Goal: Task Accomplishment & Management: Manage account settings

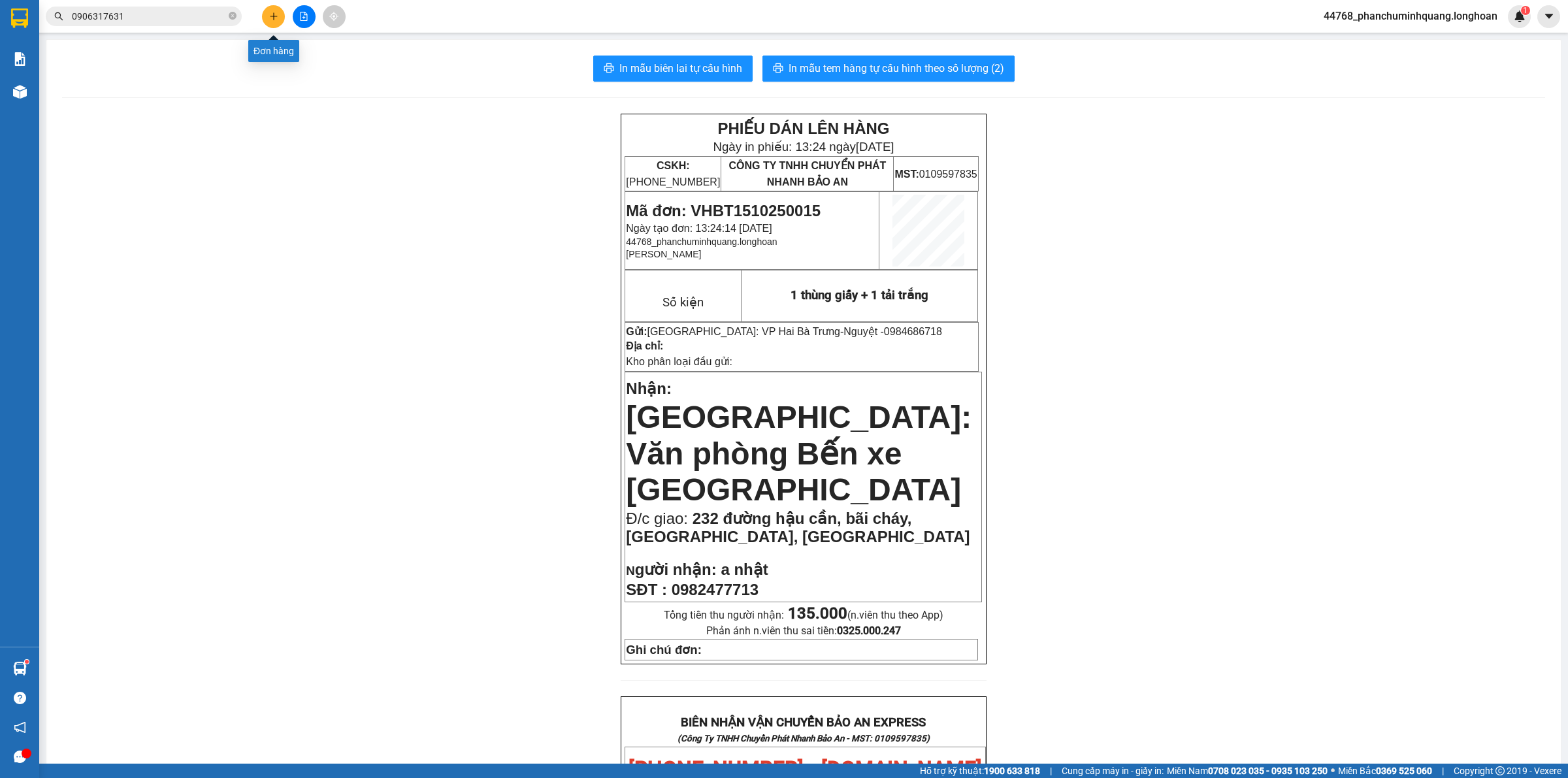
click at [277, 13] on icon "plus" at bounding box center [273, 16] width 9 height 9
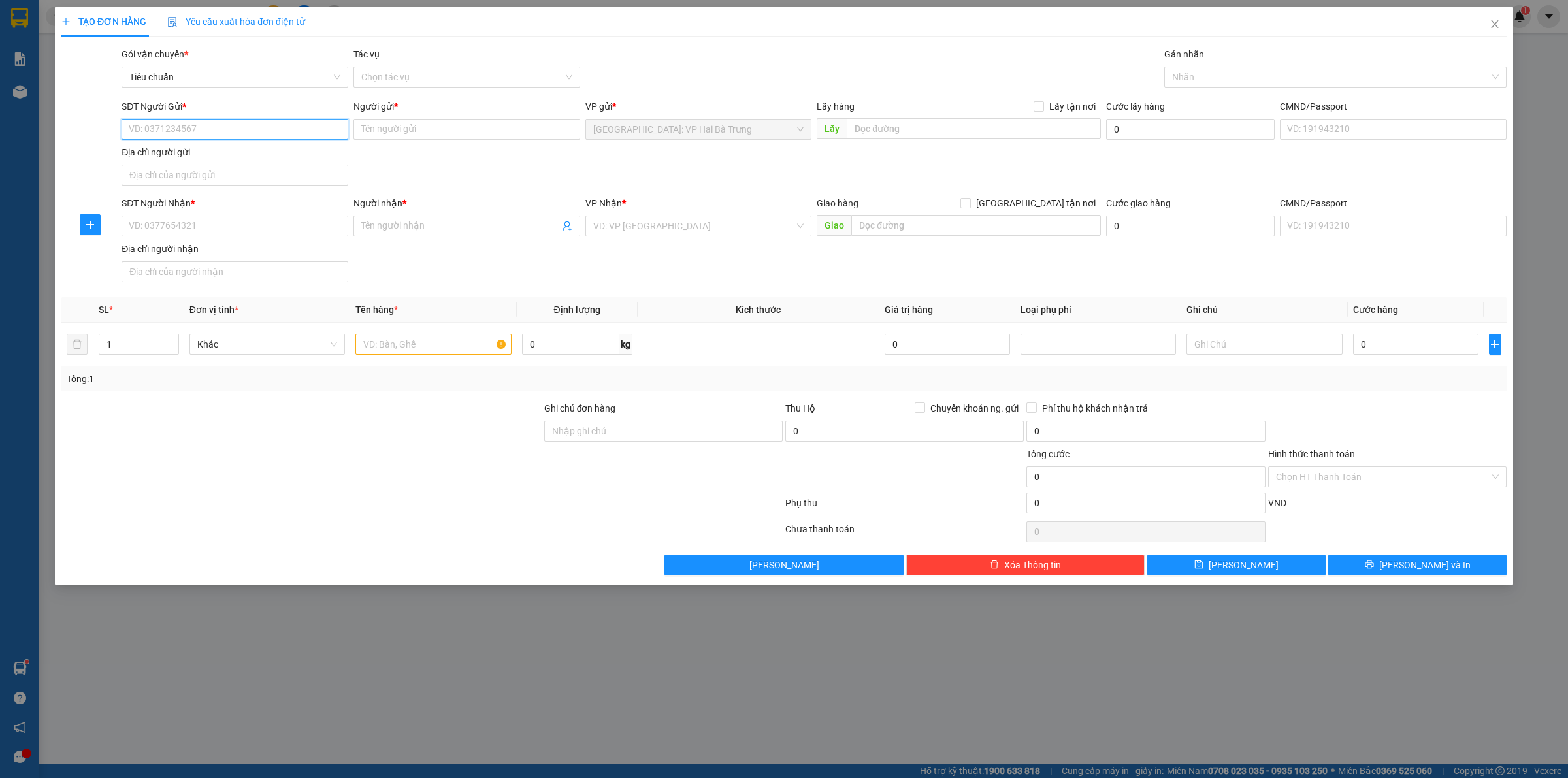
click at [302, 134] on input "SĐT Người Gửi *" at bounding box center [235, 129] width 227 height 21
type input "0962221131"
click at [267, 152] on div "0962221131 - DCAR AUTO" at bounding box center [235, 156] width 211 height 15
type input "DCAR AUTO"
checkbox input "true"
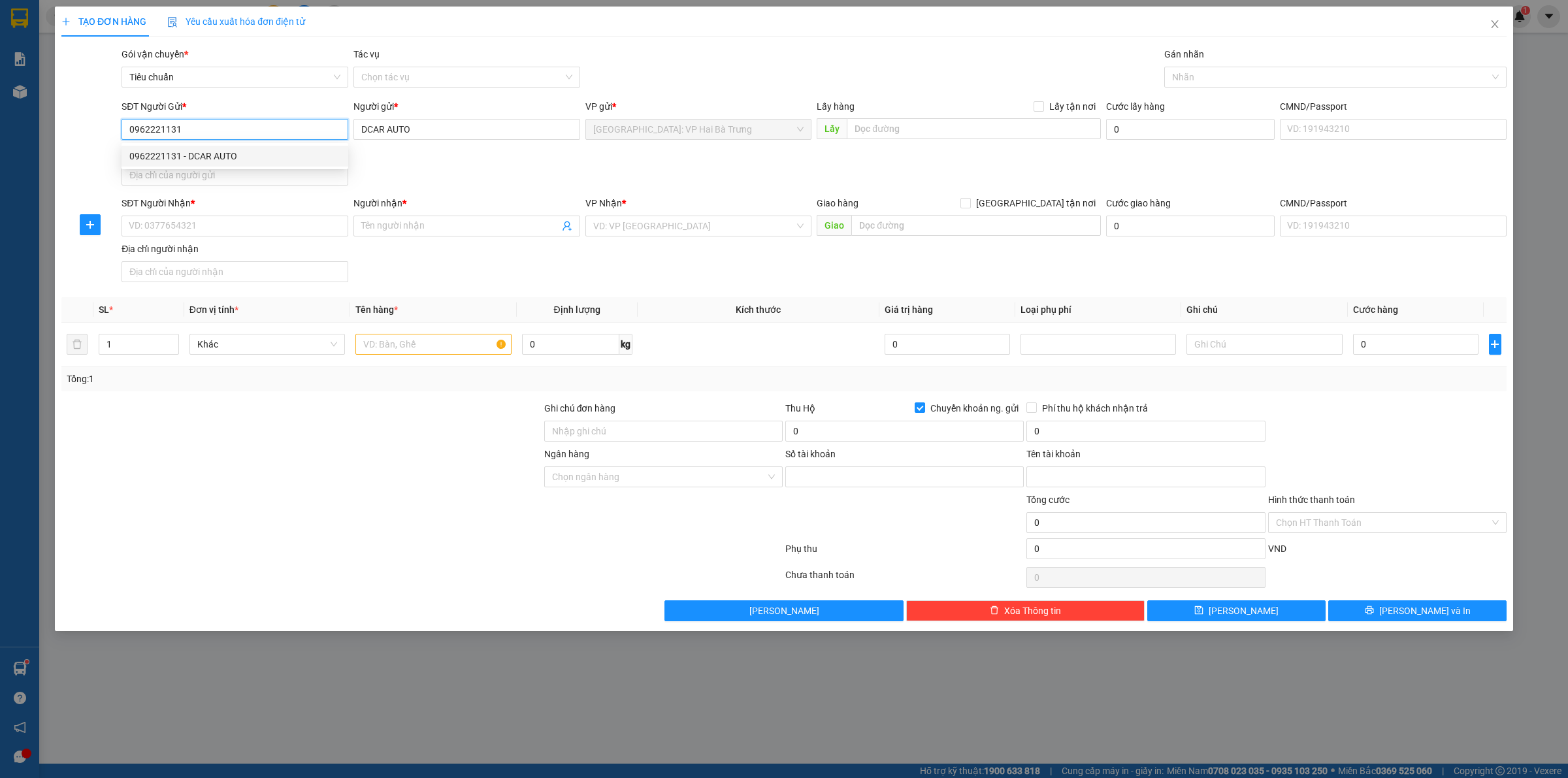
type input "0021000360988"
type input "DOAN VAN DUY"
type input "0962221131"
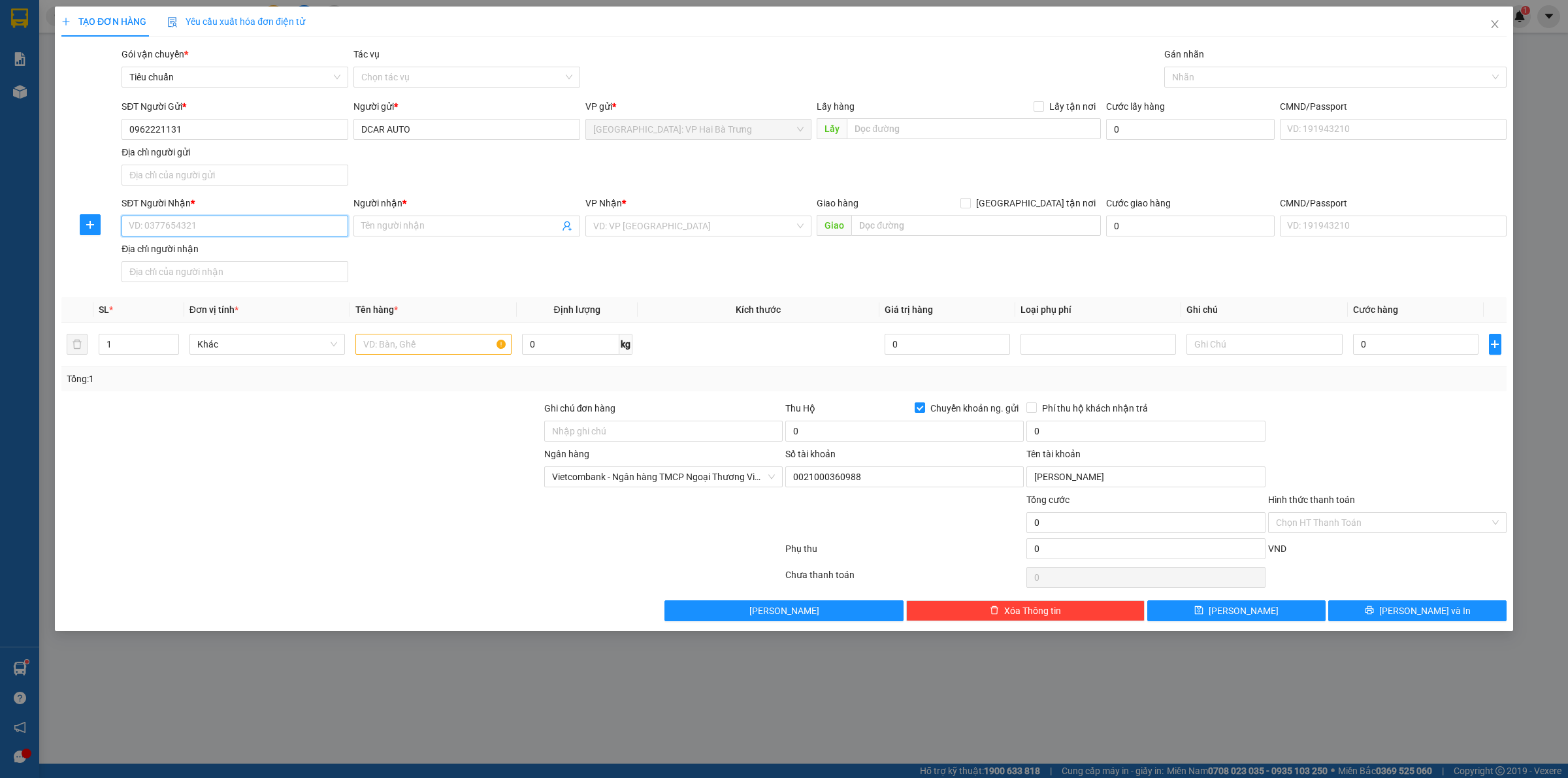
click at [264, 224] on input "SĐT Người Nhận *" at bounding box center [235, 226] width 227 height 21
type input "0839859879"
click at [230, 259] on div "0839859879 - Oanh" at bounding box center [235, 254] width 211 height 15
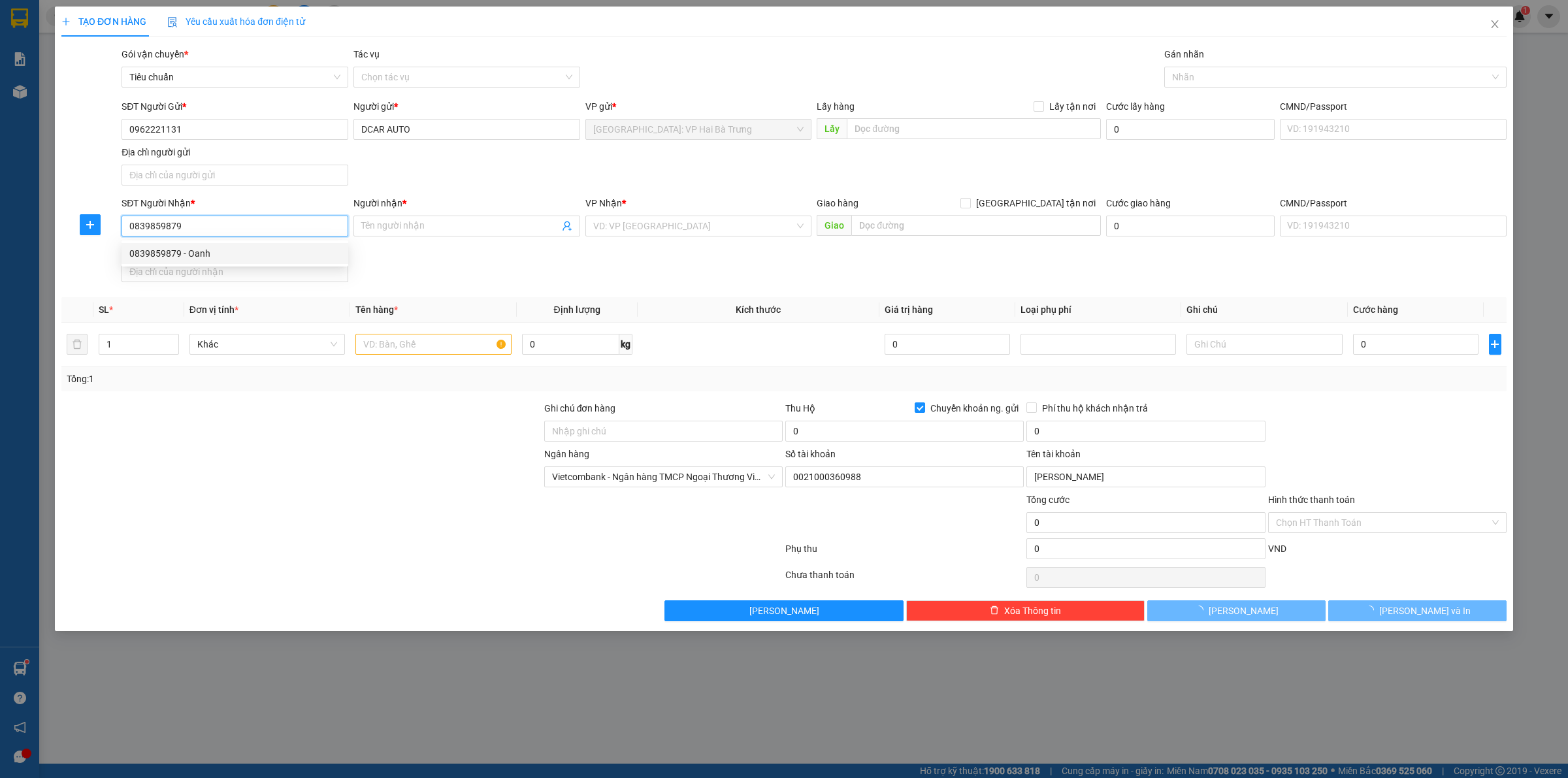
type input "Oanh"
checkbox input "true"
type input "714 song hành, xa lộ hà nội, hiệp phú, thủ đức, hcm"
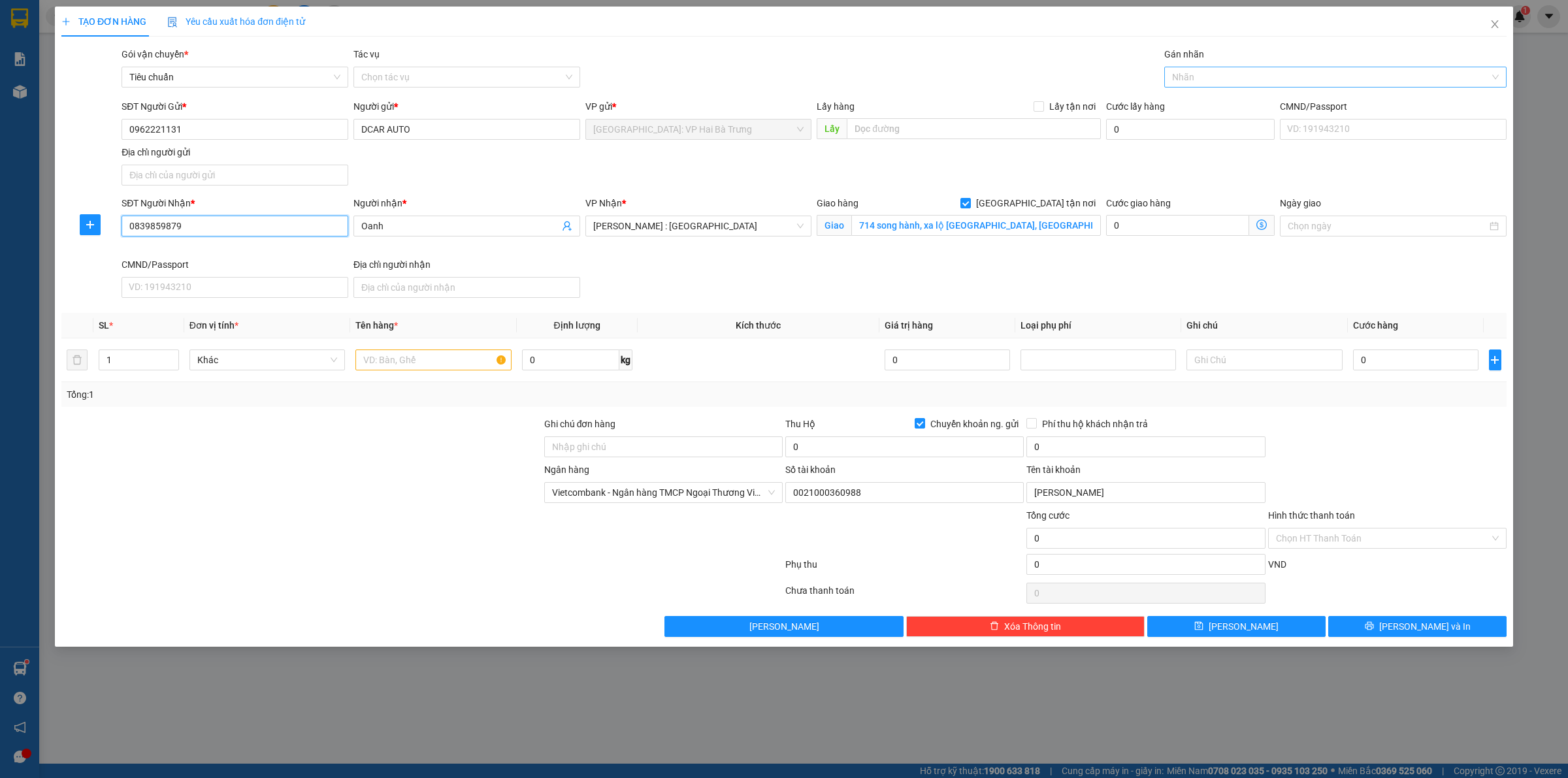
click at [1207, 75] on div at bounding box center [1329, 77] width 322 height 15
type input "0839859879"
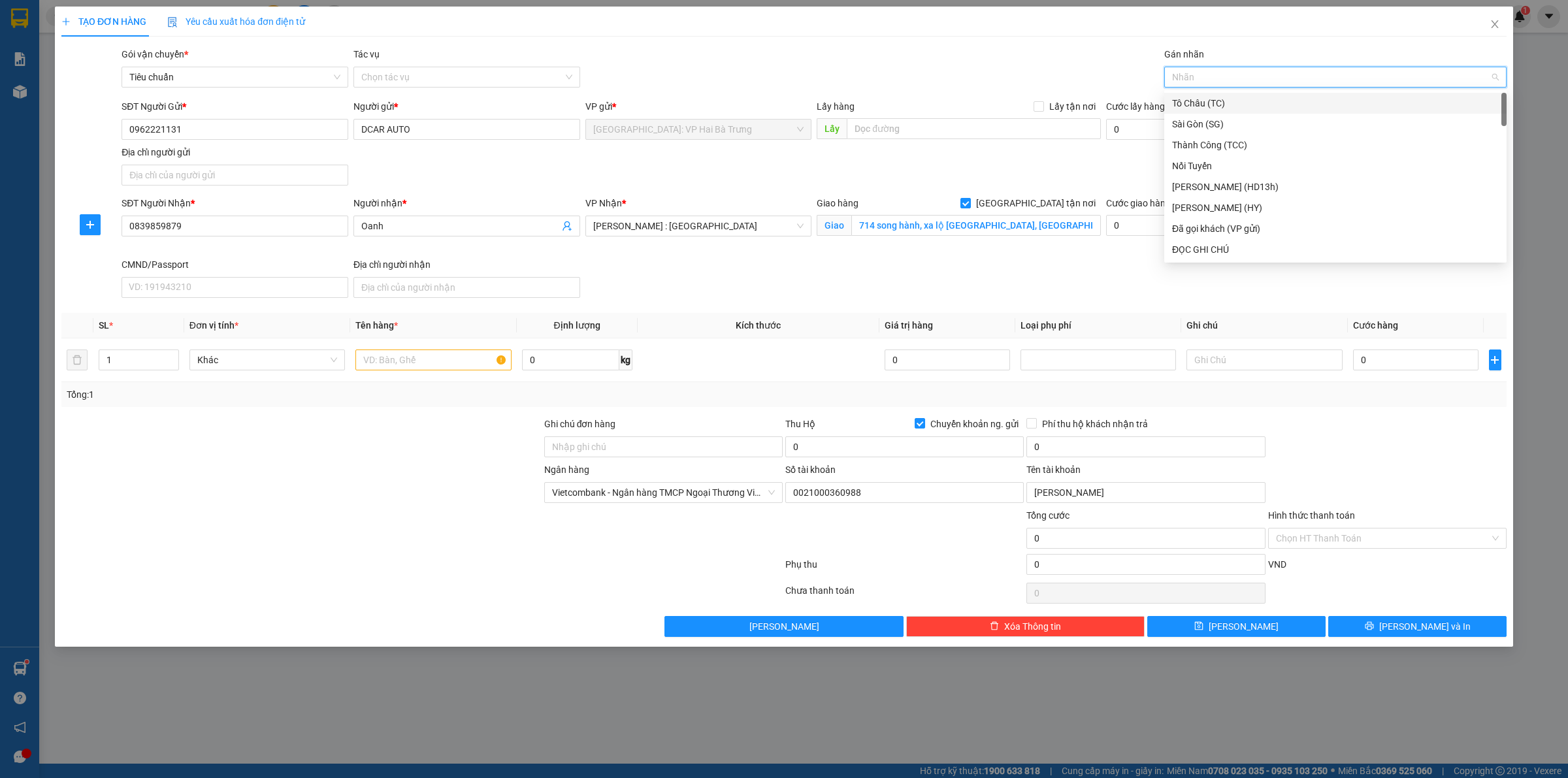
type input "G"
click at [1242, 243] on div "[GEOGRAPHIC_DATA] tận nơi" at bounding box center [1335, 250] width 326 height 15
drag, startPoint x: 401, startPoint y: 363, endPoint x: 413, endPoint y: 354, distance: 15.0
click at [403, 360] on input "text" at bounding box center [433, 360] width 156 height 21
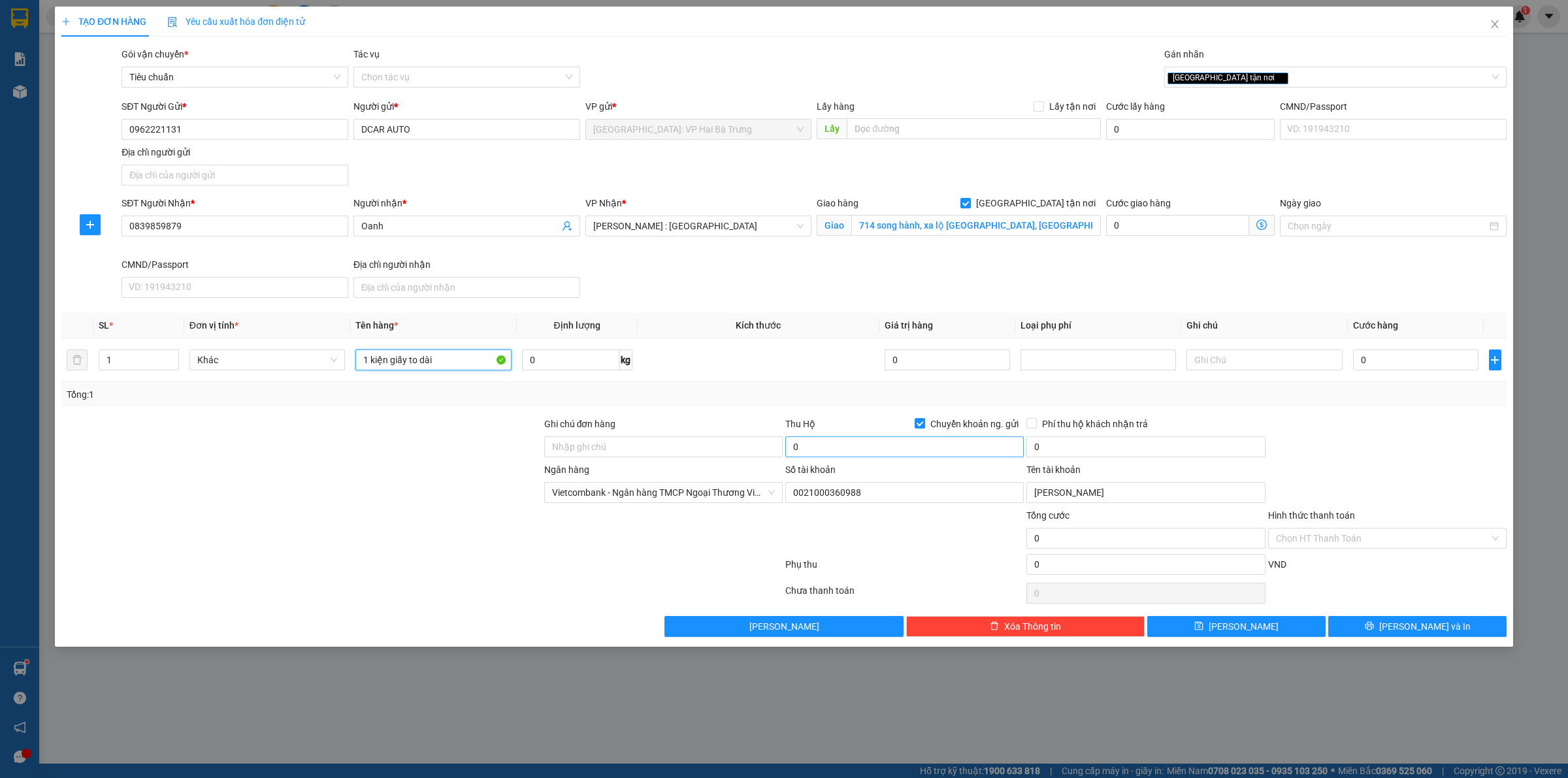
type input "1 kiện giấy to dài"
click at [821, 457] on input "0" at bounding box center [905, 447] width 239 height 21
type input "7.500.000"
click at [1151, 451] on input "0" at bounding box center [1146, 447] width 239 height 21
type input "25.000"
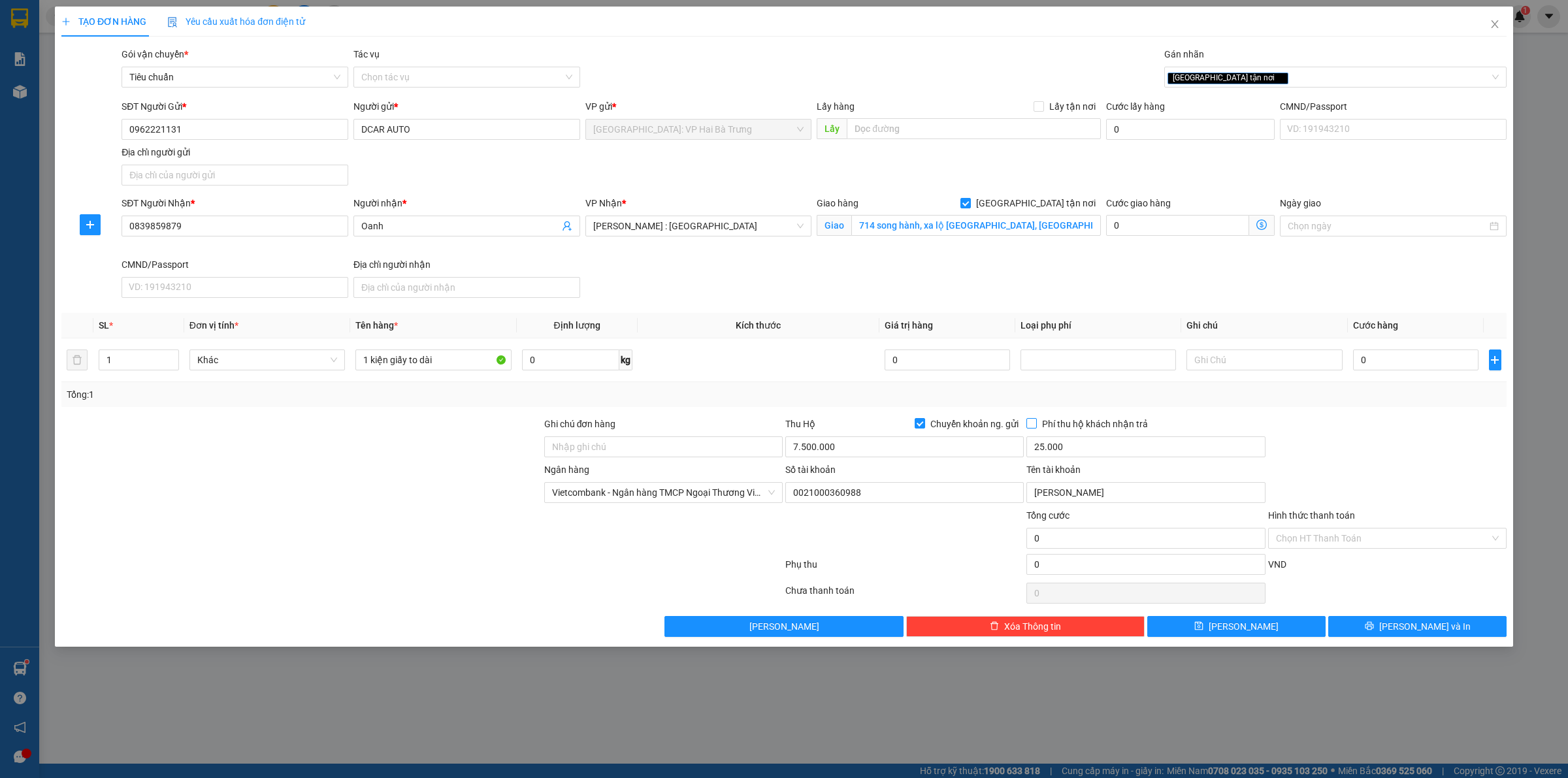
click at [1132, 419] on span "Phí thu hộ khách nhận trả" at bounding box center [1095, 424] width 116 height 15
click at [1035, 419] on input "Phí thu hộ khách nhận trả" at bounding box center [1030, 422] width 9 height 9
checkbox input "true"
click at [1392, 364] on input "0" at bounding box center [1416, 360] width 126 height 21
type input "3"
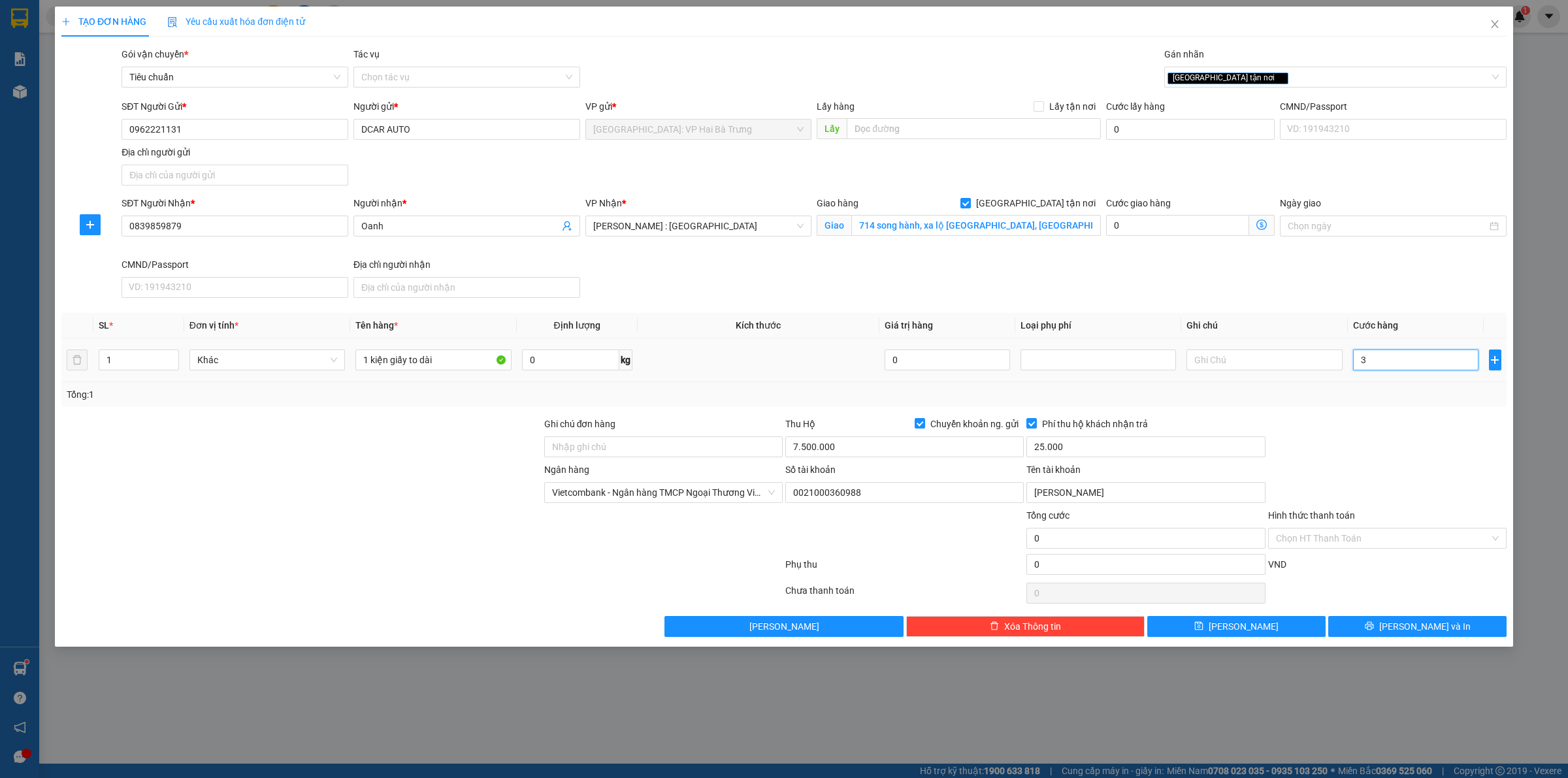
type input "3"
type input "33"
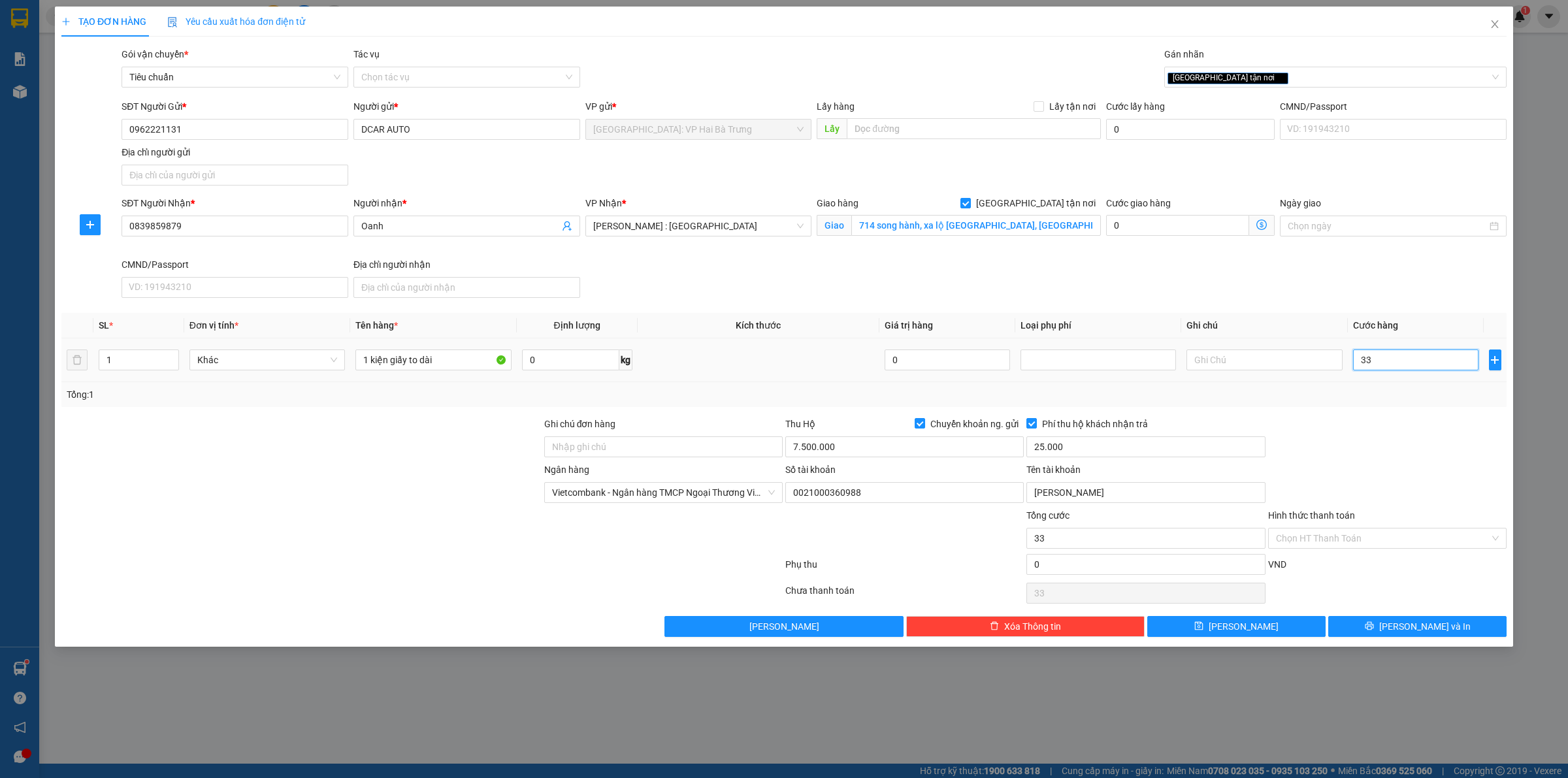
type input "330"
type input "33.000"
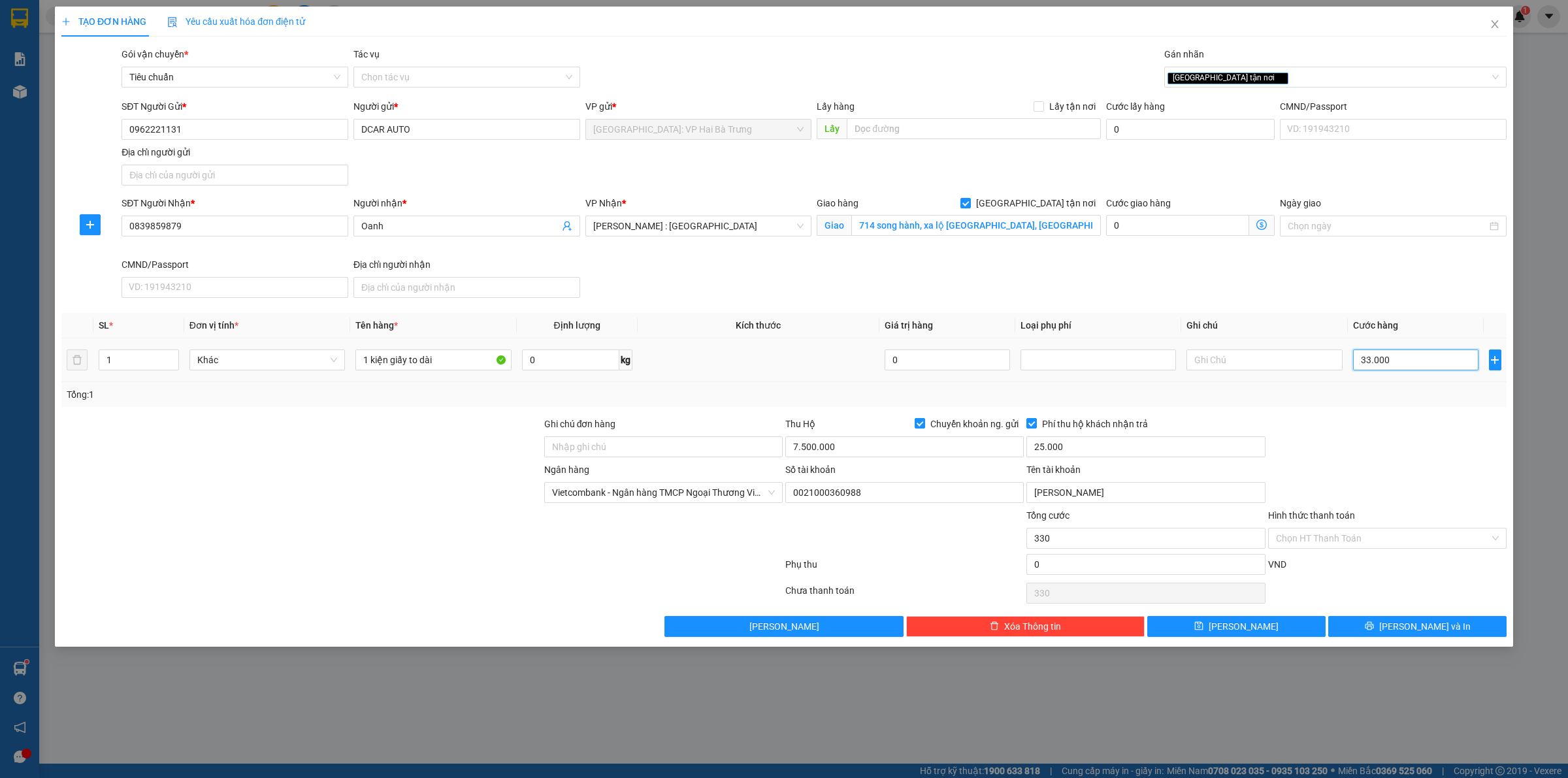
type input "33.000"
type input "330.000"
click at [1283, 84] on div "[GEOGRAPHIC_DATA] tận nơi" at bounding box center [1329, 77] width 322 height 15
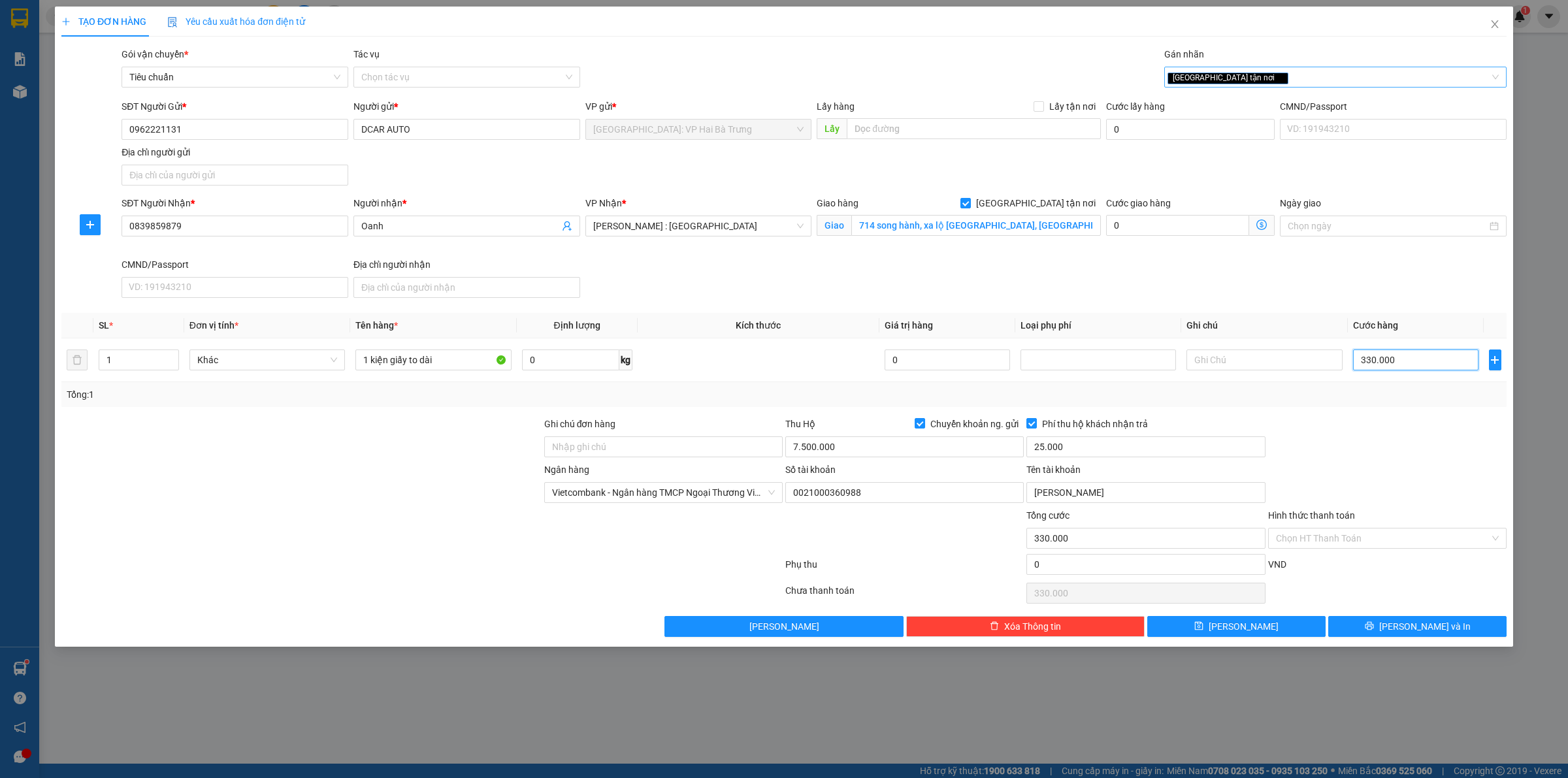
type input "330.000"
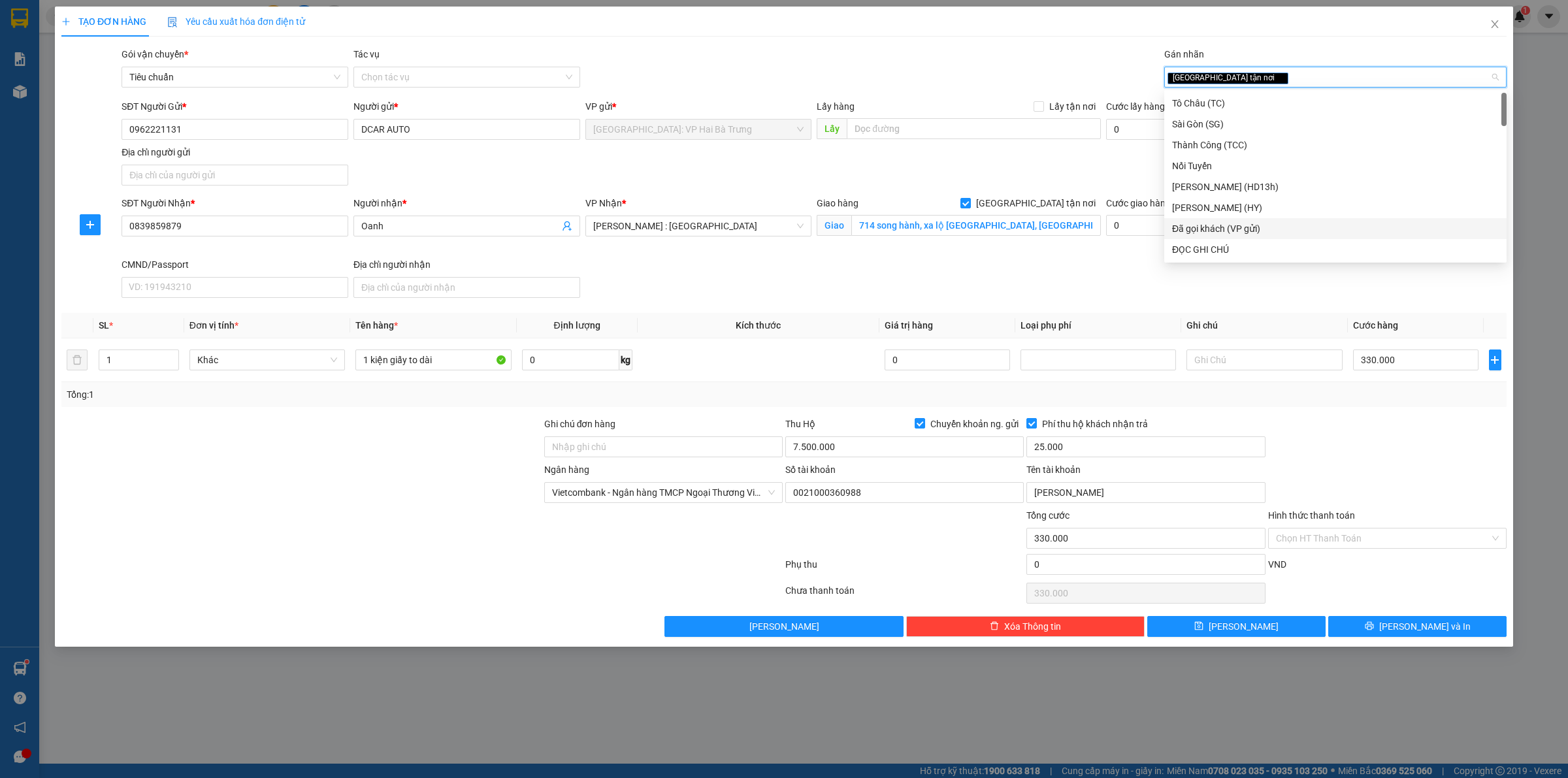
click at [1391, 458] on div at bounding box center [1387, 439] width 241 height 46
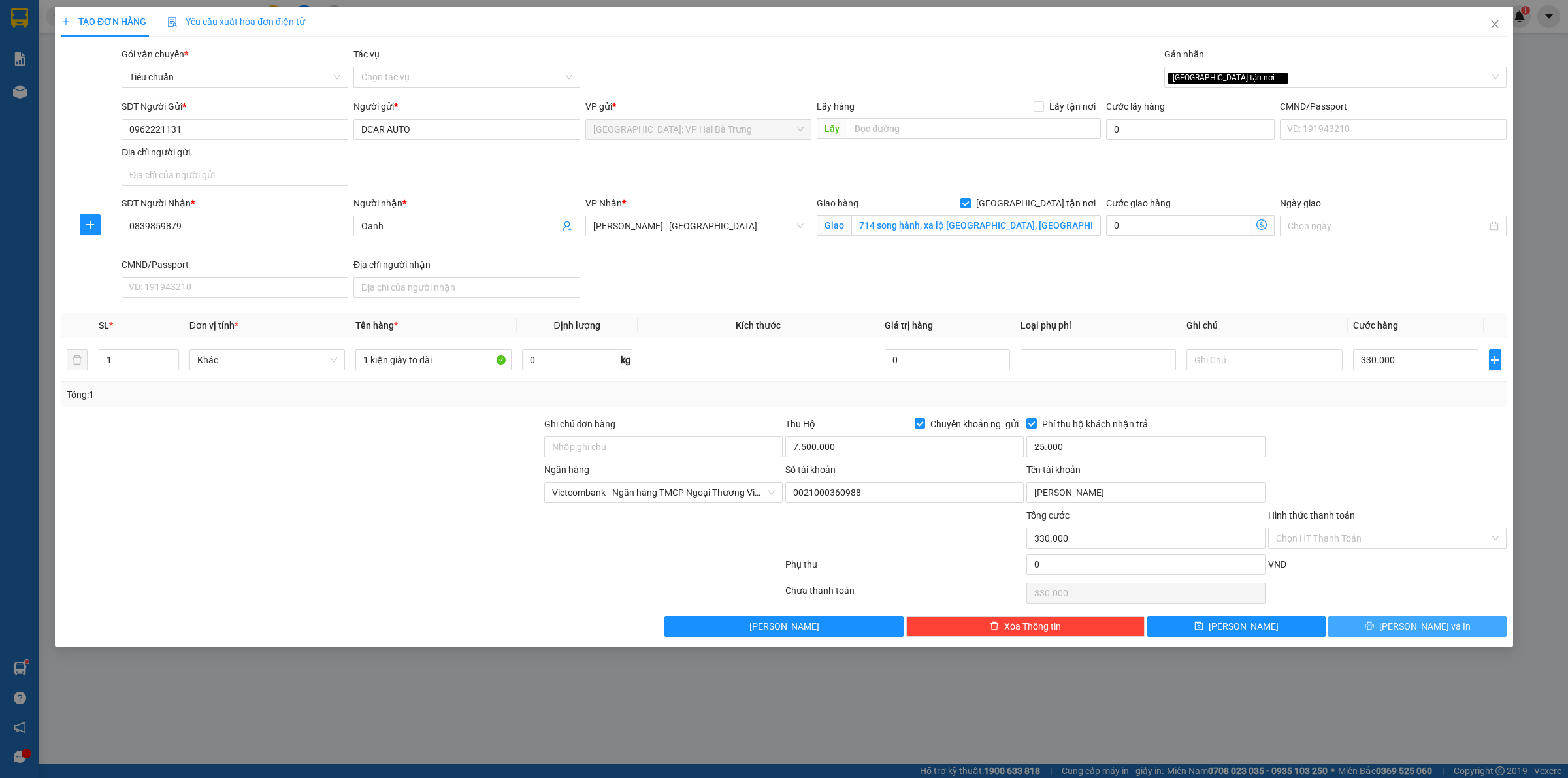
click at [1428, 626] on span "[PERSON_NAME] và In" at bounding box center [1425, 626] width 91 height 15
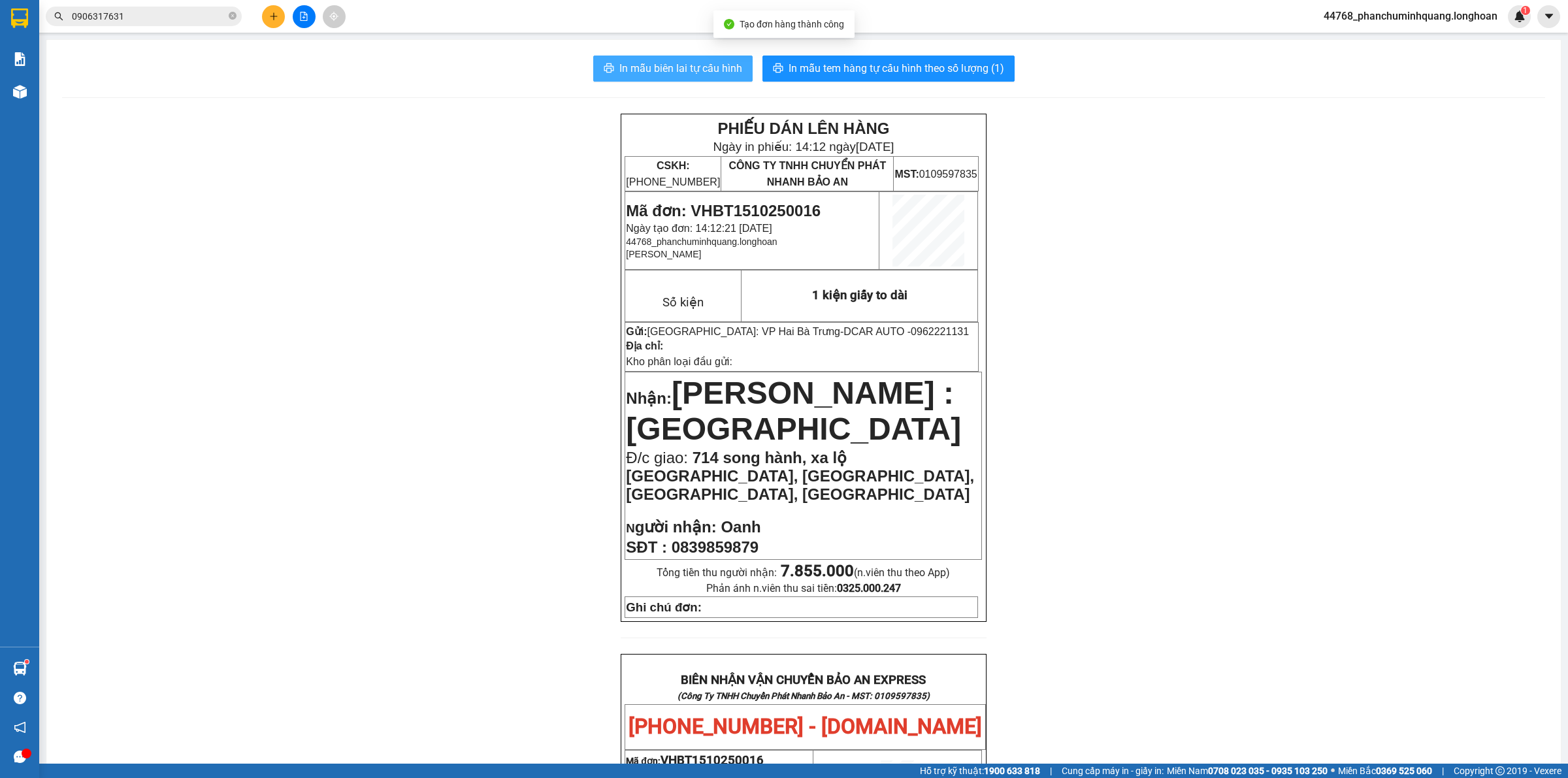
click at [664, 60] on button "In mẫu biên lai tự cấu hình" at bounding box center [673, 69] width 160 height 26
drag, startPoint x: 841, startPoint y: 329, endPoint x: 907, endPoint y: 334, distance: 66.2
click at [907, 334] on p "Gửi: Hà Nội: VP Hai Bà Trưng - DCAR AUTO - 0962221131" at bounding box center [801, 331] width 351 height 12
copy span "0962221131"
click at [269, 15] on icon "plus" at bounding box center [273, 16] width 9 height 9
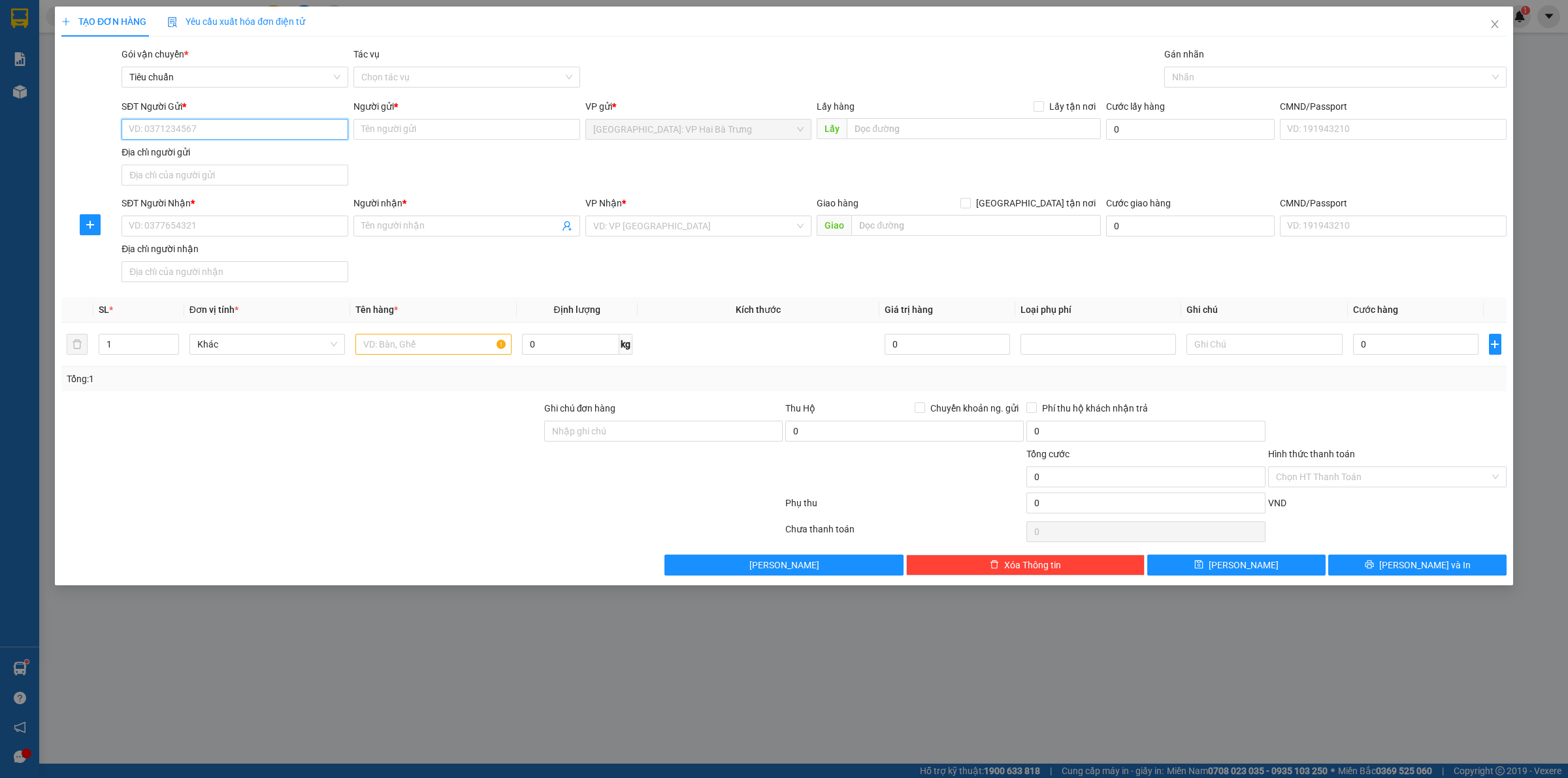
click at [242, 126] on input "SĐT Người Gửi *" at bounding box center [235, 129] width 227 height 21
paste input "0962221131"
type input "0962221131"
click at [173, 149] on div "0962221131 - DCAR AUTO" at bounding box center [235, 156] width 211 height 15
type input "DCAR AUTO"
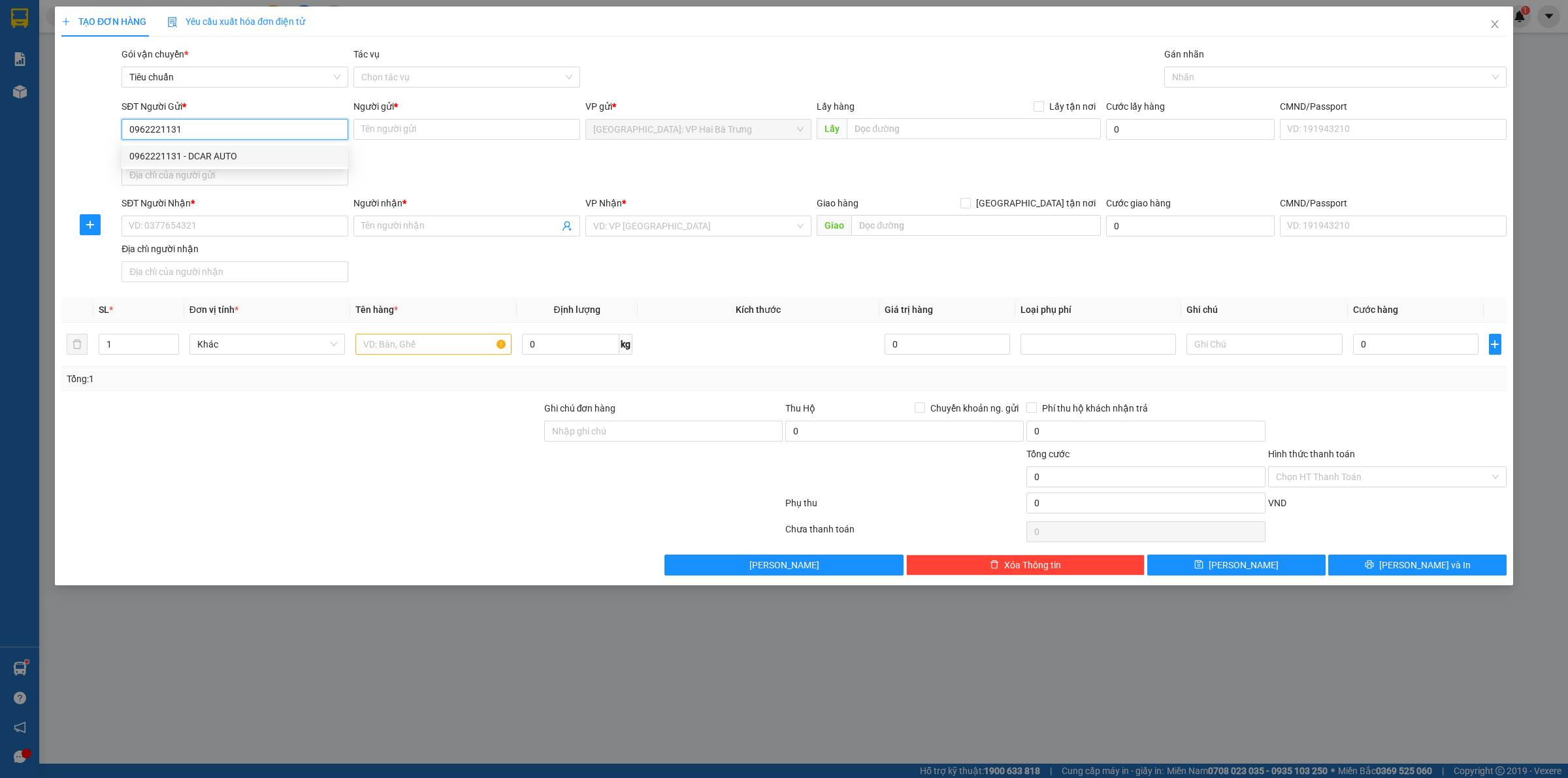
checkbox input "true"
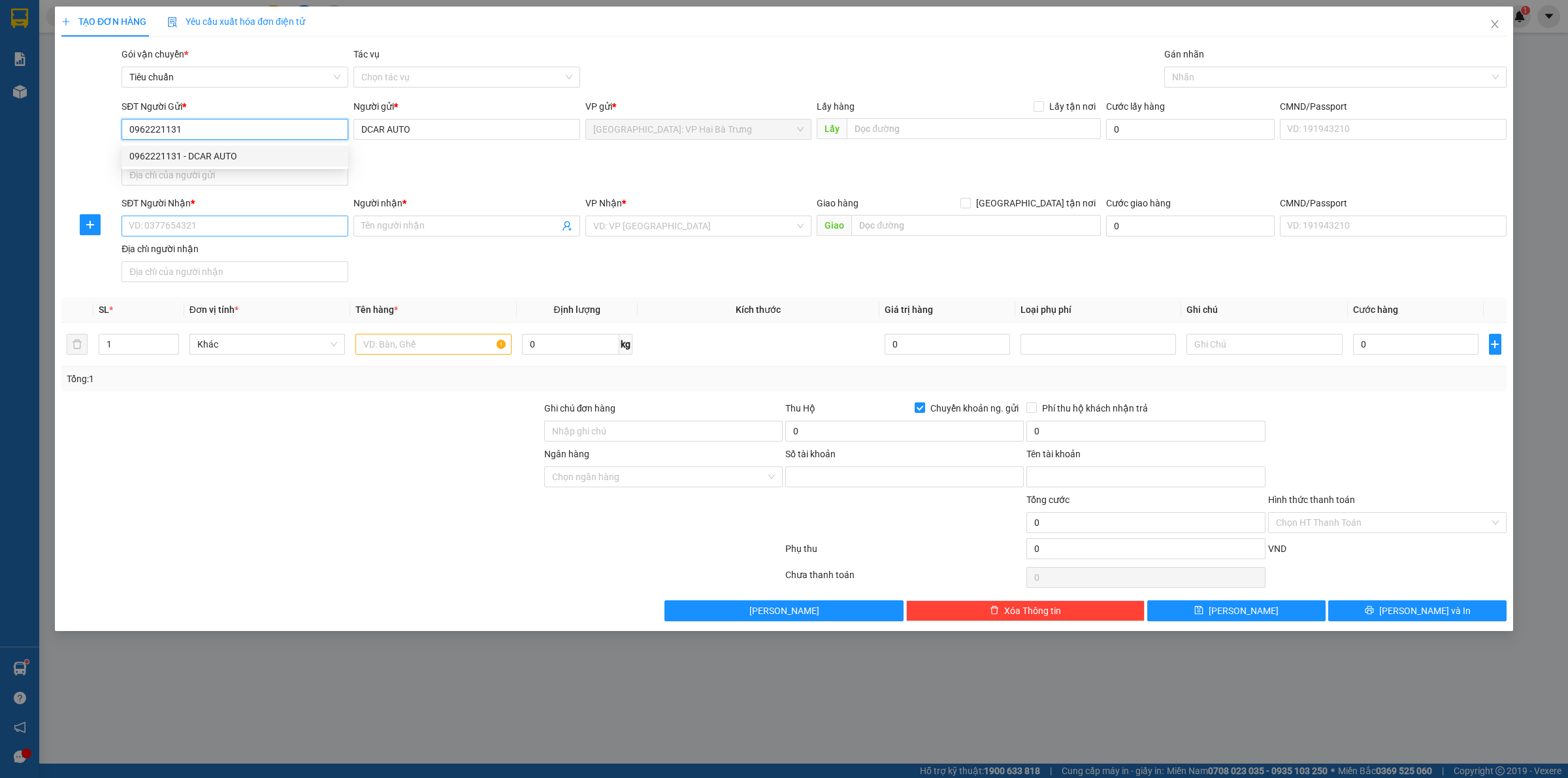
type input "0021000360988"
type input "DOAN VAN DUY"
type input "0962221131"
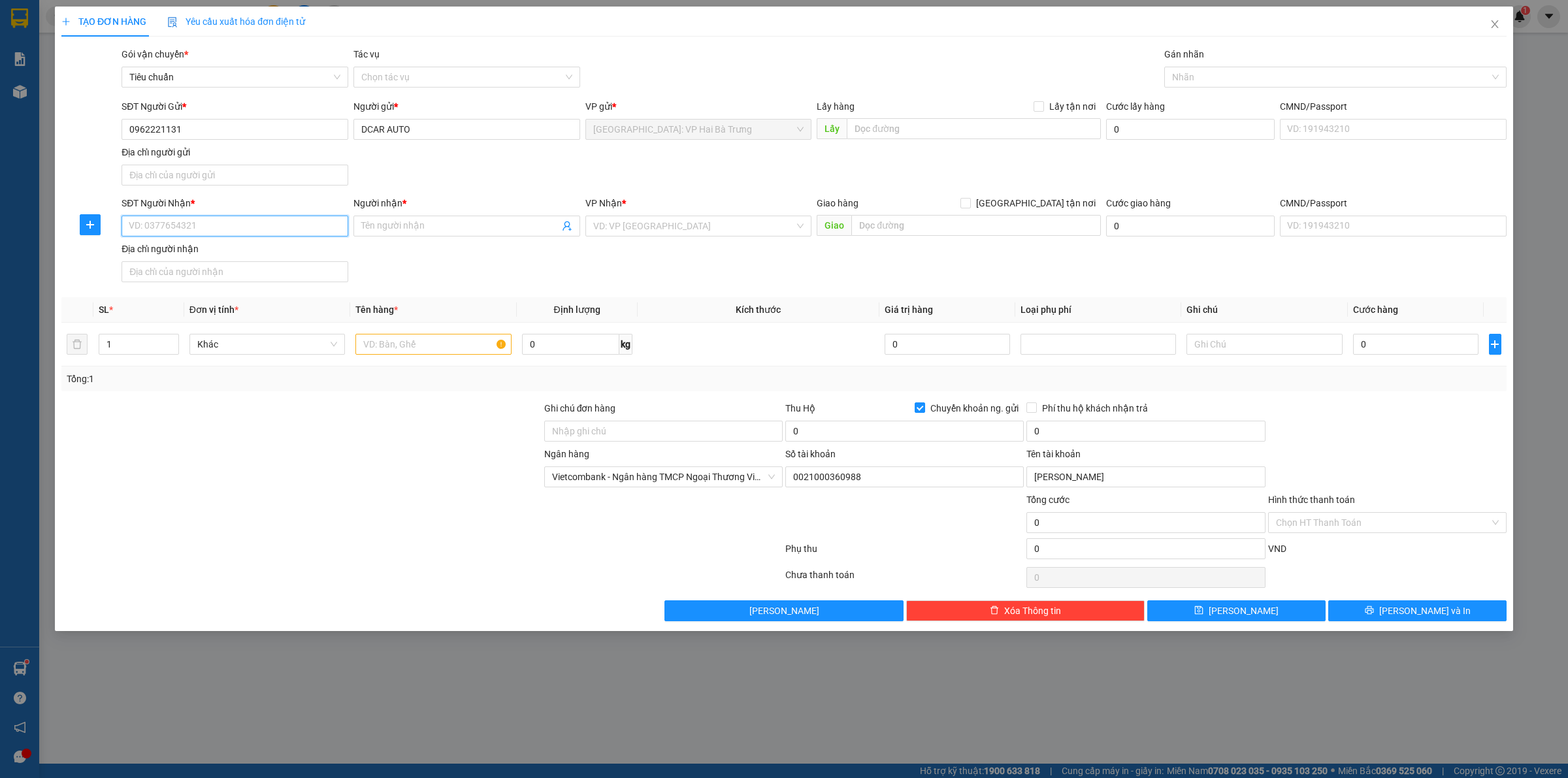
click at [219, 224] on input "SĐT Người Nhận *" at bounding box center [235, 226] width 227 height 21
type input "0817772808"
click at [285, 260] on div "0817772808 - Huỳnh Hoàng Phúc 0775118060" at bounding box center [235, 254] width 211 height 15
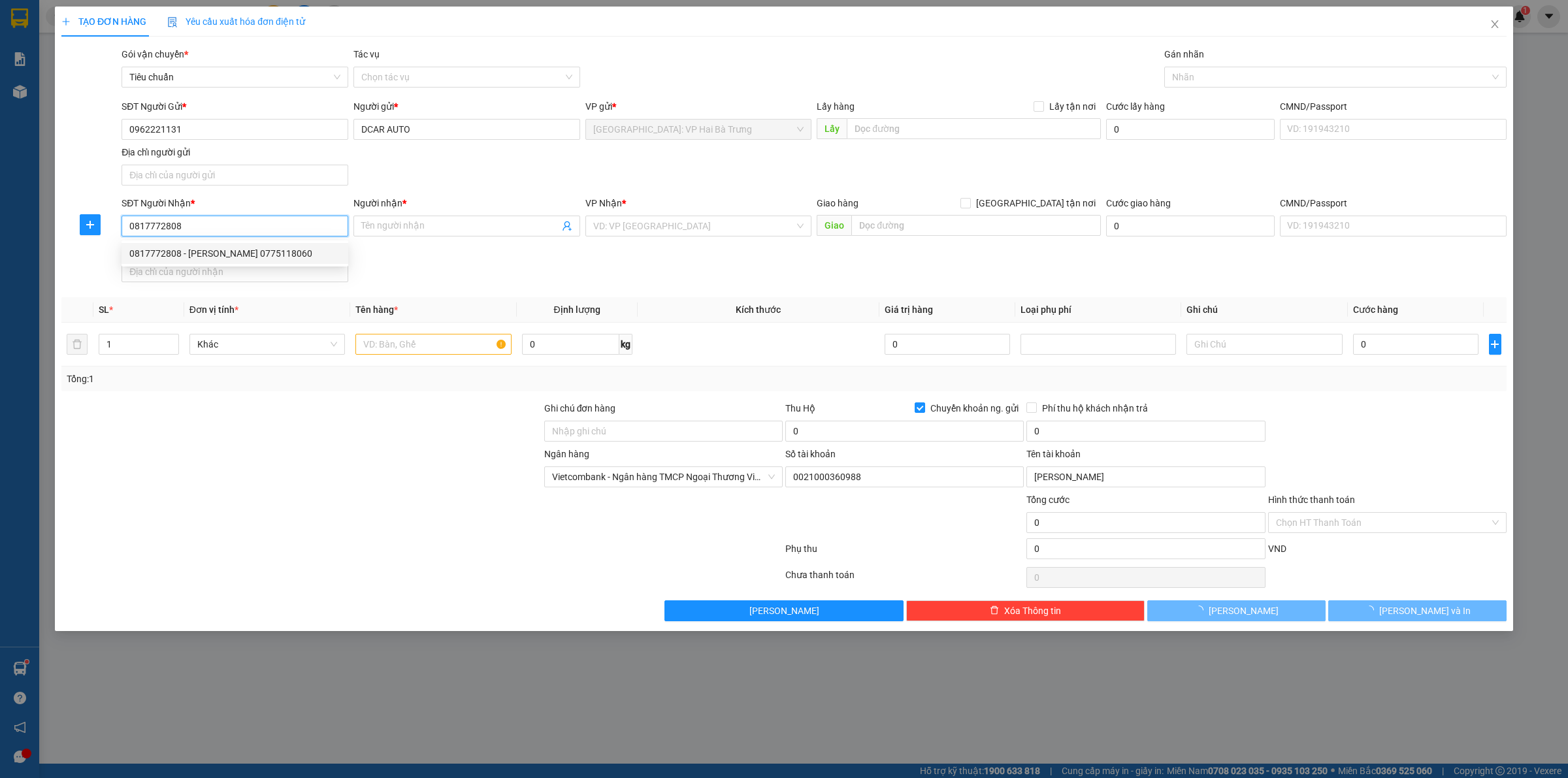
type input "Huỳnh Hoàng Phúc 0775118060"
checkbox input "true"
type input "[STREET_ADDRESS][PERSON_NAME]"
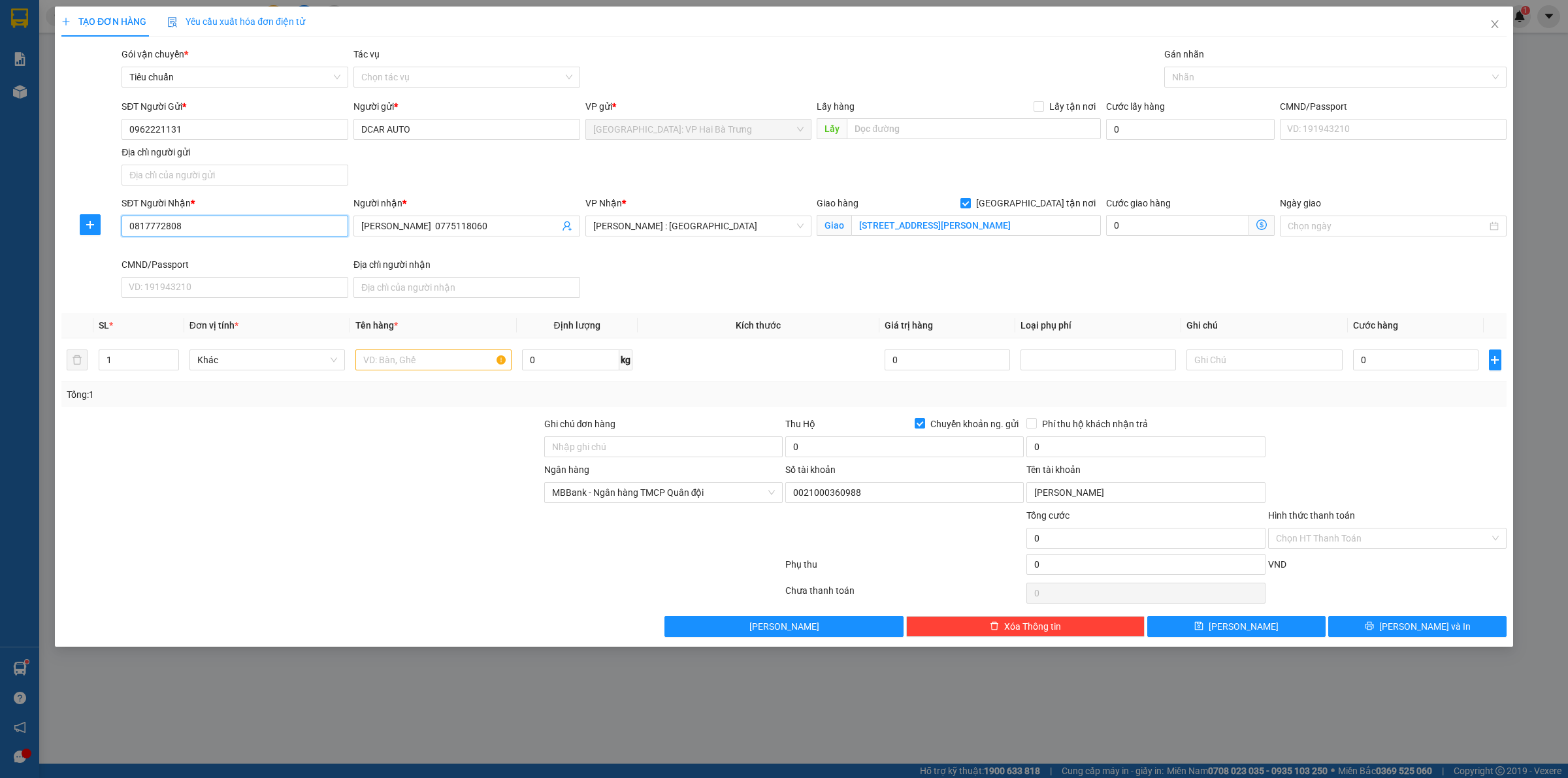
type input "9988899866"
type input "Lê Bích Phương"
click at [1218, 73] on div at bounding box center [1329, 77] width 322 height 15
type input "0817772808"
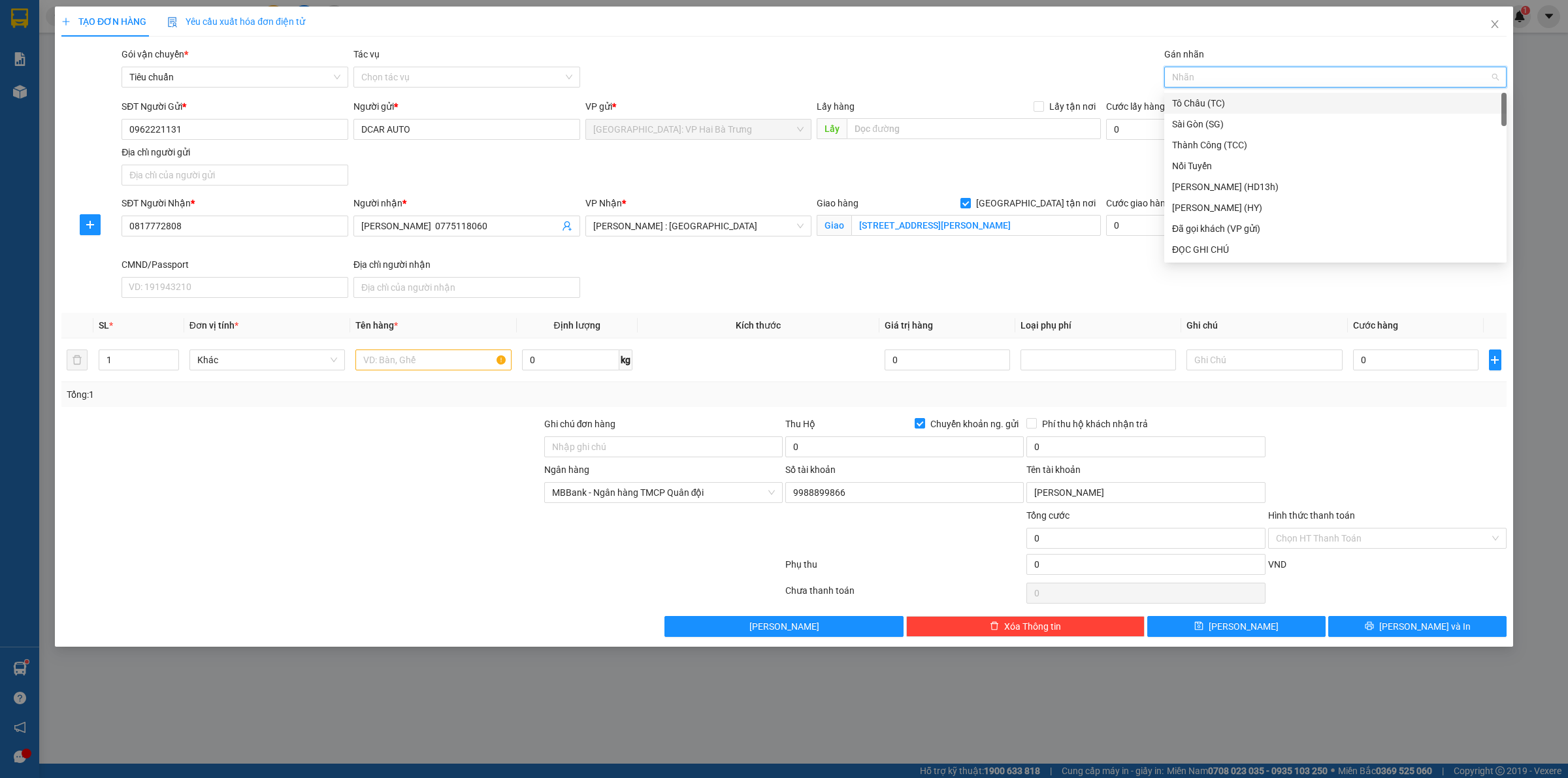
type input "G"
drag, startPoint x: 1235, startPoint y: 249, endPoint x: 1043, endPoint y: 256, distance: 192.1
click at [1233, 249] on div "[GEOGRAPHIC_DATA] tận nơi" at bounding box center [1335, 250] width 326 height 15
click at [422, 360] on input "text" at bounding box center [433, 360] width 156 height 21
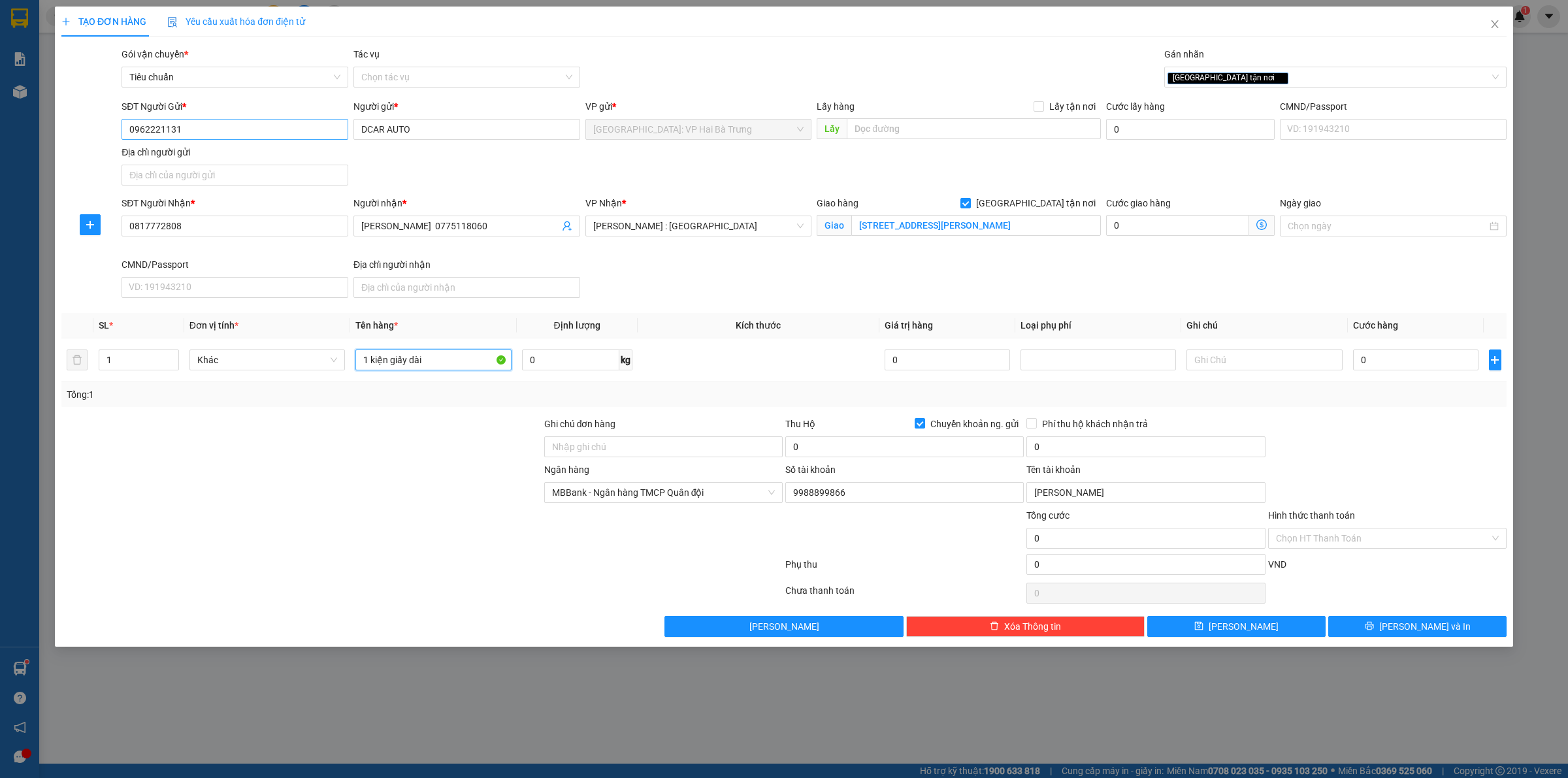
type input "1 kiện giấy dài"
click at [239, 129] on input "0962221131" at bounding box center [235, 129] width 227 height 21
click at [867, 495] on input "9988899866" at bounding box center [905, 493] width 239 height 21
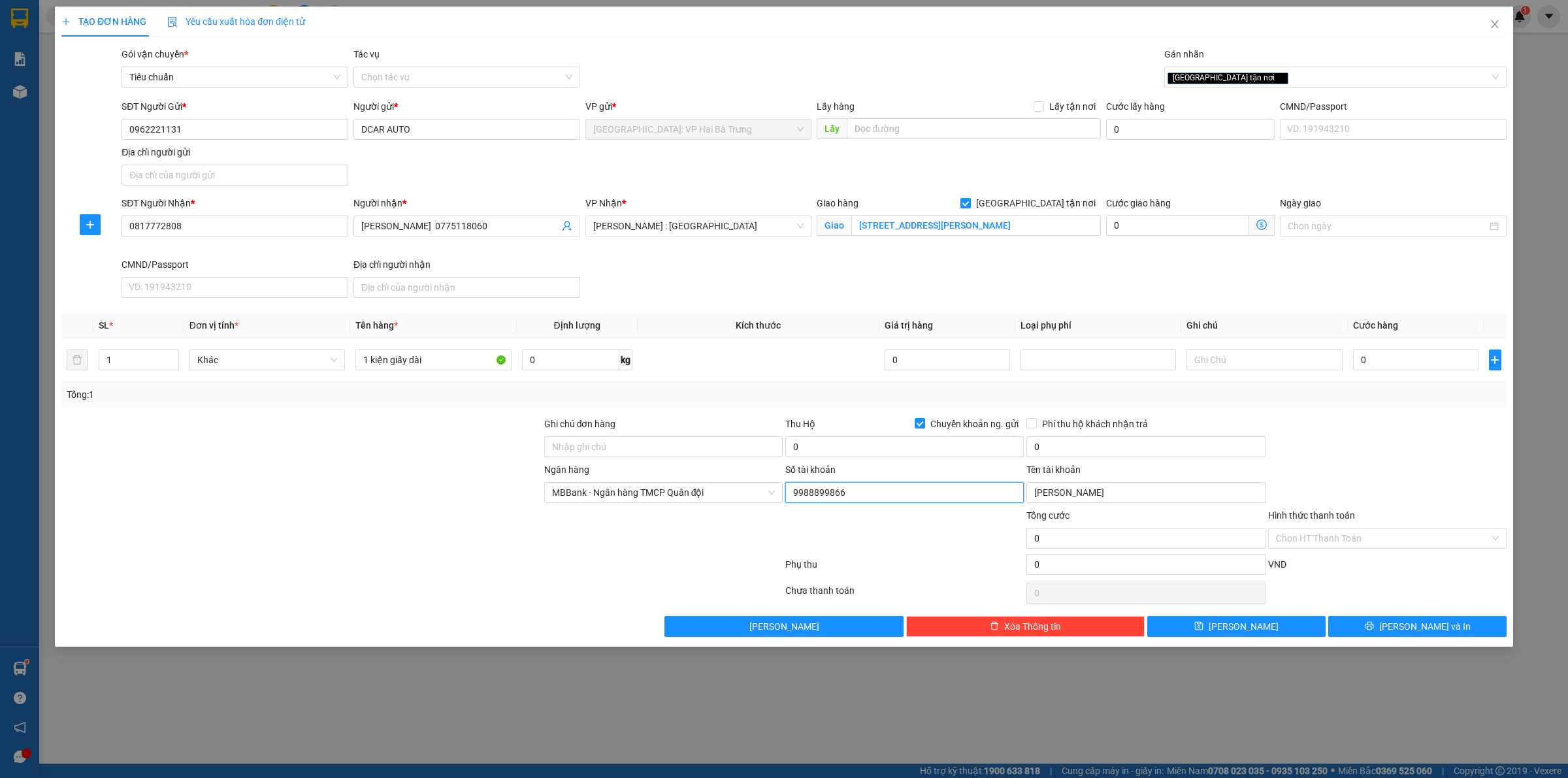
click at [867, 495] on input "9988899866" at bounding box center [905, 493] width 239 height 21
paste input "0021000360988"
click at [716, 494] on span "MBBank - Ngân hàng TMCP Quân đội" at bounding box center [663, 493] width 223 height 19
type input "0021000360988"
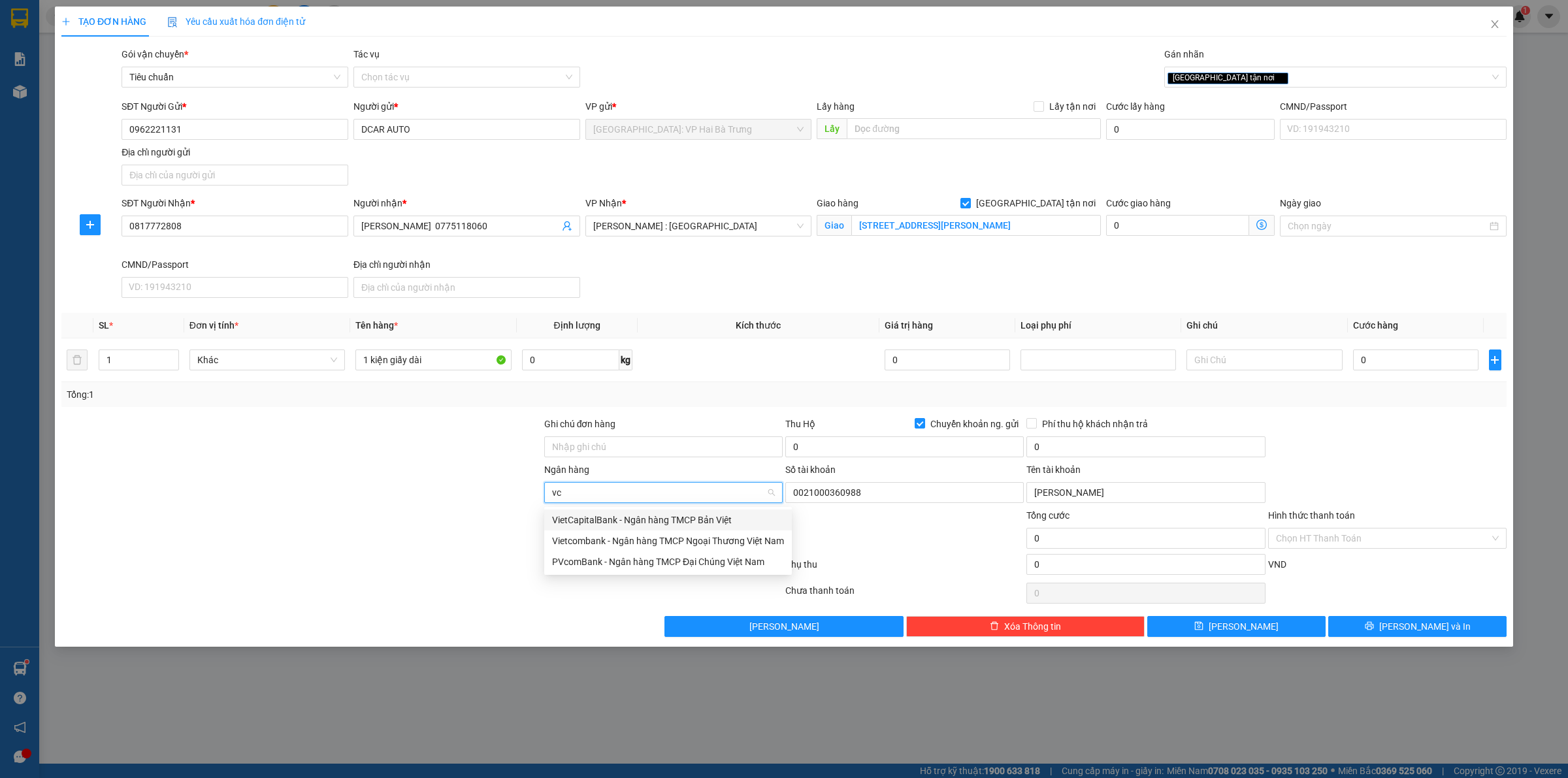
type input "vcb"
click at [674, 517] on div "Vietcombank - Ngân hàng TMCP Ngoại Thương Việt Nam" at bounding box center [668, 520] width 232 height 15
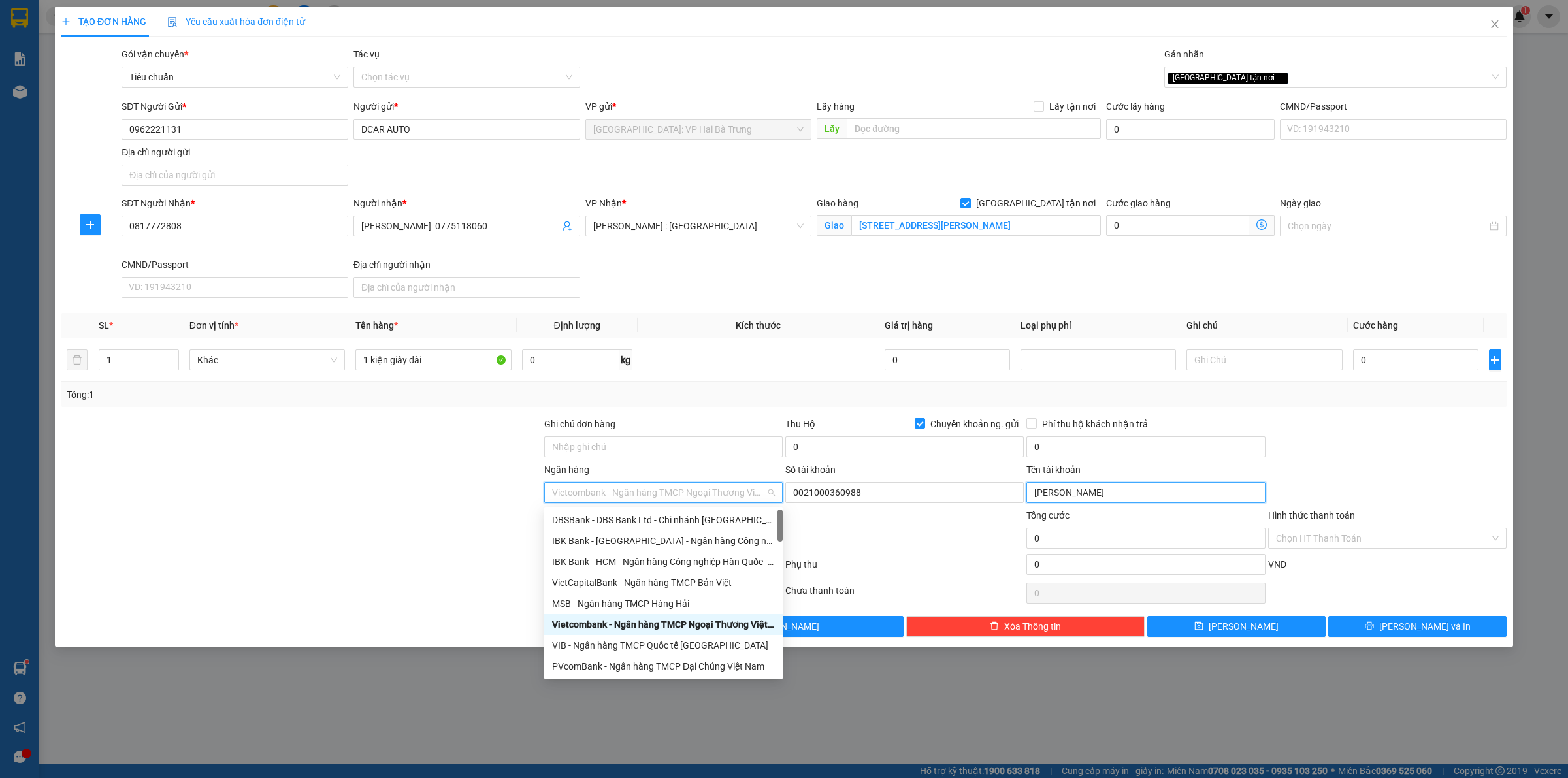
click at [1144, 494] on input "Lê Bích Phương" at bounding box center [1146, 493] width 239 height 21
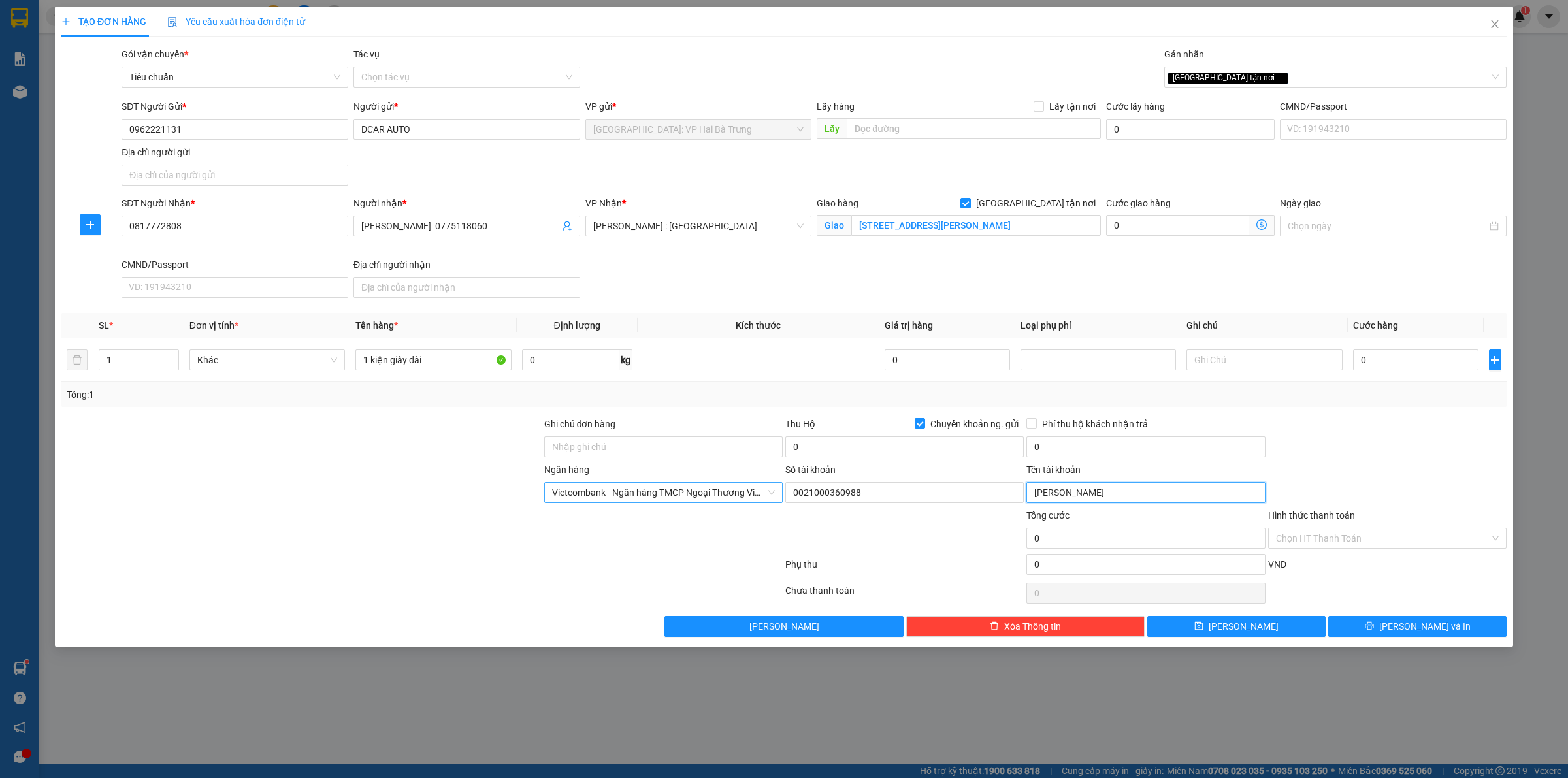
click at [1144, 494] on input "Lê Bích Phương" at bounding box center [1146, 493] width 239 height 21
paste input "DOAN VAN DUY"
type input "DOAN VAN DUY"
click at [1379, 360] on input "0" at bounding box center [1416, 360] width 126 height 21
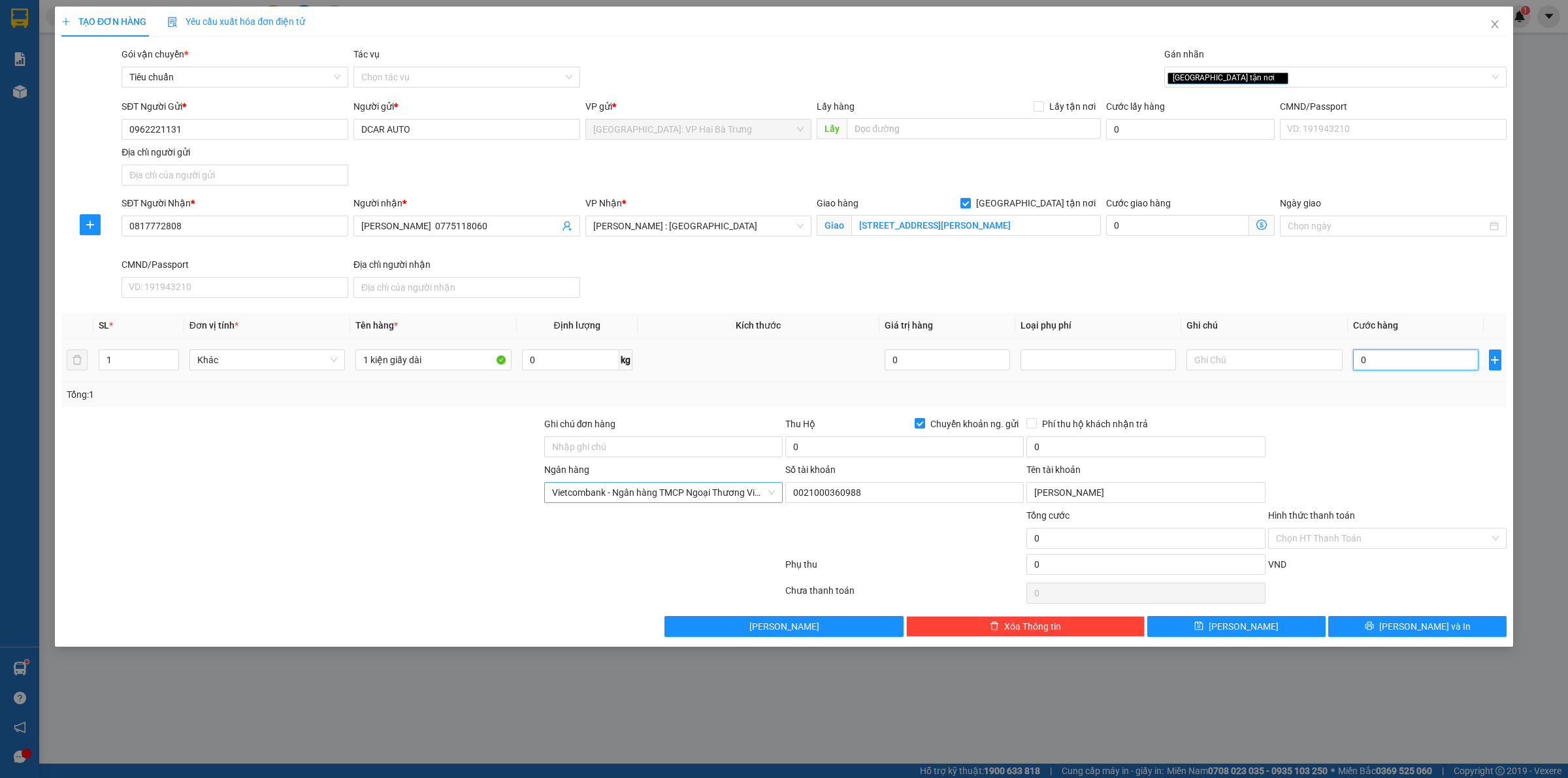
type input "2"
type input "22"
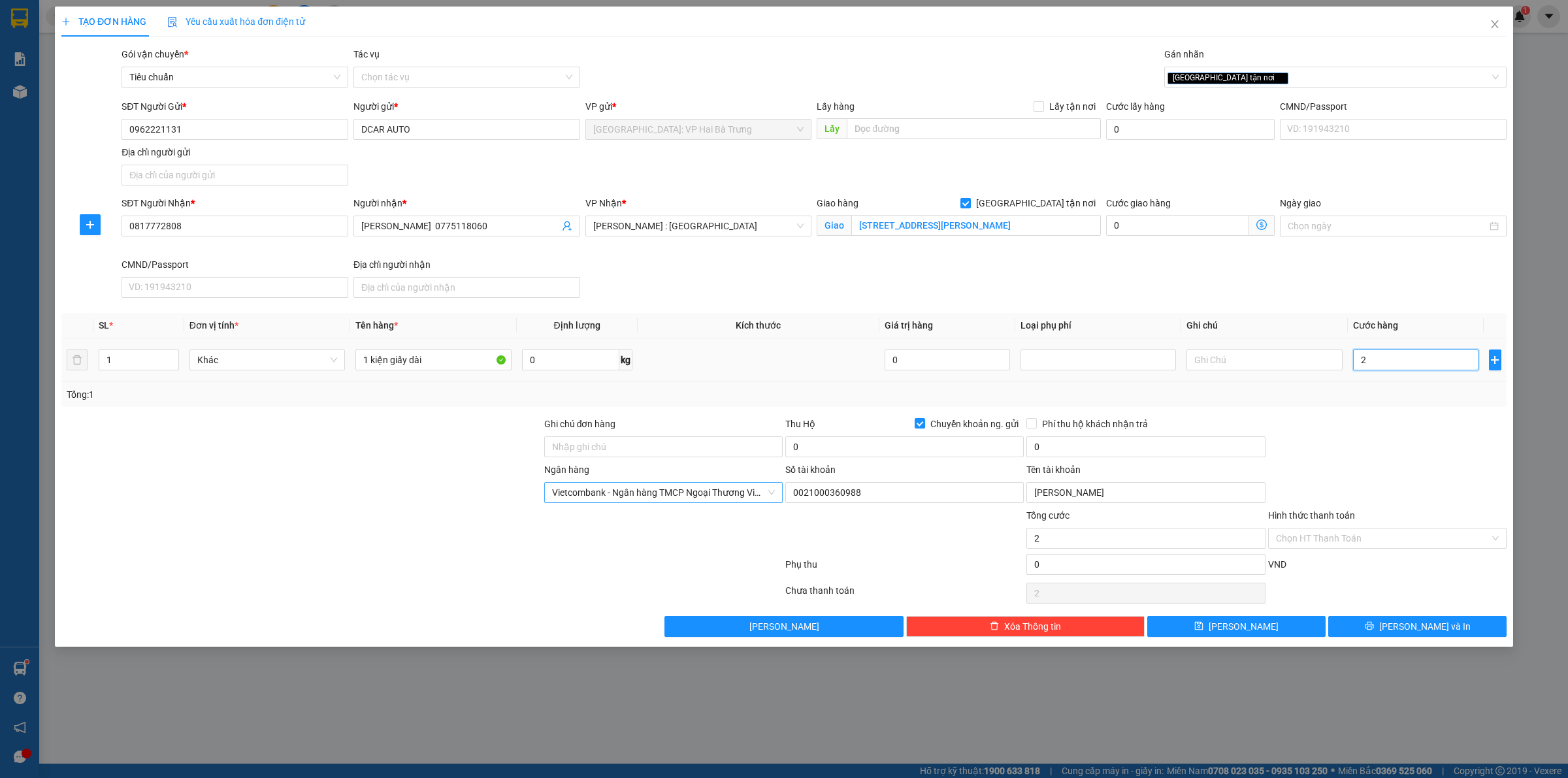
type input "22"
type input "220"
type input "2.200"
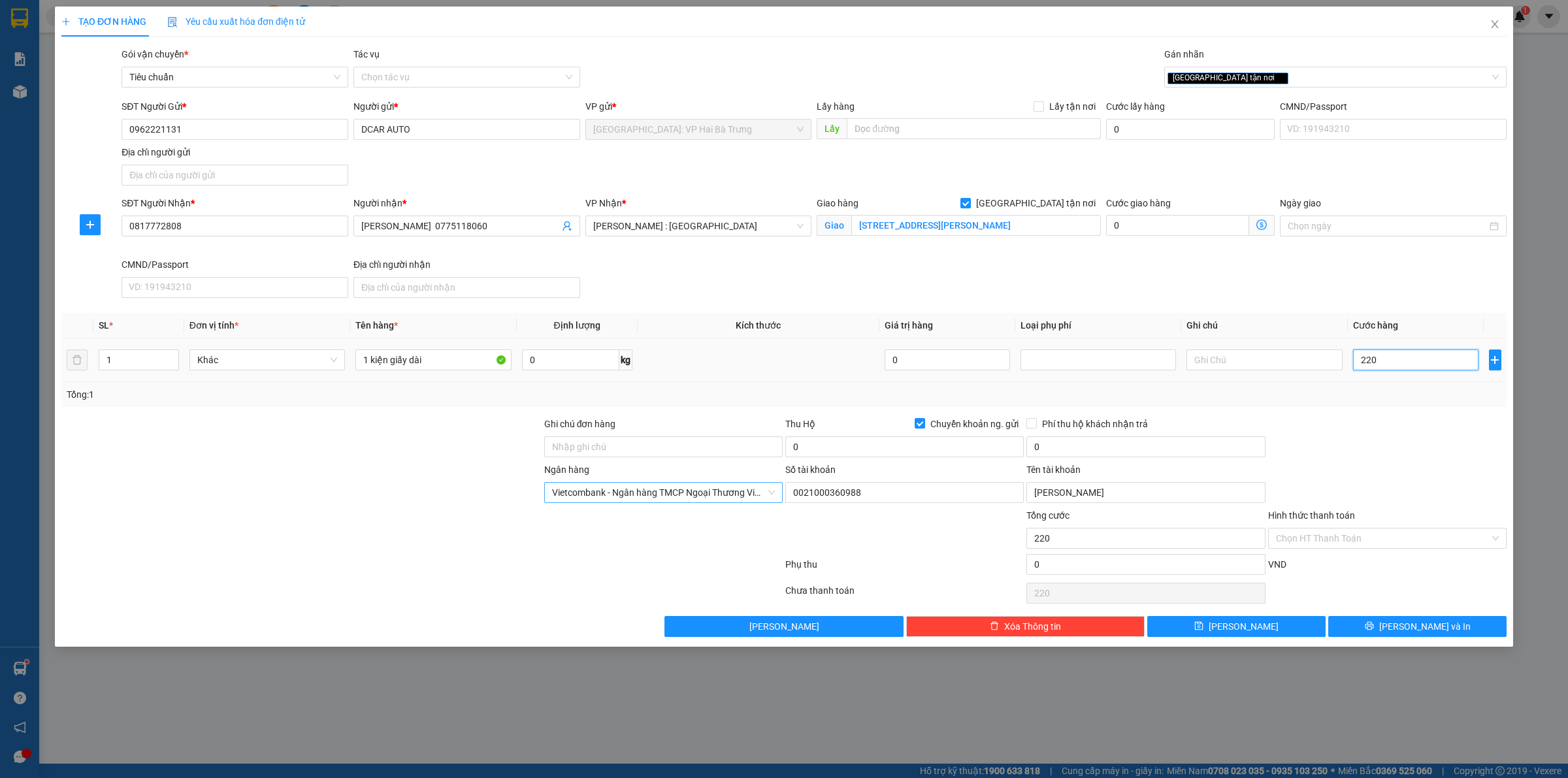
type input "2.200"
type input "22.000"
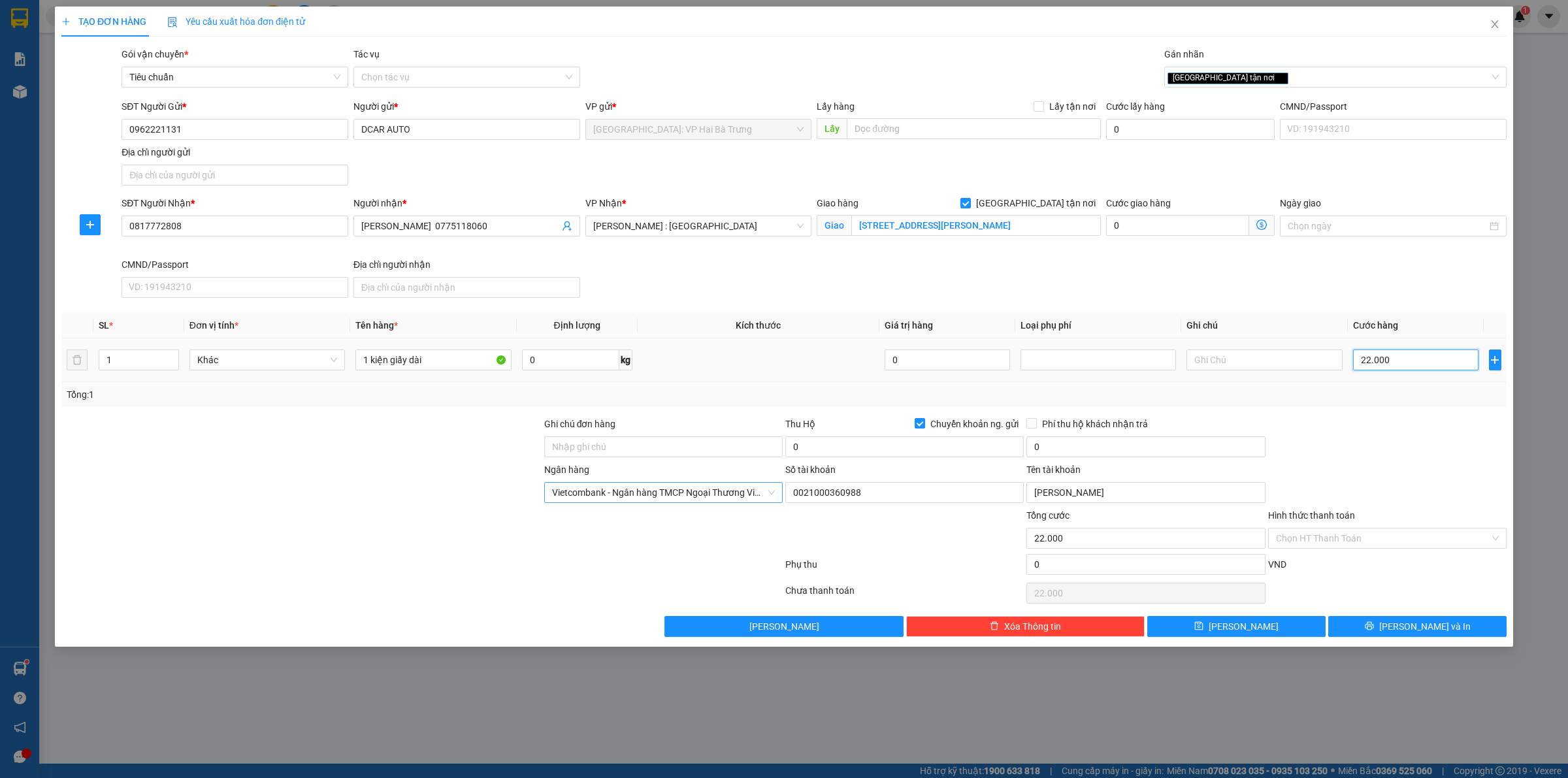
click at [1444, 360] on input "22.000" at bounding box center [1416, 360] width 126 height 21
type input "2"
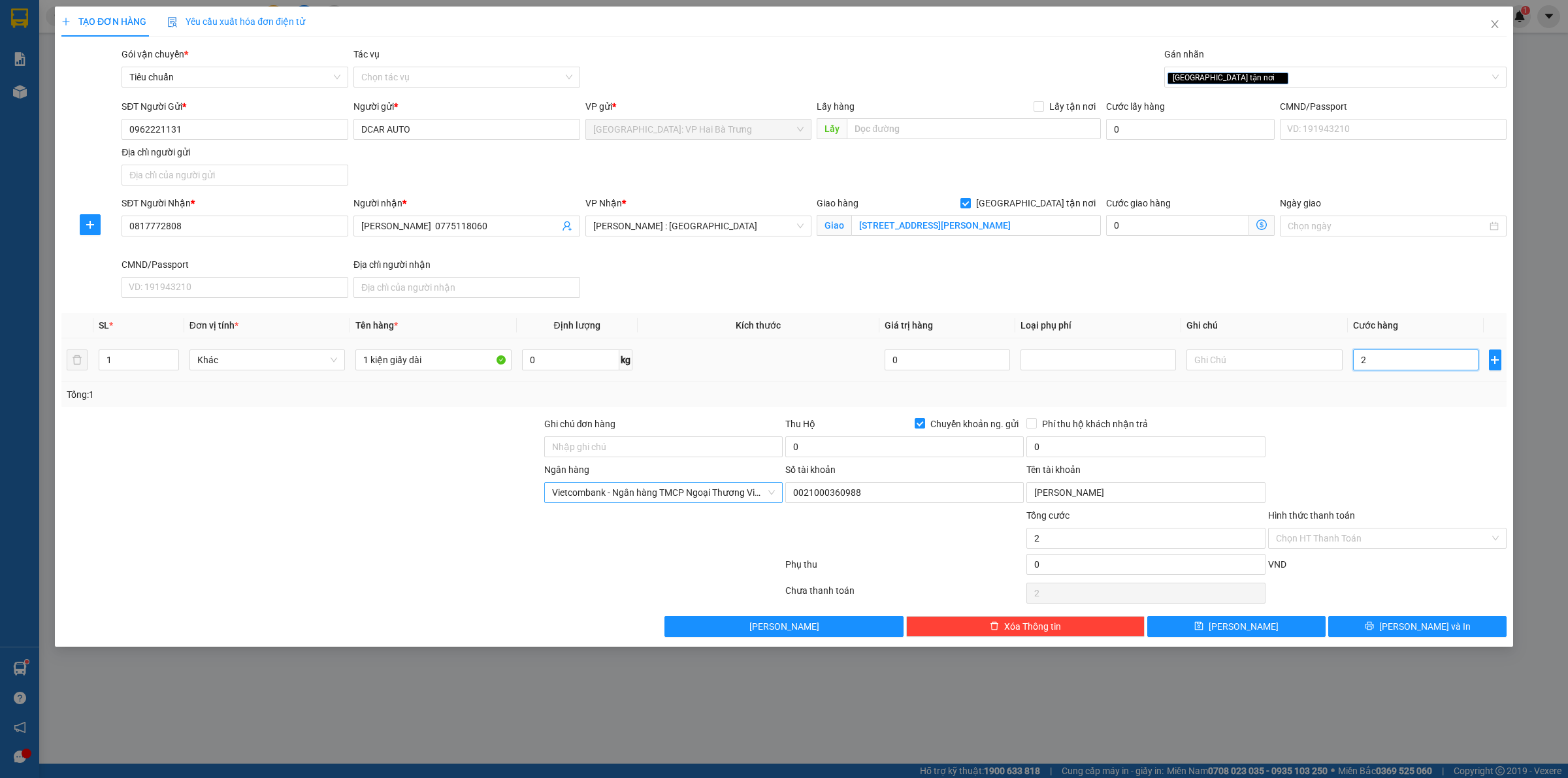
type input "29"
type input "290"
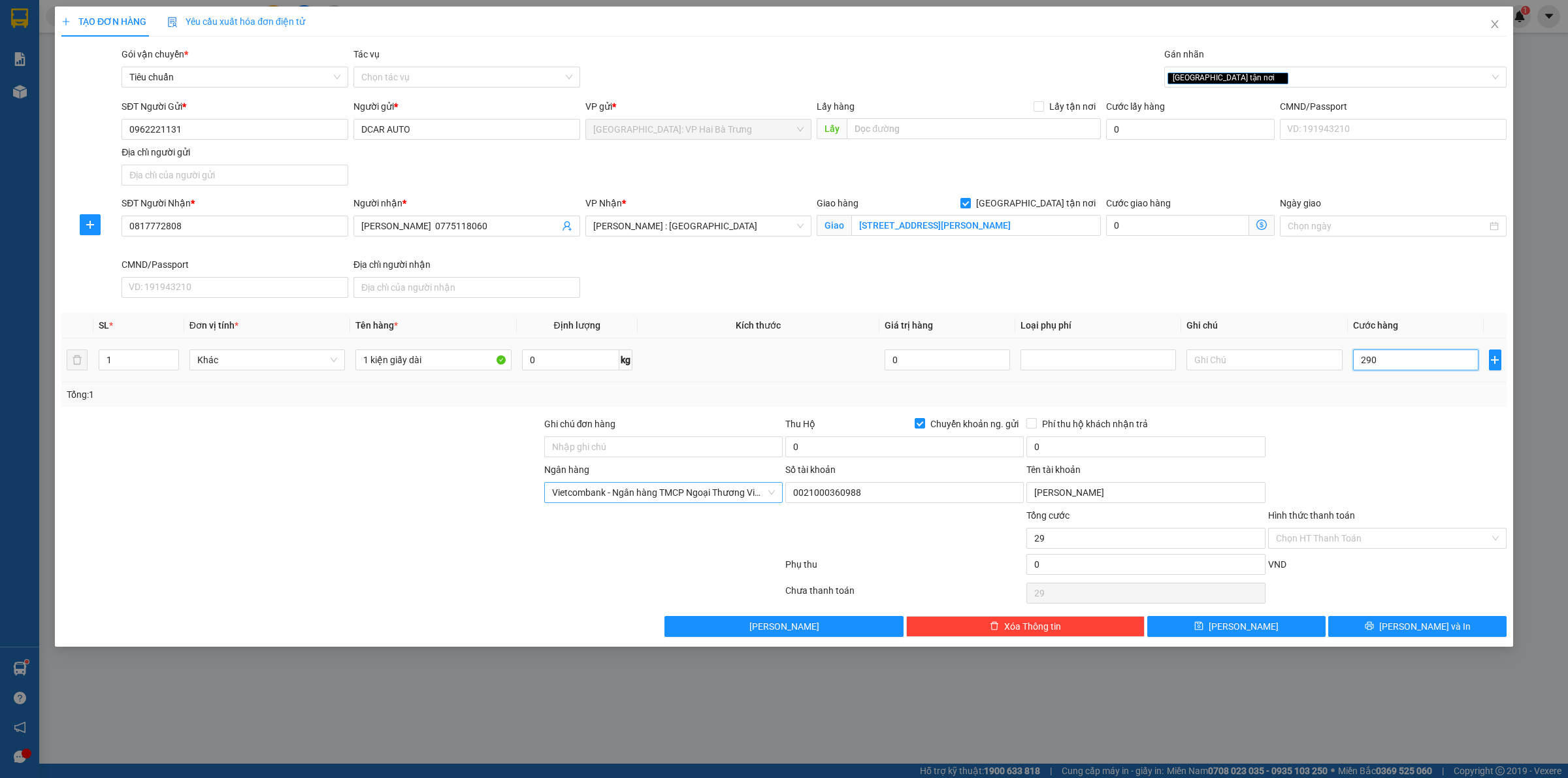
type input "290"
type input "2.900"
type input "29.000"
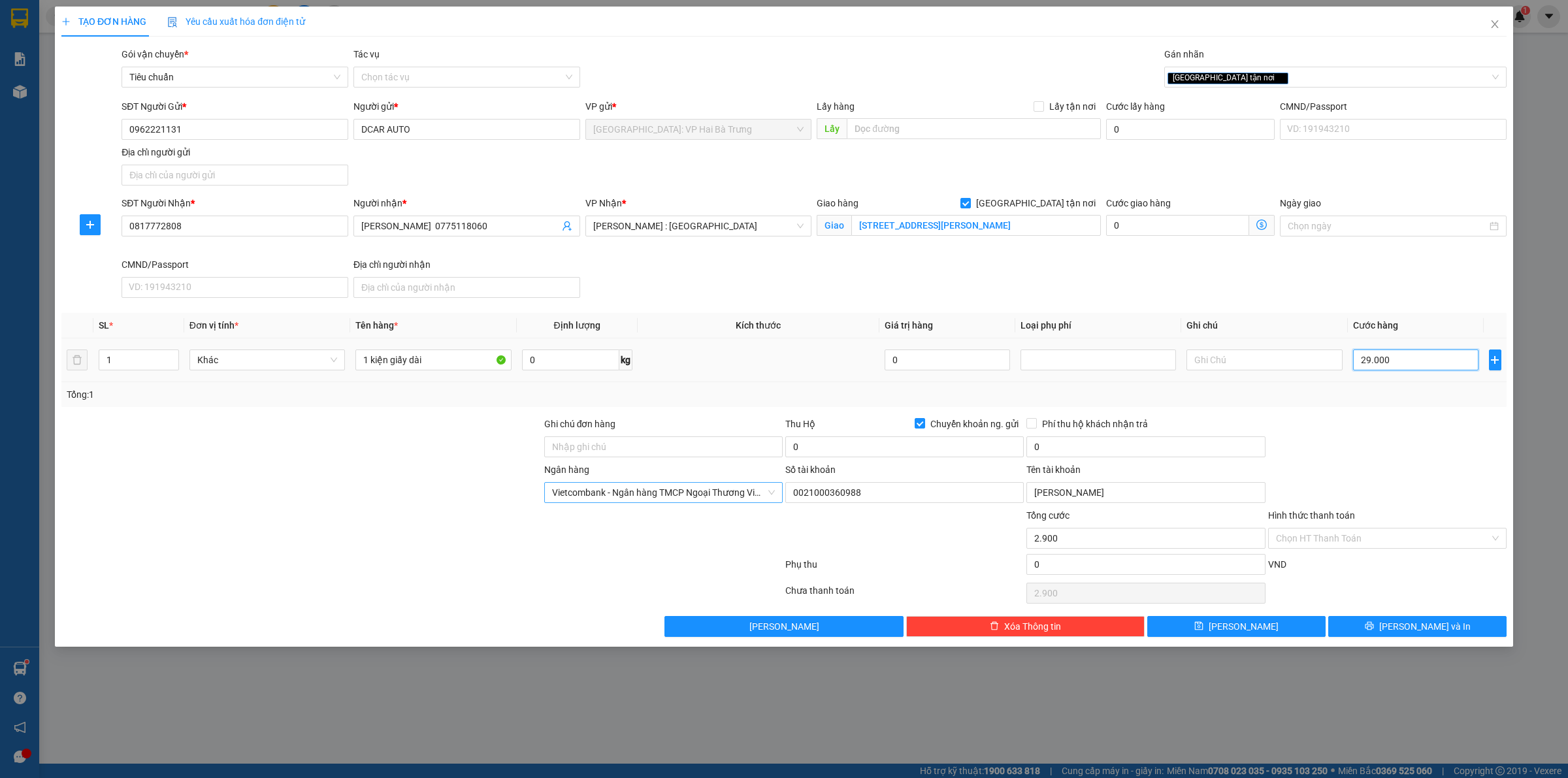
type input "29.000"
type input "290.000"
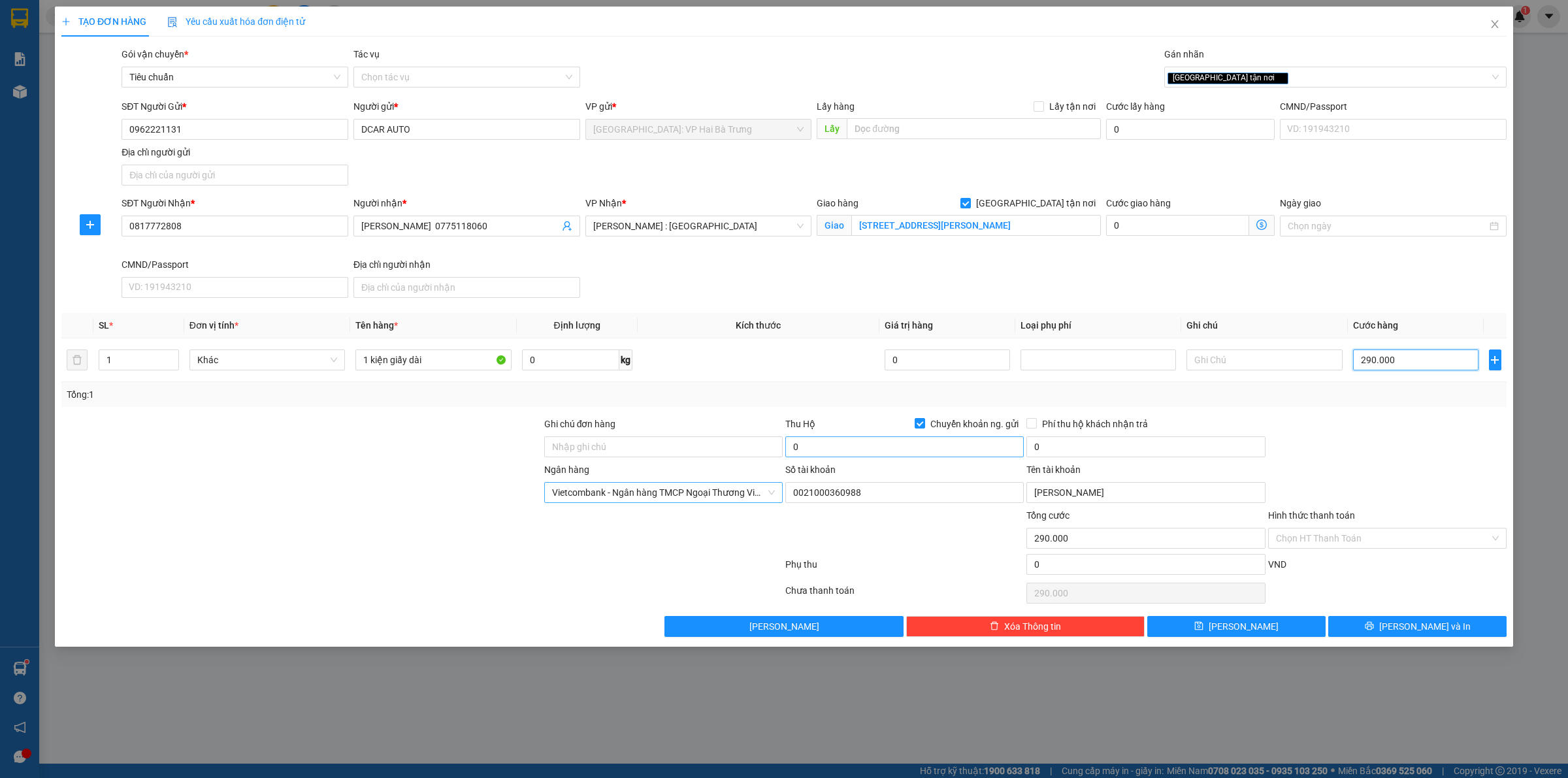
type input "290.000"
click at [961, 446] on input "0" at bounding box center [905, 447] width 239 height 21
type input "5.210.000"
click at [1135, 439] on input "0" at bounding box center [1146, 447] width 239 height 21
type input "25.000"
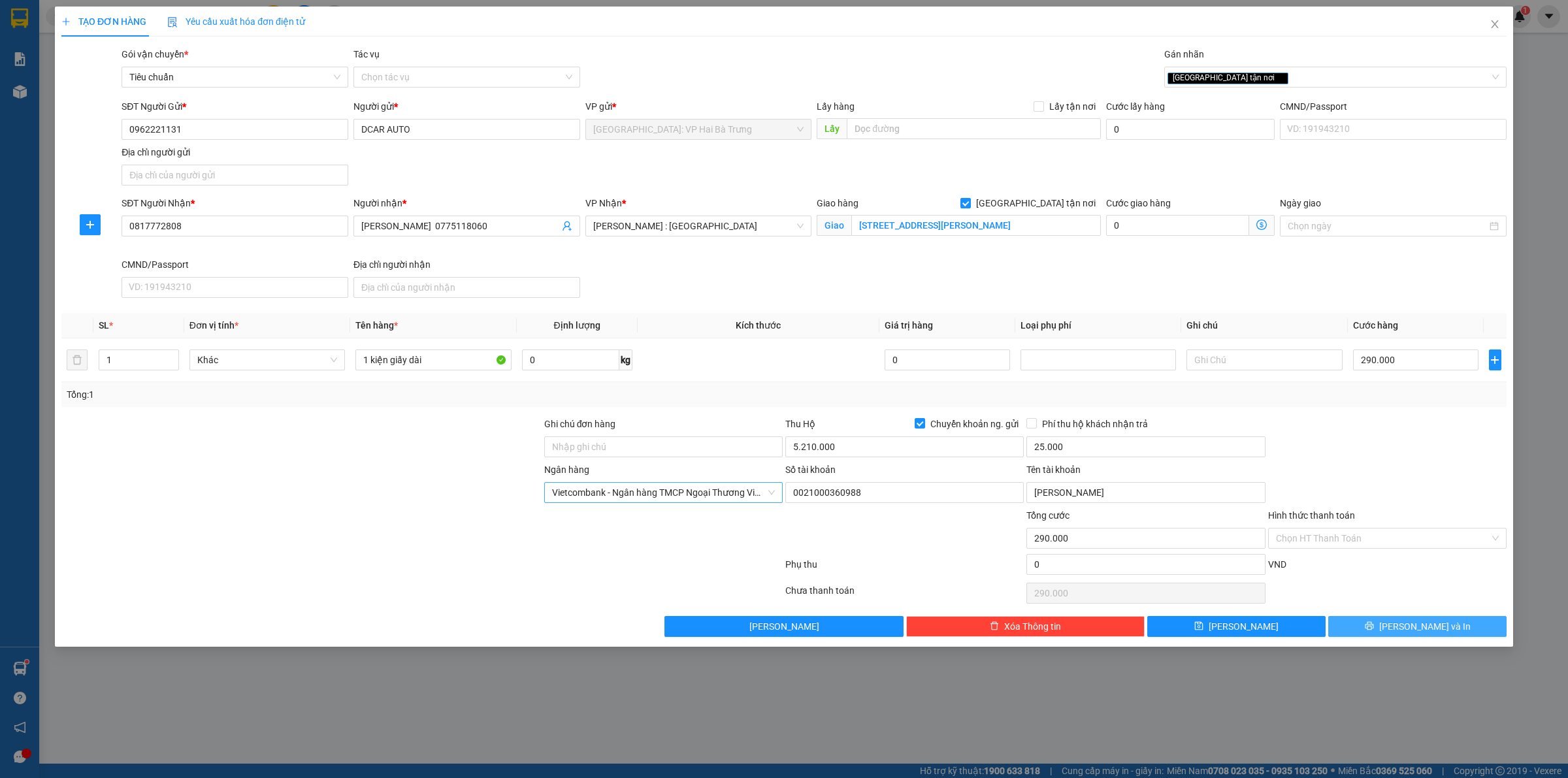
click at [1408, 637] on button "[PERSON_NAME] và In" at bounding box center [1416, 626] width 178 height 21
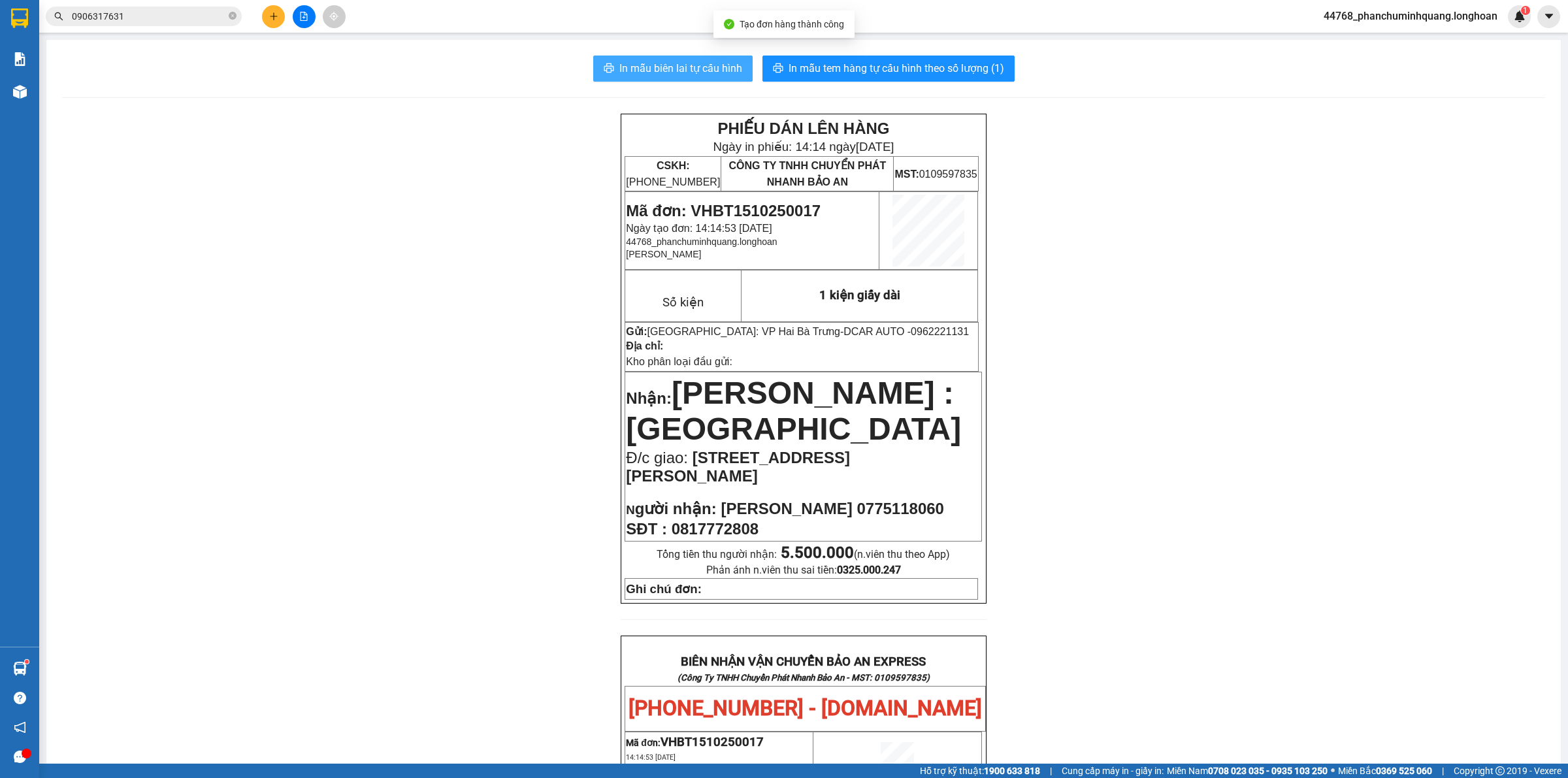
click at [678, 60] on span "In mẫu biên lai tự cấu hình" at bounding box center [680, 69] width 123 height 16
click at [849, 60] on button "In mẫu tem hàng tự cấu hình theo số lượng (1)" at bounding box center [888, 69] width 252 height 26
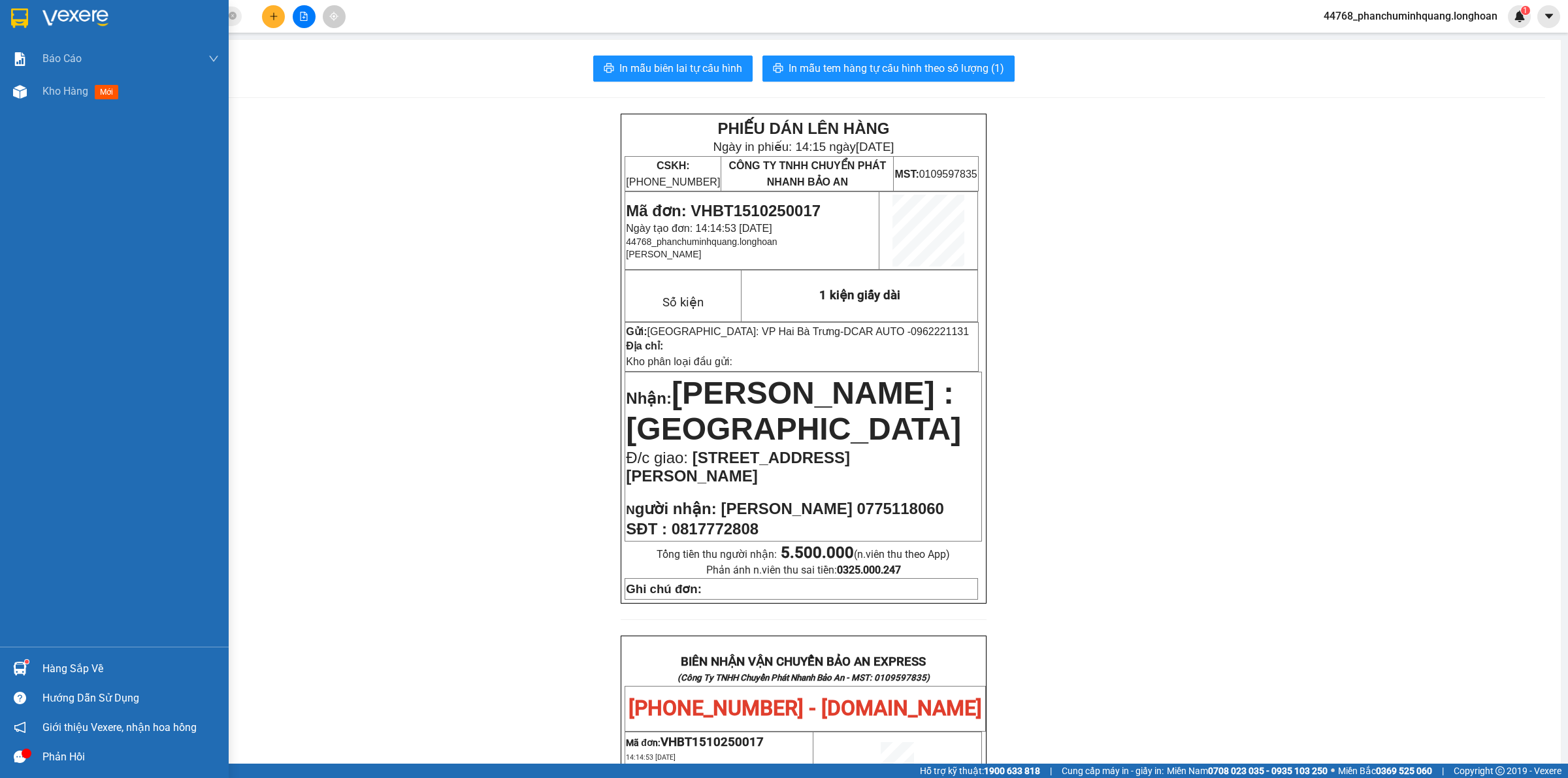
click at [29, 19] on div at bounding box center [114, 21] width 229 height 43
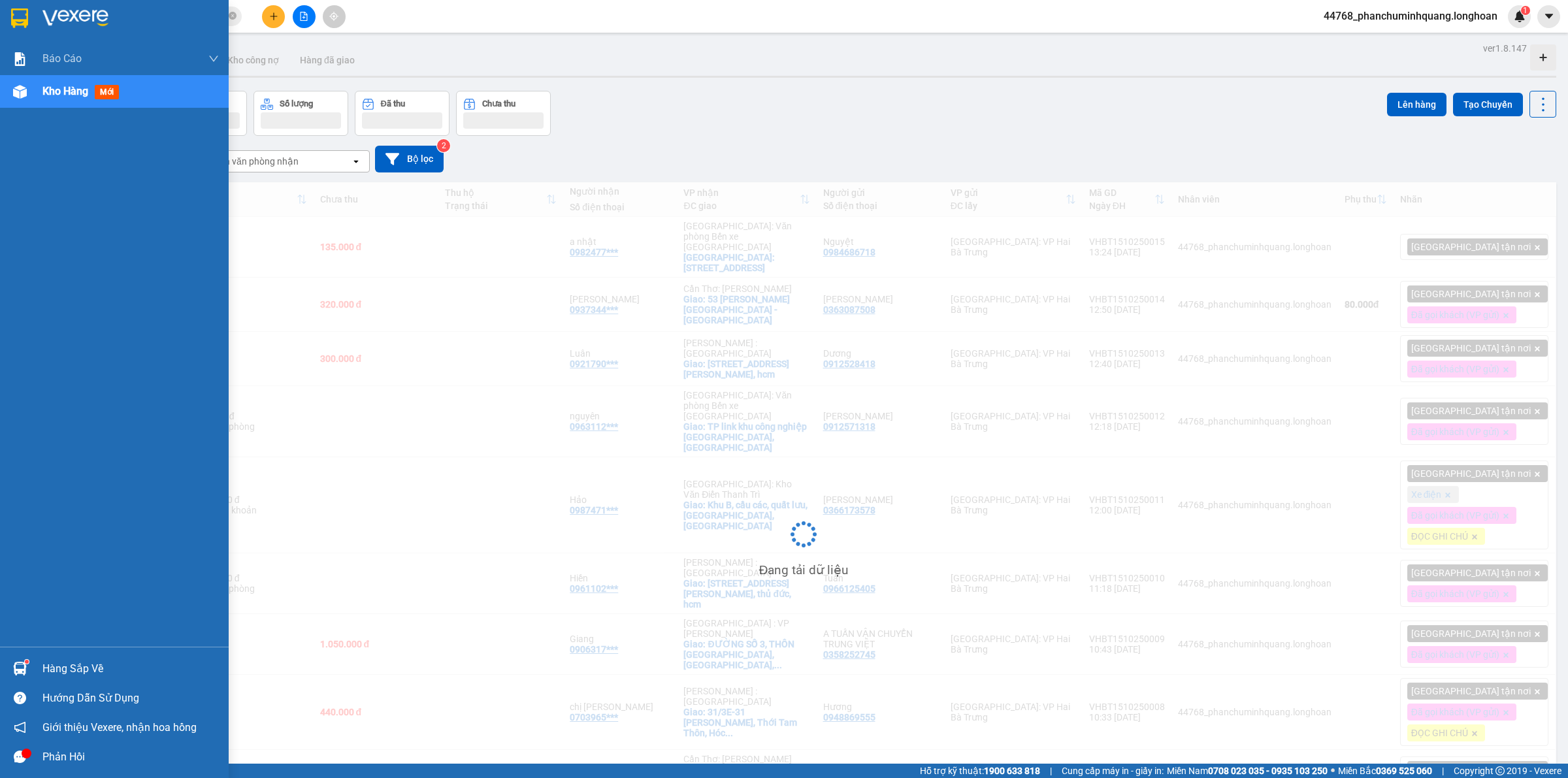
click at [25, 19] on img at bounding box center [19, 19] width 17 height 19
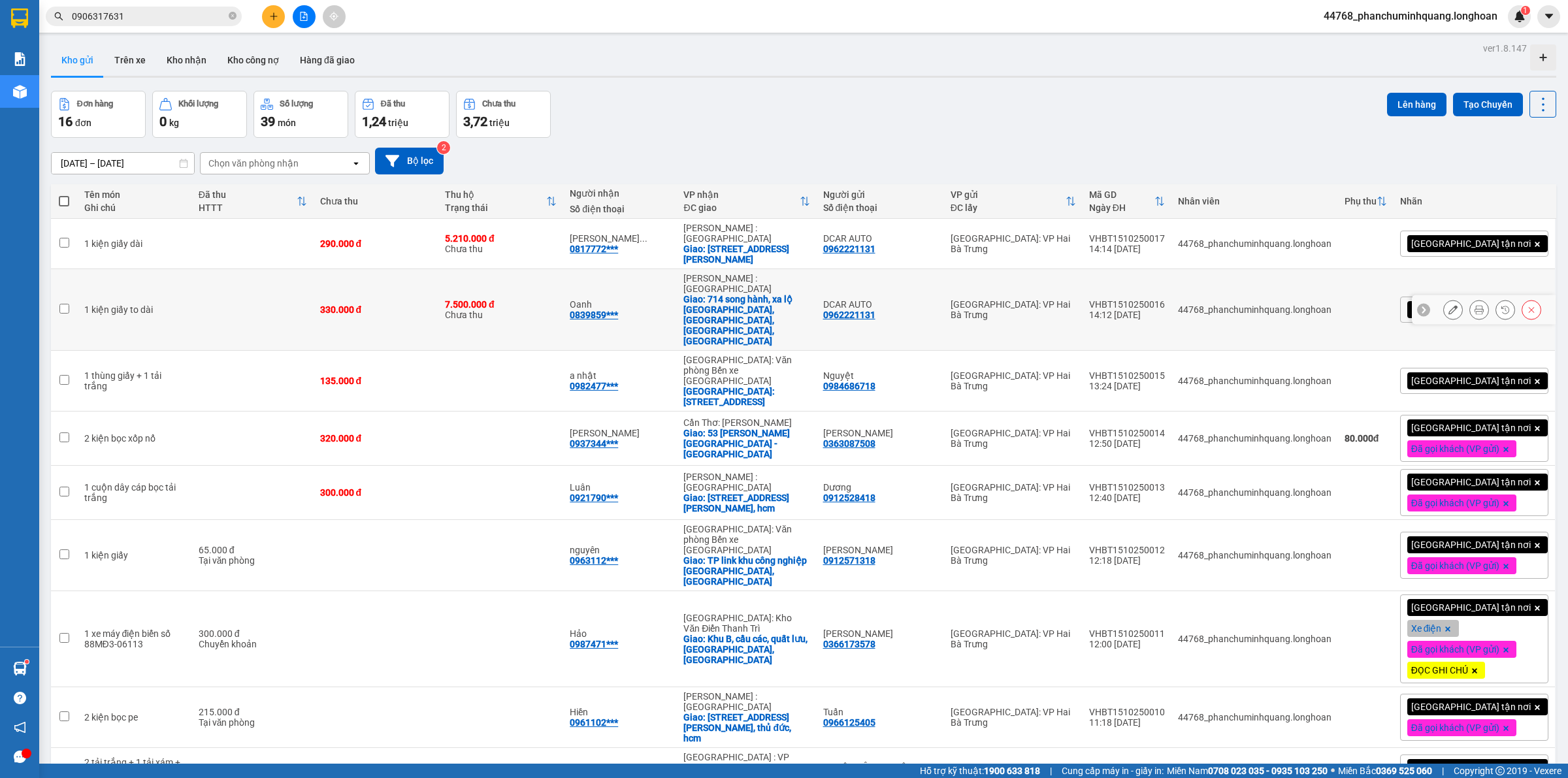
click at [1474, 305] on icon at bounding box center [1479, 309] width 9 height 9
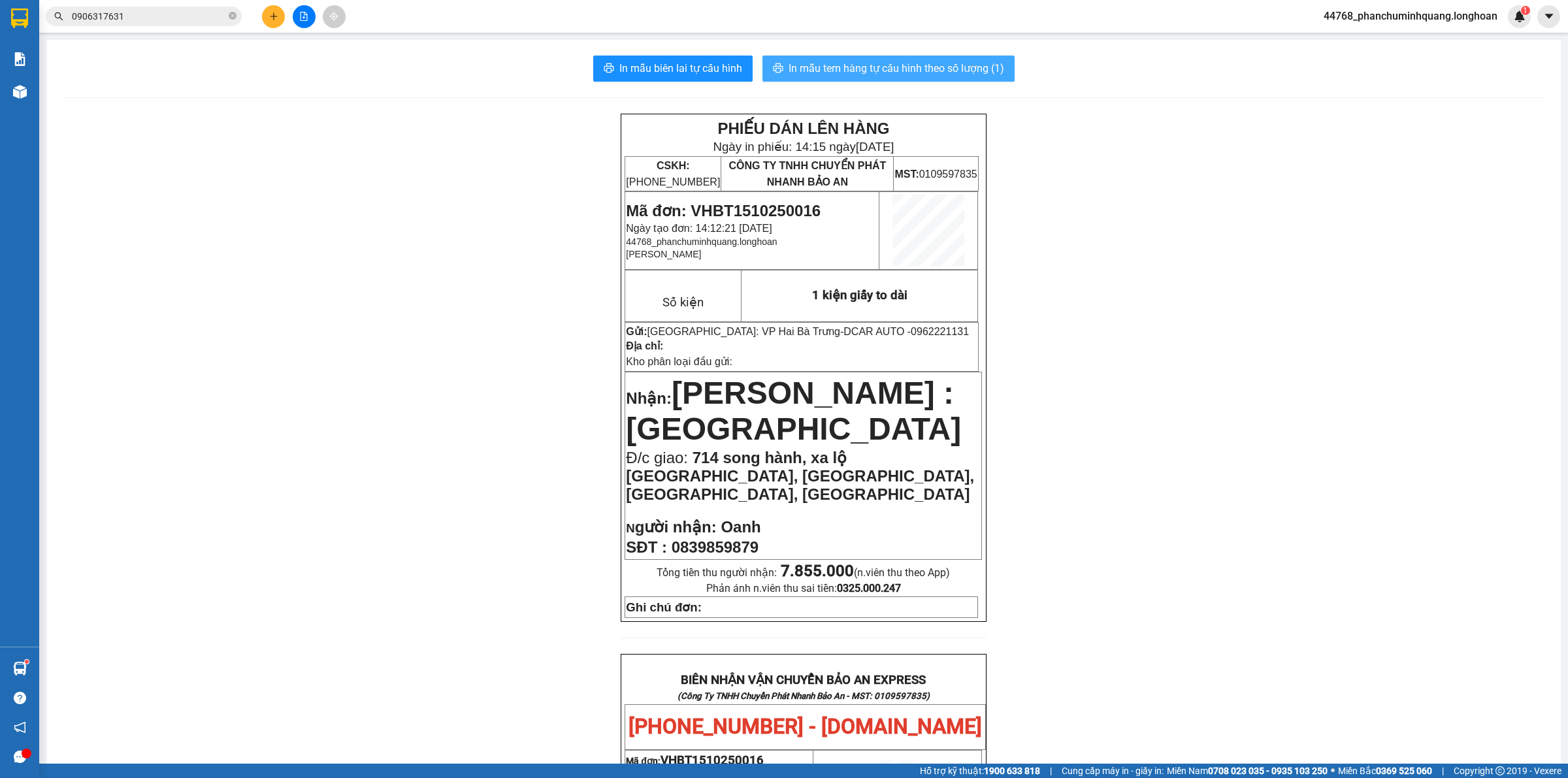
click at [871, 71] on span "In mẫu tem hàng tự cấu hình theo số lượng (1)" at bounding box center [896, 69] width 215 height 16
click at [277, 15] on icon "plus" at bounding box center [273, 16] width 9 height 9
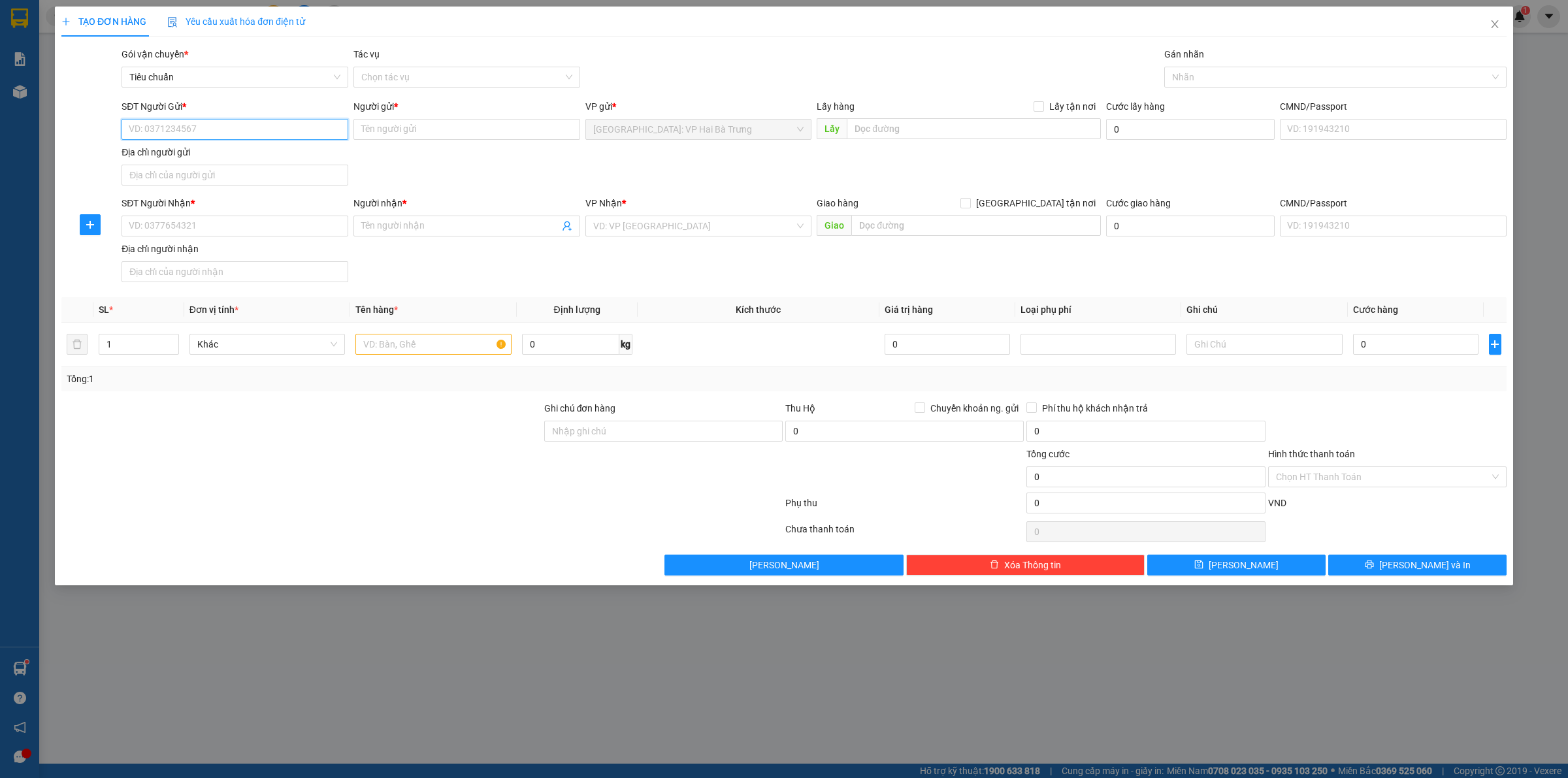
drag, startPoint x: 310, startPoint y: 119, endPoint x: 322, endPoint y: 123, distance: 12.6
click at [314, 119] on input "SĐT Người Gửi *" at bounding box center [235, 129] width 227 height 21
type input "0393232526"
click at [273, 156] on div "0393232526 - A AN" at bounding box center [235, 156] width 211 height 15
type input "A AN"
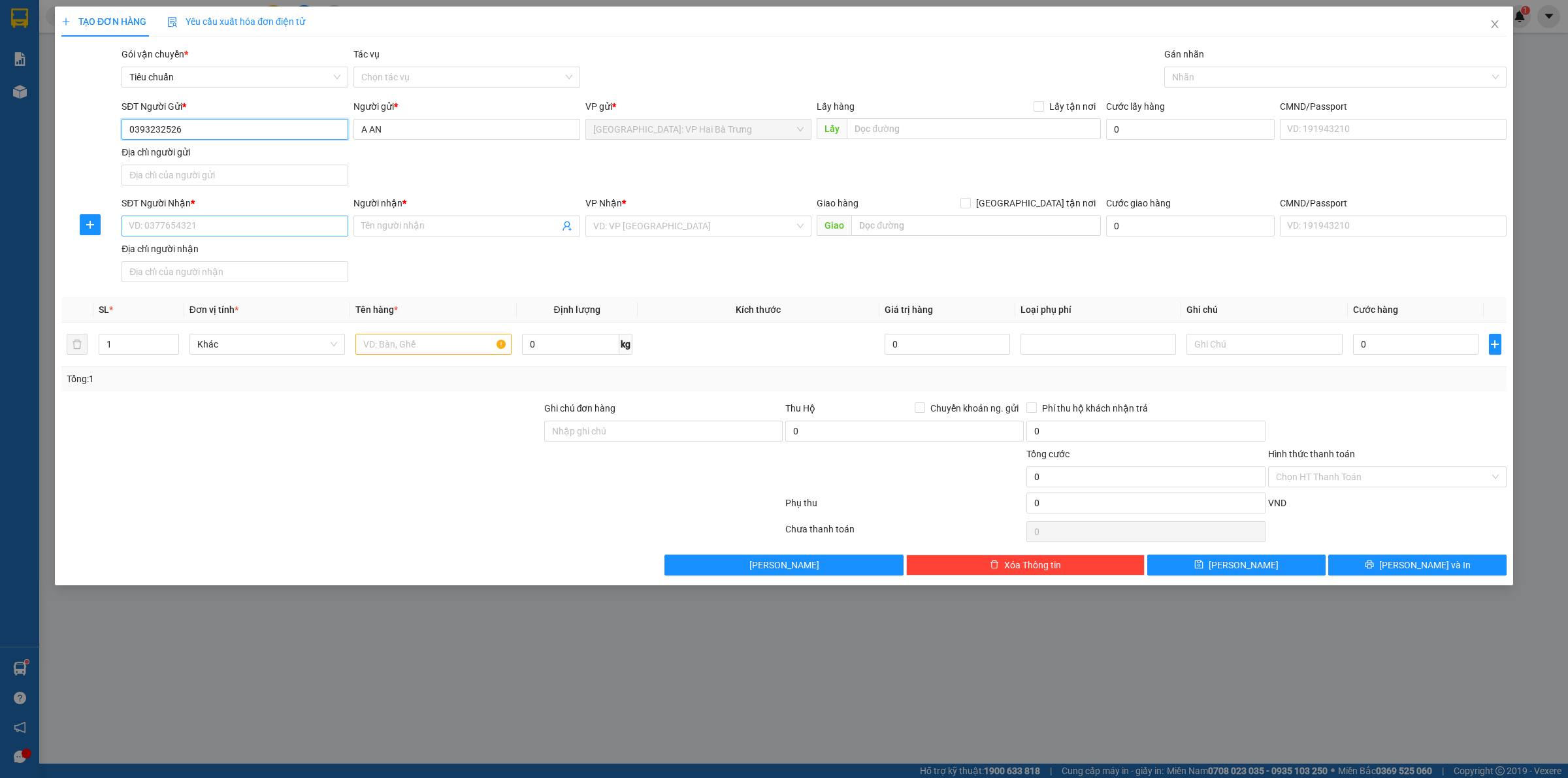
type input "0393232526"
click at [291, 223] on input "SĐT Người Nhận *" at bounding box center [235, 226] width 227 height 21
type input "0963227254"
type input "quân"
checkbox input "true"
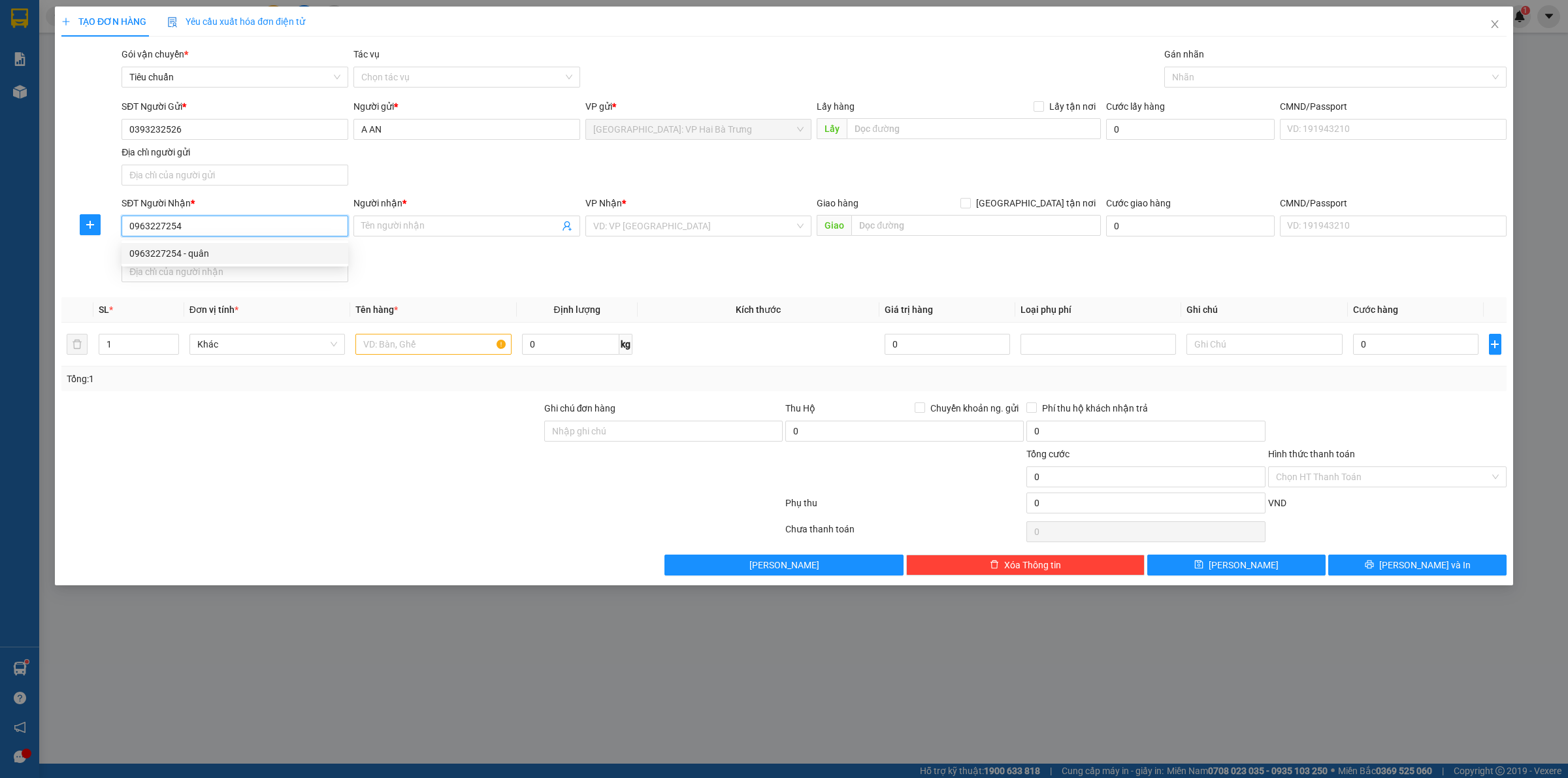
type input "vincom q1"
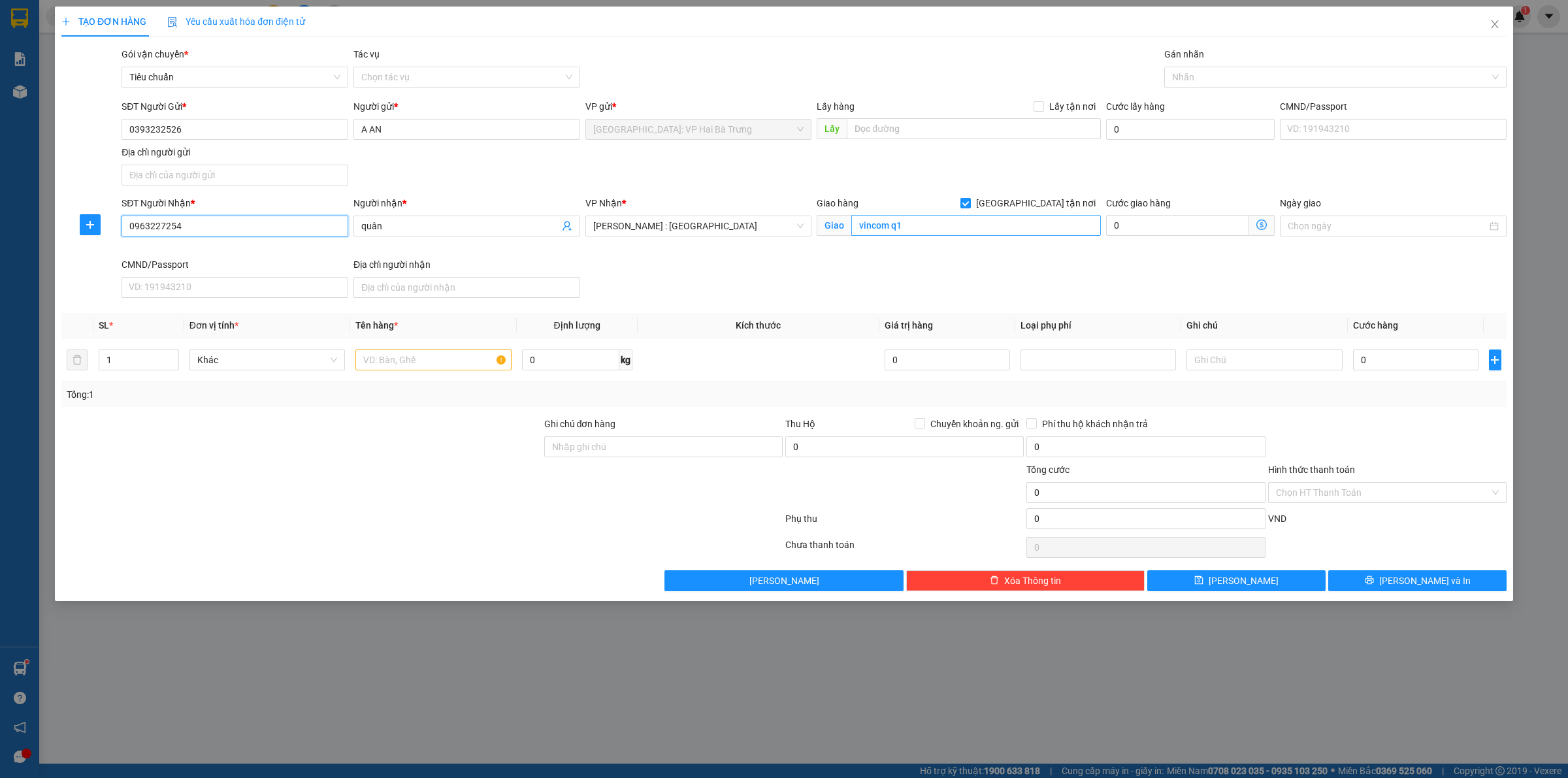
type input "0963227254"
click at [962, 223] on input "vincom q1" at bounding box center [976, 226] width 250 height 21
type input "d"
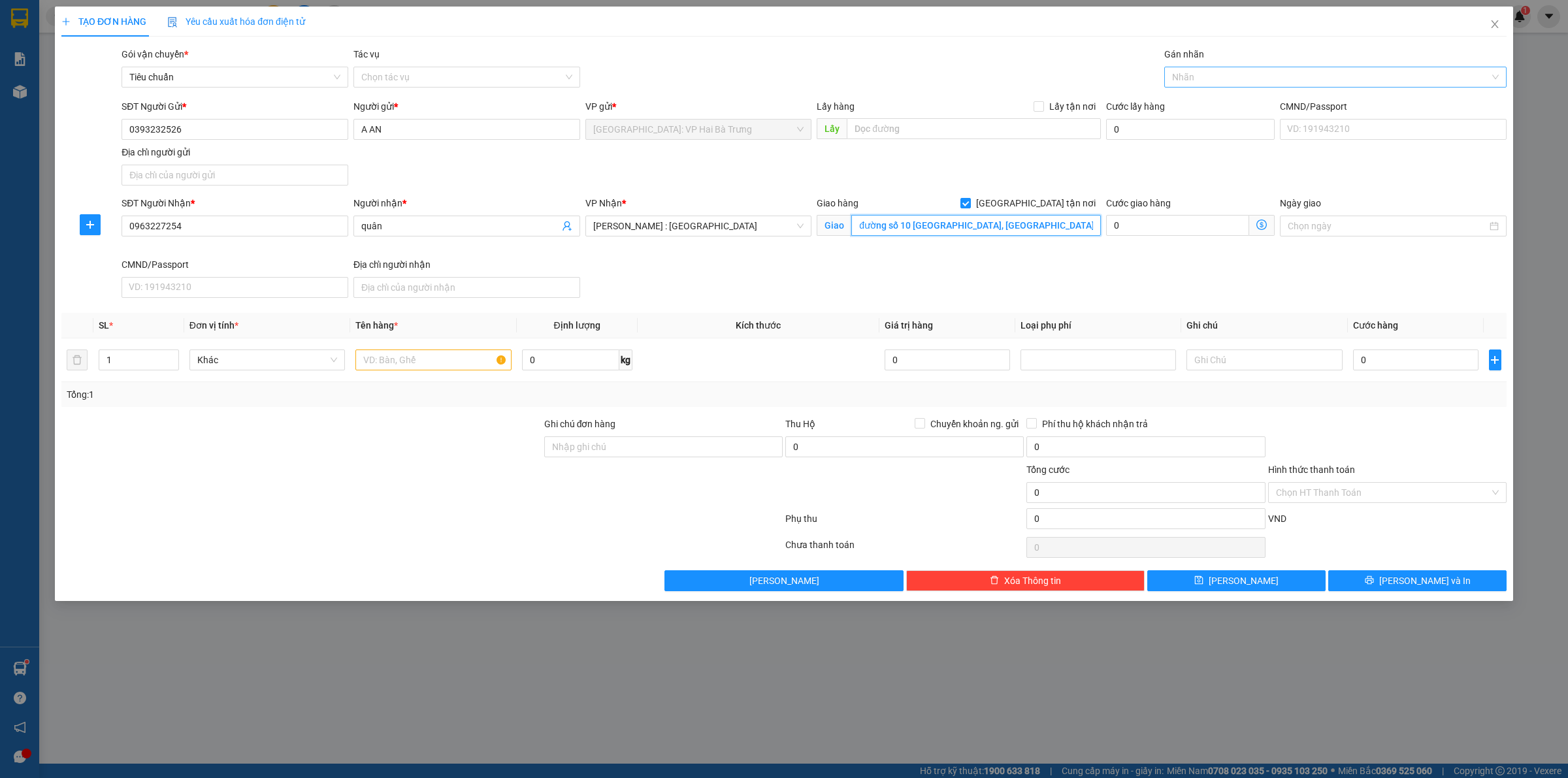
click at [1253, 81] on div at bounding box center [1329, 77] width 322 height 15
type input "đường số 10 [GEOGRAPHIC_DATA], [GEOGRAPHIC_DATA], [GEOGRAPHIC_DATA], [GEOGRAPHI…"
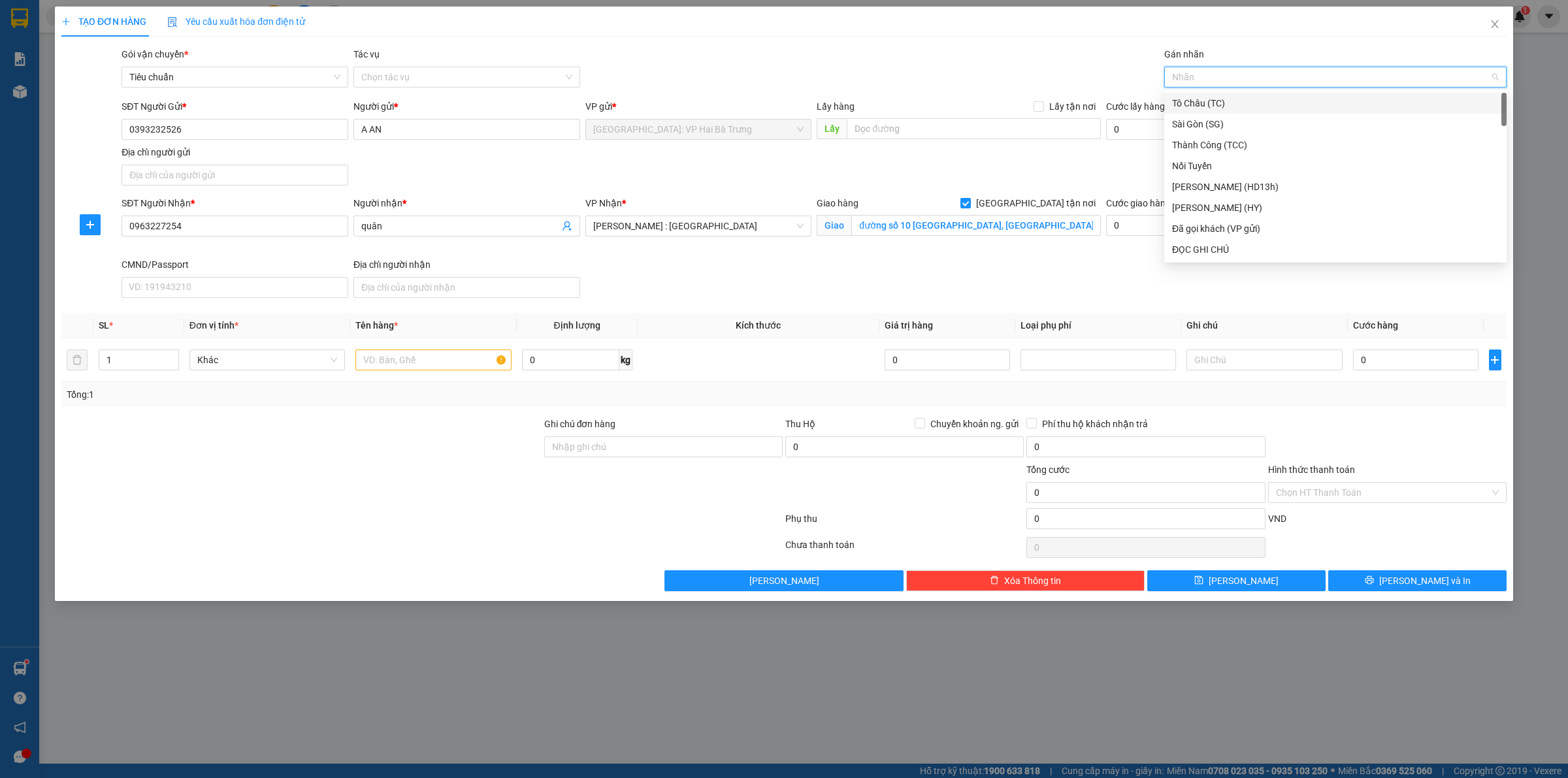
type input "G"
click at [1229, 249] on div "[GEOGRAPHIC_DATA] tận nơi" at bounding box center [1335, 250] width 326 height 15
click at [401, 364] on input "text" at bounding box center [433, 360] width 156 height 21
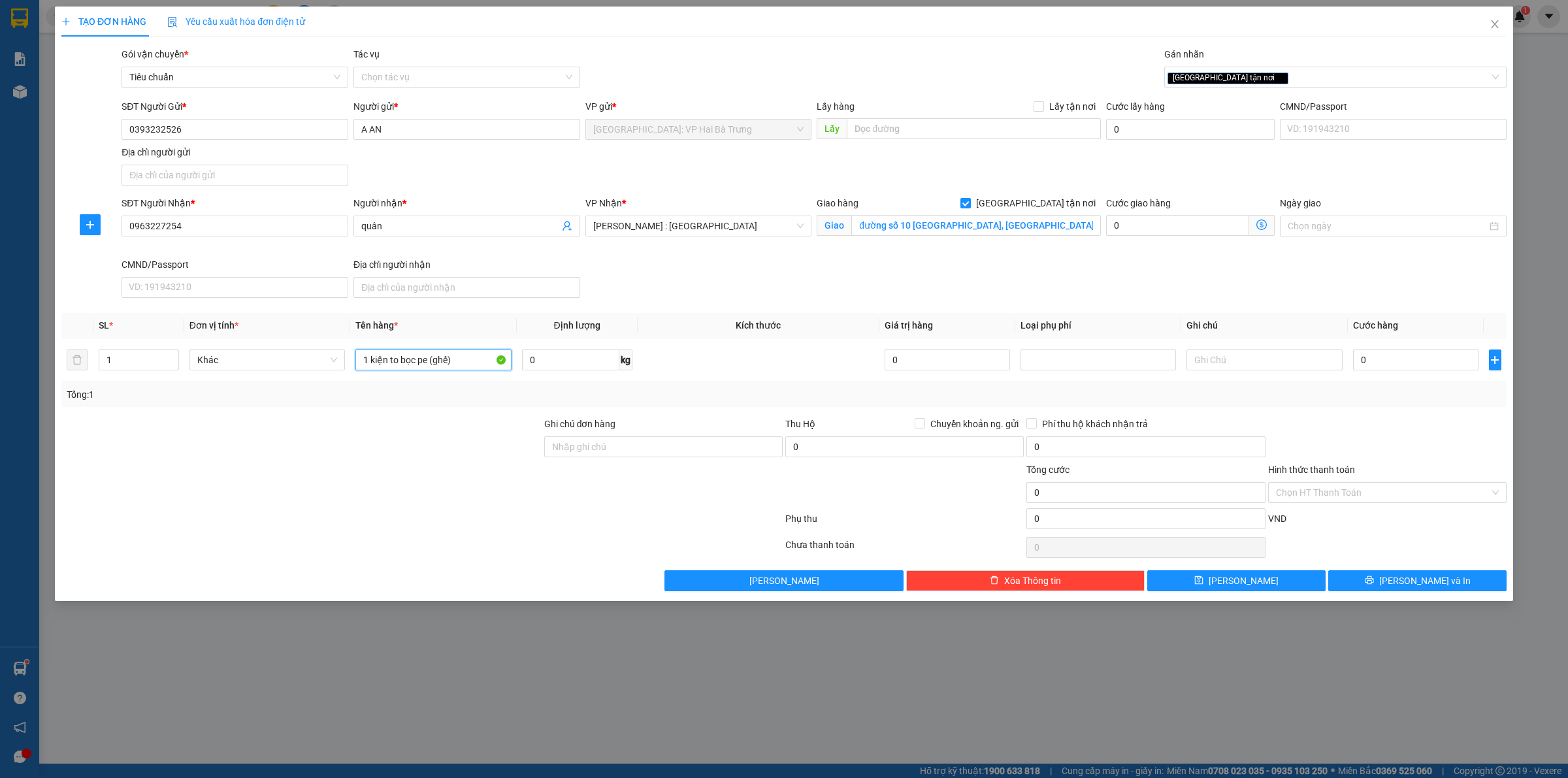
type input "1 kiện to bọc pe (ghế)"
click at [1412, 366] on input "0" at bounding box center [1416, 360] width 126 height 21
type input "8"
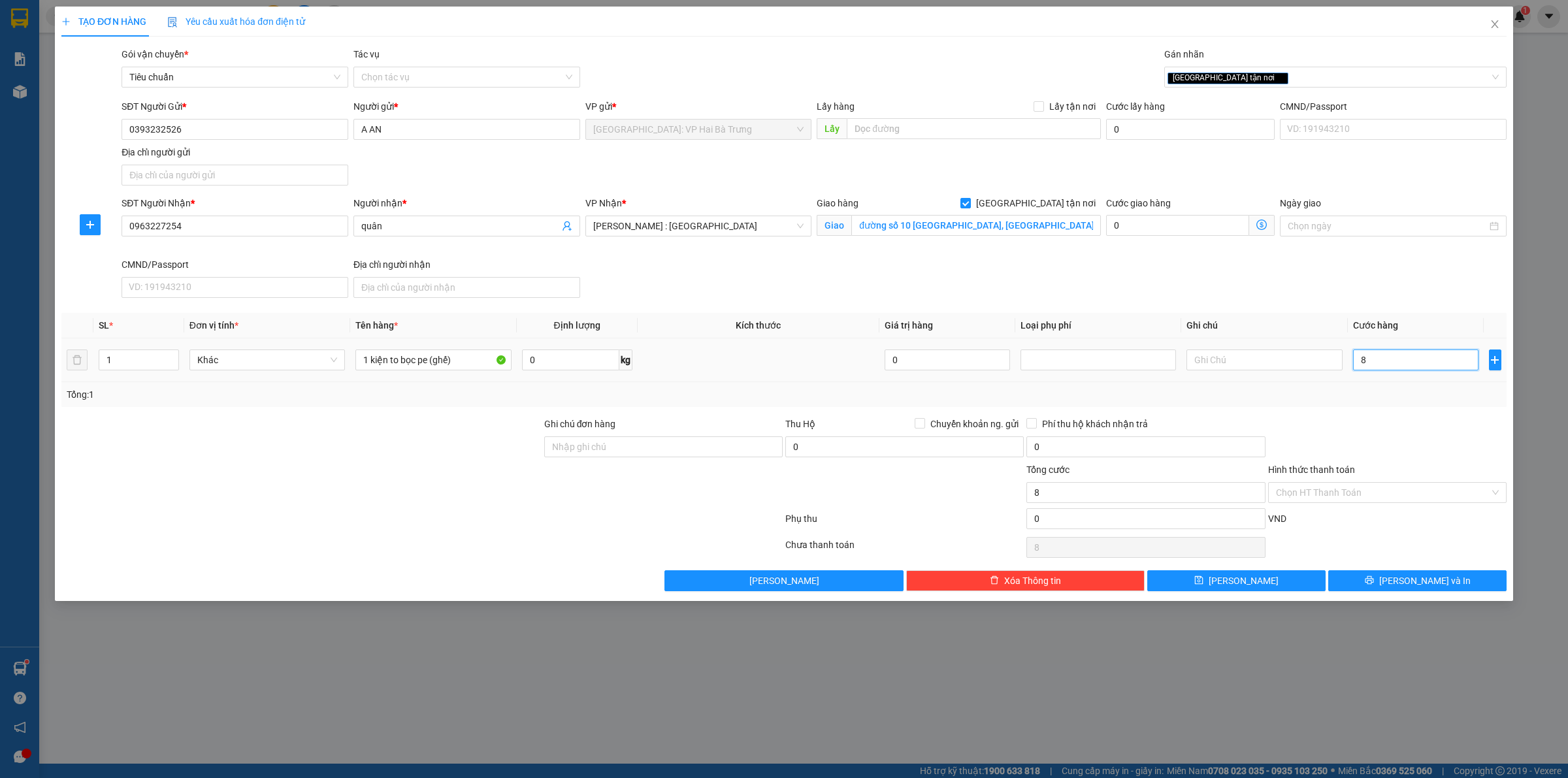
type input "80"
type input "800"
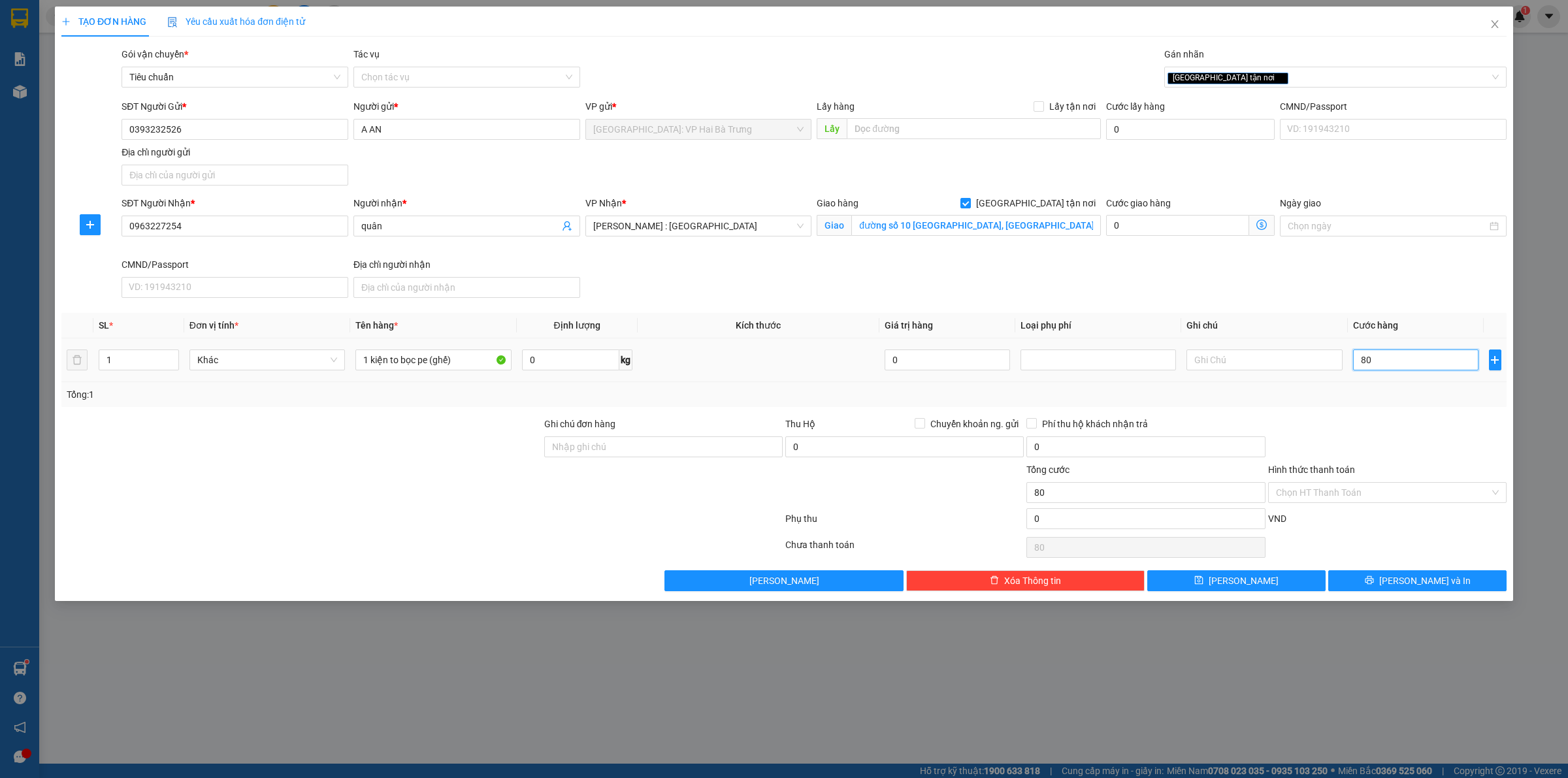
type input "800"
type input "8.000"
type input "80.000"
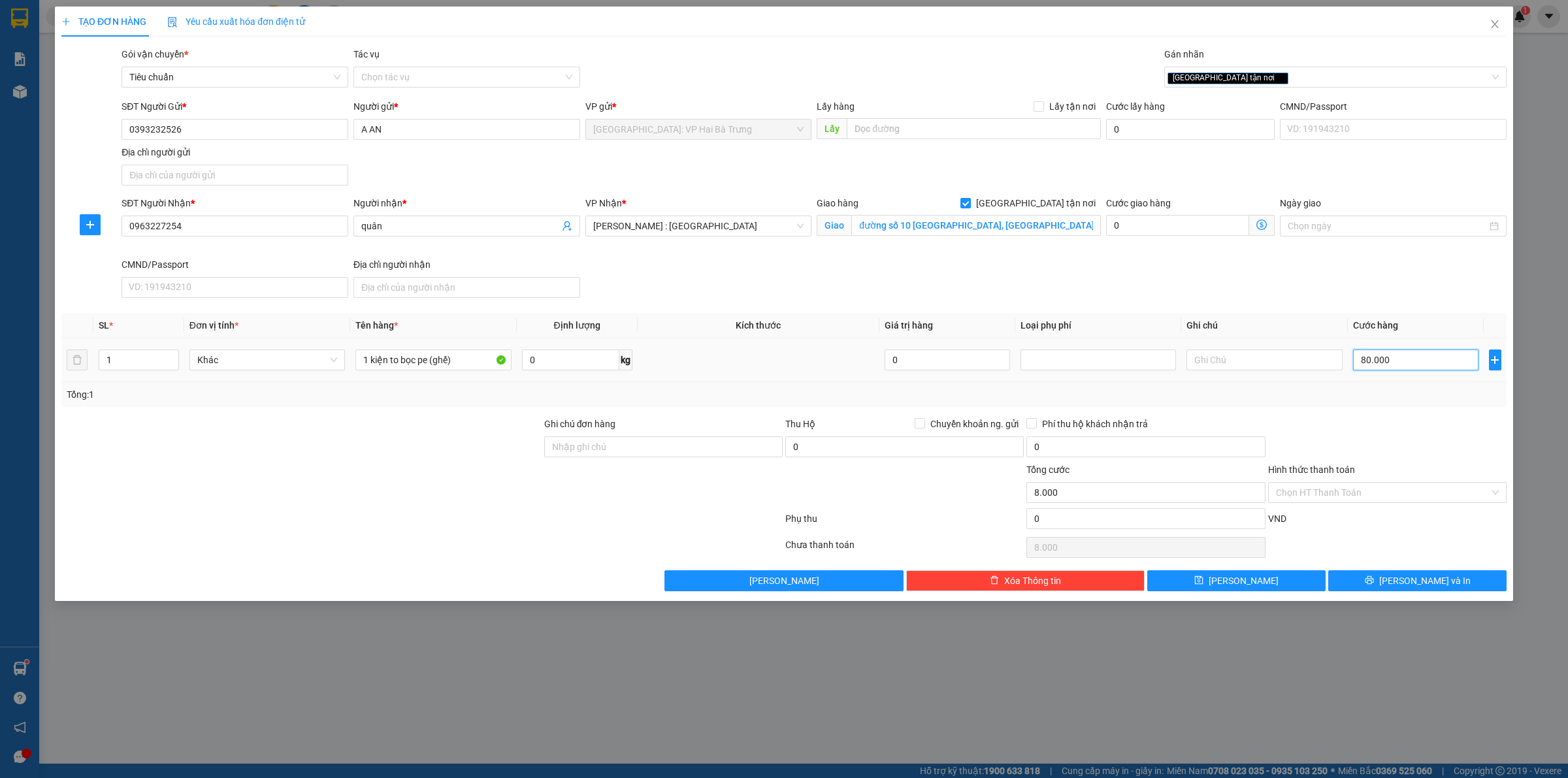
type input "80.000"
type input "800.000"
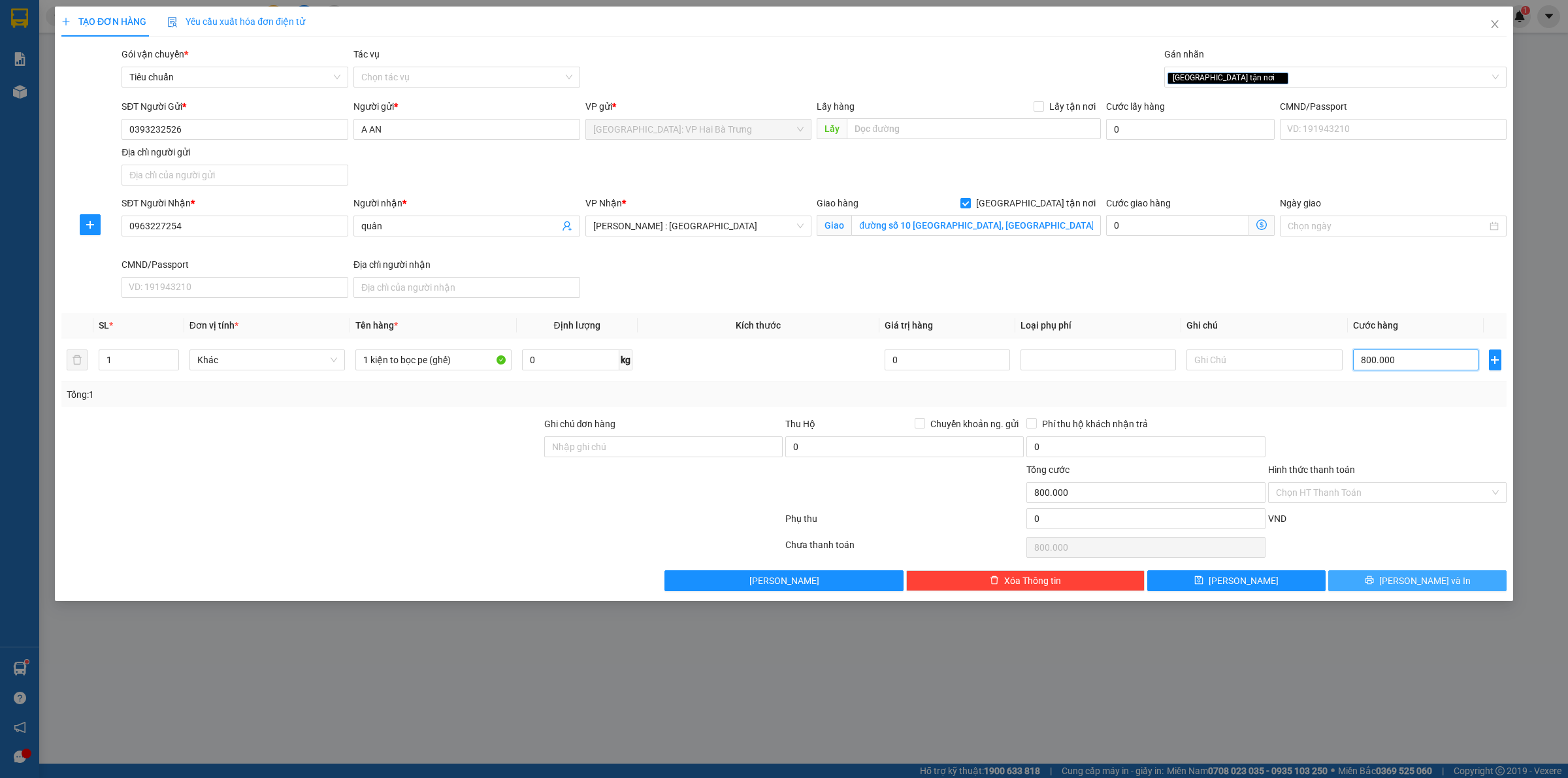
type input "800.000"
click at [1393, 589] on button "[PERSON_NAME] và In" at bounding box center [1416, 580] width 178 height 21
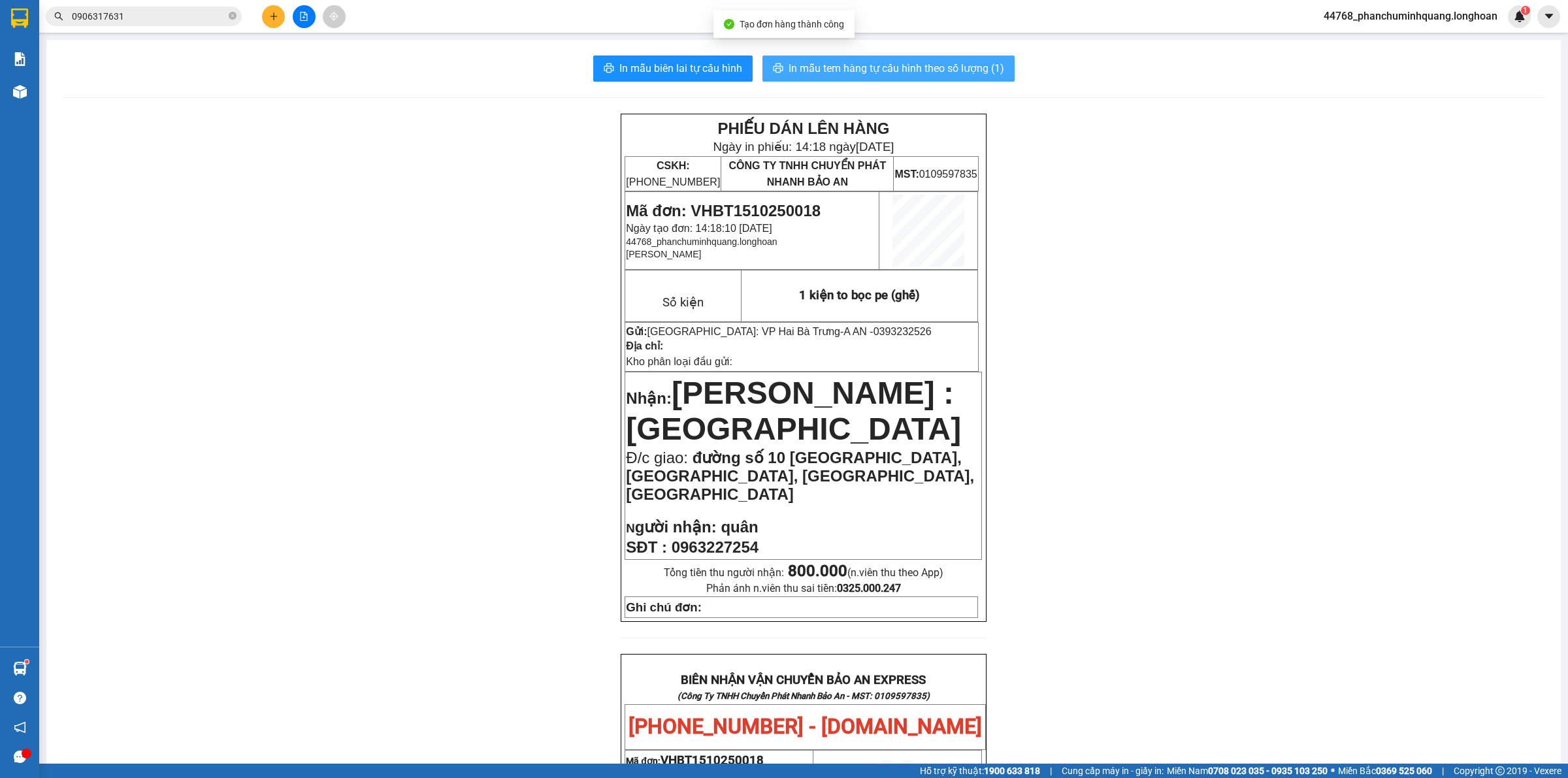
click at [861, 64] on span "In mẫu tem hàng tự cấu hình theo số lượng (1)" at bounding box center [896, 69] width 215 height 16
click at [713, 64] on span "In mẫu biên lai tự cấu hình" at bounding box center [680, 69] width 123 height 16
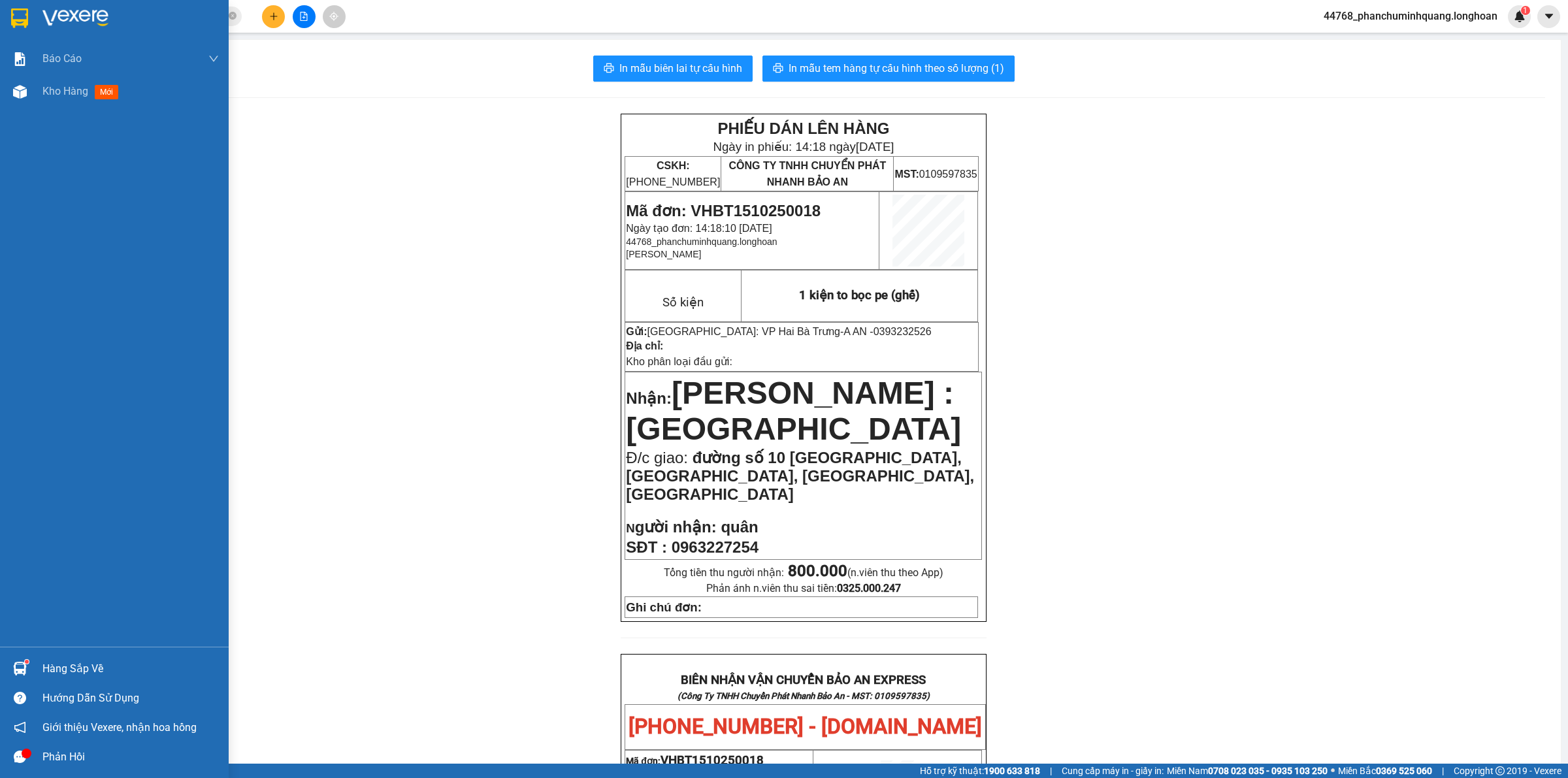
click at [18, 9] on img at bounding box center [19, 19] width 17 height 19
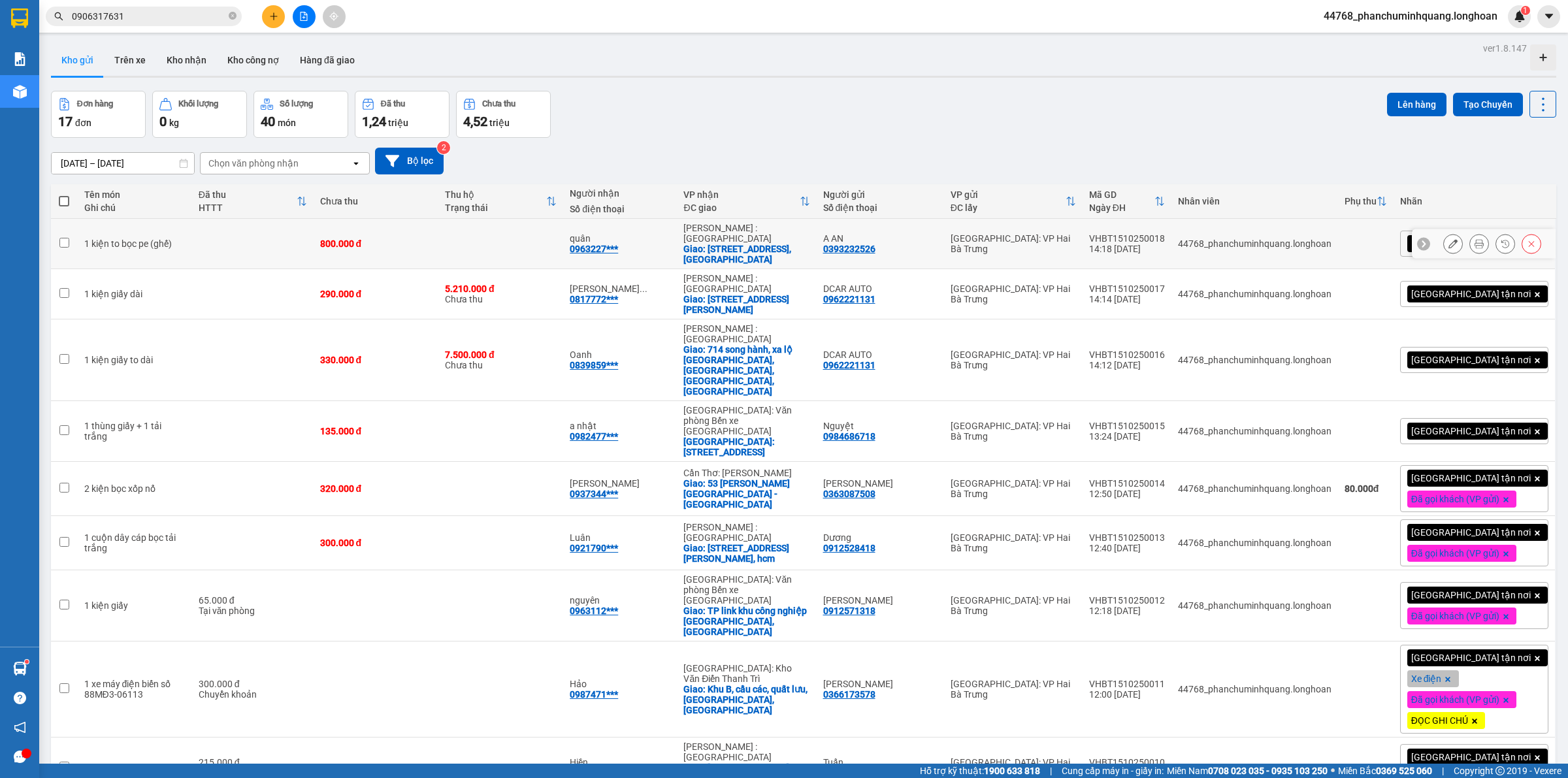
click at [1444, 239] on button at bounding box center [1453, 243] width 19 height 23
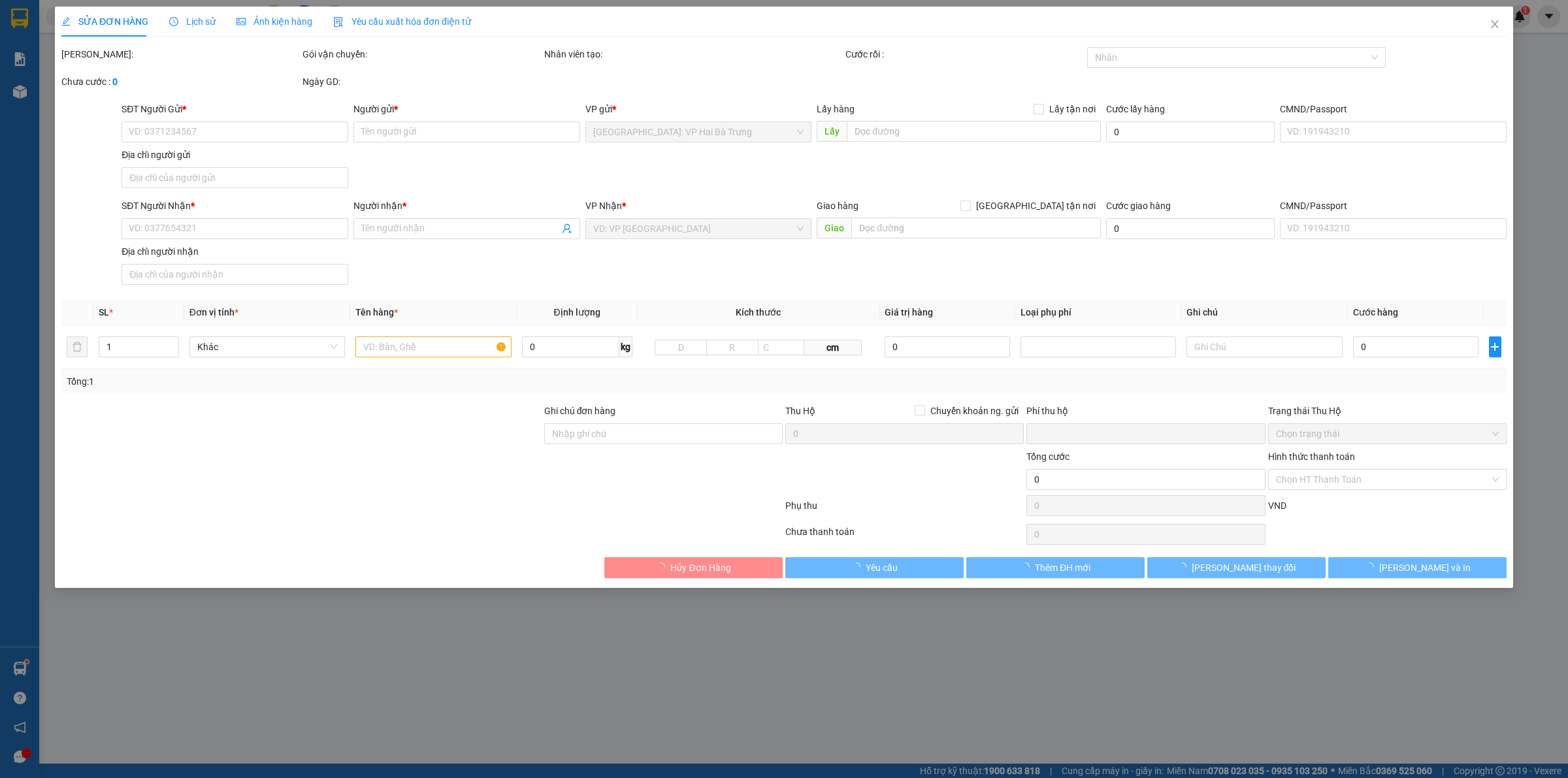
type input "0393232526"
type input "A AN"
type input "0963227254"
type input "quân"
checkbox input "true"
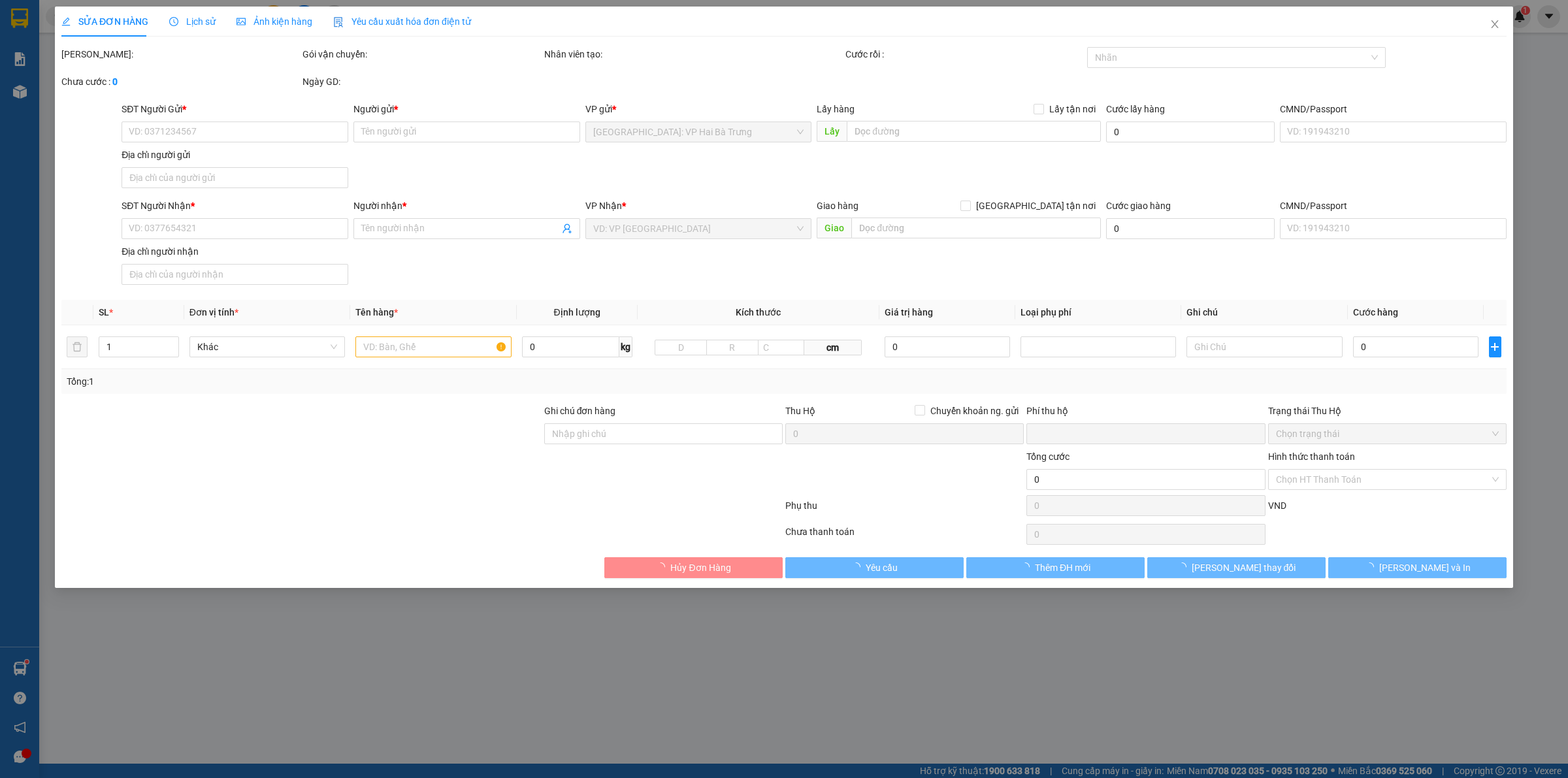
type input "đường số 10 [GEOGRAPHIC_DATA], [GEOGRAPHIC_DATA], [GEOGRAPHIC_DATA], [GEOGRAPHI…"
type input "0"
type input "800.000"
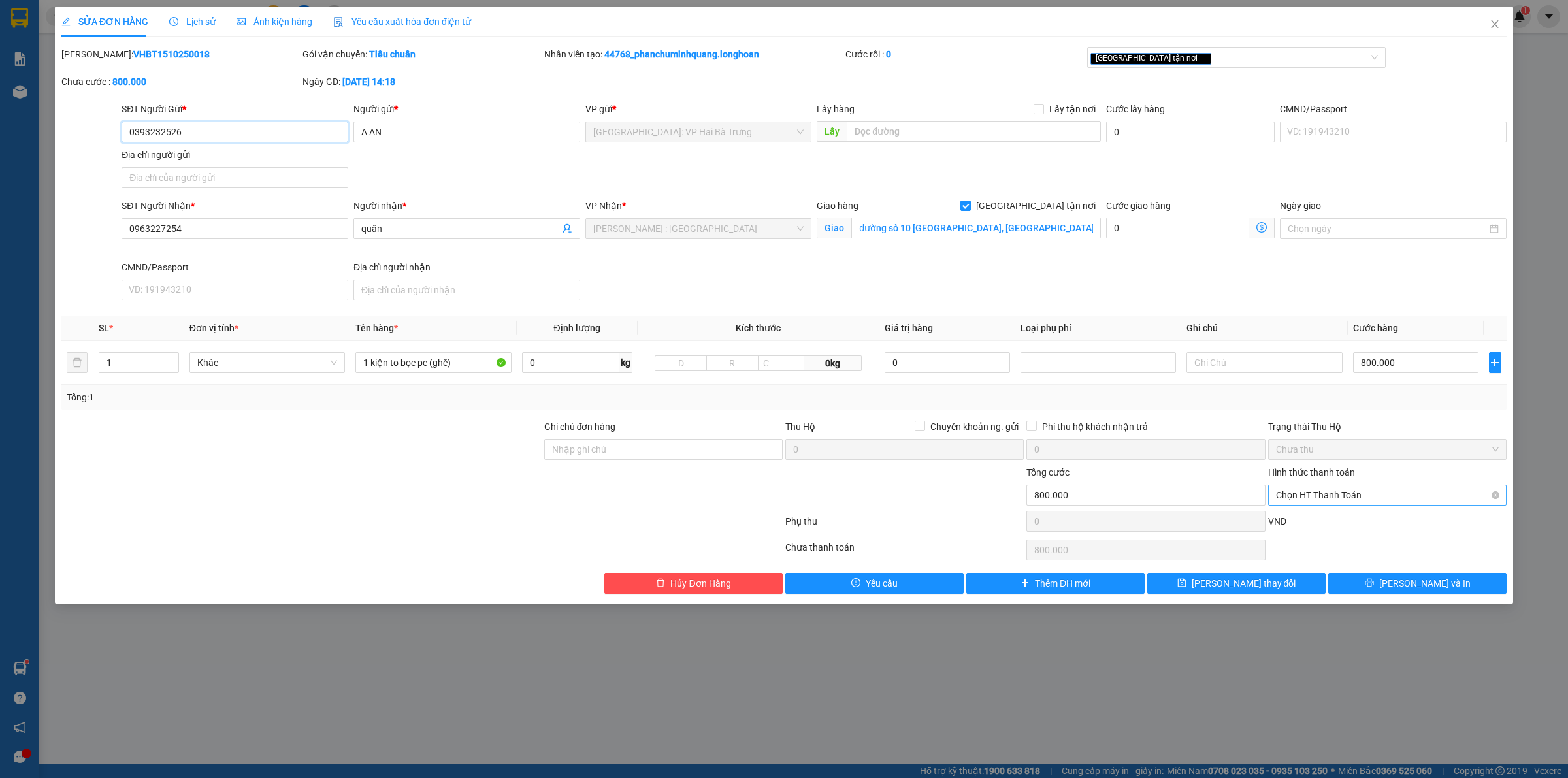
click at [1351, 492] on span "Chọn HT Thanh Toán" at bounding box center [1387, 495] width 223 height 19
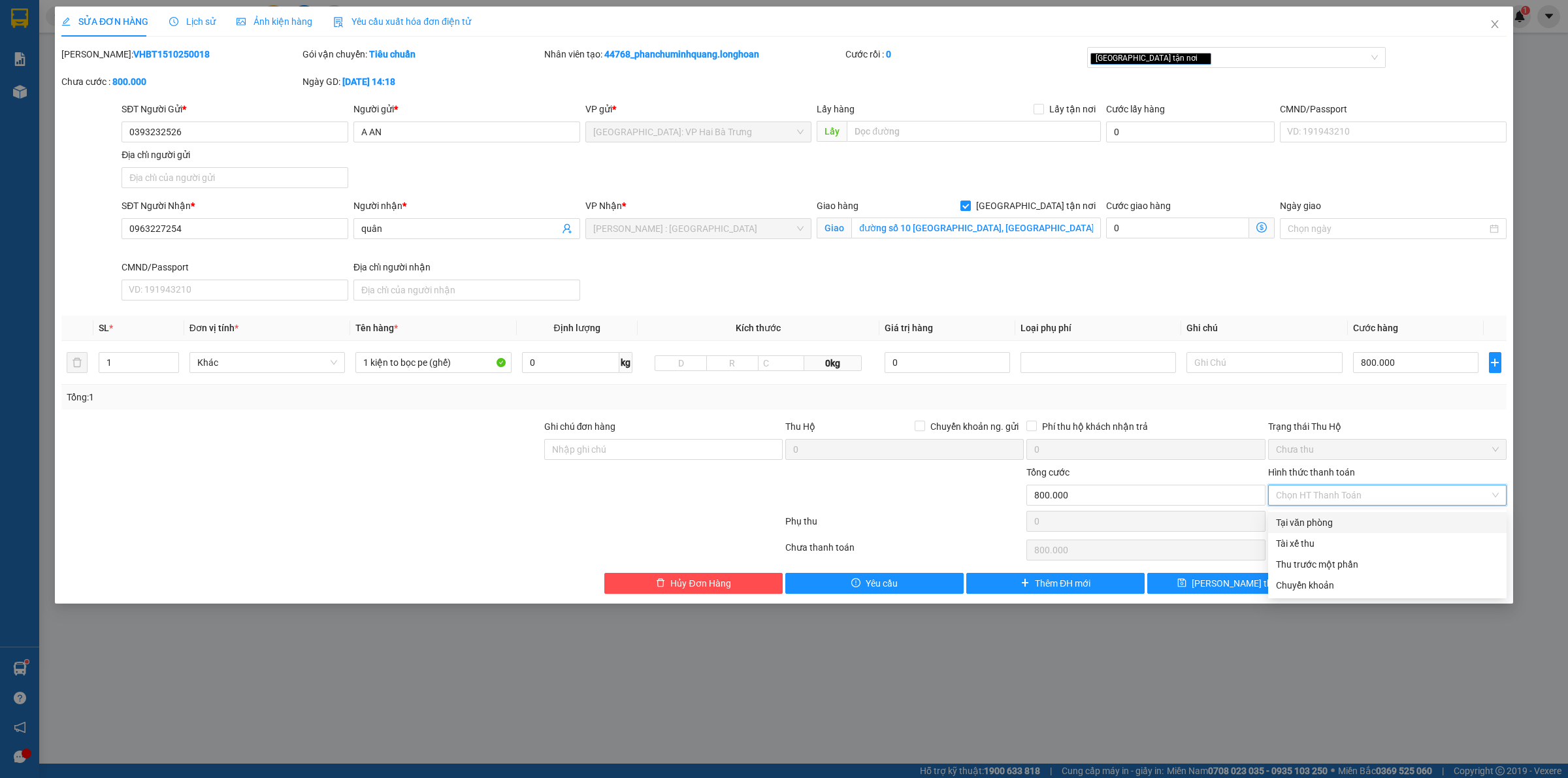
click at [1341, 524] on div "Tại văn phòng" at bounding box center [1387, 522] width 223 height 15
type input "0"
click at [1192, 62] on div "[GEOGRAPHIC_DATA] tận nơi" at bounding box center [1230, 57] width 280 height 15
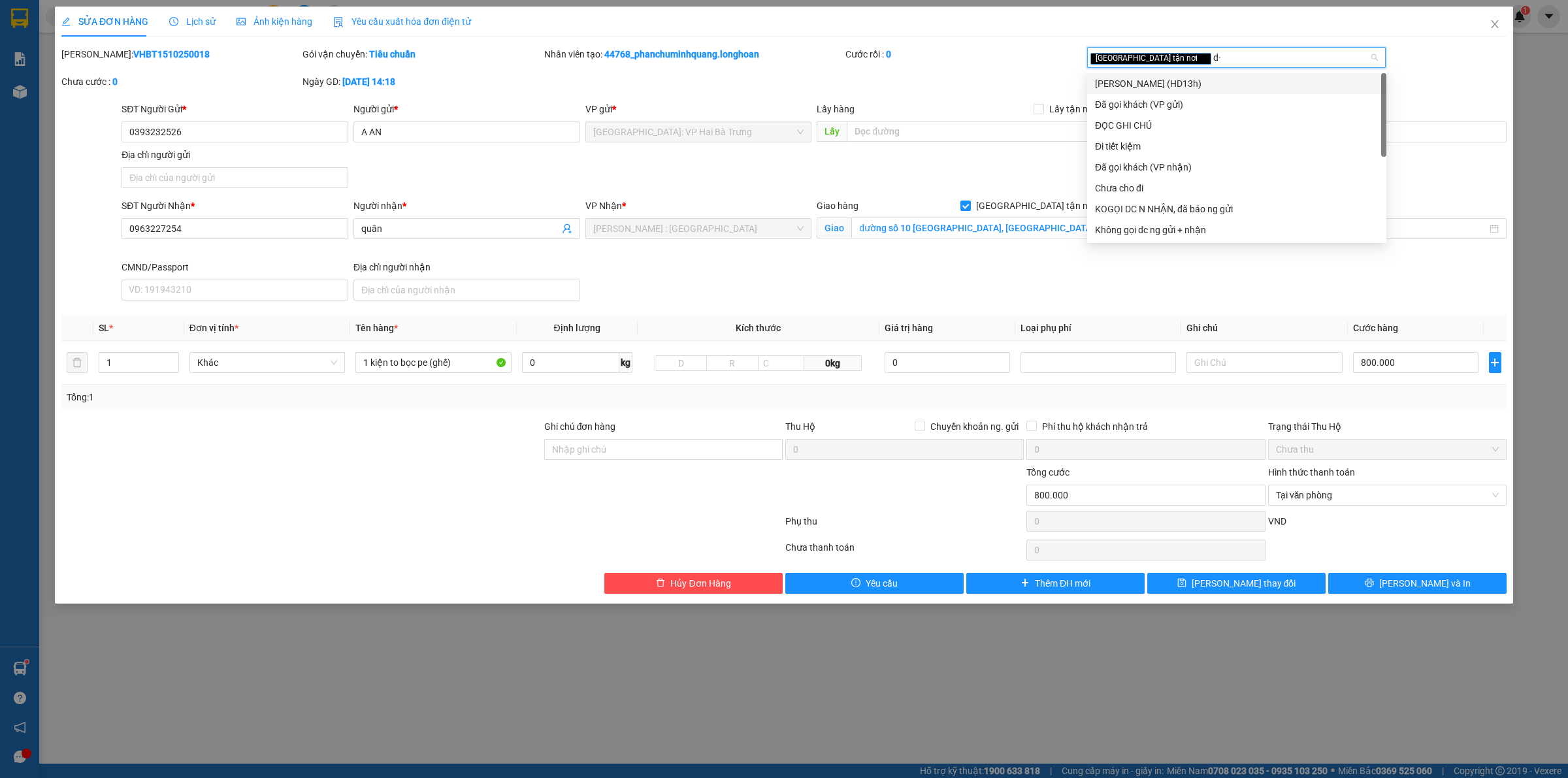
type input "d"
type input "đ"
click at [1148, 95] on div "Đã gọi khách (VP gửi)" at bounding box center [1236, 105] width 299 height 21
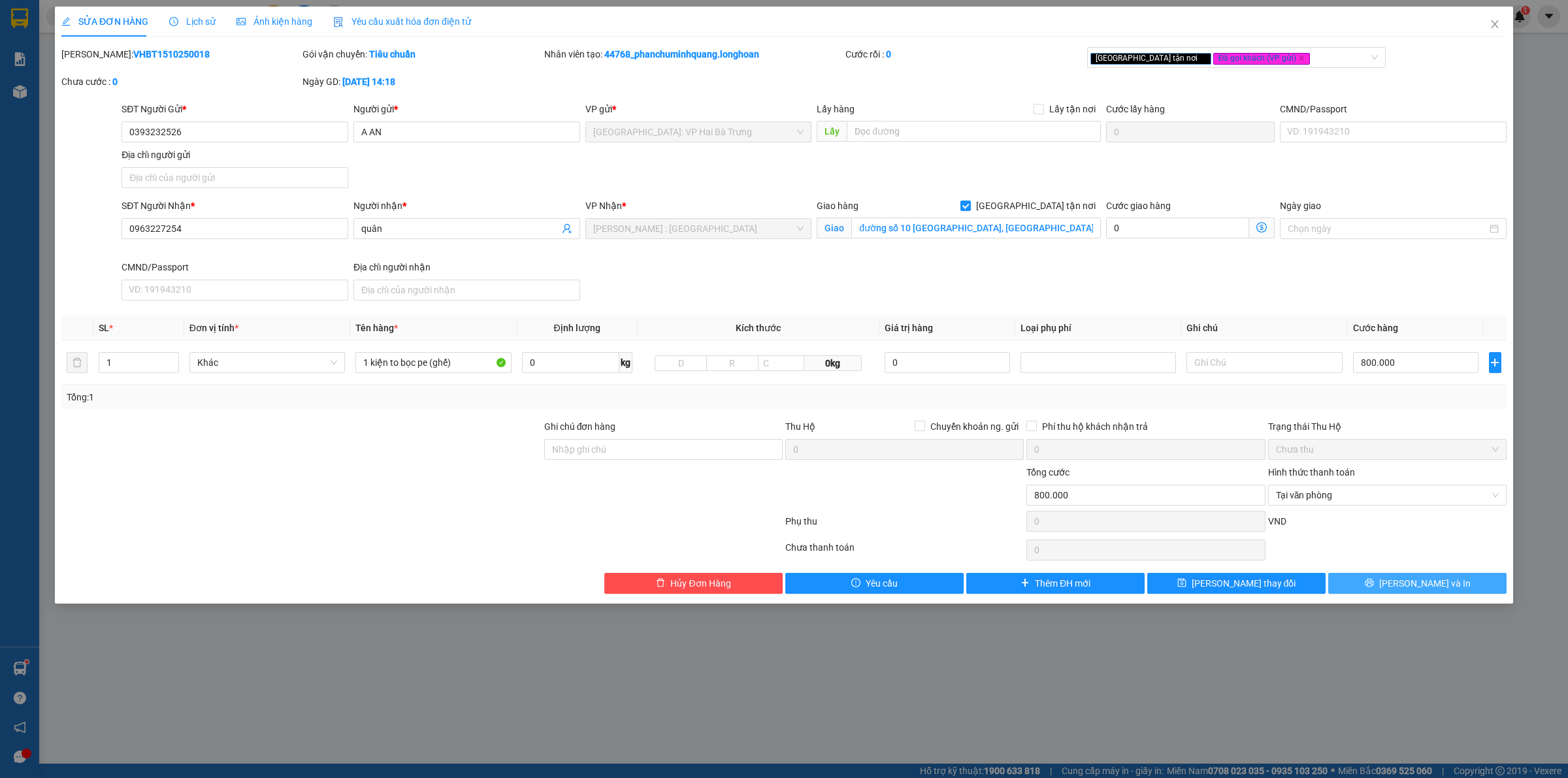
click at [1403, 585] on button "[PERSON_NAME] và In" at bounding box center [1416, 584] width 178 height 21
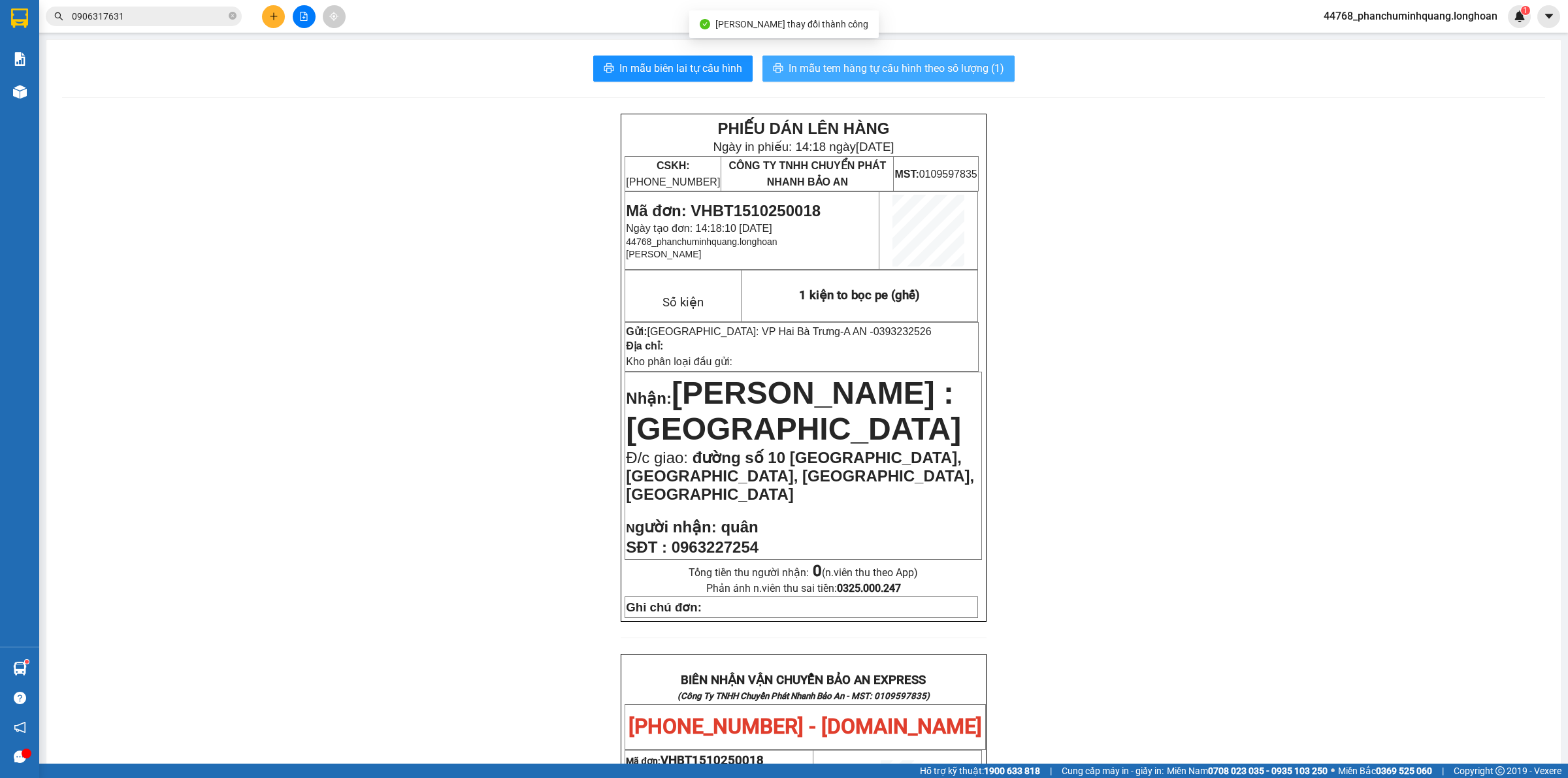
click at [789, 66] on span "In mẫu tem hàng tự cấu hình theo số lượng (1)" at bounding box center [896, 69] width 215 height 16
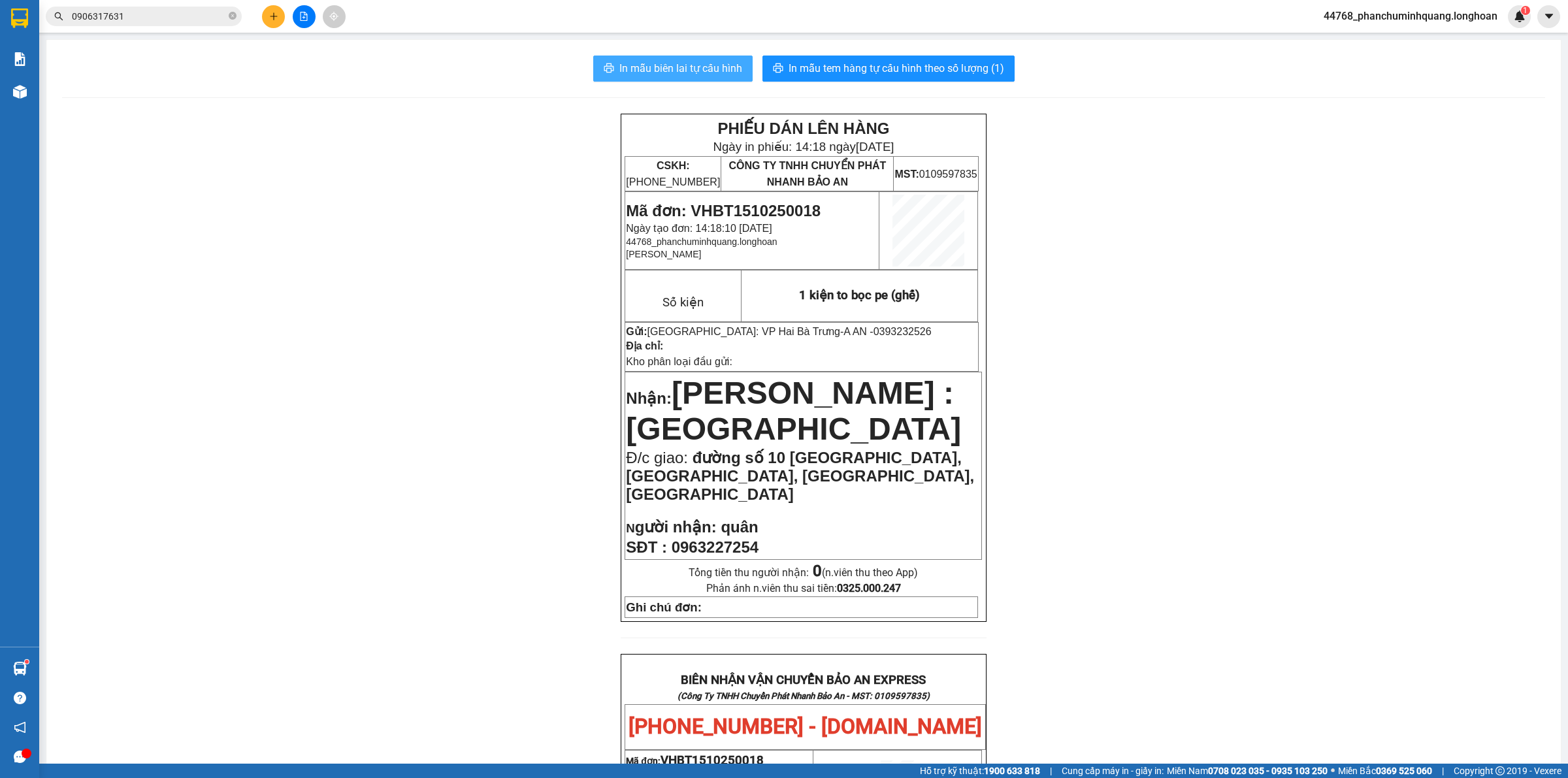
click at [629, 67] on span "In mẫu biên lai tự cấu hình" at bounding box center [680, 69] width 123 height 16
click at [266, 15] on button at bounding box center [273, 16] width 23 height 23
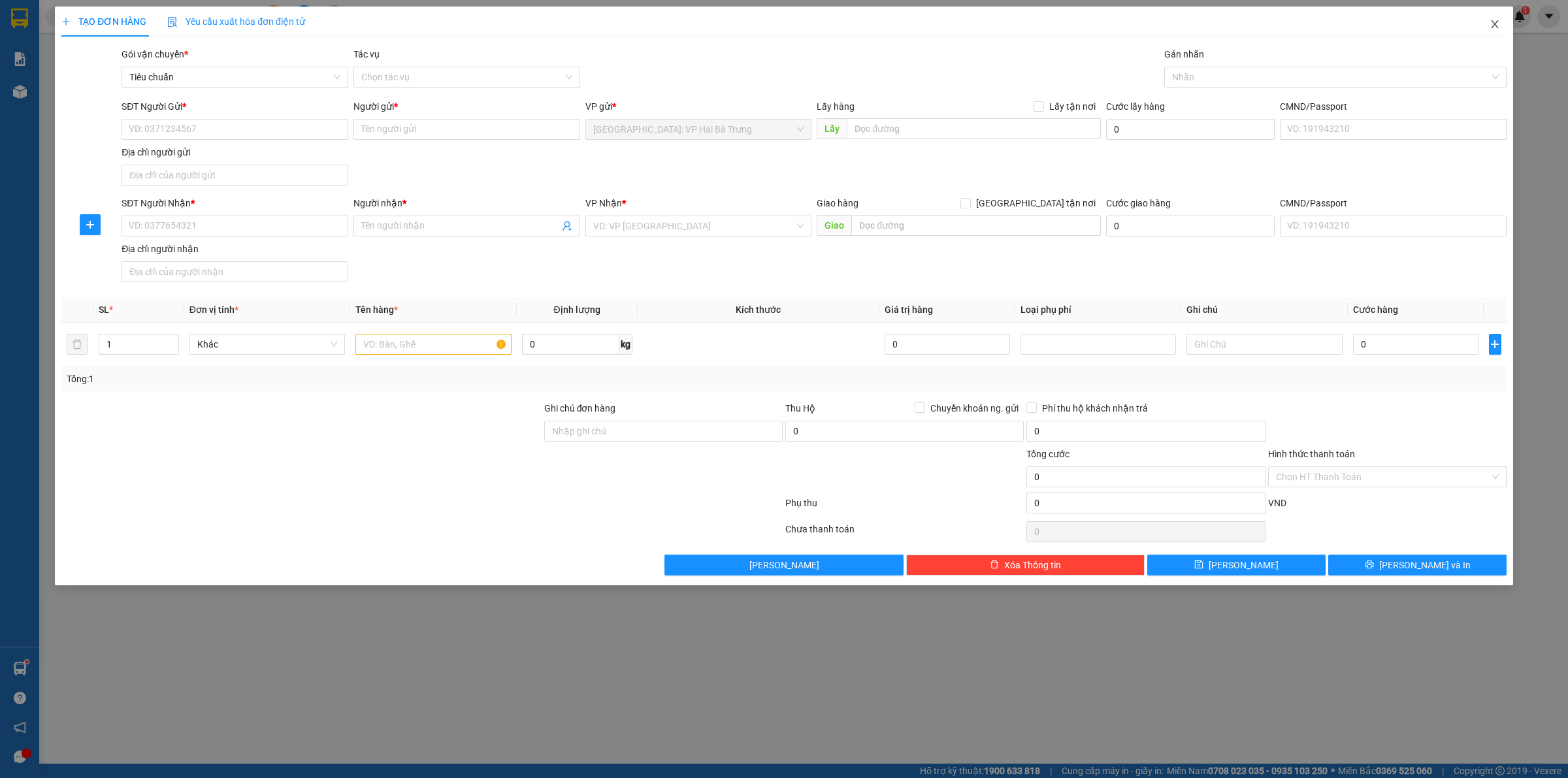
click at [1499, 26] on icon "close" at bounding box center [1495, 24] width 10 height 10
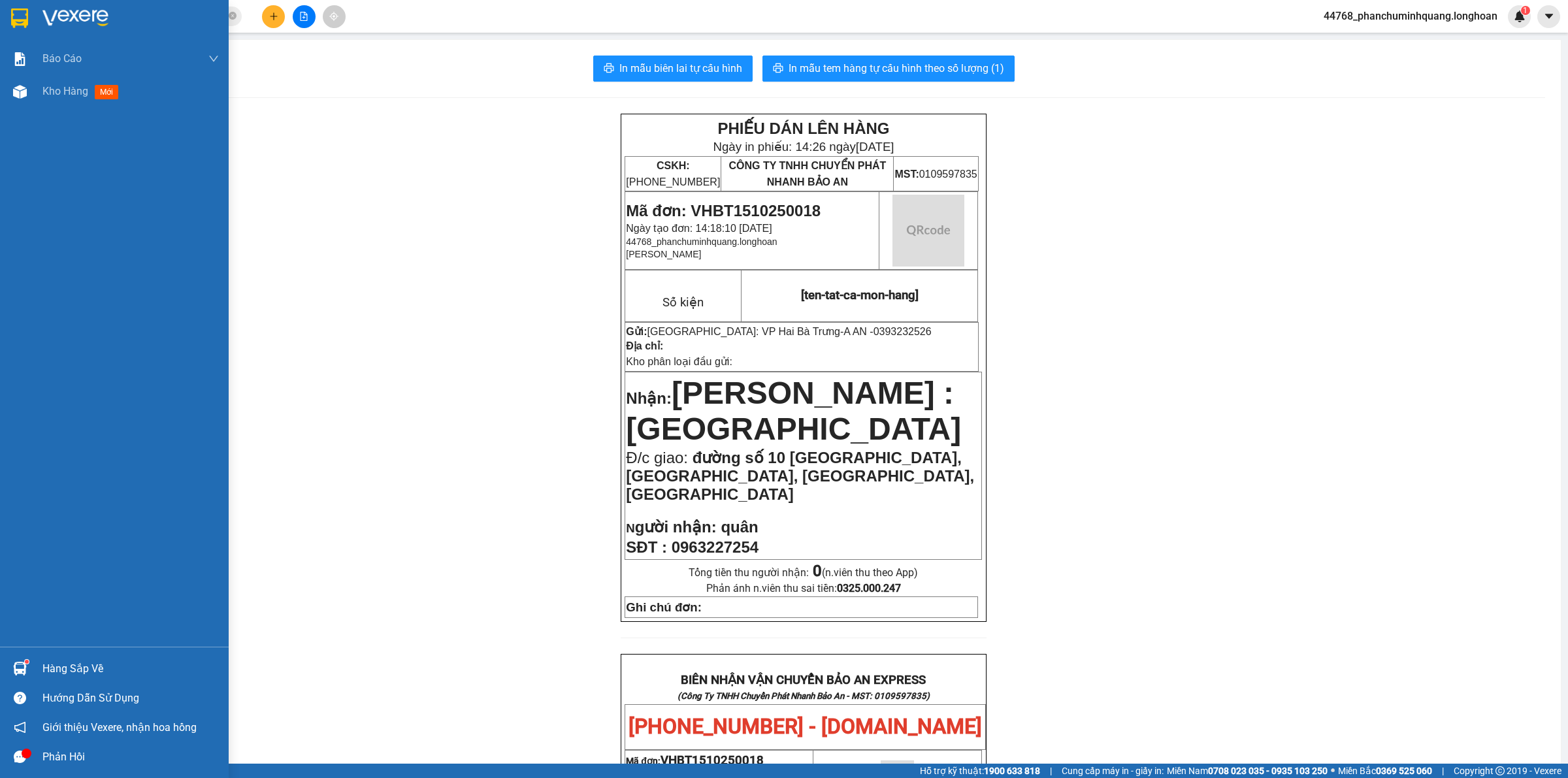
click at [23, 16] on img at bounding box center [19, 19] width 17 height 19
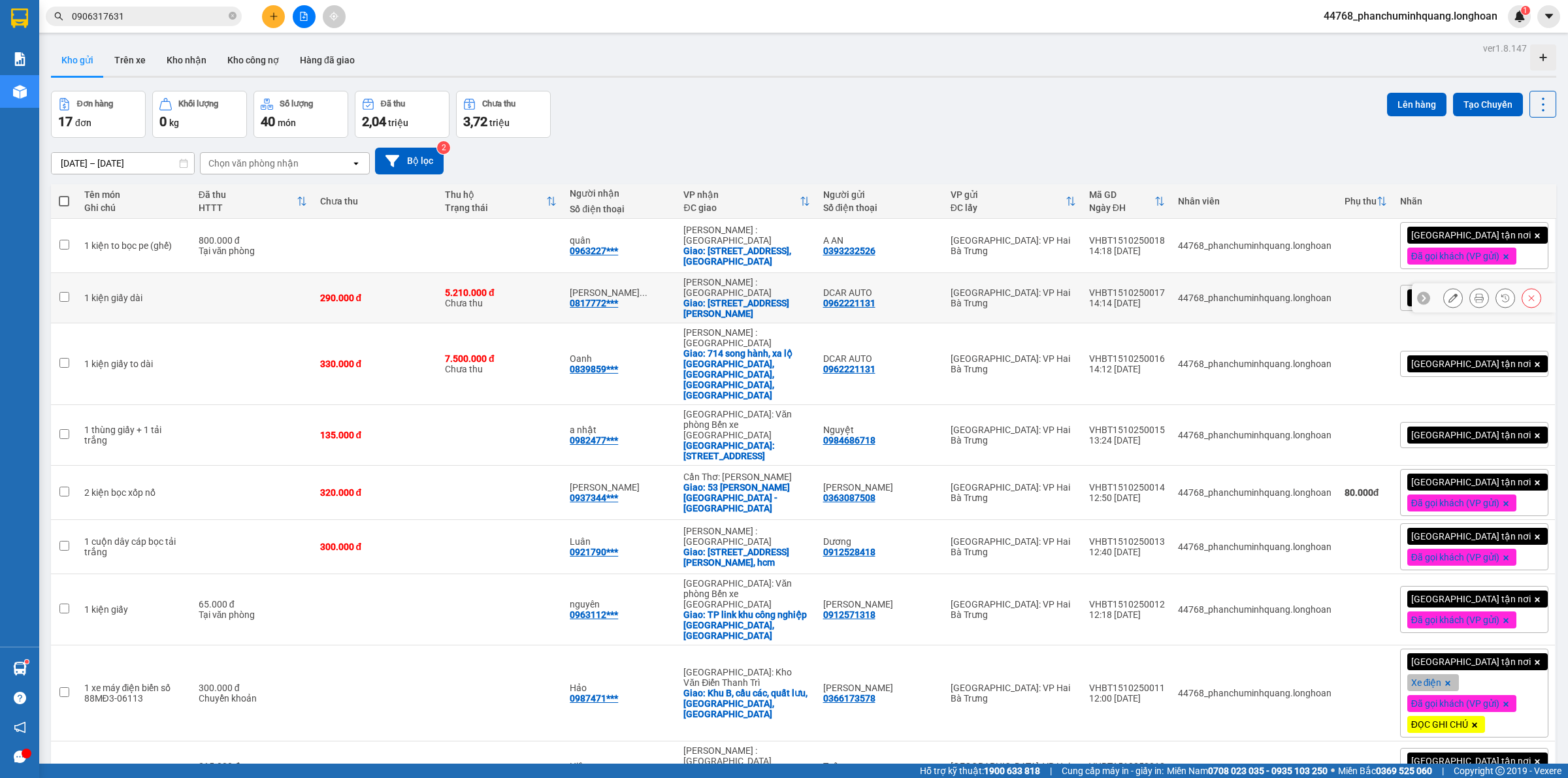
click at [1449, 298] on icon at bounding box center [1453, 297] width 9 height 9
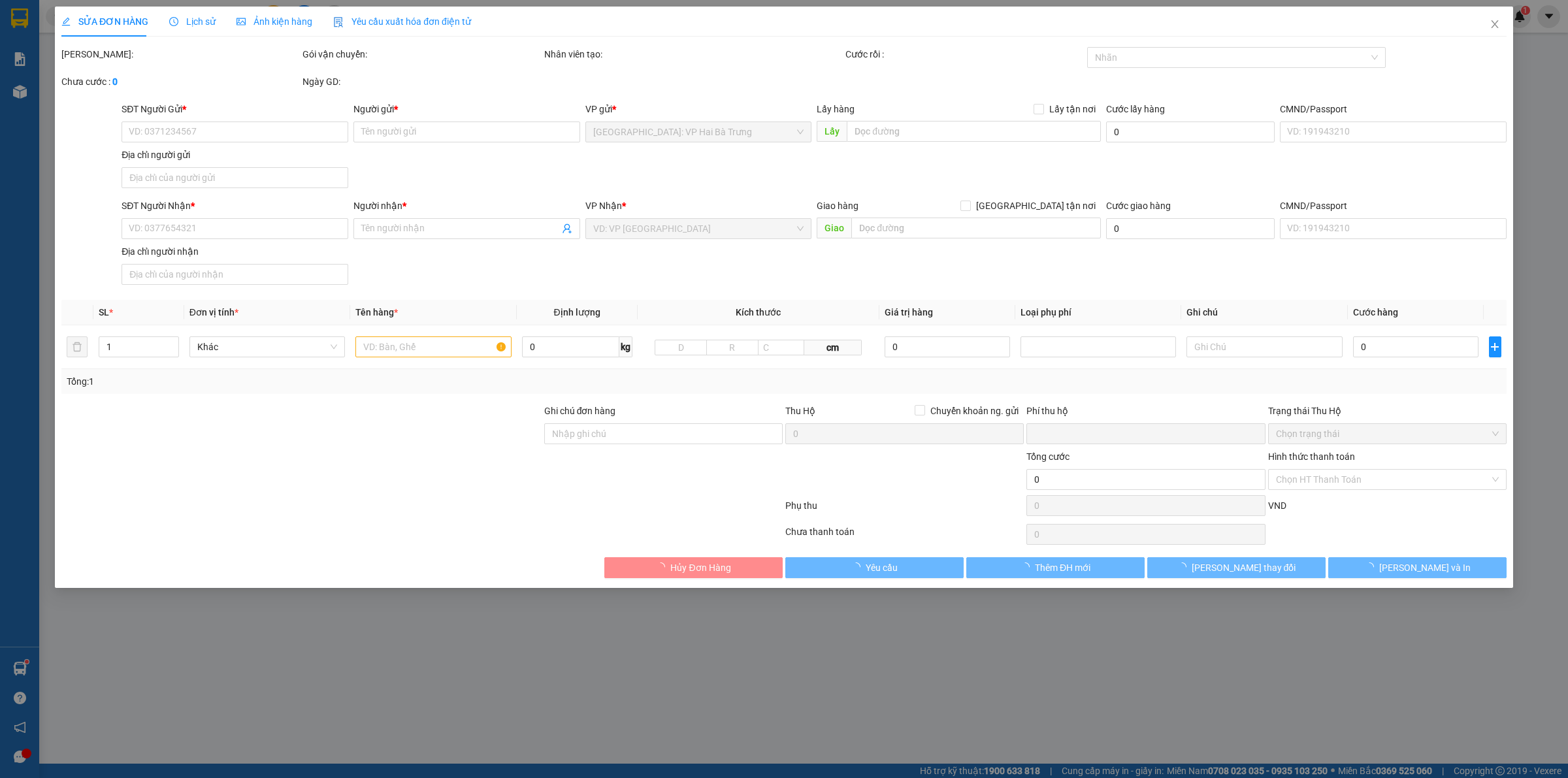
type input "0962221131"
type input "DCAR AUTO"
type input "0817772808"
type input "Huỳnh Hoàng Phúc 0775118060"
checkbox input "true"
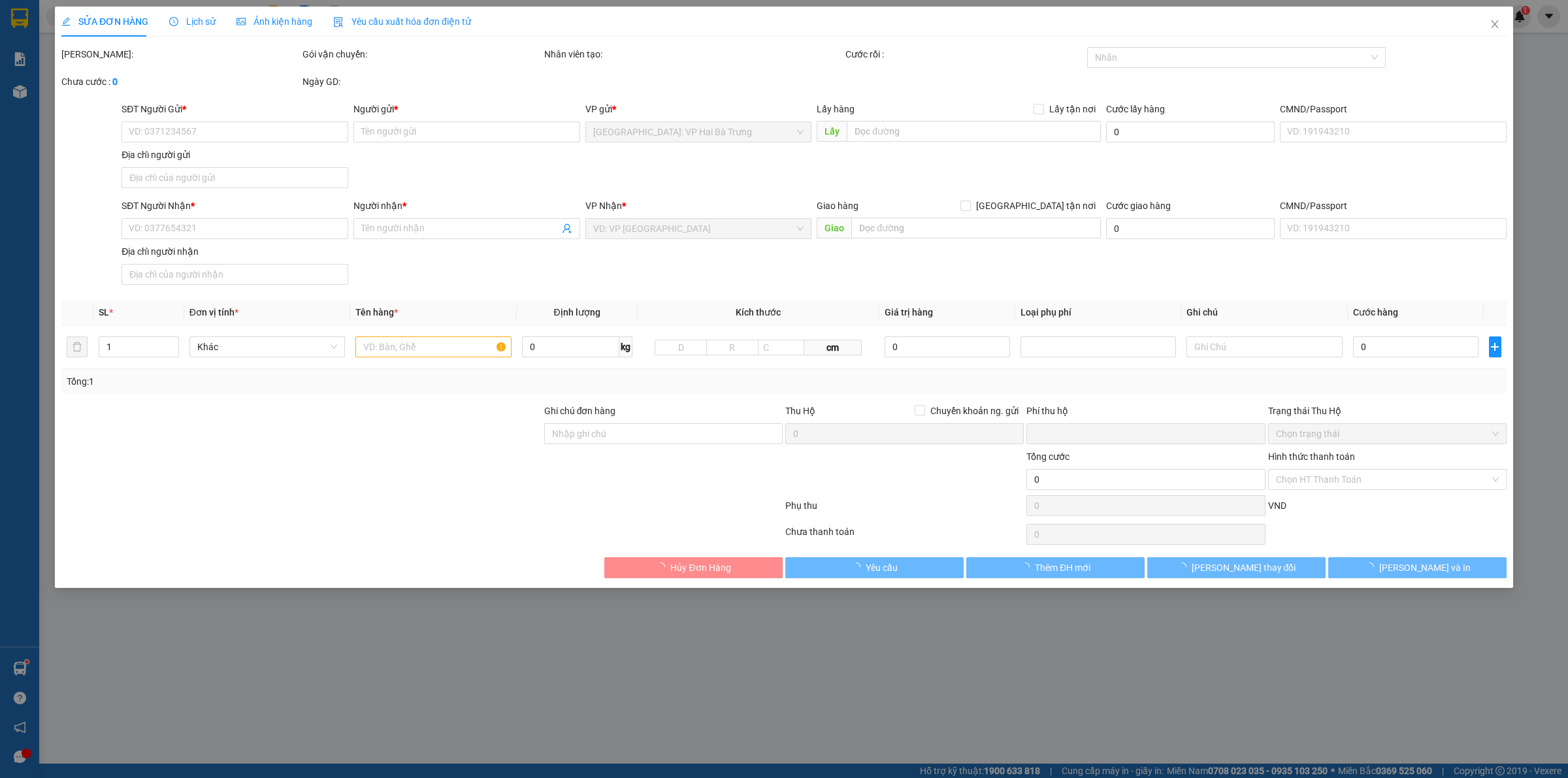
type input "[STREET_ADDRESS][PERSON_NAME]"
type input "290.000"
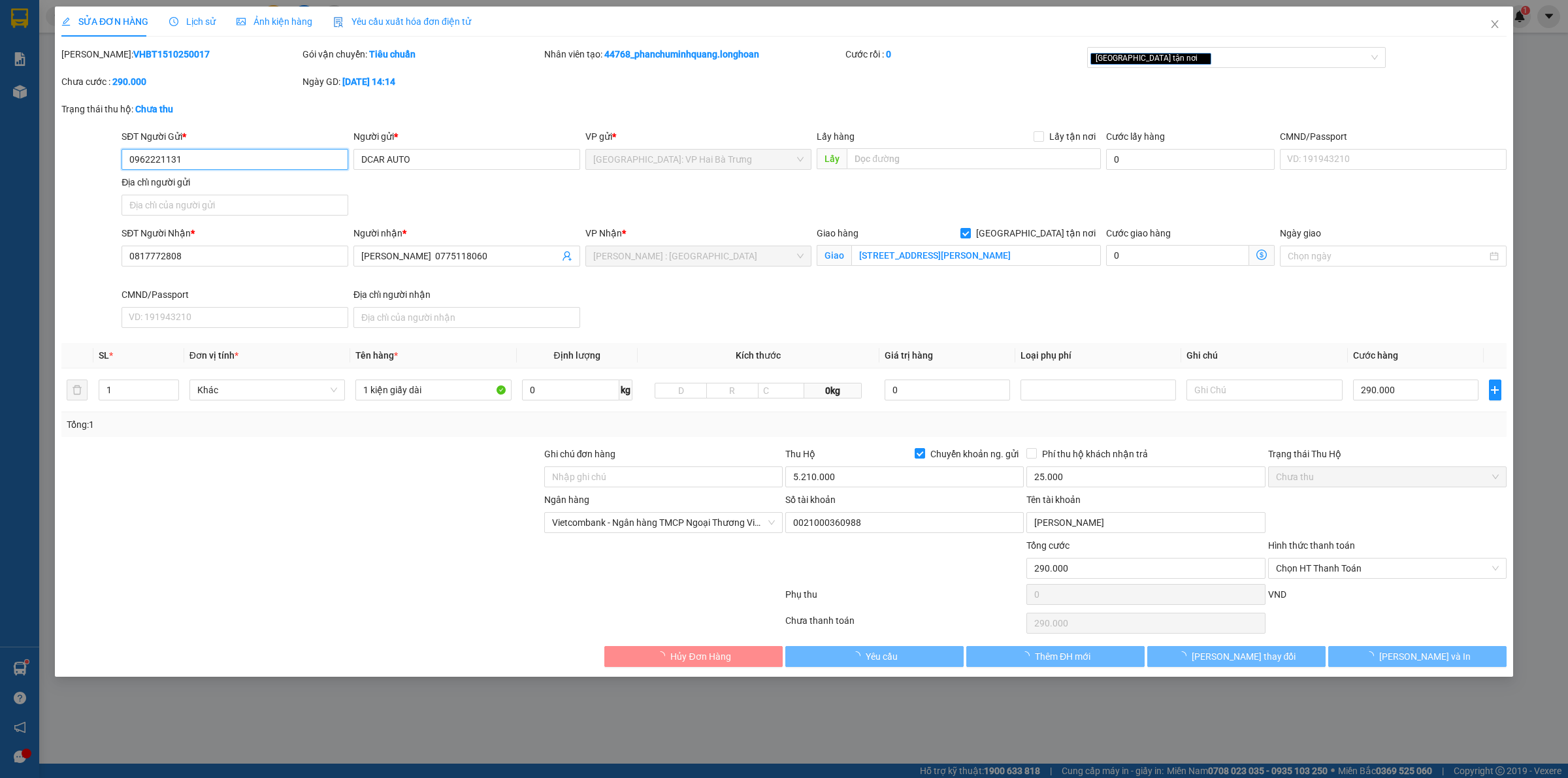
click at [306, 136] on div "SĐT Người Gửi *" at bounding box center [235, 136] width 227 height 15
click at [306, 149] on input "0962221131" at bounding box center [235, 160] width 227 height 21
click at [306, 136] on div "SĐT Người Gửi *" at bounding box center [235, 136] width 227 height 15
click at [306, 149] on input "0962221131" at bounding box center [235, 160] width 227 height 21
click at [306, 136] on div "SĐT Người Gửi *" at bounding box center [235, 136] width 227 height 15
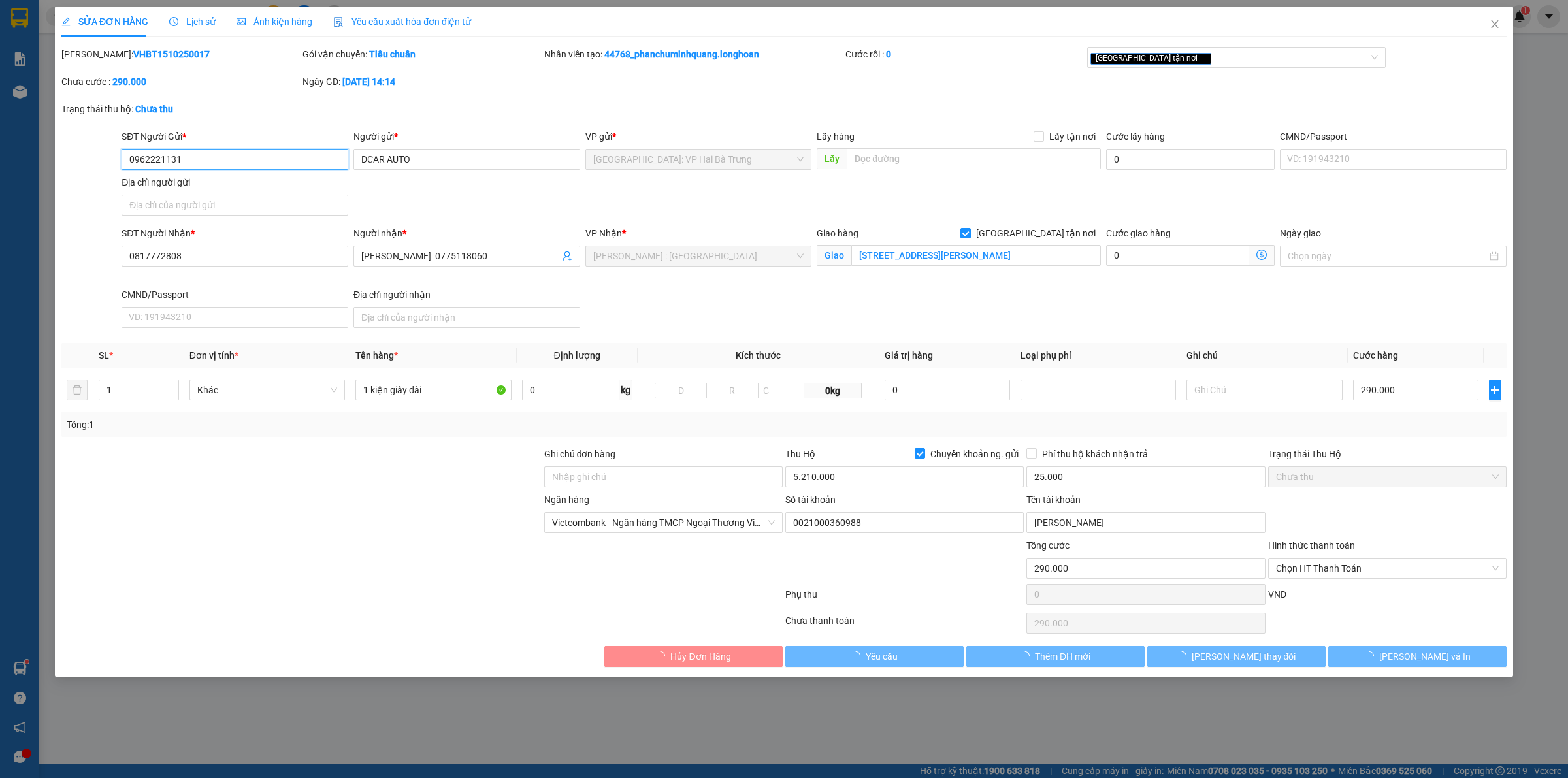
click at [306, 149] on input "0962221131" at bounding box center [235, 160] width 227 height 21
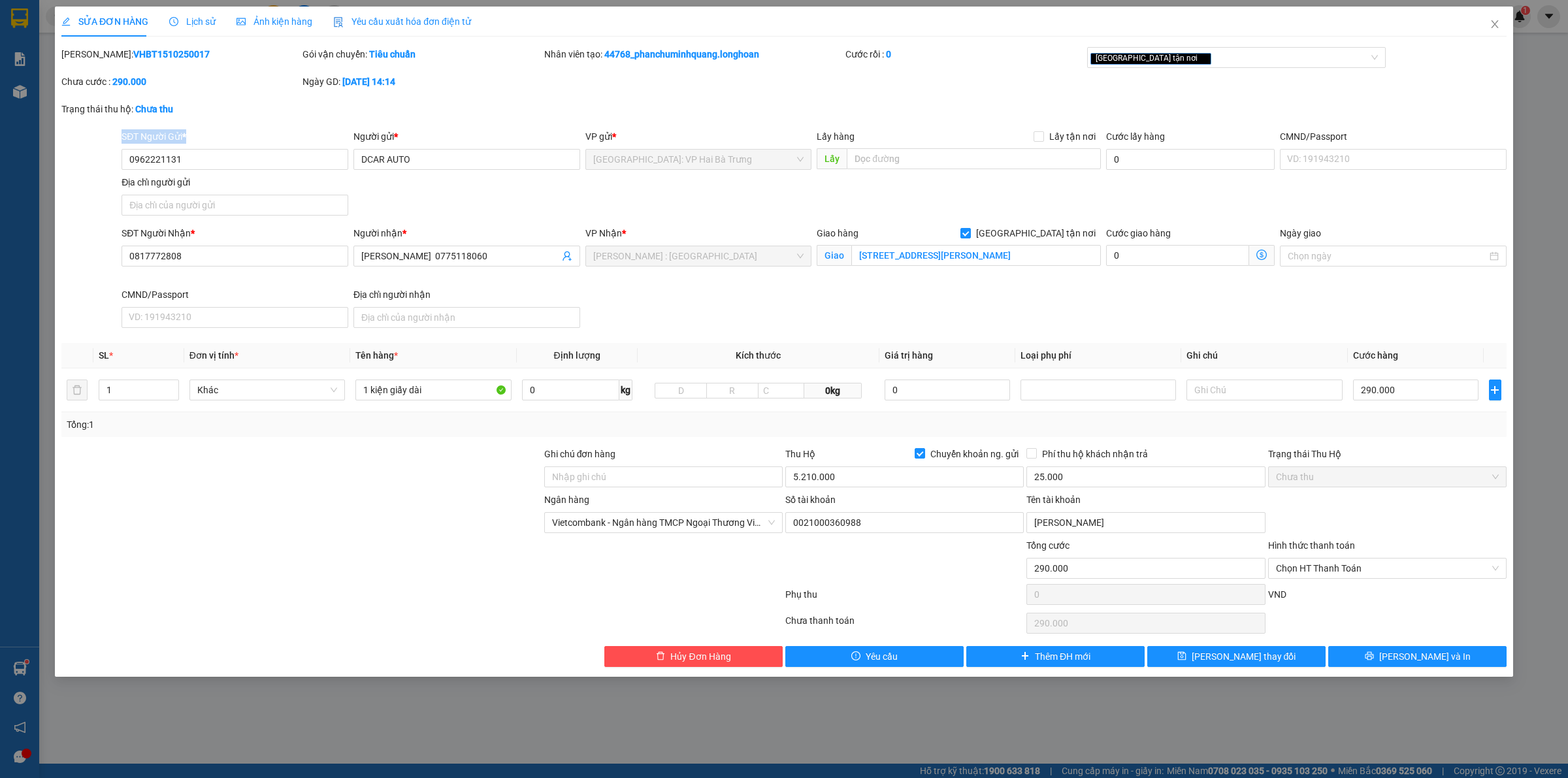
click at [306, 136] on div "SĐT Người Gửi *" at bounding box center [235, 136] width 227 height 15
click at [306, 149] on input "0962221131" at bounding box center [235, 160] width 227 height 21
click at [301, 152] on input "0962221131" at bounding box center [235, 160] width 227 height 21
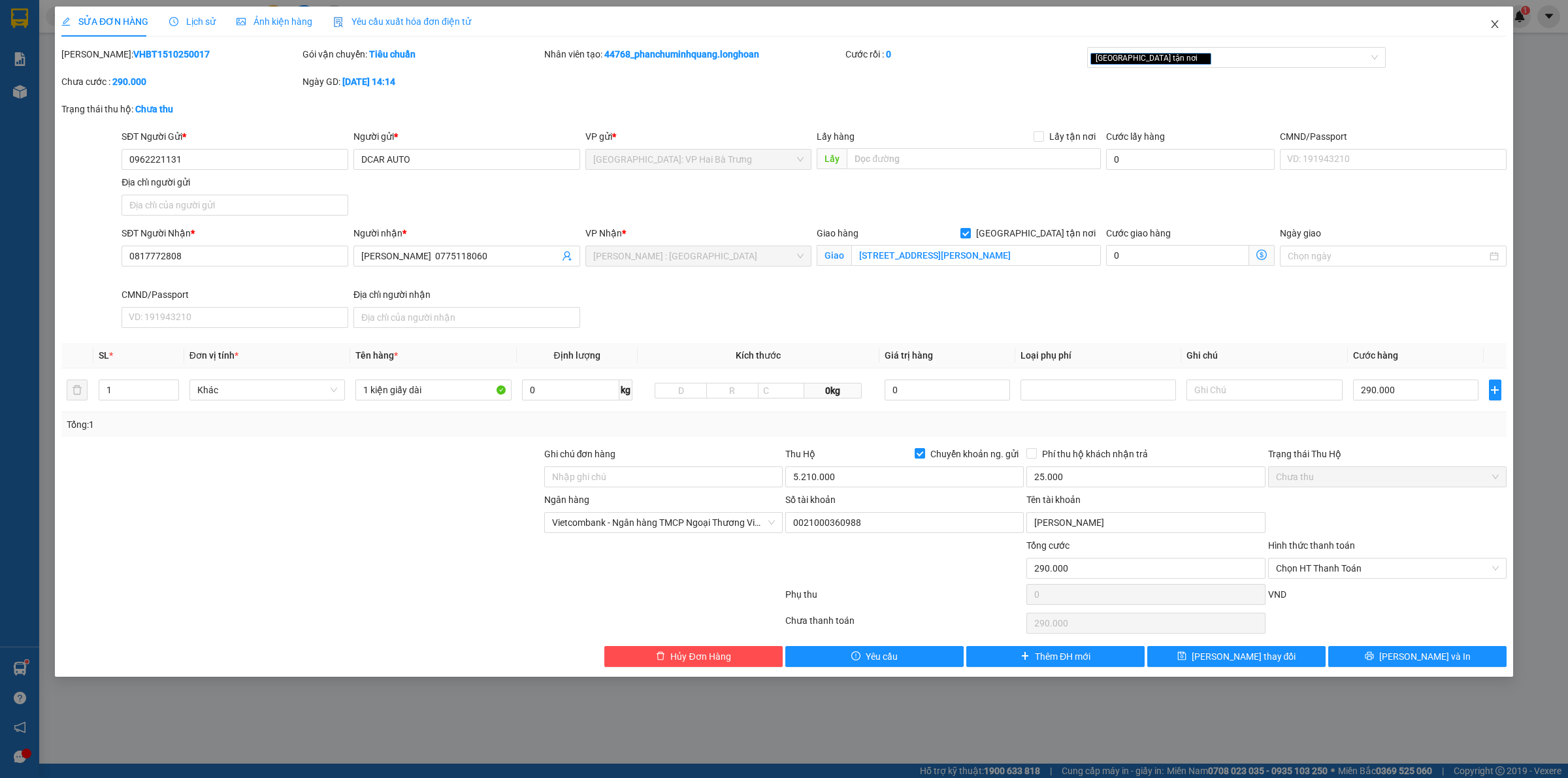
click at [1497, 25] on icon "close" at bounding box center [1495, 24] width 10 height 10
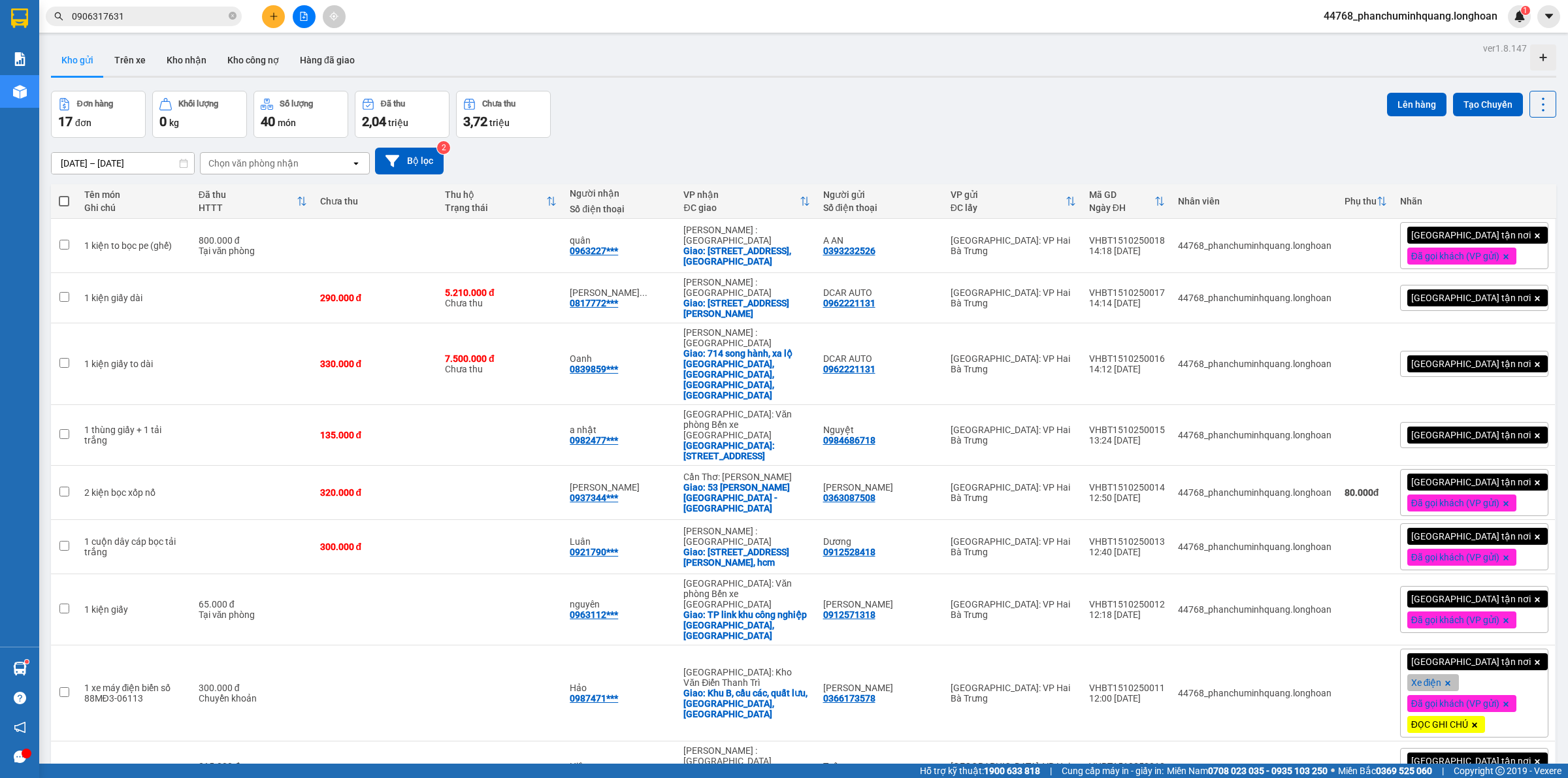
click at [1454, 292] on span "[GEOGRAPHIC_DATA] tận nơi" at bounding box center [1470, 297] width 119 height 12
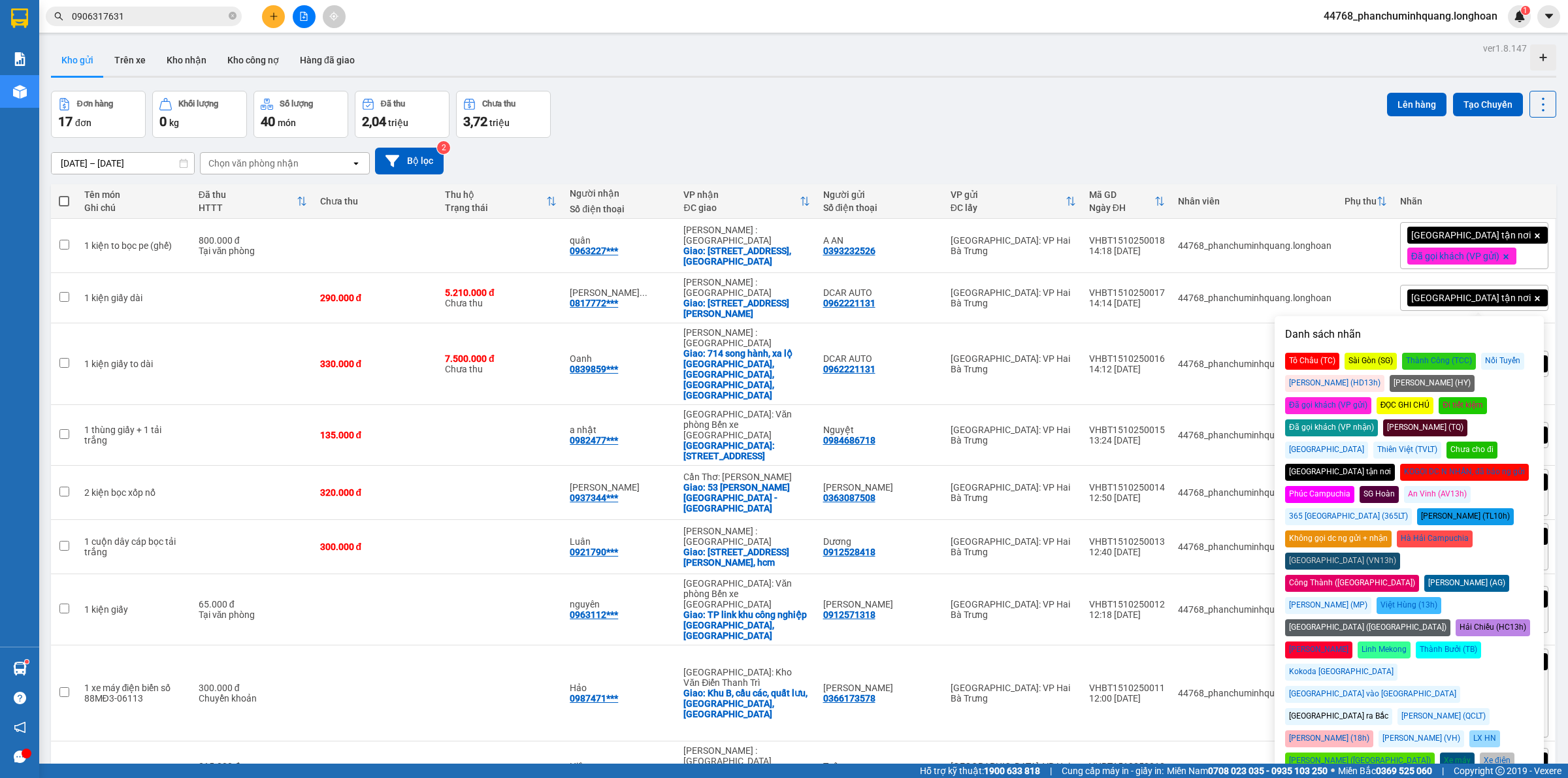
click at [1431, 464] on div "KOGỌI DC N NHẬN, đã báo ng gửi" at bounding box center [1465, 472] width 129 height 17
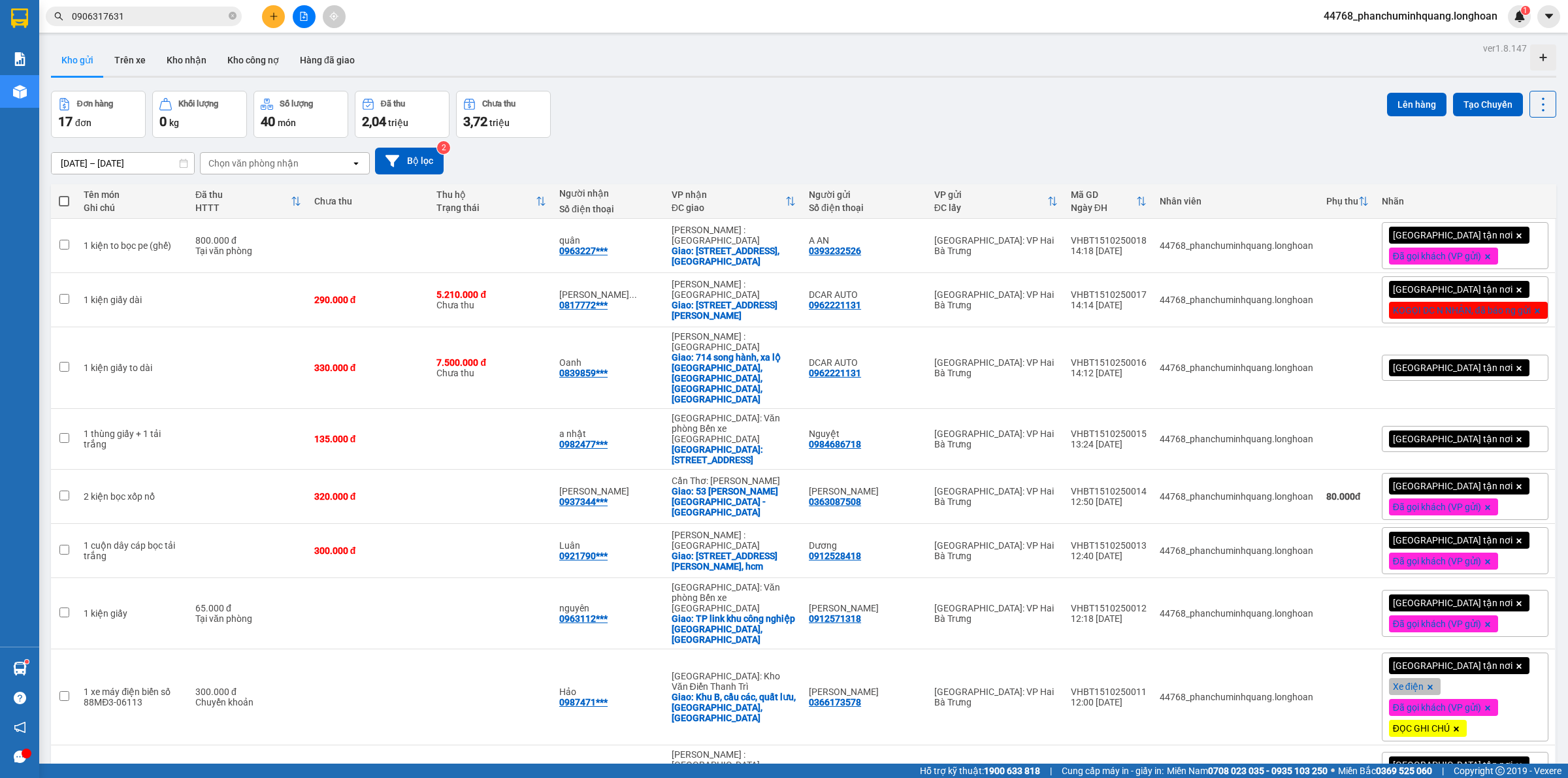
click at [1278, 157] on div "[DATE] – [DATE] Press the down arrow key to interact with the calendar and sele…" at bounding box center [803, 160] width 1505 height 27
click at [1393, 362] on span "[GEOGRAPHIC_DATA] tận nơi" at bounding box center [1453, 368] width 119 height 12
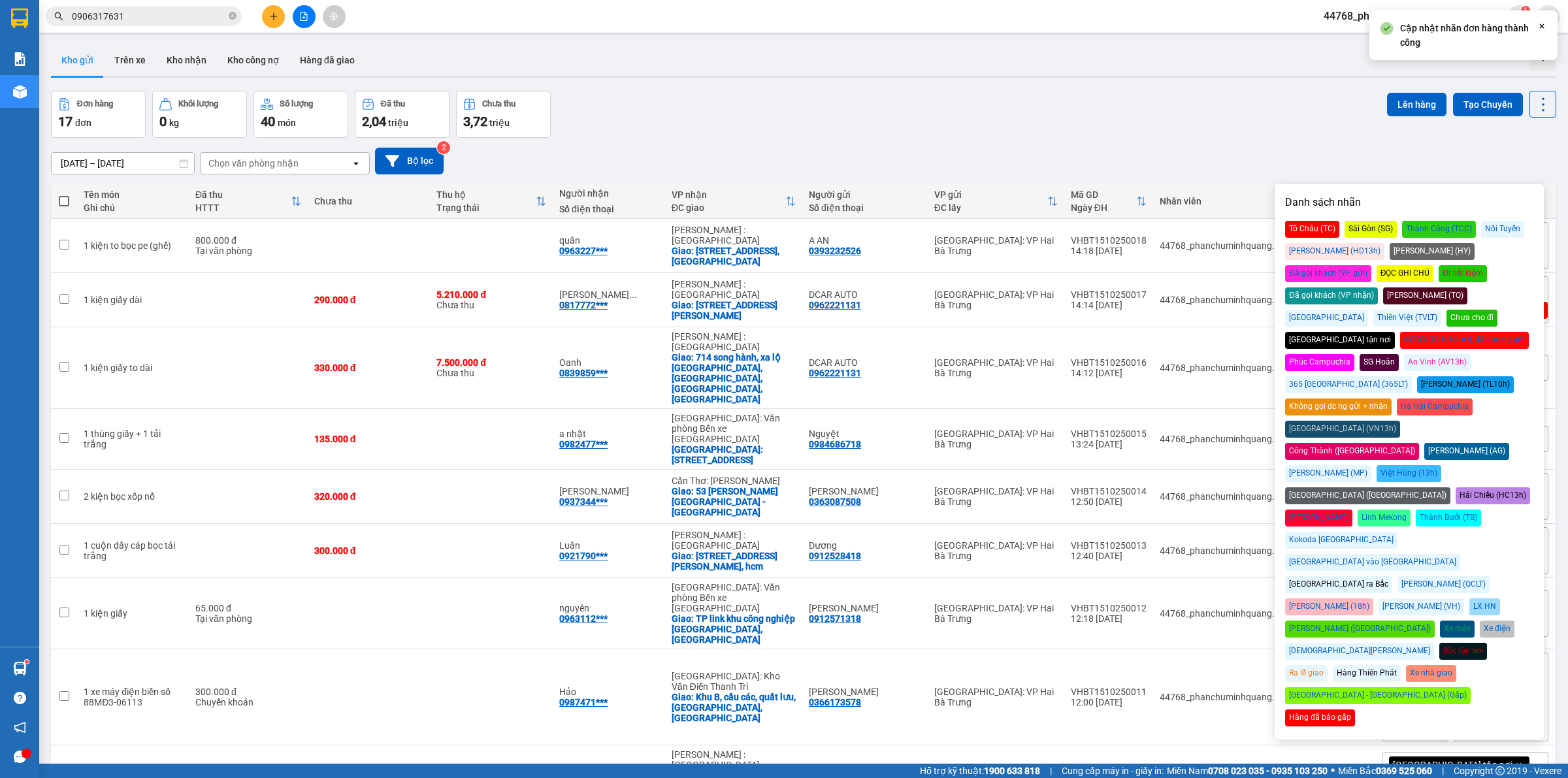
click at [1416, 332] on div "KOGỌI DC N NHẬN, đã báo ng gửi" at bounding box center [1465, 340] width 129 height 17
click at [1127, 131] on div "Đơn hàng 17 đơn Khối lượng 0 kg Số lượng 40 món Đã thu 2,04 triệu Chưa thu 3,72…" at bounding box center [803, 114] width 1505 height 47
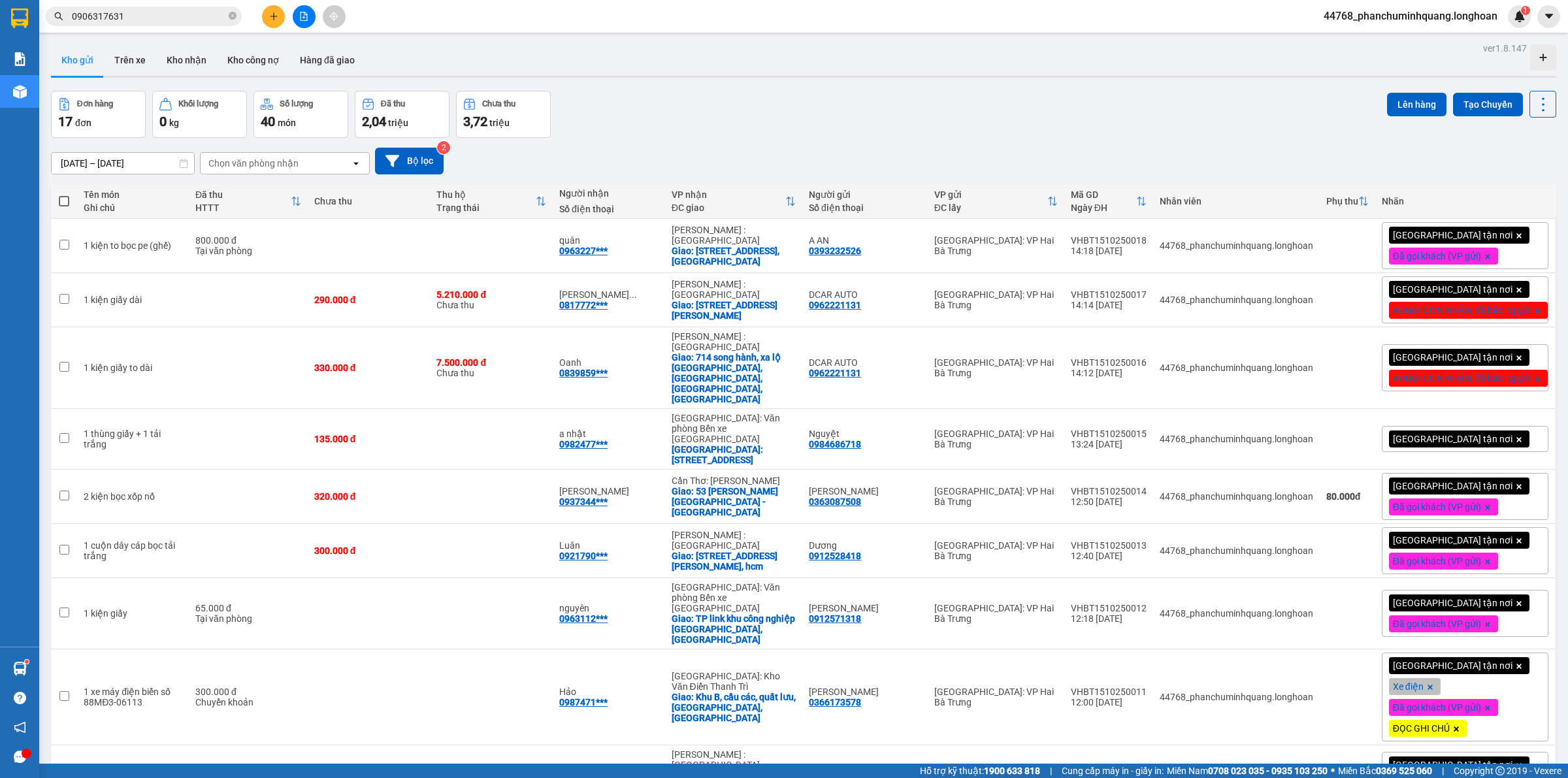
click at [1408, 433] on span "[GEOGRAPHIC_DATA] tận nơi" at bounding box center [1453, 439] width 119 height 12
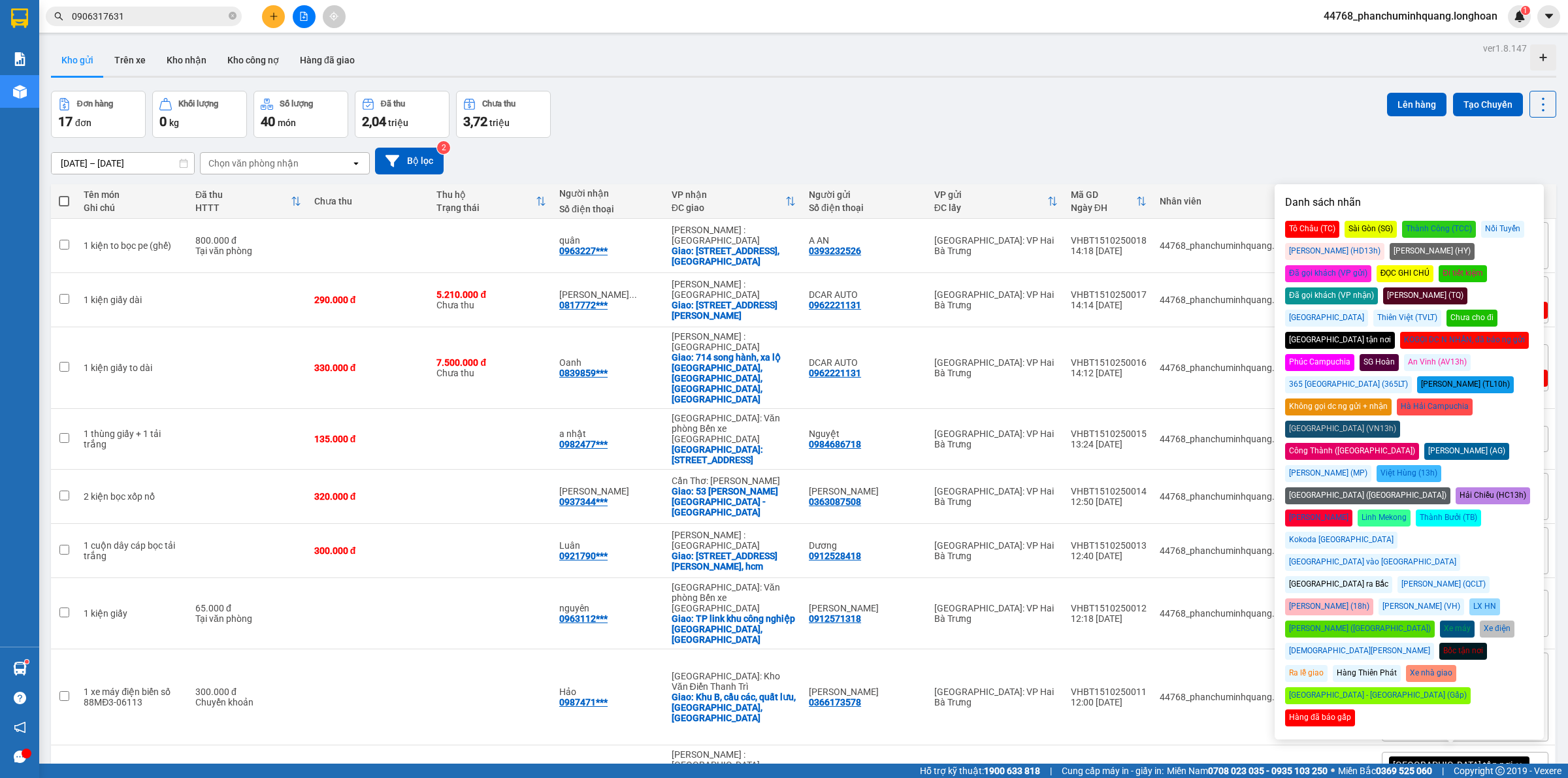
click at [1371, 265] on div "Đã gọi khách (VP gửi)" at bounding box center [1328, 273] width 86 height 17
click at [1121, 108] on div "Đơn hàng 17 đơn Khối lượng 0 kg Số lượng 40 món Đã thu 2,04 triệu Chưa thu 3,72…" at bounding box center [803, 114] width 1505 height 47
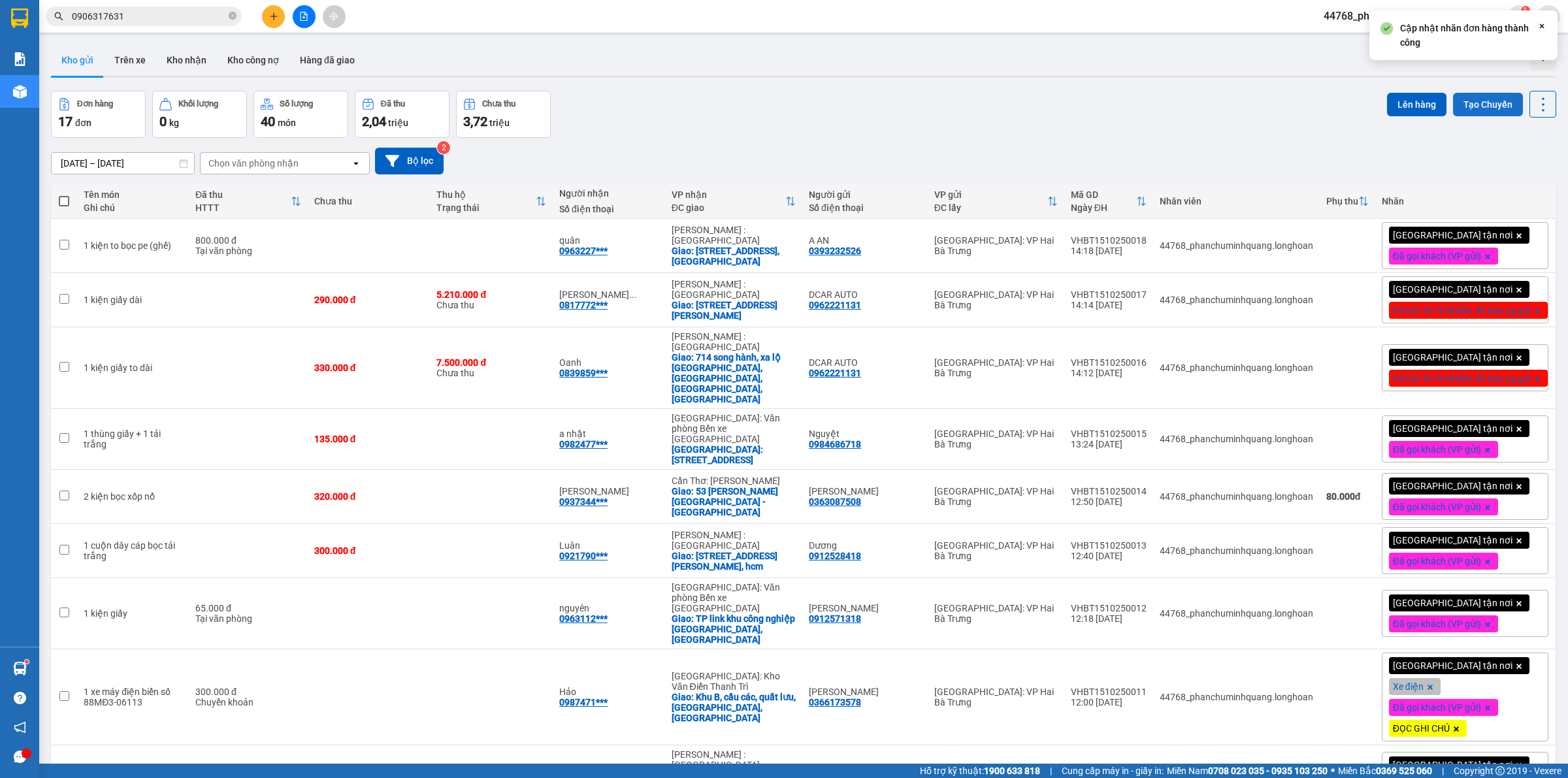
click at [1476, 108] on button "Tạo Chuyến" at bounding box center [1487, 104] width 70 height 23
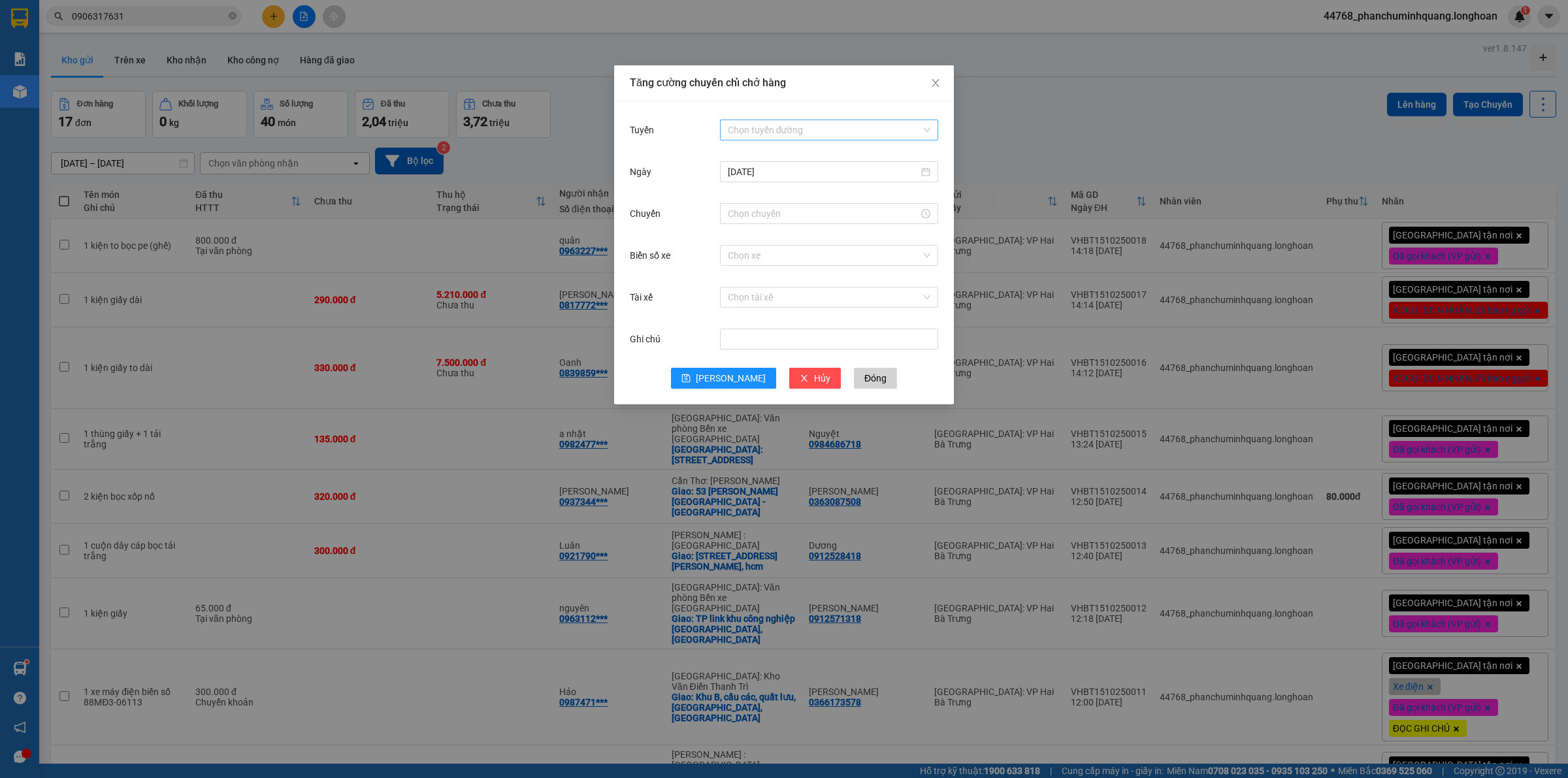
click at [805, 131] on input "Tuyến" at bounding box center [825, 130] width 193 height 19
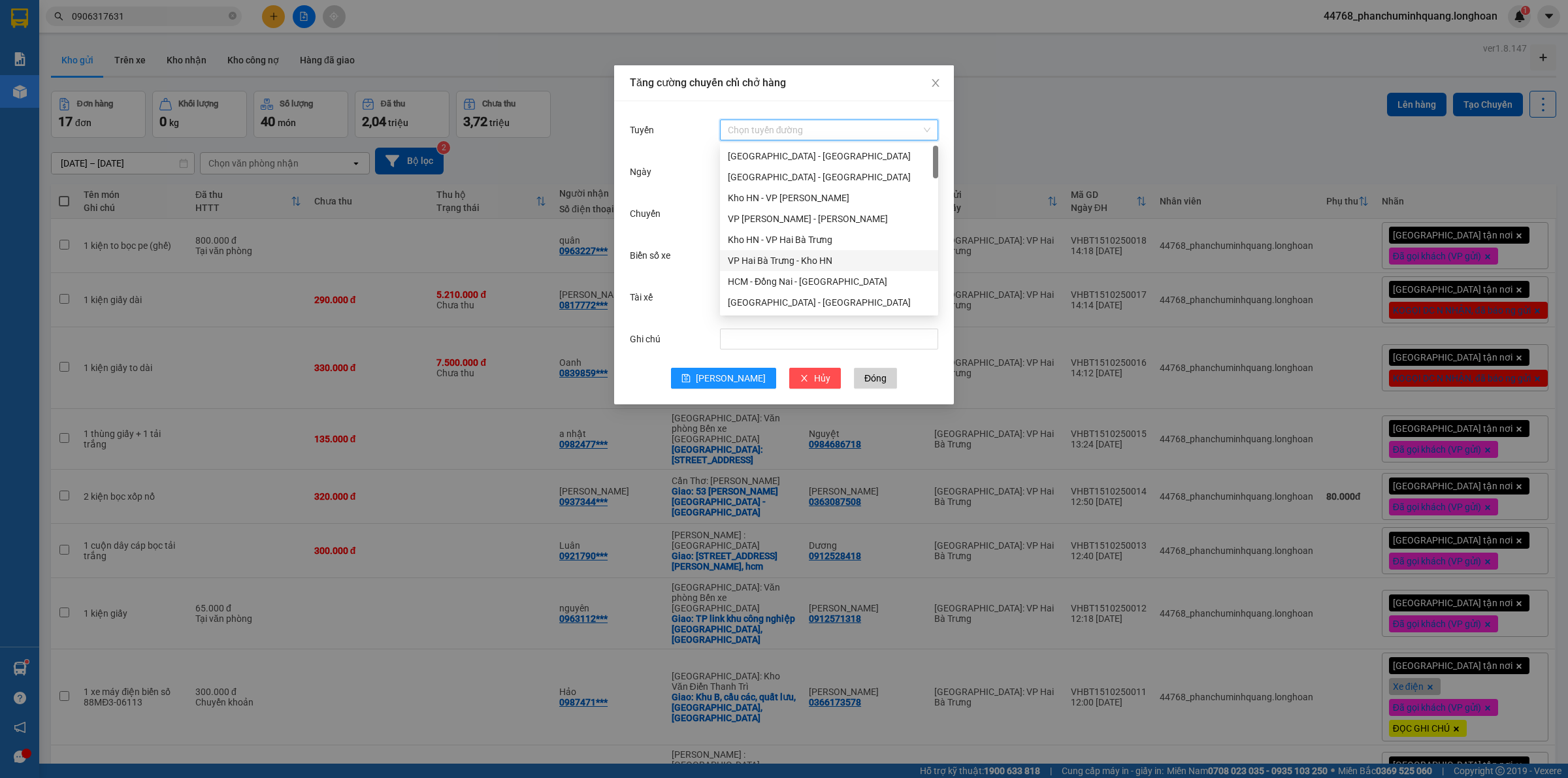
click at [791, 255] on div "VP Hai Bà Trưng - Kho HN" at bounding box center [829, 260] width 202 height 15
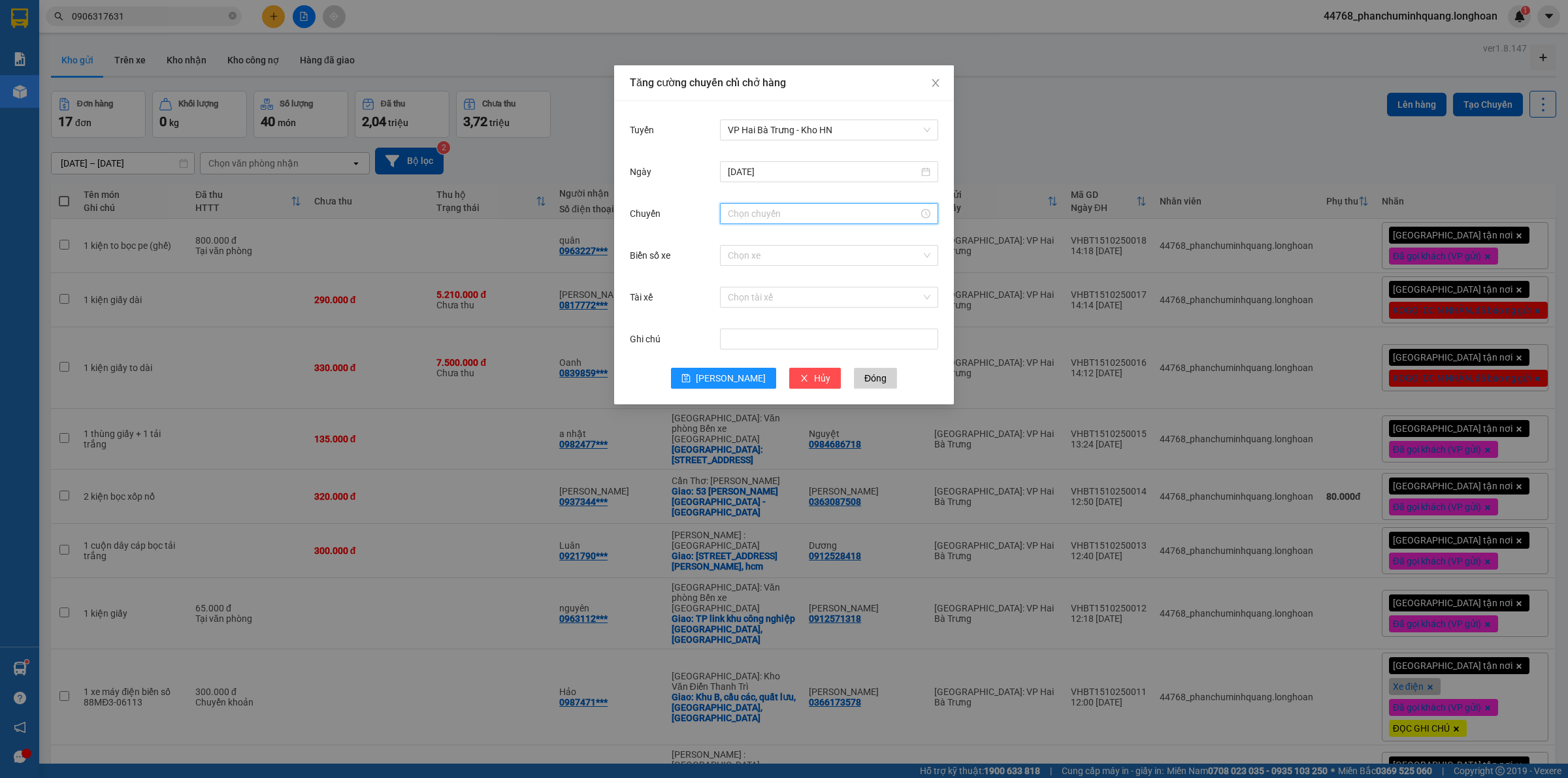
click at [826, 214] on input "Chuyến" at bounding box center [823, 214] width 191 height 15
click at [735, 389] on link "Bây giờ" at bounding box center [743, 389] width 31 height 10
click at [769, 407] on span "OK" at bounding box center [773, 412] width 12 height 15
type input "14:30"
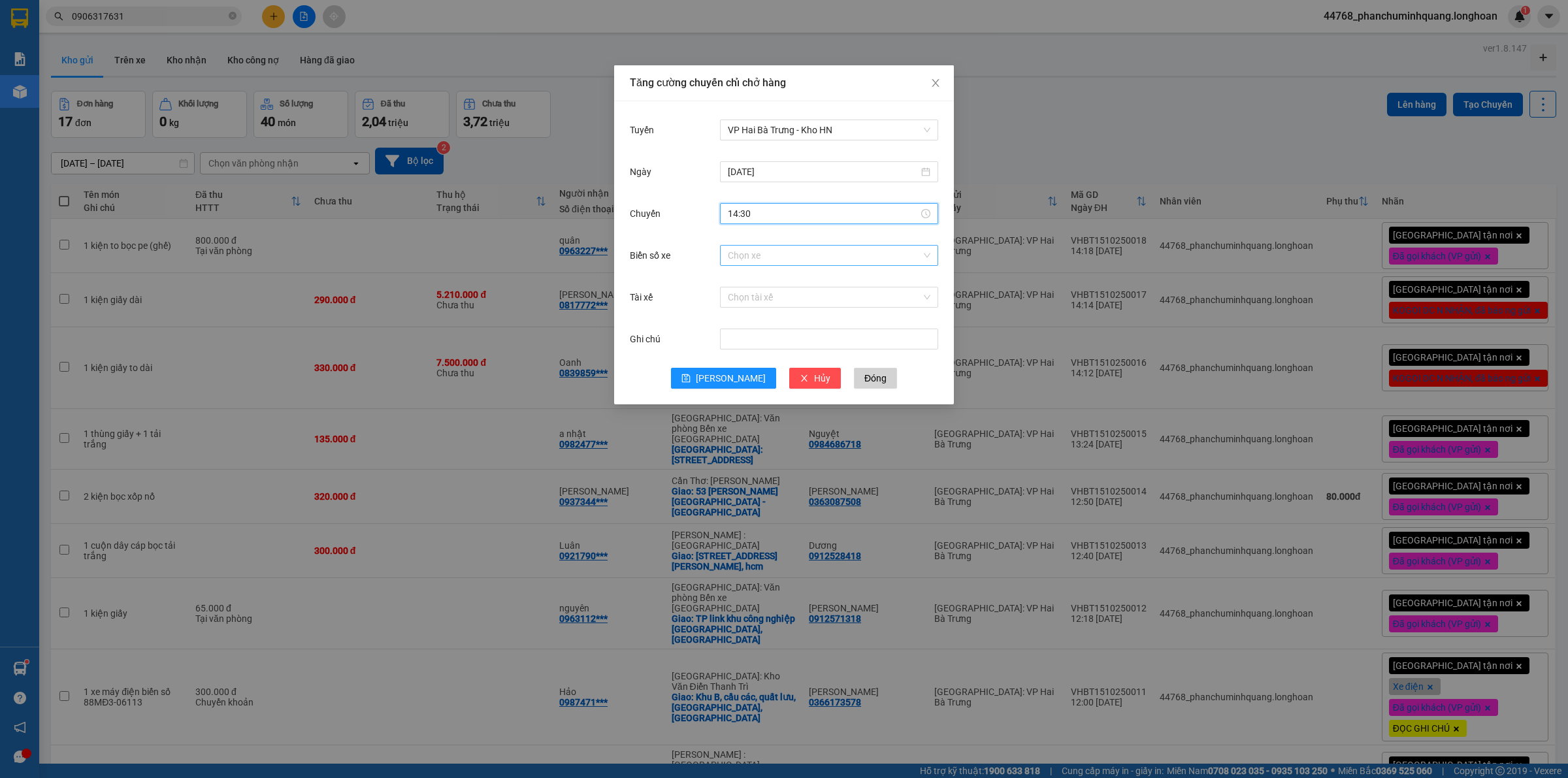
click at [804, 263] on input "Biển số xe" at bounding box center [825, 256] width 193 height 19
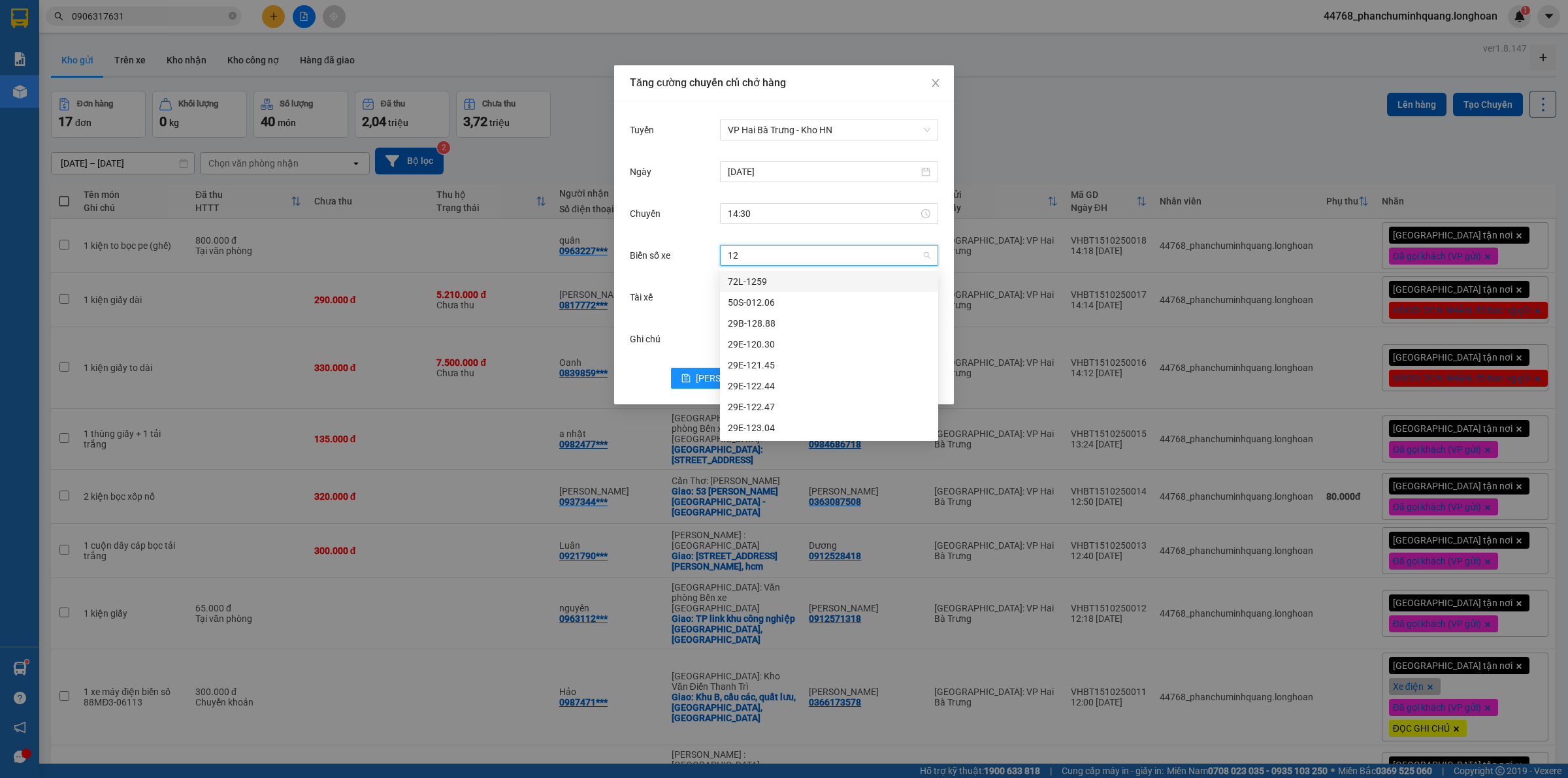
type input "123"
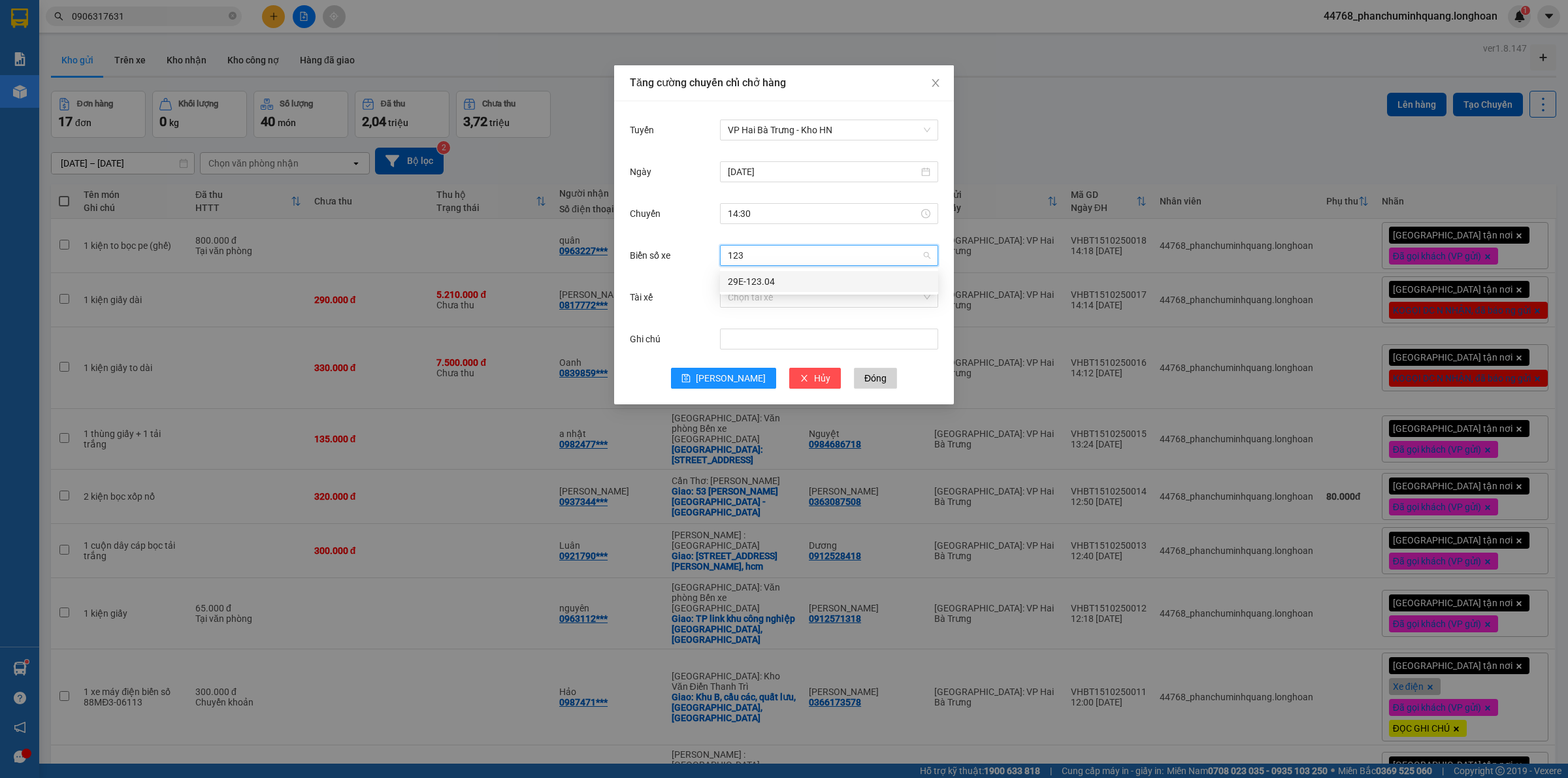
click at [821, 285] on div "29E-123.04" at bounding box center [829, 281] width 202 height 15
click at [821, 294] on input "Tài xế" at bounding box center [825, 297] width 193 height 19
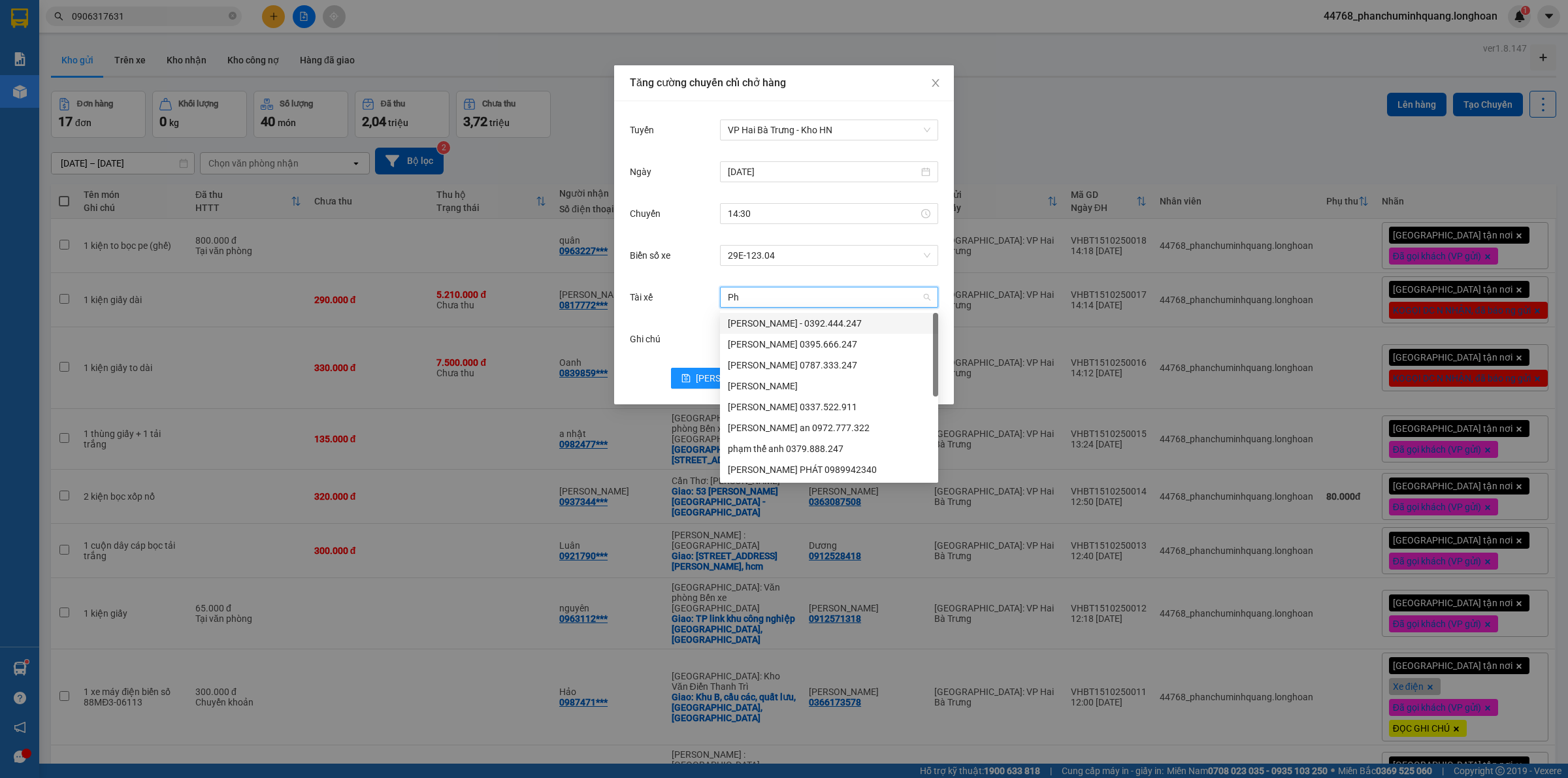
type input "Phu"
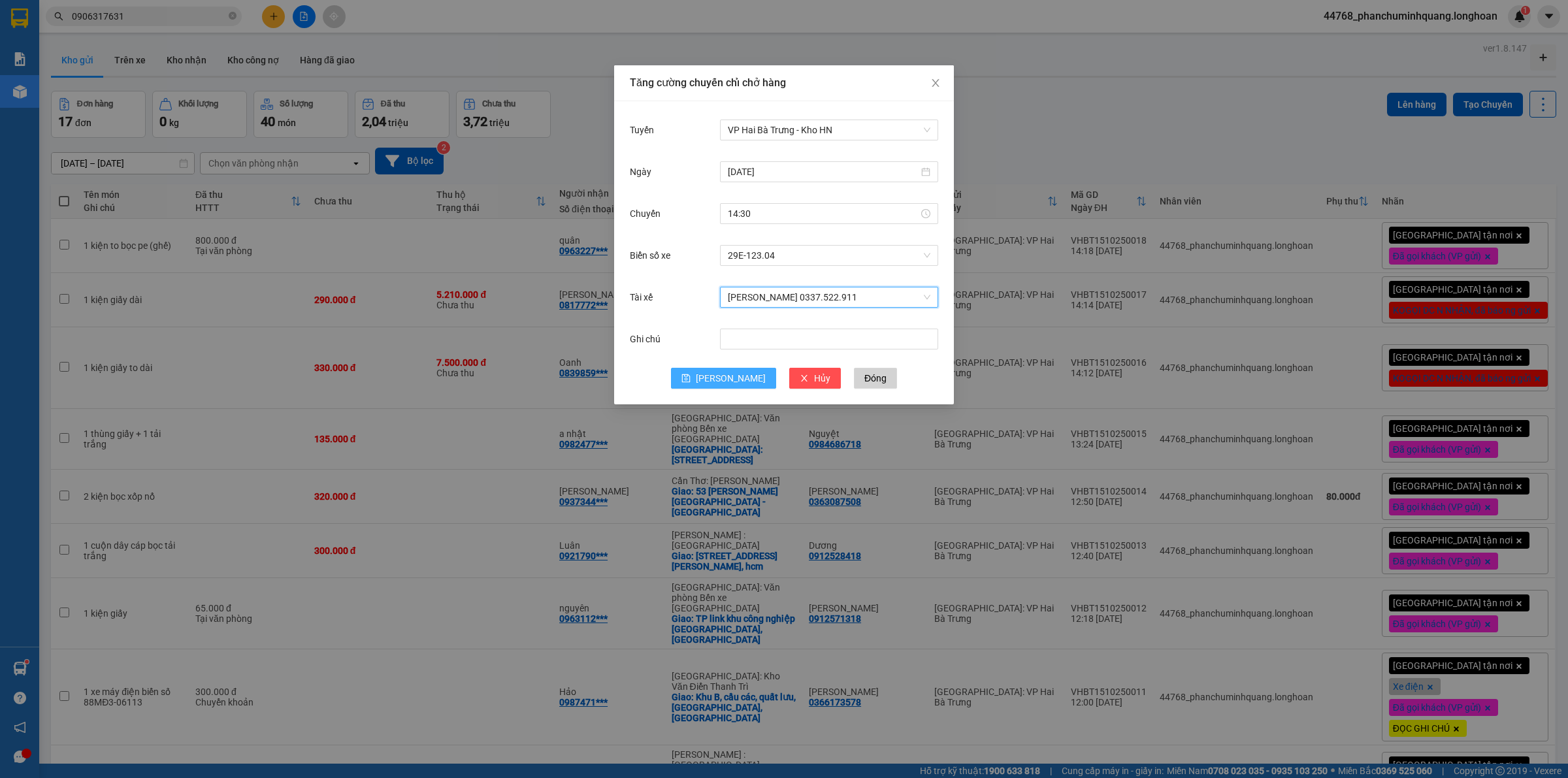
click at [734, 374] on span "[PERSON_NAME]" at bounding box center [730, 378] width 70 height 15
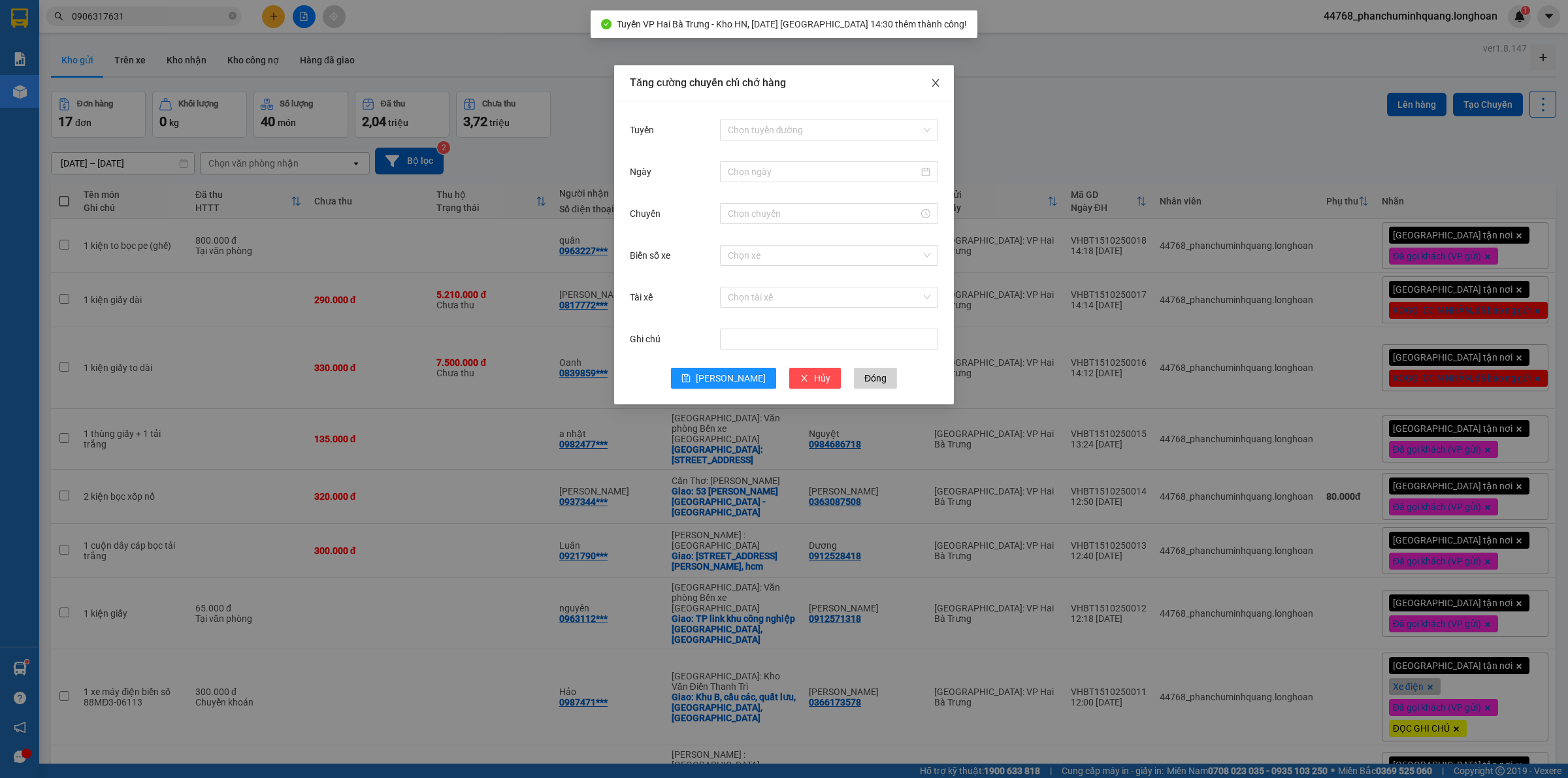
drag, startPoint x: 930, startPoint y: 85, endPoint x: 925, endPoint y: 78, distance: 8.6
click at [929, 83] on span "Close" at bounding box center [935, 83] width 36 height 36
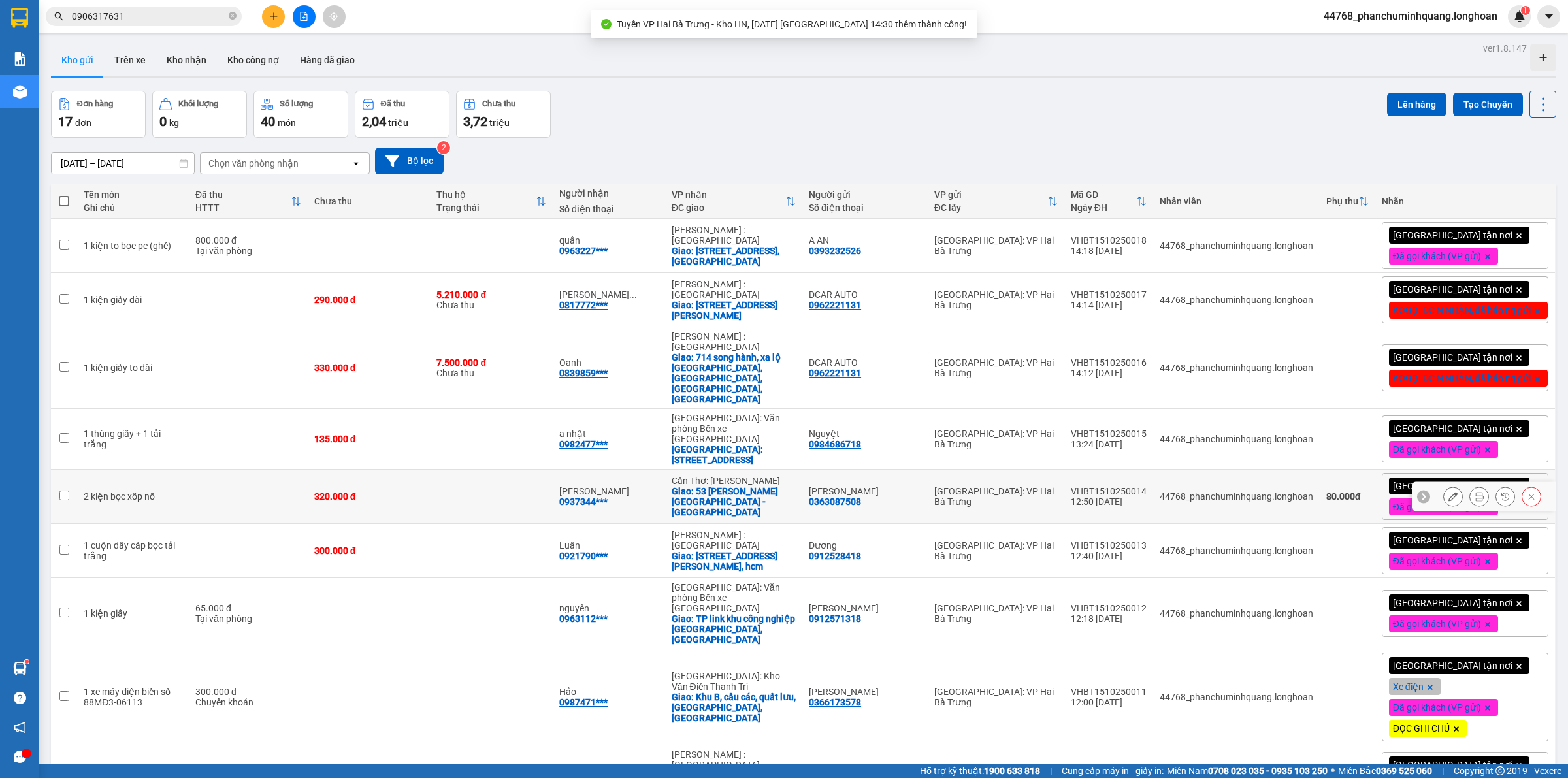
scroll to position [89, 0]
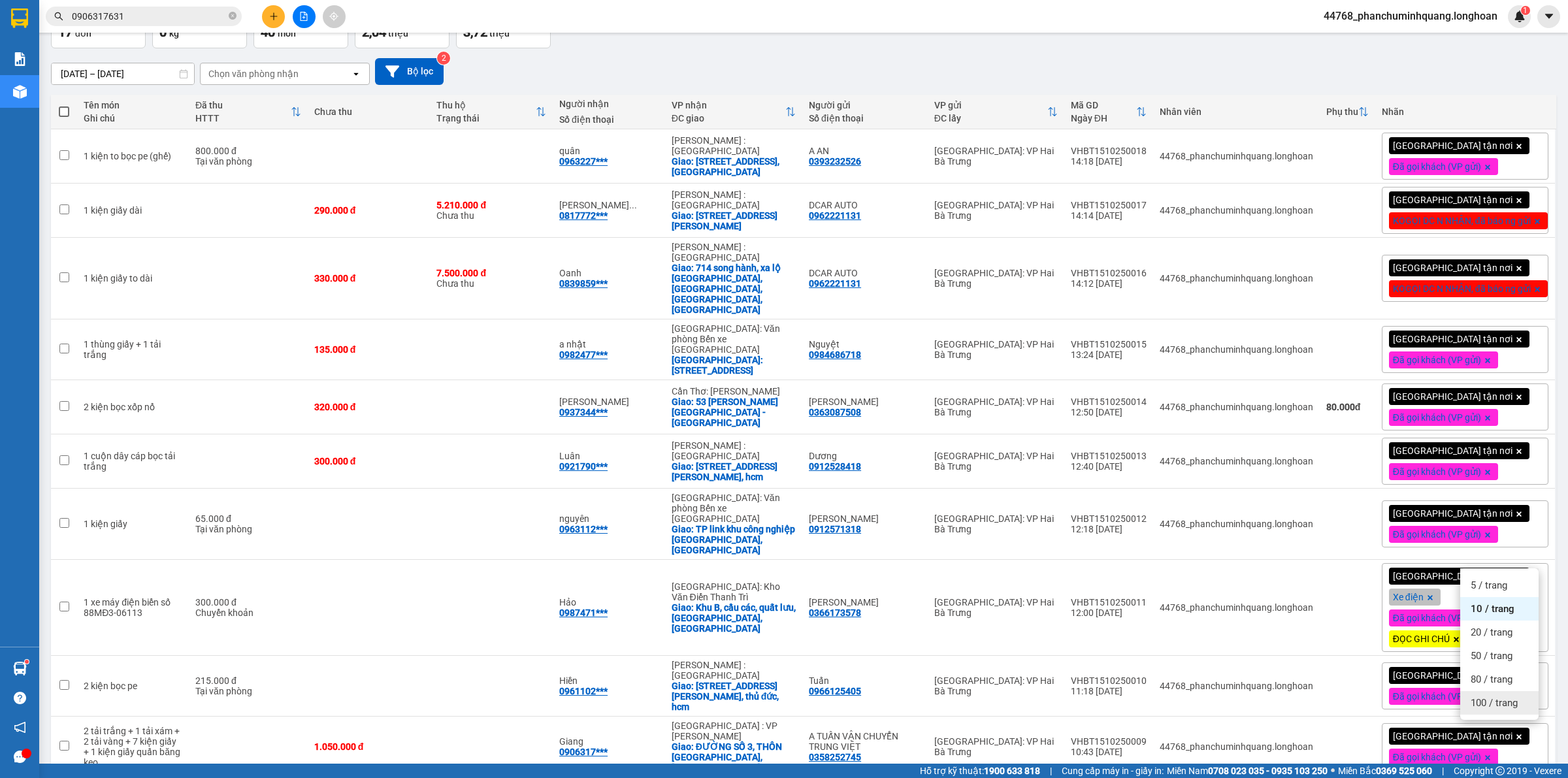
click at [1482, 703] on span "100 / trang" at bounding box center [1494, 703] width 47 height 13
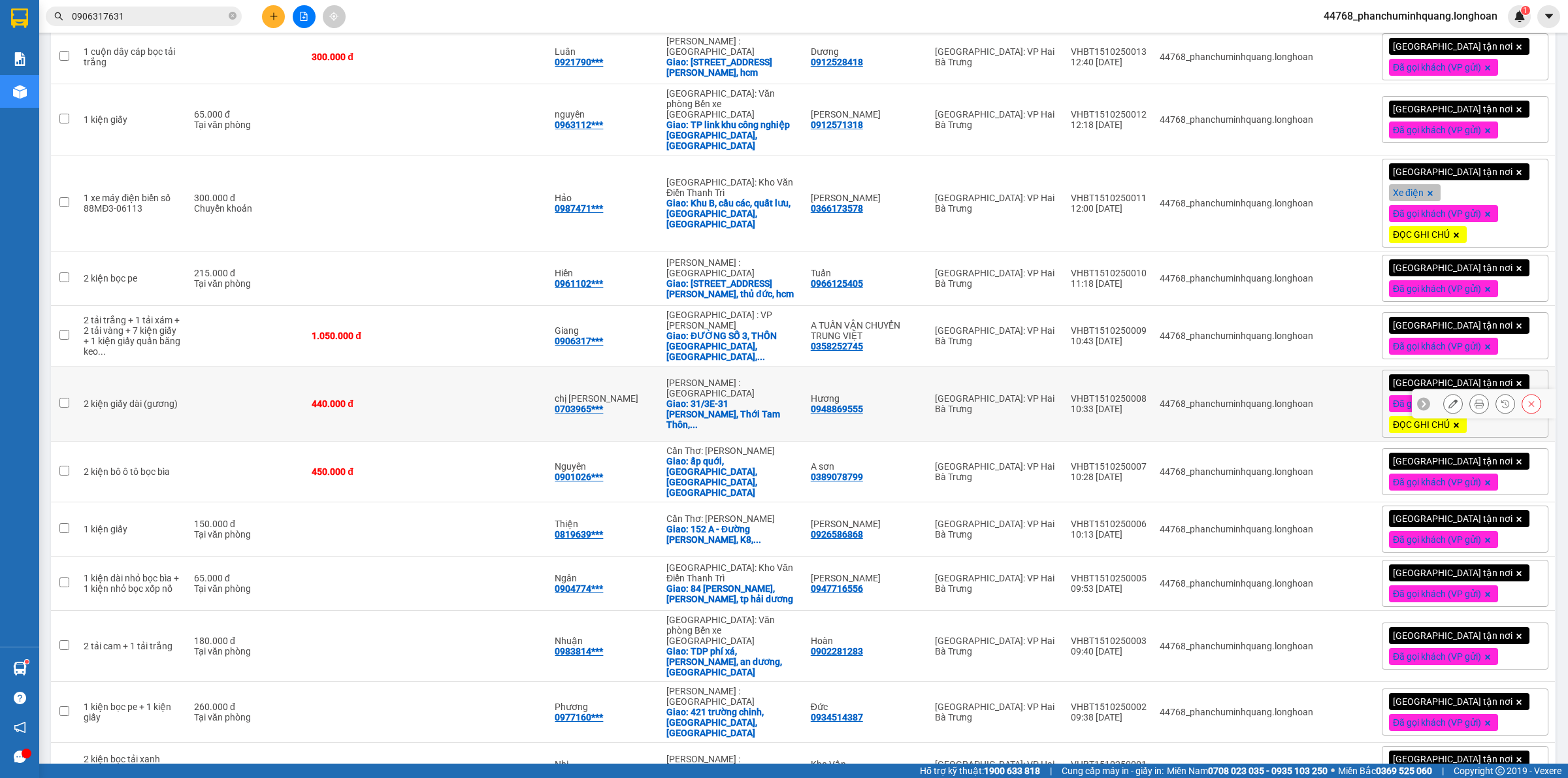
scroll to position [0, 0]
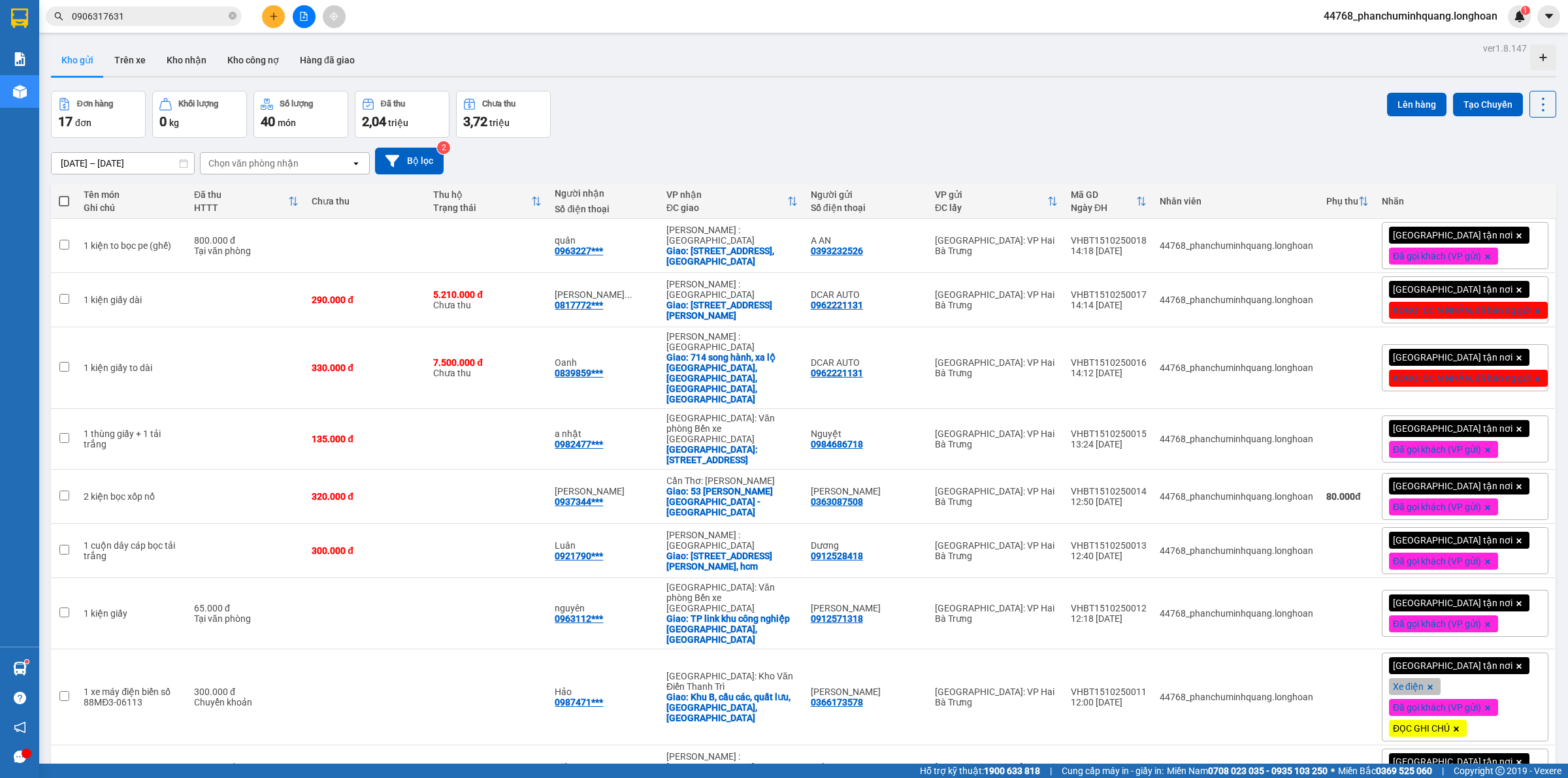
click at [64, 204] on span at bounding box center [64, 201] width 10 height 10
click at [64, 194] on input "checkbox" at bounding box center [64, 194] width 0 height 0
checkbox input "true"
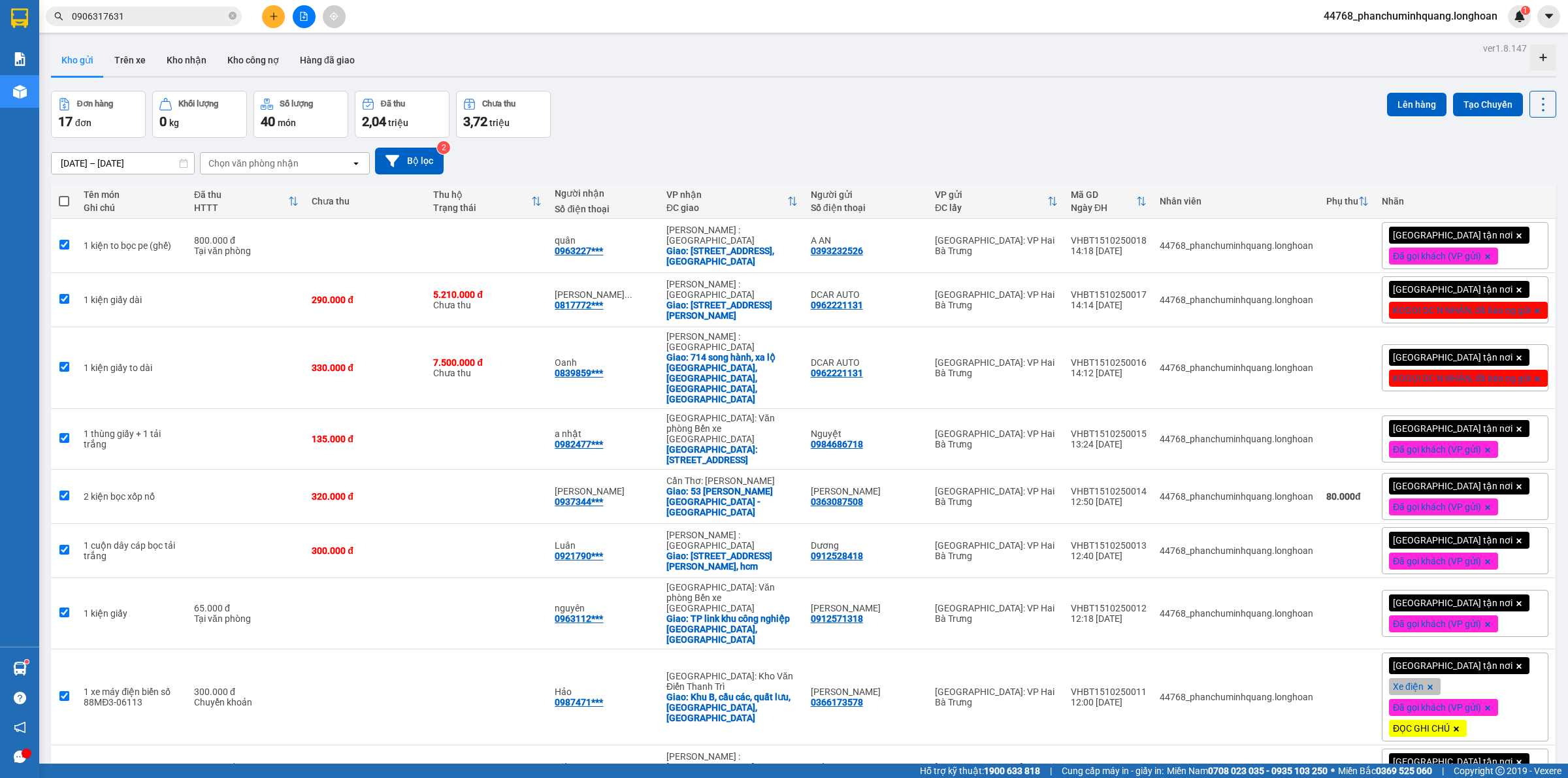
checkbox input "true"
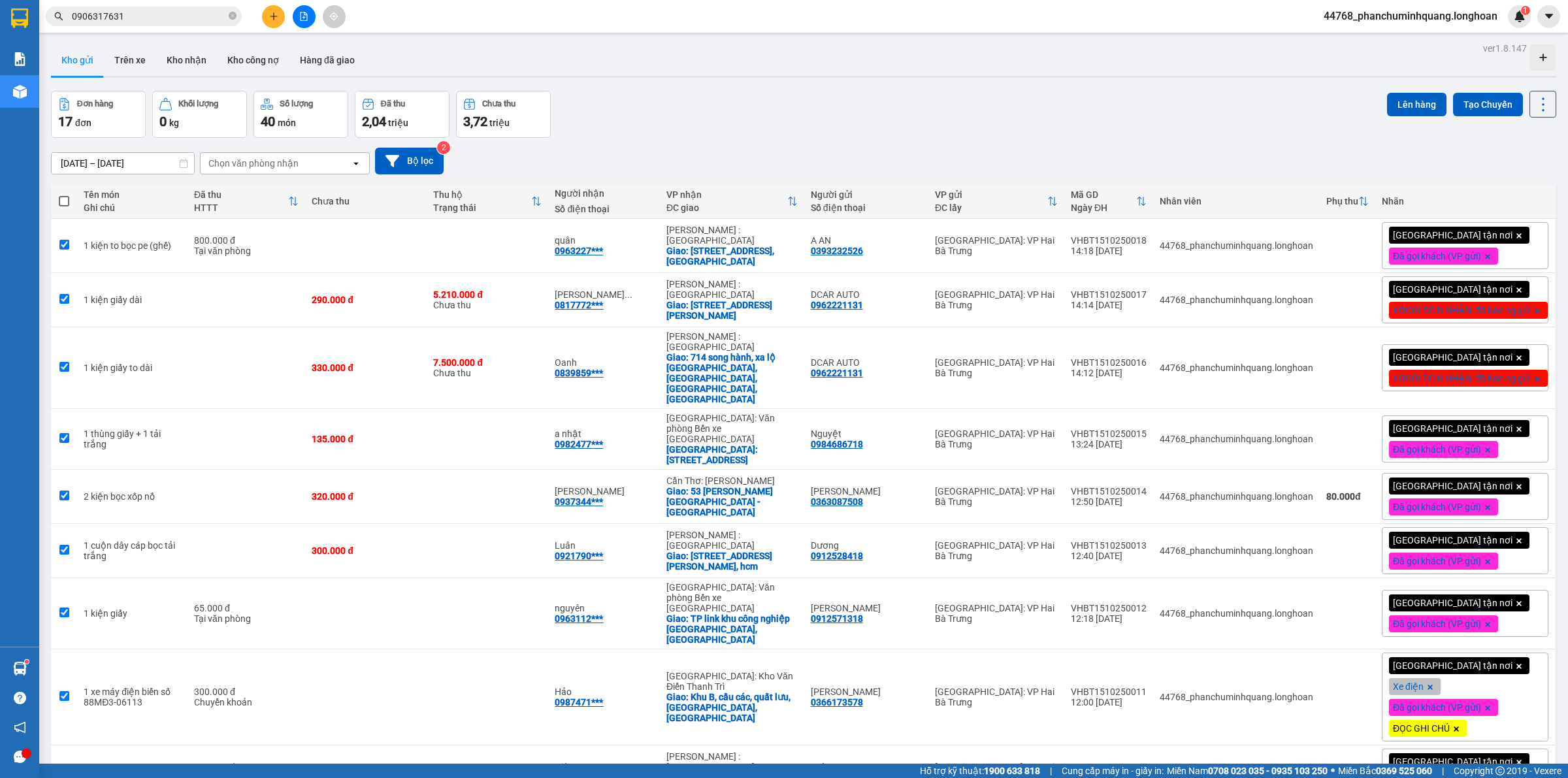
checkbox input "true"
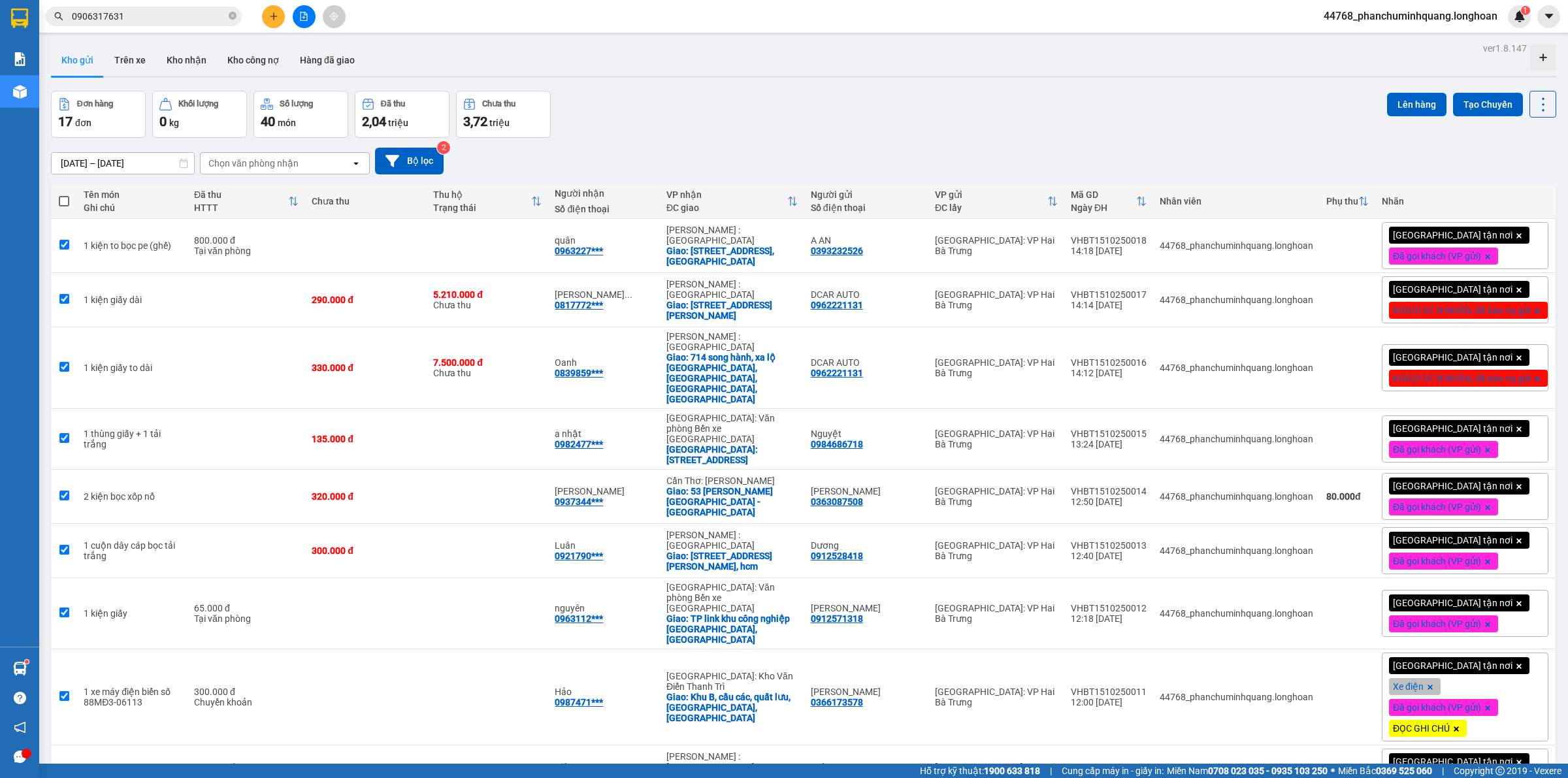
checkbox input "true"
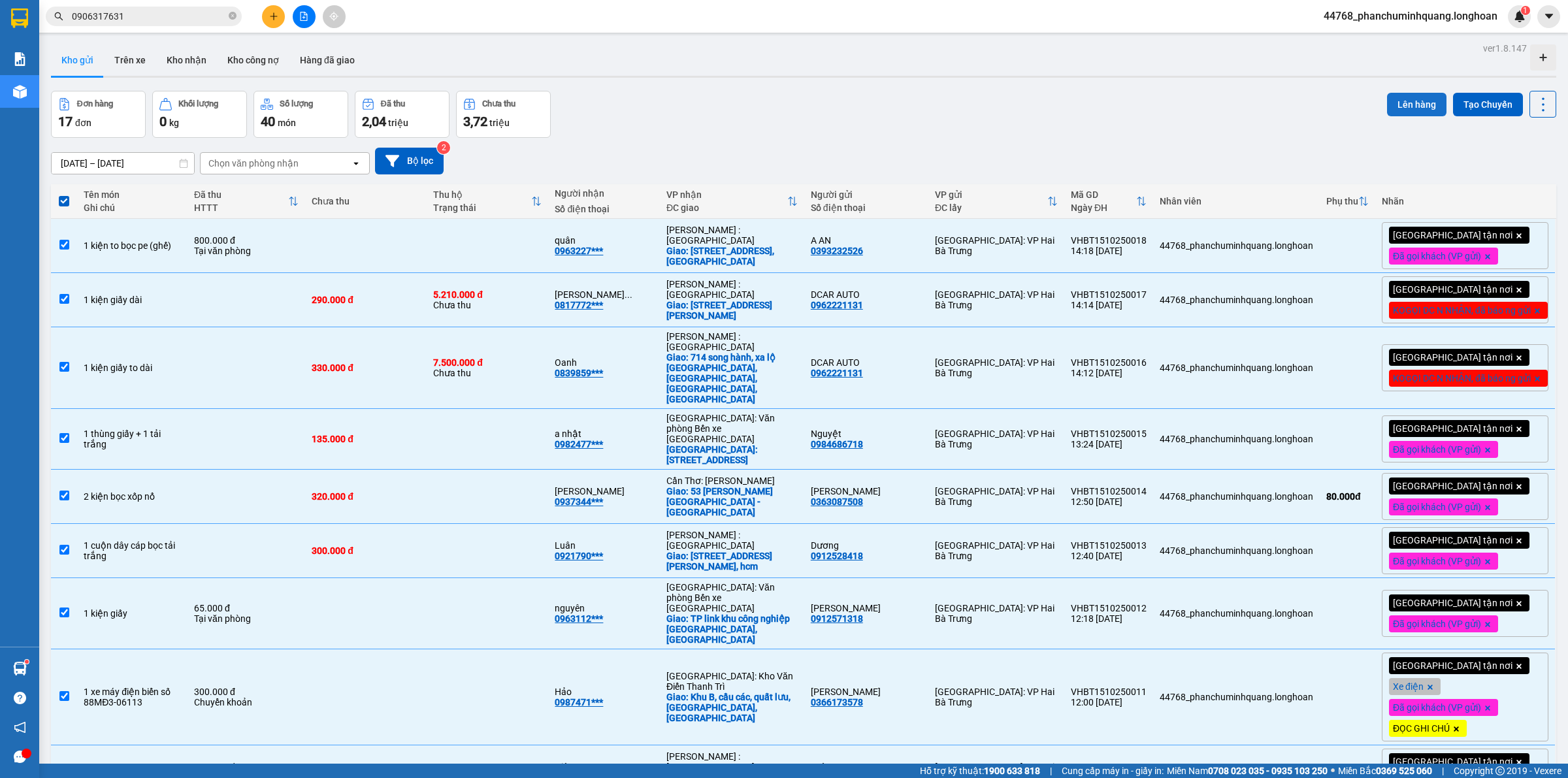
click at [1392, 100] on button "Lên hàng" at bounding box center [1416, 104] width 60 height 23
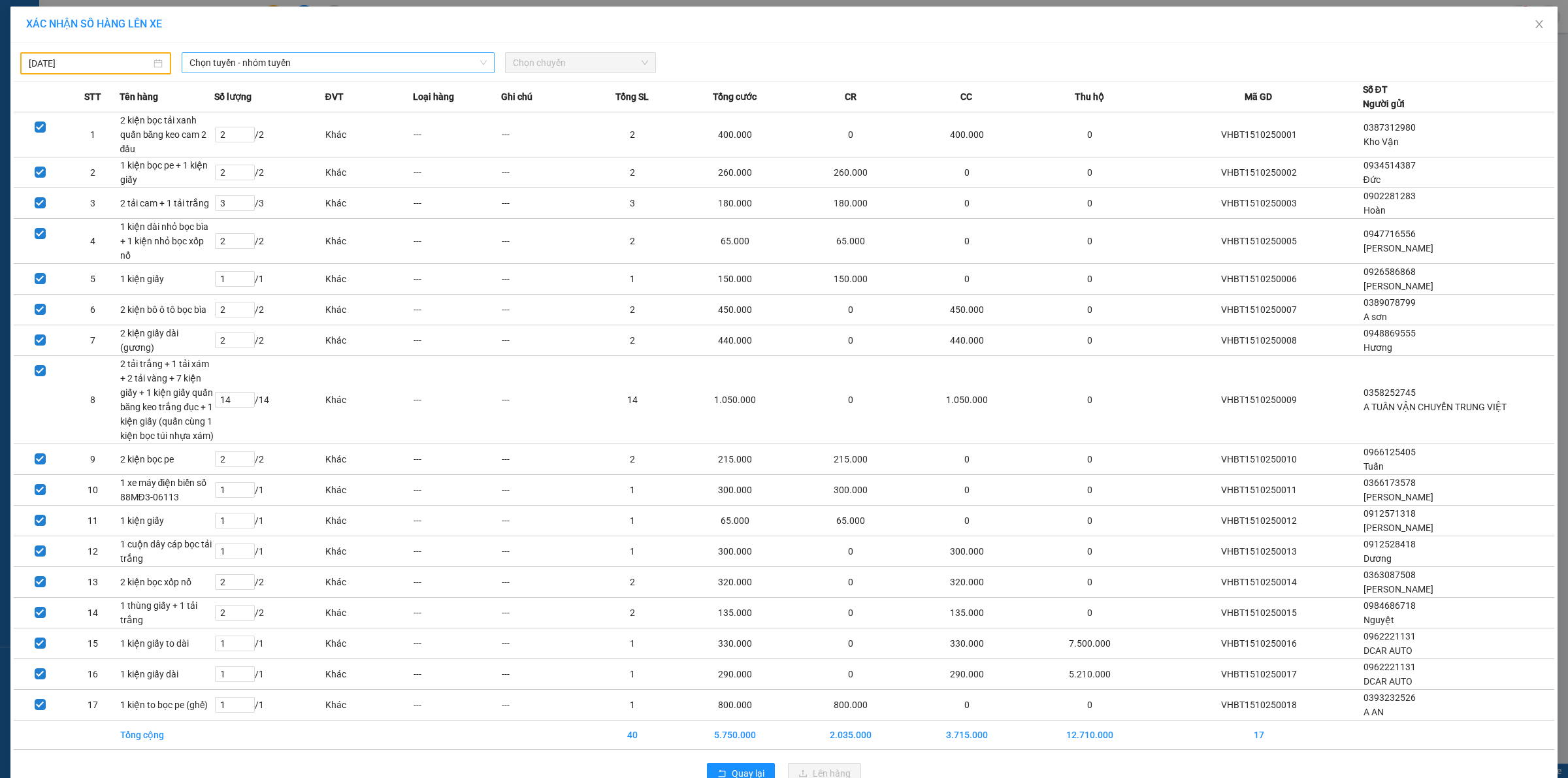
click at [327, 63] on span "Chọn tuyến - nhóm tuyến" at bounding box center [338, 63] width 297 height 19
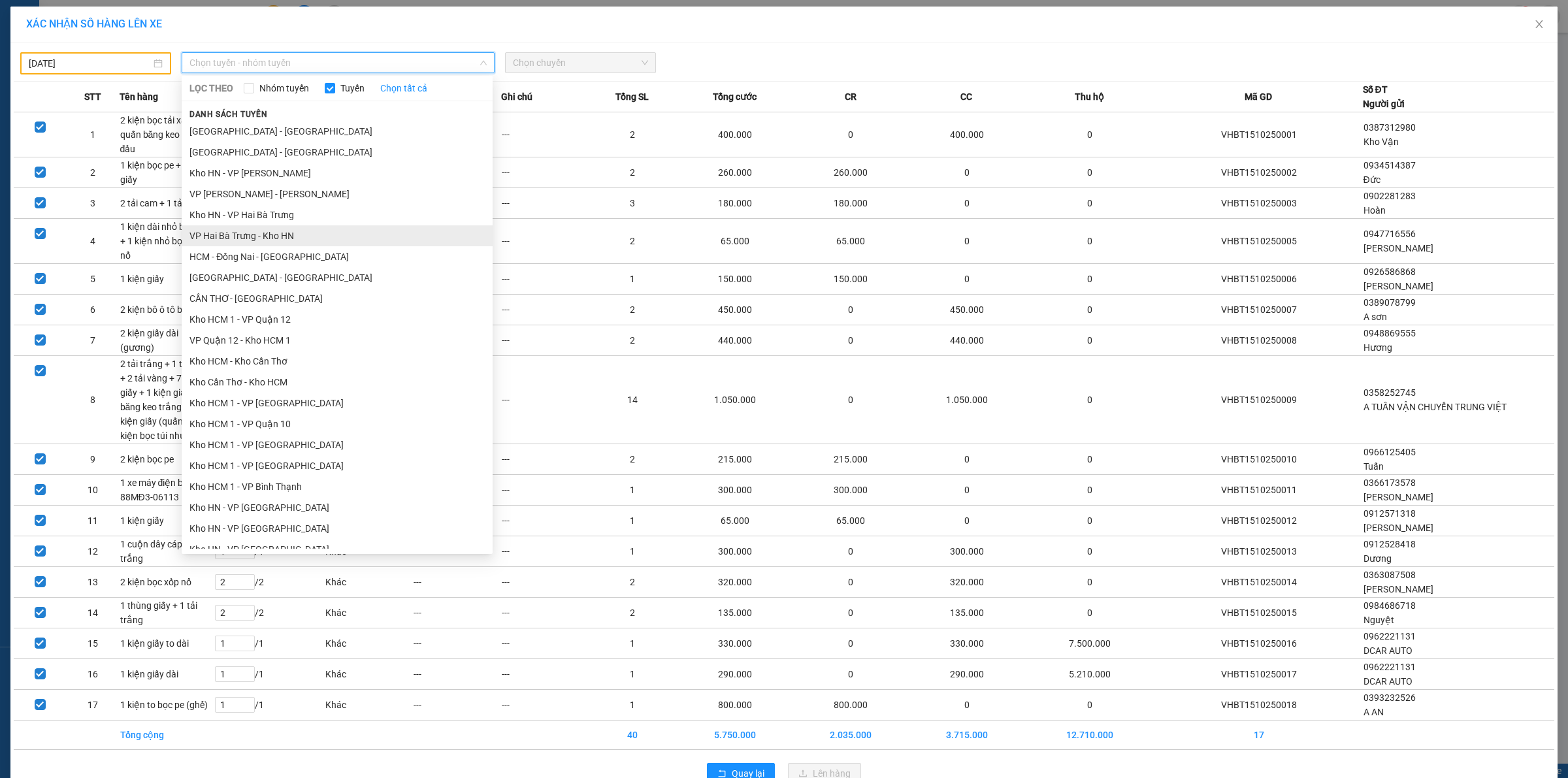
click at [253, 239] on li "VP Hai Bà Trưng - Kho HN" at bounding box center [337, 236] width 311 height 21
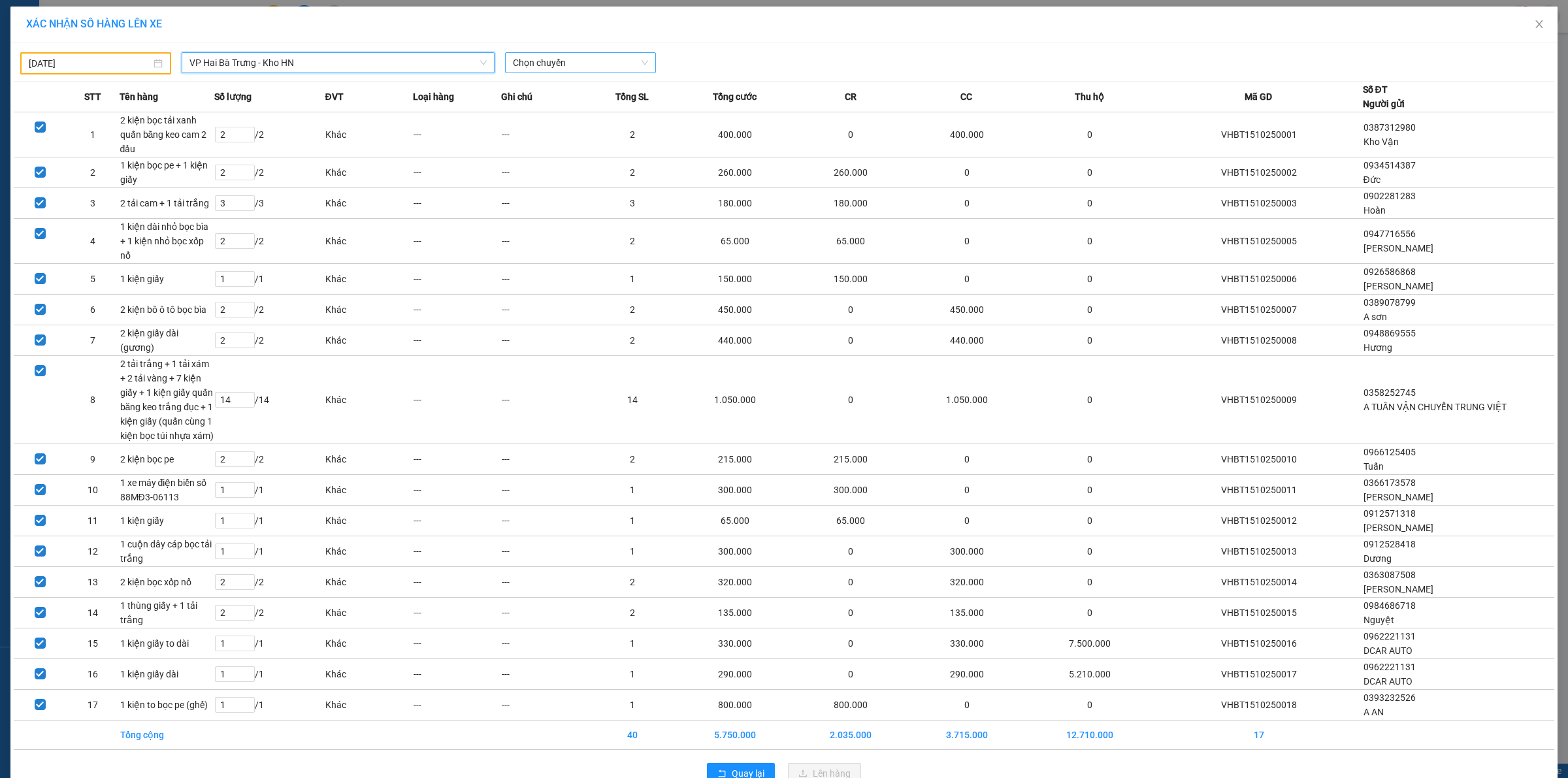
click at [580, 57] on span "Chọn chuyến" at bounding box center [580, 63] width 135 height 19
click at [113, 65] on input "14/10/2025" at bounding box center [90, 64] width 123 height 15
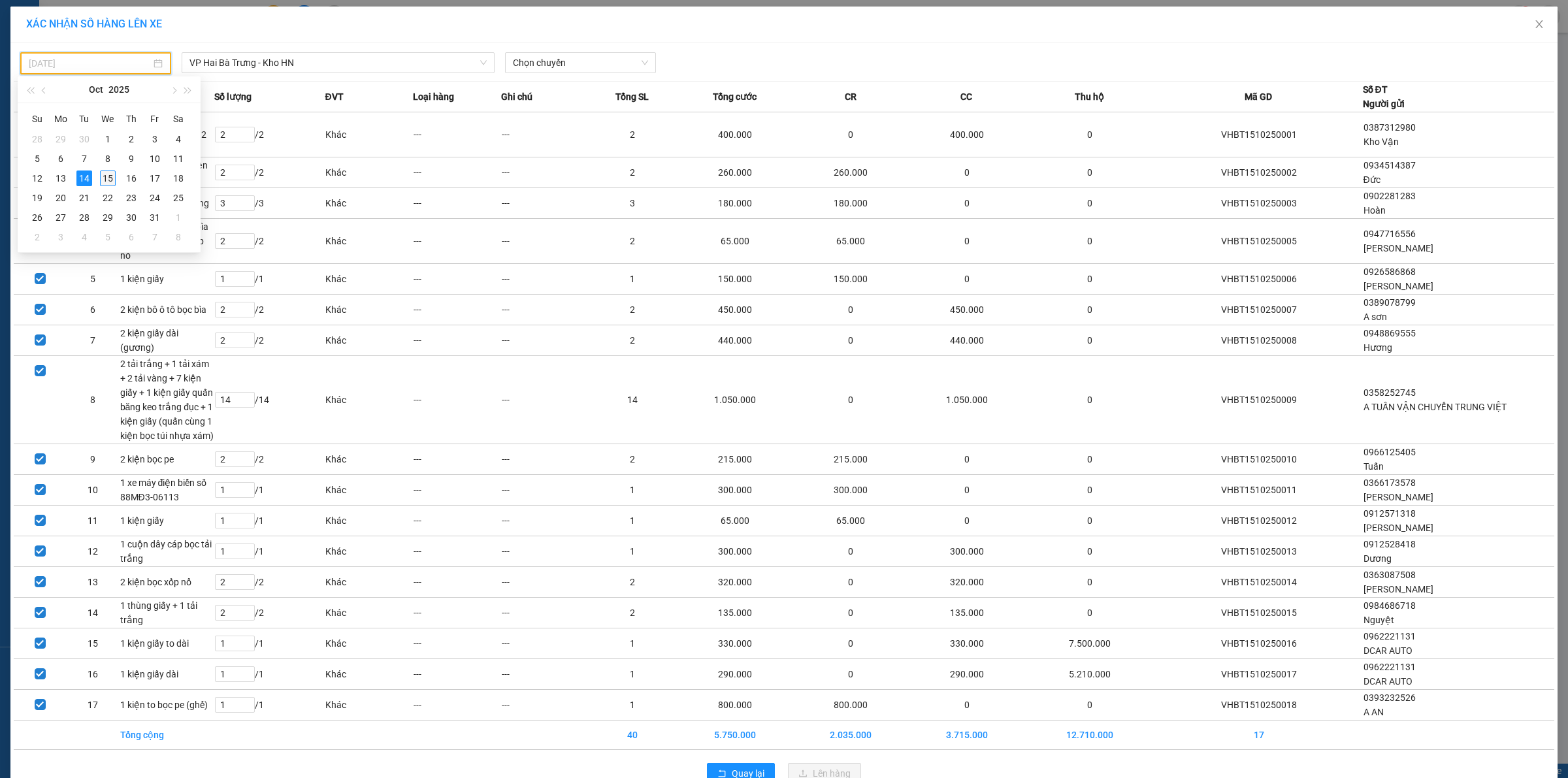
click at [111, 177] on div "15" at bounding box center [107, 178] width 15 height 15
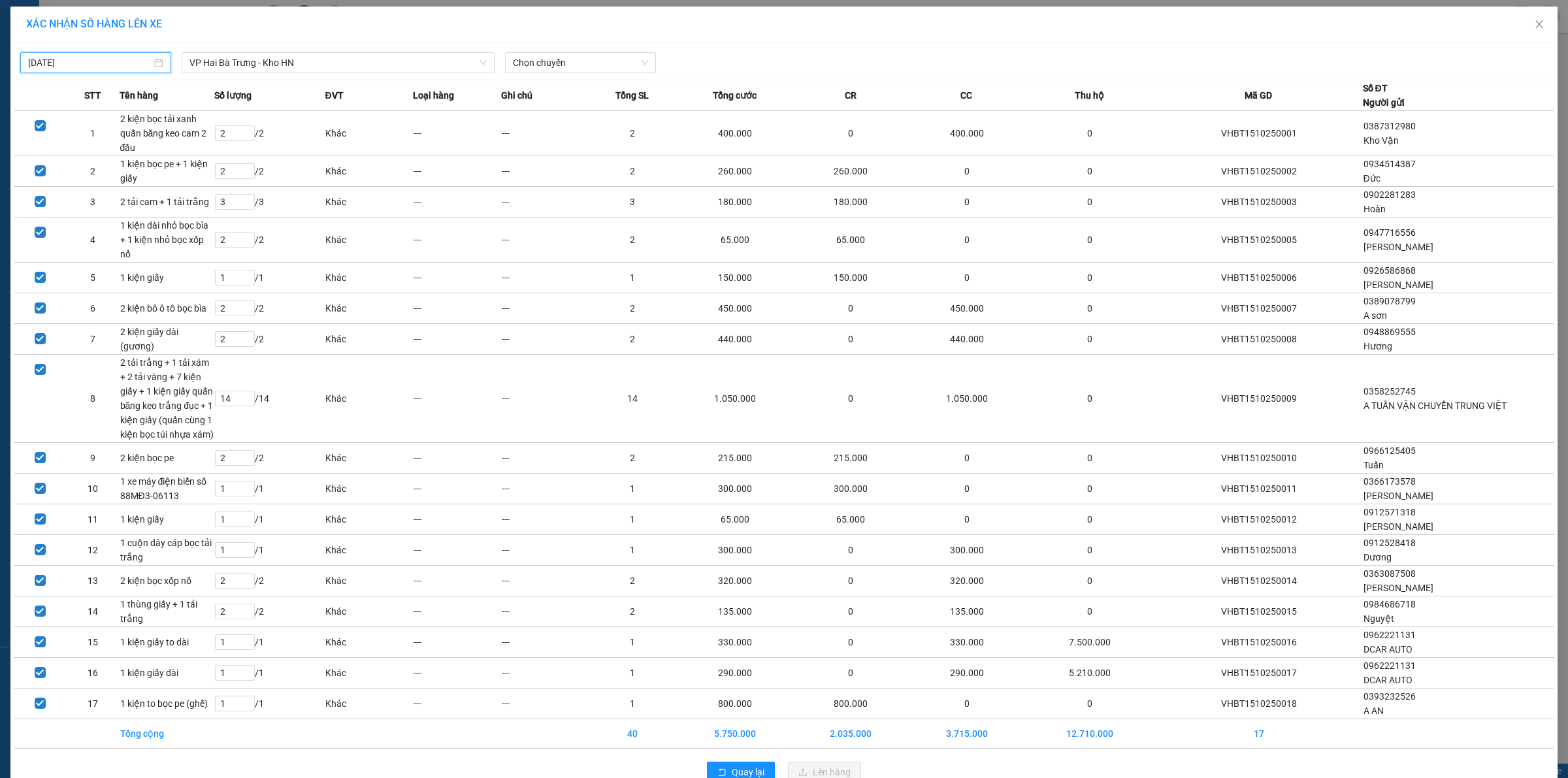
type input "[DATE]"
click at [574, 60] on span "Chọn chuyến" at bounding box center [580, 63] width 135 height 19
click at [559, 113] on div "14:30 (TC) - 29E-123.04" at bounding box center [559, 110] width 102 height 15
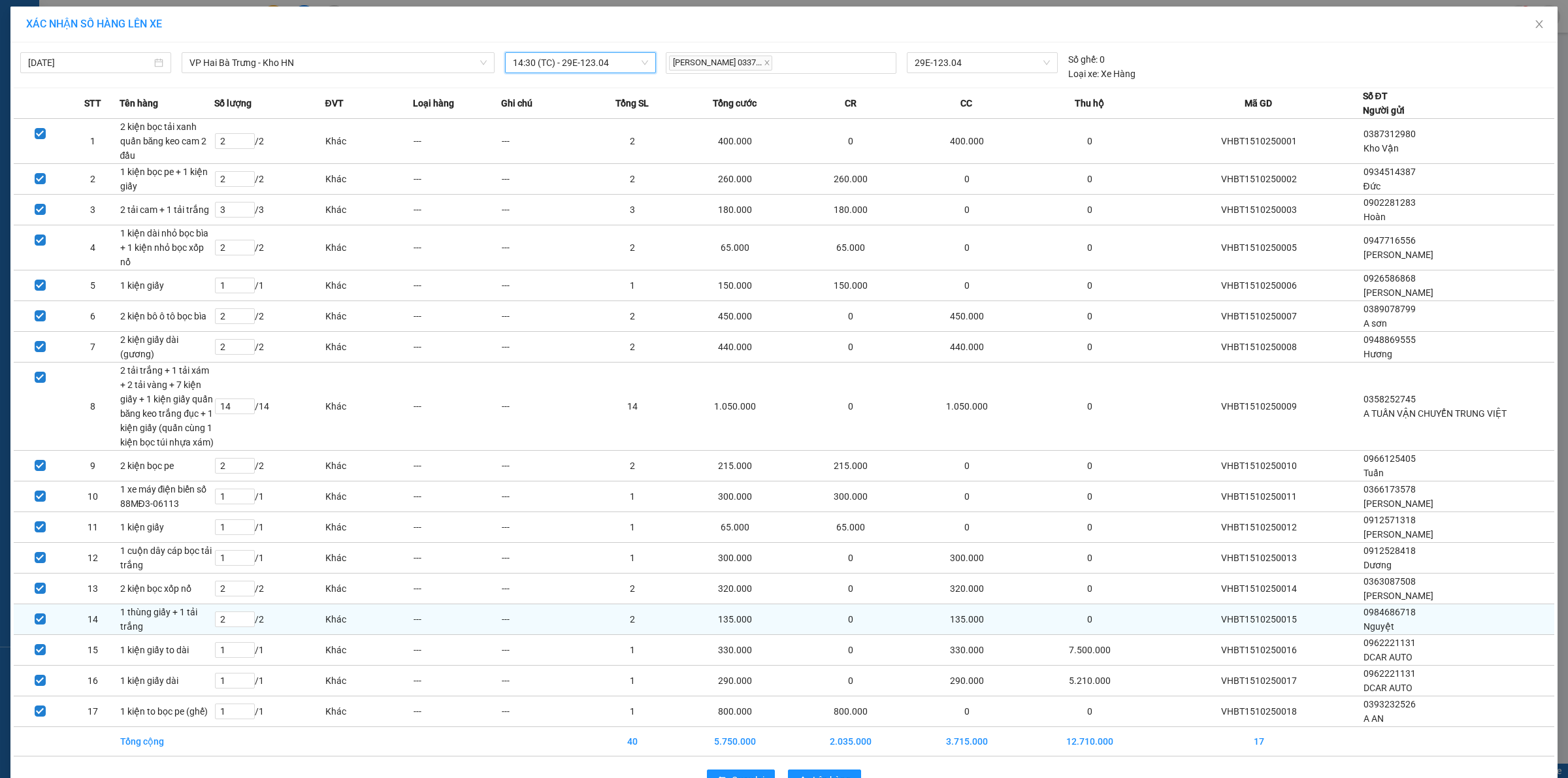
scroll to position [40, 0]
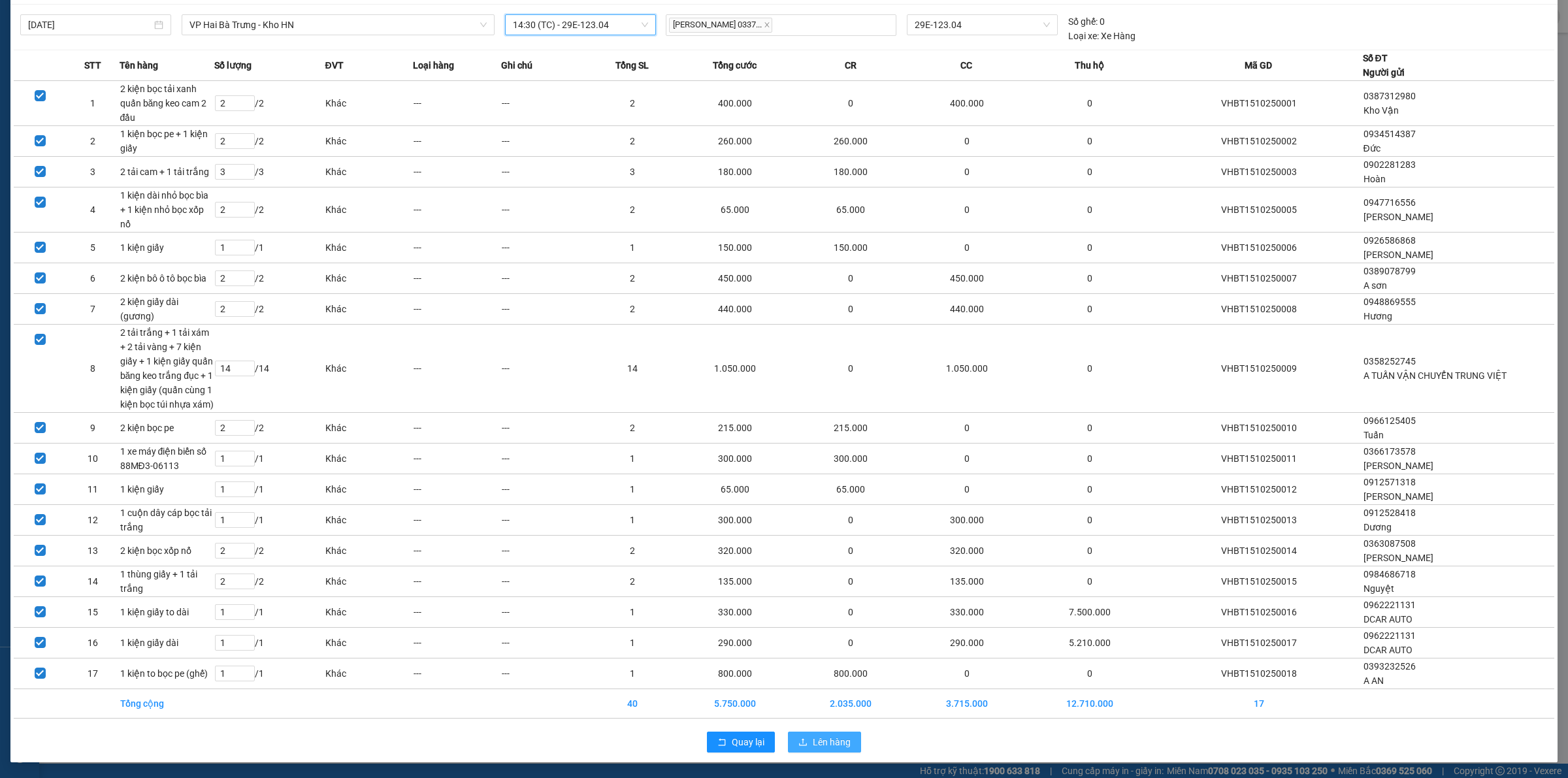
click at [813, 746] on span "Lên hàng" at bounding box center [831, 743] width 38 height 15
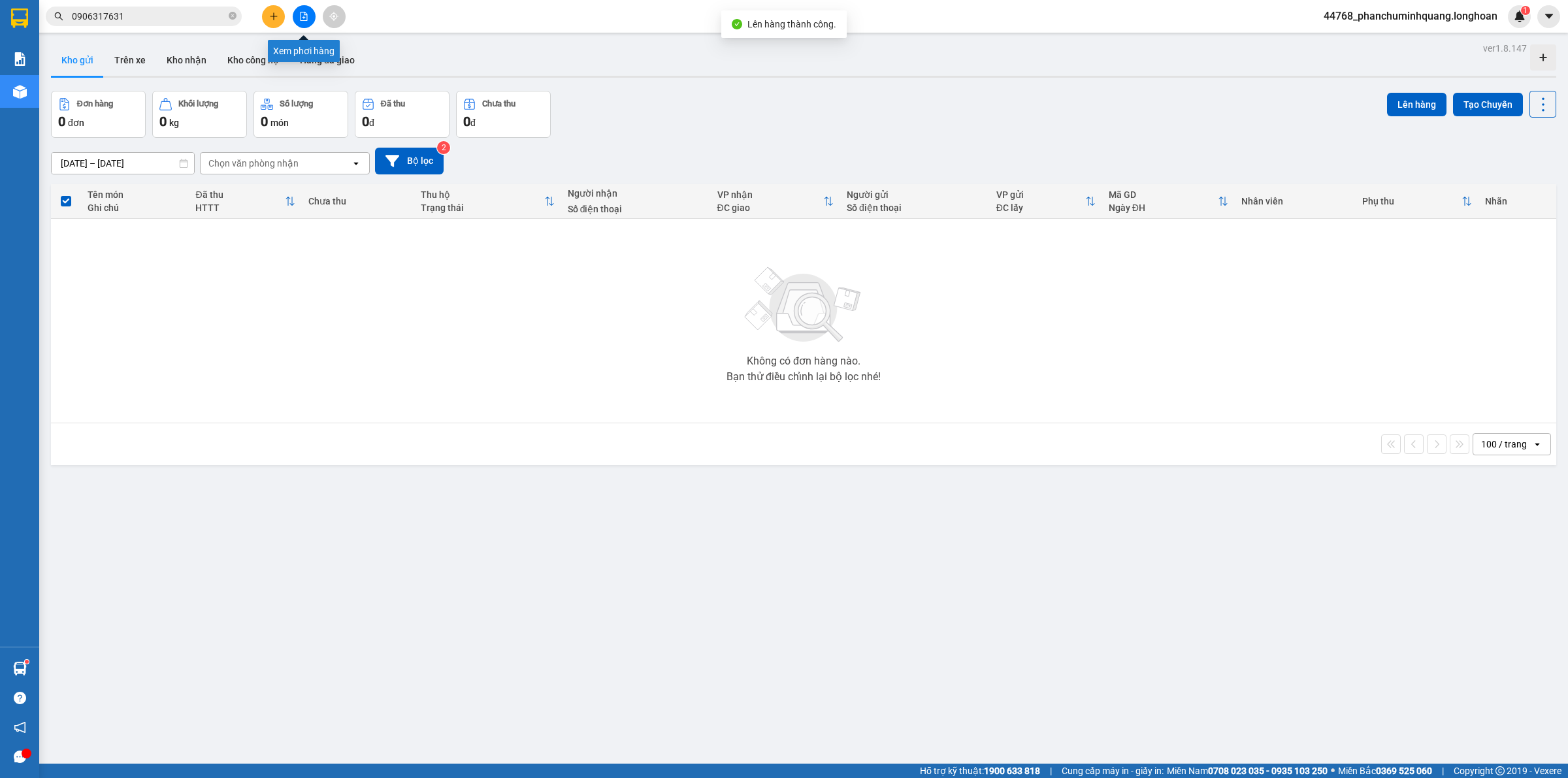
click at [302, 15] on icon "file-add" at bounding box center [303, 16] width 9 height 9
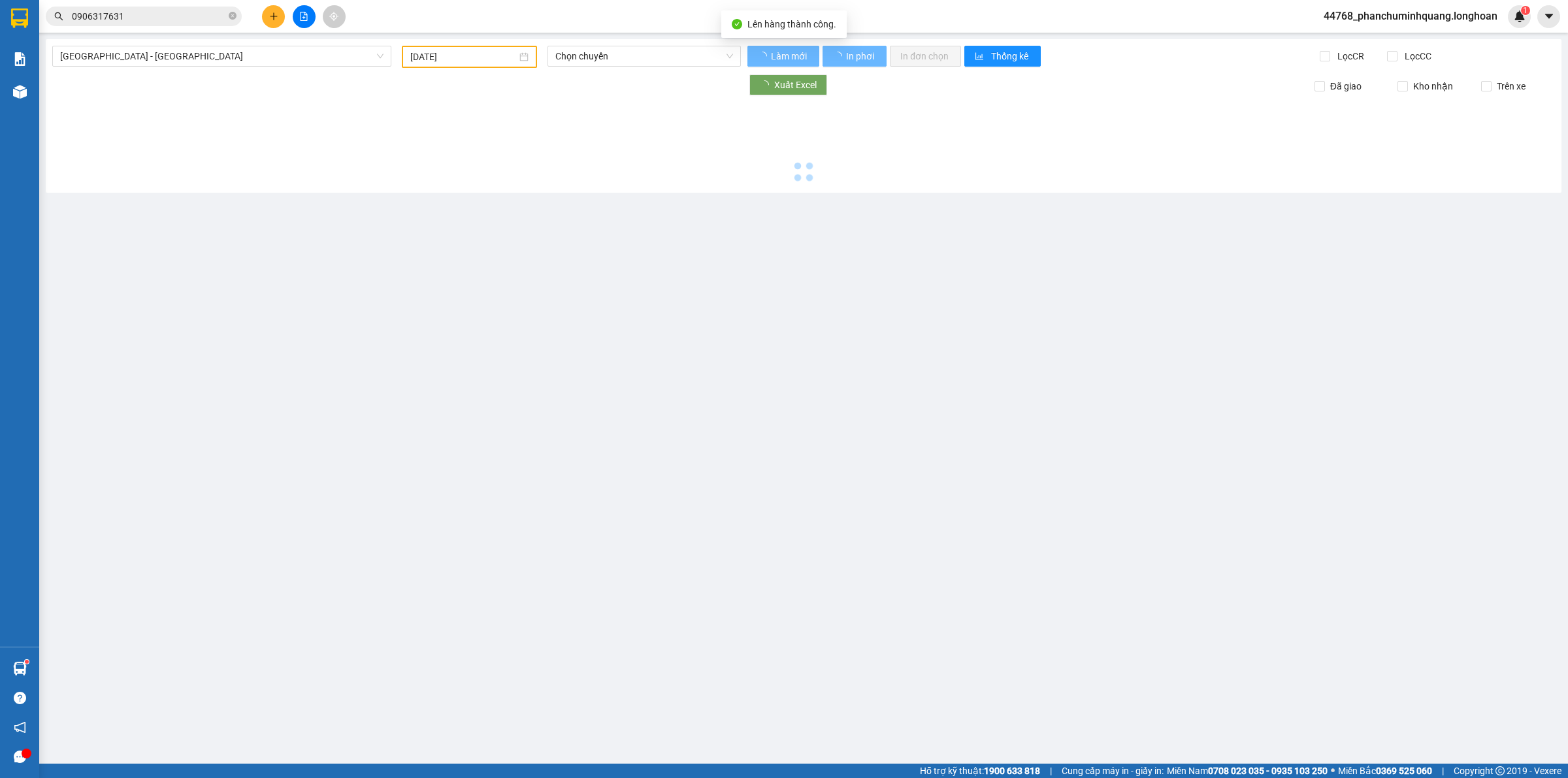
type input "[DATE]"
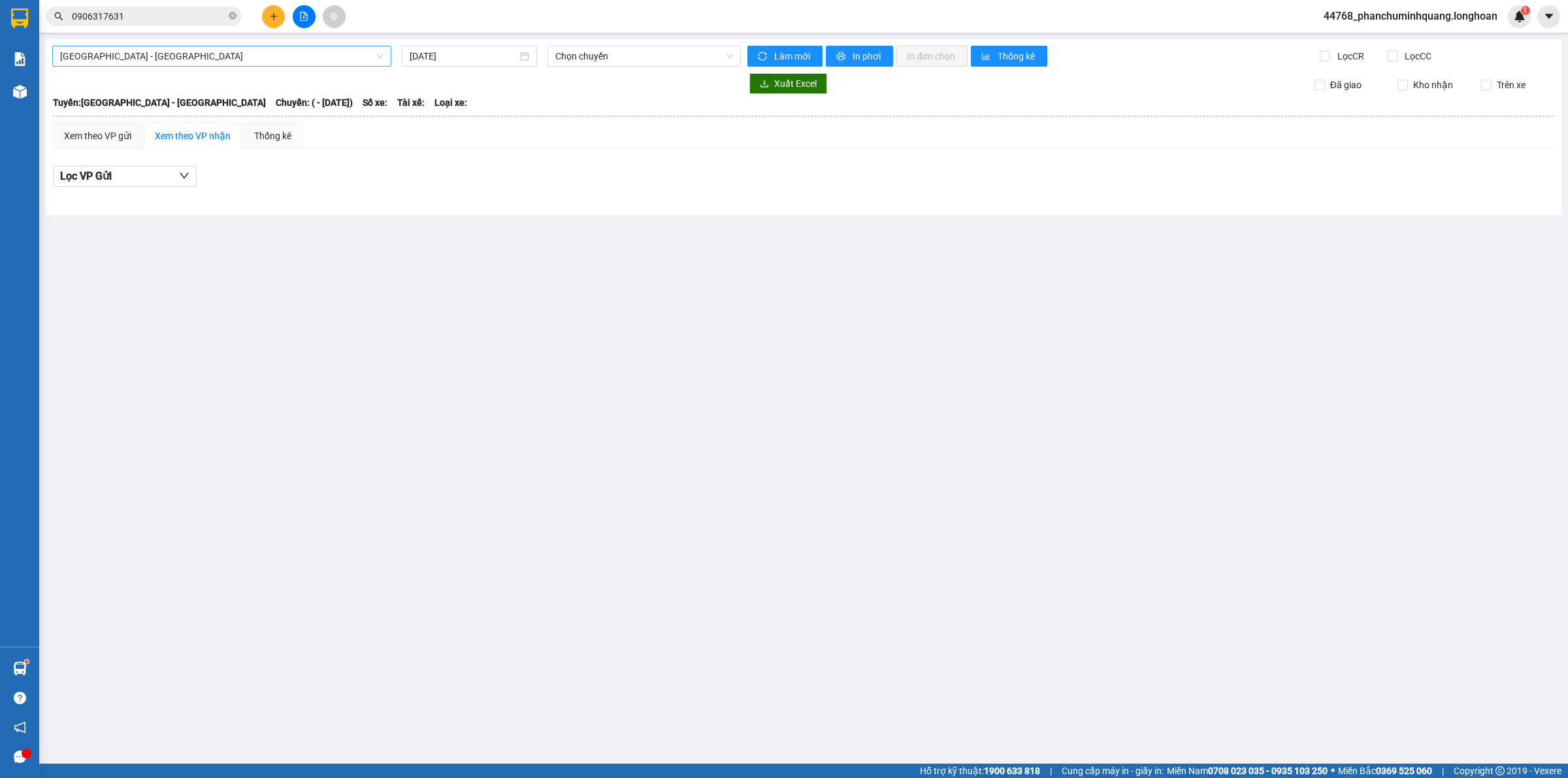
click at [259, 57] on span "[GEOGRAPHIC_DATA] - [GEOGRAPHIC_DATA]" at bounding box center [222, 56] width 323 height 19
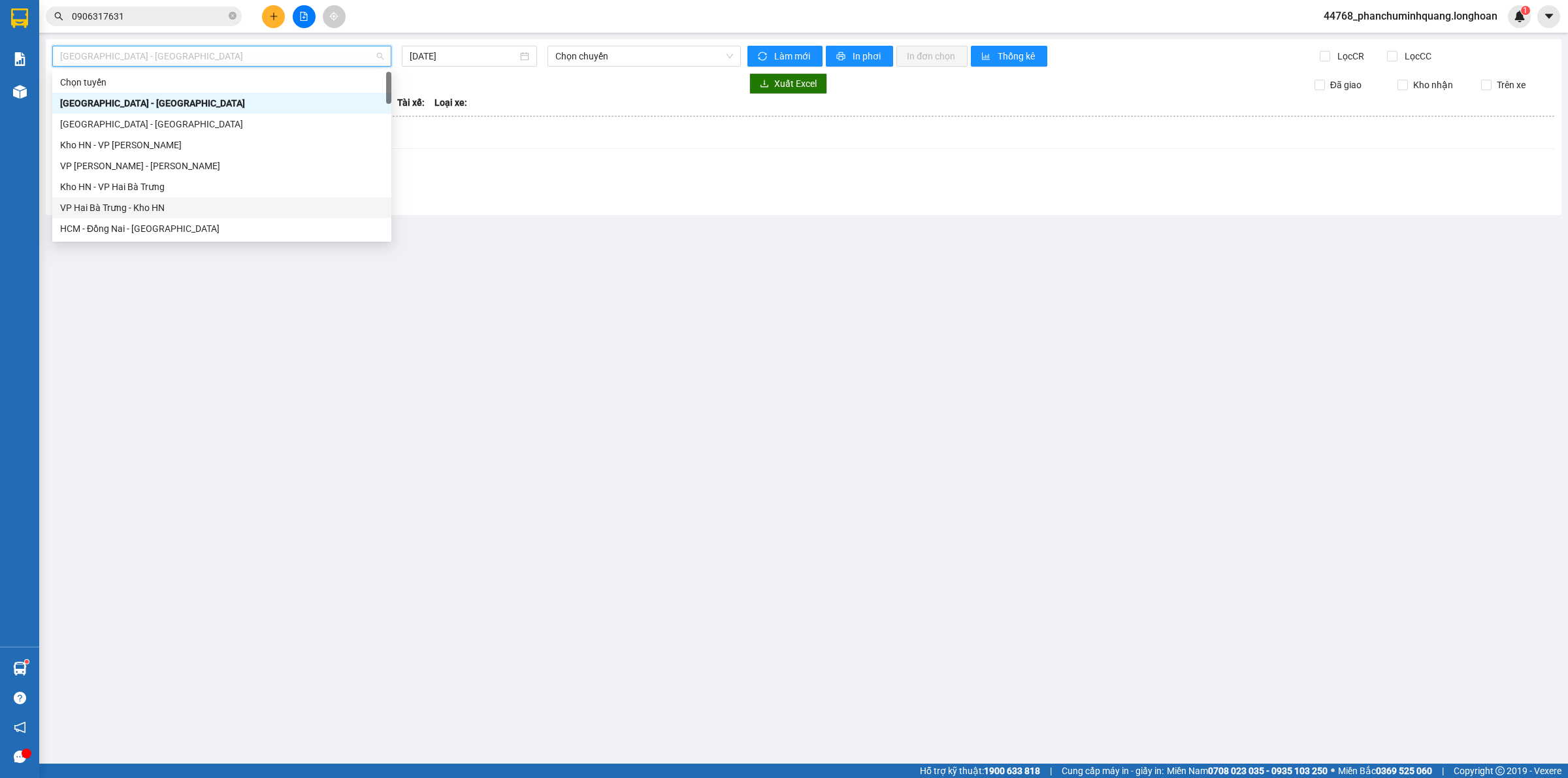
click at [136, 203] on div "VP Hai Bà Trưng - Kho HN" at bounding box center [222, 208] width 323 height 15
type input "[DATE]"
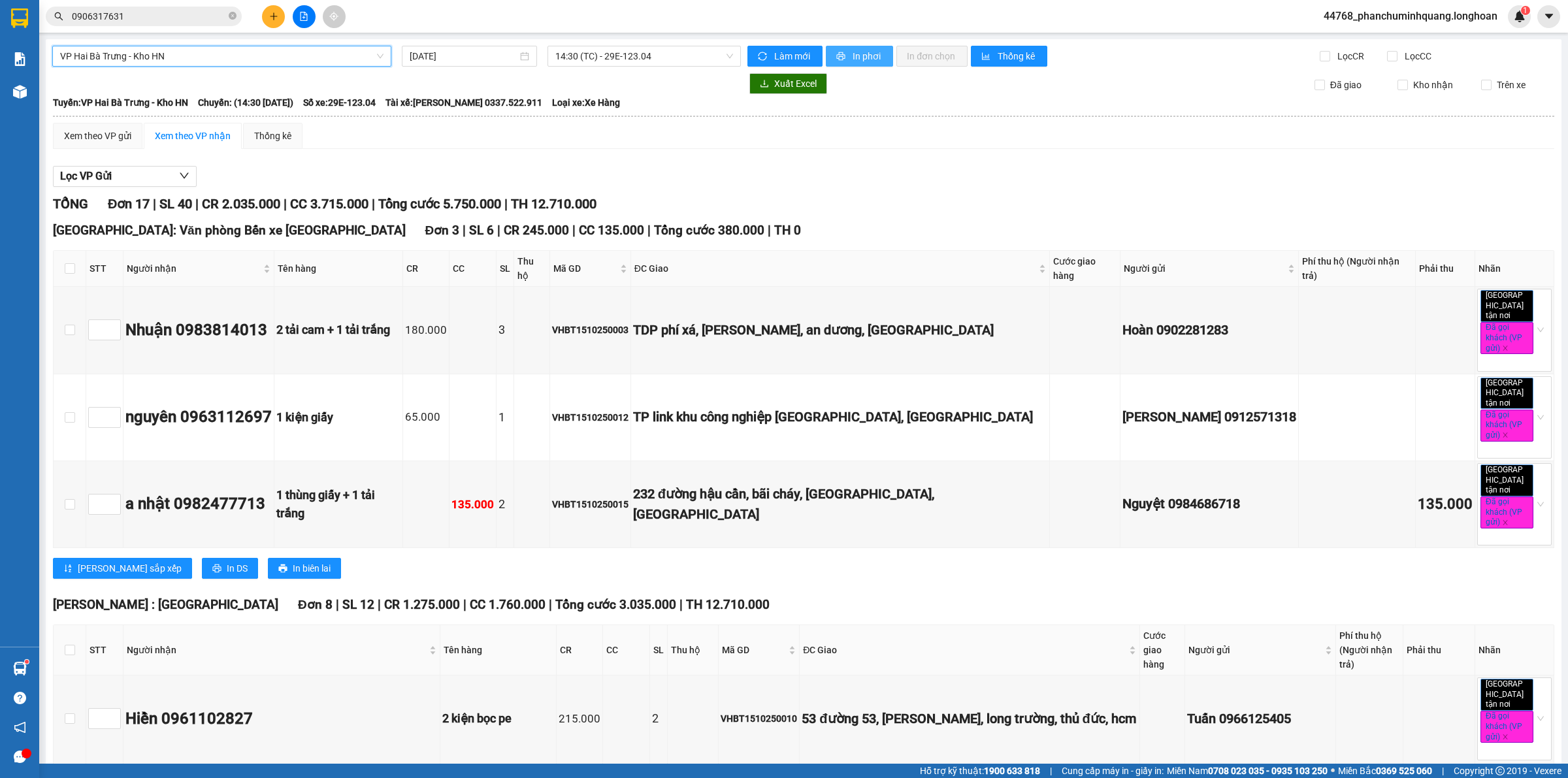
click at [860, 54] on span "In phơi" at bounding box center [867, 56] width 30 height 15
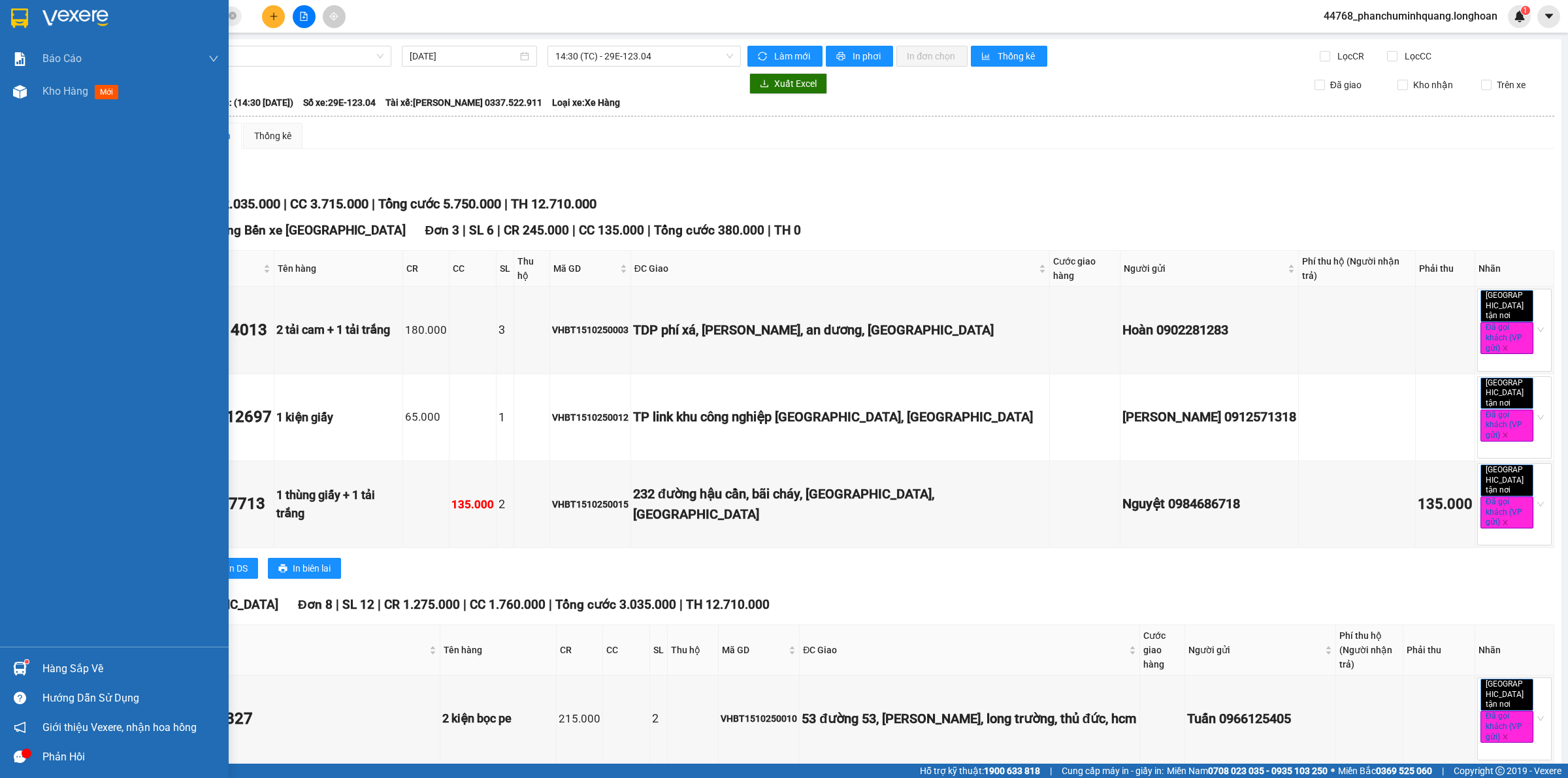
click at [24, 20] on img at bounding box center [19, 19] width 17 height 19
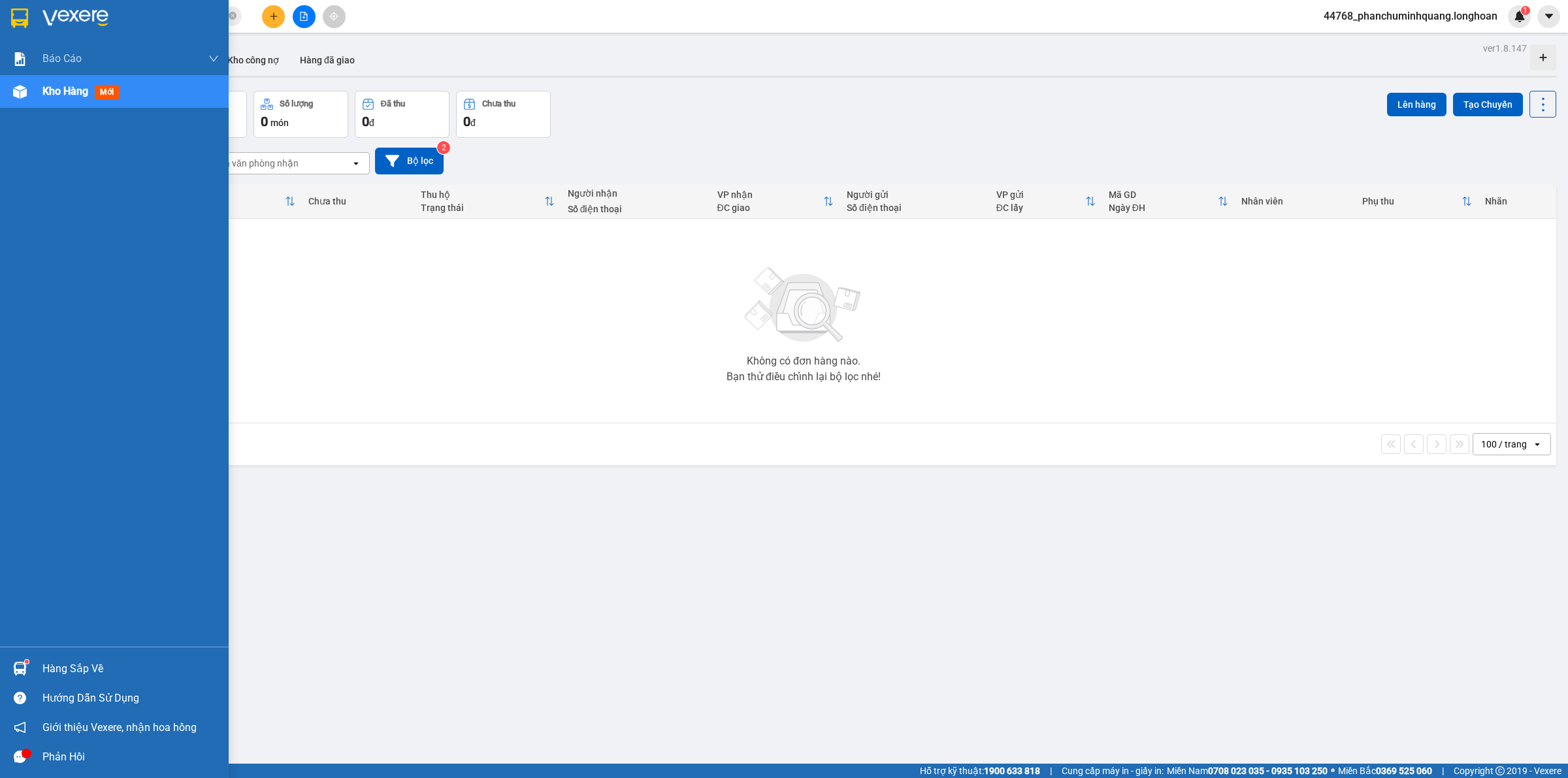
click at [22, 15] on img at bounding box center [19, 19] width 17 height 19
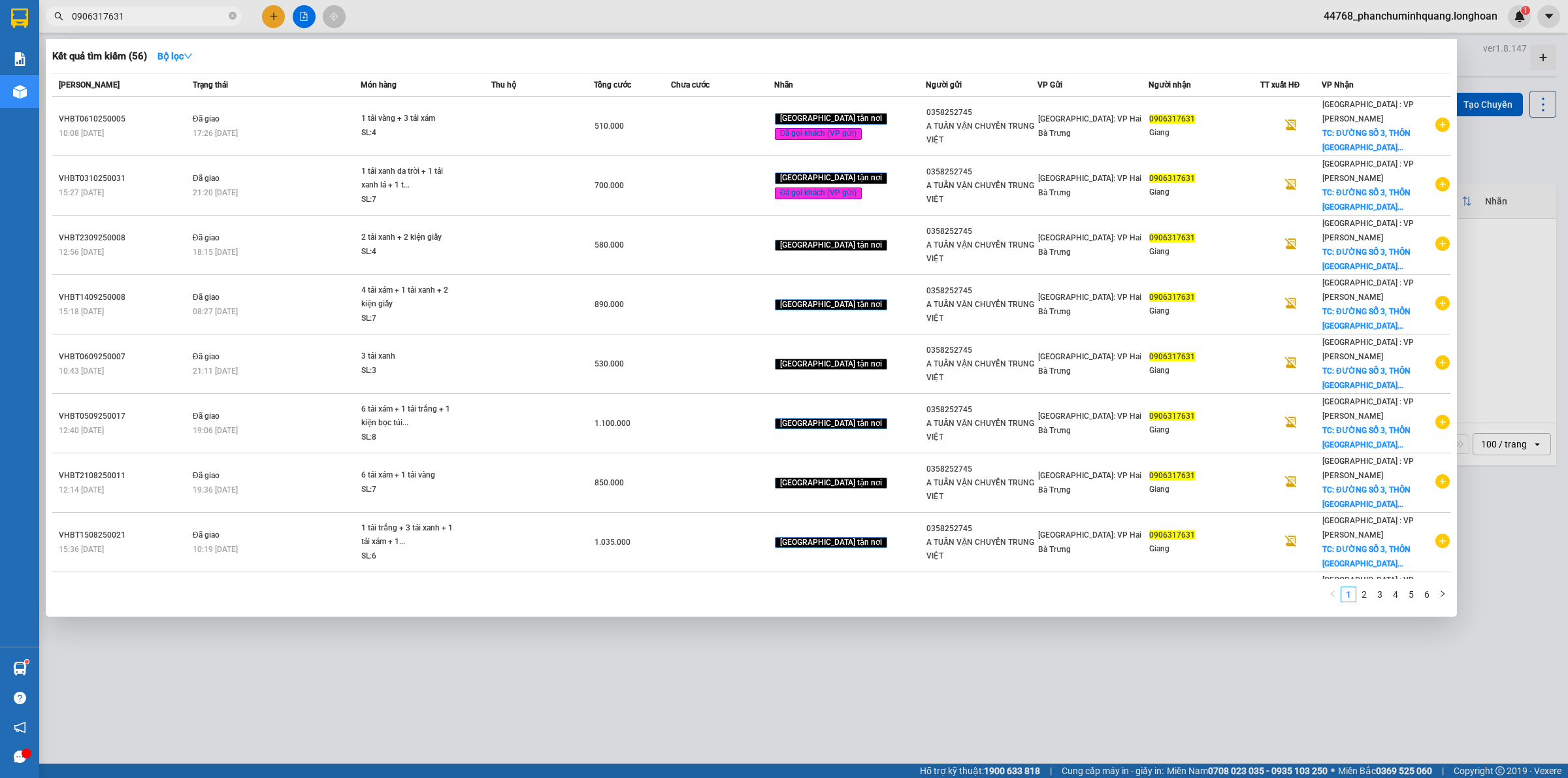
click at [196, 22] on input "0906317631" at bounding box center [148, 16] width 154 height 15
click at [196, 21] on input "0906317631" at bounding box center [148, 16] width 154 height 15
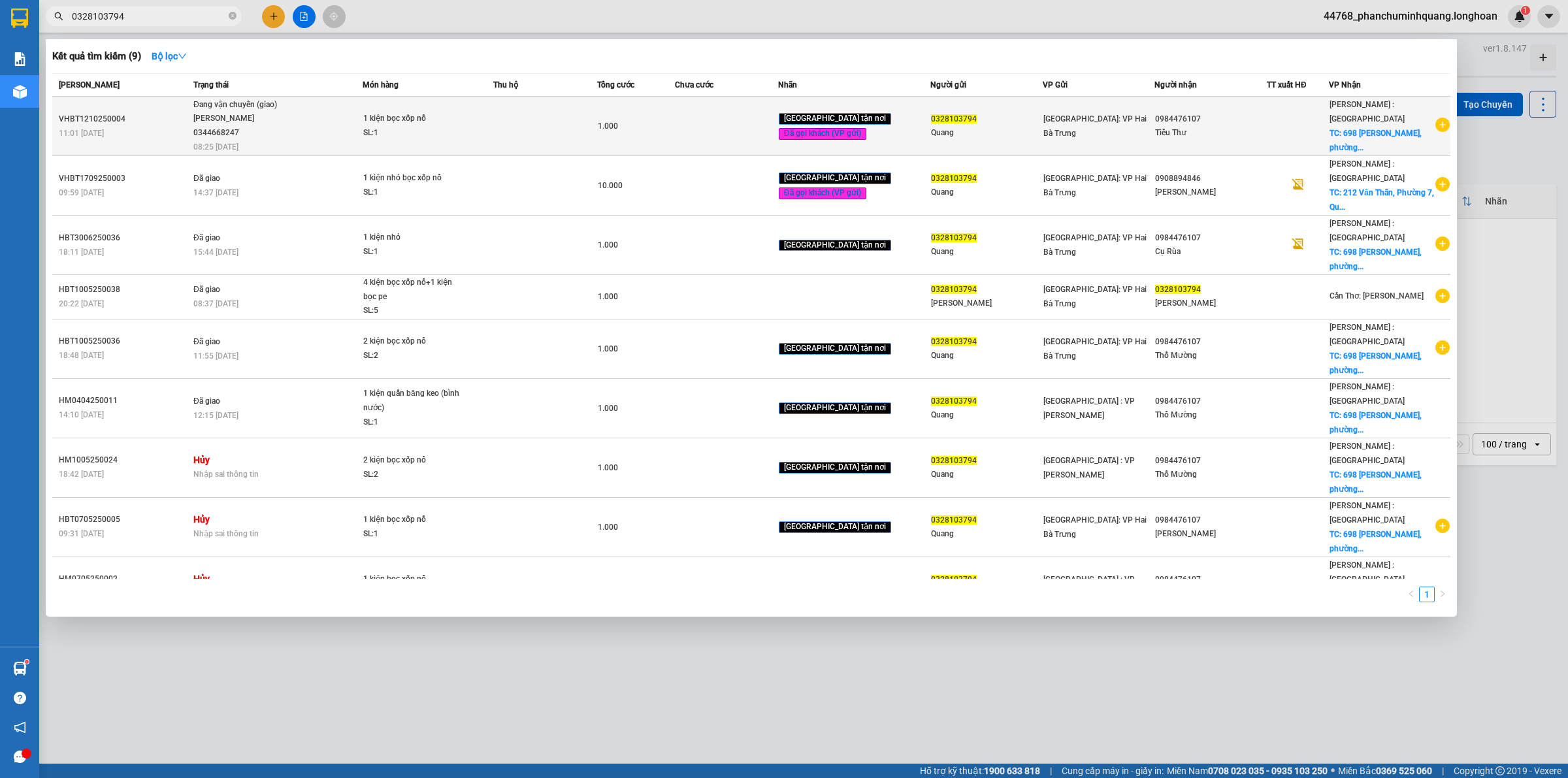
type input "0328103794"
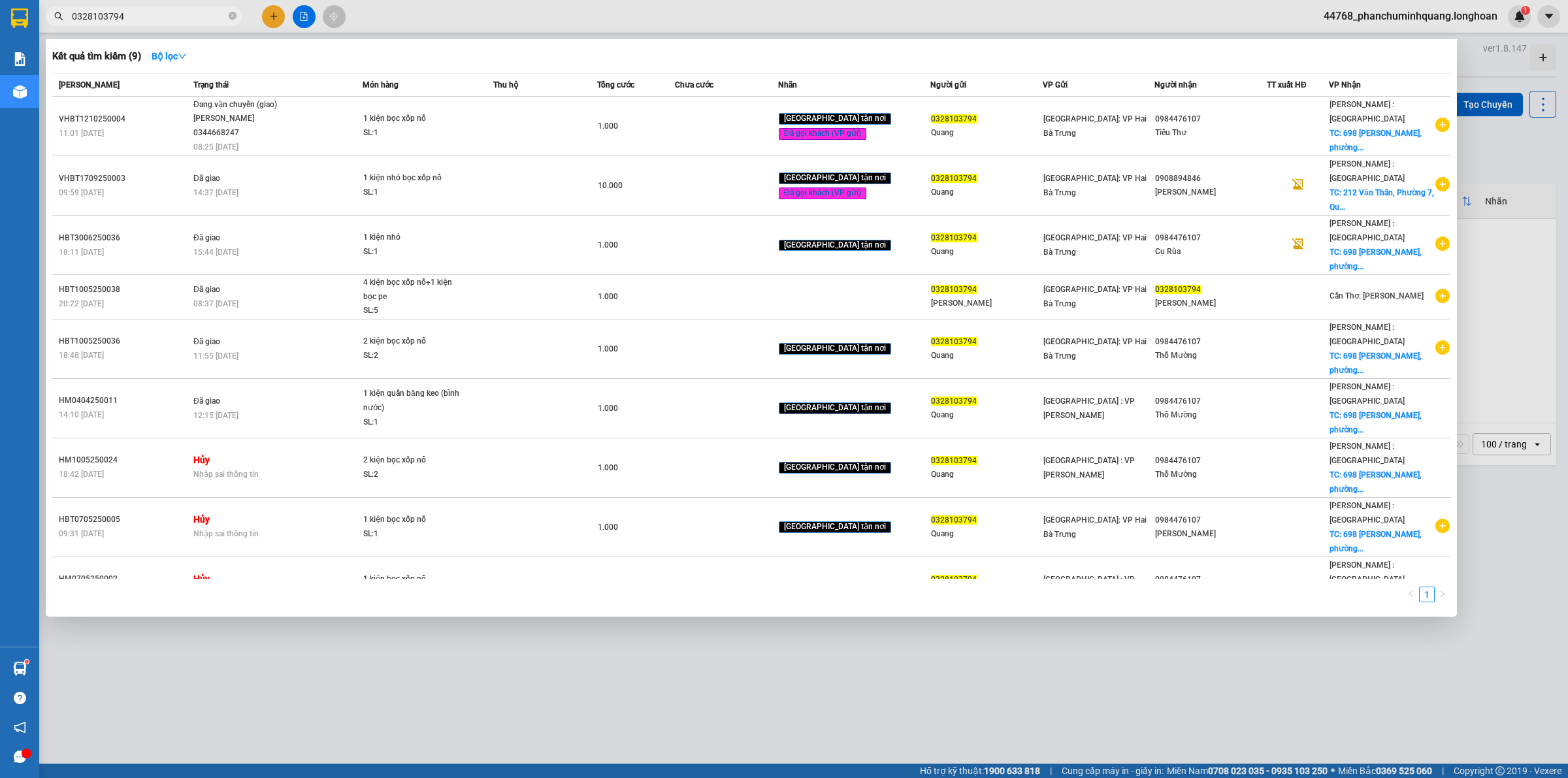
drag, startPoint x: 568, startPoint y: 650, endPoint x: 582, endPoint y: 650, distance: 14.0
click at [569, 650] on div at bounding box center [784, 389] width 1568 height 778
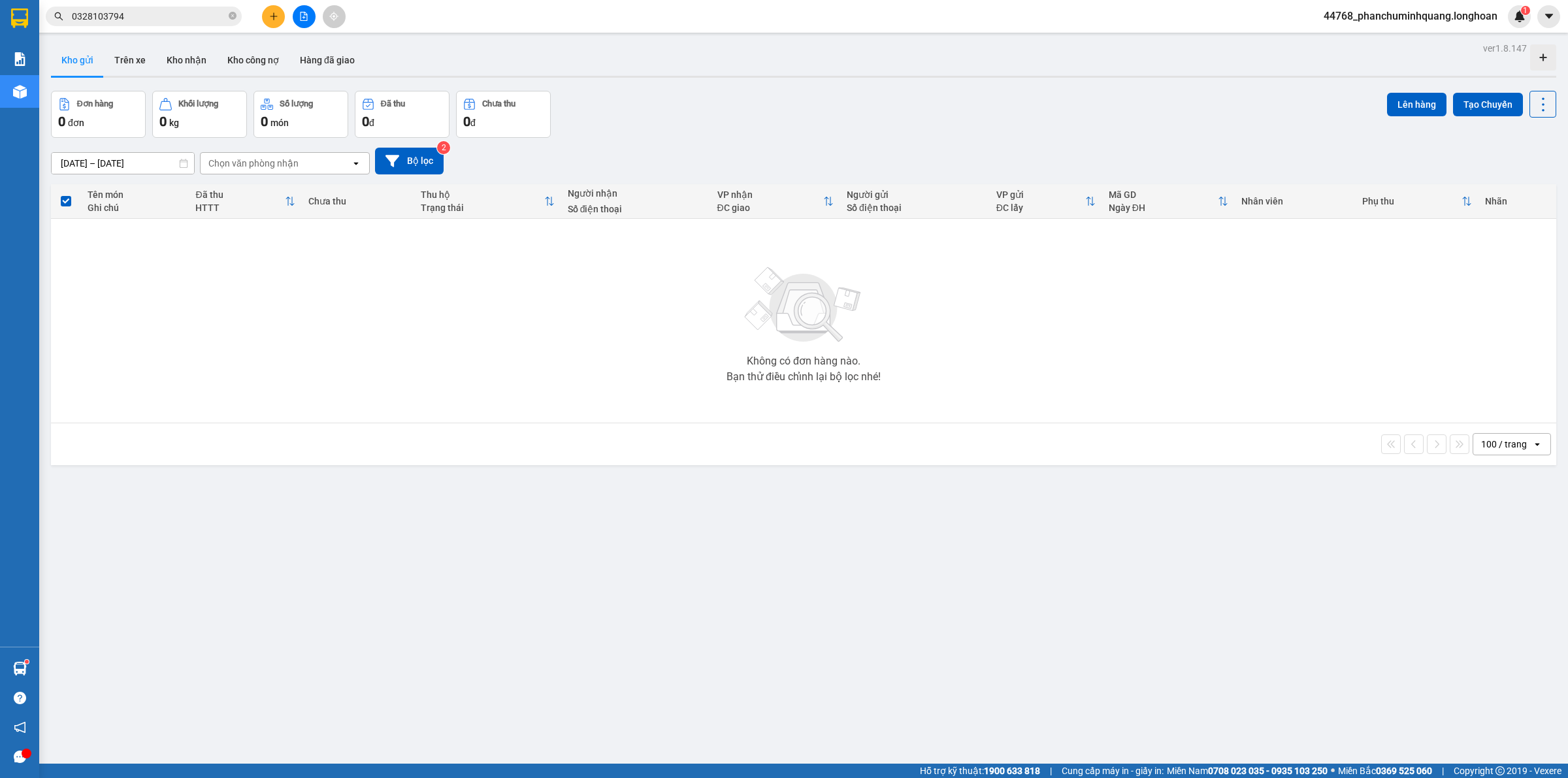
click at [272, 22] on button at bounding box center [273, 16] width 23 height 23
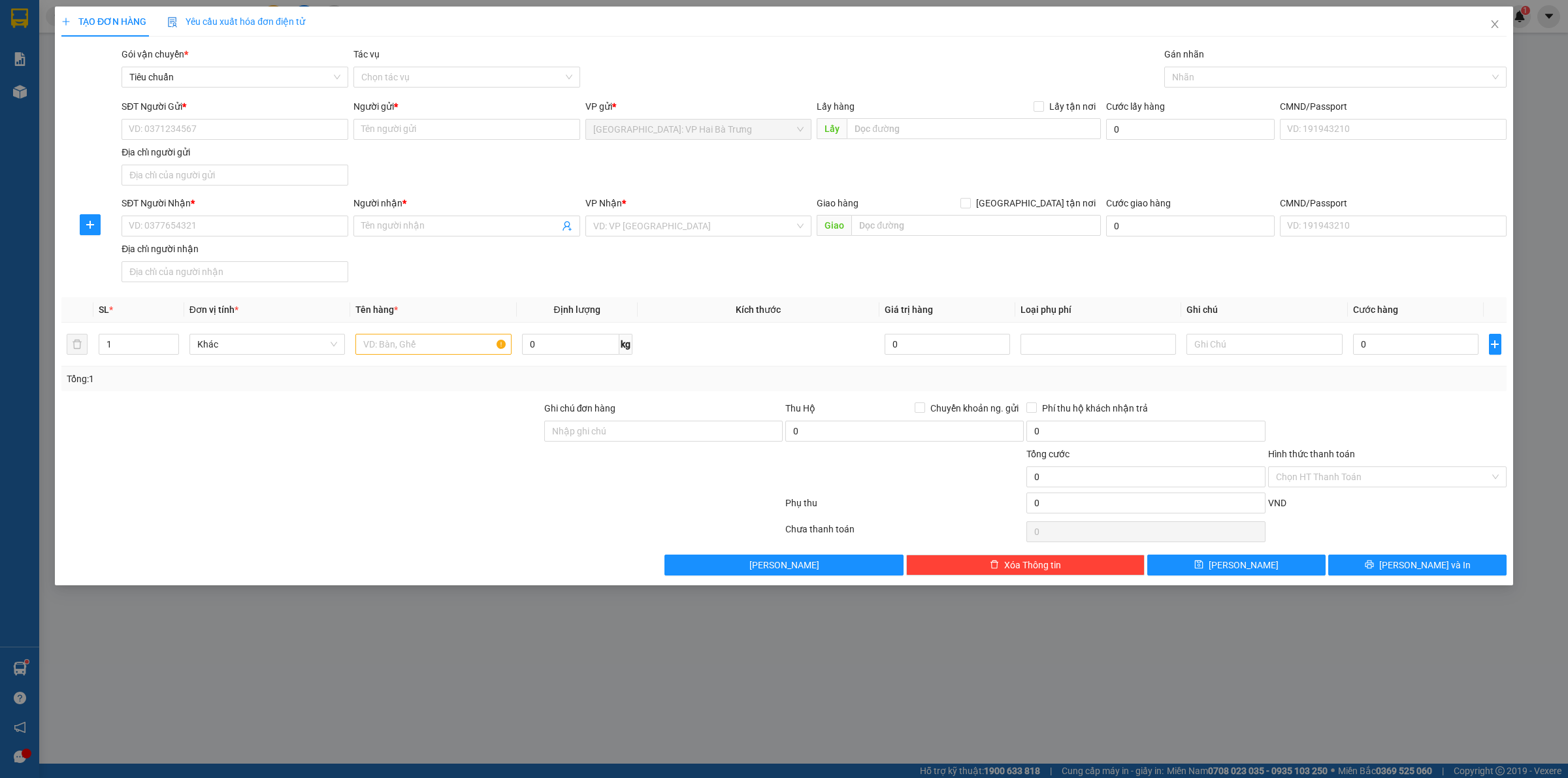
click at [487, 171] on div "SĐT Người Gửi * VD: 0371234567 Người gửi * Tên người gửi VP gửi * Hà Nội: VP Ha…" at bounding box center [813, 144] width 1390 height 91
click at [305, 132] on input "SĐT Người Gửi *" at bounding box center [235, 129] width 227 height 21
type input "0844667777"
drag, startPoint x: 392, startPoint y: 136, endPoint x: 430, endPoint y: 126, distance: 39.3
click at [393, 136] on input "Người gửi *" at bounding box center [466, 129] width 227 height 21
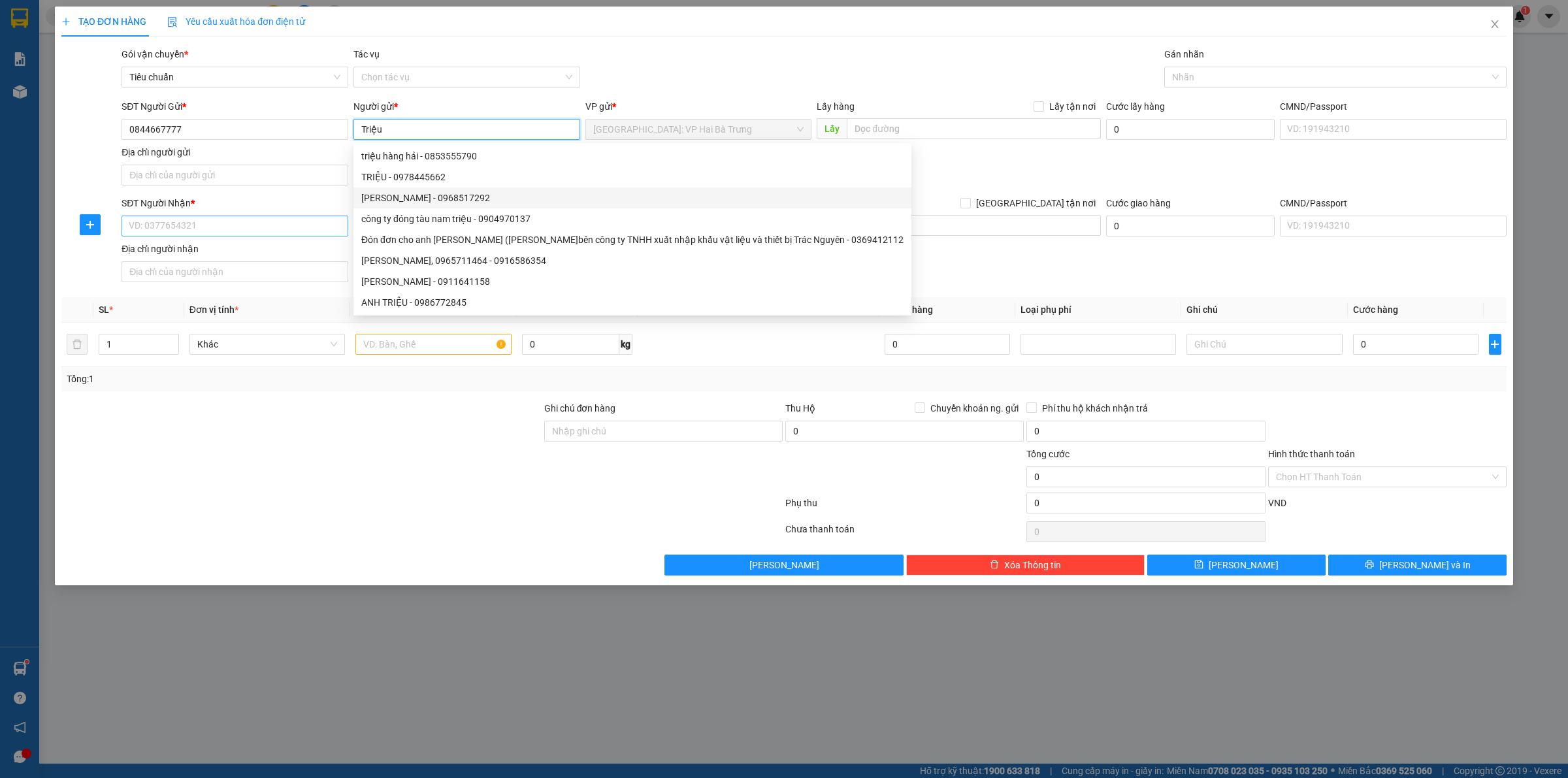
type input "Triệu"
click at [283, 226] on input "SĐT Người Nhận *" at bounding box center [235, 226] width 227 height 21
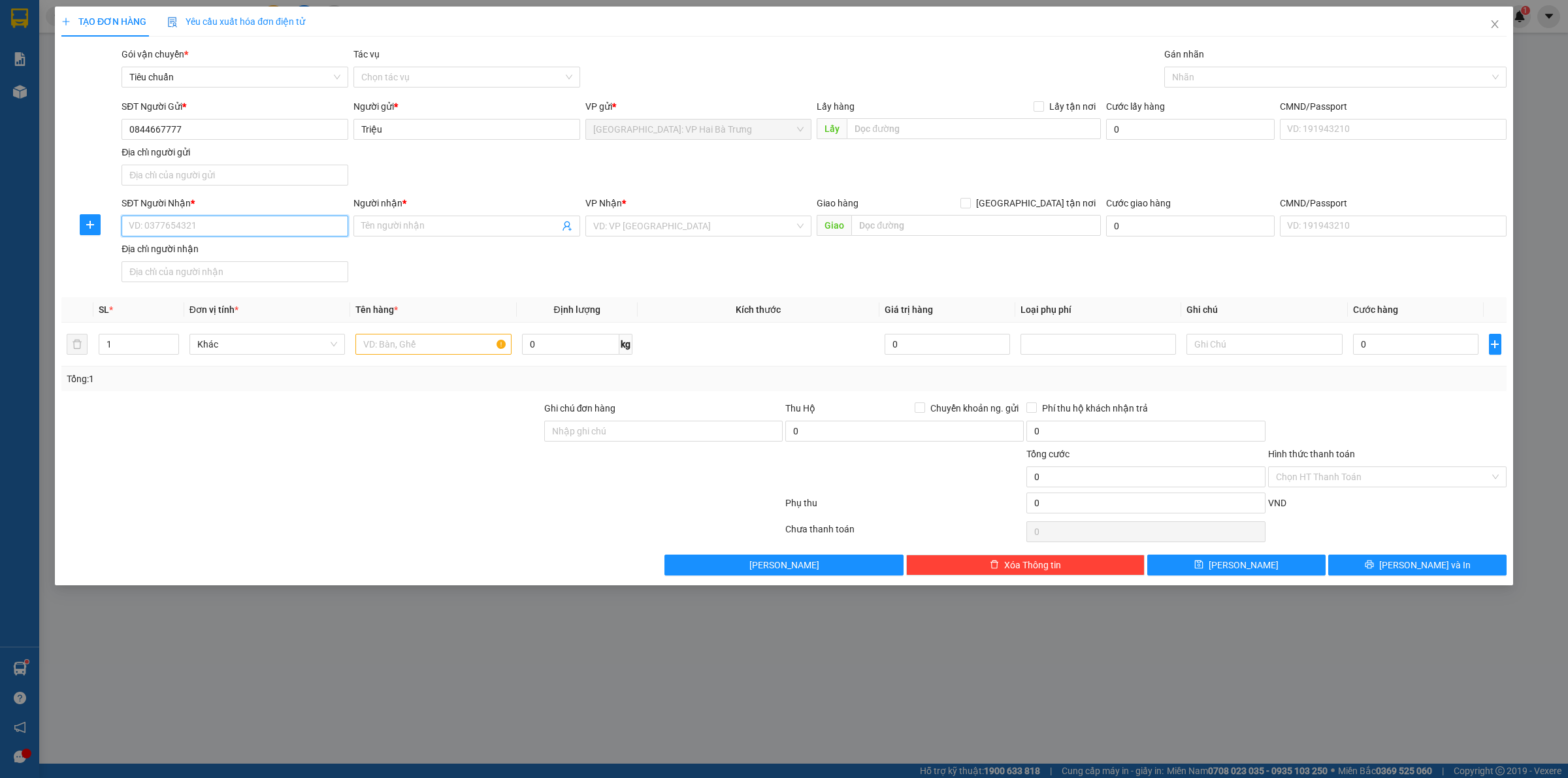
drag, startPoint x: 276, startPoint y: 226, endPoint x: 302, endPoint y: 224, distance: 26.1
click at [281, 224] on input "SĐT Người Nhận *" at bounding box center [235, 226] width 227 height 21
type input "0979661310"
click at [433, 227] on input "Người nhận *" at bounding box center [460, 226] width 198 height 15
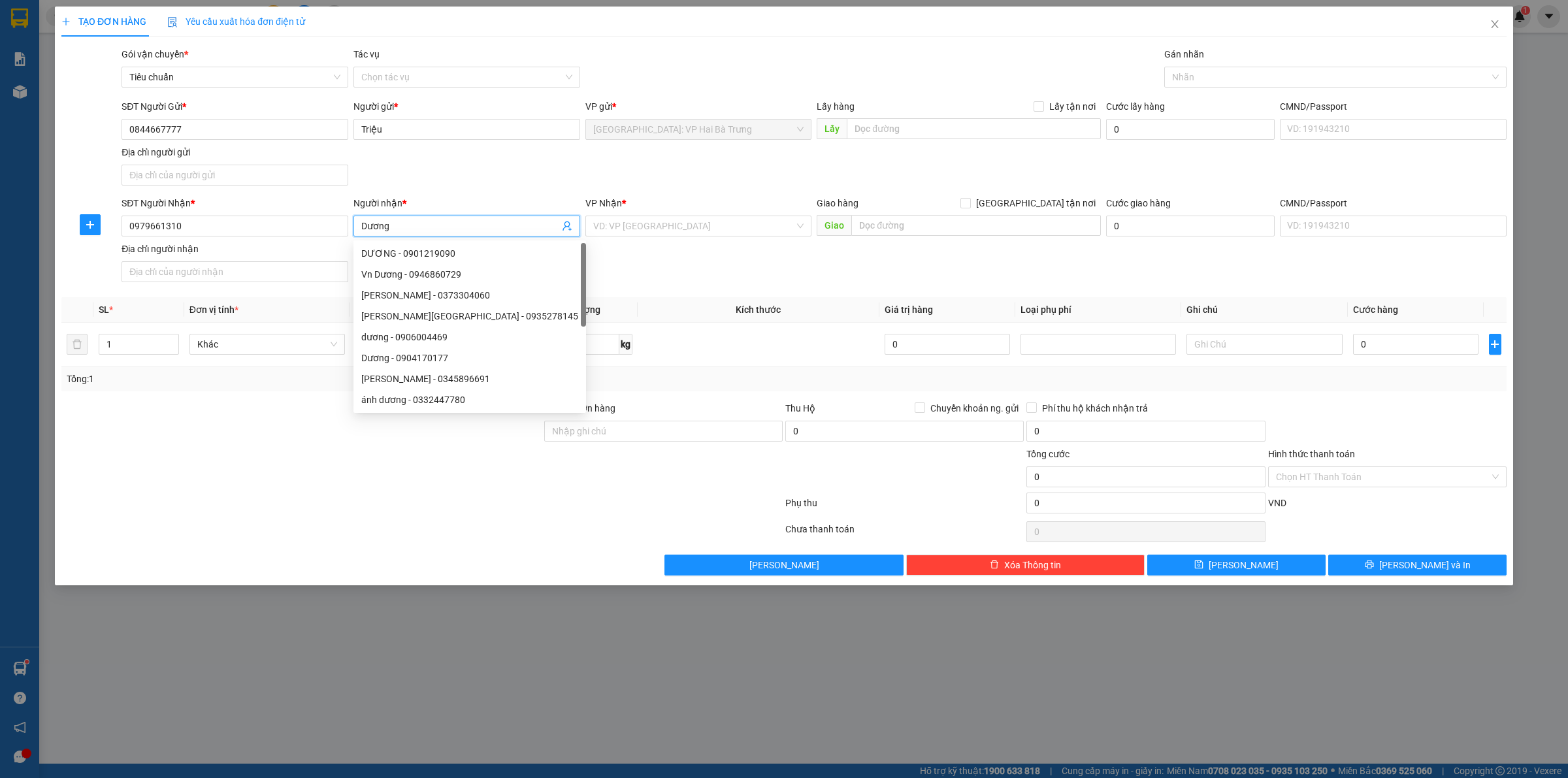
type input "Dương"
click at [797, 266] on div "SĐT Người Nhận * 0979661310 Người nhận * Dương VP Nhận * VD: VP Sài Gòn Giao hà…" at bounding box center [813, 241] width 1390 height 91
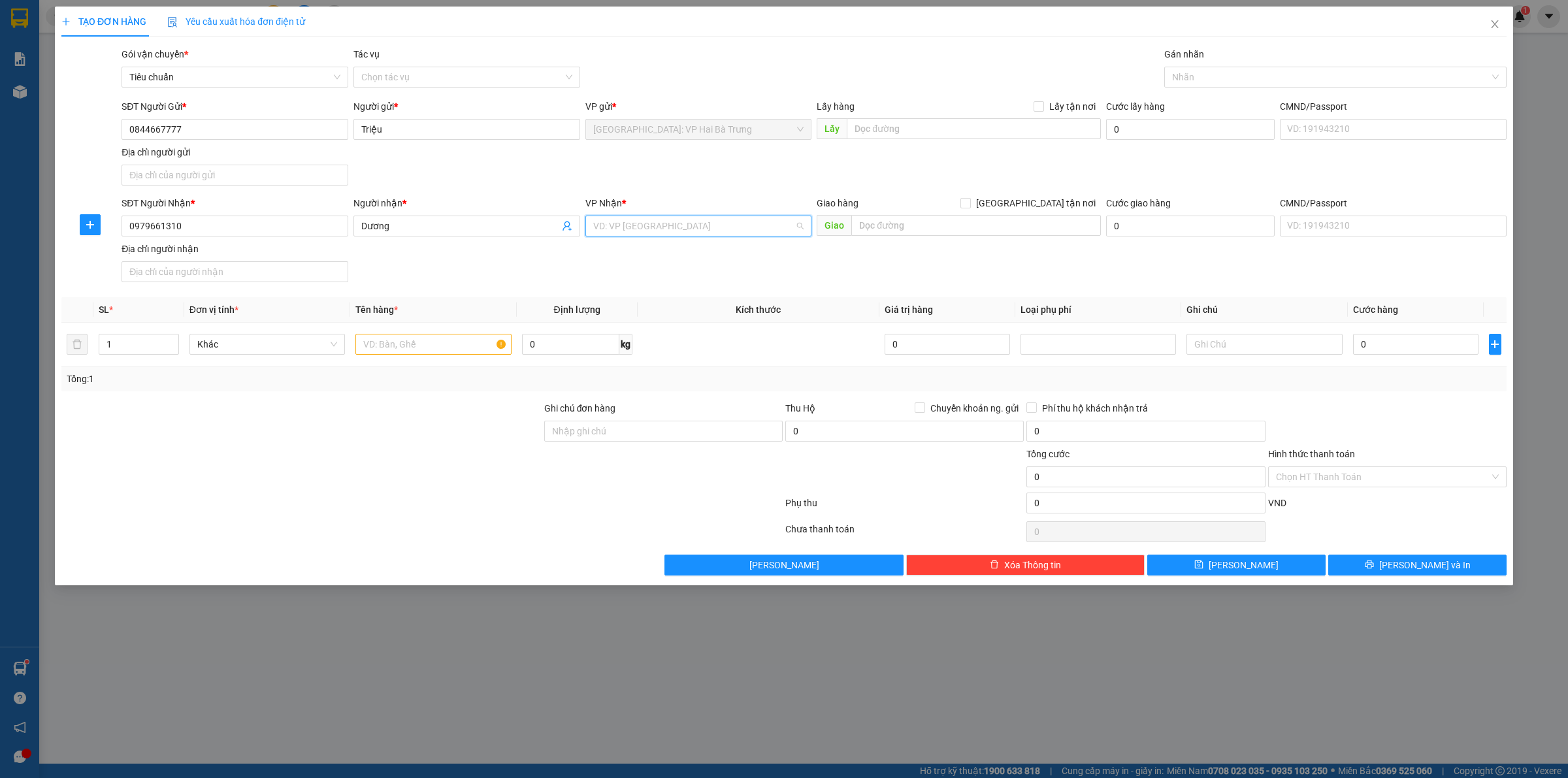
click at [764, 229] on input "search" at bounding box center [694, 226] width 202 height 19
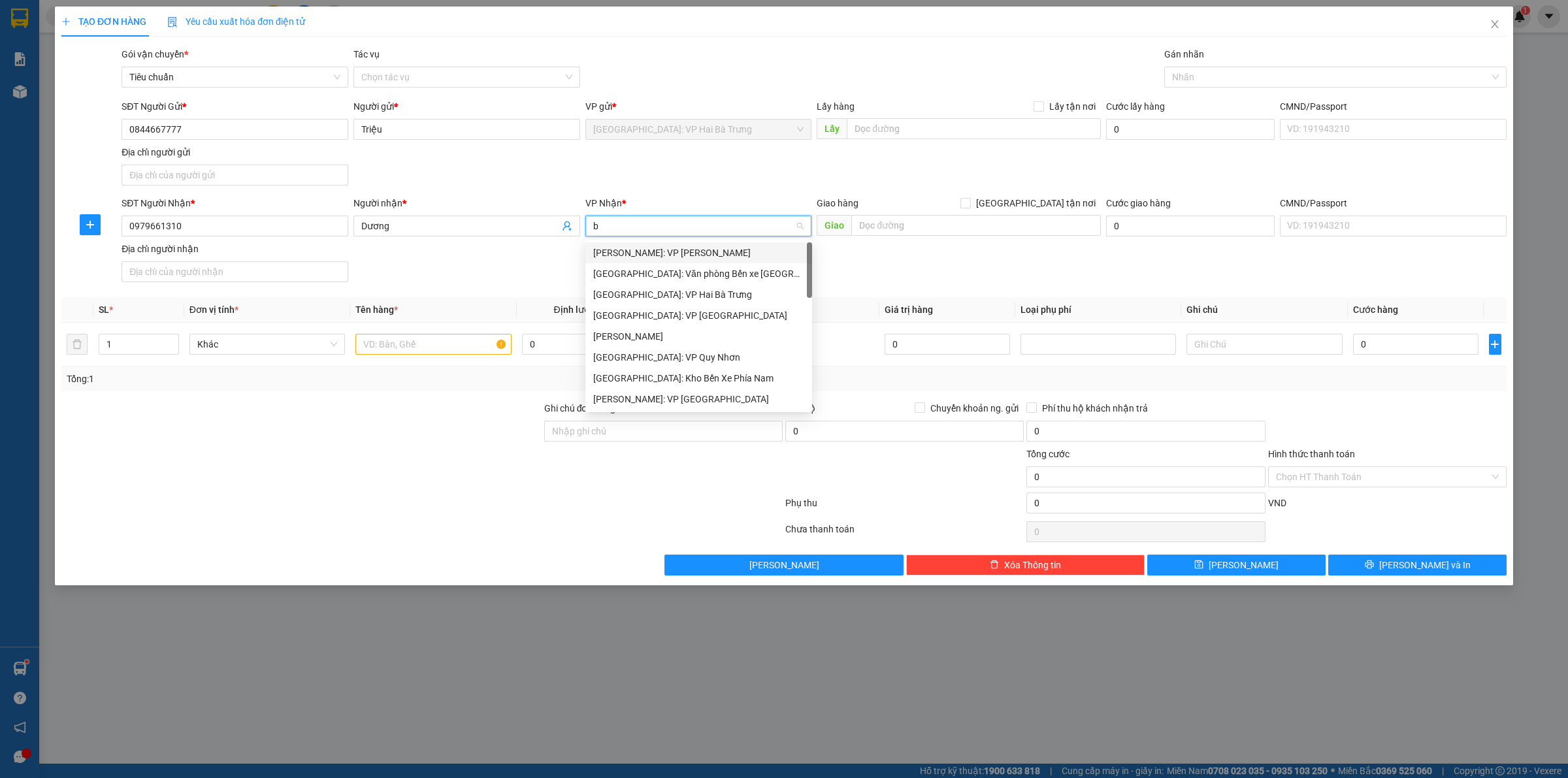
type input "bê"
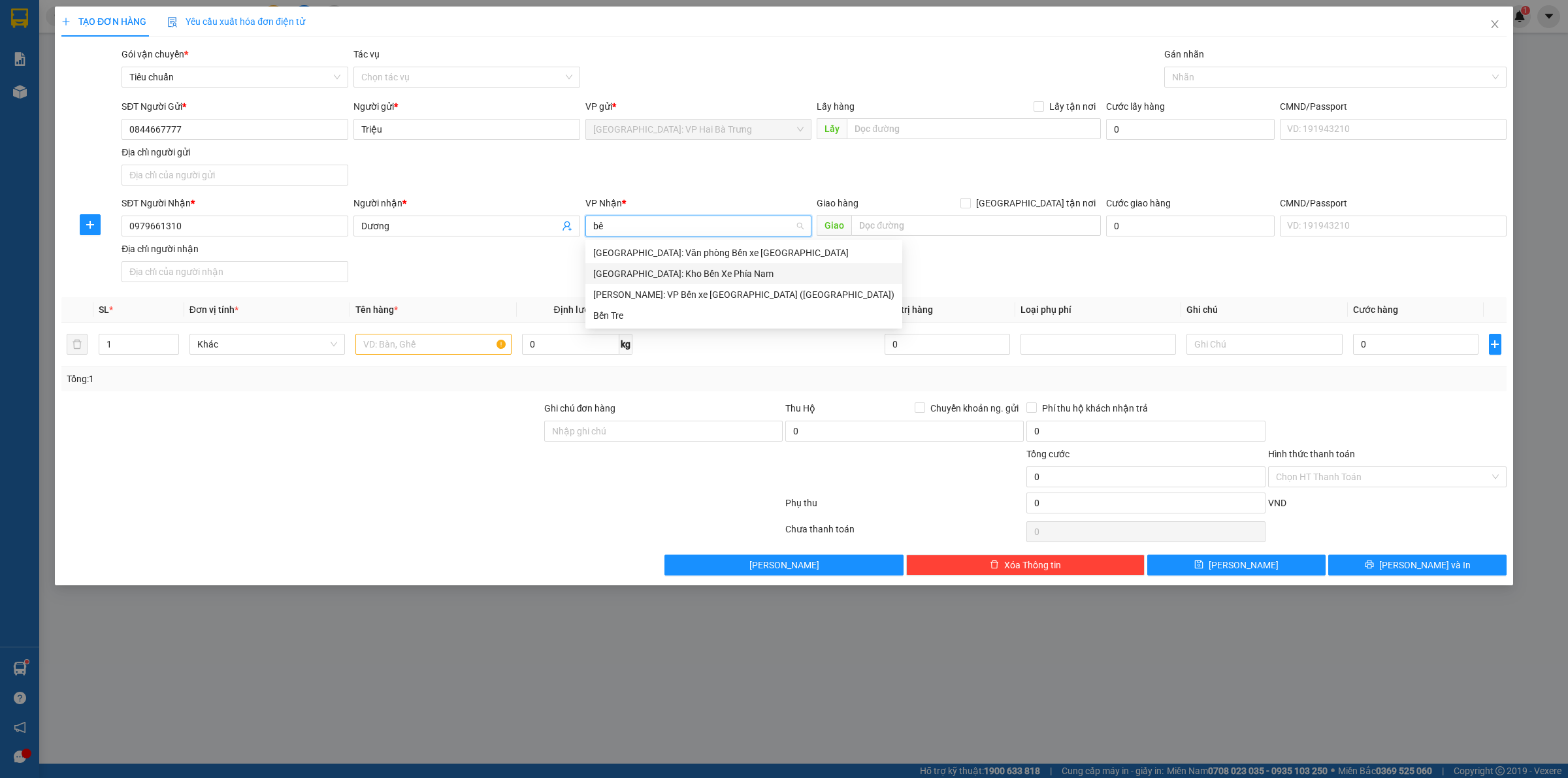
drag, startPoint x: 700, startPoint y: 279, endPoint x: 792, endPoint y: 253, distance: 95.6
click at [702, 280] on div "[GEOGRAPHIC_DATA]: Kho Bến Xe Phía Nam" at bounding box center [744, 274] width 302 height 15
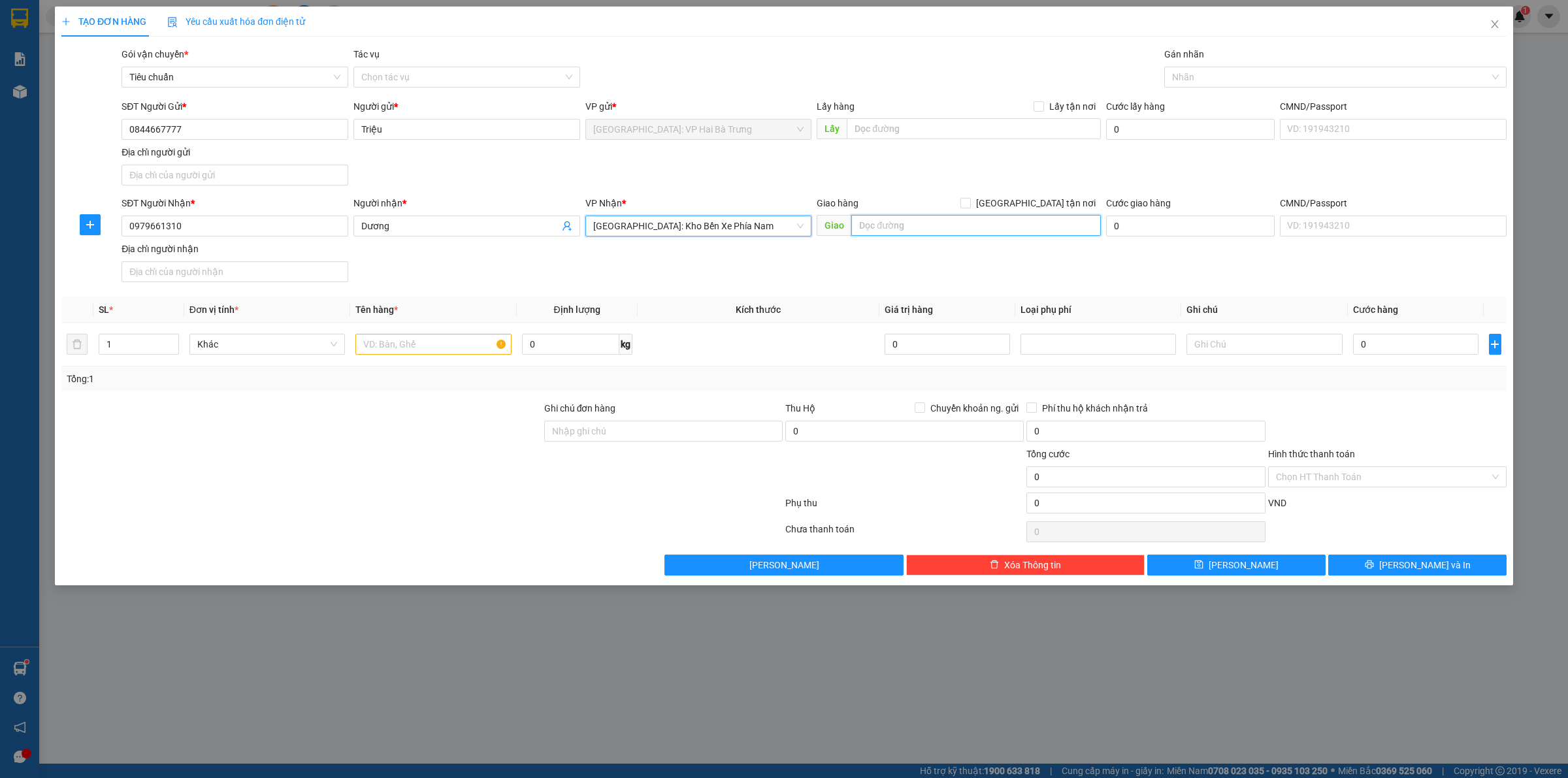
click at [898, 229] on input "text" at bounding box center [976, 226] width 250 height 21
click at [1043, 208] on span "[GEOGRAPHIC_DATA] tận nơi" at bounding box center [1035, 203] width 130 height 15
click at [970, 207] on input "[GEOGRAPHIC_DATA] tận nơi" at bounding box center [964, 202] width 9 height 9
checkbox input "true"
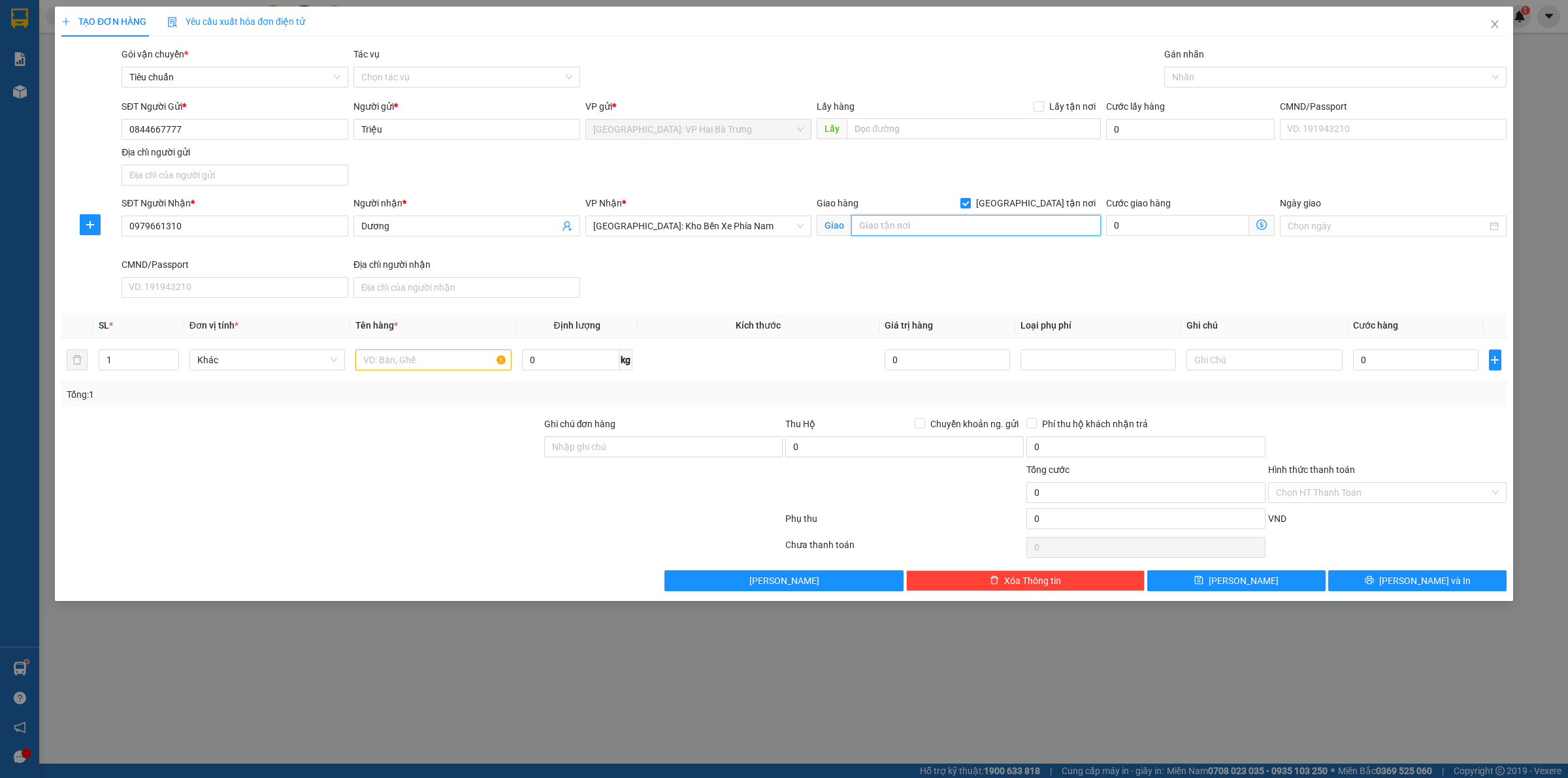
click at [1030, 223] on input "text" at bounding box center [976, 226] width 250 height 21
click at [1178, 81] on div at bounding box center [1329, 77] width 322 height 15
type input "651 đường 2/4, [GEOGRAPHIC_DATA], [GEOGRAPHIC_DATA]"
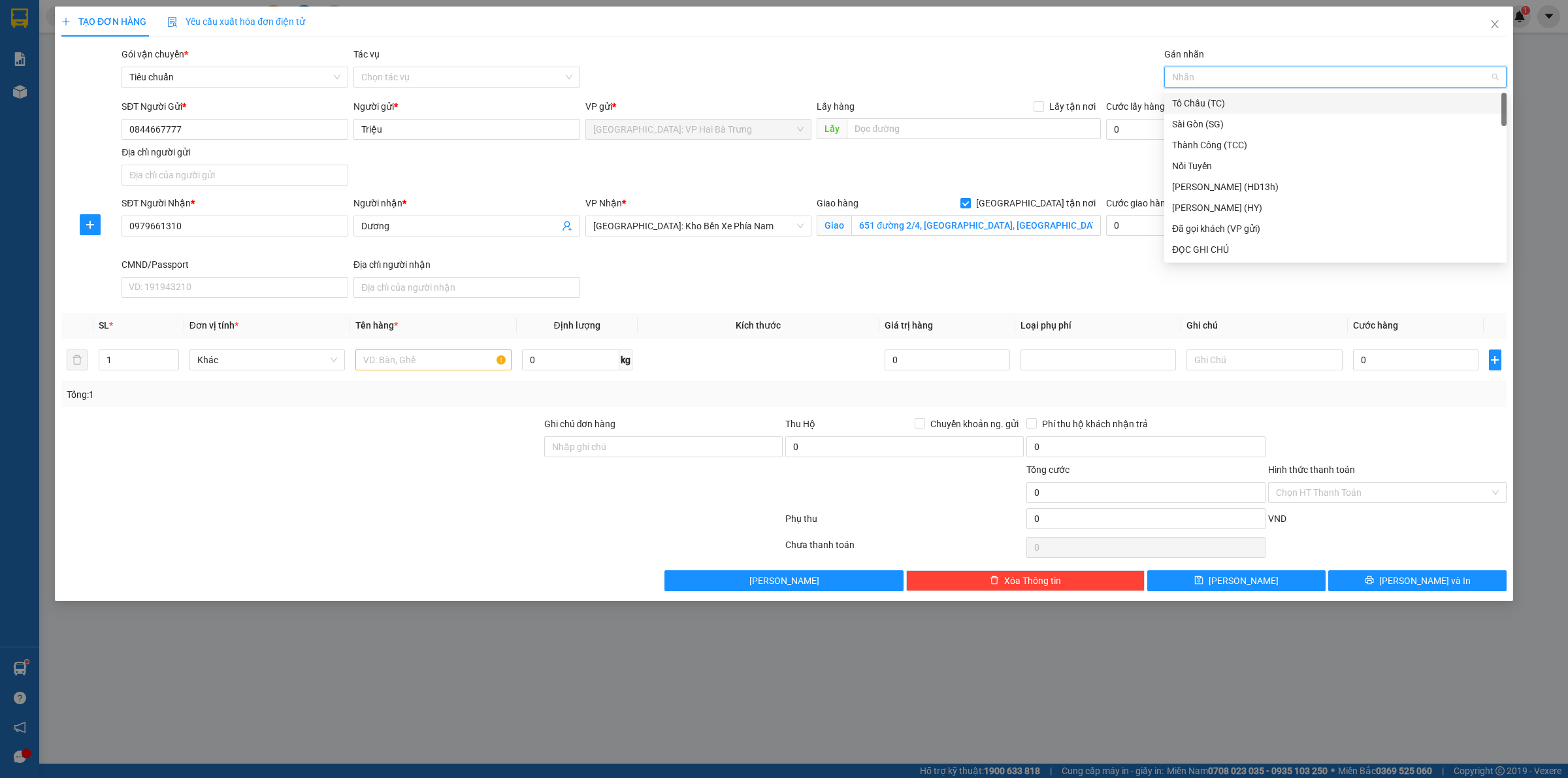
type input "G"
click at [1238, 247] on div "[GEOGRAPHIC_DATA] tận nơi" at bounding box center [1335, 250] width 326 height 15
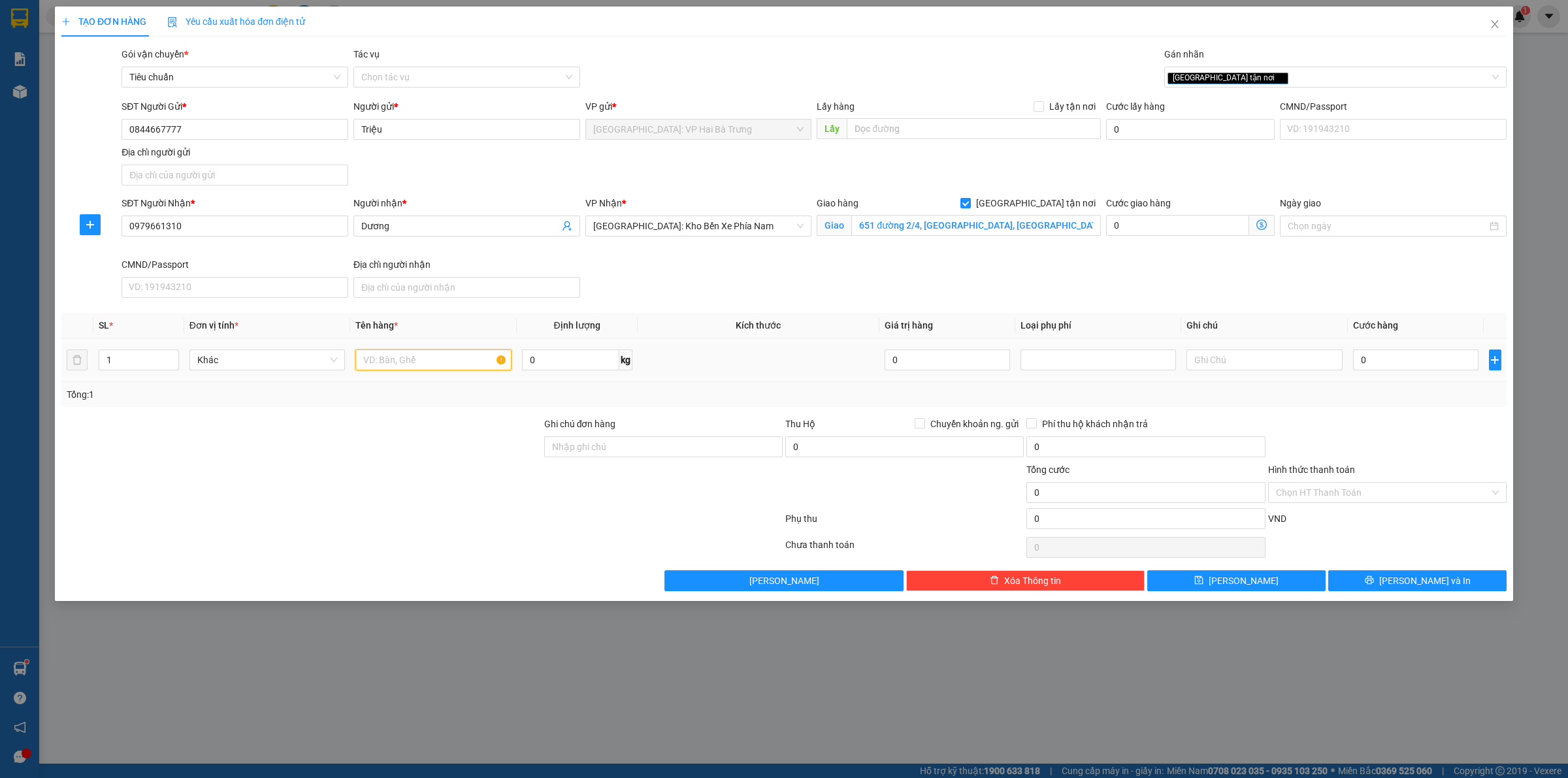
click at [385, 364] on input "text" at bounding box center [433, 360] width 156 height 21
click at [1271, 74] on div "[GEOGRAPHIC_DATA] tận nơi" at bounding box center [1329, 77] width 322 height 15
type input "1 kiện giấy (laptop)"
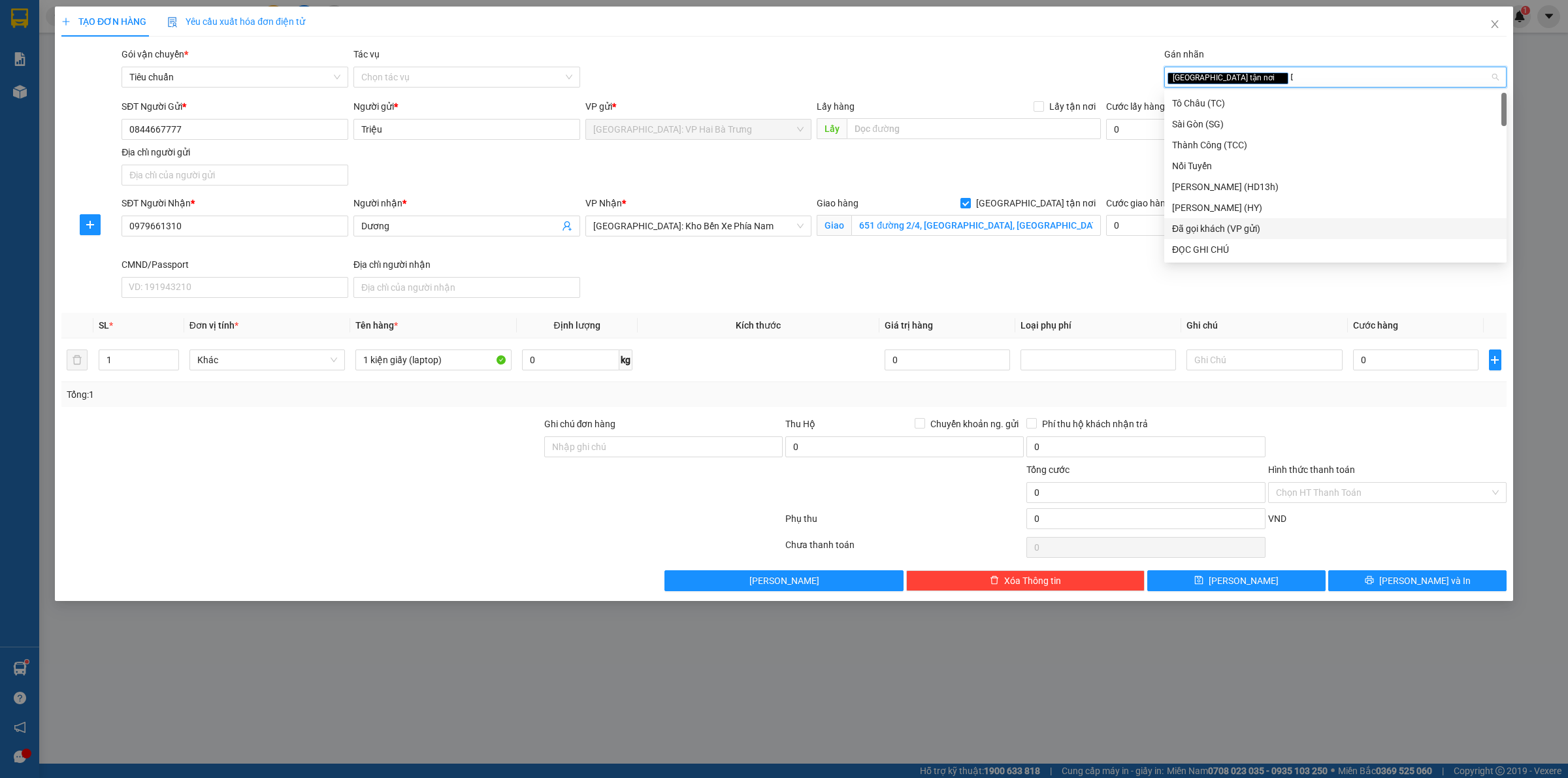
type input "D"
type input "Đ"
click at [1232, 144] on div "ĐỌC GHI CHÚ" at bounding box center [1335, 145] width 326 height 15
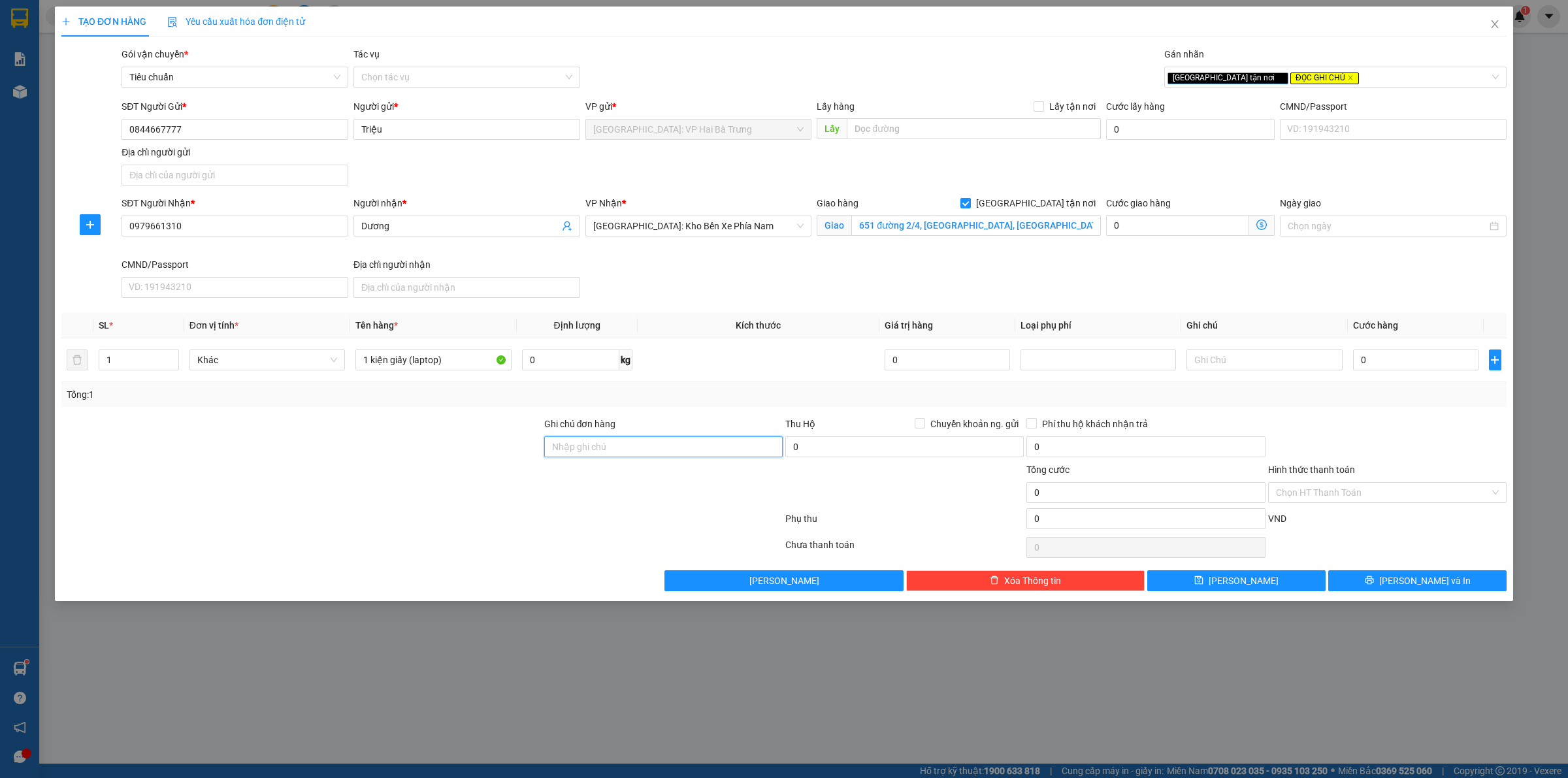
drag, startPoint x: 634, startPoint y: 456, endPoint x: 644, endPoint y: 459, distance: 10.4
click at [634, 456] on input "Ghi chú đơn hàng" at bounding box center [663, 447] width 239 height 21
type input "Hàng chính sách, giao nguyên kiện hư vỡ không đền"
click at [801, 401] on div "Tổng: 1" at bounding box center [784, 395] width 1435 height 15
drag, startPoint x: 1422, startPoint y: 370, endPoint x: 1345, endPoint y: 356, distance: 78.3
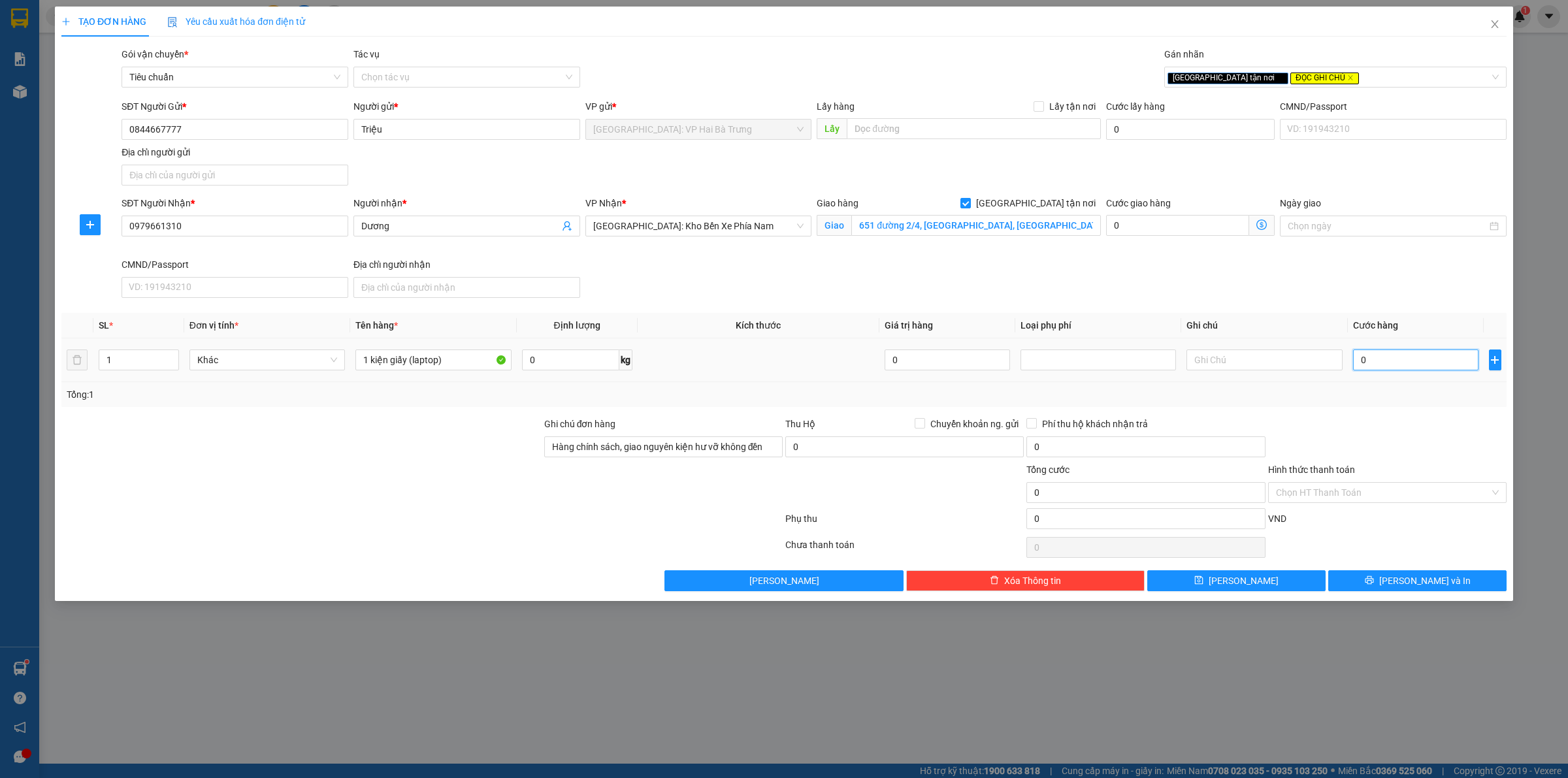
click at [1422, 369] on input "0" at bounding box center [1416, 360] width 126 height 21
type input "1"
type input "15"
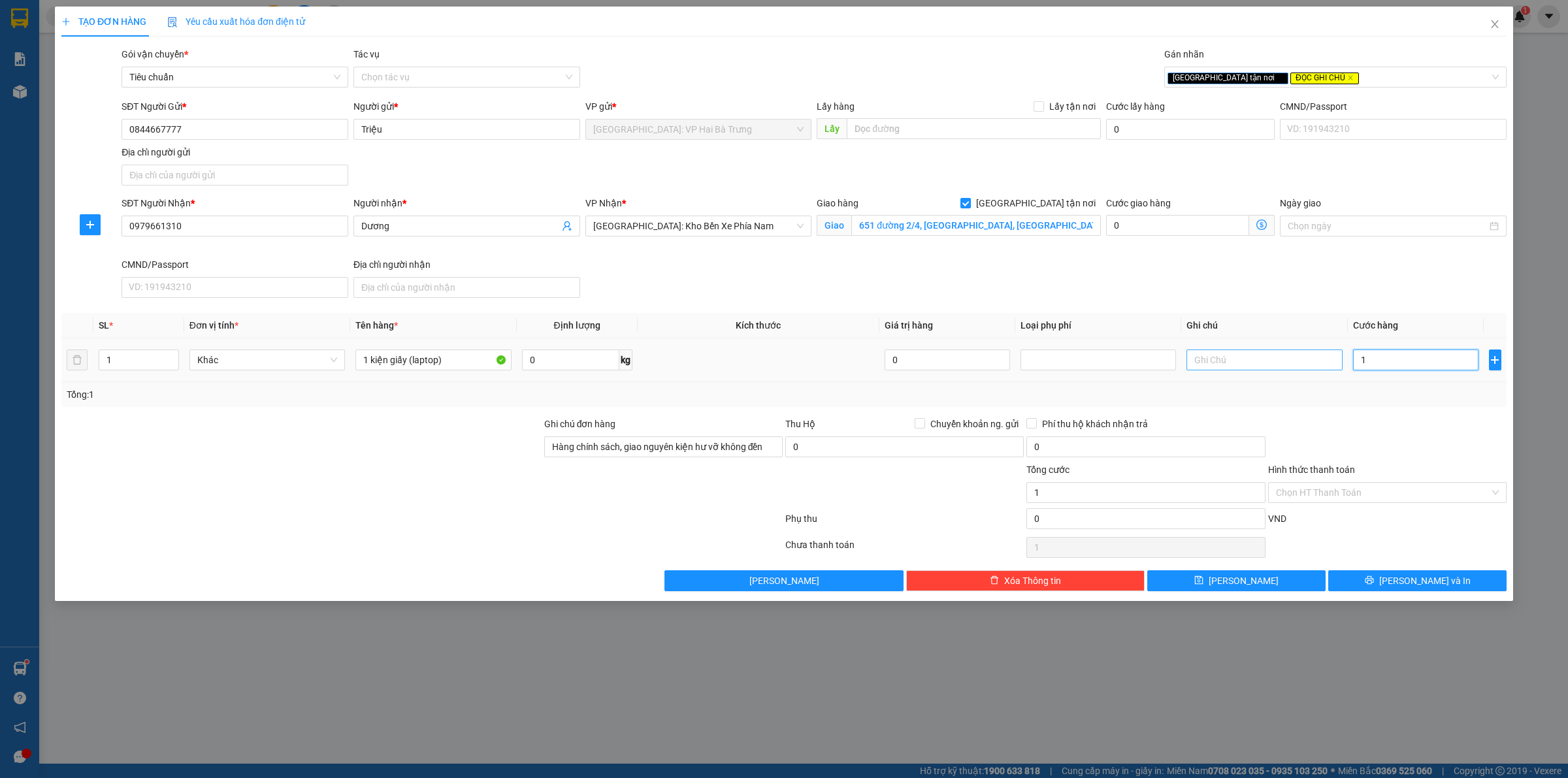
type input "15"
type input "150"
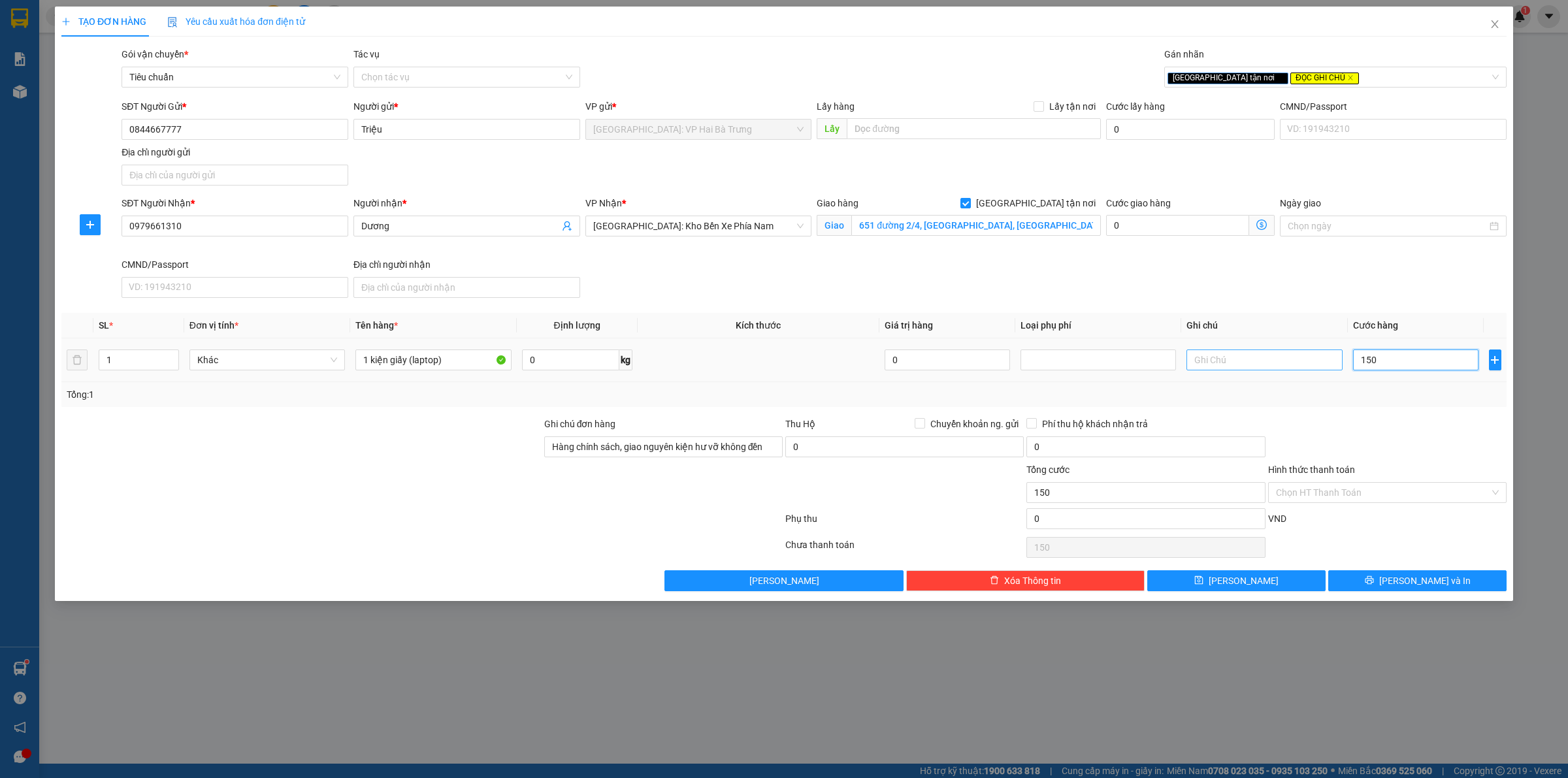
type input "1.500"
type input "15.000"
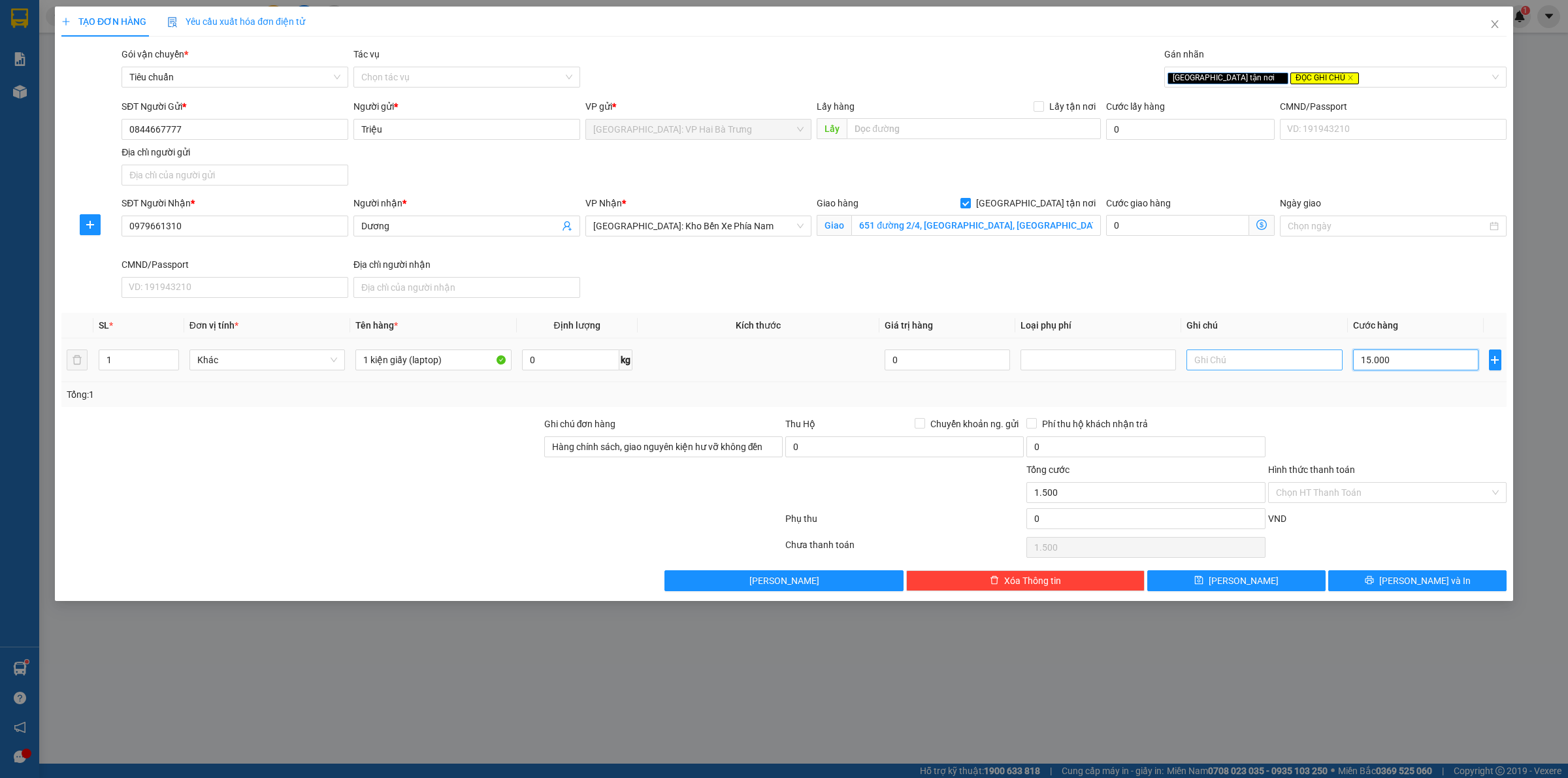
type input "15.000"
type input "150.000"
click at [1421, 580] on span "[PERSON_NAME] và In" at bounding box center [1425, 581] width 91 height 15
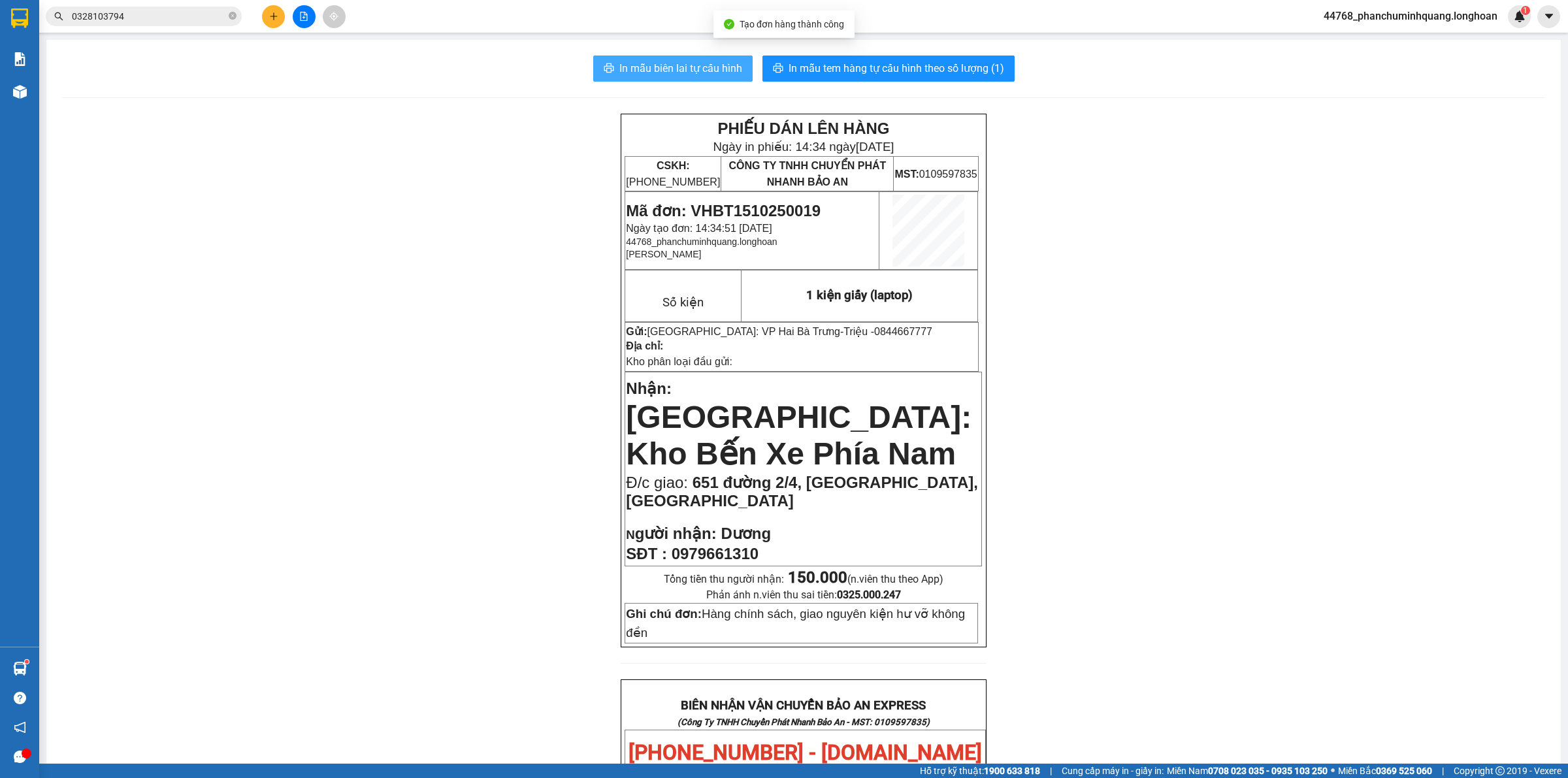
click at [691, 67] on span "In mẫu biên lai tự cấu hình" at bounding box center [680, 69] width 123 height 16
click at [818, 65] on span "In mẫu tem hàng tự cấu hình theo số lượng (1)" at bounding box center [896, 69] width 215 height 16
click at [906, 70] on span "In mẫu tem hàng tự cấu hình theo số lượng (1)" at bounding box center [896, 69] width 215 height 16
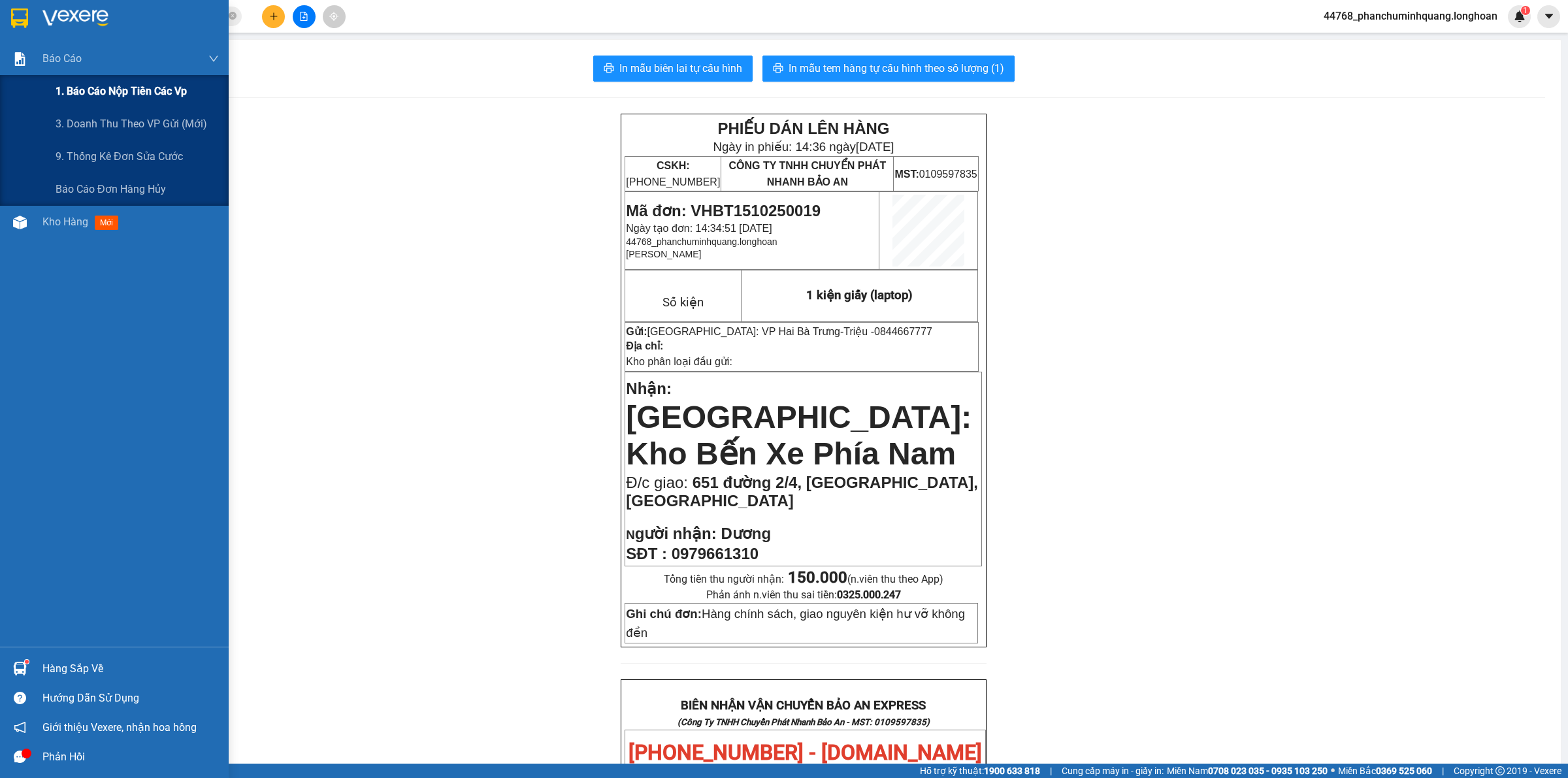
click at [105, 97] on span "1. Báo cáo nộp tiền các vp" at bounding box center [121, 91] width 131 height 16
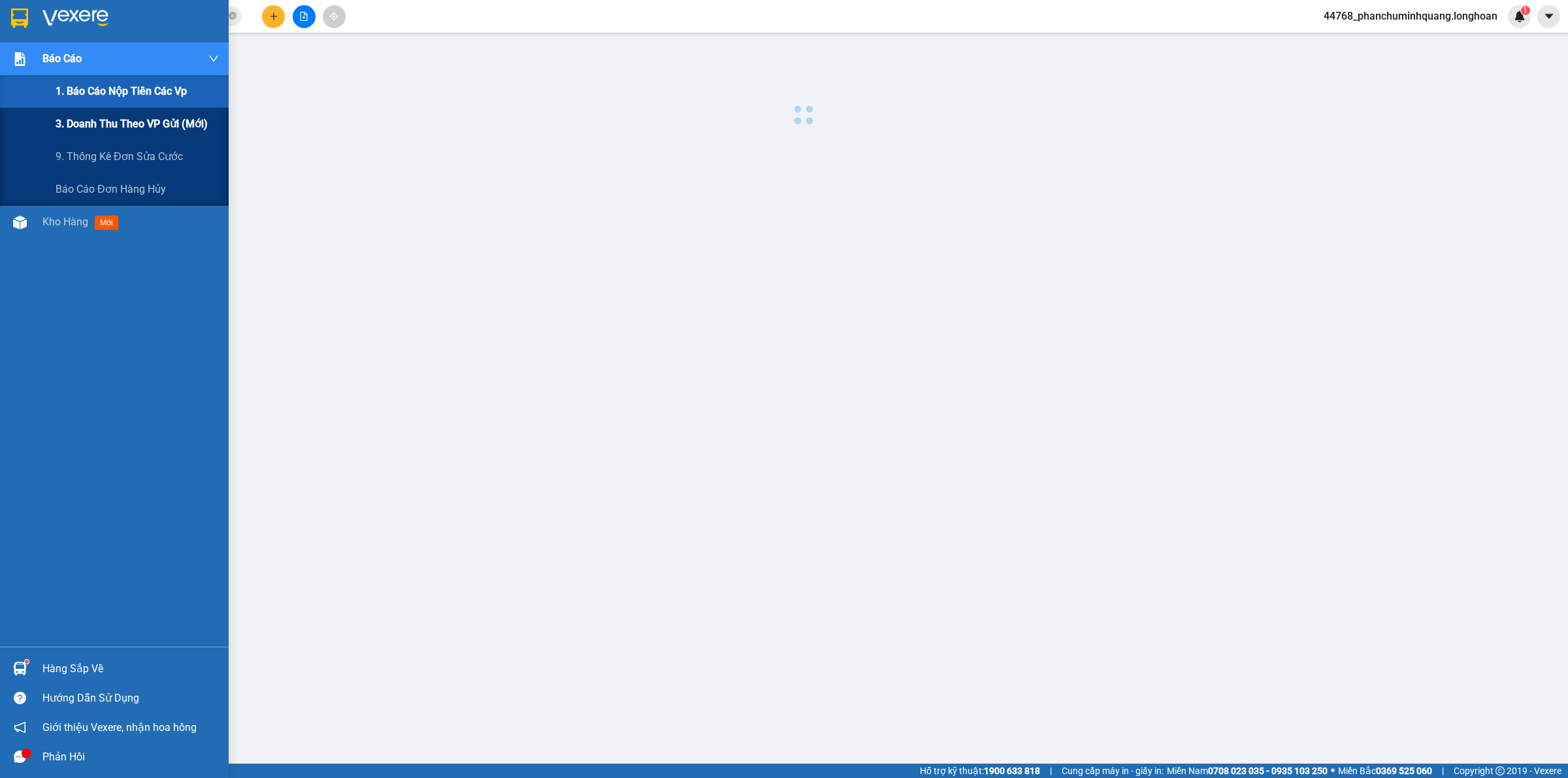
click at [114, 112] on div "3. Doanh Thu theo VP Gửi (mới)" at bounding box center [137, 124] width 164 height 33
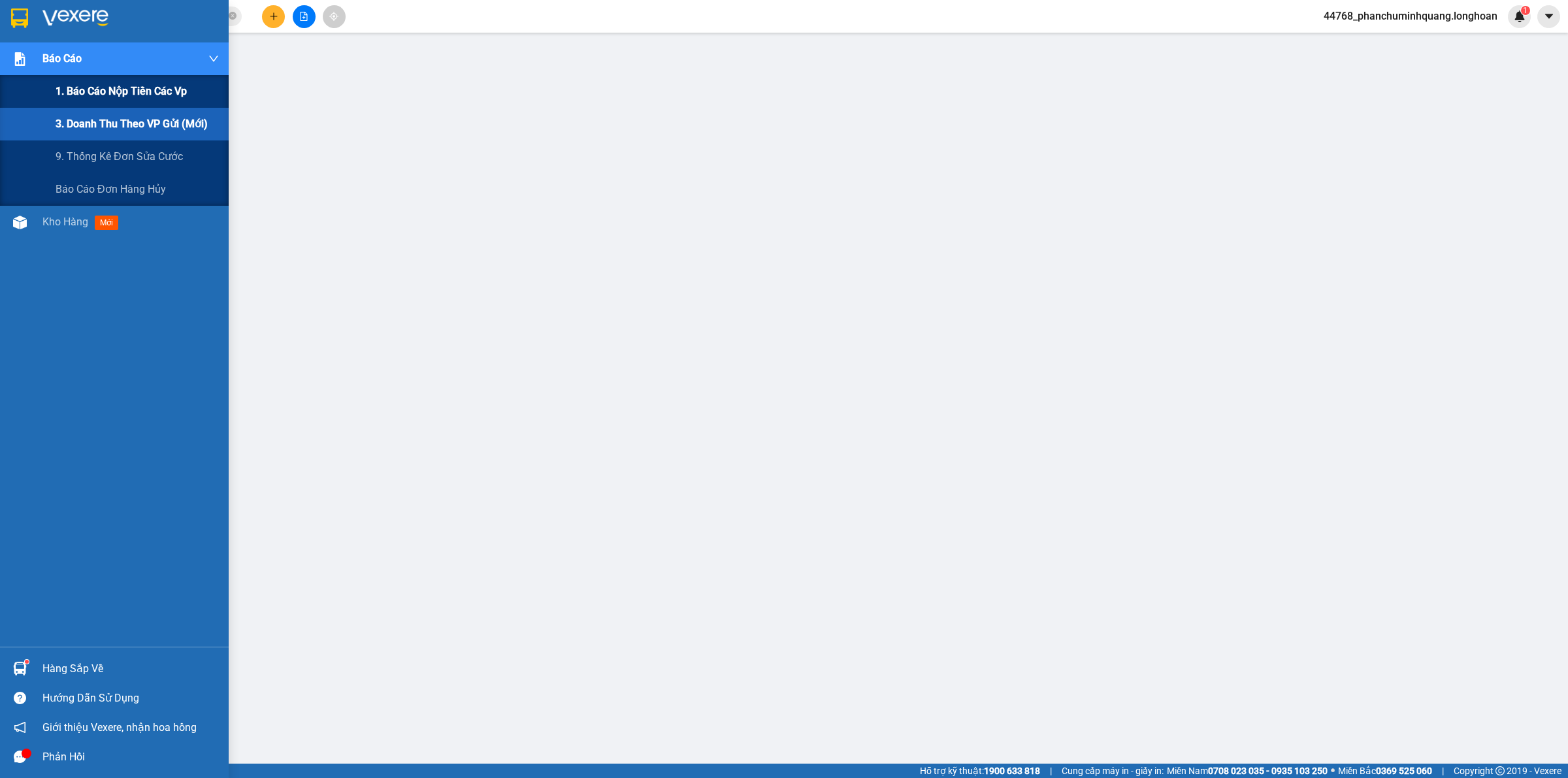
click at [133, 77] on div "1. Báo cáo nộp tiền các vp" at bounding box center [137, 91] width 164 height 33
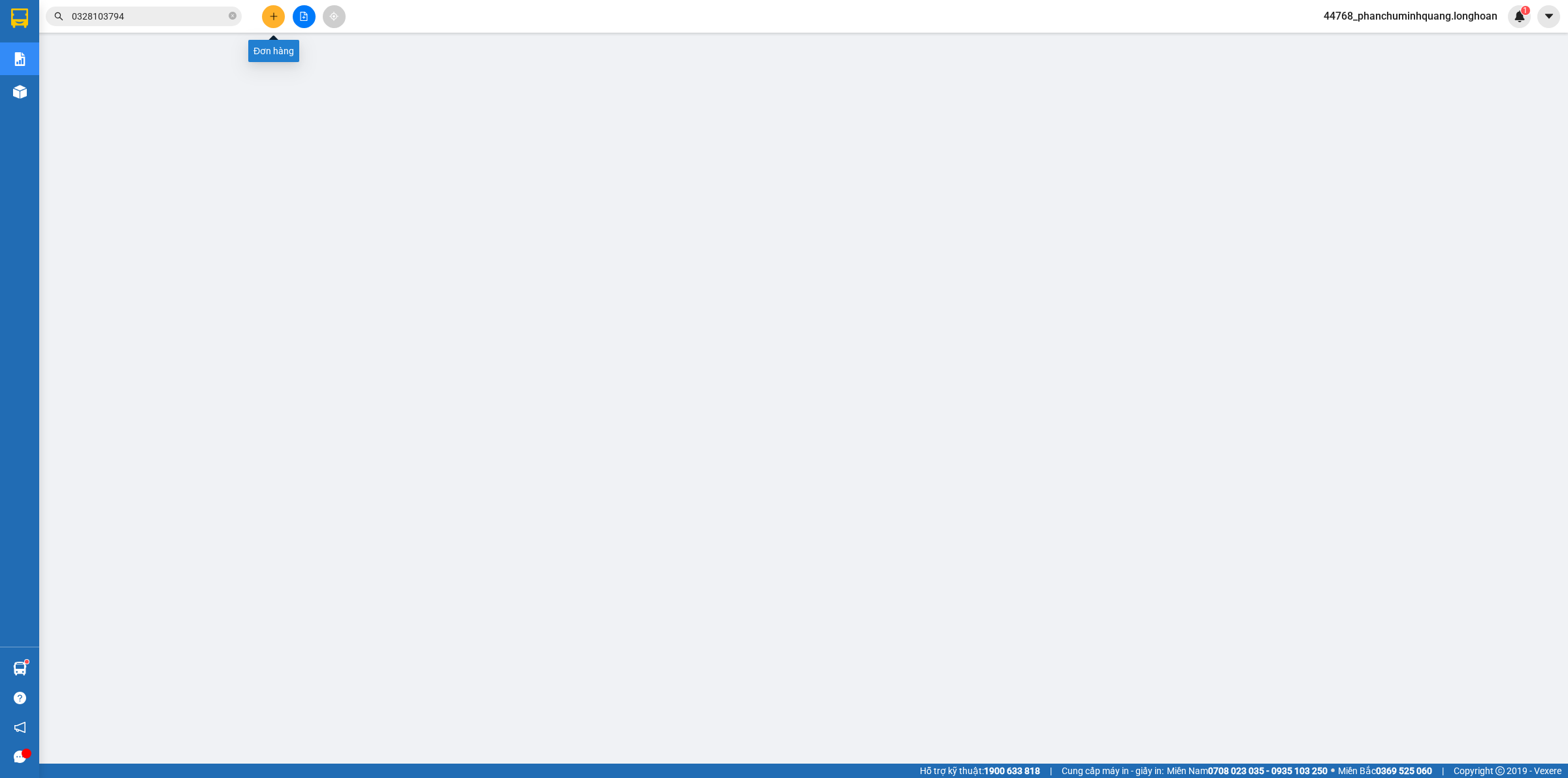
click at [274, 14] on icon "plus" at bounding box center [273, 16] width 9 height 9
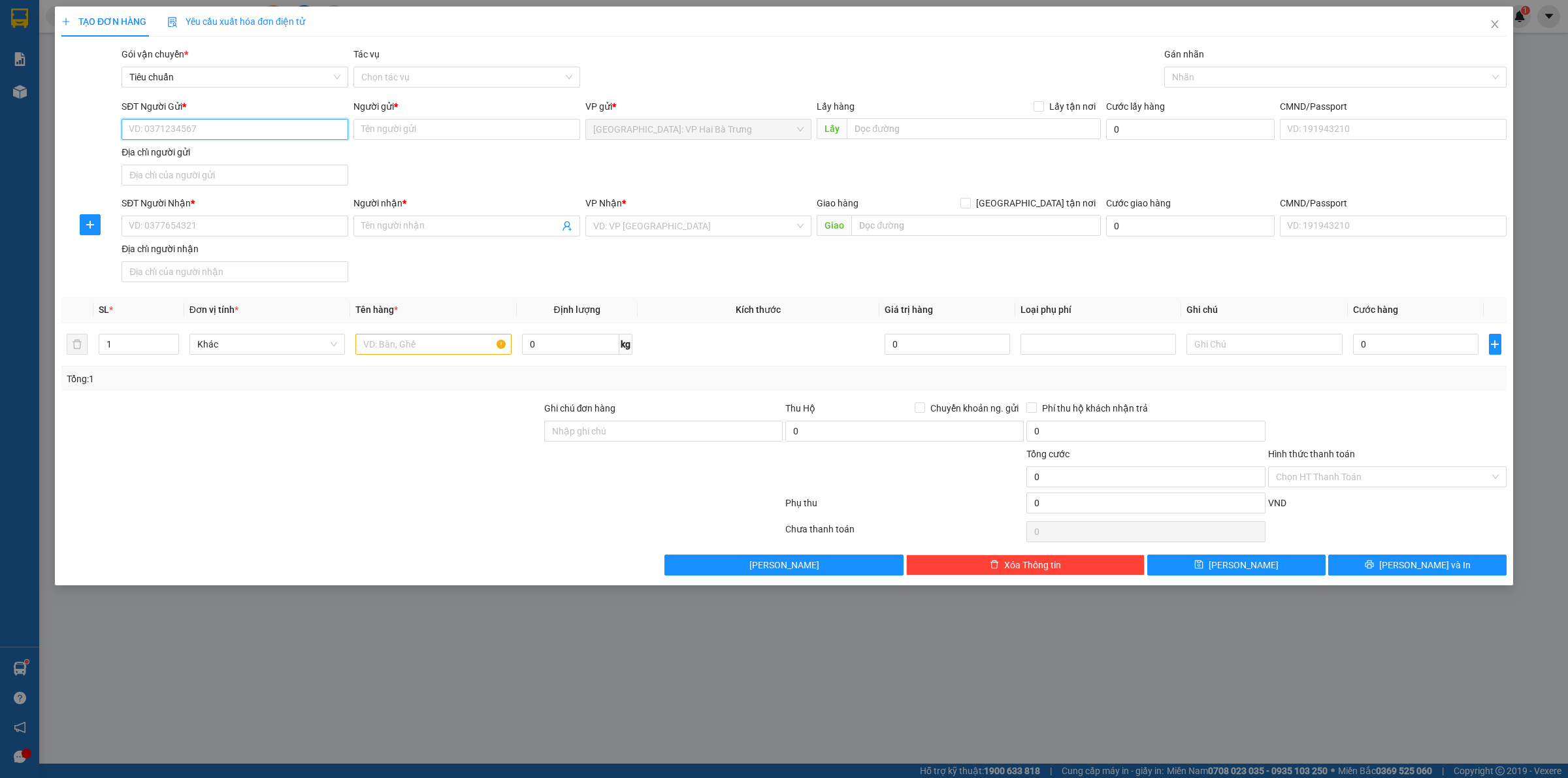
click at [289, 133] on input "SĐT Người Gửi *" at bounding box center [235, 129] width 227 height 21
click at [302, 152] on div "0978116688 - đức anh" at bounding box center [235, 156] width 211 height 15
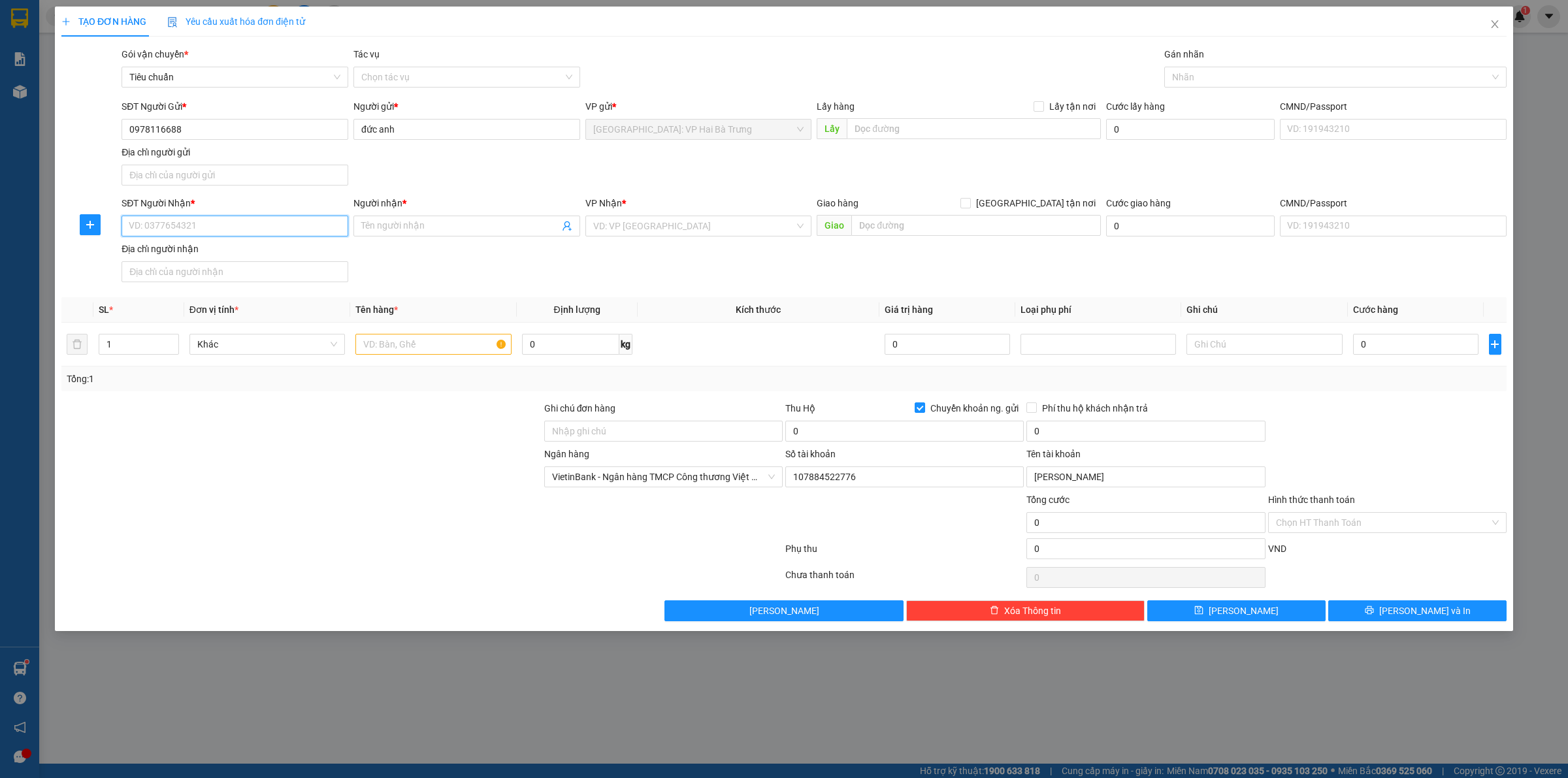
click at [308, 223] on input "SĐT Người Nhận *" at bounding box center [235, 226] width 227 height 21
click at [419, 227] on input "Người nhận *" at bounding box center [460, 226] width 198 height 15
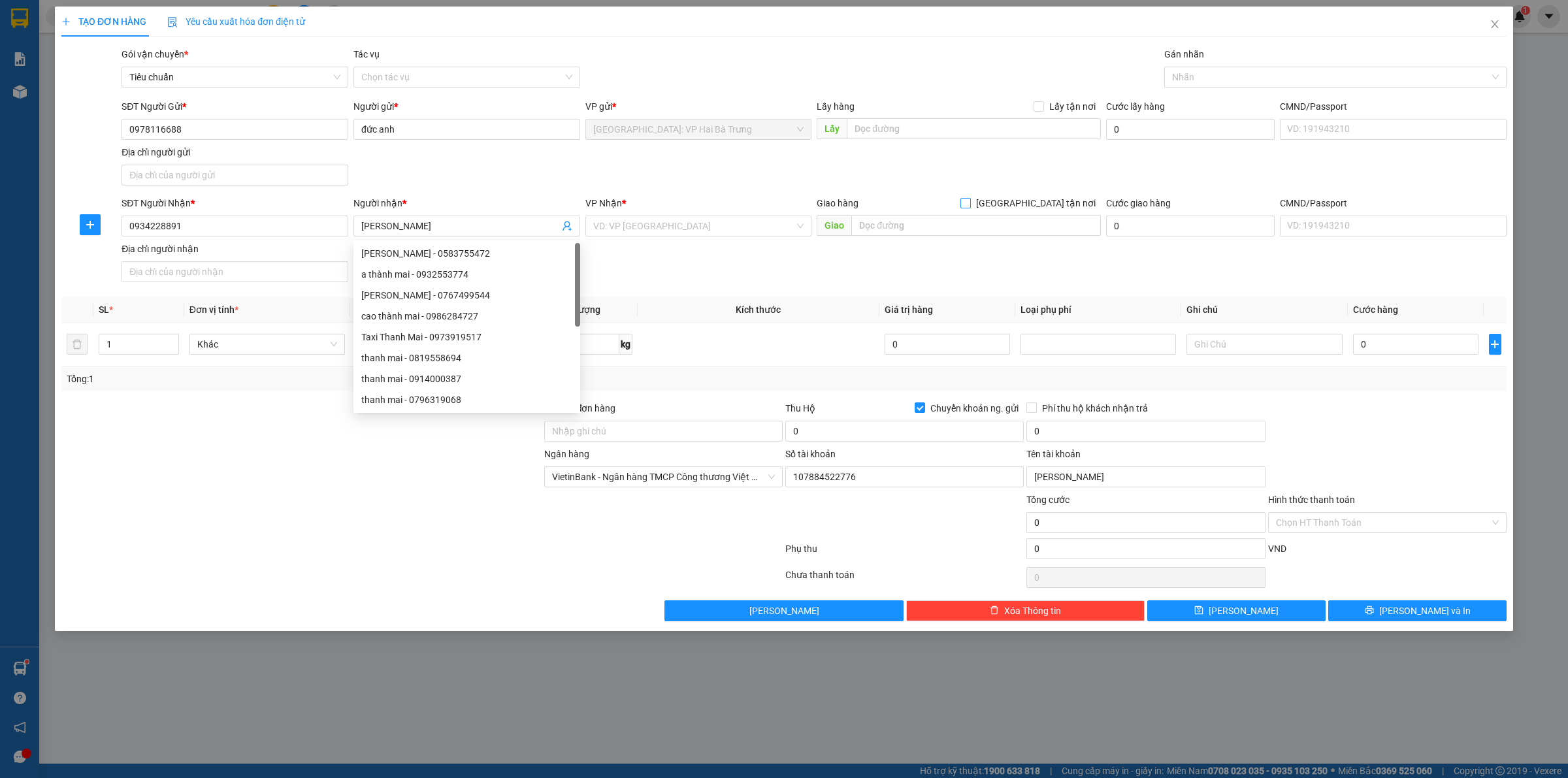
click at [1068, 200] on span "[GEOGRAPHIC_DATA] tận nơi" at bounding box center [1035, 203] width 130 height 15
click at [970, 200] on input "[GEOGRAPHIC_DATA] tận nơi" at bounding box center [964, 202] width 9 height 9
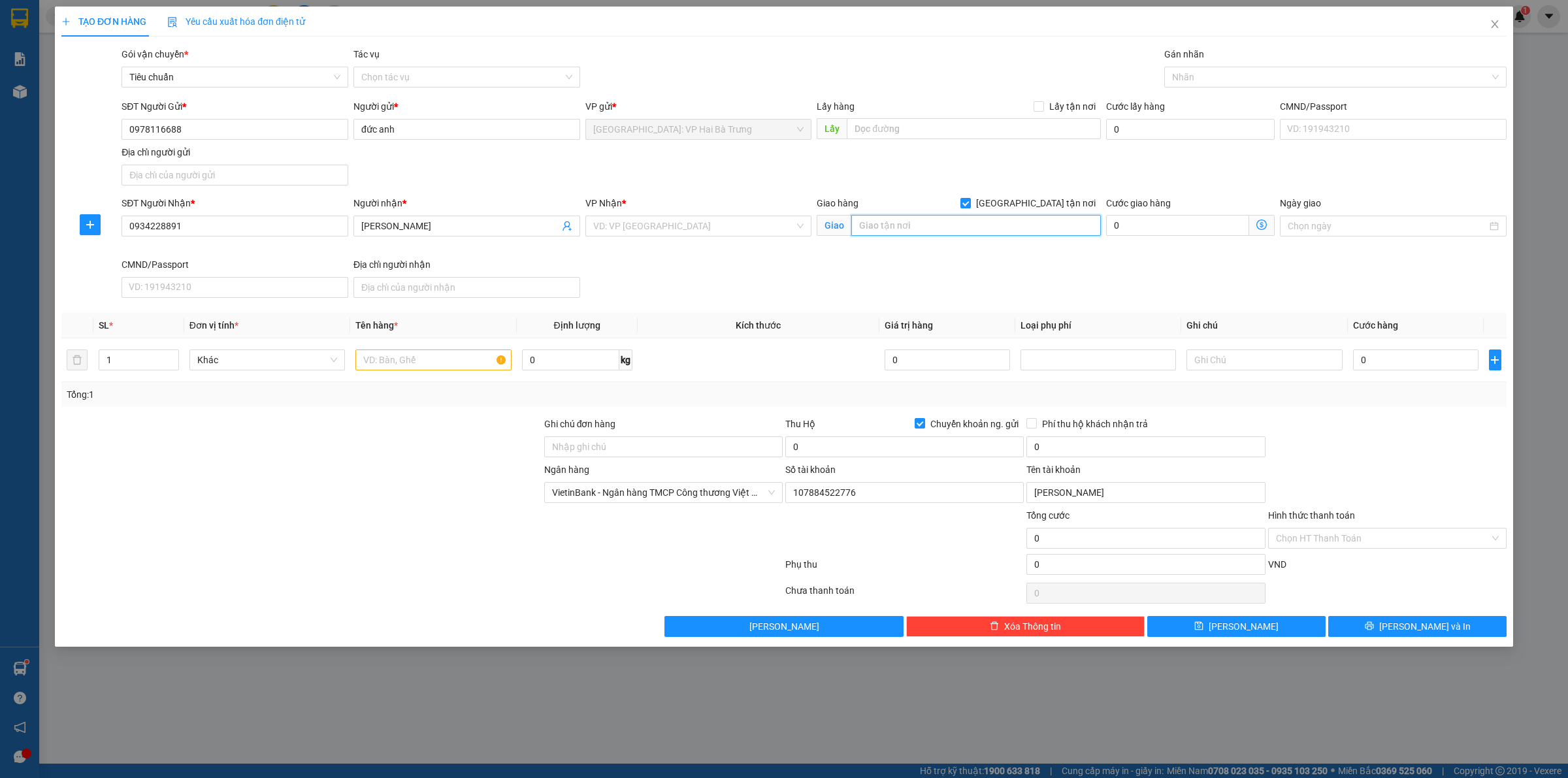
click at [1050, 223] on input "text" at bounding box center [976, 226] width 250 height 21
click at [751, 229] on input "search" at bounding box center [694, 226] width 202 height 19
click at [742, 262] on div "[GEOGRAPHIC_DATA]: Văn phòng Bến xe [GEOGRAPHIC_DATA]" at bounding box center [721, 253] width 271 height 21
click at [1230, 78] on div at bounding box center [1329, 77] width 322 height 15
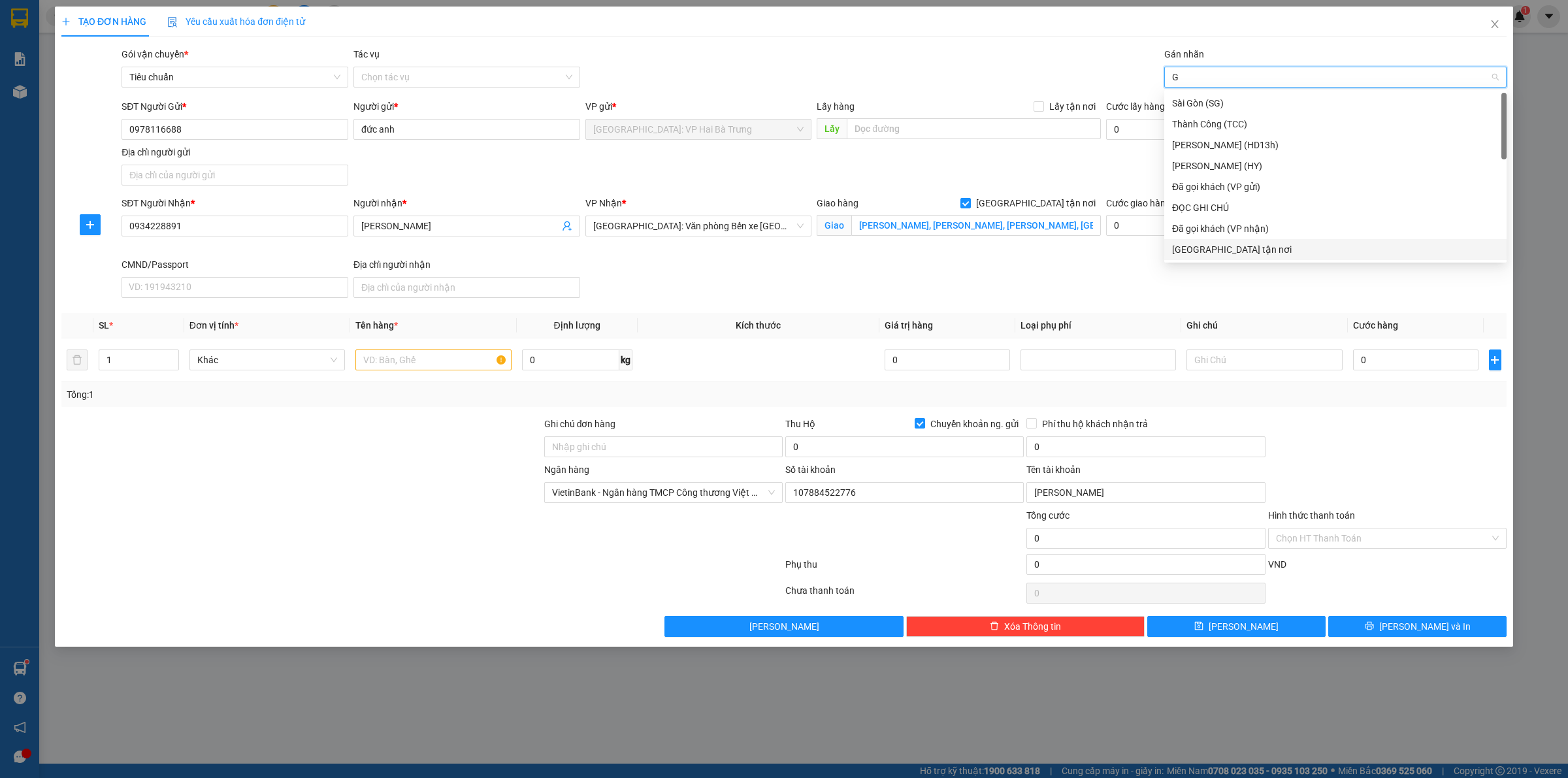
click at [1237, 252] on div "[GEOGRAPHIC_DATA] tận nơi" at bounding box center [1335, 250] width 326 height 15
click at [916, 451] on input "0" at bounding box center [905, 447] width 239 height 21
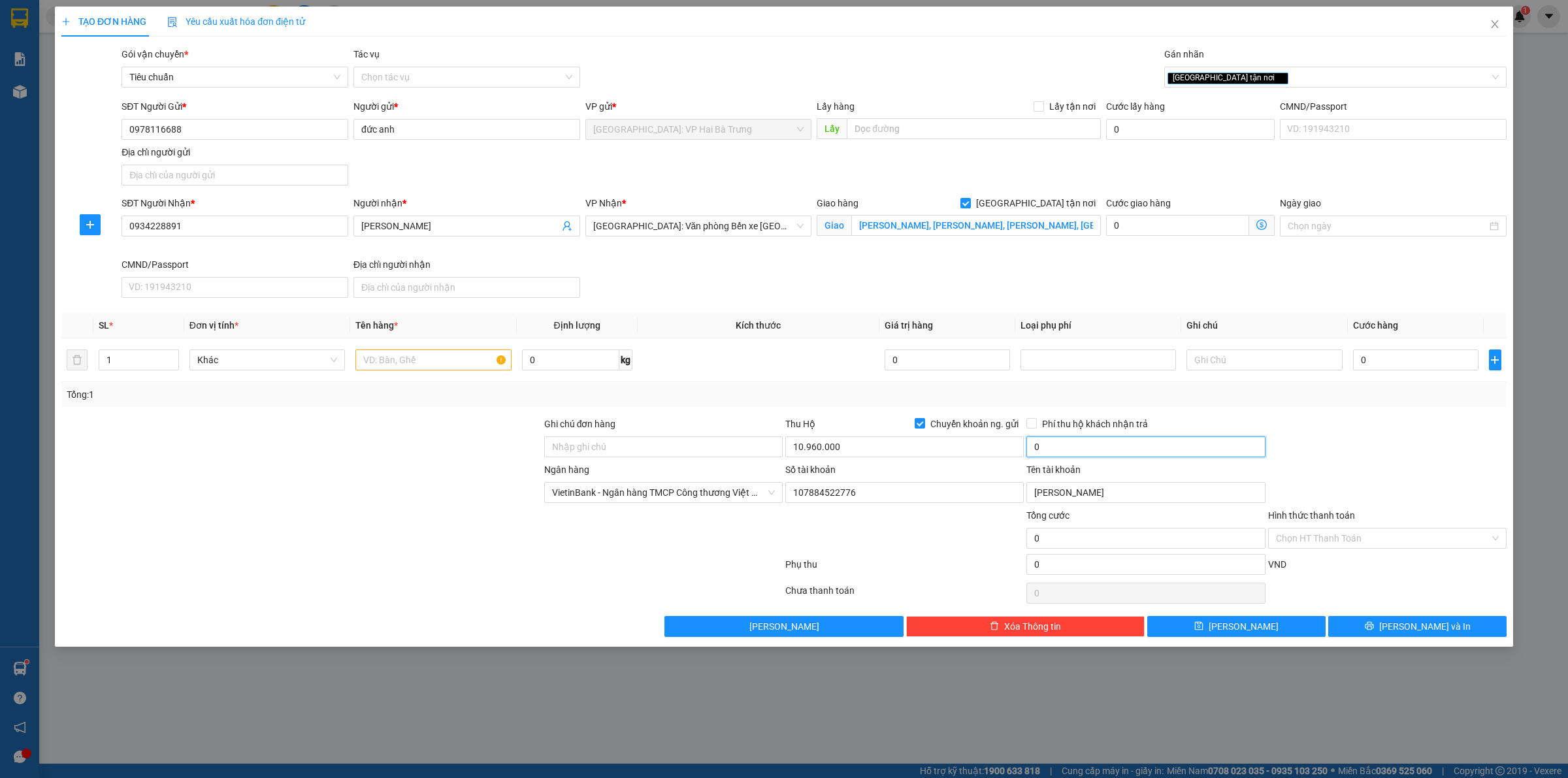
click at [1104, 456] on input "0" at bounding box center [1146, 447] width 239 height 21
click at [1059, 429] on span "Phí thu hộ khách nhận trả" at bounding box center [1095, 424] width 116 height 15
click at [1035, 427] on input "Phí thu hộ khách nhận trả" at bounding box center [1030, 422] width 9 height 9
click at [445, 366] on input "text" at bounding box center [433, 360] width 156 height 21
click at [410, 355] on input "text" at bounding box center [433, 360] width 156 height 21
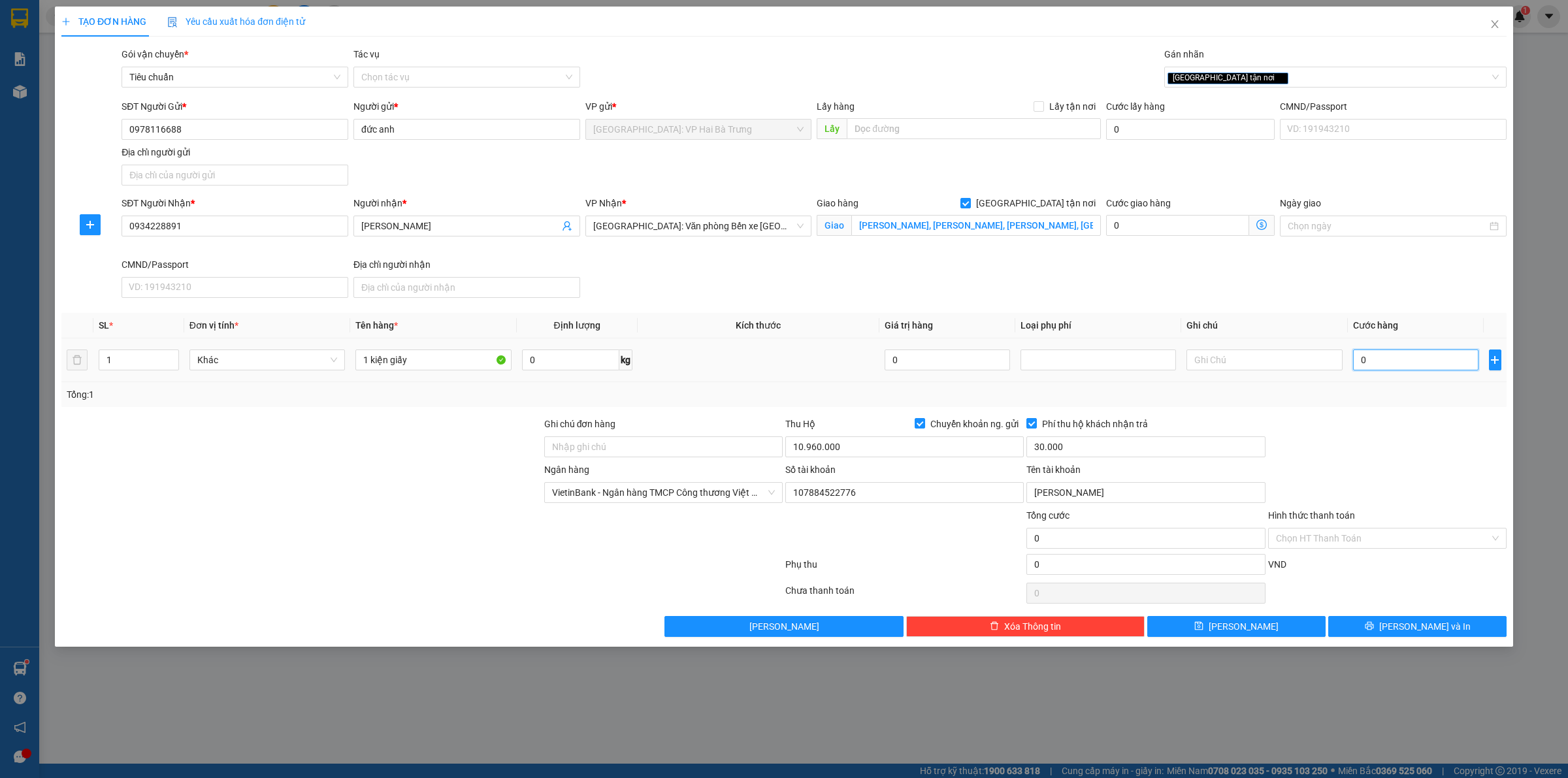
click at [1449, 361] on input "0" at bounding box center [1416, 360] width 126 height 21
click at [1425, 632] on span "[PERSON_NAME] và In" at bounding box center [1425, 626] width 91 height 15
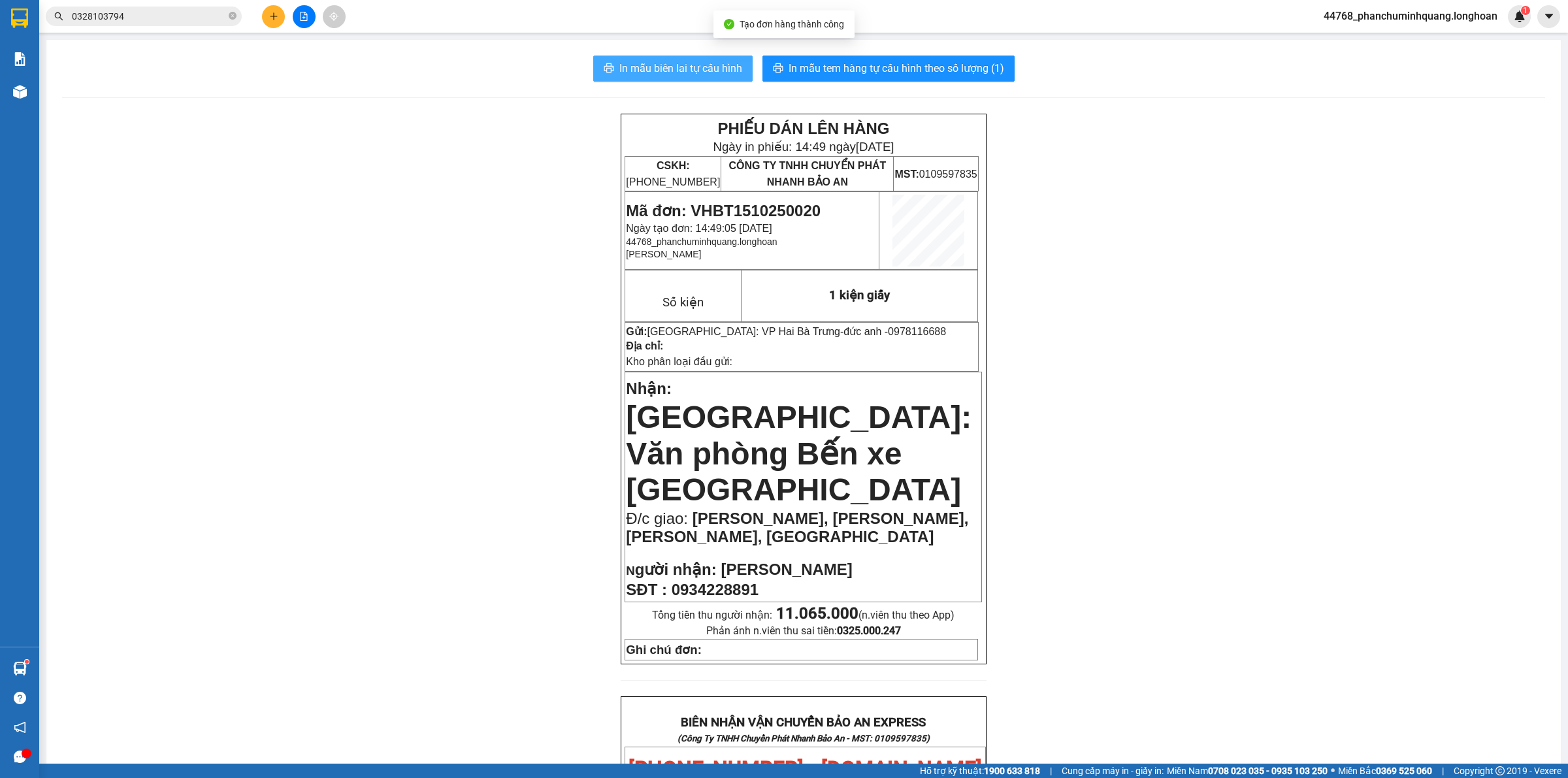
click at [699, 60] on button "In mẫu biên lai tự cấu hình" at bounding box center [673, 69] width 160 height 26
drag, startPoint x: 277, startPoint y: 21, endPoint x: 278, endPoint y: 15, distance: 6.1
click at [278, 15] on button at bounding box center [273, 16] width 23 height 23
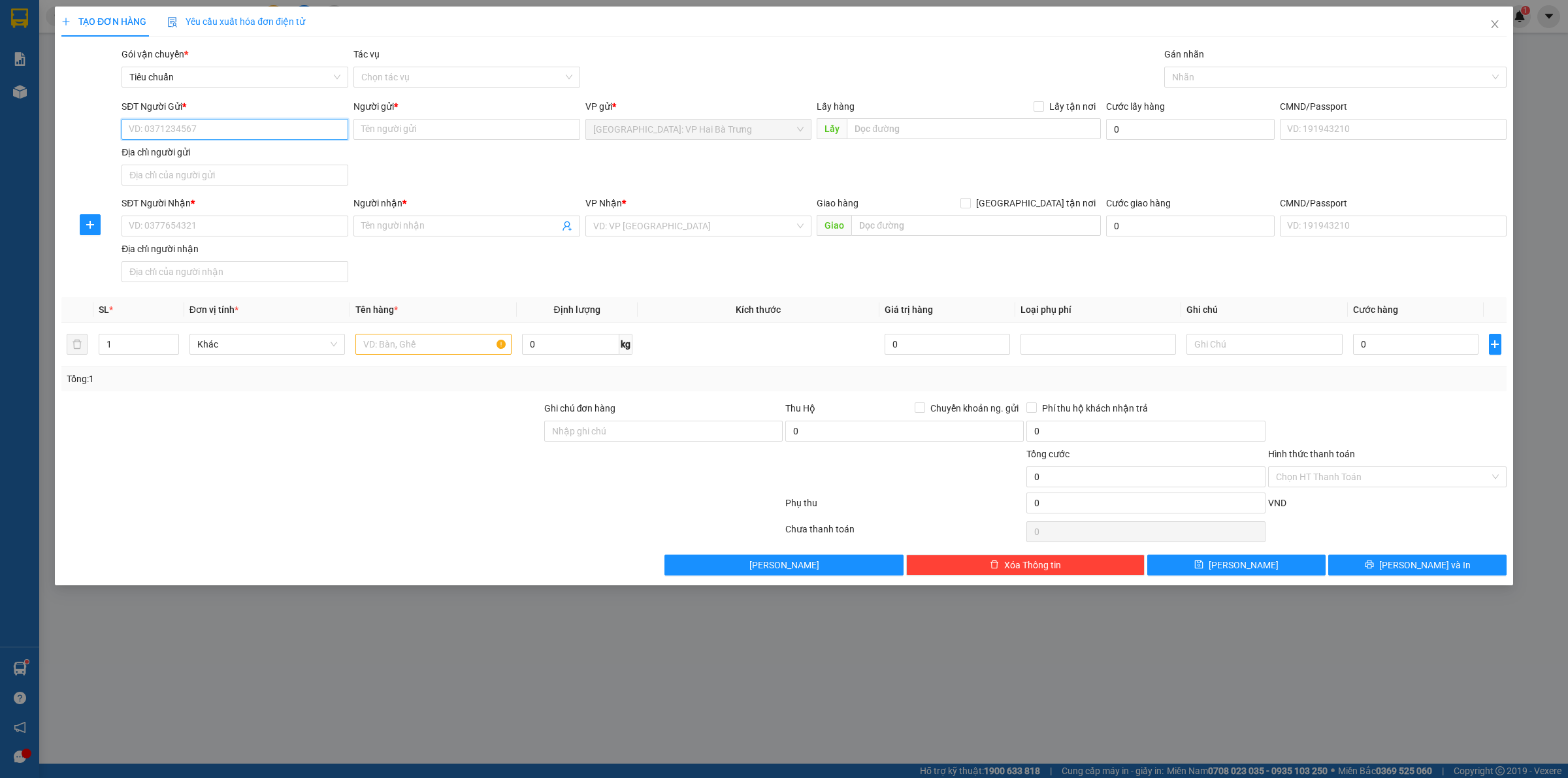
drag, startPoint x: 243, startPoint y: 126, endPoint x: 259, endPoint y: 122, distance: 16.5
click at [245, 126] on input "SĐT Người Gửi *" at bounding box center [235, 129] width 227 height 21
click at [274, 160] on div "0344598683 - phụ tùng bảo anh" at bounding box center [235, 156] width 211 height 15
click at [292, 237] on div "SĐT Người Nhận * VD: 0377654321" at bounding box center [235, 218] width 227 height 46
click at [310, 229] on input "SĐT Người Nhận *" at bounding box center [235, 226] width 227 height 21
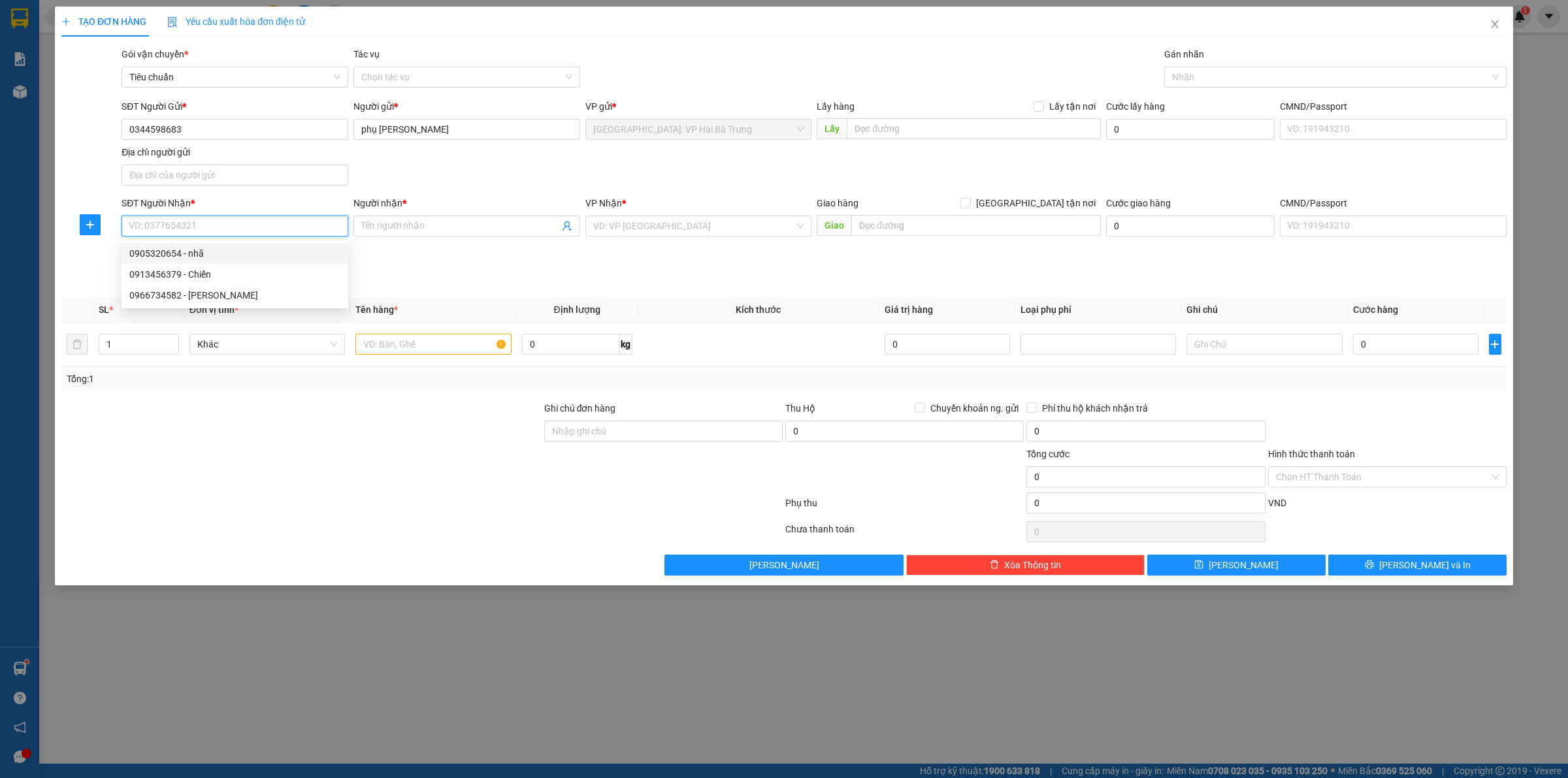
click at [258, 256] on div "0905320654 - nhã" at bounding box center [235, 254] width 211 height 15
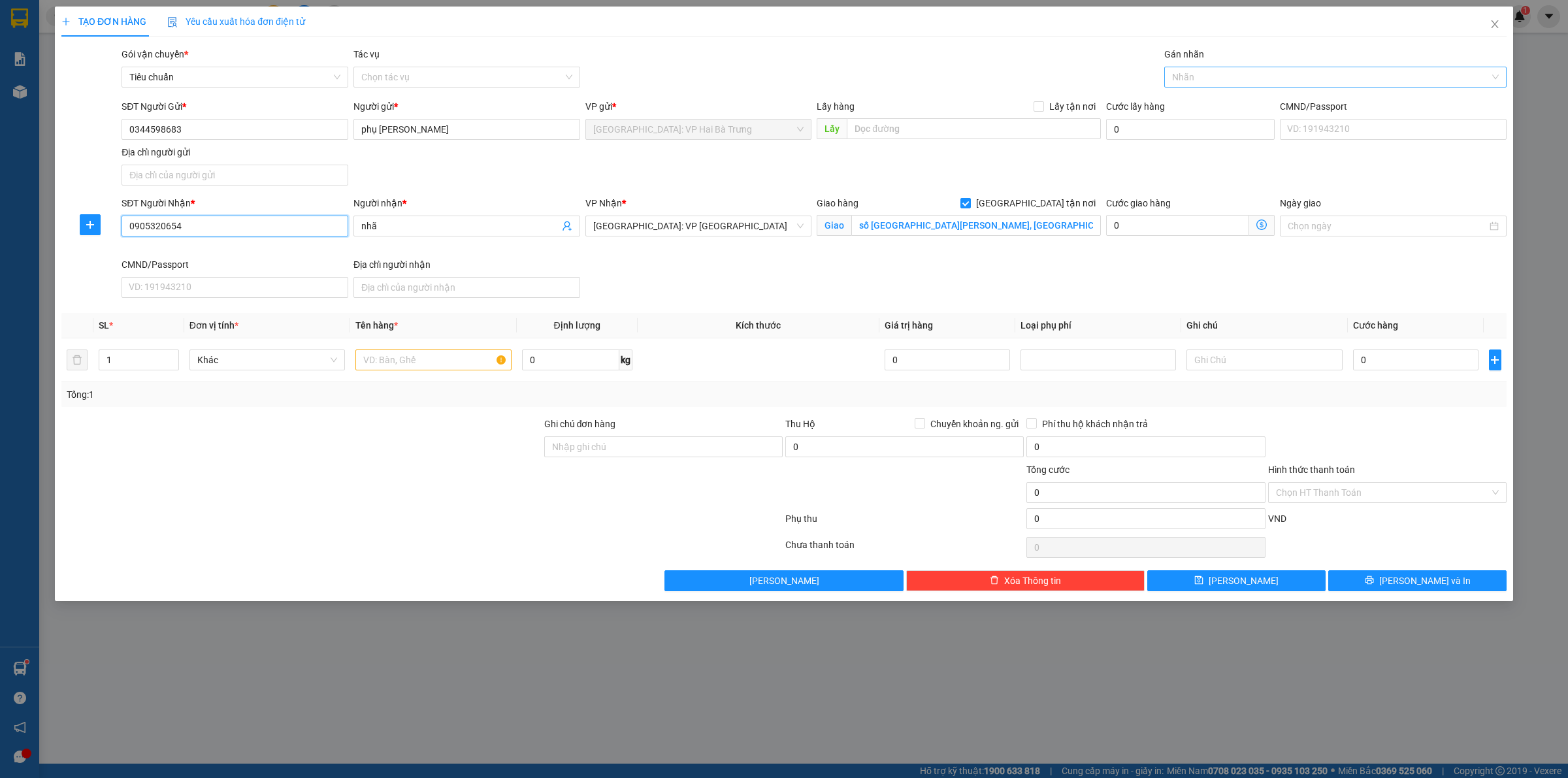
click at [1222, 71] on div at bounding box center [1329, 77] width 322 height 15
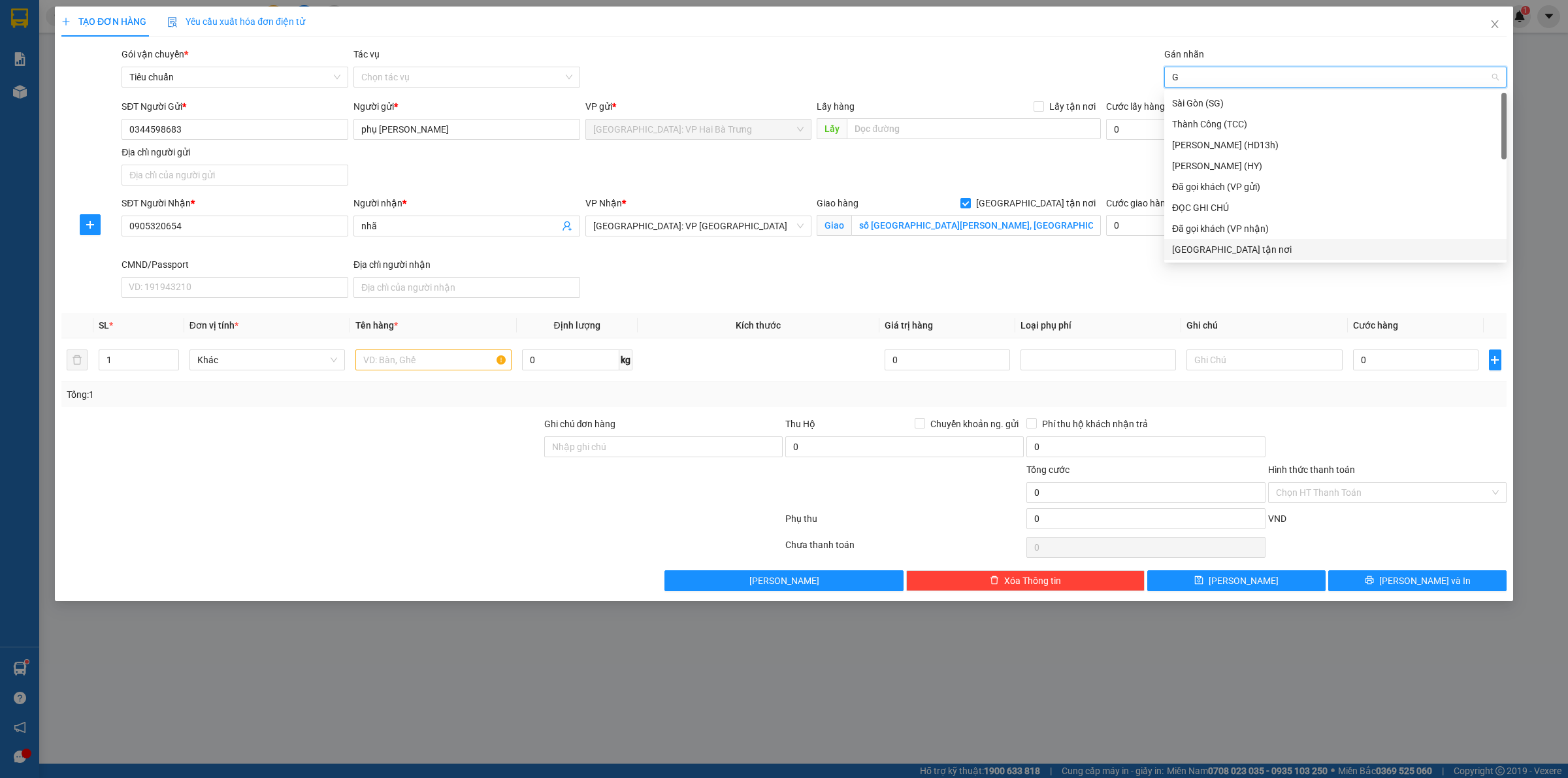
click at [1217, 250] on div "[GEOGRAPHIC_DATA] tận nơi" at bounding box center [1335, 250] width 326 height 15
drag, startPoint x: 430, startPoint y: 364, endPoint x: 605, endPoint y: 247, distance: 210.5
click at [432, 357] on input "text" at bounding box center [433, 360] width 156 height 21
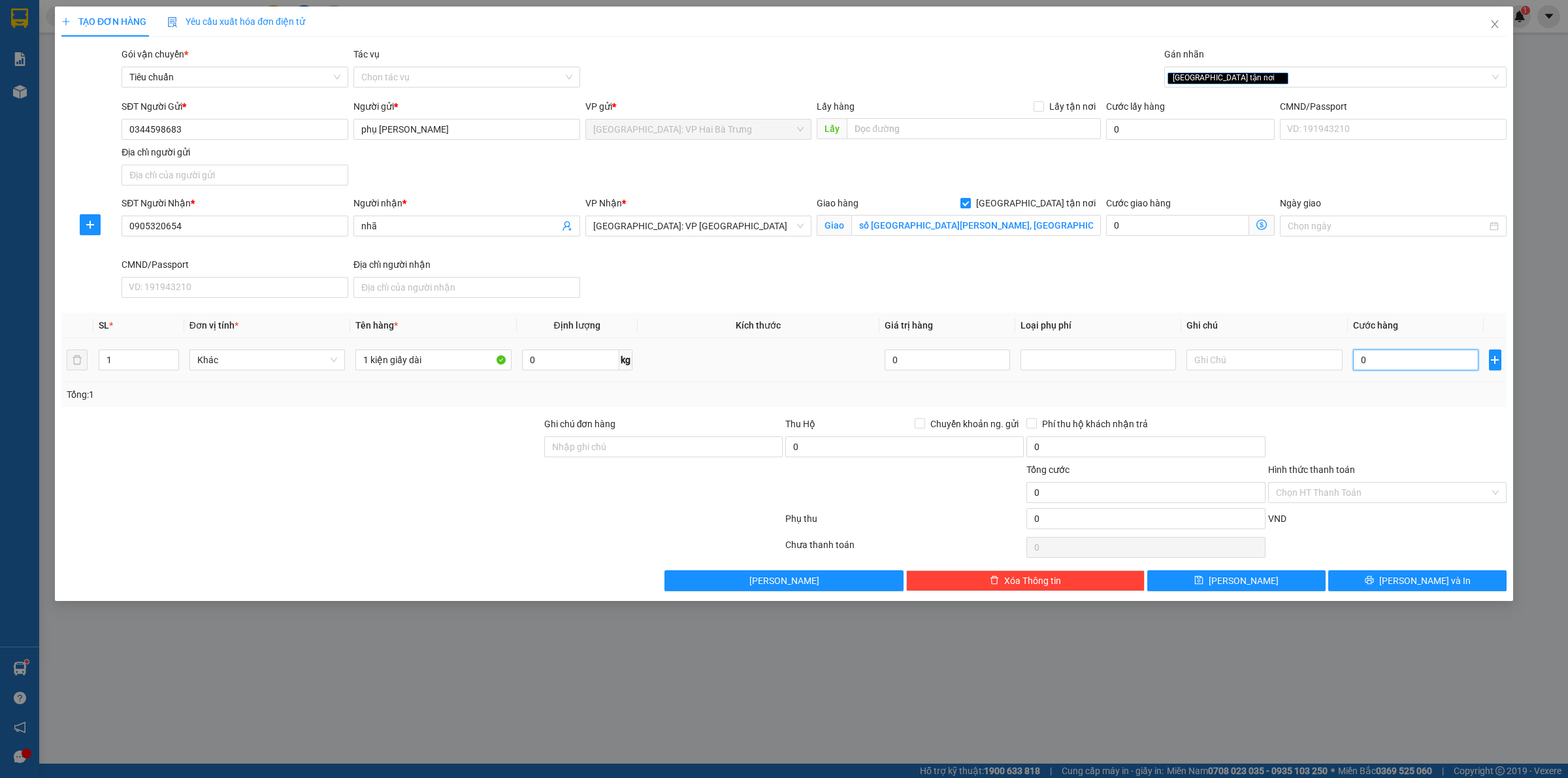
click at [1419, 364] on input "0" at bounding box center [1416, 360] width 126 height 21
click at [1400, 577] on button "[PERSON_NAME] và In" at bounding box center [1416, 580] width 178 height 21
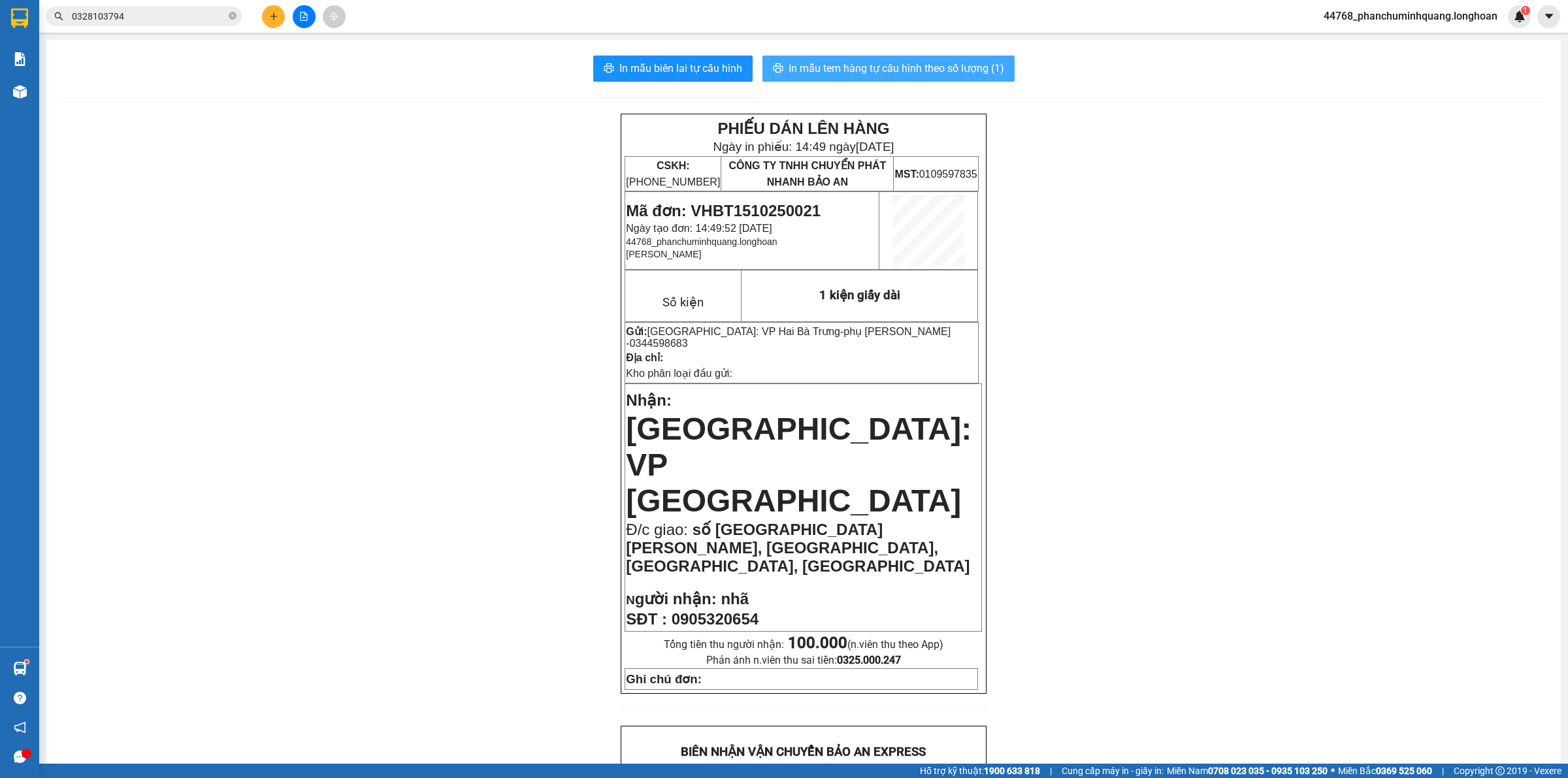
click at [918, 65] on span "In mẫu tem hàng tự cấu hình theo số lượng (1)" at bounding box center [896, 69] width 215 height 16
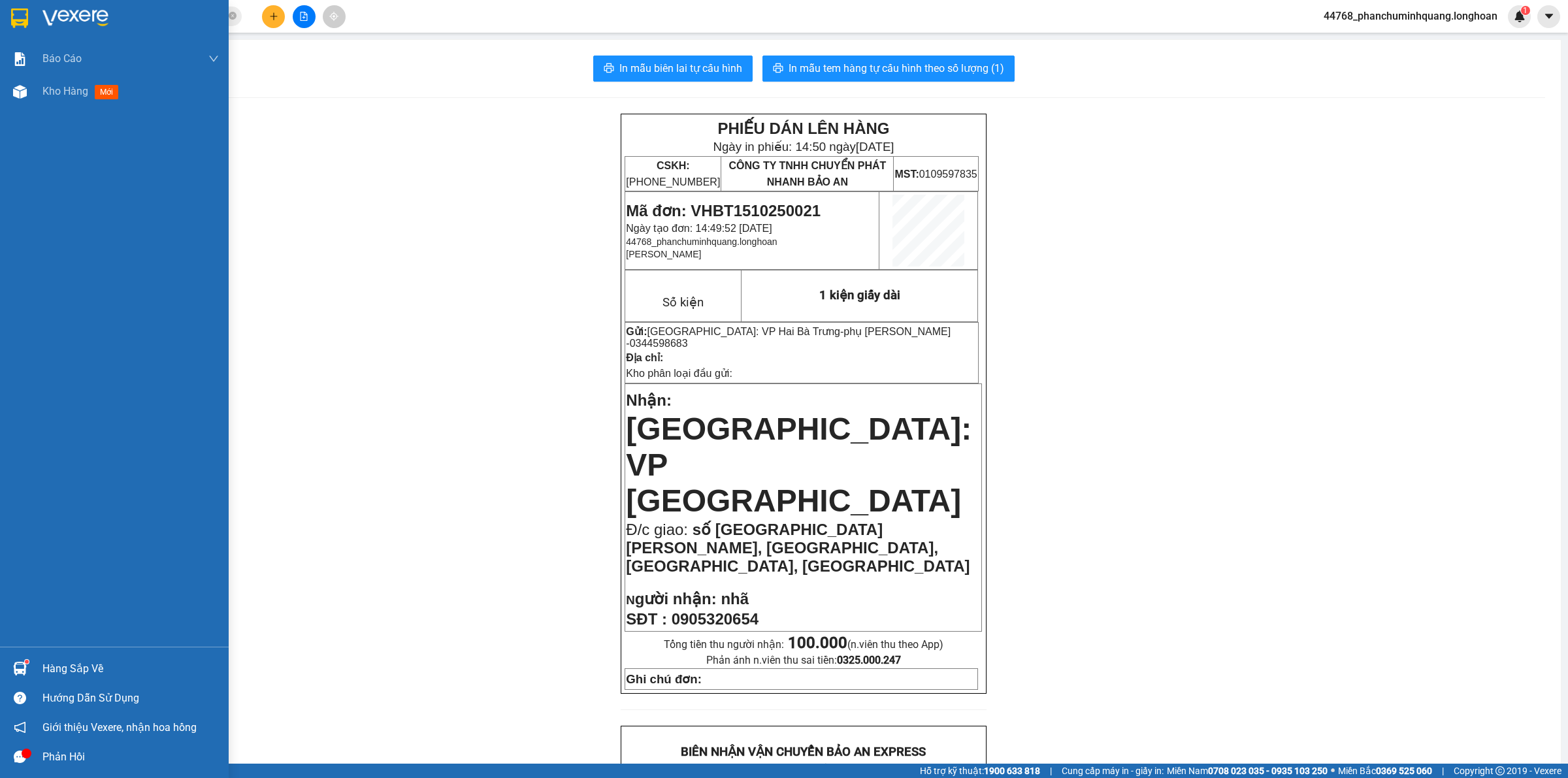
click at [22, 17] on img at bounding box center [19, 19] width 17 height 19
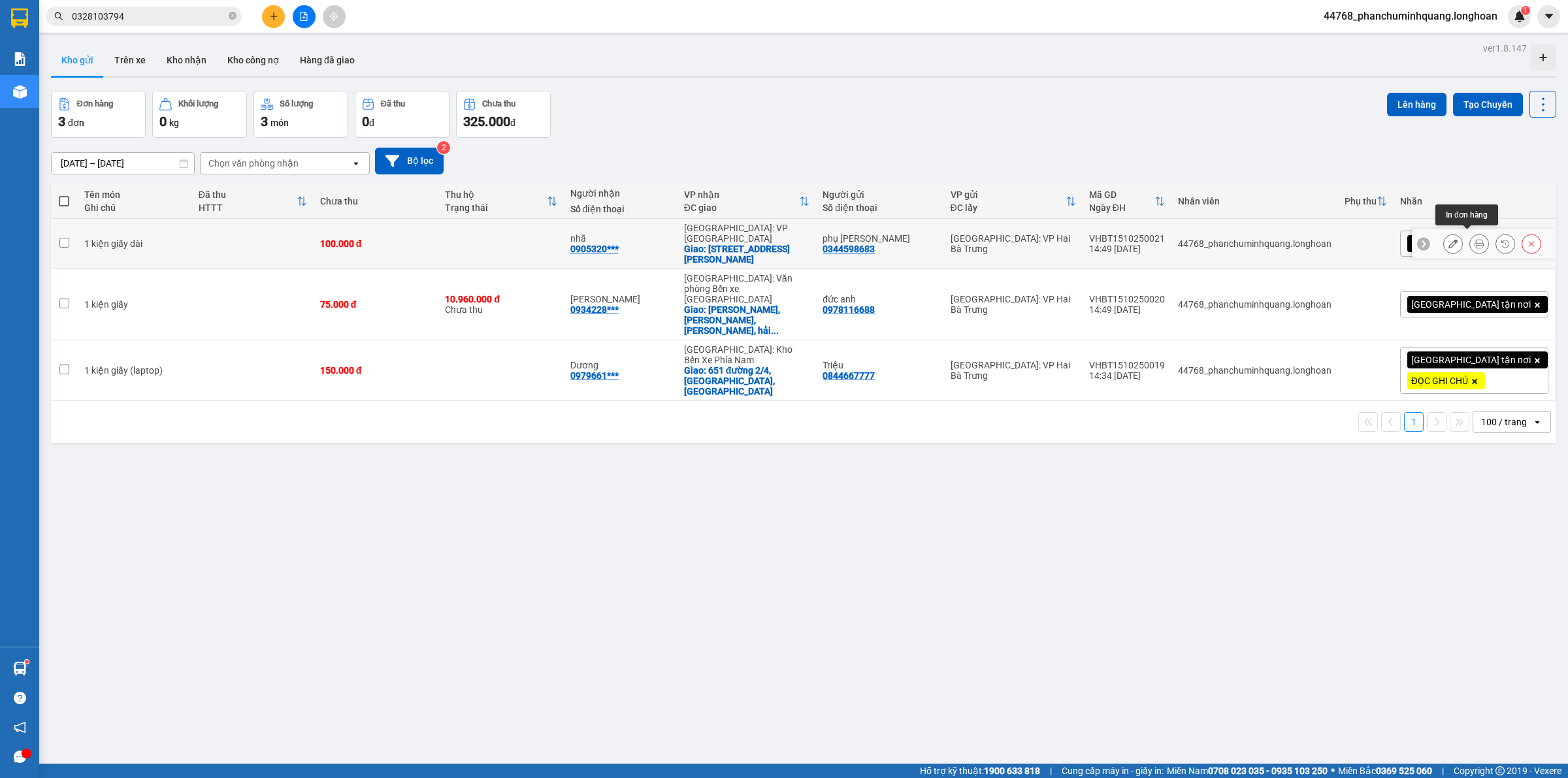
click at [1474, 239] on icon at bounding box center [1479, 243] width 9 height 9
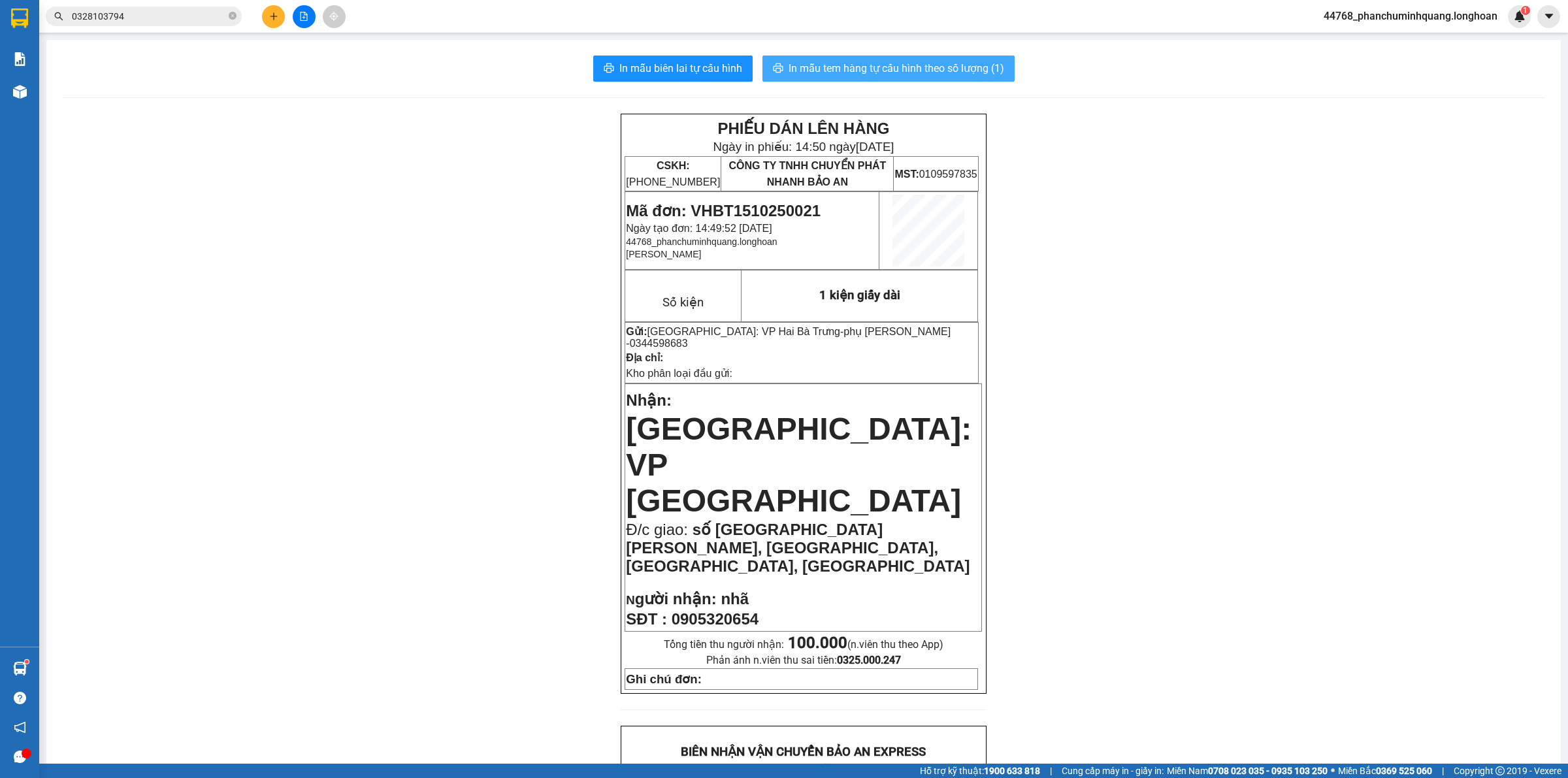
click at [917, 60] on span "In mẫu tem hàng tự cấu hình theo số lượng (1)" at bounding box center [896, 69] width 215 height 16
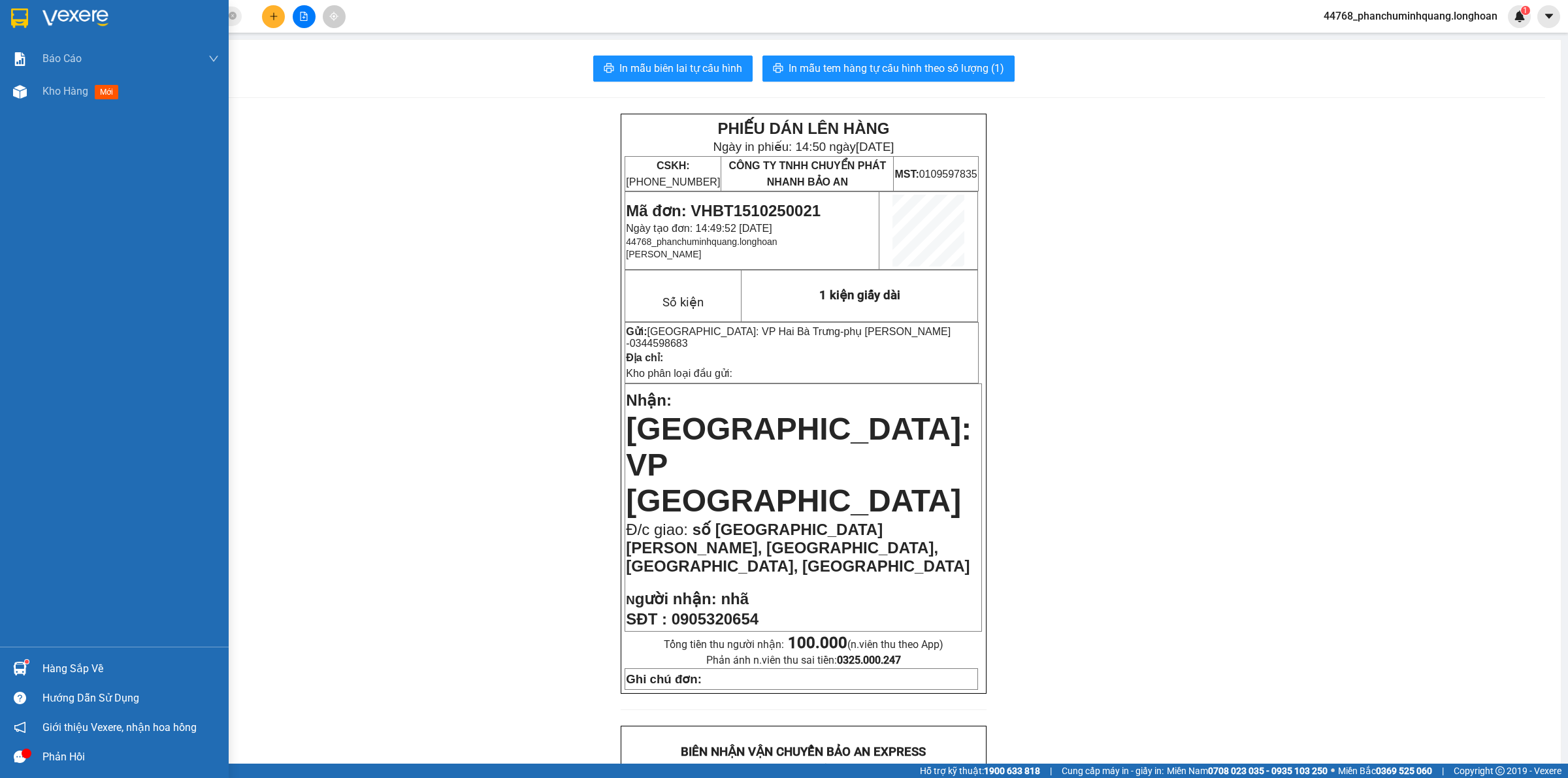
click at [33, 17] on div at bounding box center [114, 21] width 229 height 43
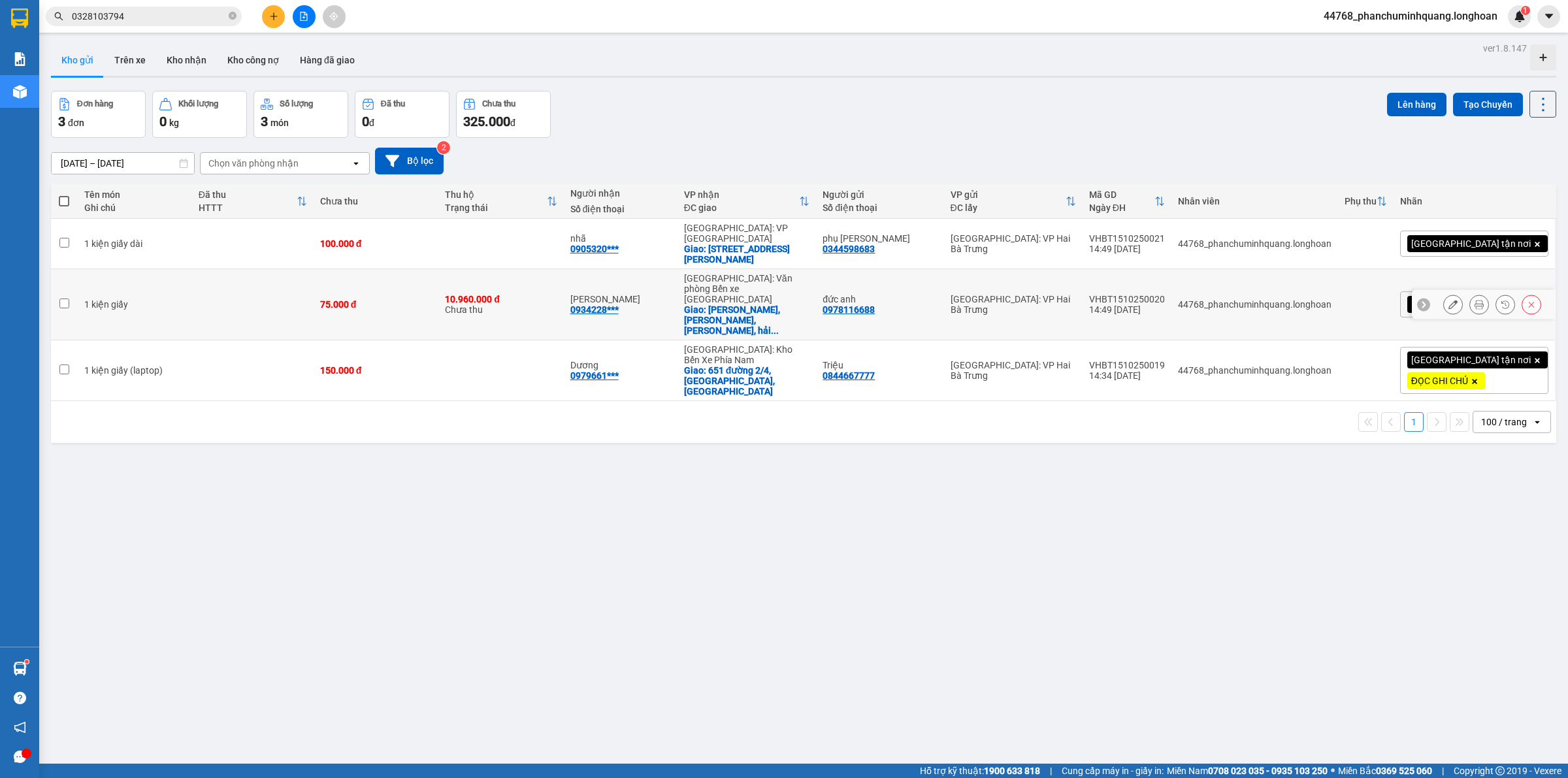
click at [1470, 294] on div at bounding box center [1479, 304] width 19 height 19
click at [1474, 300] on icon at bounding box center [1479, 304] width 9 height 9
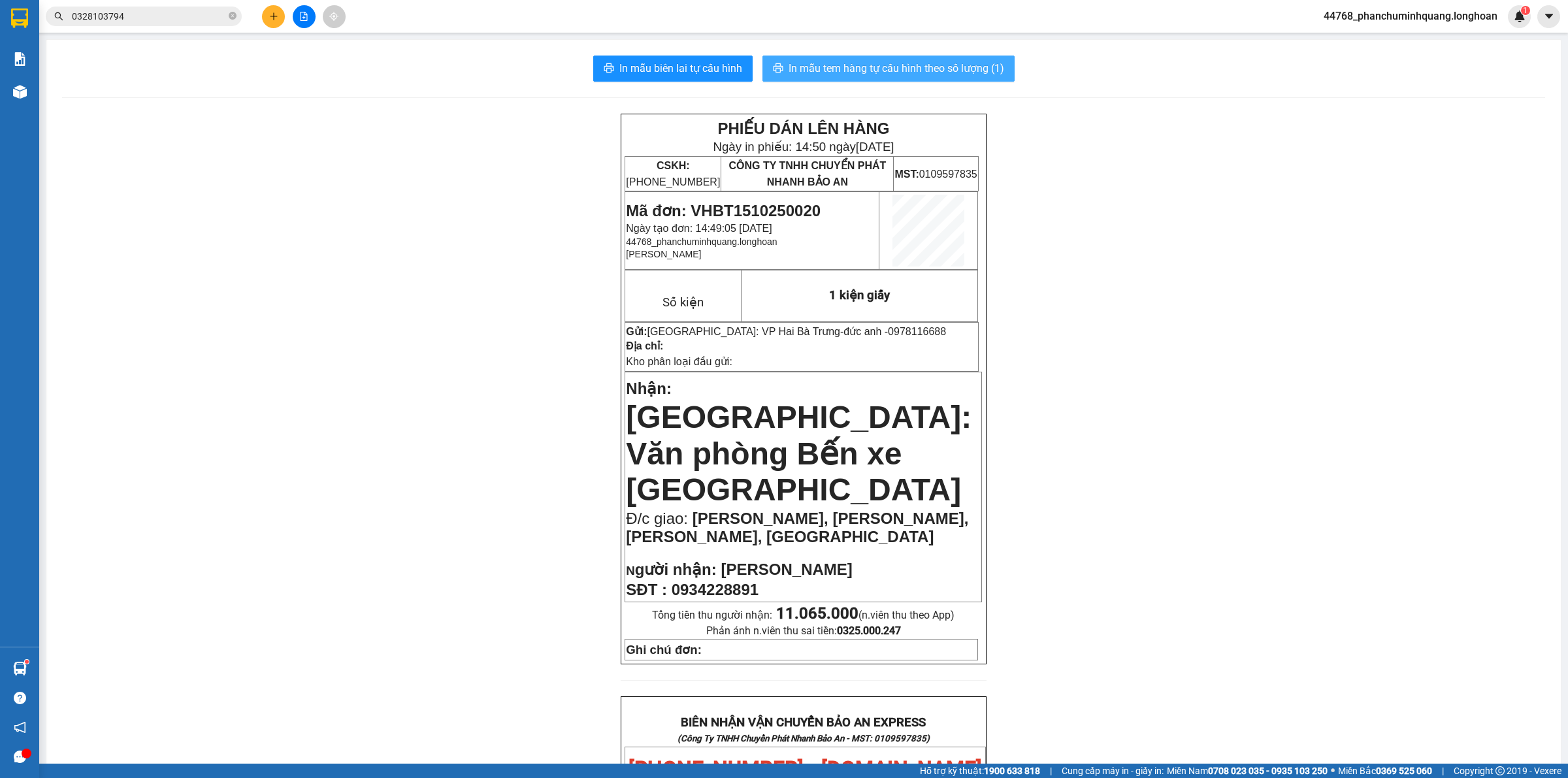
click at [930, 71] on span "In mẫu tem hàng tự cấu hình theo số lượng (1)" at bounding box center [896, 69] width 215 height 16
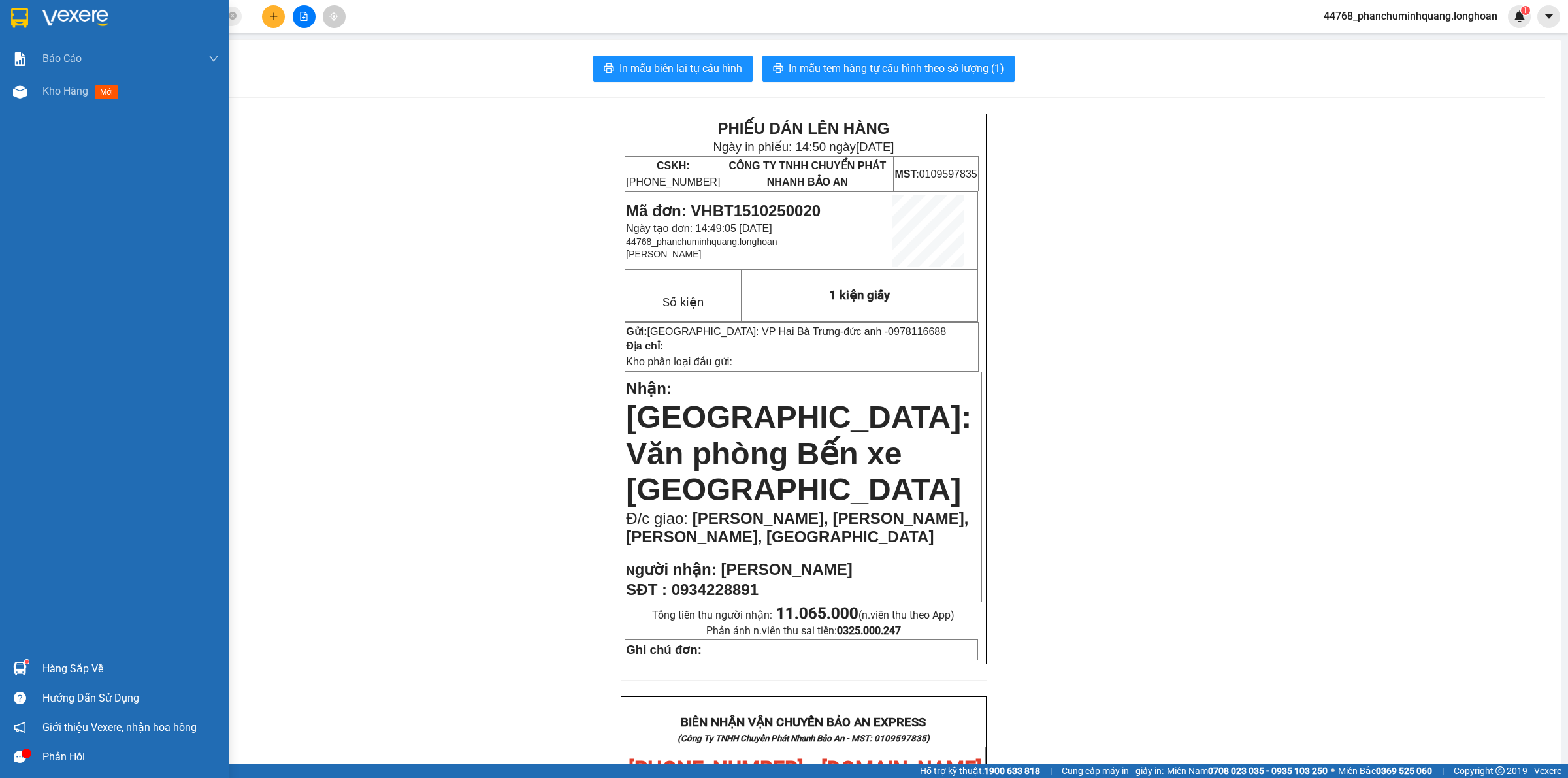
click at [27, 17] on img at bounding box center [19, 19] width 17 height 19
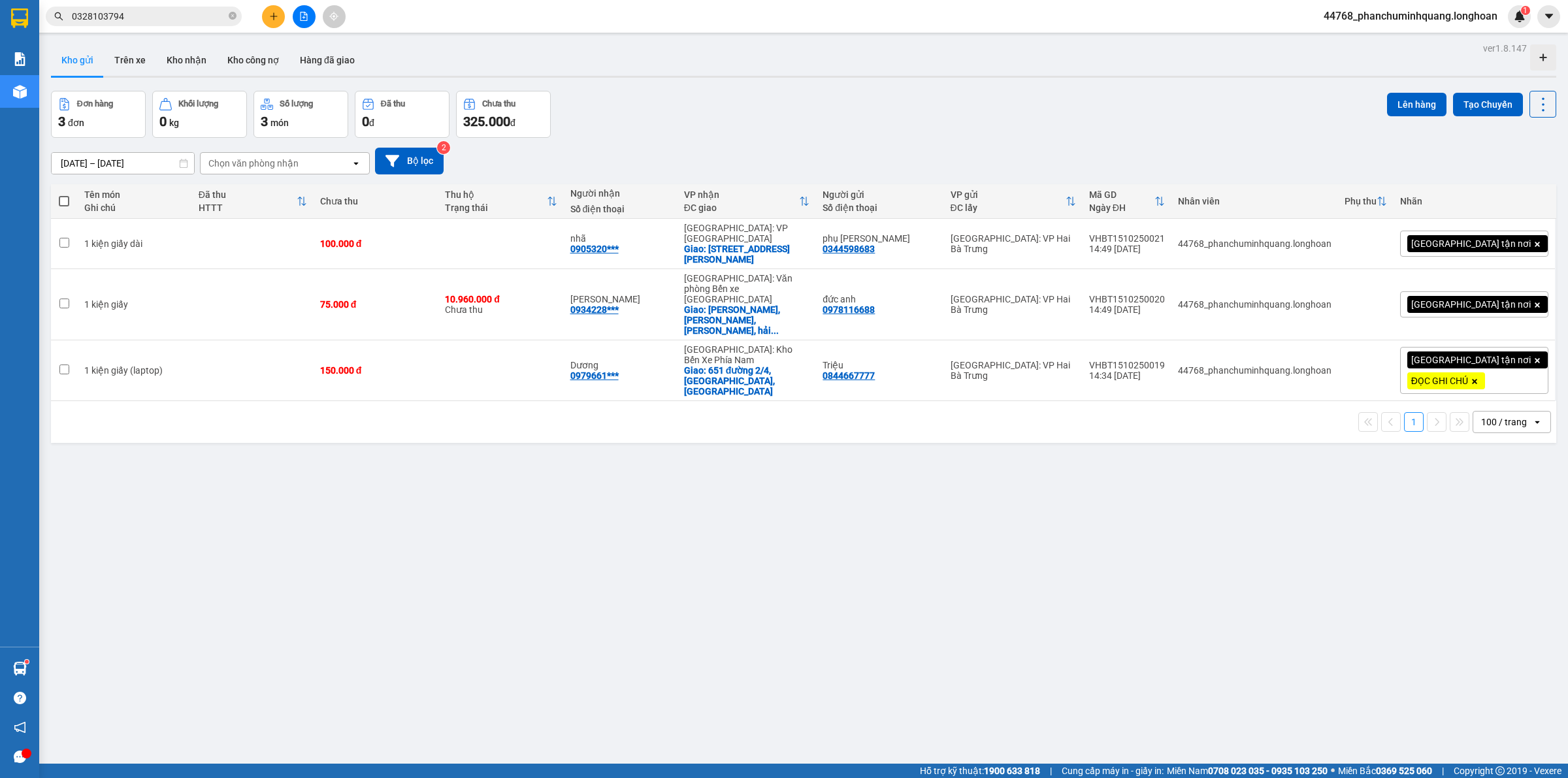
click at [1500, 298] on span "[GEOGRAPHIC_DATA] tận nơi" at bounding box center [1470, 304] width 119 height 12
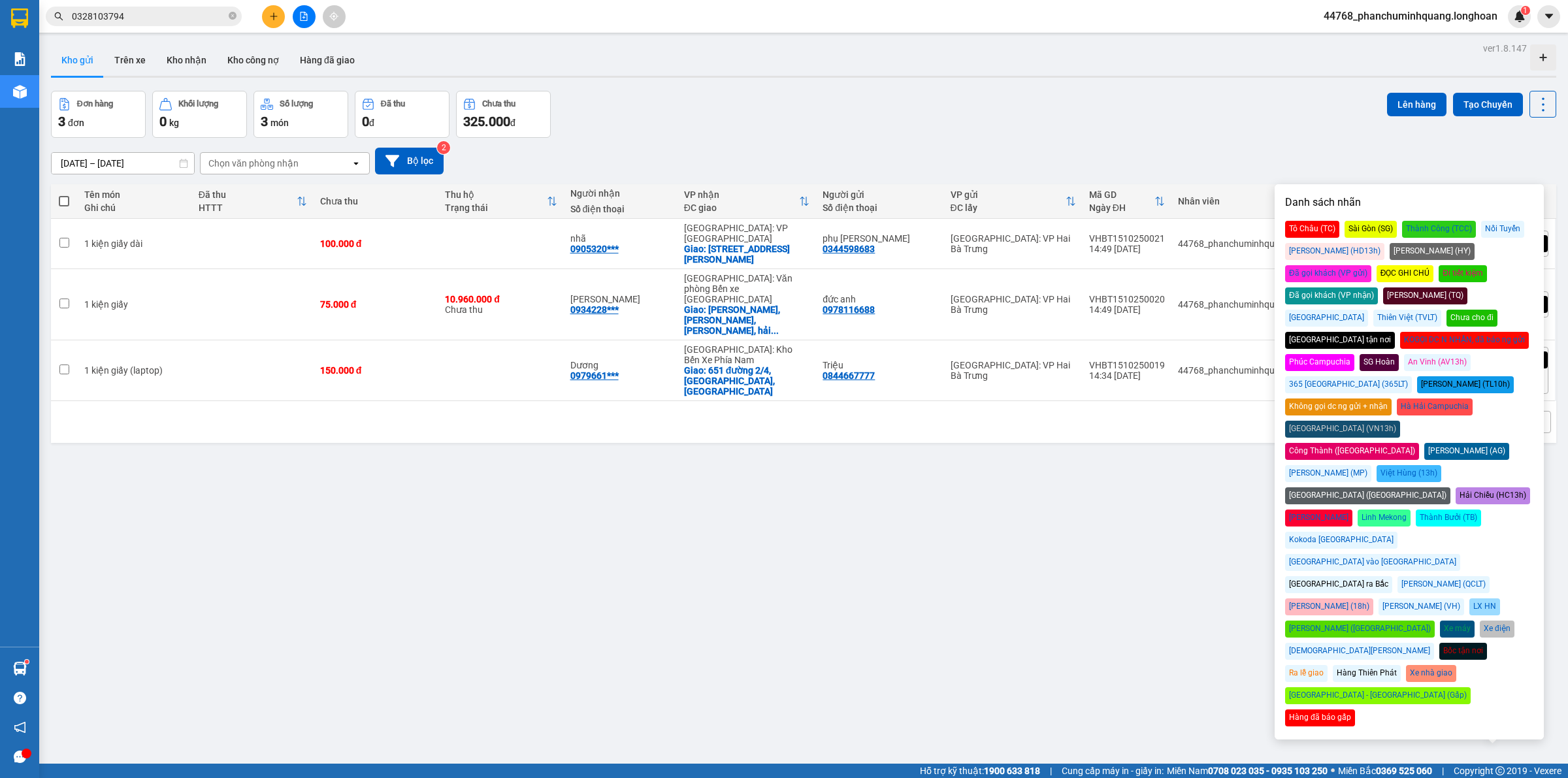
click at [1412, 332] on div "KOGỌI DC N NHẬN, đã báo ng gửi" at bounding box center [1465, 340] width 129 height 17
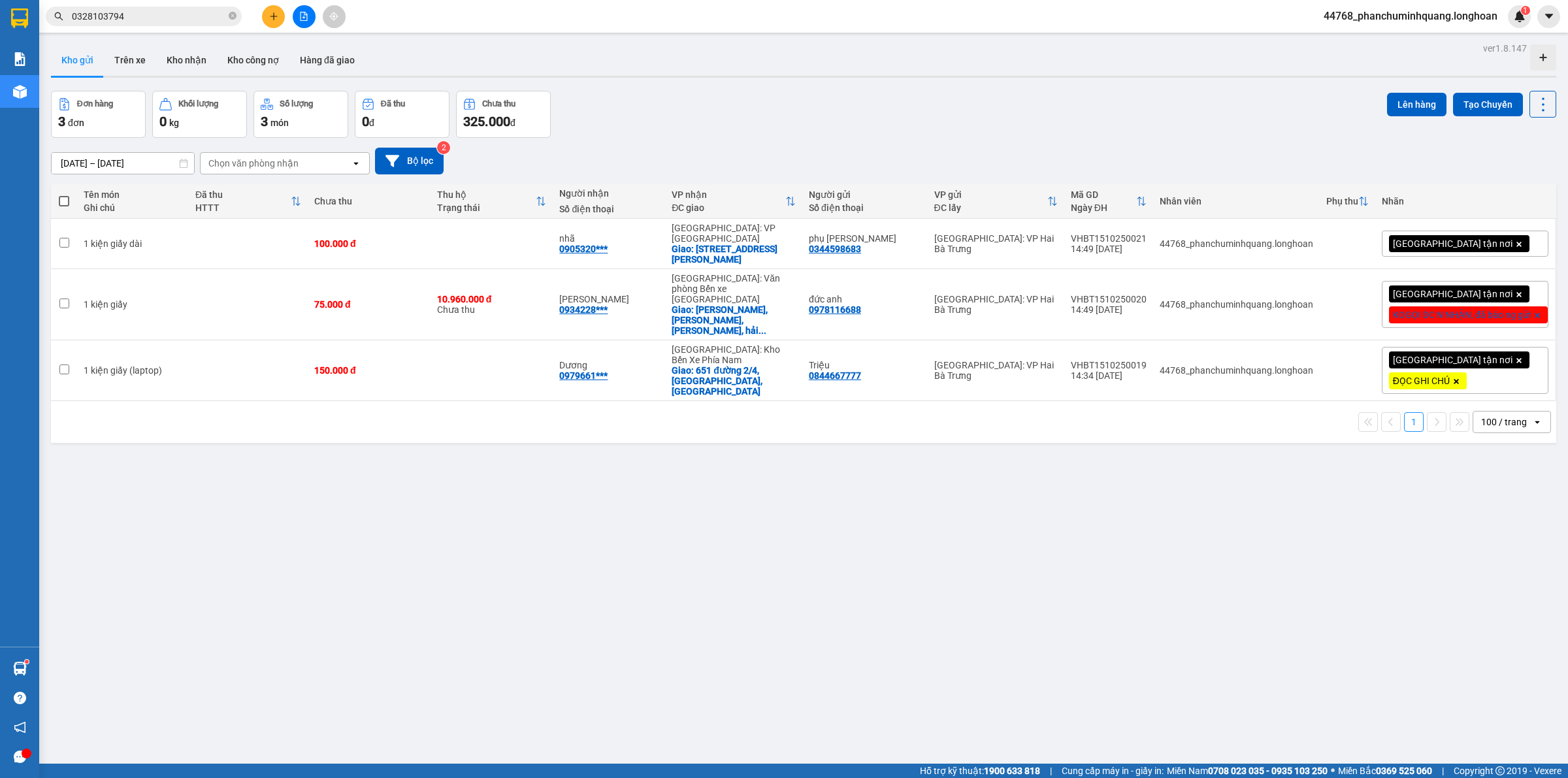
click at [1232, 148] on div "[DATE] – [DATE] Press the down arrow key to interact with the calendar and sele…" at bounding box center [803, 160] width 1505 height 27
click at [1404, 238] on span "[GEOGRAPHIC_DATA] tận nơi" at bounding box center [1453, 243] width 119 height 12
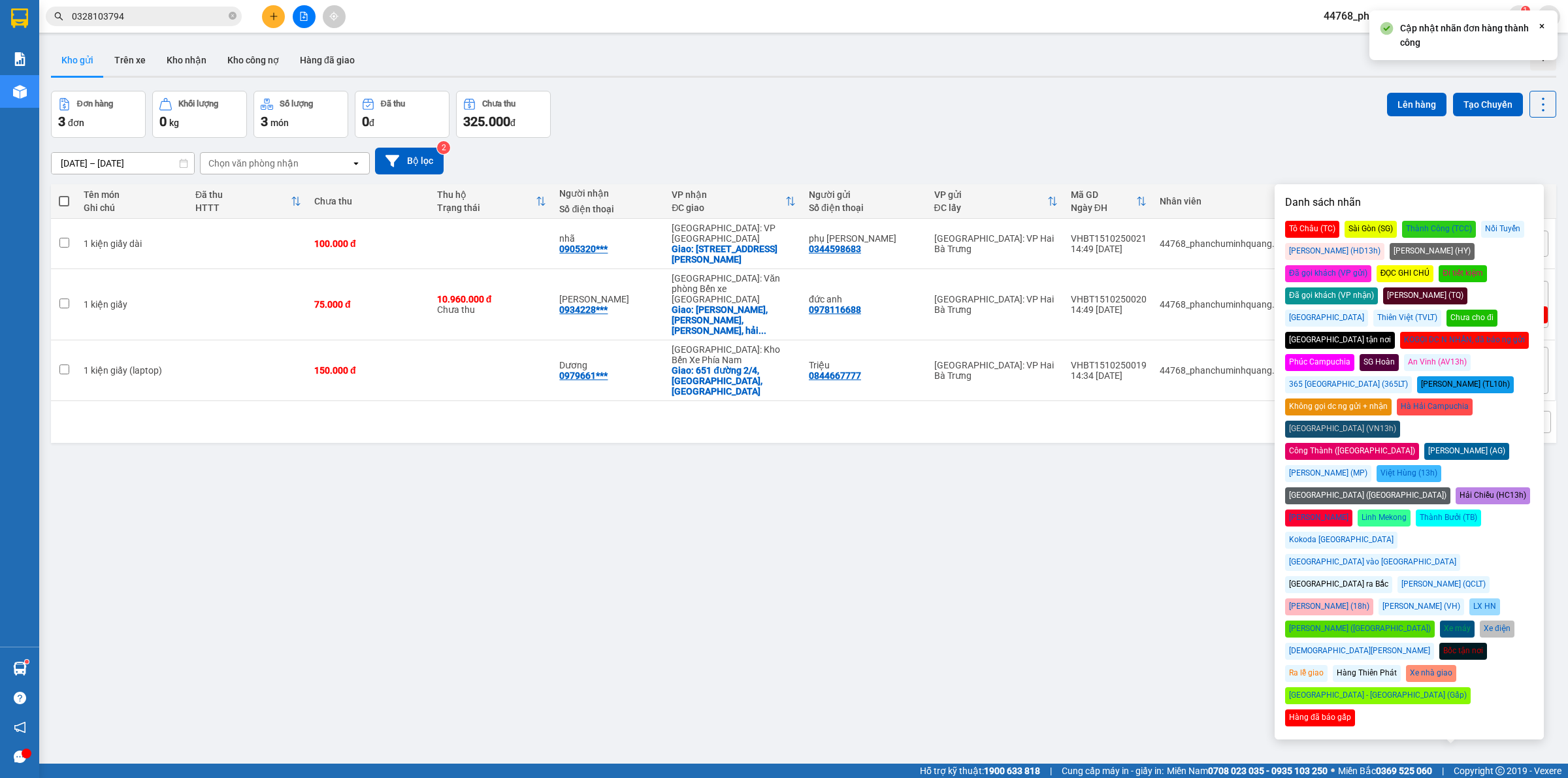
click at [1371, 265] on div "Đã gọi khách (VP gửi)" at bounding box center [1328, 273] width 86 height 17
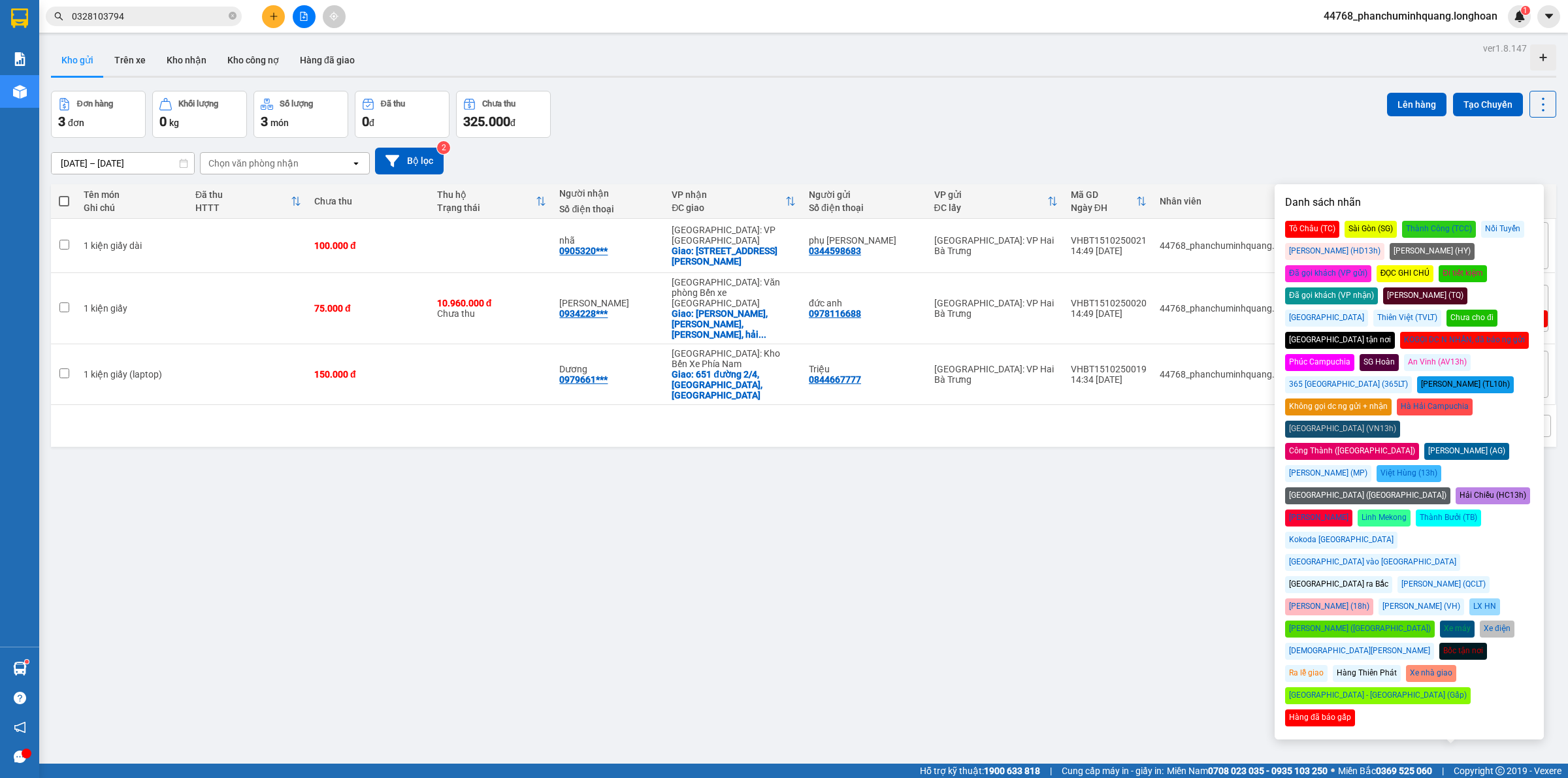
click at [1224, 142] on div "[DATE] – [DATE] Press the down arrow key to interact with the calendar and sele…" at bounding box center [803, 161] width 1505 height 47
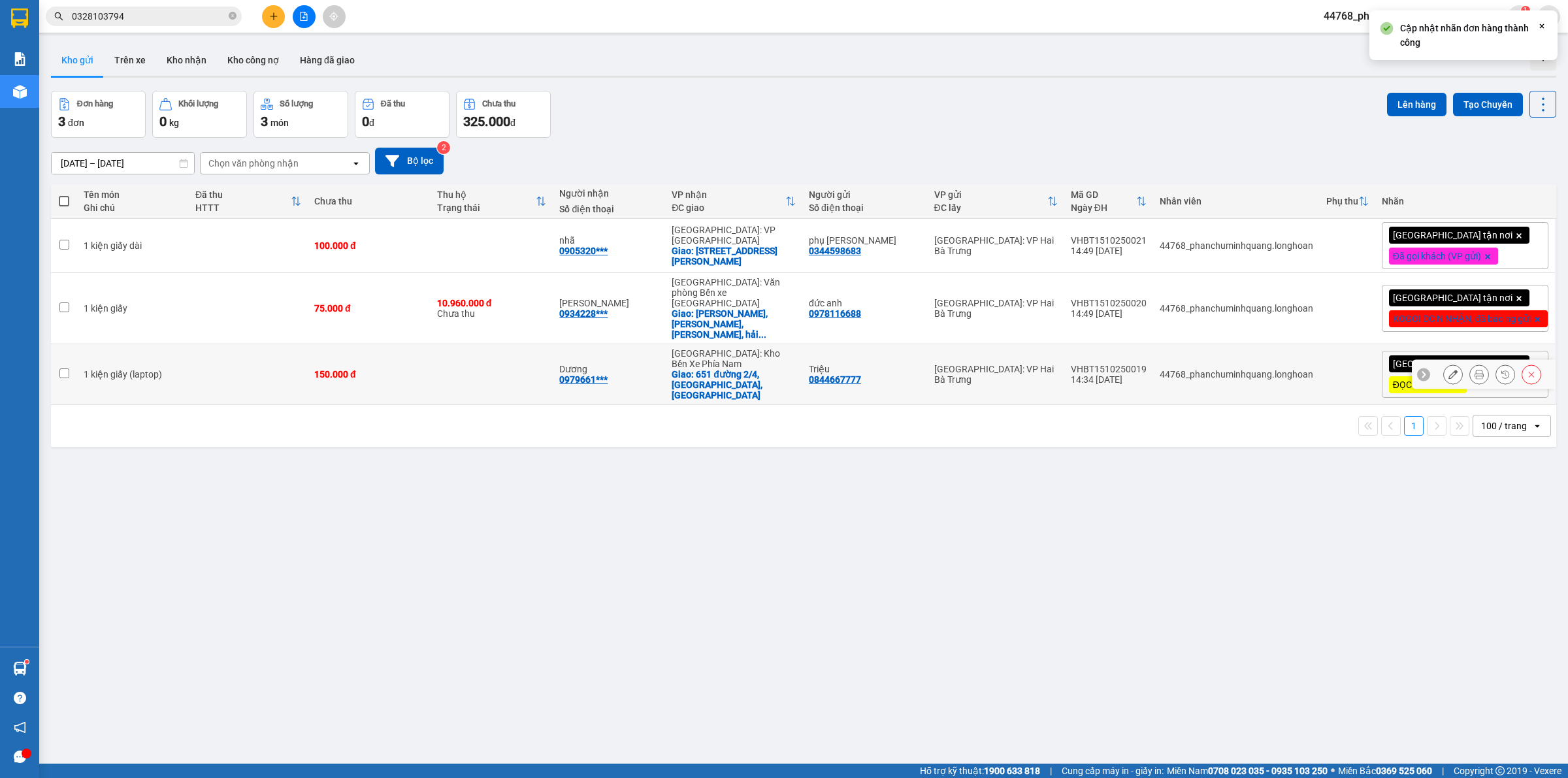
click at [1418, 360] on div at bounding box center [1483, 375] width 143 height 29
click at [1393, 358] on span "[GEOGRAPHIC_DATA] tận nơi" at bounding box center [1453, 364] width 119 height 12
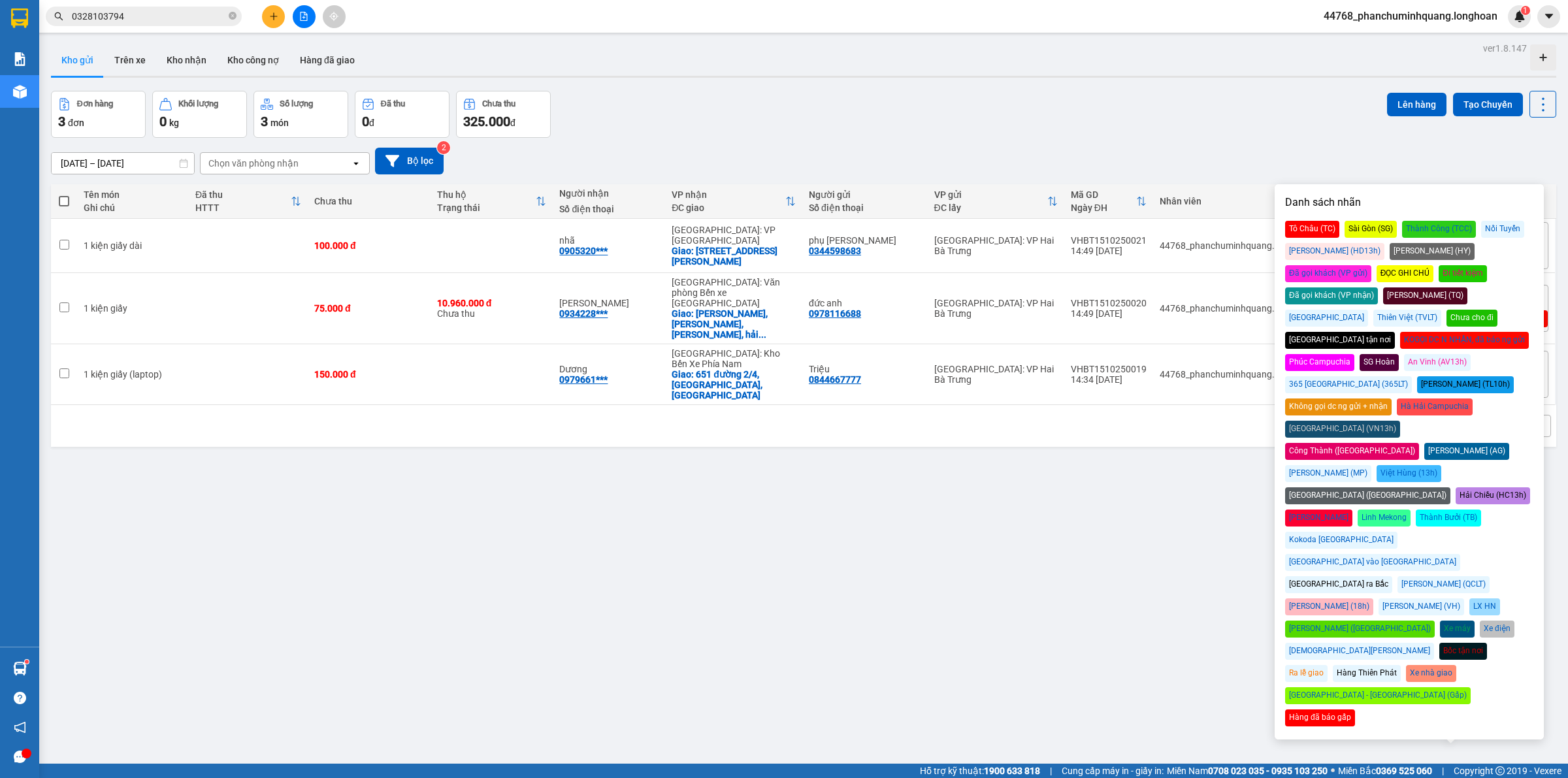
click at [1371, 265] on div "Đã gọi khách (VP gửi)" at bounding box center [1328, 273] width 86 height 17
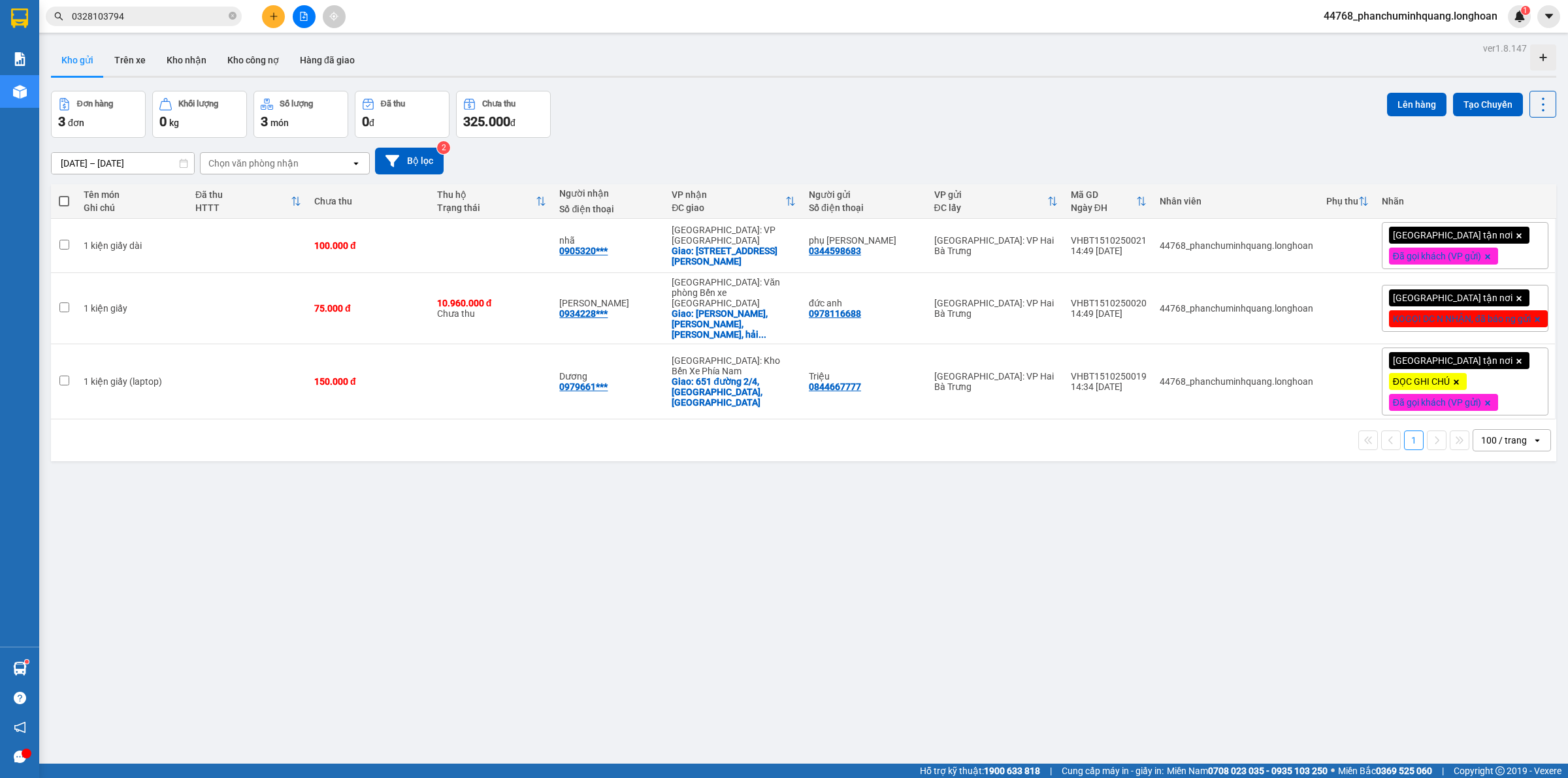
click at [1215, 139] on div "[DATE] – [DATE] Press the down arrow key to interact with the calendar and sele…" at bounding box center [803, 161] width 1505 height 47
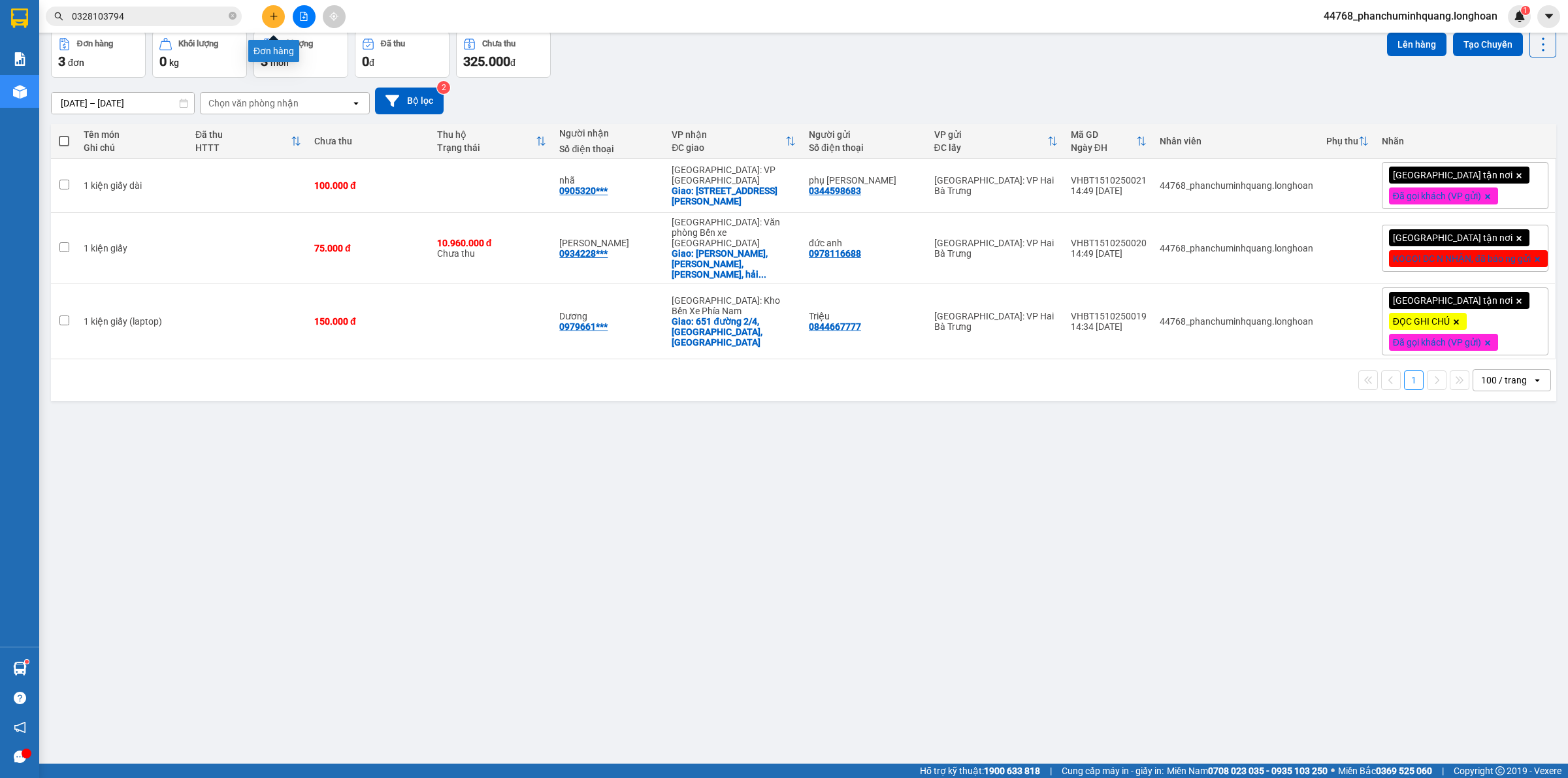
click at [274, 6] on button at bounding box center [273, 16] width 23 height 23
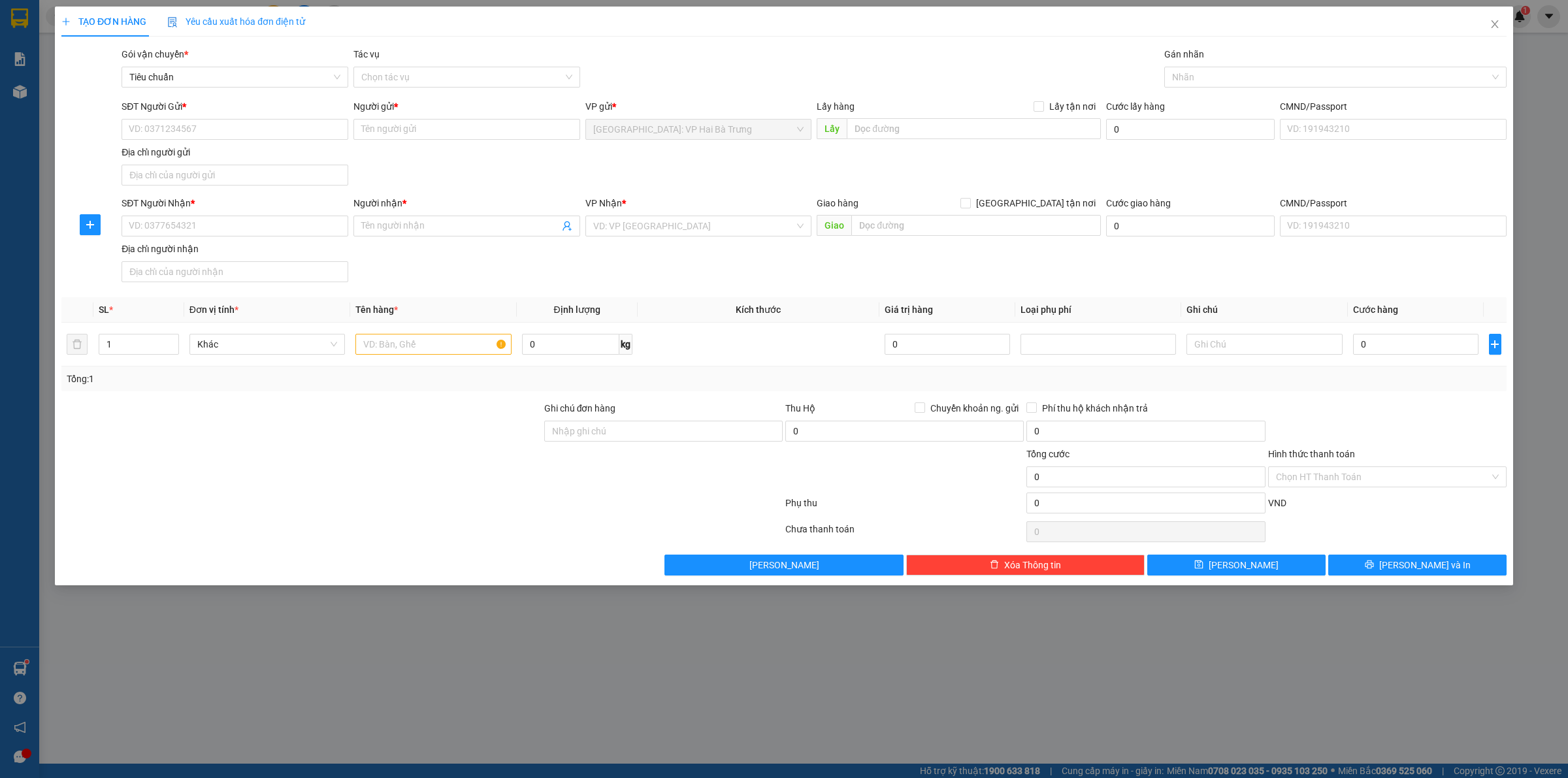
click at [262, 115] on div "SĐT Người Gửi *" at bounding box center [235, 109] width 227 height 19
drag, startPoint x: 253, startPoint y: 125, endPoint x: 250, endPoint y: 115, distance: 10.4
click at [252, 125] on input "SĐT Người Gửi *" at bounding box center [235, 129] width 227 height 21
drag, startPoint x: 143, startPoint y: 152, endPoint x: 164, endPoint y: 183, distance: 37.4
click at [144, 152] on div "0936270681 - Cty hải linh" at bounding box center [235, 156] width 211 height 15
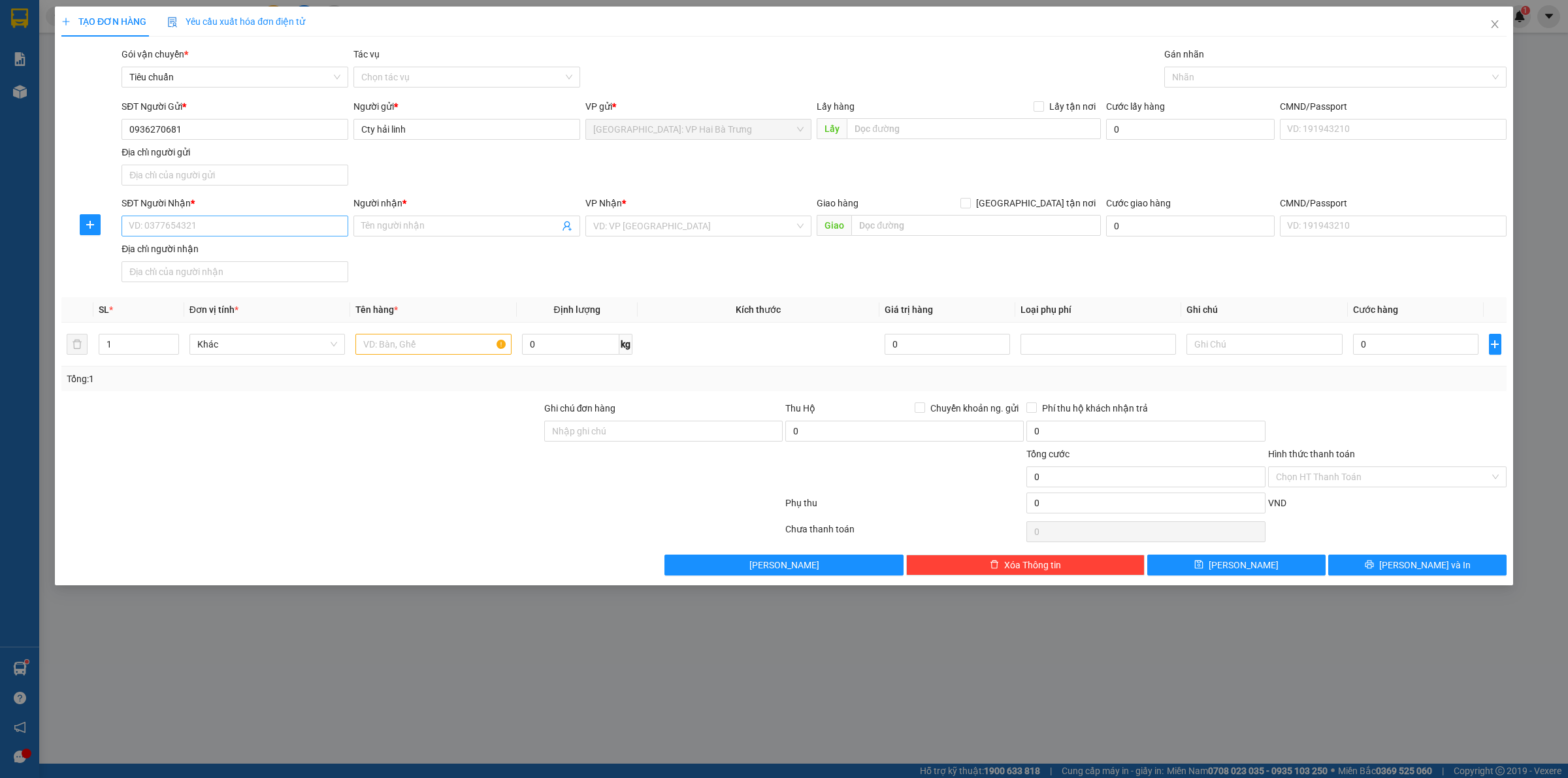
drag, startPoint x: 223, startPoint y: 239, endPoint x: 231, endPoint y: 235, distance: 8.9
click at [223, 236] on div "SĐT Người Nhận * VD: 0377654321" at bounding box center [235, 218] width 227 height 46
click at [232, 235] on input "SĐT Người Nhận *" at bounding box center [235, 226] width 227 height 21
click at [220, 253] on div "0332713522 - chị cẩm" at bounding box center [235, 254] width 211 height 15
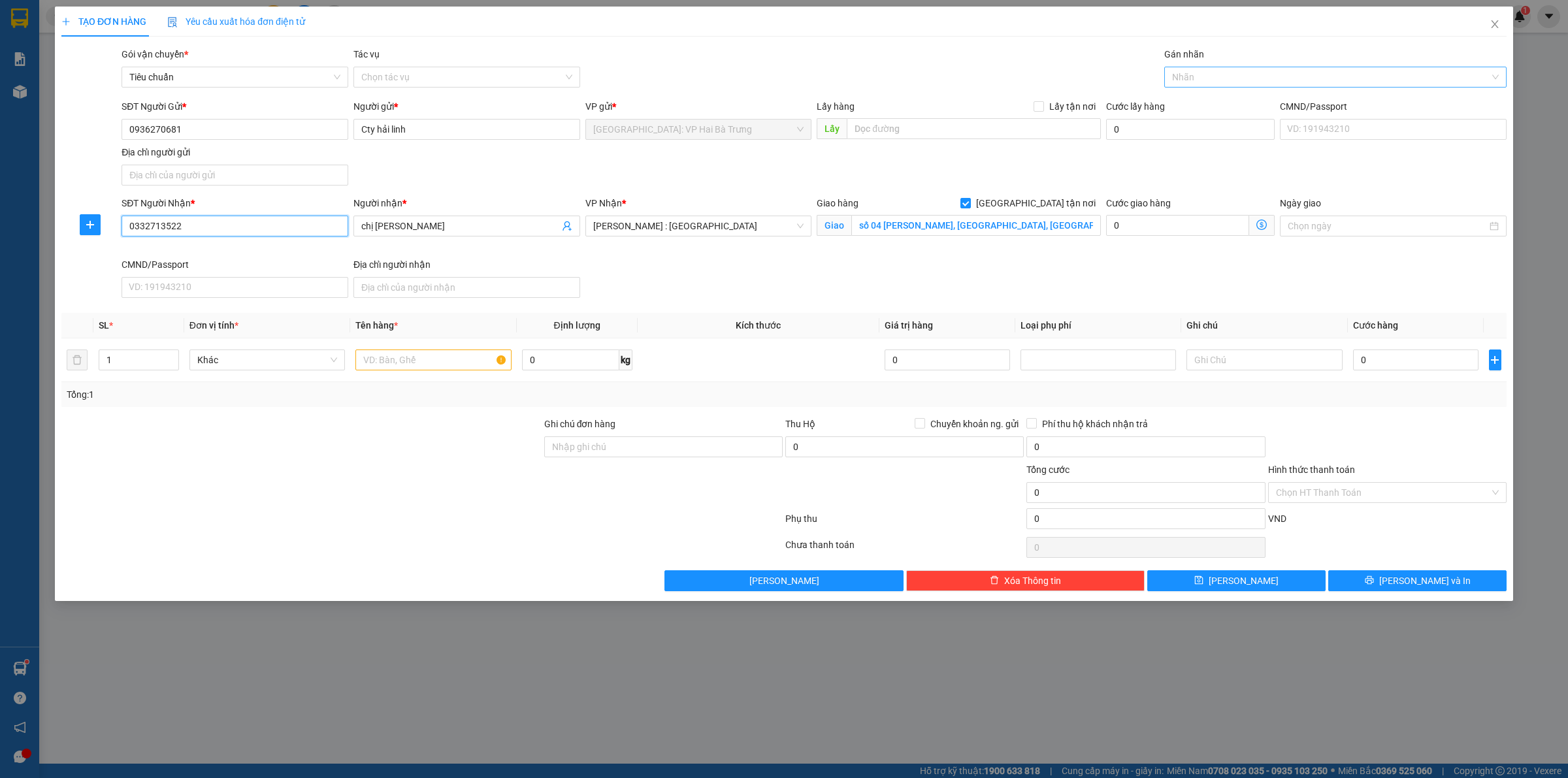
click at [1189, 78] on div at bounding box center [1329, 77] width 322 height 15
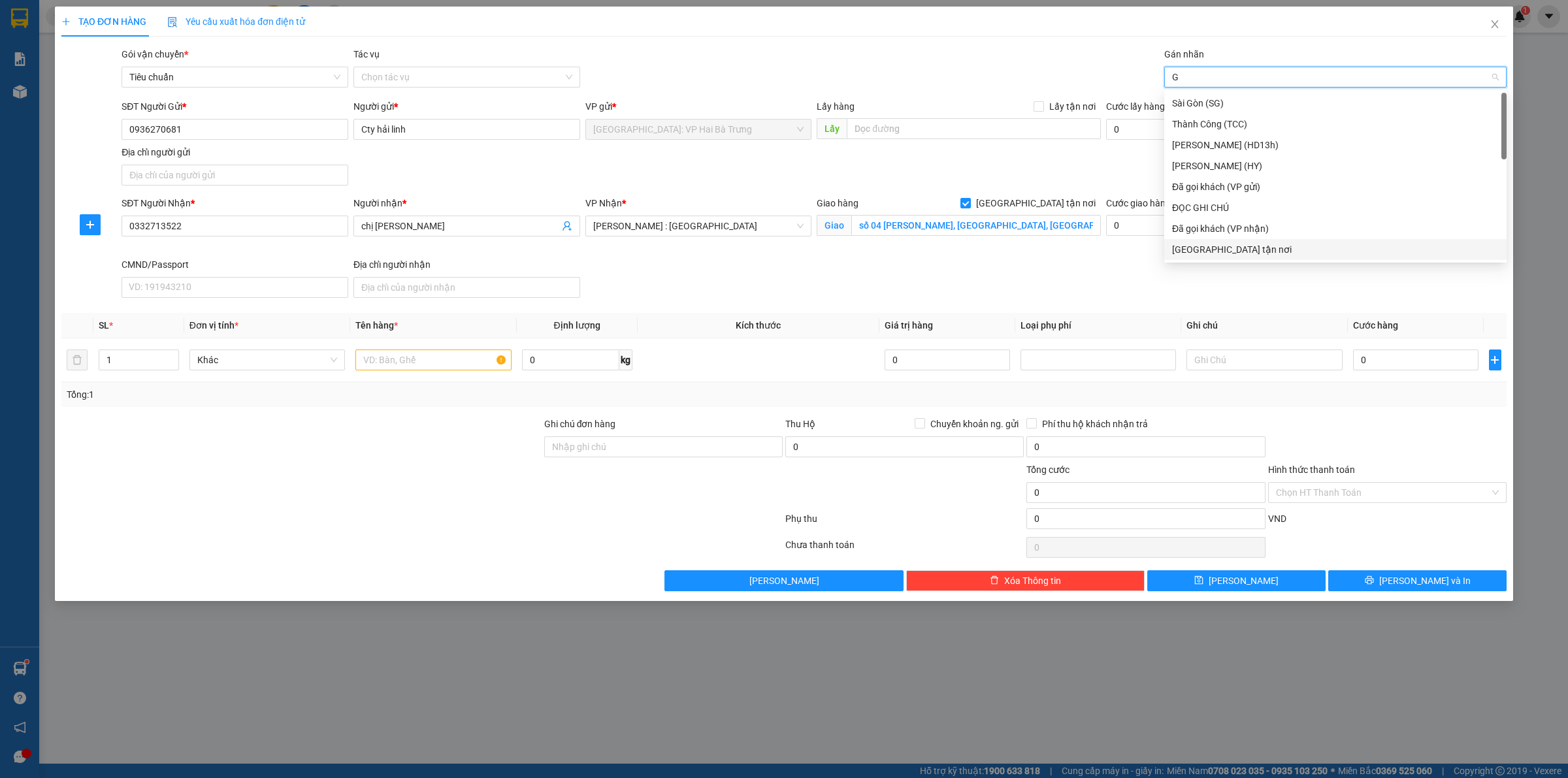
click at [1187, 253] on div "[GEOGRAPHIC_DATA] tận nơi" at bounding box center [1335, 250] width 326 height 15
click at [168, 353] on span "Increase Value" at bounding box center [171, 356] width 15 height 12
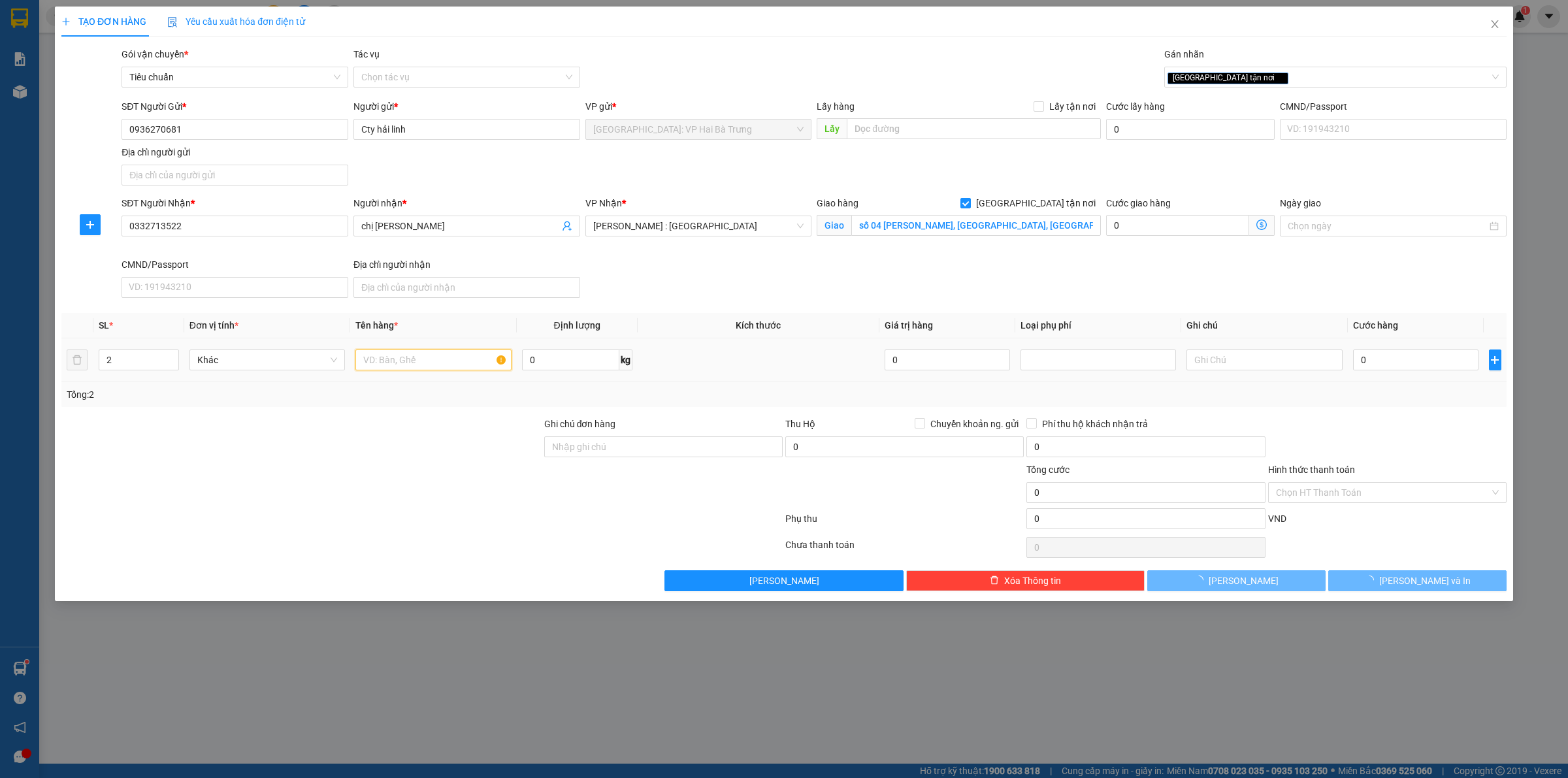
drag, startPoint x: 380, startPoint y: 364, endPoint x: 443, endPoint y: 308, distance: 84.3
click at [388, 361] on input "text" at bounding box center [433, 360] width 156 height 21
click at [1393, 363] on input "0" at bounding box center [1416, 360] width 126 height 21
click at [1474, 484] on input "Hình thức thanh toán" at bounding box center [1383, 493] width 214 height 19
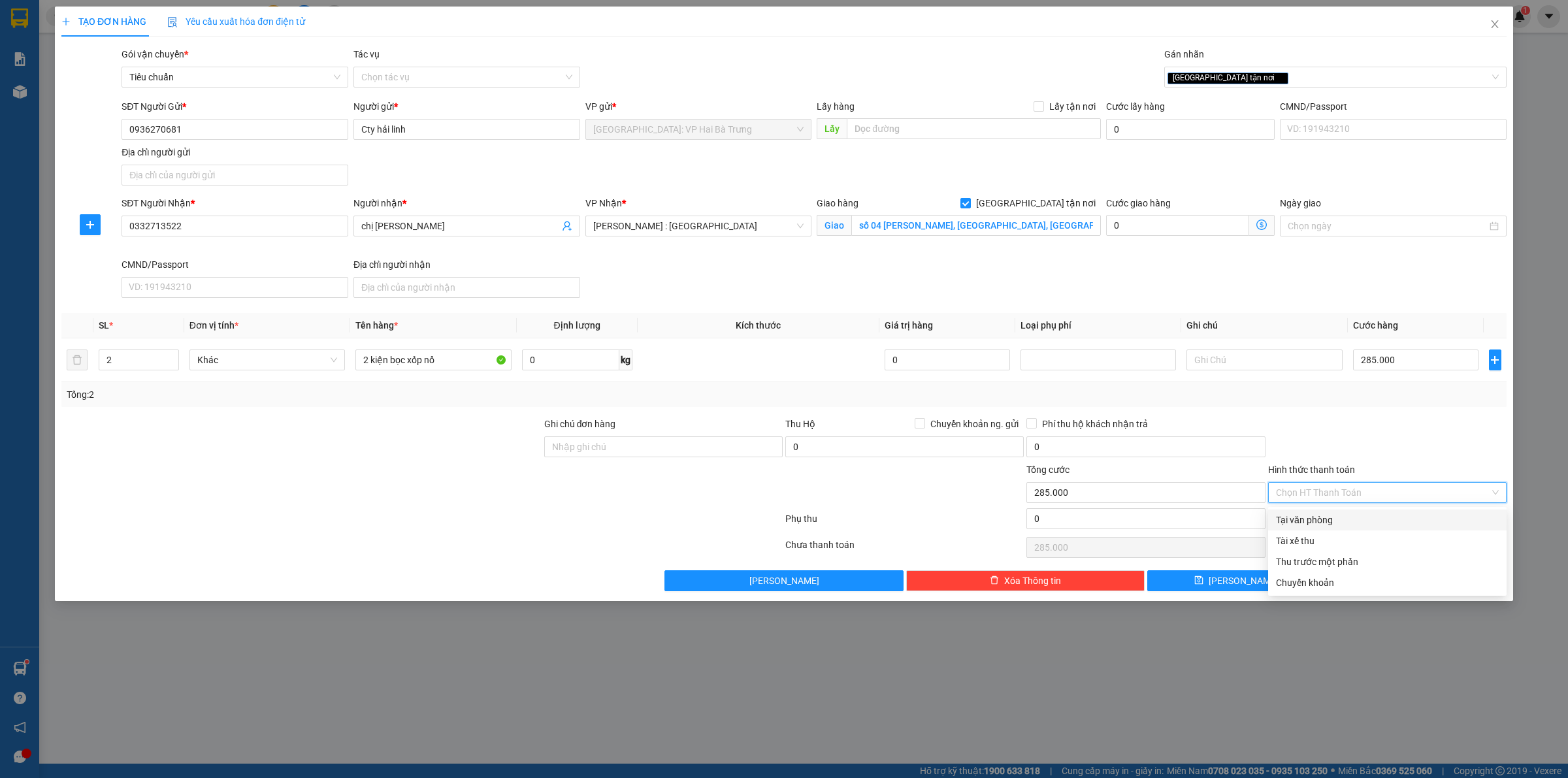
click at [1421, 518] on div "Tại văn phòng" at bounding box center [1387, 520] width 223 height 15
click at [1414, 582] on span "[PERSON_NAME] và In" at bounding box center [1425, 581] width 91 height 15
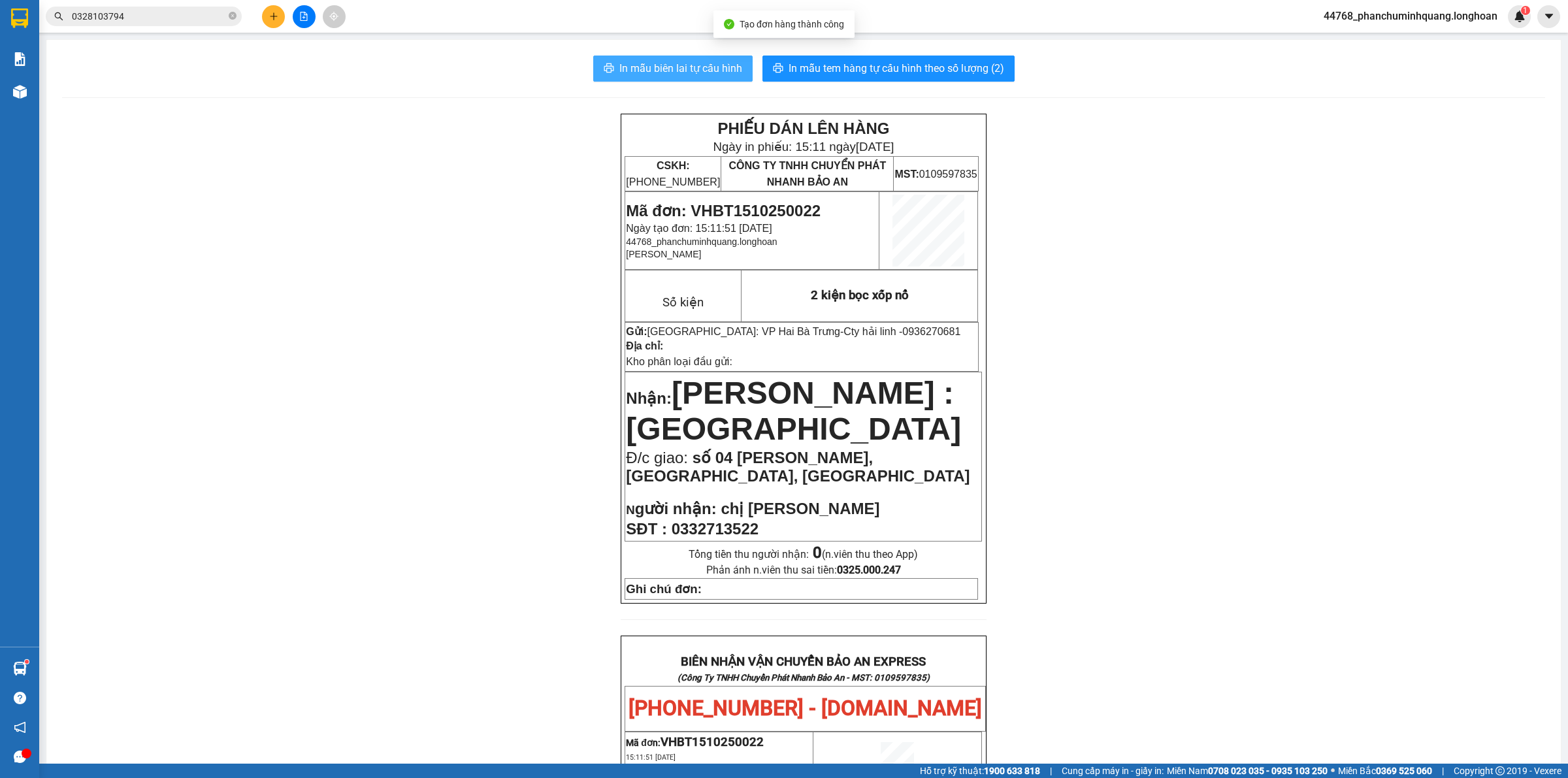
click at [709, 70] on span "In mẫu biên lai tự cấu hình" at bounding box center [680, 69] width 123 height 16
click at [278, 23] on button at bounding box center [273, 16] width 23 height 23
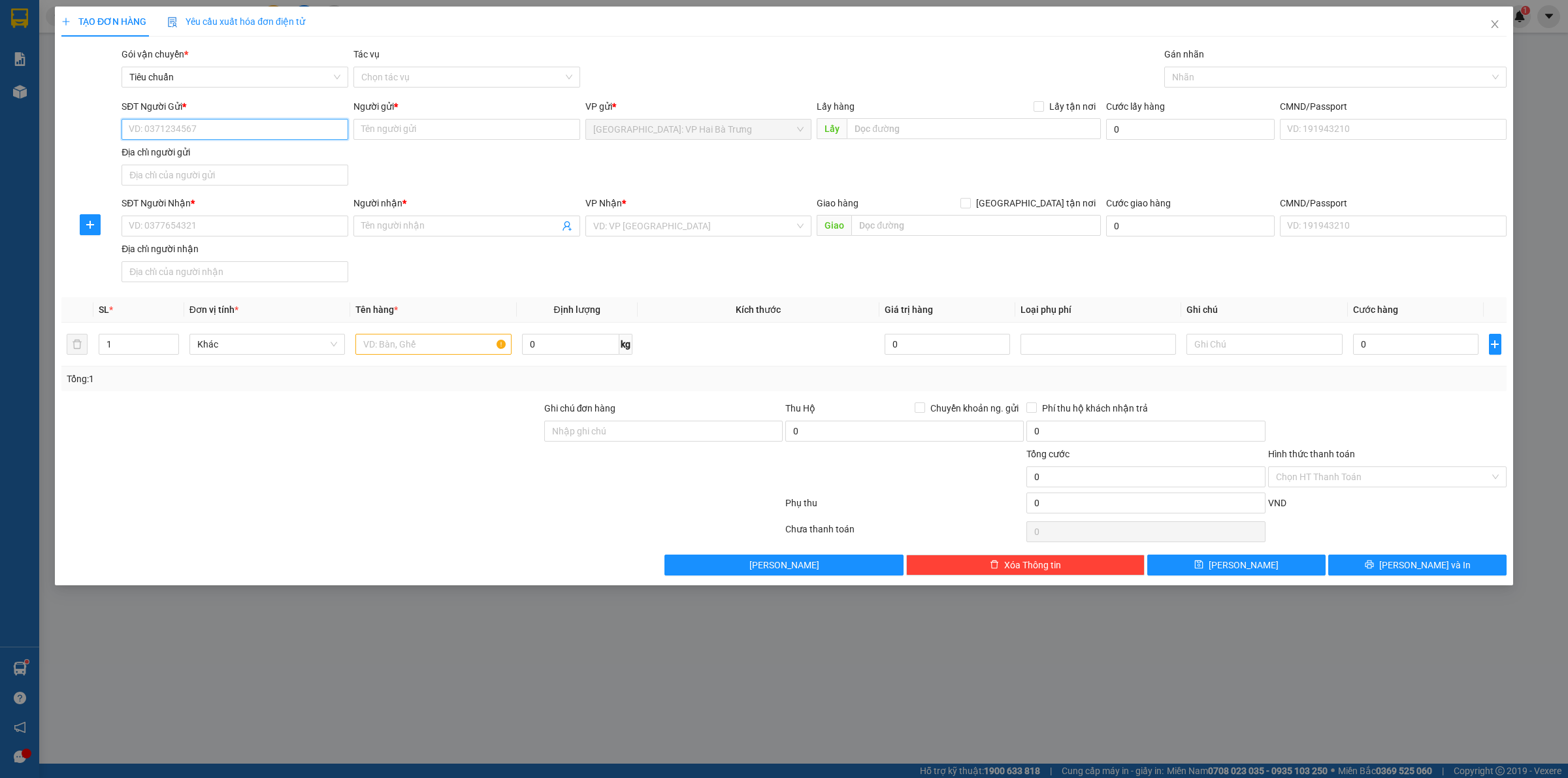
click at [243, 129] on input "SĐT Người Gửi *" at bounding box center [235, 129] width 227 height 21
drag, startPoint x: 446, startPoint y: 124, endPoint x: 384, endPoint y: 129, distance: 62.2
click at [384, 129] on input "Hạnh096311269" at bounding box center [466, 129] width 227 height 21
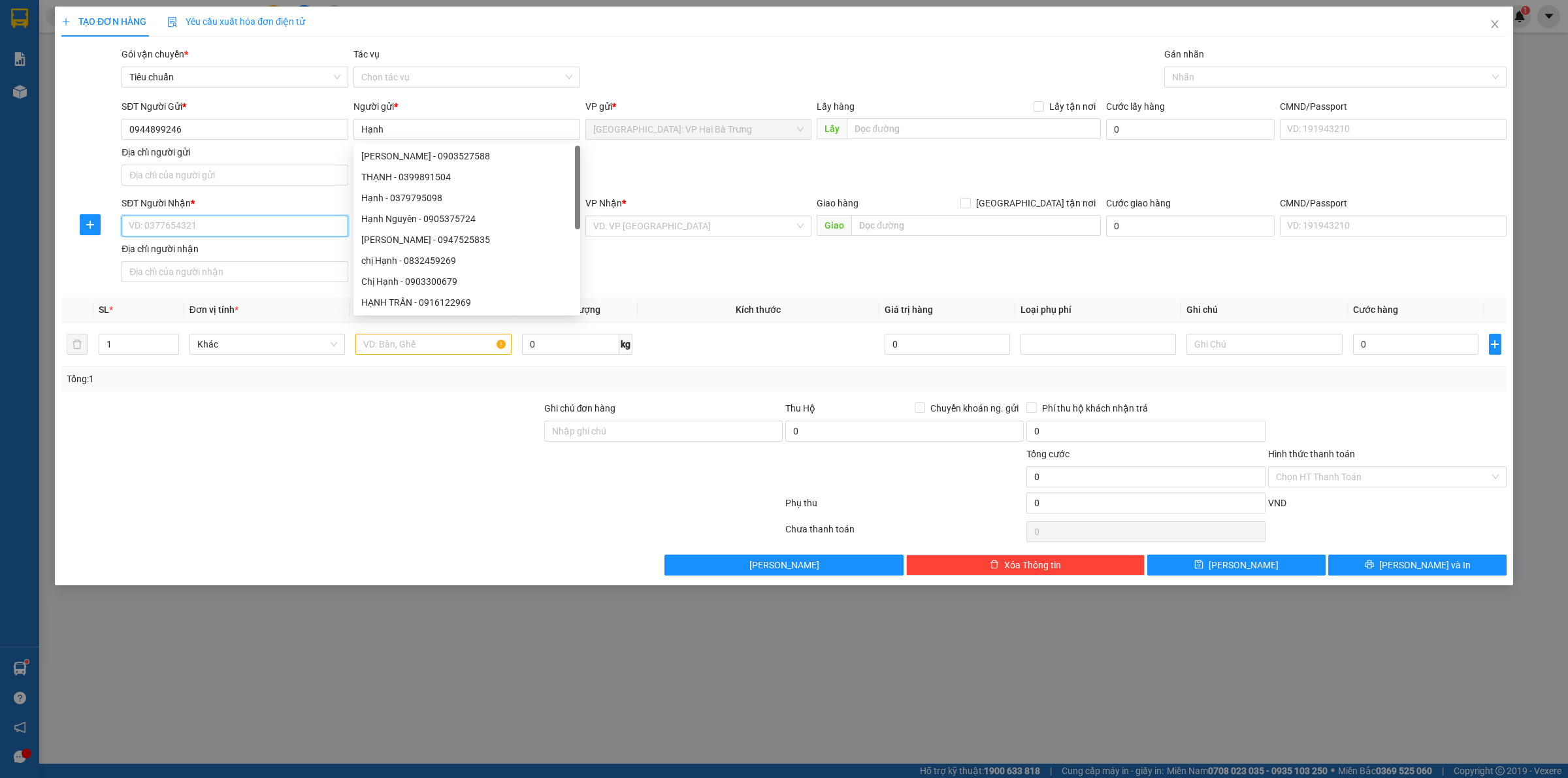
click at [249, 230] on input "SĐT Người Nhận *" at bounding box center [235, 226] width 227 height 21
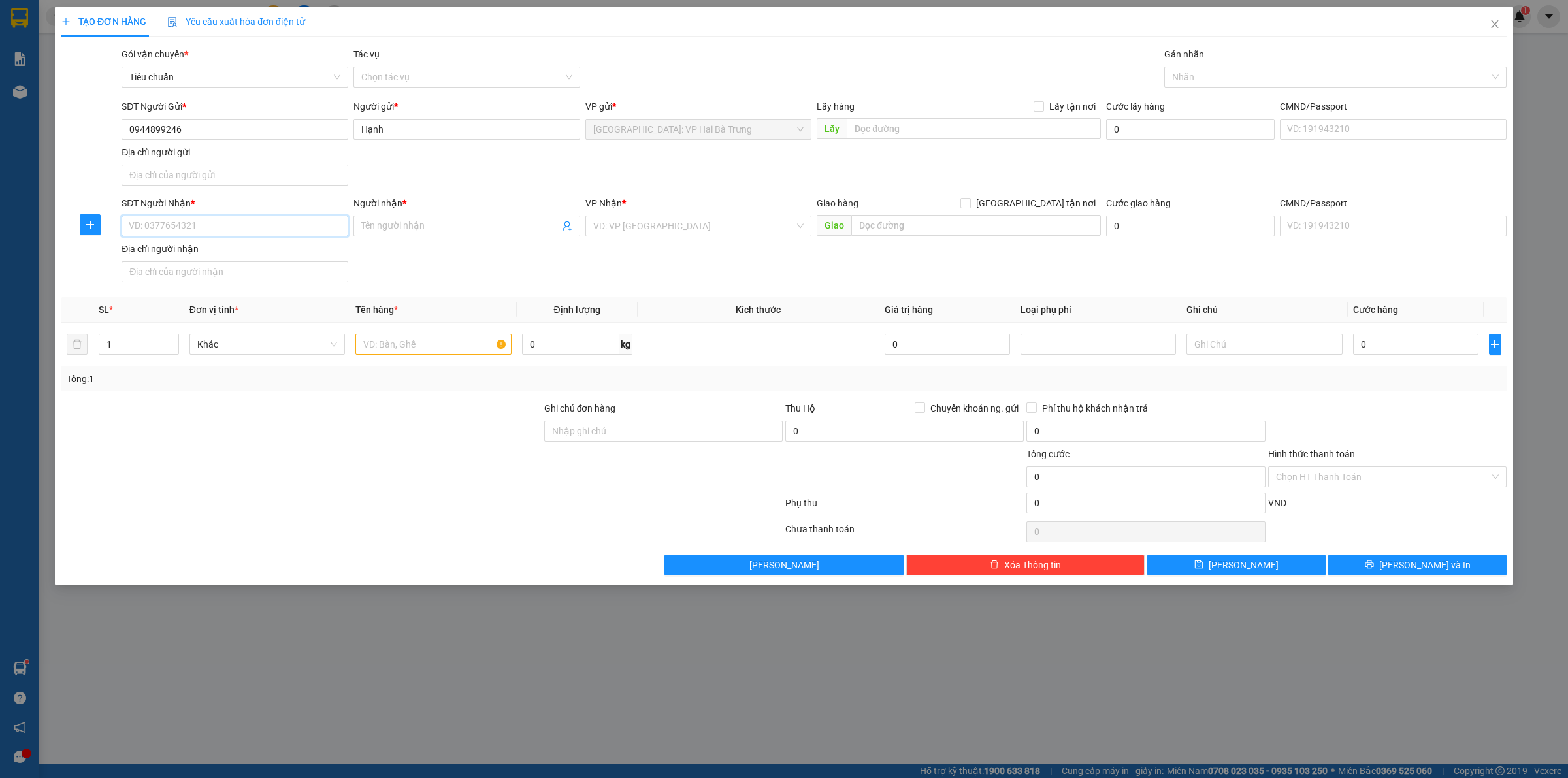
paste input "096311269"
click at [296, 261] on div "0963112697 - nguyên" at bounding box center [235, 253] width 227 height 21
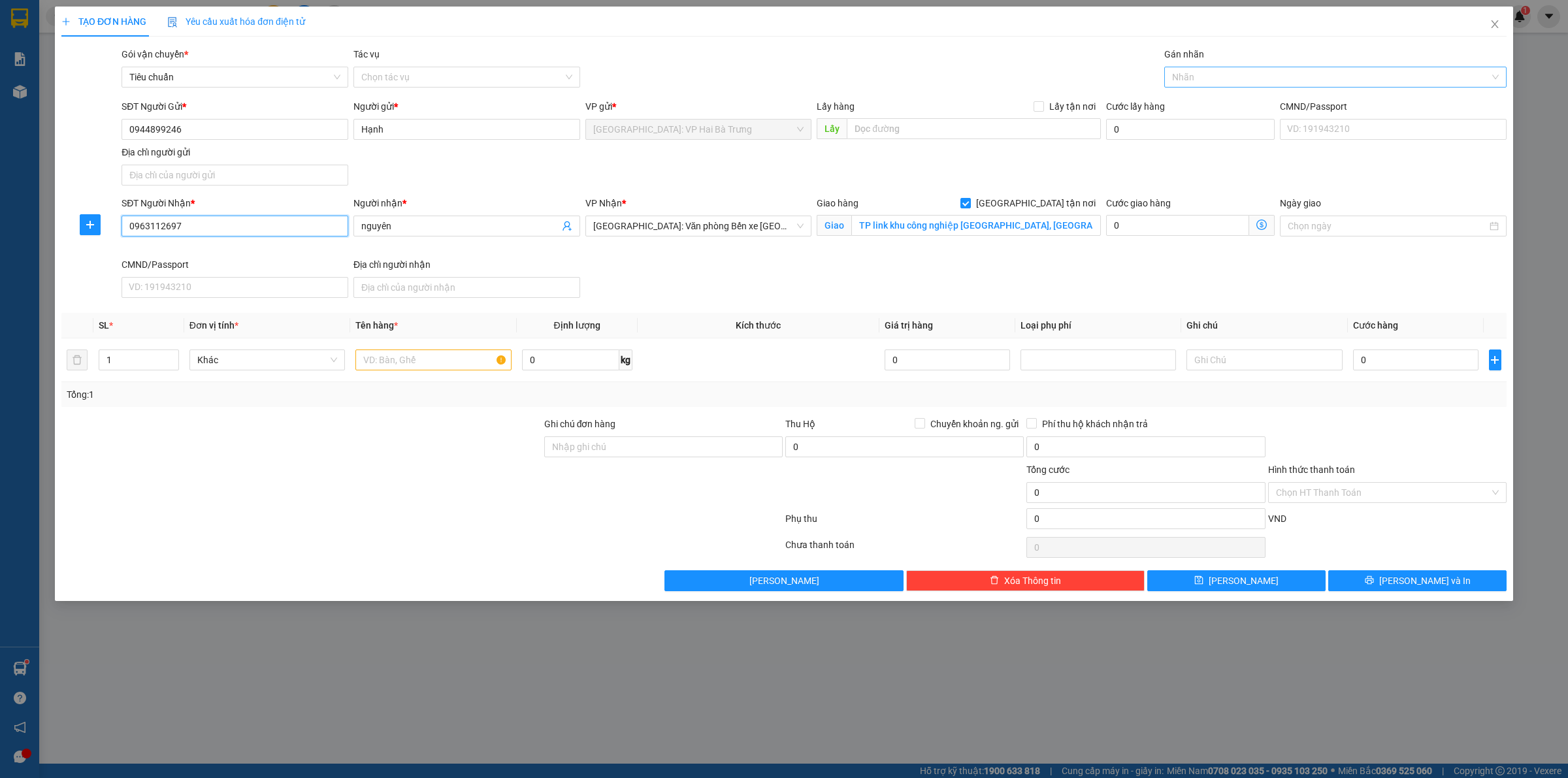
click at [1190, 76] on div at bounding box center [1329, 77] width 322 height 15
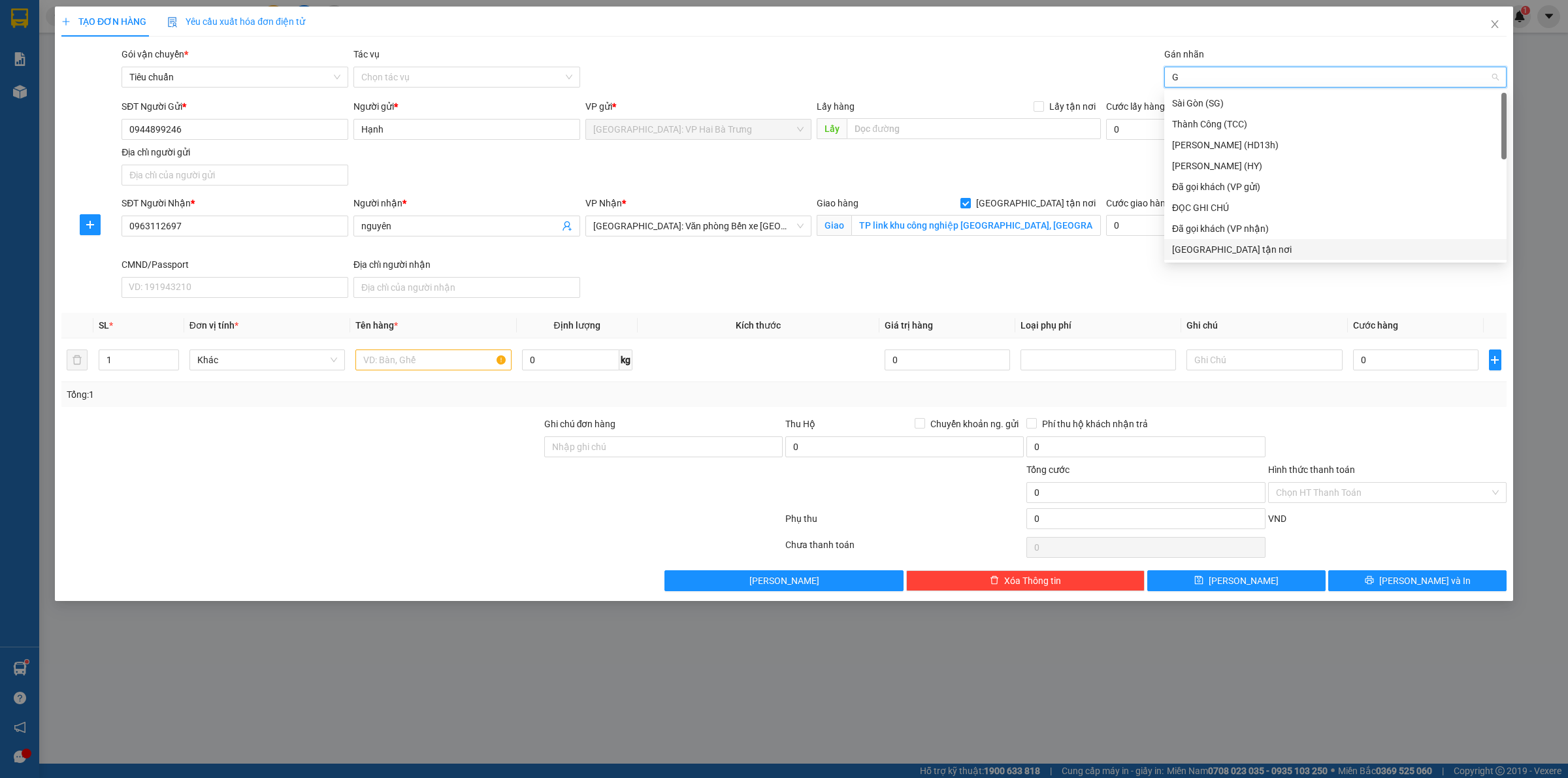
click at [1200, 246] on div "[GEOGRAPHIC_DATA] tận nơi" at bounding box center [1335, 250] width 326 height 15
click at [396, 356] on input "text" at bounding box center [433, 360] width 156 height 21
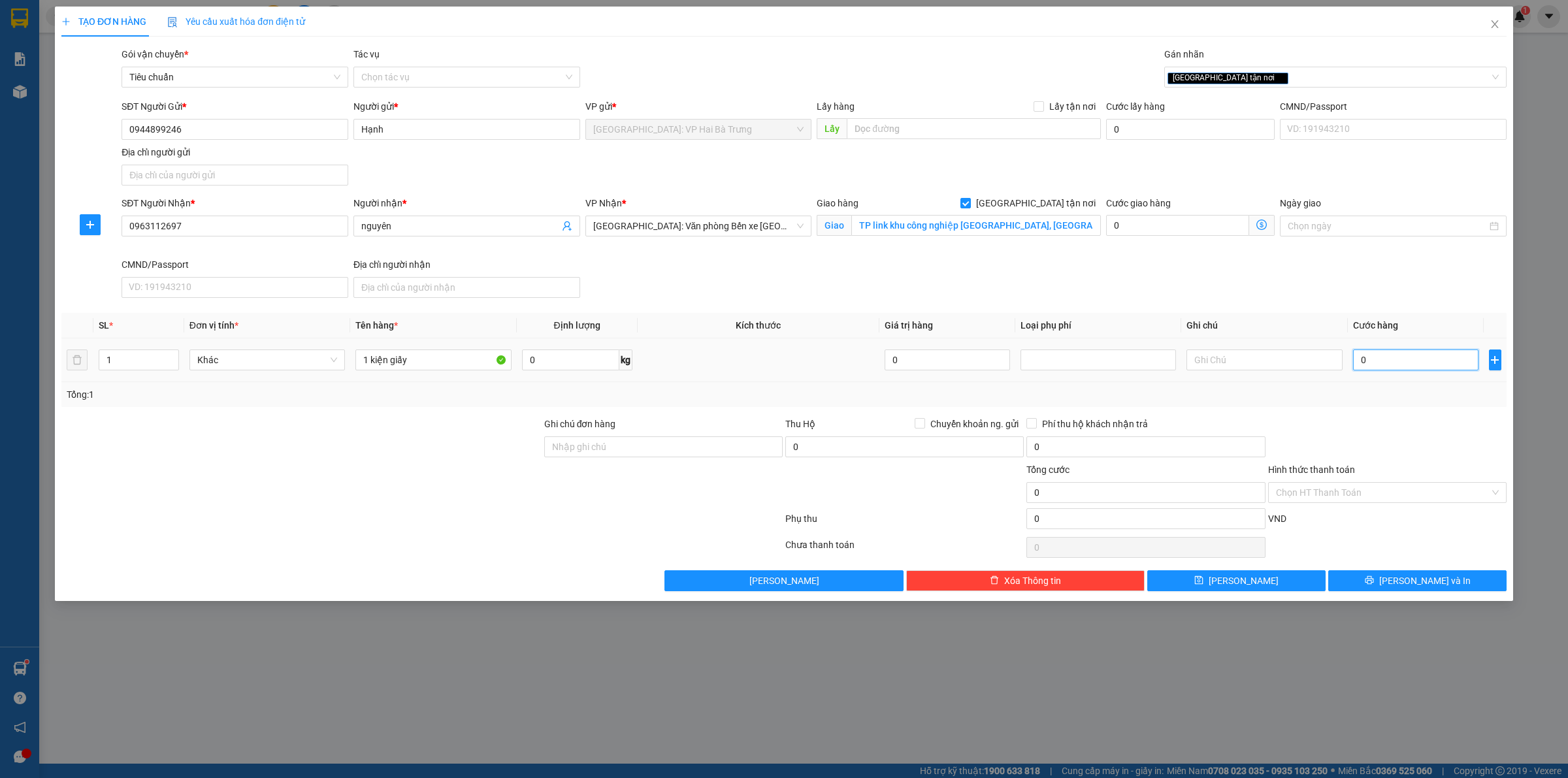
click at [1363, 350] on input "0" at bounding box center [1416, 360] width 126 height 21
click at [1327, 491] on input "Hình thức thanh toán" at bounding box center [1383, 493] width 214 height 19
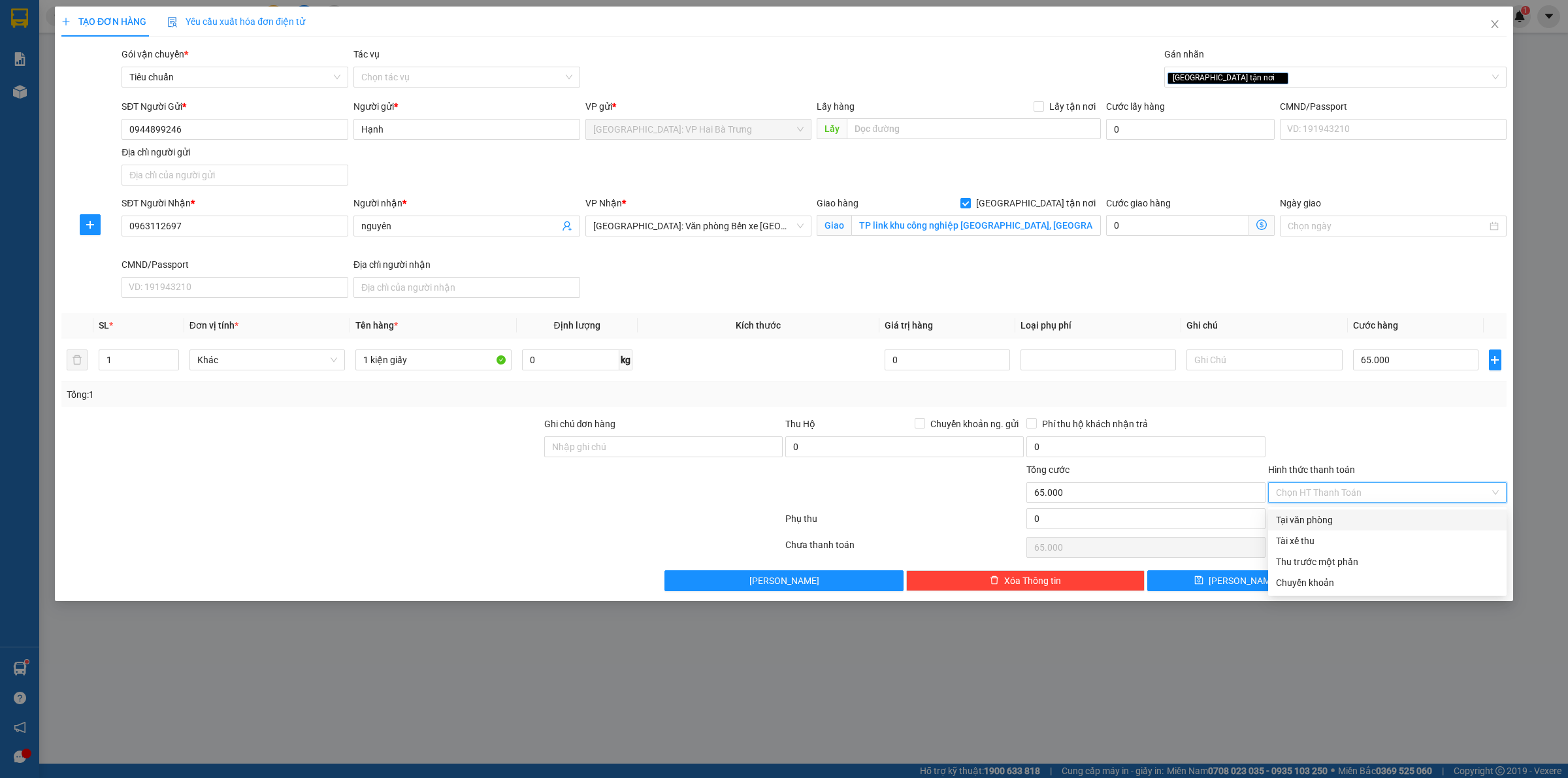
click at [1359, 516] on div "Tại văn phòng" at bounding box center [1387, 520] width 223 height 15
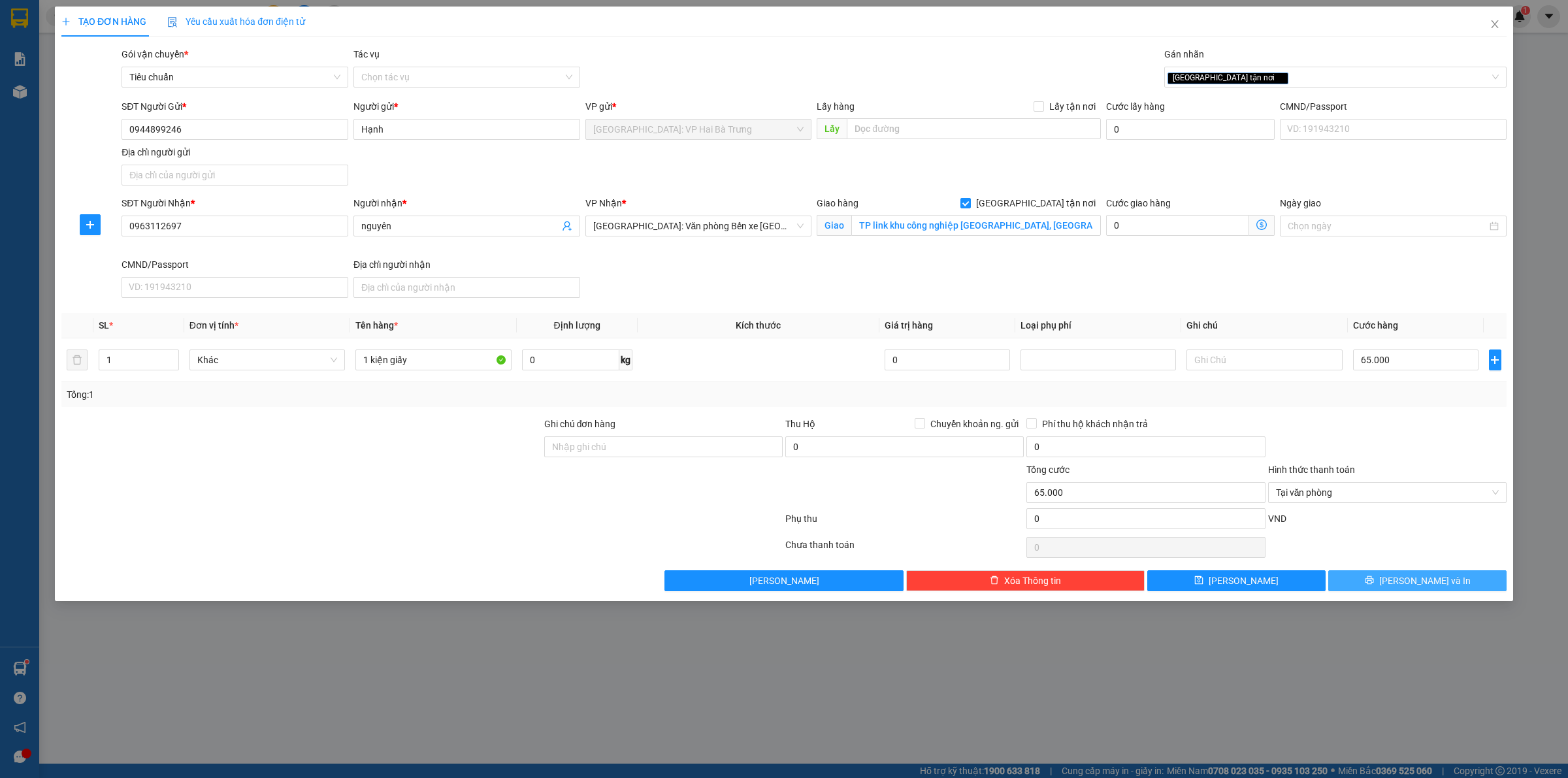
click at [1408, 581] on span "[PERSON_NAME] và In" at bounding box center [1425, 581] width 91 height 15
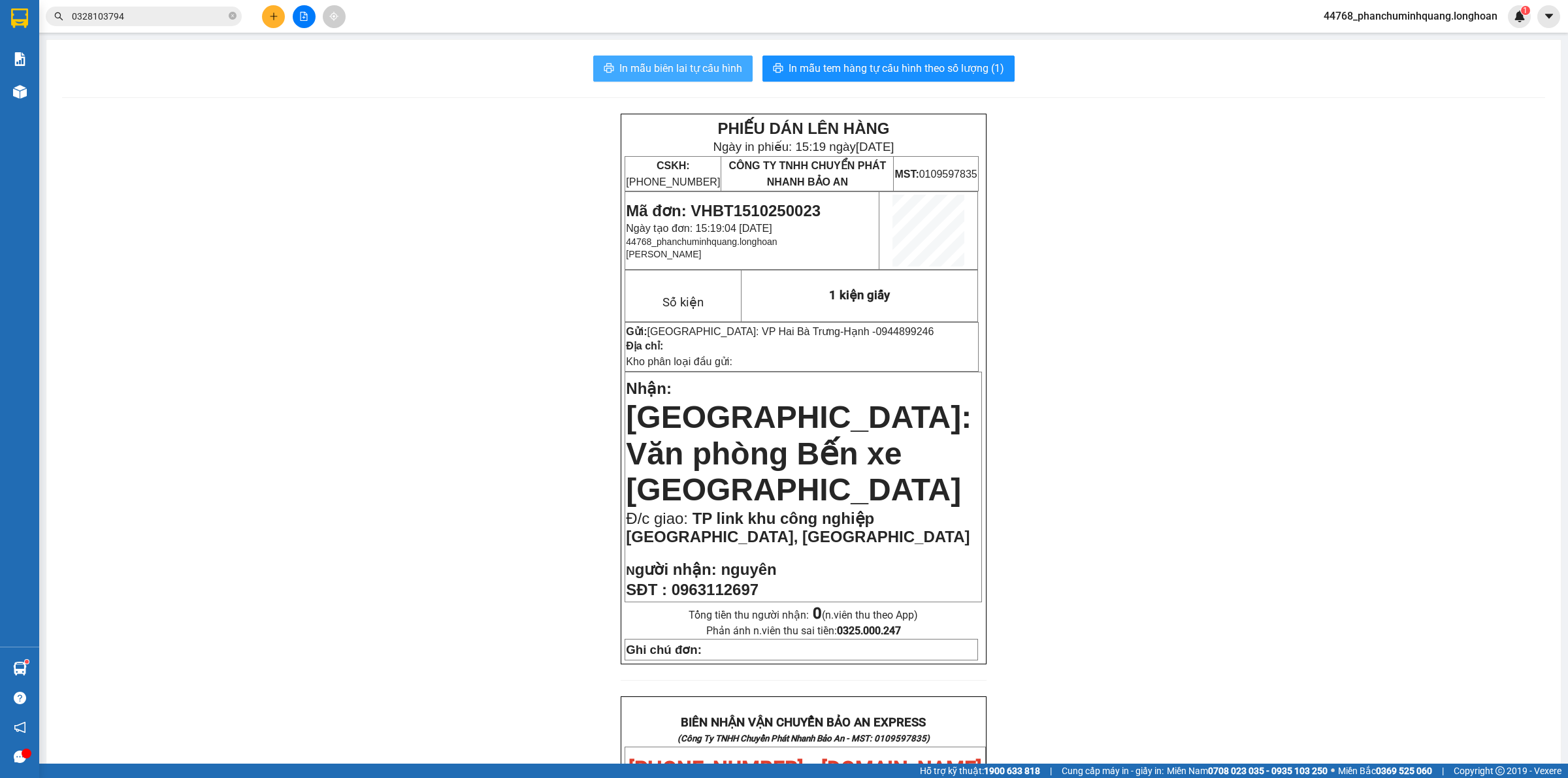
click at [687, 69] on span "In mẫu biên lai tự cấu hình" at bounding box center [680, 69] width 123 height 16
click at [730, 64] on span "In mẫu biên lai tự cấu hình" at bounding box center [680, 69] width 123 height 16
click at [839, 67] on span "In mẫu tem hàng tự cấu hình theo số lượng (1)" at bounding box center [896, 69] width 215 height 16
click at [270, 19] on icon "plus" at bounding box center [273, 16] width 9 height 9
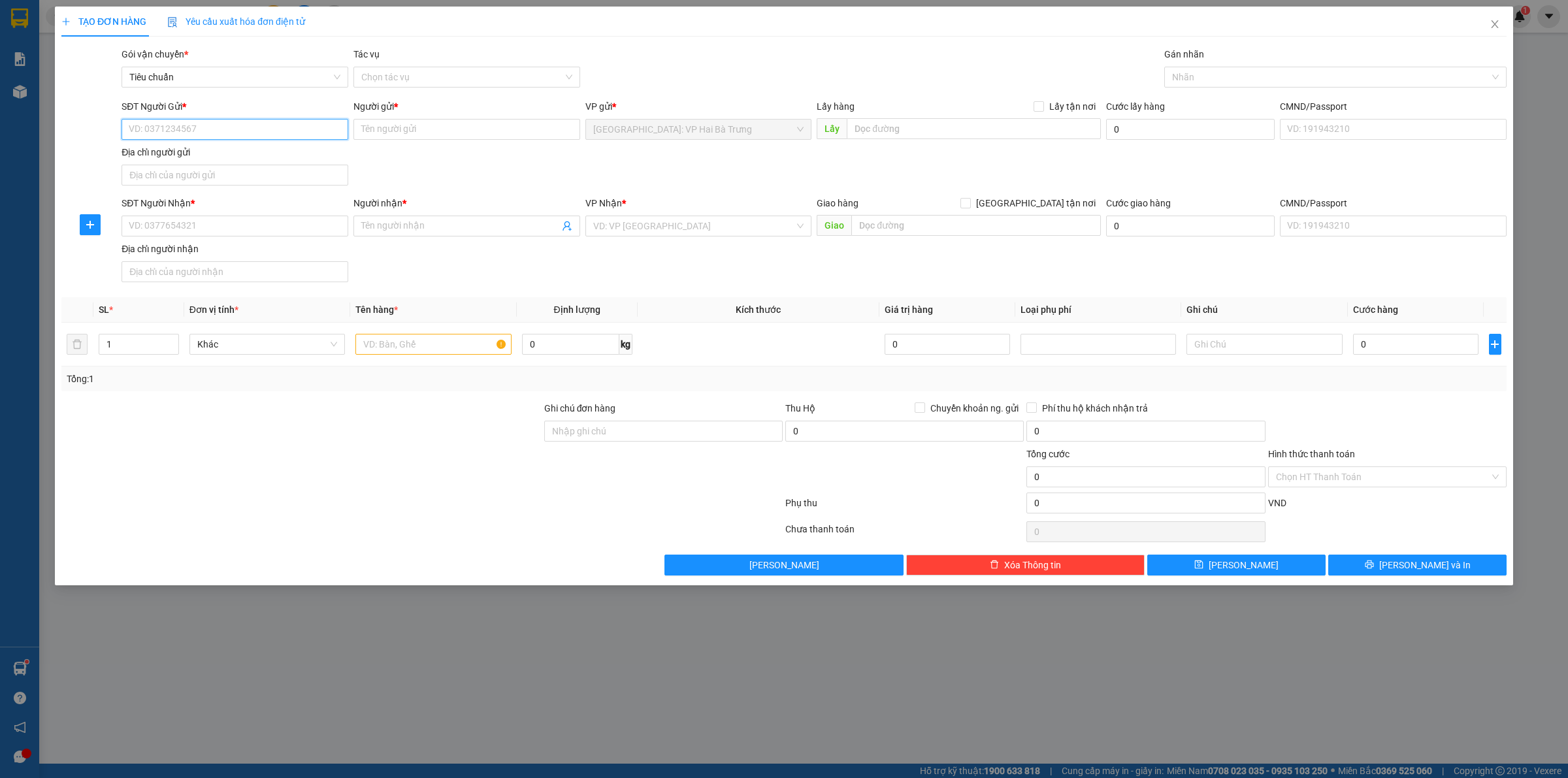
click at [288, 128] on input "SĐT Người Gửi *" at bounding box center [235, 129] width 227 height 21
click at [264, 154] on div "0979560587 - thu hương" at bounding box center [235, 156] width 211 height 15
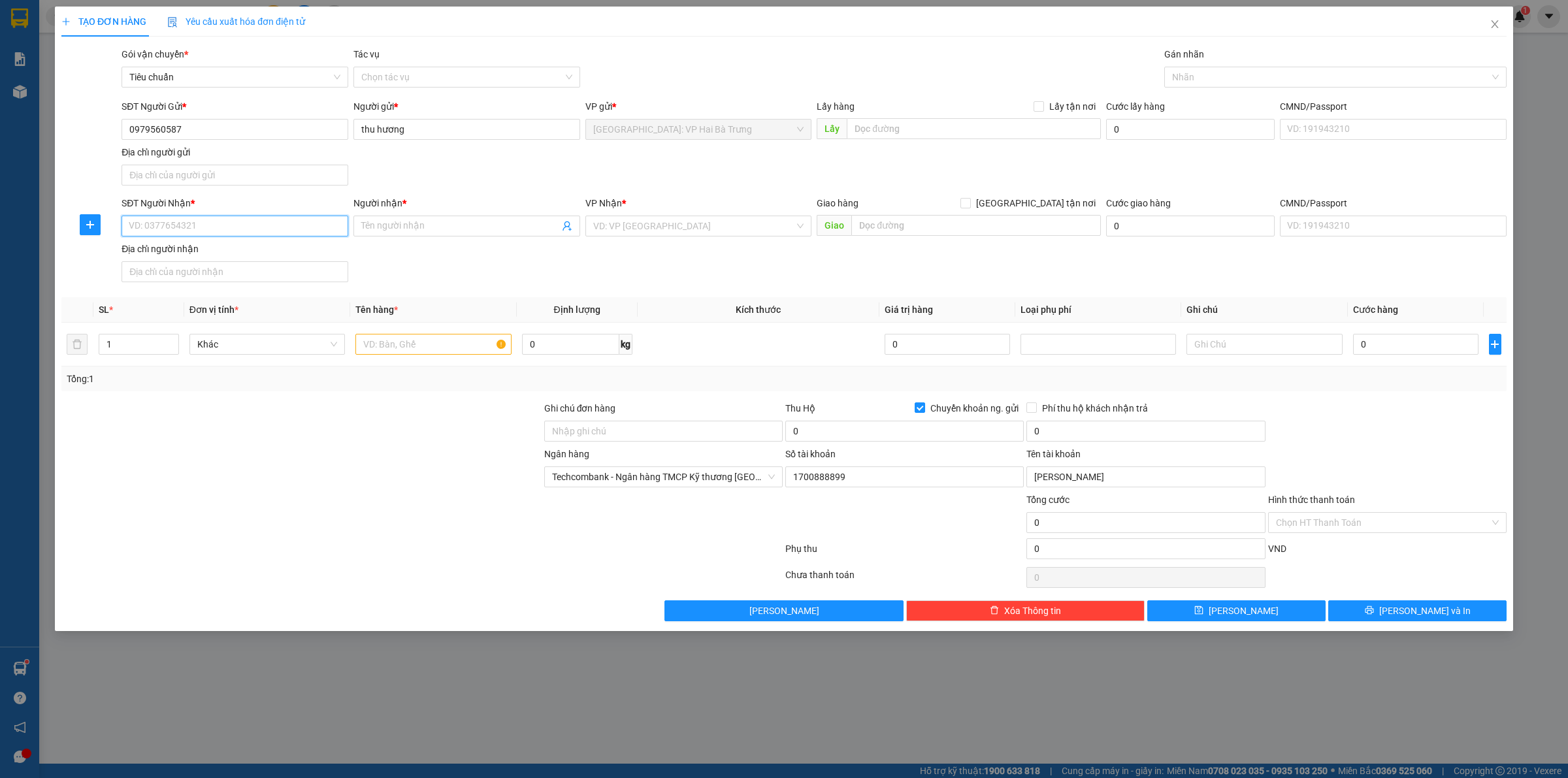
click at [292, 227] on input "SĐT Người Nhận *" at bounding box center [235, 226] width 227 height 21
click at [435, 223] on input "Người nhận *" at bounding box center [460, 226] width 198 height 15
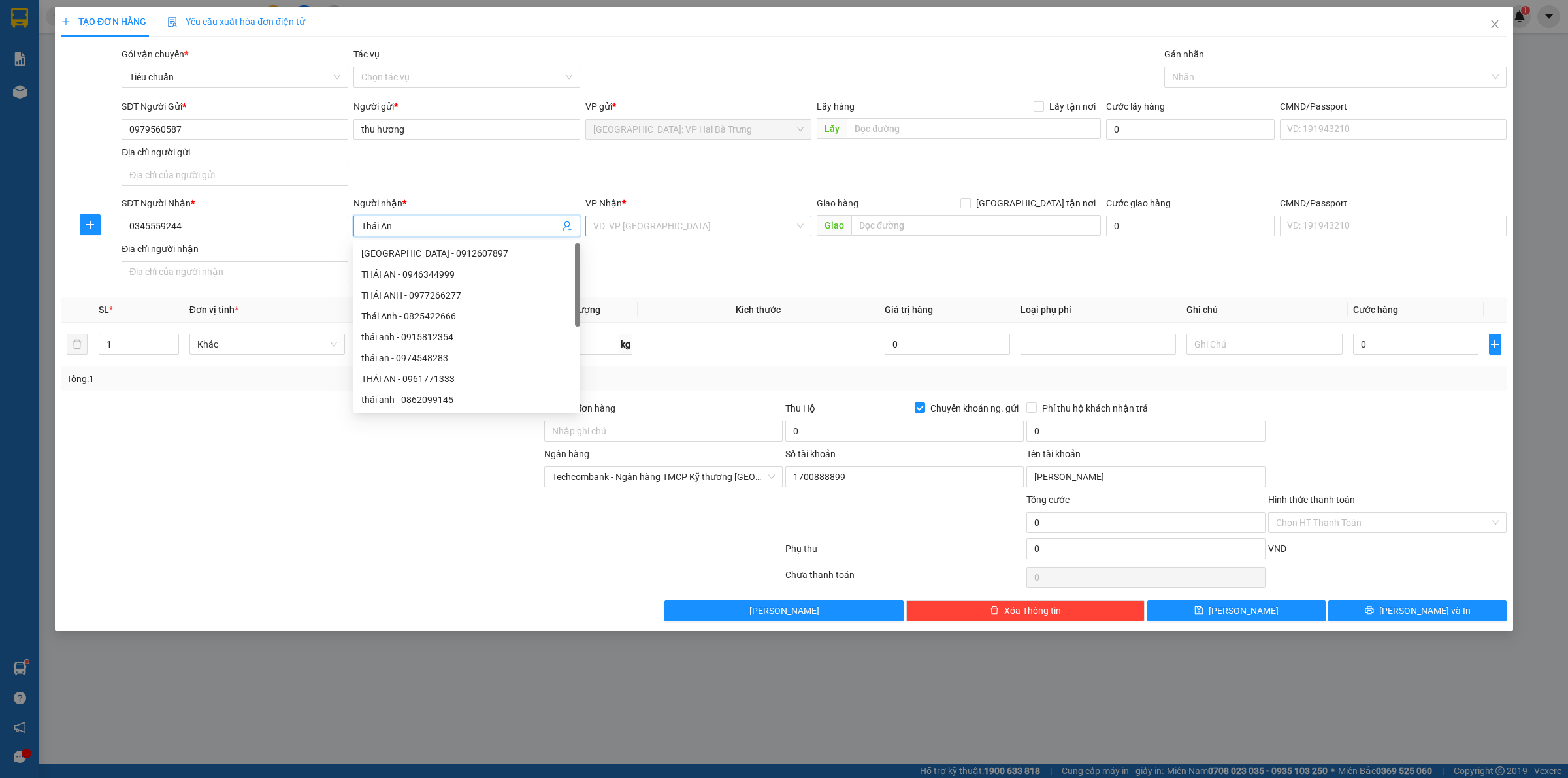
click at [772, 226] on input "search" at bounding box center [694, 226] width 202 height 19
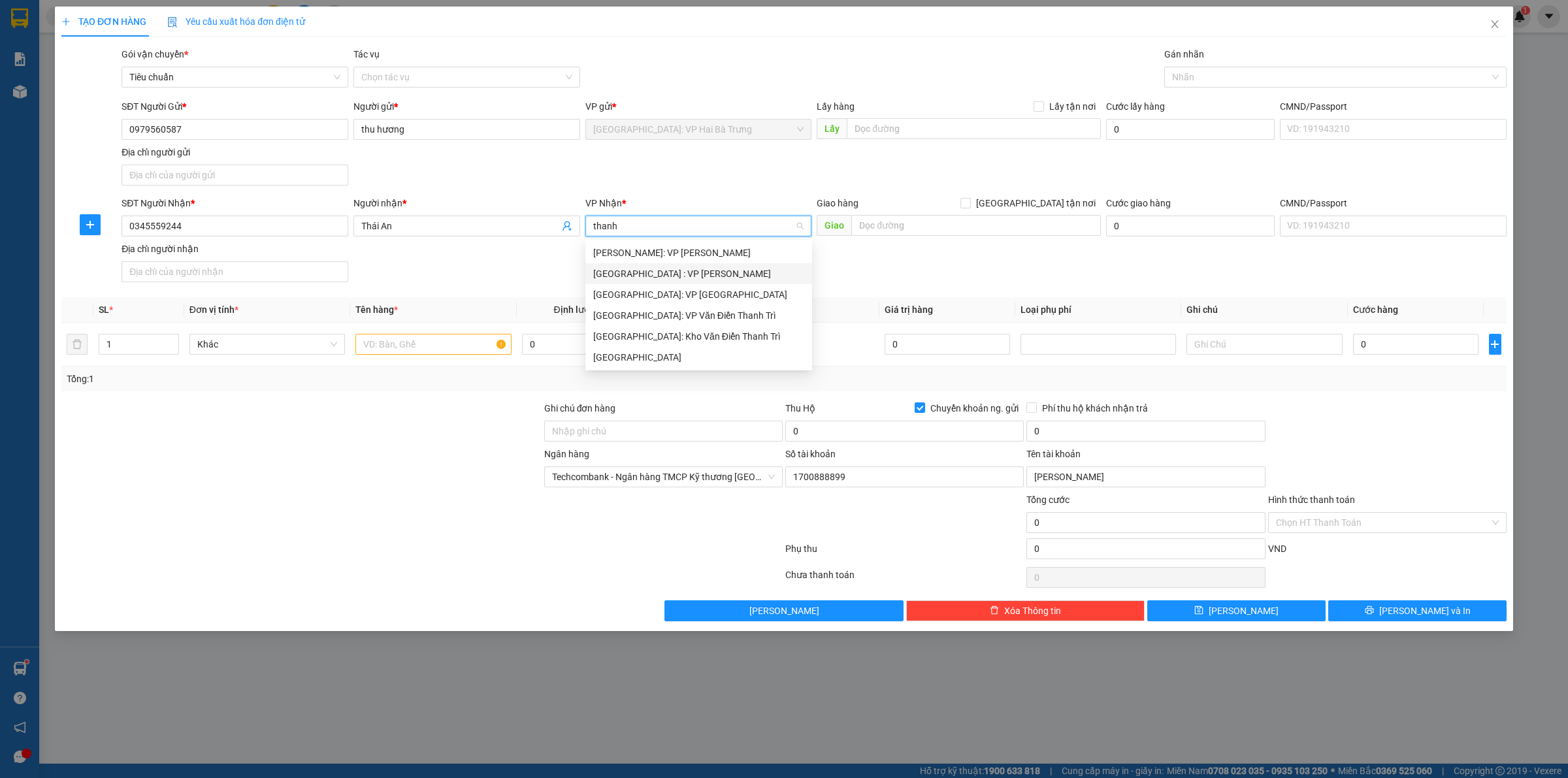
click at [711, 274] on div "[GEOGRAPHIC_DATA] : VP [PERSON_NAME]" at bounding box center [699, 274] width 211 height 15
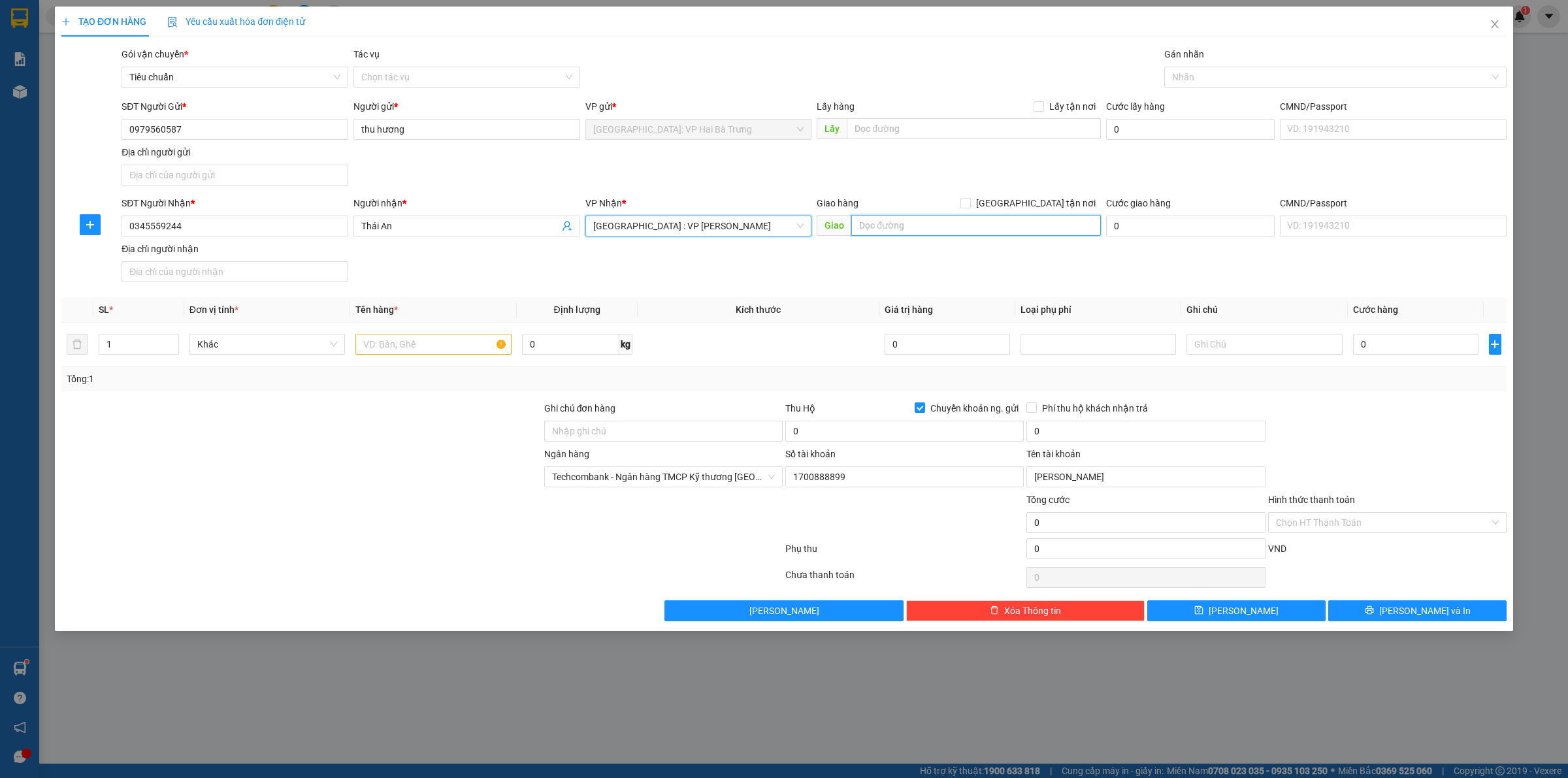
click at [921, 221] on input "text" at bounding box center [976, 226] width 250 height 21
click at [1044, 205] on span "[GEOGRAPHIC_DATA] tận nơi" at bounding box center [1035, 203] width 130 height 15
click at [970, 205] on input "[GEOGRAPHIC_DATA] tận nơi" at bounding box center [964, 202] width 9 height 9
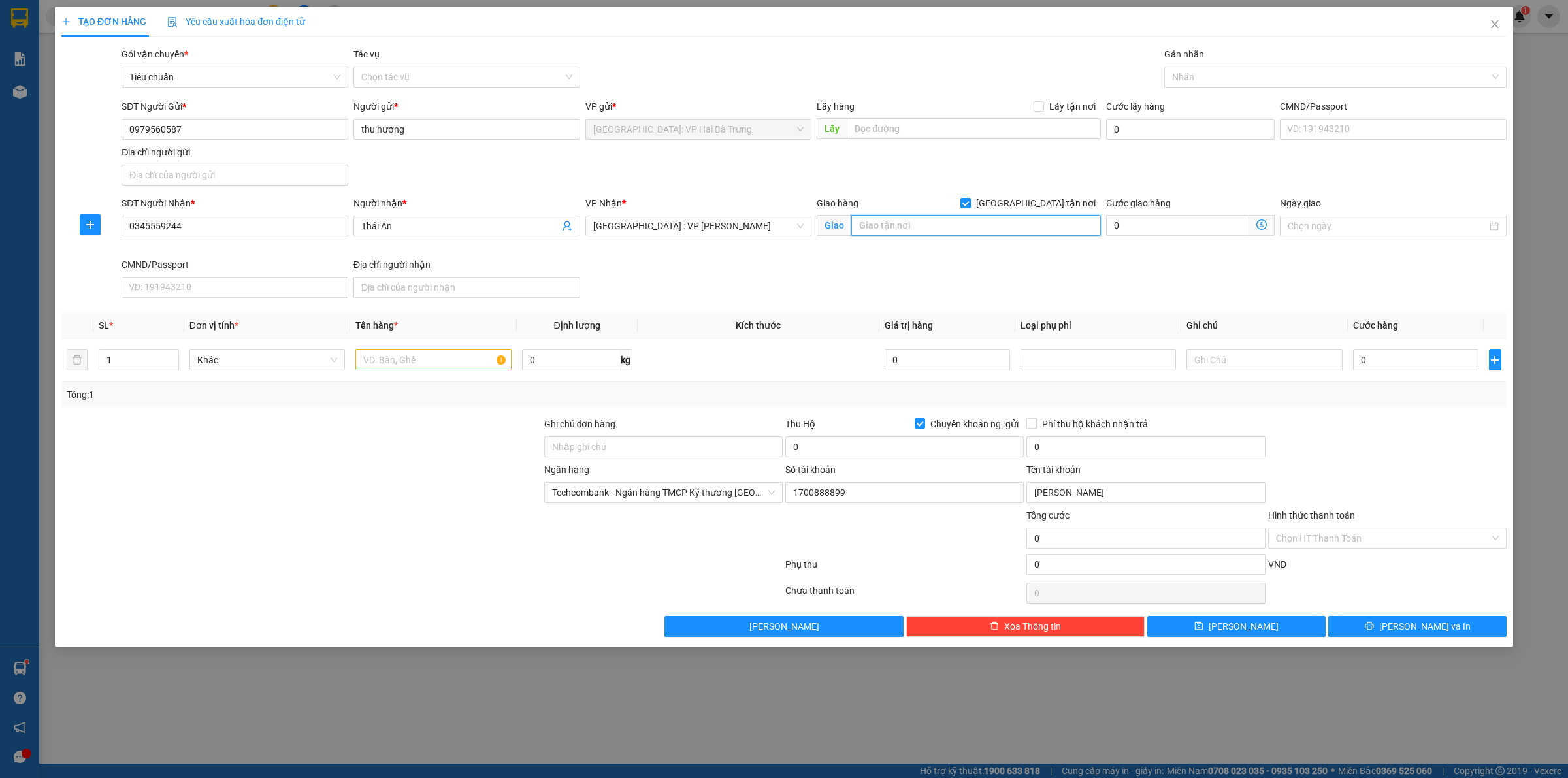
click at [1034, 223] on input "text" at bounding box center [976, 226] width 250 height 21
drag, startPoint x: 1255, startPoint y: 83, endPoint x: 1246, endPoint y: 88, distance: 10.3
click at [1255, 85] on div at bounding box center [1329, 77] width 322 height 15
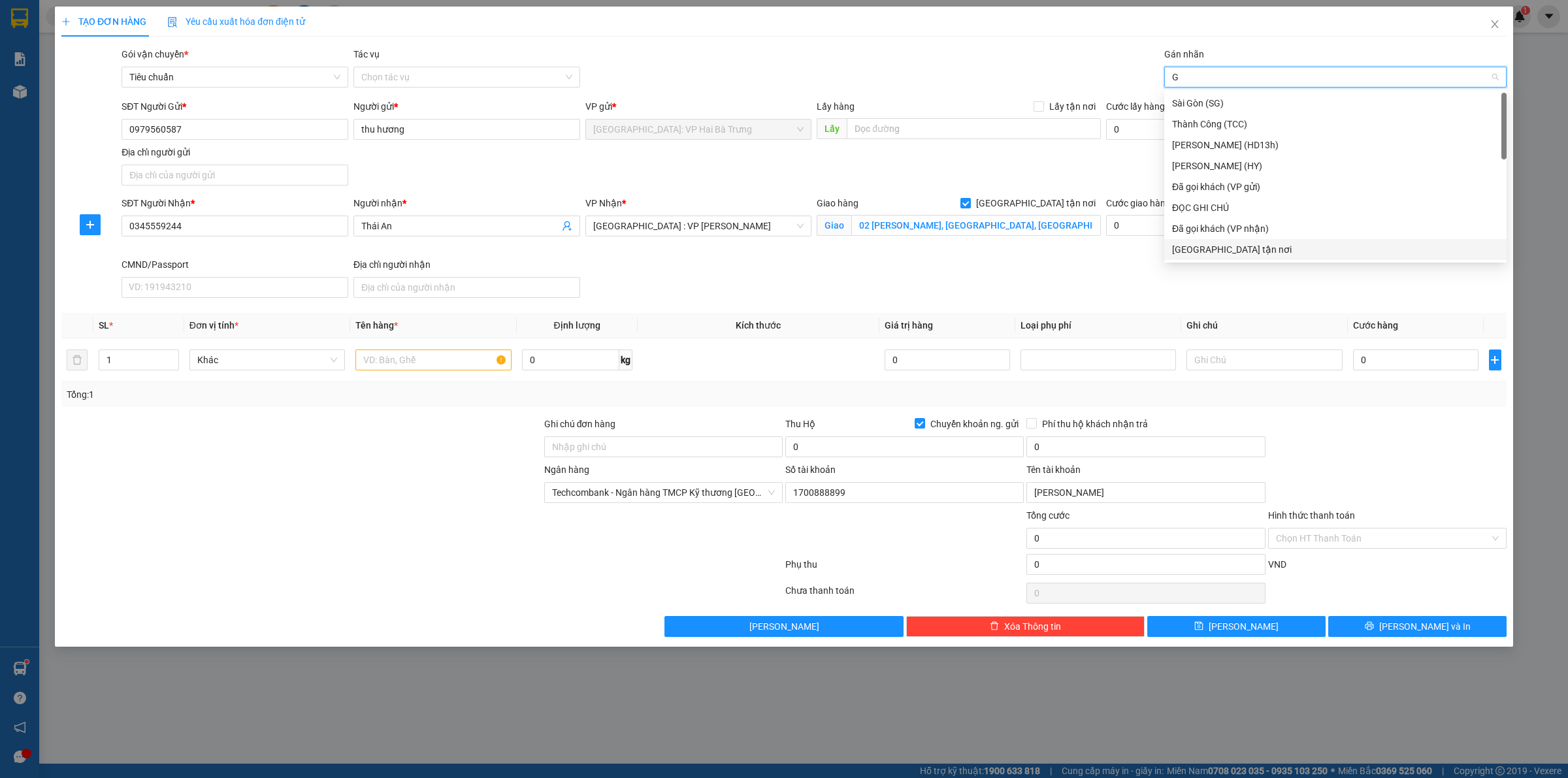
drag, startPoint x: 1252, startPoint y: 247, endPoint x: 1249, endPoint y: 223, distance: 24.2
click at [1251, 247] on div "[GEOGRAPHIC_DATA] tận nơi" at bounding box center [1335, 250] width 326 height 15
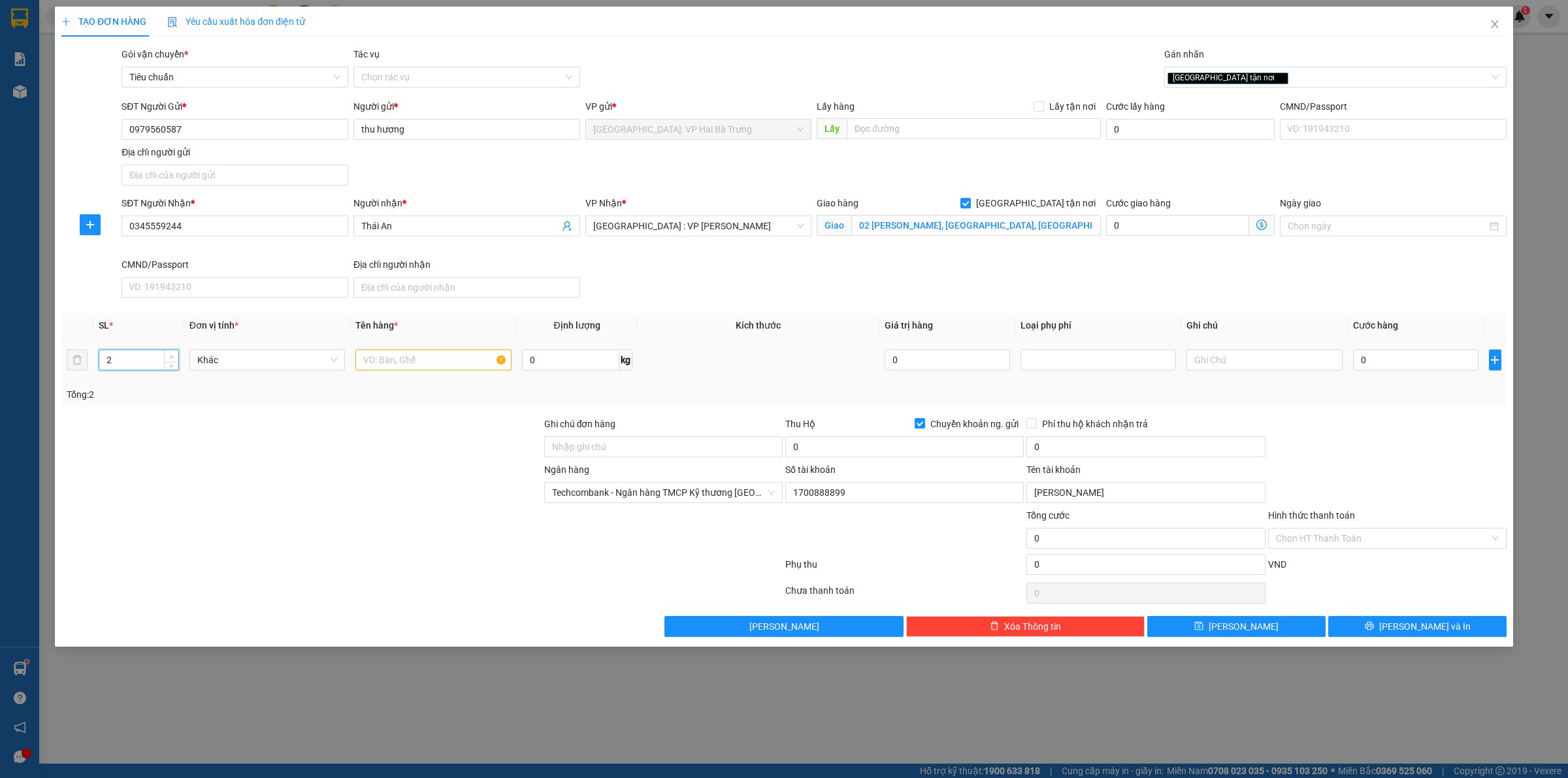
click at [171, 357] on icon "up" at bounding box center [172, 357] width 5 height 5
click at [171, 356] on icon "up" at bounding box center [172, 357] width 5 height 5
click at [407, 370] on input "text" at bounding box center [433, 360] width 156 height 21
click at [1402, 370] on input "0" at bounding box center [1416, 360] width 126 height 21
click at [884, 448] on input "0" at bounding box center [905, 447] width 239 height 21
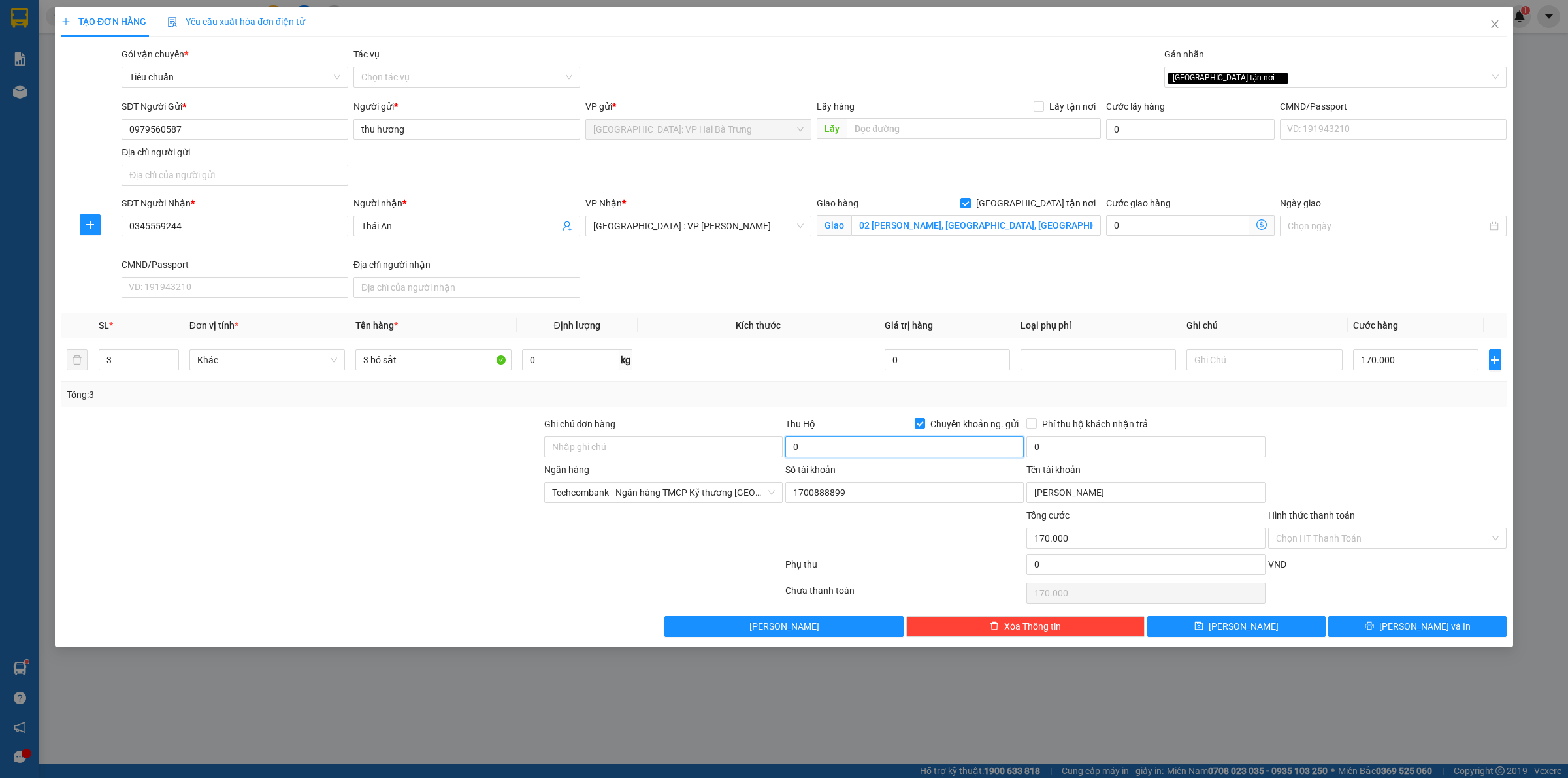
click at [967, 438] on input "0" at bounding box center [905, 447] width 239 height 21
click at [1075, 450] on input "0" at bounding box center [1146, 447] width 239 height 21
click at [1445, 635] on button "[PERSON_NAME] và In" at bounding box center [1416, 626] width 178 height 21
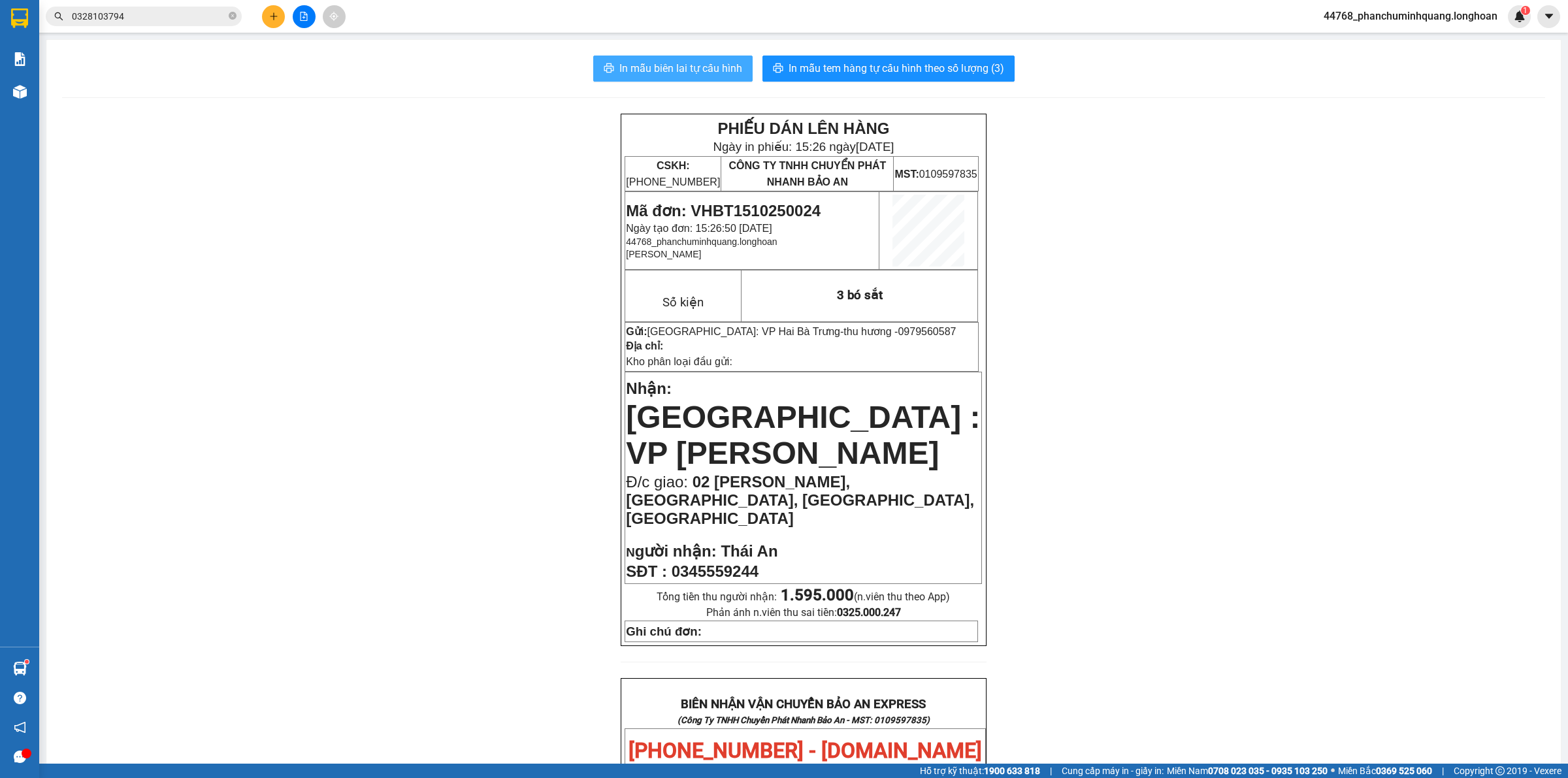
click at [716, 71] on span "In mẫu biên lai tự cấu hình" at bounding box center [680, 69] width 123 height 16
click at [906, 66] on span "In mẫu tem hàng tự cấu hình theo số lượng (3)" at bounding box center [896, 69] width 215 height 16
click at [272, 15] on icon "plus" at bounding box center [273, 16] width 9 height 9
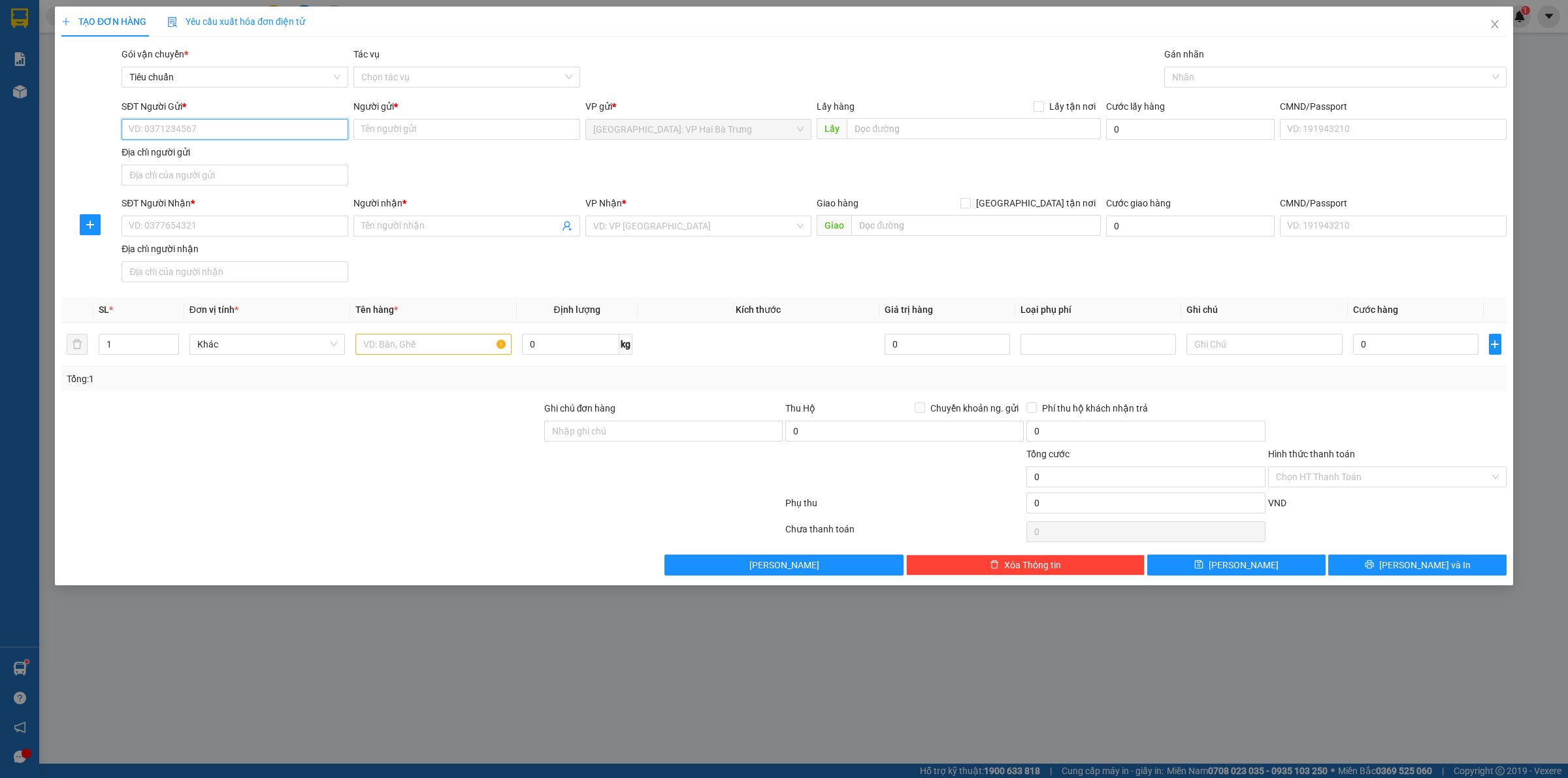
click at [230, 119] on input "SĐT Người Gửi *" at bounding box center [235, 129] width 227 height 21
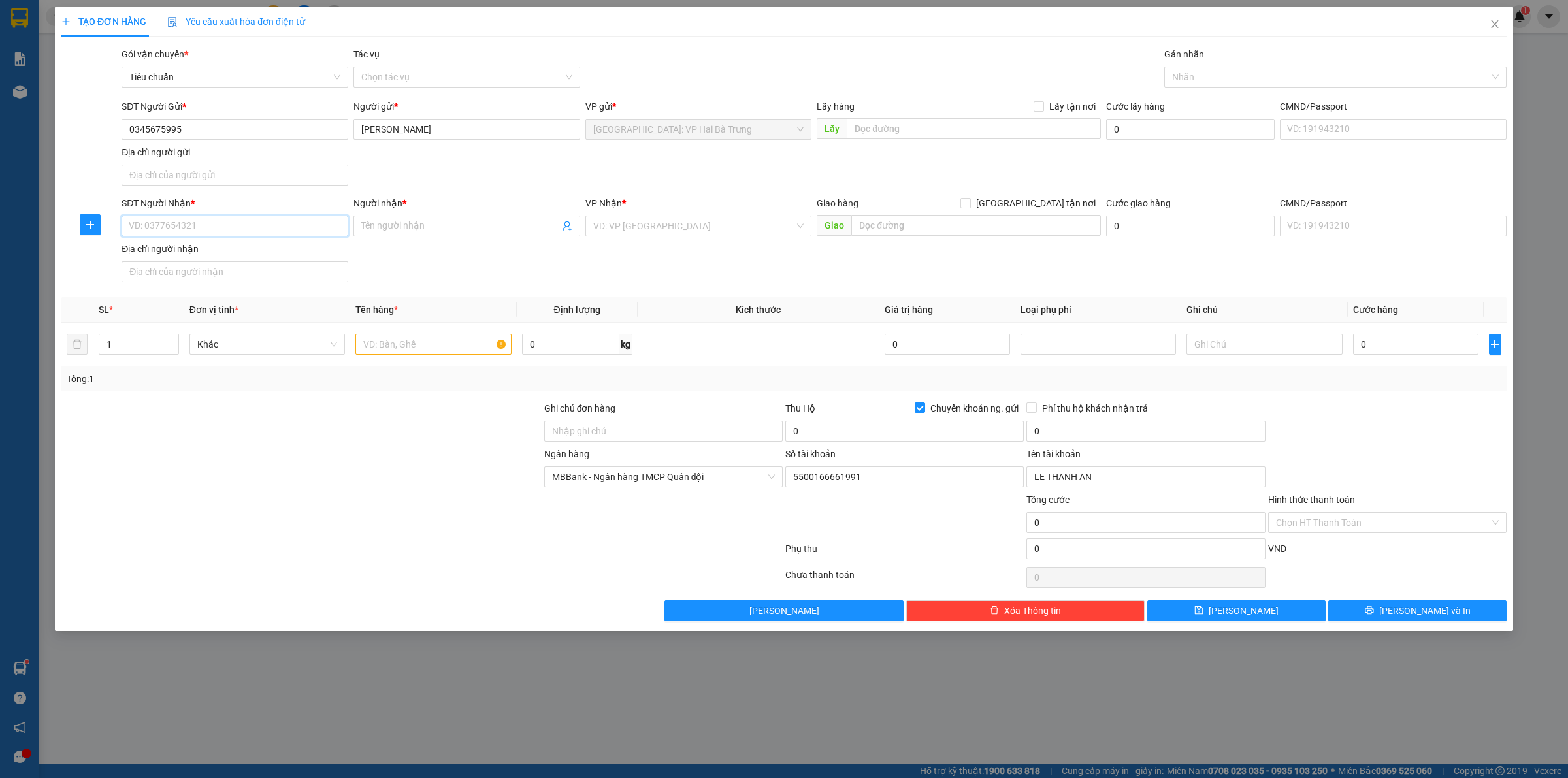
click at [323, 223] on input "SĐT Người Nhận *" at bounding box center [235, 226] width 227 height 21
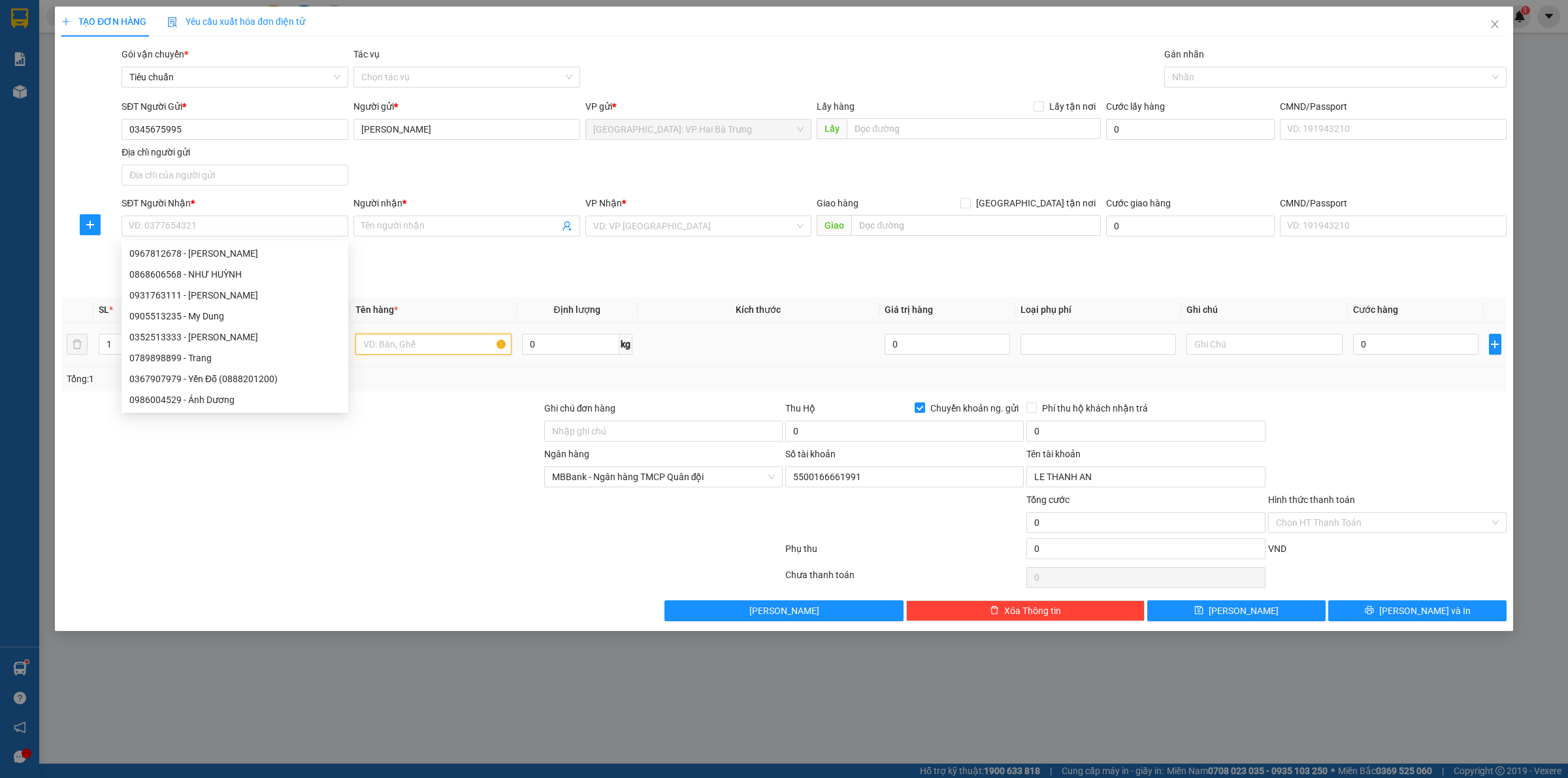
click at [462, 347] on input "text" at bounding box center [433, 344] width 156 height 21
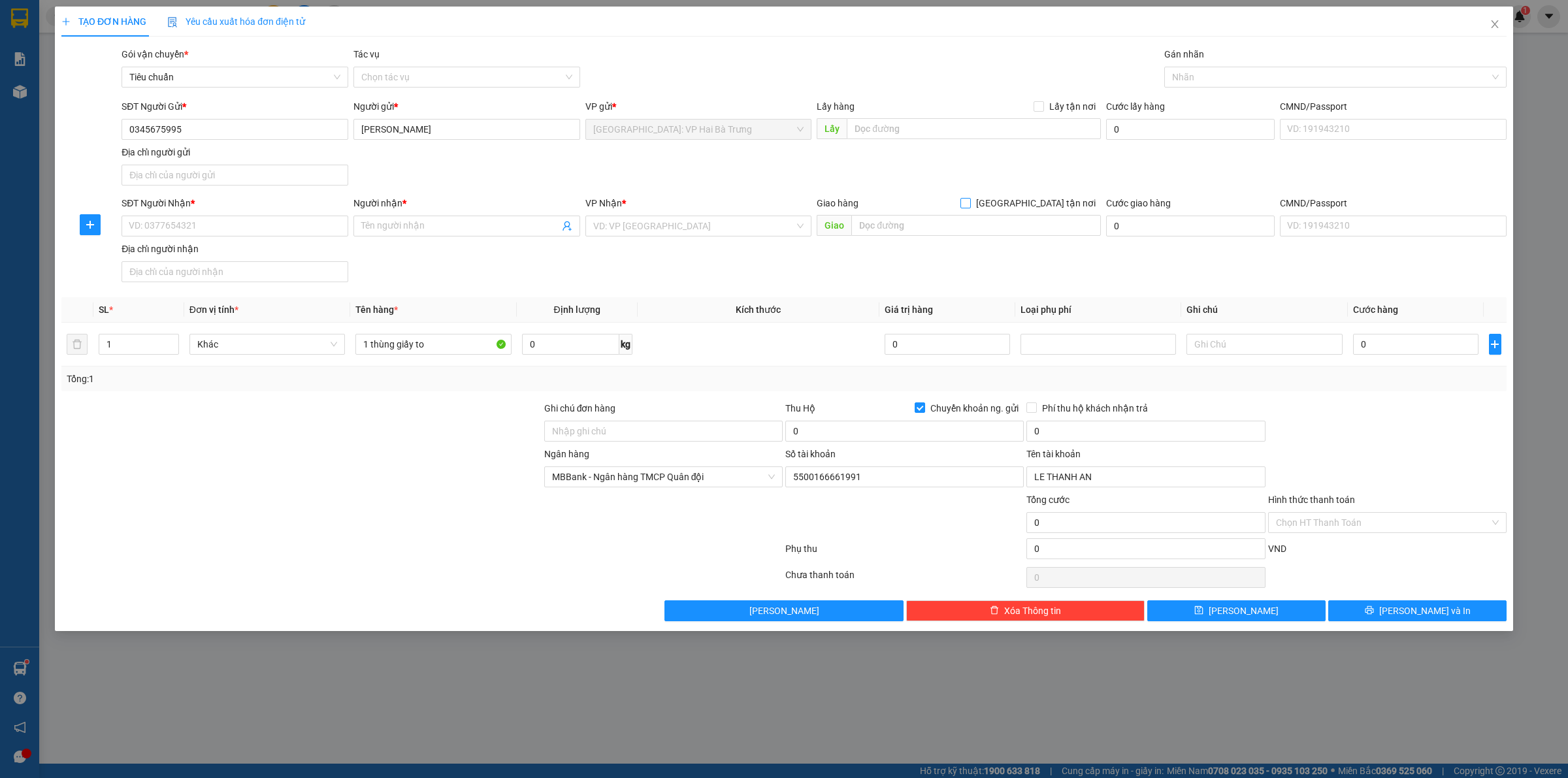
drag, startPoint x: 1054, startPoint y: 209, endPoint x: 1098, endPoint y: 183, distance: 51.1
click at [1055, 209] on span "[GEOGRAPHIC_DATA] tận nơi" at bounding box center [1035, 203] width 130 height 15
click at [970, 207] on input "[GEOGRAPHIC_DATA] tận nơi" at bounding box center [964, 202] width 9 height 9
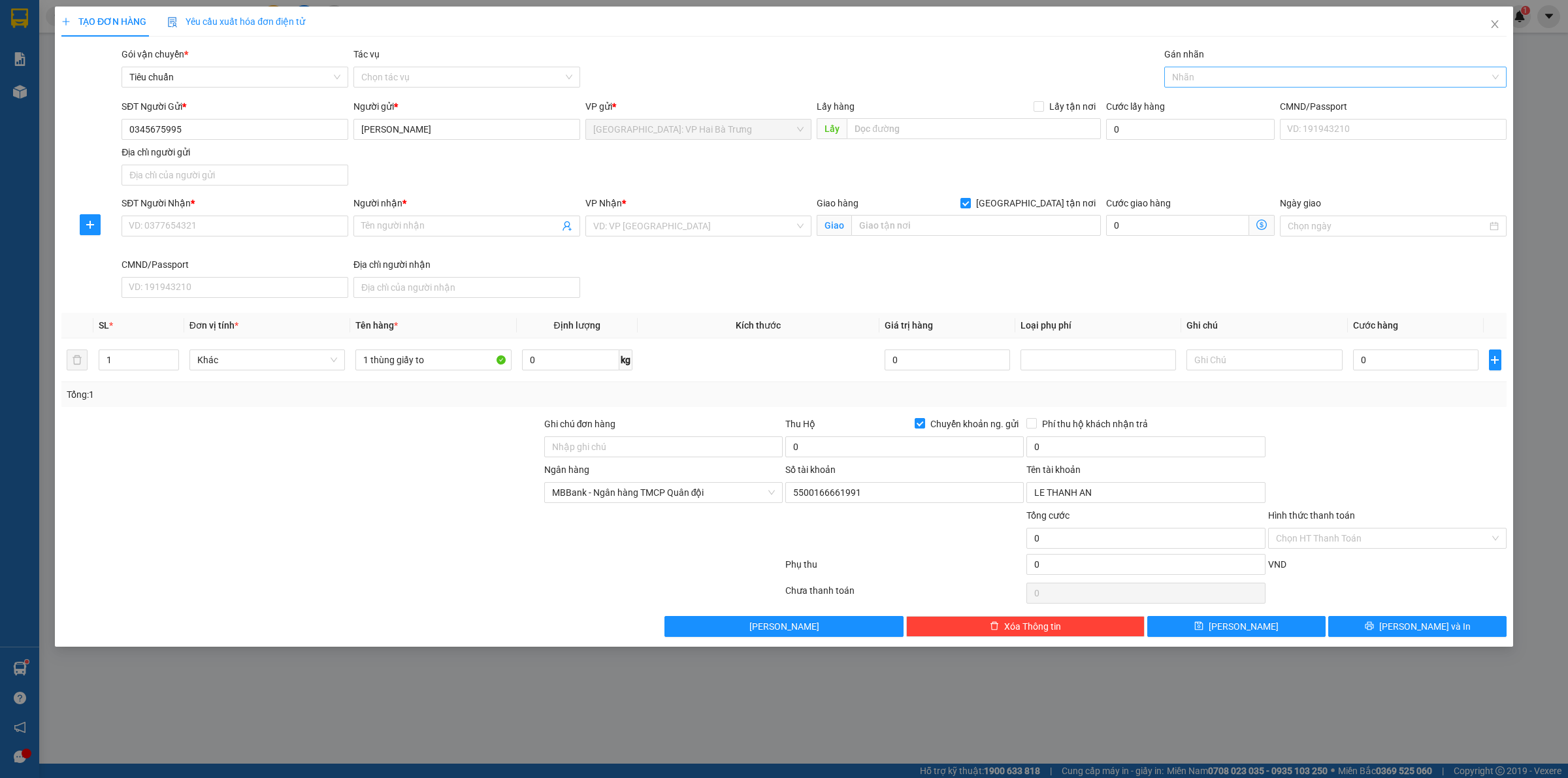
click at [1224, 73] on div at bounding box center [1329, 77] width 322 height 15
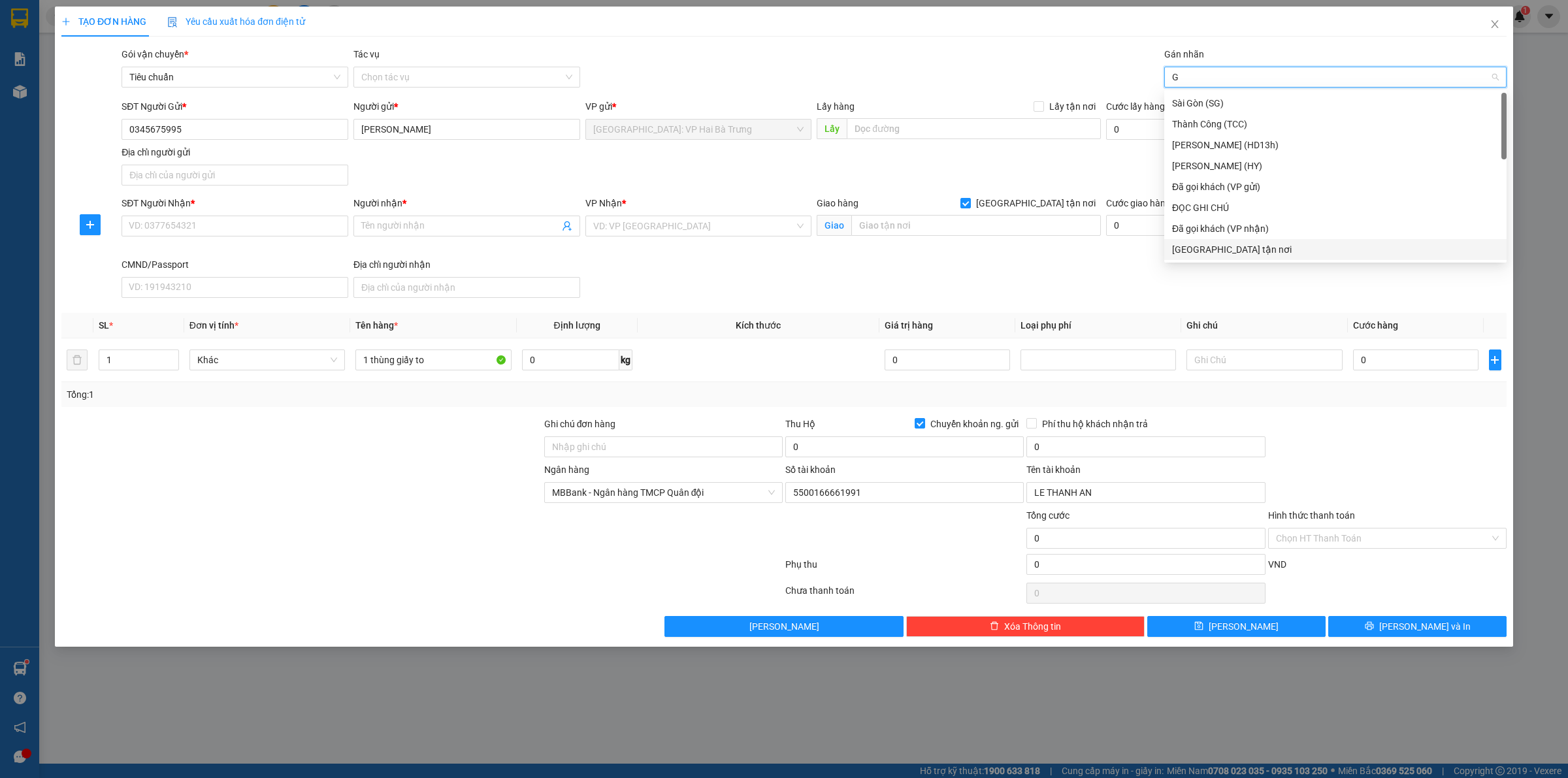
click at [1191, 256] on div "[GEOGRAPHIC_DATA] tận nơi" at bounding box center [1335, 250] width 326 height 15
click at [272, 214] on div "SĐT Người Nhận *" at bounding box center [235, 206] width 227 height 19
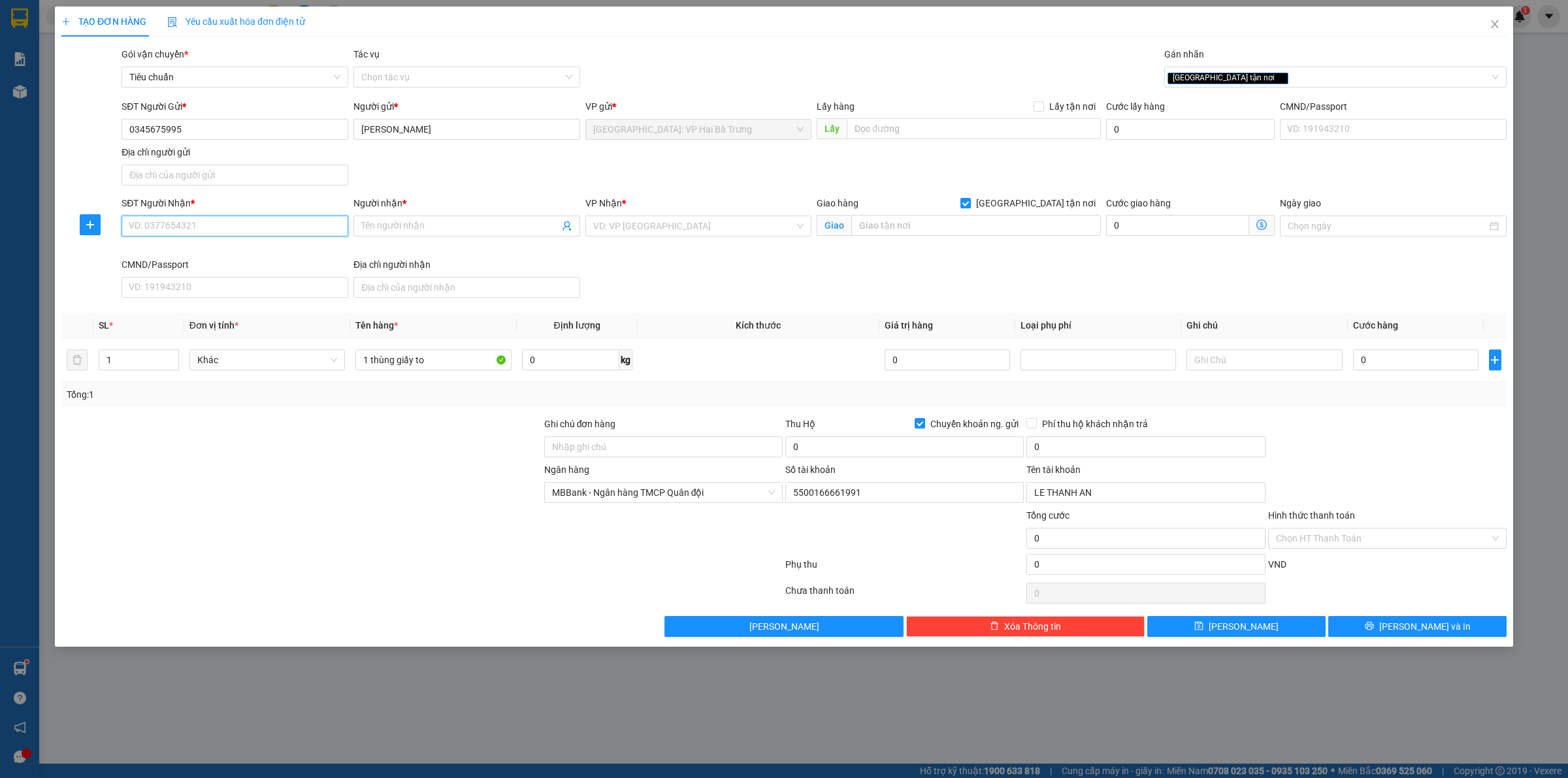
click at [291, 223] on input "SĐT Người Nhận *" at bounding box center [235, 226] width 227 height 21
click at [301, 250] on div "0903613157 - C hạnh" at bounding box center [235, 254] width 211 height 15
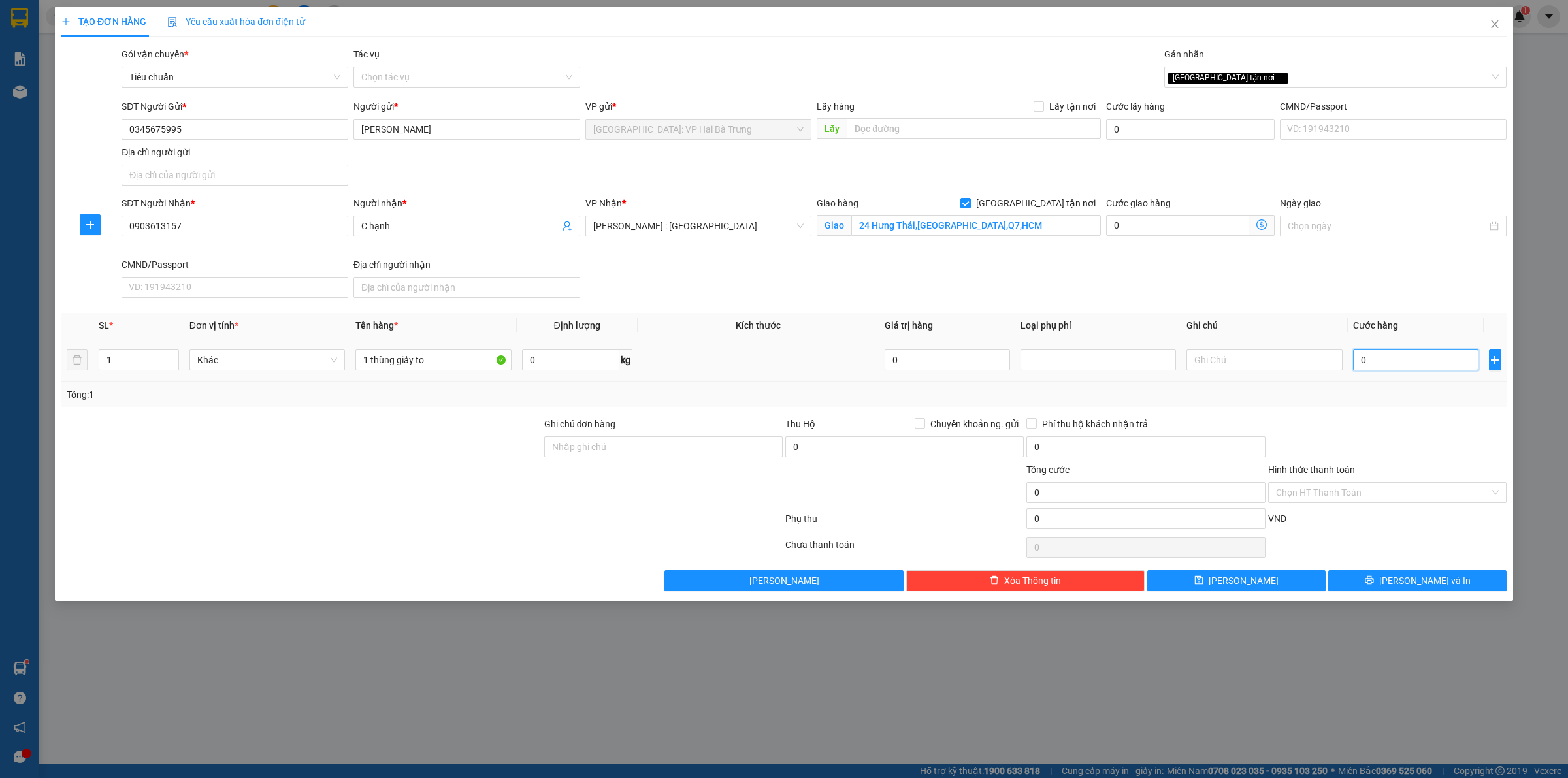
click at [1380, 367] on input "0" at bounding box center [1416, 360] width 126 height 21
click at [1421, 581] on span "[PERSON_NAME] và In" at bounding box center [1425, 581] width 91 height 15
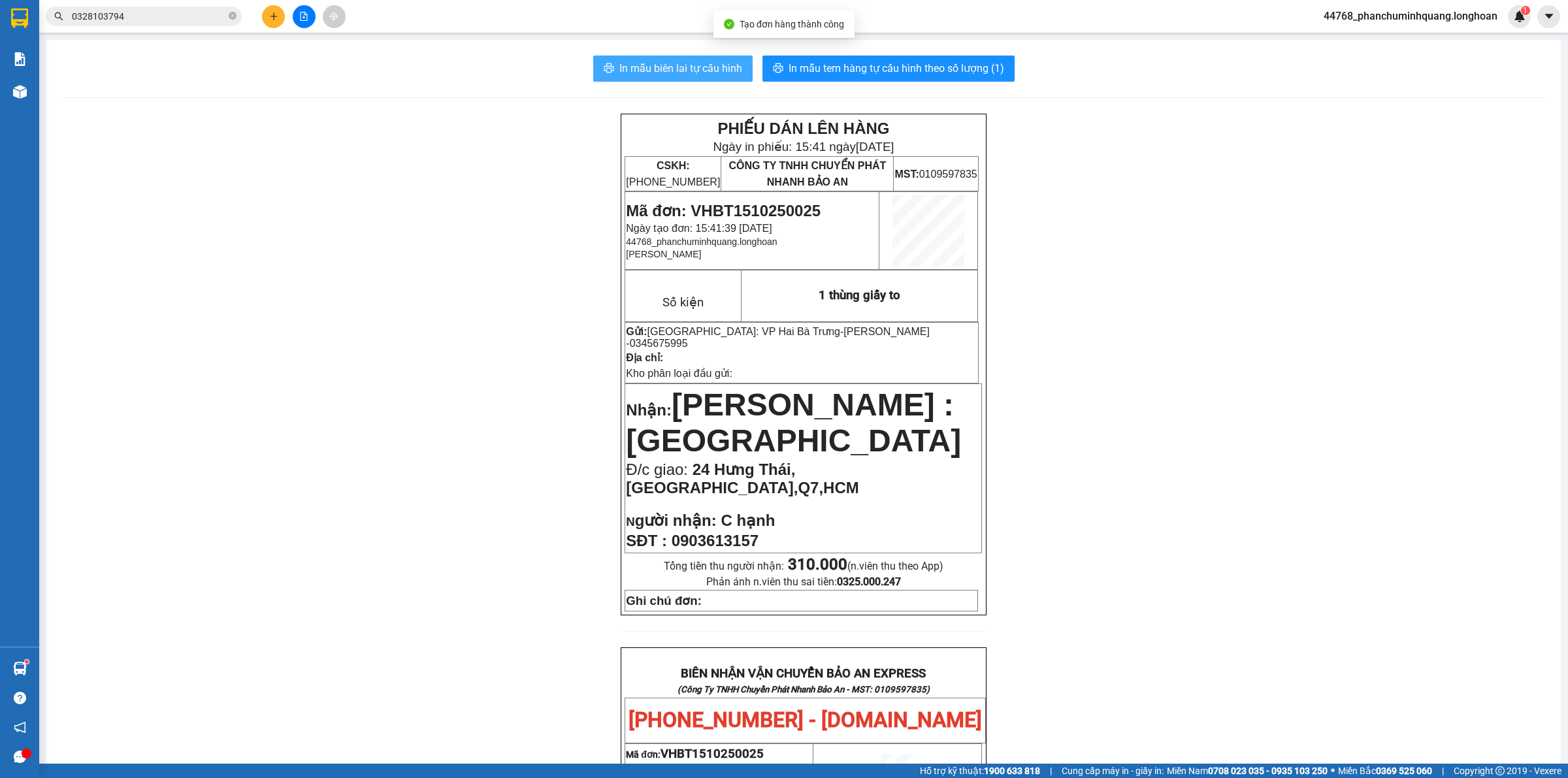
click at [671, 67] on span "In mẫu biên lai tự cấu hình" at bounding box center [680, 69] width 123 height 16
click at [897, 64] on span "In mẫu tem hàng tự cấu hình theo số lượng (1)" at bounding box center [896, 69] width 215 height 16
click at [715, 69] on span "In mẫu biên lai tự cấu hình" at bounding box center [680, 69] width 123 height 16
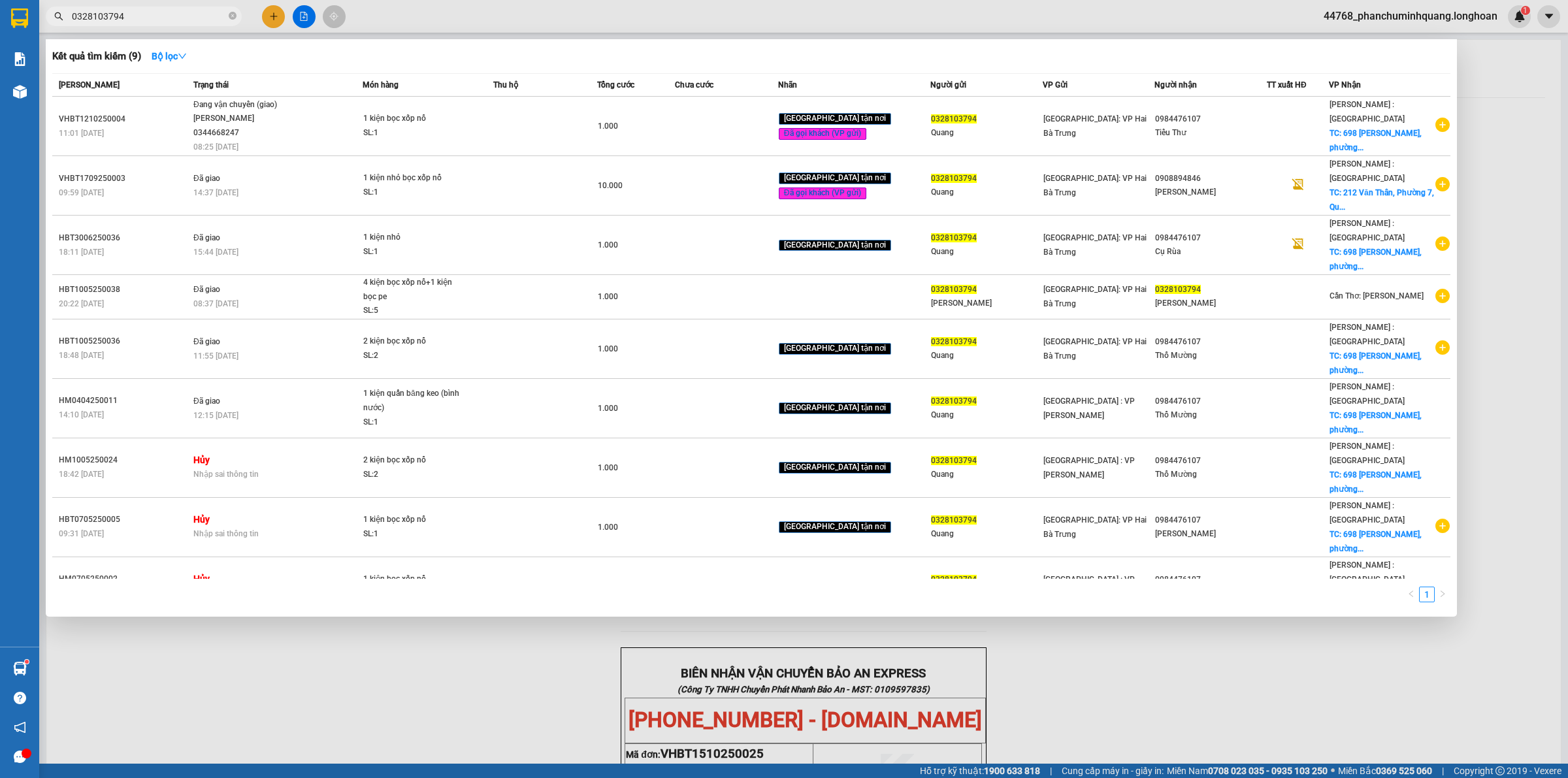
click at [191, 9] on input "0328103794" at bounding box center [148, 16] width 154 height 15
drag, startPoint x: 191, startPoint y: 9, endPoint x: 208, endPoint y: 9, distance: 17.0
click at [191, 10] on input "0328103794" at bounding box center [148, 16] width 154 height 15
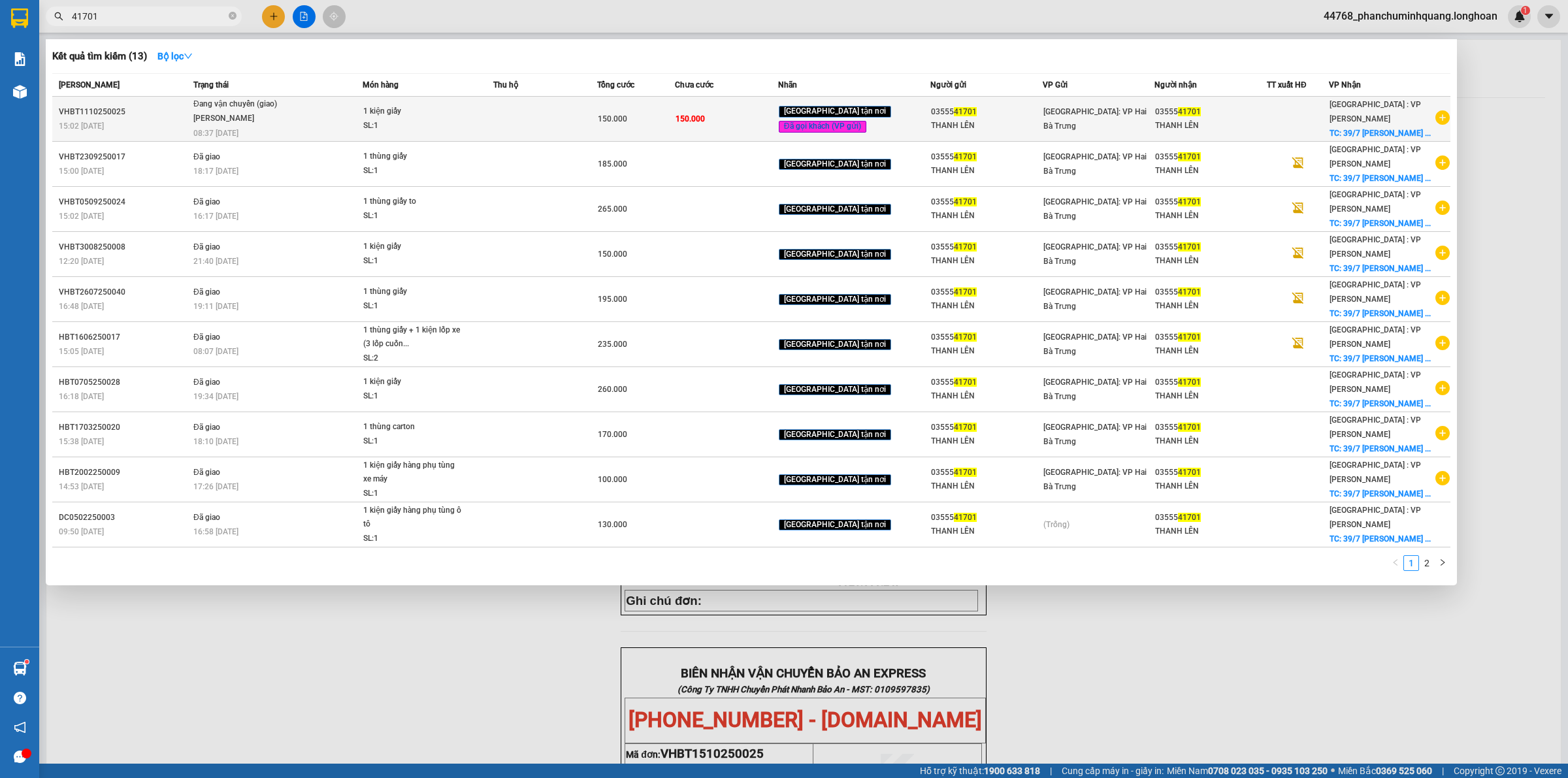
click at [482, 121] on span "1 kiện giấy SL: 1" at bounding box center [428, 119] width 130 height 28
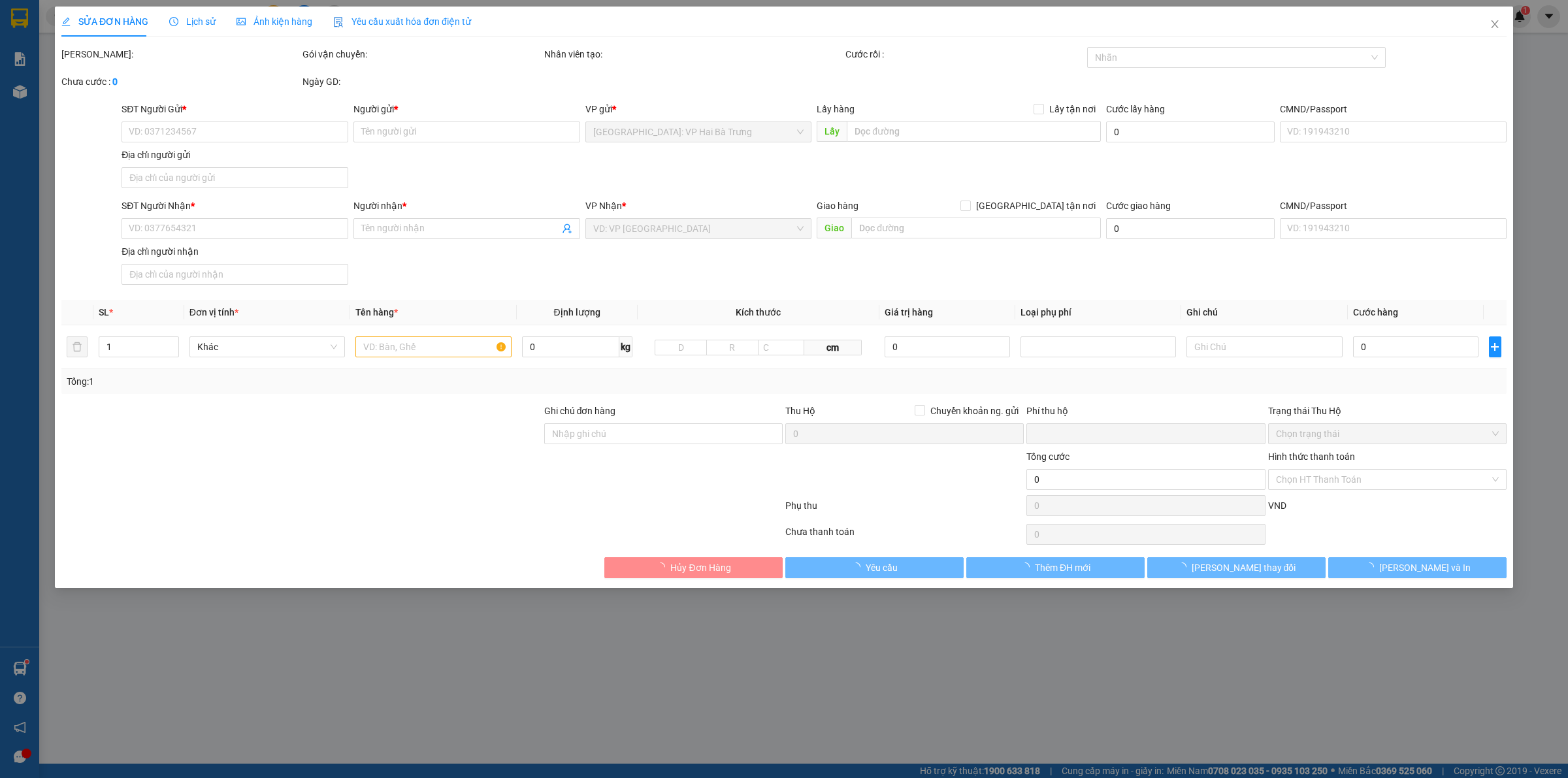
click at [200, 20] on span "Lịch sử" at bounding box center [193, 21] width 47 height 10
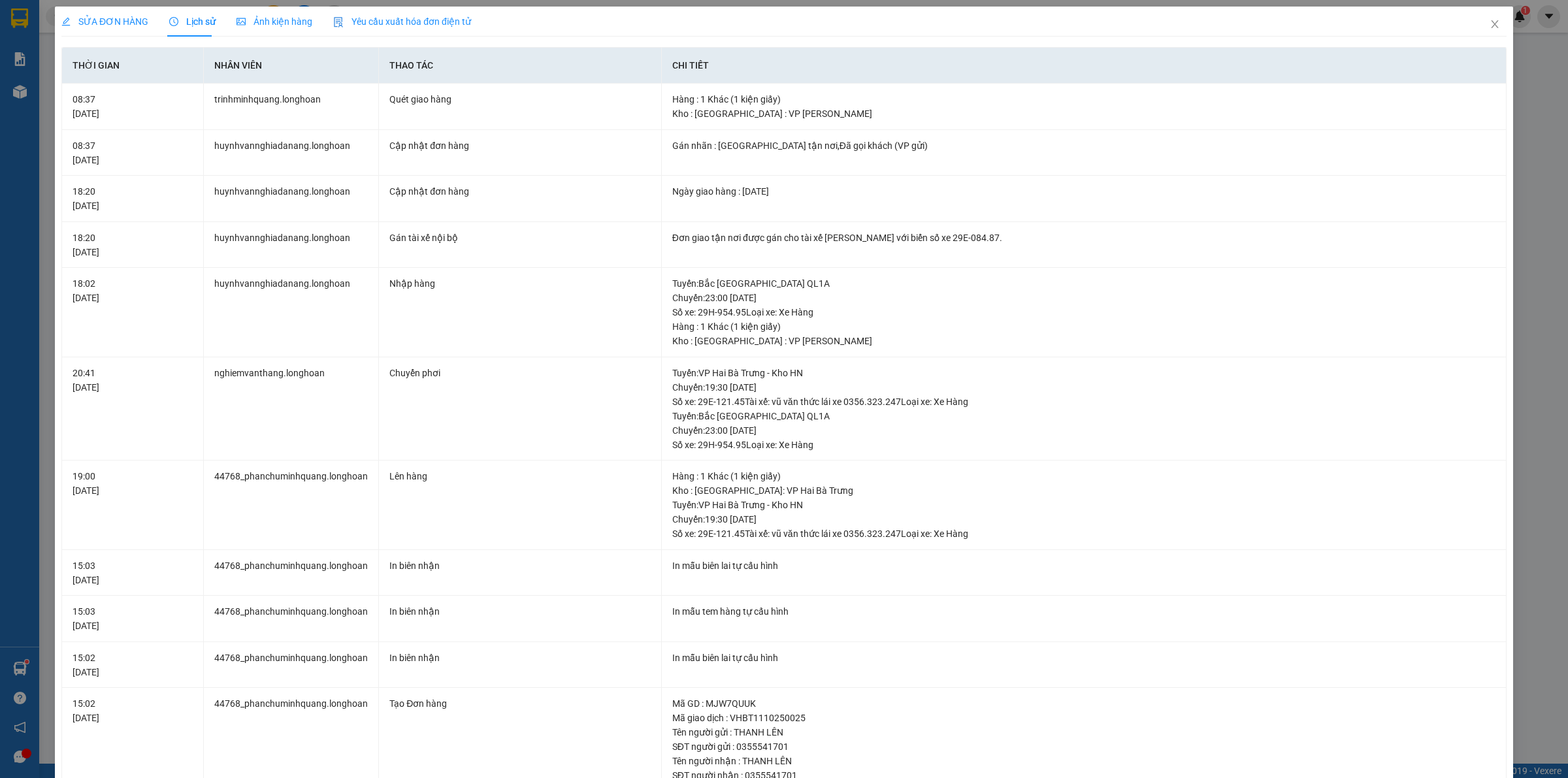
click at [110, 13] on div "SỬA ĐƠN HÀNG" at bounding box center [105, 21] width 87 height 30
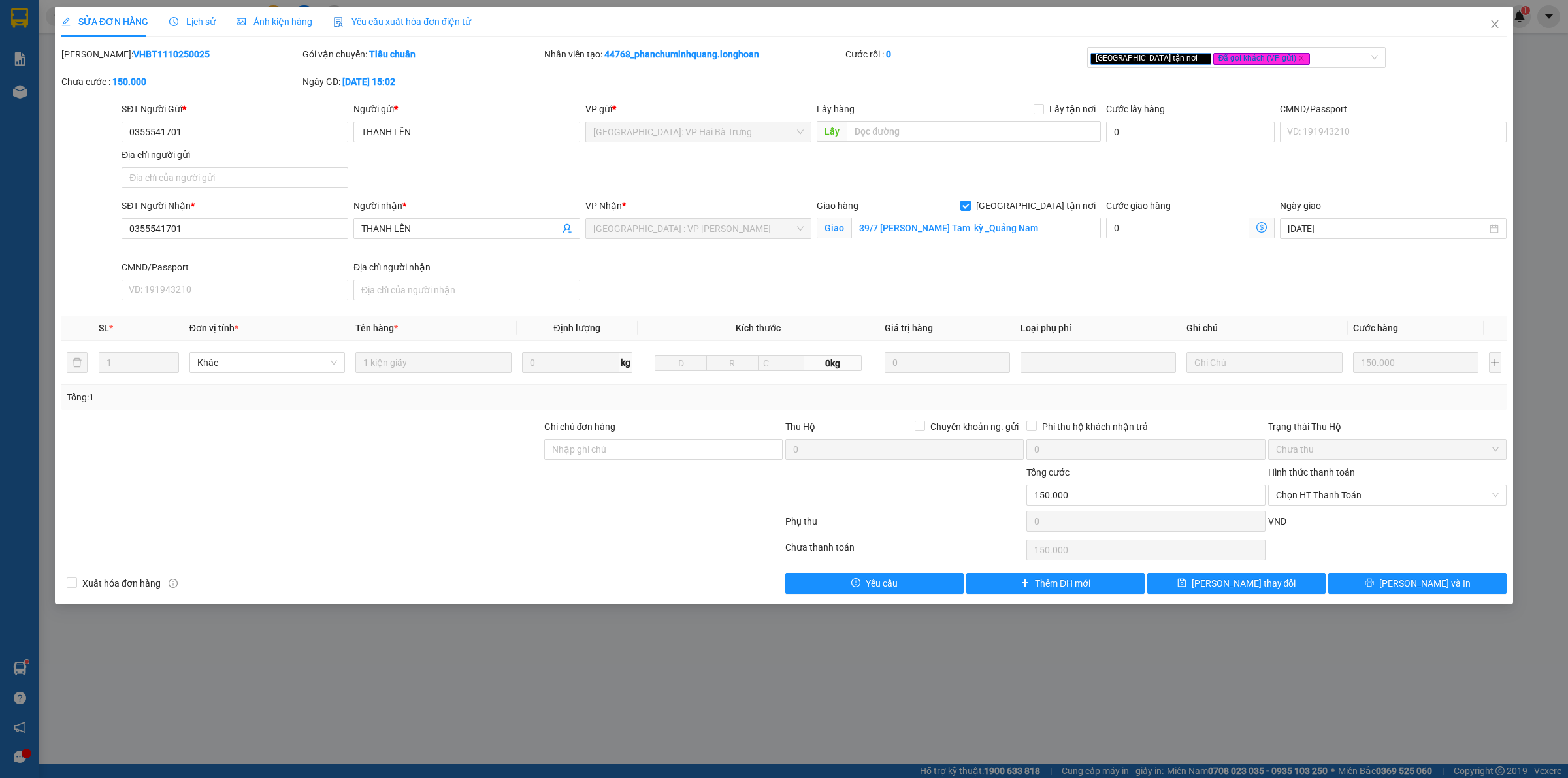
click at [205, 17] on span "Lịch sử" at bounding box center [193, 21] width 47 height 10
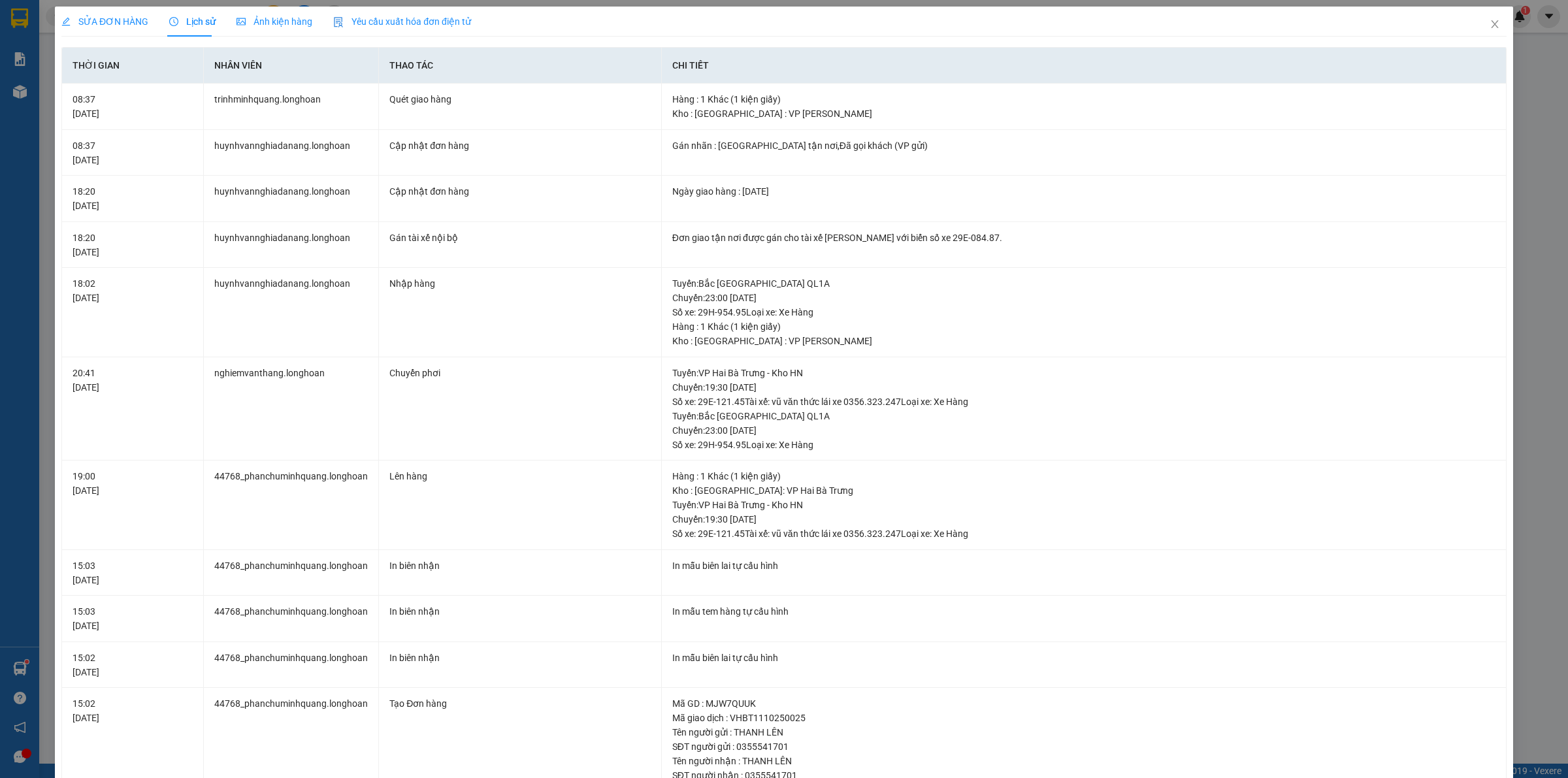
drag, startPoint x: 90, startPoint y: 23, endPoint x: 343, endPoint y: 10, distance: 253.3
click at [90, 23] on span "SỬA ĐƠN HÀNG" at bounding box center [105, 21] width 87 height 10
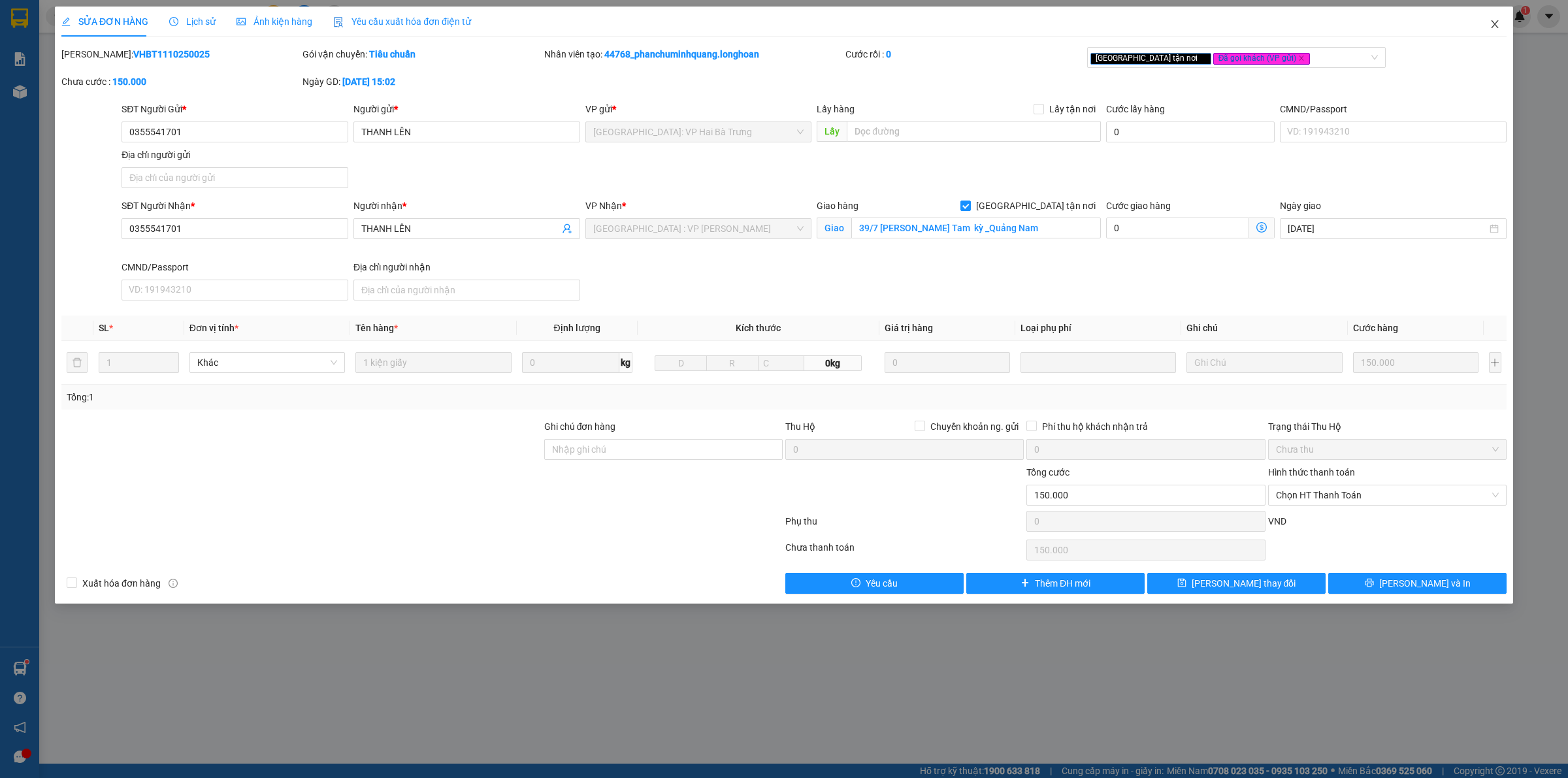
click at [1494, 21] on icon "close" at bounding box center [1495, 24] width 10 height 10
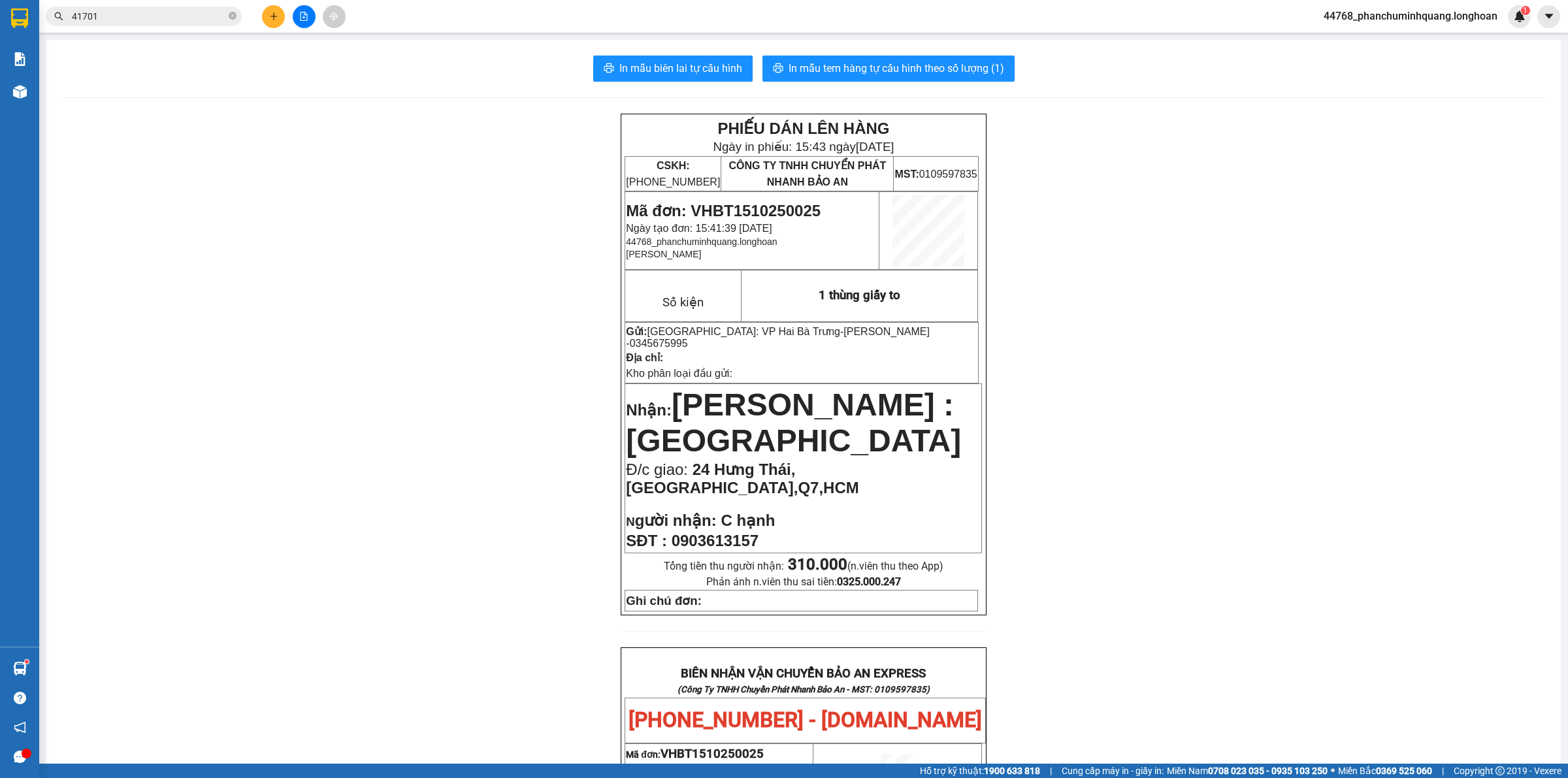
click at [148, 15] on input "41701" at bounding box center [148, 16] width 154 height 15
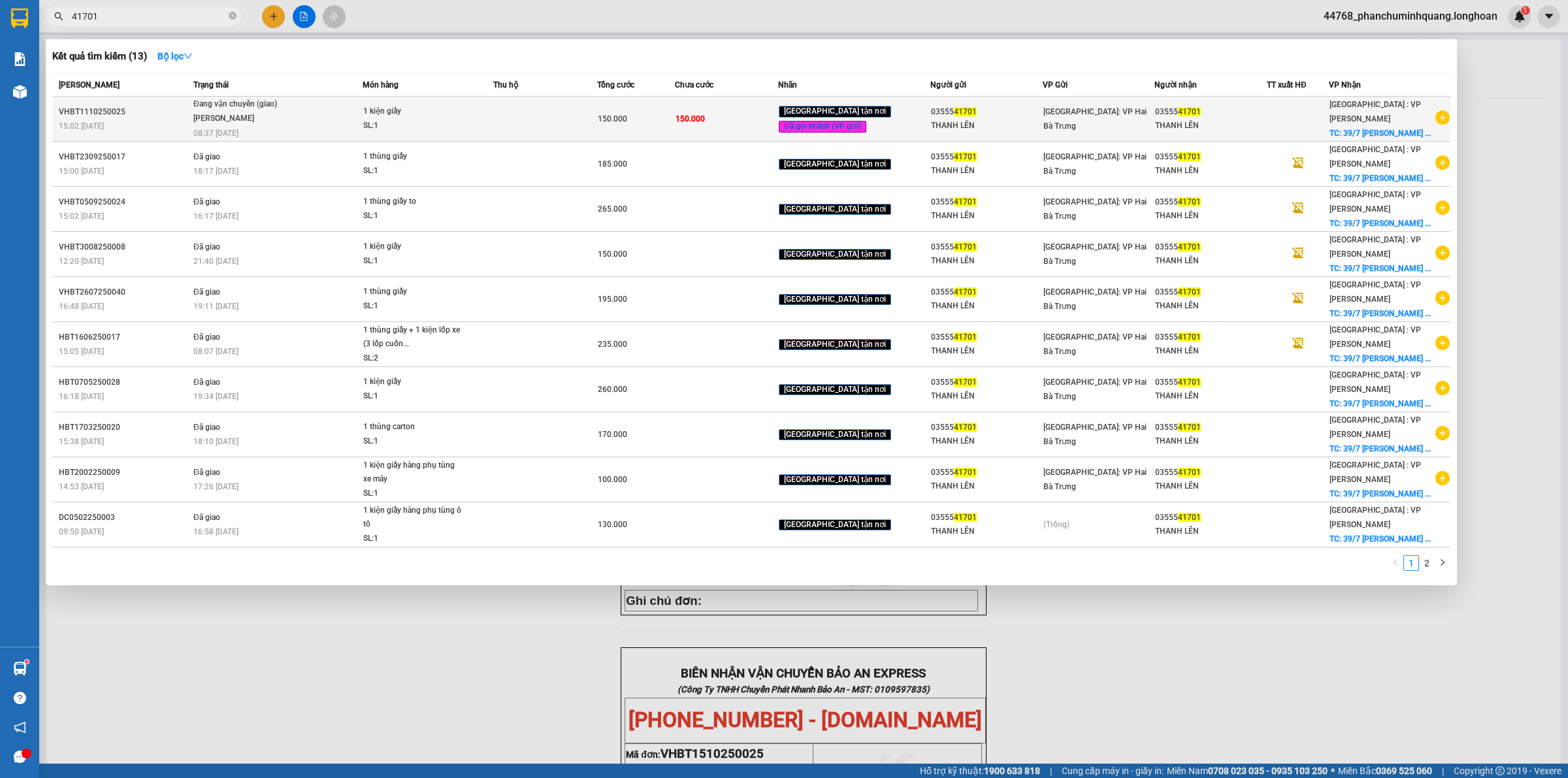
click at [569, 116] on td at bounding box center [545, 119] width 103 height 45
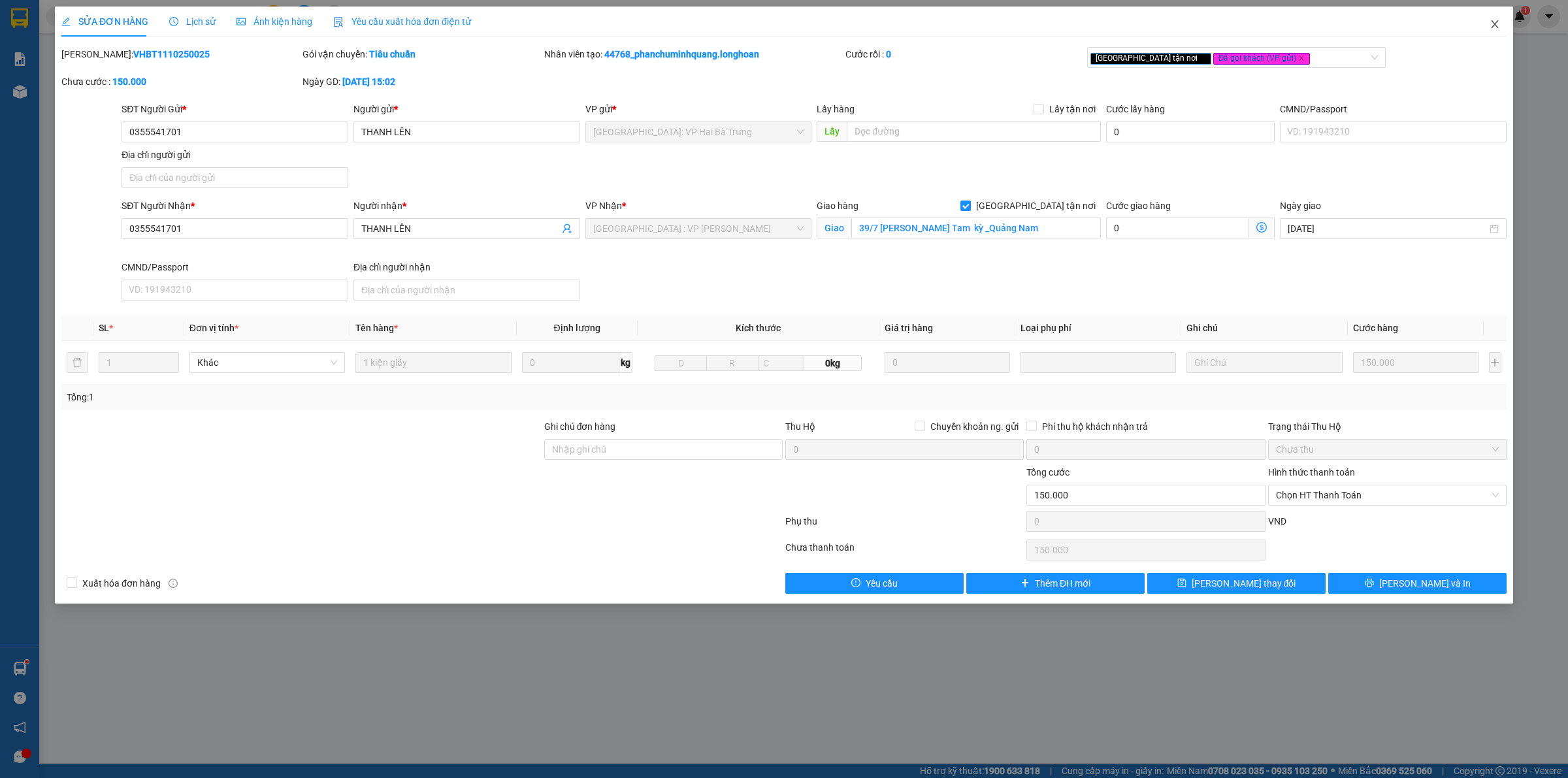
click at [1497, 19] on icon "close" at bounding box center [1495, 24] width 10 height 10
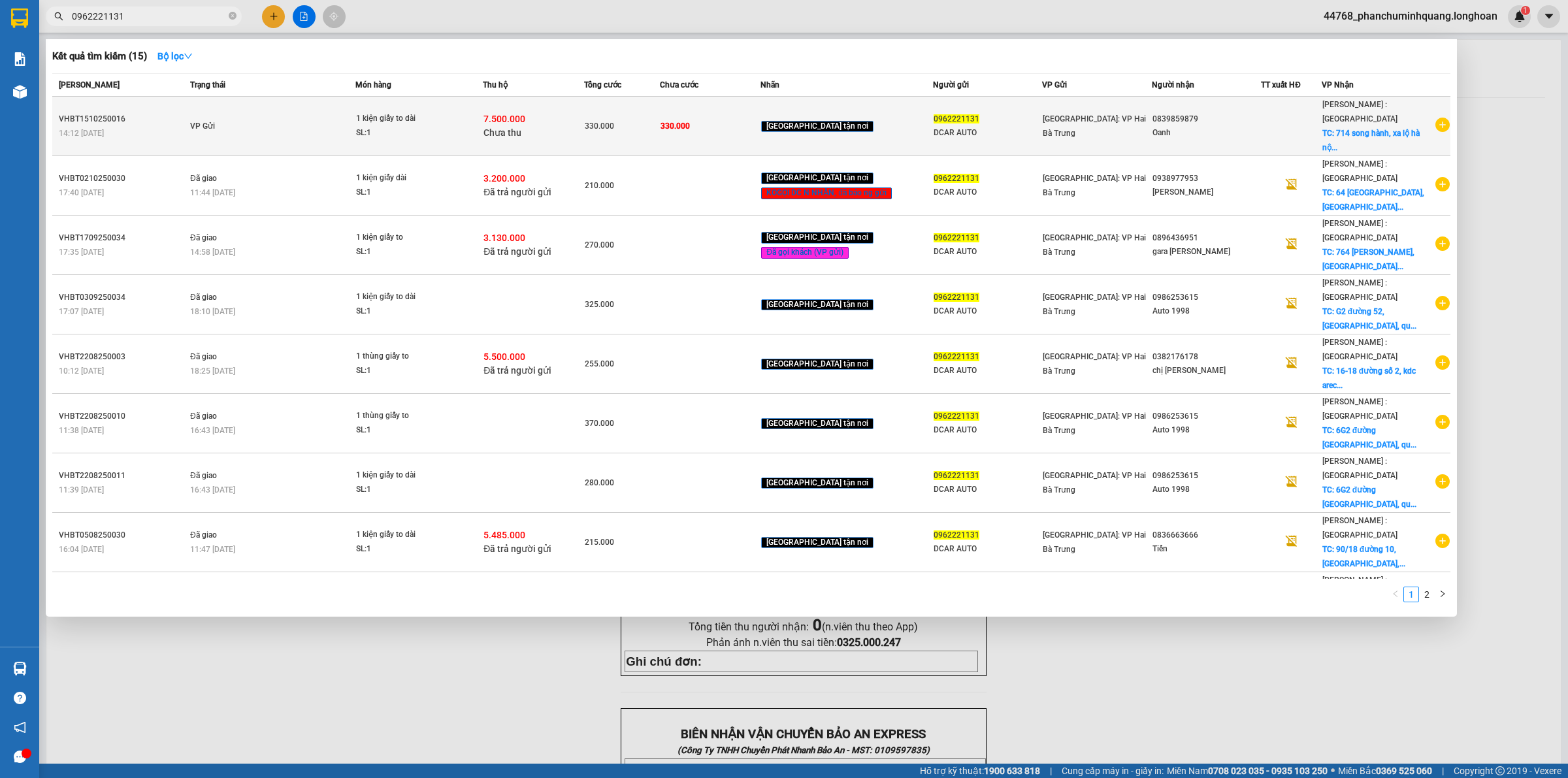
type input "0962221131"
click at [566, 119] on div "7.500.000 Chưa thu" at bounding box center [534, 126] width 100 height 27
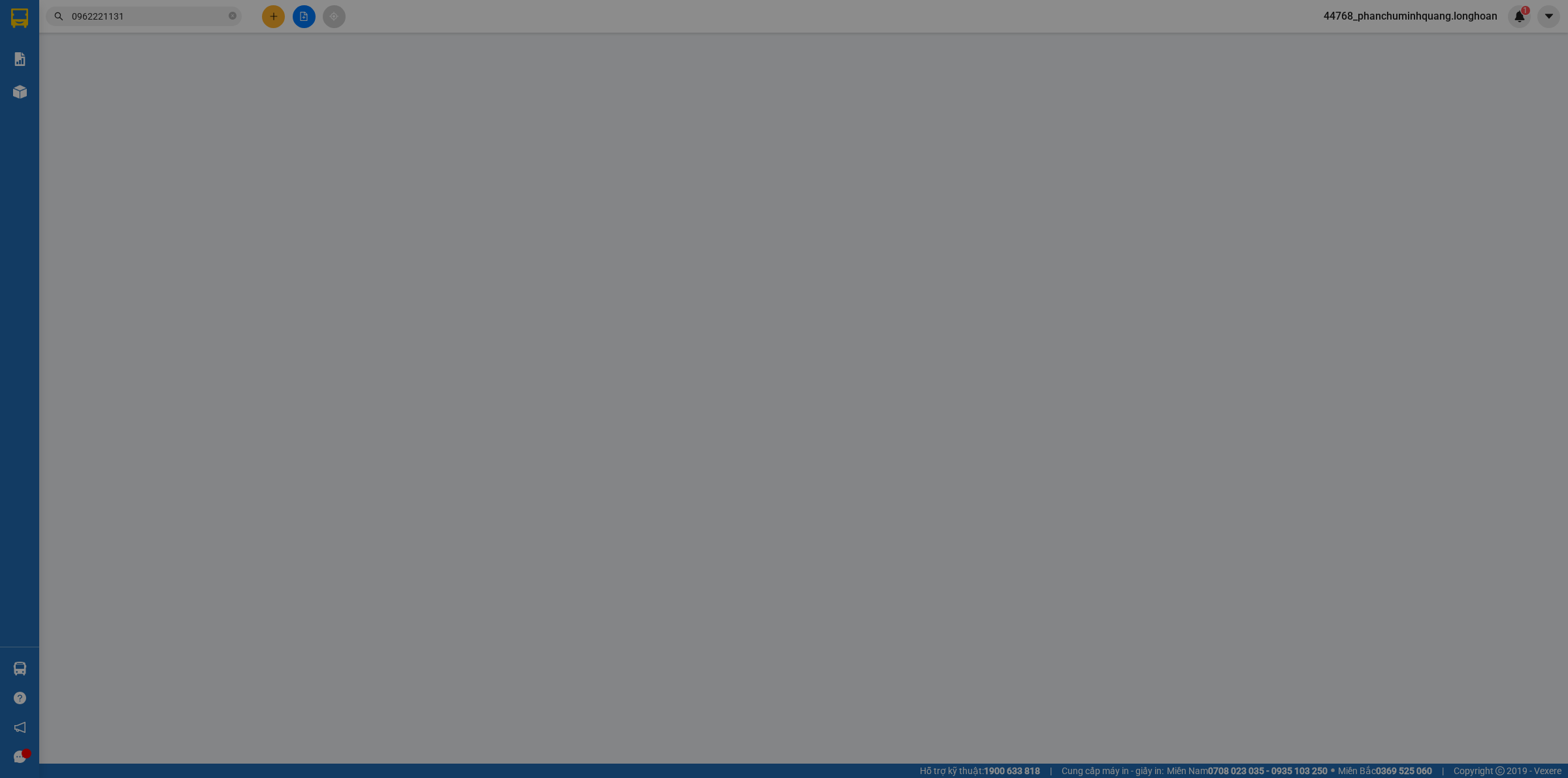
type input "0962221131"
type input "DCAR AUTO"
type input "0839859879"
type input "Oanh"
checkbox input "true"
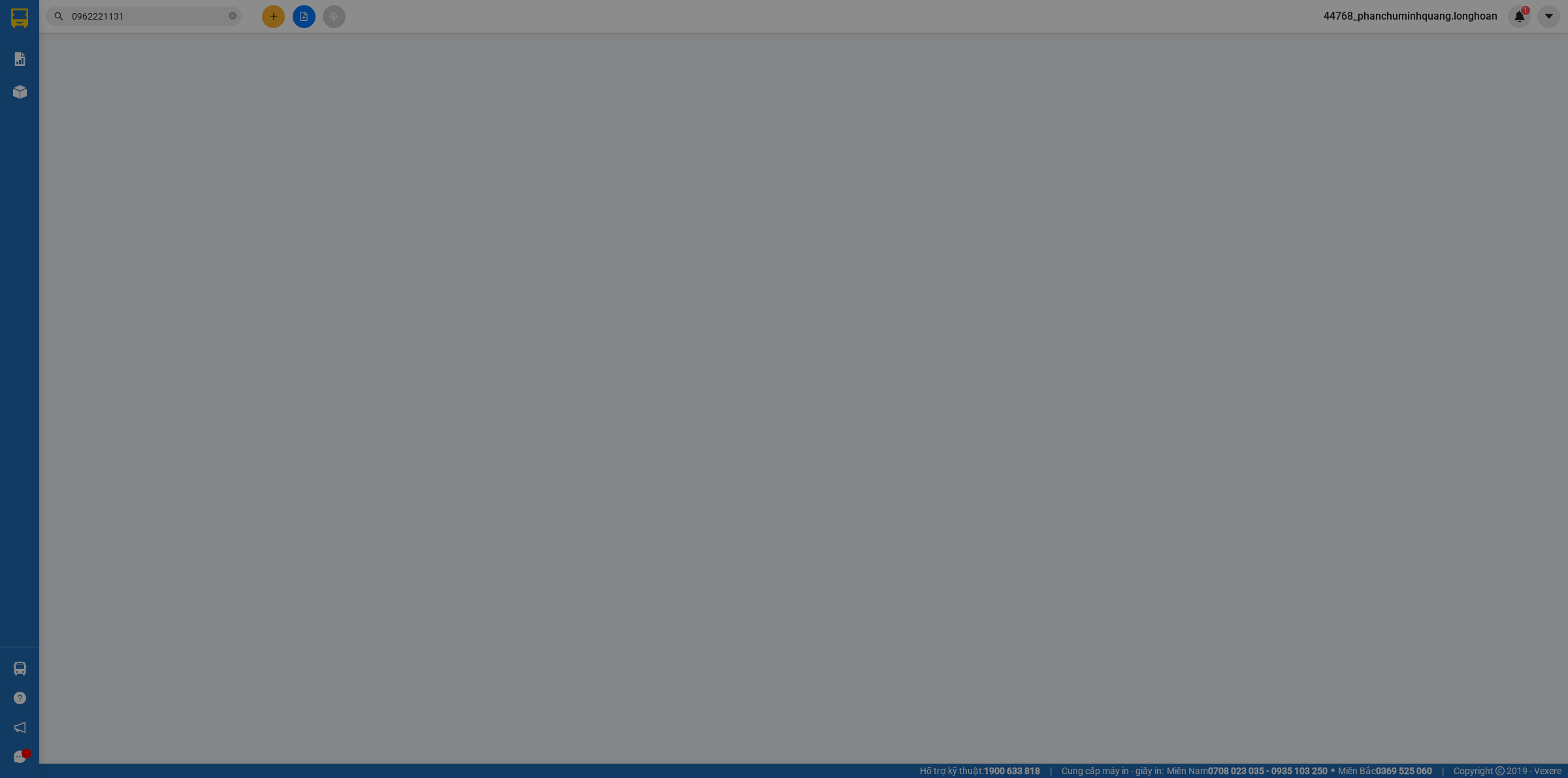
type input "714 song hành, xa lộ hà nội, hiệp phú, thủ đức, hcm"
type input "330.000"
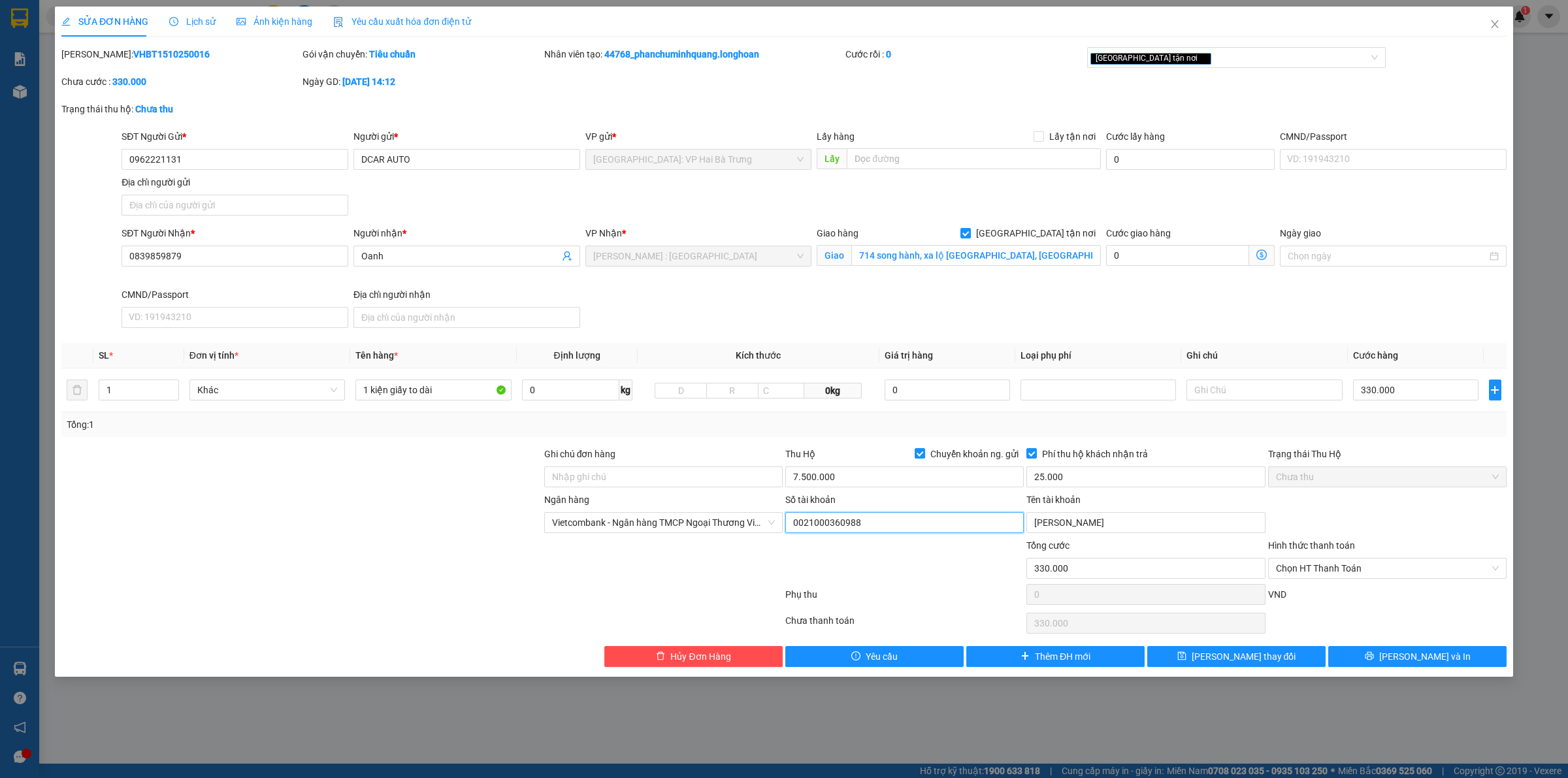
click at [946, 522] on input "0021000360988" at bounding box center [905, 522] width 239 height 21
click at [1086, 519] on input "DOAN VAN DUY" at bounding box center [1146, 522] width 239 height 21
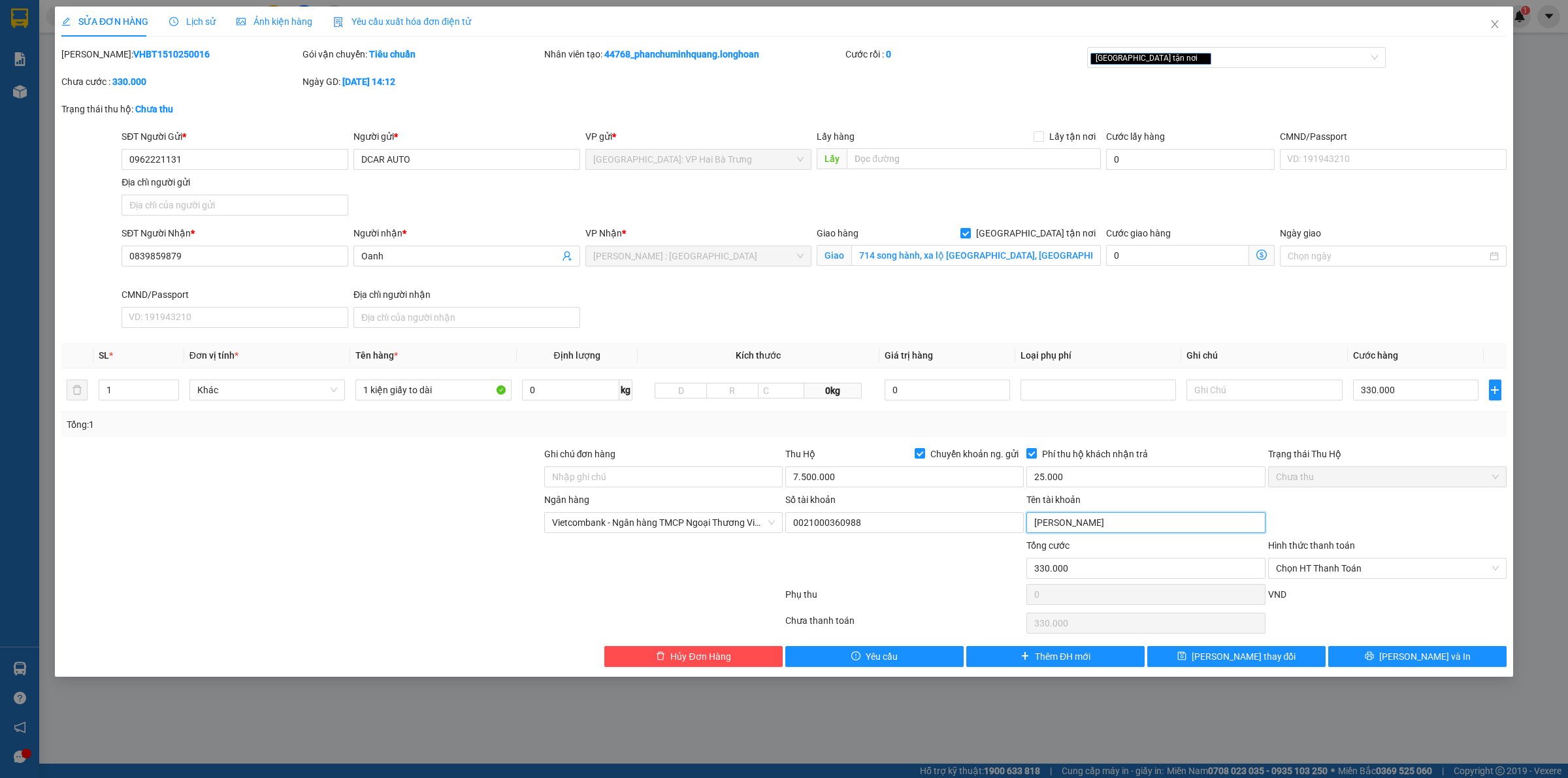
click at [1086, 519] on input "DOAN VAN DUY" at bounding box center [1146, 522] width 239 height 21
click at [1497, 23] on icon "close" at bounding box center [1495, 24] width 10 height 10
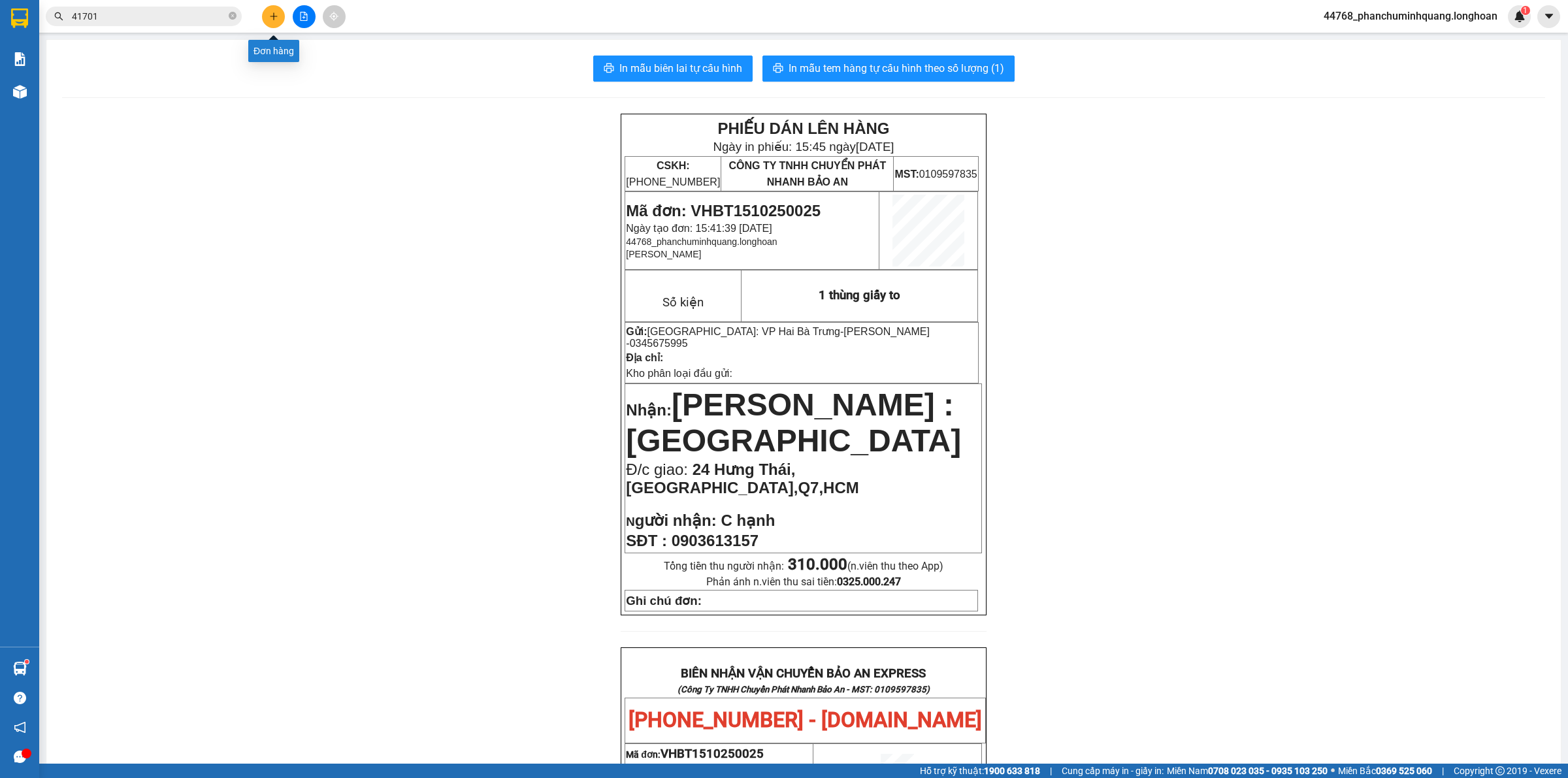
click at [271, 15] on icon "plus" at bounding box center [273, 16] width 9 height 9
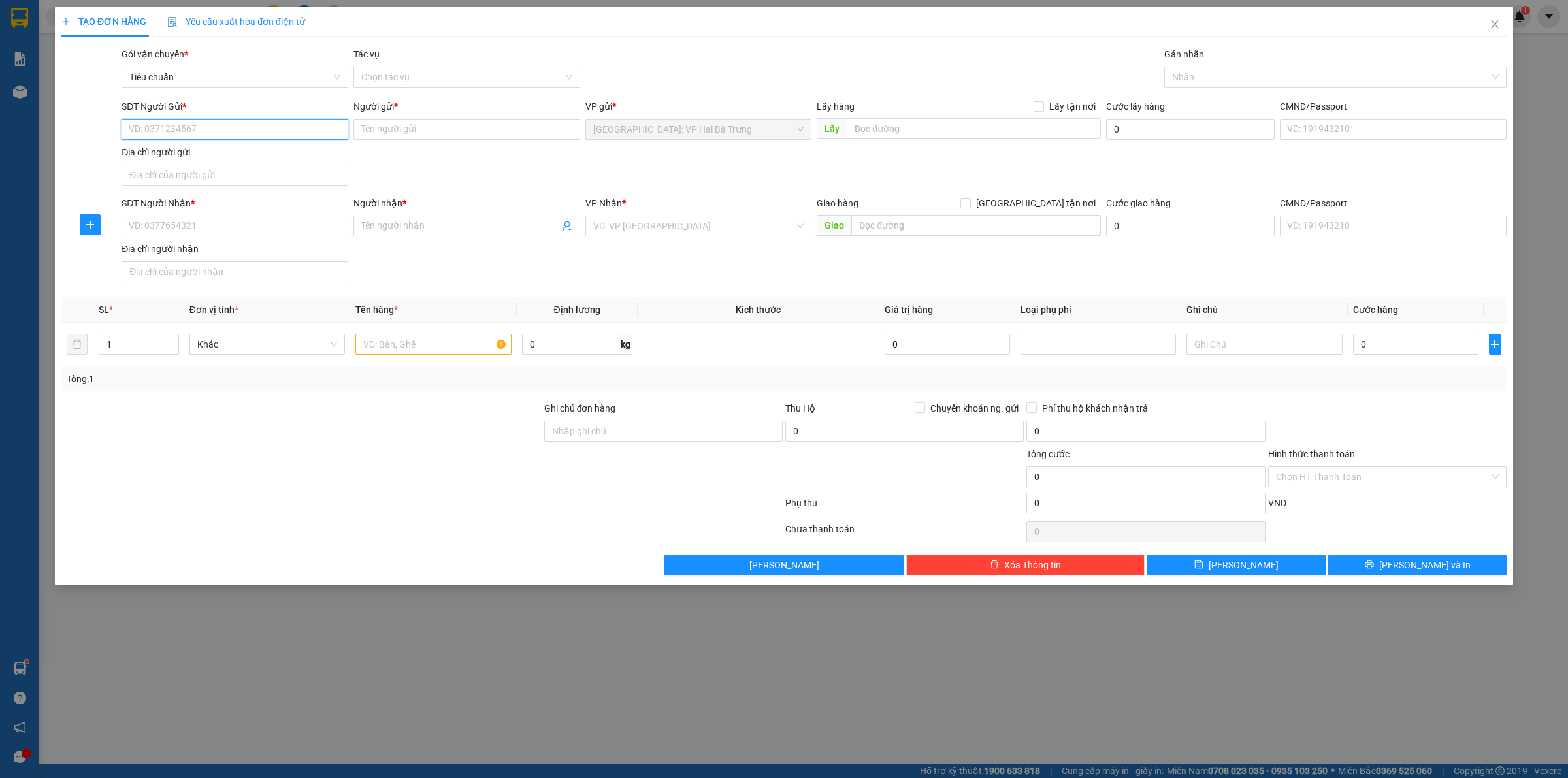
drag, startPoint x: 293, startPoint y: 129, endPoint x: 323, endPoint y: 126, distance: 30.1
click at [294, 129] on input "SĐT Người Gửi *" at bounding box center [235, 129] width 227 height 21
type input "0978095945"
click at [234, 161] on div "0978095945 - Hùng Thư" at bounding box center [235, 156] width 211 height 15
type input "Hùng Thư"
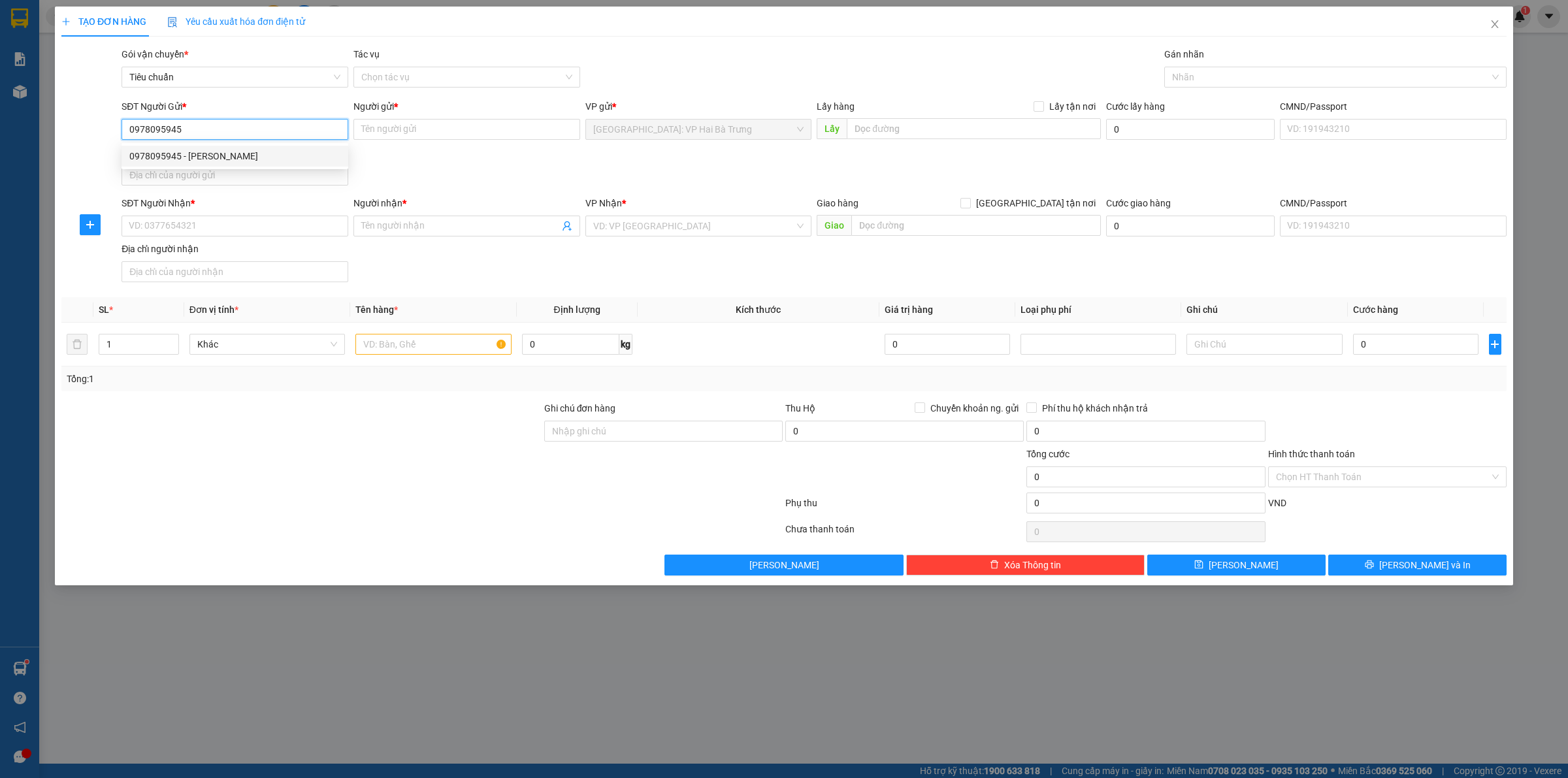
checkbox input "true"
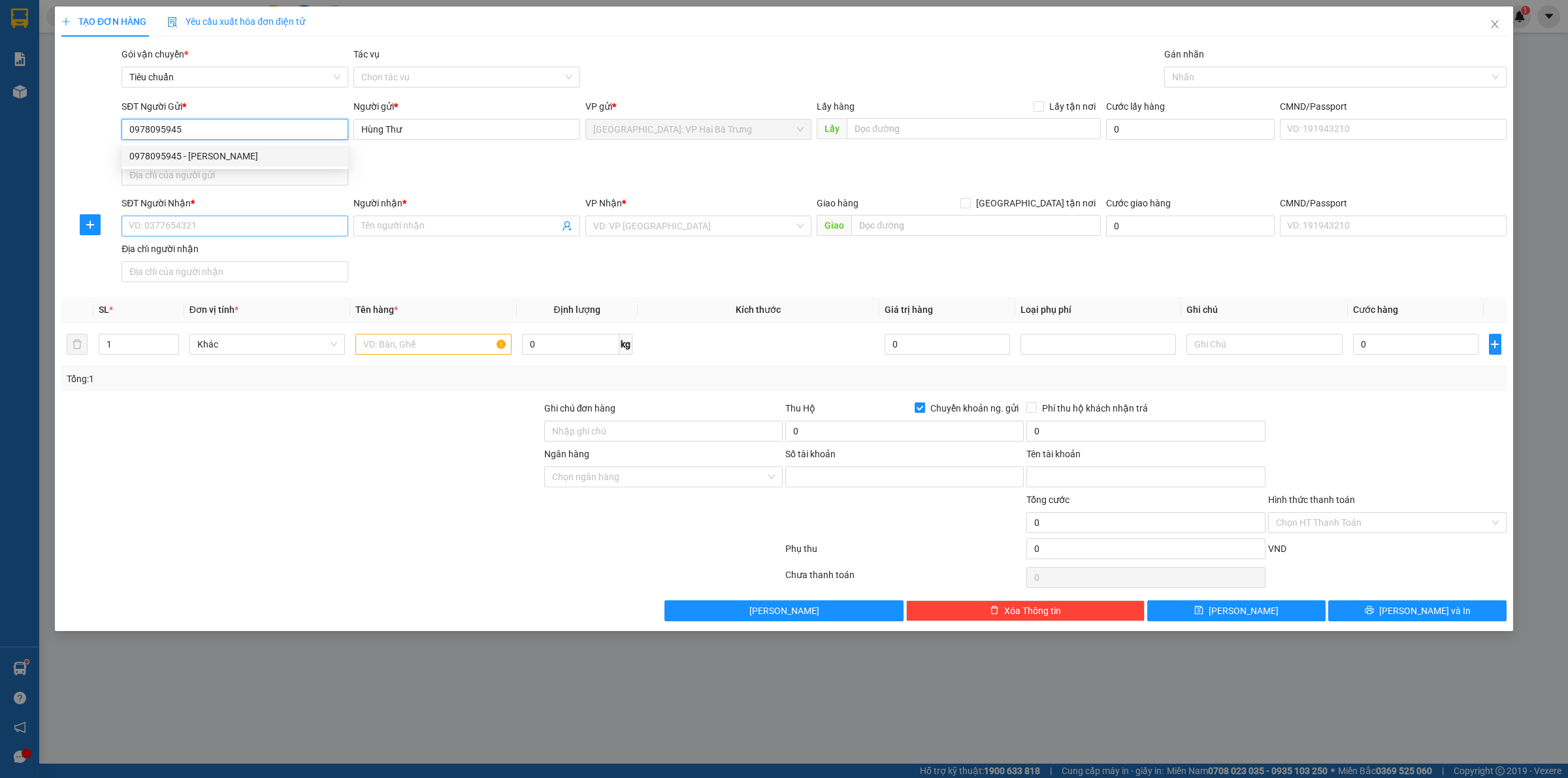
type input "8880978095945"
type input "Trần Thị Thư"
type input "0978095945"
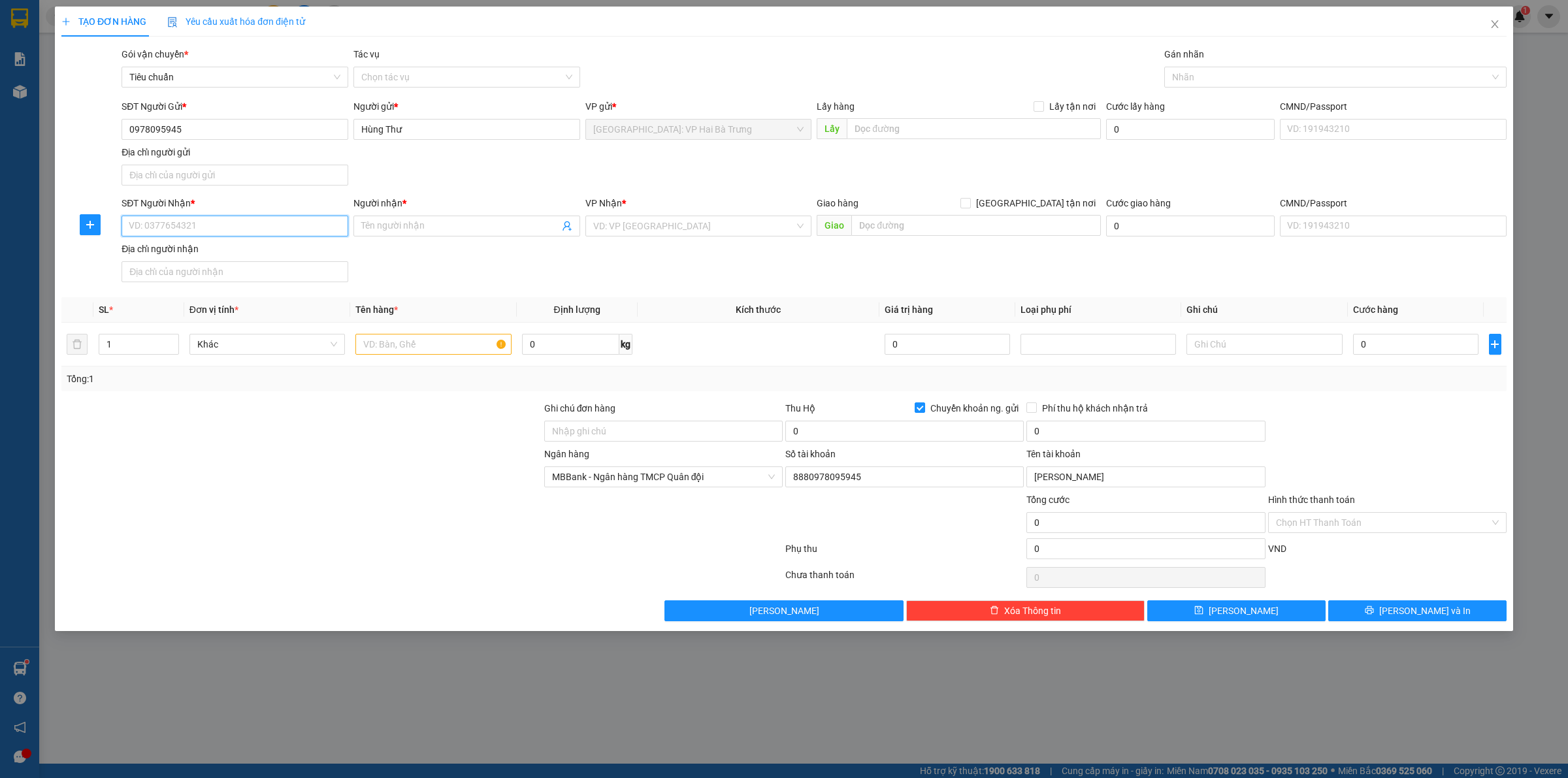
drag, startPoint x: 277, startPoint y: 227, endPoint x: 282, endPoint y: 219, distance: 9.4
click at [278, 227] on input "SĐT Người Nhận *" at bounding box center [235, 226] width 227 height 21
click at [218, 226] on input "30560" at bounding box center [235, 226] width 227 height 21
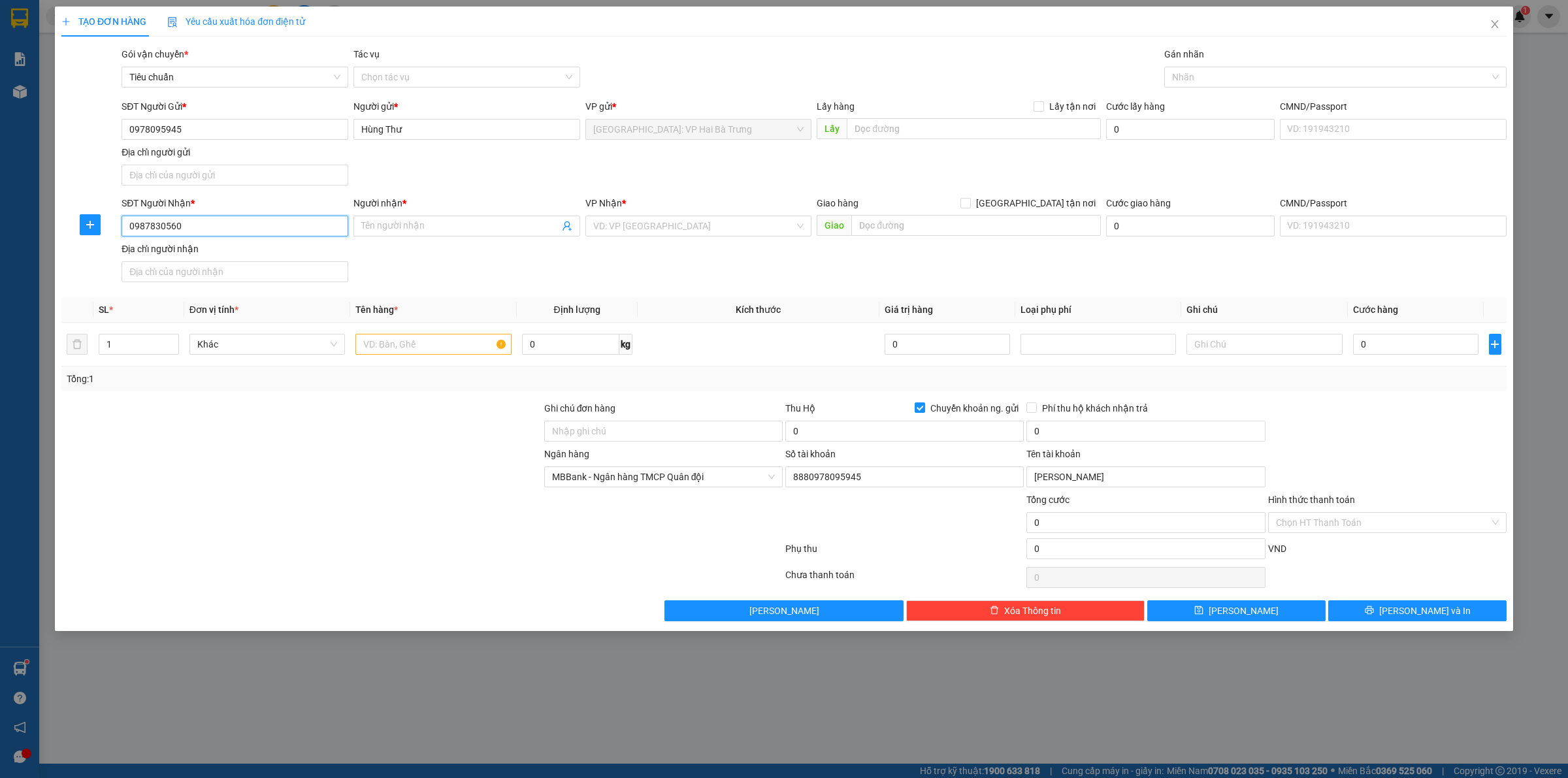
type input "0987830560"
click at [444, 226] on input "Người nhận *" at bounding box center [460, 226] width 198 height 15
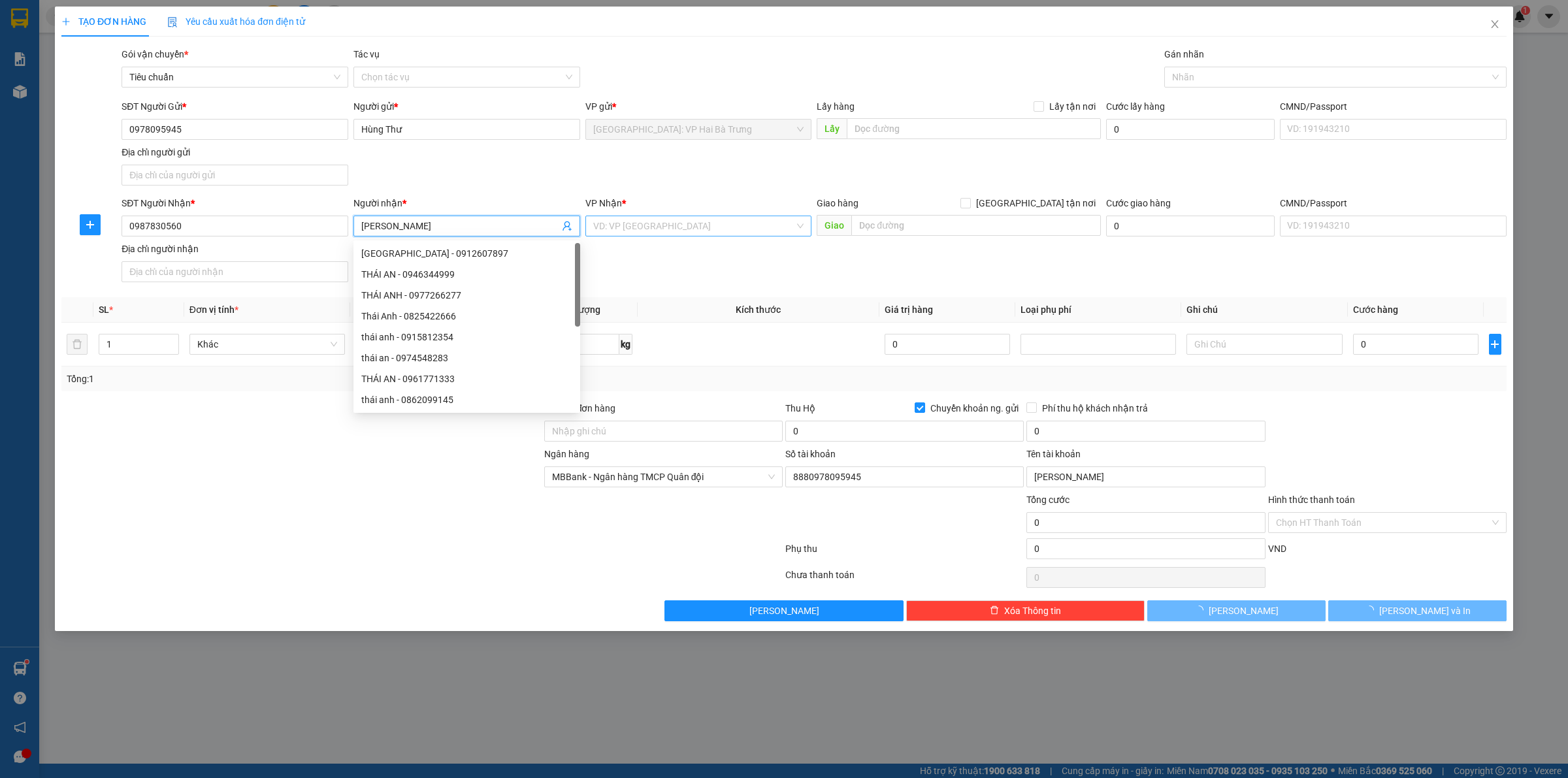
click at [674, 236] on div "VD: VP [GEOGRAPHIC_DATA]" at bounding box center [698, 226] width 227 height 21
type input "Hoàng Quân"
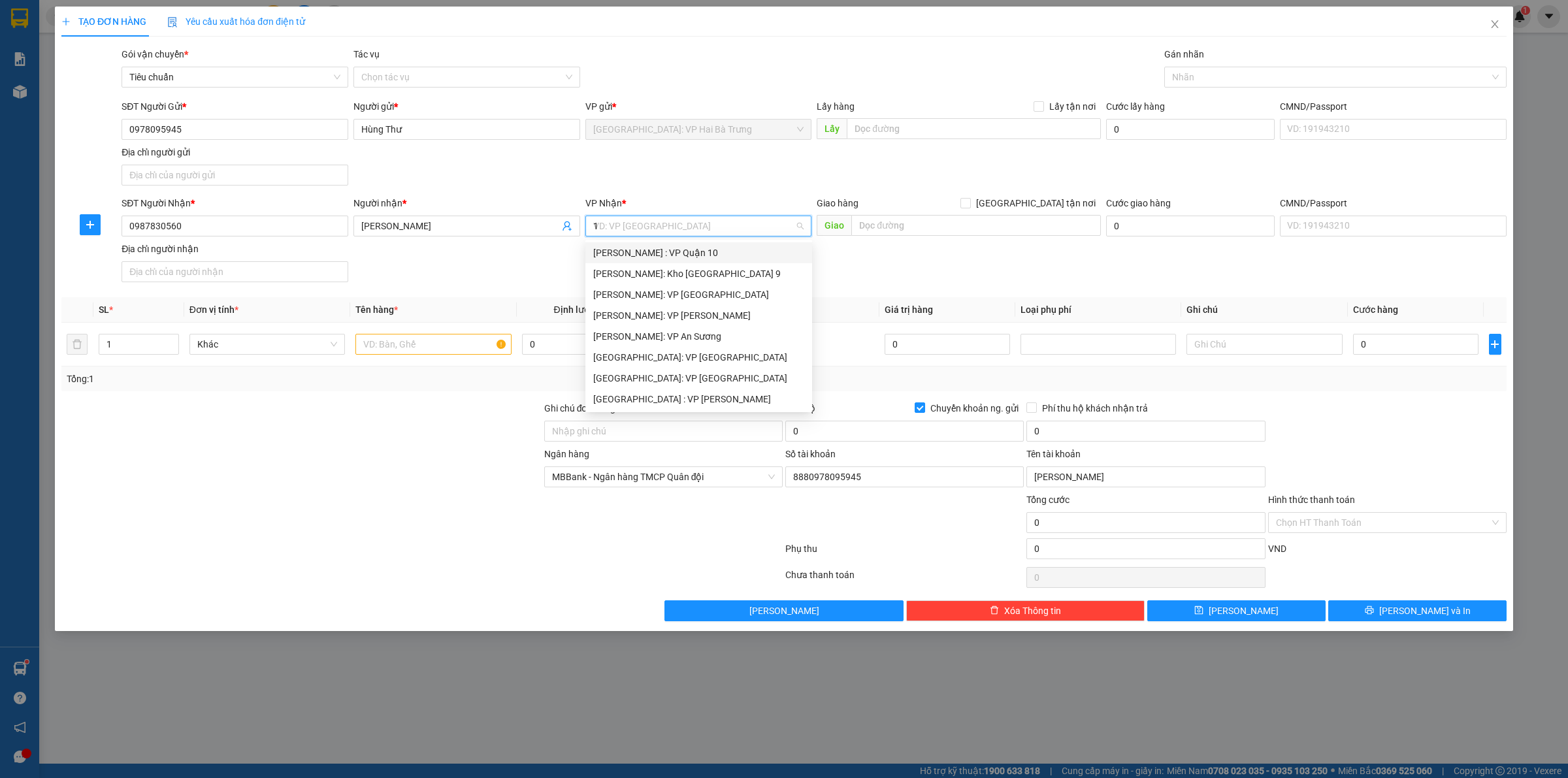
type input "12"
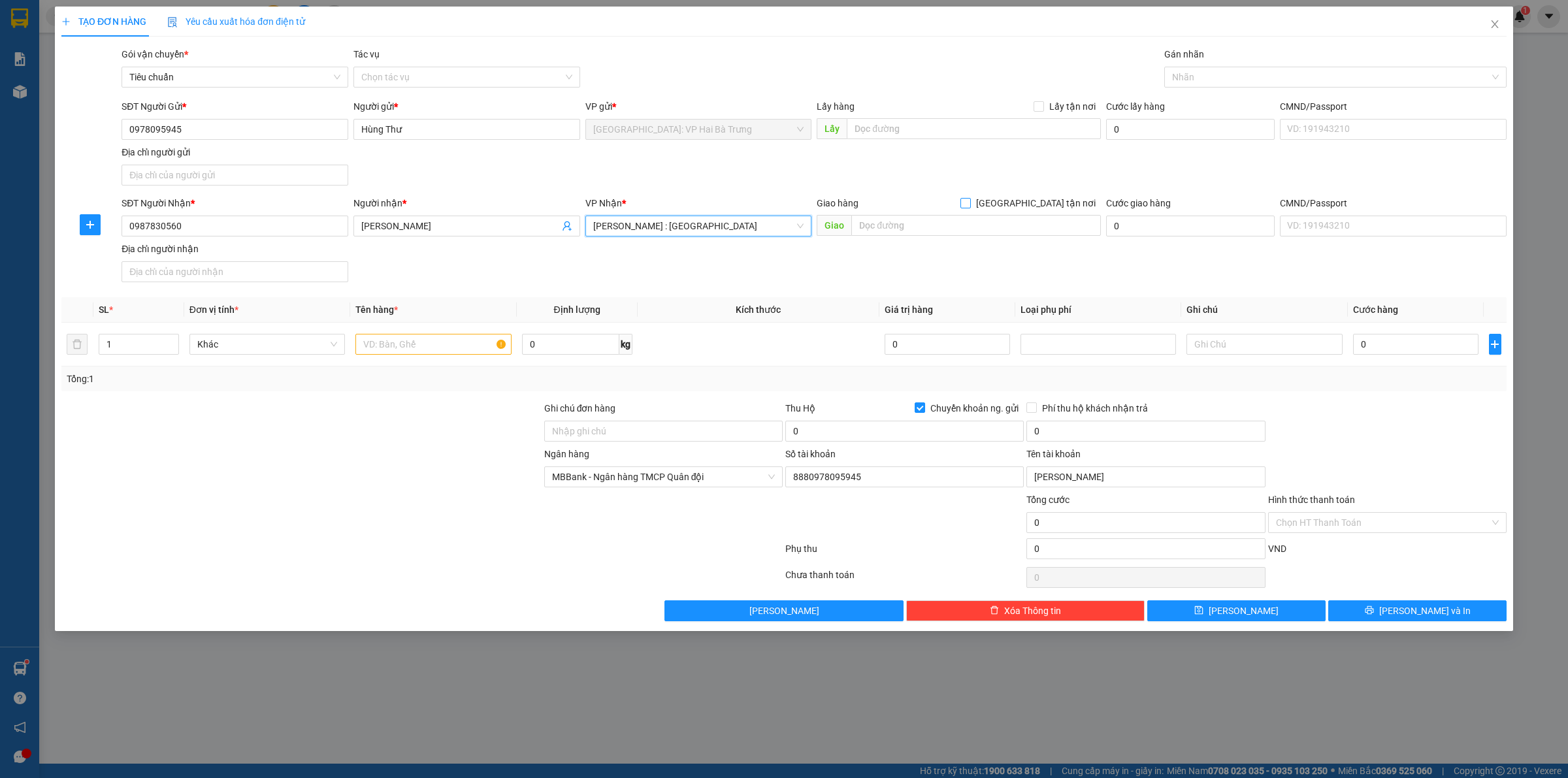
click at [1042, 200] on span "[GEOGRAPHIC_DATA] tận nơi" at bounding box center [1035, 203] width 130 height 15
click at [970, 200] on input "[GEOGRAPHIC_DATA] tận nơi" at bounding box center [964, 202] width 9 height 9
checkbox input "true"
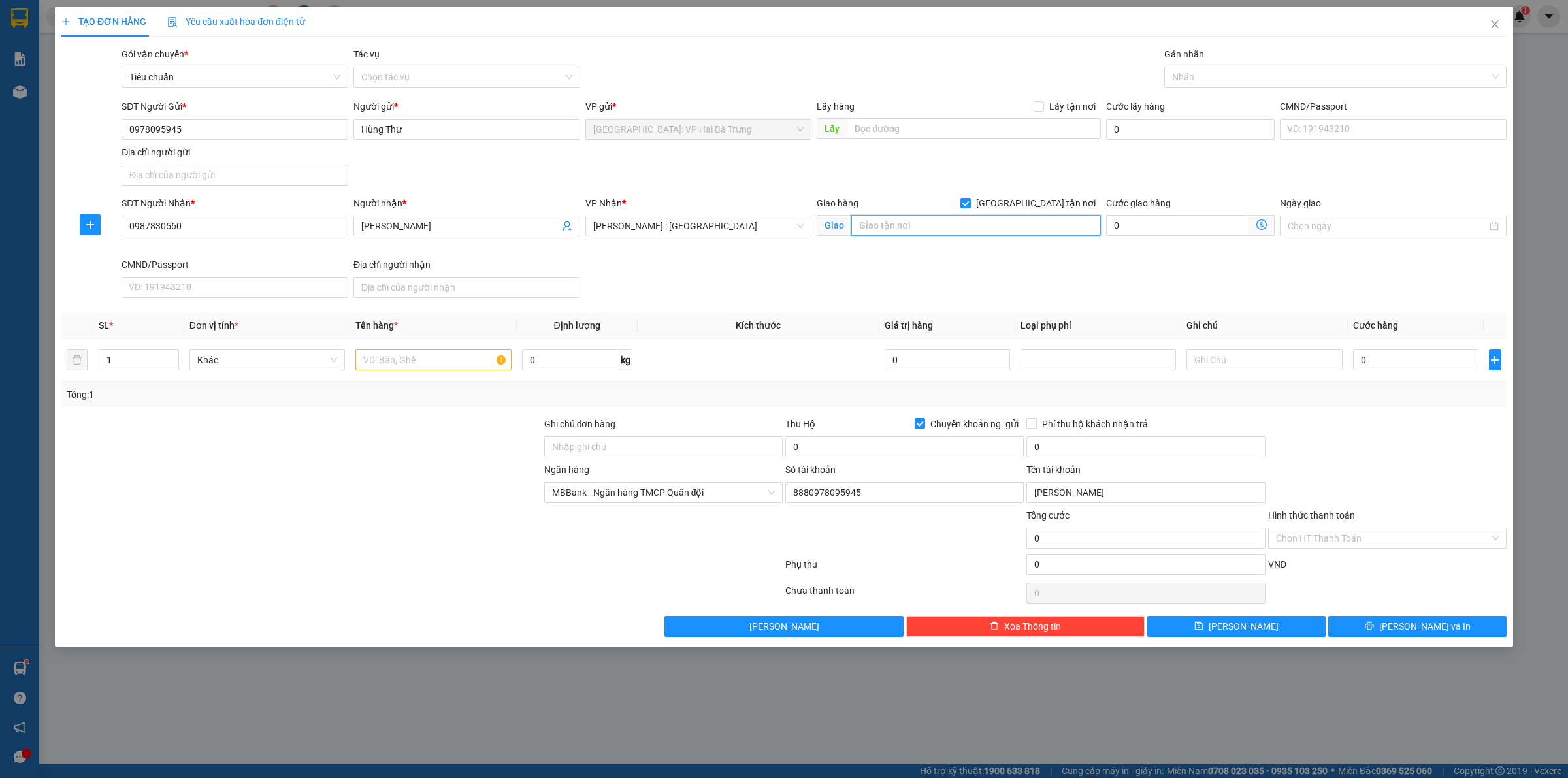
click at [1031, 227] on input "text" at bounding box center [976, 226] width 250 height 21
click at [1063, 223] on input "29 lê quý đôn, Căn M12-06, phố thương mại unitown" at bounding box center [976, 226] width 250 height 21
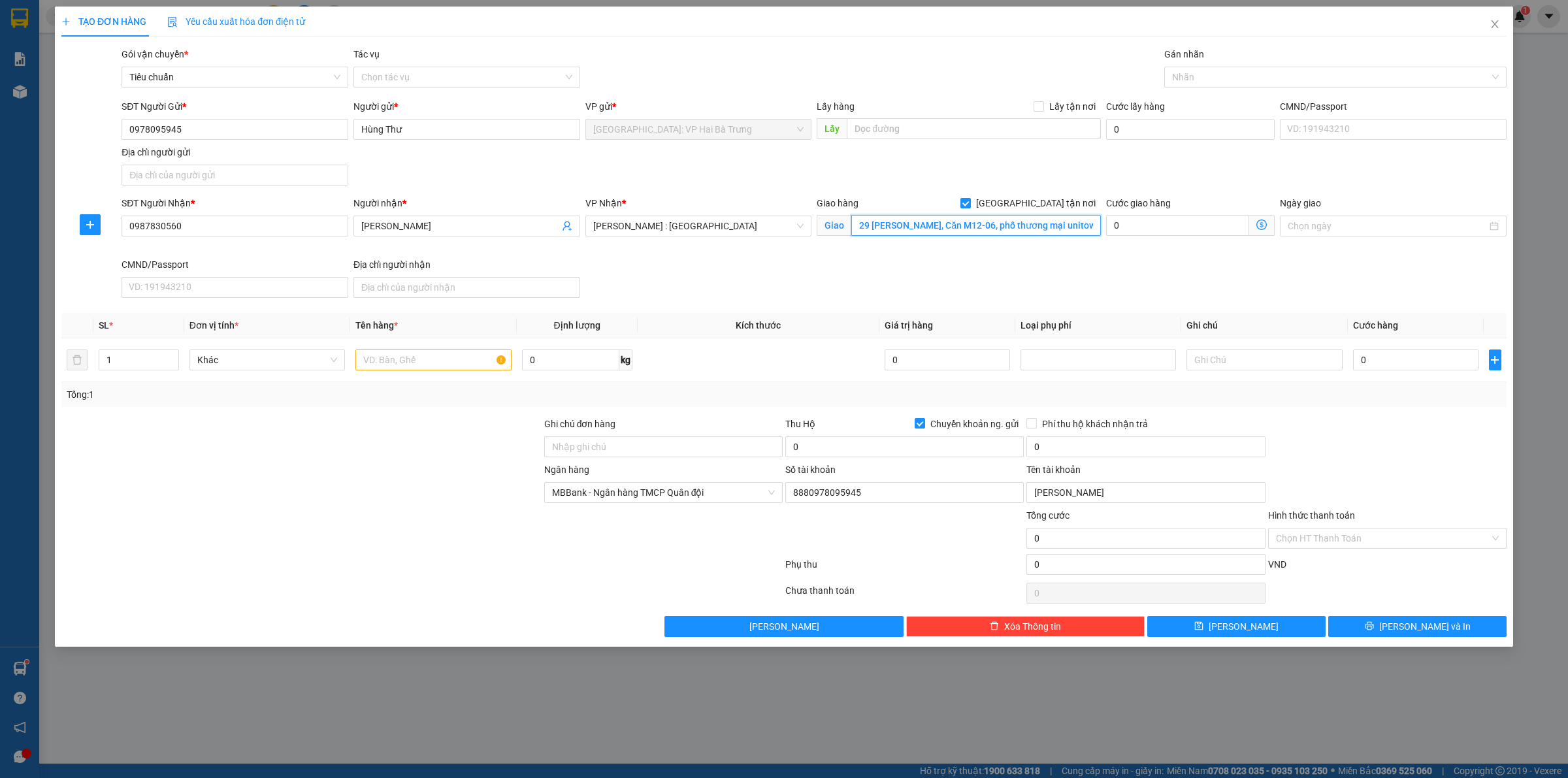
click at [906, 223] on input "29 lê quý đôn, Căn M12-06, phố thương mại unitown" at bounding box center [976, 226] width 250 height 21
paste input "Số 29 [GEOGRAPHIC_DATA], Căn M12-06, [GEOGRAPHIC_DATA] mại [GEOGRAPHIC_DATA], t…"
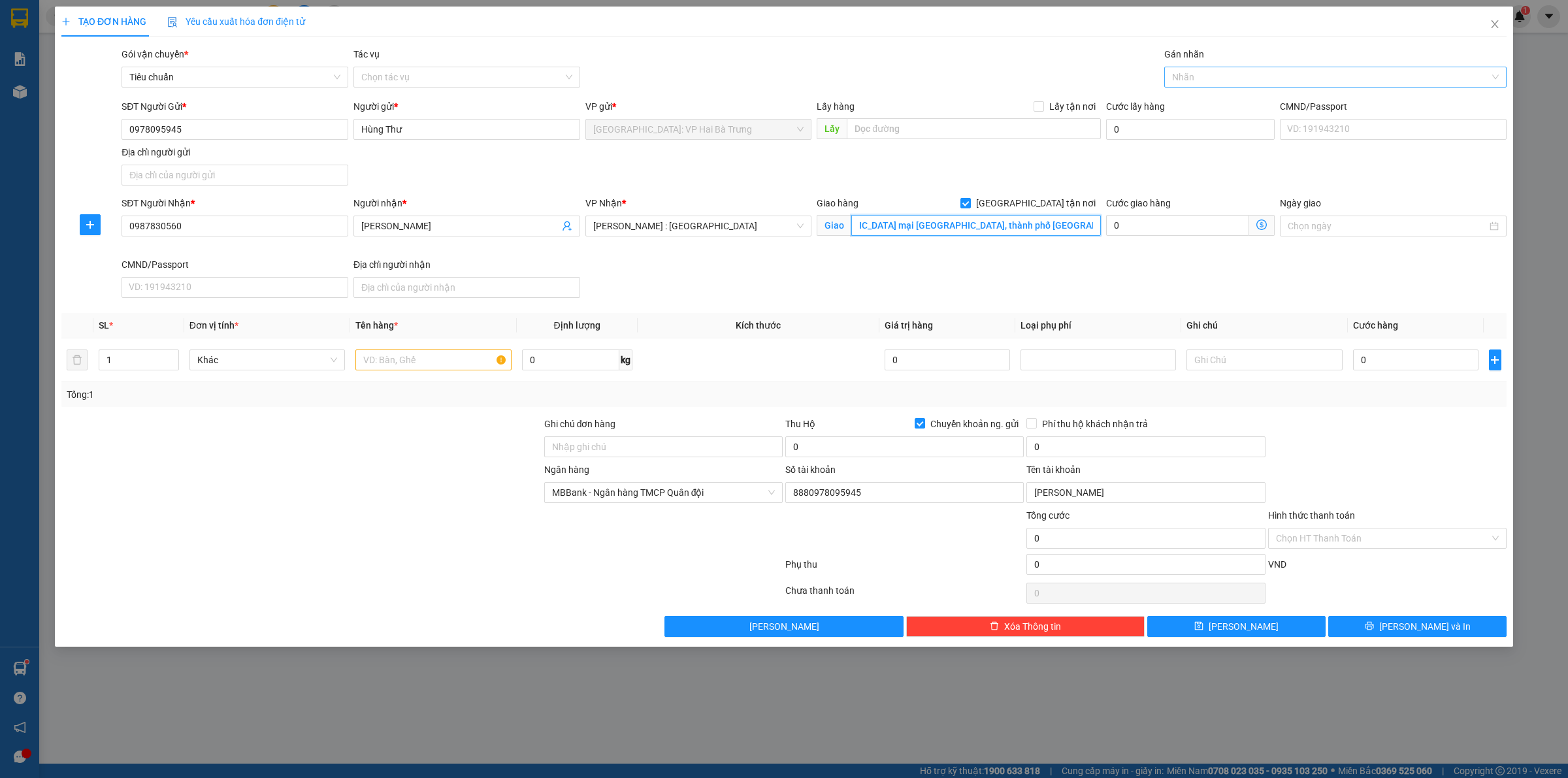
click at [1196, 81] on div at bounding box center [1329, 77] width 322 height 15
type input "Số 29 [GEOGRAPHIC_DATA], Căn M12-06, [GEOGRAPHIC_DATA] mại [GEOGRAPHIC_DATA], t…"
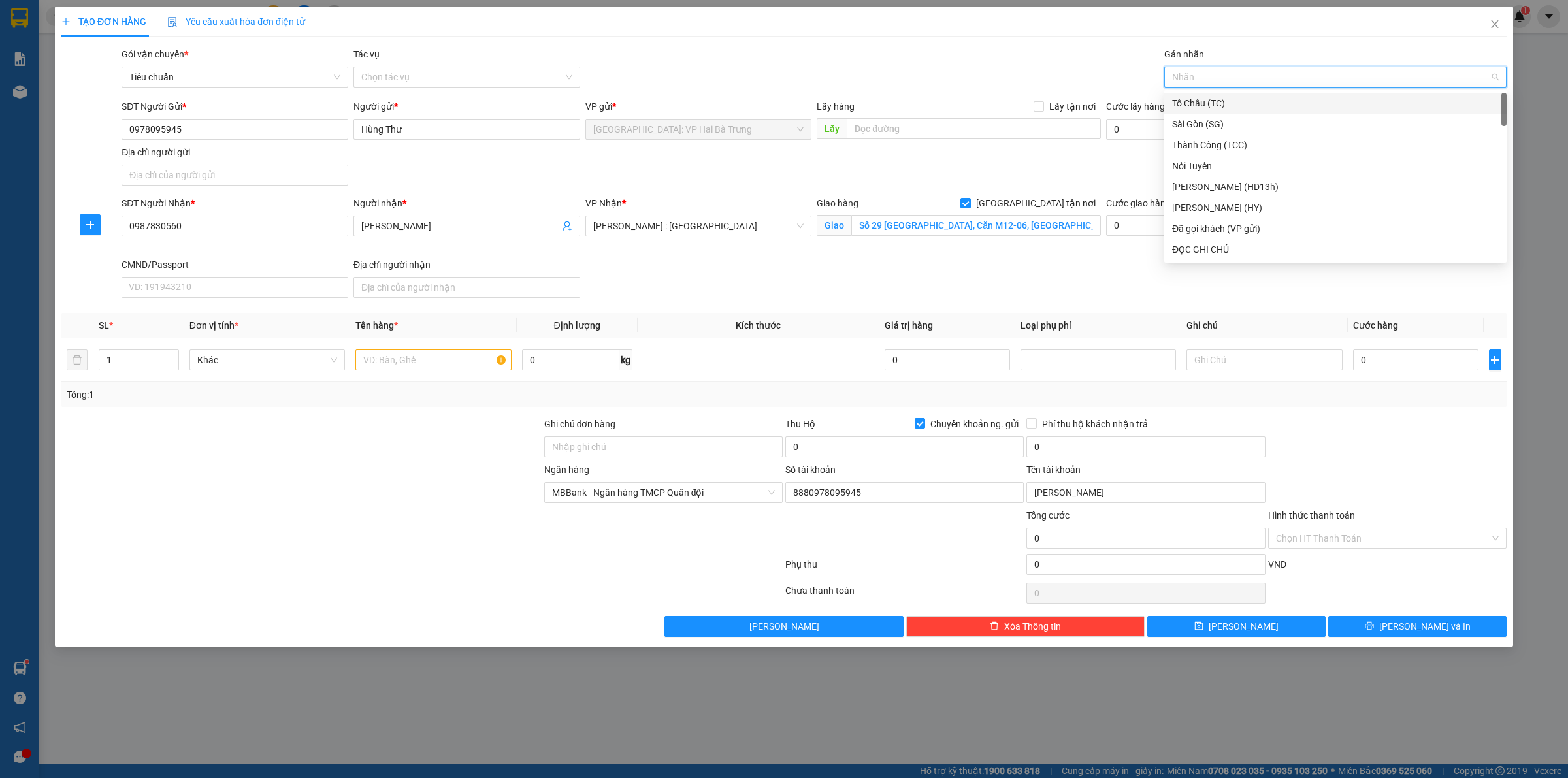
type input "G"
click at [1221, 250] on div "[GEOGRAPHIC_DATA] tận nơi" at bounding box center [1335, 250] width 326 height 15
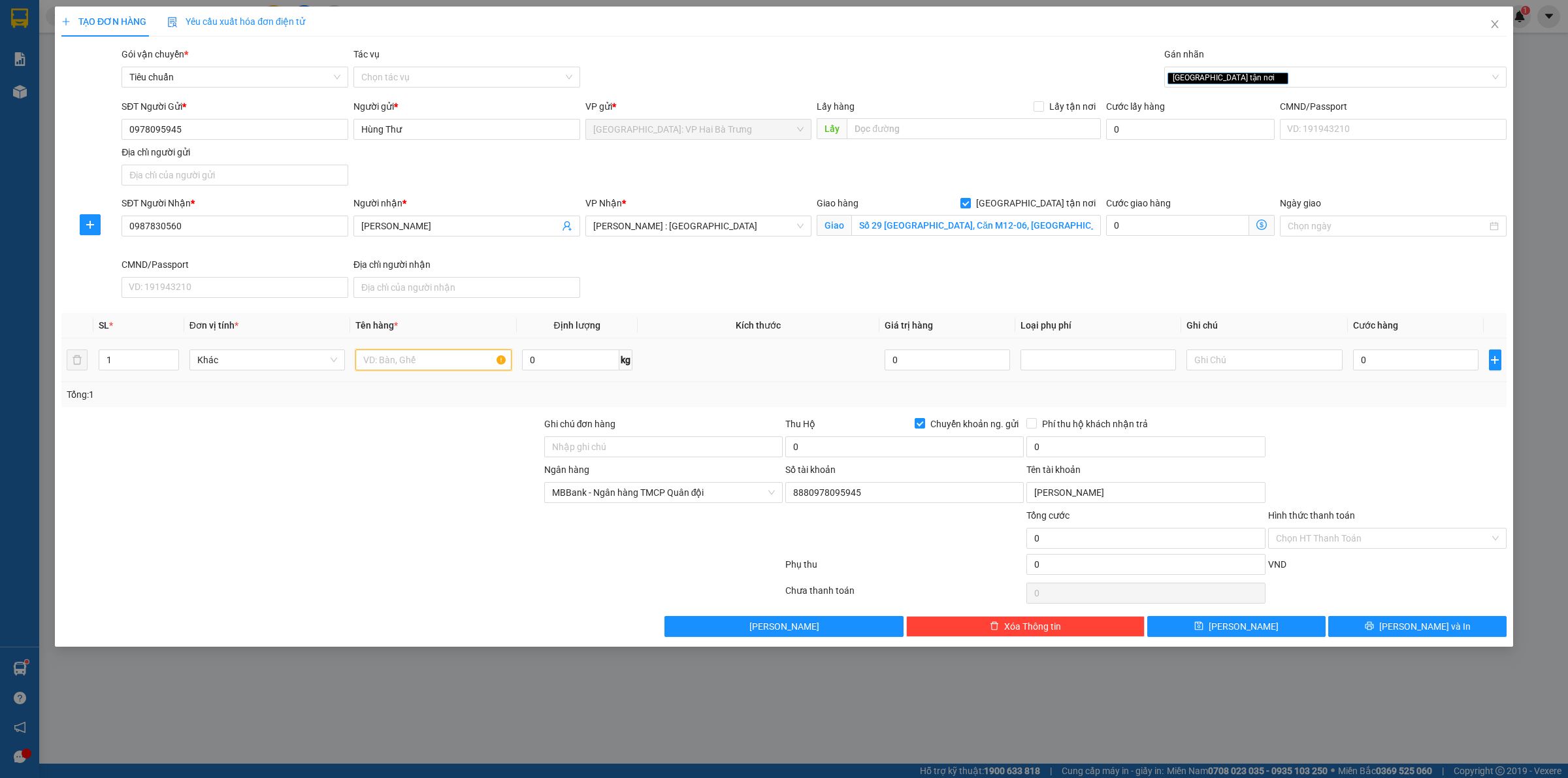
click at [397, 370] on input "text" at bounding box center [433, 360] width 156 height 21
type input "2"
type input "1 kiện giấy ( 2 kiện gộp 1)"
click at [1417, 364] on input "0" at bounding box center [1416, 360] width 126 height 21
type input "2"
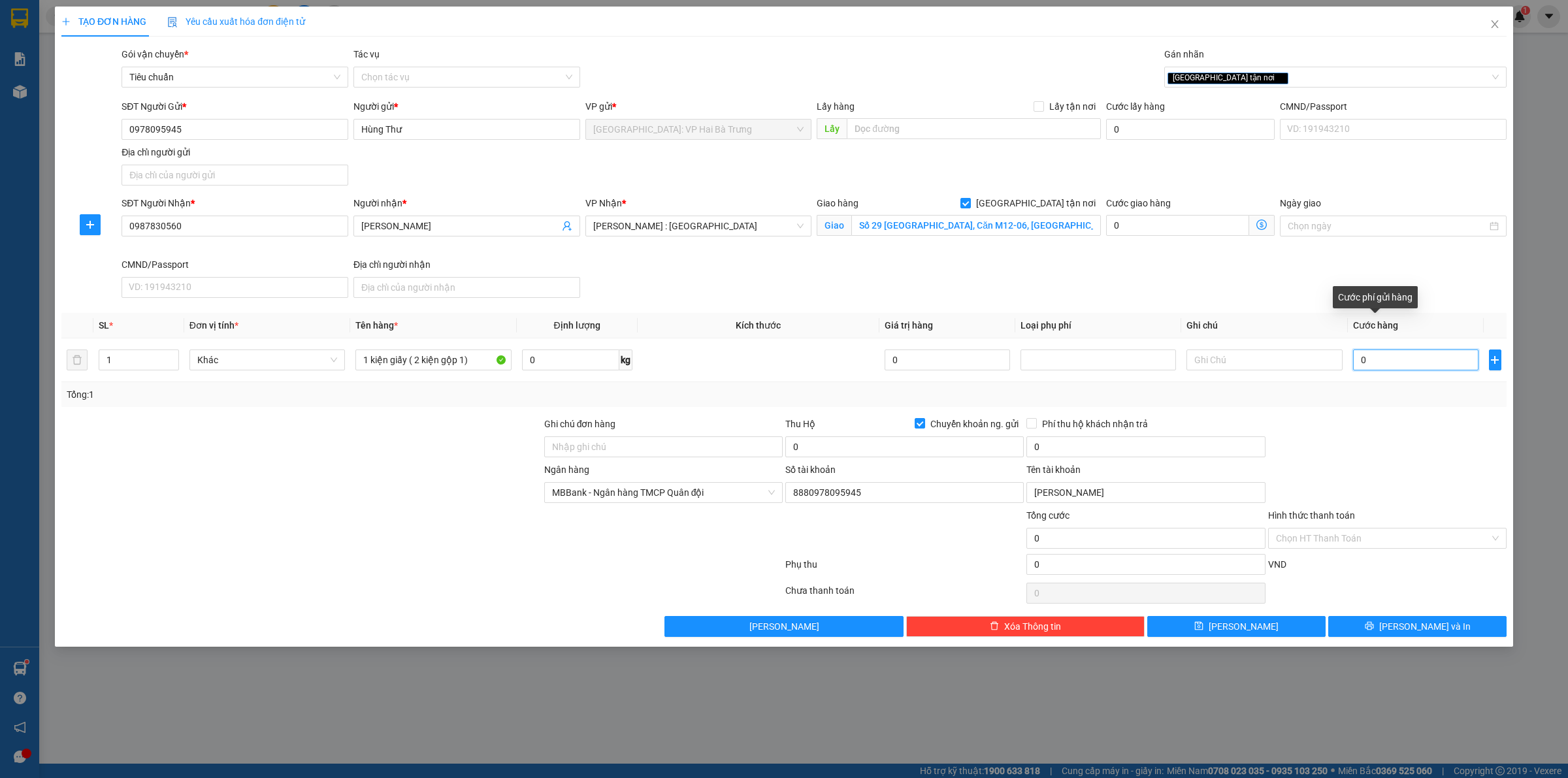
type input "2"
type input "21"
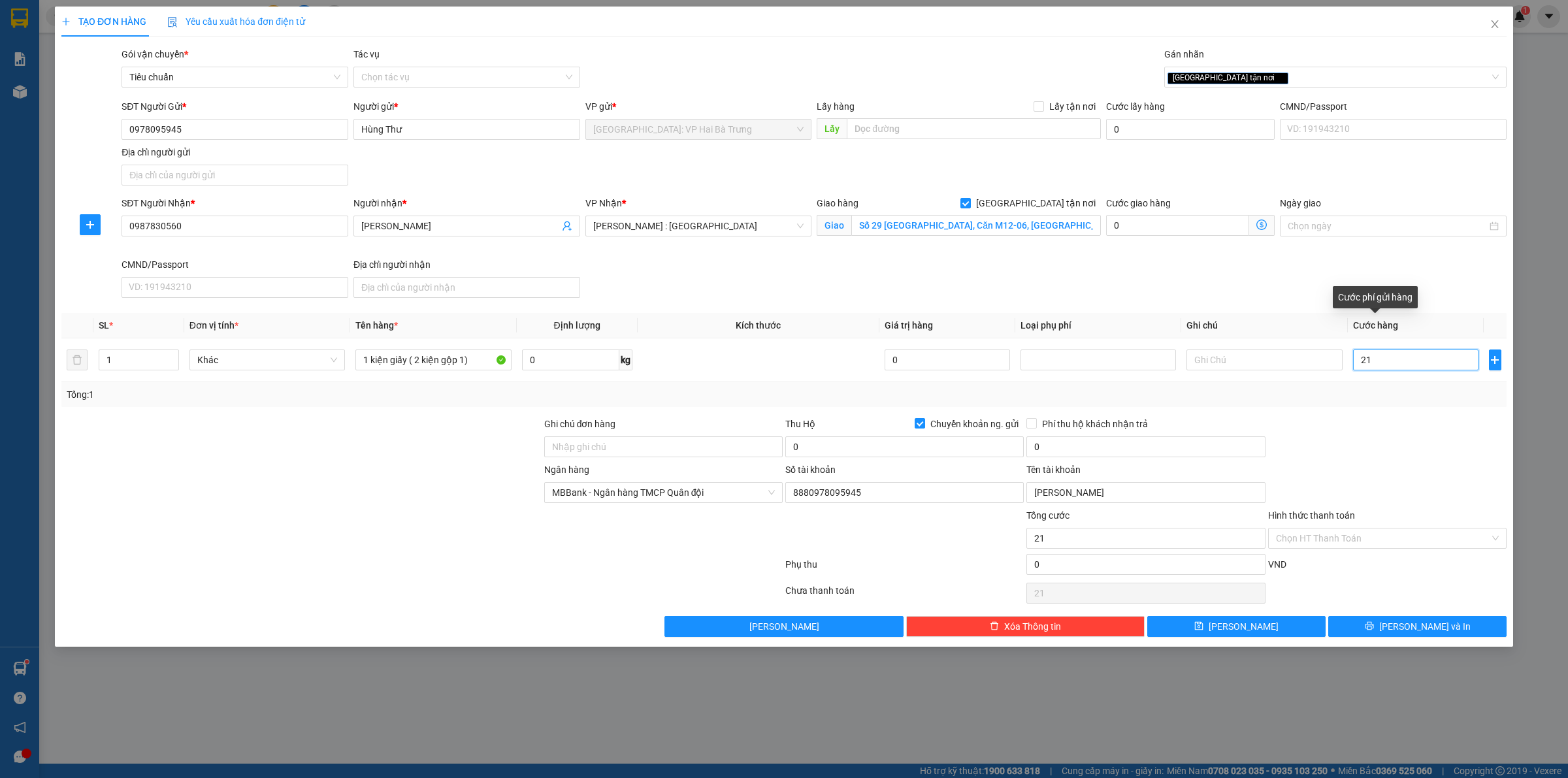
type input "215"
type input "2.150"
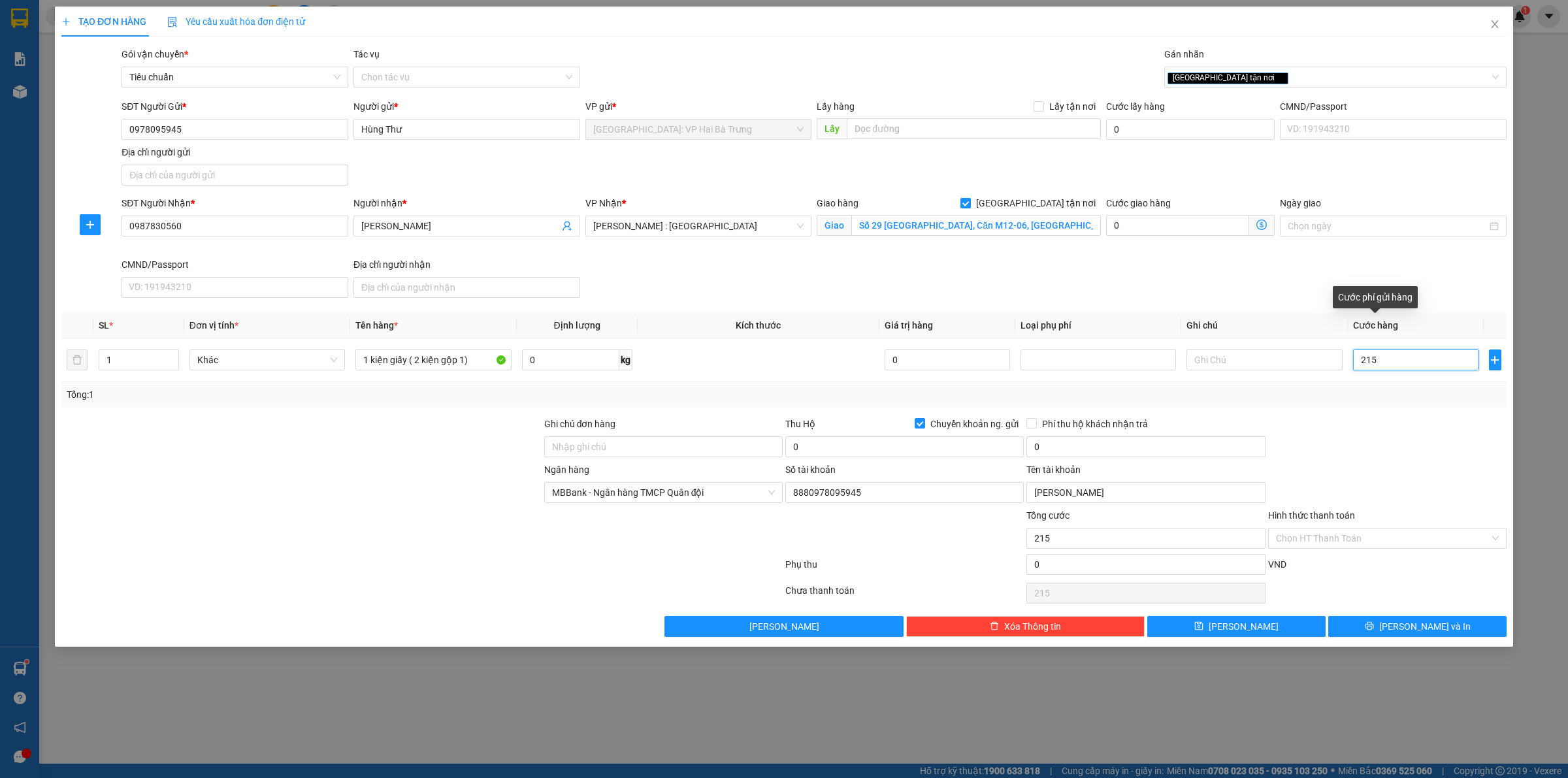
type input "2.150"
type input "21.500"
type input "215.000"
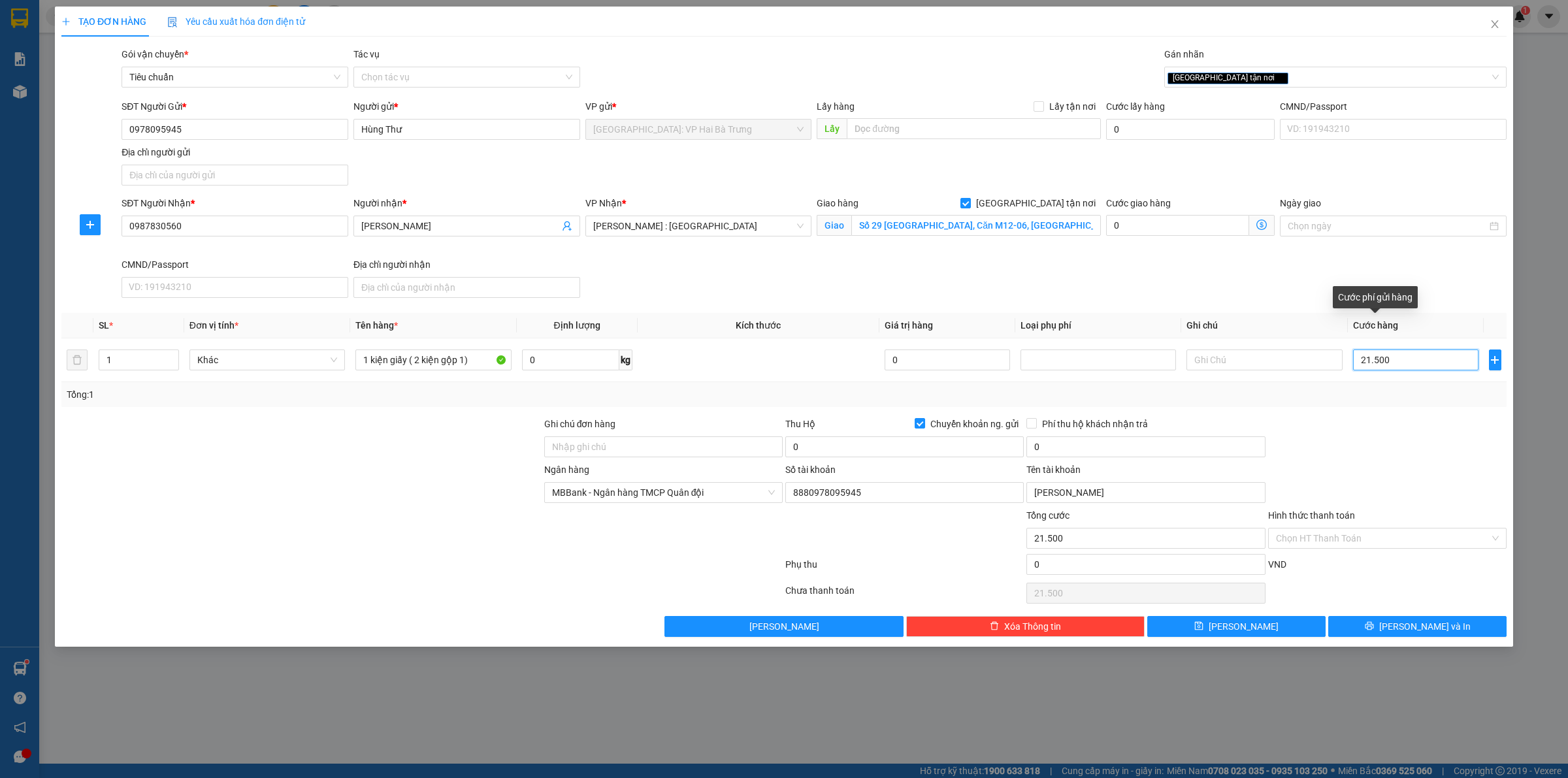
type input "215.000"
click at [979, 453] on input "0" at bounding box center [905, 447] width 239 height 21
click at [933, 443] on input "1.850.000" at bounding box center [905, 447] width 239 height 21
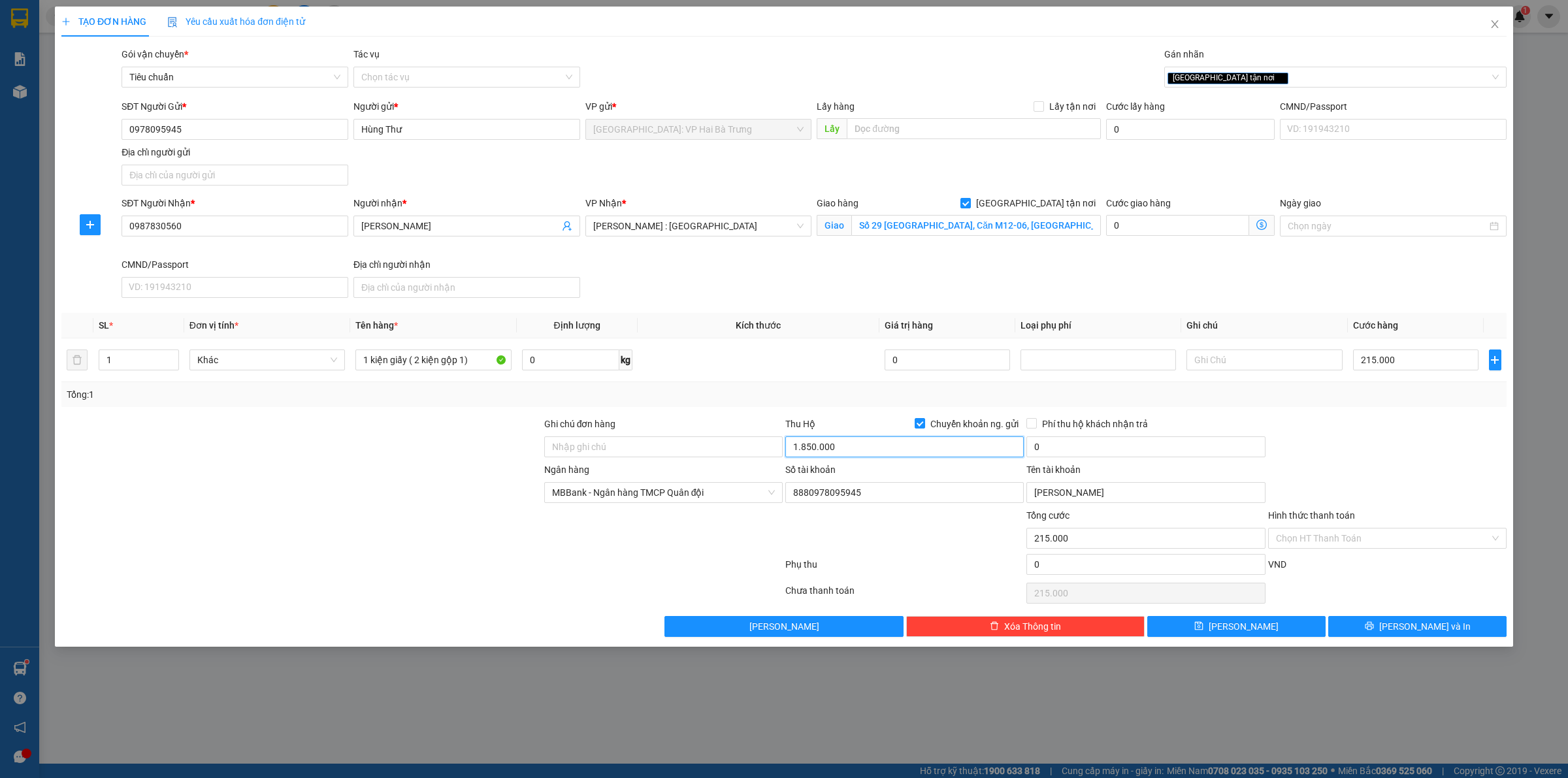
click at [933, 443] on input "1.850.000" at bounding box center [905, 447] width 239 height 21
type input "1.635.000"
click at [1083, 442] on input "0" at bounding box center [1146, 447] width 239 height 21
type input "10.000"
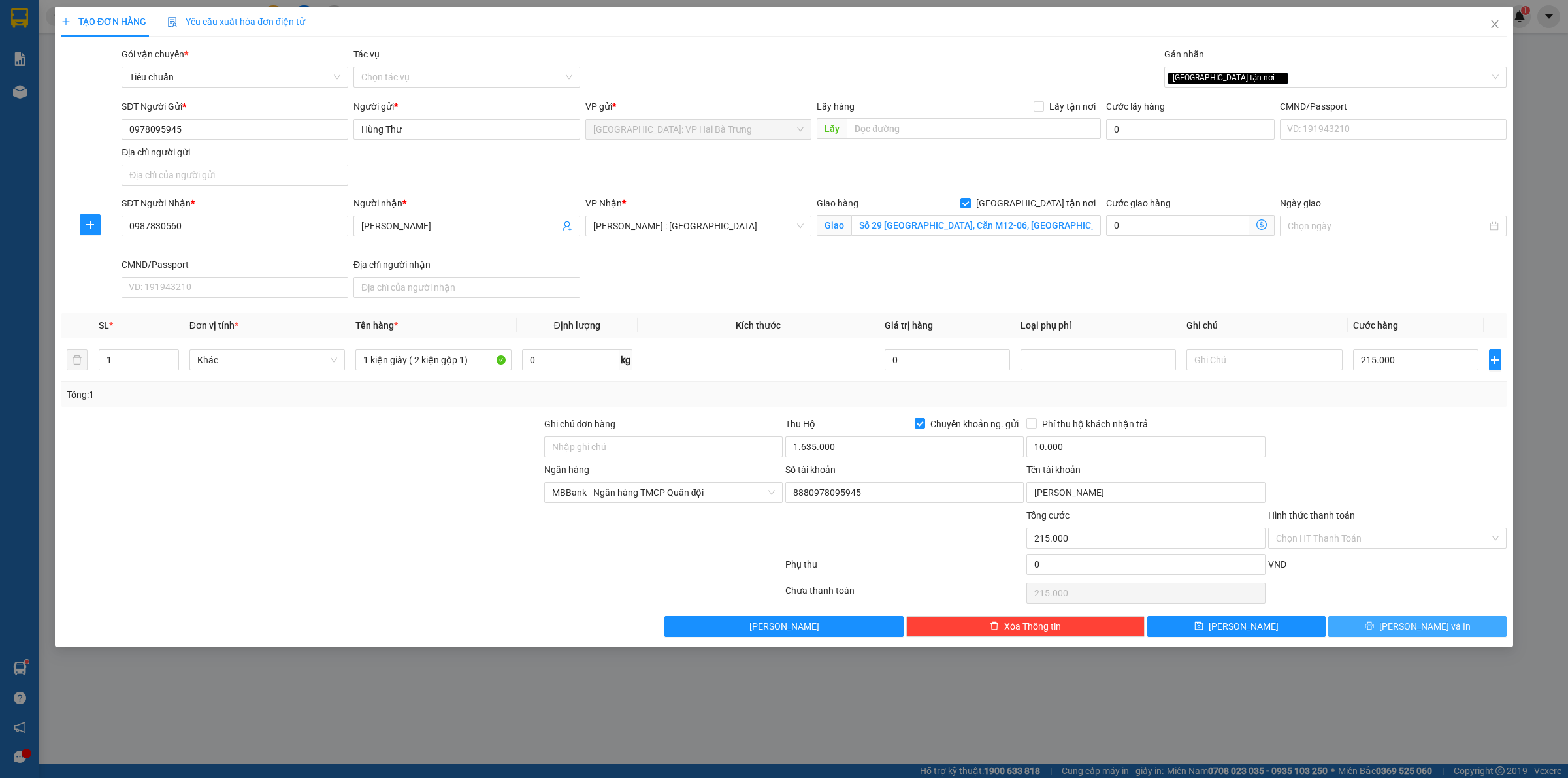
click at [1411, 632] on span "[PERSON_NAME] và In" at bounding box center [1425, 626] width 91 height 15
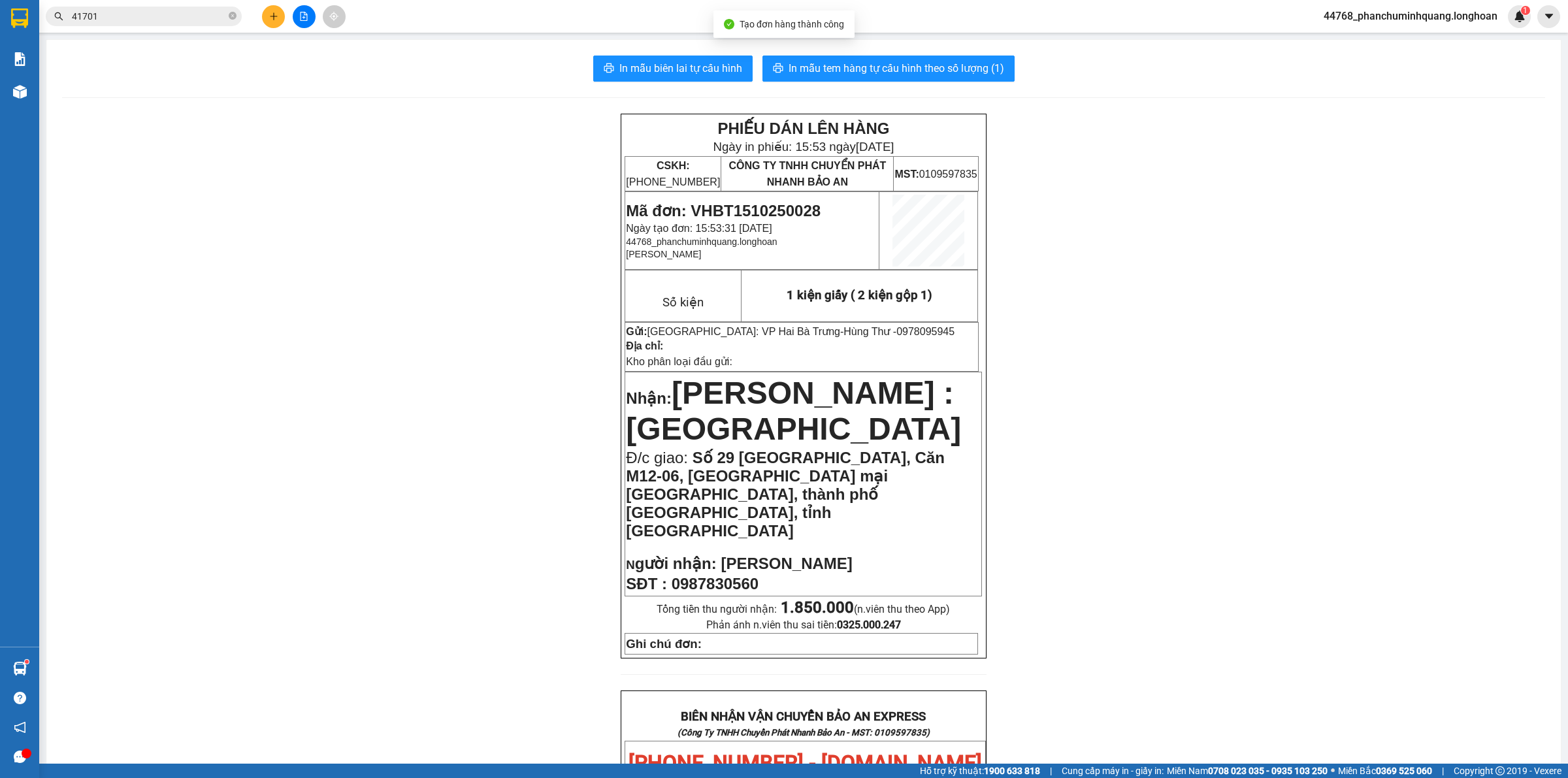
scroll to position [653, 0]
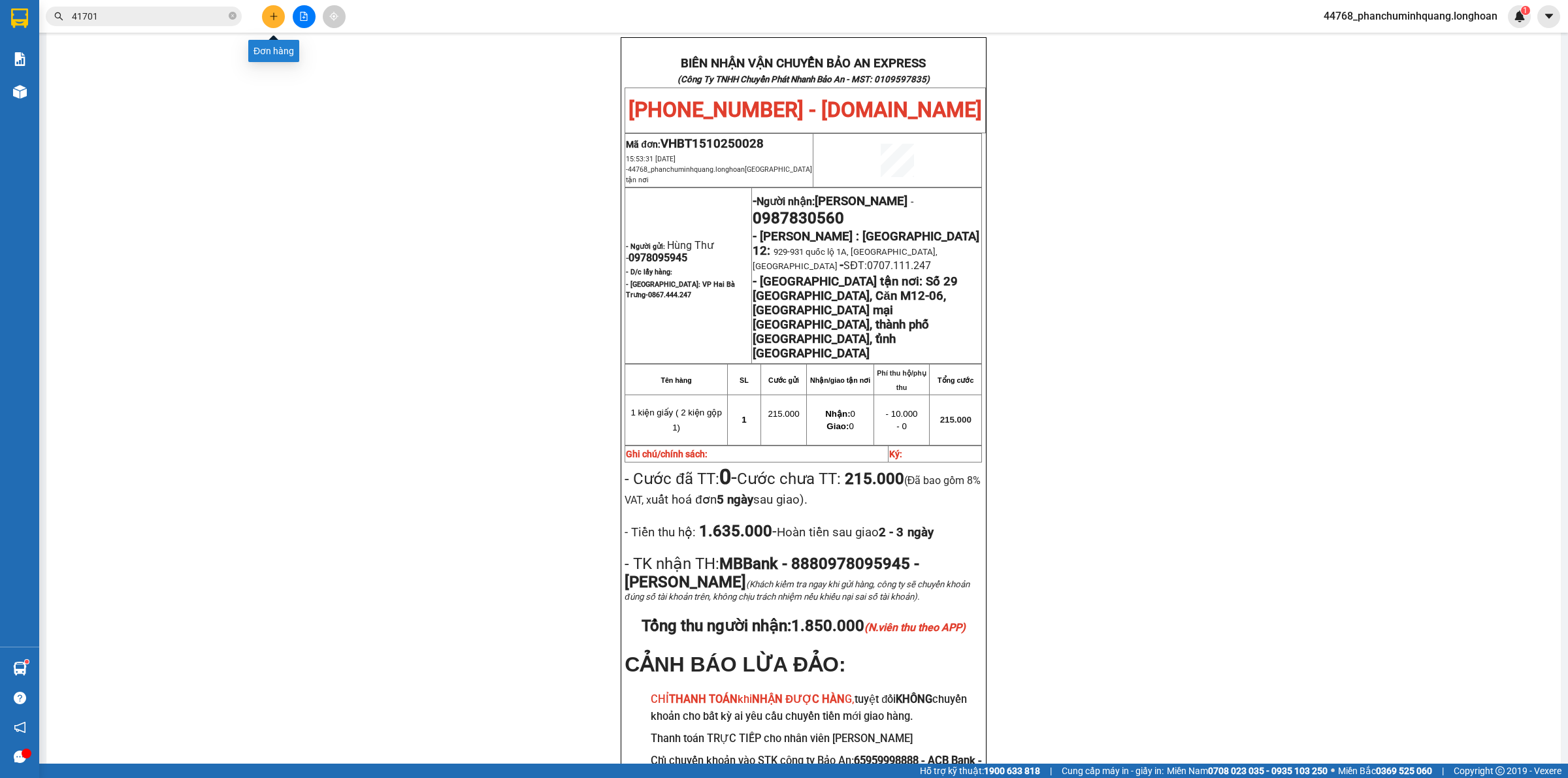
click at [267, 20] on button at bounding box center [273, 16] width 23 height 23
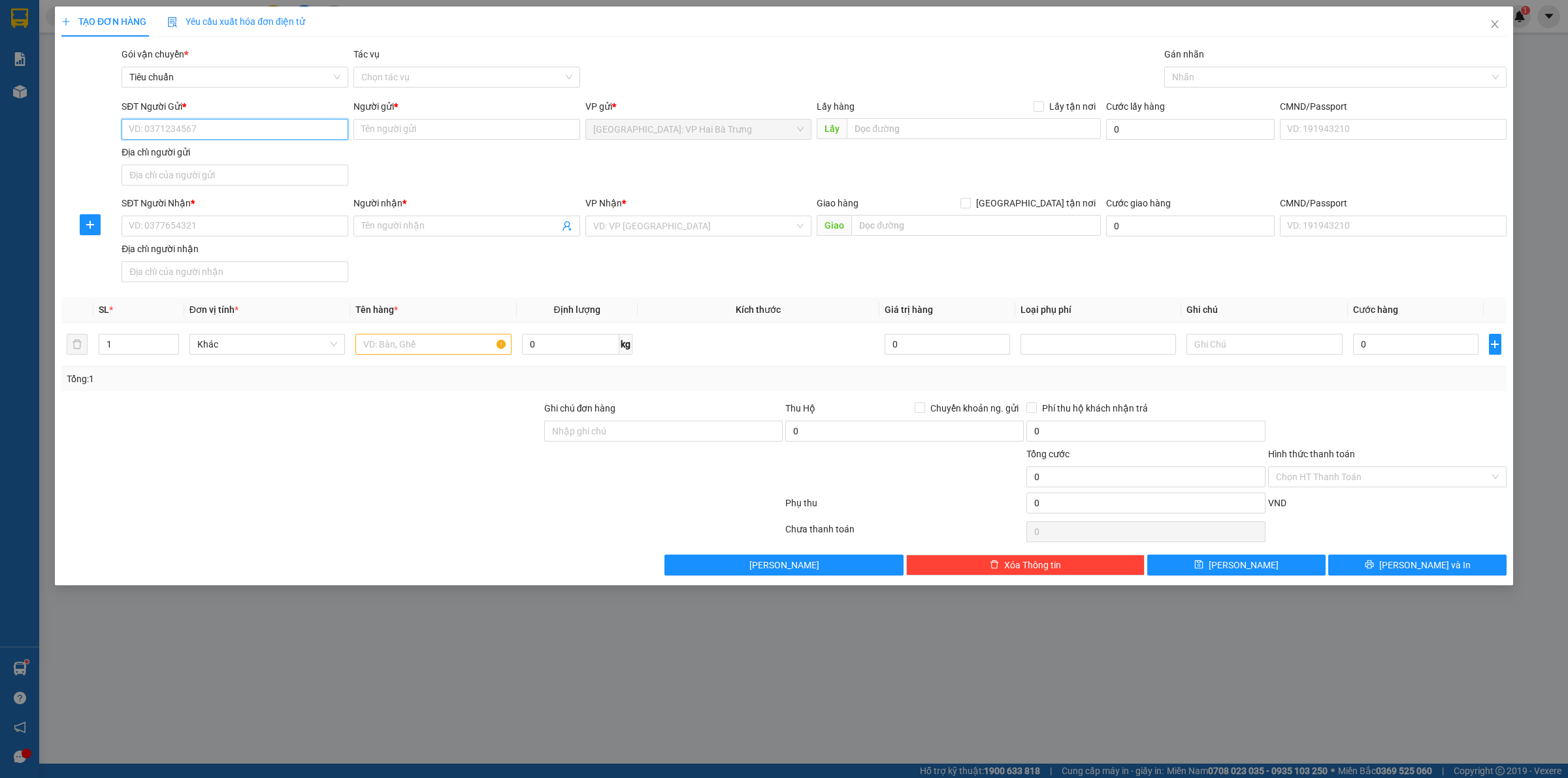
click at [218, 126] on input "SĐT Người Gửi *" at bounding box center [235, 129] width 227 height 21
type input "0329018515"
type input "Tín"
type input "0329018515"
drag, startPoint x: 442, startPoint y: 198, endPoint x: 414, endPoint y: 198, distance: 28.0
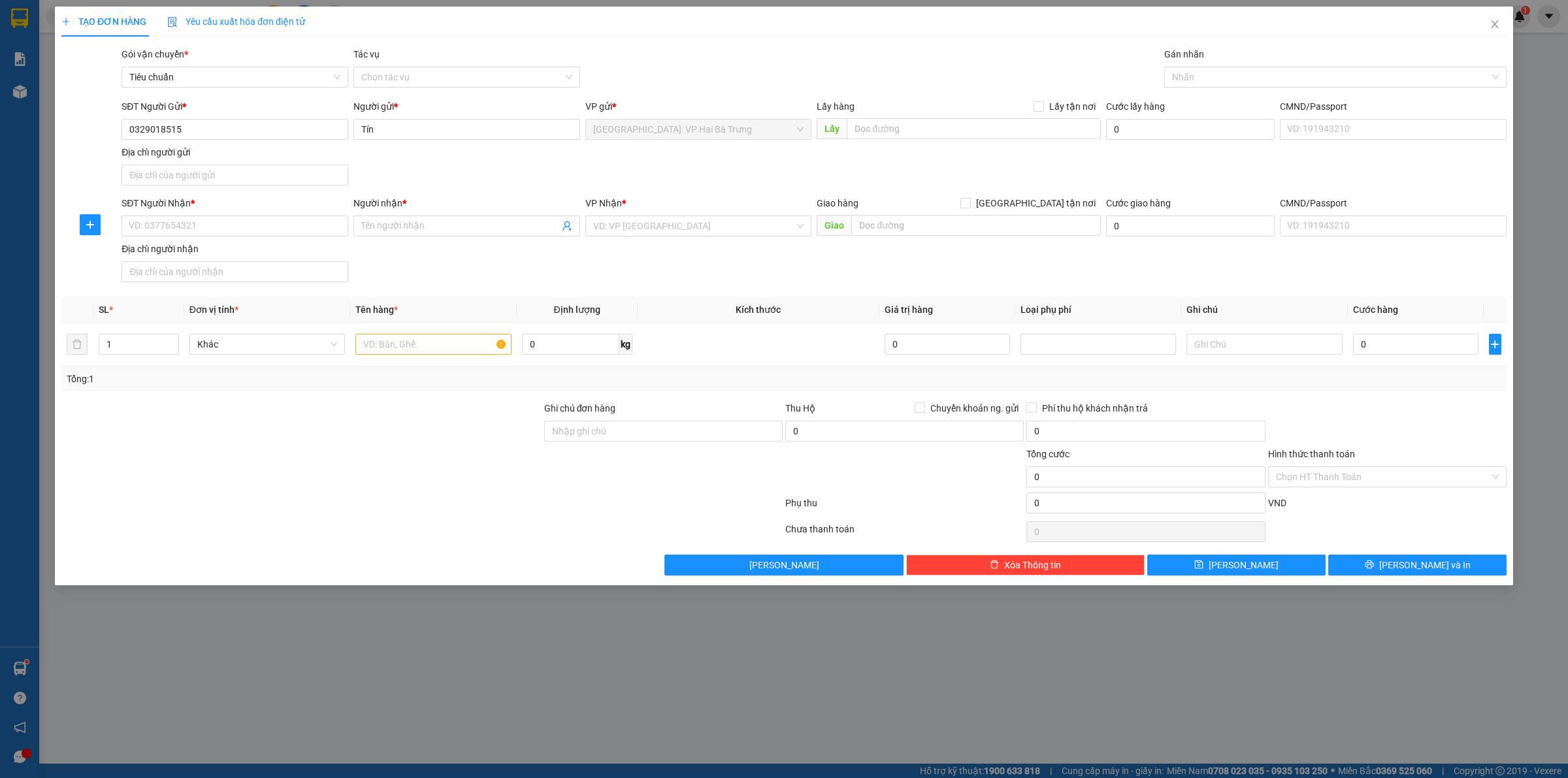
click at [442, 198] on div "Người nhận *" at bounding box center [466, 203] width 227 height 15
click at [442, 218] on input "Người nhận *" at bounding box center [460, 226] width 198 height 15
click at [305, 220] on input "SĐT Người Nhận *" at bounding box center [235, 226] width 227 height 21
type input "0846417705"
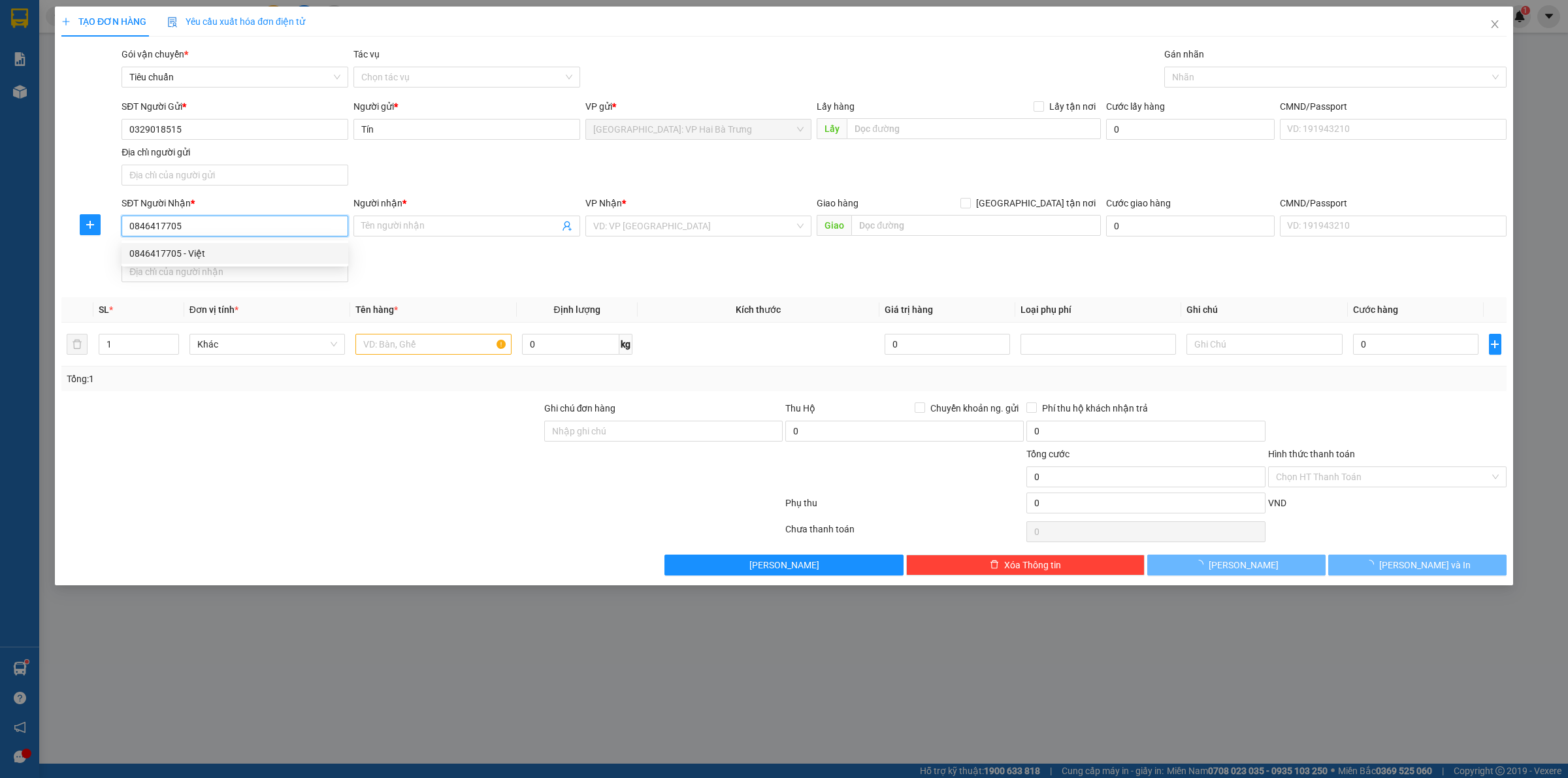
type input "Việt"
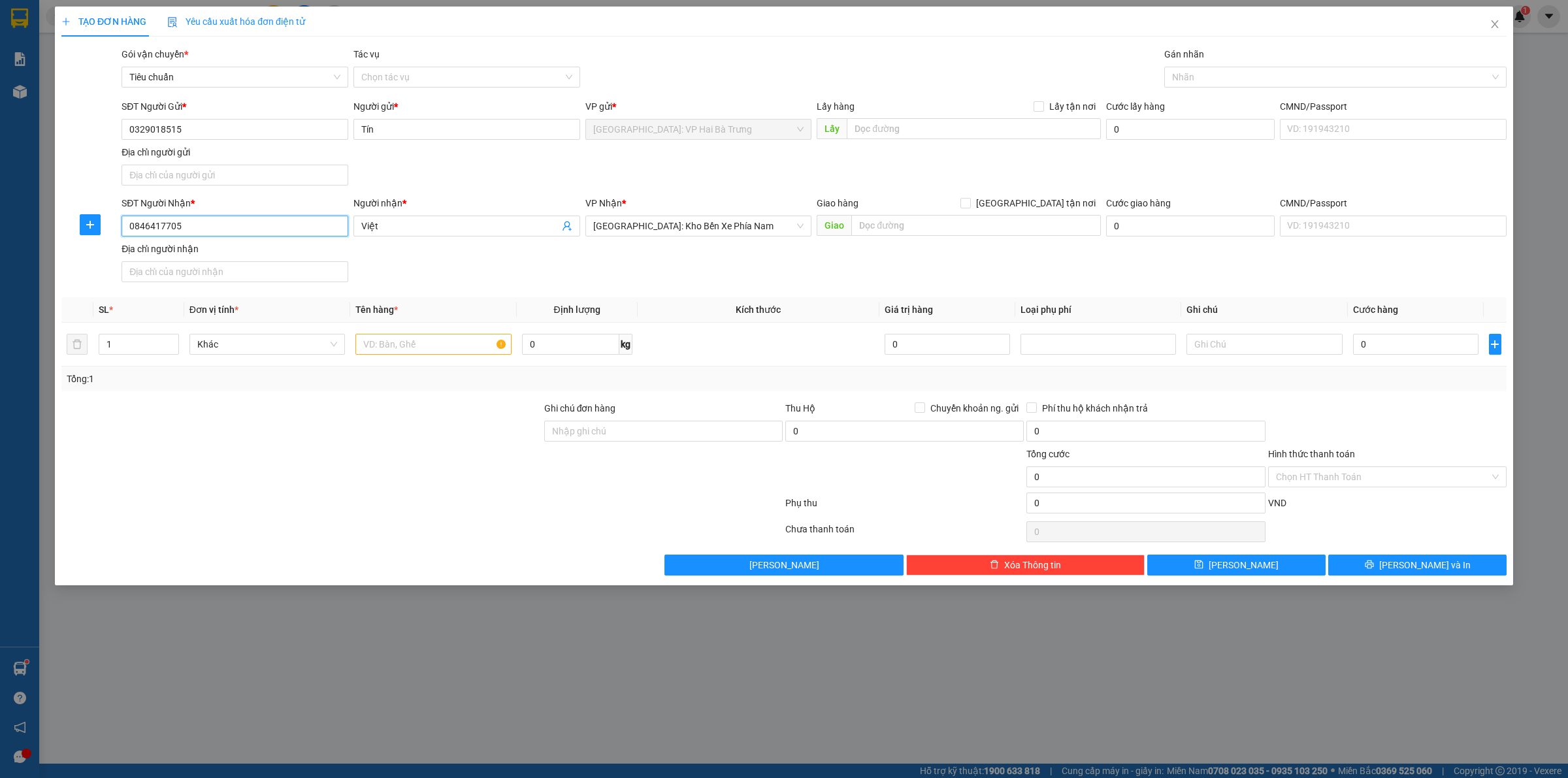
type input "0846417705"
click at [419, 347] on input "text" at bounding box center [433, 344] width 156 height 21
click at [439, 347] on input "text" at bounding box center [433, 344] width 156 height 21
click at [168, 341] on span "up" at bounding box center [172, 341] width 8 height 8
type input "2"
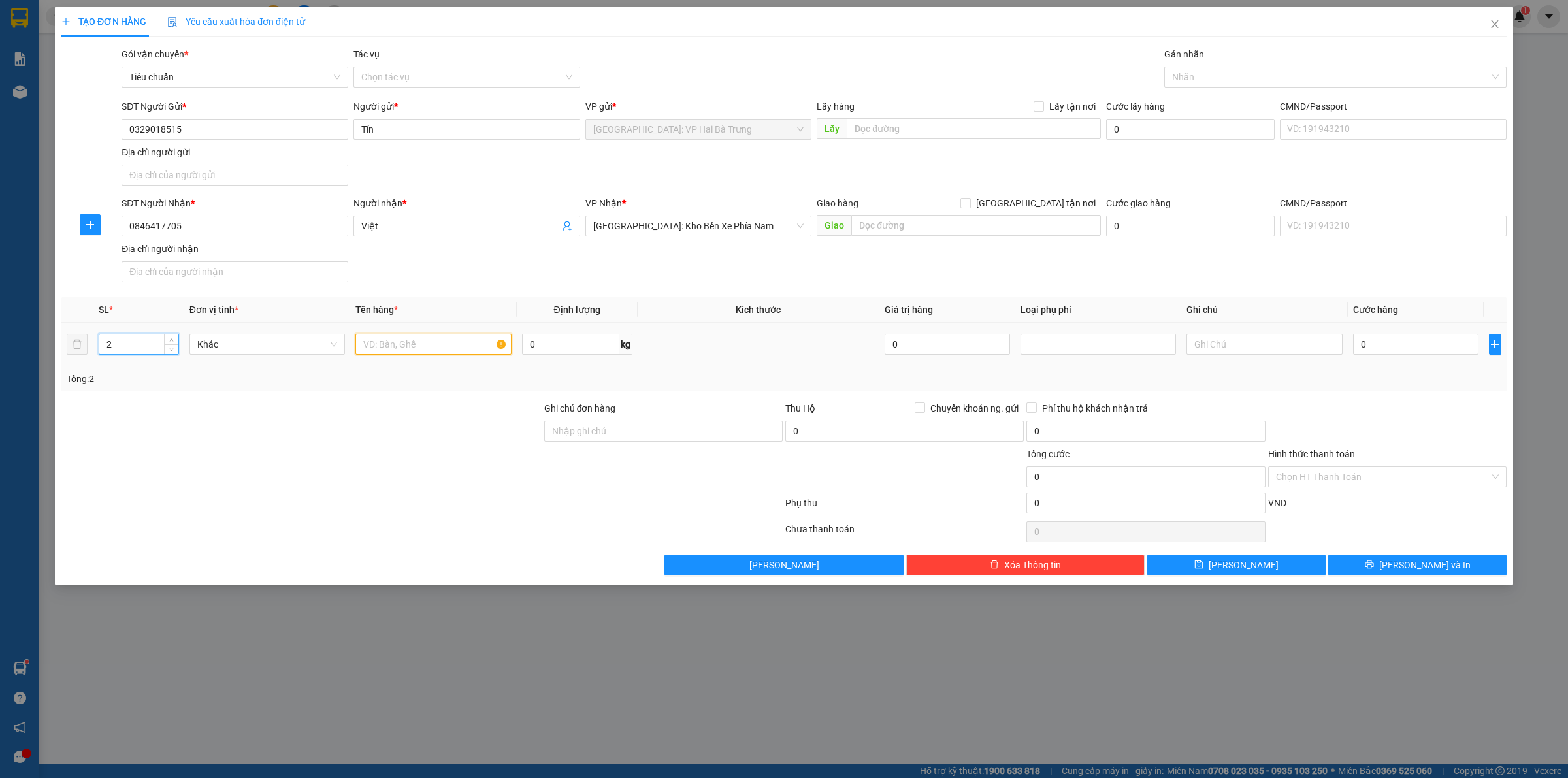
click at [409, 339] on input "text" at bounding box center [433, 344] width 156 height 21
type input "2 kiện giấy"
click at [1416, 353] on input "0" at bounding box center [1416, 344] width 126 height 21
type input "1"
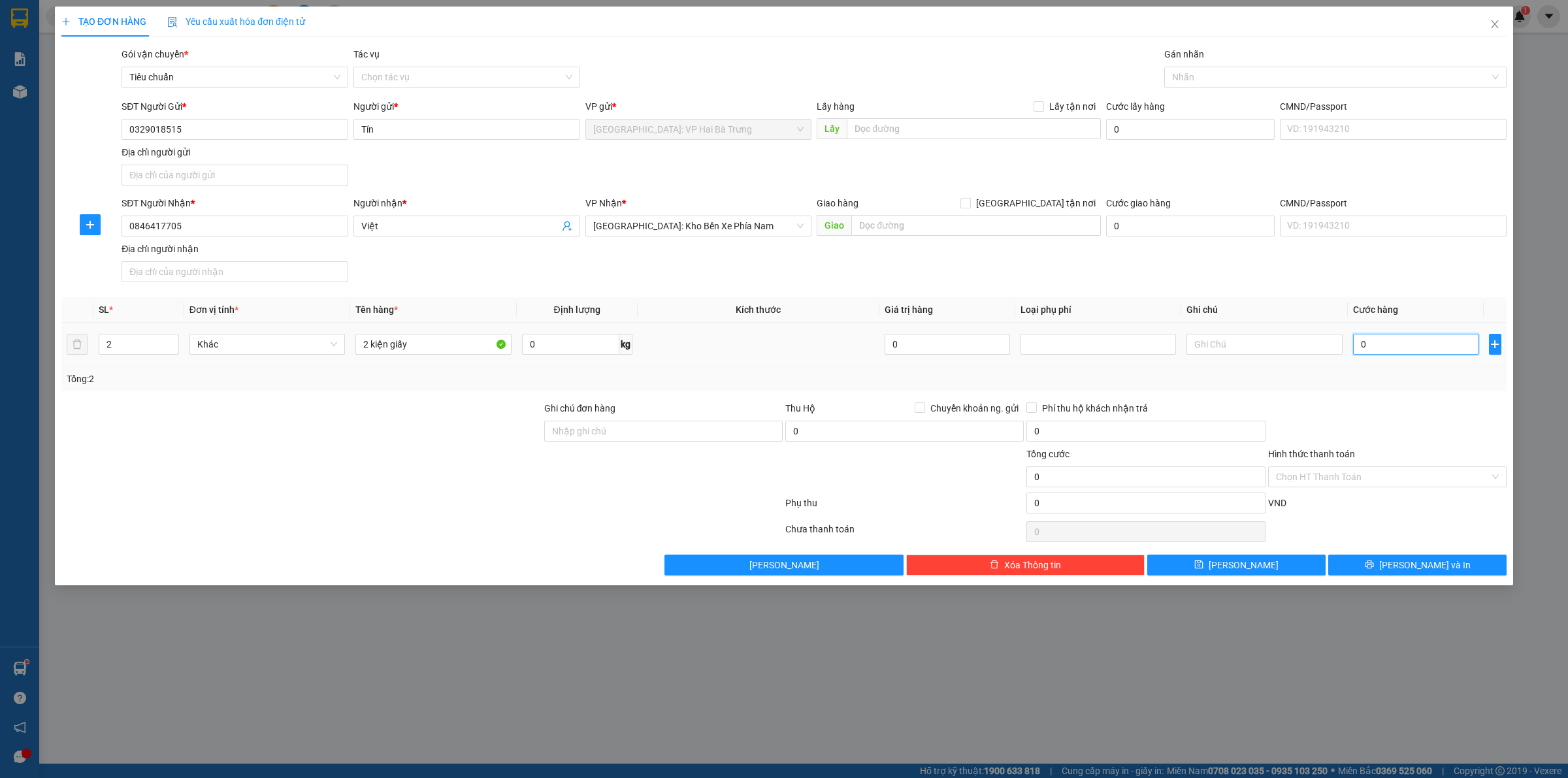
type input "1"
type input "15"
type input "155"
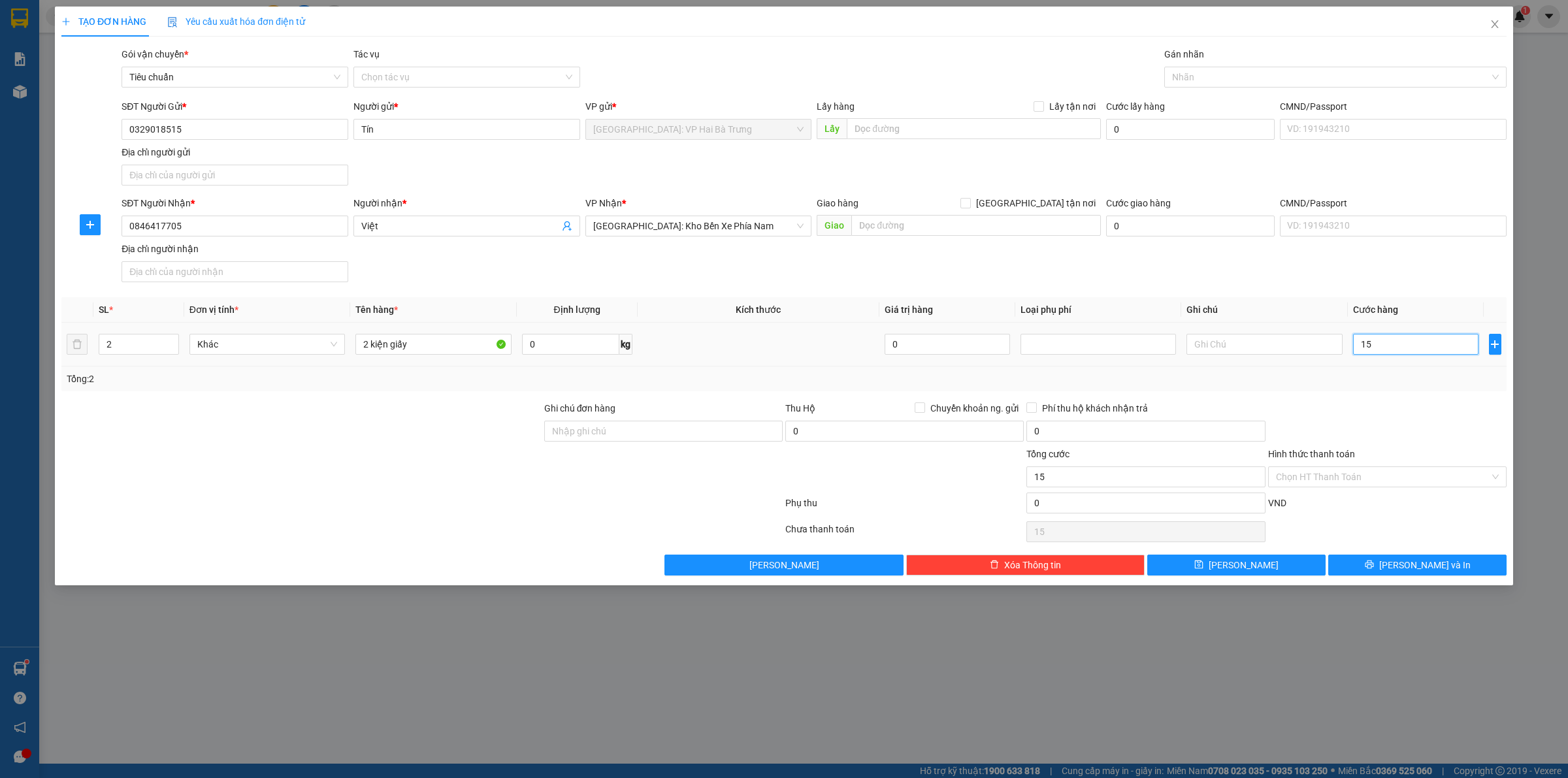
type input "155"
type input "1.550"
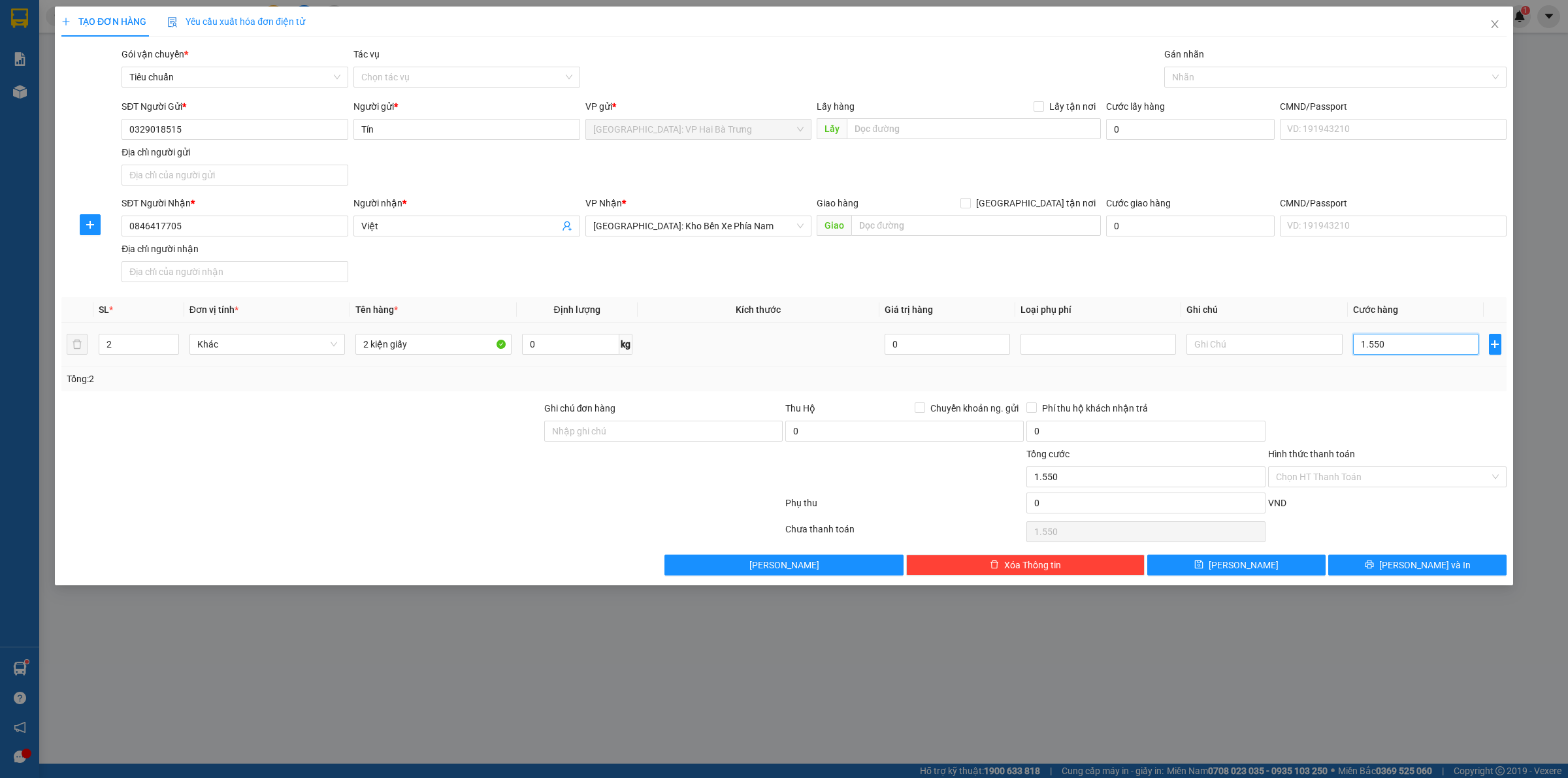
type input "15.500"
type input "155.000"
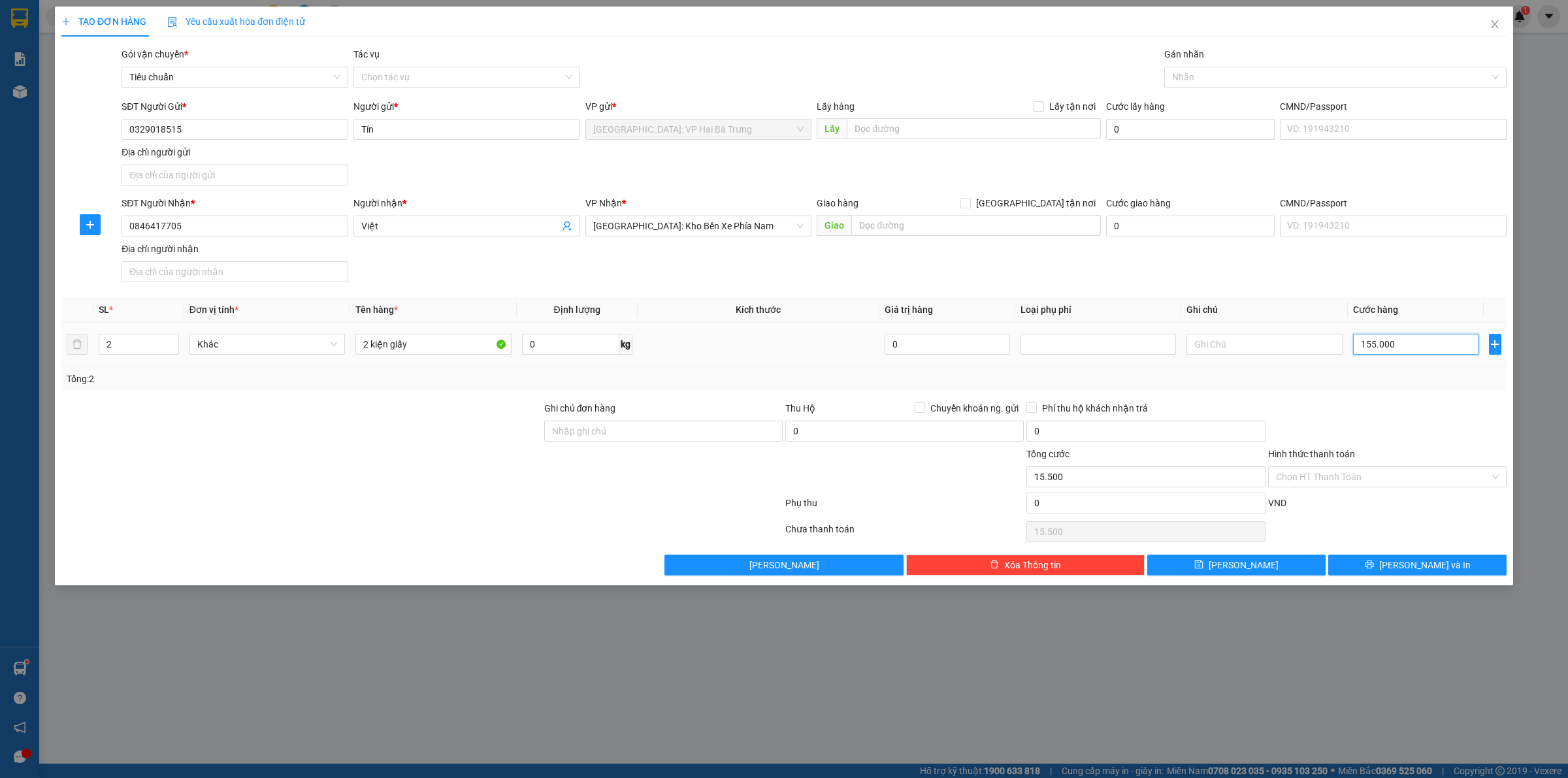
type input "155.000"
click at [1262, 73] on div at bounding box center [1329, 77] width 322 height 15
type input "155.000"
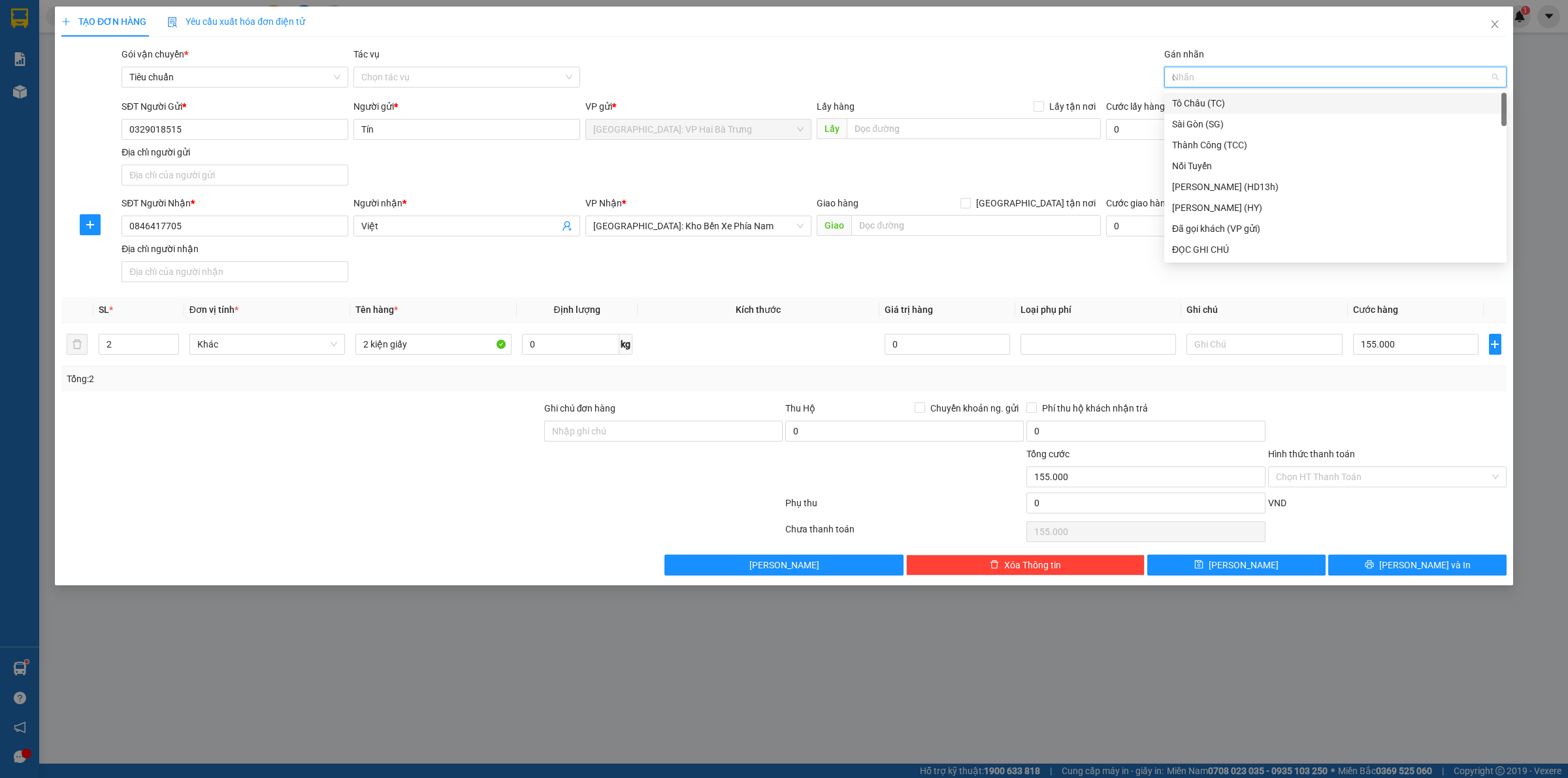
type input "d"
type input "đ"
click at [1209, 123] on div "Đã gọi khách (VP gửi)" at bounding box center [1335, 124] width 326 height 15
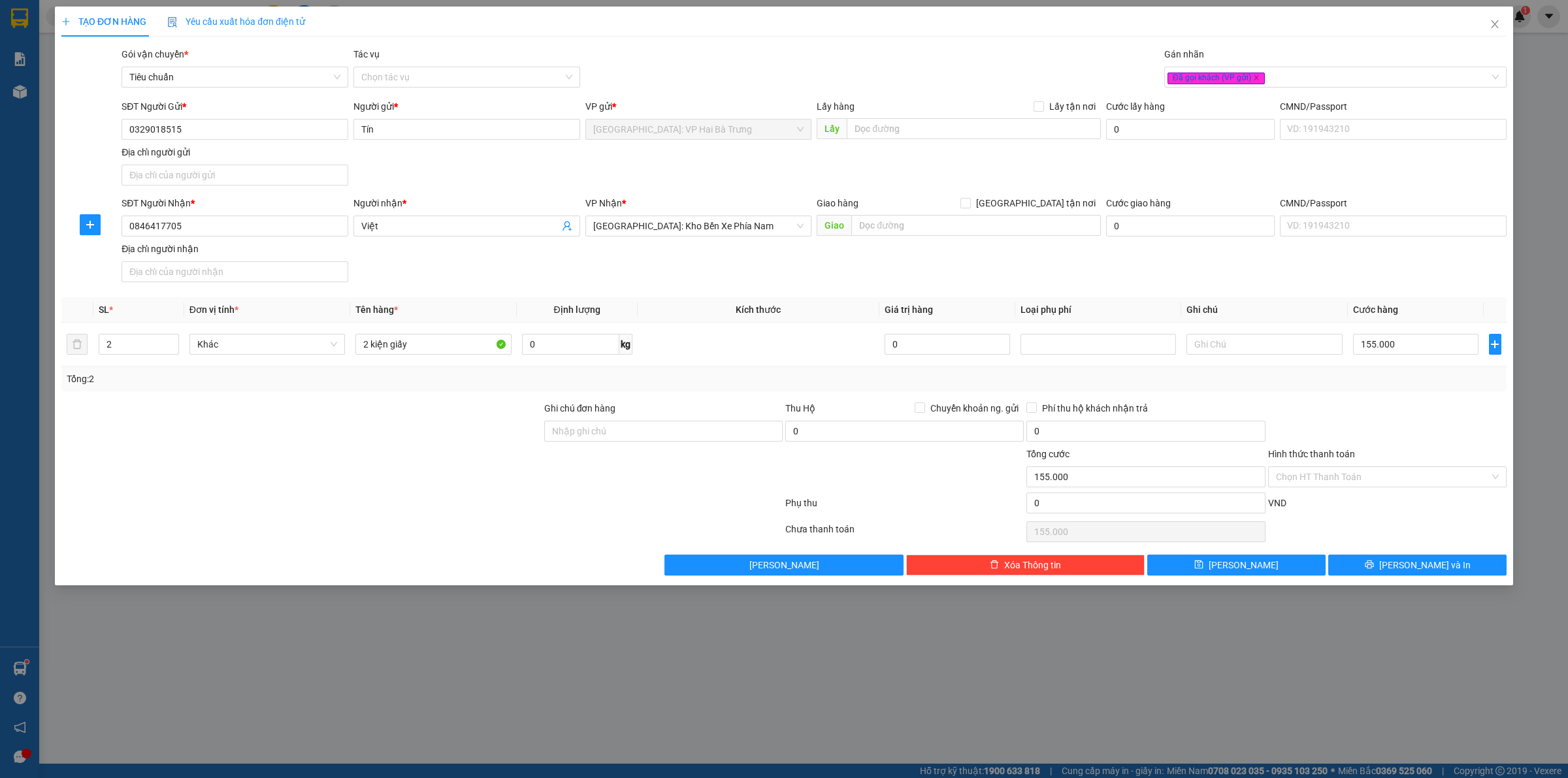
click at [987, 53] on div "Gói vận chuyển * Tiêu chuẩn Tác vụ Chọn tác vụ Gán nhãn Đã gọi khách (VP gửi)" at bounding box center [813, 69] width 1390 height 46
click at [1406, 570] on span "[PERSON_NAME] và In" at bounding box center [1425, 565] width 91 height 15
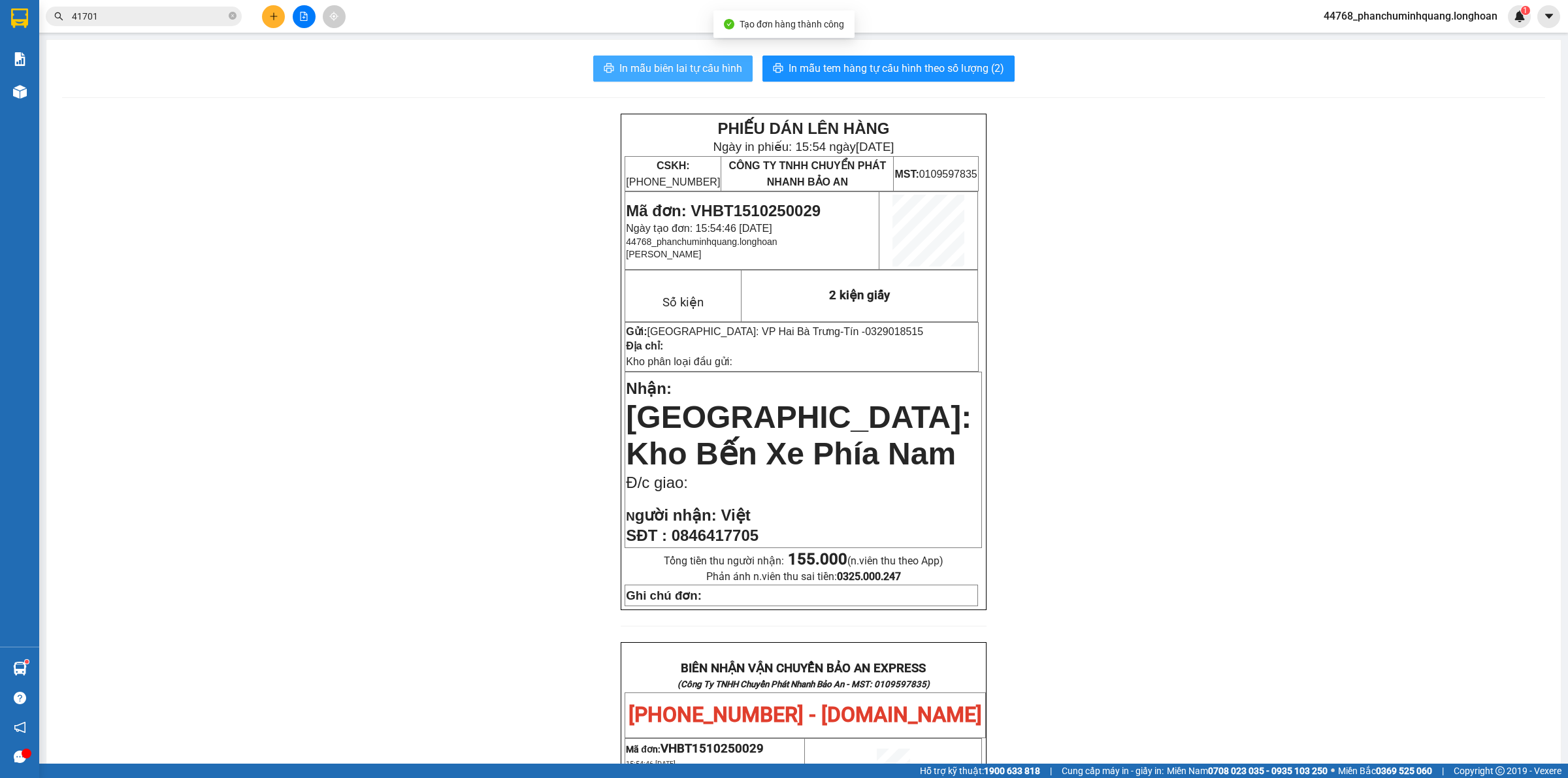
click at [659, 67] on span "In mẫu biên lai tự cấu hình" at bounding box center [680, 69] width 123 height 16
click at [833, 76] on span "In mẫu tem hàng tự cấu hình theo số lượng (2)" at bounding box center [896, 69] width 215 height 16
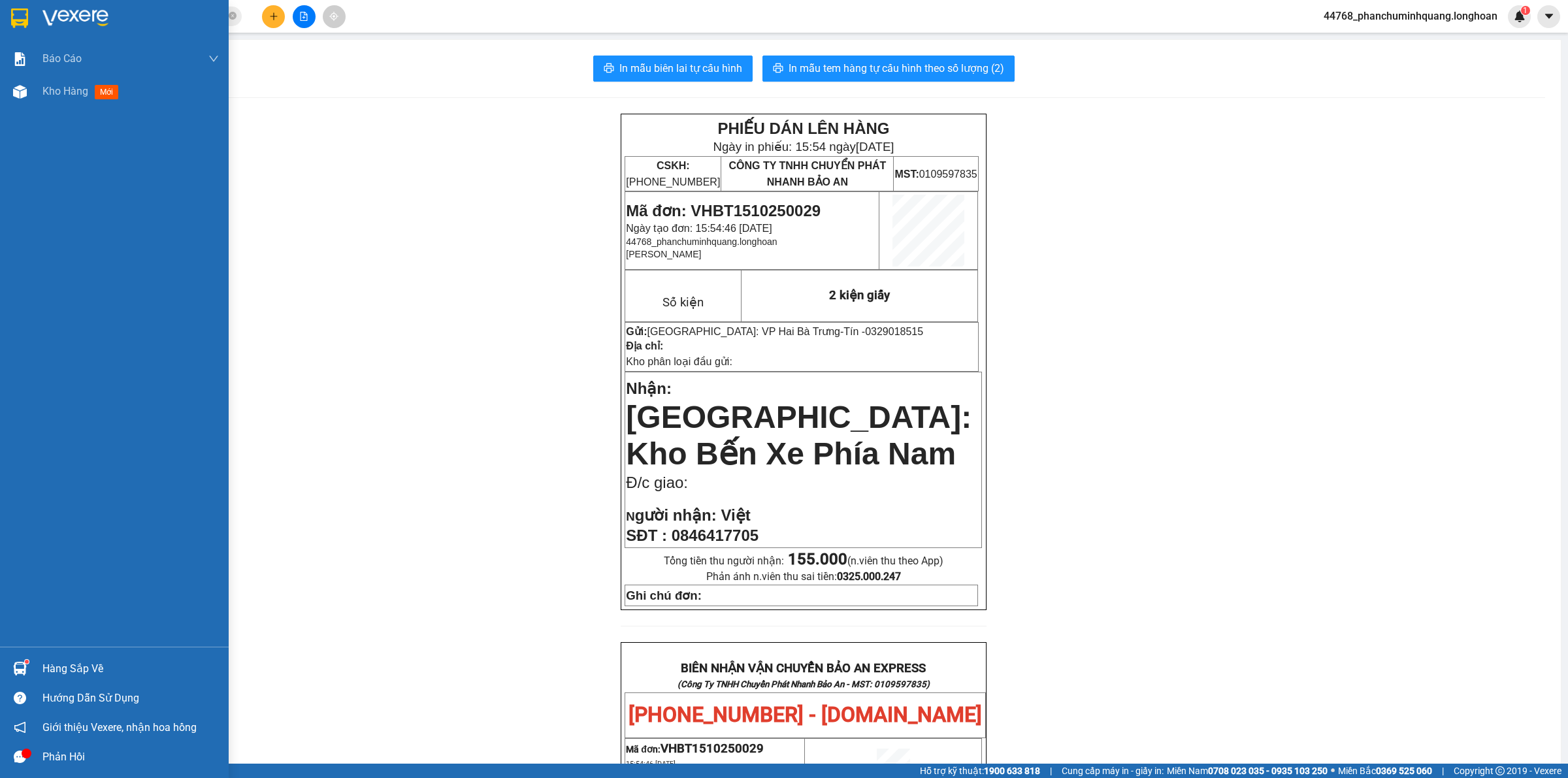
click at [19, 11] on img at bounding box center [19, 19] width 17 height 19
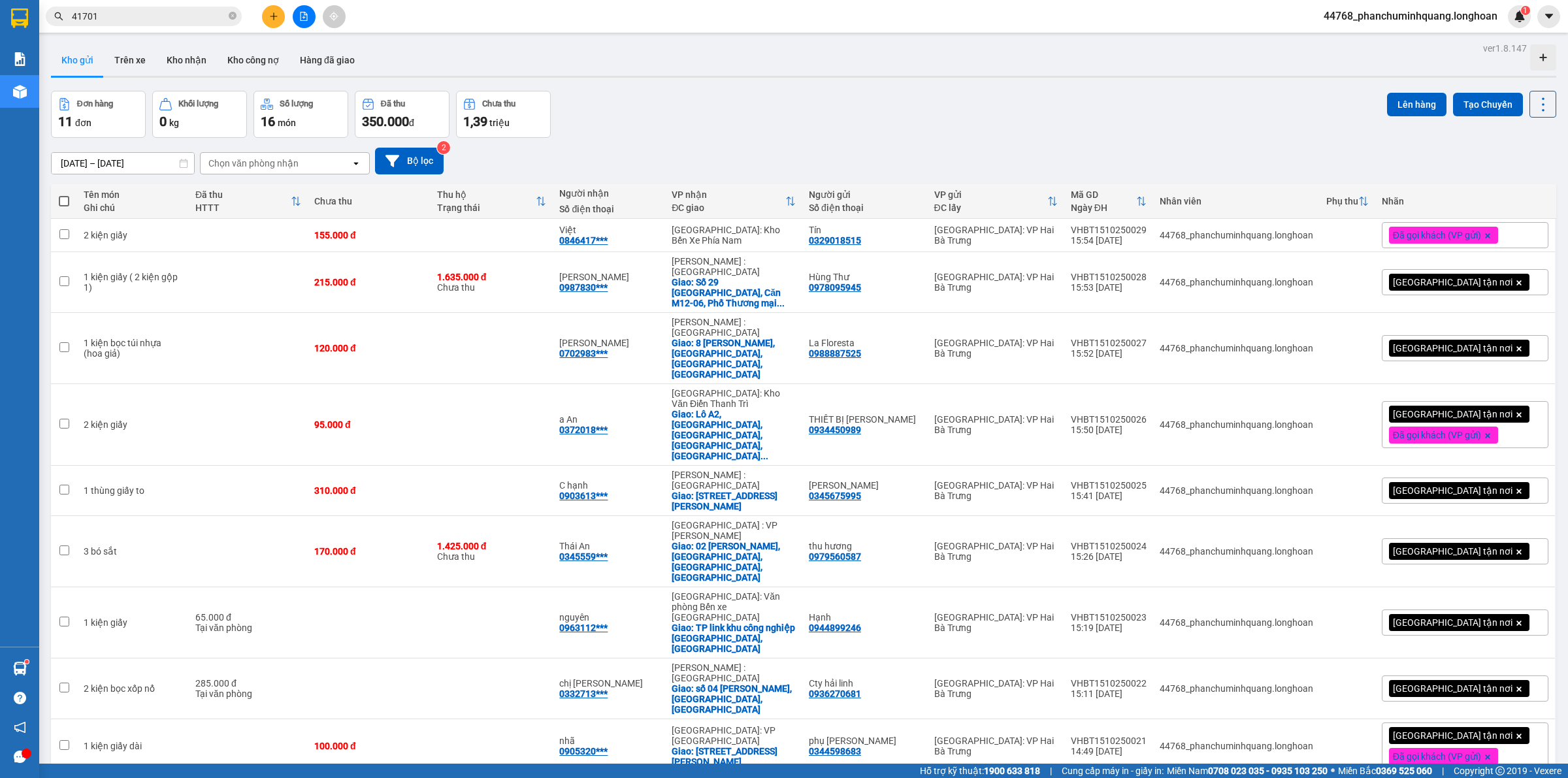
click at [1393, 277] on span "[GEOGRAPHIC_DATA] tận nơi" at bounding box center [1453, 282] width 119 height 12
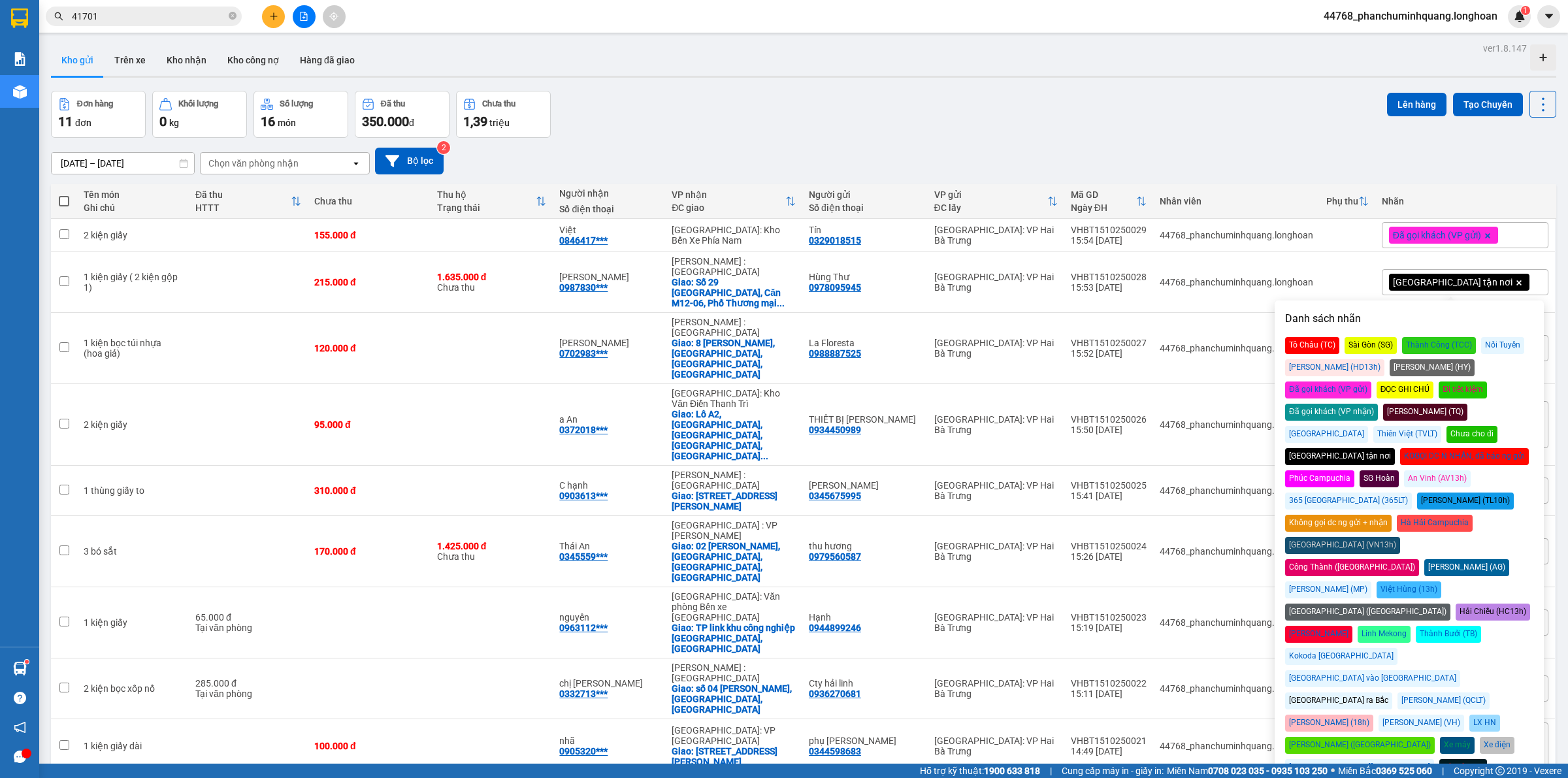
click at [1371, 381] on div "Đã gọi khách (VP gửi)" at bounding box center [1328, 389] width 86 height 17
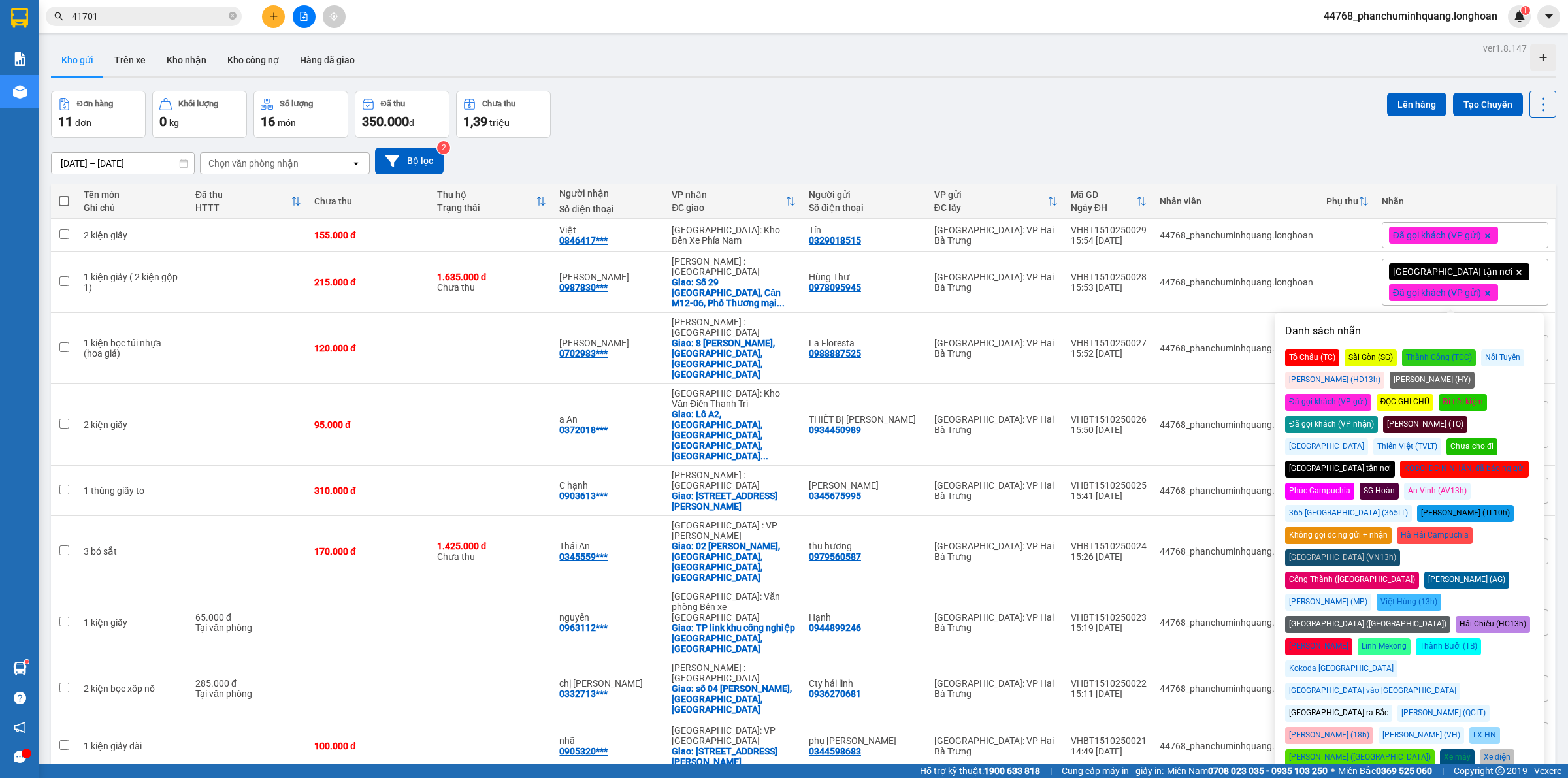
click at [1173, 129] on div "Đơn hàng 11 đơn Khối lượng 0 kg Số lượng 16 món Đã thu 350.000 đ Chưa thu 1,39 …" at bounding box center [803, 114] width 1505 height 47
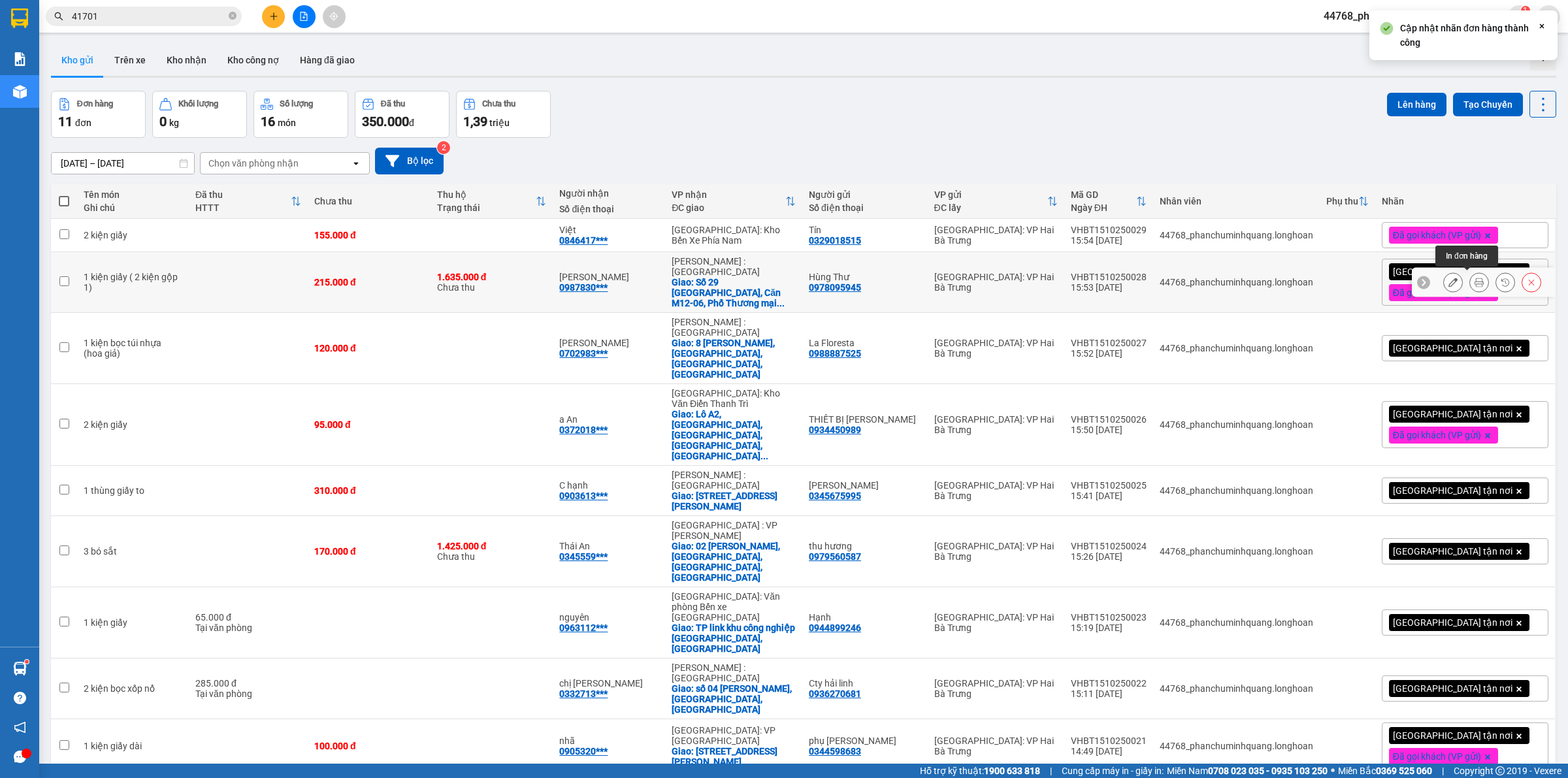
click at [1474, 285] on icon at bounding box center [1479, 281] width 9 height 9
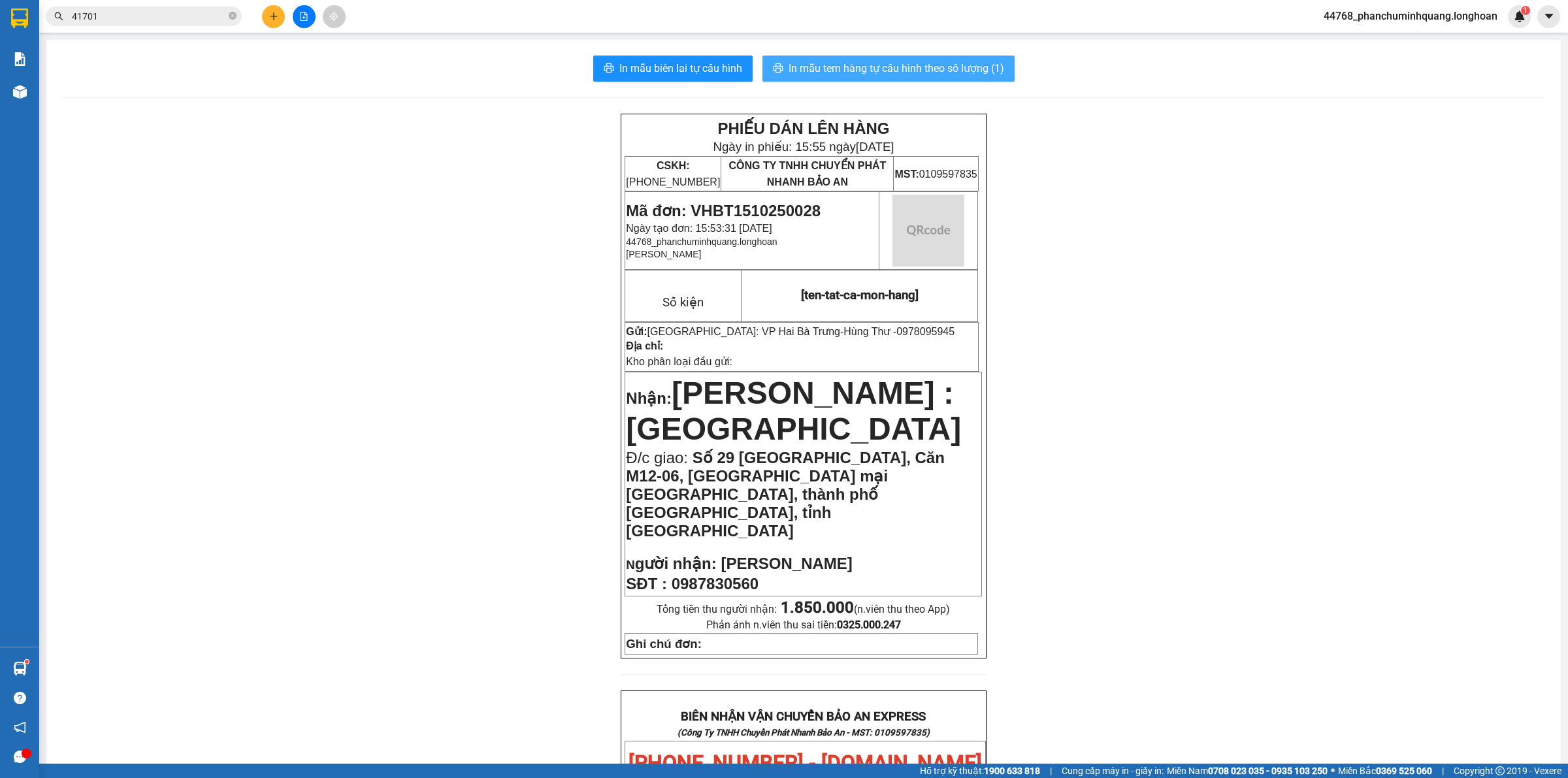
click at [861, 70] on span "In mẫu tem hàng tự cấu hình theo số lượng (1)" at bounding box center [896, 69] width 215 height 16
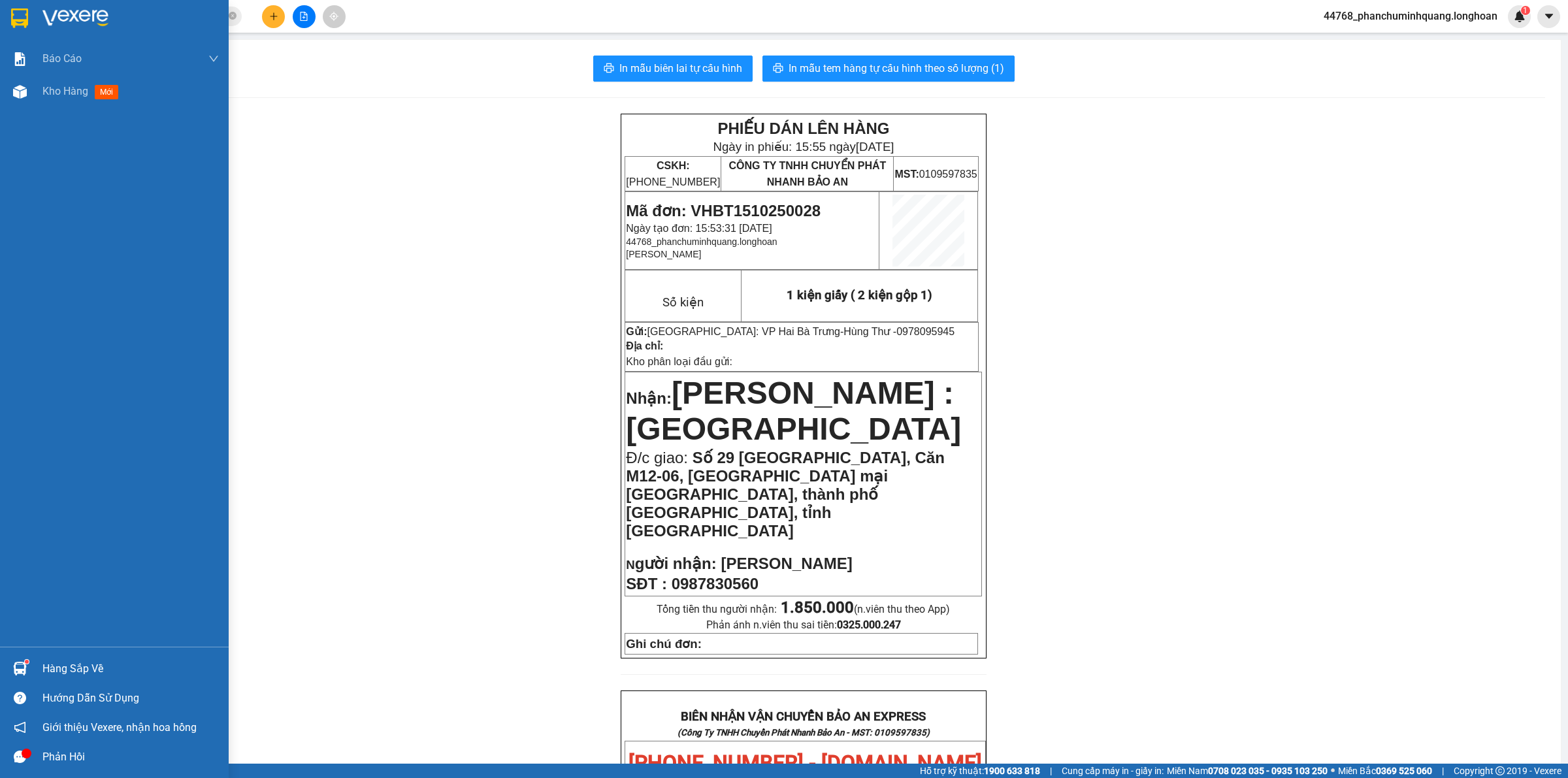
click at [23, 15] on img at bounding box center [19, 19] width 17 height 19
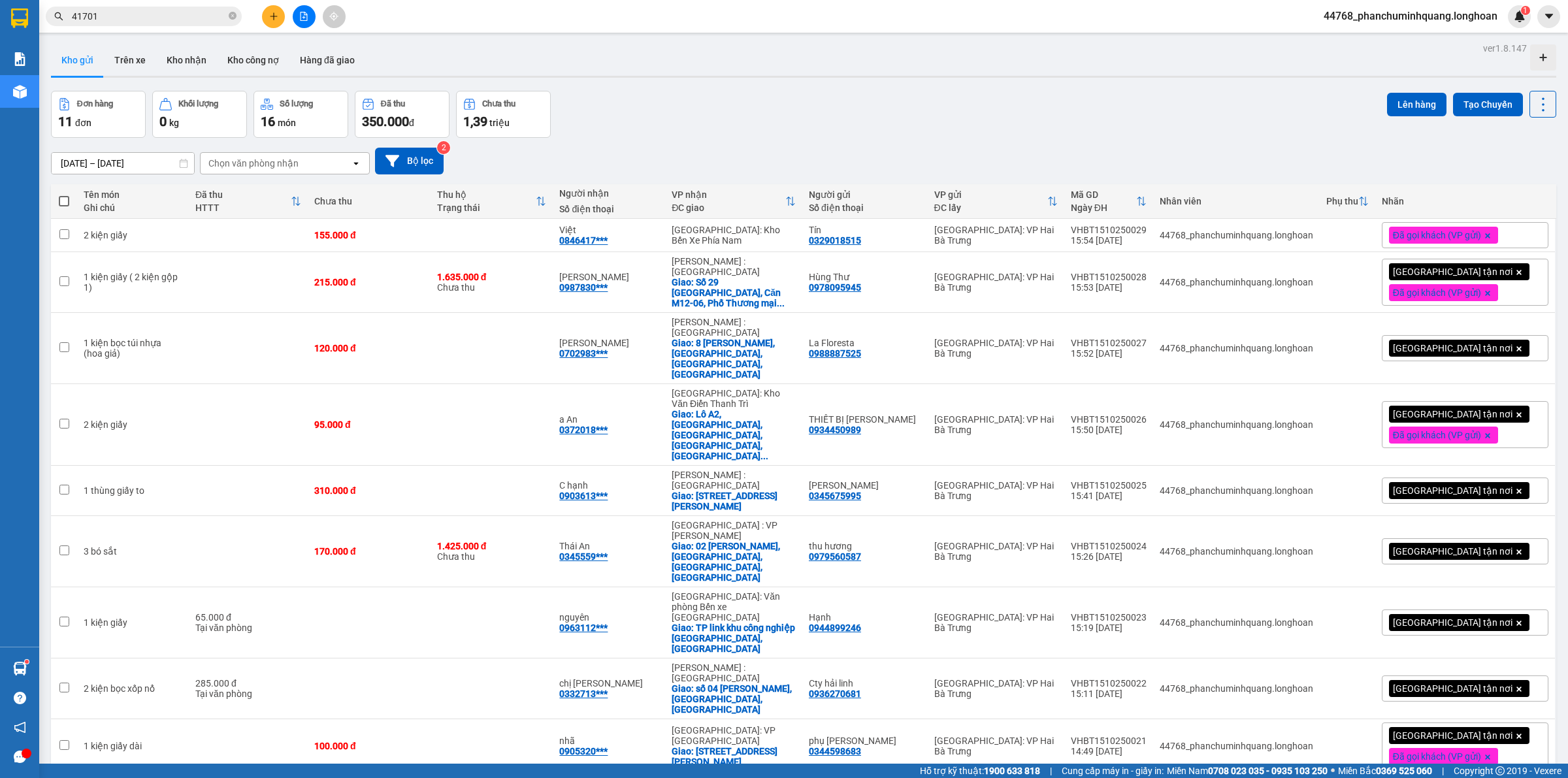
click at [1406, 343] on span "[GEOGRAPHIC_DATA] tận nơi" at bounding box center [1453, 348] width 119 height 12
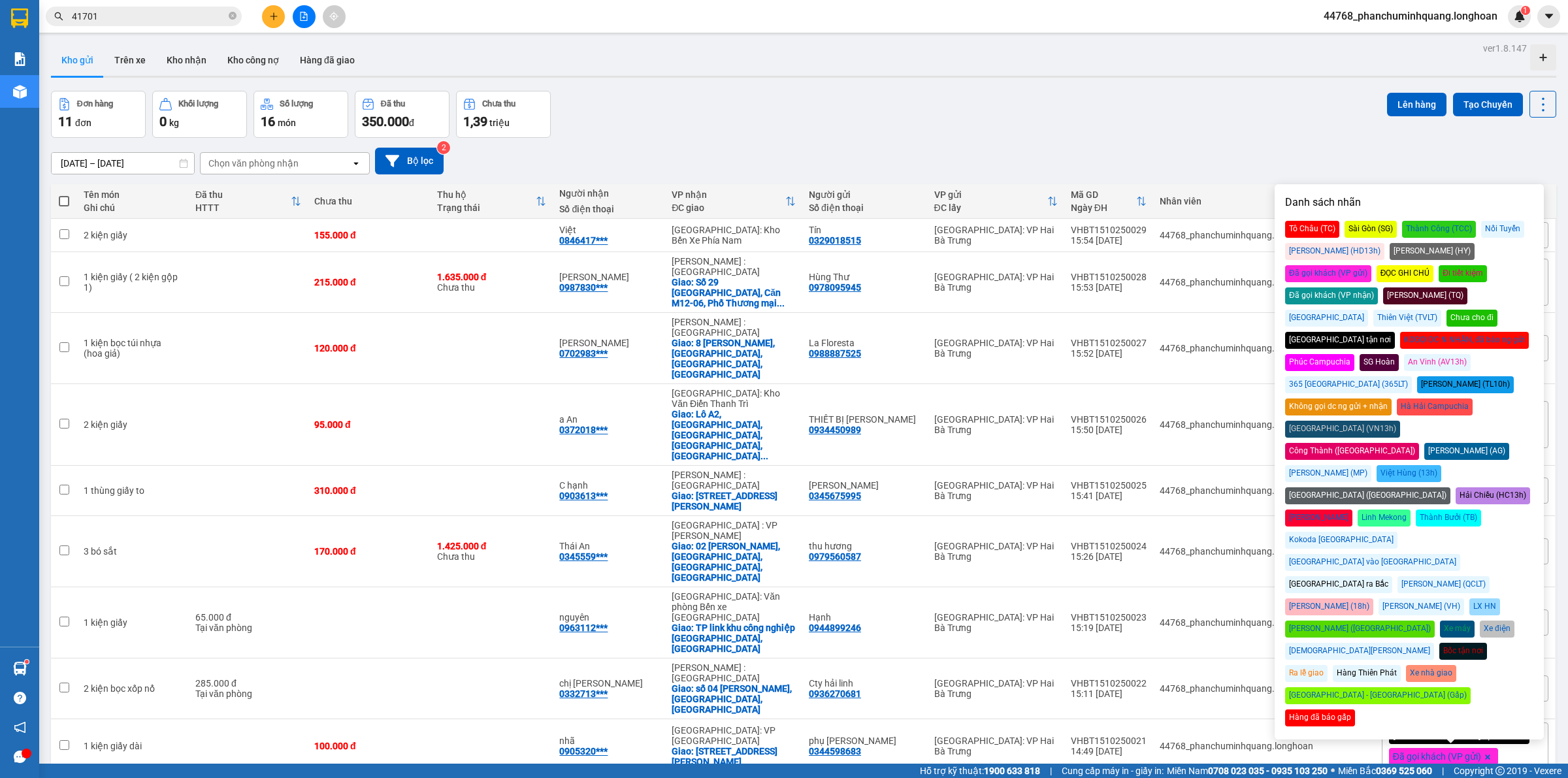
click at [1371, 265] on div "Đã gọi khách (VP gửi)" at bounding box center [1328, 273] width 86 height 17
click at [1150, 150] on div "[DATE] – [DATE] Press the down arrow key to interact with the calendar and sele…" at bounding box center [803, 160] width 1505 height 27
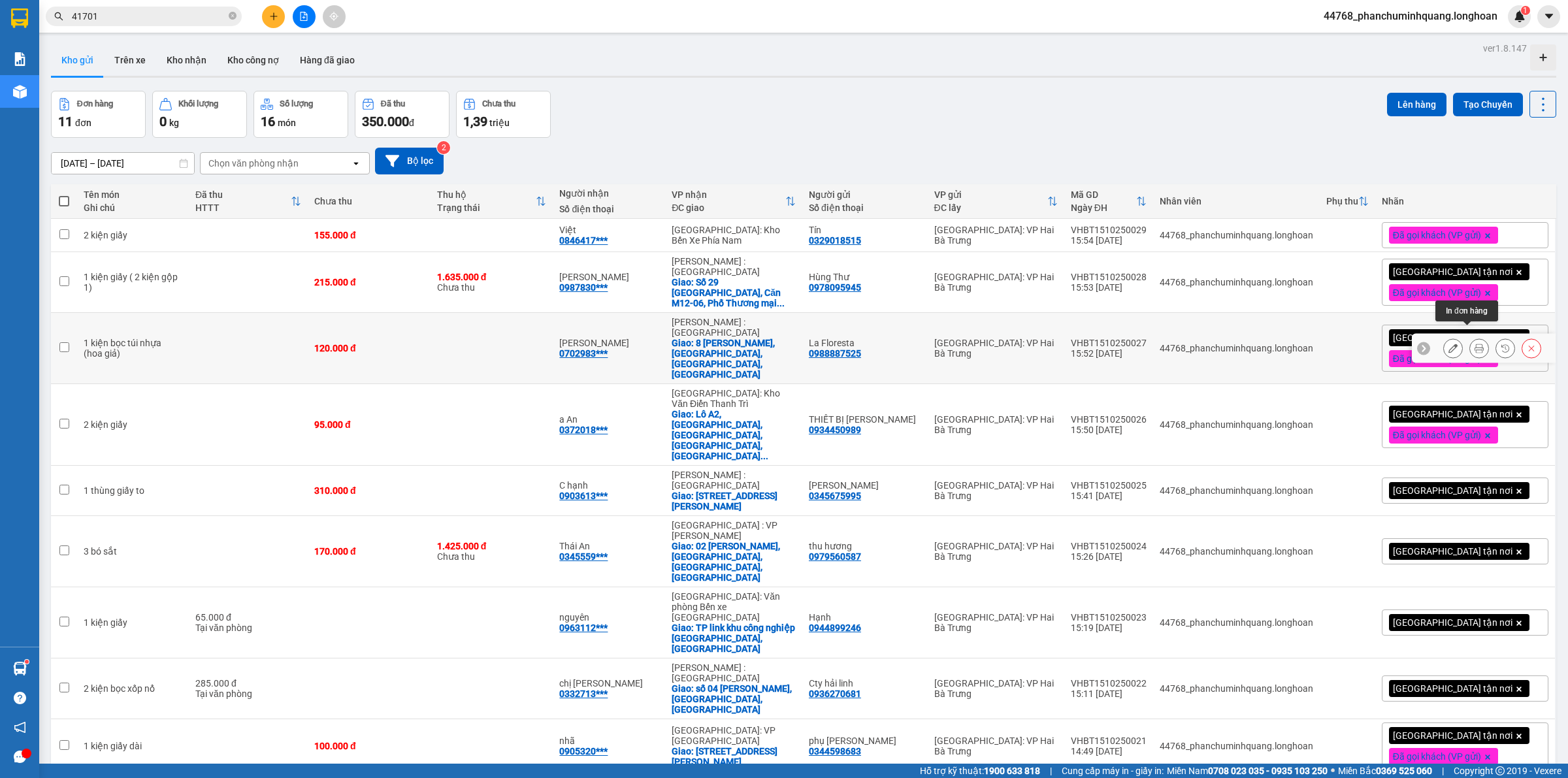
click at [1471, 337] on button at bounding box center [1479, 348] width 19 height 23
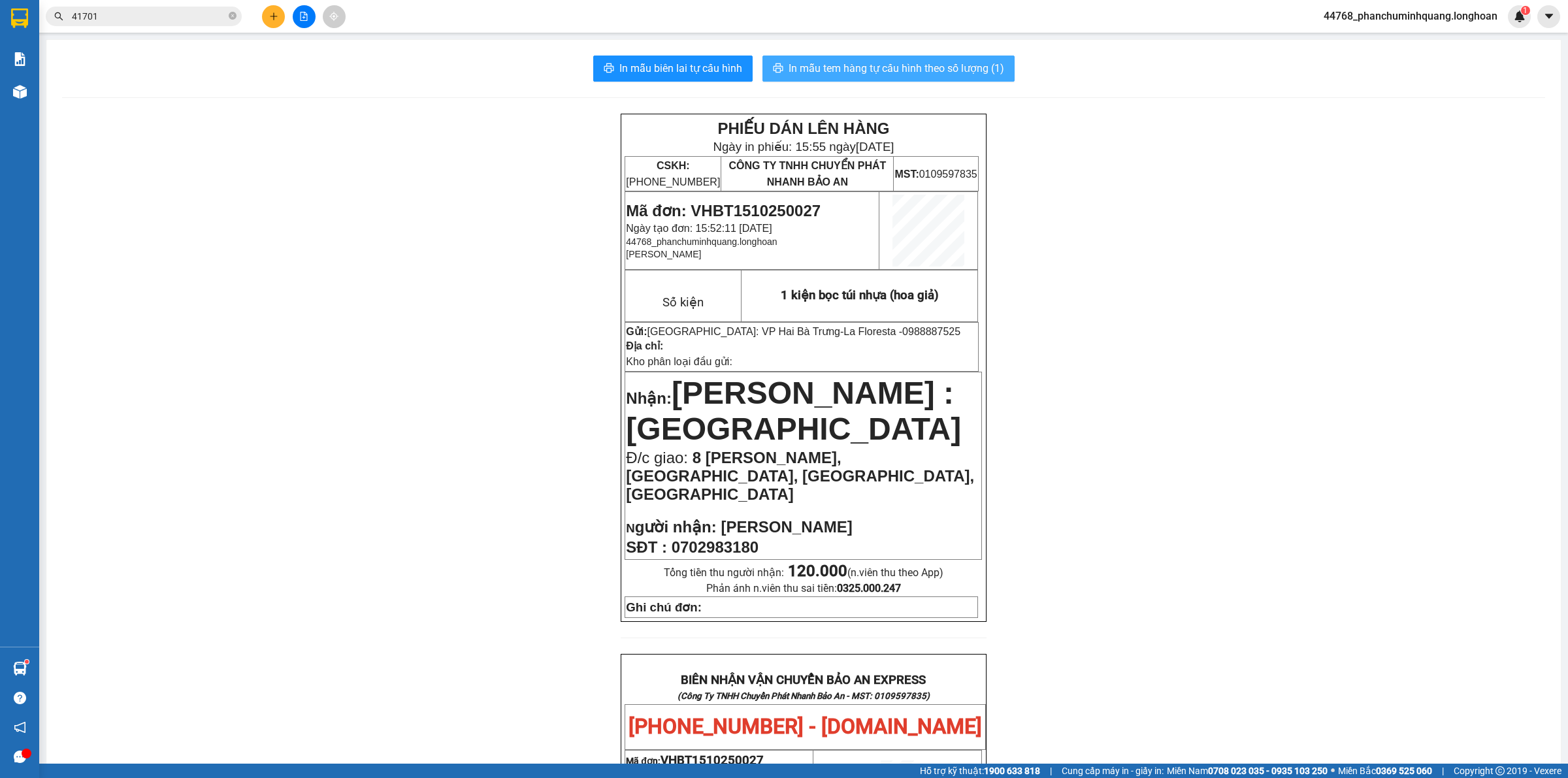
click at [970, 78] on button "In mẫu tem hàng tự cấu hình theo số lượng (1)" at bounding box center [888, 69] width 252 height 26
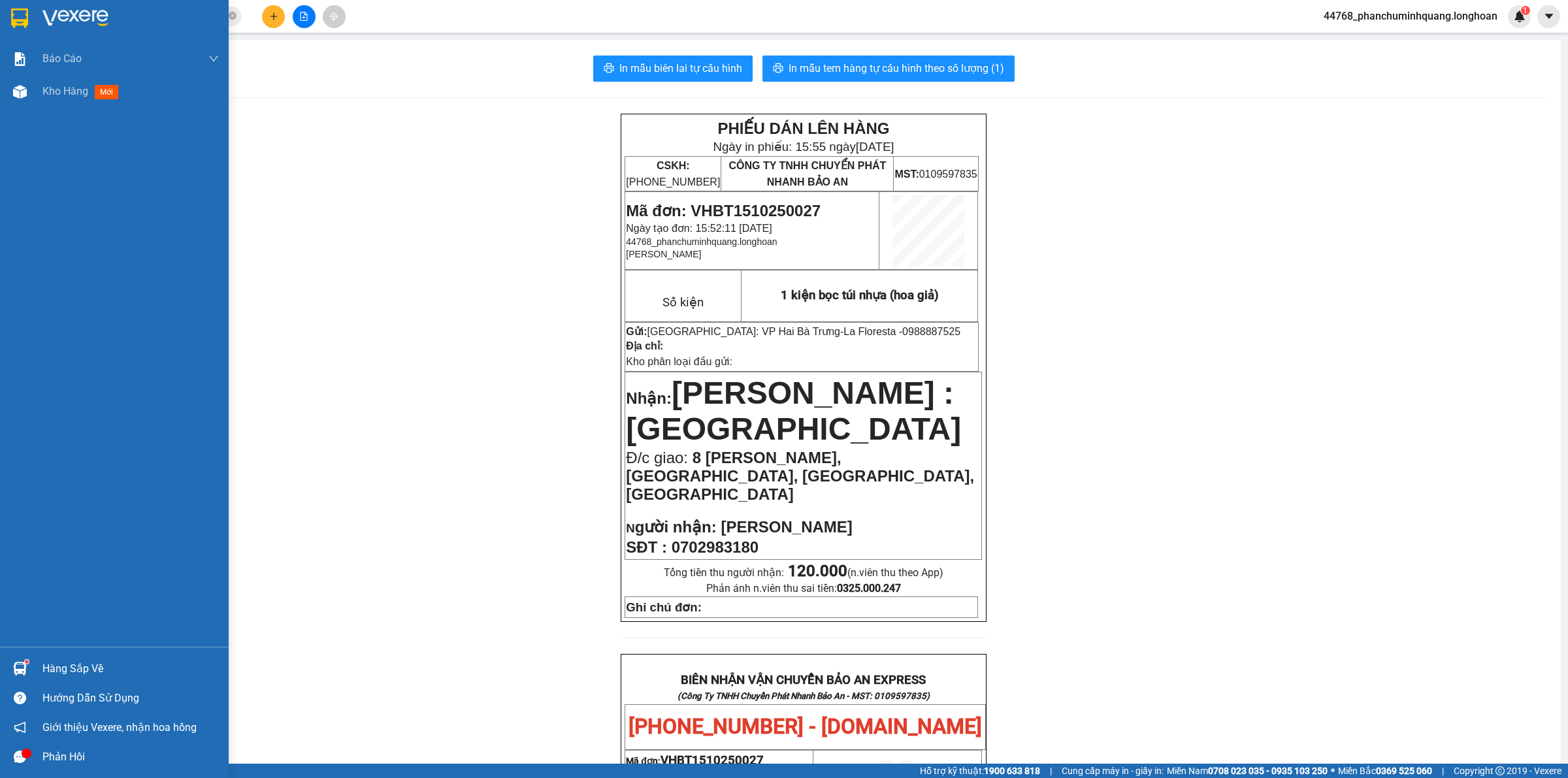
click at [28, 21] on div at bounding box center [20, 18] width 23 height 23
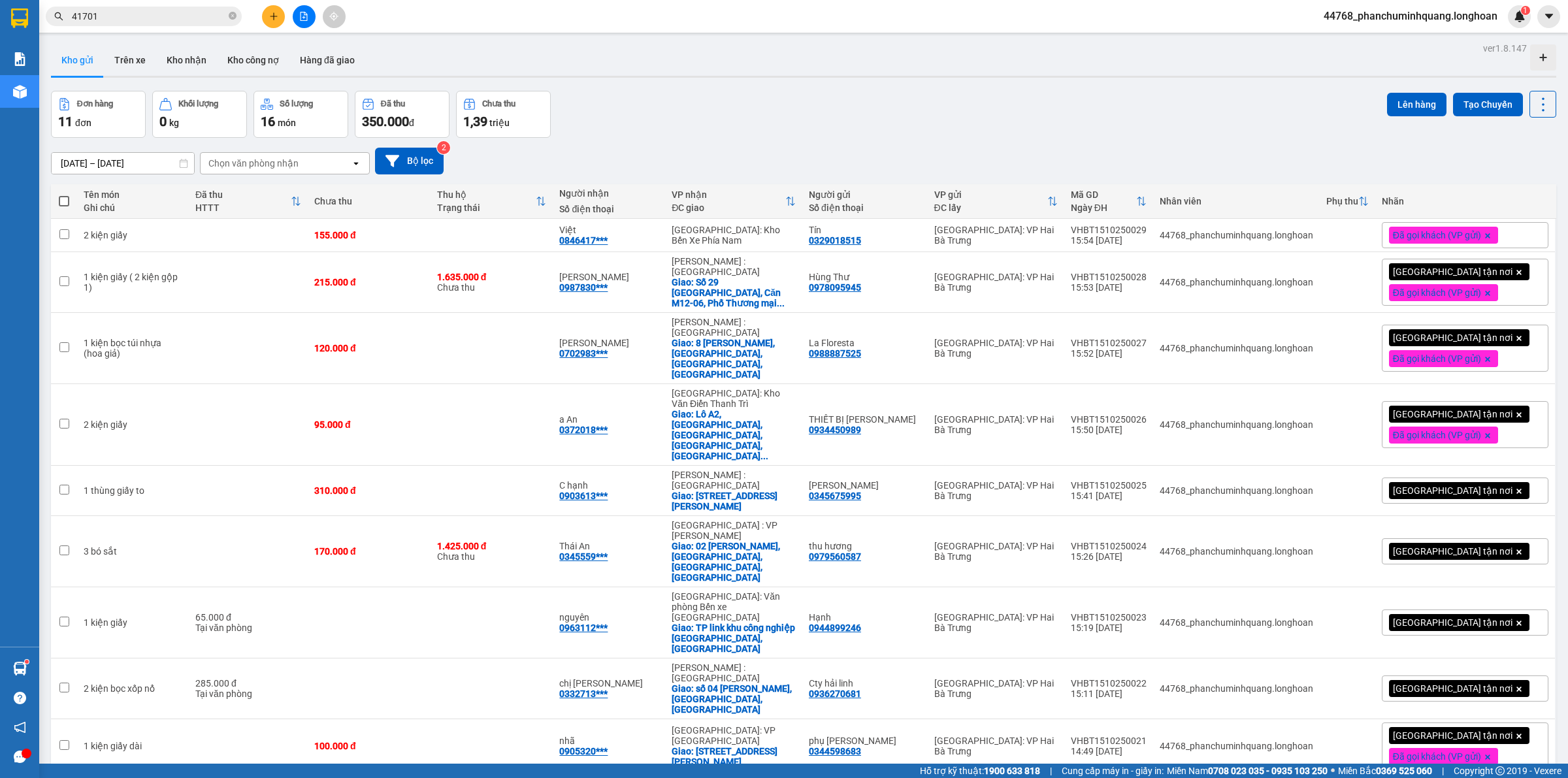
click at [1403, 485] on span "[GEOGRAPHIC_DATA] tận nơi" at bounding box center [1453, 490] width 119 height 12
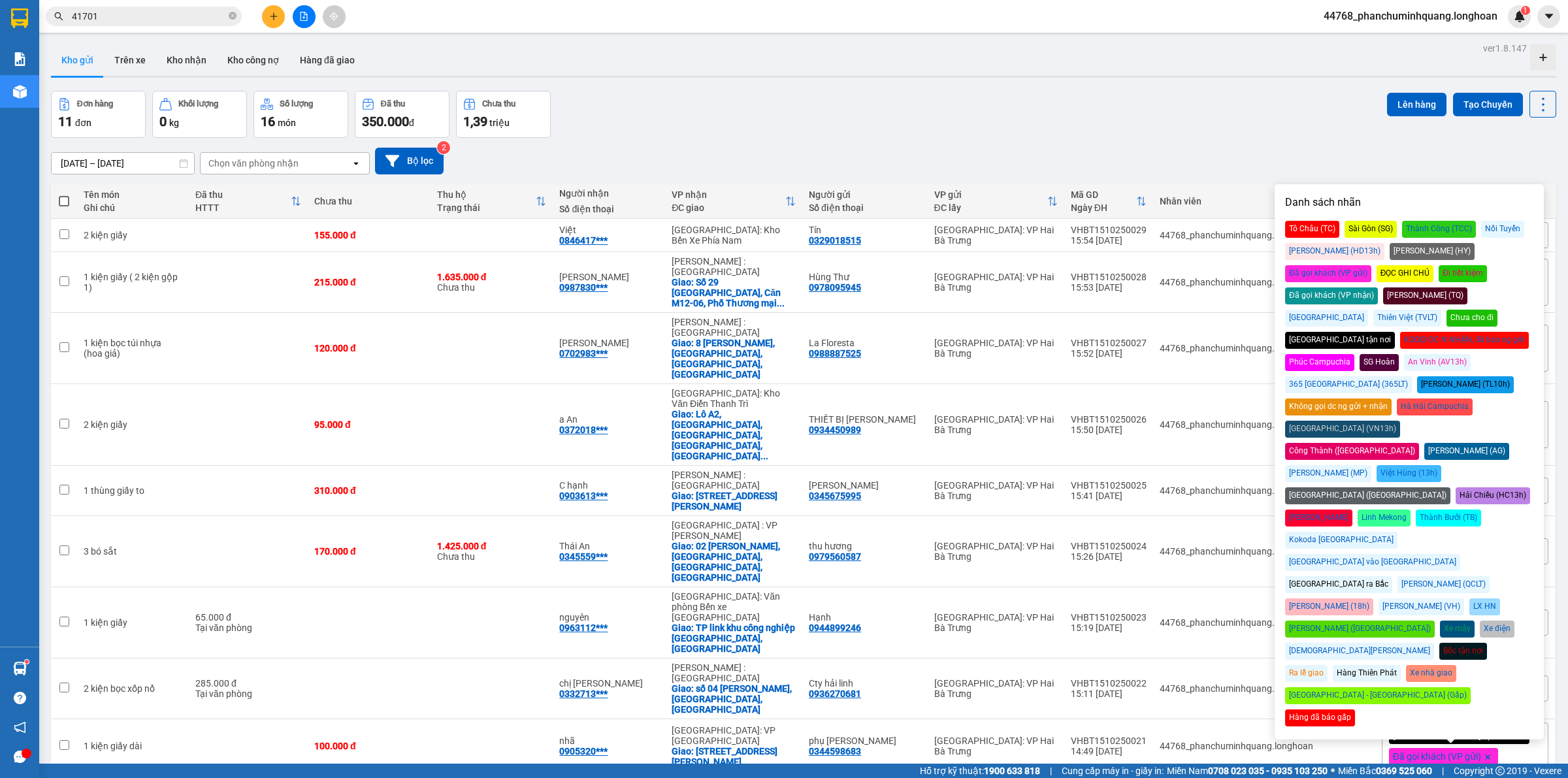
click at [1127, 56] on div "Kho gửi Trên xe Kho nhận Kho công nợ Hàng đã giao" at bounding box center [803, 61] width 1505 height 35
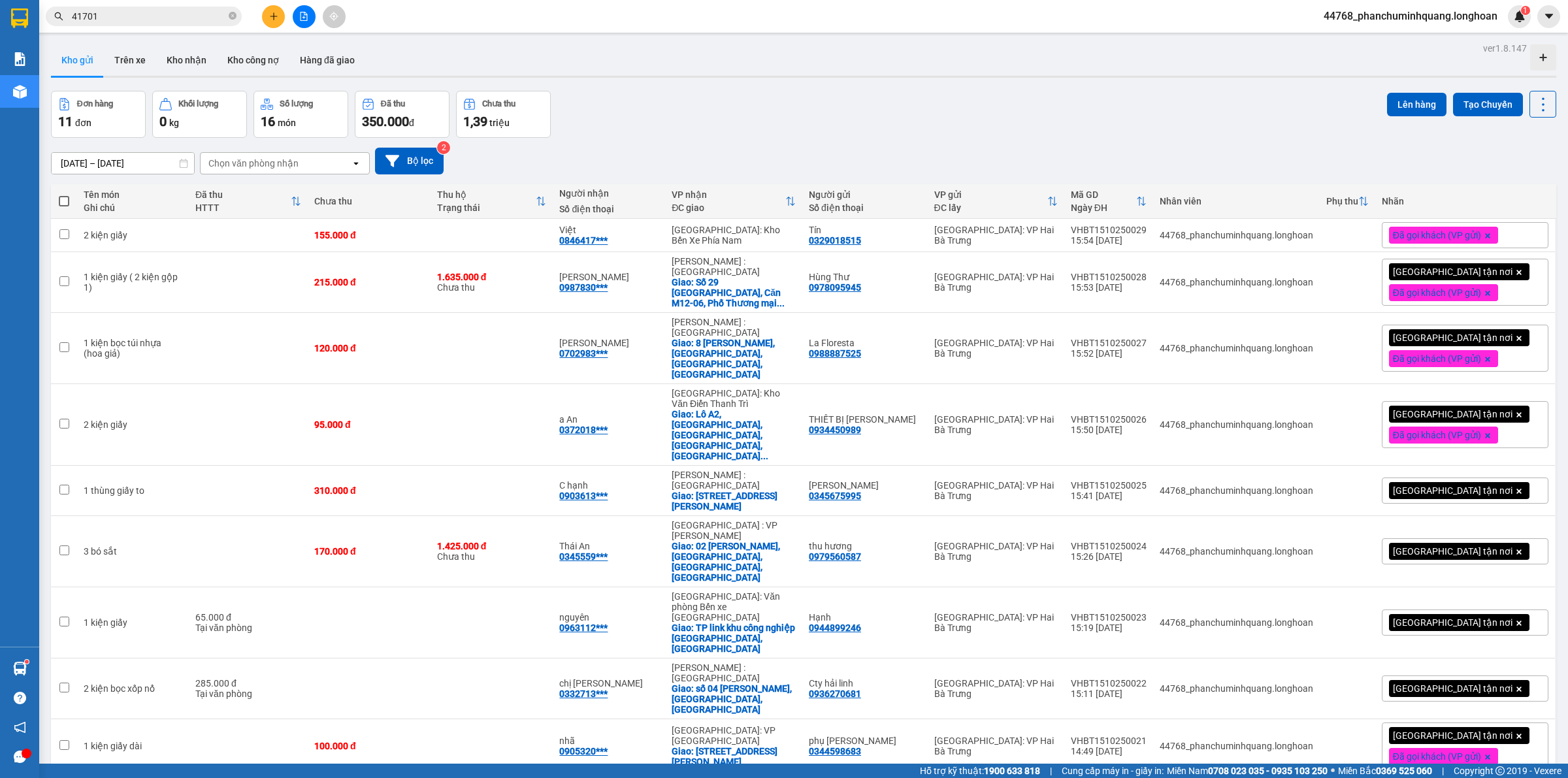
click at [1393, 617] on span "[GEOGRAPHIC_DATA] tận nơi" at bounding box center [1453, 622] width 119 height 12
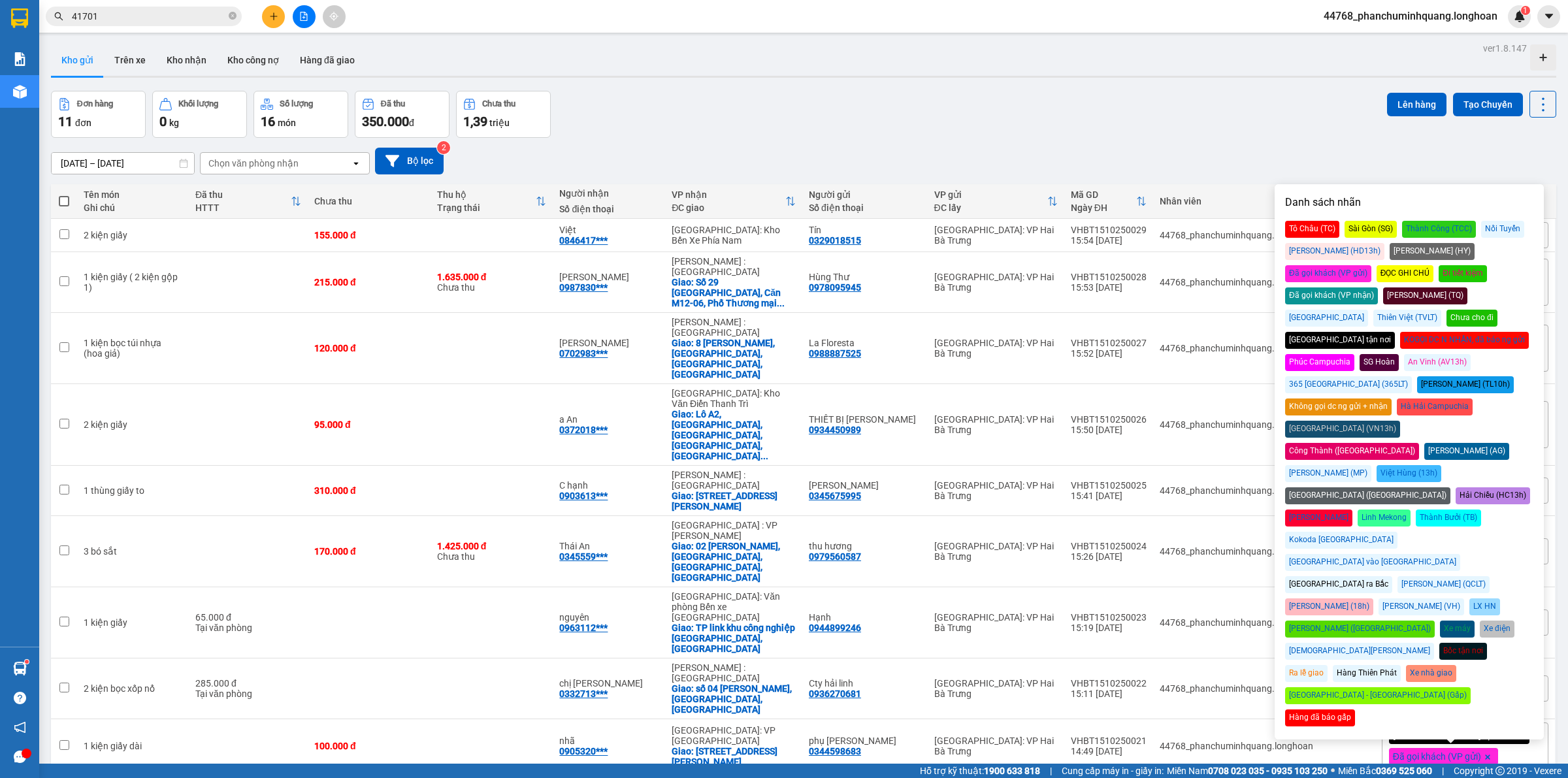
drag, startPoint x: 1449, startPoint y: 253, endPoint x: 1417, endPoint y: 246, distance: 32.8
click at [1371, 265] on div "Đã gọi khách (VP gửi)" at bounding box center [1328, 273] width 86 height 17
click at [1189, 129] on div "Đơn hàng 11 đơn Khối lượng 0 kg Số lượng 16 món Đã thu 350.000 đ Chưa thu 1,39 …" at bounding box center [803, 114] width 1505 height 47
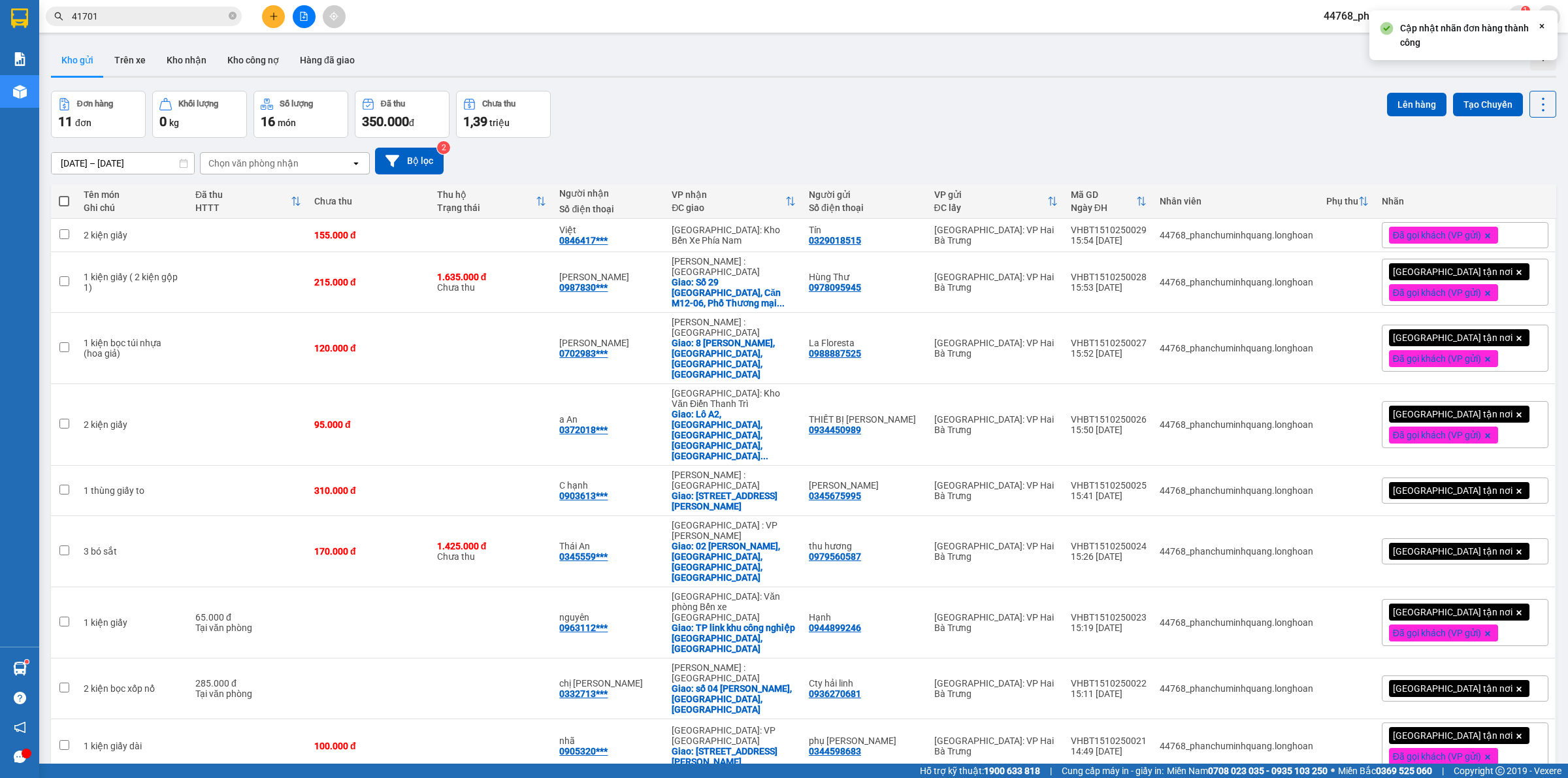
click at [1404, 683] on span "[GEOGRAPHIC_DATA] tận nơi" at bounding box center [1453, 689] width 119 height 12
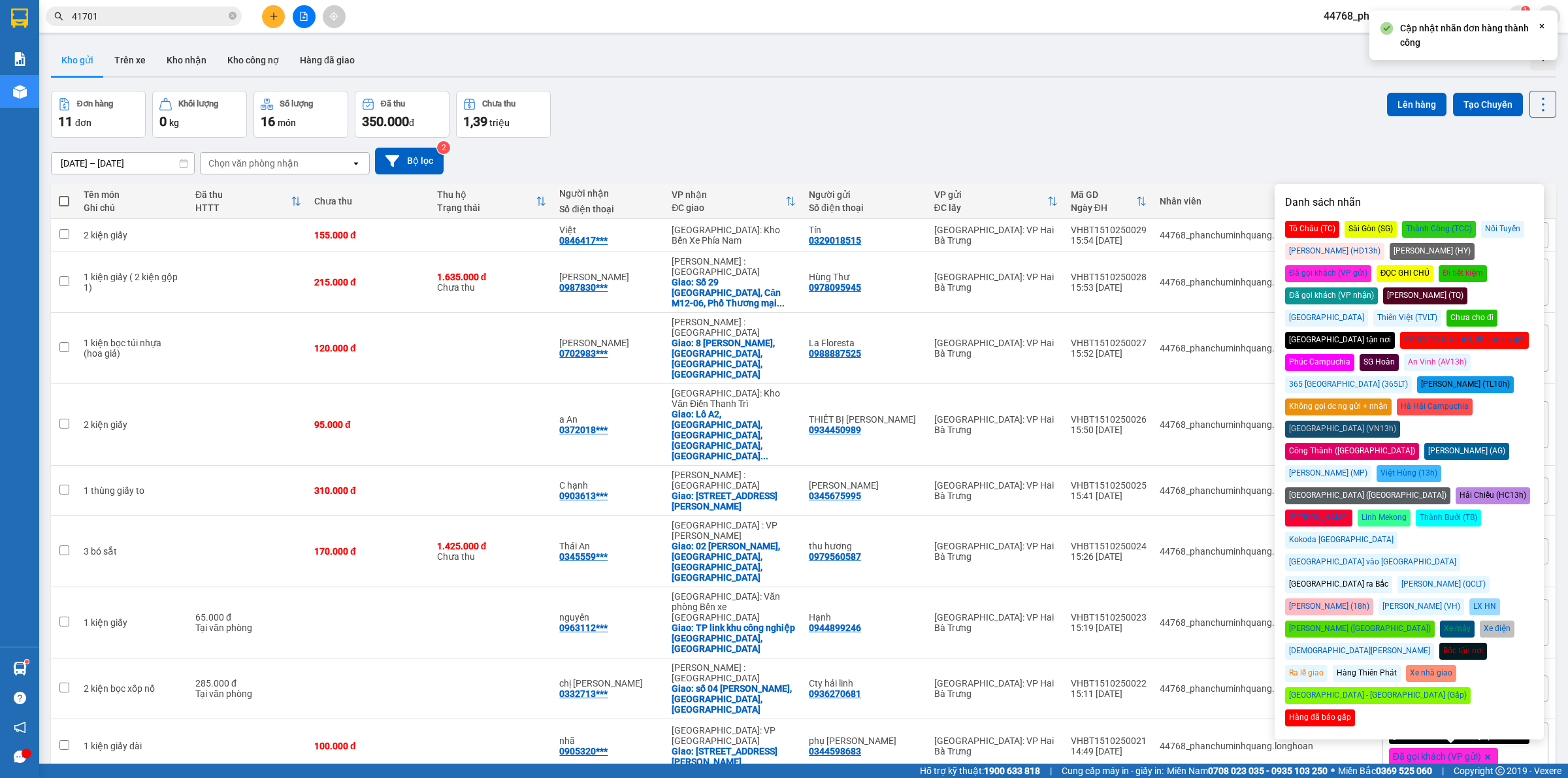
click at [1371, 265] on div "Đã gọi khách (VP gửi)" at bounding box center [1328, 273] width 86 height 17
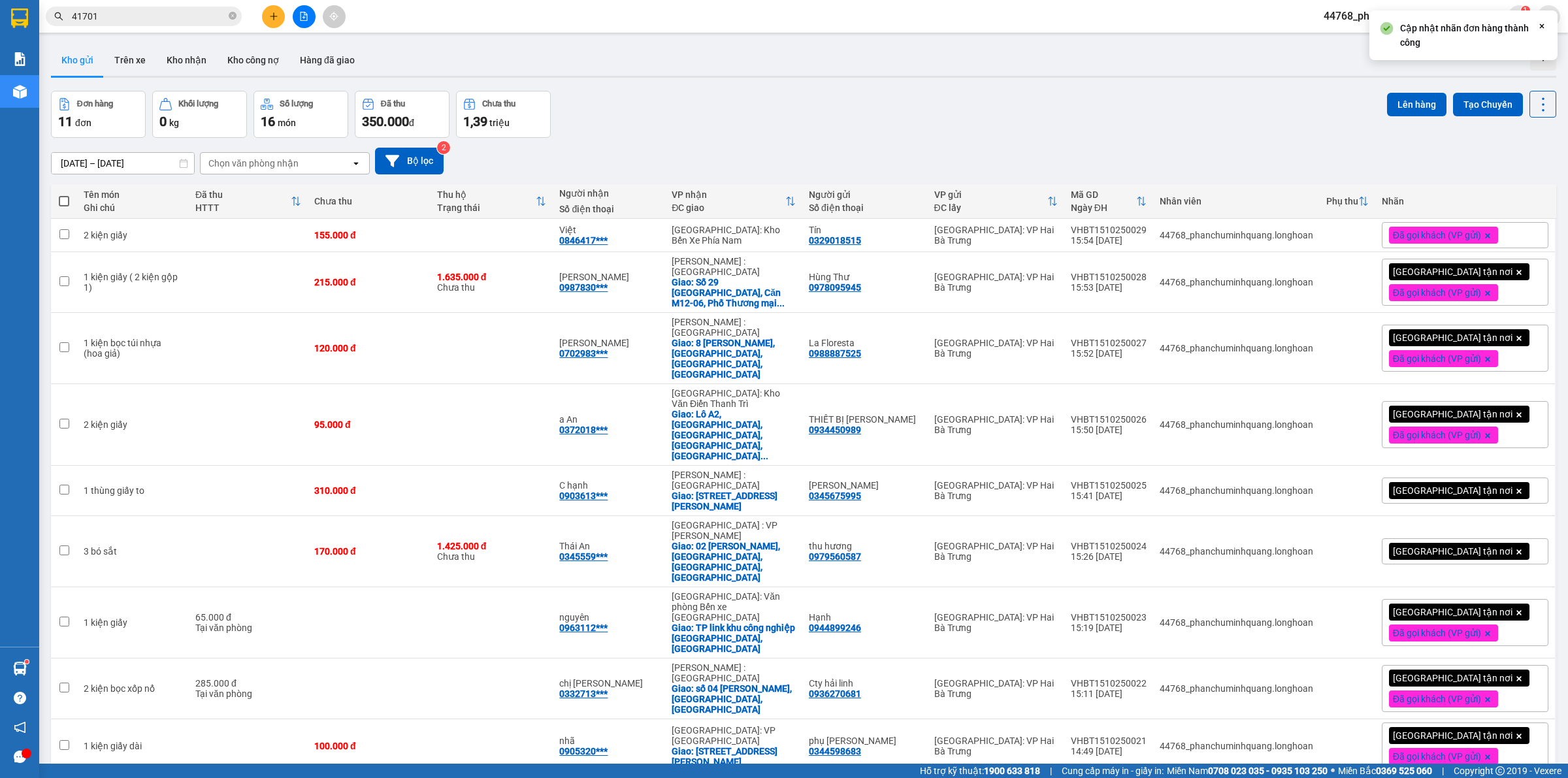
click at [1206, 125] on div "Đơn hàng 11 đơn Khối lượng 0 kg Số lượng 16 món Đã thu 350.000 đ Chưa thu 1,39 …" at bounding box center [803, 114] width 1505 height 47
click at [1449, 420] on icon at bounding box center [1453, 424] width 9 height 9
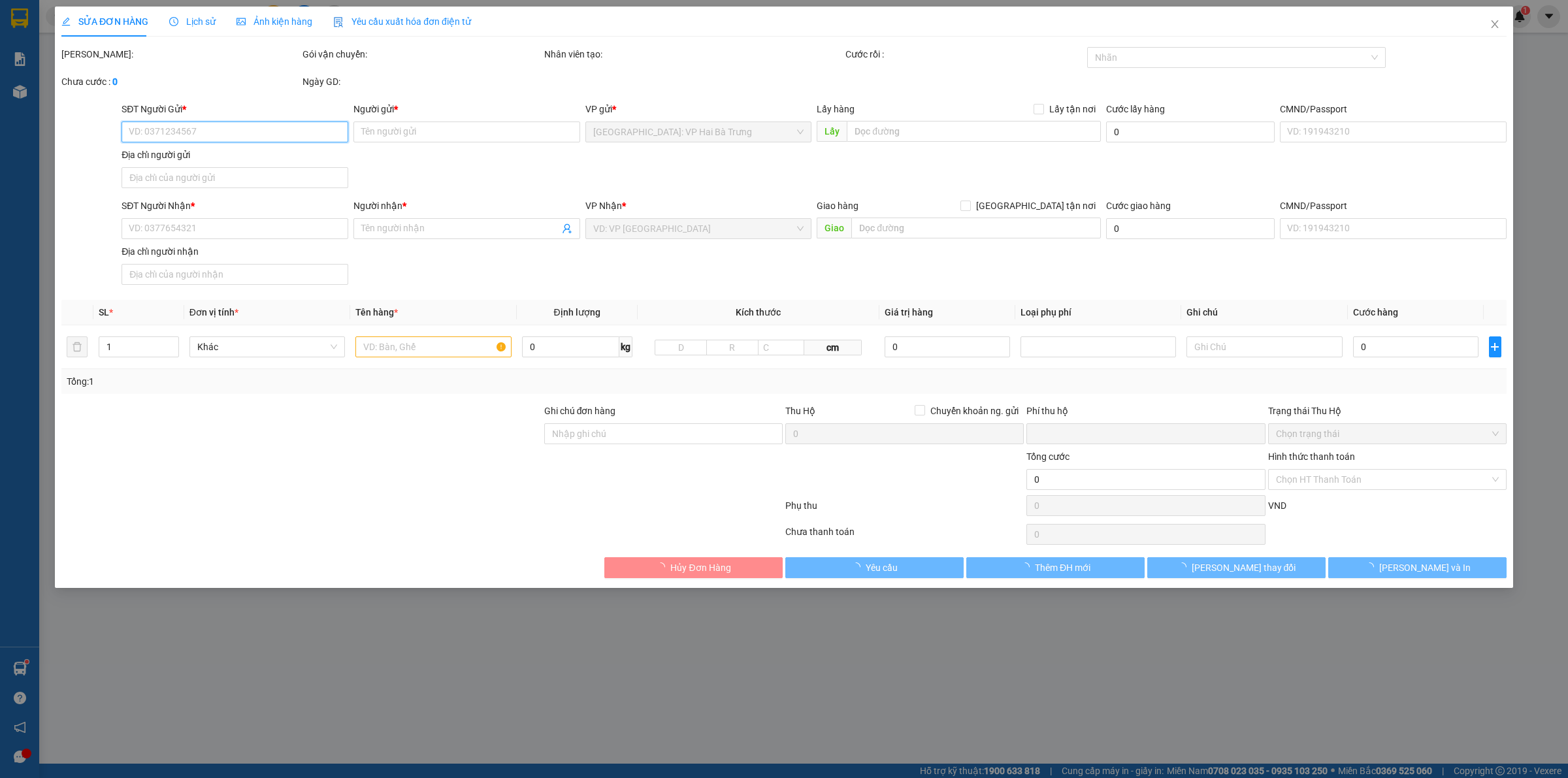
type input "0934450989"
type input "THIẾT BỊ [PERSON_NAME]"
type input "0372018980"
type input "a An"
checkbox input "true"
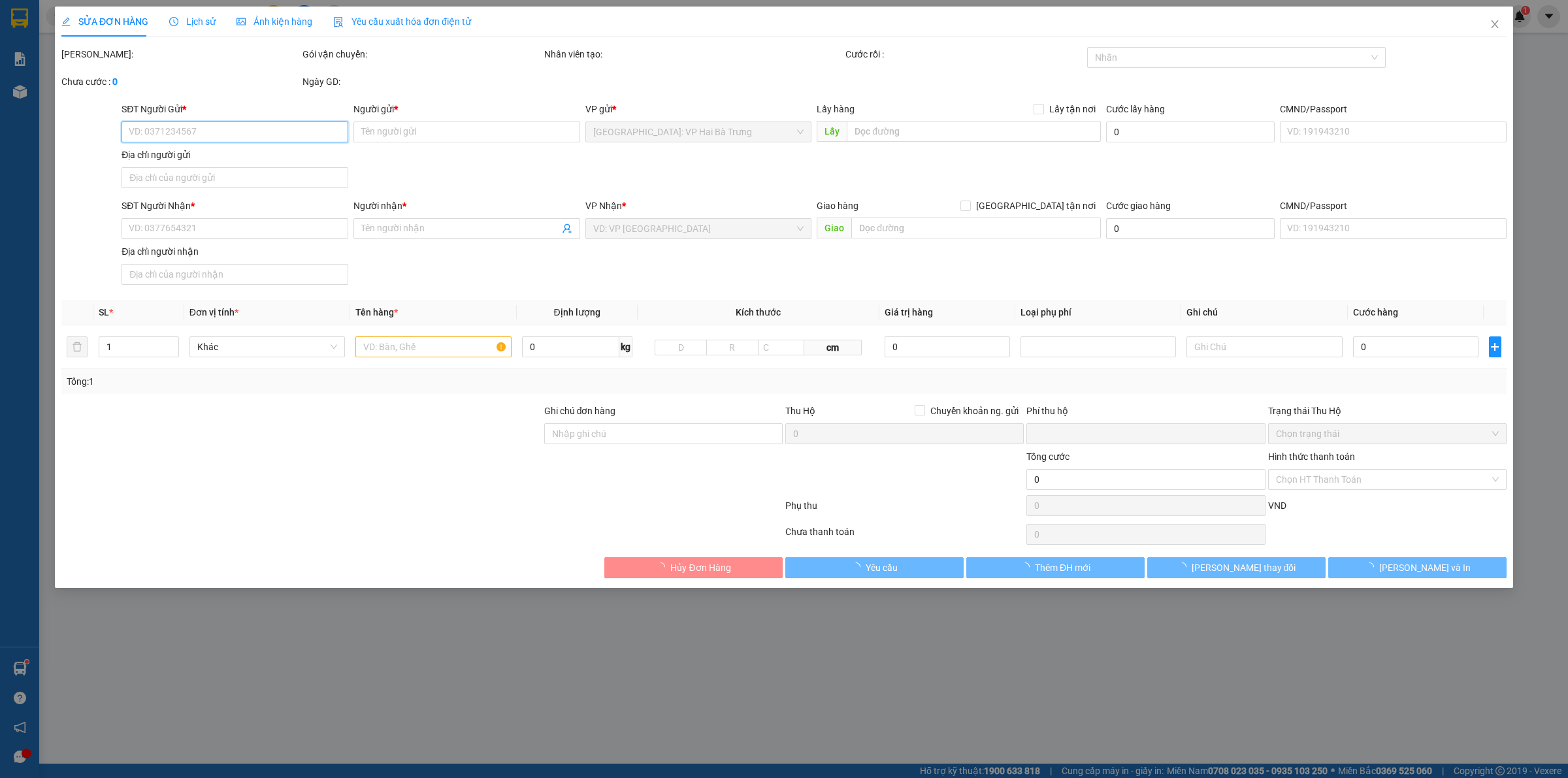
type input "Lô A2, [GEOGRAPHIC_DATA], [GEOGRAPHIC_DATA], [GEOGRAPHIC_DATA], [GEOGRAPHIC_DAT…"
type input "0"
type input "95.000"
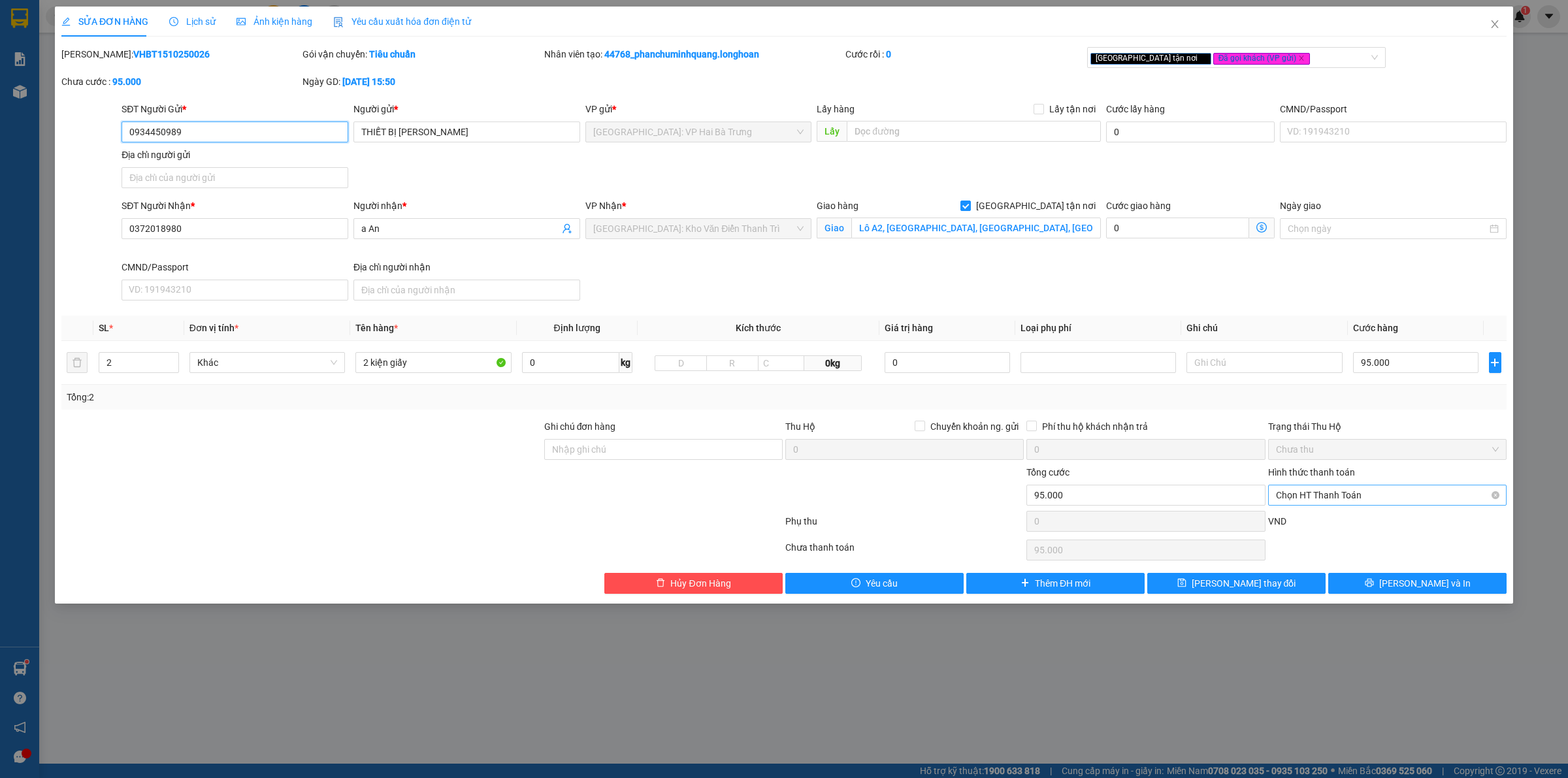
click at [1380, 498] on span "Chọn HT Thanh Toán" at bounding box center [1387, 495] width 223 height 19
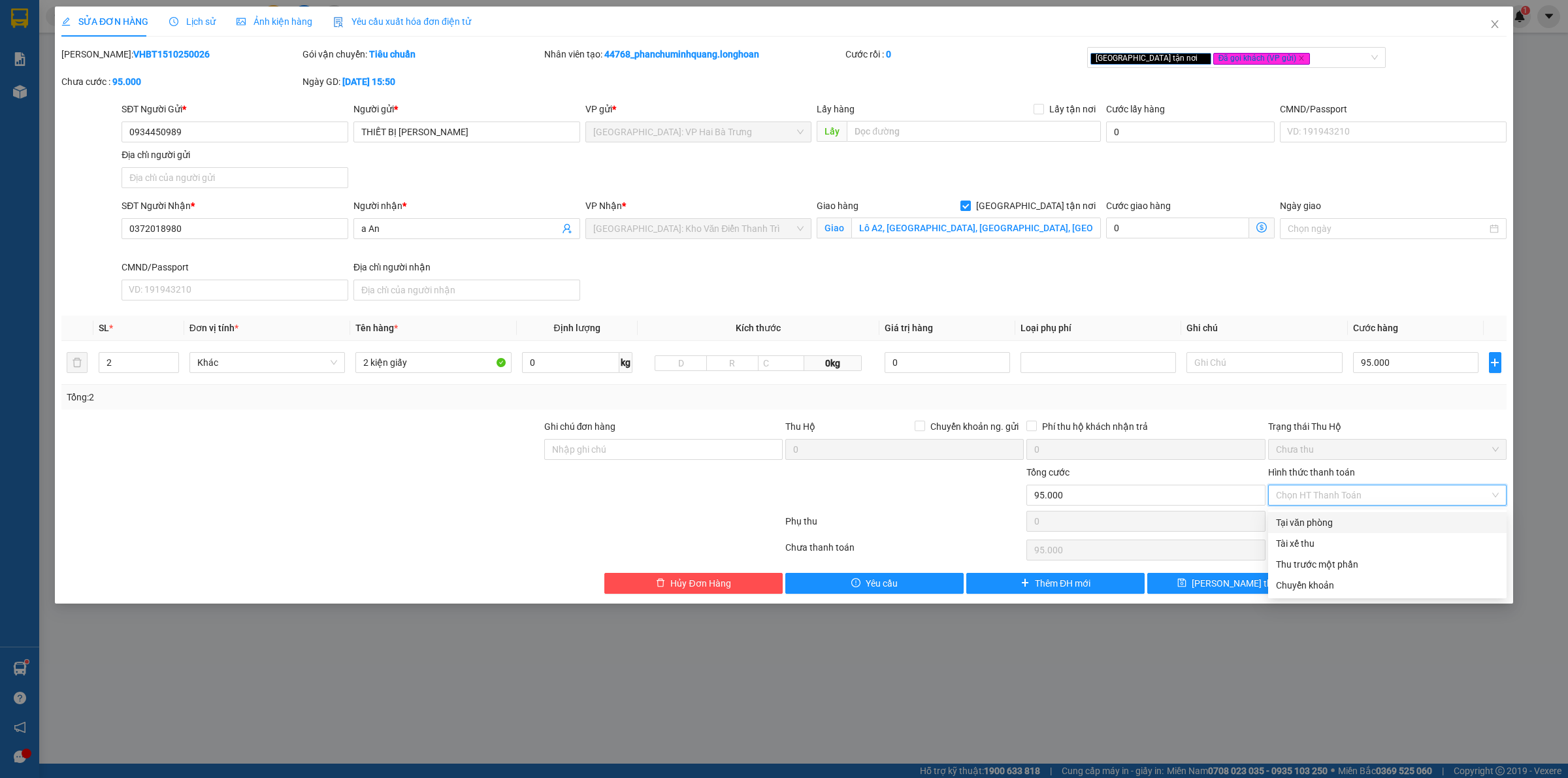
click at [1351, 529] on div "Tại văn phòng" at bounding box center [1387, 522] width 223 height 15
type input "0"
click at [1374, 589] on span "printer" at bounding box center [1369, 583] width 9 height 10
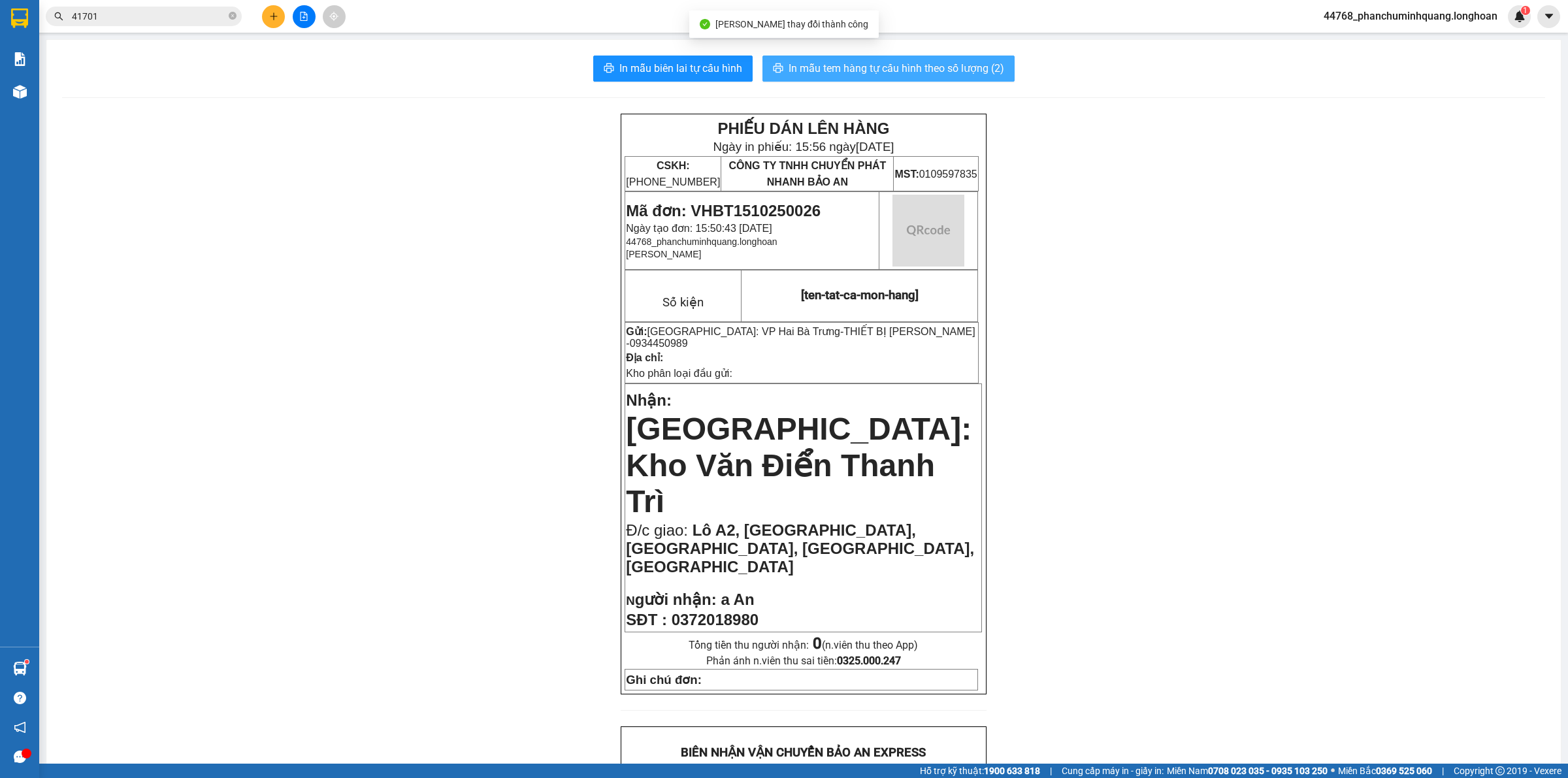
click at [963, 72] on span "In mẫu tem hàng tự cấu hình theo số lượng (2)" at bounding box center [896, 69] width 215 height 16
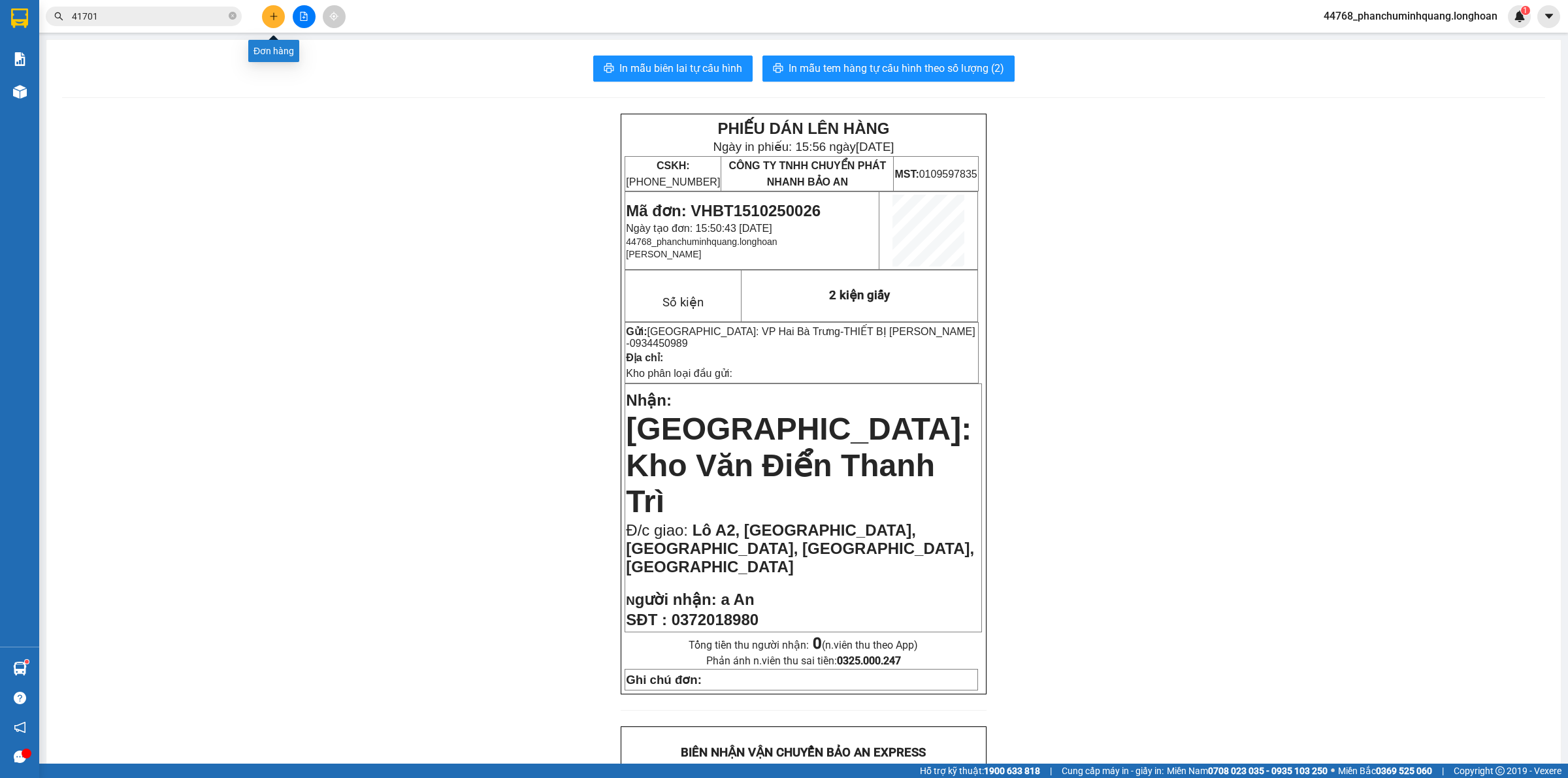
click at [266, 10] on button at bounding box center [273, 16] width 23 height 23
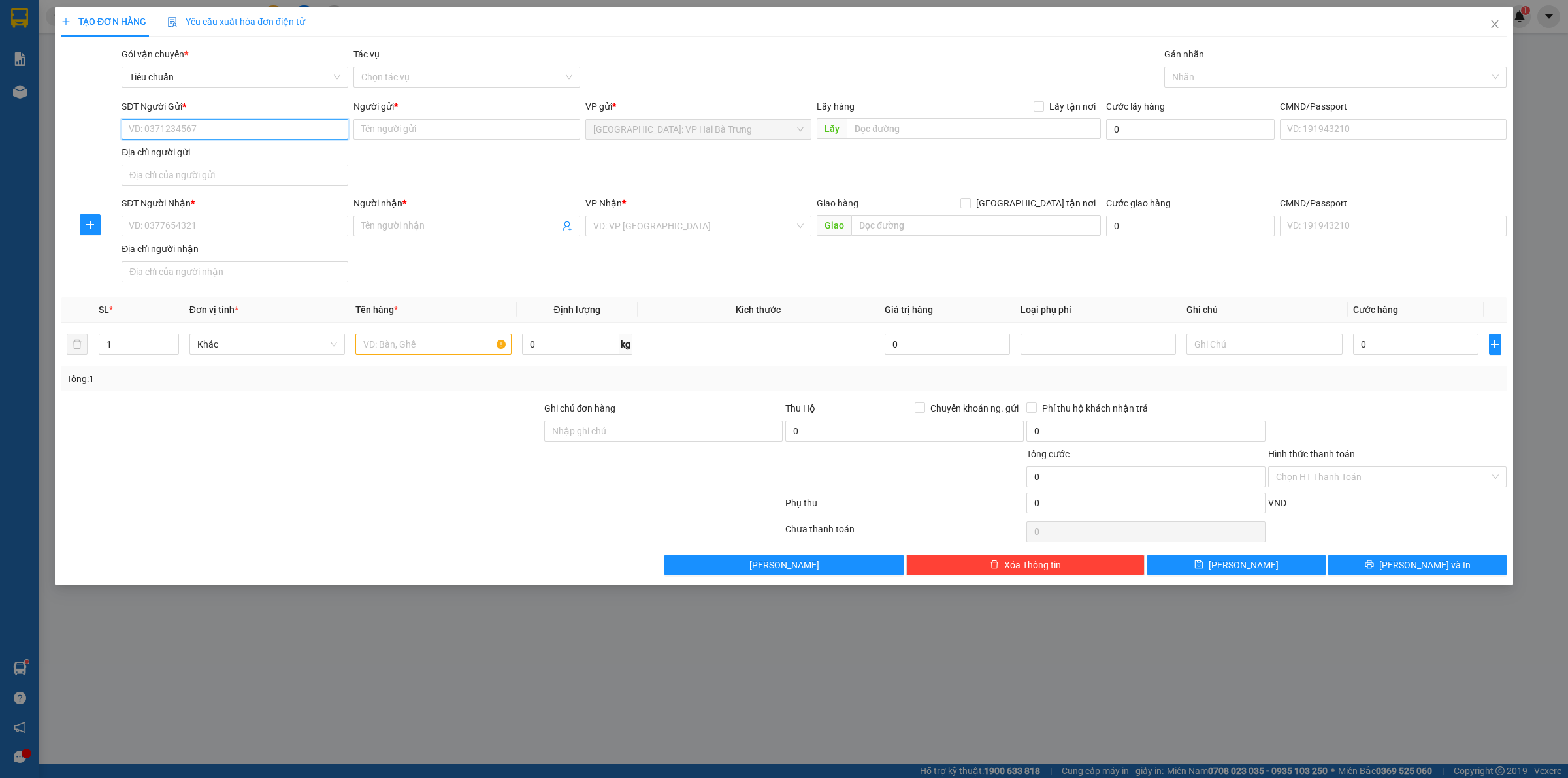
click at [281, 124] on input "SĐT Người Gửi *" at bounding box center [235, 129] width 227 height 21
type input "0387684503"
type input "[PERSON_NAME]"
checkbox input "true"
type input "Khu tập thể gạch tái định cư đầm sen hà khẩu ha long qn"
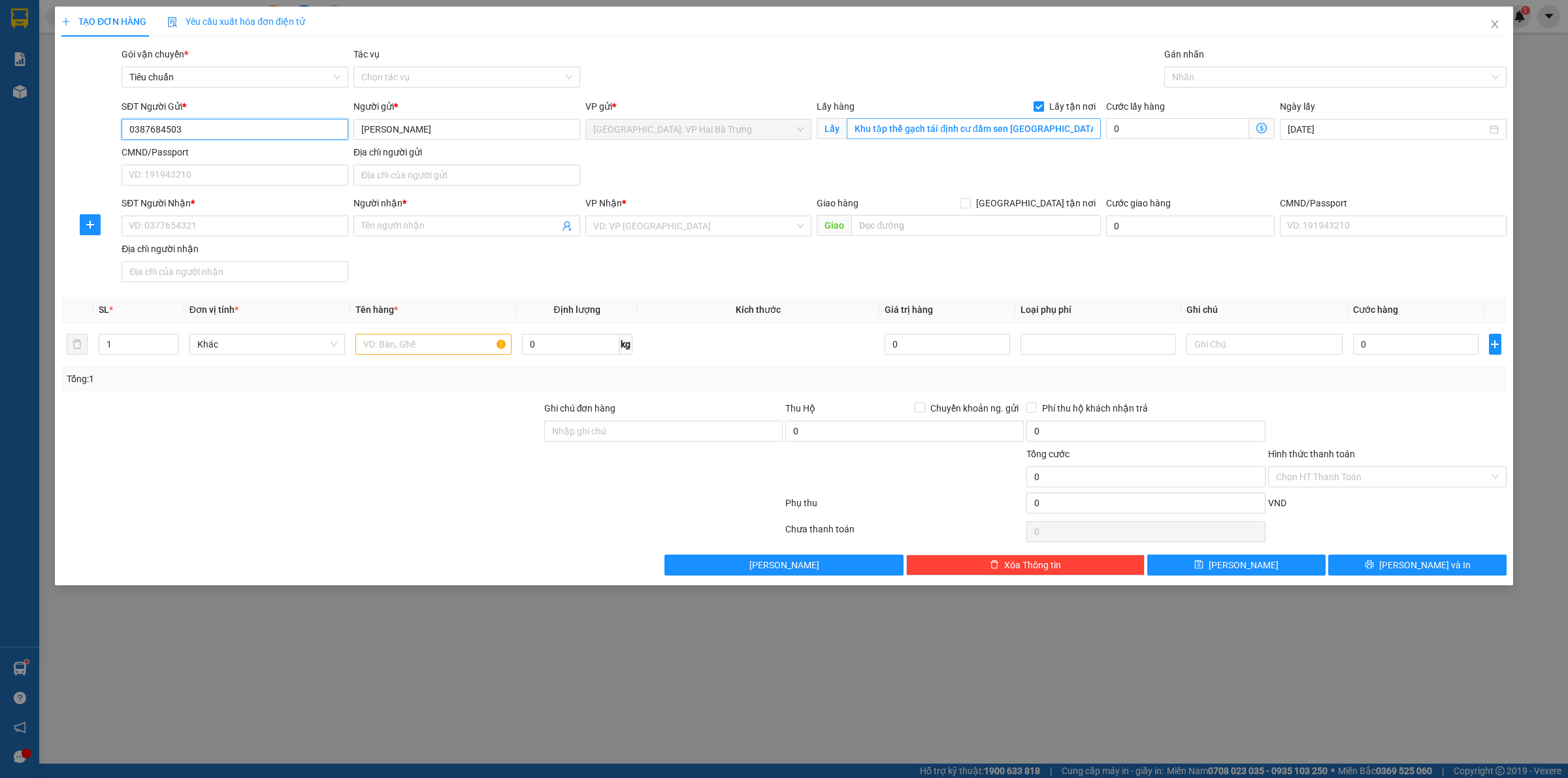
type input "0387684503"
click at [979, 133] on input "Khu tập thể gạch tái định cư đầm sen hà khẩu ha long qn" at bounding box center [973, 129] width 254 height 21
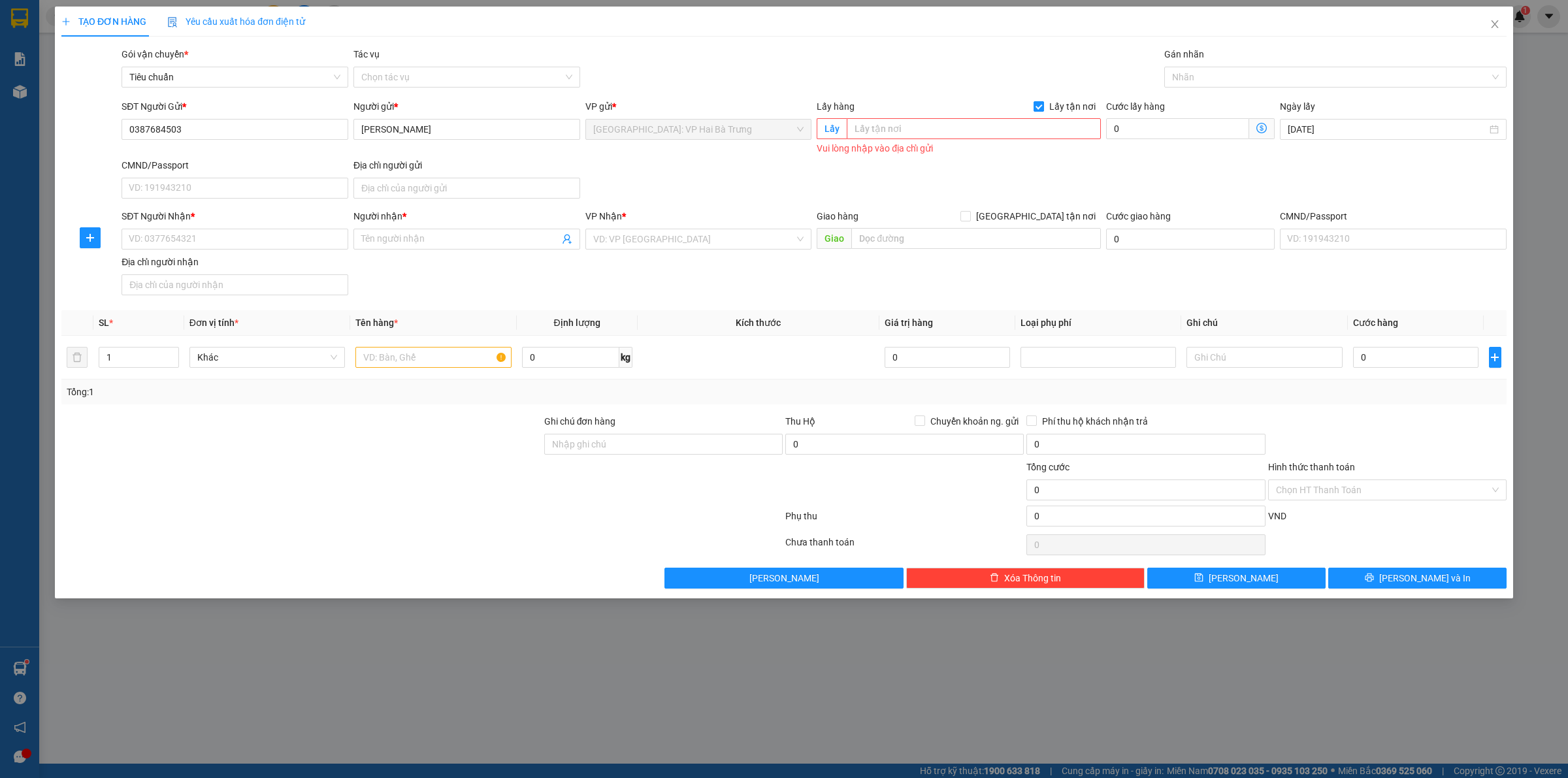
click at [1038, 106] on input "Lấy tận nơi" at bounding box center [1038, 106] width 9 height 9
checkbox input "false"
click at [322, 235] on input "SĐT Người Nhận *" at bounding box center [235, 239] width 227 height 21
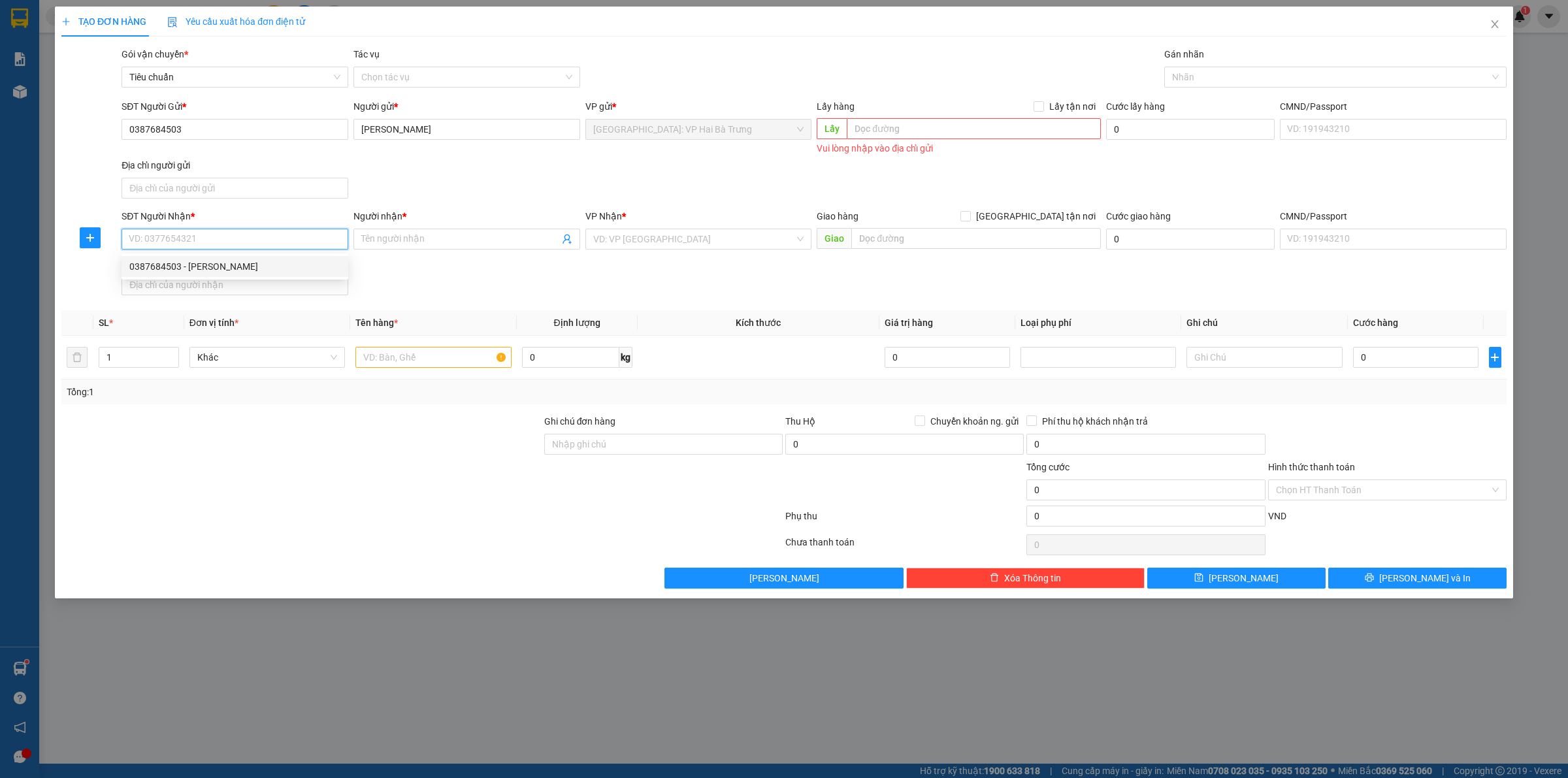
click at [212, 269] on div "0387684503 - hồng hạnh" at bounding box center [235, 267] width 211 height 15
type input "0387684503"
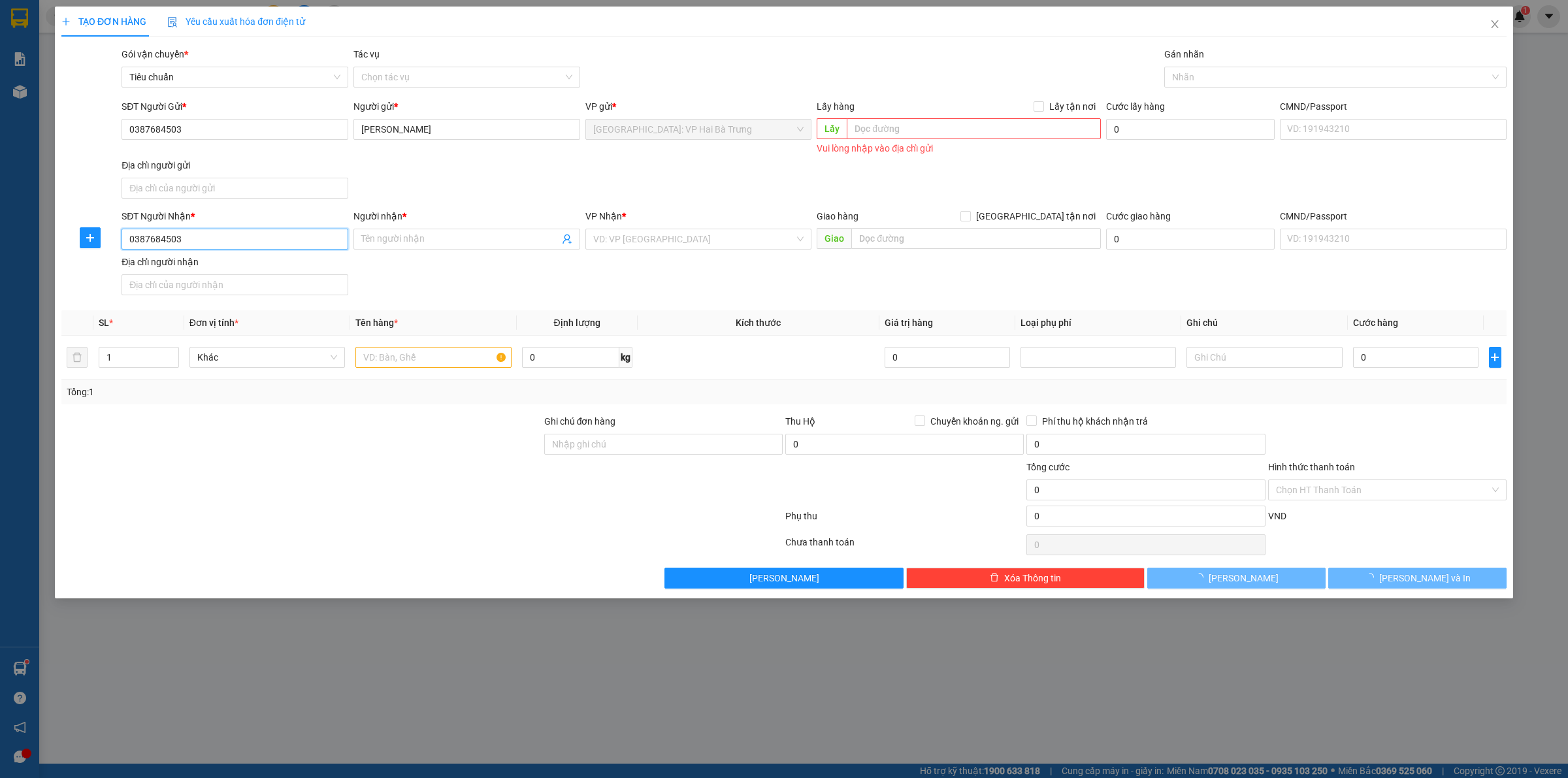
type input "[PERSON_NAME]"
checkbox input "true"
type input "107 Hồng Mai Hai bà trung hà nội"
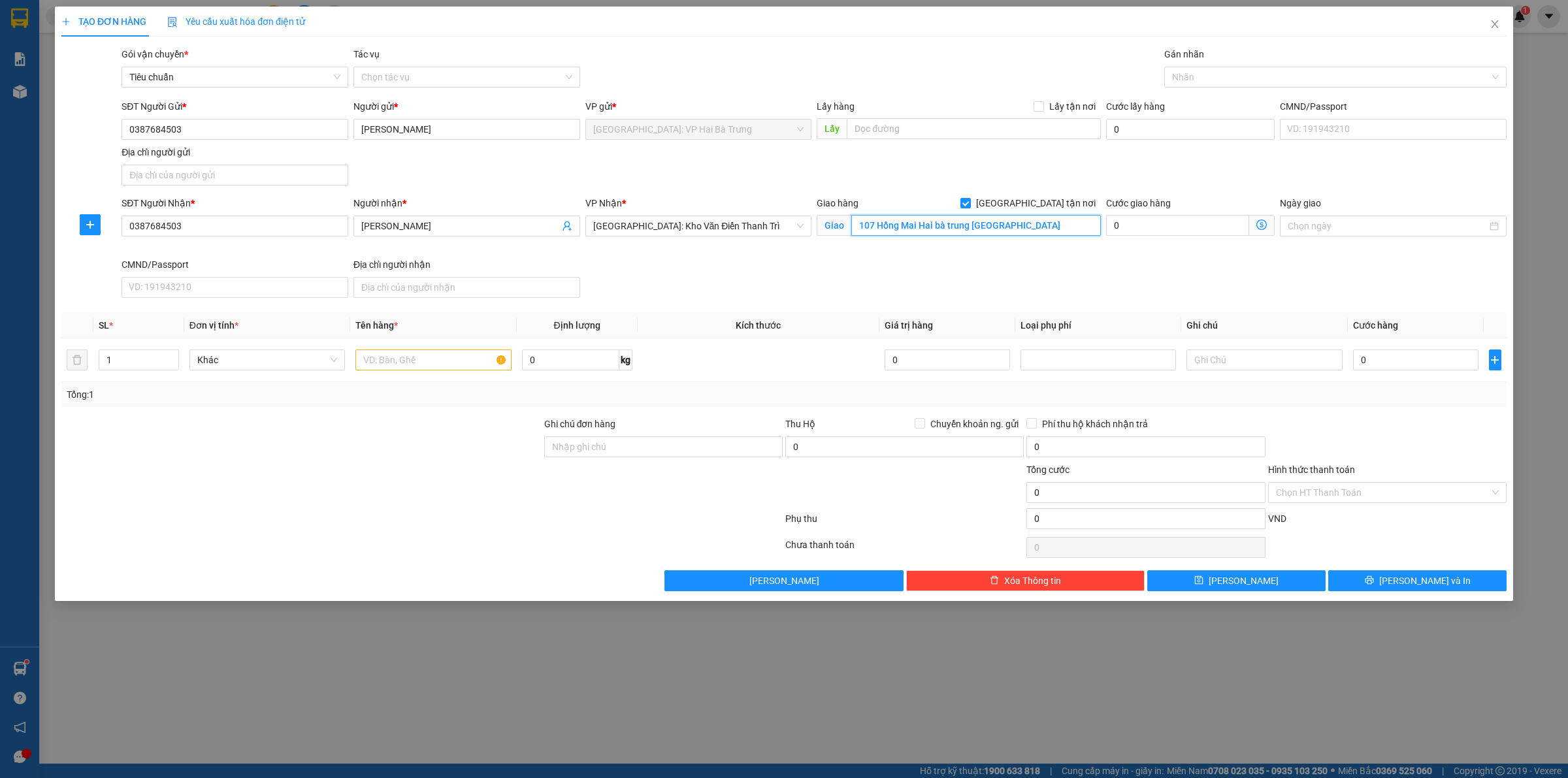
click at [1022, 232] on input "107 Hồng Mai Hai bà trung hà nội" at bounding box center [976, 226] width 250 height 21
click at [1025, 232] on input "107 Hồng Mai Hai bà trung hà nội" at bounding box center [976, 226] width 250 height 21
click at [1025, 227] on input "107 Hồng Mai Hai bà trung hà nội" at bounding box center [976, 226] width 250 height 21
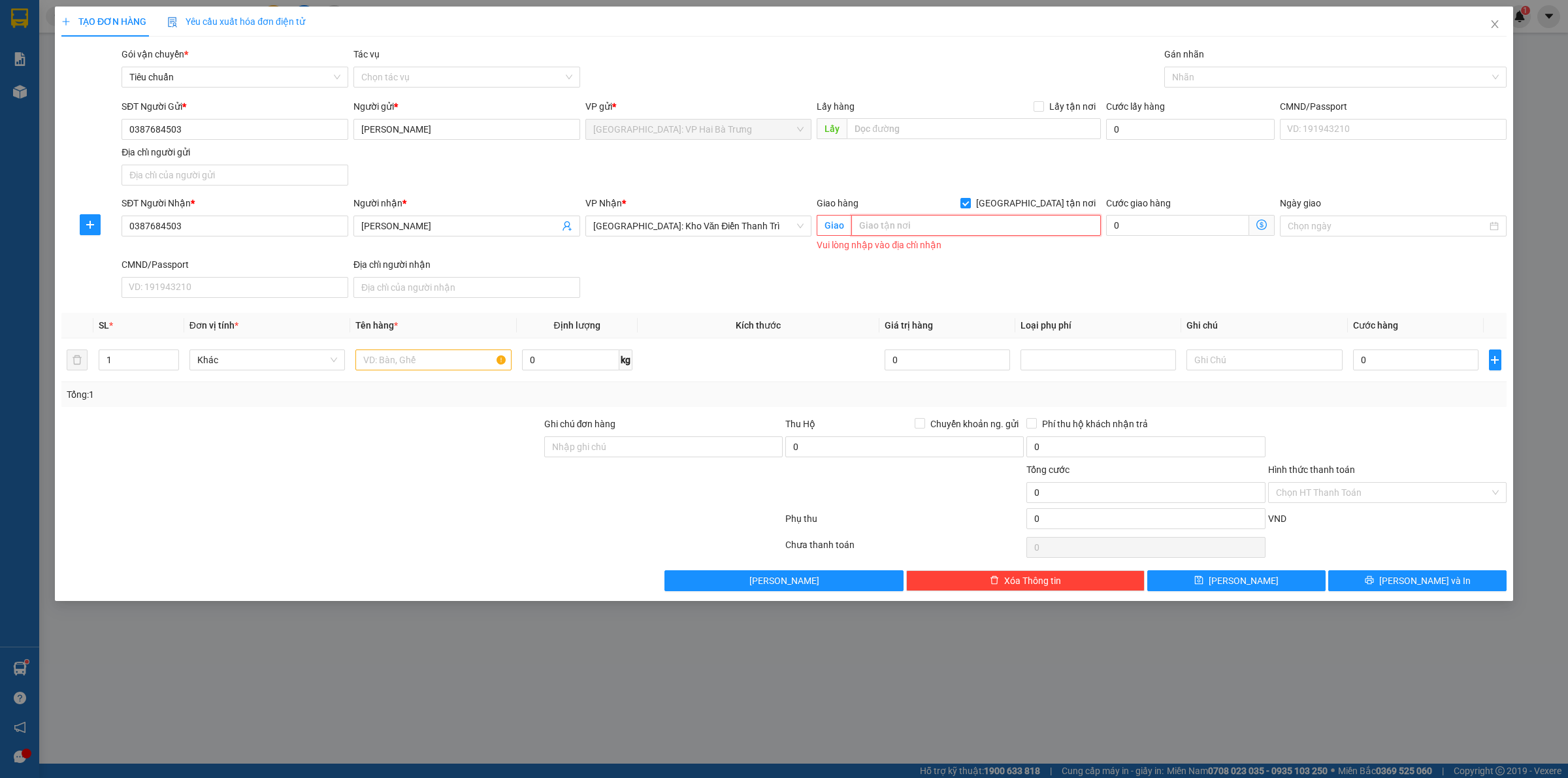
click at [1013, 227] on input "text" at bounding box center [976, 226] width 250 height 21
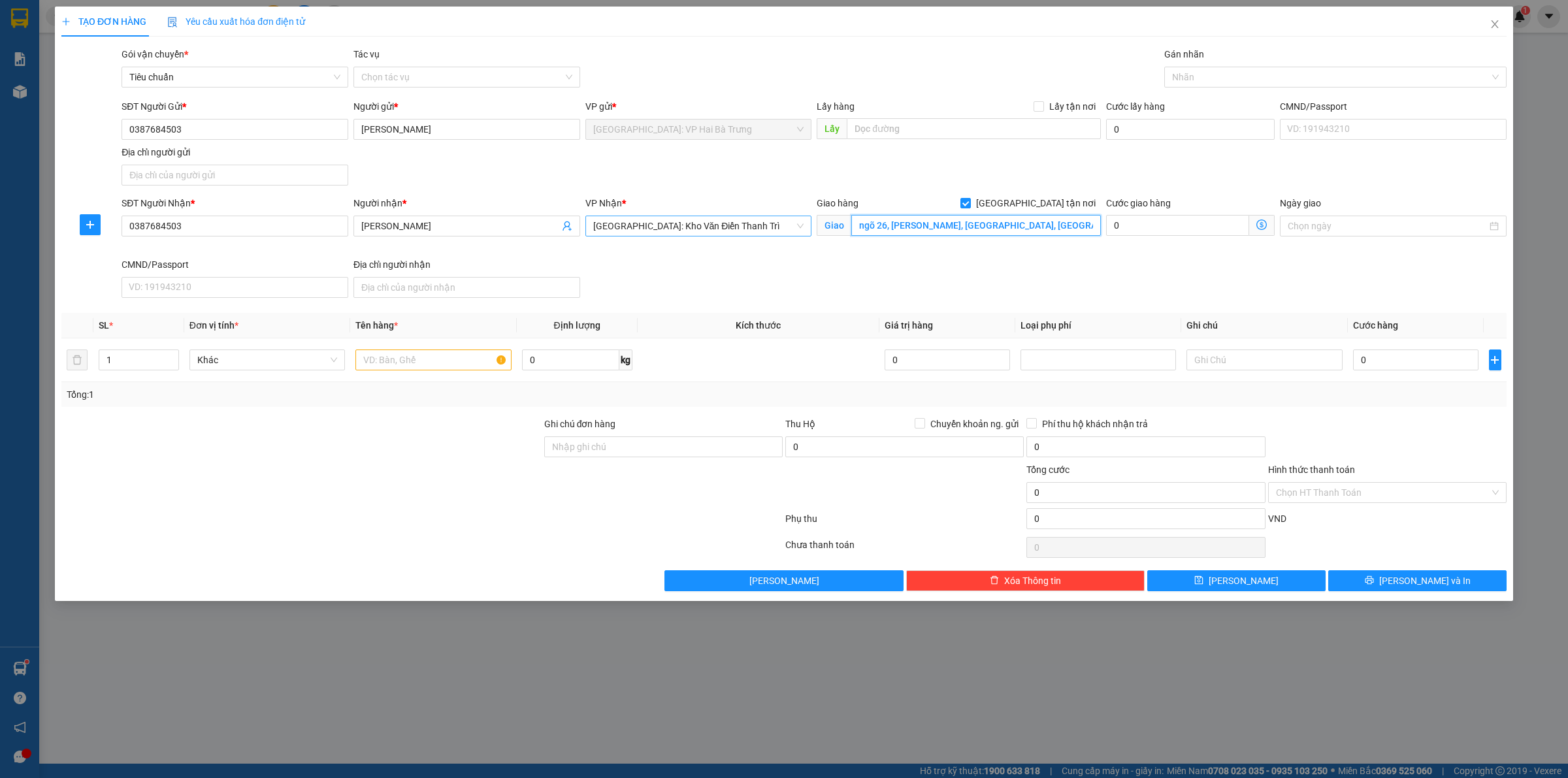
click at [762, 220] on span "[GEOGRAPHIC_DATA]: Kho Văn Điển Thanh Trì" at bounding box center [699, 226] width 211 height 19
type input "ngõ 26, tiêu dao, hà khẩu, hạ long, quảng ninh"
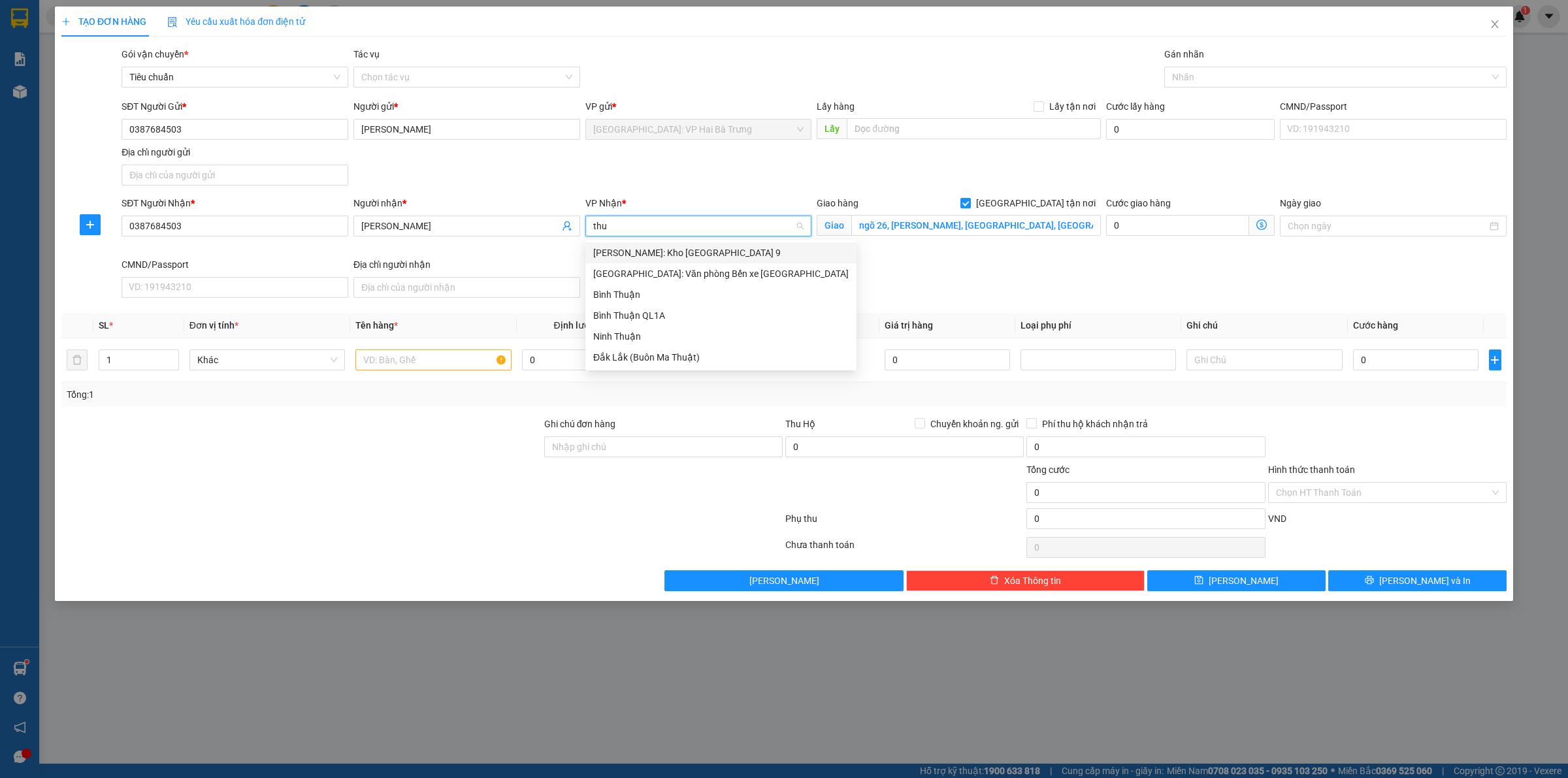
type input "thuo"
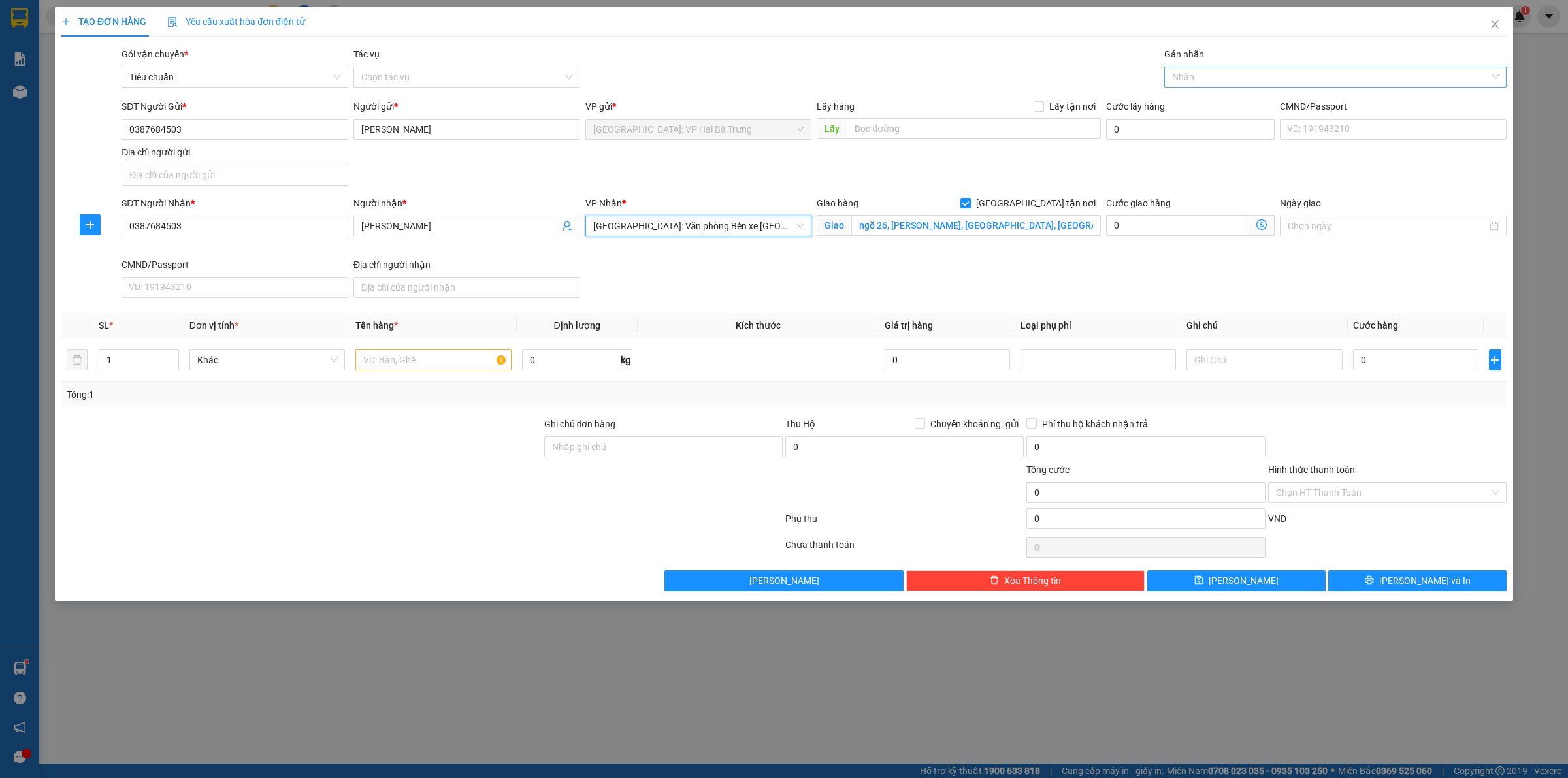
click at [1207, 83] on div at bounding box center [1329, 77] width 322 height 15
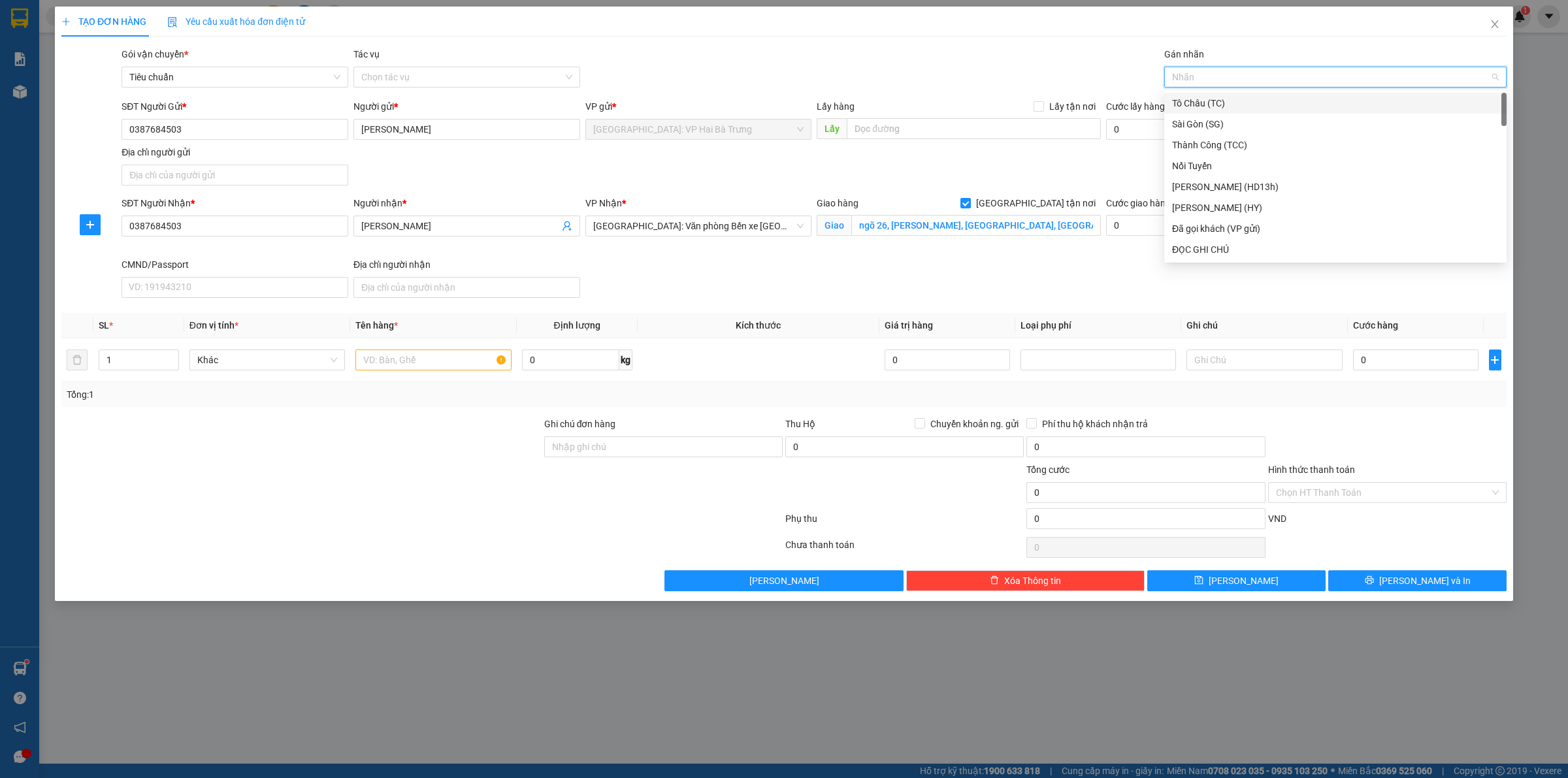
type input "G"
click at [1220, 259] on div "[GEOGRAPHIC_DATA] tận nơi" at bounding box center [1335, 250] width 343 height 21
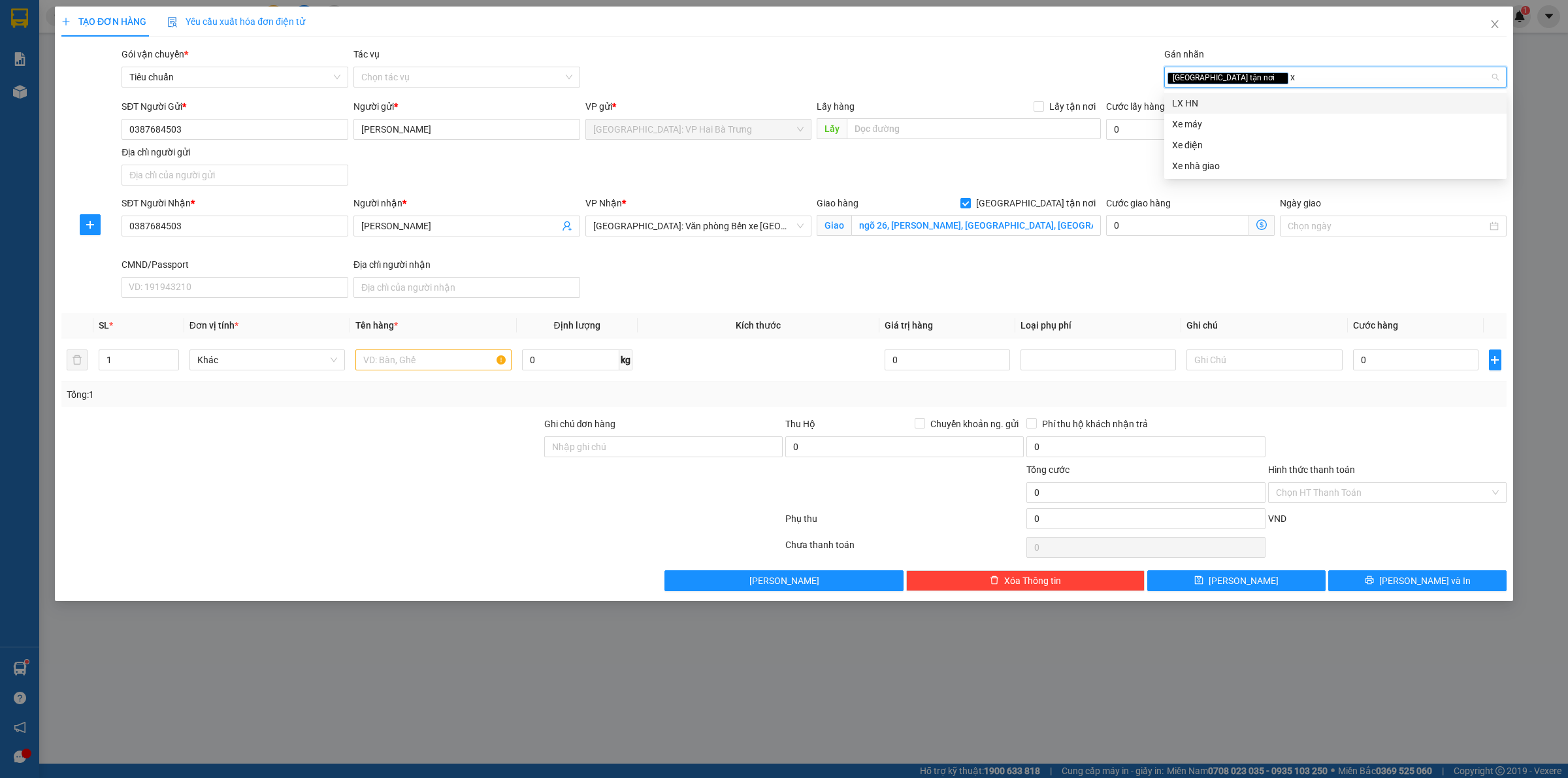
type input "xe"
click at [1233, 105] on div "Xe máy" at bounding box center [1335, 103] width 326 height 15
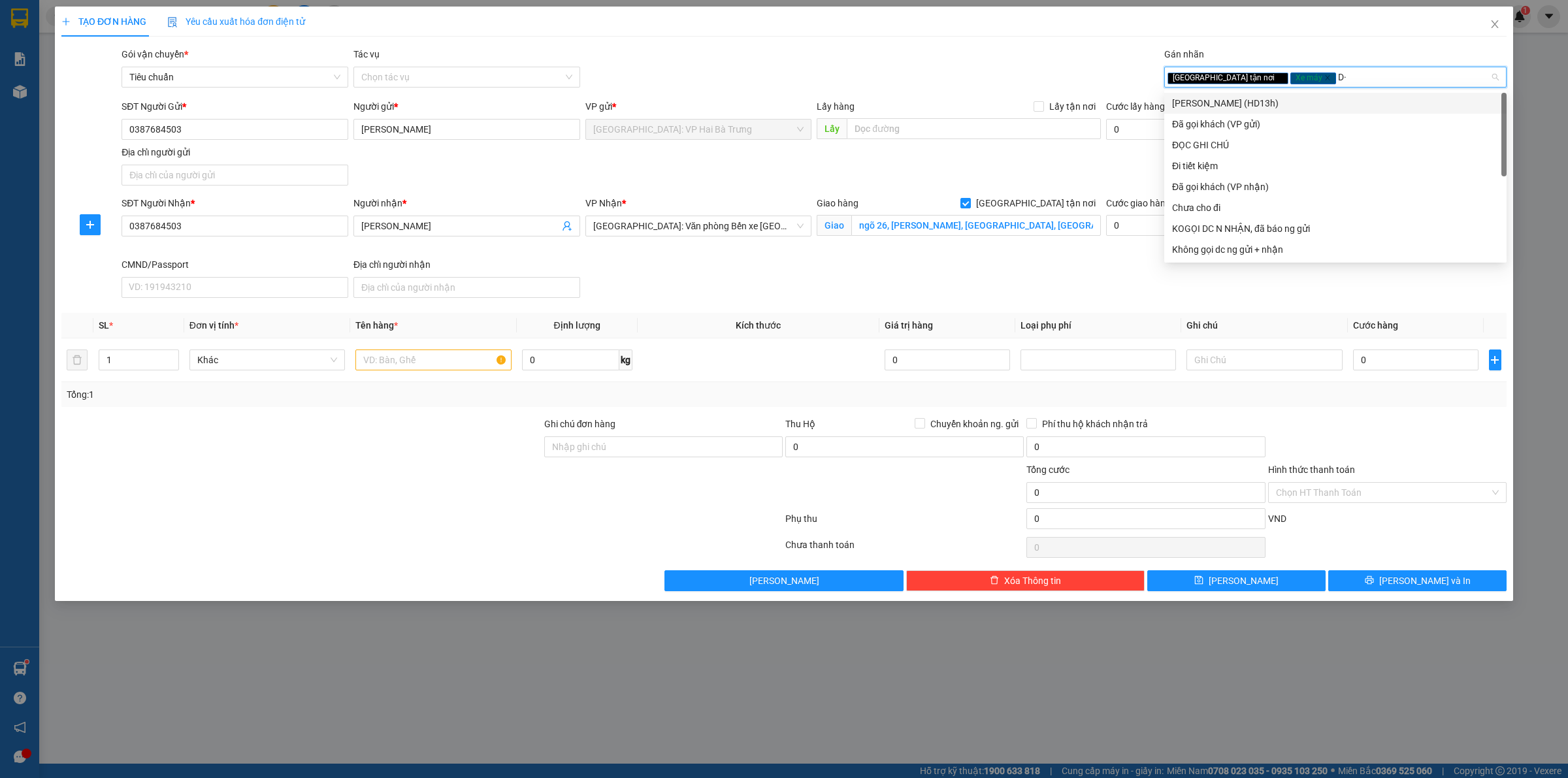
type input "D"
type input "Đ"
click at [1242, 121] on div "Đã gọi khách (VP gửi)" at bounding box center [1335, 124] width 326 height 15
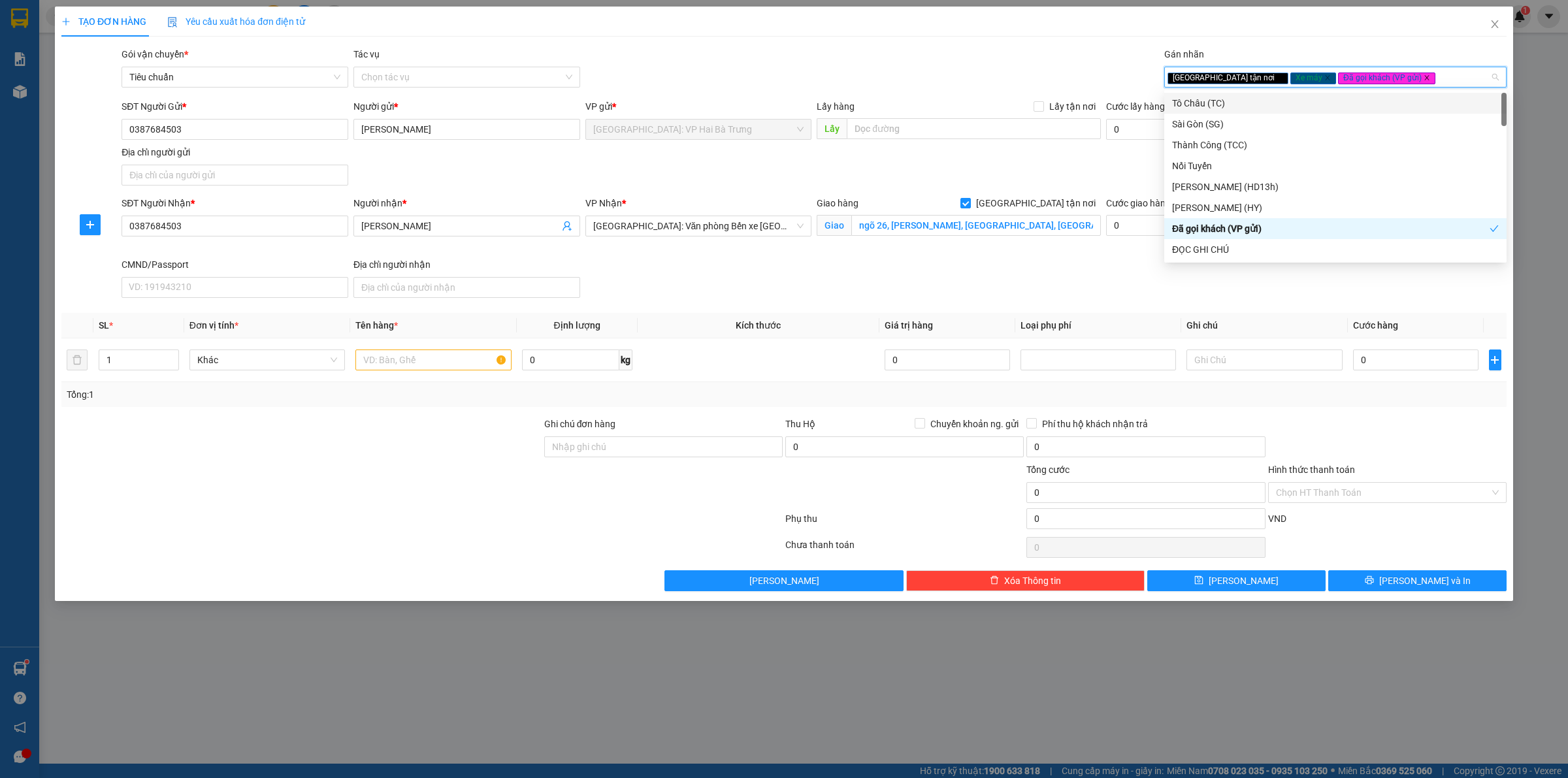
click at [1424, 76] on icon "close" at bounding box center [1427, 77] width 6 height 6
click at [1366, 75] on div "Giao tận nơi Xe máy" at bounding box center [1329, 77] width 322 height 15
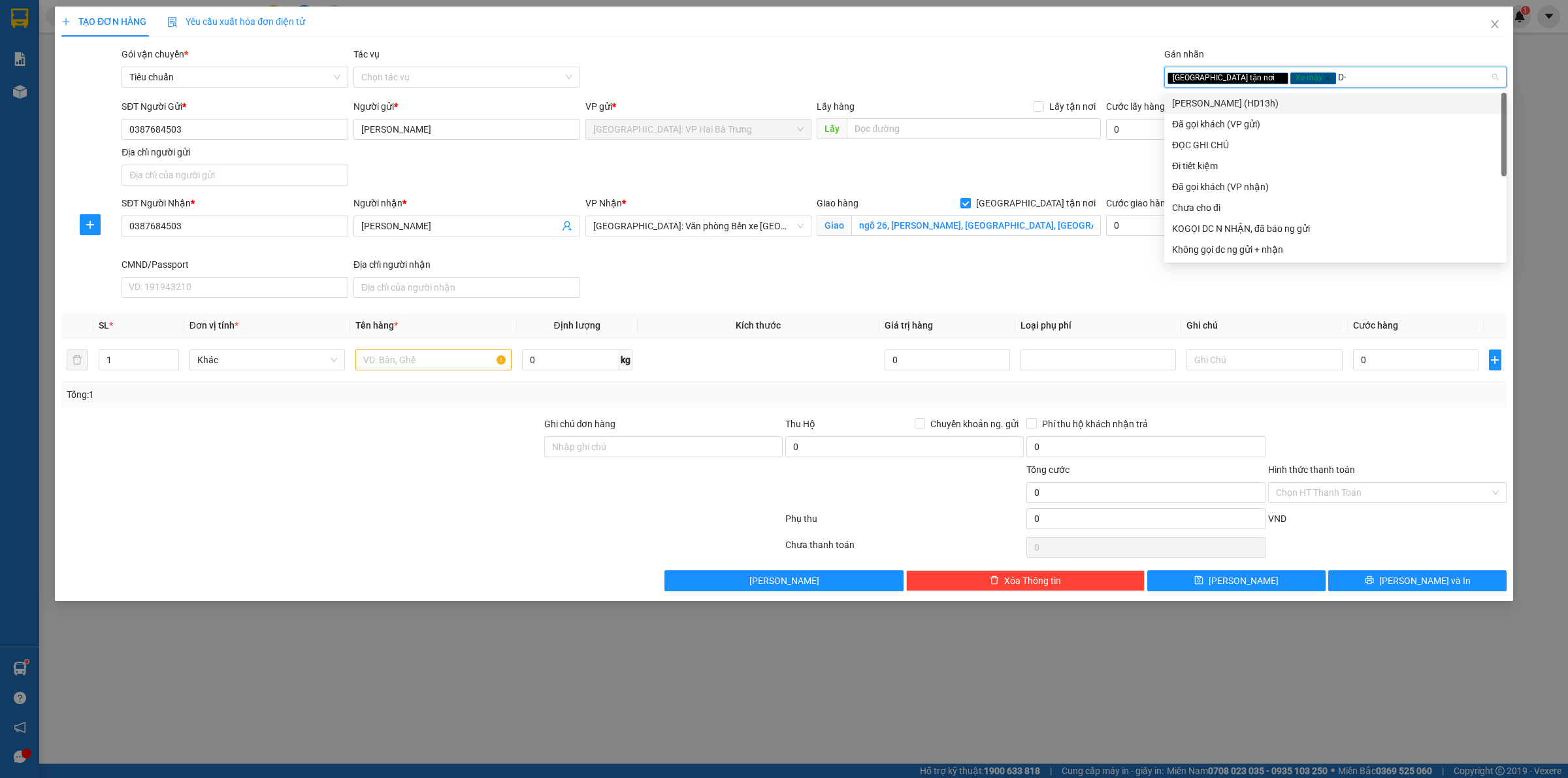
type input "D"
type input "Đ"
click at [1239, 144] on div "ĐỌC GHI CHÚ" at bounding box center [1335, 145] width 326 height 15
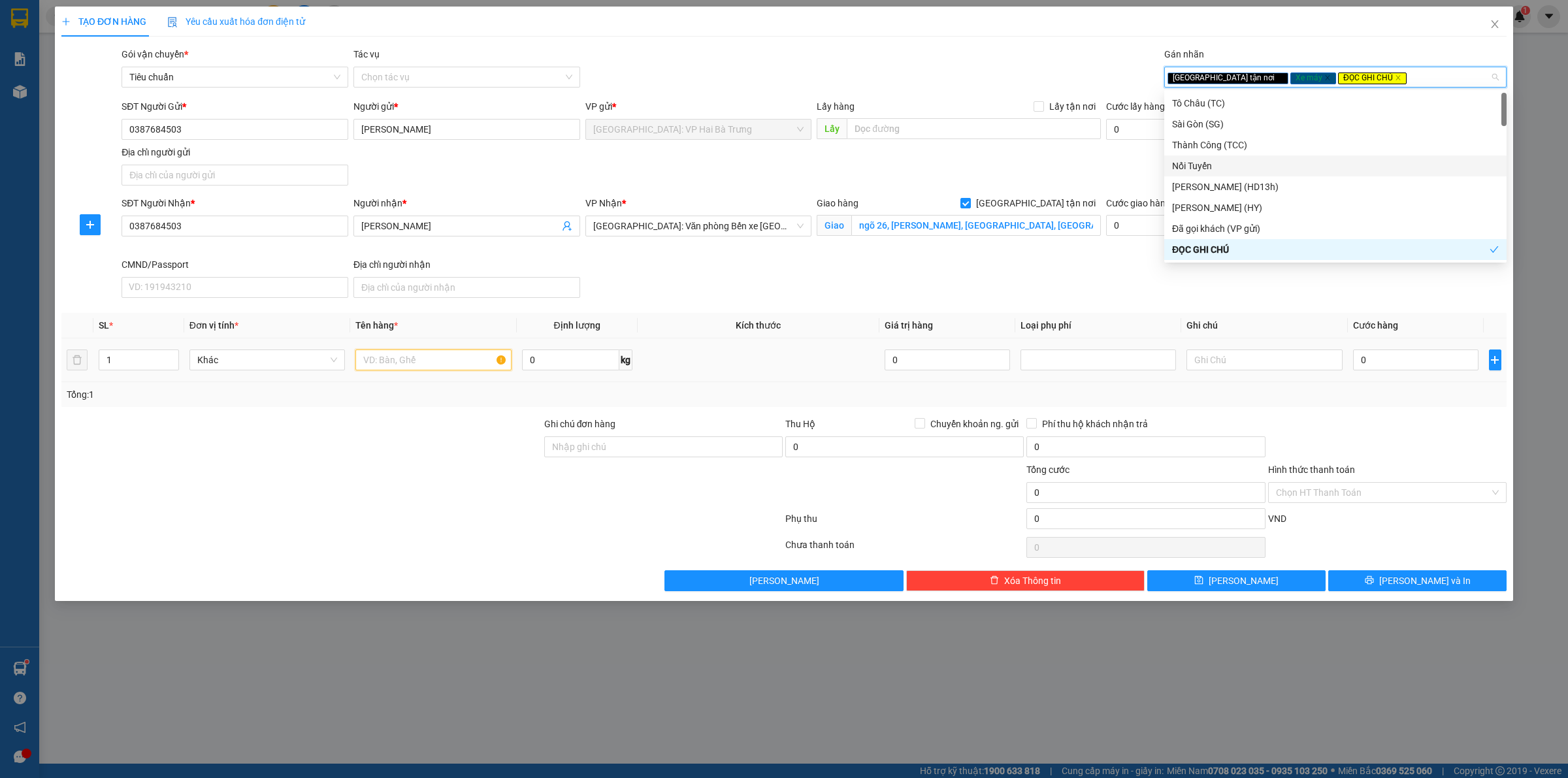
drag, startPoint x: 385, startPoint y: 369, endPoint x: 439, endPoint y: 377, distance: 54.6
click at [395, 370] on input "text" at bounding box center [433, 360] width 156 height 21
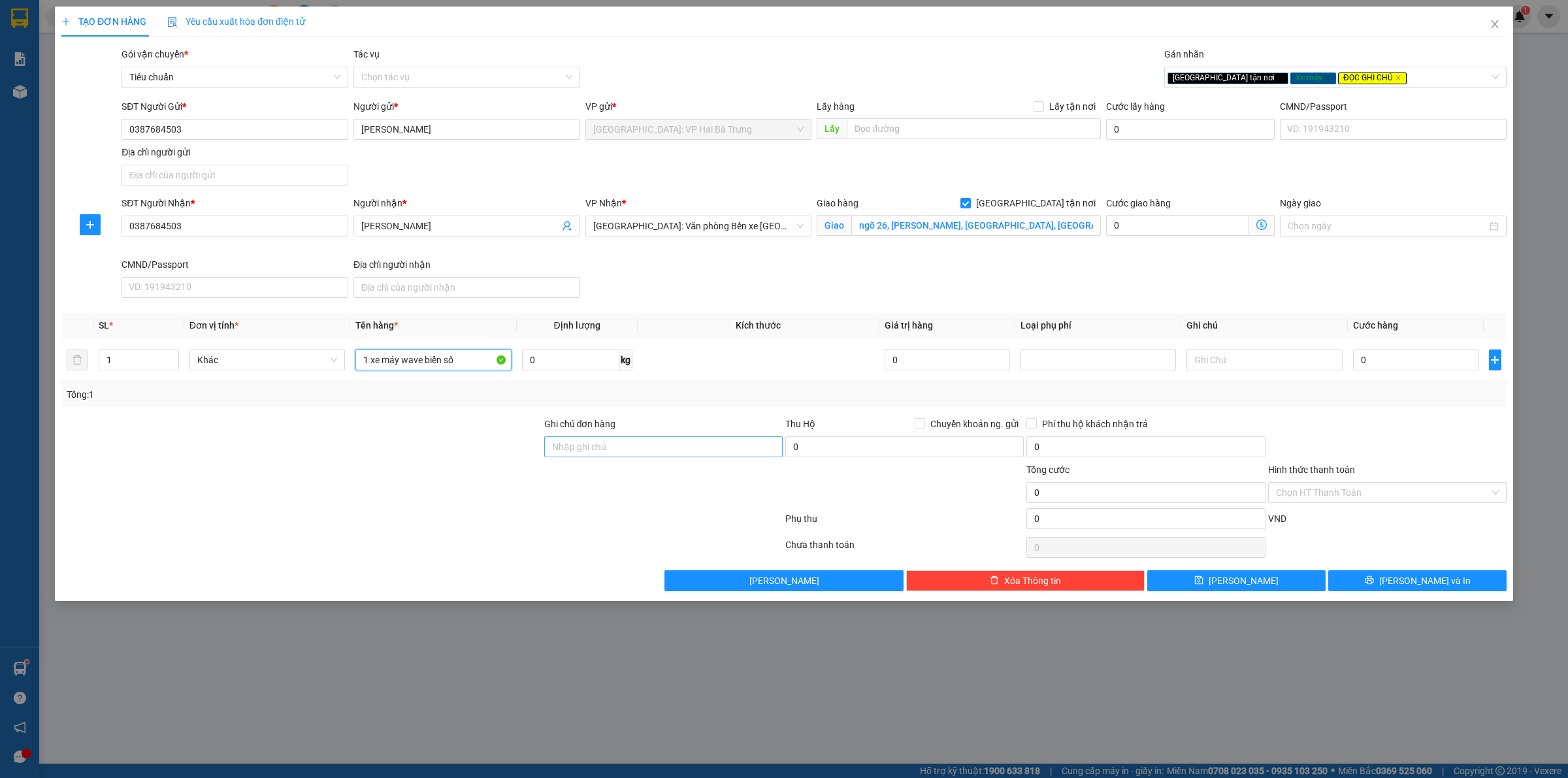
type input "1 xe máy wave biển số"
click at [697, 451] on input "Ghi chú đơn hàng" at bounding box center [663, 447] width 239 height 21
type input "có 1 chìa khoá,"
click at [456, 356] on input "1 xe máy wave biển số" at bounding box center [433, 360] width 156 height 21
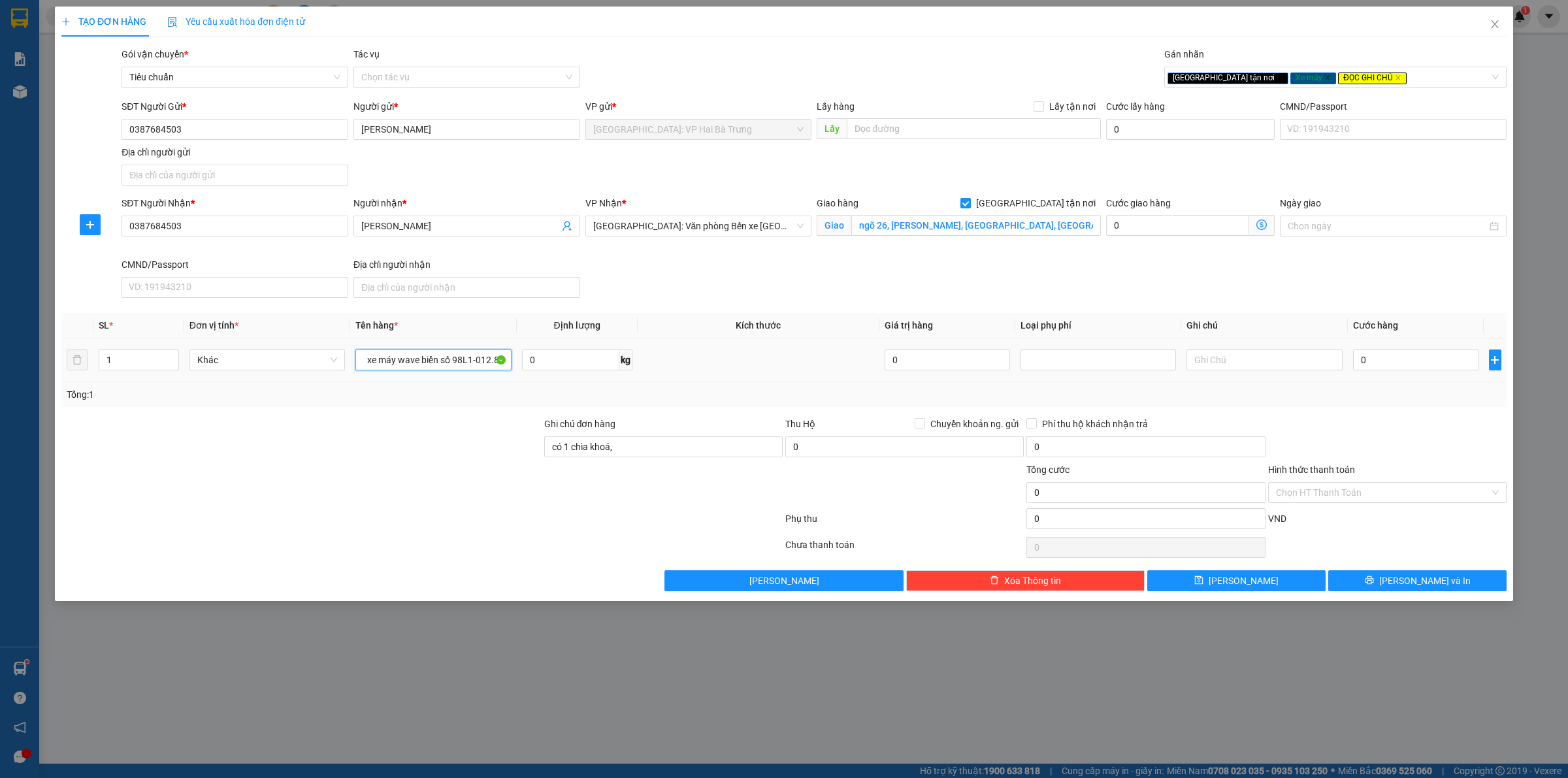
click at [475, 360] on input "1 xe máy wave biển số 98L1-012.85" at bounding box center [433, 360] width 156 height 21
click at [494, 356] on input "1 xe máy wave biển số 98L1-012.85" at bounding box center [433, 360] width 156 height 21
type input "1 xe máy wave biển số 98L1-012.85 + 2 kiện bọc xốp nổ"
drag, startPoint x: 377, startPoint y: 546, endPoint x: 373, endPoint y: 508, distance: 38.2
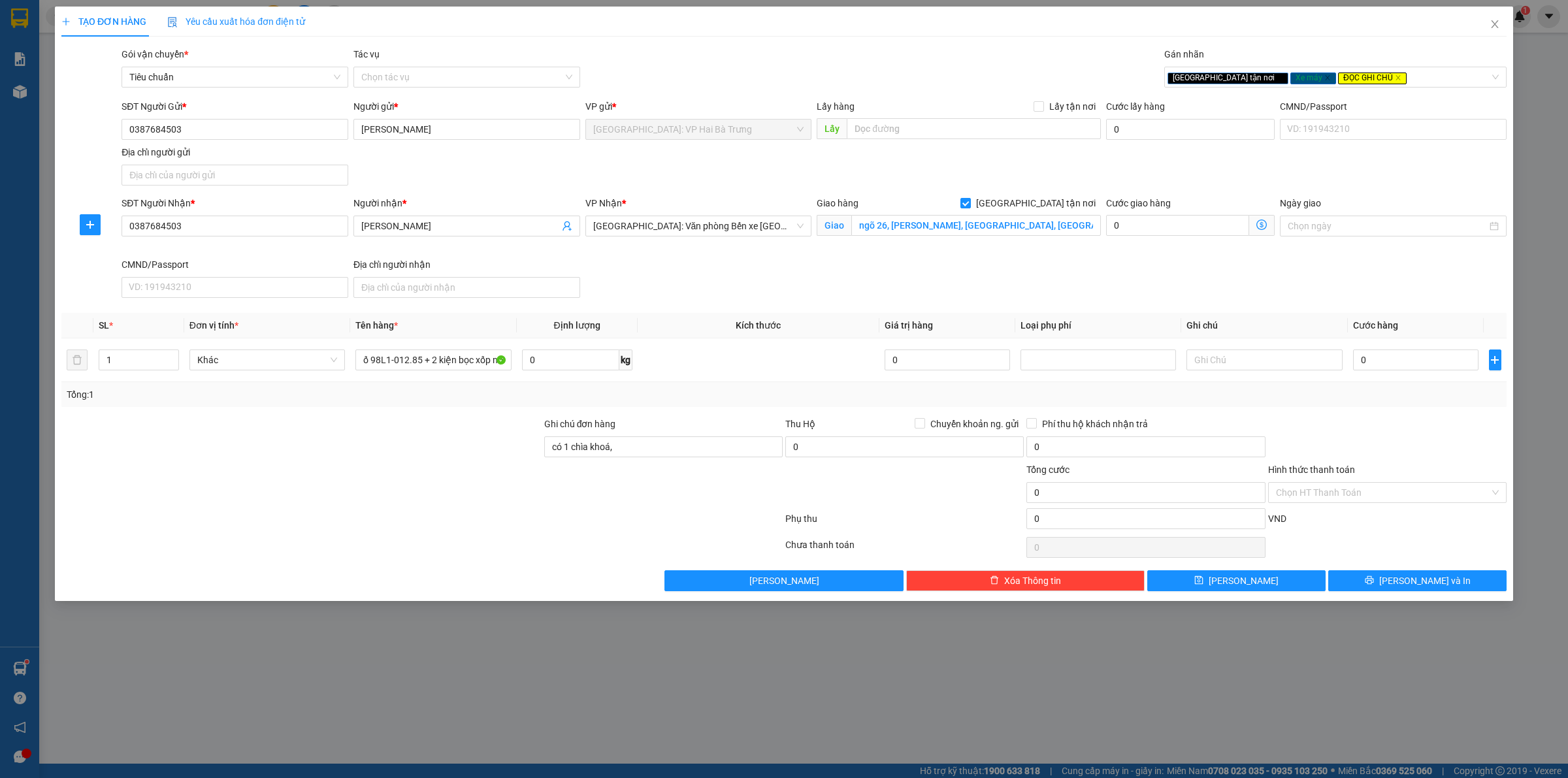
click at [377, 541] on div at bounding box center [422, 547] width 724 height 26
click at [463, 360] on input "1 xe máy wave biển số 98L1-012.85 + 2 kiện bọc xốp nổ" at bounding box center [433, 360] width 156 height 21
click at [410, 360] on input "1 xe máy wave biển số 98L1-012.85 + 2 kiện bọc xốp nổ" at bounding box center [433, 360] width 156 height 21
click at [171, 354] on span "up" at bounding box center [172, 357] width 8 height 8
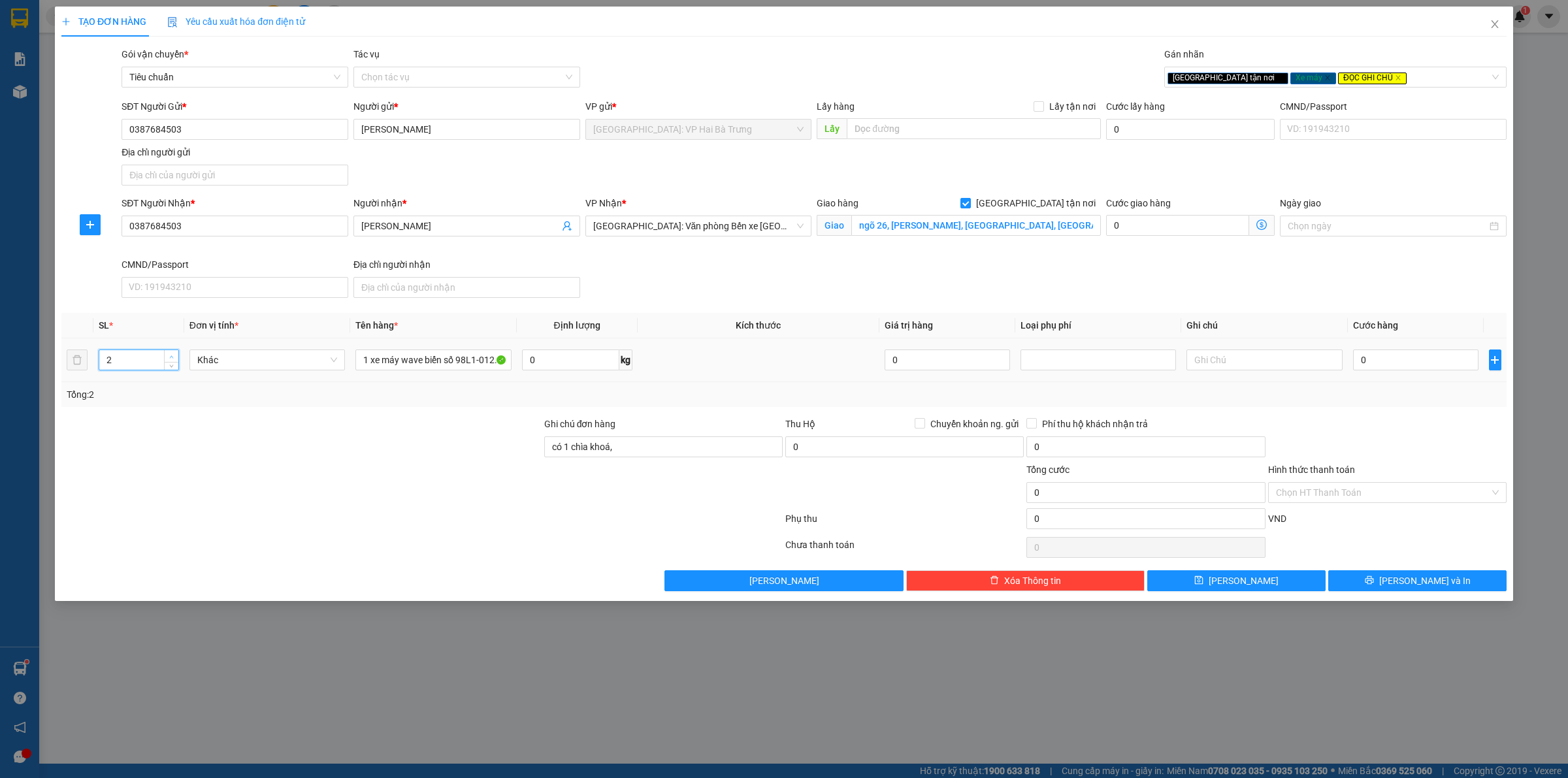
type input "3"
click at [171, 354] on span "up" at bounding box center [172, 357] width 8 height 8
click at [701, 457] on input "có 1 chìa khoá," at bounding box center [663, 447] width 239 height 21
type input "có 1 chìa khoá, không giấy tờ, 2 gương, 1 mũ"
click at [1021, 268] on div "SĐT Người Nhận * 0387684503 Người nhận * hồng hạnh VP Nhận * Hải Phòng: Văn phò…" at bounding box center [813, 249] width 1390 height 107
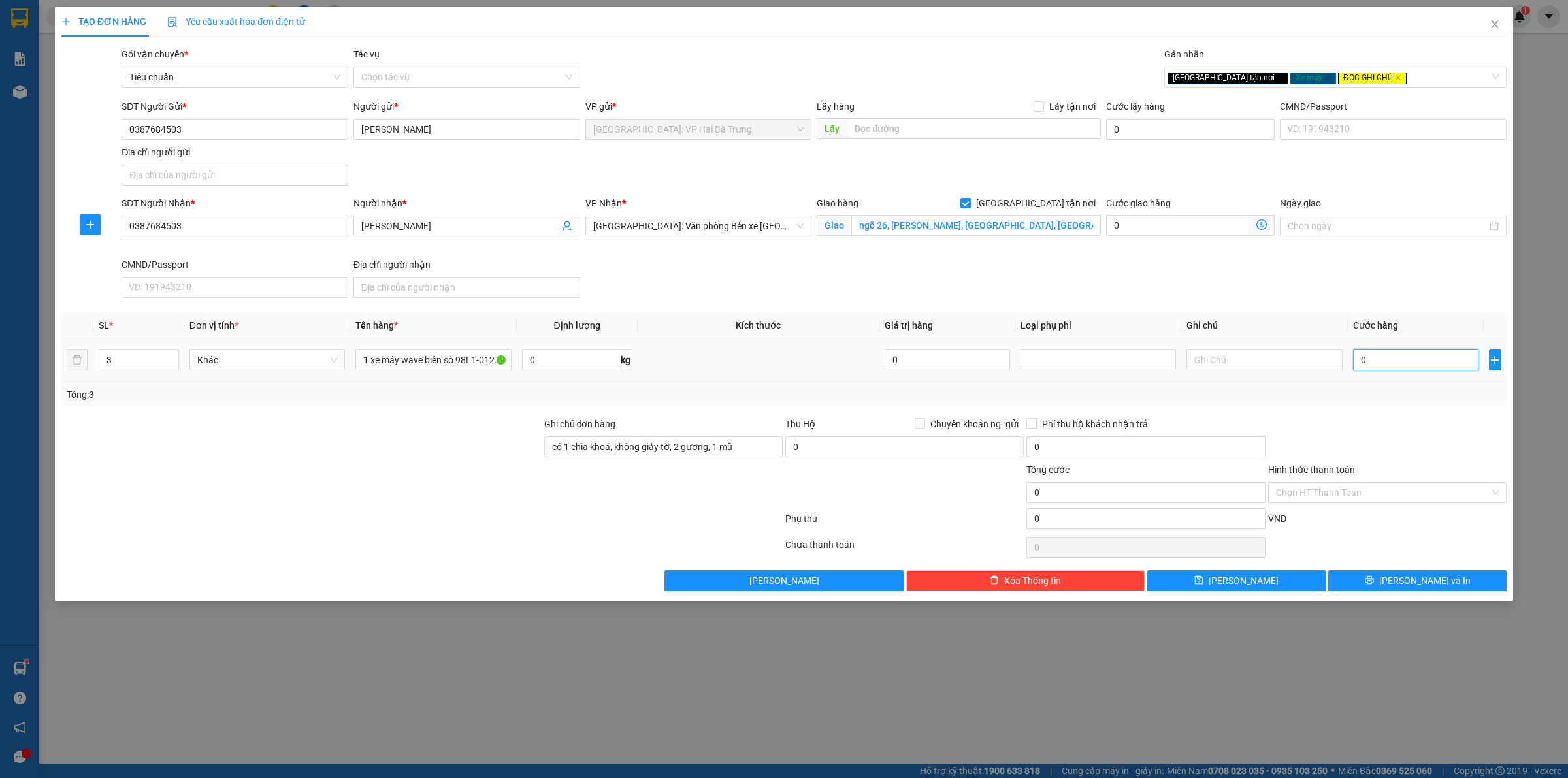
click at [1432, 368] on input "0" at bounding box center [1416, 360] width 126 height 21
click at [1458, 363] on input "0" at bounding box center [1416, 360] width 126 height 21
type input "03"
type input "3"
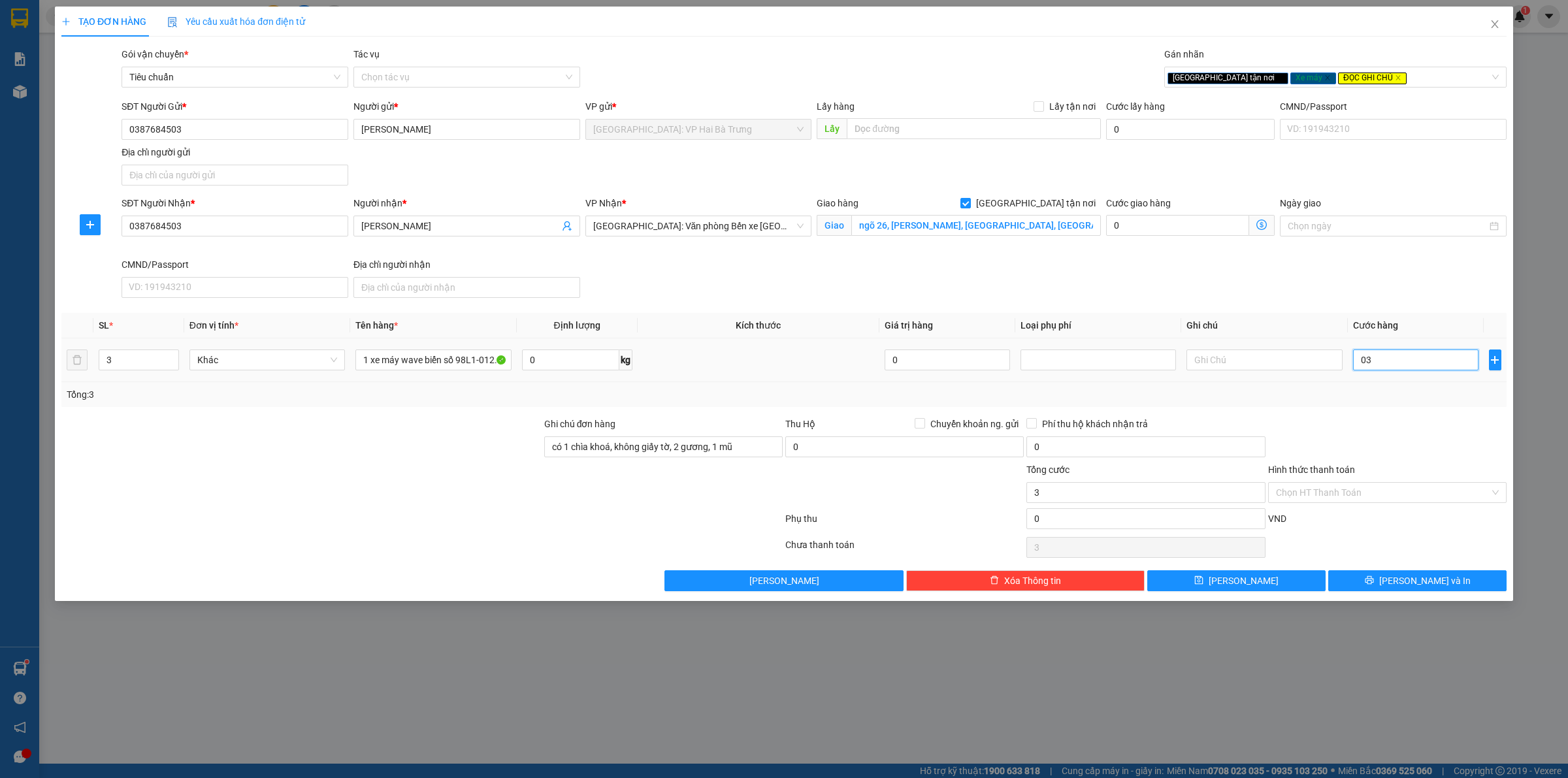
type input "037"
type input "37"
click at [1458, 363] on input "037" at bounding box center [1416, 360] width 126 height 21
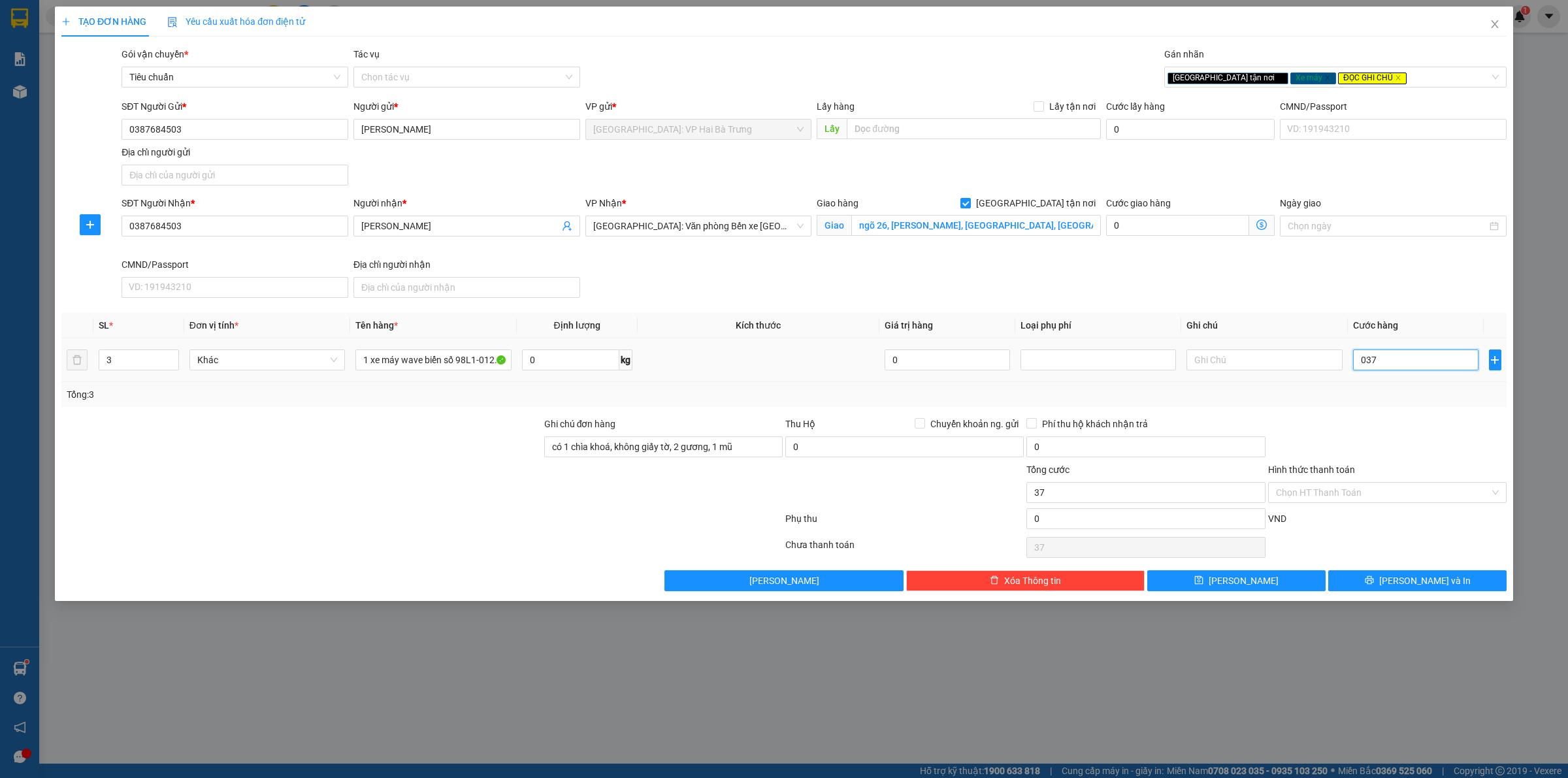
click at [1458, 363] on input "037" at bounding box center [1416, 360] width 126 height 21
type input "3"
type input "37"
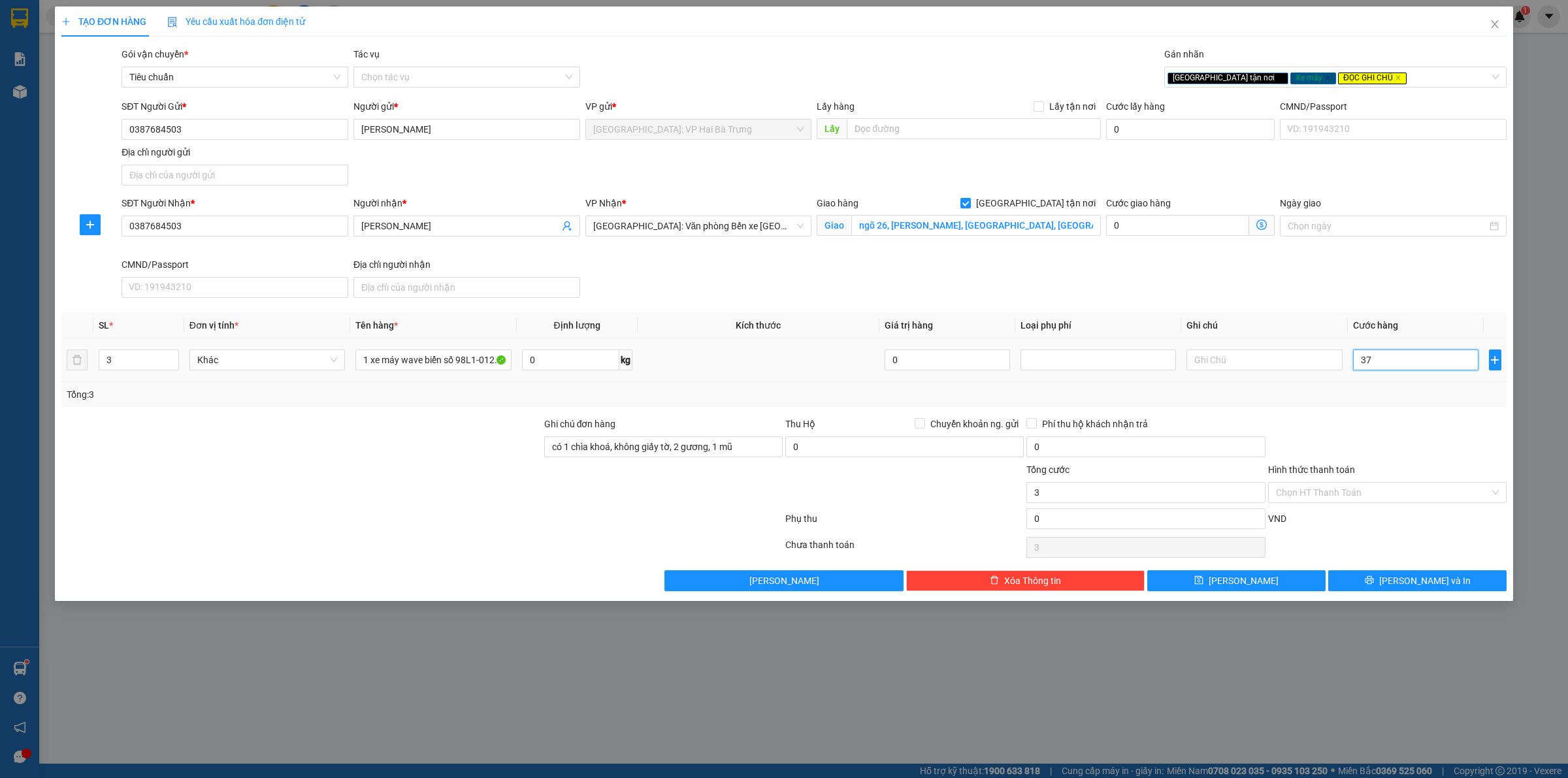
type input "37"
type input "3"
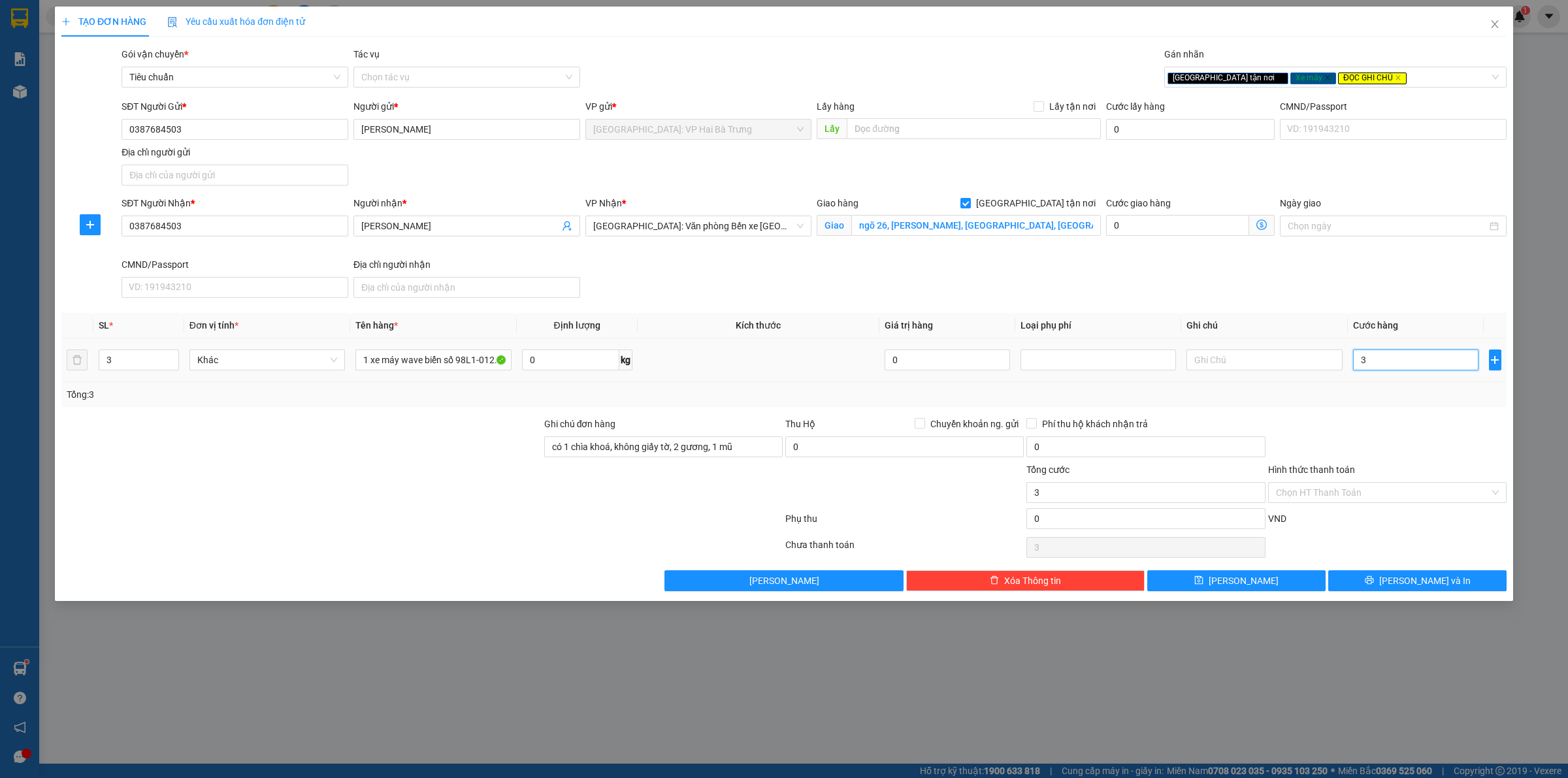
type input "36"
type input "360"
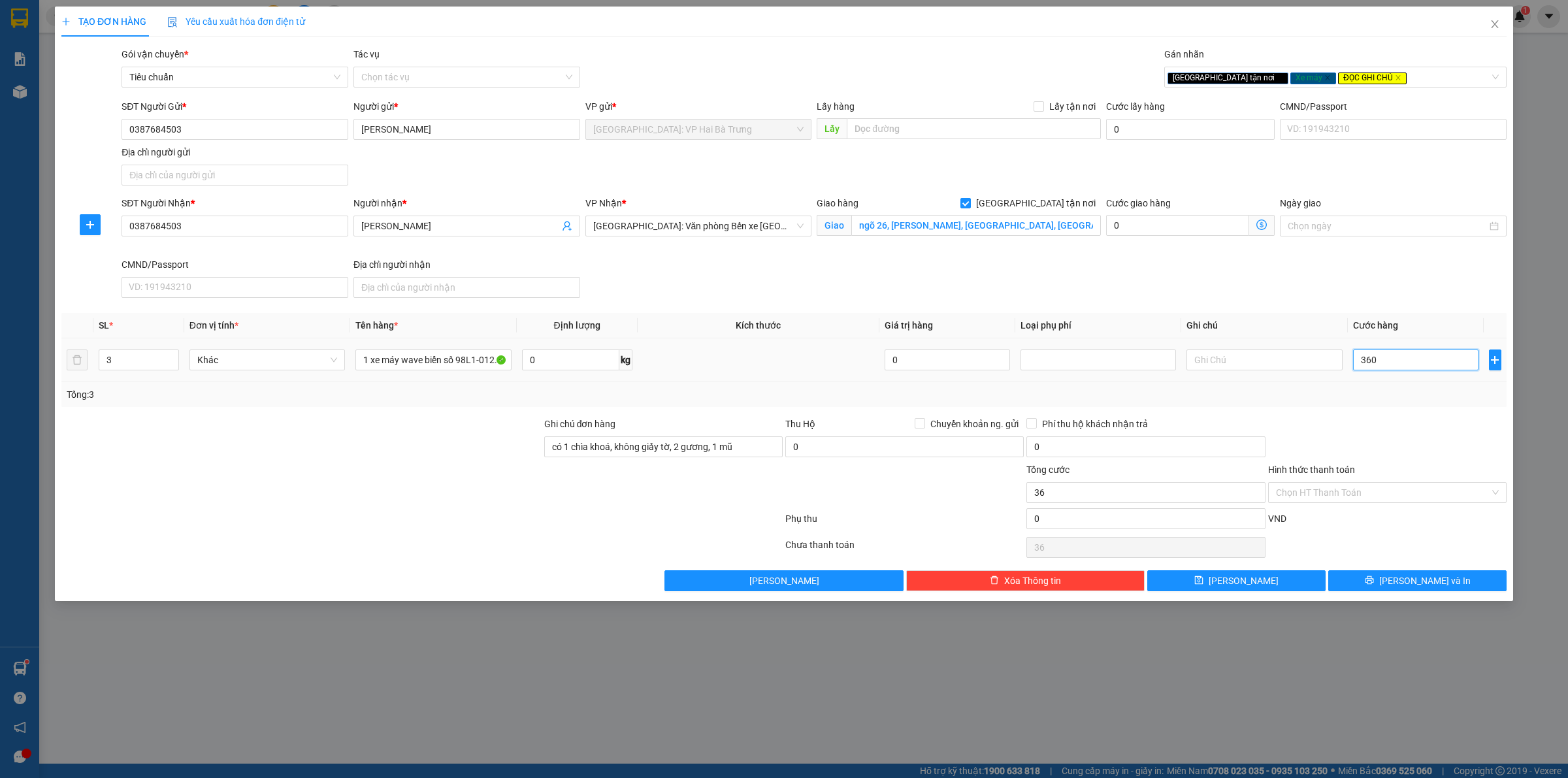
type input "360"
type input "3.600"
type input "36.000"
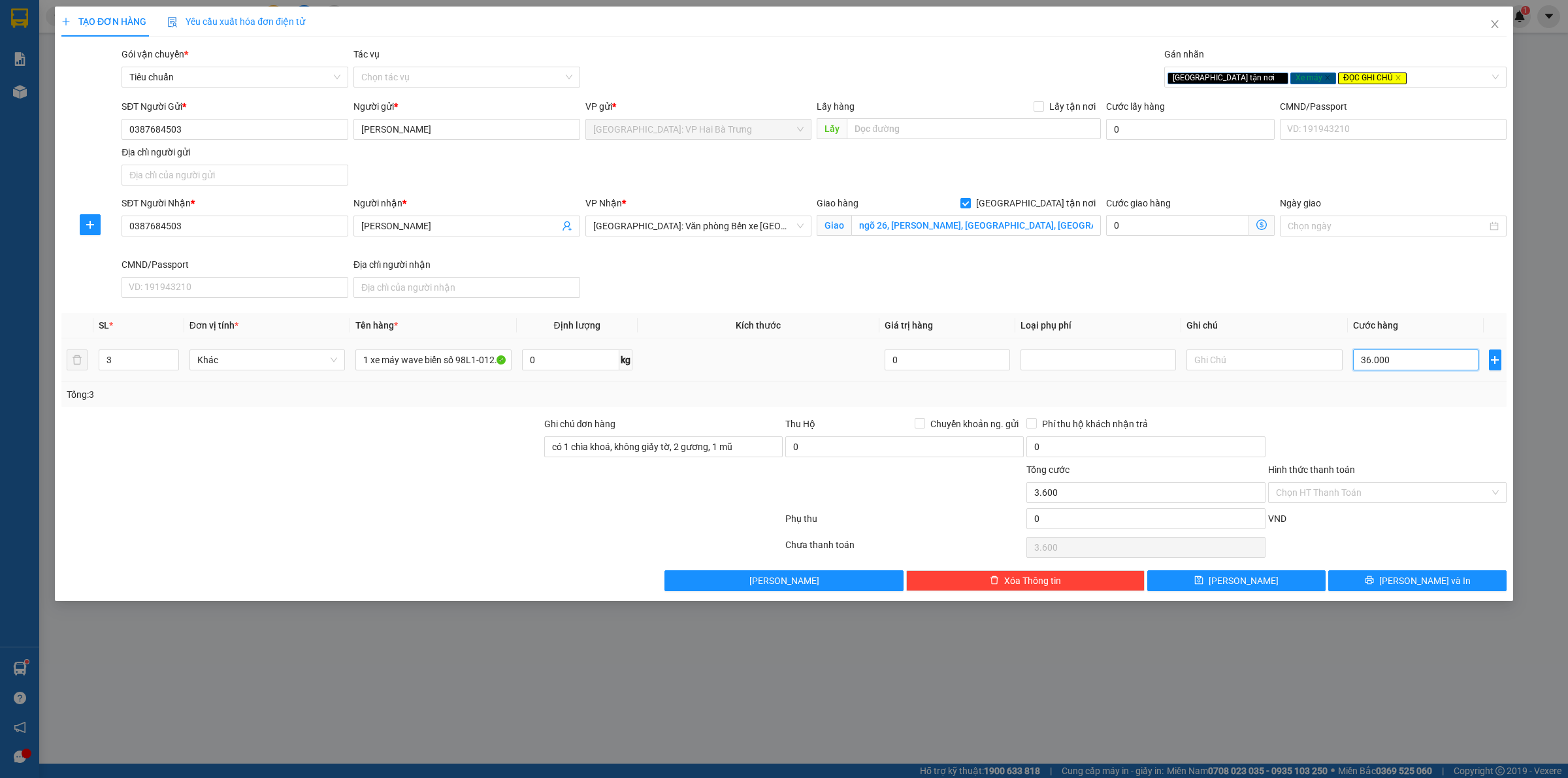
type input "36.000"
type input "360.000"
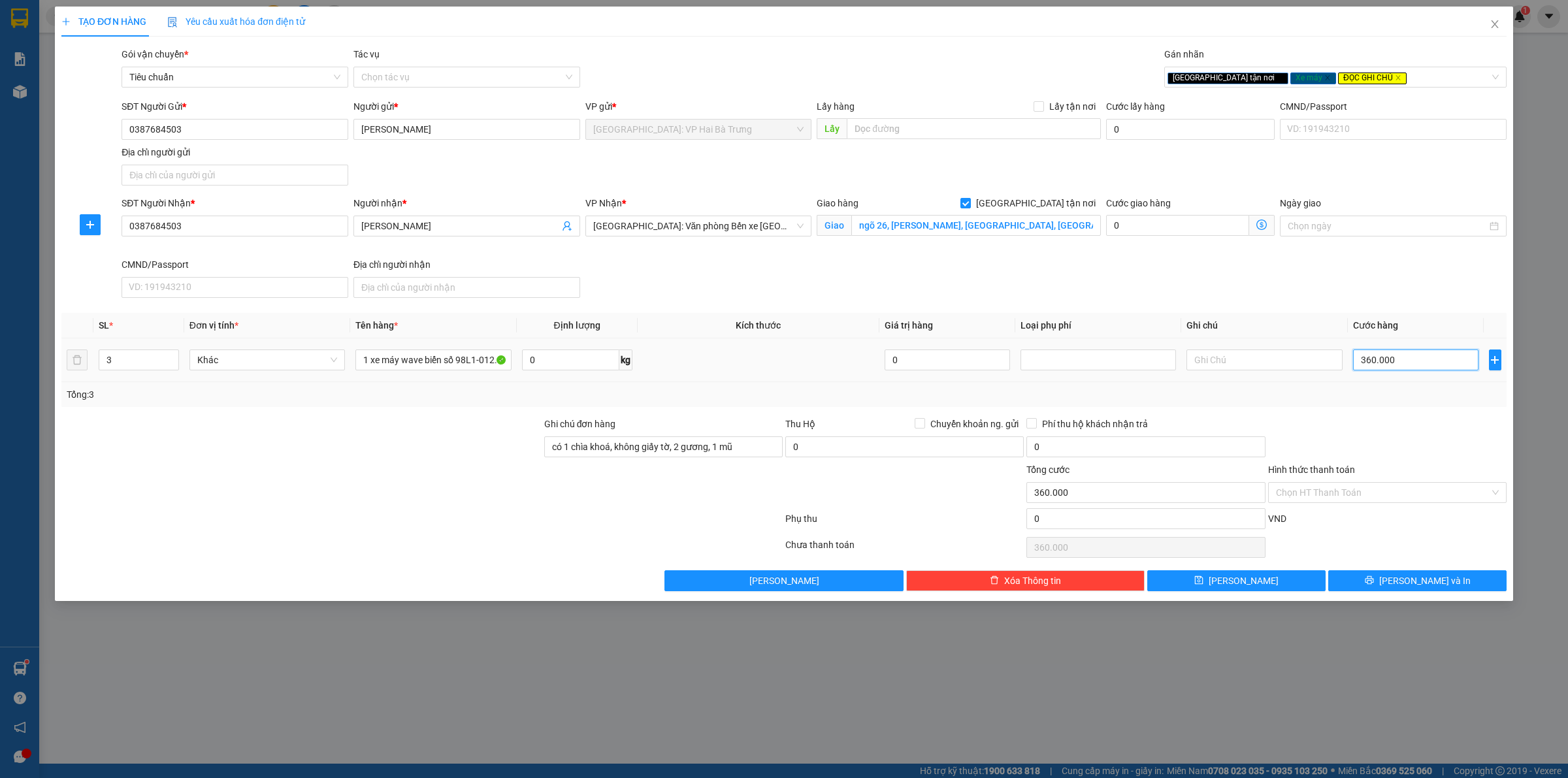
type input "3.600.000"
type input "360.000"
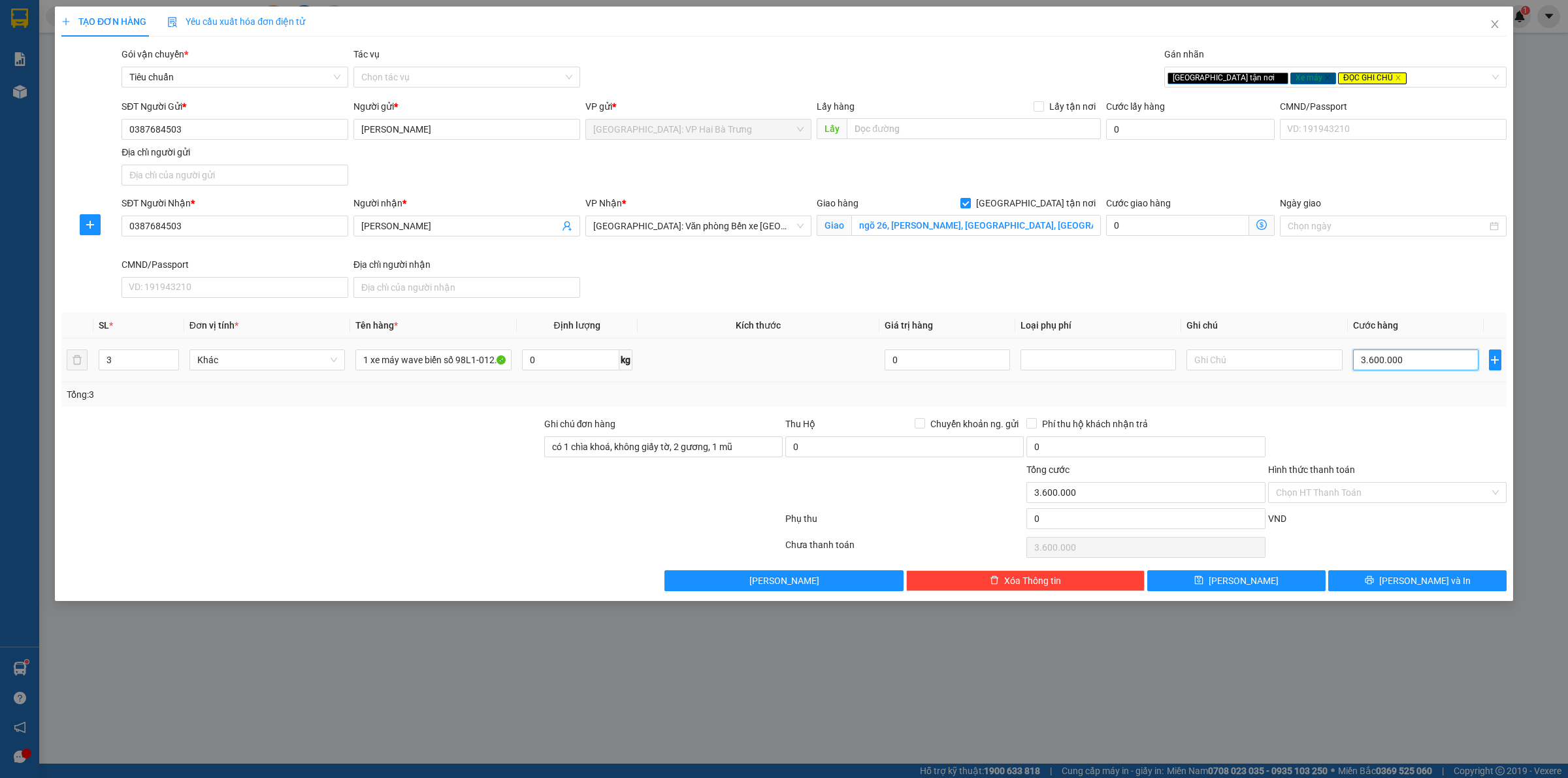
type input "360.000"
click at [1111, 520] on input "0" at bounding box center [1146, 518] width 239 height 21
type input "360.008"
type input "8"
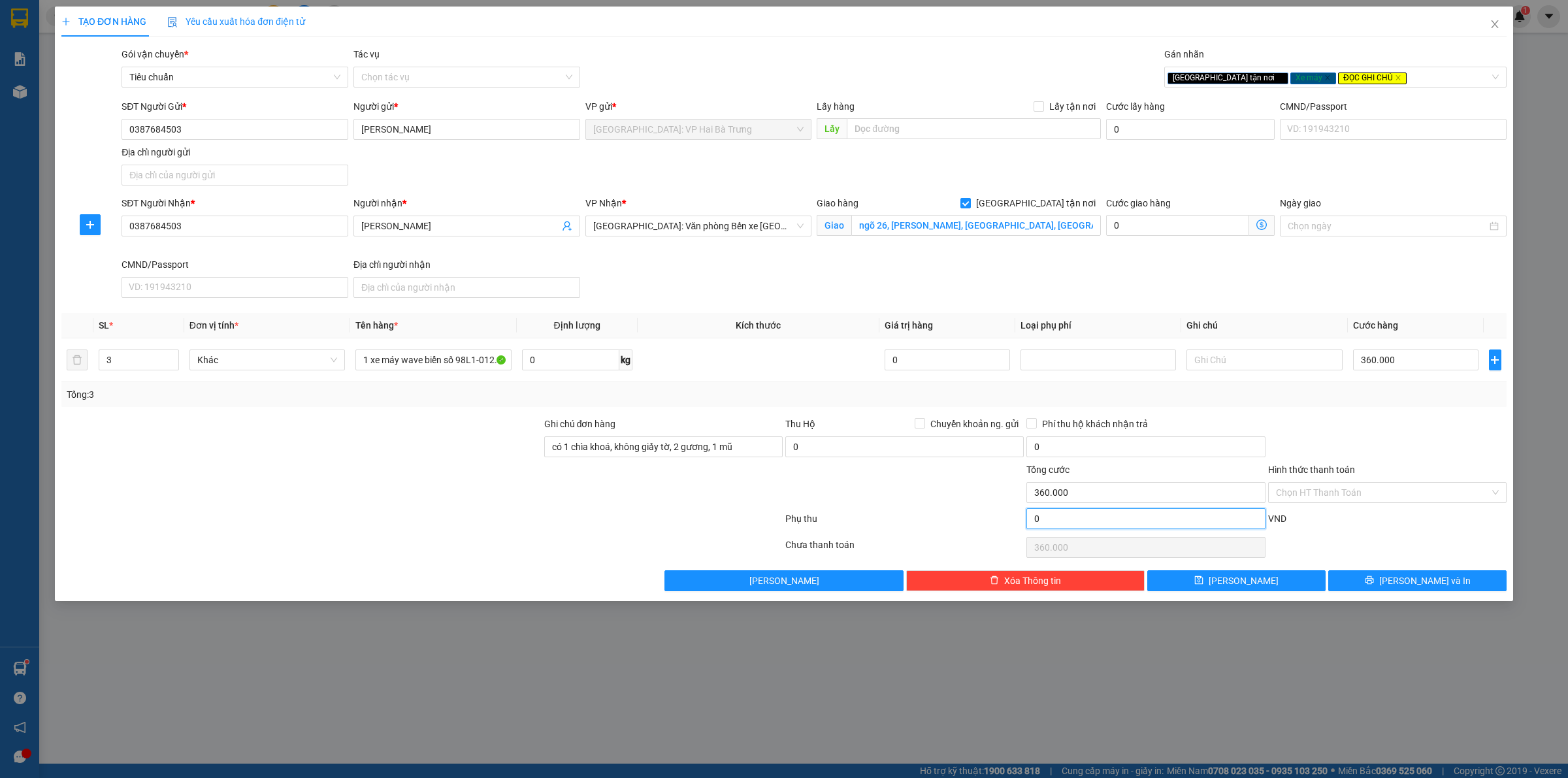
type input "360.008"
type input "80"
type input "360.080"
type input "360.800"
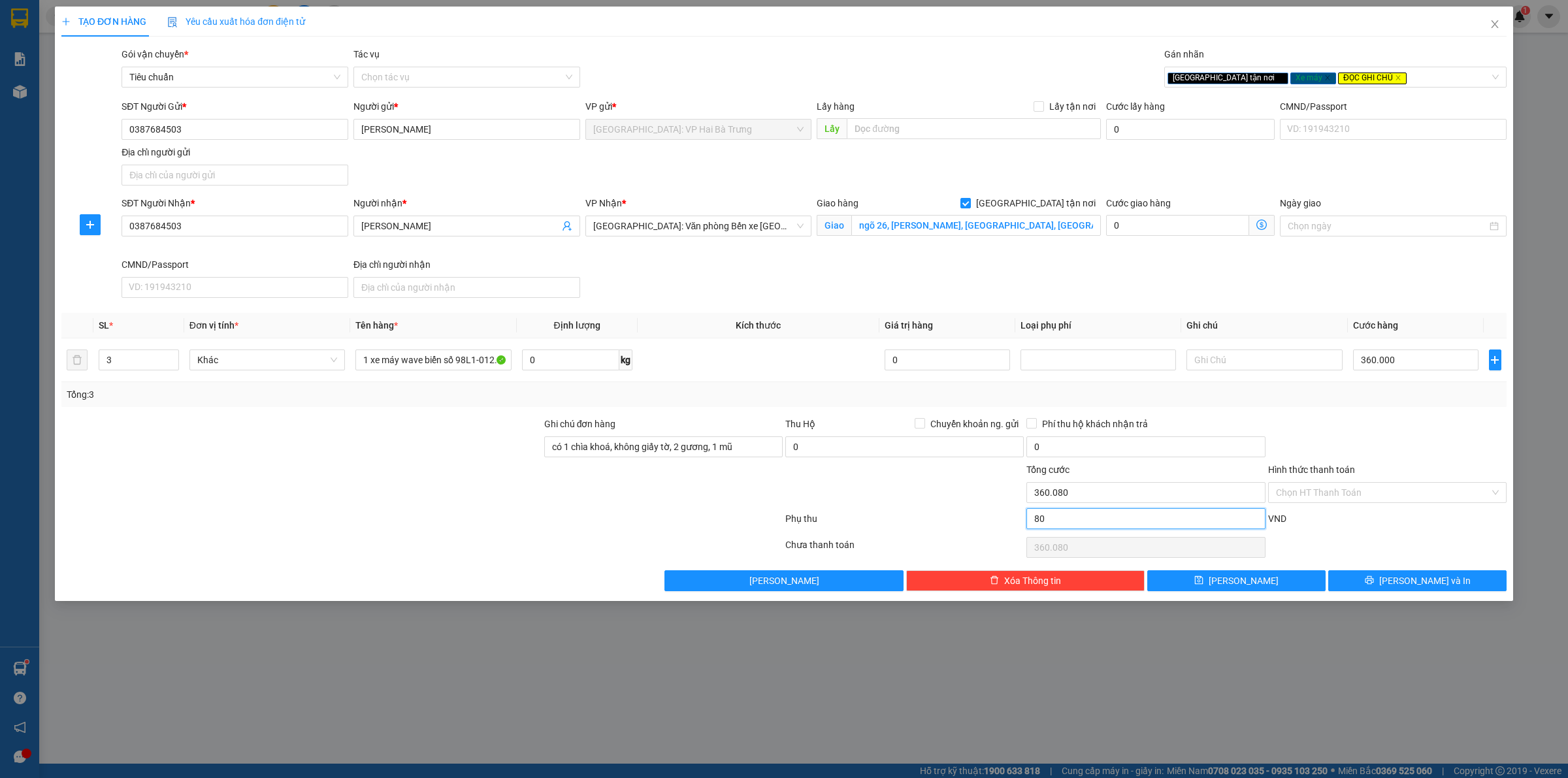
type input "800"
type input "360.800"
type input "8.000"
type input "368.000"
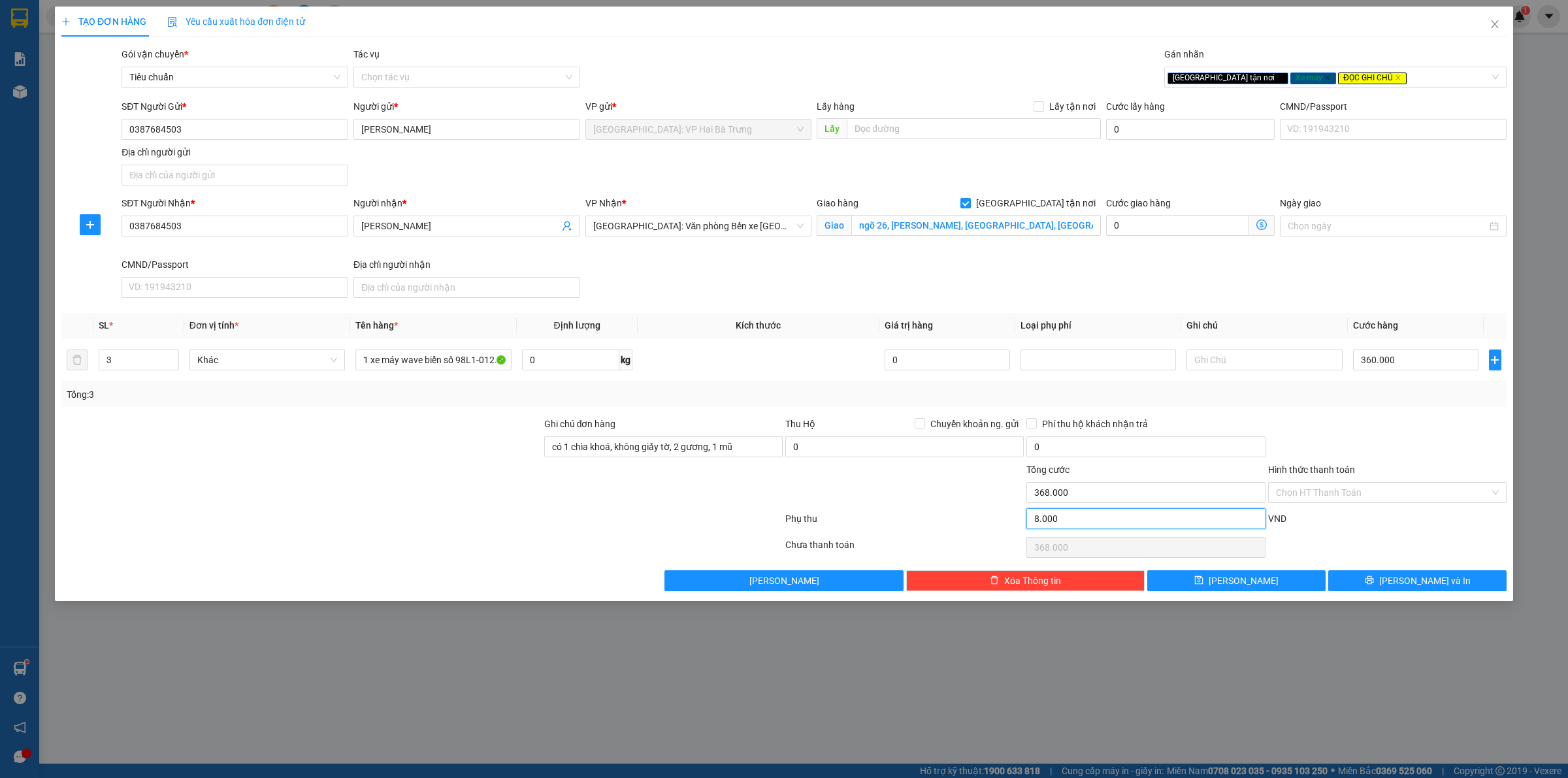
type input "80.000"
type input "440.000"
click at [1111, 520] on input "80.000" at bounding box center [1146, 518] width 239 height 21
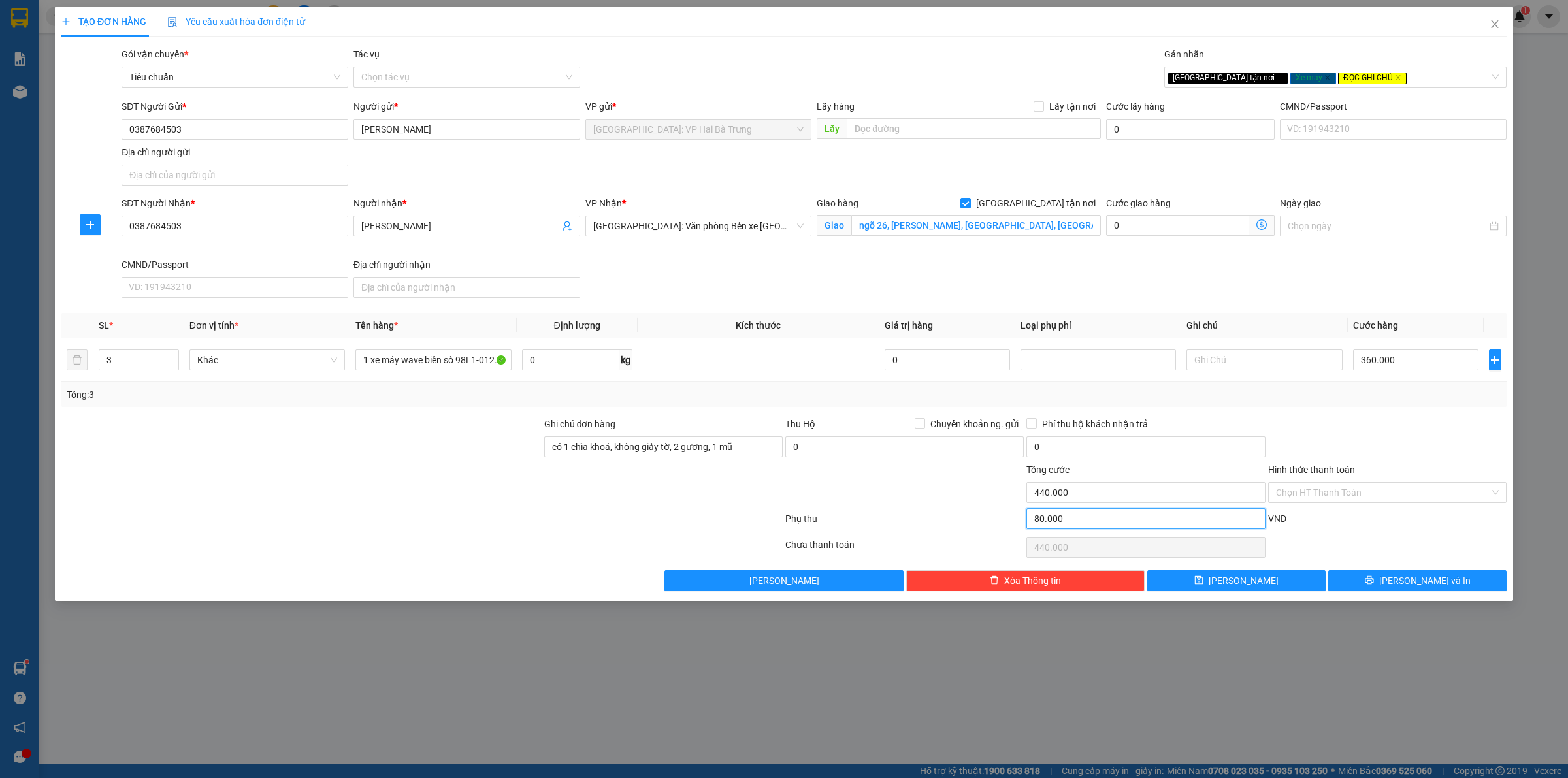
click at [1111, 520] on input "80.000" at bounding box center [1146, 518] width 239 height 21
type input "7"
type input "360.007"
type input "70"
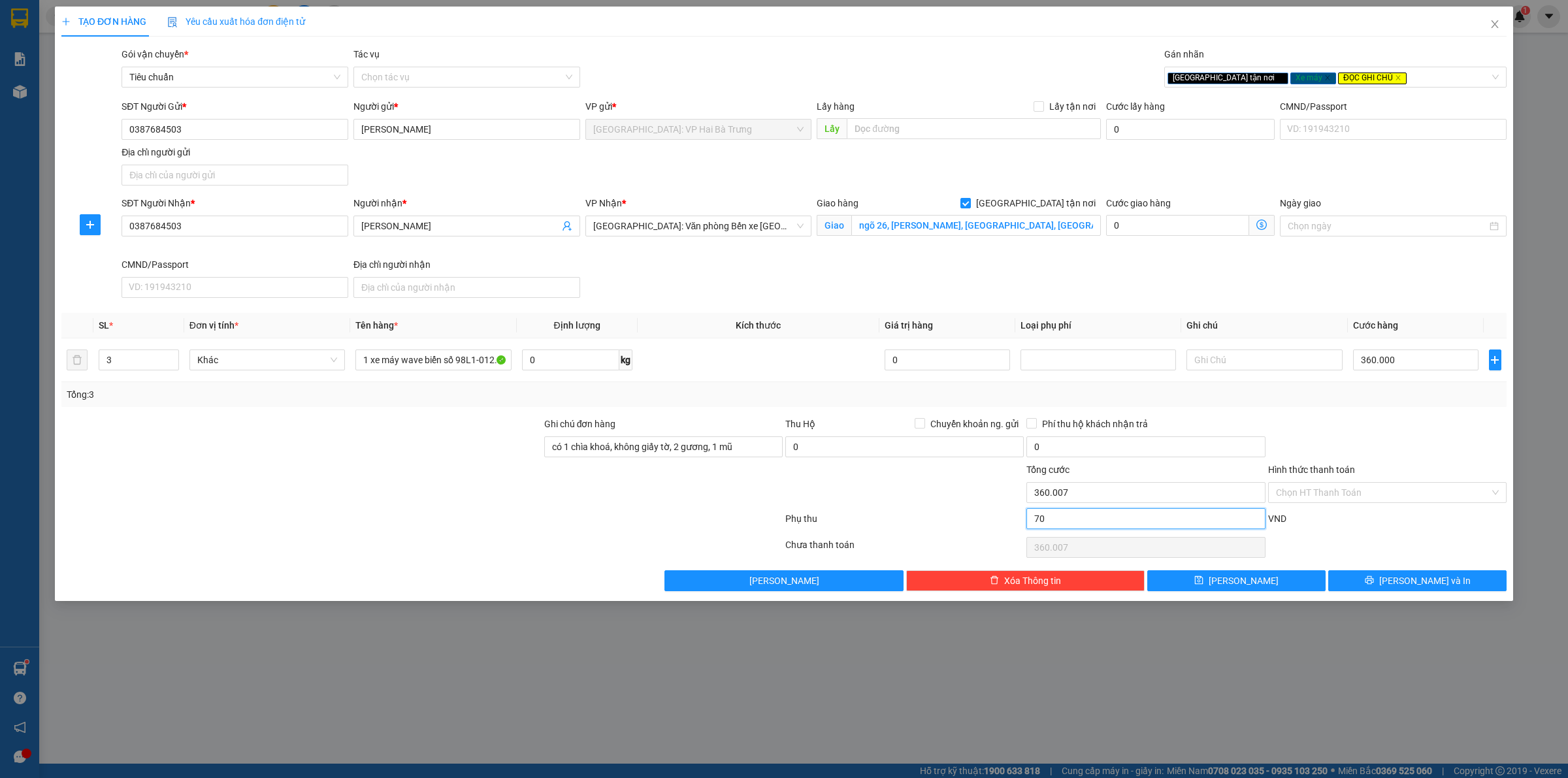
type input "360.070"
type input "700"
type input "360.700"
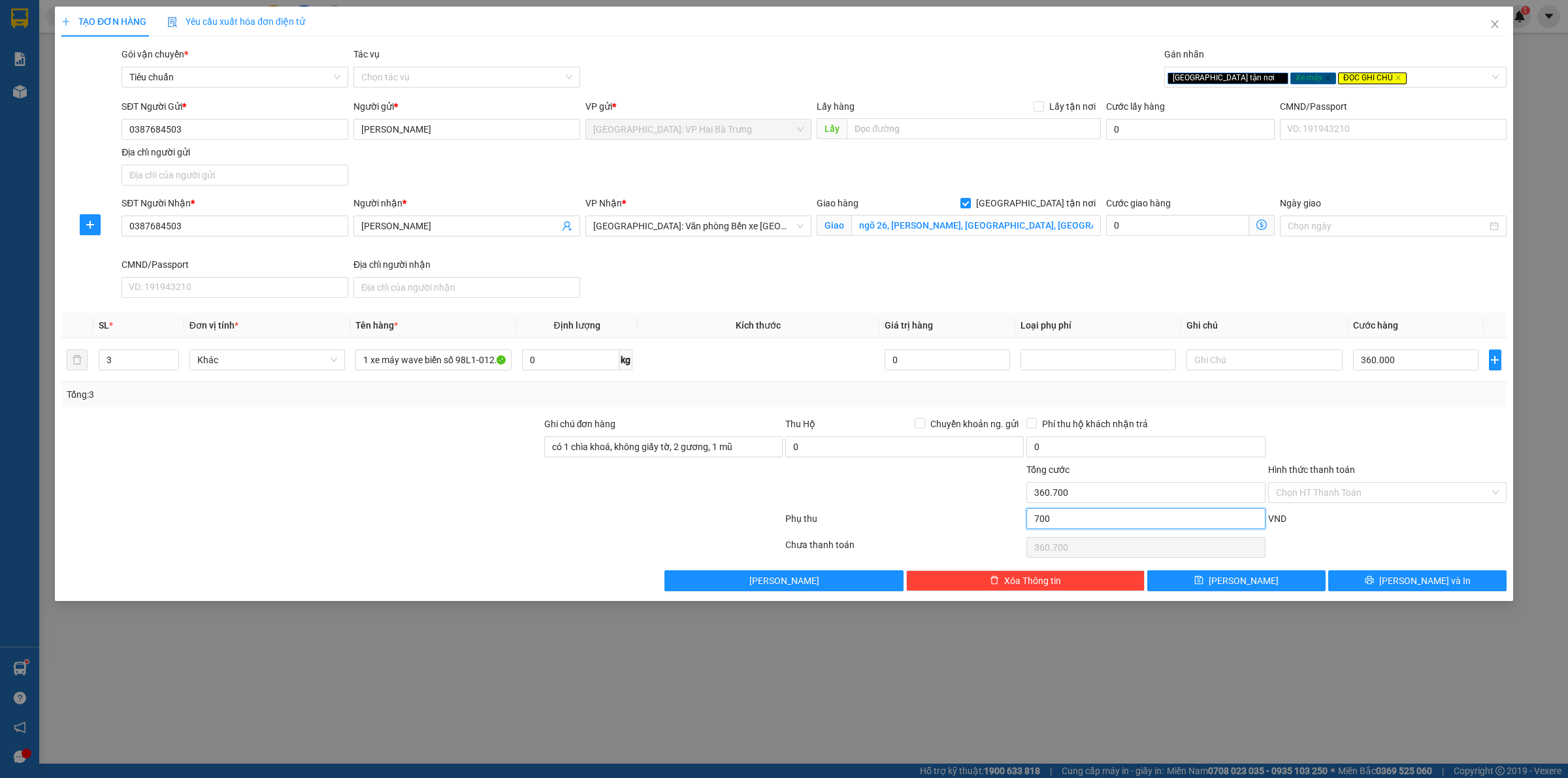
type input "7.000"
type input "367.000"
type input "70.000"
type input "430.000"
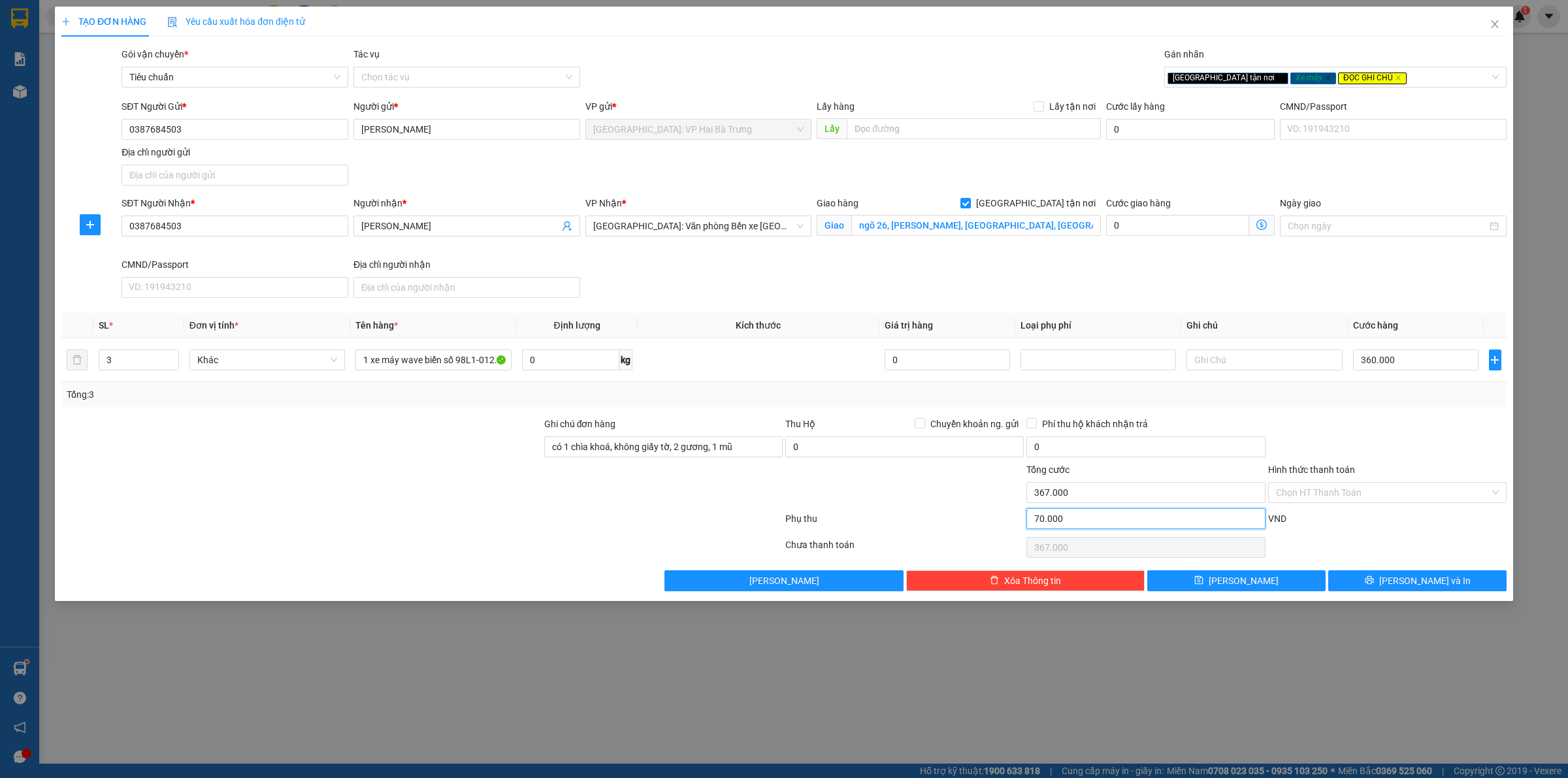
type input "430.000"
type input "700.000"
type input "1.060.000"
type input "70.000"
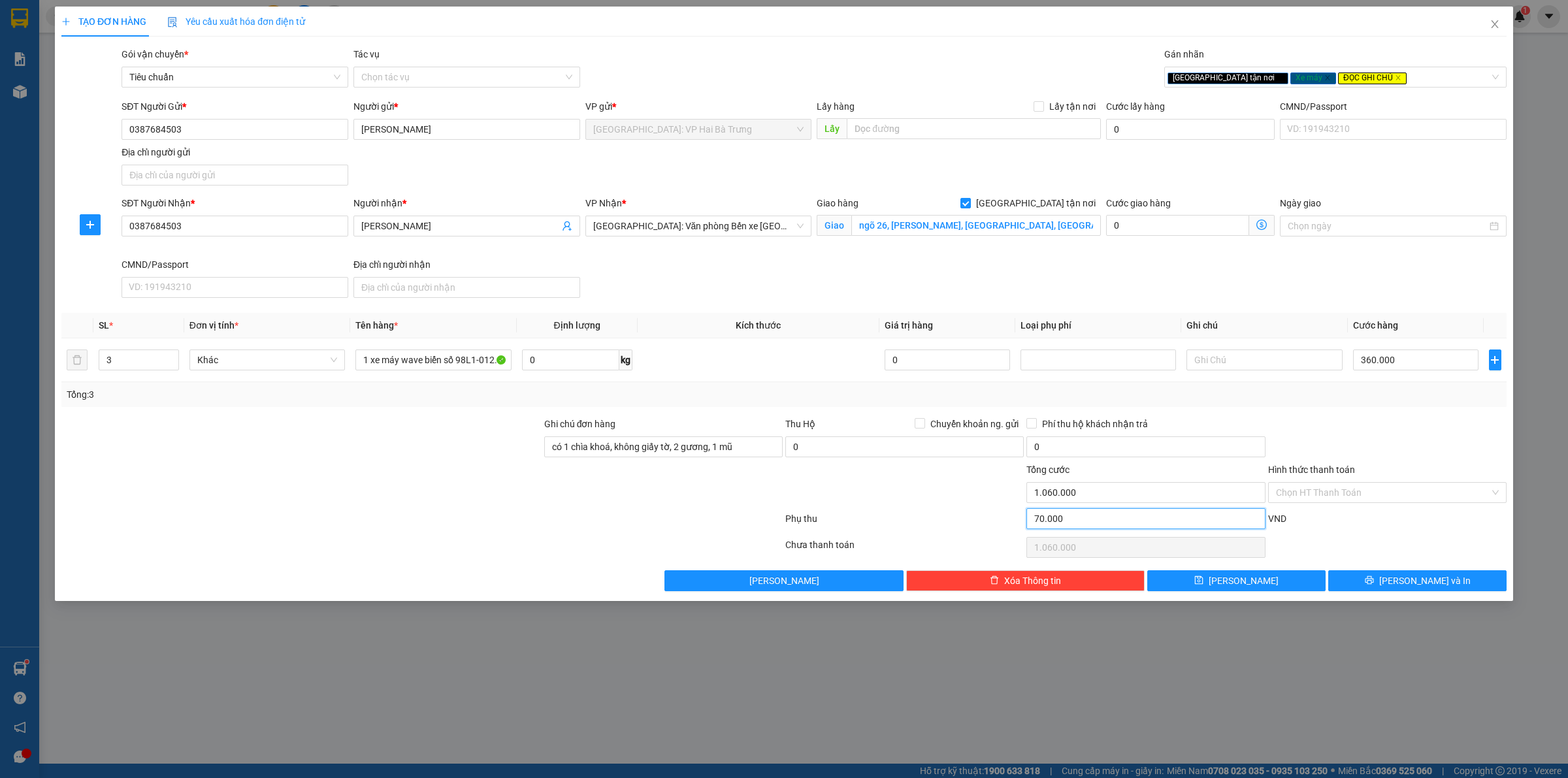
type input "430.000"
click at [1144, 524] on input "70.000" at bounding box center [1146, 518] width 239 height 21
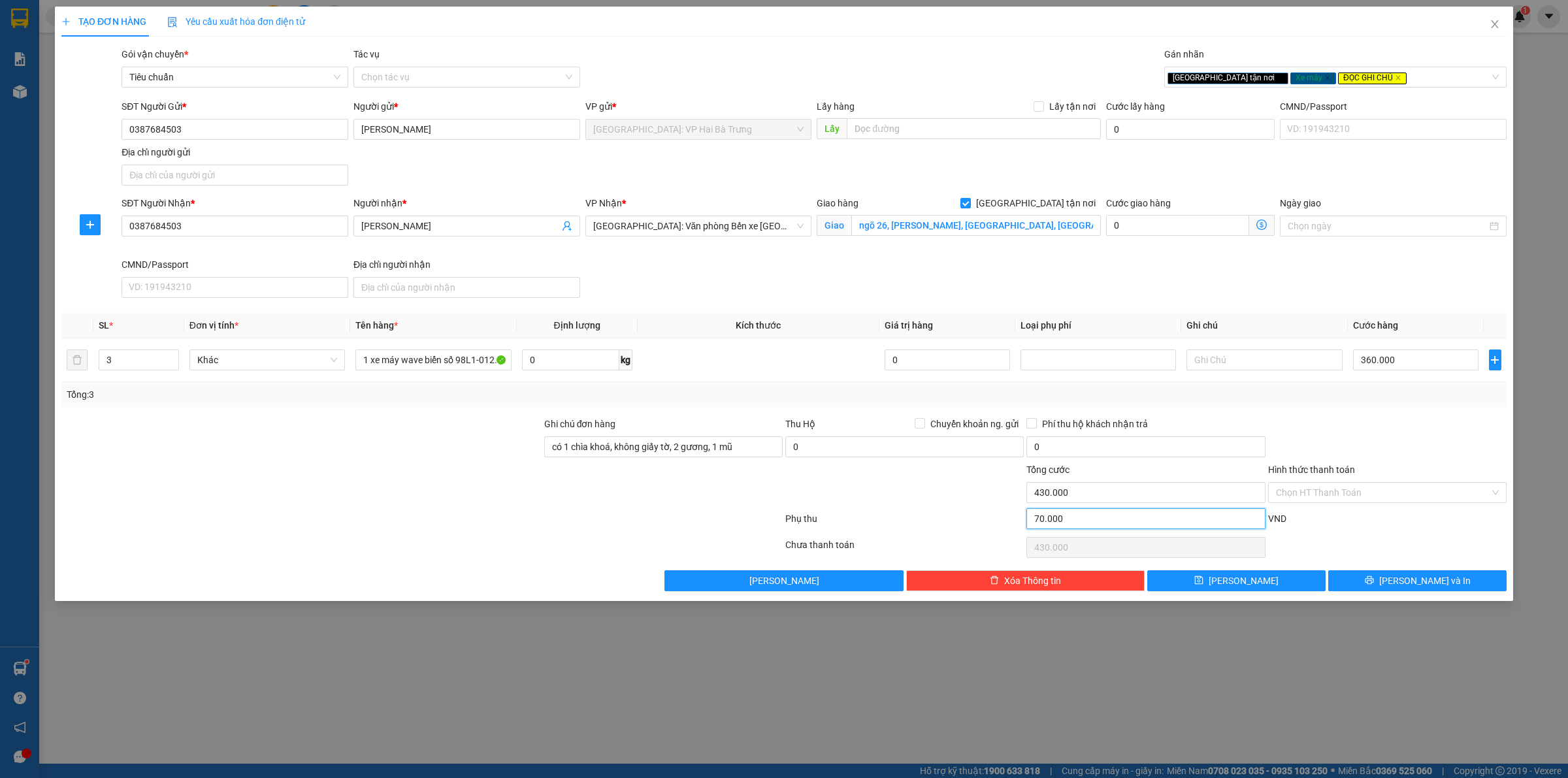
type input "360.006"
type input "6"
type input "360.006"
type input "60"
type input "360.060"
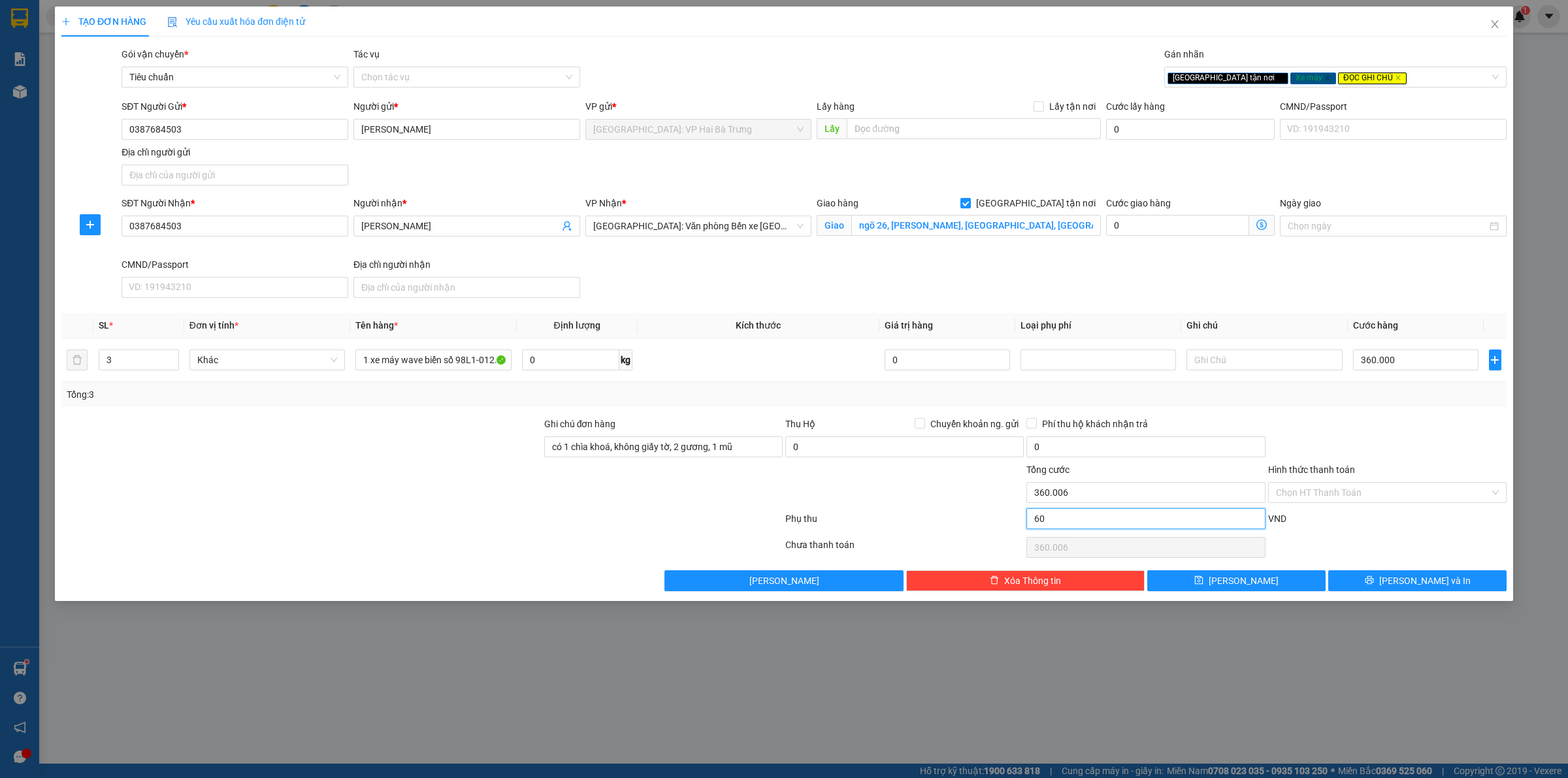
type input "360.060"
type input "600"
type input "360.600"
type input "6.000"
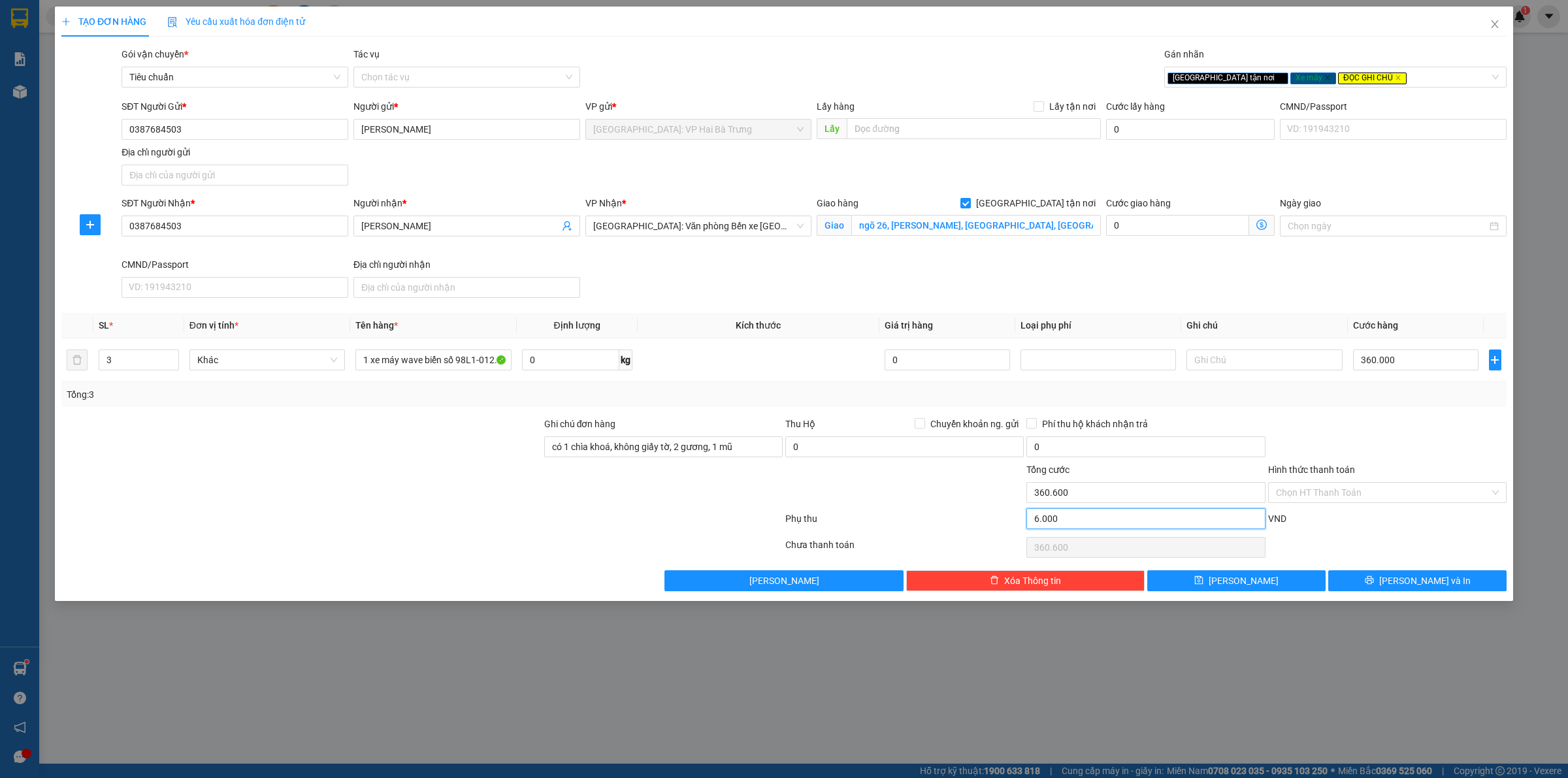
type input "366.000"
type input "60.000"
type input "420.000"
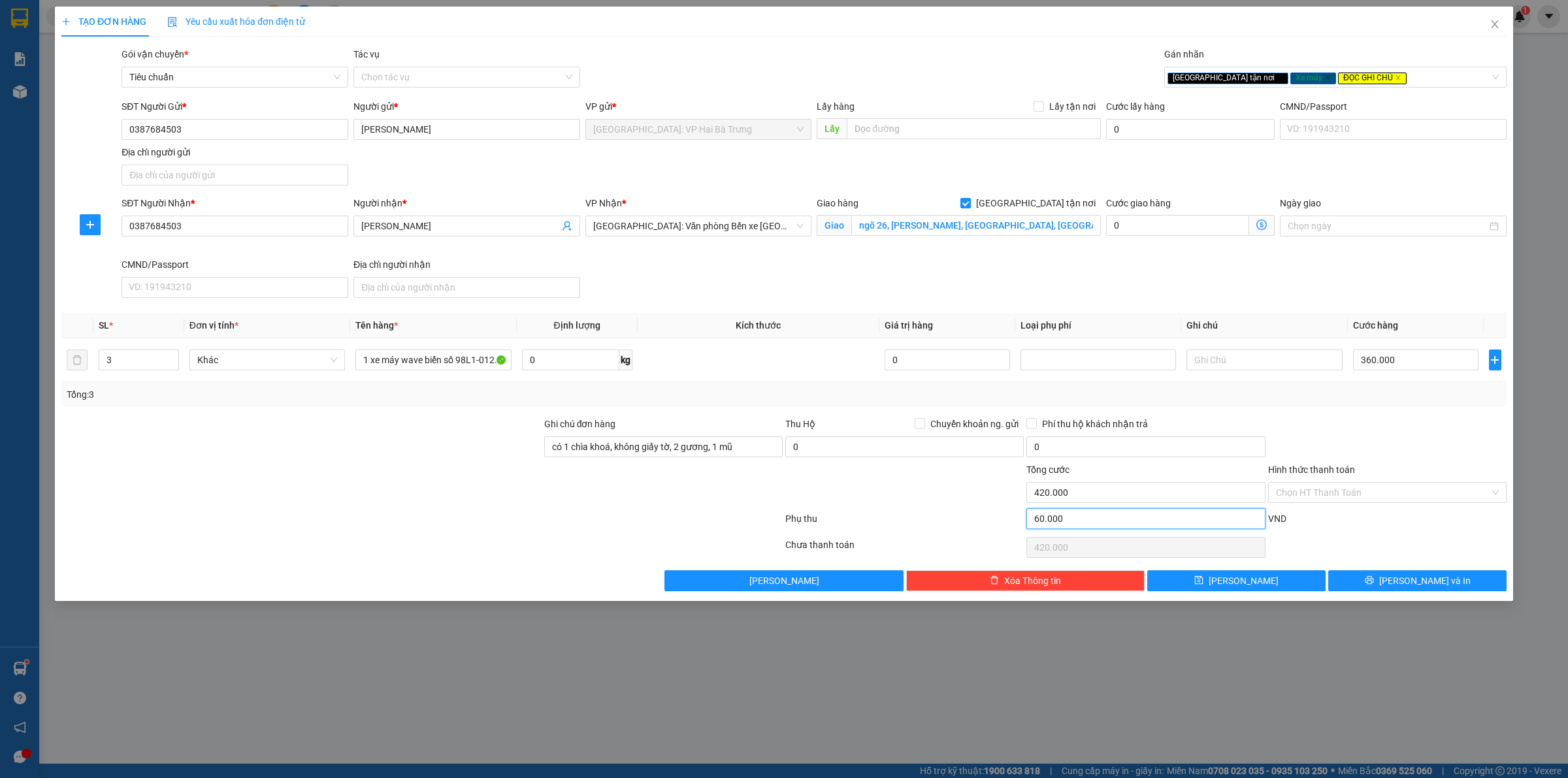
type input "60.000"
click at [1383, 422] on div at bounding box center [1387, 439] width 241 height 46
click at [856, 223] on input "ngõ 26, tiêu dao, hà khẩu, hạ long, quảng ninh" at bounding box center [976, 226] width 250 height 21
click at [860, 231] on input "ngõ 26, tiêu dao, hà khẩu, hạ long, quảng ninh" at bounding box center [976, 226] width 250 height 21
click at [1356, 78] on div "Giao tận nơi Xe máy ĐỌC GHI CHÚ" at bounding box center [1329, 77] width 322 height 15
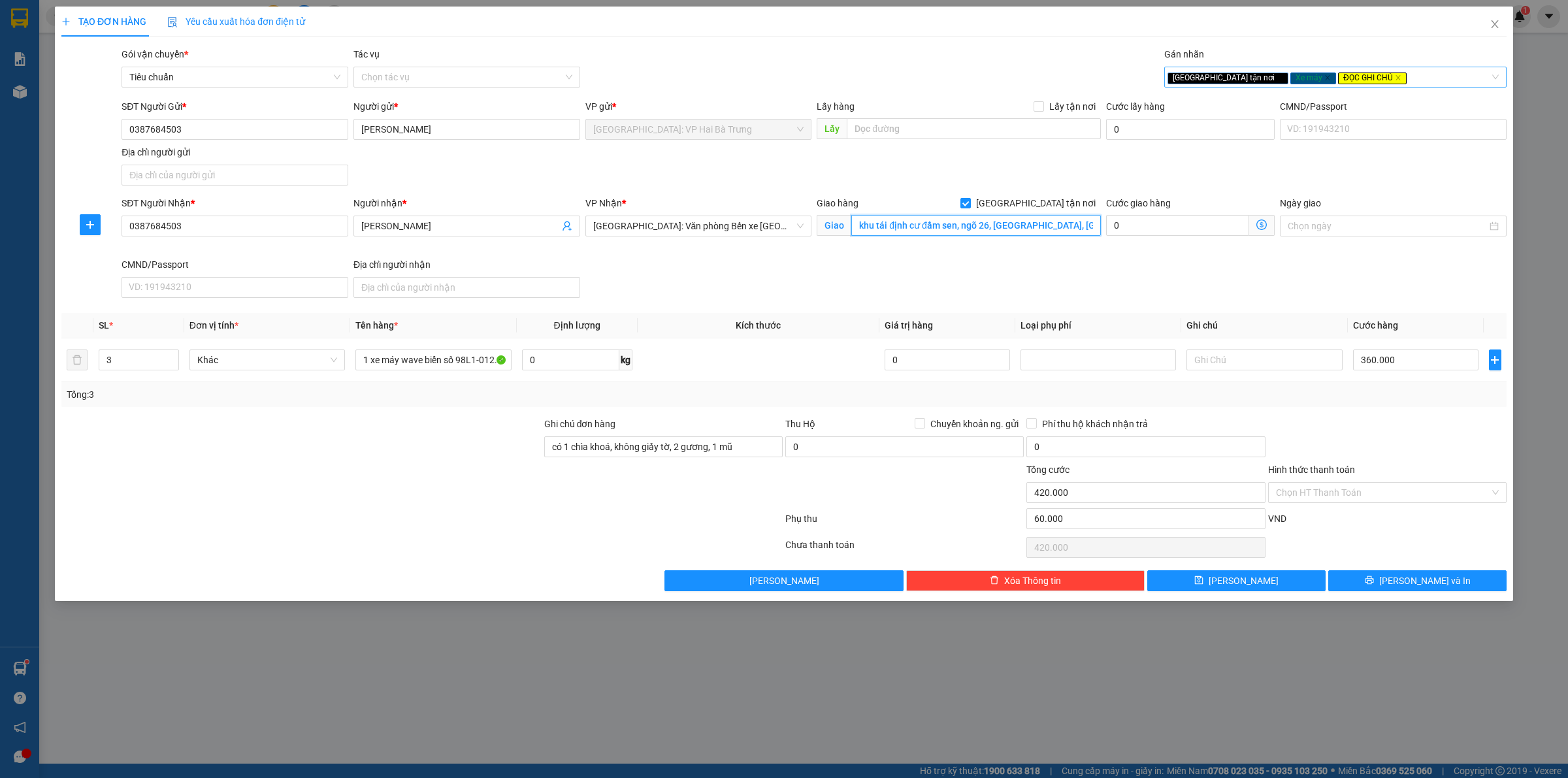
type input "khu tái định cư đầm sen, ngõ 26, [GEOGRAPHIC_DATA], [GEOGRAPHIC_DATA], [GEOGRAP…"
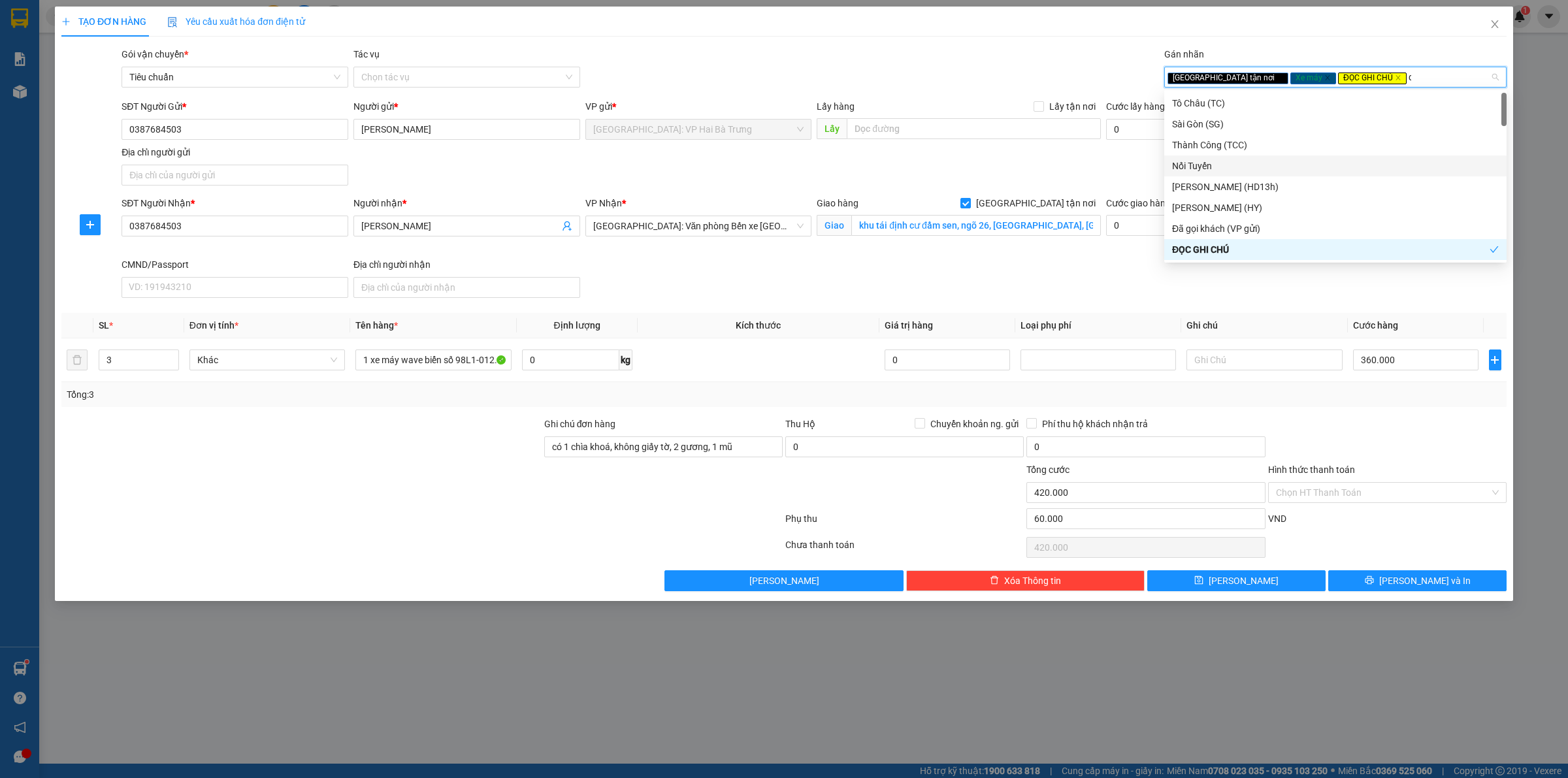
type input "d"
type input "đ"
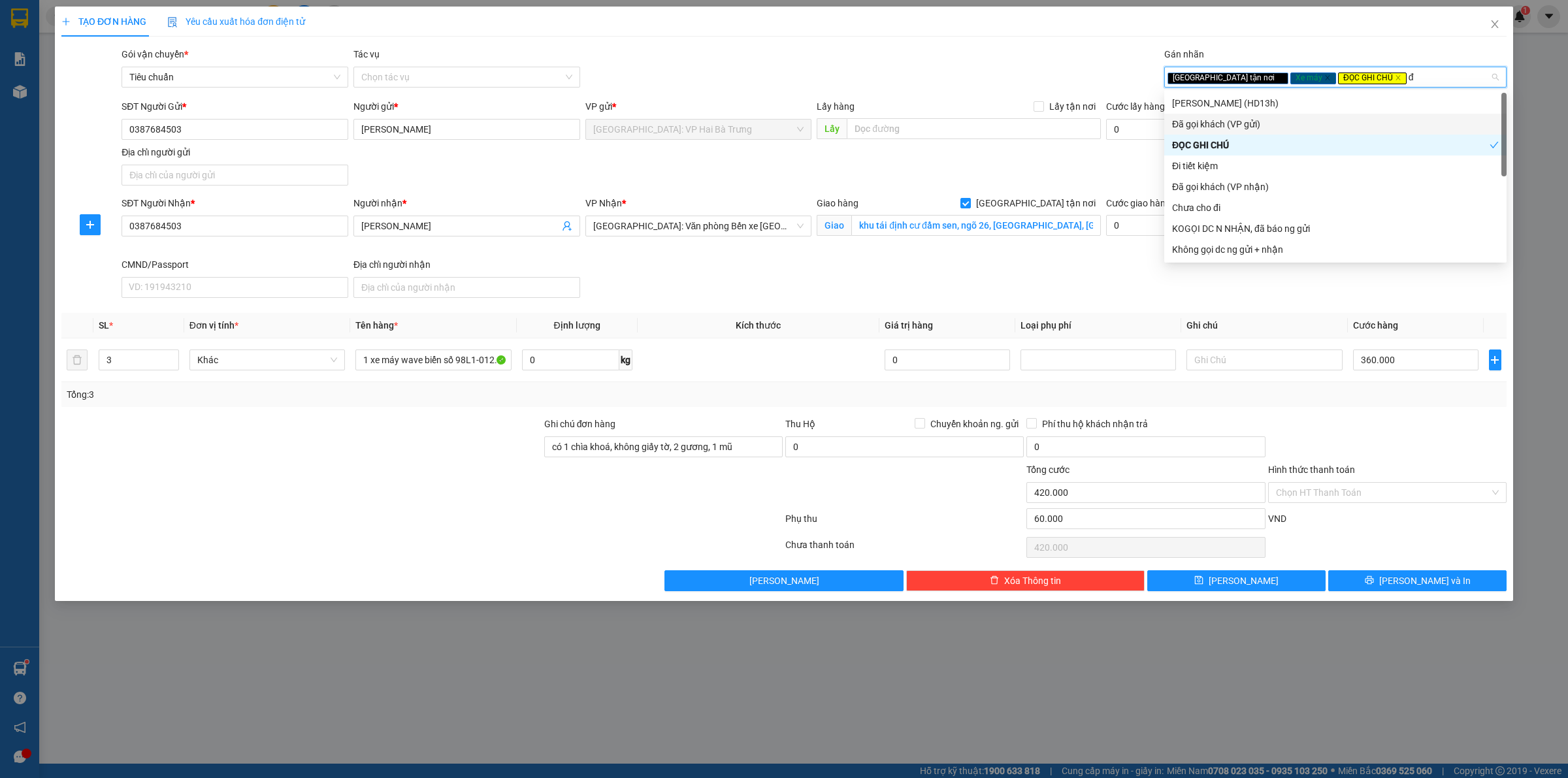
click at [1275, 119] on div "Đã gọi khách (VP gửi)" at bounding box center [1335, 124] width 326 height 15
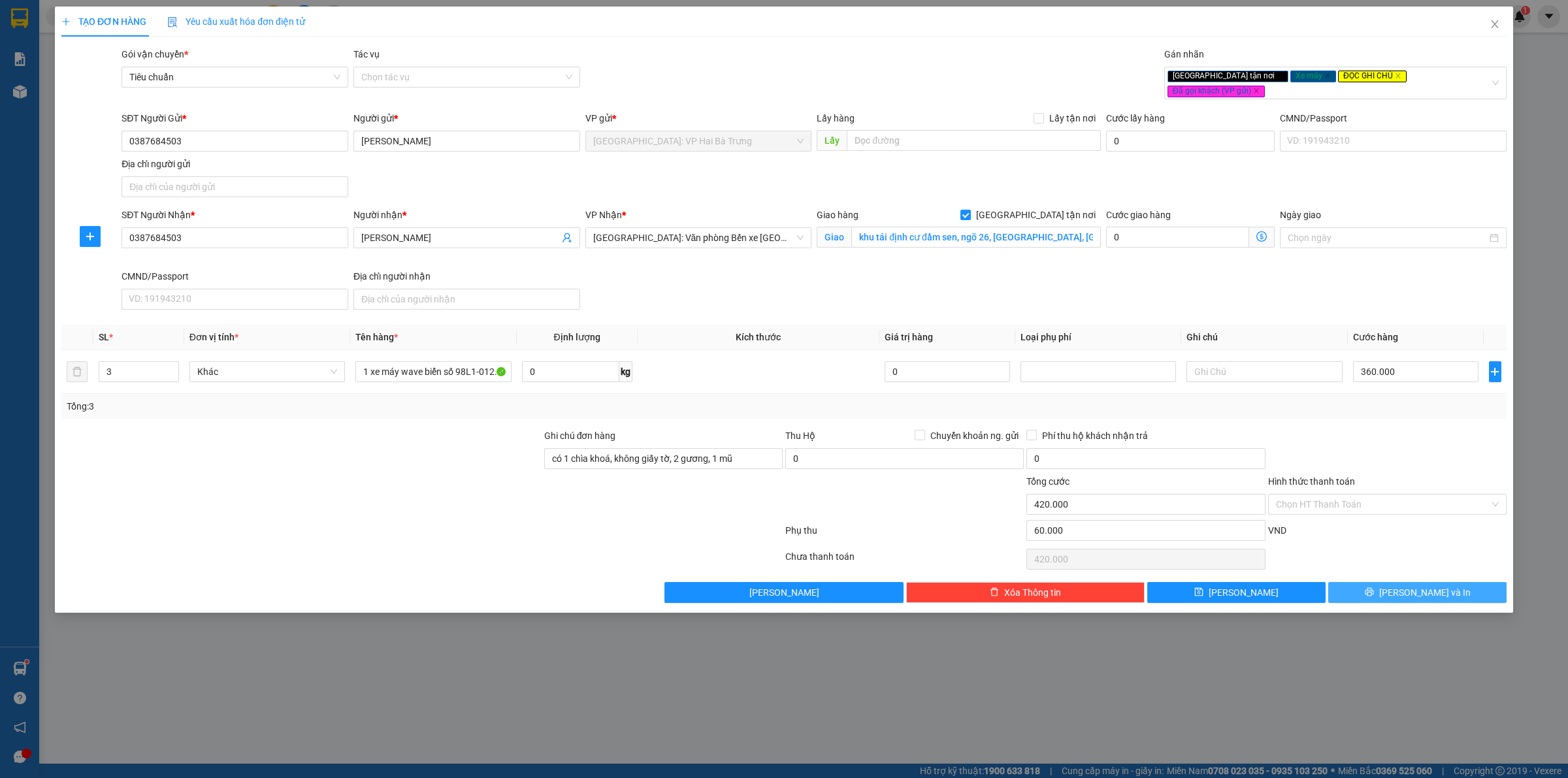
click at [1374, 588] on icon "printer" at bounding box center [1369, 592] width 9 height 9
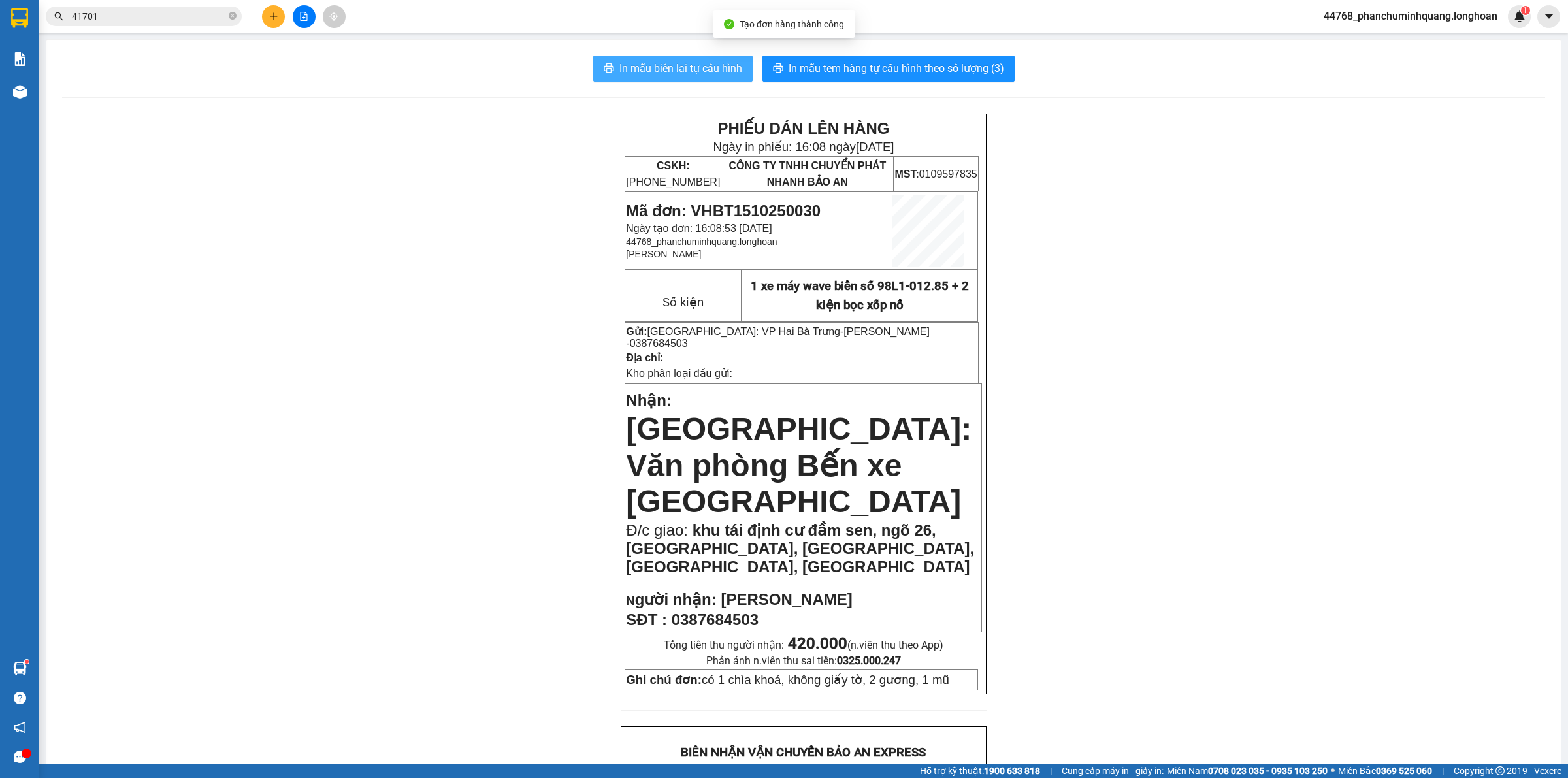
click at [701, 60] on span "In mẫu biên lai tự cấu hình" at bounding box center [680, 69] width 123 height 16
click at [929, 69] on span "In mẫu tem hàng tự cấu hình theo số lượng (3)" at bounding box center [896, 69] width 215 height 16
click at [649, 64] on span "In mẫu biên lai tự cấu hình" at bounding box center [680, 69] width 123 height 16
click at [276, 12] on icon "plus" at bounding box center [273, 16] width 9 height 9
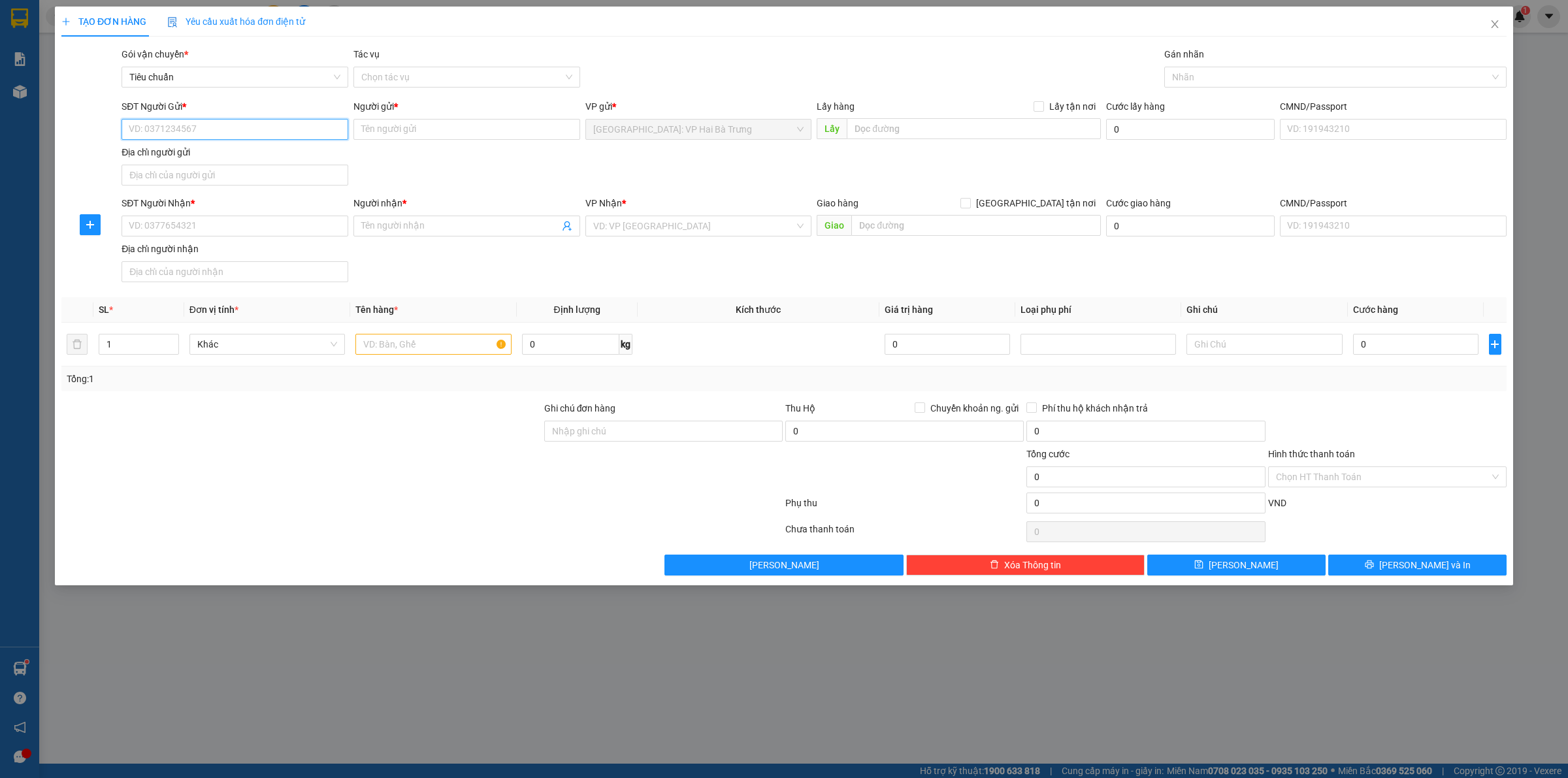
click at [230, 122] on input "SĐT Người Gửi *" at bounding box center [235, 129] width 227 height 21
type input "0969433397"
type input "ANH KIỂM"
type input "0969433397"
click at [245, 229] on input "SĐT Người Nhận *" at bounding box center [235, 226] width 227 height 21
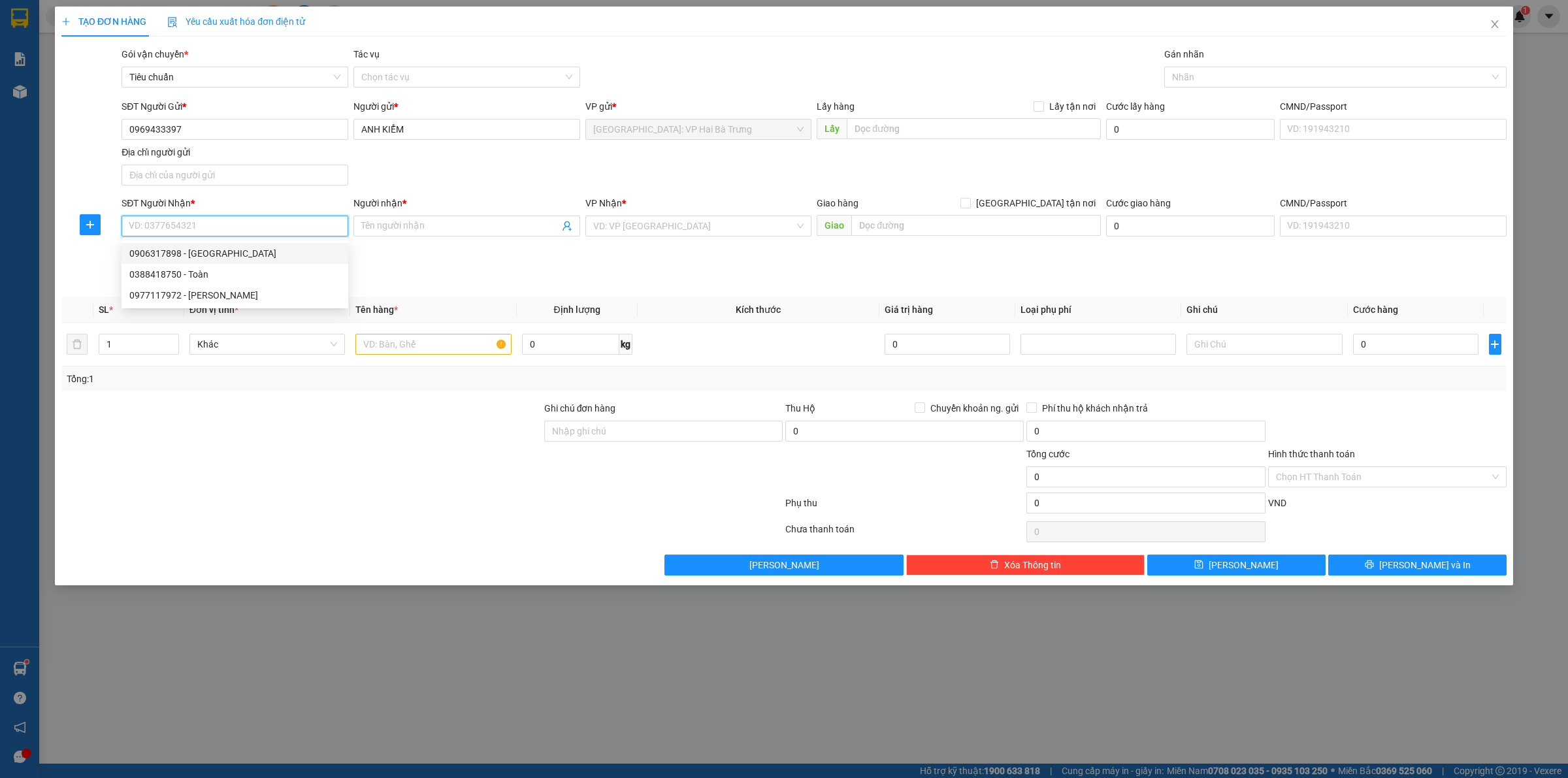
click at [298, 258] on div "0906317898 - Huy" at bounding box center [235, 254] width 211 height 15
type input "0906317898"
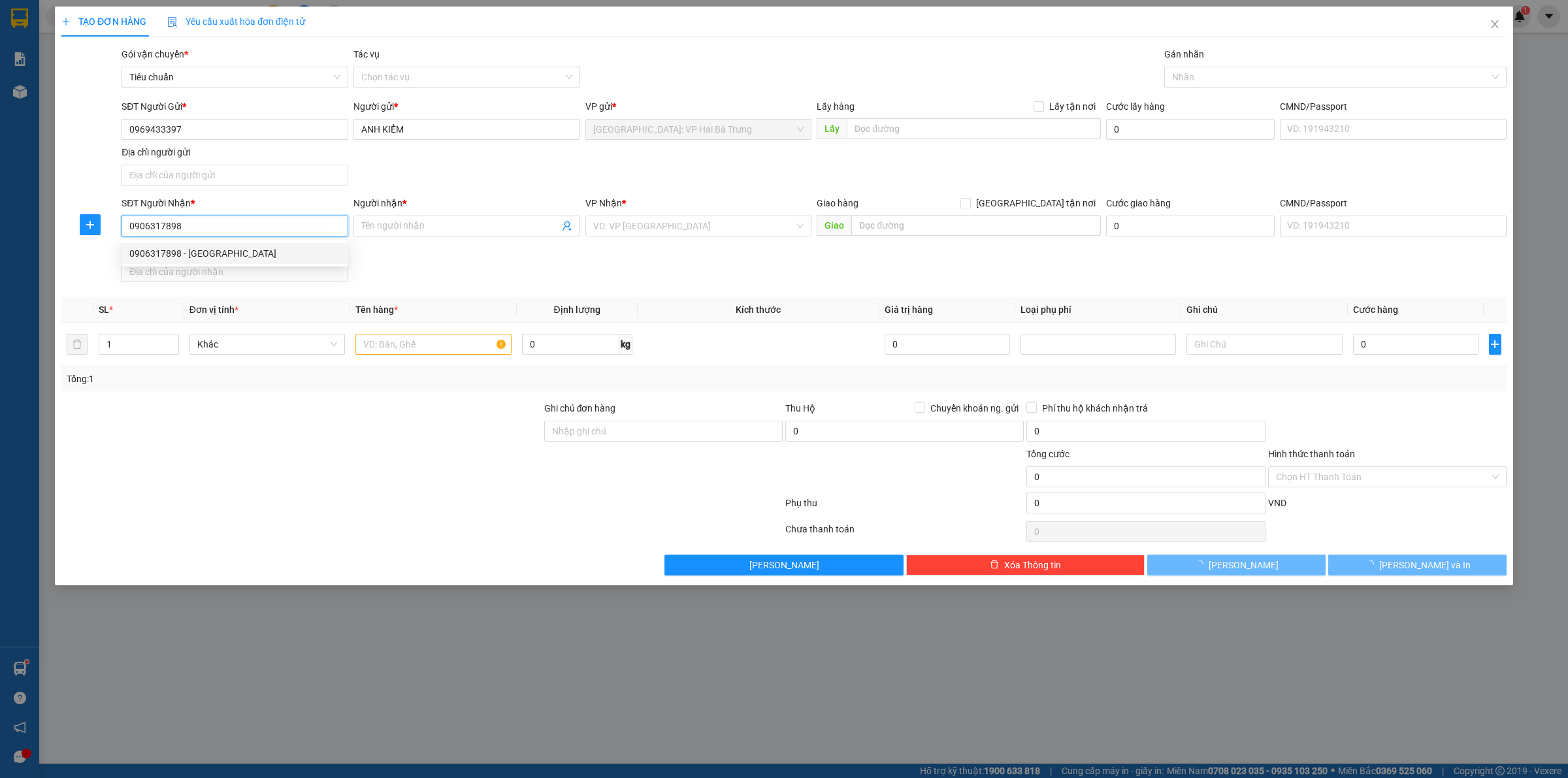
type input "Huy"
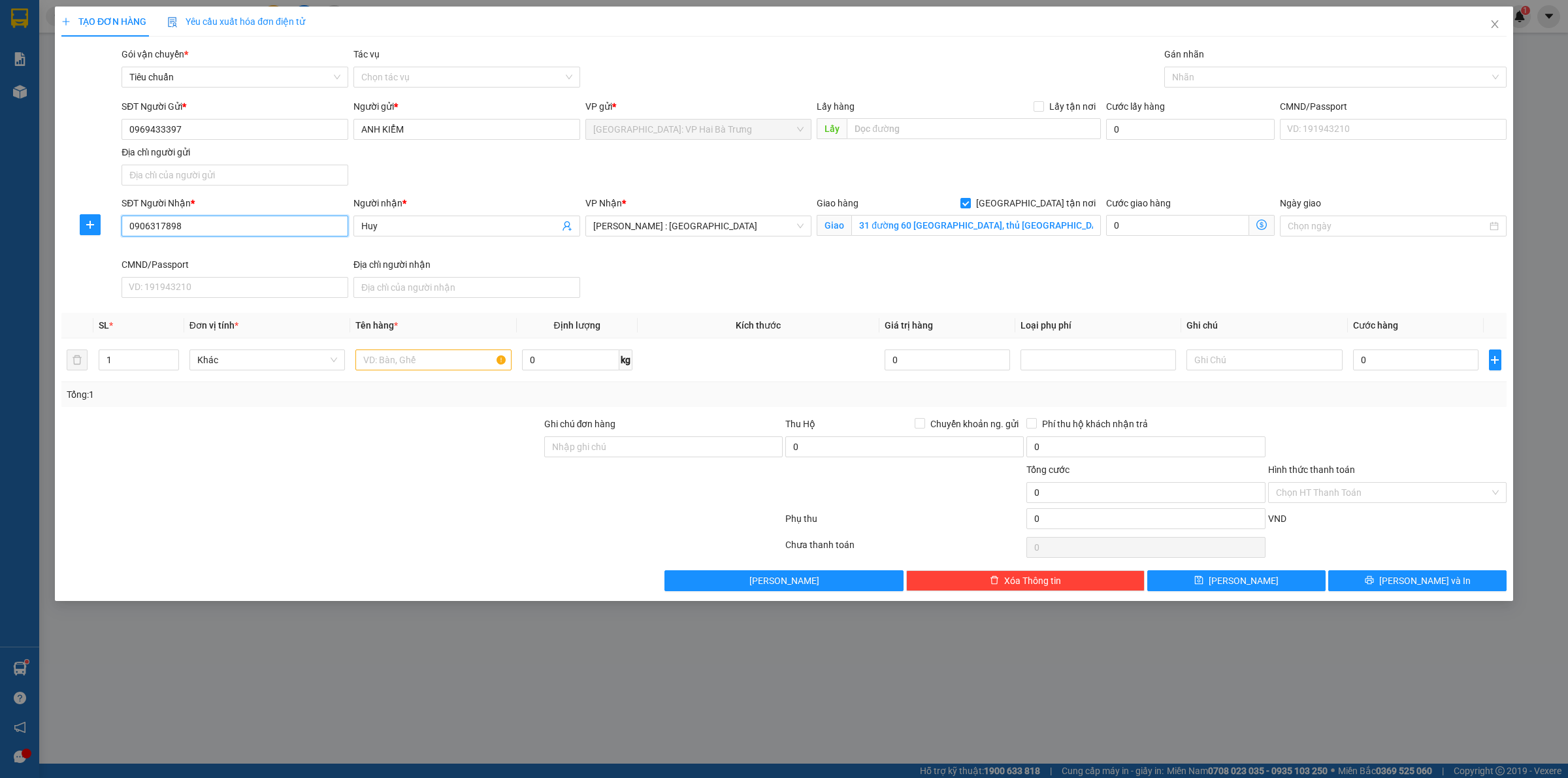
click at [317, 224] on input "0906317898" at bounding box center [235, 226] width 227 height 21
click at [994, 219] on input "31 đường 60 thạnh mỹ lợi, thủ đức, HCM" at bounding box center [976, 226] width 250 height 21
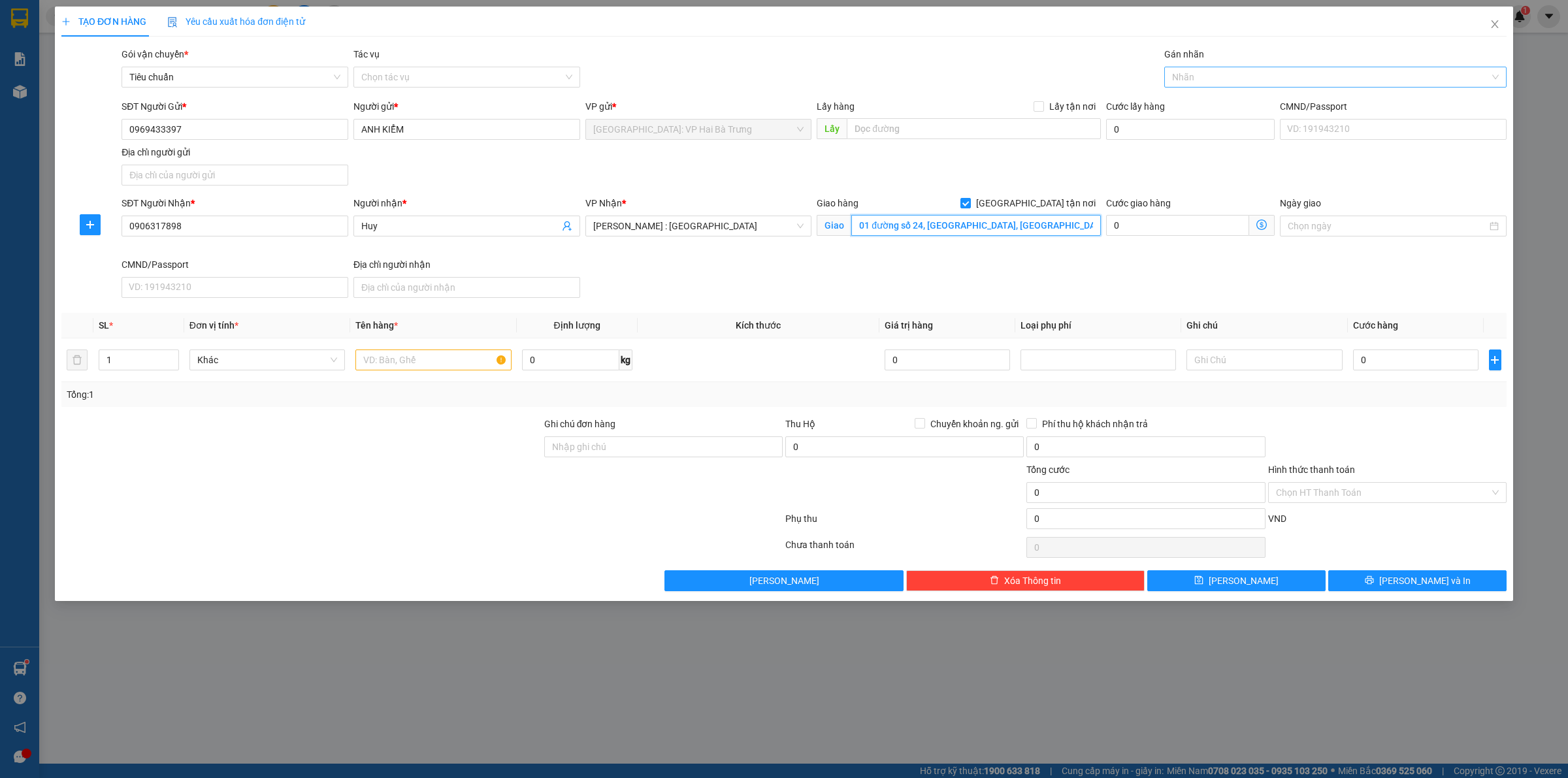
click at [1197, 69] on div at bounding box center [1329, 77] width 322 height 15
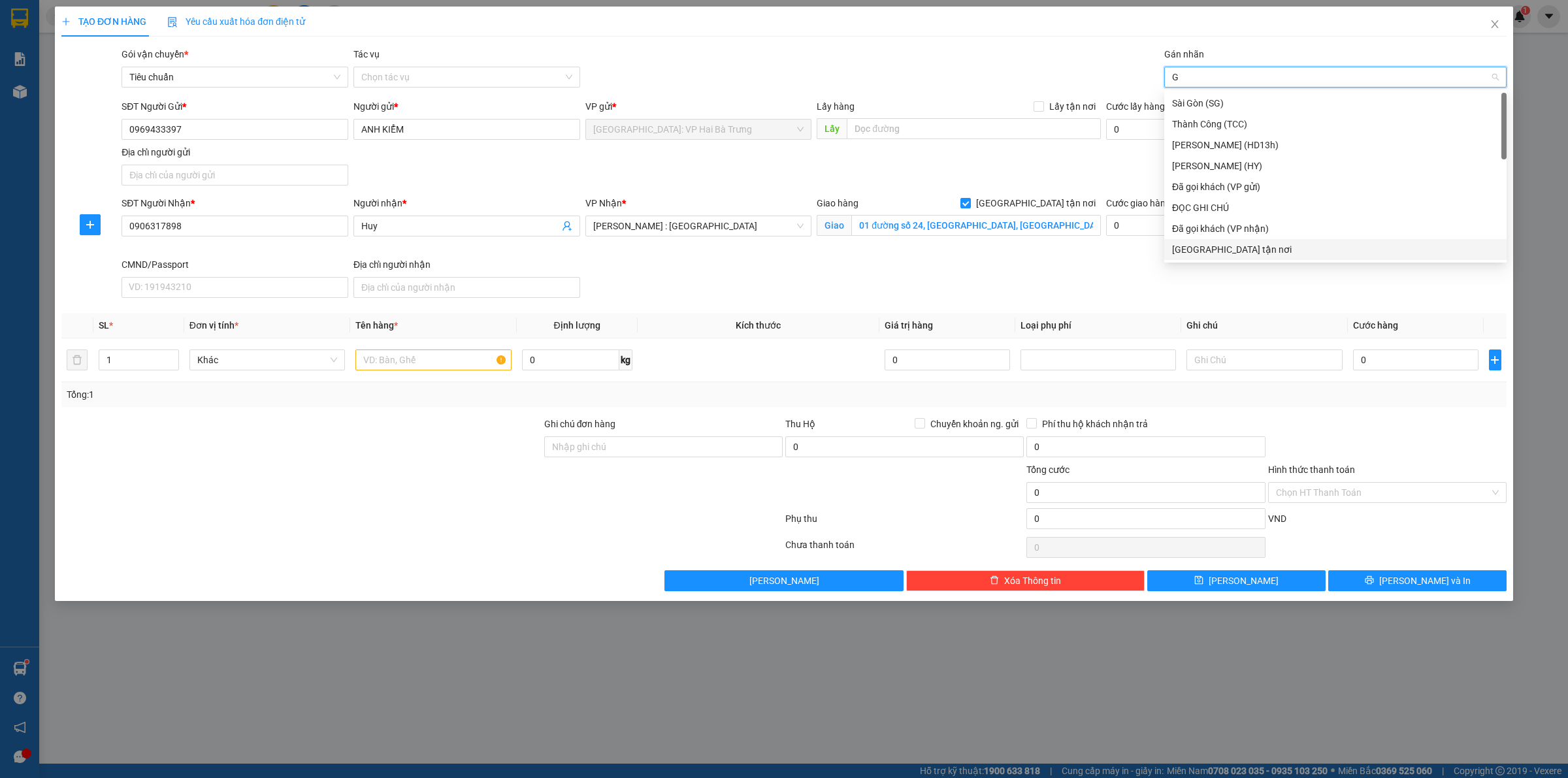
click at [1224, 256] on div "[GEOGRAPHIC_DATA] tận nơi" at bounding box center [1335, 250] width 343 height 21
drag, startPoint x: 1104, startPoint y: 301, endPoint x: 1059, endPoint y: 263, distance: 58.9
click at [1103, 301] on div "SĐT Người Nhận * 0906317898 Người nhận * Huy VP Nhận * Hồ Chí Minh : Kho Quận 1…" at bounding box center [813, 249] width 1390 height 107
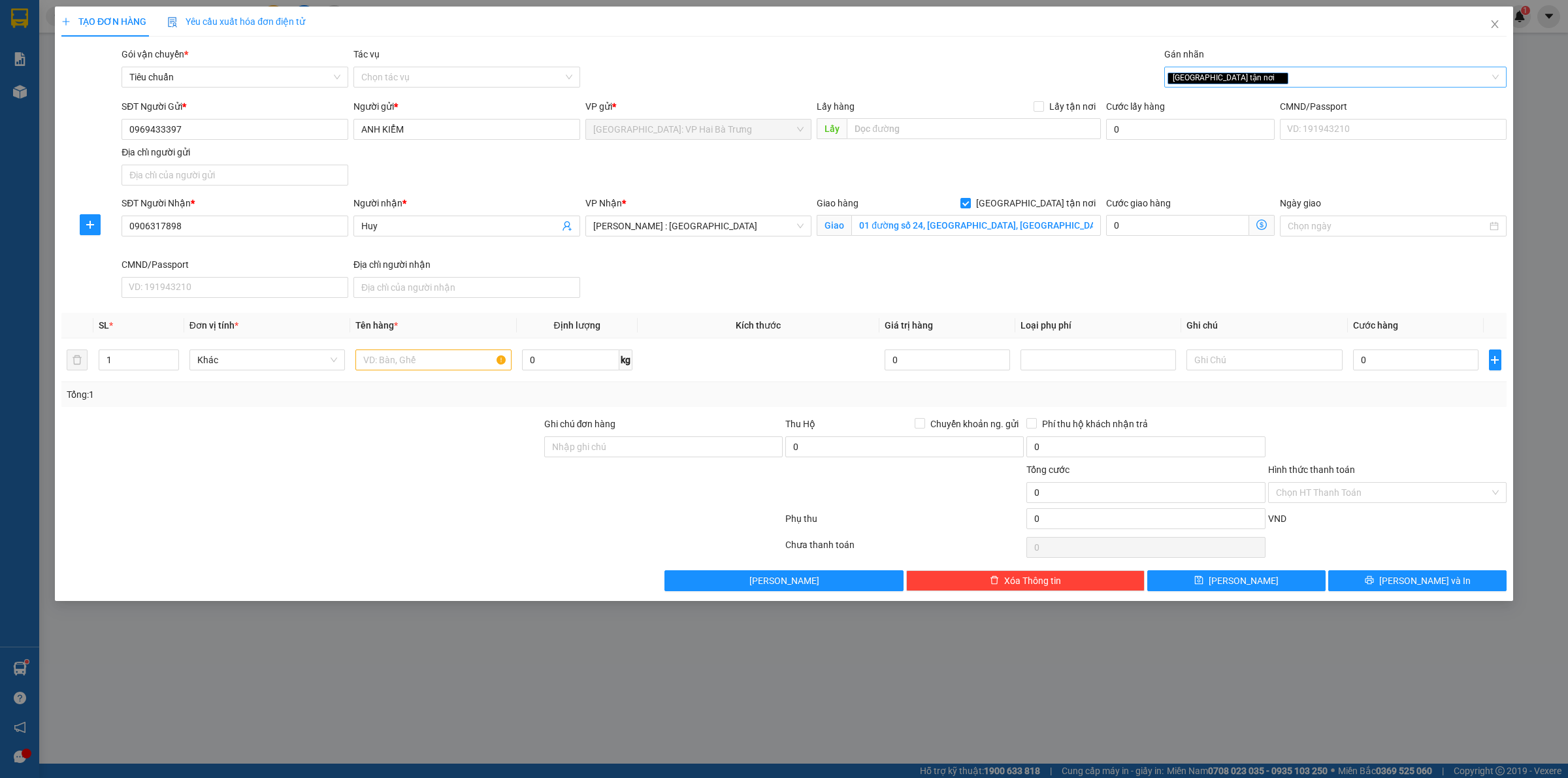
click at [1256, 77] on div "[GEOGRAPHIC_DATA] tận nơi" at bounding box center [1329, 77] width 322 height 15
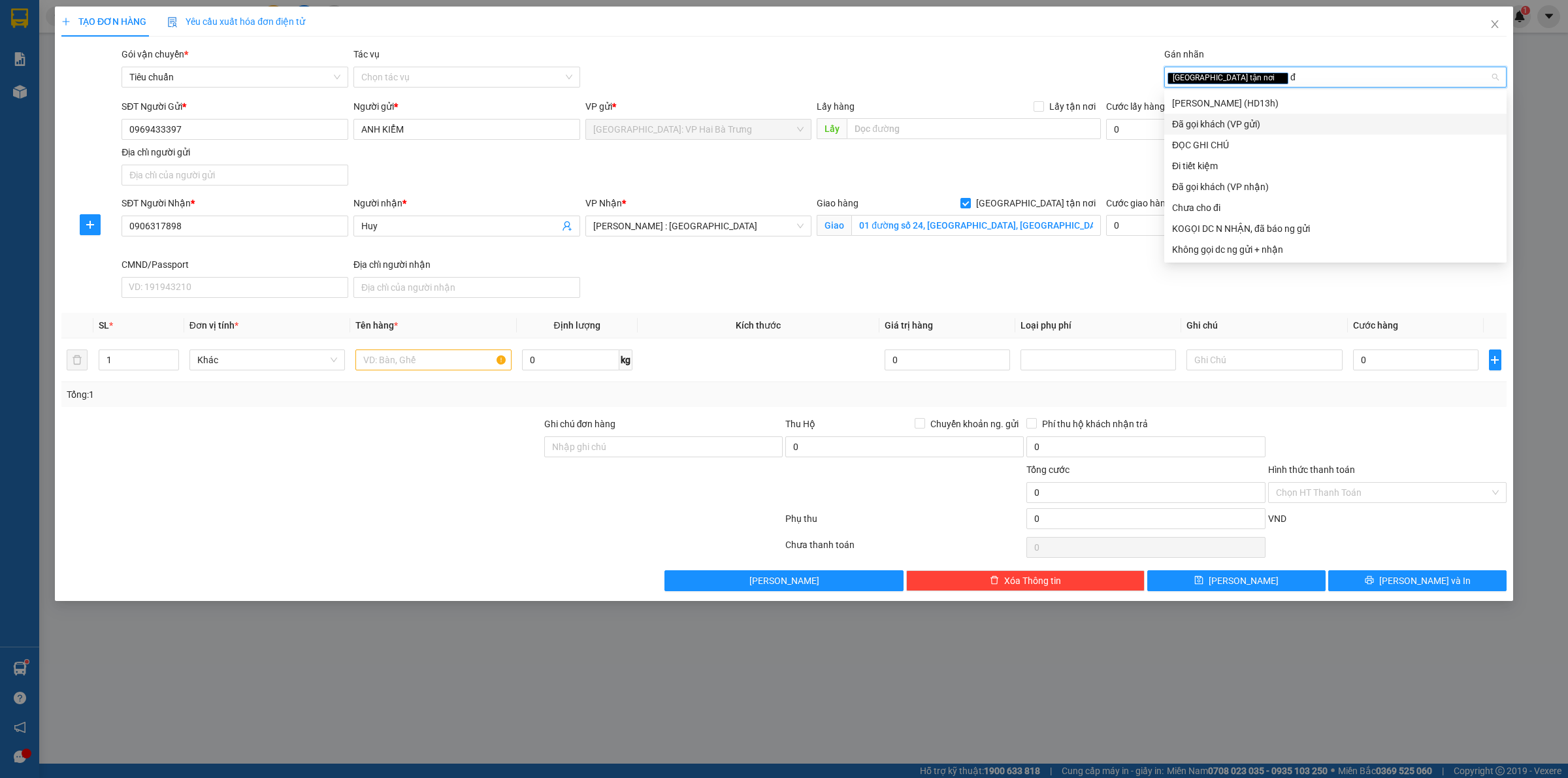
click at [1242, 124] on div "Đã gọi khách (VP gửi)" at bounding box center [1335, 124] width 326 height 15
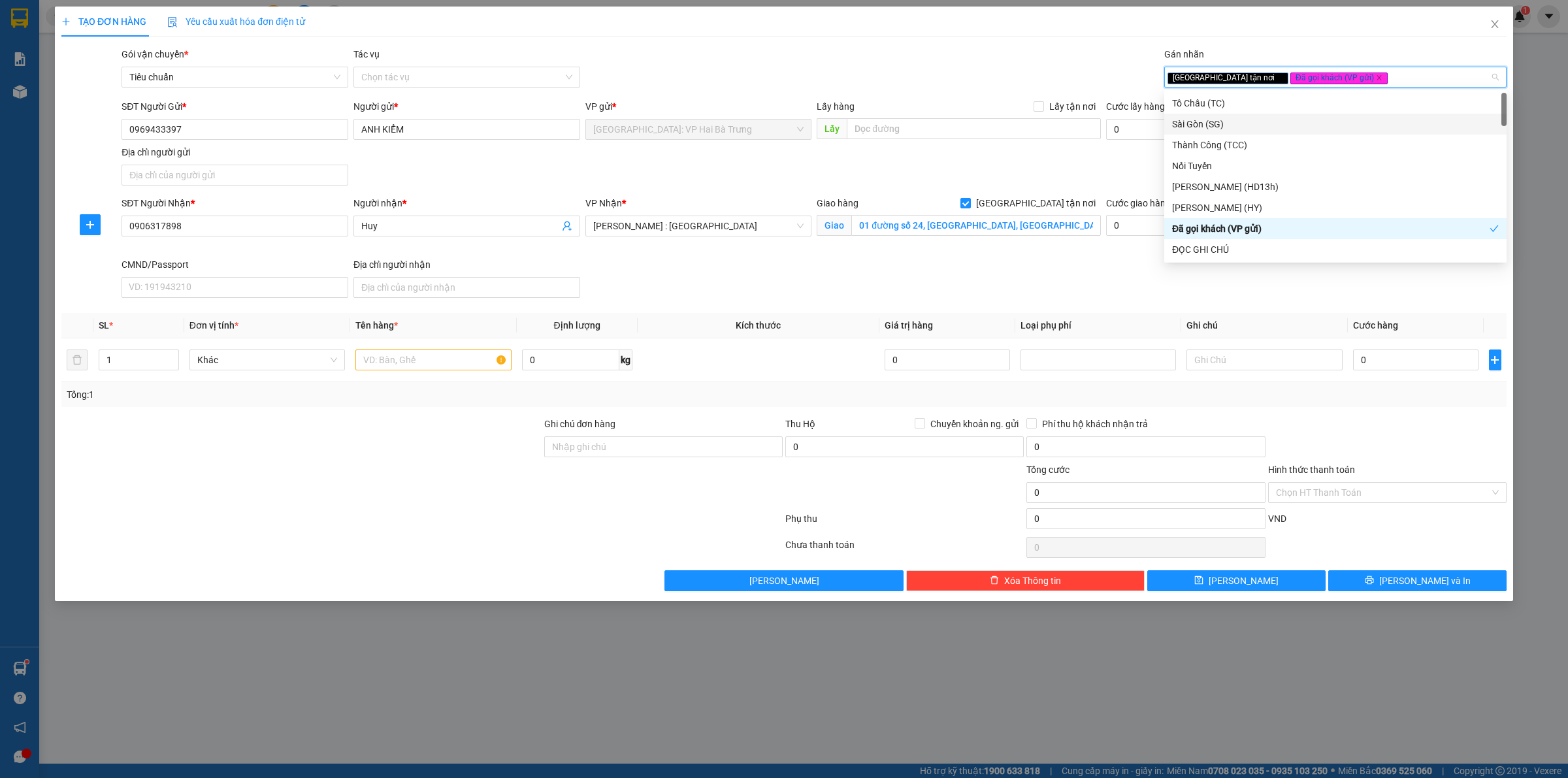
click at [1029, 74] on div "Gói vận chuyển * Tiêu chuẩn Tác vụ Chọn tác vụ Gán nhãn Giao tận nơi Đã gọi k…" at bounding box center [813, 69] width 1390 height 46
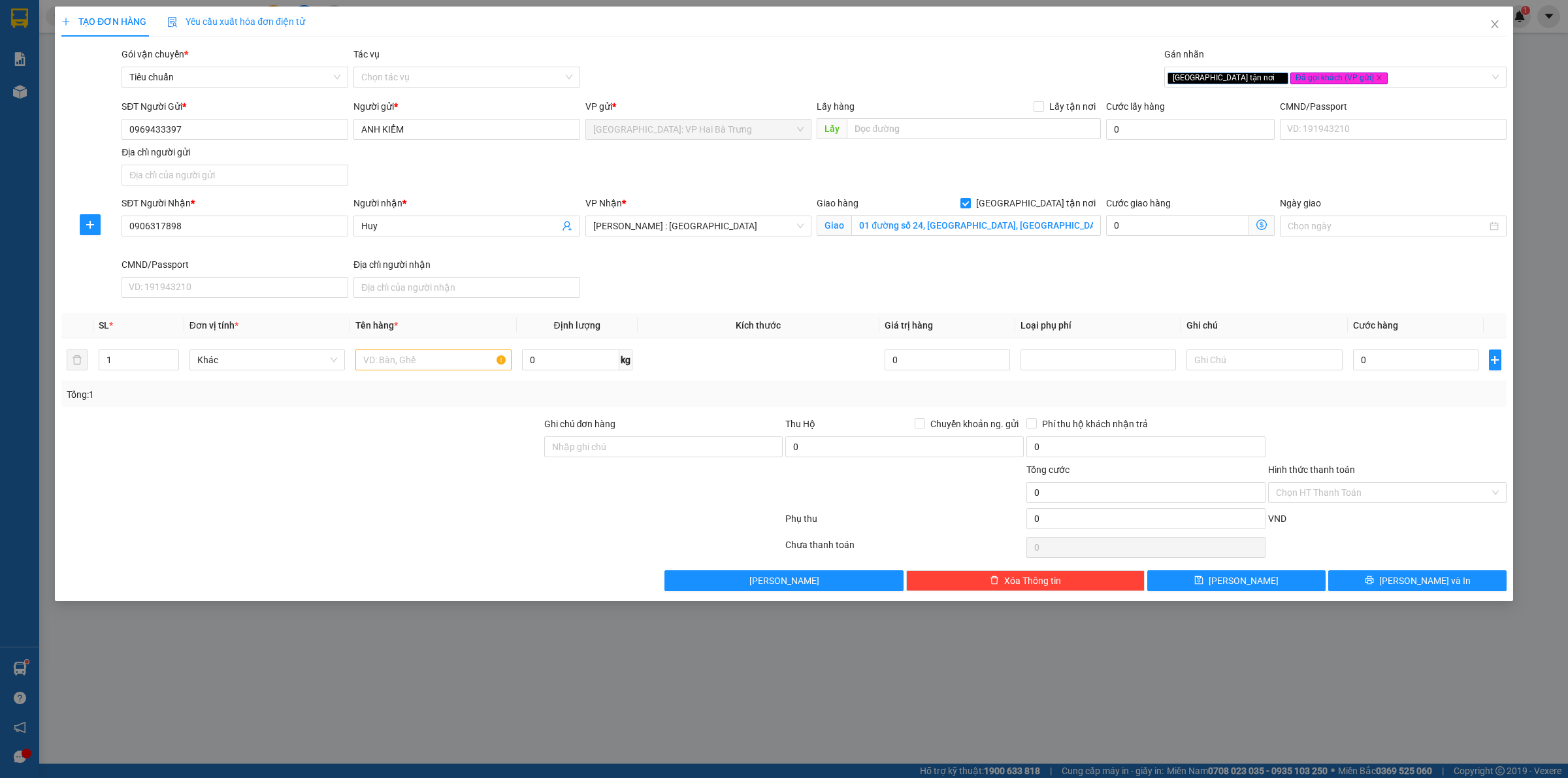
drag, startPoint x: 1142, startPoint y: 277, endPoint x: 1142, endPoint y: 264, distance: 13.0
click at [1144, 277] on div "SĐT Người Nhận * 0906317898 Người nhận * Huy VP Nhận * Hồ Chí Minh : Kho Quận 1…" at bounding box center [813, 249] width 1390 height 107
click at [423, 369] on input "text" at bounding box center [433, 360] width 156 height 21
drag, startPoint x: 414, startPoint y: 364, endPoint x: 445, endPoint y: 361, distance: 31.1
click at [415, 364] on input "text" at bounding box center [433, 360] width 156 height 21
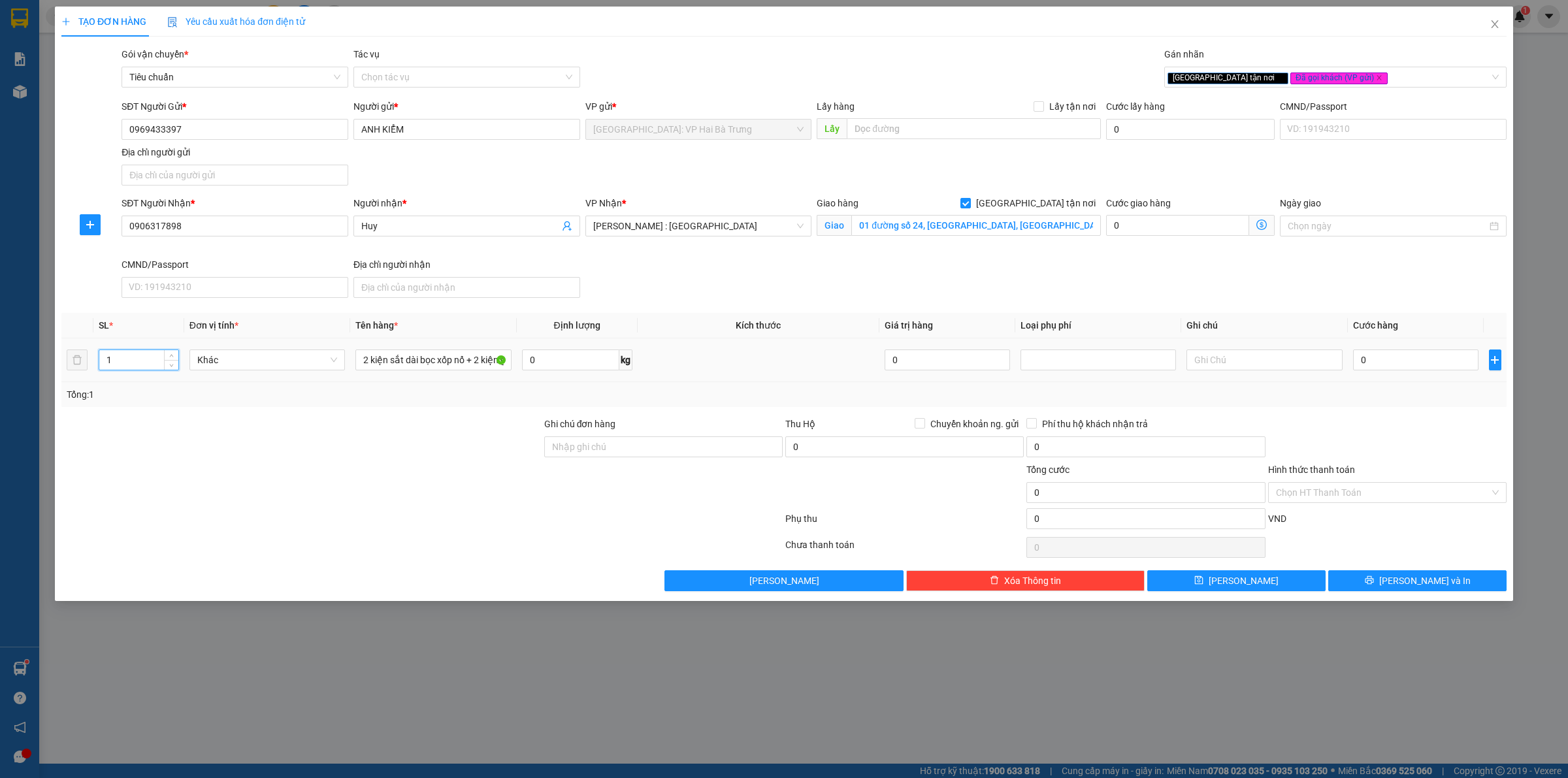
click at [148, 353] on input "1" at bounding box center [139, 360] width 79 height 19
click at [1407, 358] on input "0" at bounding box center [1416, 360] width 126 height 21
click at [1459, 585] on button "[PERSON_NAME] và In" at bounding box center [1416, 580] width 178 height 21
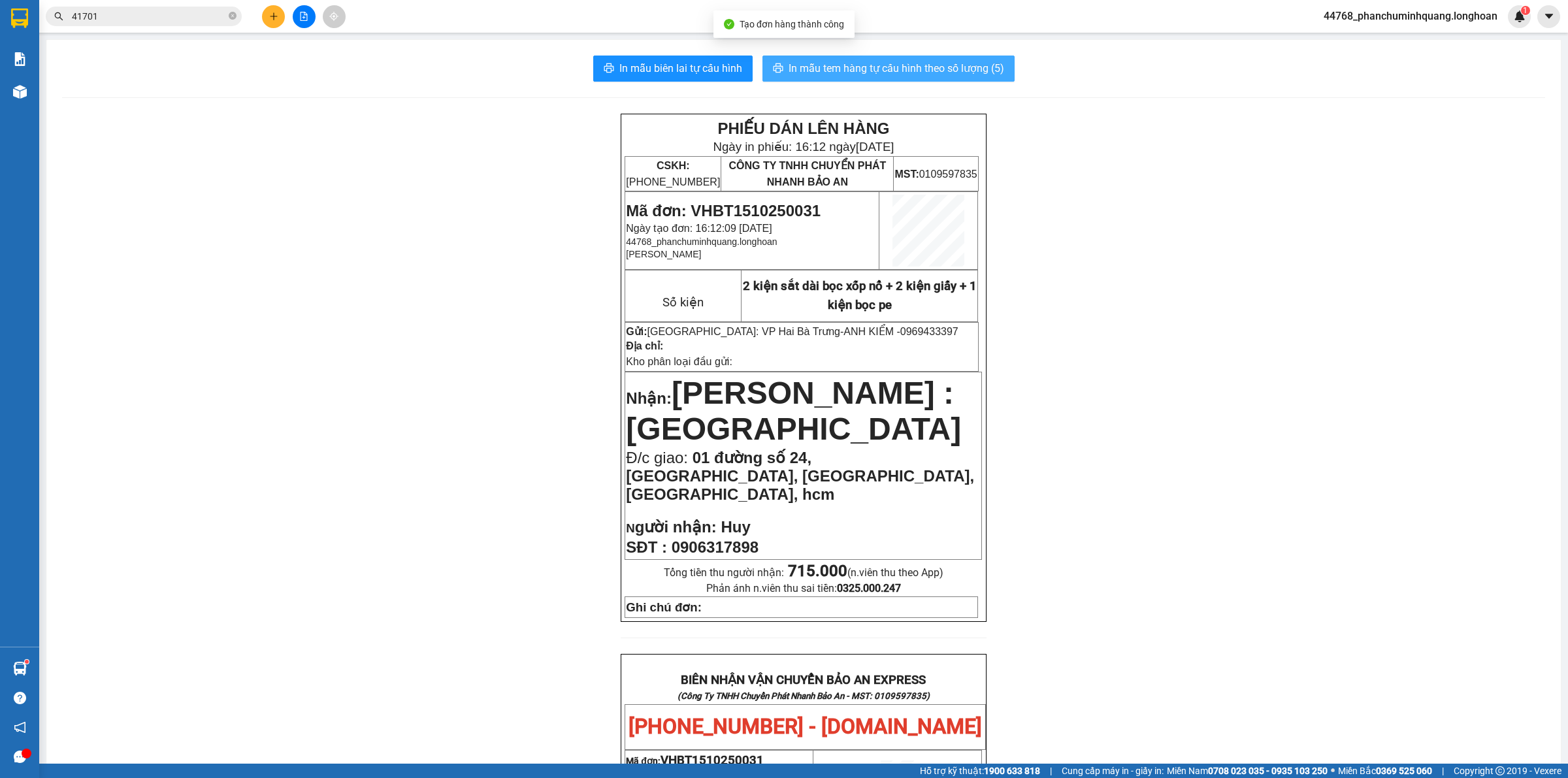
click at [867, 67] on span "In mẫu tem hàng tự cấu hình theo số lượng (5)" at bounding box center [896, 69] width 215 height 16
click at [860, 71] on span "In mẫu tem hàng tự cấu hình theo số lượng (5)" at bounding box center [896, 69] width 215 height 16
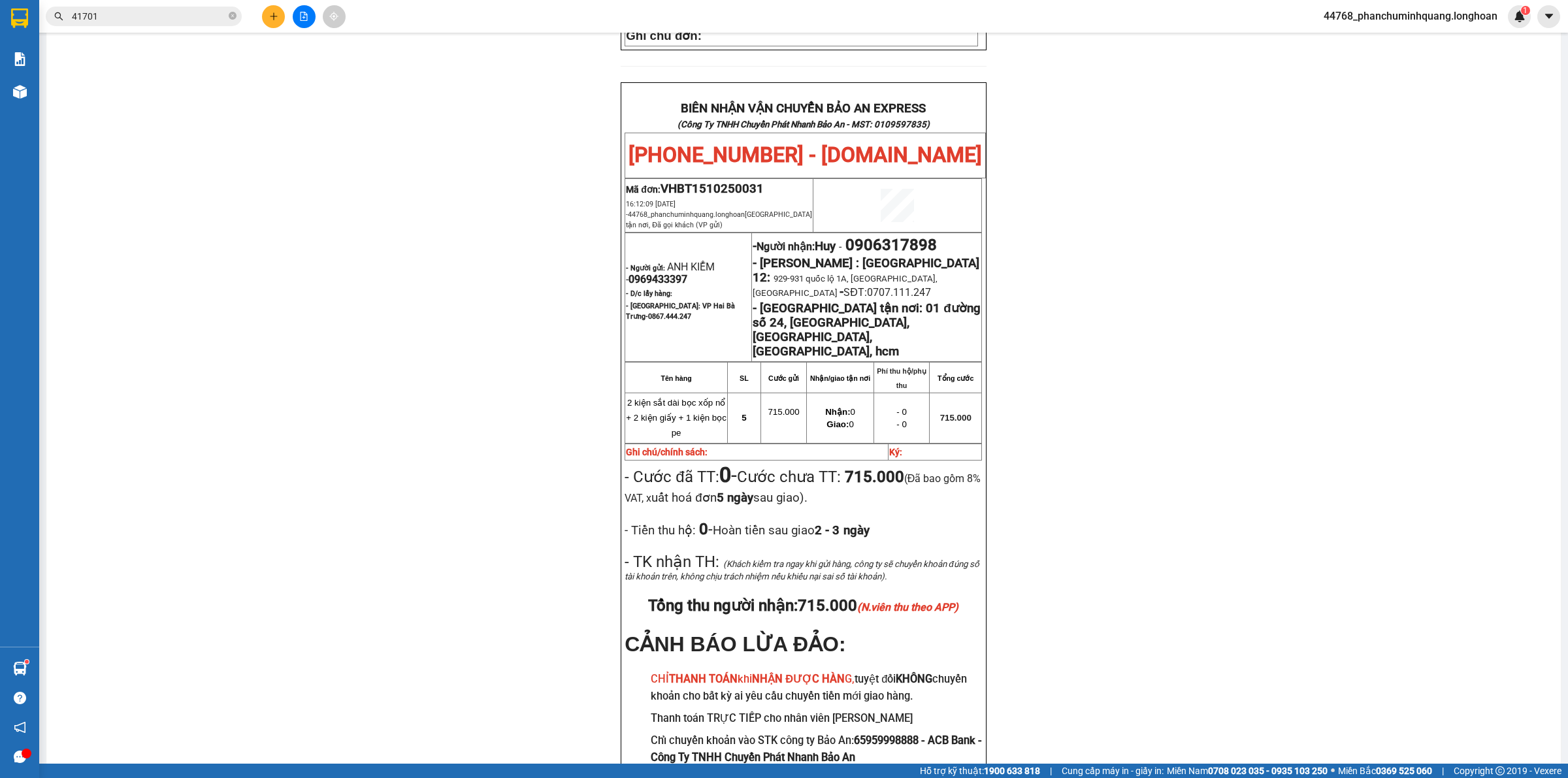
scroll to position [647, 0]
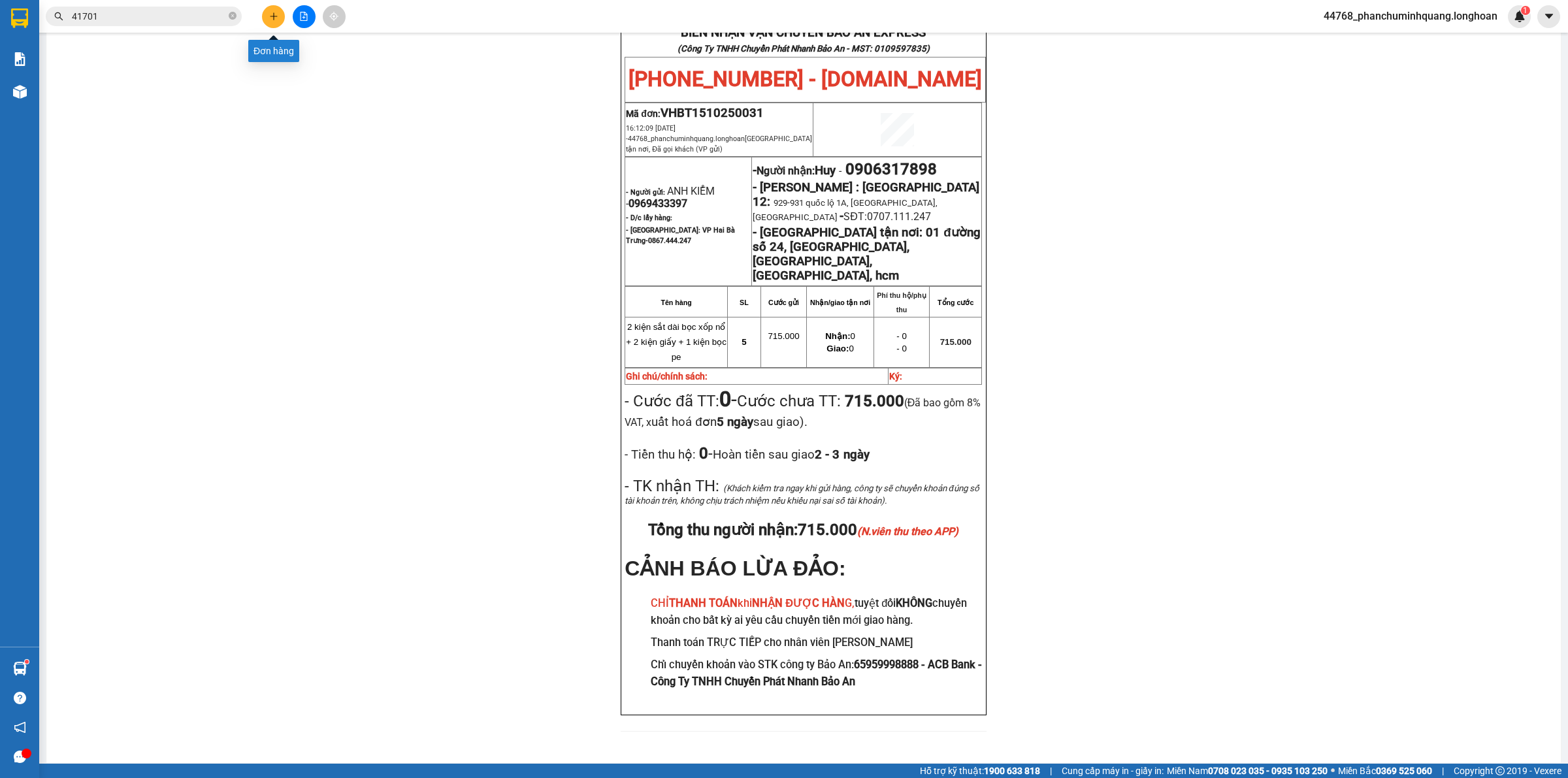
click at [267, 23] on button at bounding box center [273, 16] width 23 height 23
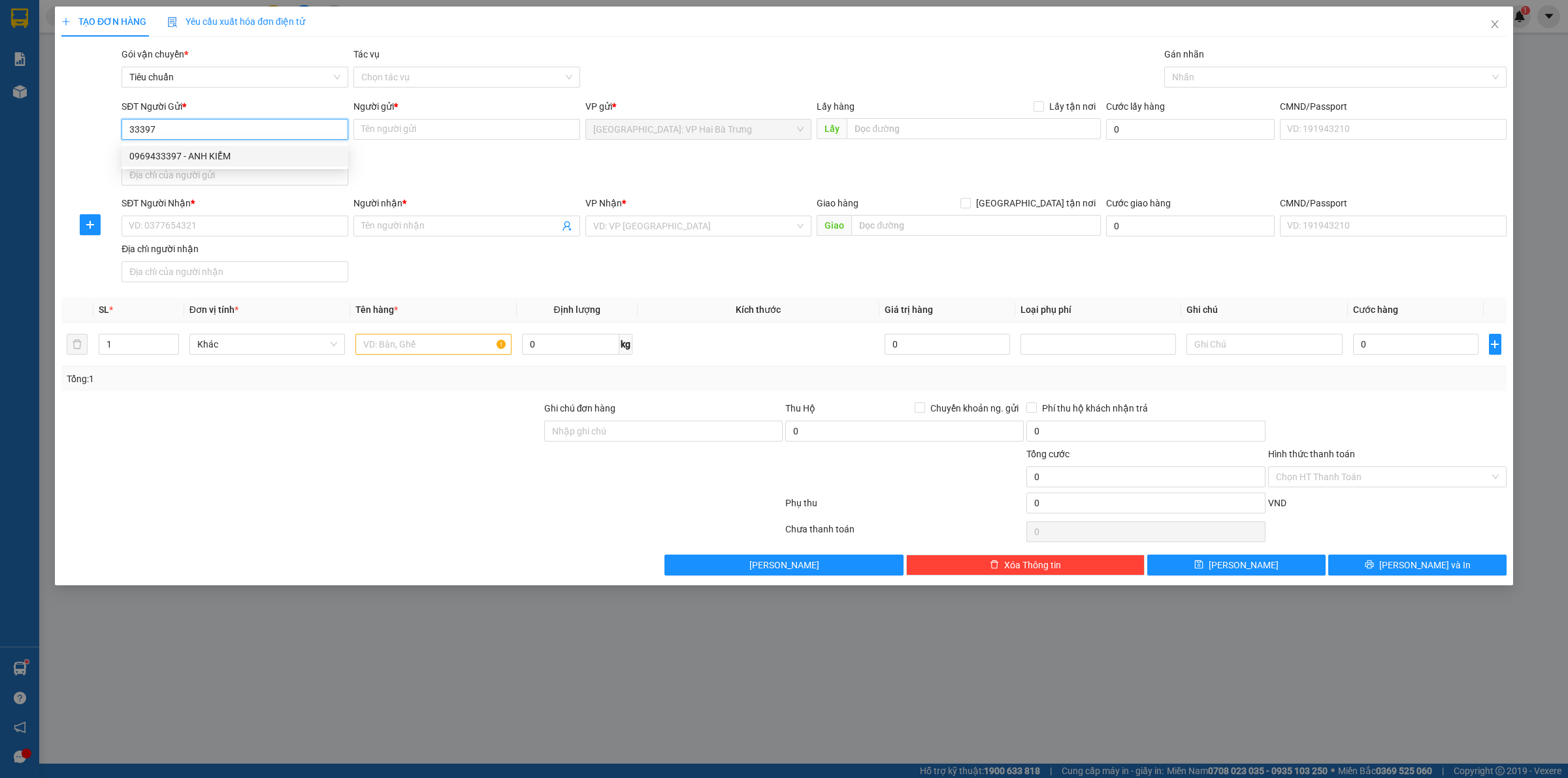
click at [315, 159] on div "0969433397 - ANH KIỂM" at bounding box center [235, 156] width 211 height 15
click at [302, 232] on input "SĐT Người Nhận *" at bounding box center [235, 226] width 227 height 21
click at [232, 226] on input "SĐT Người Nhận *" at bounding box center [235, 226] width 227 height 21
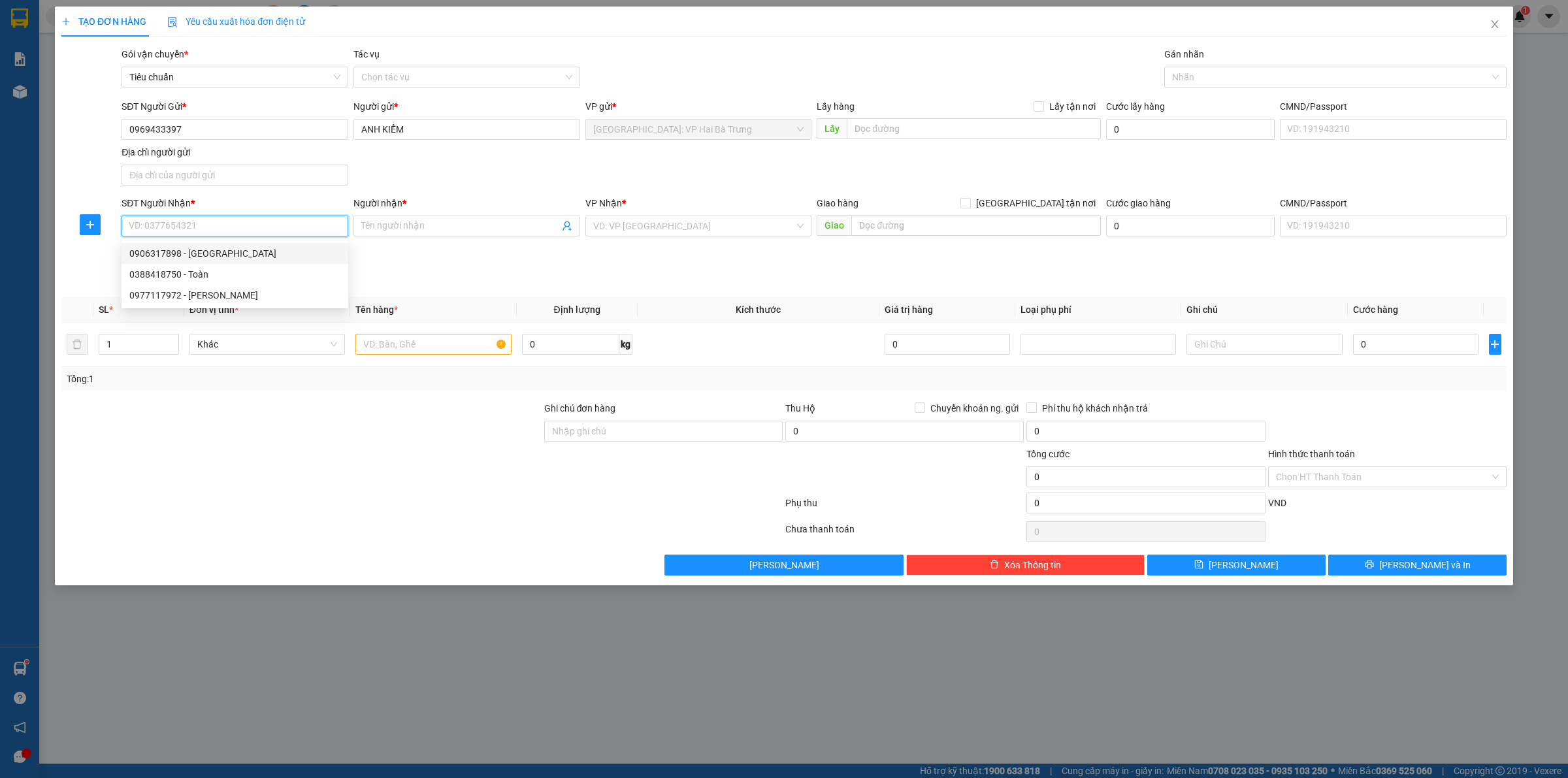
drag, startPoint x: 217, startPoint y: 253, endPoint x: 386, endPoint y: 255, distance: 169.0
click at [217, 253] on div "0906317898 - Huy" at bounding box center [235, 254] width 211 height 15
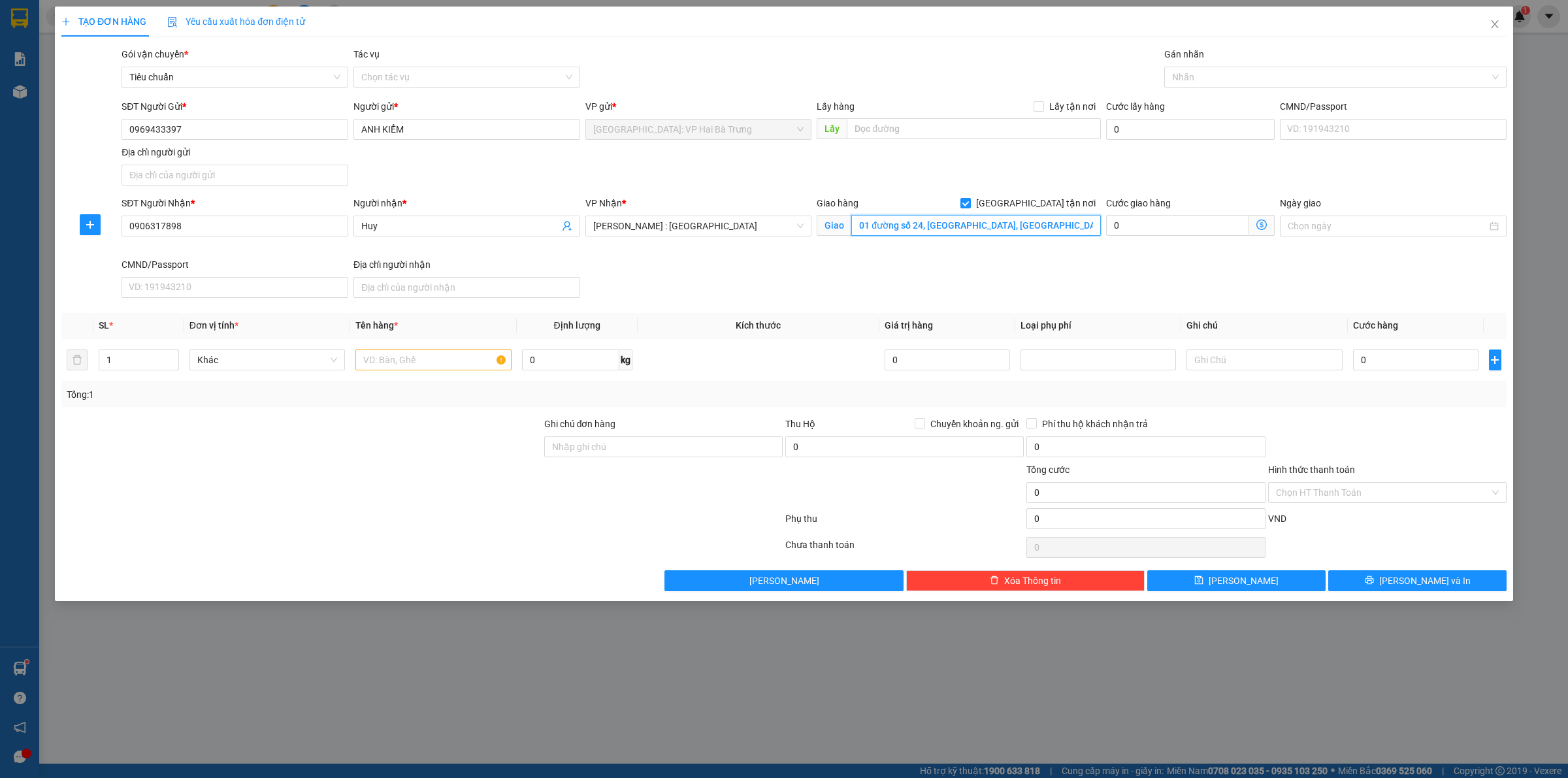
click at [887, 221] on input "01 đường số 24, [GEOGRAPHIC_DATA], [GEOGRAPHIC_DATA], [GEOGRAPHIC_DATA], hcm" at bounding box center [976, 226] width 250 height 21
click at [929, 227] on input "01 đường số 24, [GEOGRAPHIC_DATA], [GEOGRAPHIC_DATA], [GEOGRAPHIC_DATA], hcm" at bounding box center [976, 226] width 250 height 21
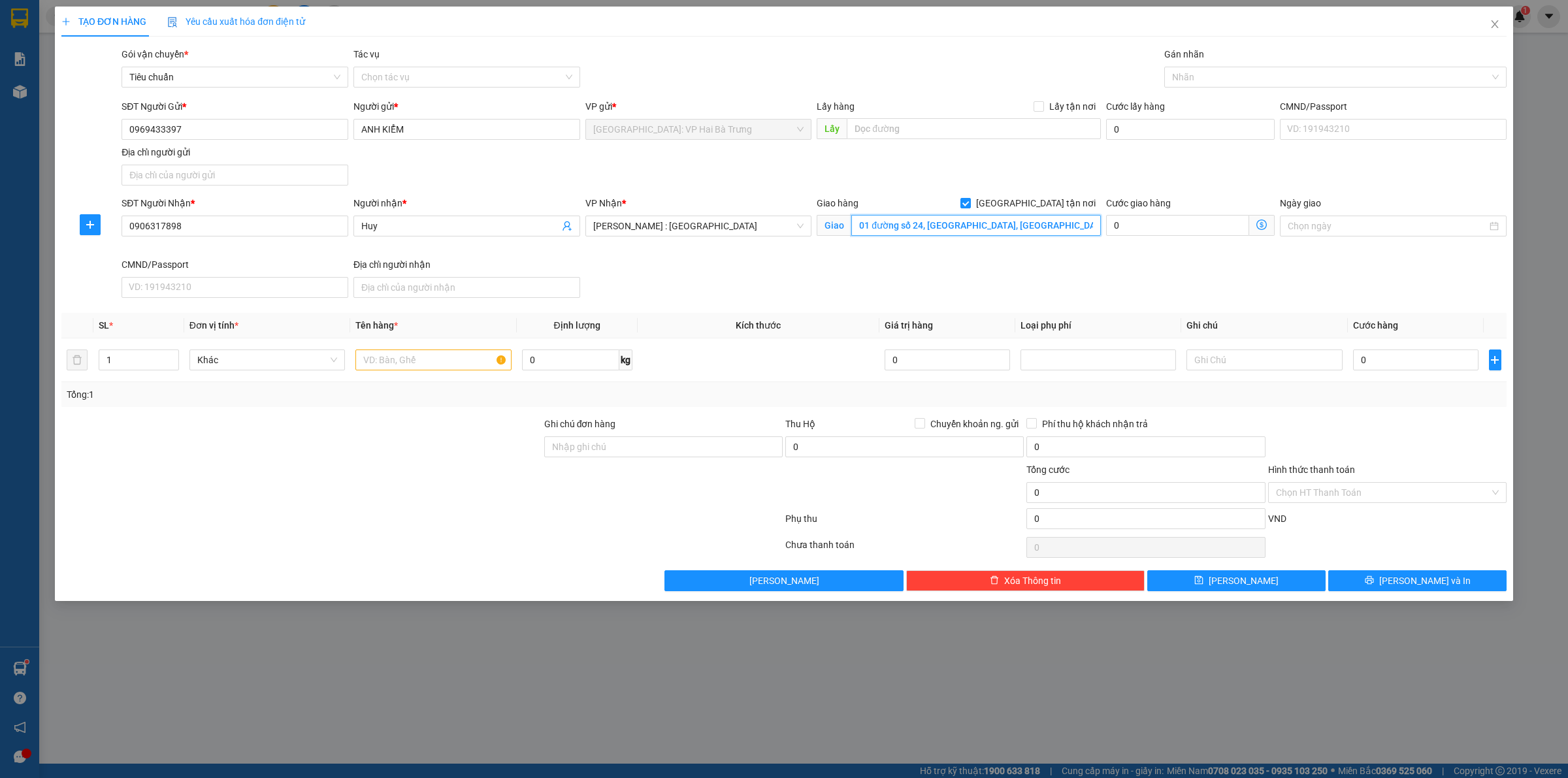
paste input "137 Đ. Bình Long, Bình Hưng Hoà A, Bình Tân, Hồ Chí Minh, Việt Na"
click at [1212, 82] on div at bounding box center [1329, 77] width 322 height 15
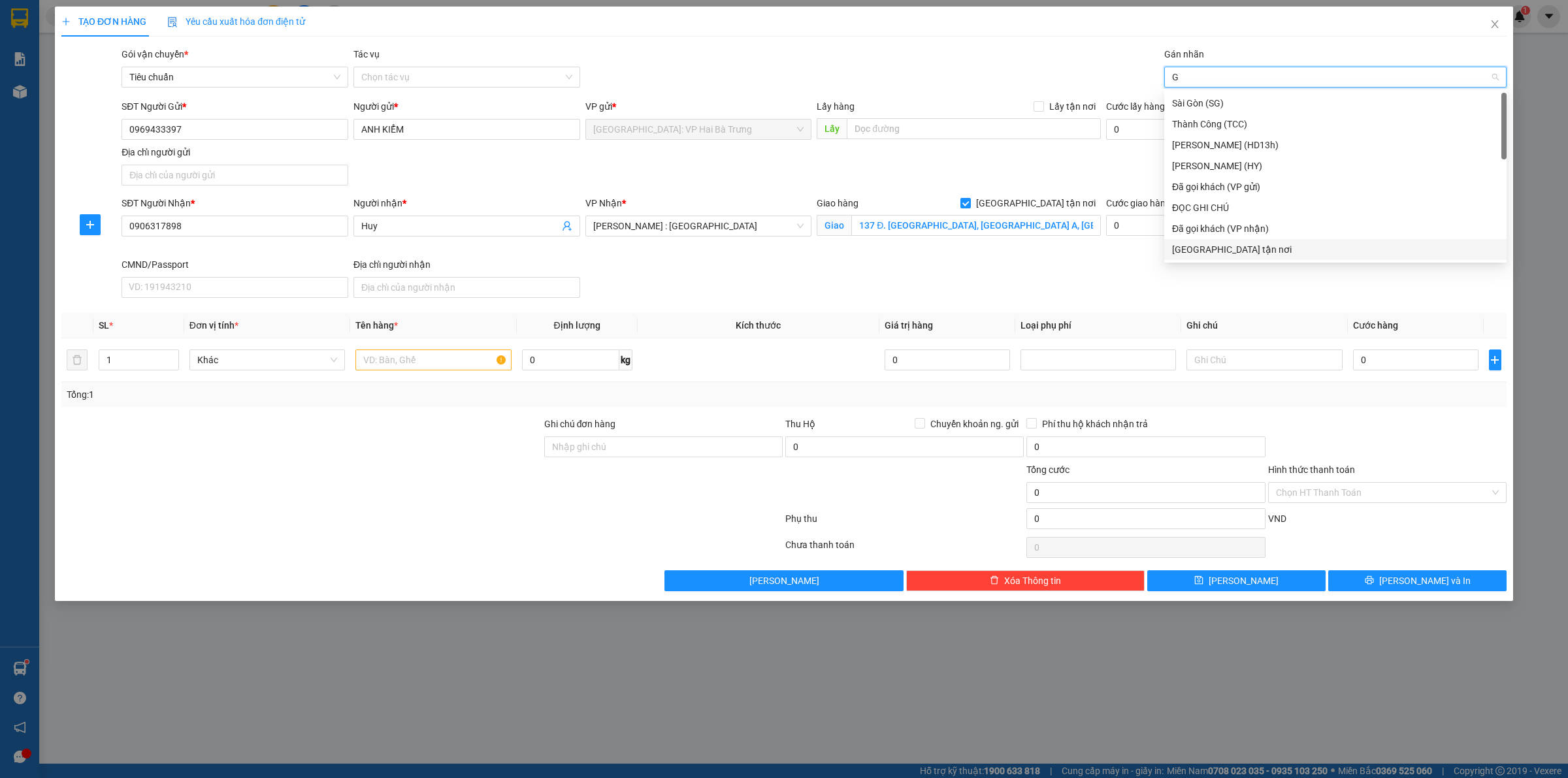
drag, startPoint x: 1227, startPoint y: 247, endPoint x: 1163, endPoint y: 248, distance: 64.0
click at [1226, 248] on div "[GEOGRAPHIC_DATA] tận nơi" at bounding box center [1335, 250] width 326 height 15
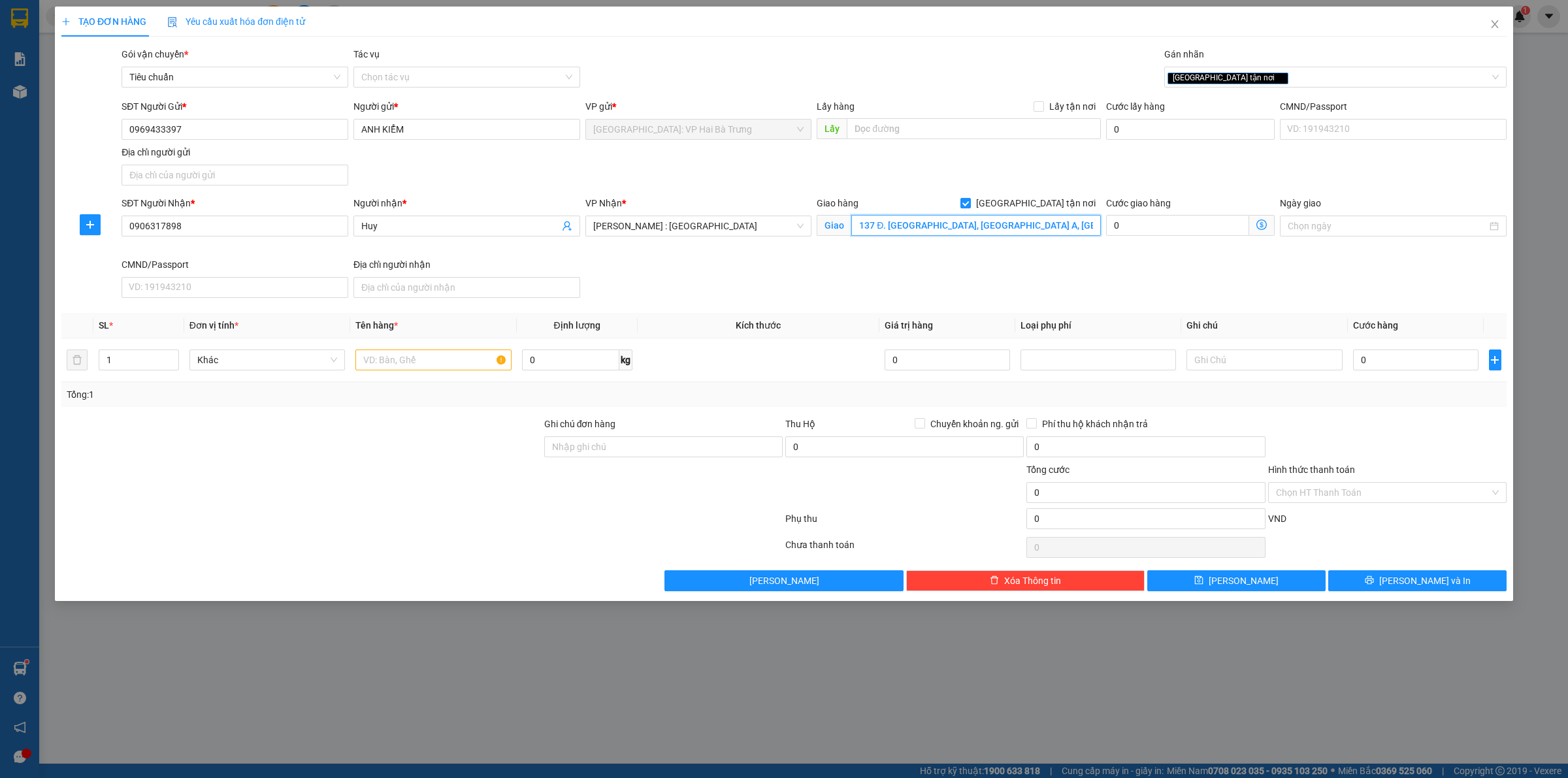
click at [1079, 232] on input "137 Đ. Bình Long, Bình Hưng Hoà A, Bình Tân, Hồ Chí Minh, Việt Nam" at bounding box center [976, 226] width 250 height 21
click at [1094, 227] on input "137 Đ. Bình Long, Bình Hưng Hoà A, Bình Tân, Hồ Chí Minh, Việt Nam" at bounding box center [976, 226] width 250 height 21
drag, startPoint x: 1049, startPoint y: 226, endPoint x: 1146, endPoint y: 226, distance: 97.0
click at [1143, 227] on div "SĐT Người Nhận * 0906317898 Người nhận * Huy VP Nhận * Hồ Chí Minh : Kho Quận 1…" at bounding box center [813, 249] width 1390 height 107
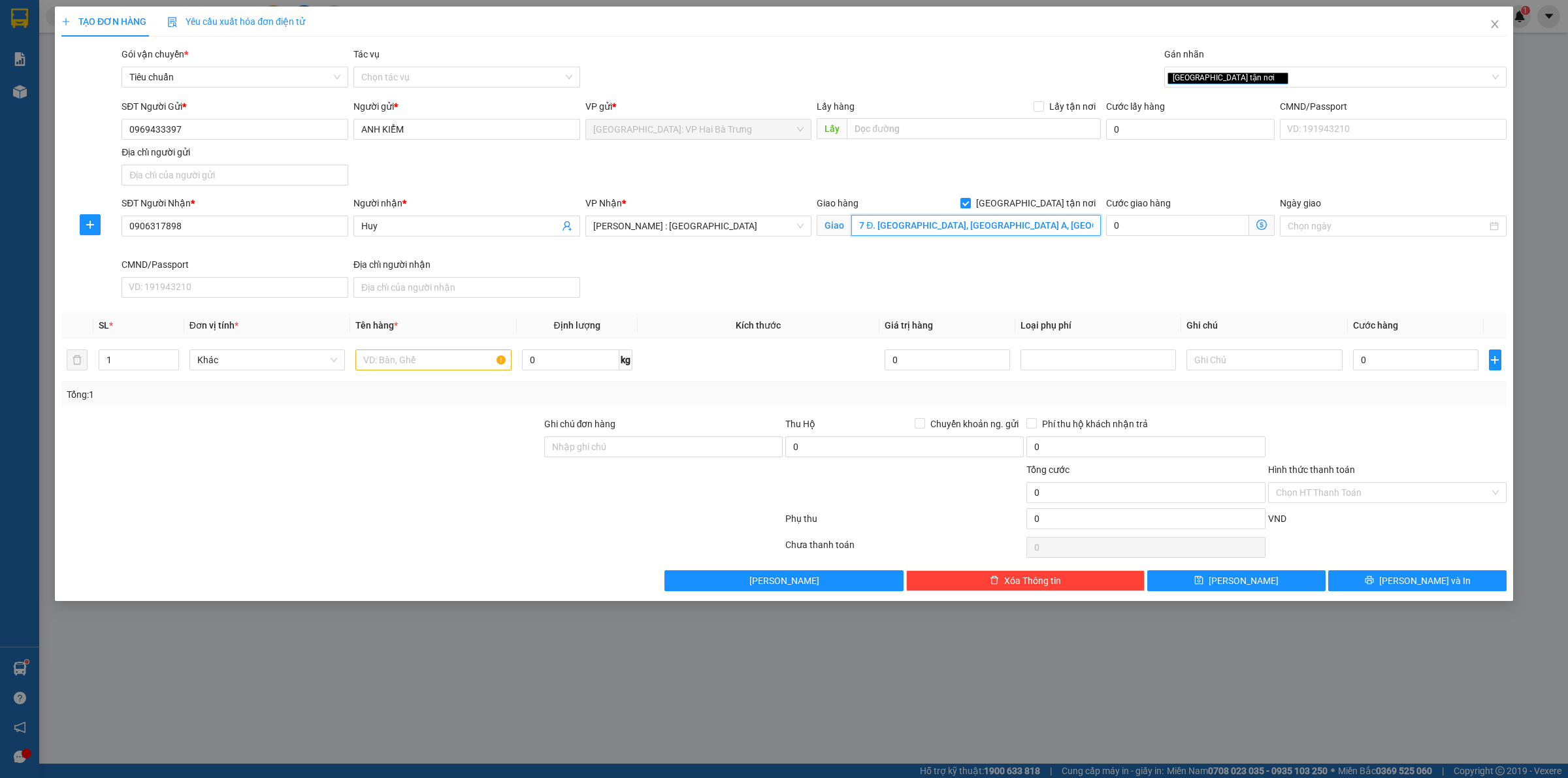
scroll to position [0, 0]
click at [430, 363] on input "text" at bounding box center [433, 360] width 156 height 21
drag, startPoint x: 415, startPoint y: 457, endPoint x: 414, endPoint y: 435, distance: 22.0
click at [415, 456] on div at bounding box center [302, 439] width 483 height 46
click at [171, 360] on span "up" at bounding box center [172, 357] width 8 height 8
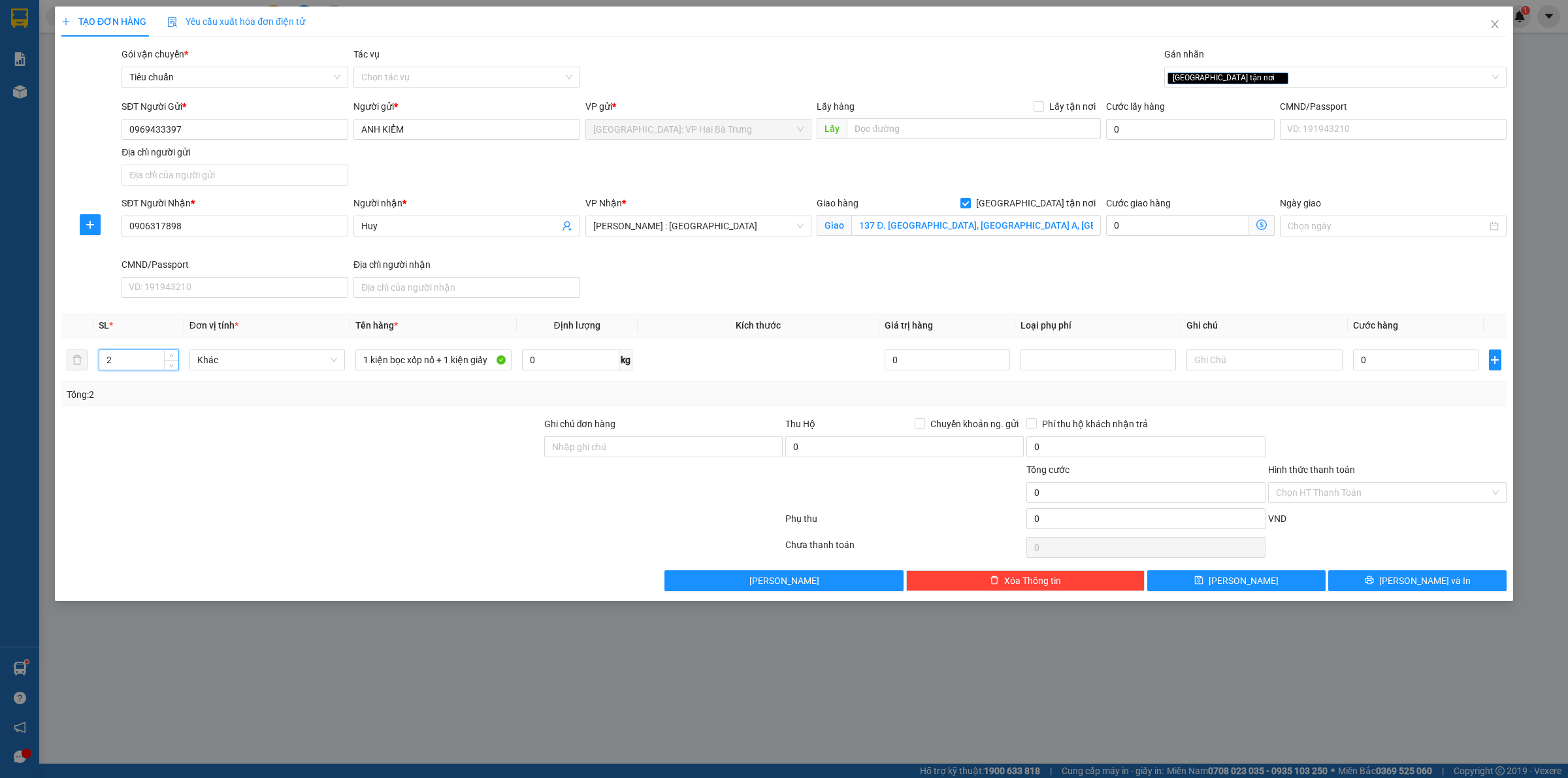
click at [707, 281] on div "SĐT Người Nhận * 0906317898 Người nhận * Huy VP Nhận * Hồ Chí Minh : Kho Quận 1…" at bounding box center [813, 249] width 1390 height 107
click at [1402, 366] on input "0" at bounding box center [1416, 360] width 126 height 21
click at [1261, 77] on div "[GEOGRAPHIC_DATA] tận nơi" at bounding box center [1329, 77] width 322 height 15
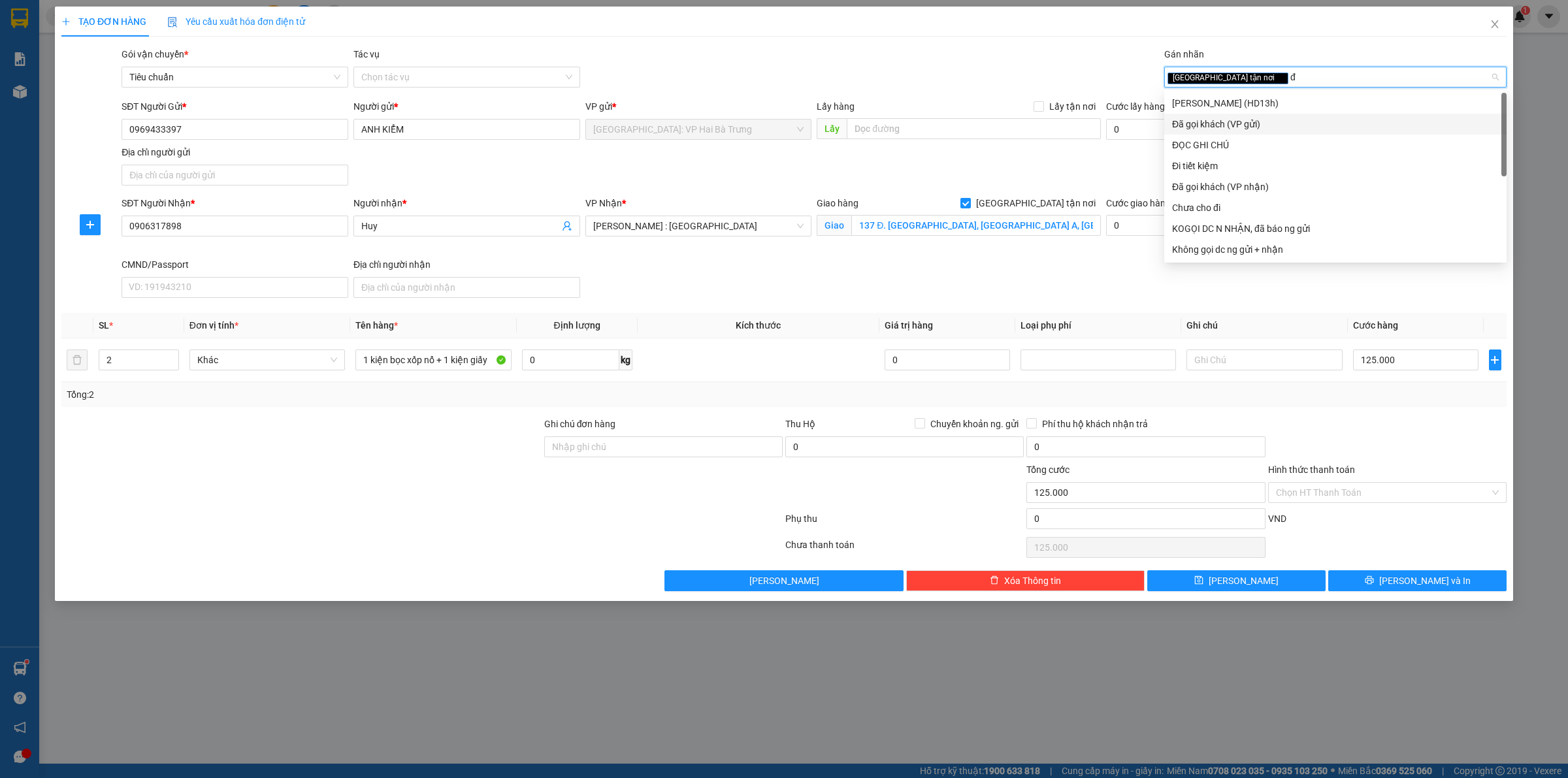
click at [1246, 126] on div "Đã gọi khách (VP gửi)" at bounding box center [1335, 124] width 326 height 15
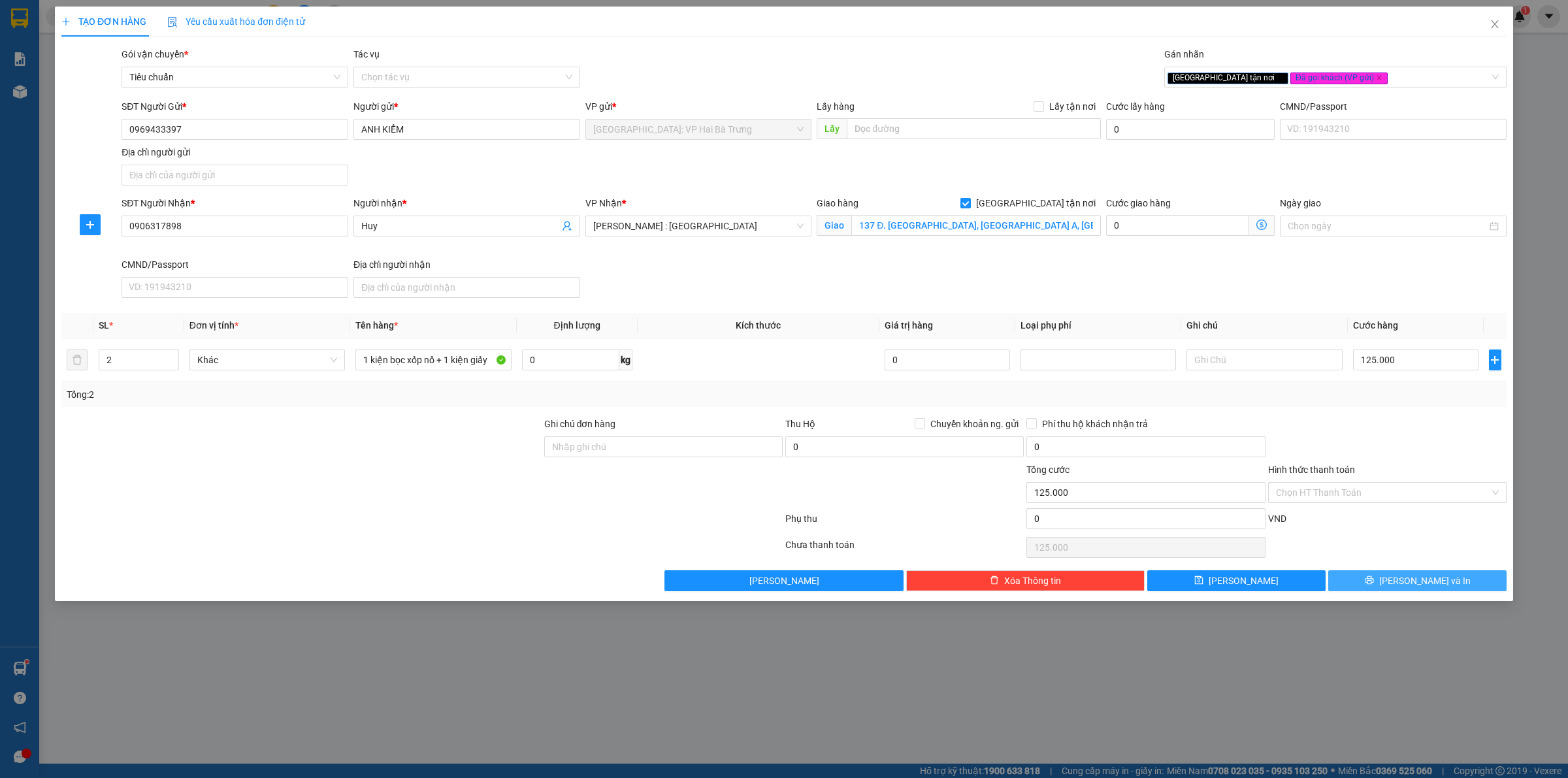
click at [1373, 591] on button "[PERSON_NAME] và In" at bounding box center [1416, 580] width 178 height 21
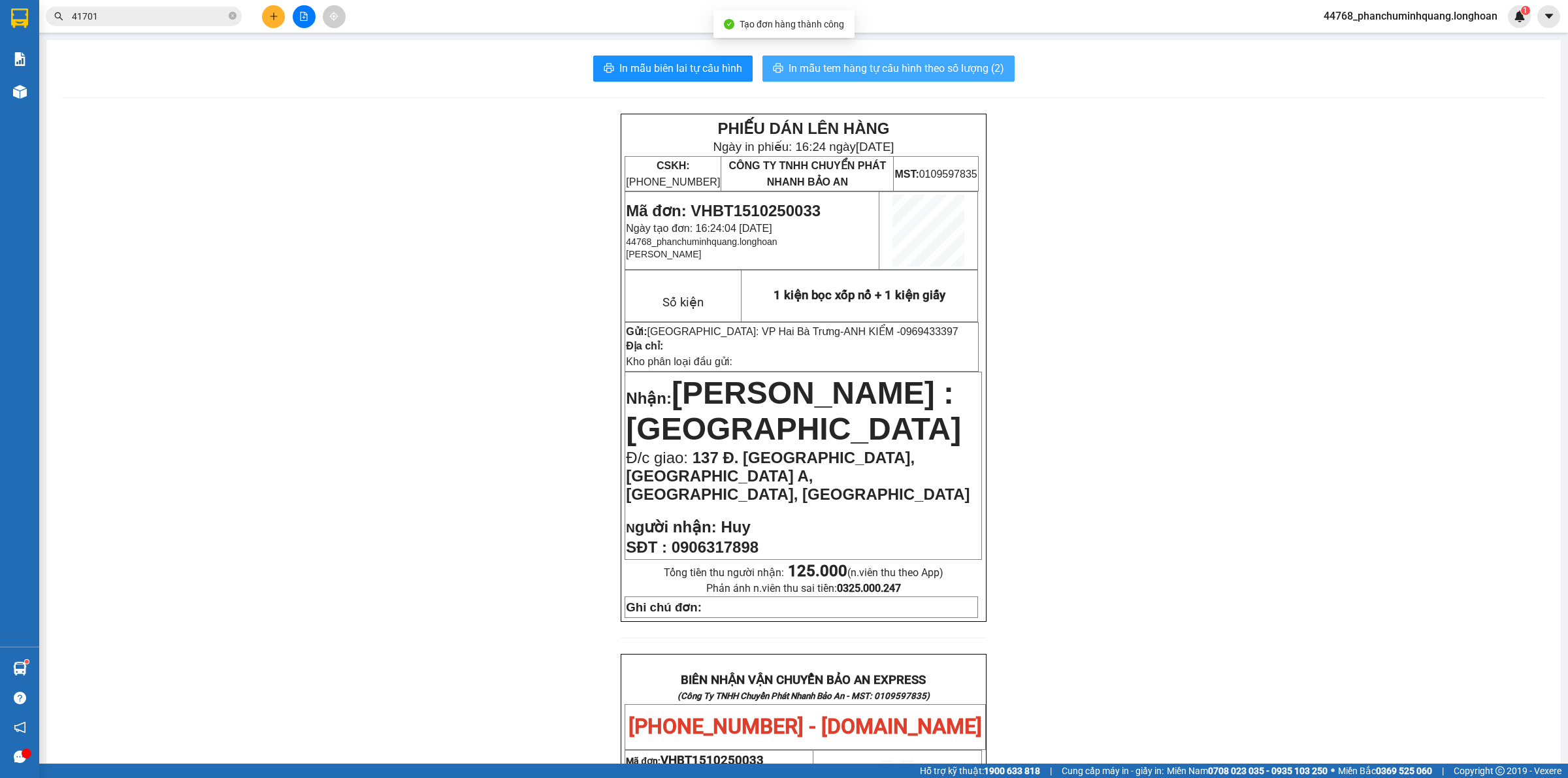
click at [808, 69] on span "In mẫu tem hàng tự cấu hình theo số lượng (2)" at bounding box center [896, 69] width 215 height 16
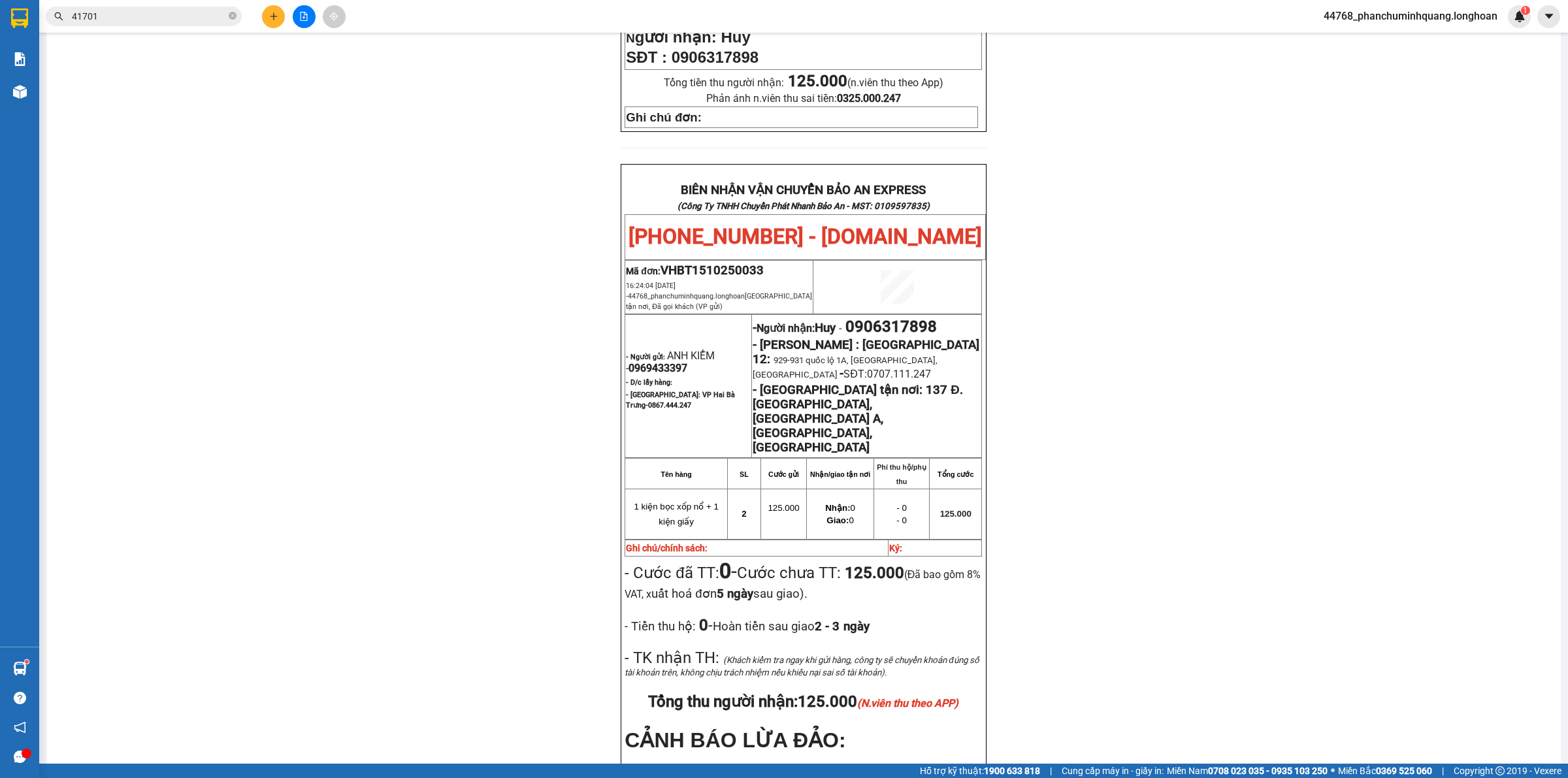
scroll to position [647, 0]
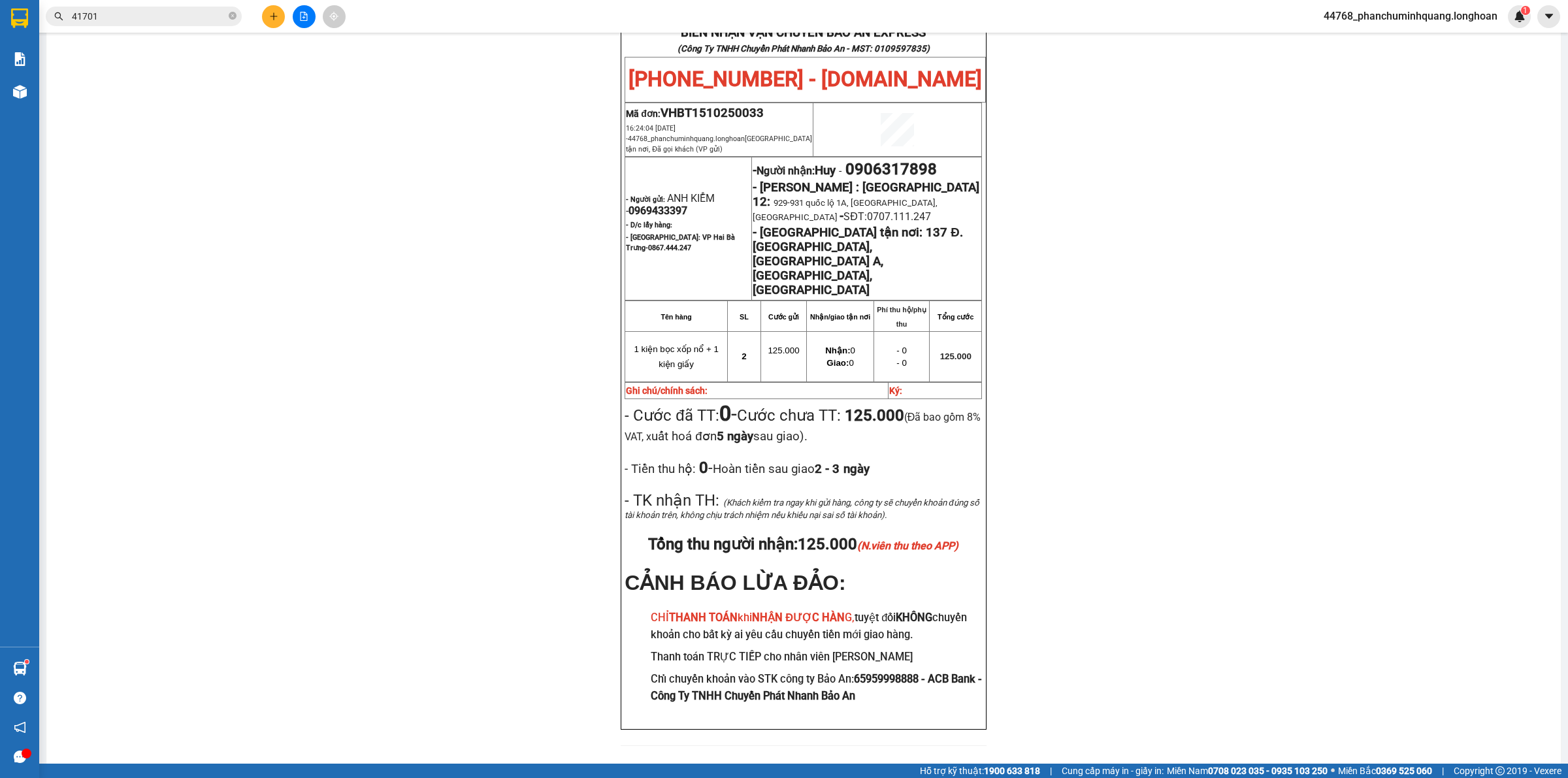
click at [269, 12] on icon "plus" at bounding box center [273, 16] width 9 height 9
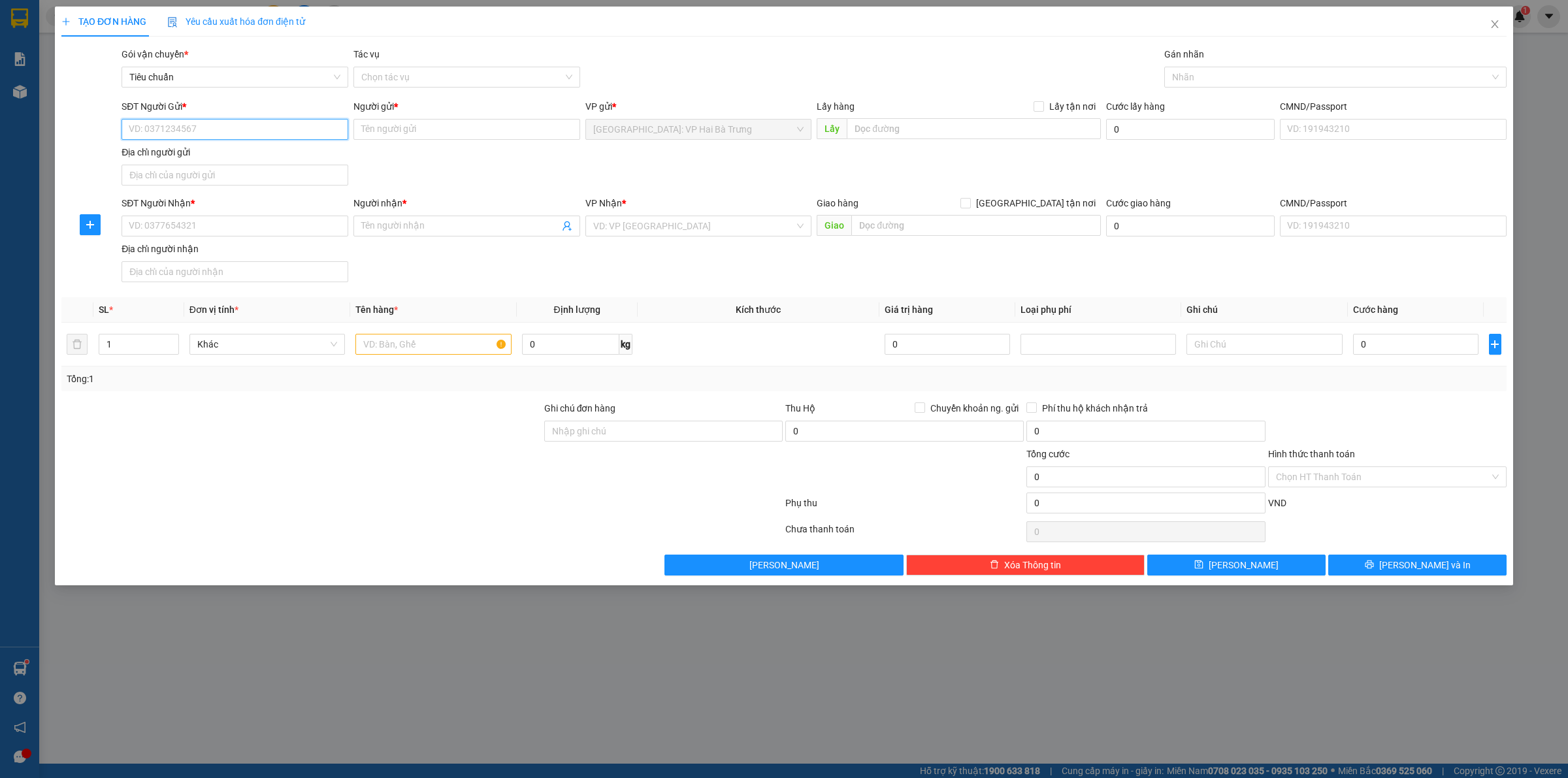
click at [292, 132] on input "SĐT Người Gửi *" at bounding box center [235, 129] width 227 height 21
click at [438, 131] on input "Người gửi *" at bounding box center [466, 129] width 227 height 21
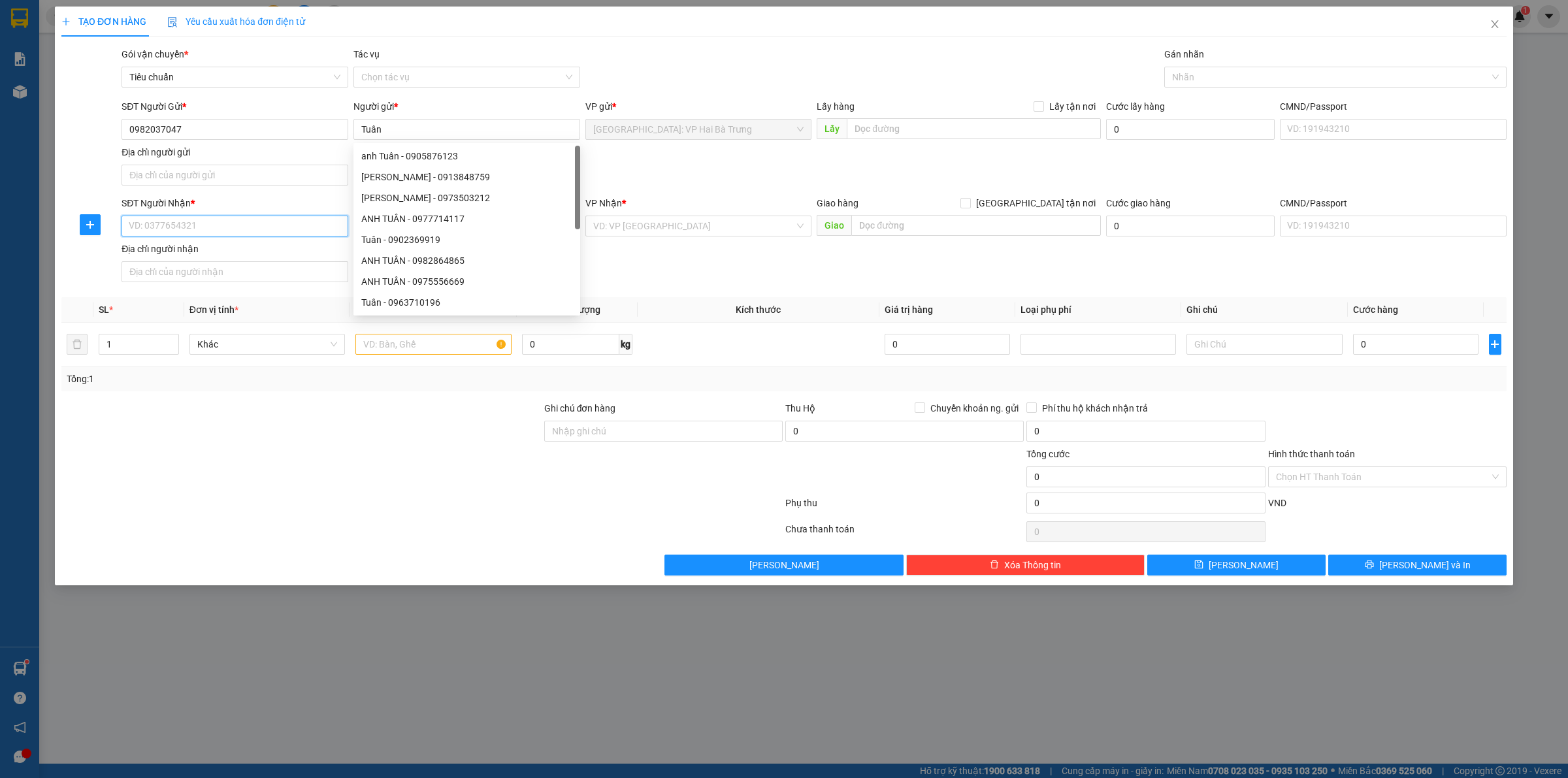
click at [237, 227] on input "SĐT Người Nhận *" at bounding box center [235, 226] width 227 height 21
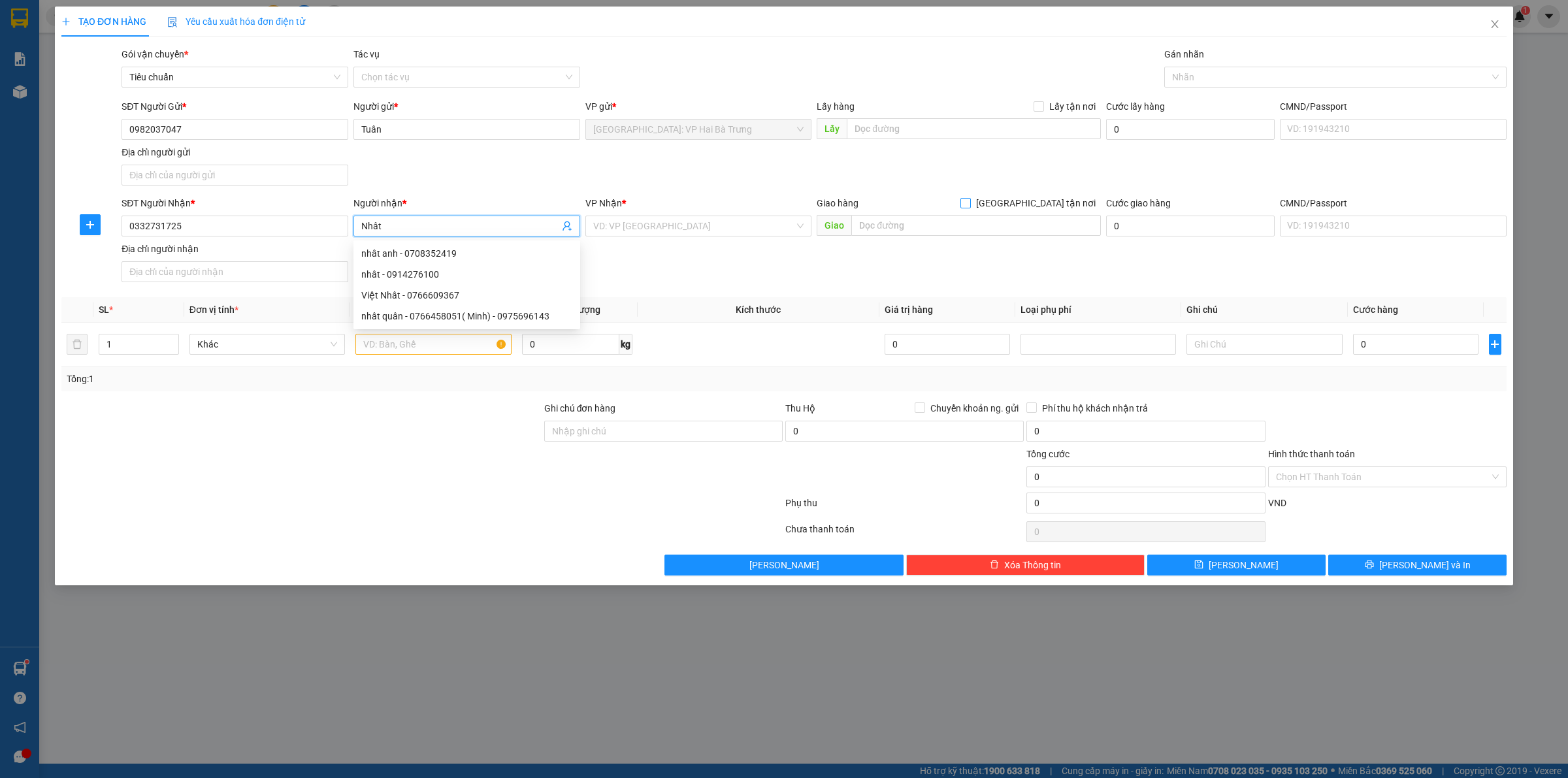
click at [970, 201] on input "[GEOGRAPHIC_DATA] tận nơi" at bounding box center [964, 202] width 9 height 9
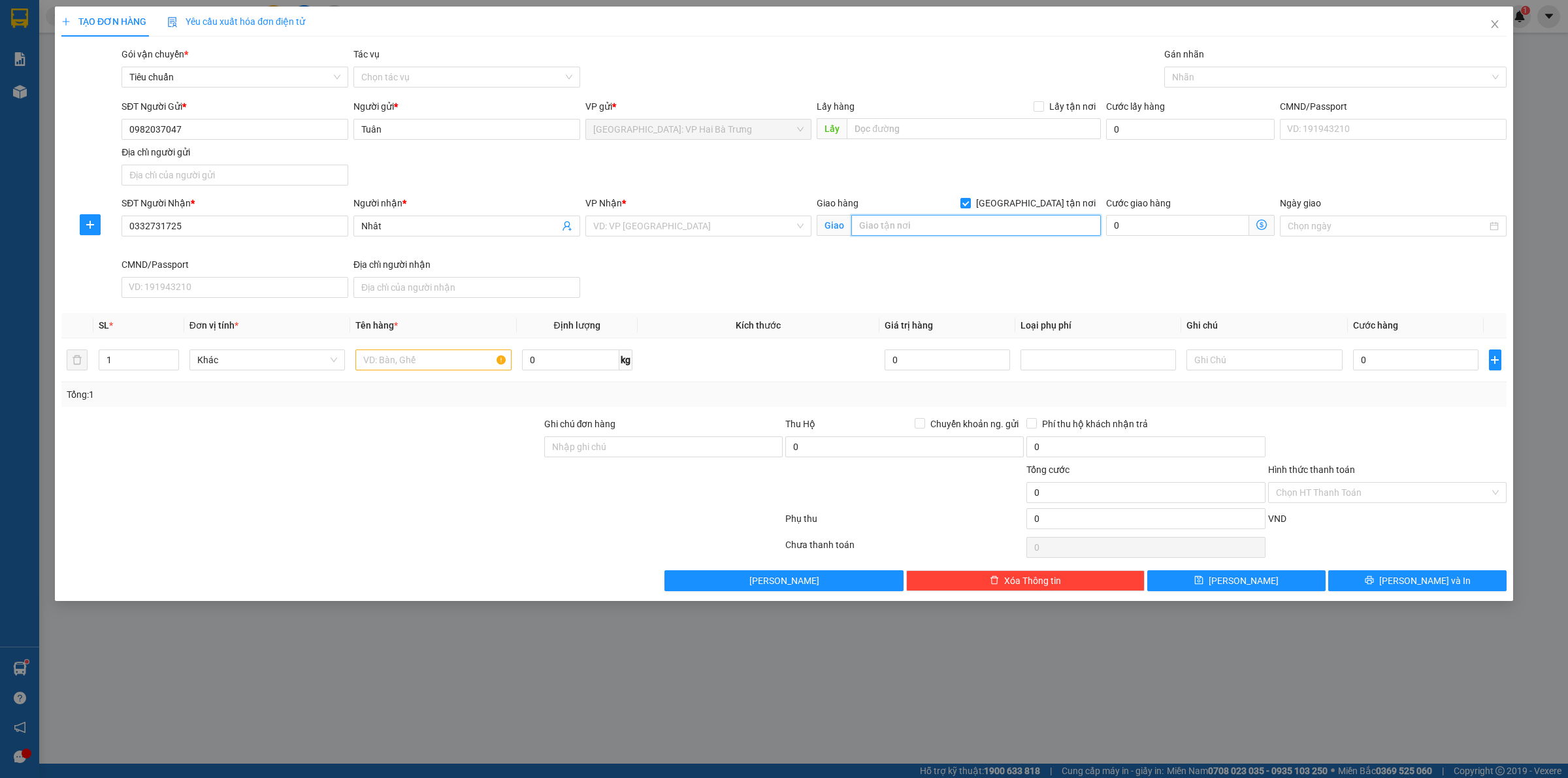
click at [1030, 232] on input "text" at bounding box center [976, 226] width 250 height 21
click at [723, 226] on input "search" at bounding box center [694, 226] width 202 height 19
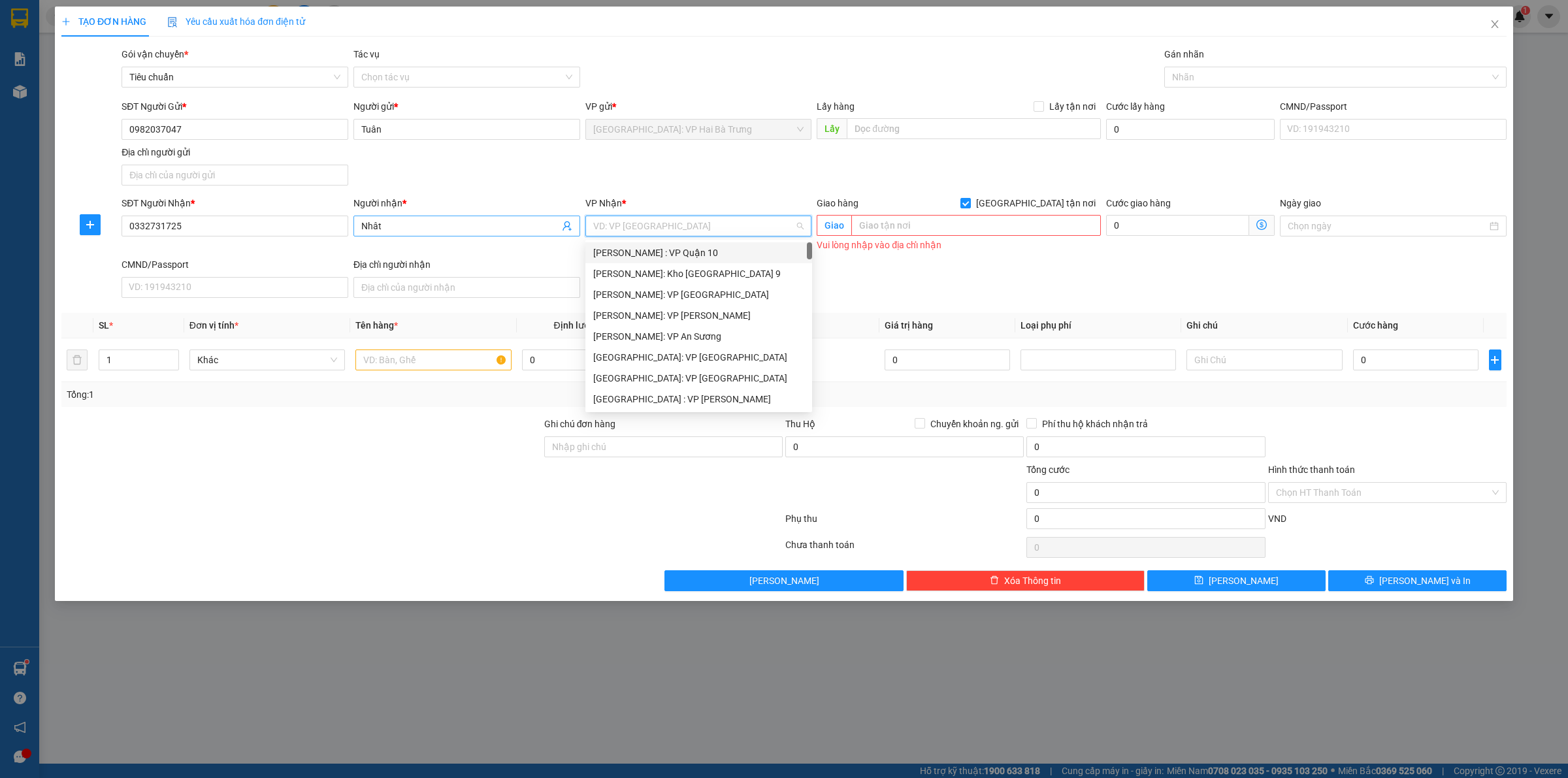
click at [449, 216] on span "Nhât" at bounding box center [466, 226] width 227 height 21
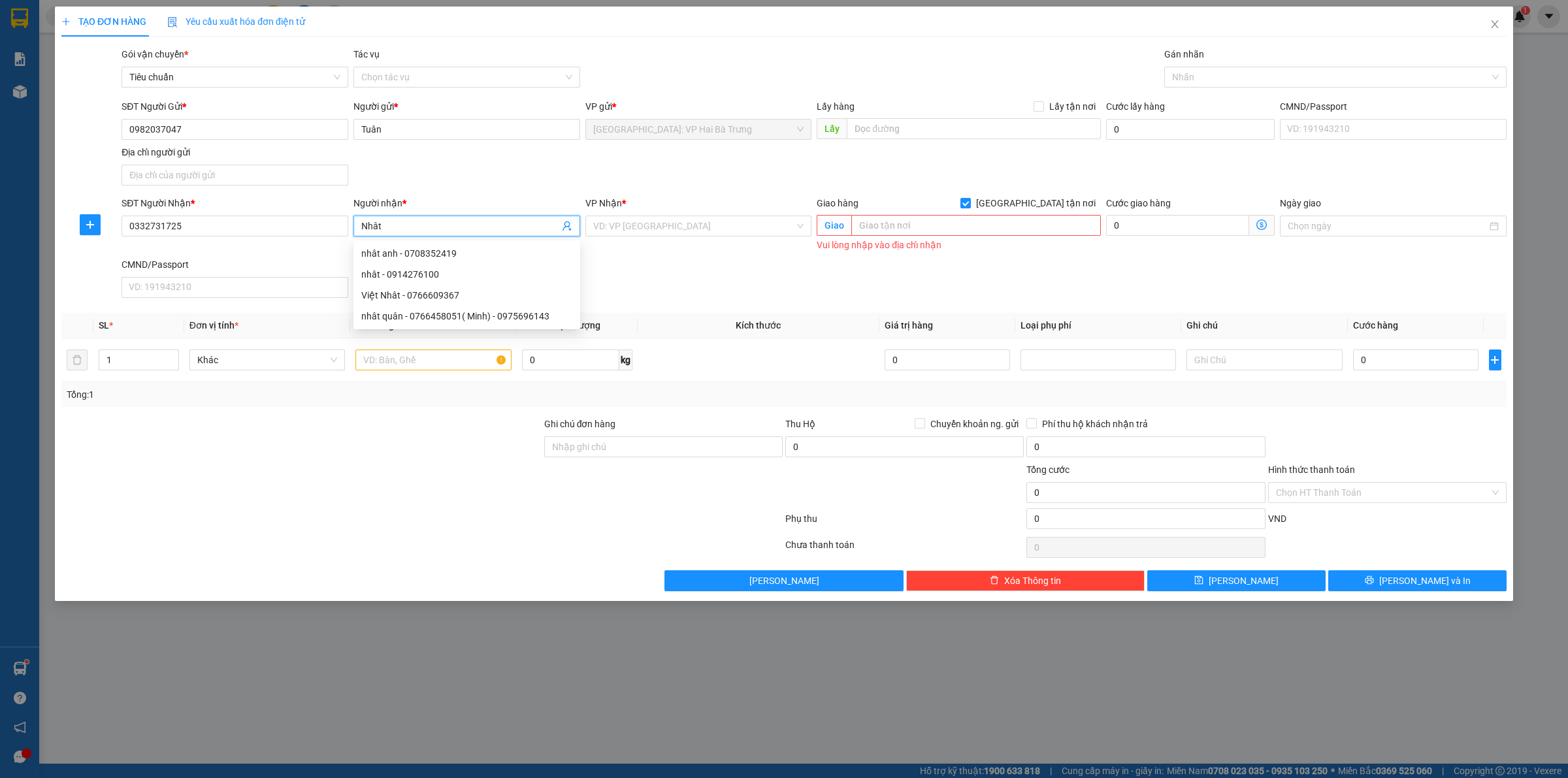
click at [450, 223] on input "Nhât" at bounding box center [460, 226] width 198 height 15
click at [450, 223] on input "Nhât" at bounding box center [460, 226] width 198 height 15
click at [673, 232] on input "search" at bounding box center [694, 226] width 202 height 19
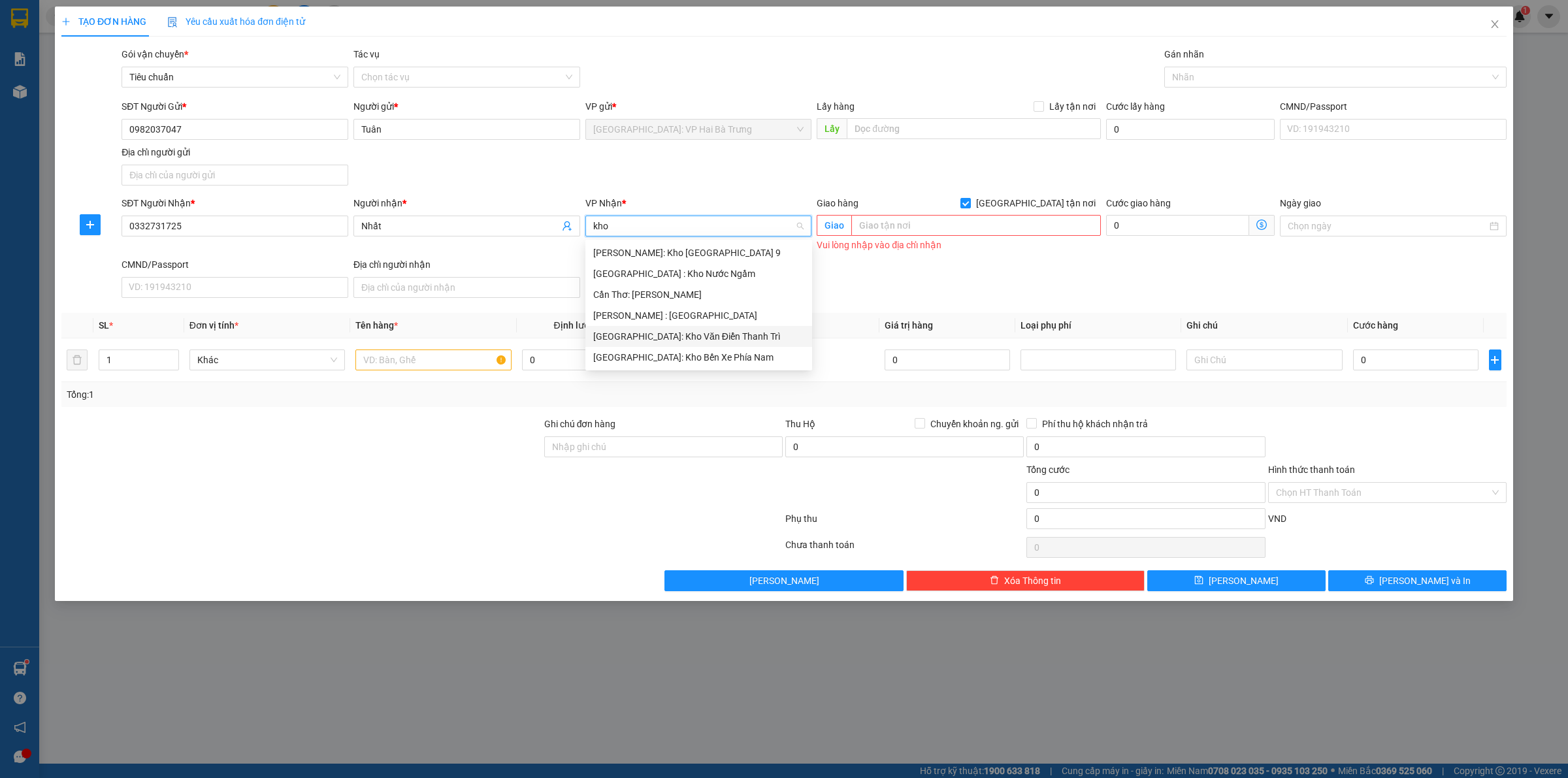
drag, startPoint x: 635, startPoint y: 338, endPoint x: 784, endPoint y: 298, distance: 154.3
click at [639, 338] on div "[GEOGRAPHIC_DATA]: Kho Văn Điển Thanh Trì" at bounding box center [699, 336] width 211 height 15
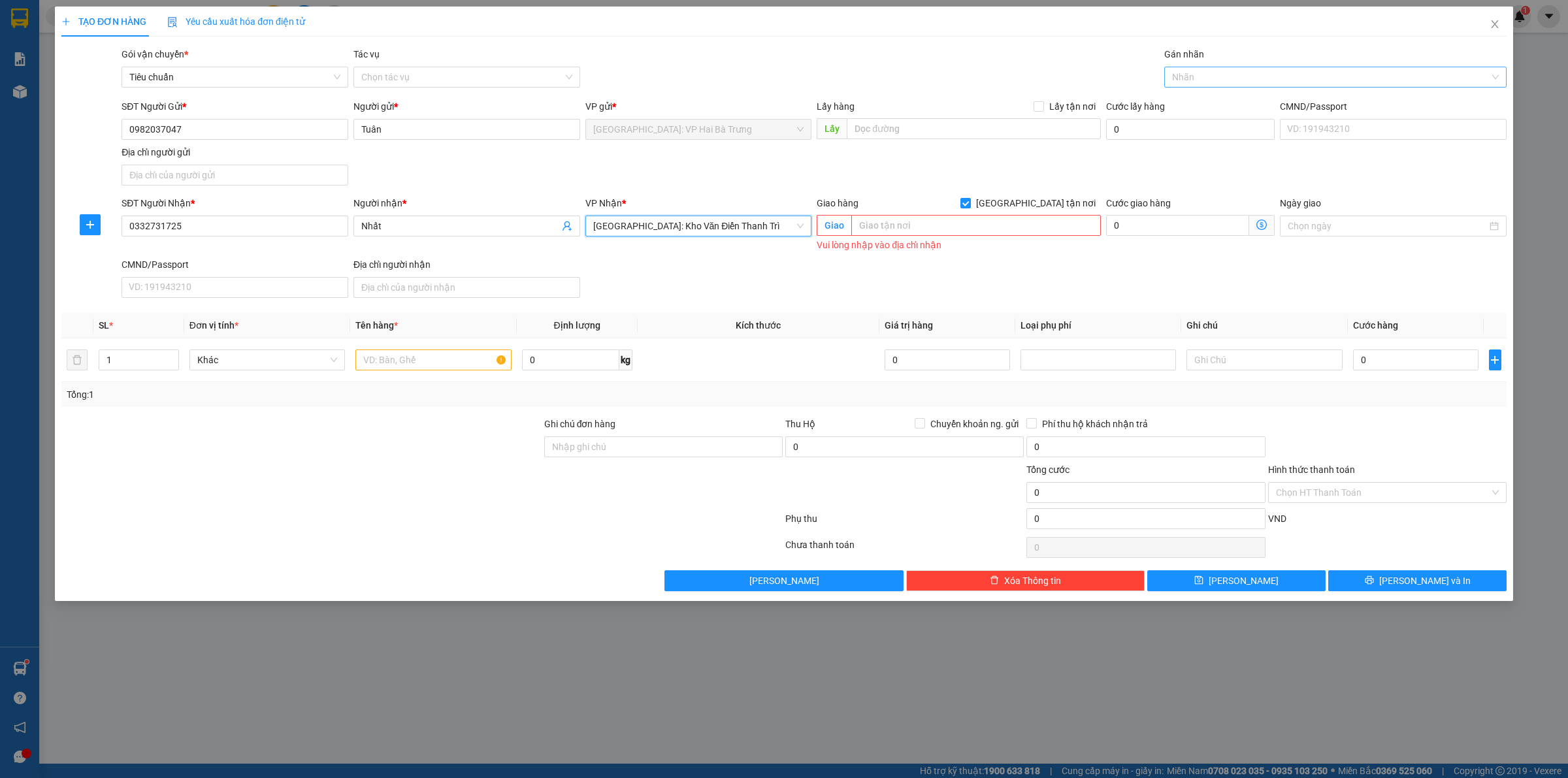
click at [1204, 67] on div "Nhãn" at bounding box center [1335, 77] width 343 height 21
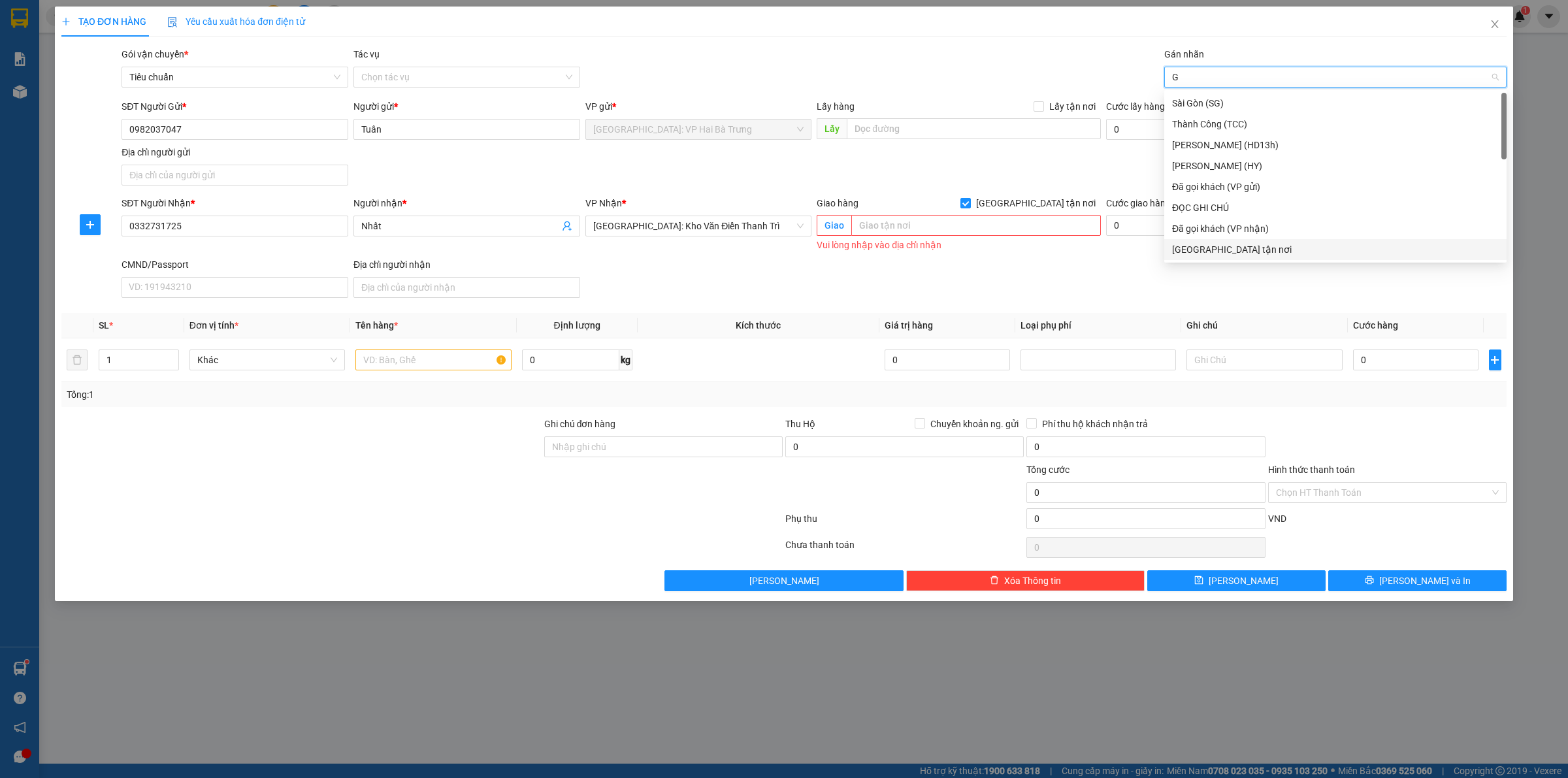
click at [1176, 252] on div "[GEOGRAPHIC_DATA] tận nơi" at bounding box center [1335, 250] width 326 height 15
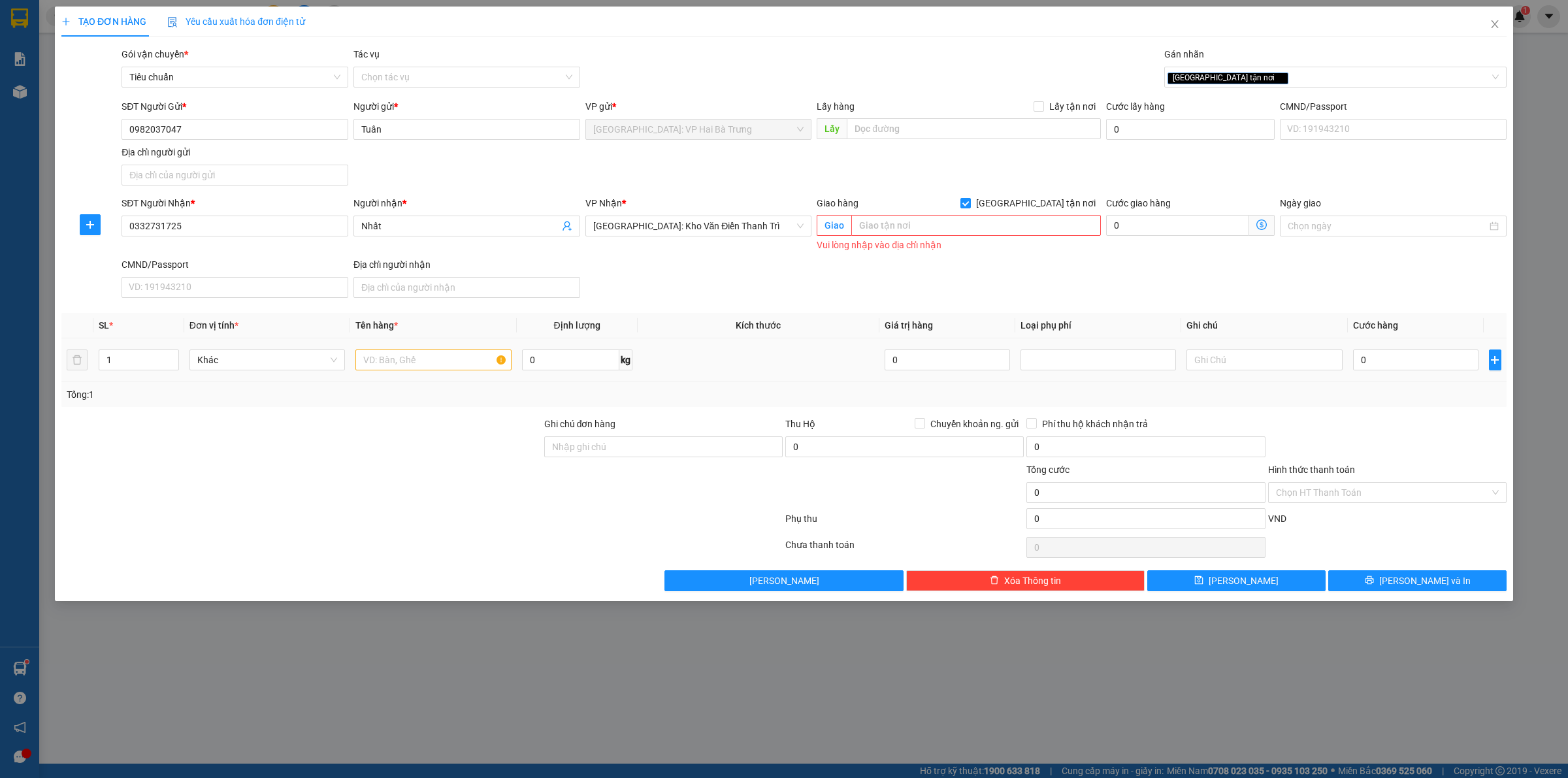
drag, startPoint x: 485, startPoint y: 373, endPoint x: 485, endPoint y: 360, distance: 13.0
click at [485, 373] on div at bounding box center [433, 360] width 156 height 26
click at [485, 360] on input "text" at bounding box center [433, 360] width 156 height 21
click at [988, 233] on input "text" at bounding box center [976, 226] width 250 height 21
click at [886, 223] on input "text" at bounding box center [976, 226] width 250 height 21
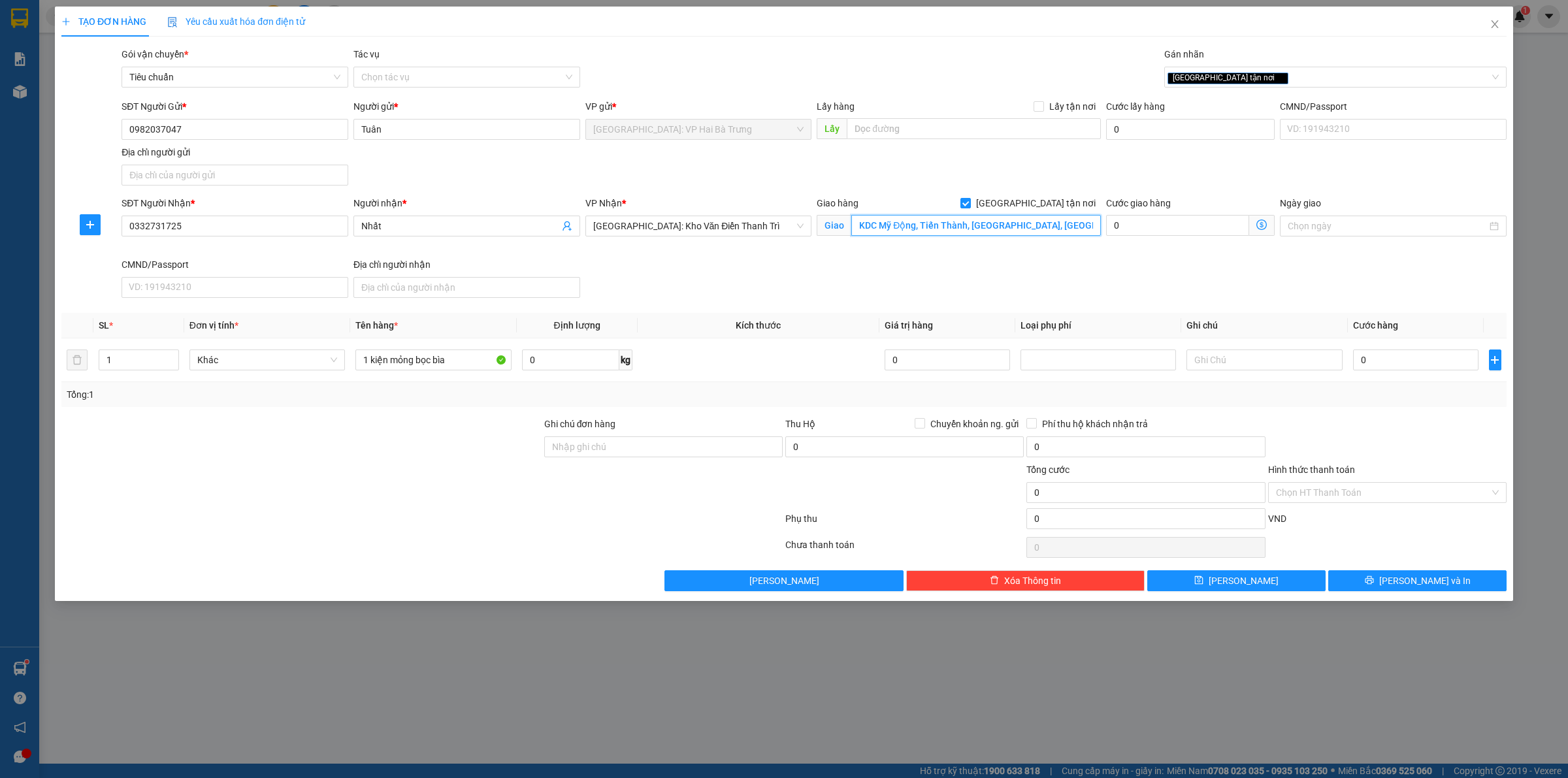
click at [887, 218] on input "KDC Mỹ Động, Tiến Thành, [GEOGRAPHIC_DATA], [GEOGRAPHIC_DATA]" at bounding box center [976, 226] width 250 height 21
click at [1028, 229] on input "KDC Mỹ Động, Tiến Thành, [GEOGRAPHIC_DATA], [GEOGRAPHIC_DATA]" at bounding box center [976, 226] width 250 height 21
click at [1282, 77] on div "[GEOGRAPHIC_DATA] tận nơi" at bounding box center [1329, 77] width 322 height 15
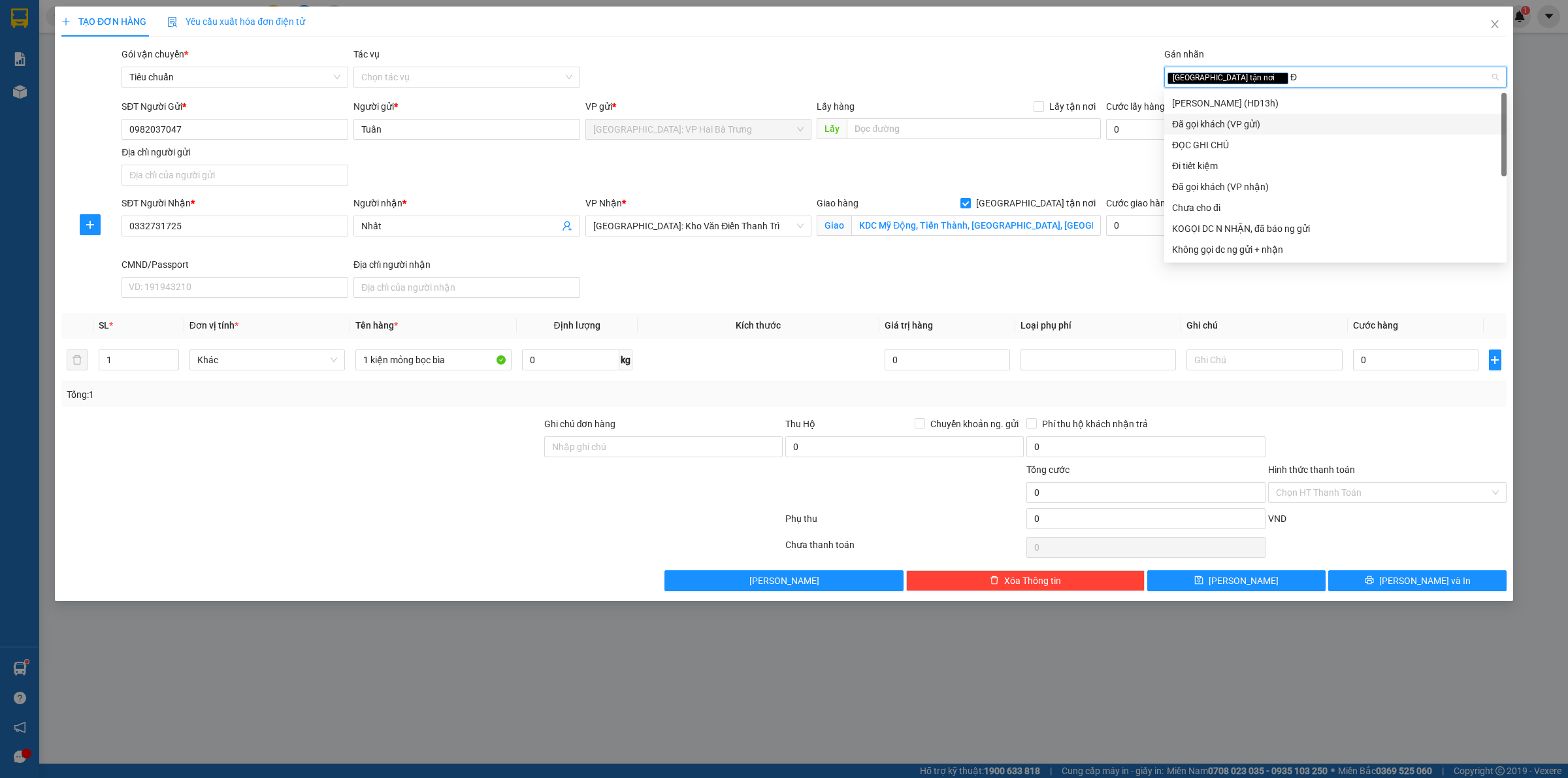
click at [1217, 121] on div "Đã gọi khách (VP gửi)" at bounding box center [1335, 124] width 326 height 15
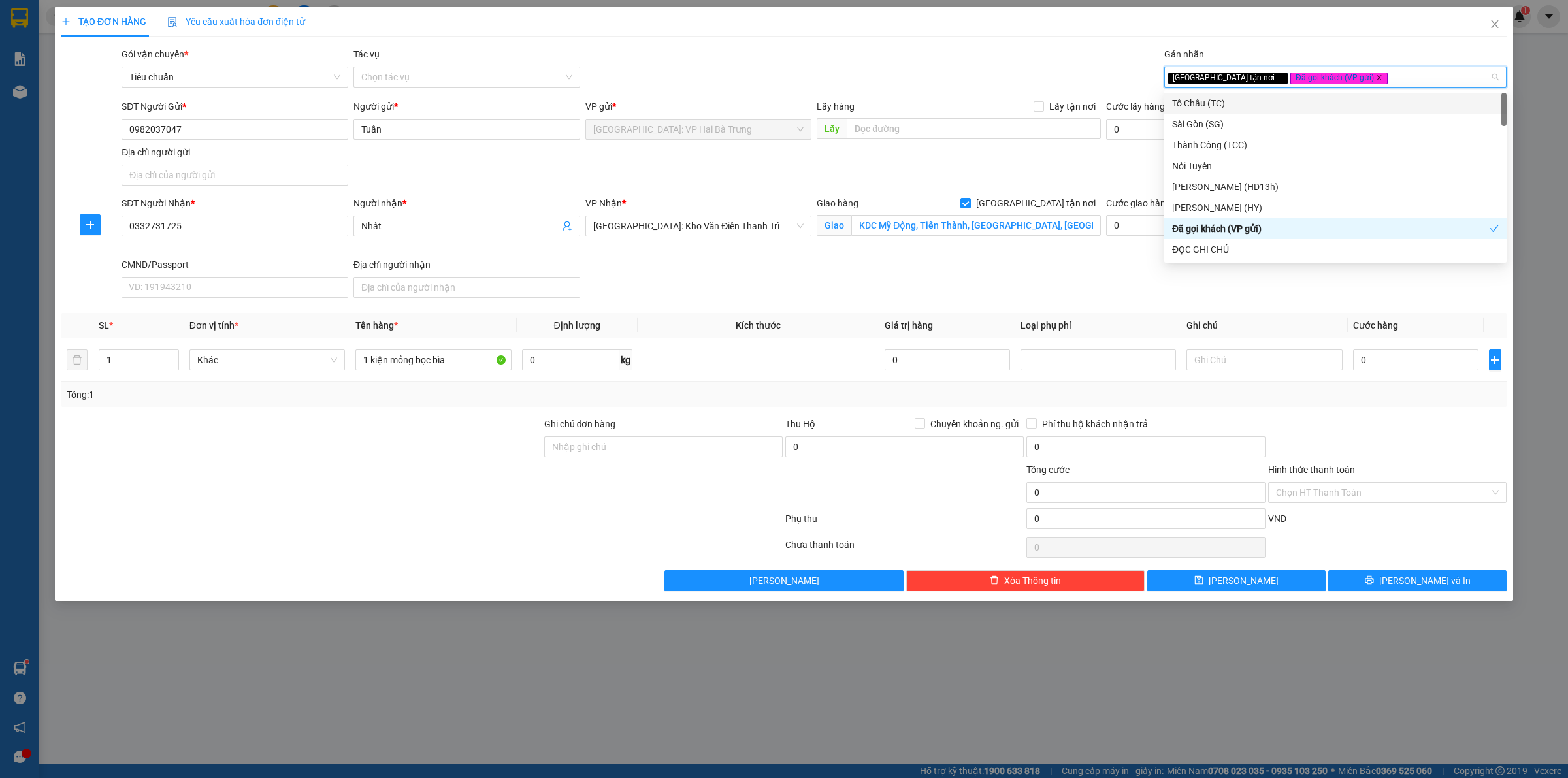
click at [1376, 77] on icon "close" at bounding box center [1379, 78] width 5 height 5
click at [1321, 76] on div "[GEOGRAPHIC_DATA] tận nơi" at bounding box center [1329, 77] width 322 height 15
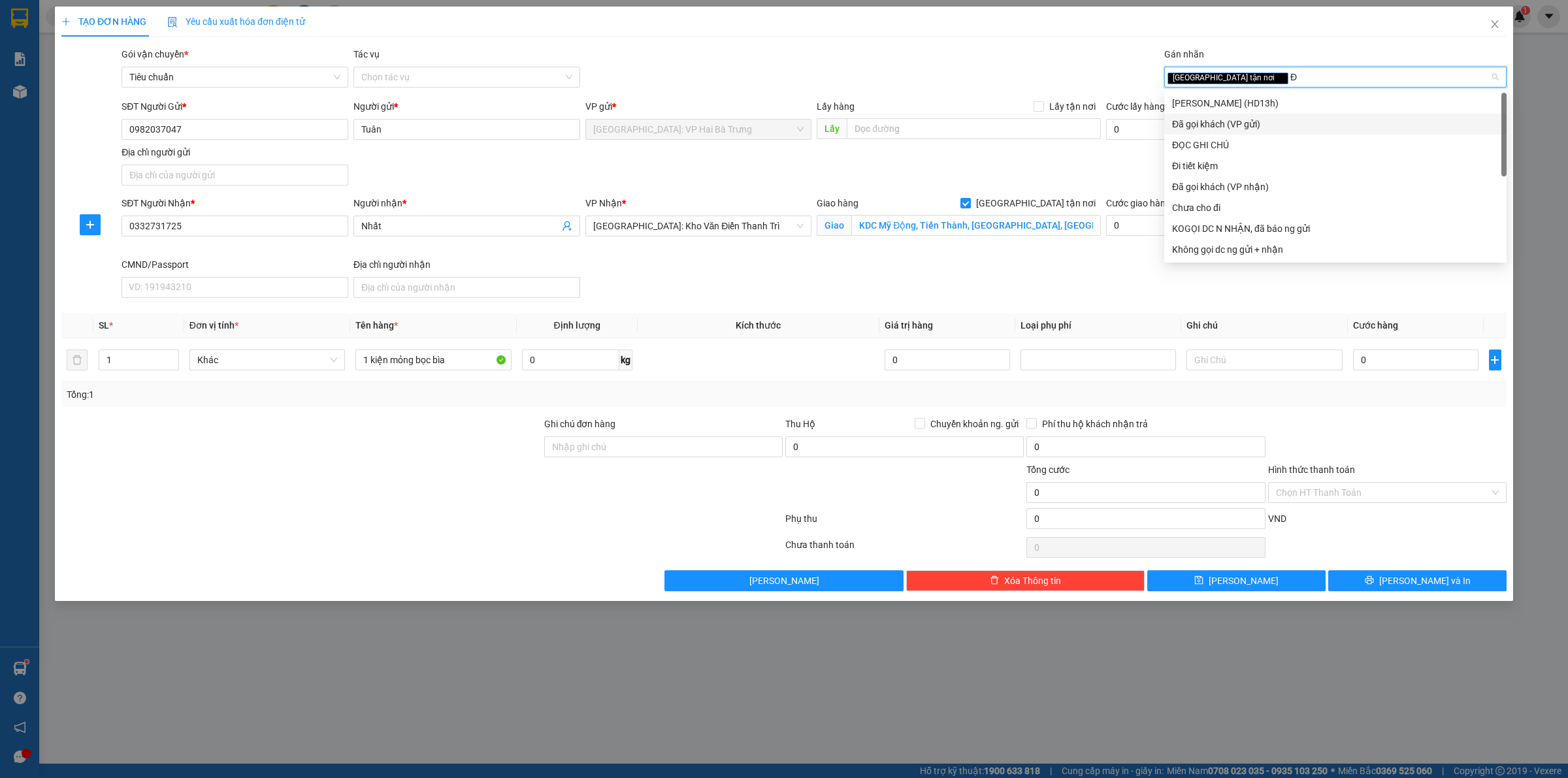
click at [1232, 125] on div "Đã gọi khách (VP gửi)" at bounding box center [1335, 124] width 326 height 15
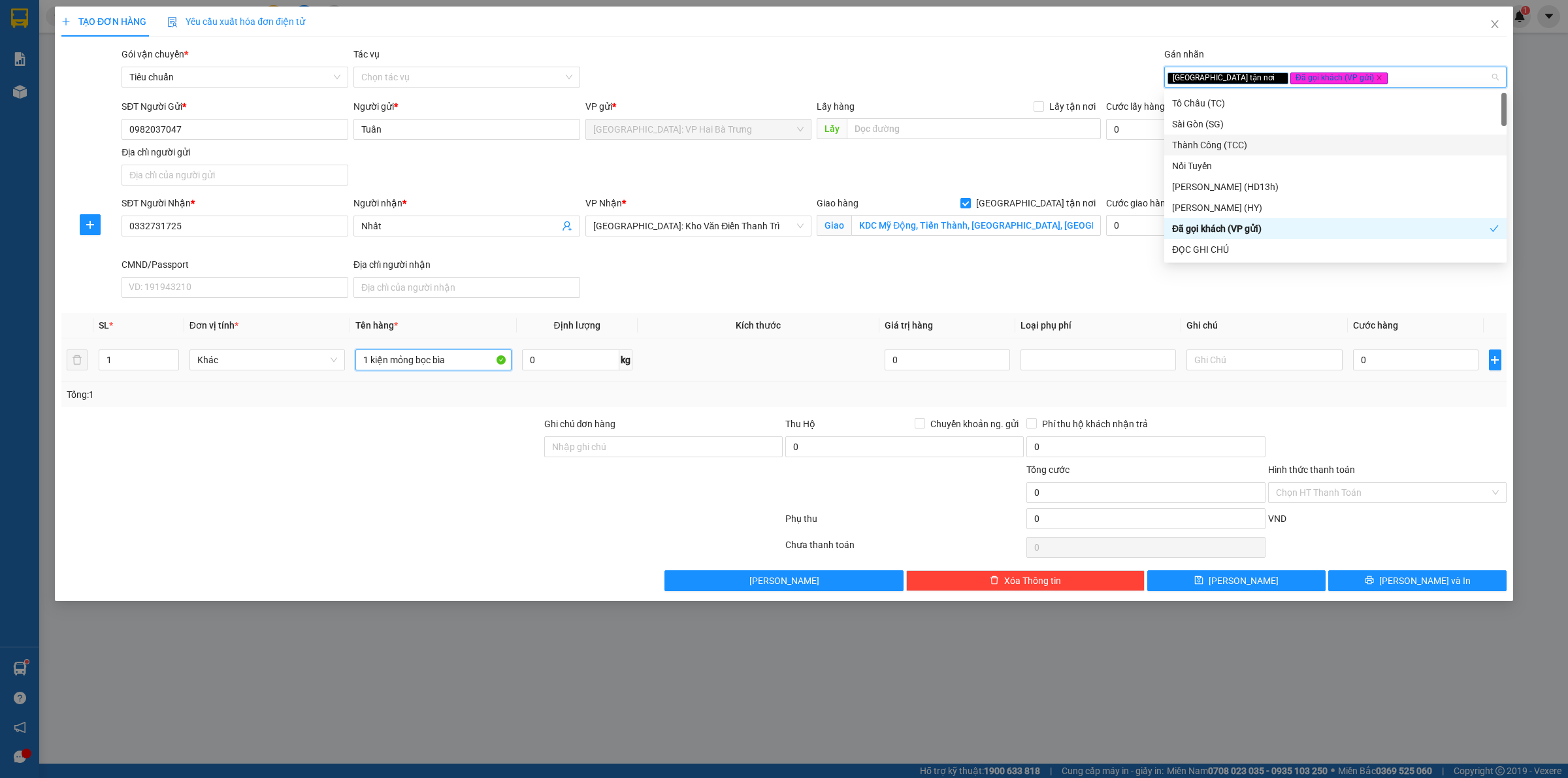
click at [463, 366] on input "1 kiện mỏng bọc bìa" at bounding box center [433, 360] width 156 height 21
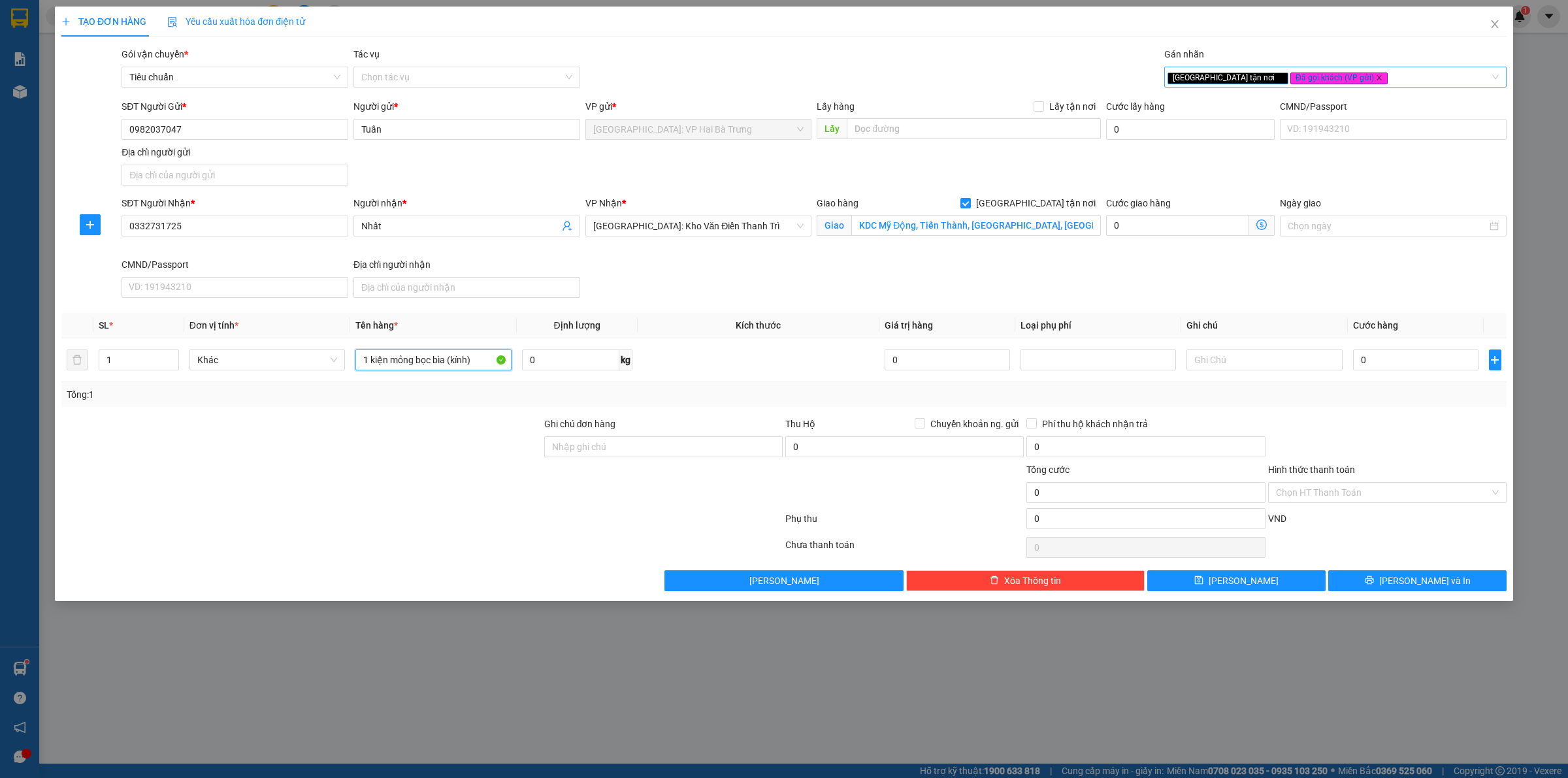
click at [1376, 76] on icon "close" at bounding box center [1379, 78] width 5 height 5
click at [1318, 76] on div "[GEOGRAPHIC_DATA] tận nơi" at bounding box center [1329, 77] width 322 height 15
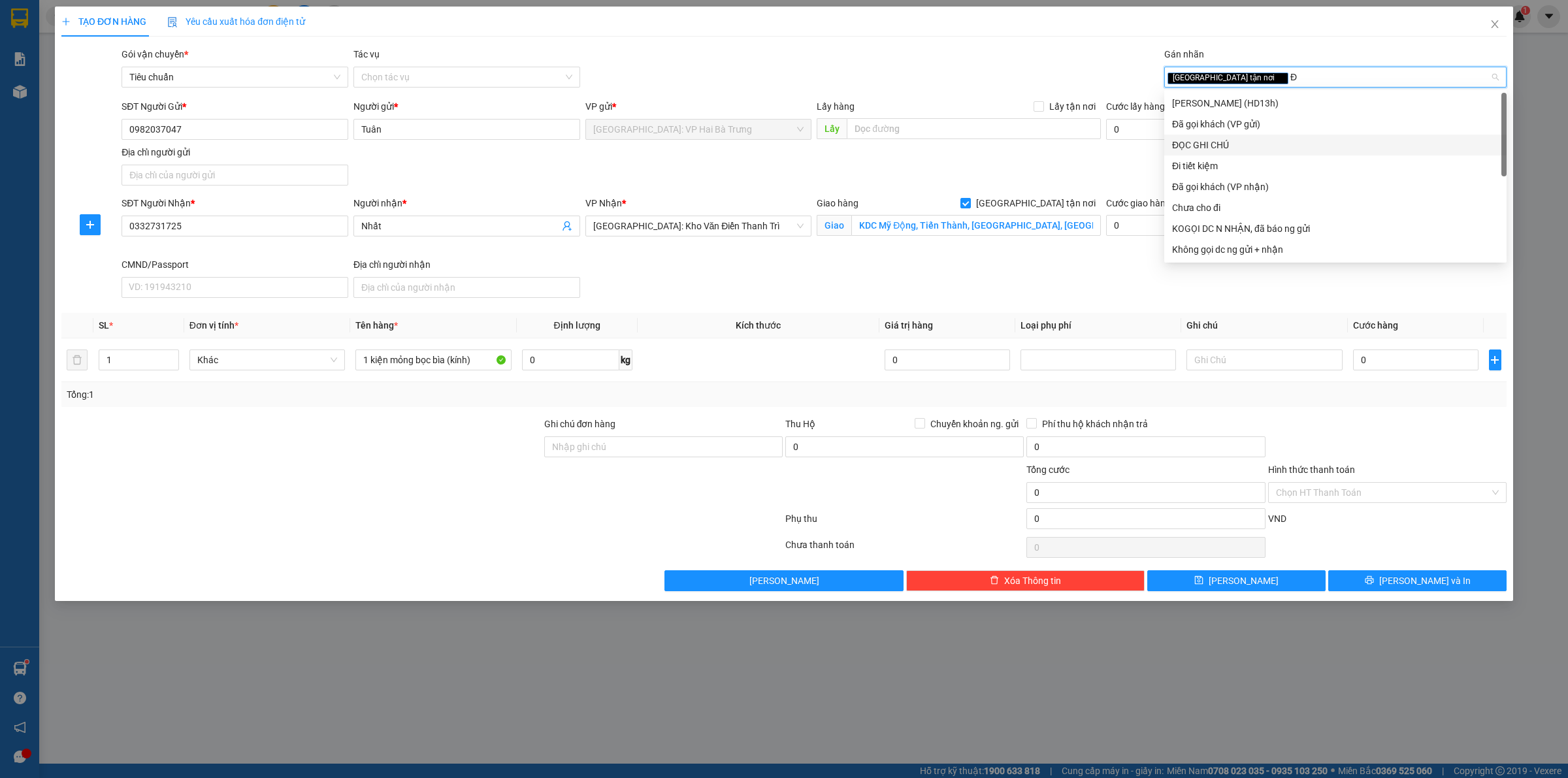
click at [1230, 148] on div "ĐỌC GHI CHÚ" at bounding box center [1335, 145] width 326 height 15
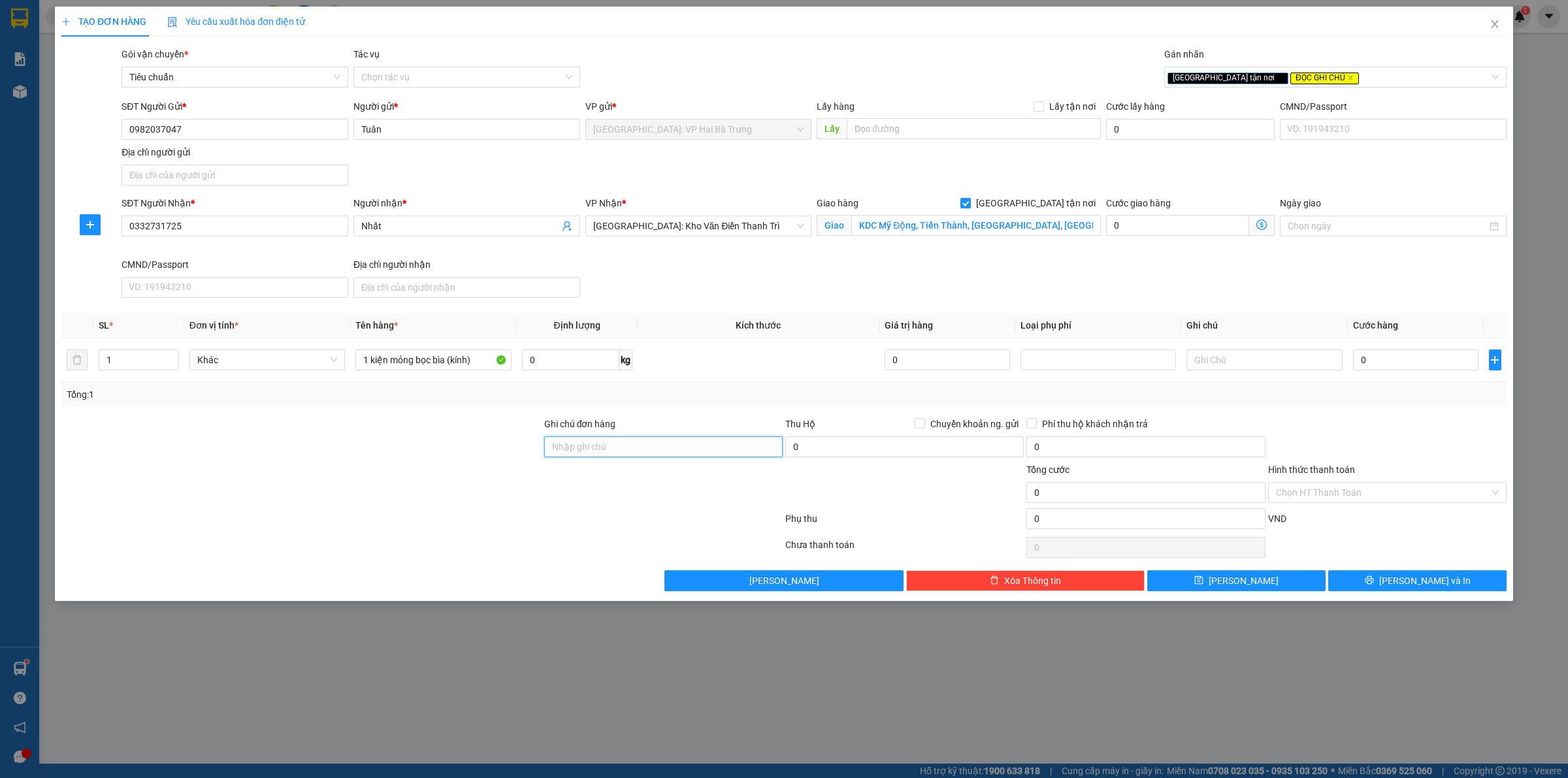
click at [697, 452] on input "Ghi chú đơn hàng" at bounding box center [663, 447] width 239 height 21
click at [1451, 364] on input "0" at bounding box center [1416, 360] width 126 height 21
click at [965, 428] on span "Chuyển khoản ng. gửi" at bounding box center [974, 424] width 98 height 15
click at [924, 427] on input "Chuyển khoản ng. gửi" at bounding box center [919, 422] width 9 height 9
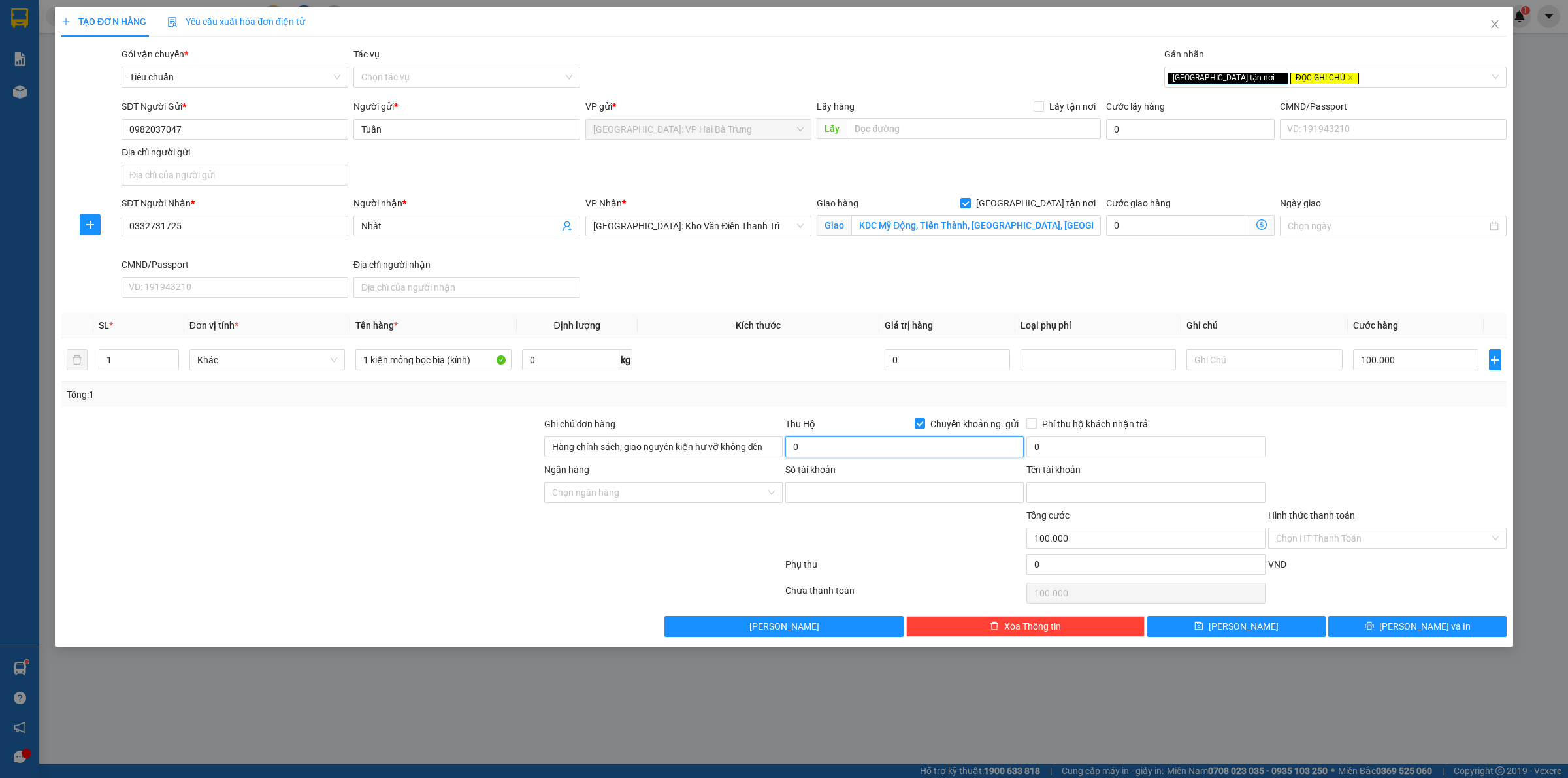
click at [963, 444] on input "0" at bounding box center [905, 447] width 239 height 21
click at [1088, 450] on input "0" at bounding box center [1146, 447] width 239 height 21
click at [1109, 451] on input "0" at bounding box center [1146, 447] width 239 height 21
click at [1115, 449] on input "0" at bounding box center [1146, 447] width 239 height 21
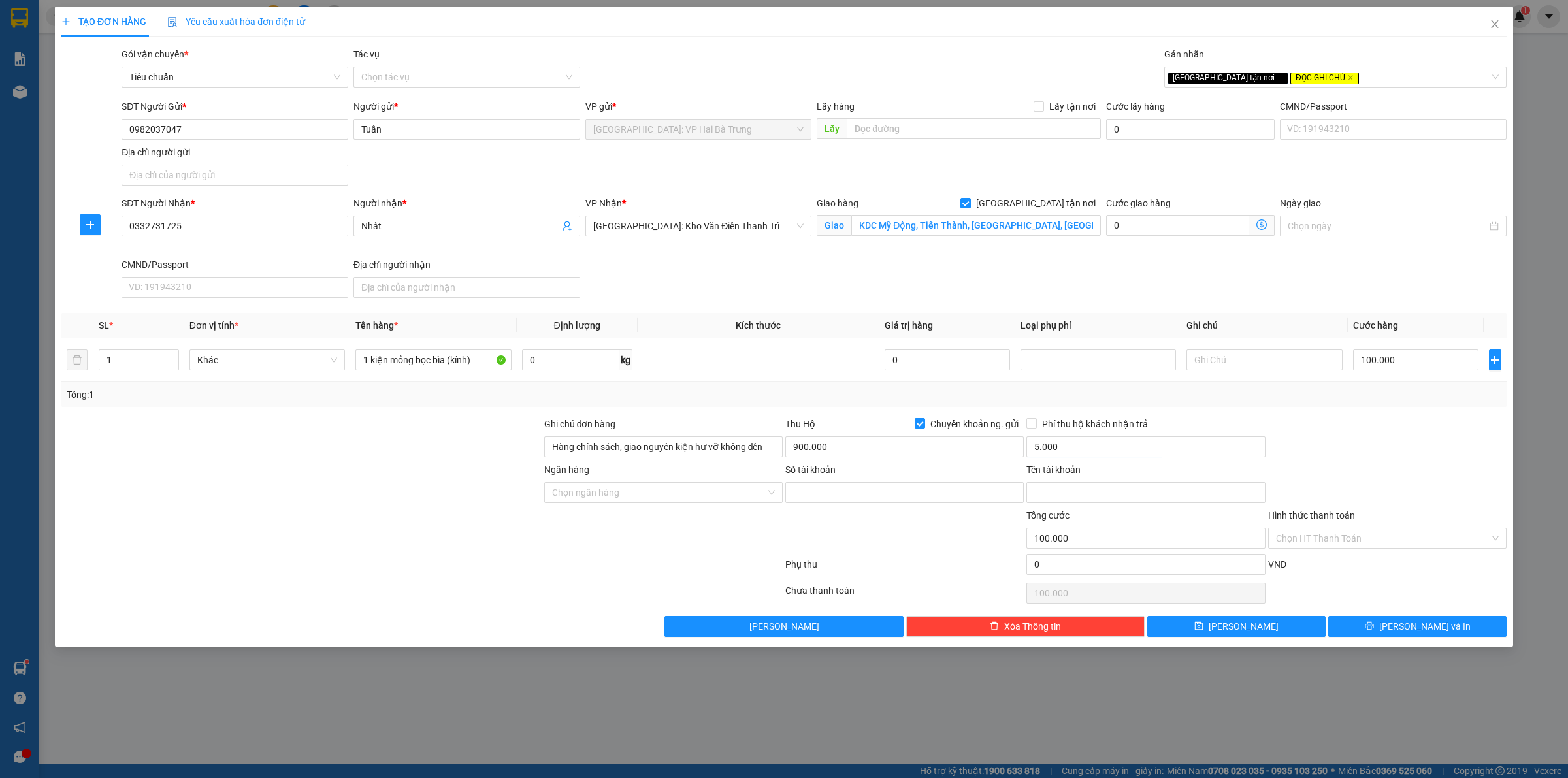
click at [1354, 426] on div at bounding box center [1387, 439] width 241 height 46
click at [715, 491] on input "Ngân hàng" at bounding box center [659, 493] width 214 height 19
click at [1386, 628] on button "[PERSON_NAME] và In" at bounding box center [1416, 626] width 178 height 21
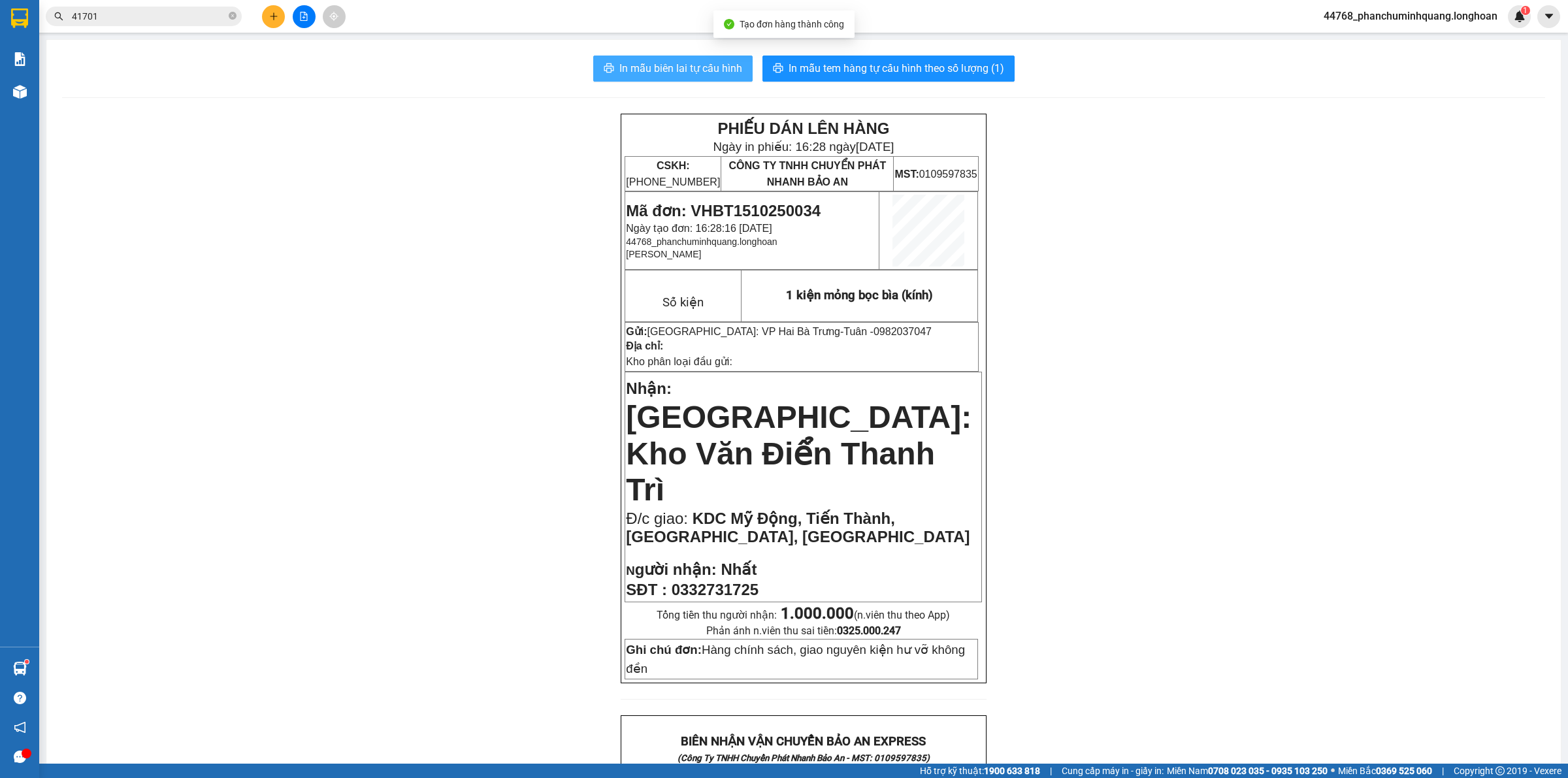
click at [677, 71] on span "In mẫu biên lai tự cấu hình" at bounding box center [680, 69] width 123 height 16
drag, startPoint x: 933, startPoint y: 62, endPoint x: 905, endPoint y: 64, distance: 28.1
click at [933, 62] on span "In mẫu tem hàng tự cấu hình theo số lượng (1)" at bounding box center [896, 69] width 215 height 16
click at [273, 15] on icon "plus" at bounding box center [273, 15] width 1 height 7
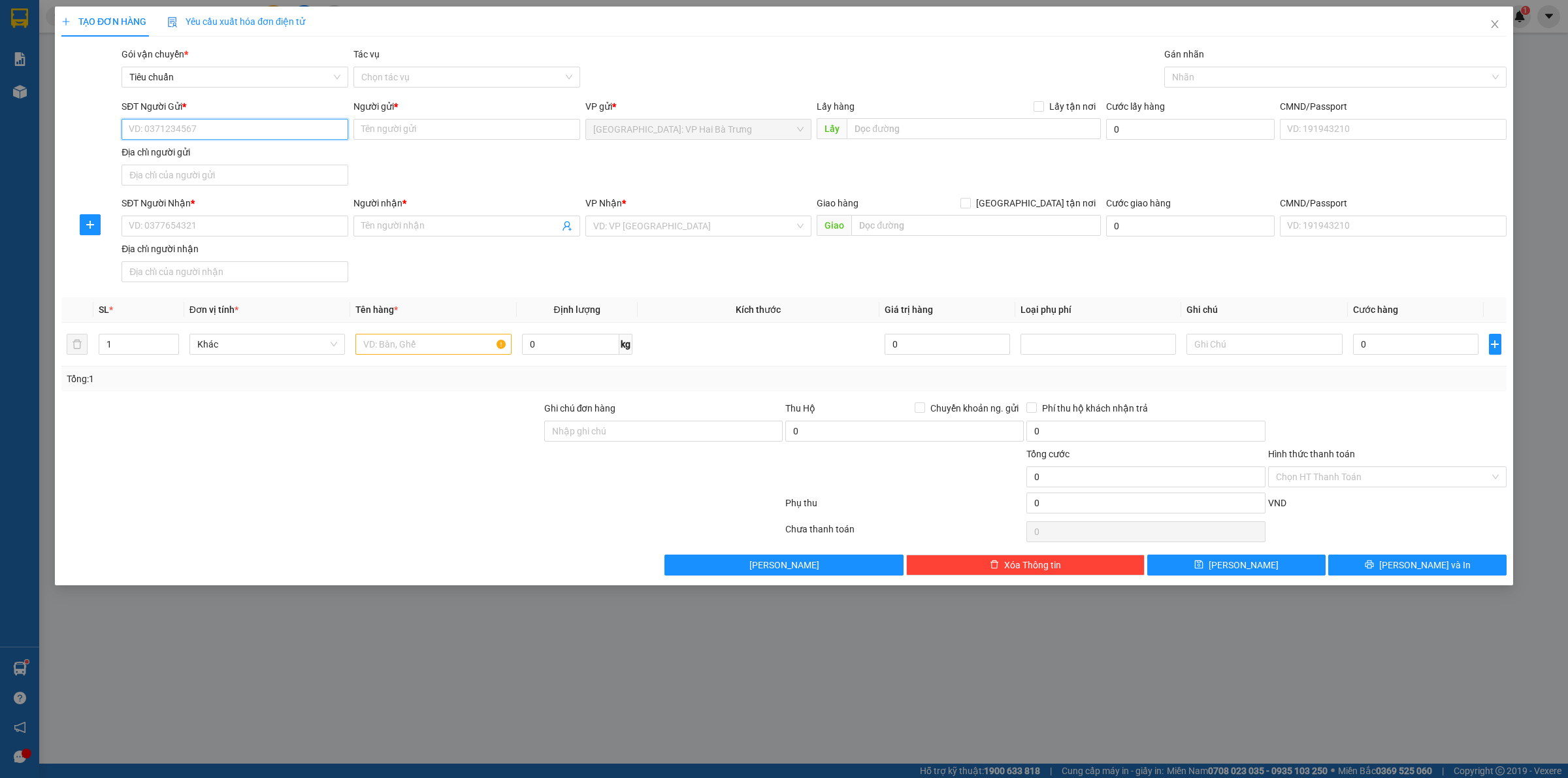
click at [281, 128] on input "SĐT Người Gửi *" at bounding box center [235, 129] width 227 height 21
click at [293, 227] on input "SĐT Người Nhận *" at bounding box center [235, 226] width 227 height 21
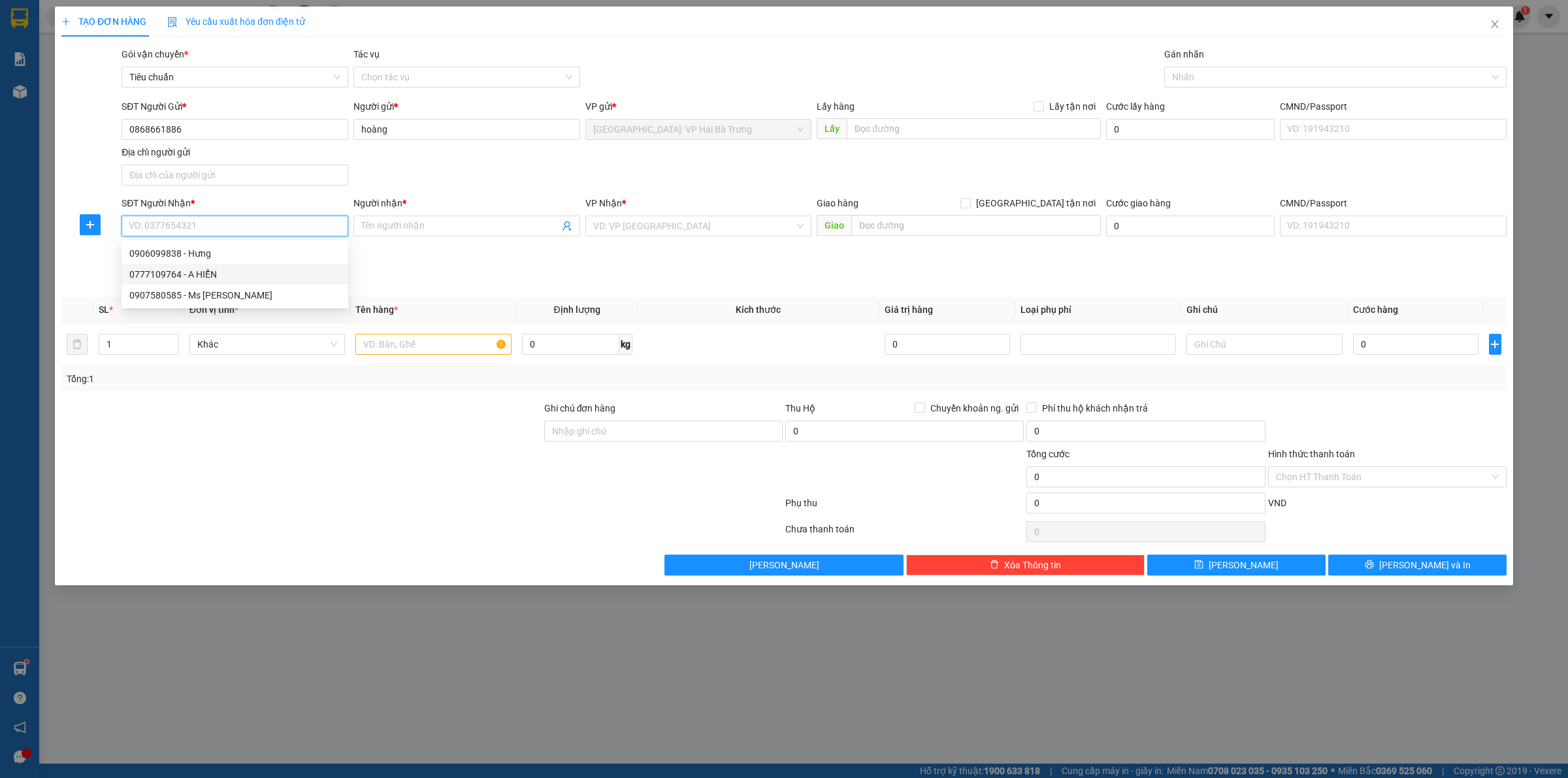
click at [213, 273] on div "0777109764 - A HIỂN" at bounding box center [235, 274] width 211 height 15
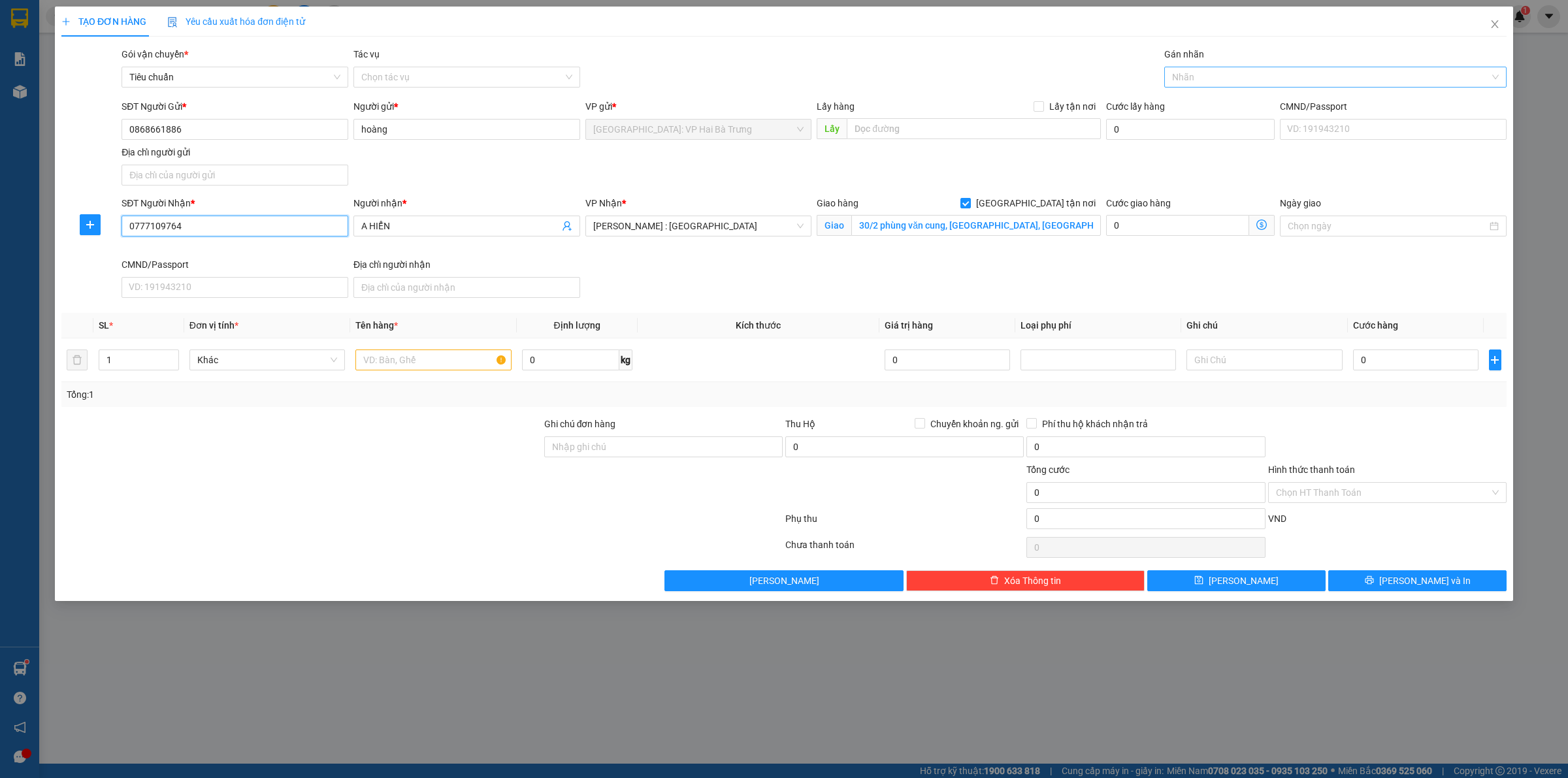
click at [1235, 81] on div at bounding box center [1329, 77] width 322 height 15
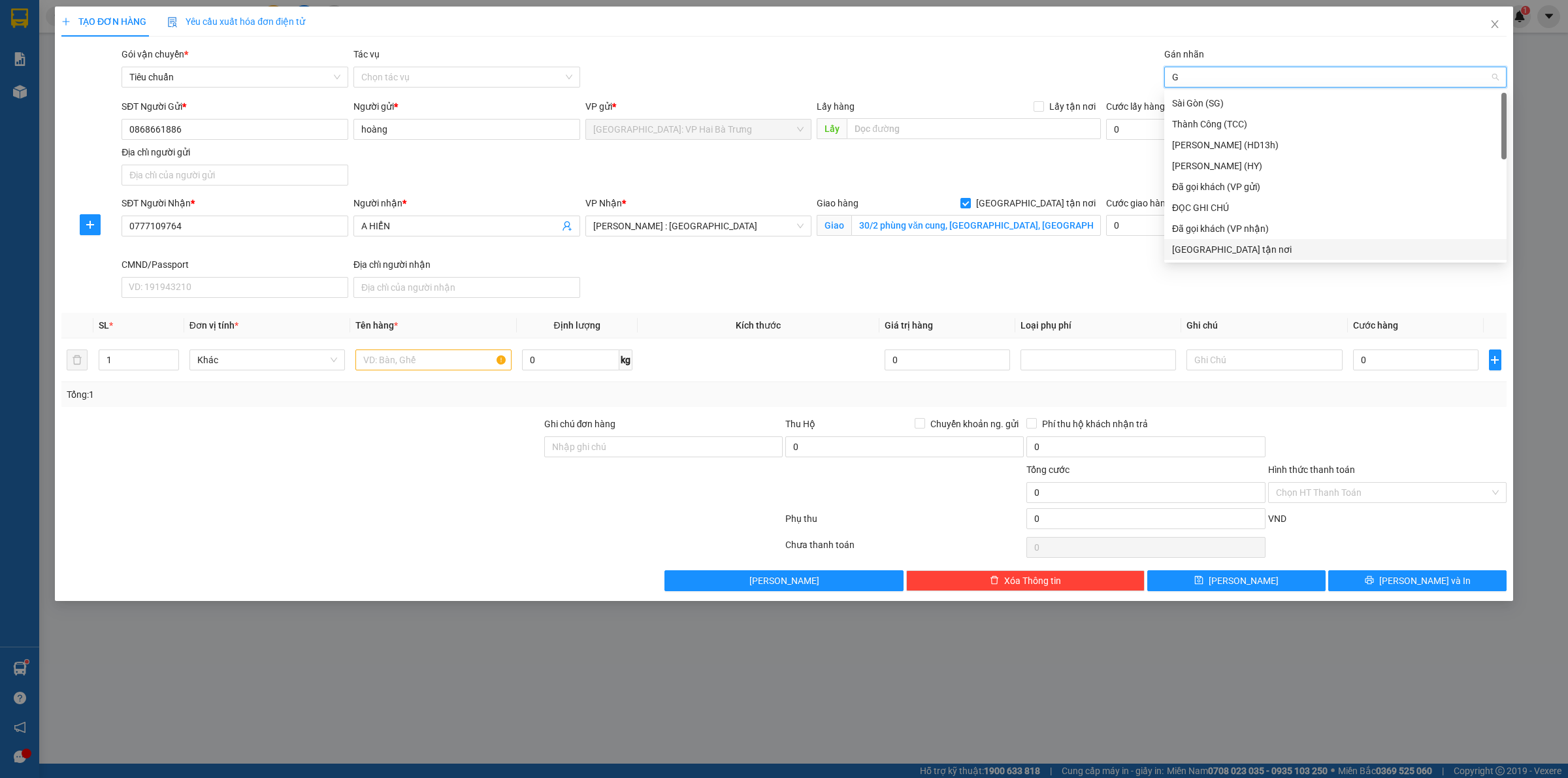
click at [1232, 250] on div "[GEOGRAPHIC_DATA] tận nơi" at bounding box center [1335, 250] width 326 height 15
drag, startPoint x: 393, startPoint y: 361, endPoint x: 401, endPoint y: 363, distance: 8.2
click at [396, 363] on input "text" at bounding box center [433, 360] width 156 height 21
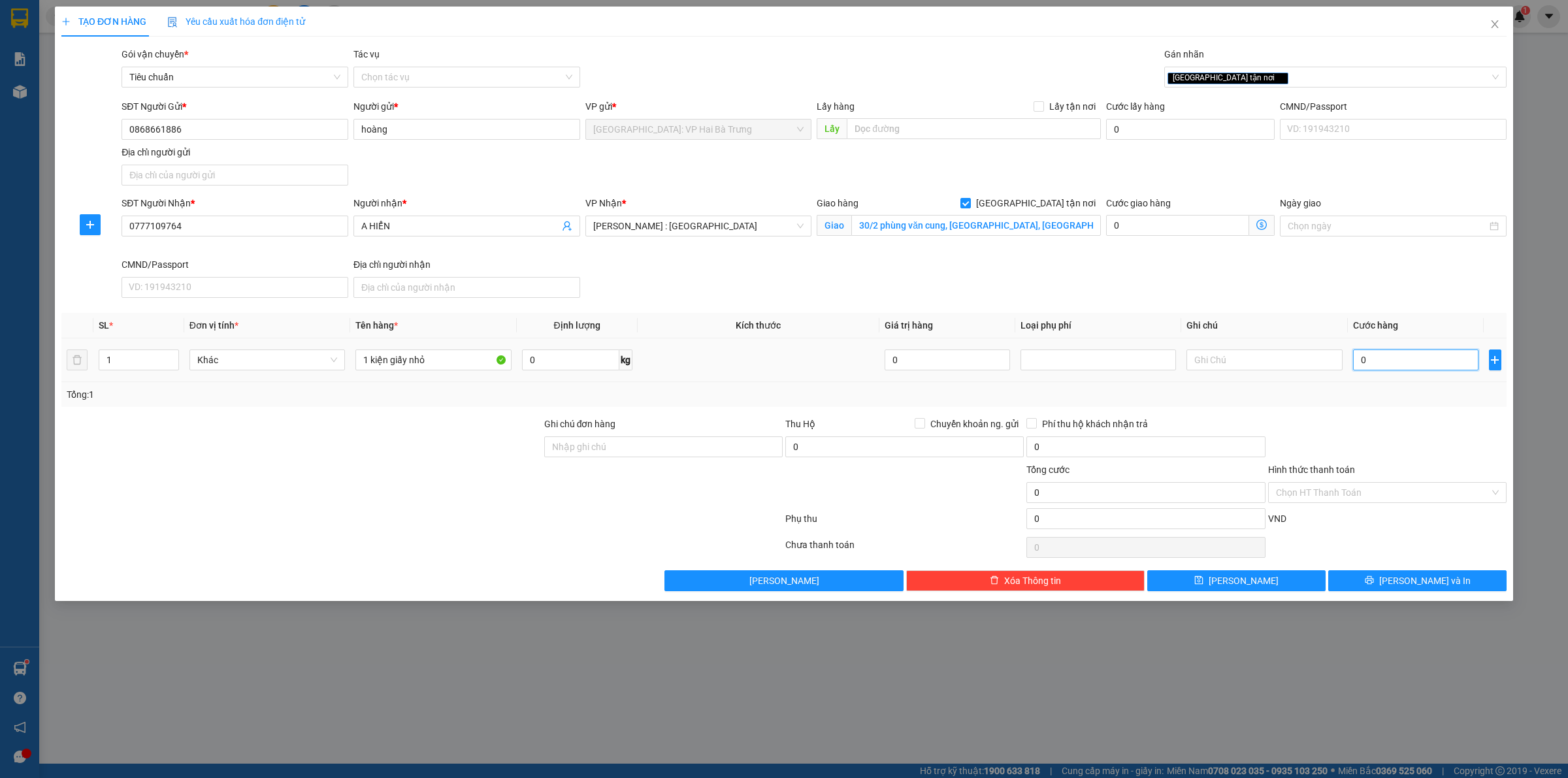
click at [1386, 358] on input "0" at bounding box center [1416, 360] width 126 height 21
drag, startPoint x: 1279, startPoint y: 81, endPoint x: 1200, endPoint y: 53, distance: 83.8
click at [1279, 81] on div "[GEOGRAPHIC_DATA] tận nơi" at bounding box center [1329, 77] width 322 height 15
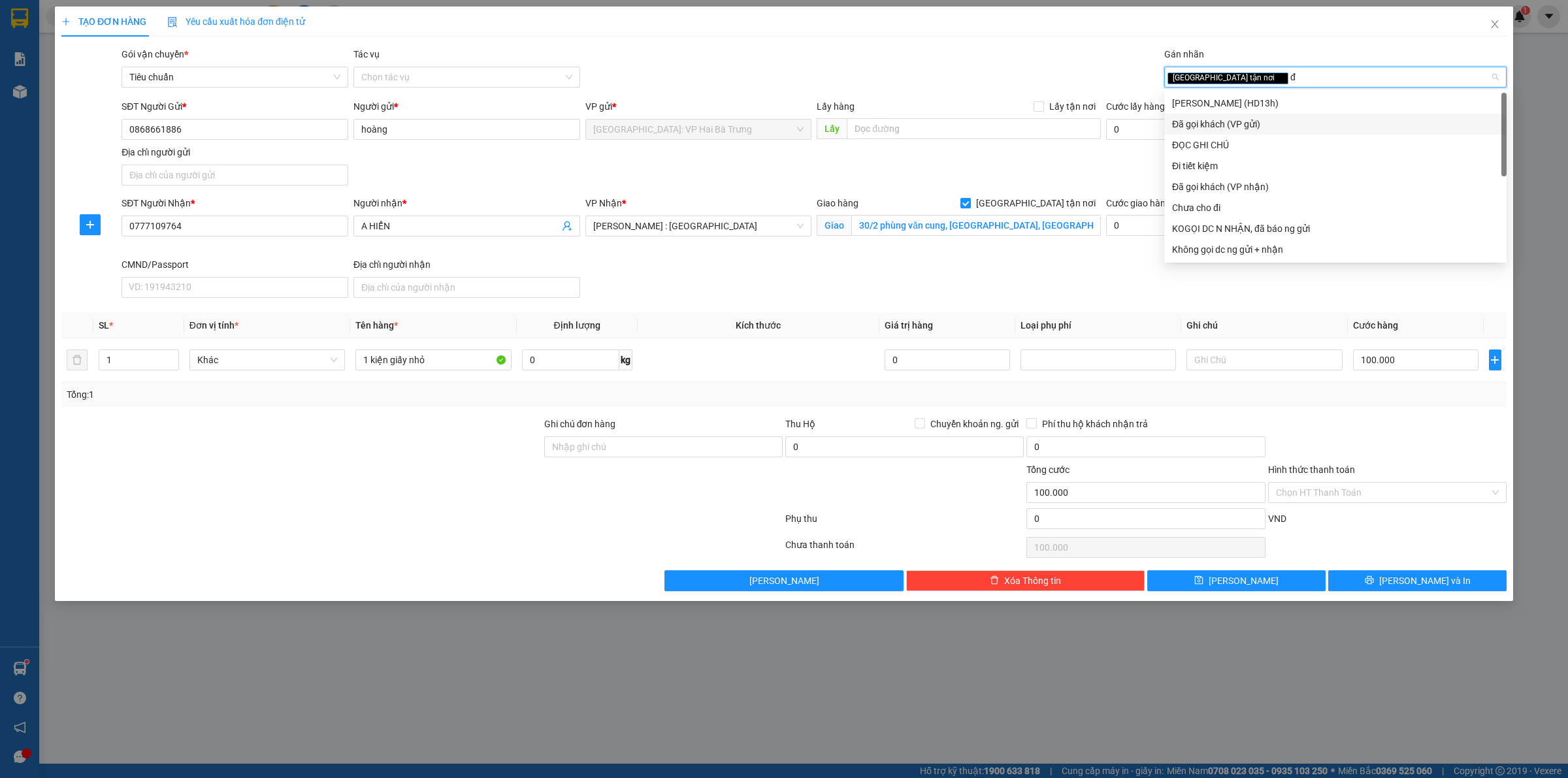
click at [1269, 119] on div "Đã gọi khách (VP gửi)" at bounding box center [1335, 124] width 326 height 15
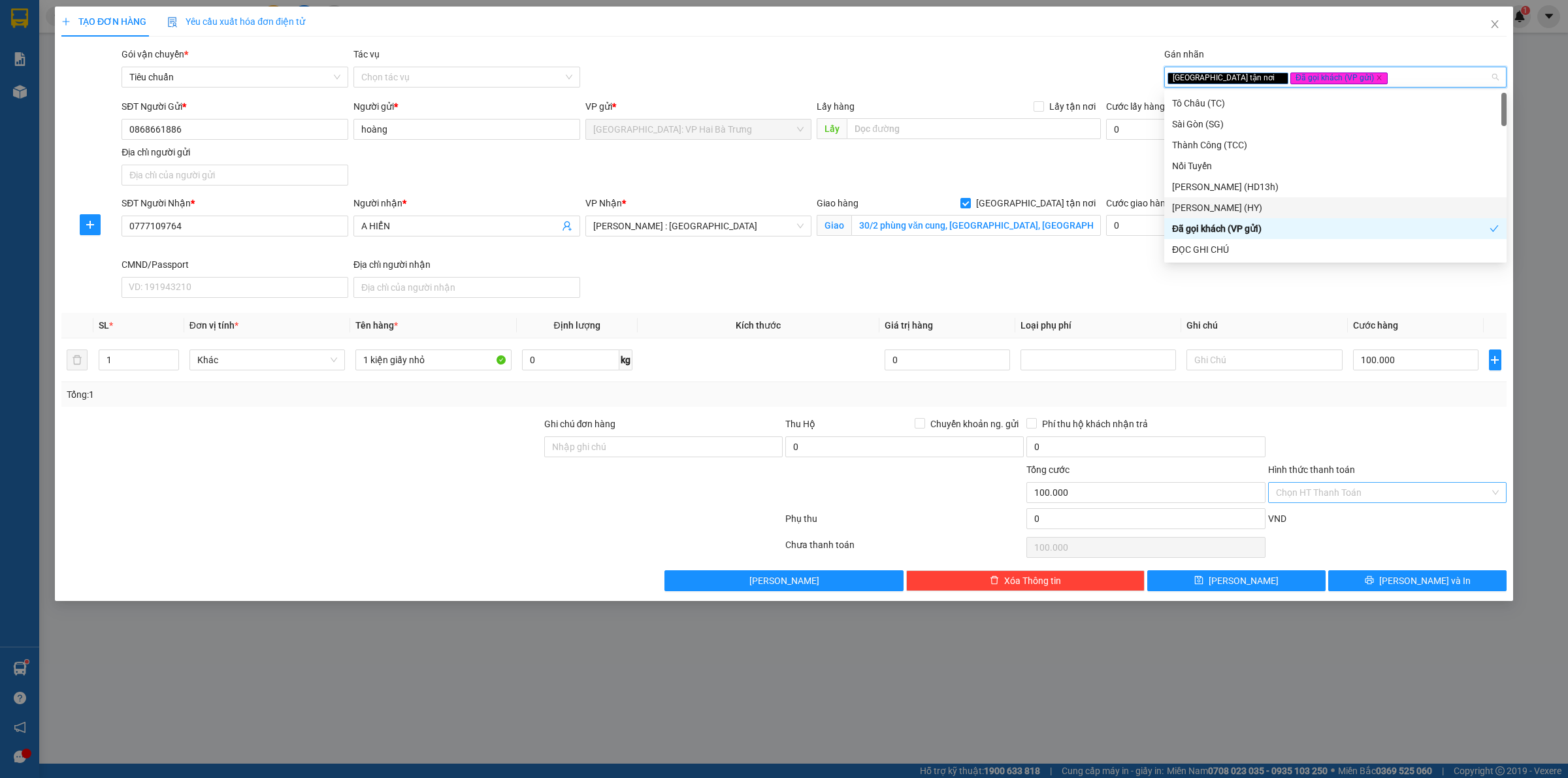
click at [1403, 491] on input "Hình thức thanh toán" at bounding box center [1383, 493] width 214 height 19
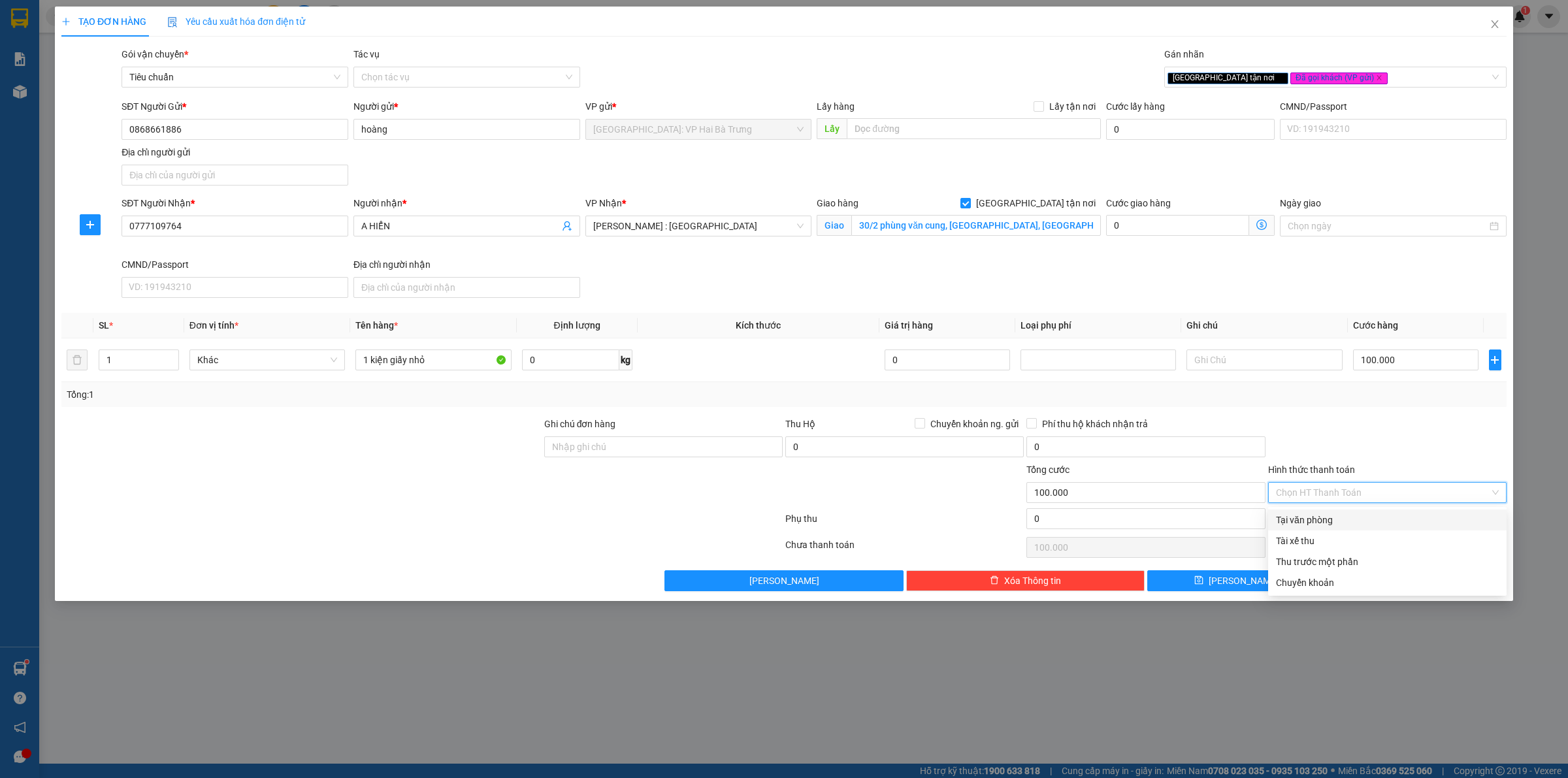
click at [1400, 519] on div "Tại văn phòng" at bounding box center [1387, 520] width 223 height 15
click at [1428, 580] on span "[PERSON_NAME] và In" at bounding box center [1425, 581] width 91 height 15
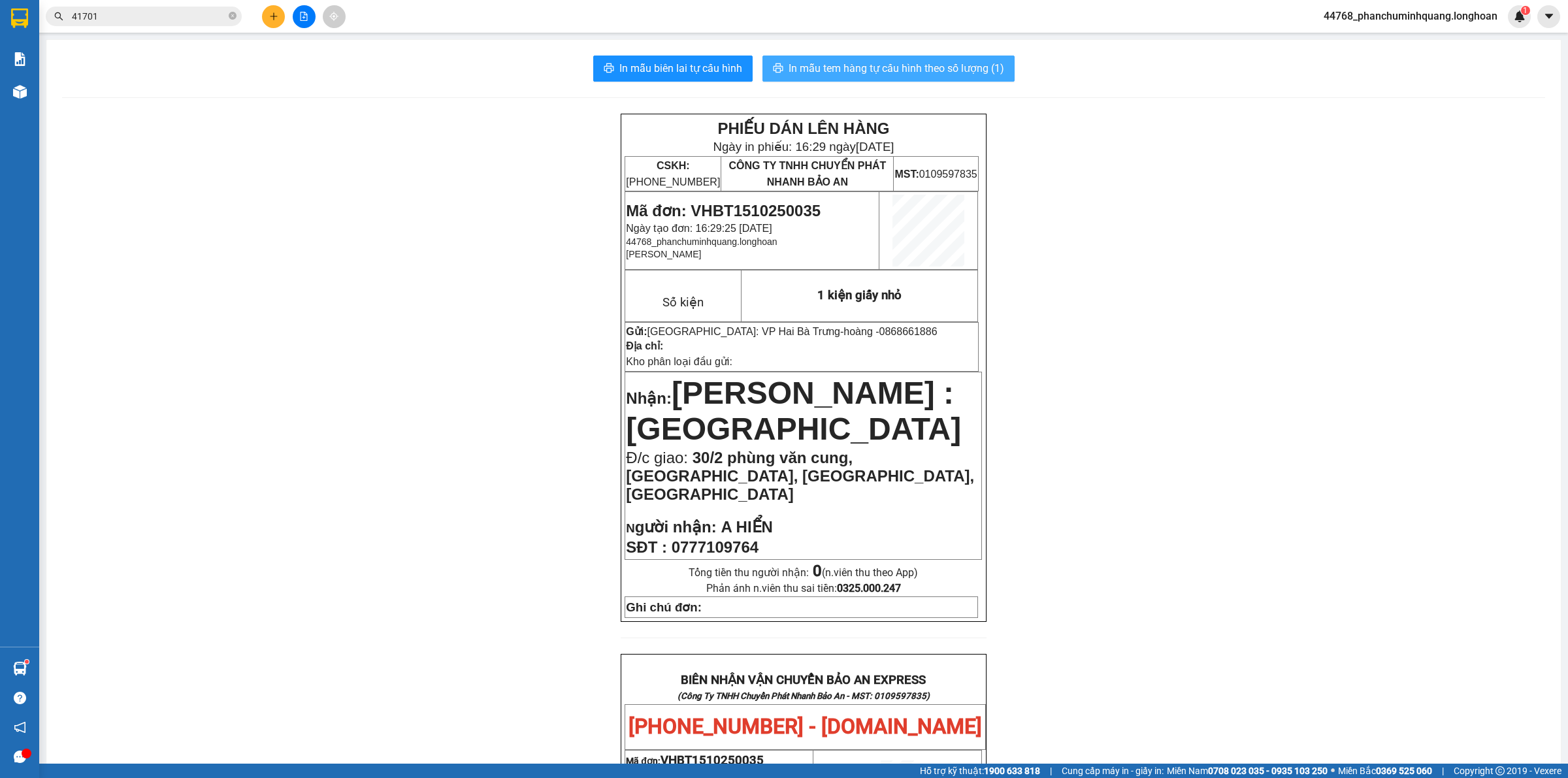
click at [801, 76] on span "In mẫu tem hàng tự cấu hình theo số lượng (1)" at bounding box center [896, 69] width 215 height 16
click at [680, 70] on span "In mẫu biên lai tự cấu hình" at bounding box center [680, 69] width 123 height 16
click at [269, 19] on icon "plus" at bounding box center [273, 16] width 9 height 9
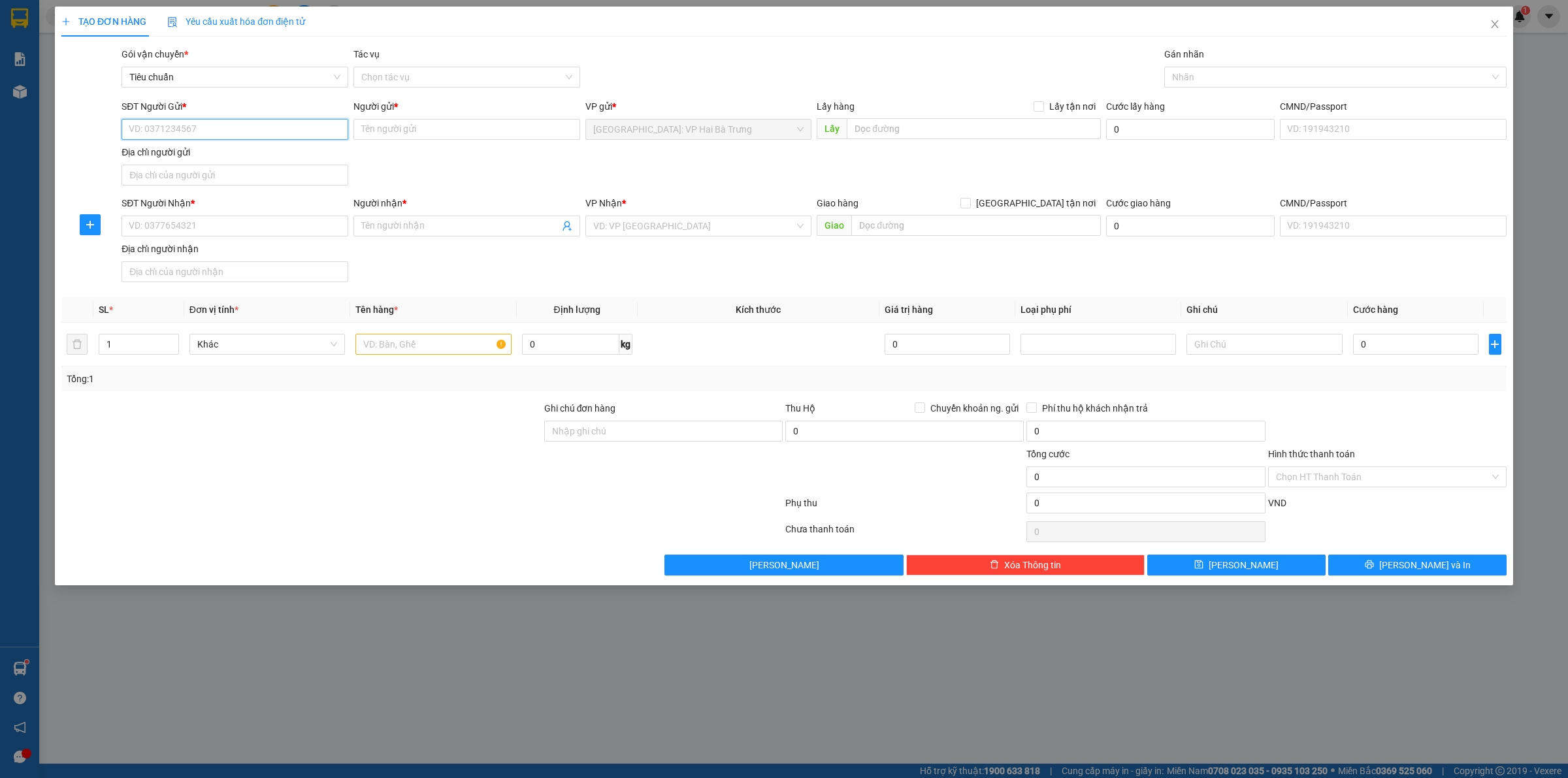
click at [314, 135] on input "SĐT Người Gửi *" at bounding box center [235, 129] width 227 height 21
drag, startPoint x: 218, startPoint y: 158, endPoint x: 239, endPoint y: 223, distance: 68.3
click at [218, 157] on div "0969433397 - ANH KIỂM" at bounding box center [235, 156] width 211 height 15
click at [240, 234] on input "SĐT Người Nhận *" at bounding box center [235, 226] width 227 height 21
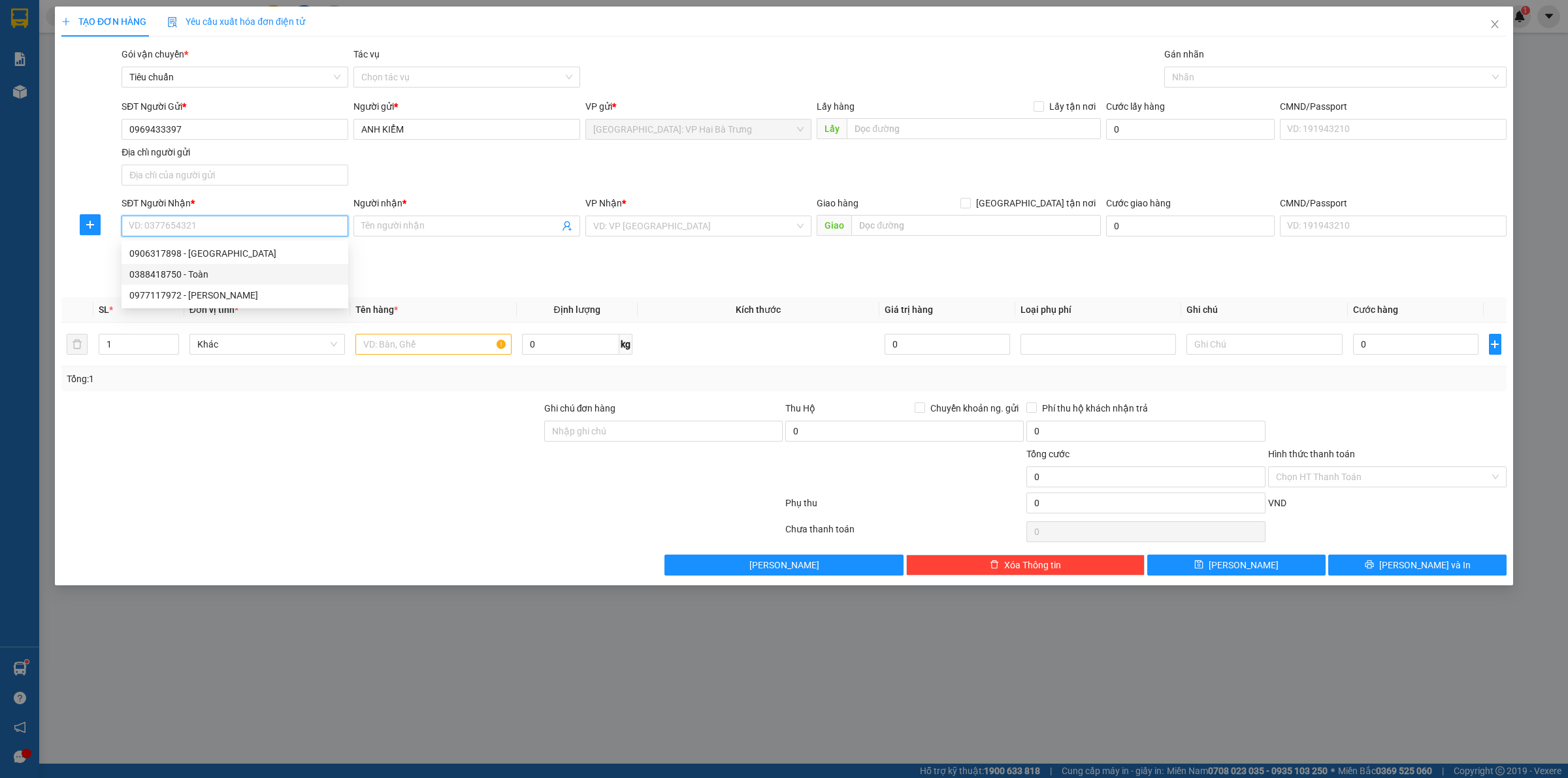
click at [239, 271] on div "0388418750 - Toàn" at bounding box center [235, 274] width 211 height 15
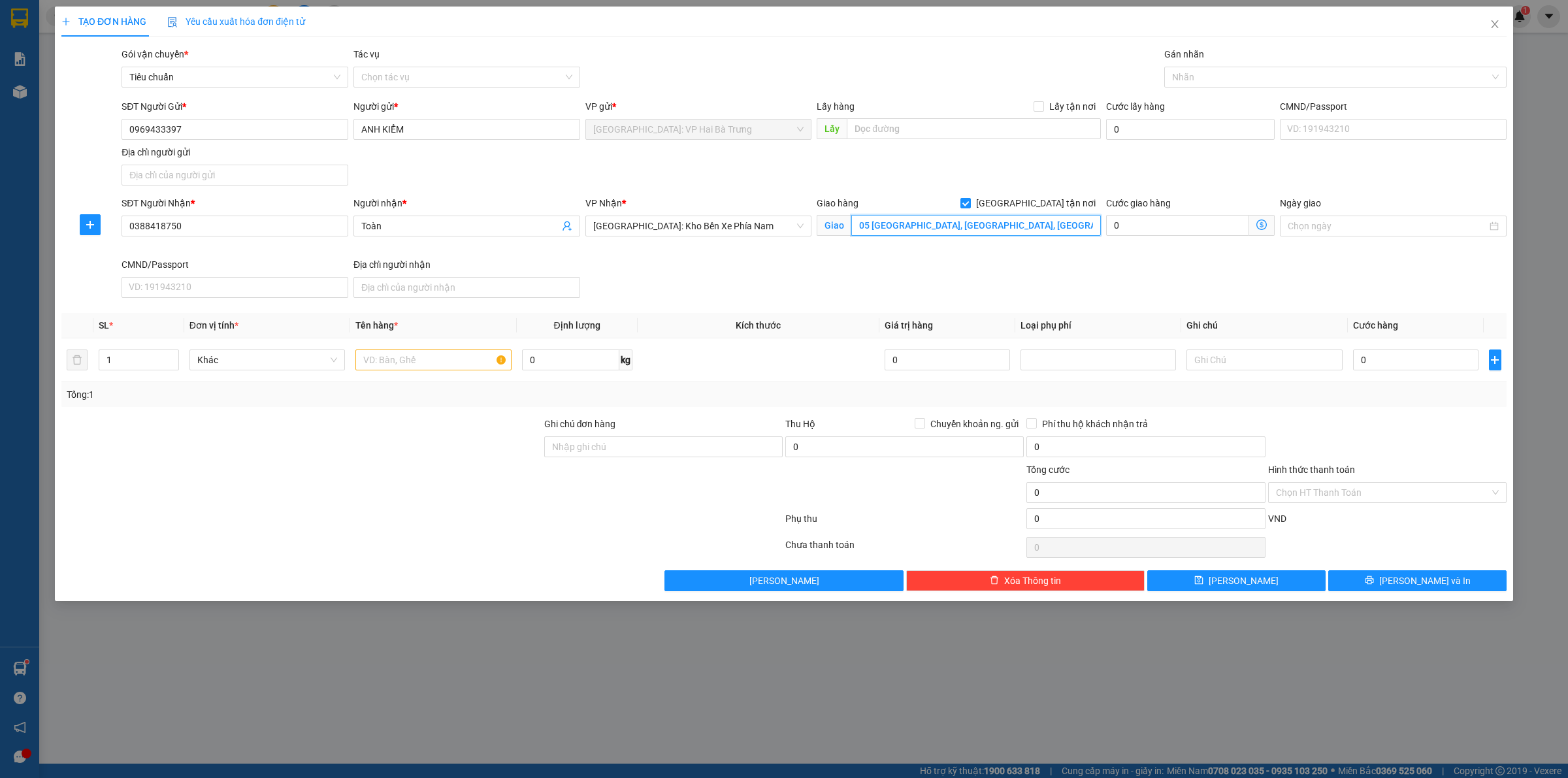
click at [965, 234] on input "05 nguyễn thị minh khai, phường 1, tp đà lạt" at bounding box center [976, 226] width 250 height 21
click at [976, 226] on input "05 nguyễn thị minh khai, phường 1, tp đà lạt" at bounding box center [976, 226] width 250 height 21
paste input "371 Đ. [GEOGRAPHIC_DATA], [PERSON_NAME], [GEOGRAPHIC_DATA], [GEOGRAPHIC_DATA]"
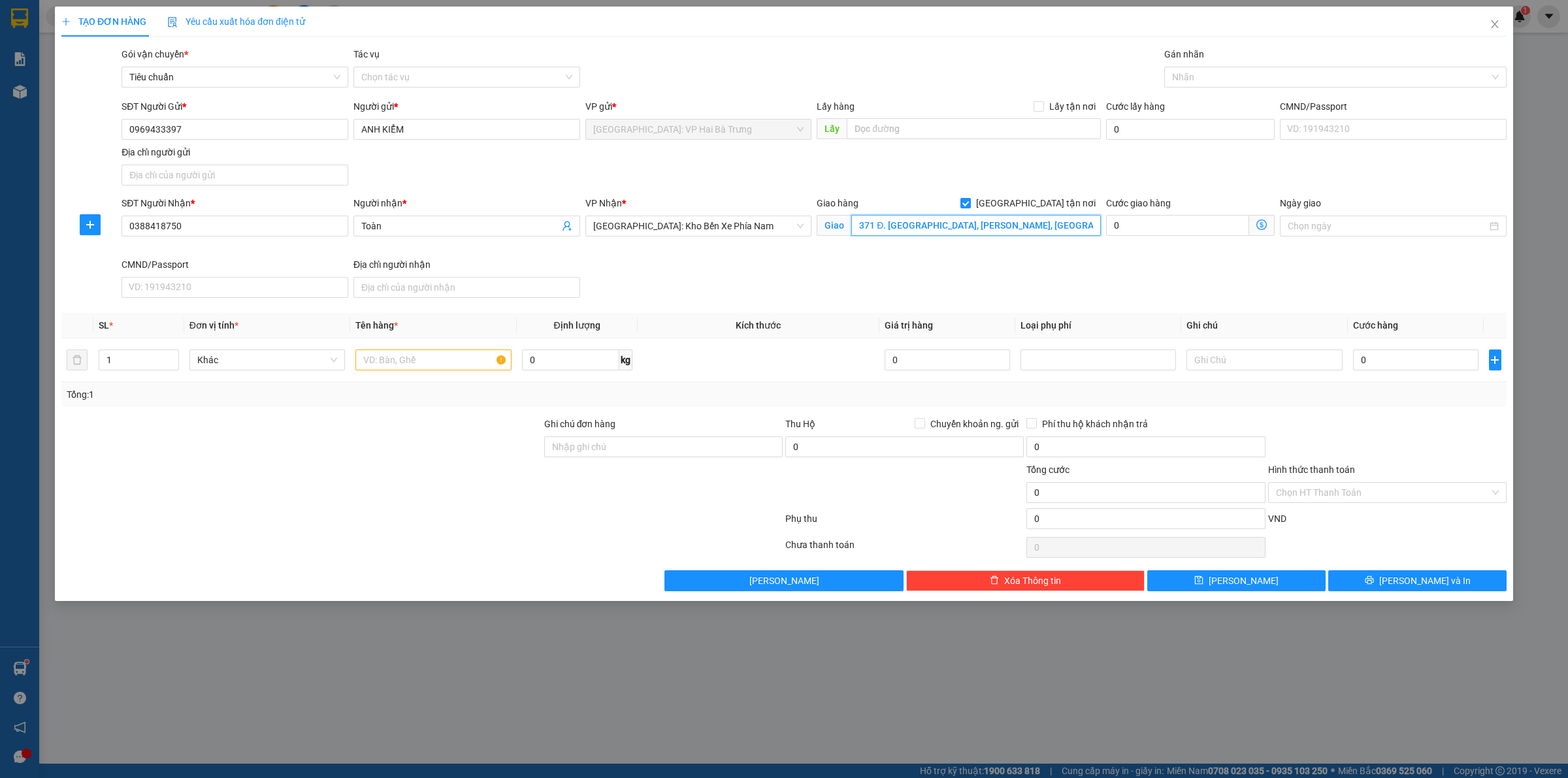
scroll to position [0, 15]
click at [729, 223] on span "[GEOGRAPHIC_DATA]: Kho Bến Xe Phía Nam" at bounding box center [699, 226] width 211 height 19
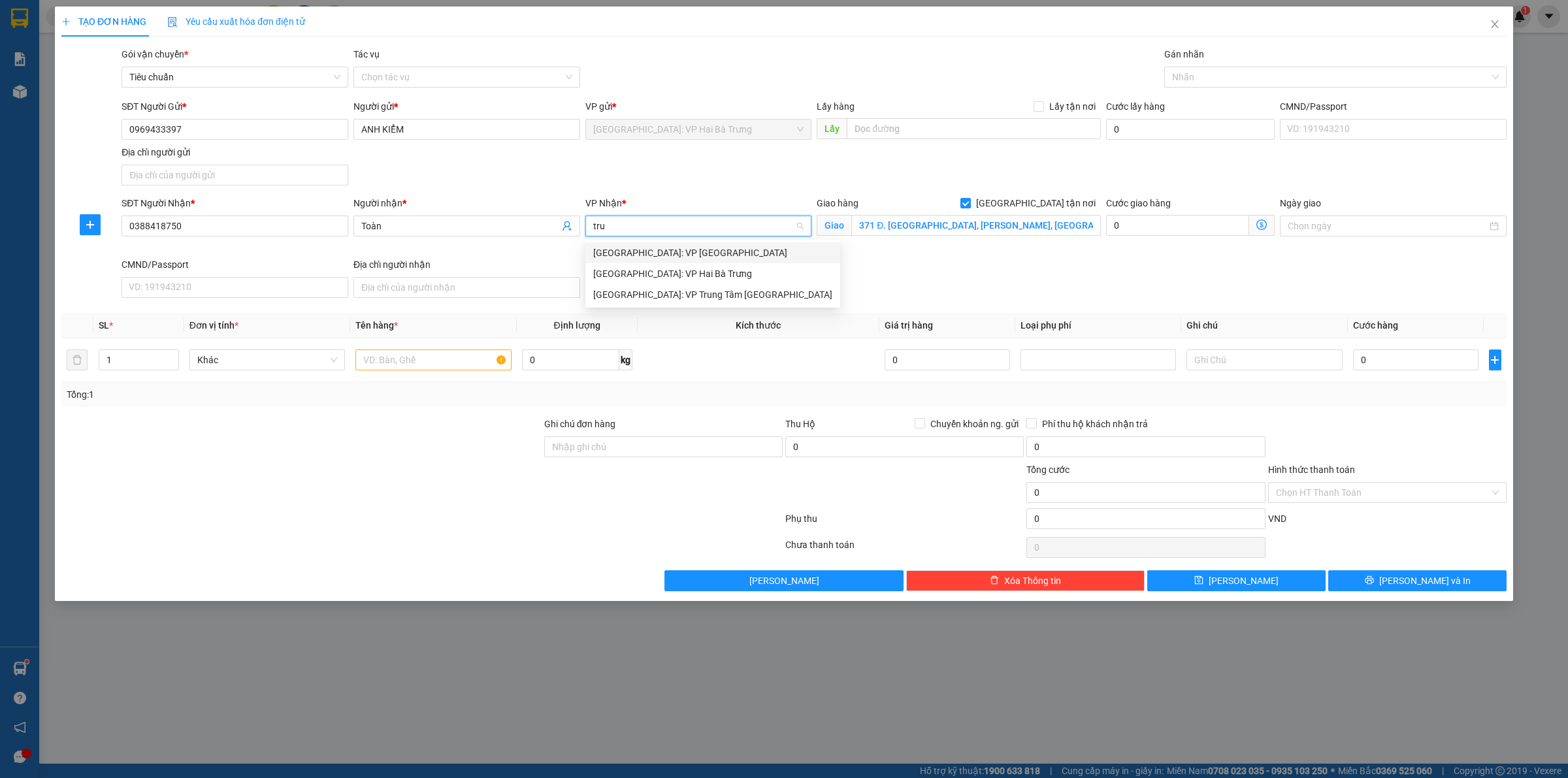
scroll to position [0, 0]
click at [726, 256] on div "[GEOGRAPHIC_DATA]: VP [GEOGRAPHIC_DATA]" at bounding box center [699, 253] width 211 height 15
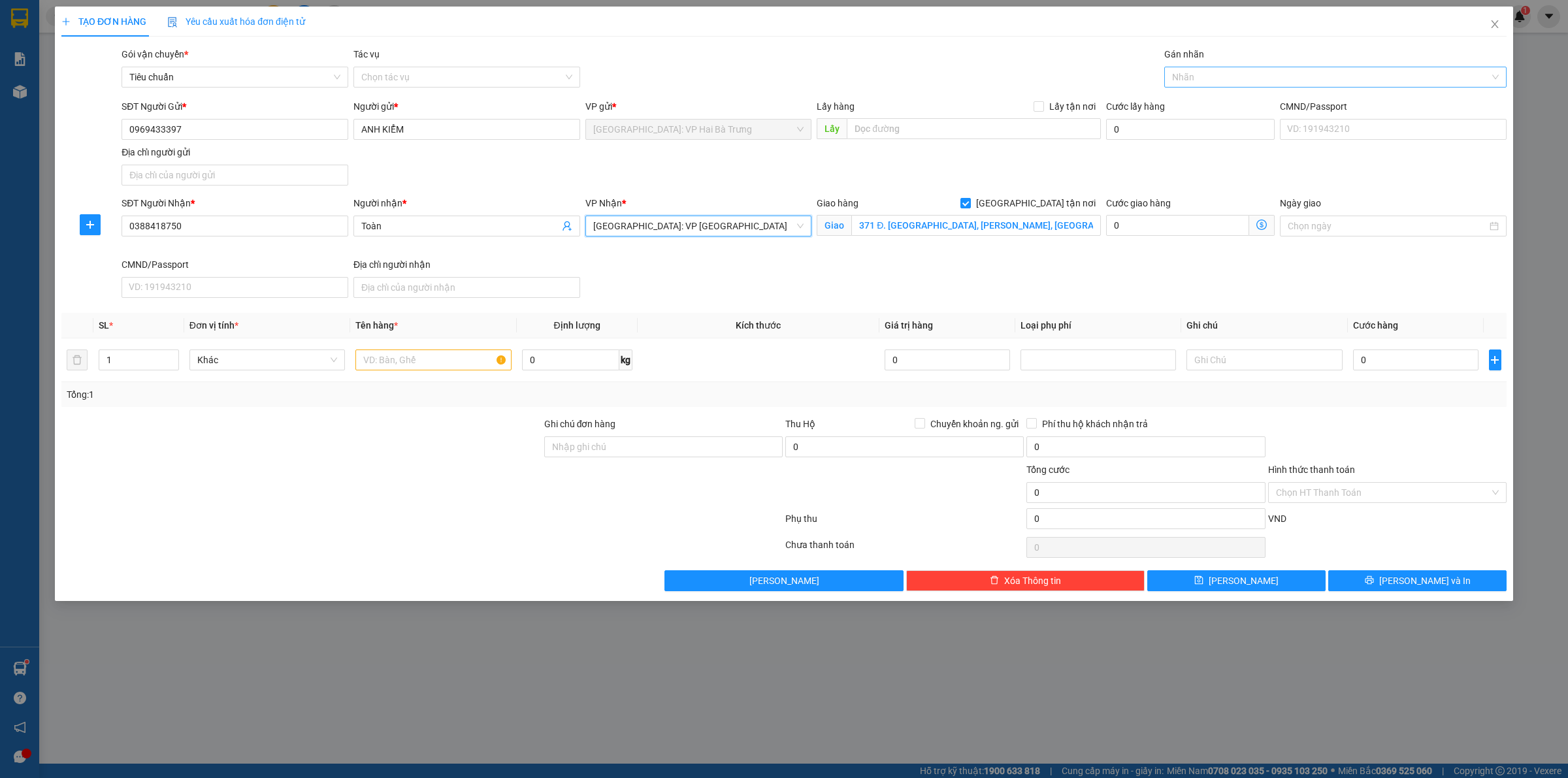
click at [1190, 77] on div at bounding box center [1329, 77] width 322 height 15
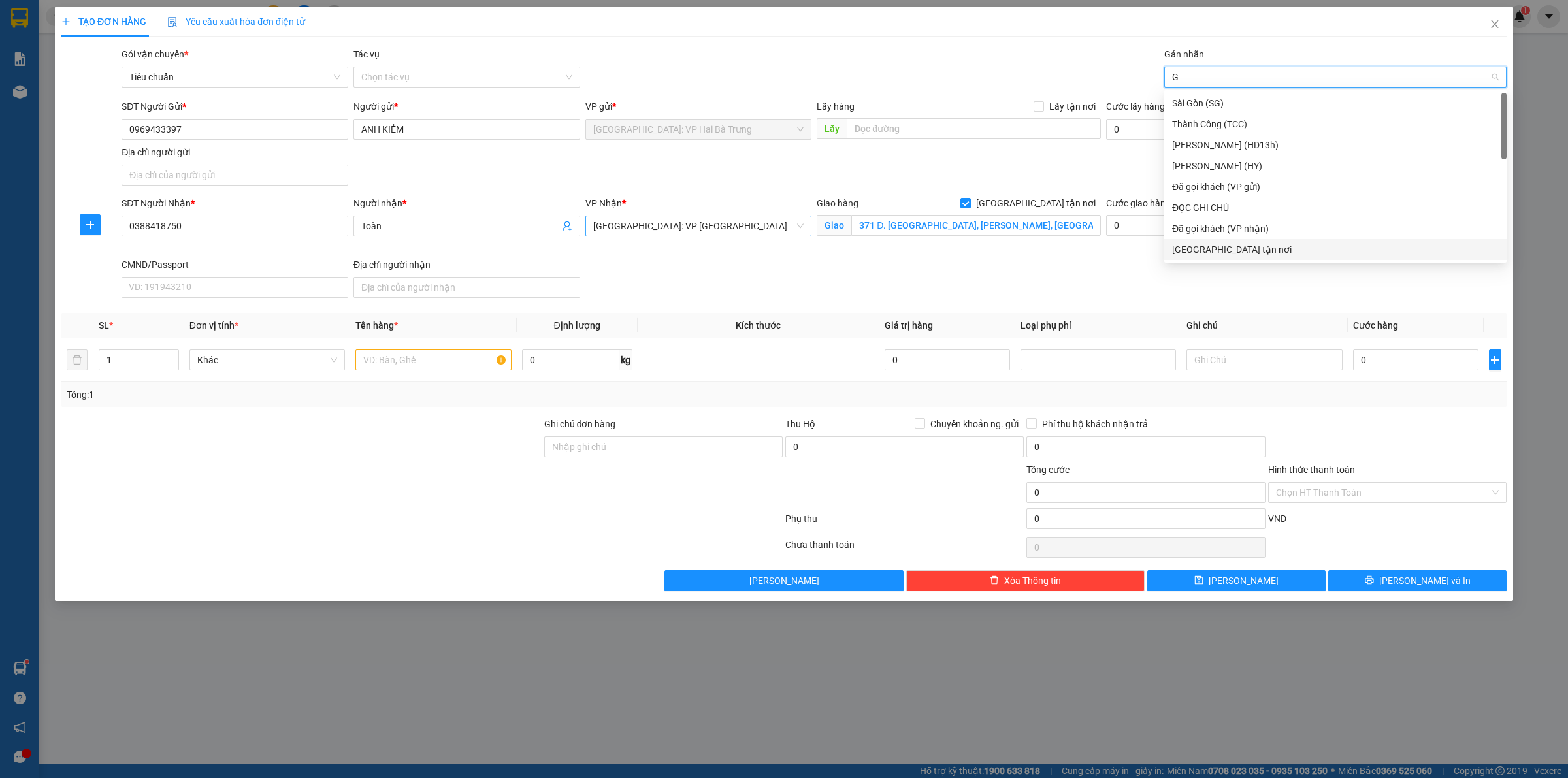
click at [1209, 252] on div "[GEOGRAPHIC_DATA] tận nơi" at bounding box center [1335, 250] width 326 height 15
click at [428, 364] on input "text" at bounding box center [433, 360] width 156 height 21
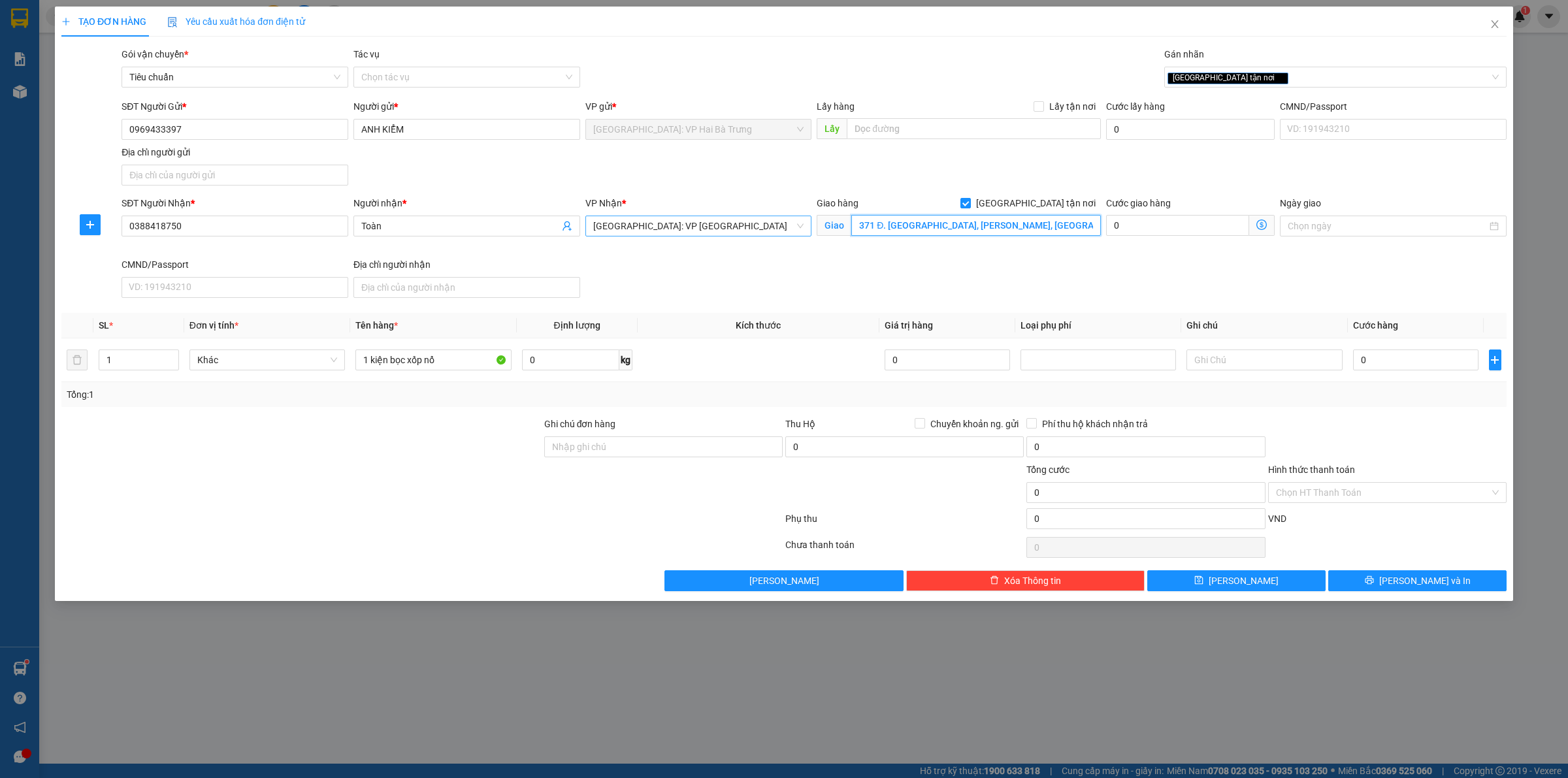
click at [993, 220] on input "371 Đ. [GEOGRAPHIC_DATA], [PERSON_NAME], [GEOGRAPHIC_DATA], [GEOGRAPHIC_DATA]" at bounding box center [976, 226] width 250 height 21
click at [997, 227] on input "371 Đ. Quang Trung, Nguyễn Nghiêm, Quảng Ngãi, Việt Nam" at bounding box center [976, 226] width 250 height 21
click at [689, 324] on th "Kích thước" at bounding box center [759, 326] width 242 height 26
click at [459, 360] on input "1 kiện bọc xốp nổ" at bounding box center [433, 360] width 156 height 21
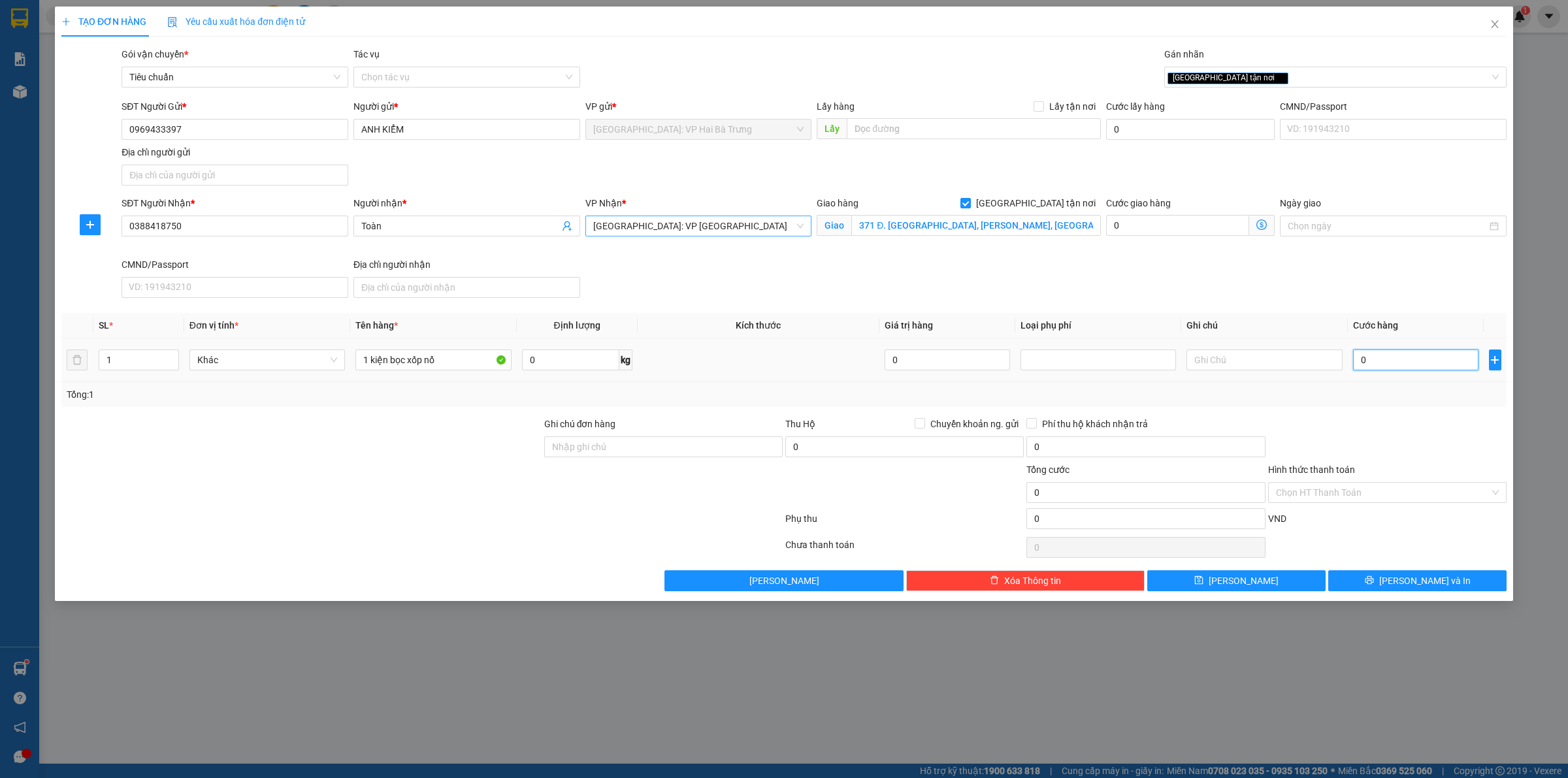
click at [1386, 360] on input "0" at bounding box center [1416, 360] width 126 height 21
click at [1252, 77] on div "[GEOGRAPHIC_DATA] tận nơi" at bounding box center [1329, 77] width 322 height 15
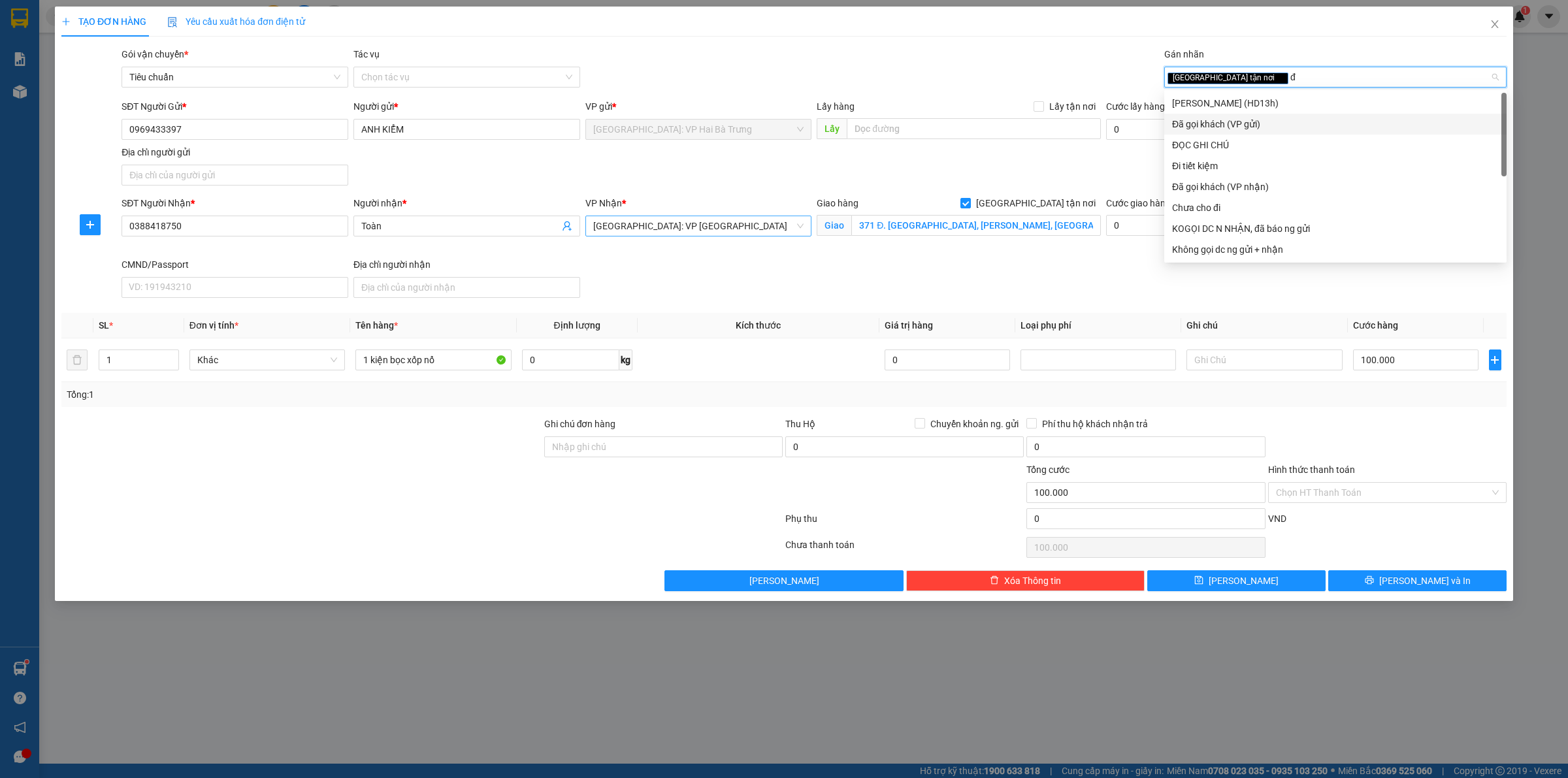
click at [1213, 127] on div "Đã gọi khách (VP gửi)" at bounding box center [1335, 124] width 326 height 15
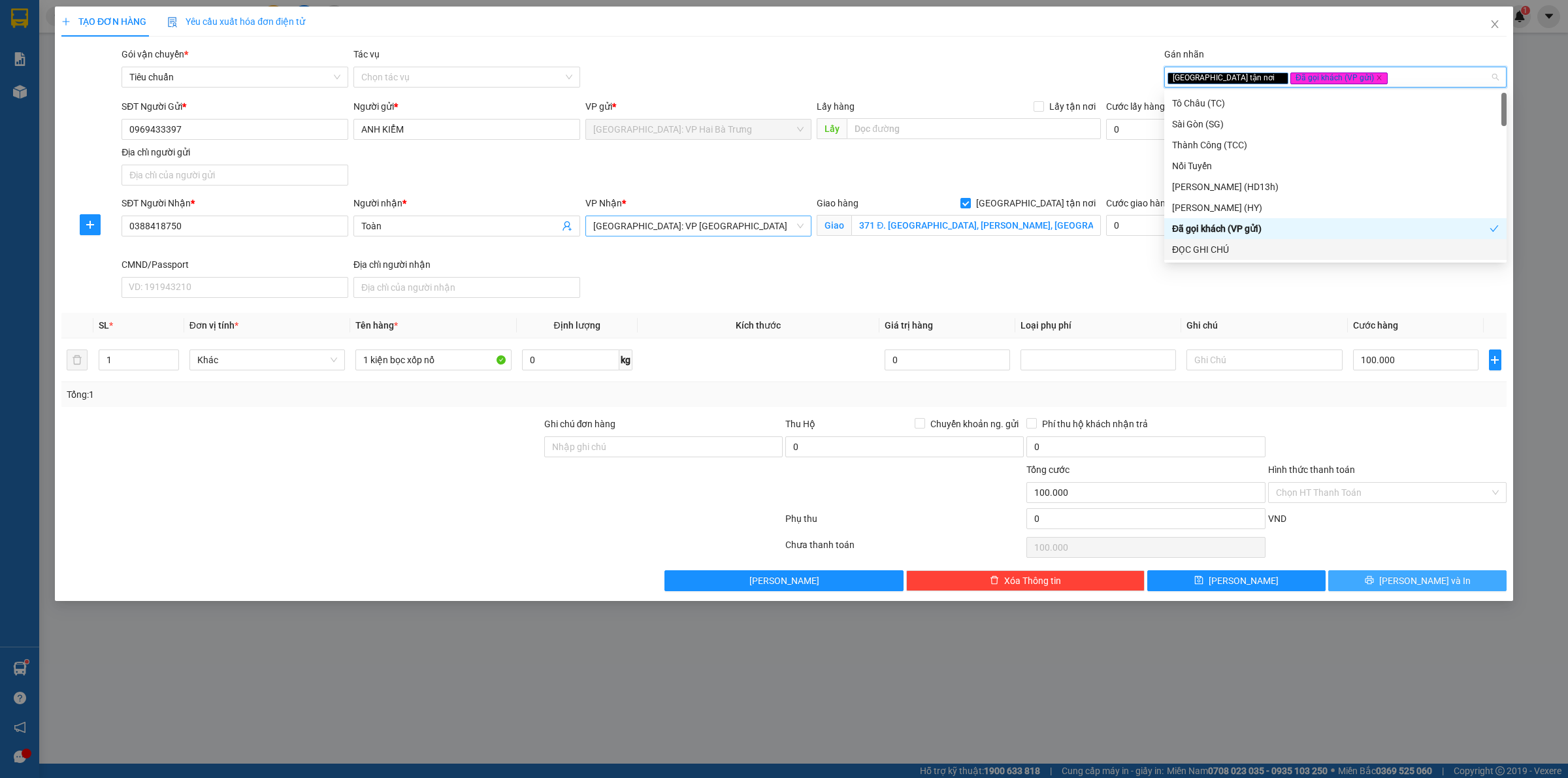
click at [1406, 583] on span "[PERSON_NAME] và In" at bounding box center [1425, 581] width 91 height 15
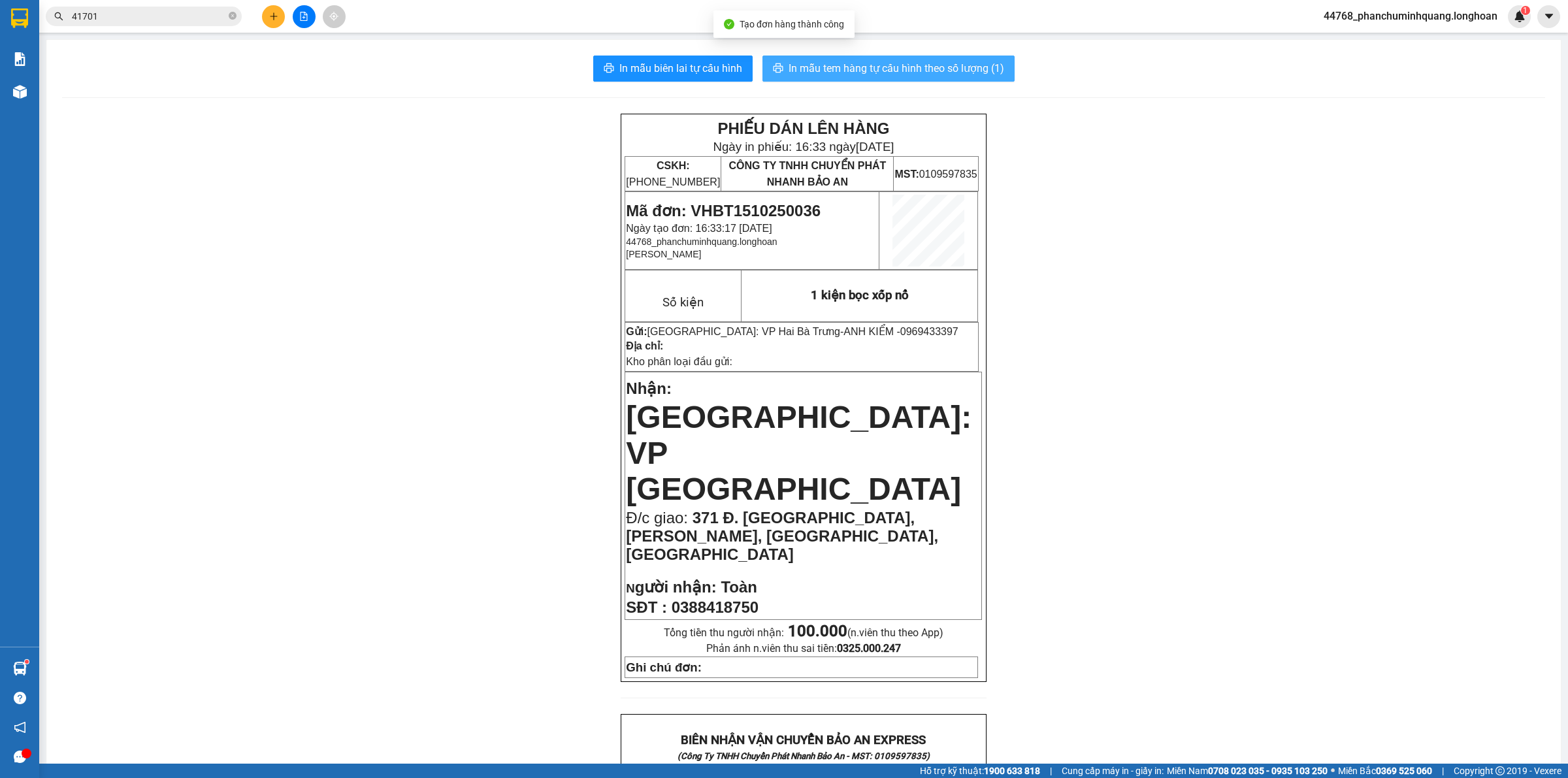
click at [788, 64] on span "In mẫu tem hàng tự cấu hình theo số lượng (1)" at bounding box center [896, 69] width 215 height 16
click at [269, 20] on icon "plus" at bounding box center [273, 16] width 9 height 9
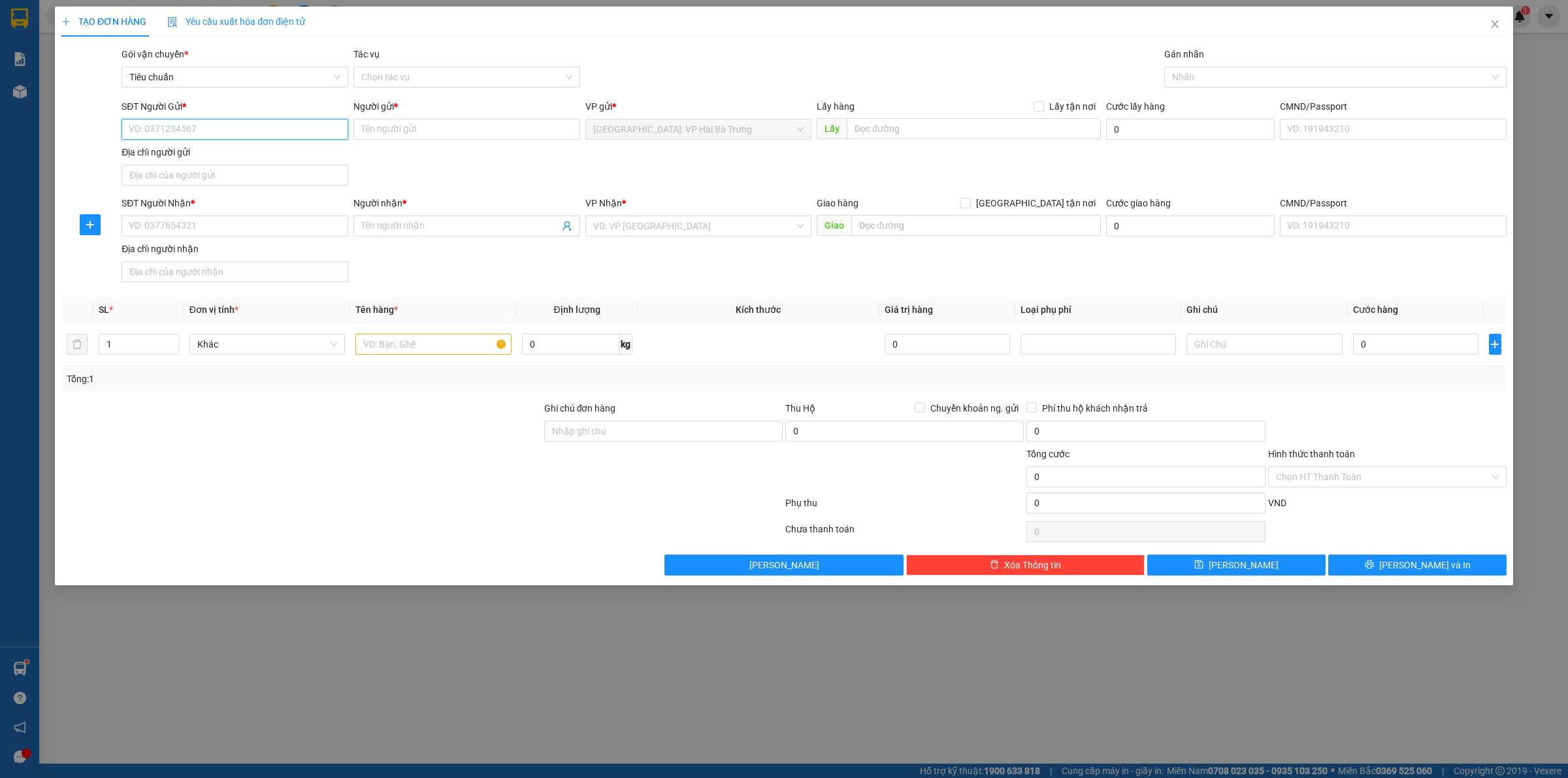
click at [326, 131] on input "SĐT Người Gửi *" at bounding box center [235, 129] width 227 height 21
drag, startPoint x: 298, startPoint y: 152, endPoint x: 302, endPoint y: 183, distance: 31.3
click at [298, 156] on div "0901791112 - Phụ Tùng ĐK HÀ Nội" at bounding box center [235, 156] width 211 height 15
click at [302, 232] on input "SĐT Người Nhận *" at bounding box center [235, 226] width 227 height 21
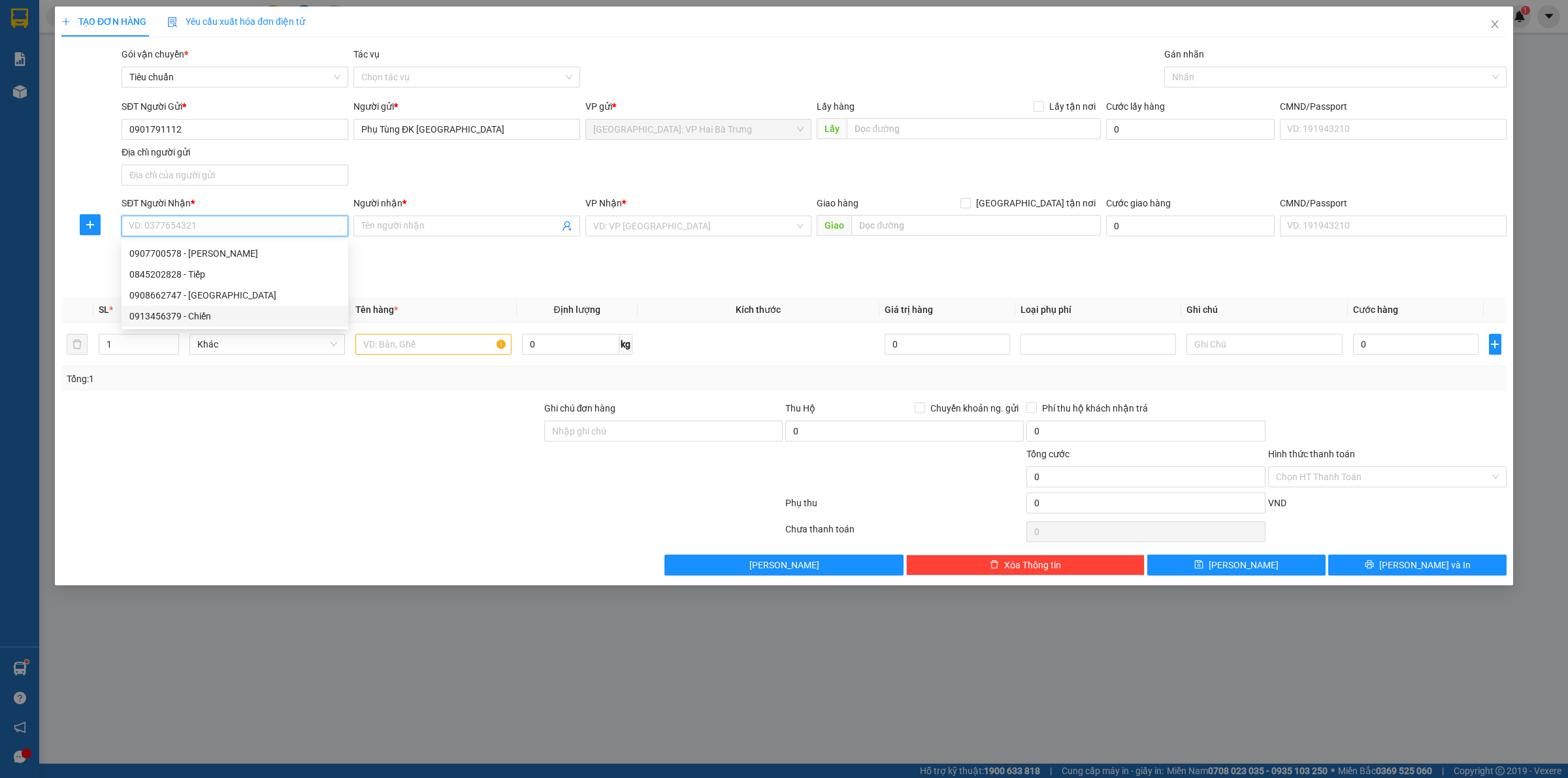
click at [311, 227] on input "SĐT Người Nhận *" at bounding box center [235, 226] width 227 height 21
click at [167, 341] on span "Increase Value" at bounding box center [171, 340] width 15 height 12
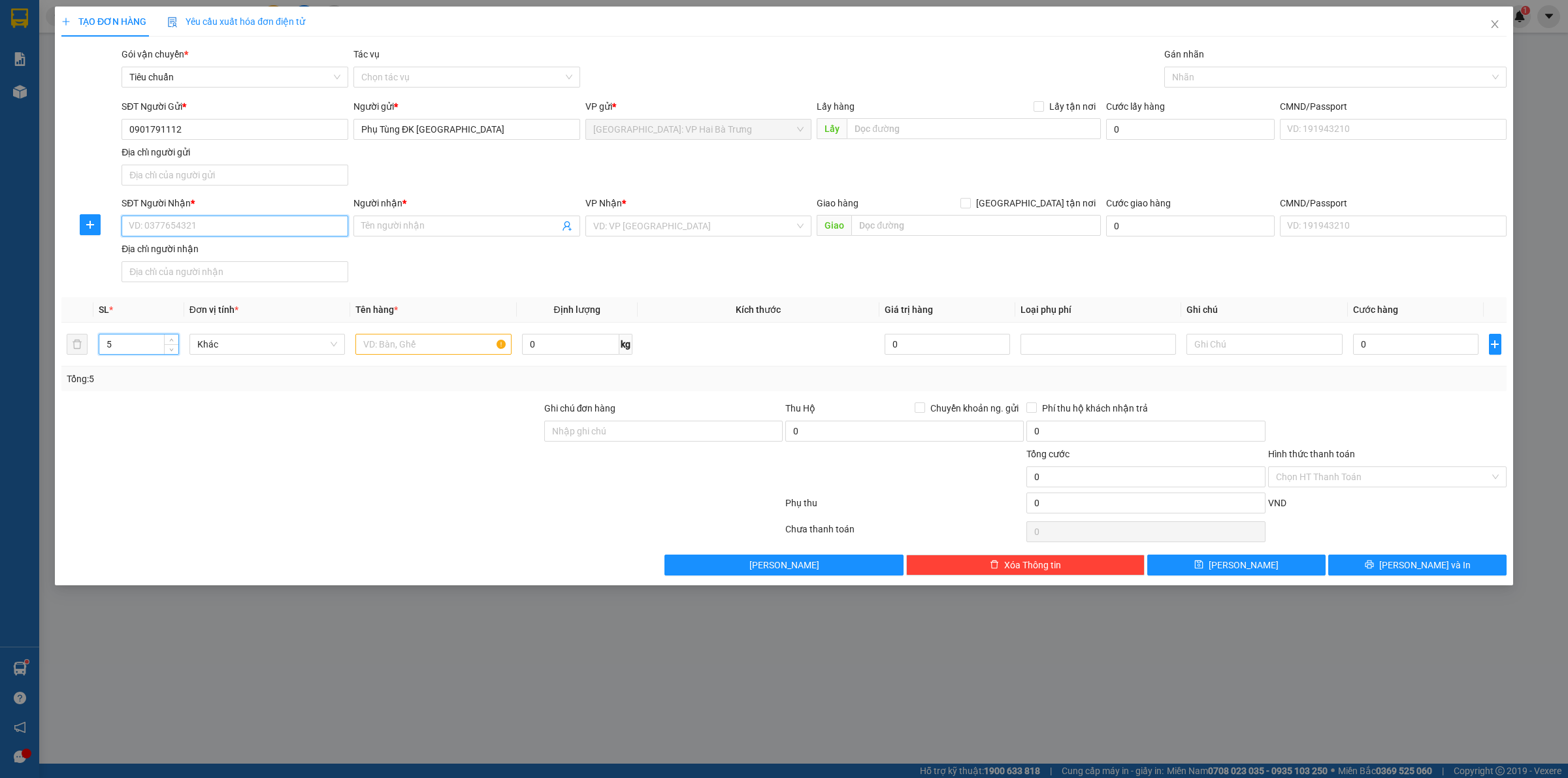
click at [196, 229] on input "SĐT Người Nhận *" at bounding box center [235, 226] width 227 height 21
drag, startPoint x: 252, startPoint y: 250, endPoint x: 267, endPoint y: 250, distance: 15.0
click at [253, 250] on div "0949808819 - Cửa hàng khánh toàn" at bounding box center [235, 254] width 211 height 15
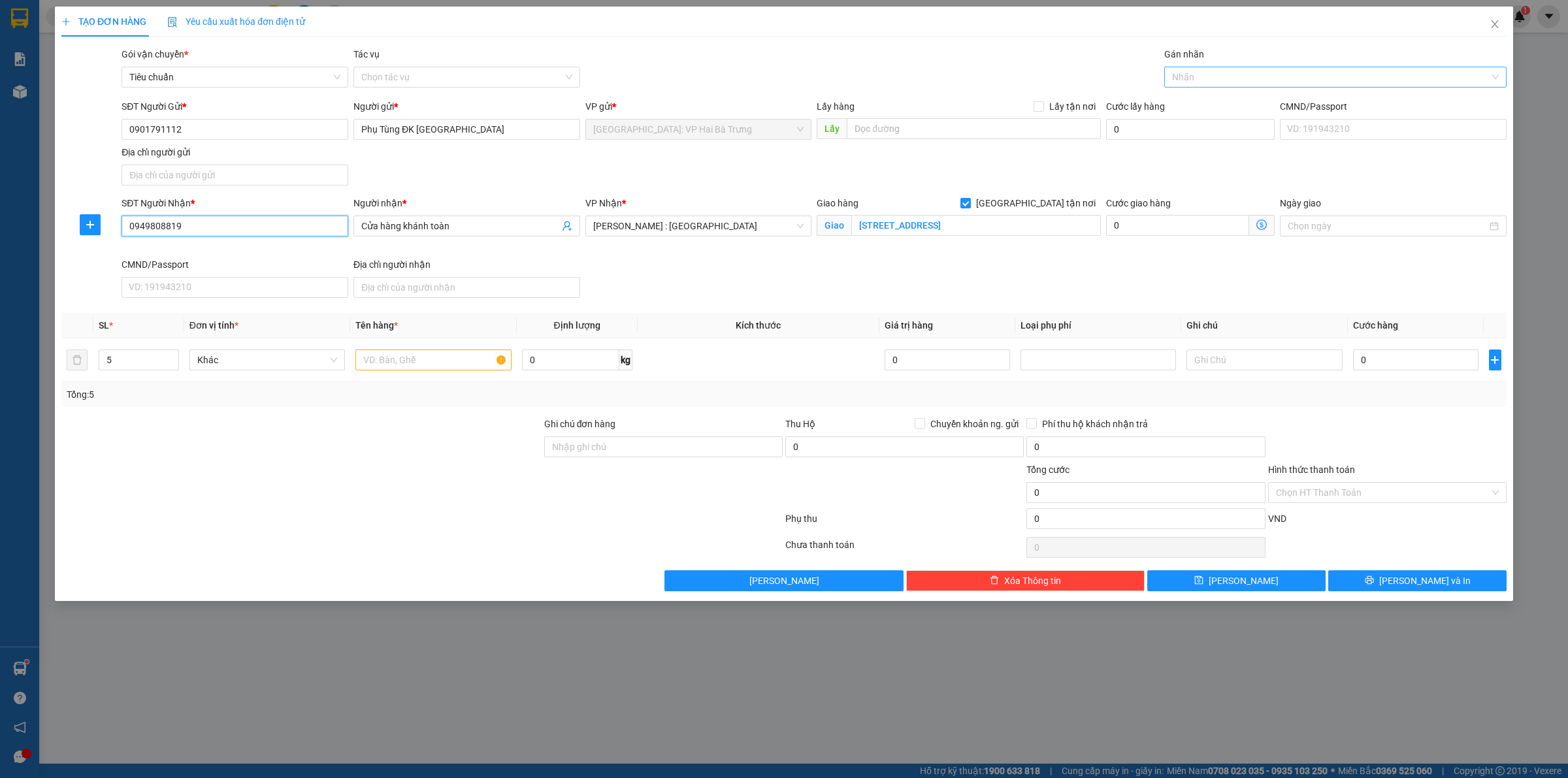
click at [1220, 81] on div at bounding box center [1329, 77] width 322 height 15
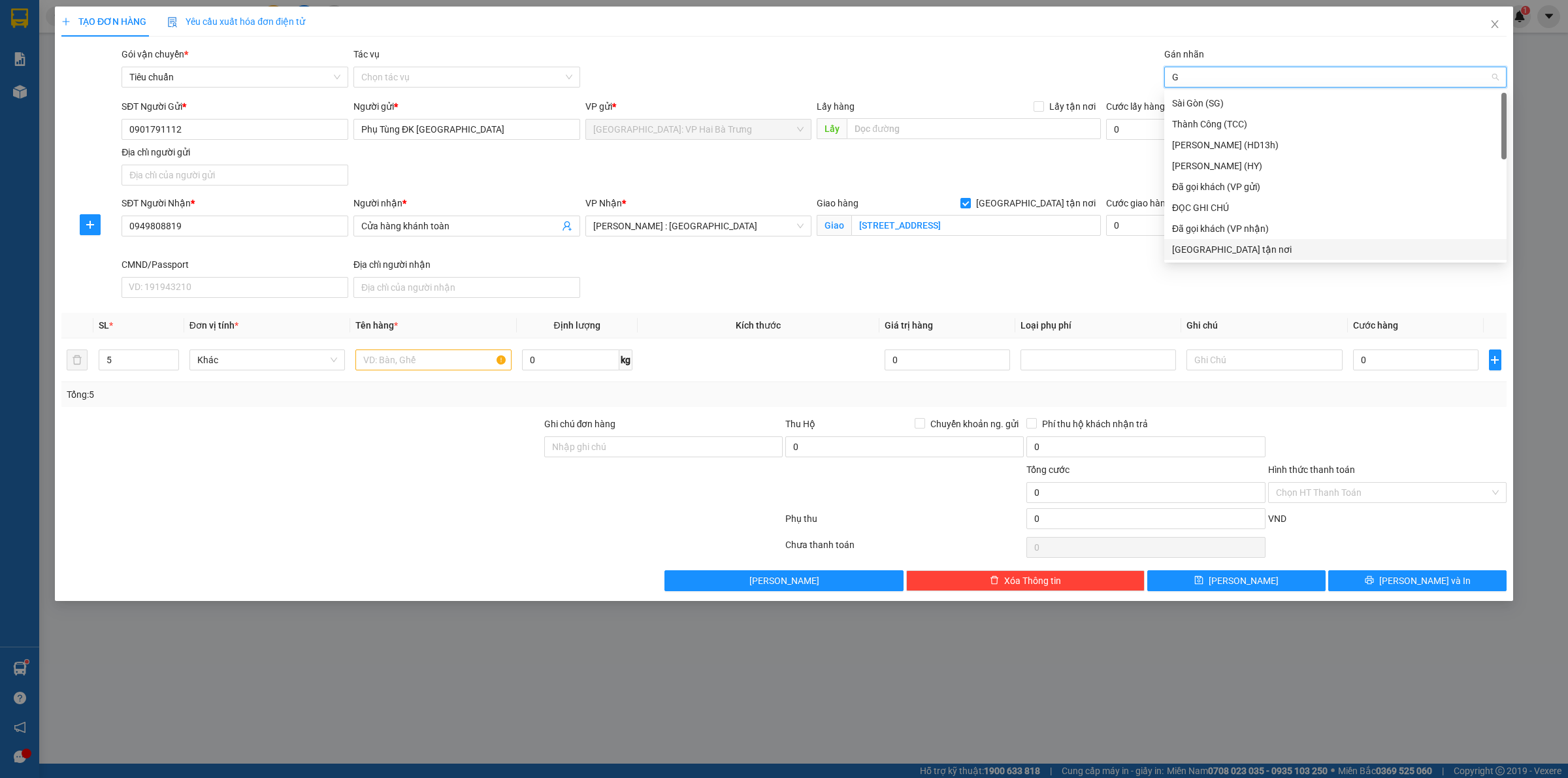
click at [1200, 252] on div "[GEOGRAPHIC_DATA] tận nơi" at bounding box center [1335, 250] width 326 height 15
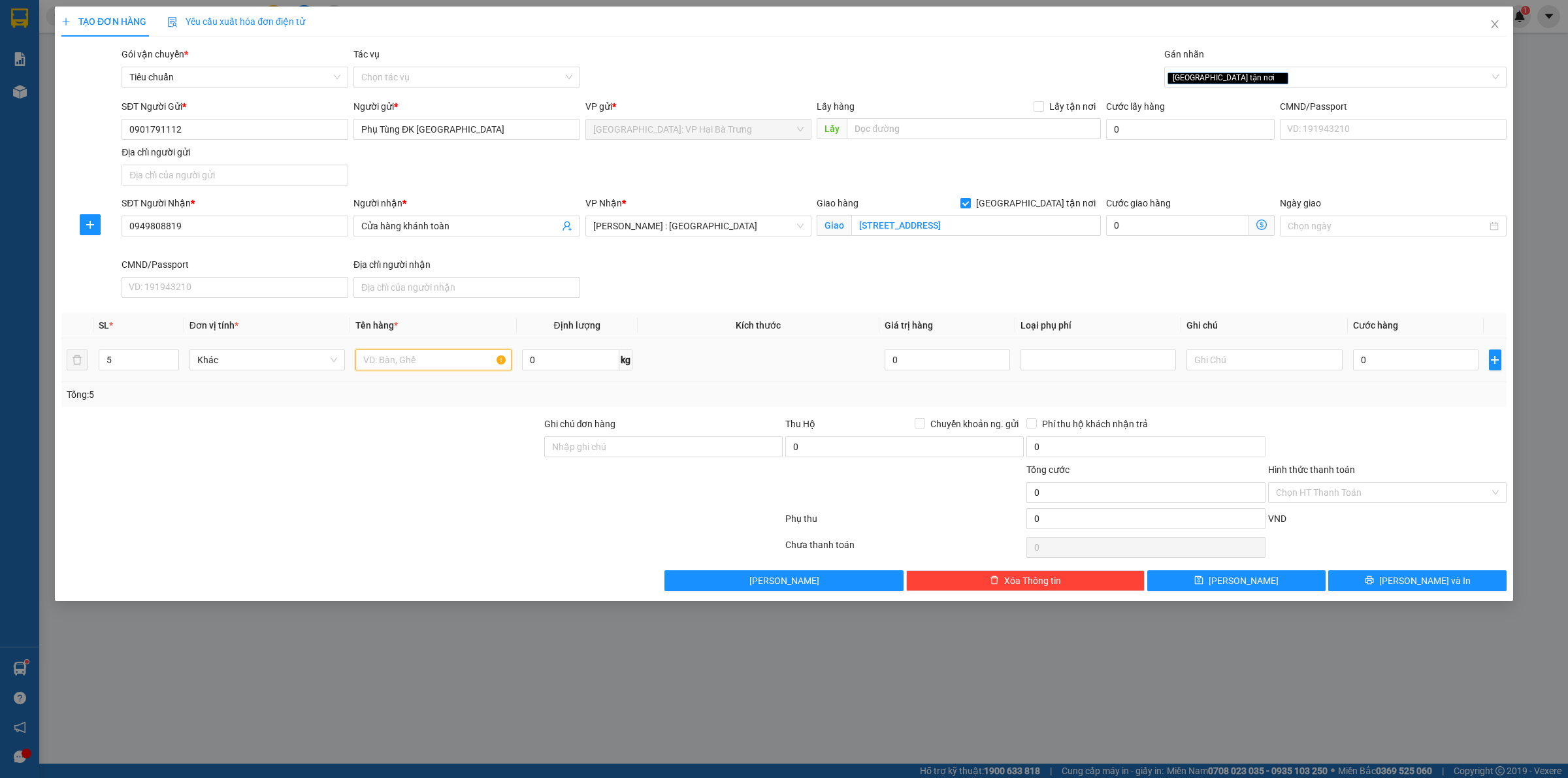
click at [381, 360] on input "text" at bounding box center [433, 360] width 156 height 21
click at [971, 230] on input "222 lý thái tổ, phường 1, quận 3, hcm" at bounding box center [976, 226] width 250 height 21
click at [1413, 363] on input "0" at bounding box center [1416, 360] width 126 height 21
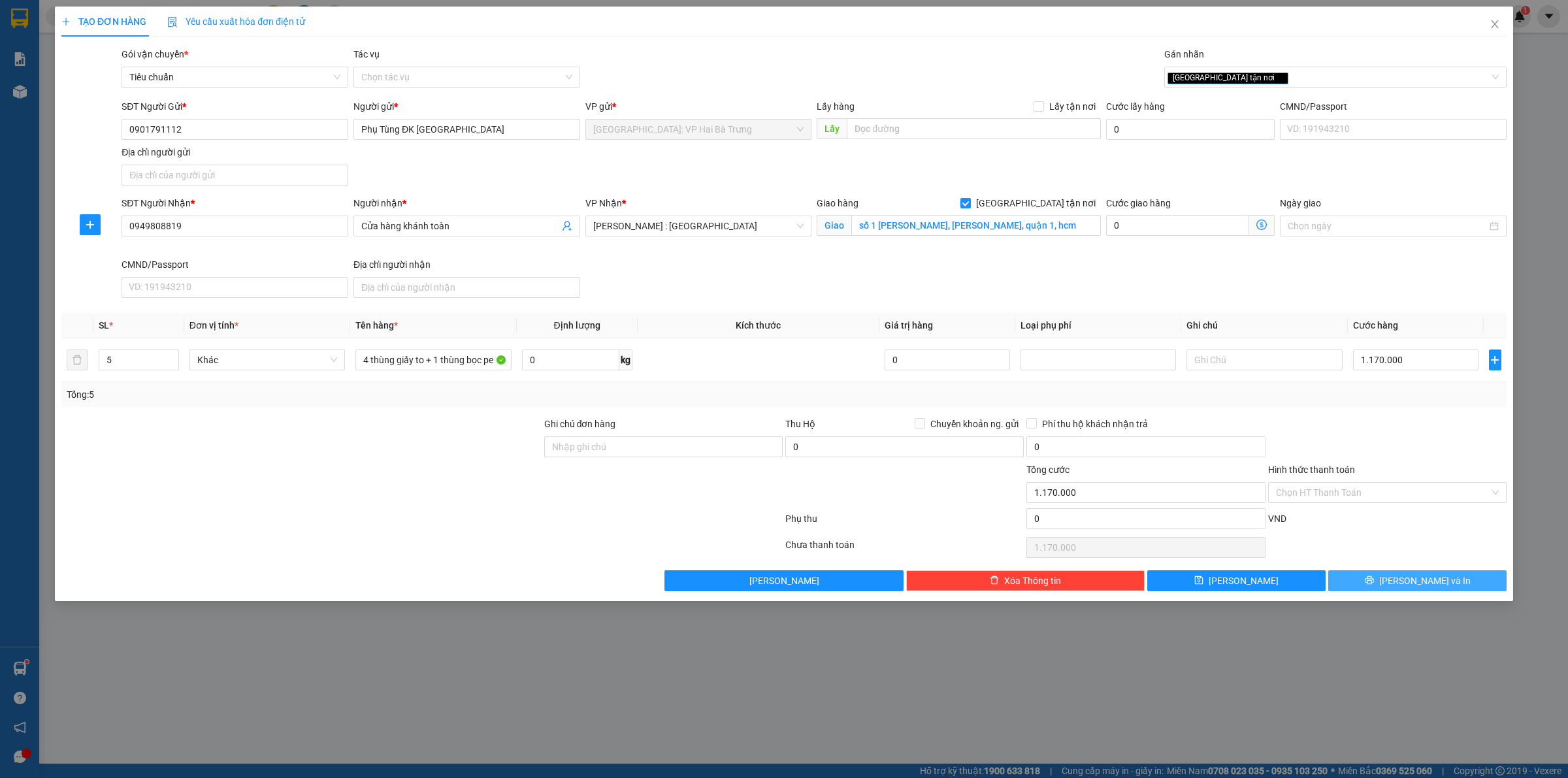
click at [1421, 591] on button "[PERSON_NAME] và In" at bounding box center [1416, 580] width 178 height 21
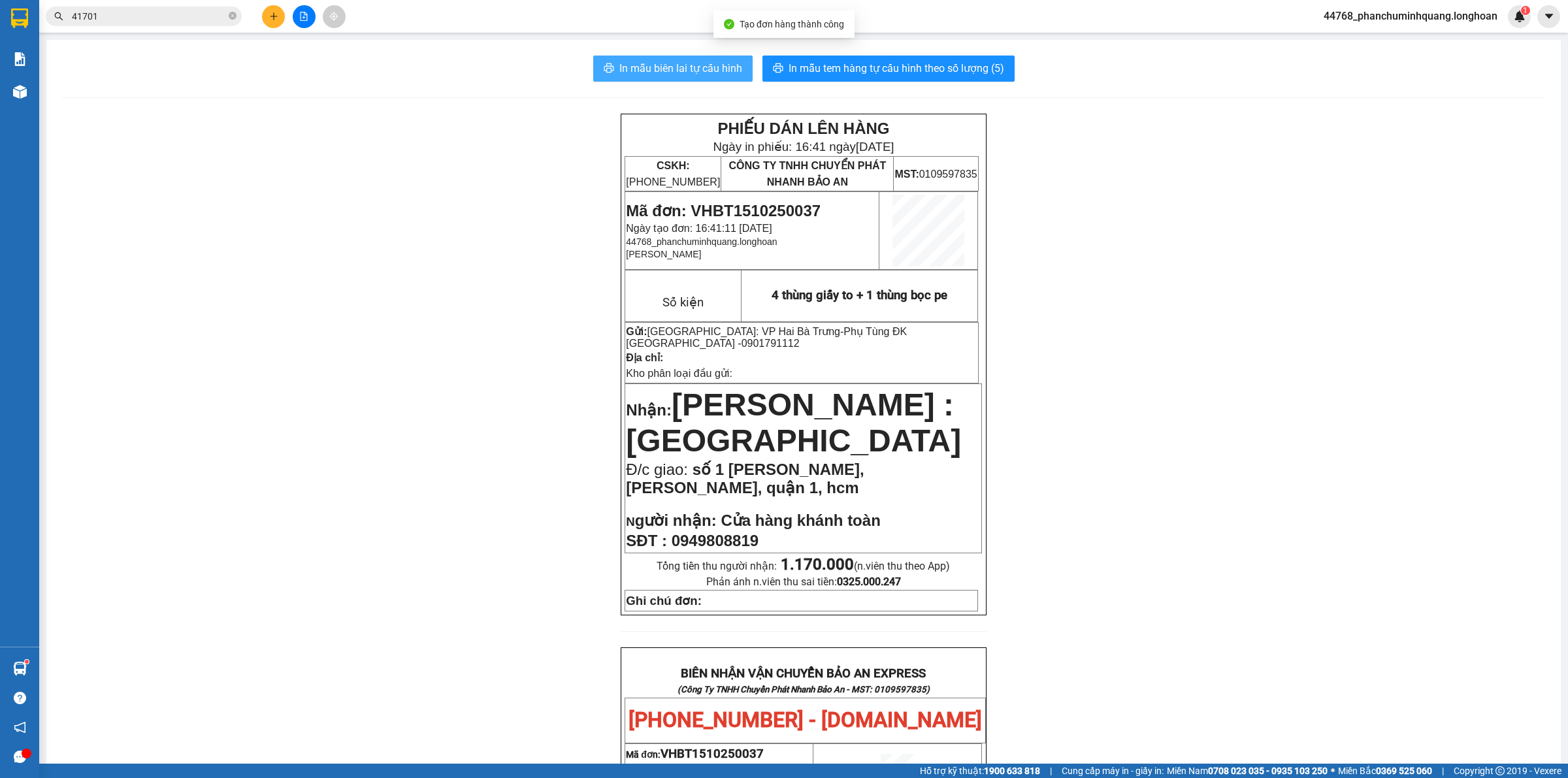
drag, startPoint x: 646, startPoint y: 71, endPoint x: 598, endPoint y: 44, distance: 55.1
click at [644, 71] on span "In mẫu biên lai tự cấu hình" at bounding box center [680, 69] width 123 height 16
click at [939, 71] on span "In mẫu tem hàng tự cấu hình theo số lượng (5)" at bounding box center [896, 69] width 215 height 16
click at [271, 19] on icon "plus" at bounding box center [273, 16] width 9 height 9
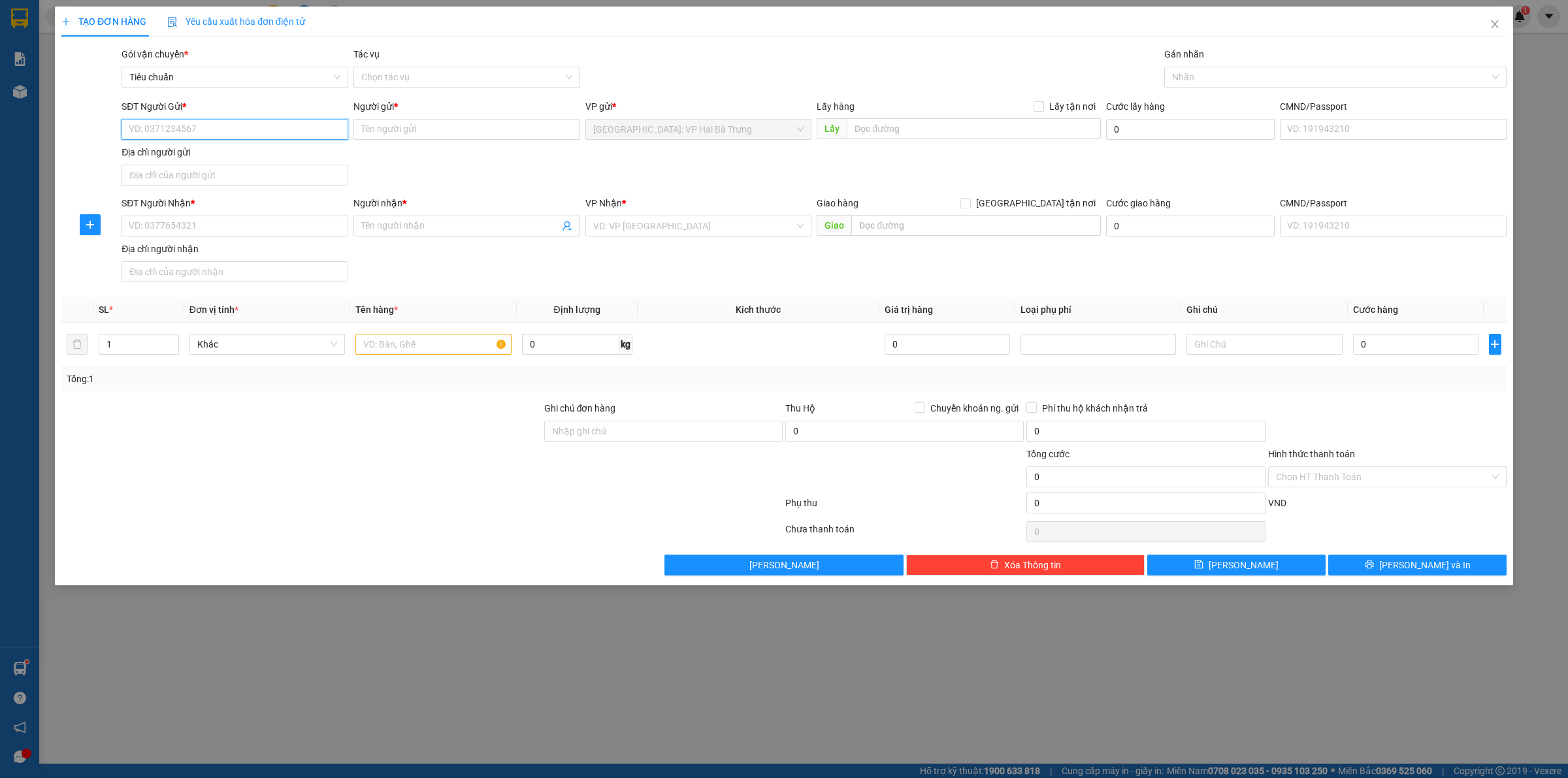
click at [315, 139] on input "SĐT Người Gửi *" at bounding box center [235, 129] width 227 height 21
click at [457, 175] on div "SĐT Người Gửi * VD: 0371234567 Người gửi * Tên người gửi VP gửi * Hà Nội: VP Ha…" at bounding box center [813, 144] width 1390 height 91
click at [342, 129] on input "SĐT Người Gửi *" at bounding box center [235, 129] width 227 height 21
click at [429, 133] on input "Người gửi *" at bounding box center [466, 129] width 227 height 21
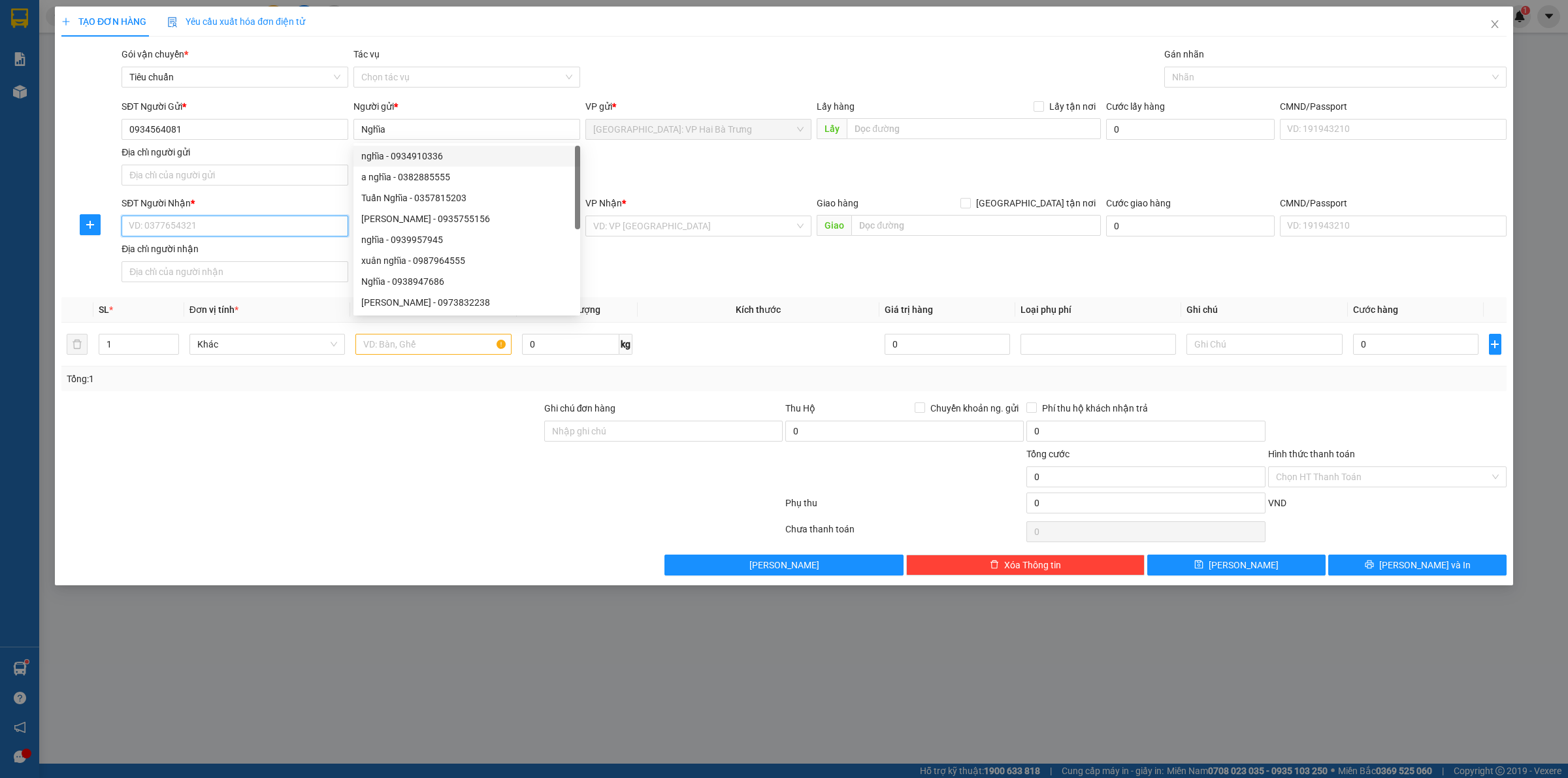
click at [302, 227] on input "SĐT Người Nhận *" at bounding box center [235, 226] width 227 height 21
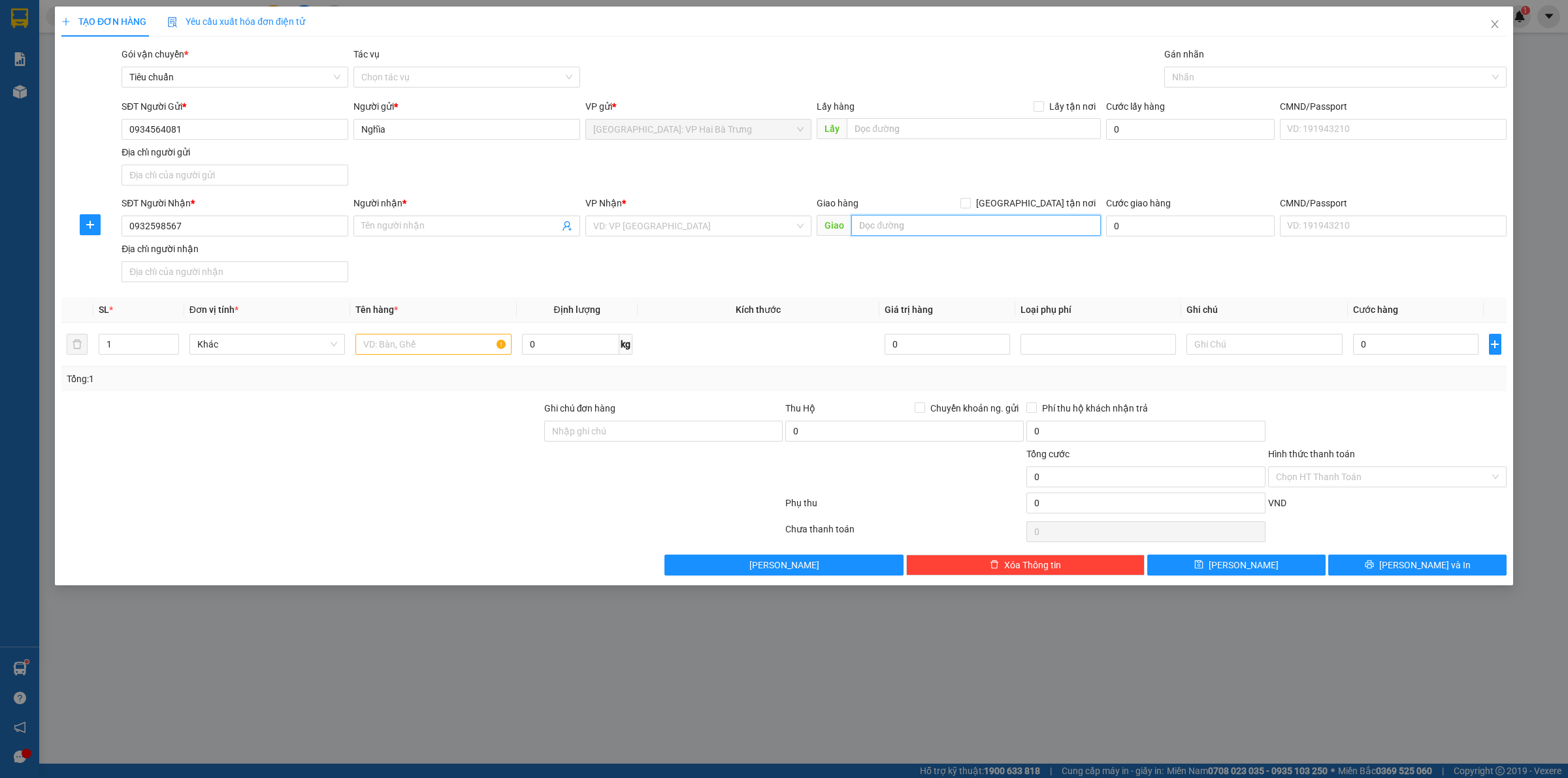
click at [922, 227] on input "text" at bounding box center [976, 226] width 250 height 21
click at [423, 224] on input "Người nhận *" at bounding box center [460, 226] width 198 height 15
click at [910, 223] on input "khu" at bounding box center [976, 226] width 250 height 21
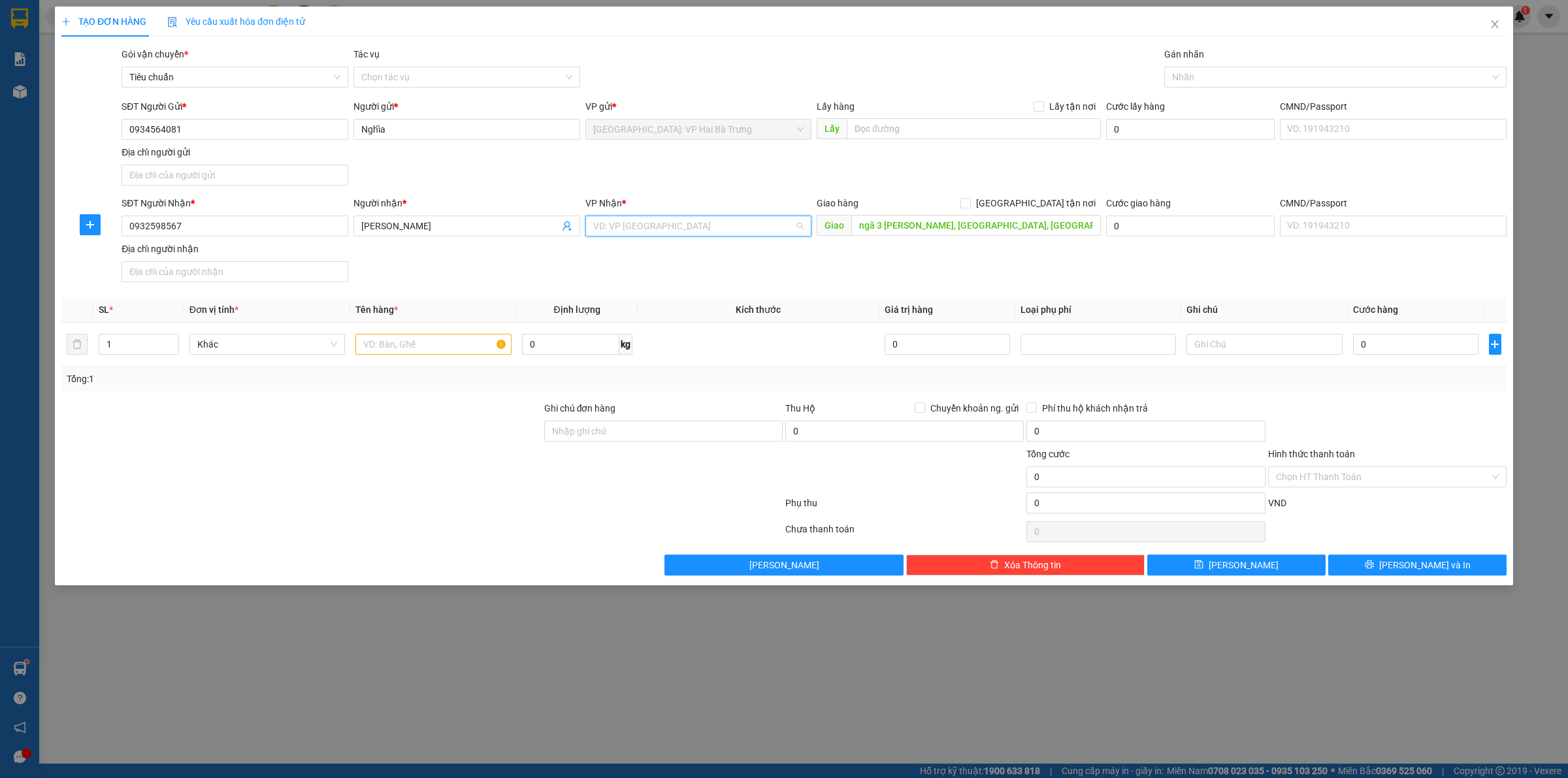
drag, startPoint x: 765, startPoint y: 229, endPoint x: 733, endPoint y: 245, distance: 35.8
click at [765, 229] on input "search" at bounding box center [694, 226] width 202 height 19
click at [1252, 67] on div "Nhãn" at bounding box center [1335, 77] width 343 height 21
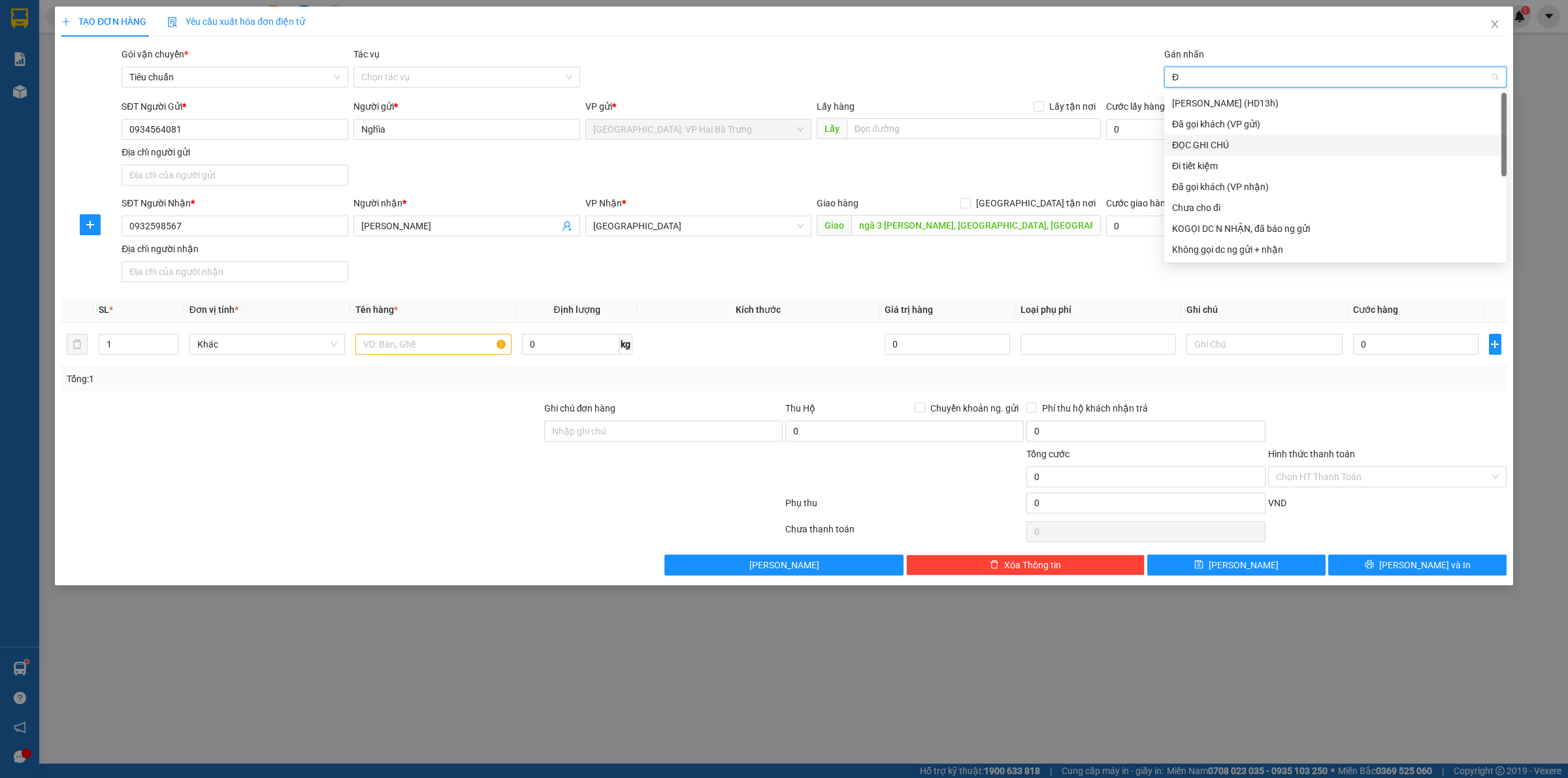
click at [1218, 143] on div "ĐỌC GHI CHÚ" at bounding box center [1335, 145] width 326 height 15
click at [175, 342] on span "Increase Value" at bounding box center [171, 340] width 15 height 12
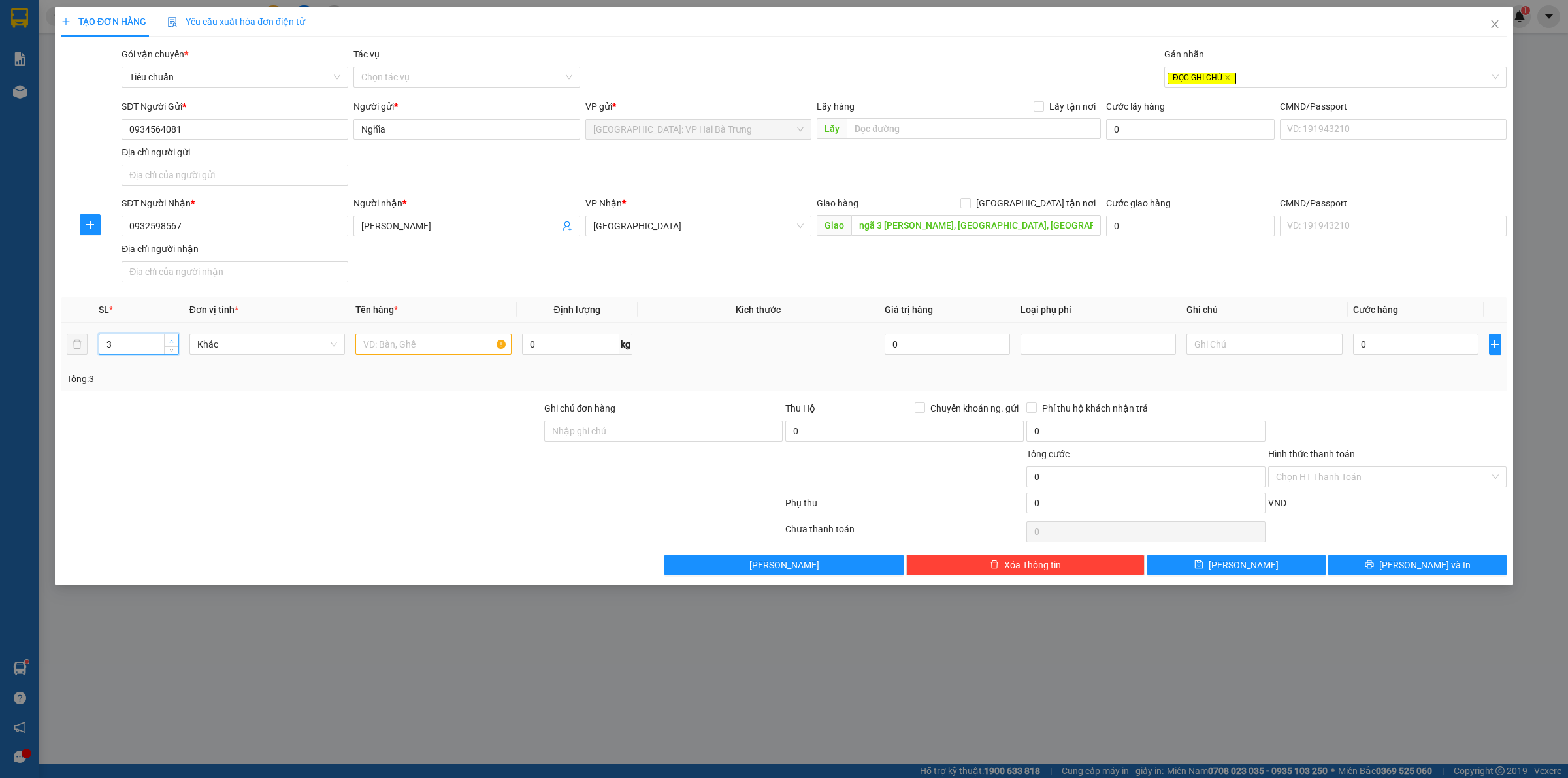
click at [175, 342] on span "Increase Value" at bounding box center [171, 340] width 15 height 12
drag, startPoint x: 420, startPoint y: 344, endPoint x: 429, endPoint y: 344, distance: 9.0
click at [422, 344] on input "text" at bounding box center [433, 344] width 156 height 21
click at [929, 233] on input "ngã 3 cam hải, cam lâm, khánh hoà" at bounding box center [976, 226] width 250 height 21
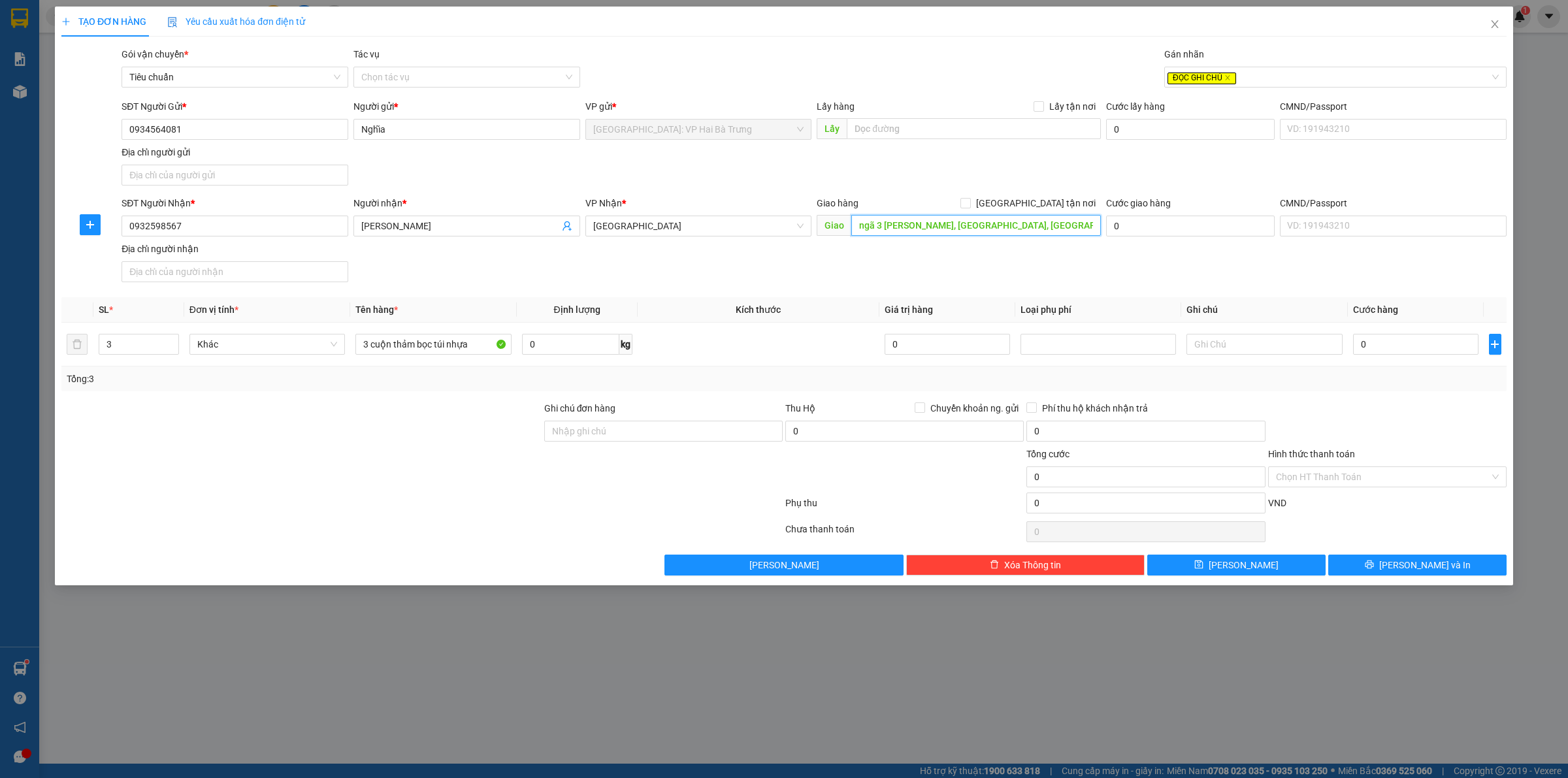
paste input "Siêu thị Thế Giới Di Động"
click at [984, 223] on input "Siêu thị Thế Giới Di Động," at bounding box center [976, 226] width 250 height 21
paste input "2 Lạc Long Quân, Diên Khánh, Khánh Hòa 57000, Việt Nam"
drag, startPoint x: 1022, startPoint y: 226, endPoint x: 1167, endPoint y: 223, distance: 145.0
click at [1167, 223] on div "SĐT Người Nhận * 0932598567 Người nhận * Tần Lê VP Nhận * Khánh Hòa Giao hàng G…" at bounding box center [813, 241] width 1390 height 91
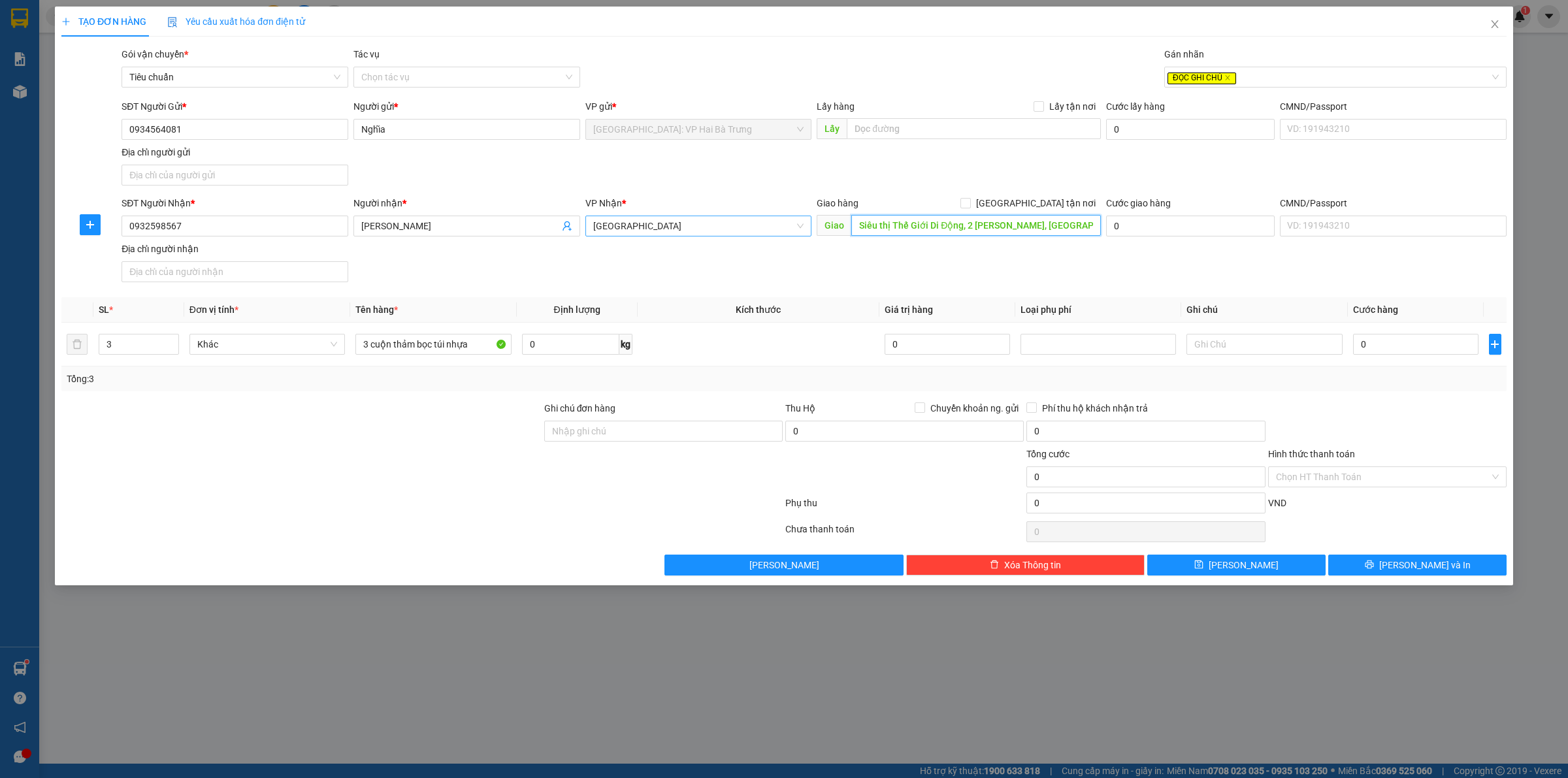
click at [726, 234] on span "[GEOGRAPHIC_DATA]" at bounding box center [699, 226] width 211 height 19
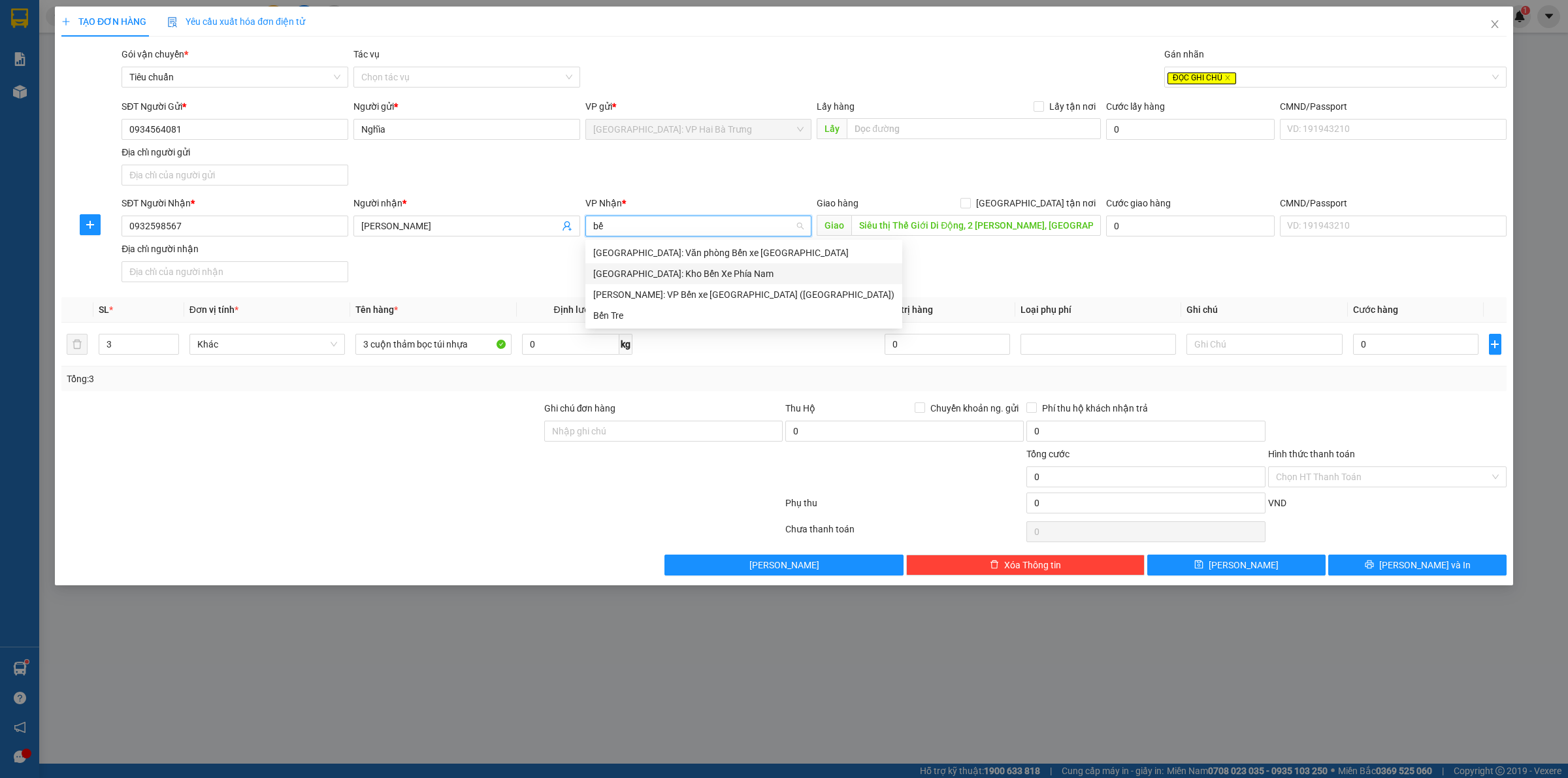
click at [667, 267] on div "[GEOGRAPHIC_DATA]: Kho Bến Xe Phía Nam" at bounding box center [744, 274] width 302 height 15
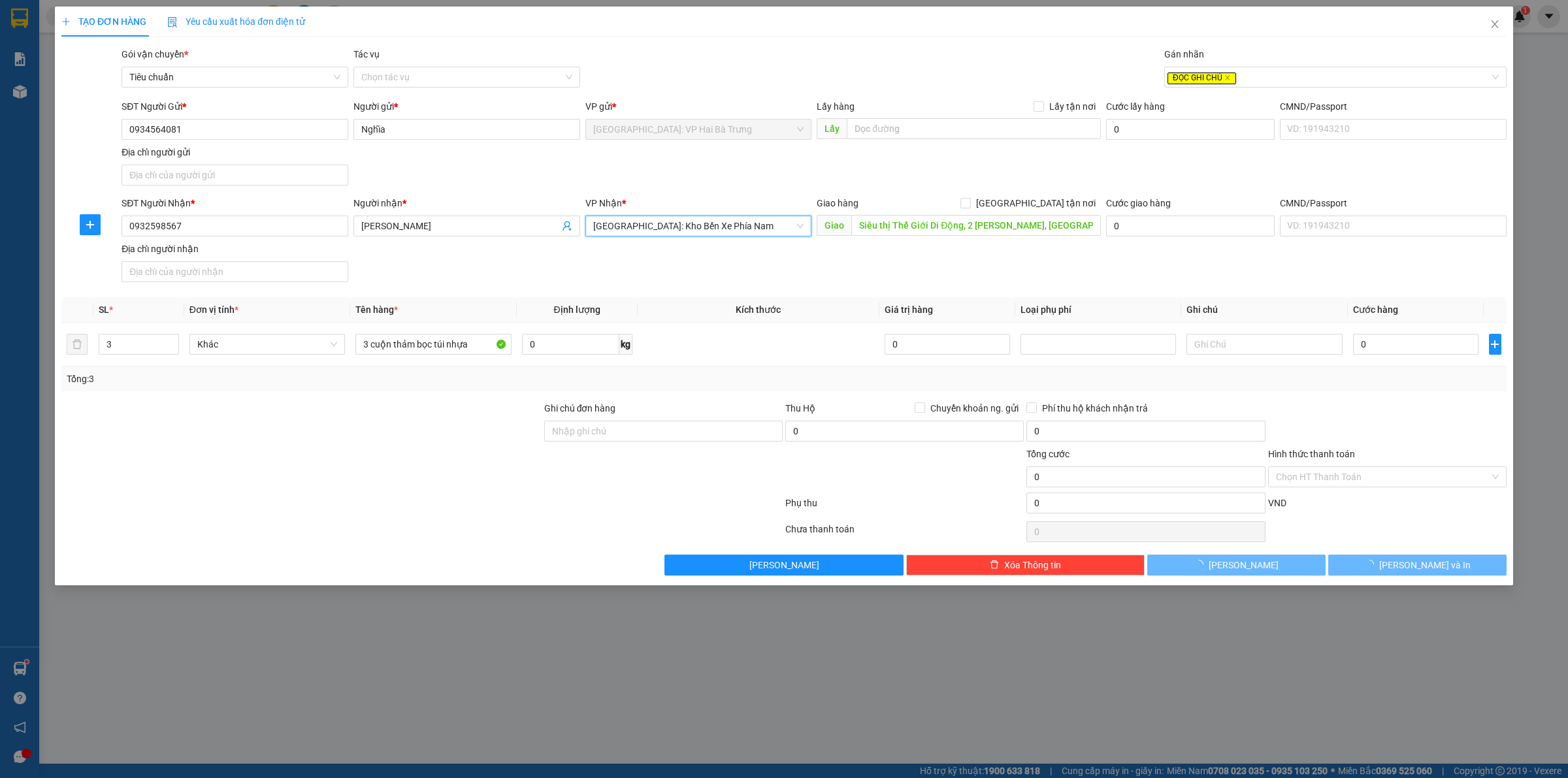
click at [939, 153] on div "SĐT Người Gửi * 0934564081 Người gửi * Nghĩa VP gửi * Hà Nội: VP Hai Bà Trưng L…" at bounding box center [813, 144] width 1390 height 91
click at [1046, 200] on span "[GEOGRAPHIC_DATA] tận nơi" at bounding box center [1035, 203] width 130 height 15
click at [970, 200] on input "[GEOGRAPHIC_DATA] tận nơi" at bounding box center [964, 202] width 9 height 9
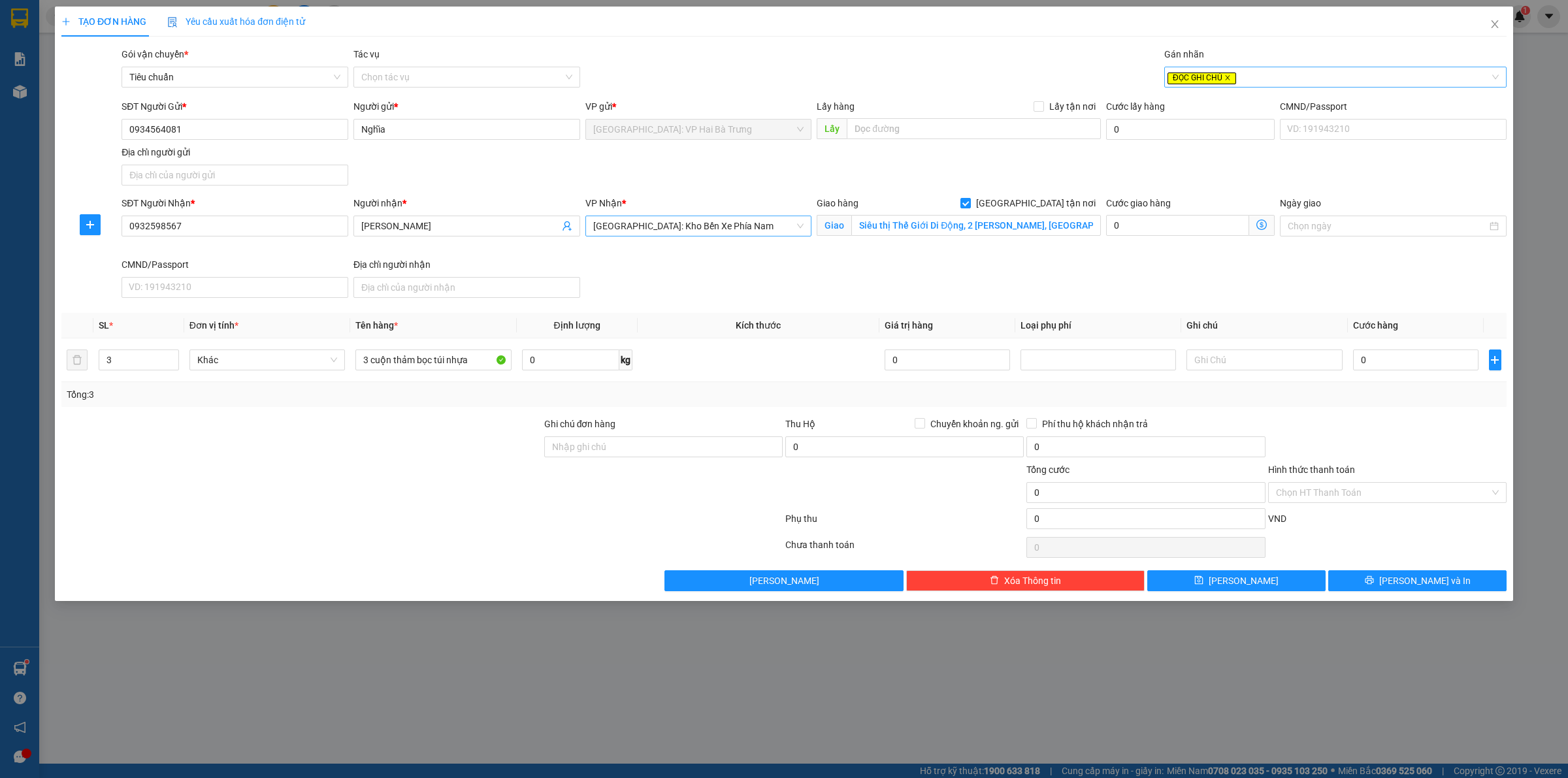
click at [1227, 78] on icon "close" at bounding box center [1227, 78] width 5 height 5
click at [1258, 73] on div at bounding box center [1329, 77] width 322 height 15
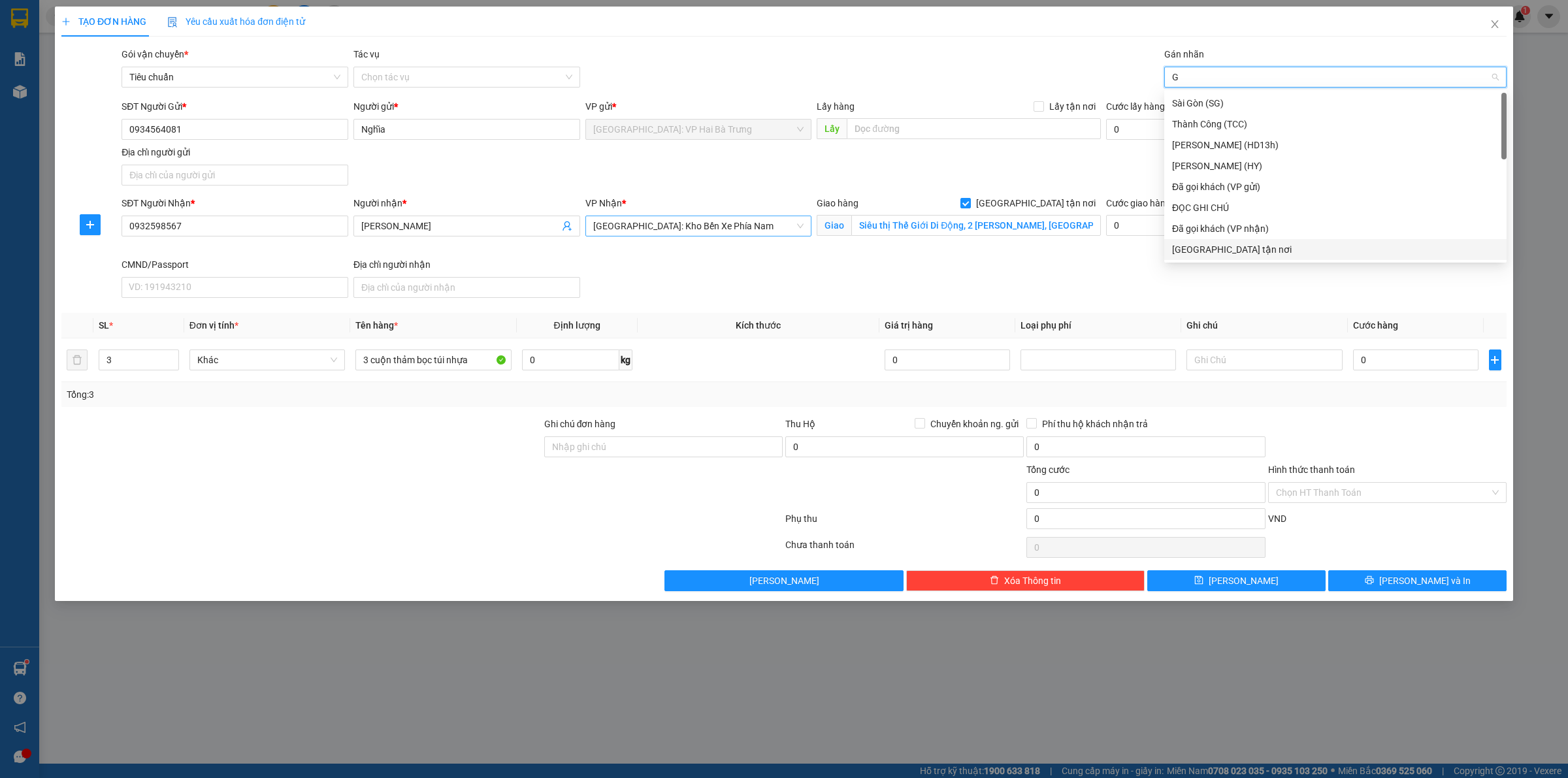
click at [1203, 256] on div "[GEOGRAPHIC_DATA] tận nơi" at bounding box center [1335, 250] width 326 height 15
click at [1413, 364] on input "0" at bounding box center [1416, 360] width 126 height 21
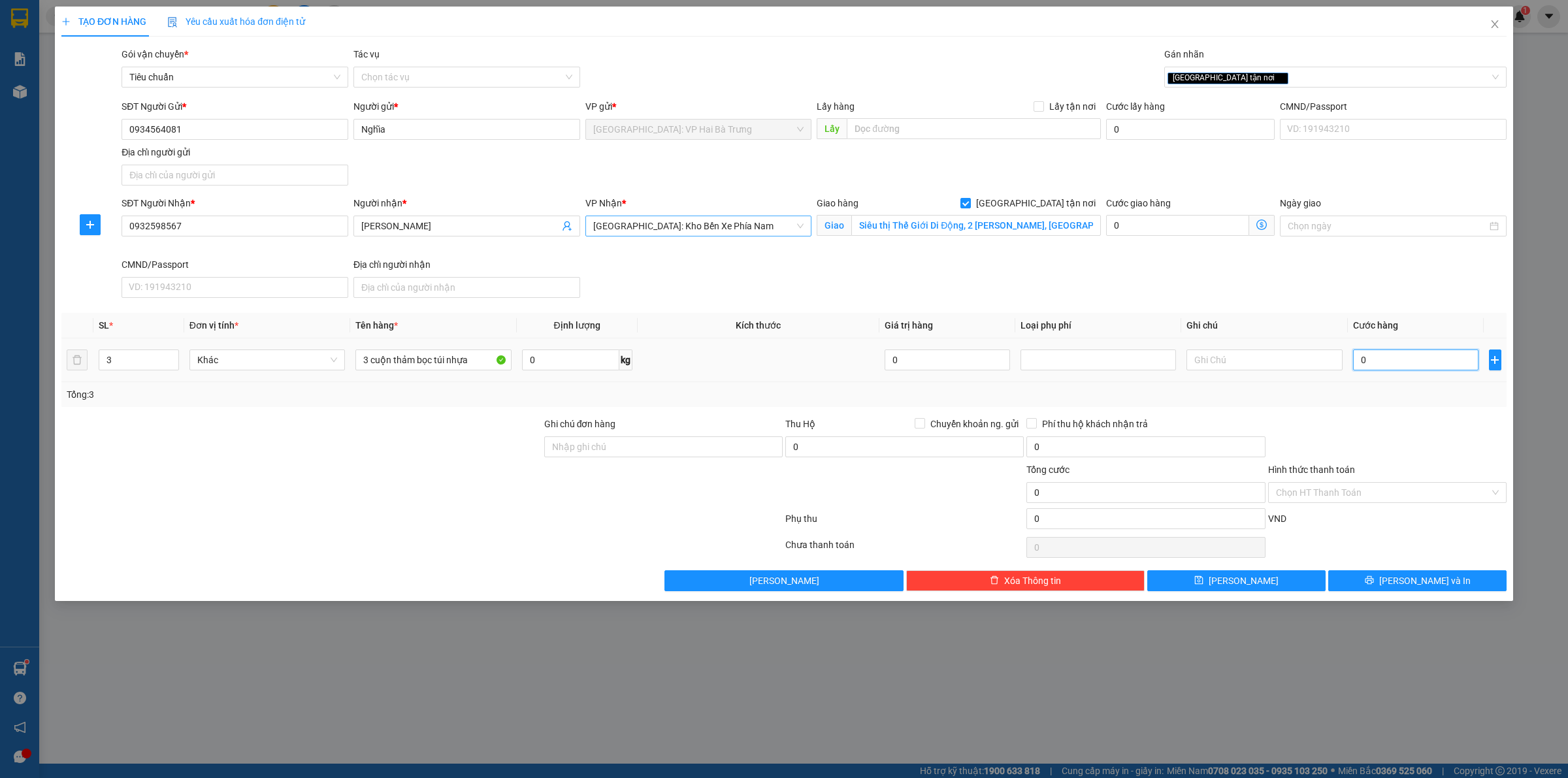
click at [1413, 364] on input "0" at bounding box center [1416, 360] width 126 height 21
click at [1392, 500] on input "Hình thức thanh toán" at bounding box center [1383, 493] width 214 height 19
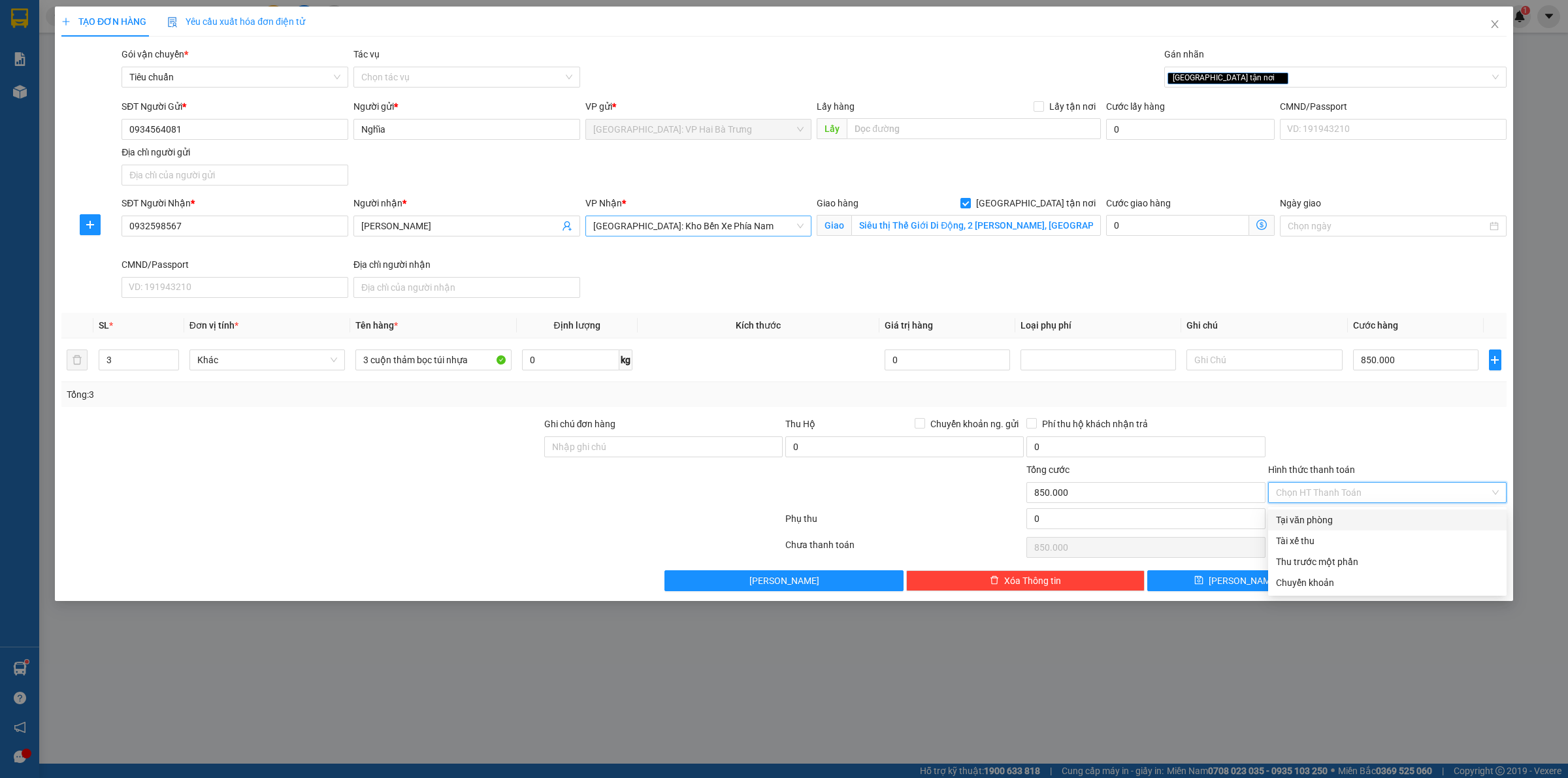
click at [1364, 519] on div "Tại văn phòng" at bounding box center [1387, 520] width 223 height 15
click at [1264, 73] on div "[GEOGRAPHIC_DATA] tận nơi" at bounding box center [1329, 77] width 322 height 15
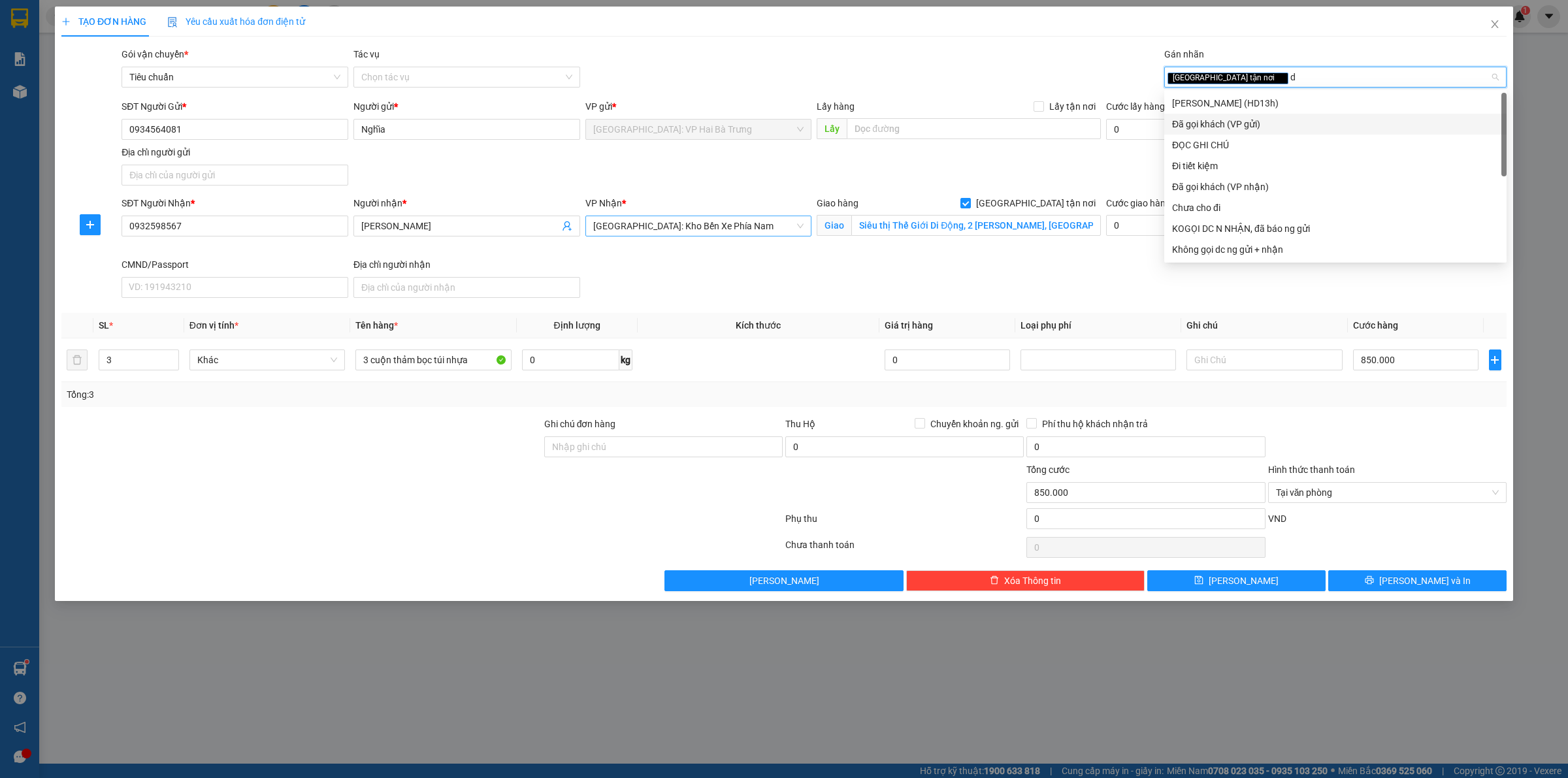
click at [1249, 129] on div "Đã gọi khách (VP gửi)" at bounding box center [1335, 124] width 326 height 15
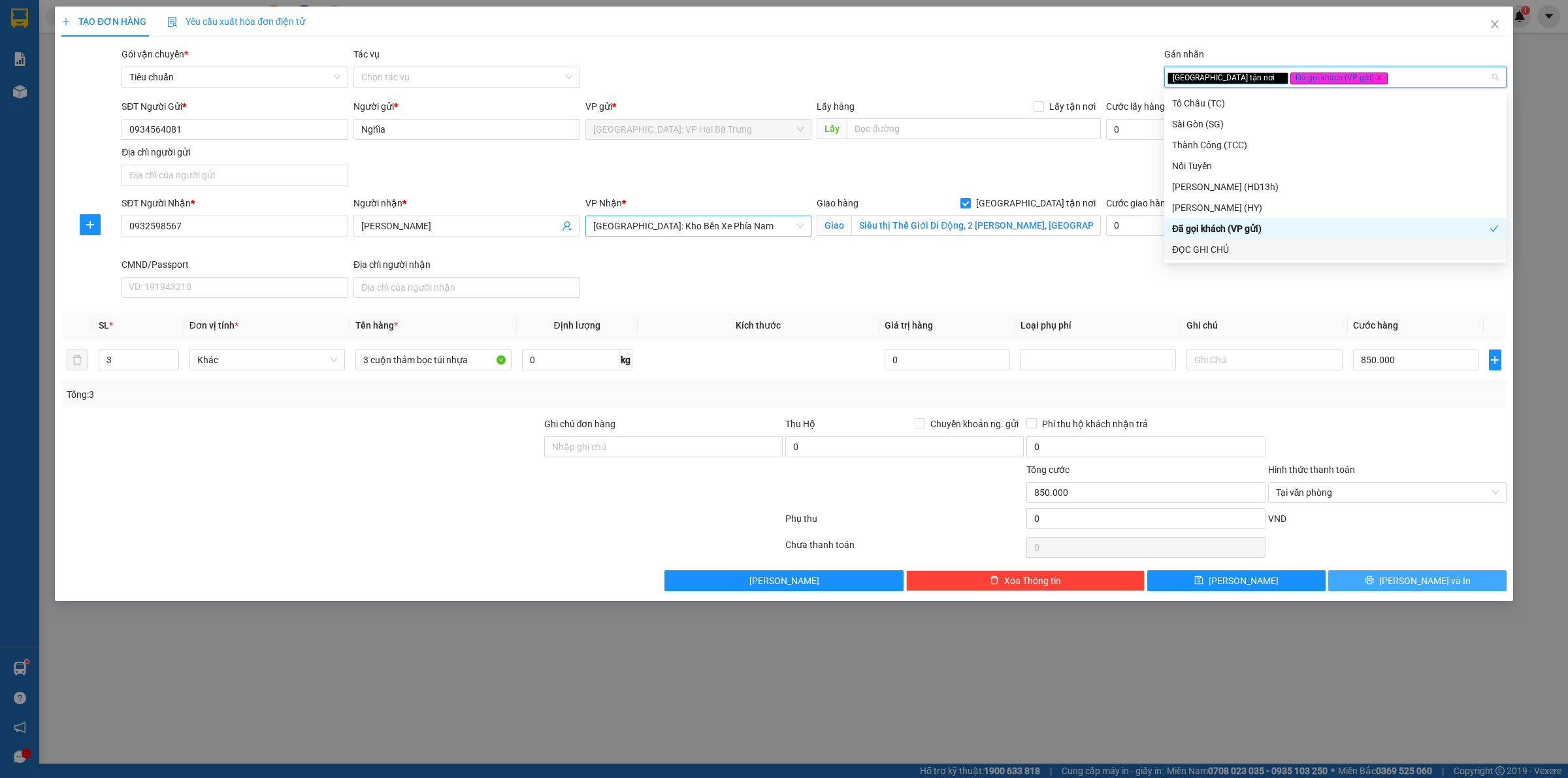
click at [1374, 578] on icon "printer" at bounding box center [1369, 580] width 9 height 9
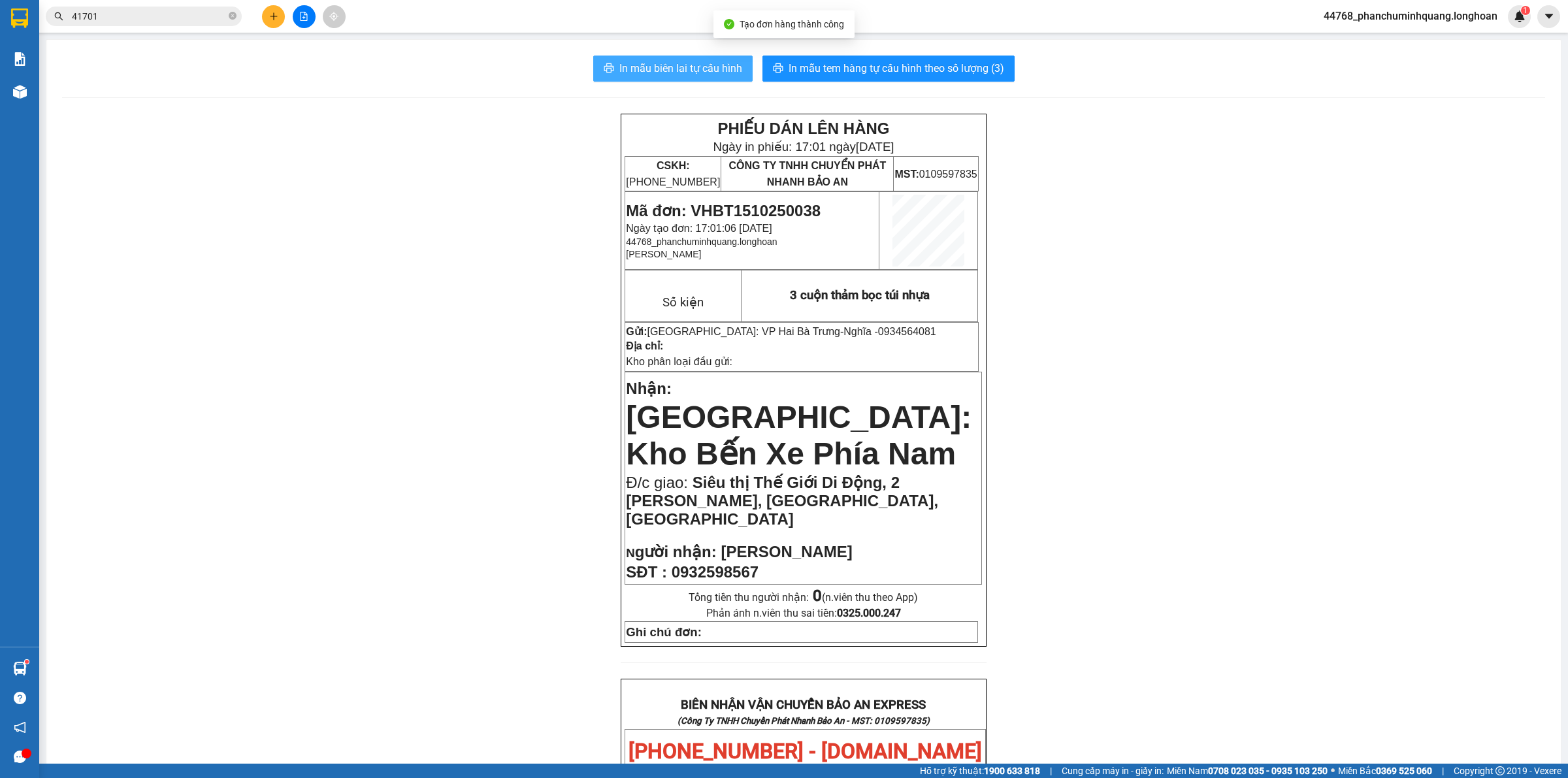
click at [697, 57] on button "In mẫu biên lai tự cấu hình" at bounding box center [673, 69] width 160 height 26
click at [941, 69] on span "In mẫu tem hàng tự cấu hình theo số lượng (3)" at bounding box center [896, 69] width 215 height 16
click at [272, 19] on icon "plus" at bounding box center [273, 16] width 9 height 9
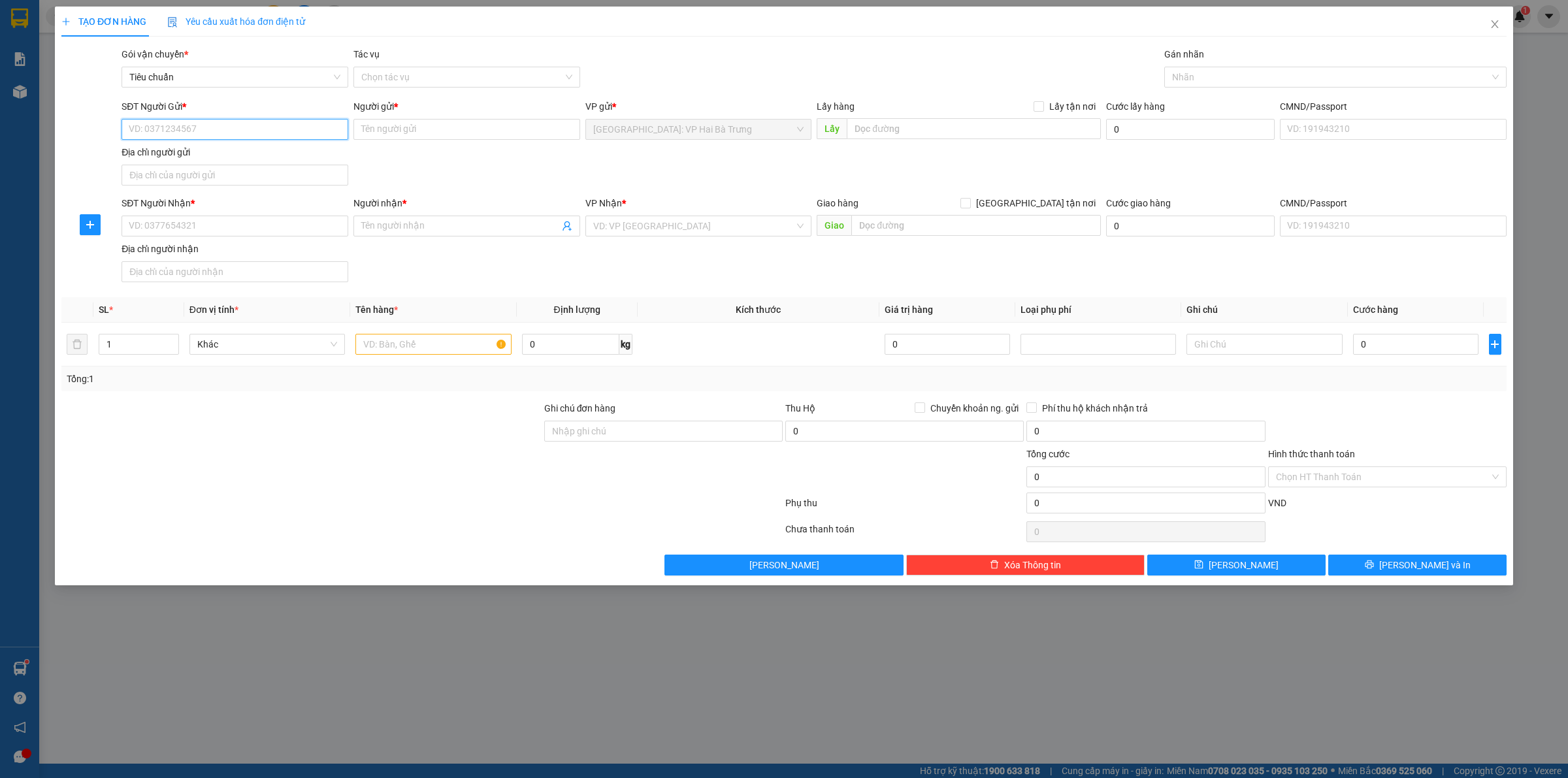
click at [297, 128] on input "SĐT Người Gửi *" at bounding box center [235, 129] width 227 height 21
click at [245, 131] on input "SĐT Người Gửi *" at bounding box center [235, 129] width 227 height 21
click at [243, 135] on input "SĐT Người Gửi *" at bounding box center [235, 129] width 227 height 21
click at [282, 146] on div "0961562663 - đăng khải" at bounding box center [235, 156] width 227 height 21
click at [288, 226] on input "SĐT Người Nhận *" at bounding box center [235, 226] width 227 height 21
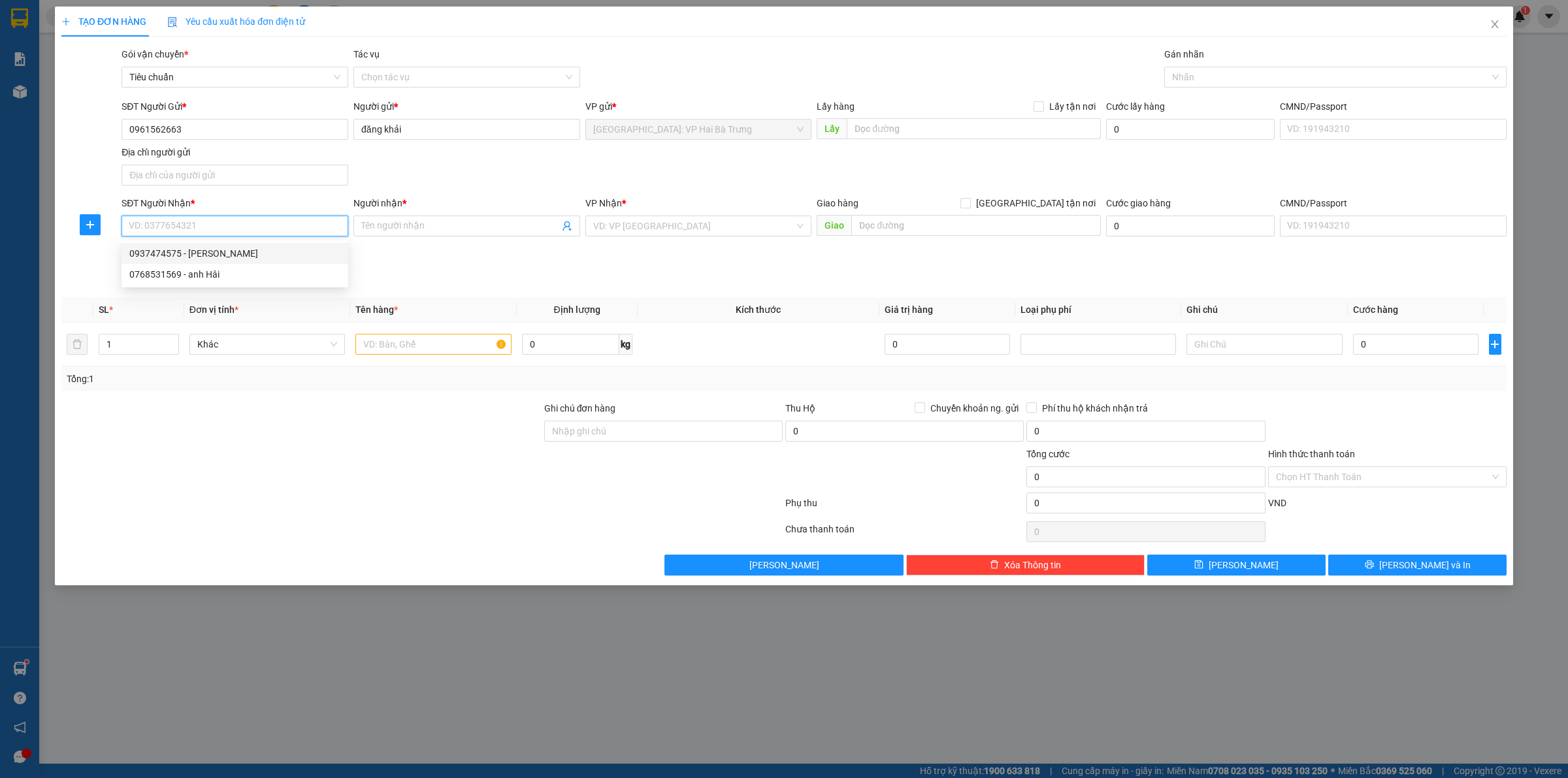
click at [259, 253] on div "0937474575 - rita" at bounding box center [235, 254] width 211 height 15
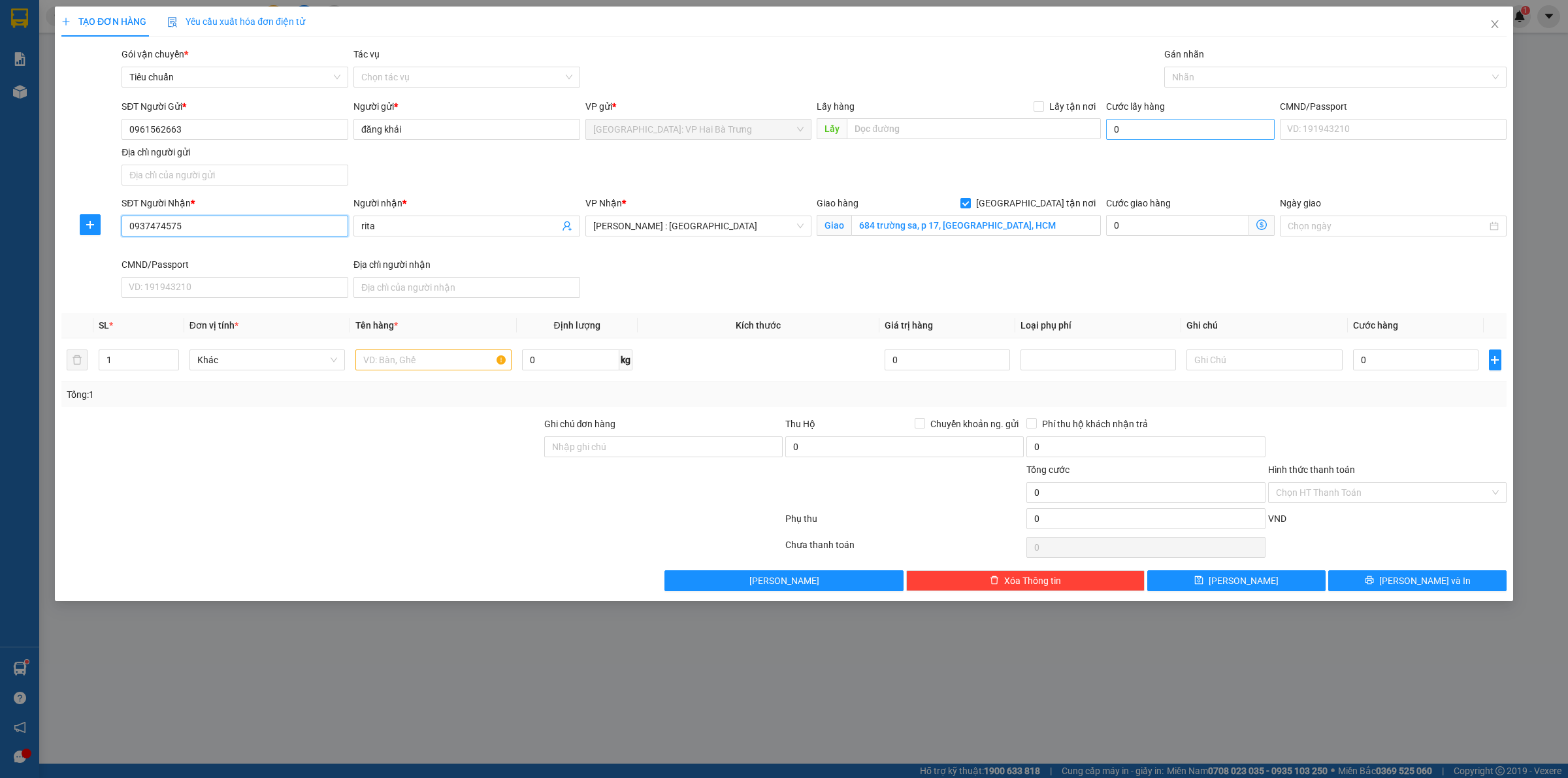
drag, startPoint x: 1209, startPoint y: 81, endPoint x: 1125, endPoint y: 125, distance: 94.8
click at [1209, 80] on div at bounding box center [1329, 77] width 322 height 15
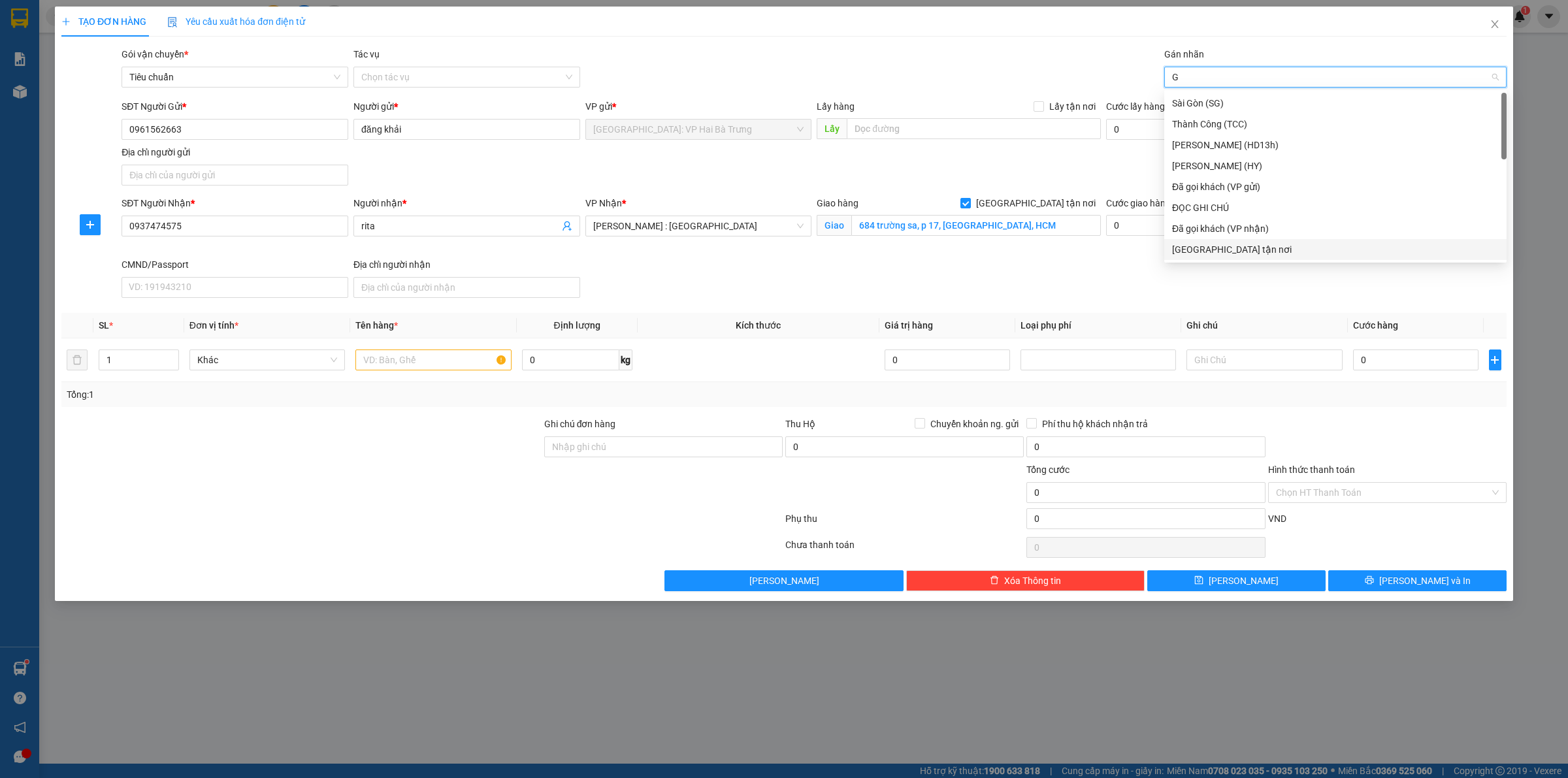
drag, startPoint x: 1199, startPoint y: 250, endPoint x: 1189, endPoint y: 239, distance: 14.9
click at [1199, 249] on div "[GEOGRAPHIC_DATA] tận nơi" at bounding box center [1335, 250] width 326 height 15
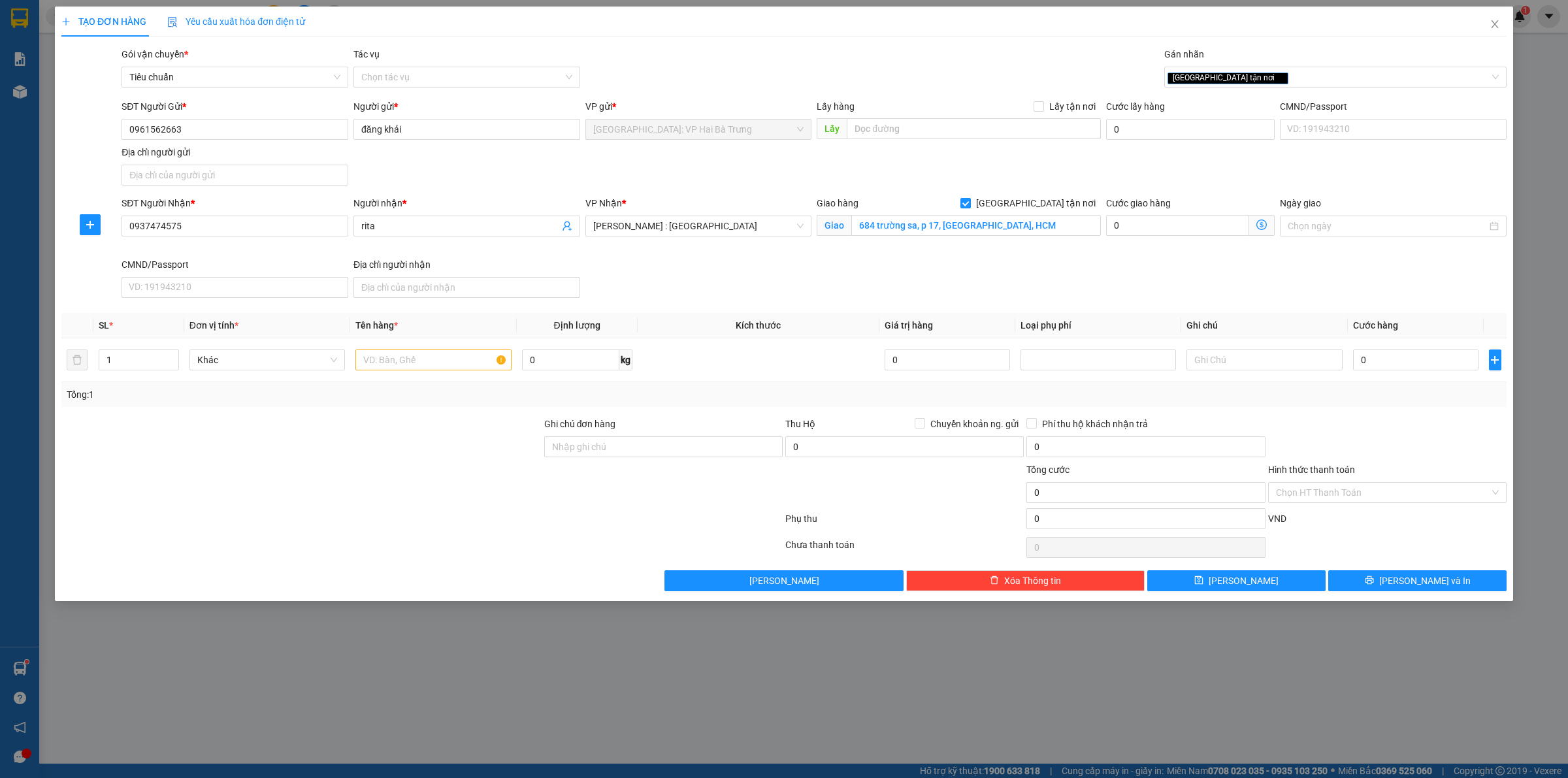
click at [749, 247] on div "VP Nhận * Hồ Chí Minh : Kho Quận 12" at bounding box center [699, 227] width 232 height 61
drag, startPoint x: 369, startPoint y: 364, endPoint x: 358, endPoint y: 364, distance: 11.0
click at [358, 364] on input "text" at bounding box center [433, 360] width 156 height 21
click at [173, 355] on icon "up" at bounding box center [172, 357] width 5 height 5
click at [439, 364] on input "text" at bounding box center [433, 360] width 156 height 21
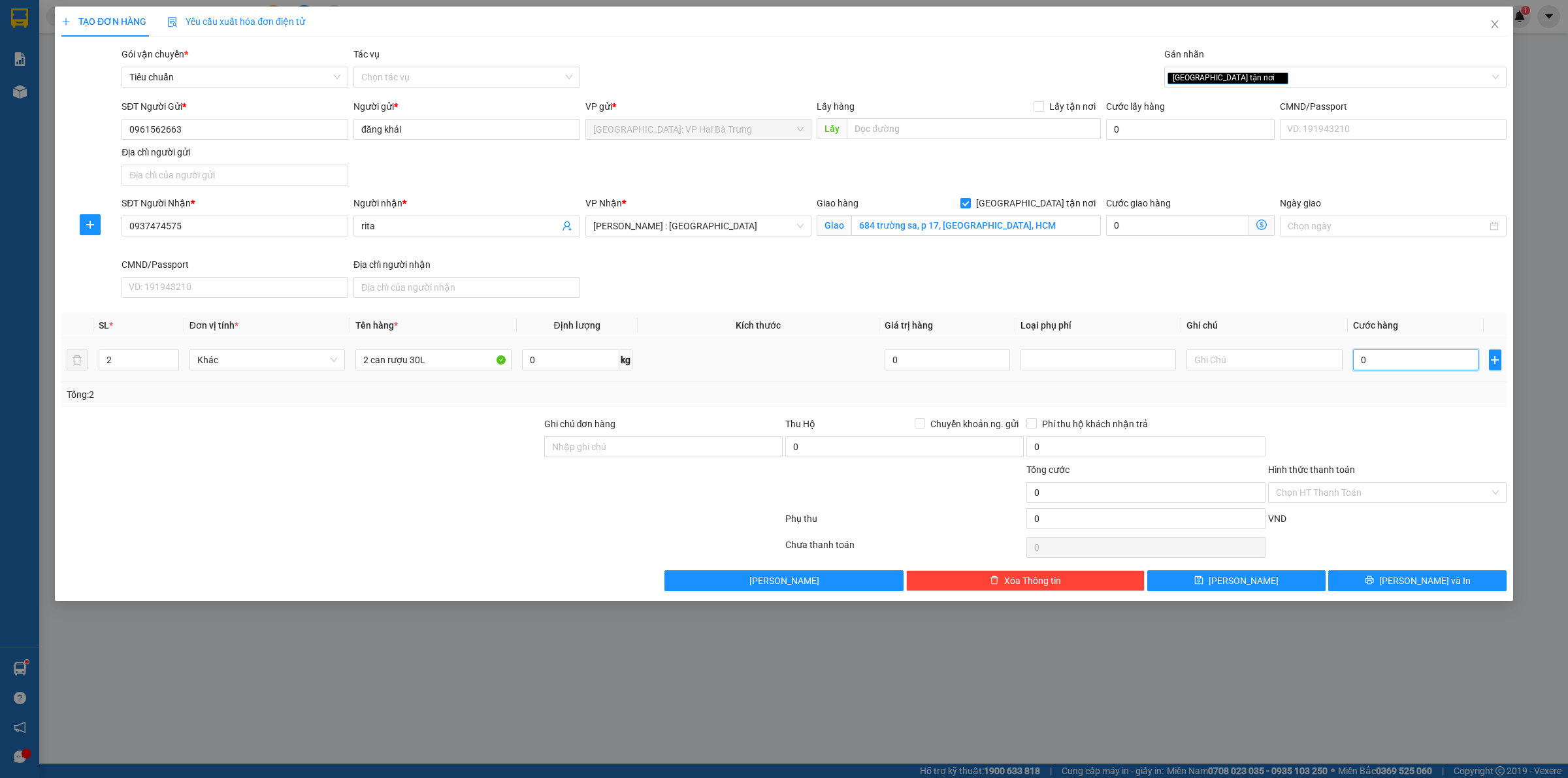
click at [1392, 360] on input "0" at bounding box center [1416, 360] width 126 height 21
drag, startPoint x: 1296, startPoint y: 484, endPoint x: 1318, endPoint y: 498, distance: 26.1
click at [1297, 485] on div "Chọn HT Thanh Toán" at bounding box center [1387, 493] width 239 height 21
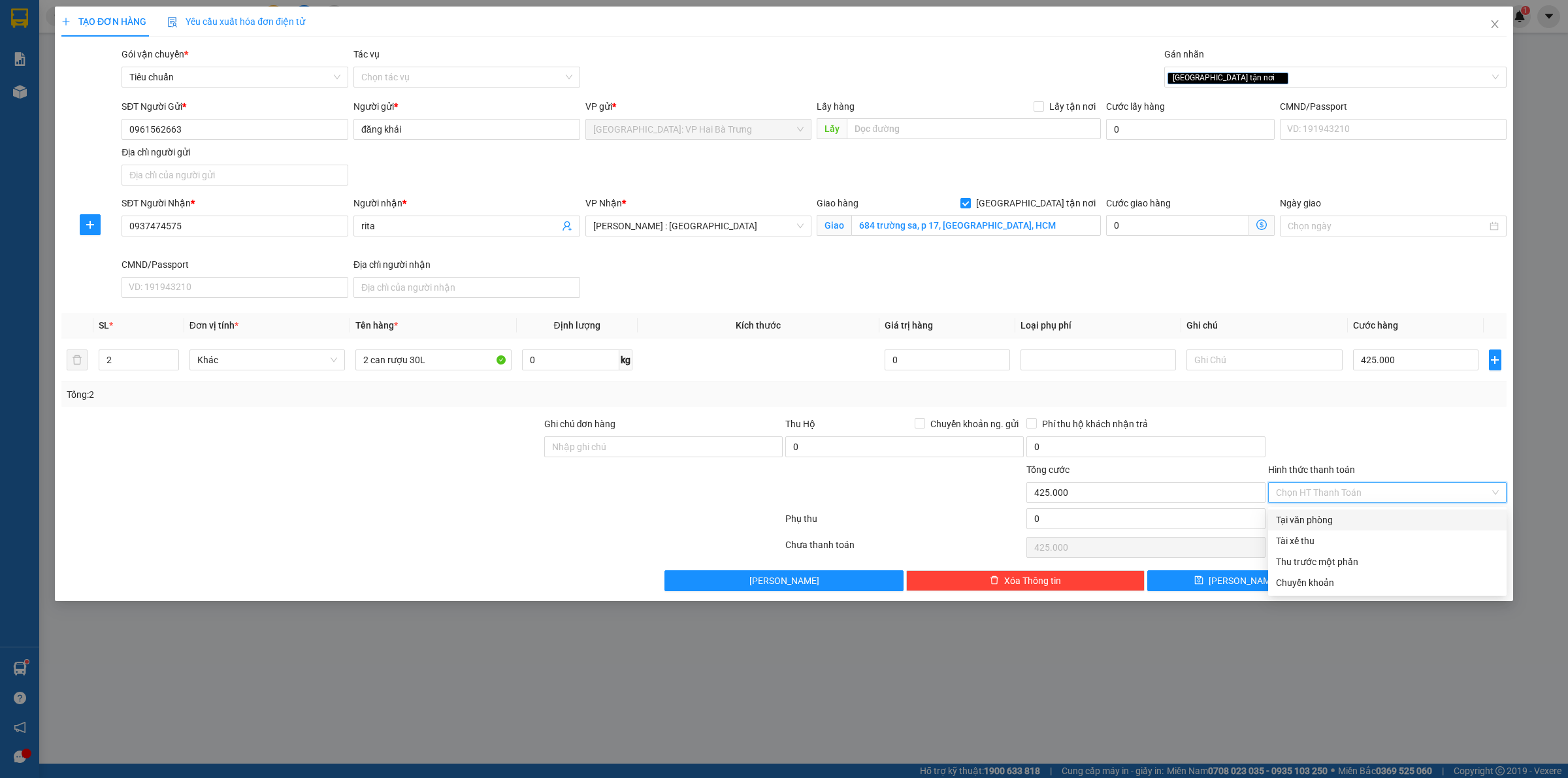
click at [1321, 513] on div "Tại văn phòng" at bounding box center [1387, 520] width 223 height 15
click at [1311, 79] on div "[GEOGRAPHIC_DATA] tận nơi" at bounding box center [1329, 77] width 322 height 15
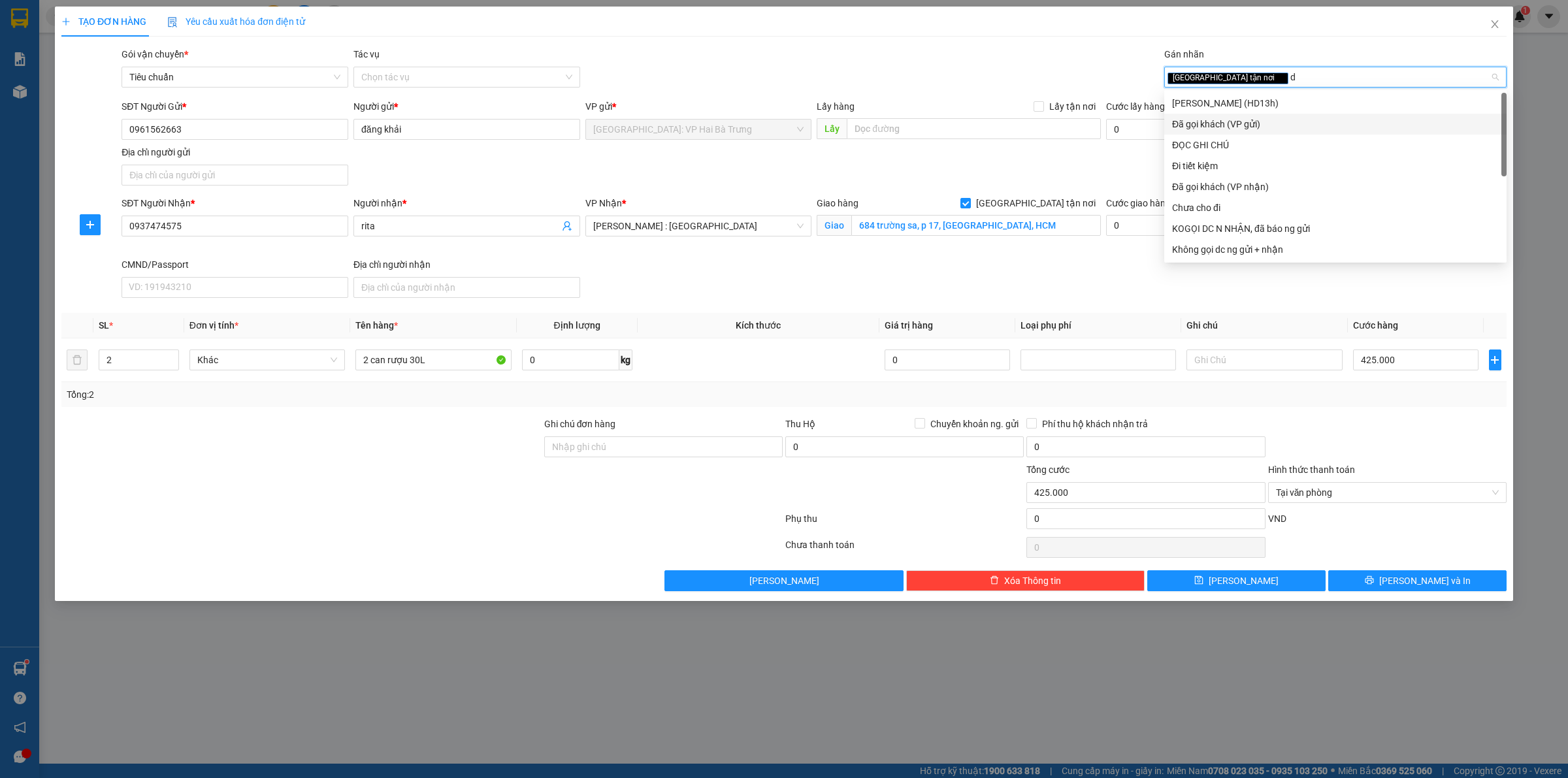
click at [1254, 123] on div "Đã gọi khách (VP gửi)" at bounding box center [1335, 124] width 326 height 15
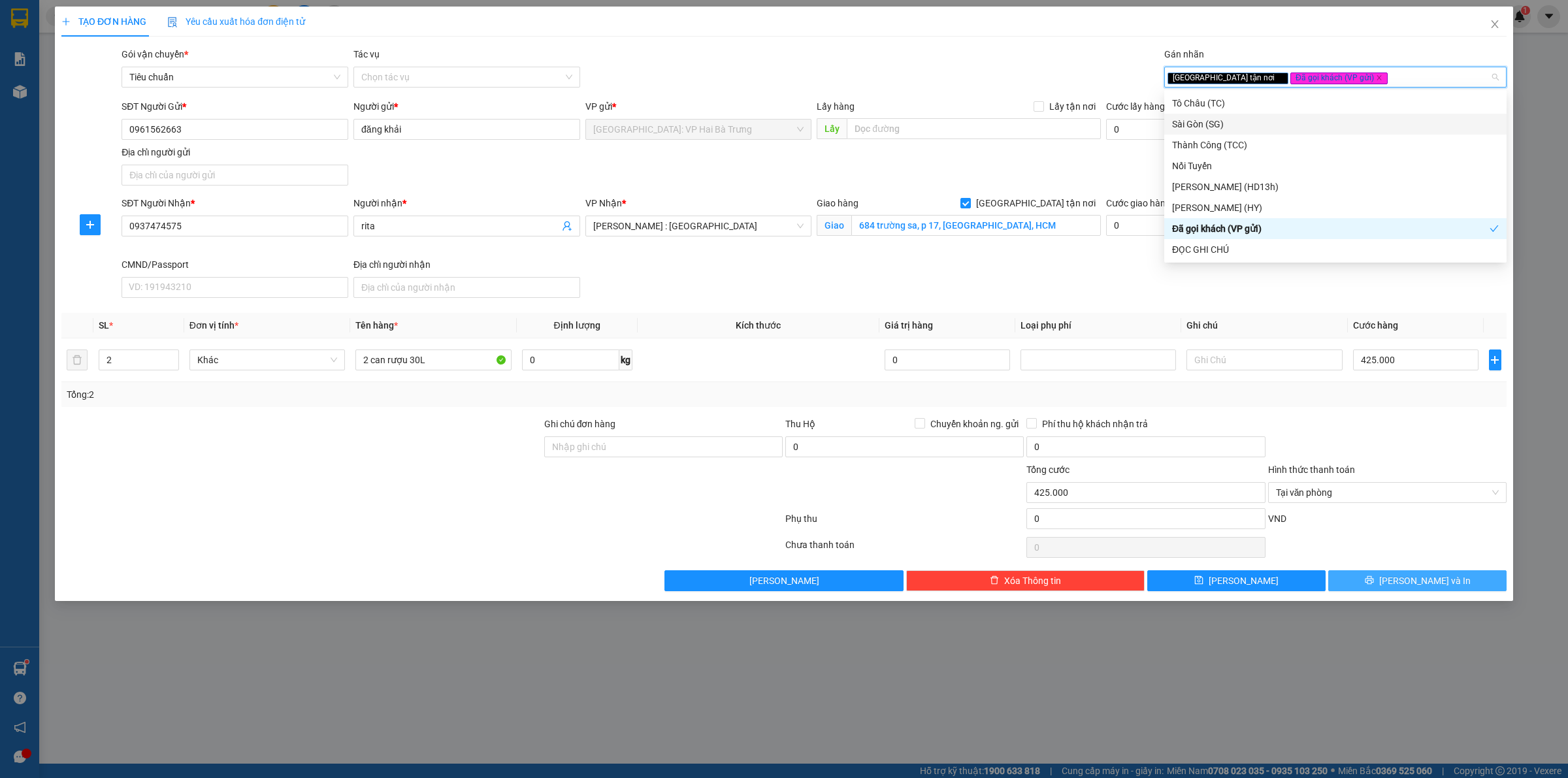
click at [1406, 581] on span "[PERSON_NAME] và In" at bounding box center [1425, 581] width 91 height 15
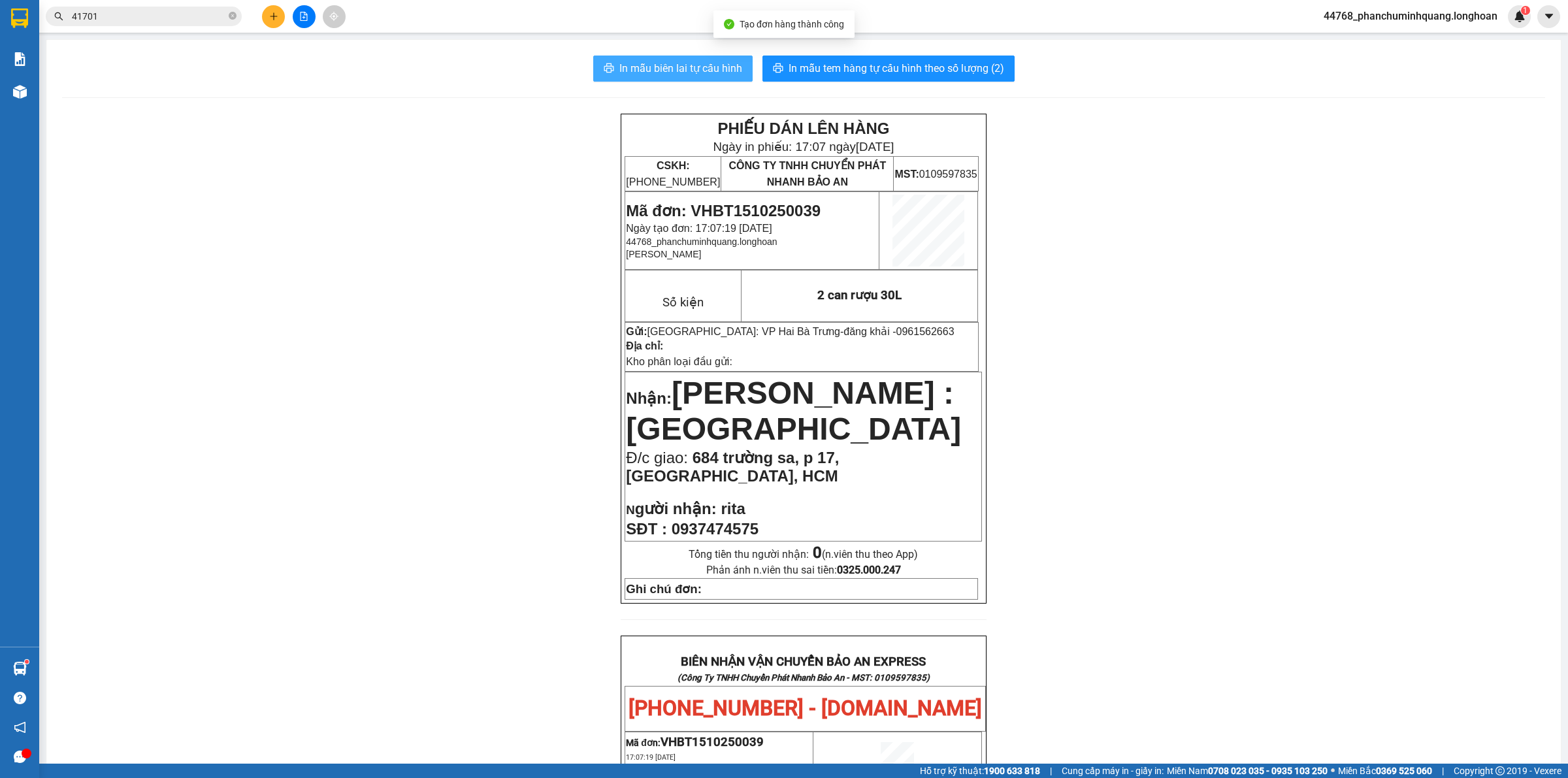
click at [712, 60] on span "In mẫu biên lai tự cấu hình" at bounding box center [680, 69] width 123 height 16
click at [801, 66] on span "In mẫu tem hàng tự cấu hình theo số lượng (2)" at bounding box center [896, 69] width 215 height 16
click at [694, 69] on span "In mẫu biên lai tự cấu hình" at bounding box center [680, 69] width 123 height 16
click at [272, 22] on button at bounding box center [273, 16] width 23 height 23
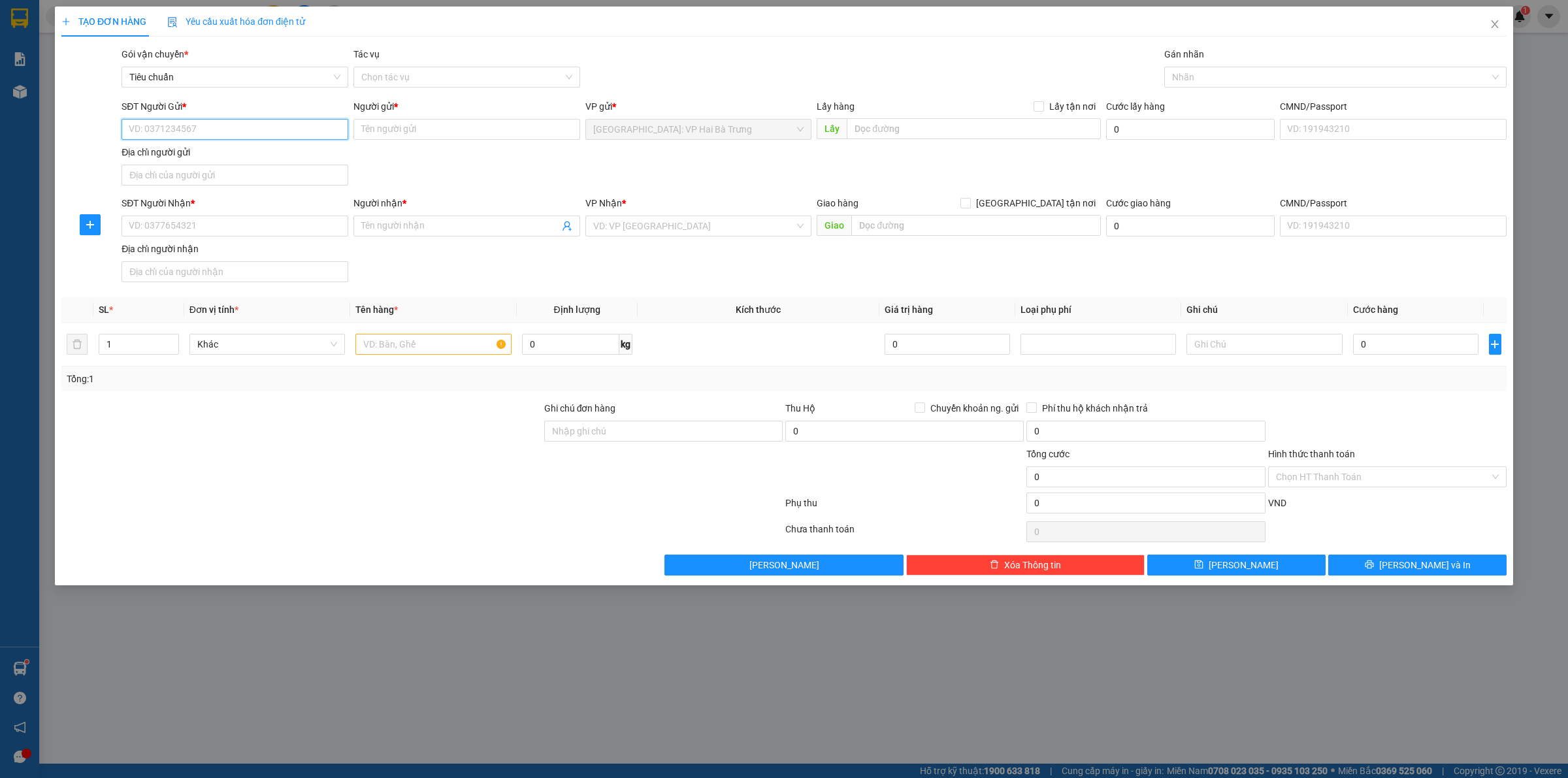
click at [308, 137] on input "SĐT Người Gửi *" at bounding box center [235, 129] width 227 height 21
click at [426, 156] on div "SĐT Người Gửi * VD: 0371234567 Người gửi * Tên người gửi VP gửi * Hà Nội: VP Ha…" at bounding box center [813, 144] width 1390 height 91
click at [308, 131] on input "SĐT Người Gửi *" at bounding box center [235, 129] width 227 height 21
click at [321, 136] on input "SĐT Người Gửi *" at bounding box center [235, 129] width 227 height 21
click at [150, 152] on div "0917618675 - Cảnh" at bounding box center [235, 156] width 211 height 15
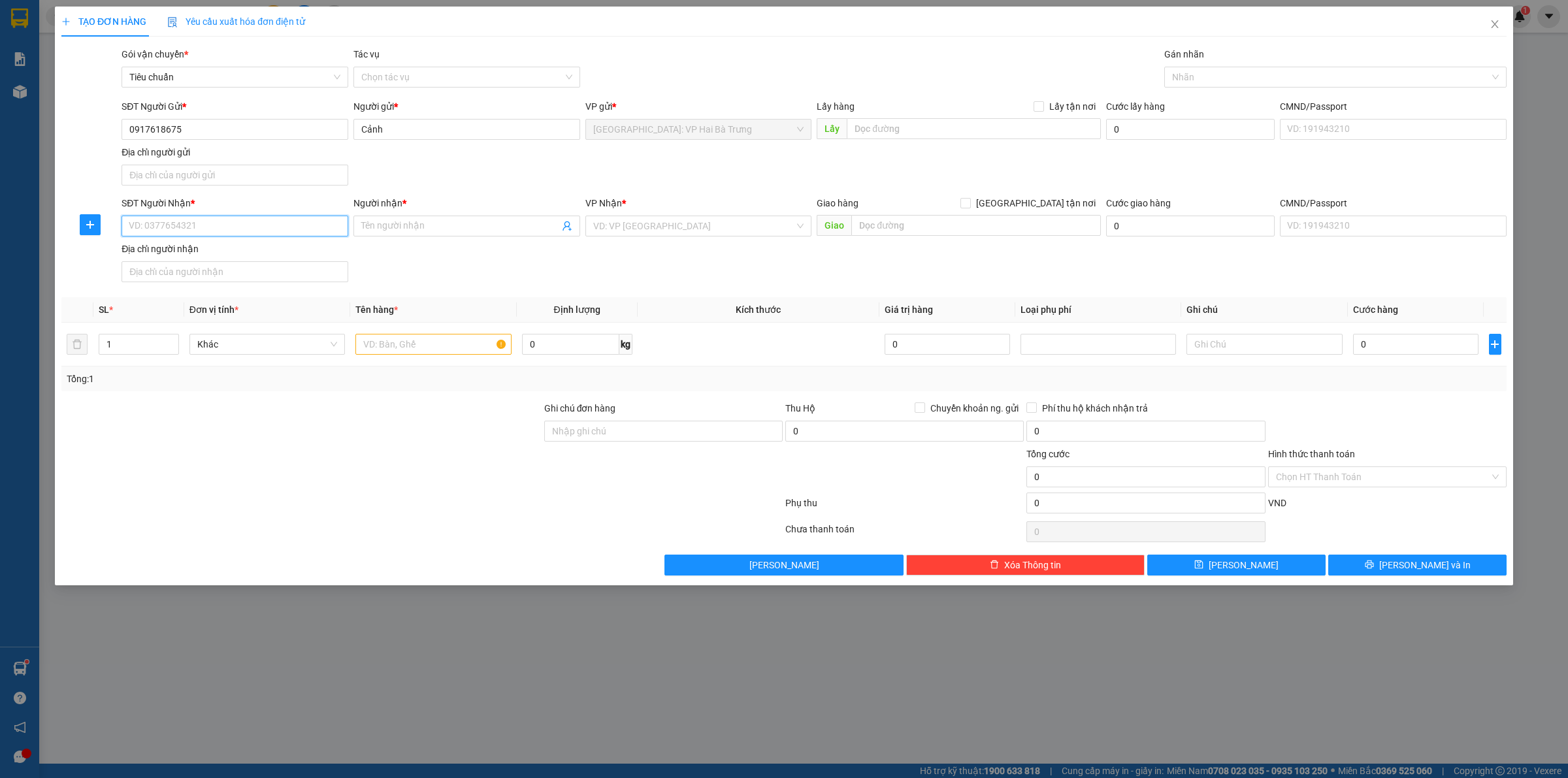
click at [261, 219] on input "SĐT Người Nhận *" at bounding box center [235, 226] width 227 height 21
click at [656, 177] on div "SĐT Người Gửi * 0917618675 Người gửi * Cảnh VP gửi * Hà Nội: VP Hai Bà Trưng Lấ…" at bounding box center [813, 144] width 1390 height 91
click at [318, 229] on input "SĐT Người Nhận *" at bounding box center [235, 226] width 227 height 21
drag, startPoint x: 239, startPoint y: 252, endPoint x: 256, endPoint y: 258, distance: 18.0
click at [239, 253] on div "0938965119 - A Hưng" at bounding box center [235, 254] width 211 height 15
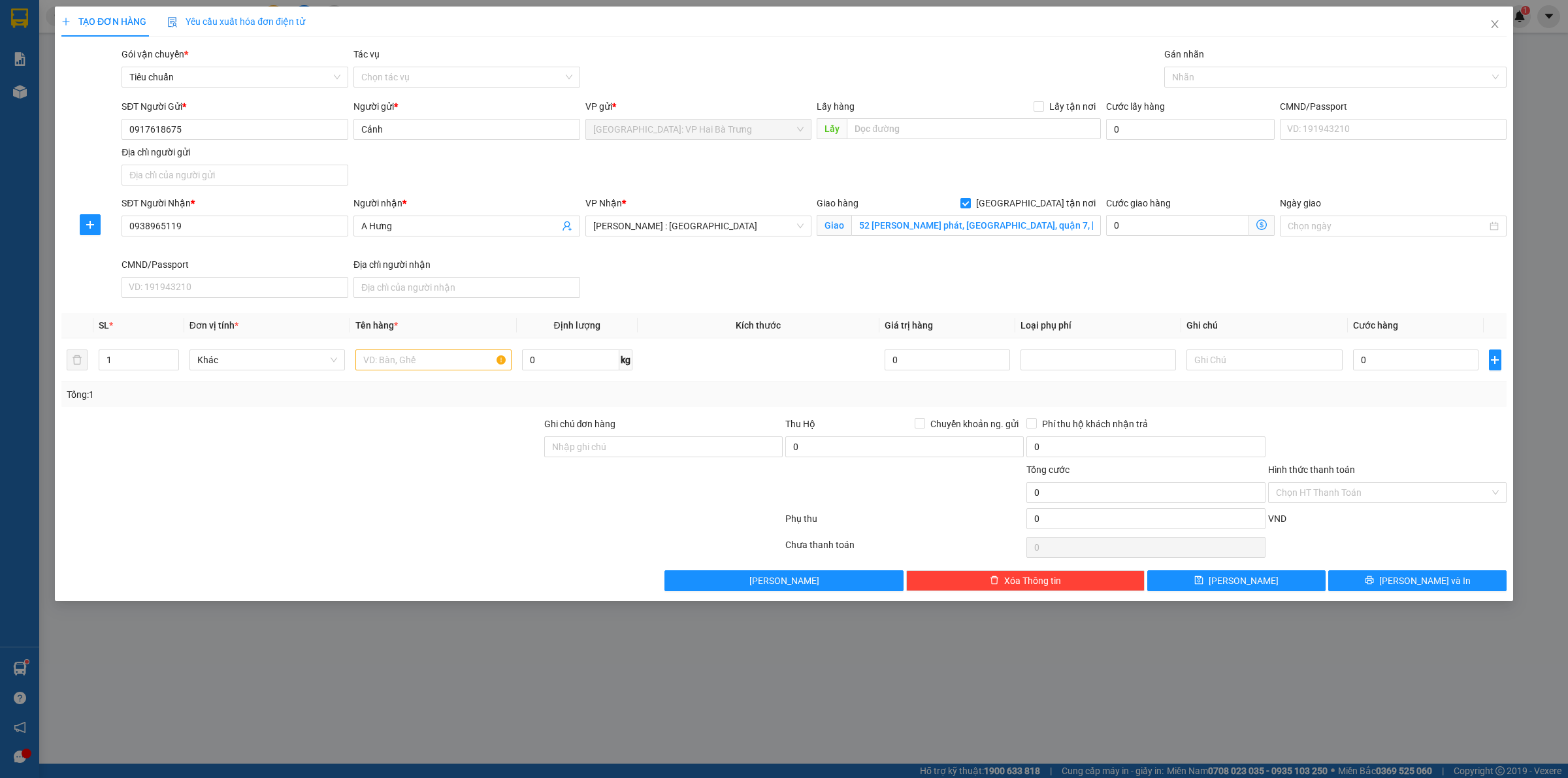
click at [736, 264] on div "SĐT Người Nhận * 0938965119 Người nhận * A Hưng VP Nhận * Hồ Chí Minh : Kho Quậ…" at bounding box center [813, 249] width 1390 height 107
click at [1223, 76] on div at bounding box center [1329, 77] width 322 height 15
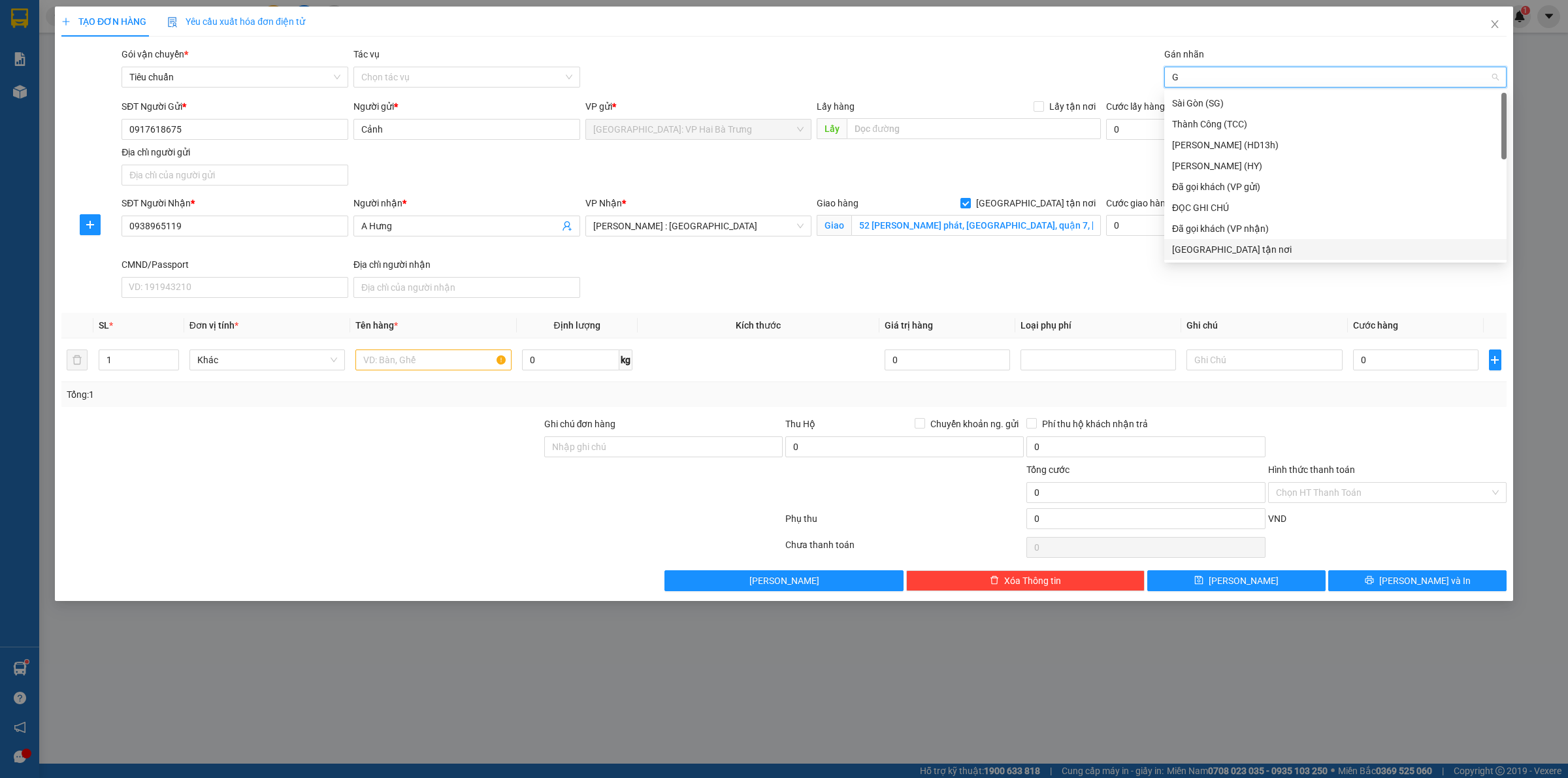
click at [1230, 245] on div "[GEOGRAPHIC_DATA] tận nơi" at bounding box center [1335, 250] width 326 height 15
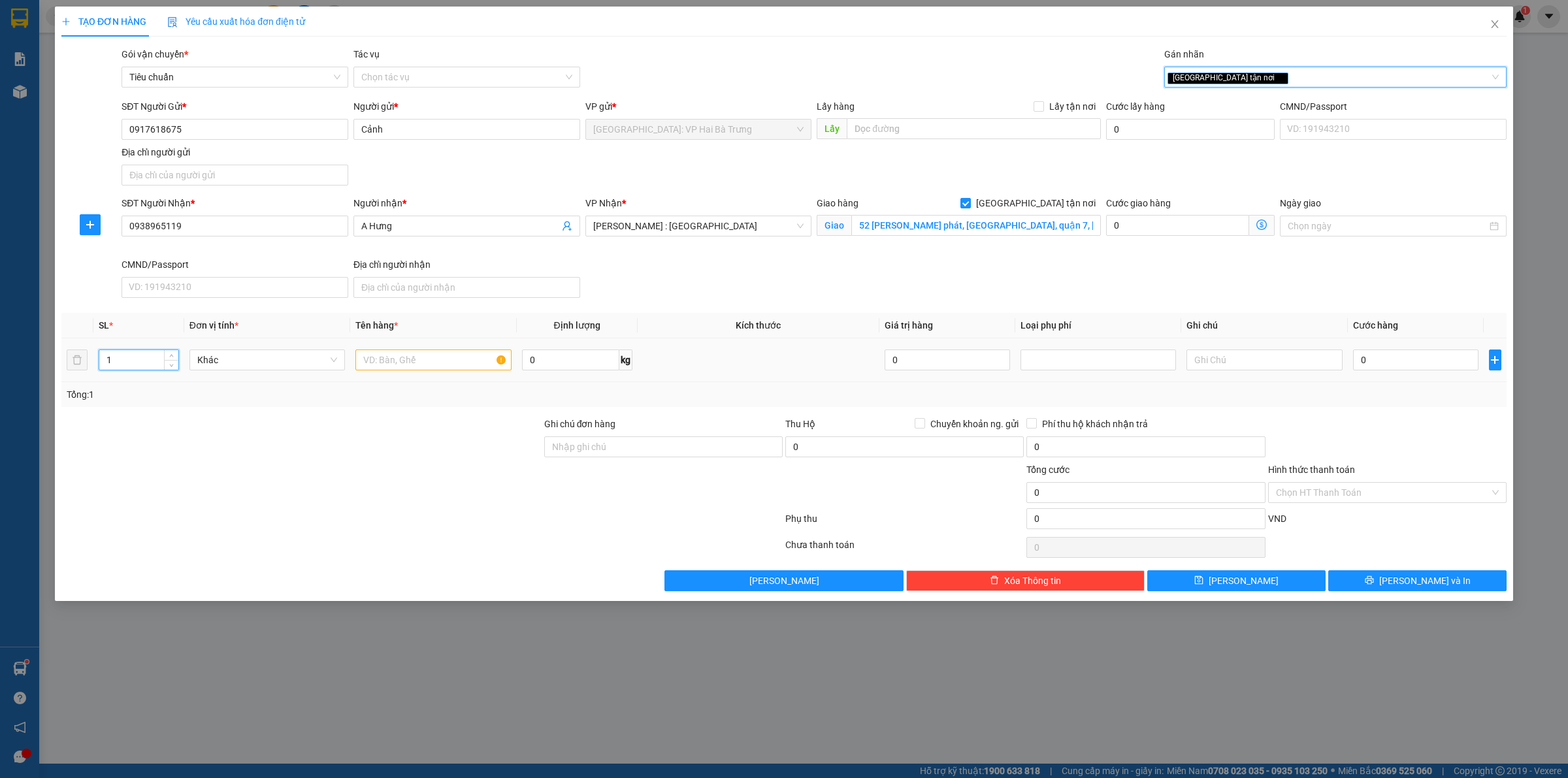
click at [131, 358] on input "1" at bounding box center [139, 360] width 79 height 19
drag, startPoint x: 475, startPoint y: 369, endPoint x: 480, endPoint y: 366, distance: 5.8
click at [478, 367] on input "text" at bounding box center [433, 360] width 156 height 21
click at [1375, 361] on input "0" at bounding box center [1416, 360] width 126 height 21
click at [1267, 84] on div "[GEOGRAPHIC_DATA] tận nơi" at bounding box center [1329, 77] width 322 height 15
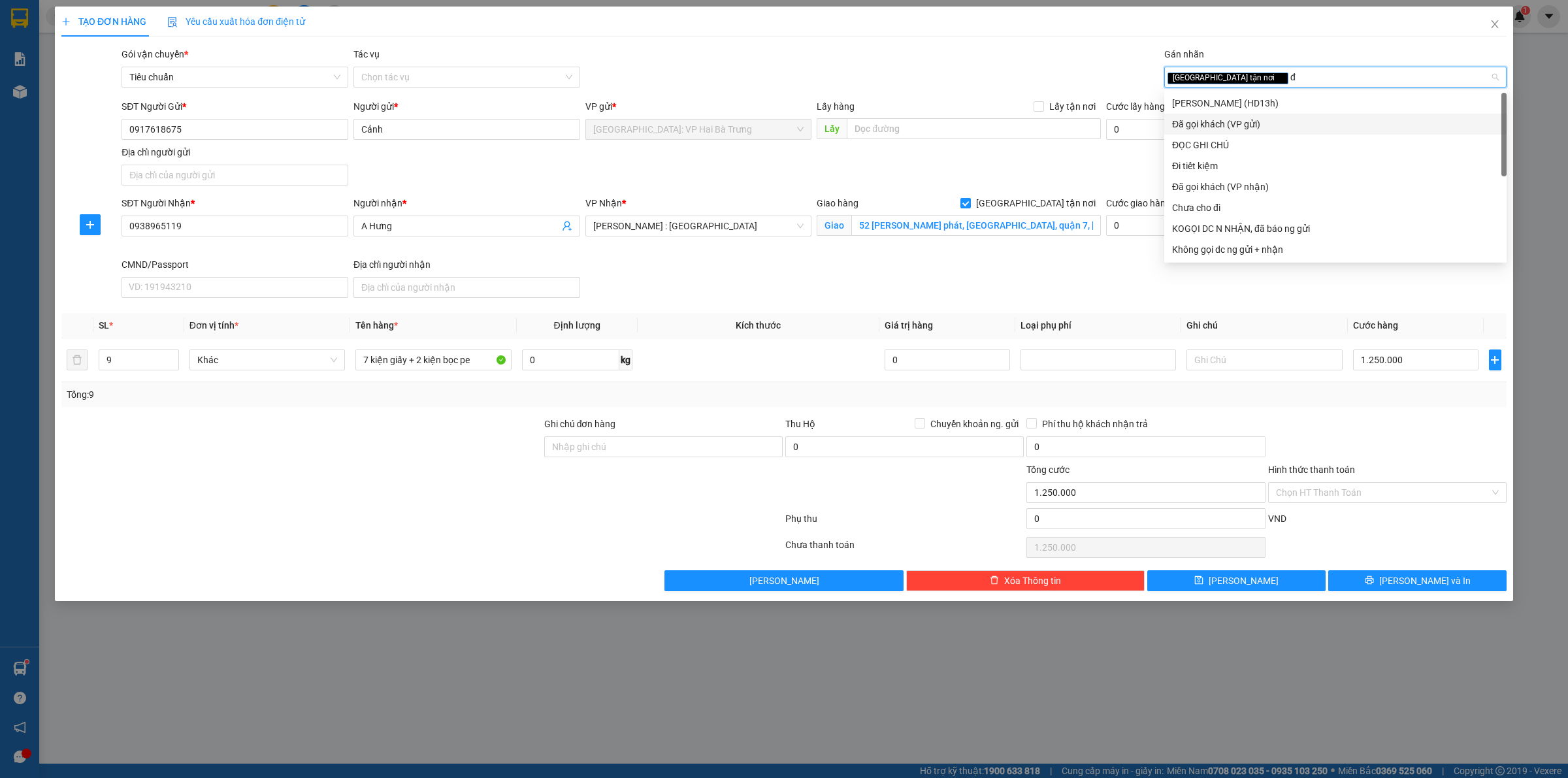
click at [1262, 127] on div "Đã gọi khách (VP gửi)" at bounding box center [1335, 124] width 326 height 15
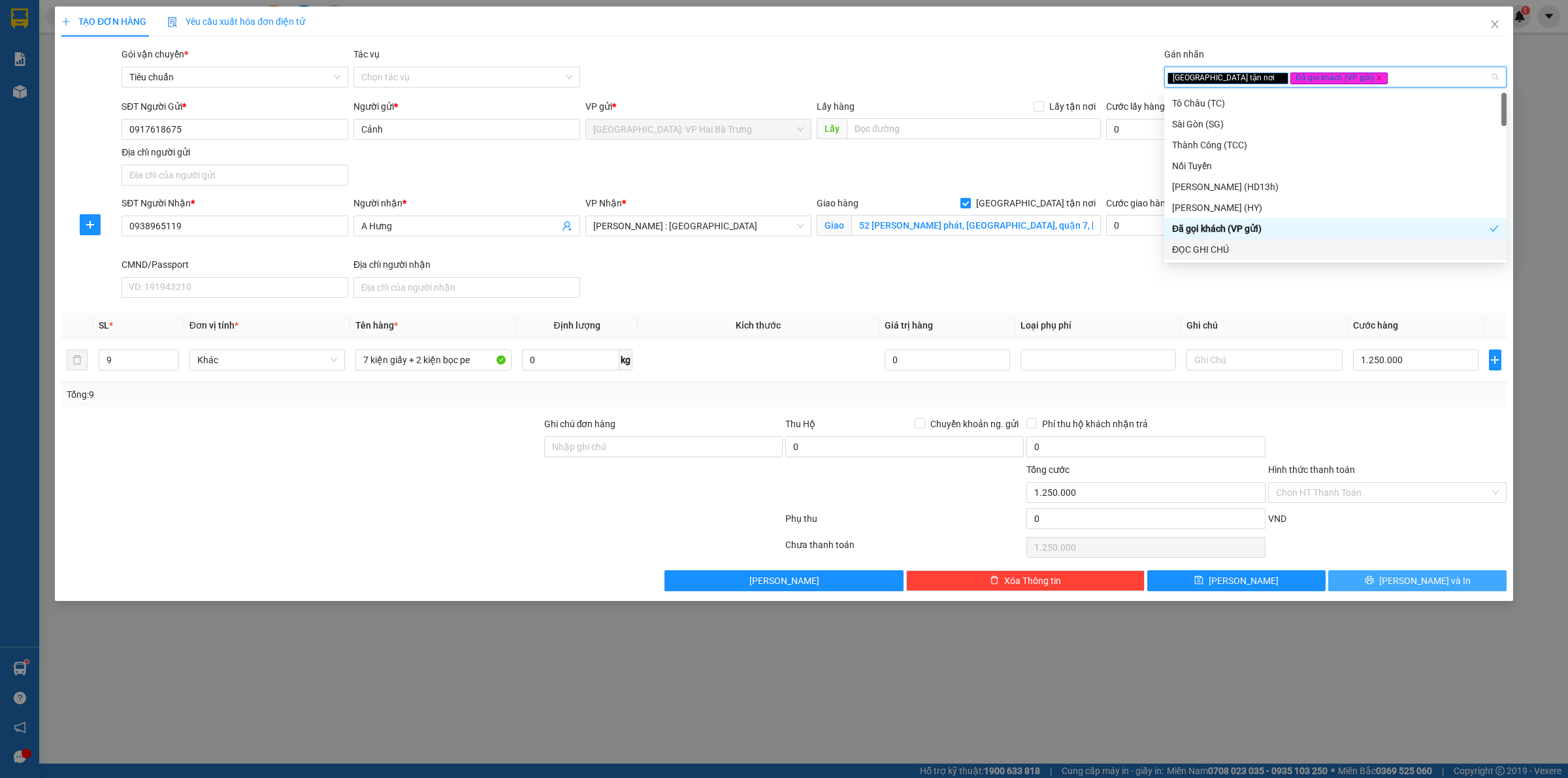
click at [1419, 583] on span "[PERSON_NAME] và In" at bounding box center [1425, 581] width 91 height 15
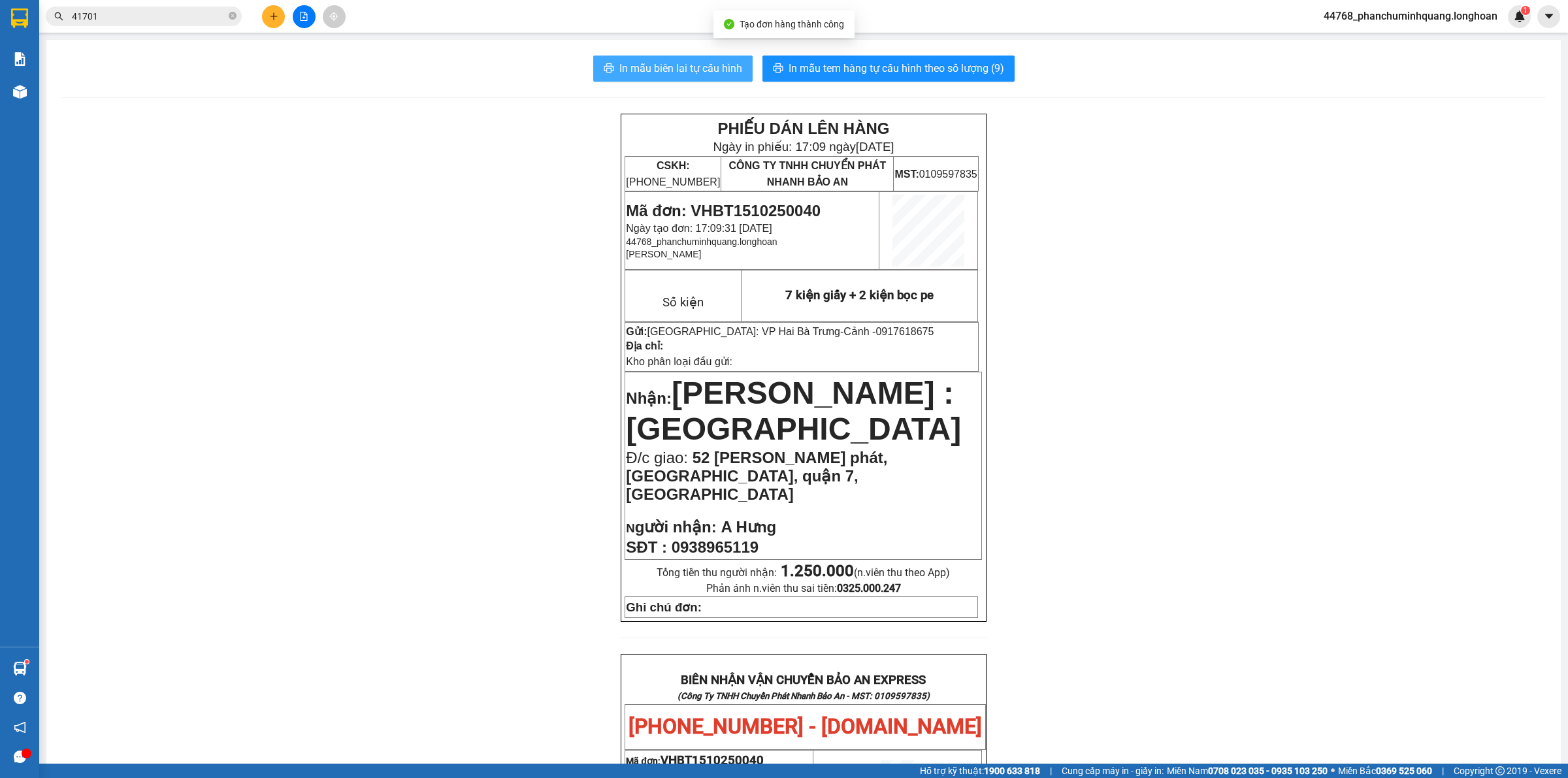
click at [709, 67] on span "In mẫu biên lai tự cấu hình" at bounding box center [680, 69] width 123 height 16
drag, startPoint x: 894, startPoint y: 69, endPoint x: 873, endPoint y: 31, distance: 43.4
click at [894, 67] on span "In mẫu tem hàng tự cấu hình theo số lượng (9)" at bounding box center [896, 69] width 215 height 16
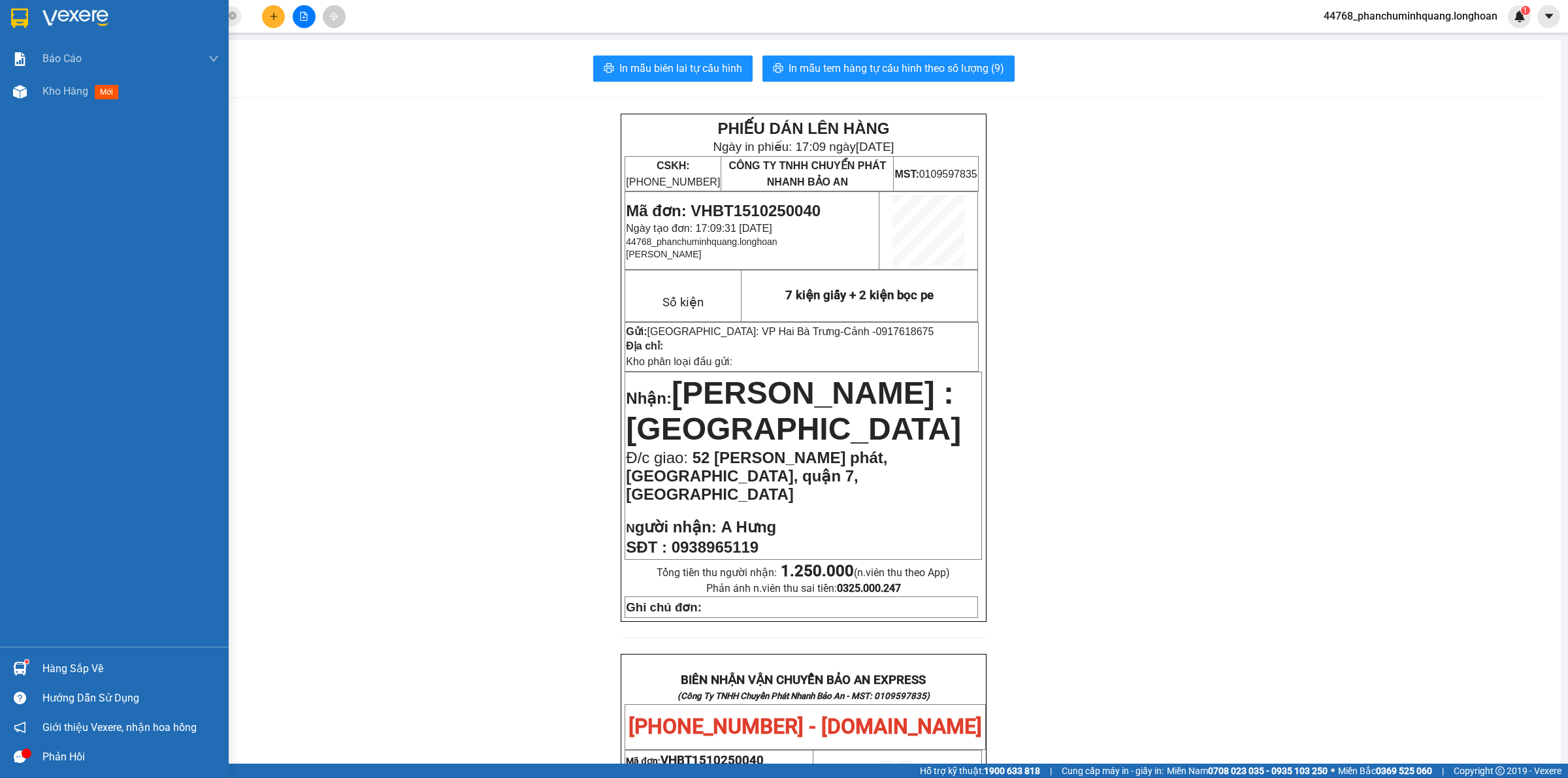
click at [26, 5] on div at bounding box center [114, 21] width 229 height 43
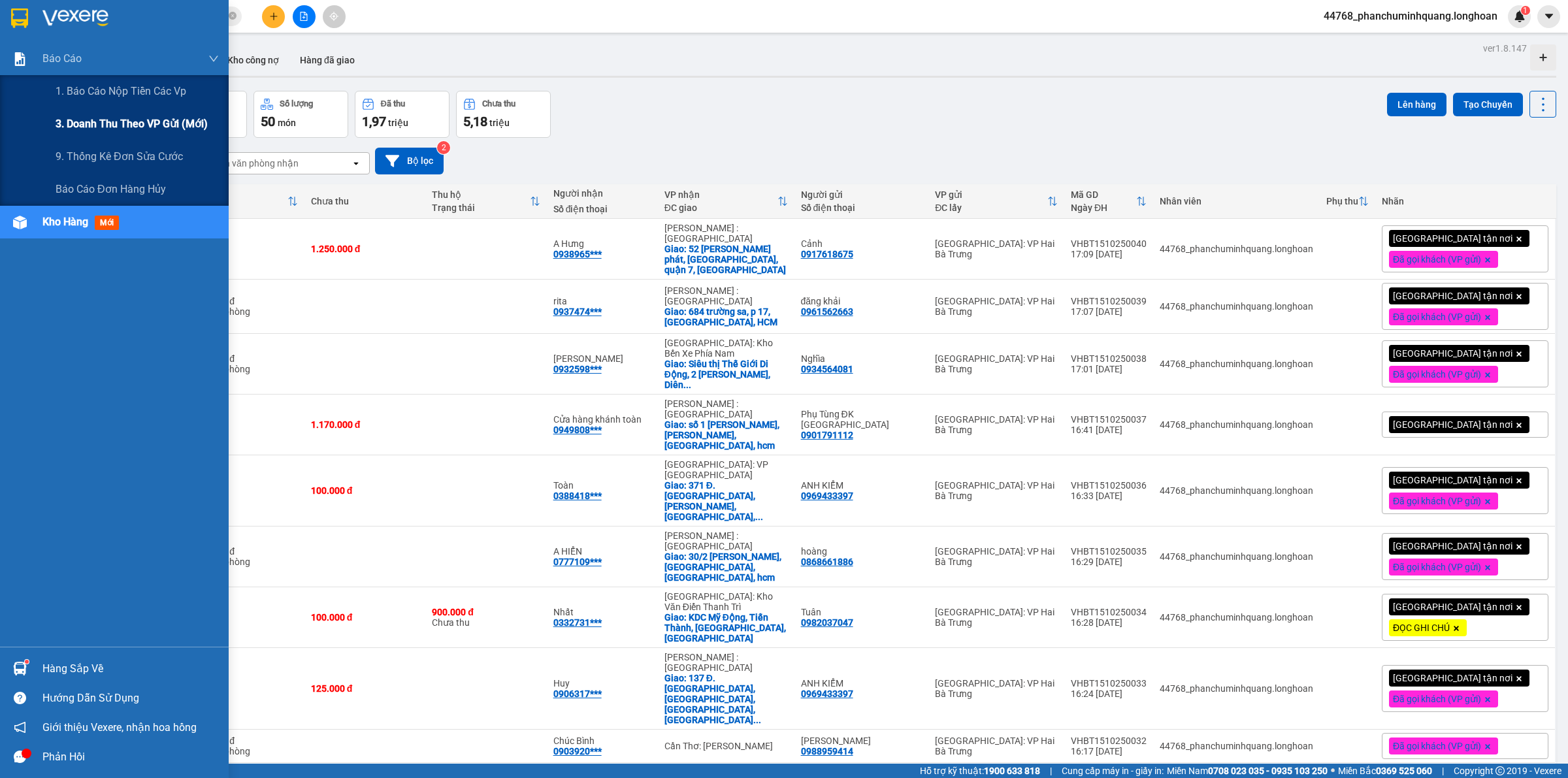
click at [94, 129] on span "3. Doanh Thu theo VP Gửi (mới)" at bounding box center [131, 123] width 152 height 16
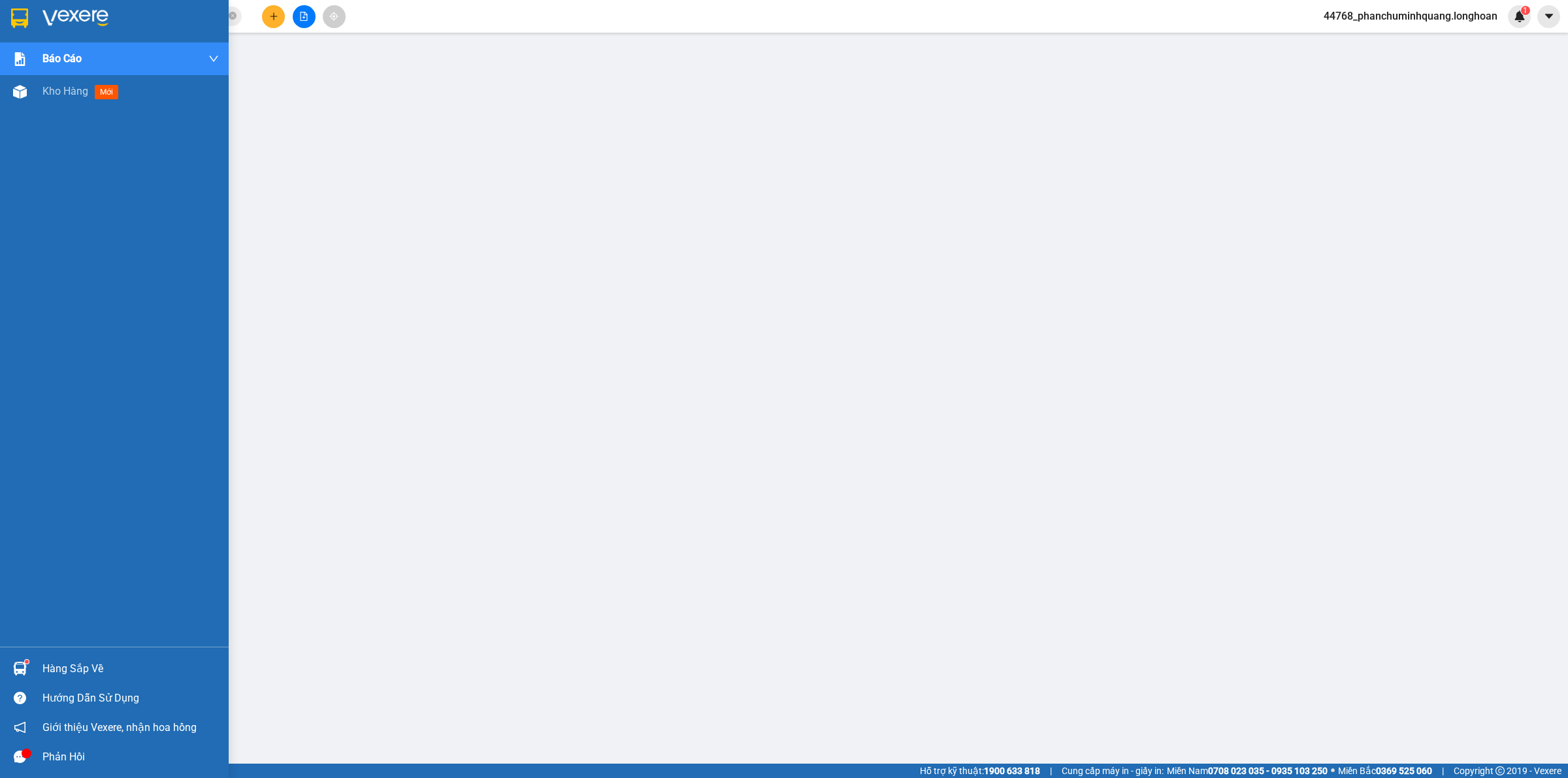
click at [3, 10] on div at bounding box center [114, 21] width 229 height 43
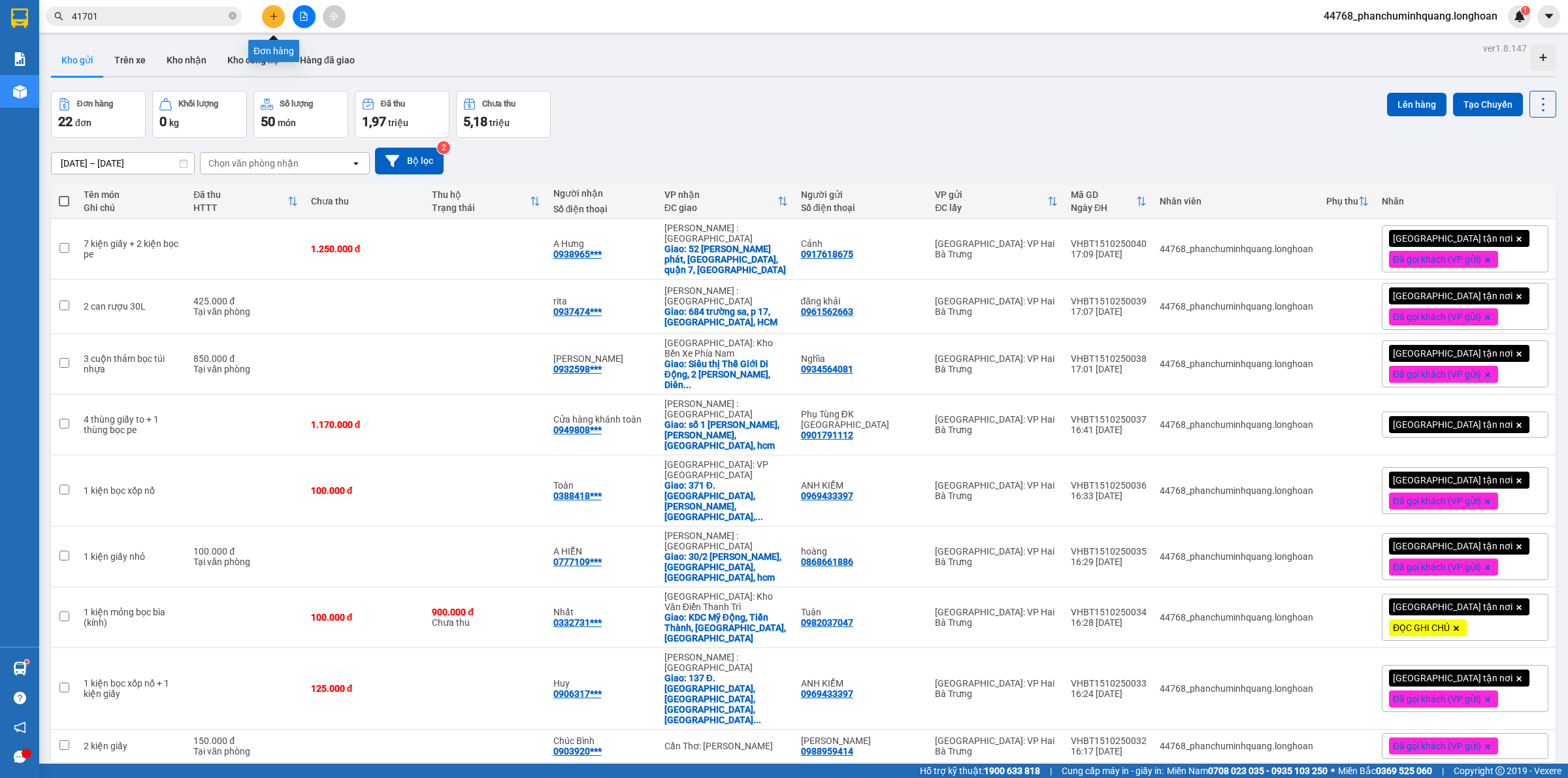
drag, startPoint x: 279, startPoint y: 19, endPoint x: 264, endPoint y: 19, distance: 15.0
click at [264, 19] on button at bounding box center [273, 16] width 23 height 23
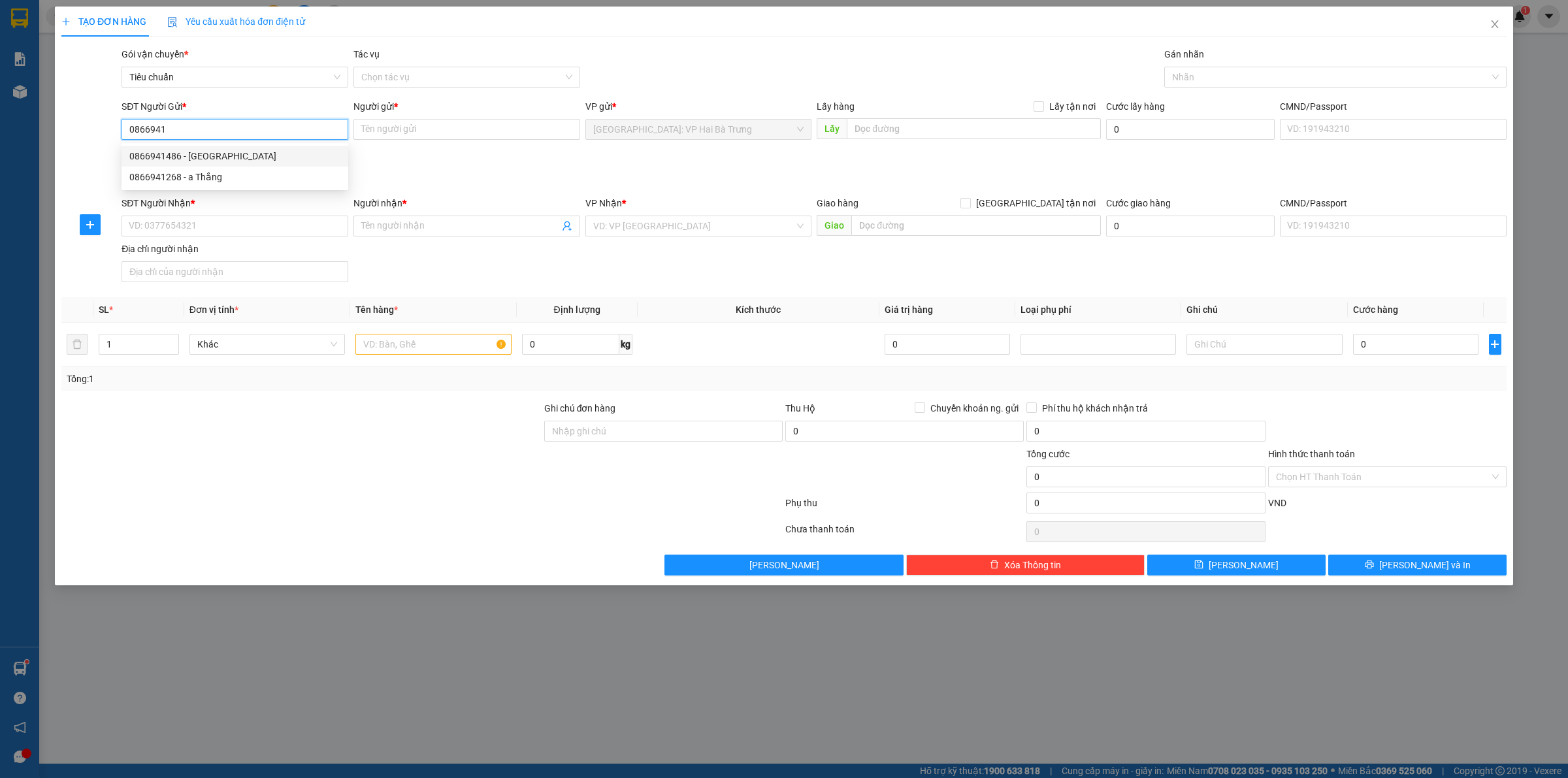
click at [279, 159] on div "0866941486 - Minh Thành" at bounding box center [235, 156] width 211 height 15
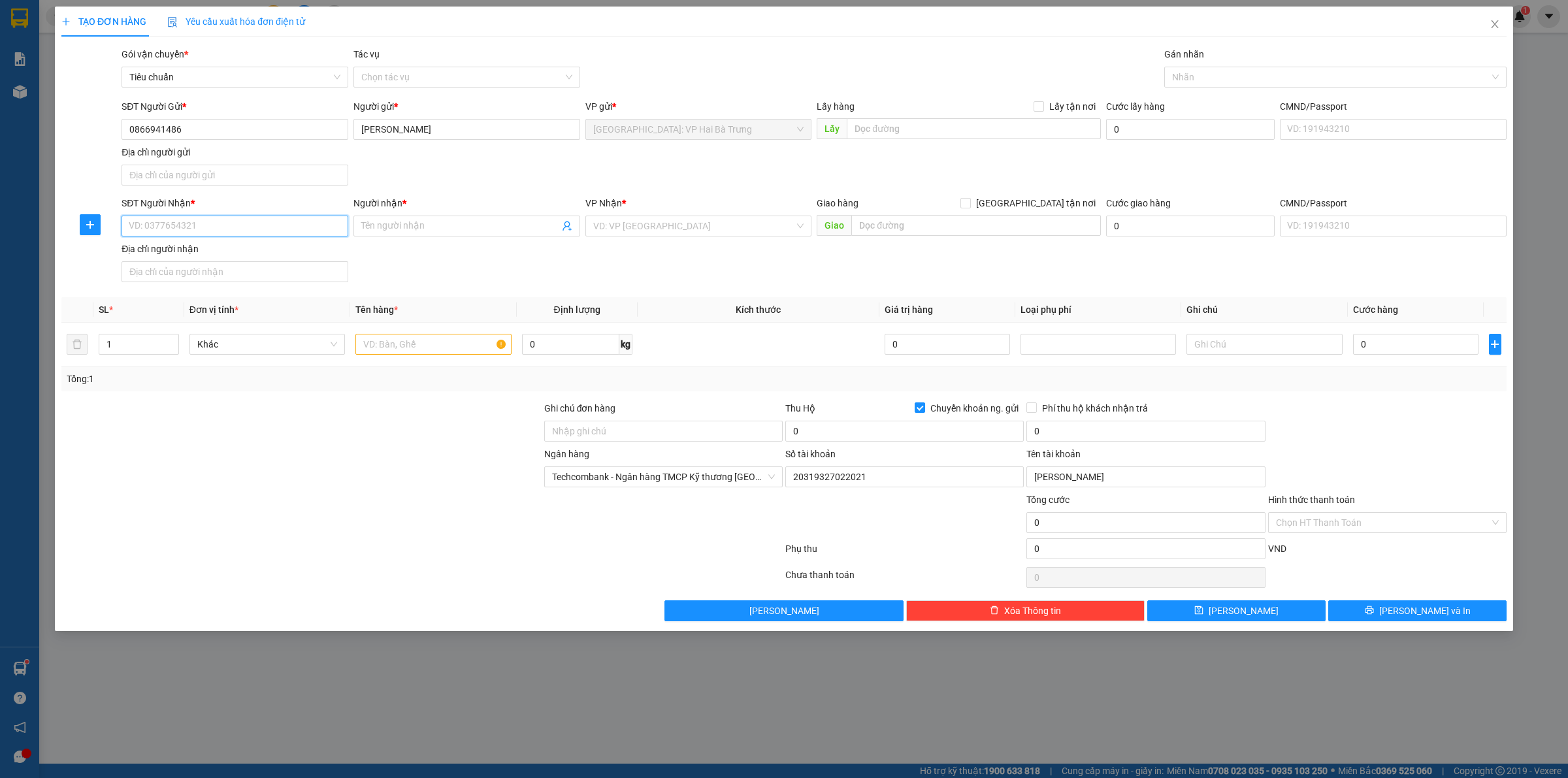
click at [247, 229] on input "SĐT Người Nhận *" at bounding box center [235, 226] width 227 height 21
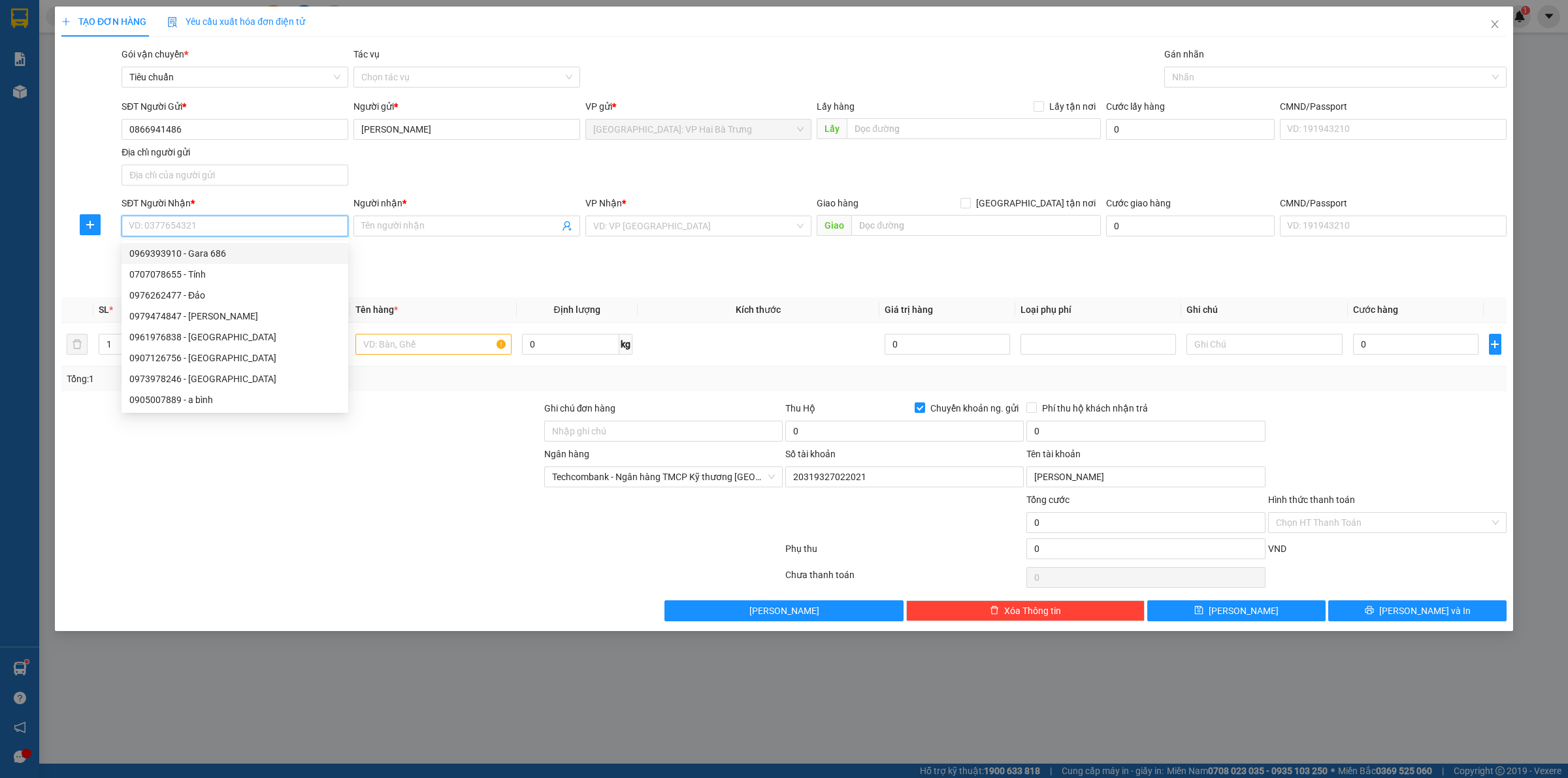
click at [216, 255] on div "0969393910 - Gara 686" at bounding box center [235, 254] width 211 height 15
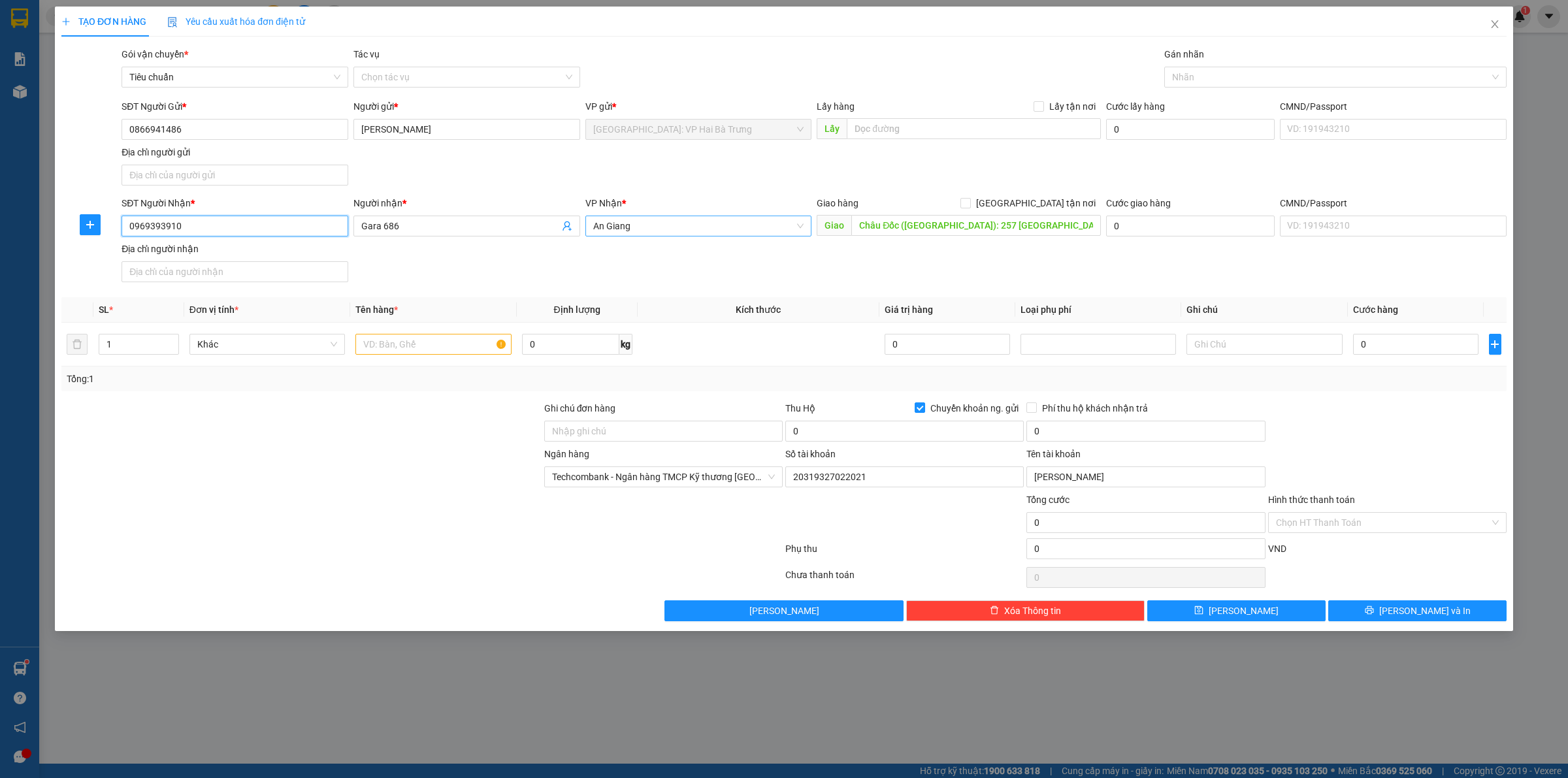
click at [720, 223] on span "An Giang" at bounding box center [699, 226] width 211 height 19
click at [971, 199] on span at bounding box center [965, 203] width 10 height 10
click at [970, 199] on input "[GEOGRAPHIC_DATA] tận nơi" at bounding box center [964, 202] width 9 height 9
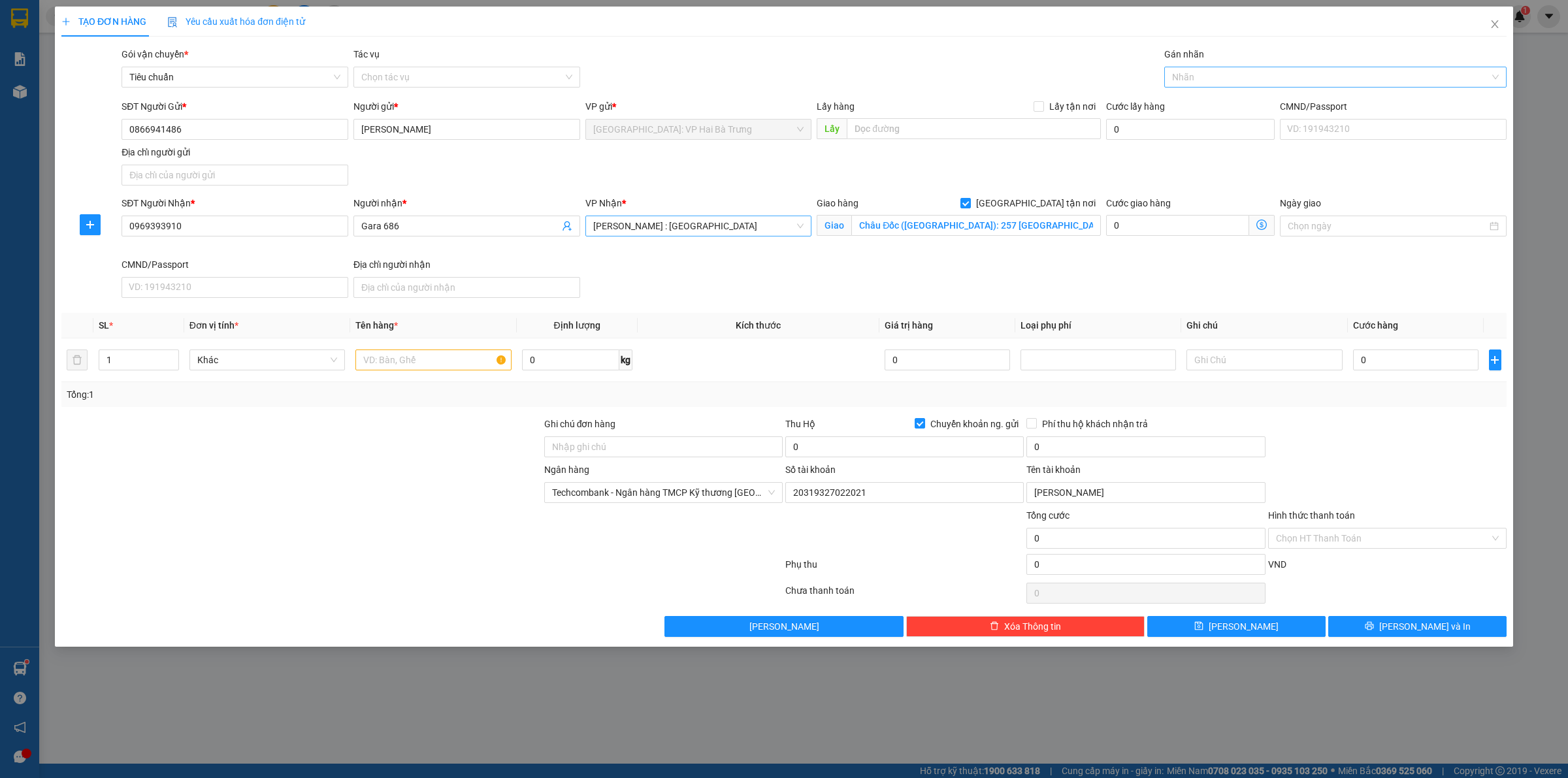
click at [1237, 74] on div at bounding box center [1329, 77] width 322 height 15
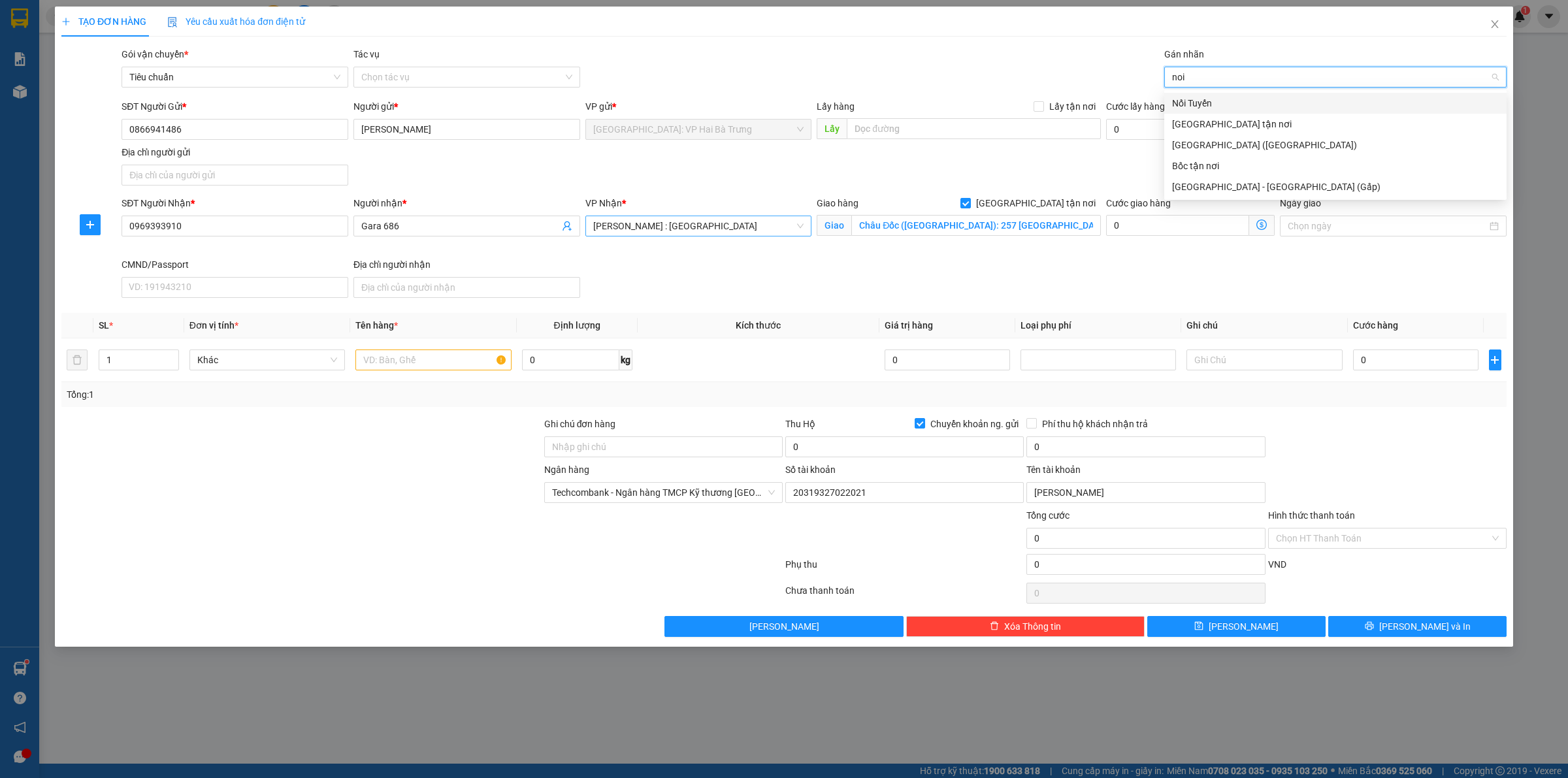
click at [1239, 100] on div "Nối Tuyến" at bounding box center [1335, 103] width 326 height 15
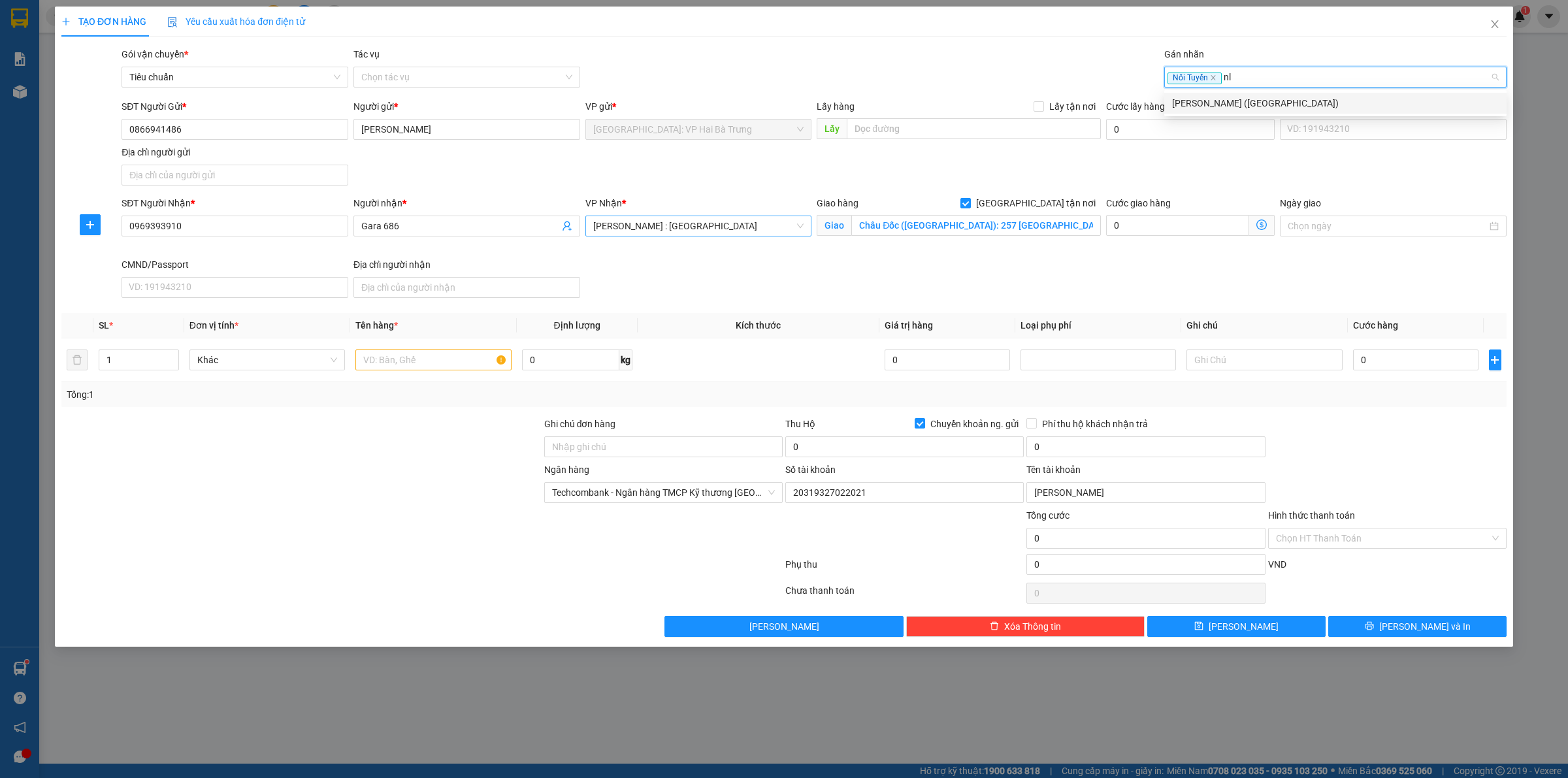
click at [1243, 97] on div "[PERSON_NAME] ([GEOGRAPHIC_DATA])" at bounding box center [1335, 103] width 326 height 15
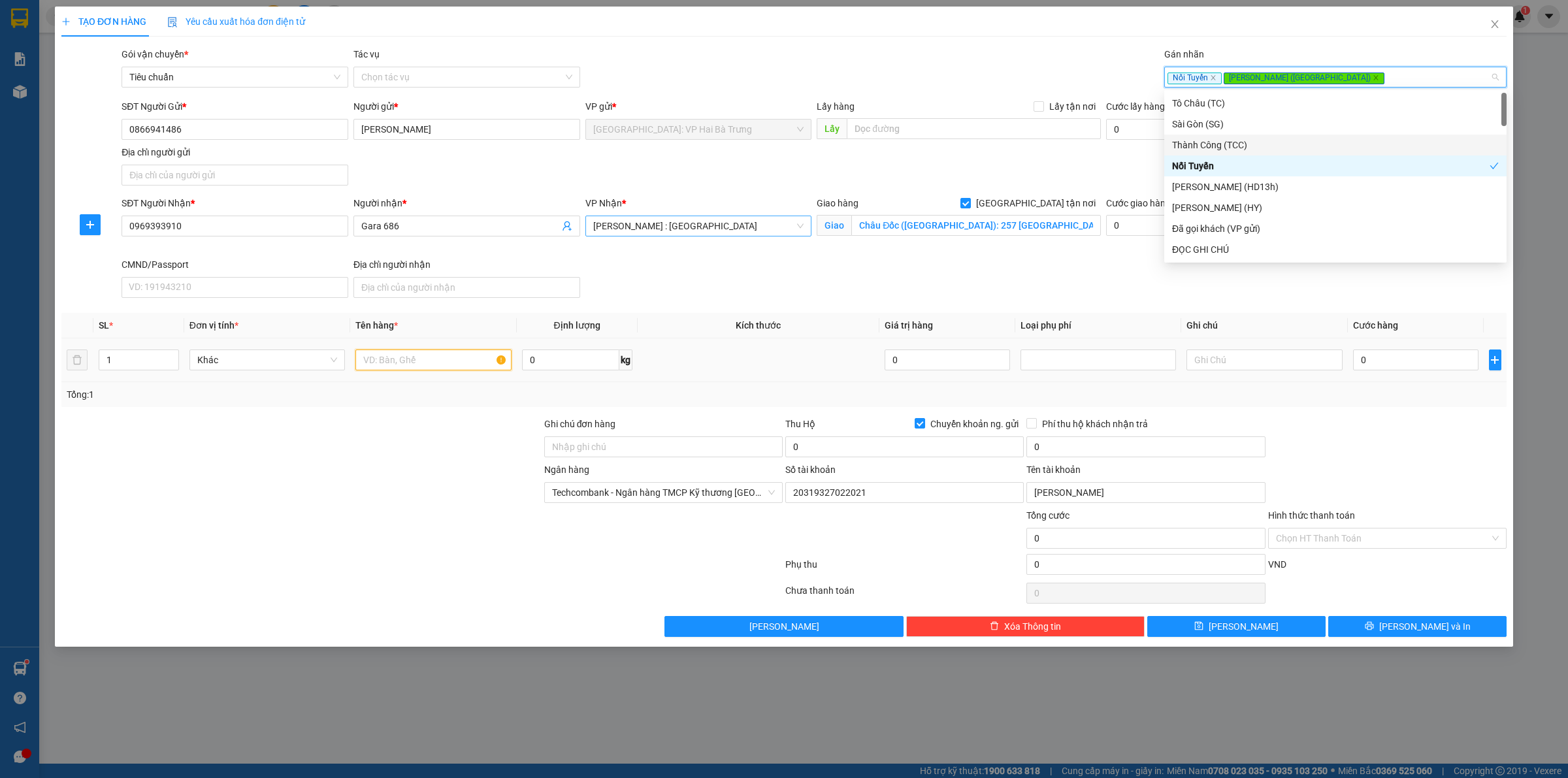
drag, startPoint x: 392, startPoint y: 355, endPoint x: 423, endPoint y: 351, distance: 31.3
click at [395, 355] on input "text" at bounding box center [433, 360] width 156 height 21
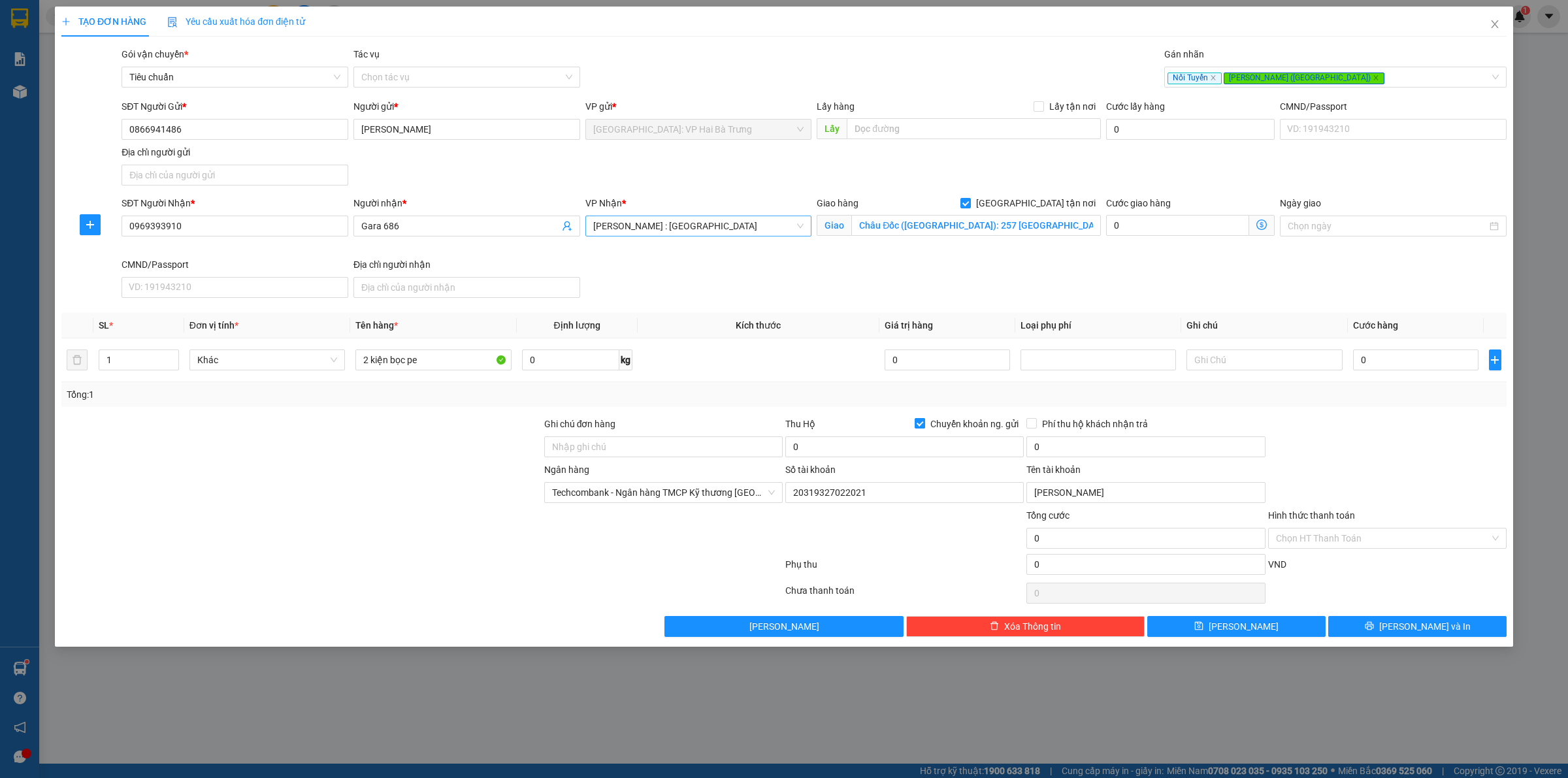
click at [962, 426] on span "Chuyển khoản ng. gửi" at bounding box center [974, 424] width 98 height 15
click at [924, 426] on input "Chuyển khoản ng. gửi" at bounding box center [919, 422] width 9 height 9
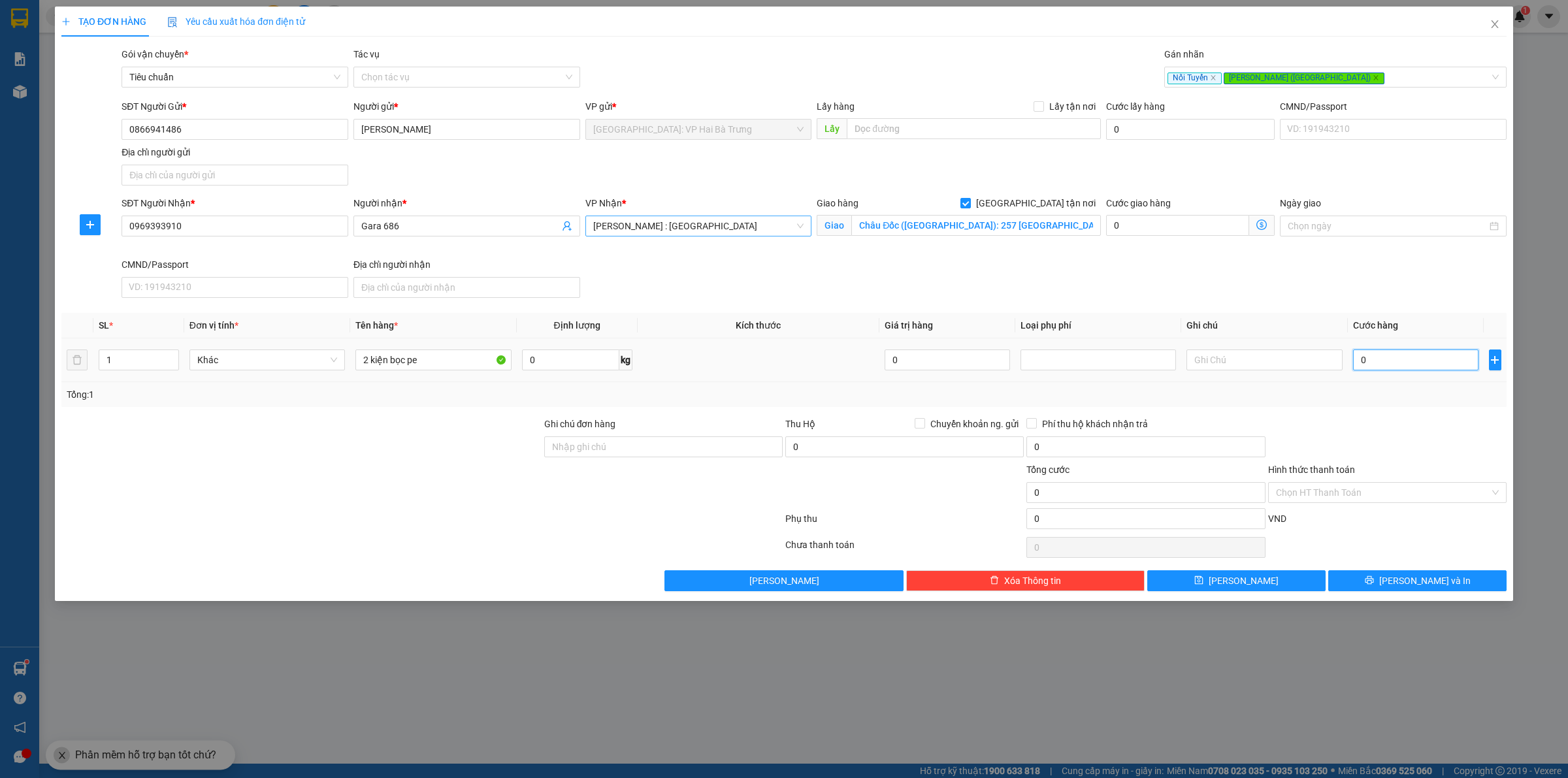
click at [1445, 358] on input "0" at bounding box center [1416, 360] width 126 height 21
click at [1412, 580] on span "[PERSON_NAME] và In" at bounding box center [1425, 581] width 91 height 15
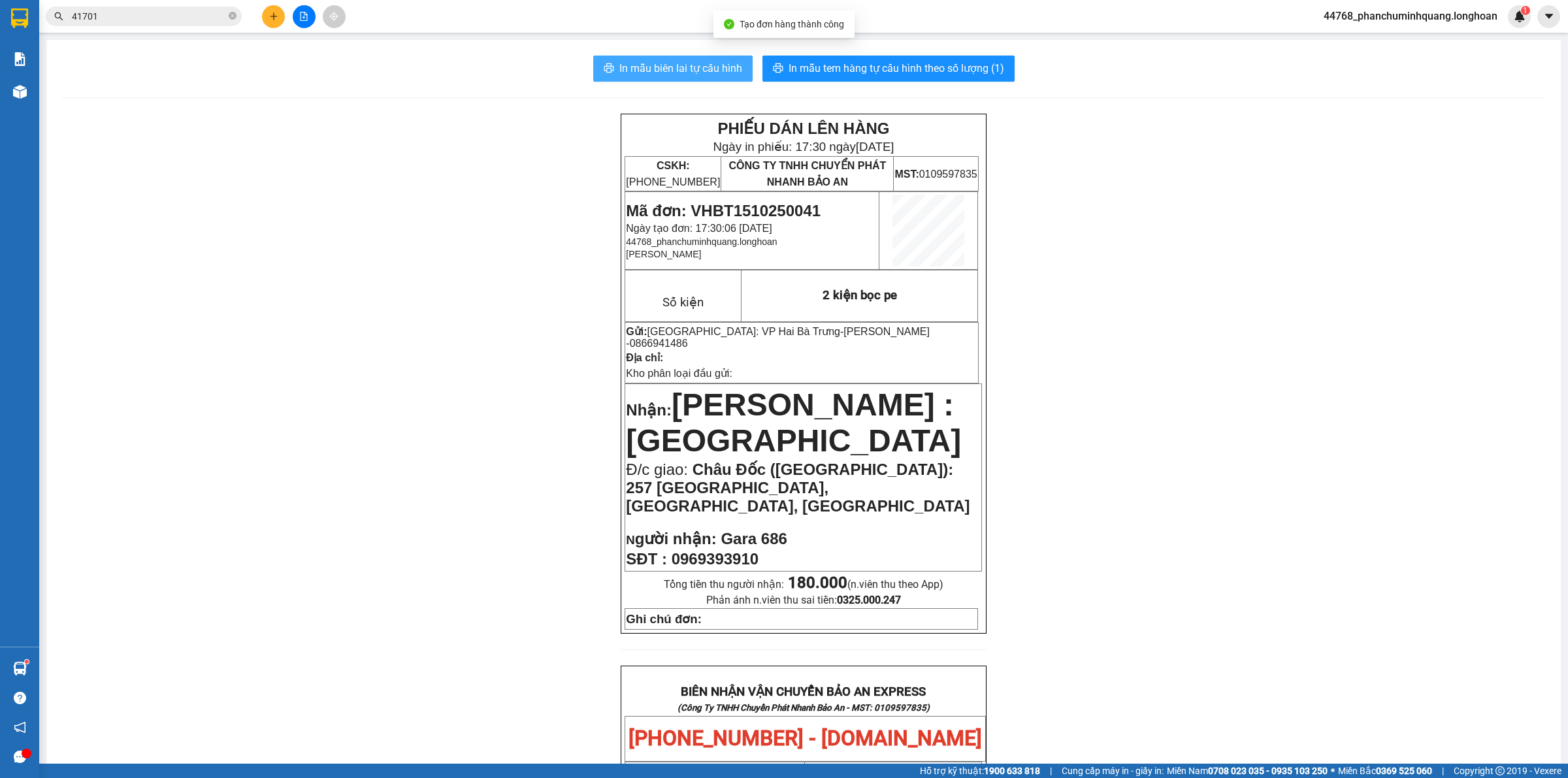
click at [673, 66] on span "In mẫu biên lai tự cấu hình" at bounding box center [680, 69] width 123 height 16
click at [885, 72] on span "In mẫu tem hàng tự cấu hình theo số lượng (1)" at bounding box center [896, 69] width 215 height 16
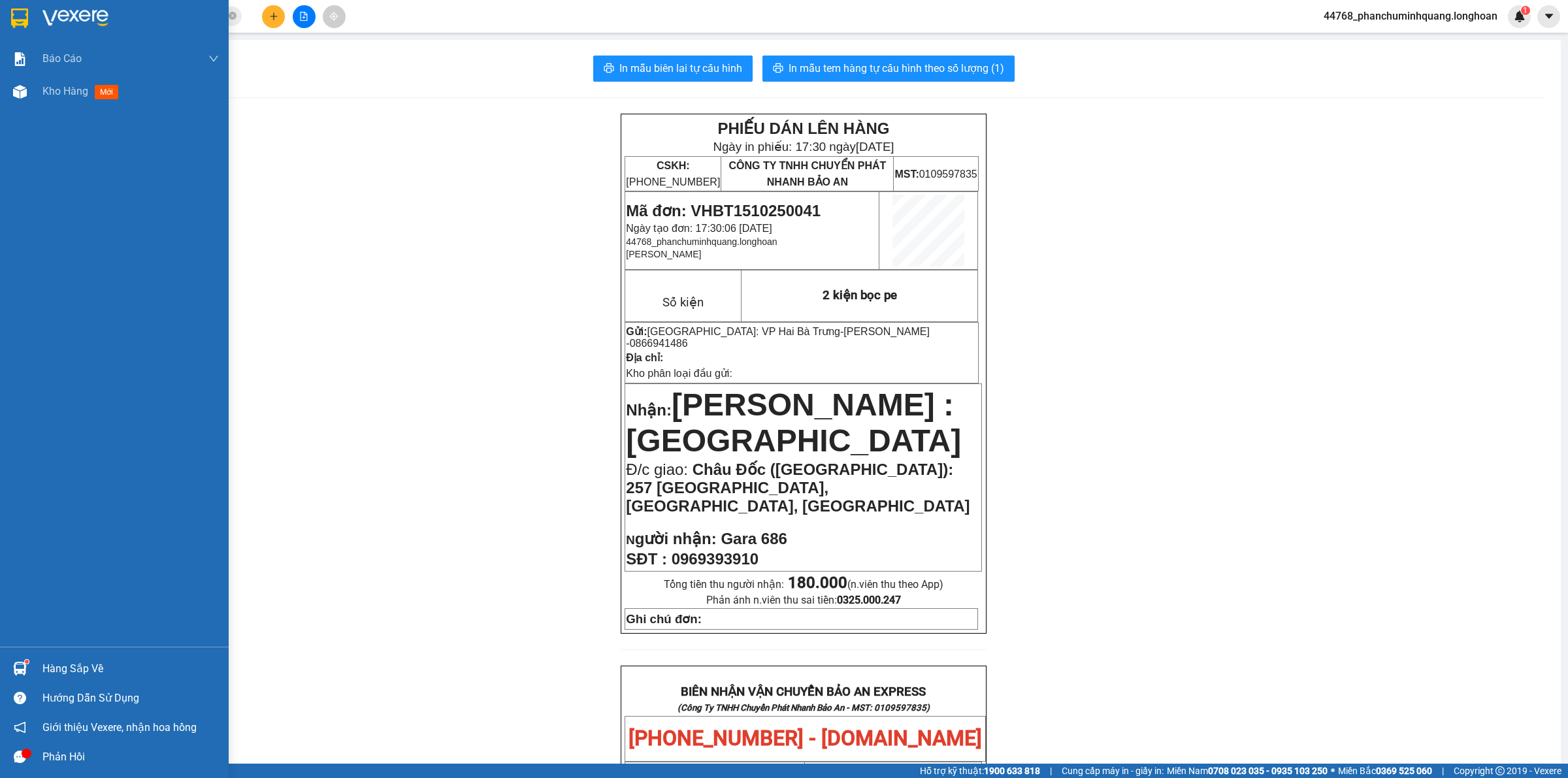
click at [23, 19] on img at bounding box center [19, 19] width 17 height 19
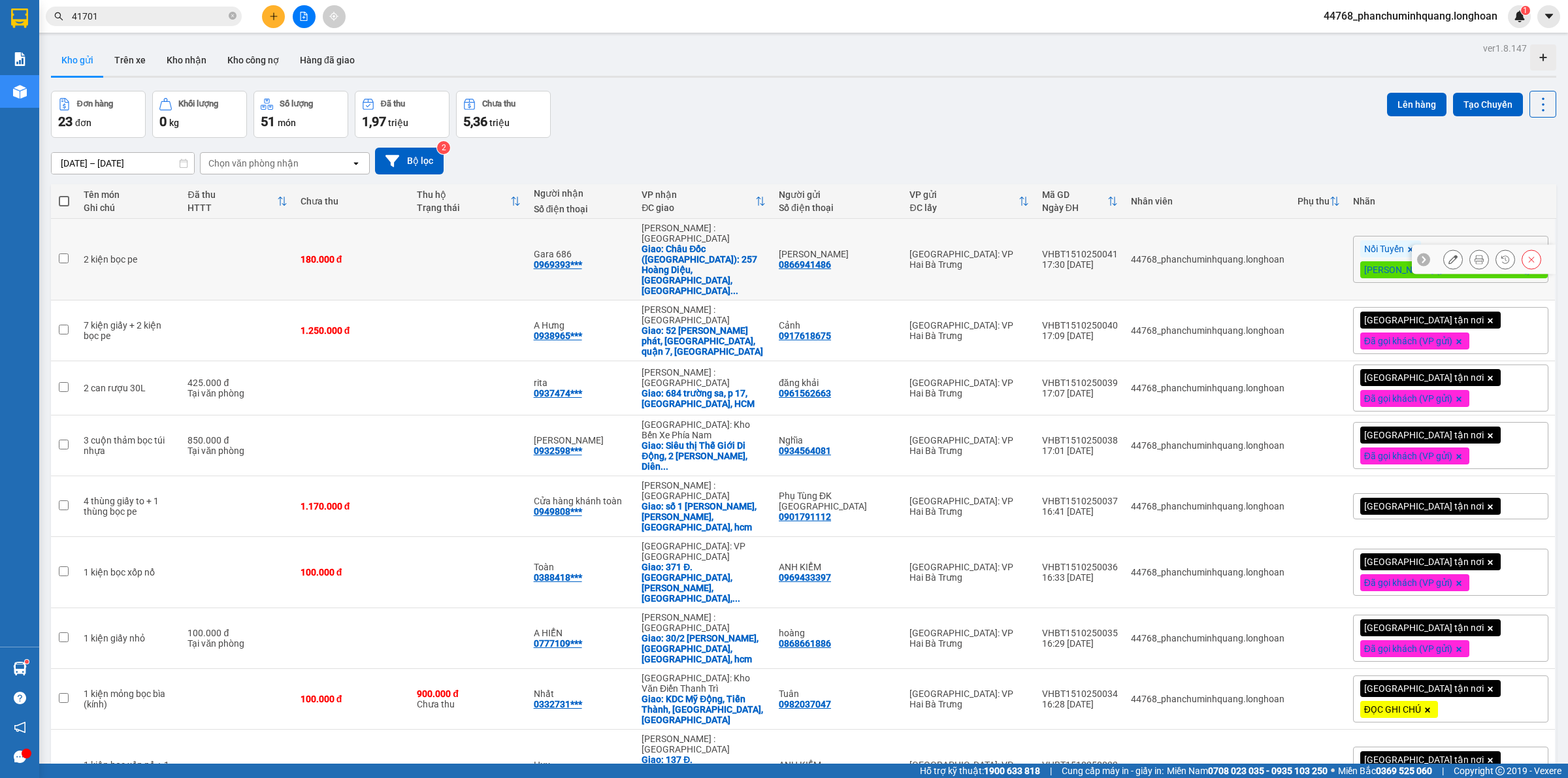
click at [1445, 248] on button at bounding box center [1453, 260] width 19 height 23
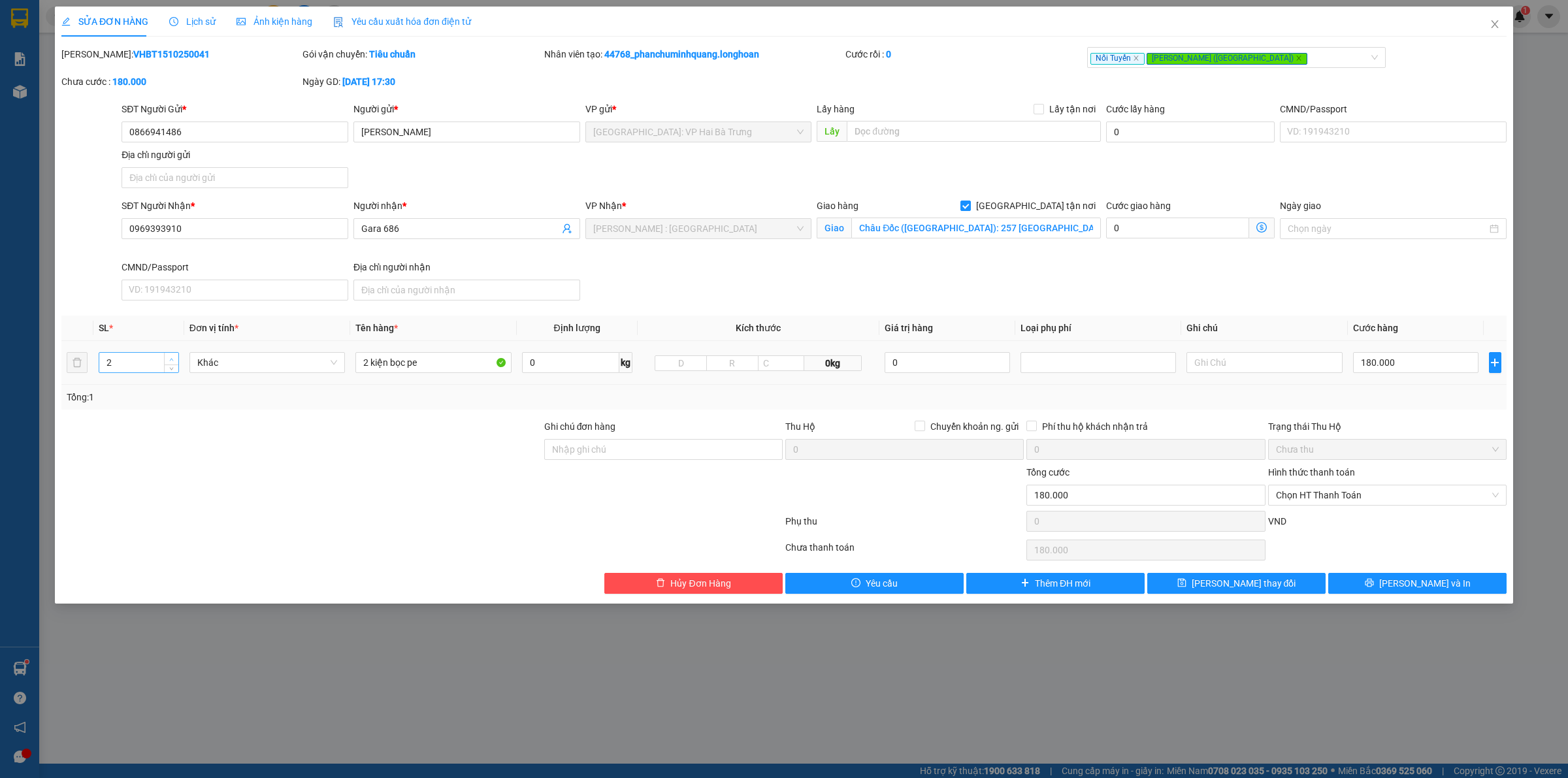
click at [173, 356] on span "up" at bounding box center [172, 360] width 8 height 8
click at [1425, 584] on span "[PERSON_NAME] và In" at bounding box center [1425, 584] width 91 height 15
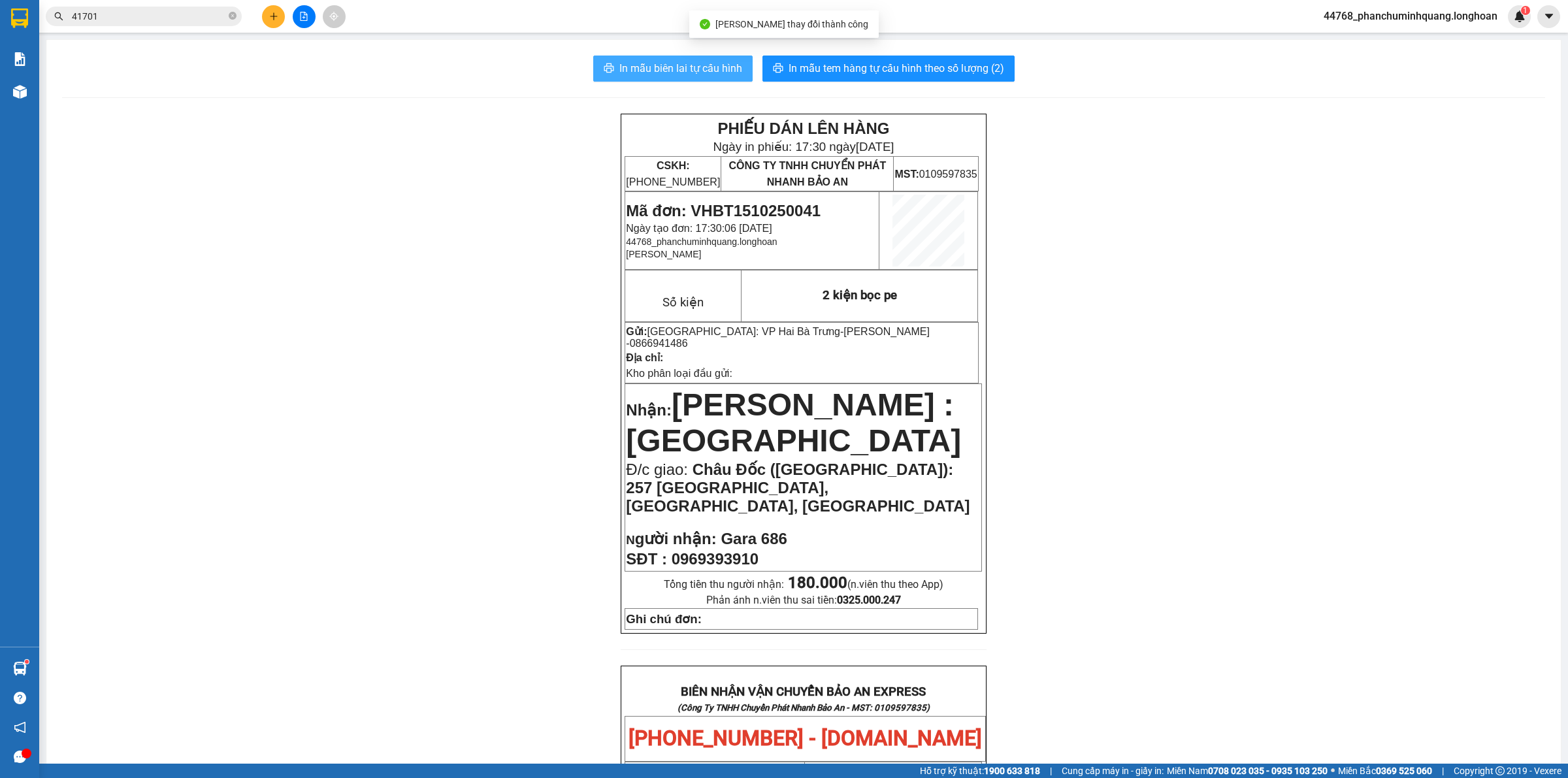
click at [721, 66] on span "In mẫu biên lai tự cấu hình" at bounding box center [680, 69] width 123 height 16
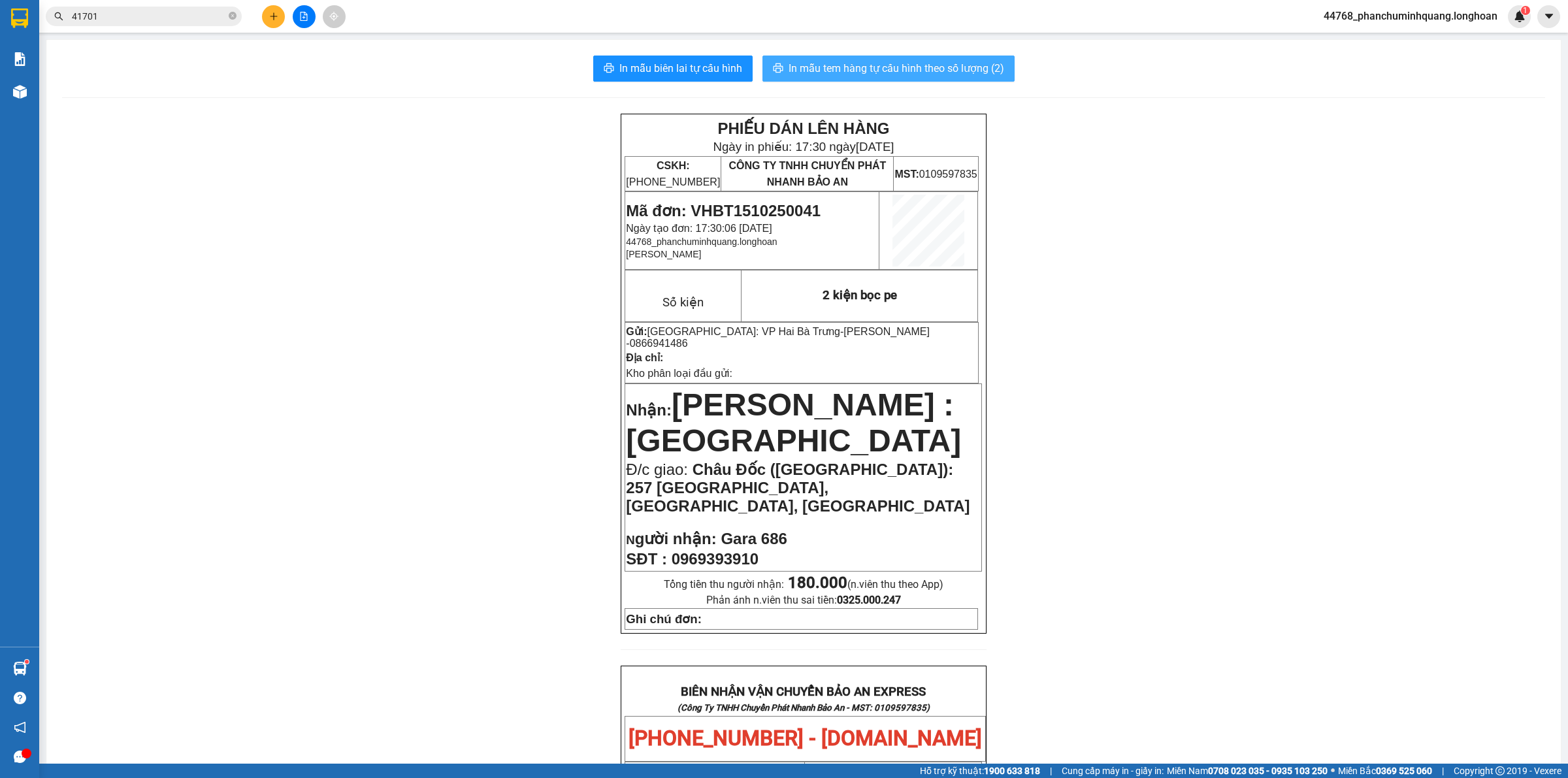
drag, startPoint x: 842, startPoint y: 67, endPoint x: 831, endPoint y: 67, distance: 11.0
click at [842, 67] on span "In mẫu tem hàng tự cấu hình theo số lượng (2)" at bounding box center [896, 69] width 215 height 16
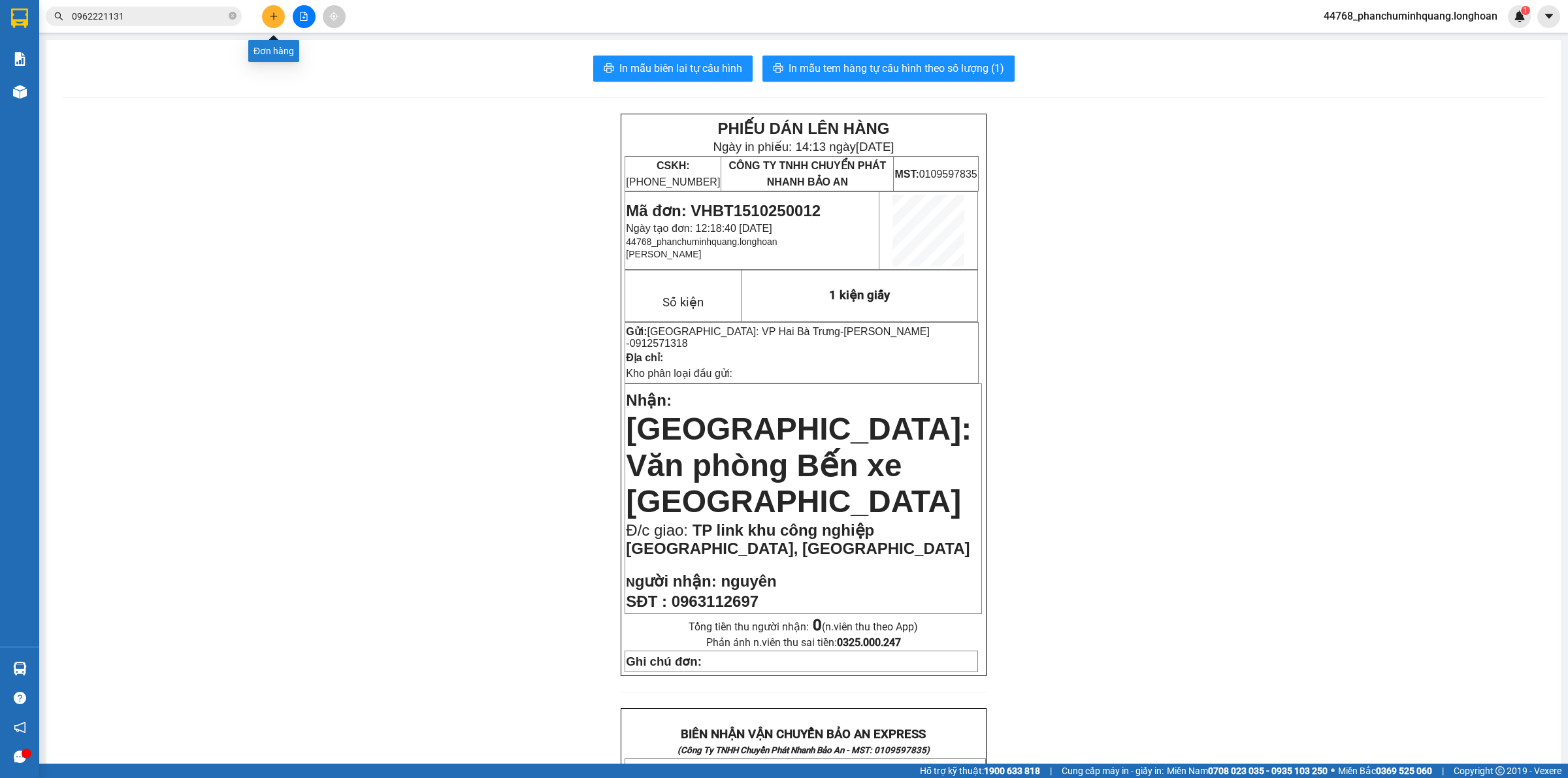
click at [271, 12] on icon "plus" at bounding box center [273, 16] width 9 height 9
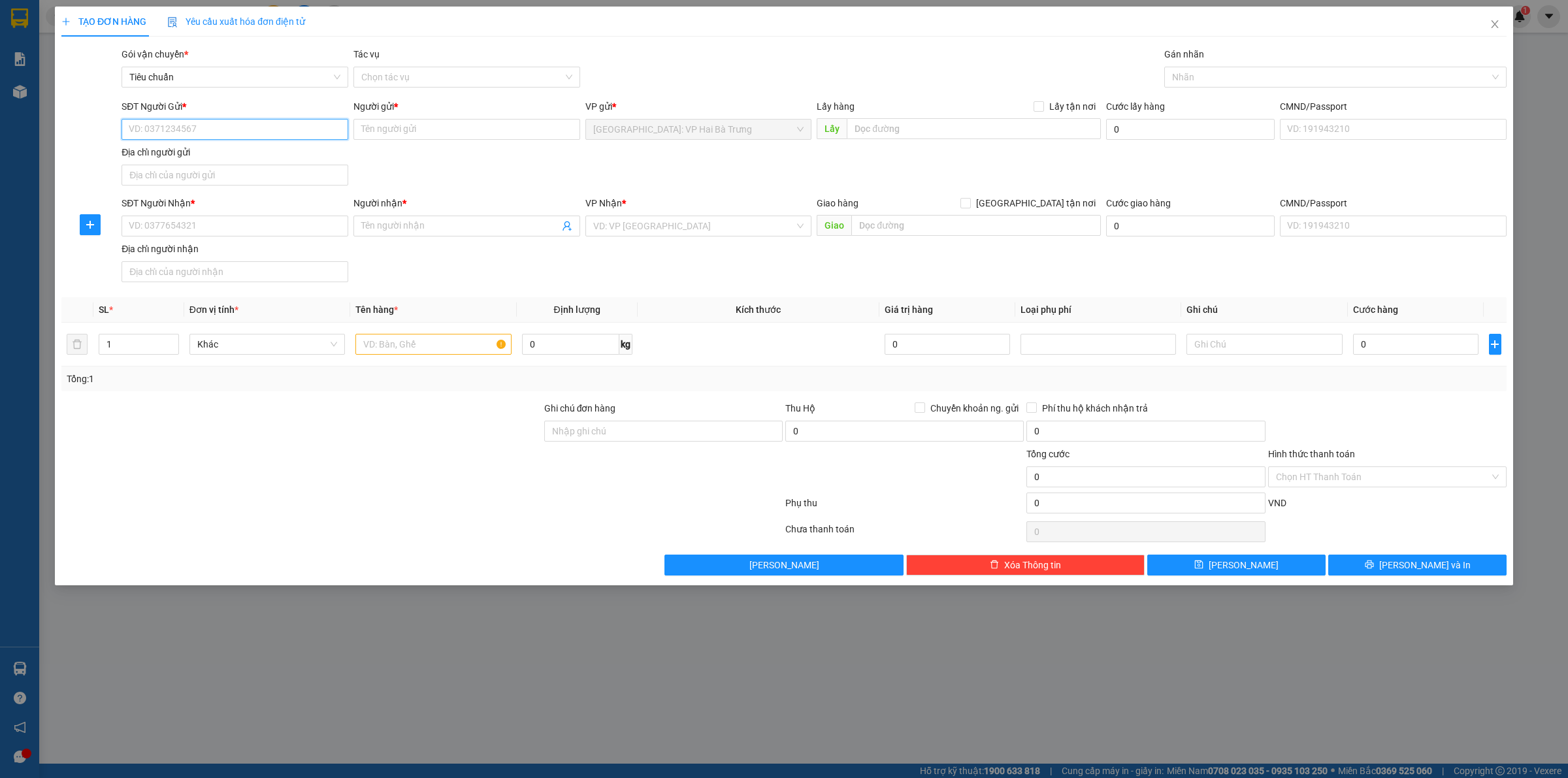
click at [278, 124] on input "SĐT Người Gửi *" at bounding box center [235, 129] width 227 height 21
click at [208, 139] on input "SĐT Người Gửi *" at bounding box center [235, 129] width 227 height 21
type input "0934450989"
click at [268, 149] on div "0934450989 - THIẾT BỊ NHẬT MINH" at bounding box center [235, 156] width 211 height 15
type input "THIẾT BỊ [PERSON_NAME]"
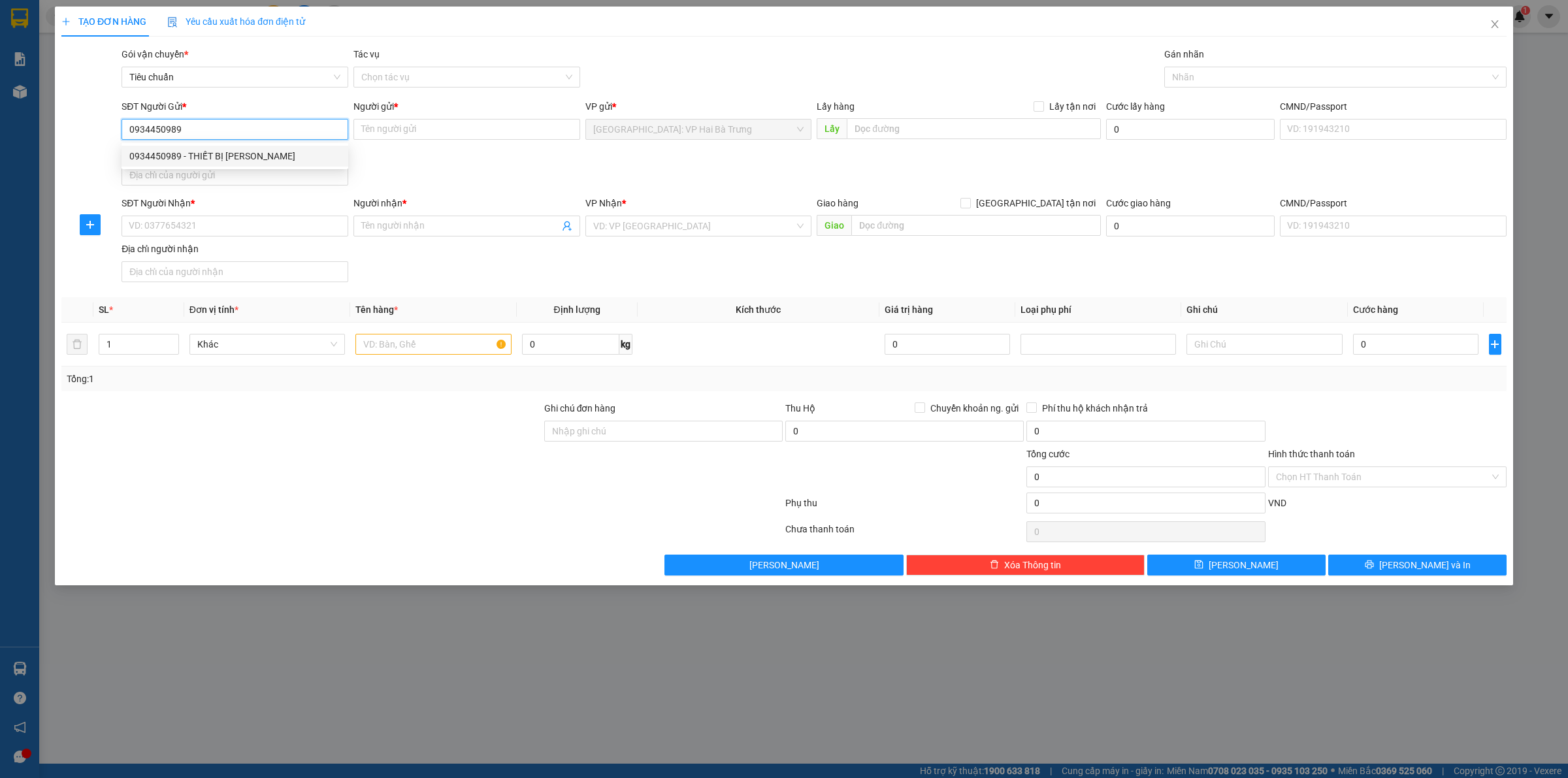
checkbox input "true"
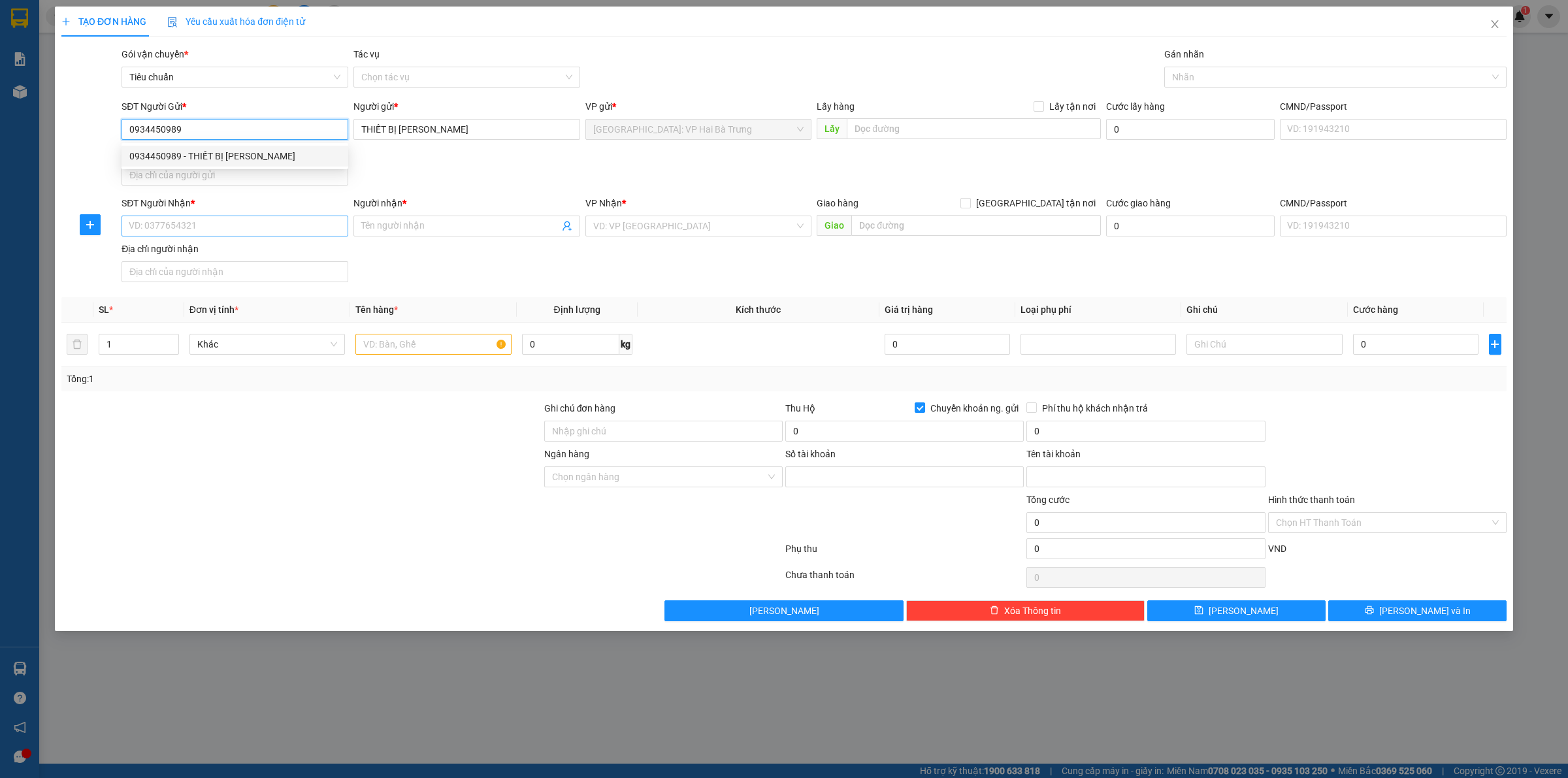
type input "0931004191482"
type input "TRAN THI THAO"
type input "0934450989"
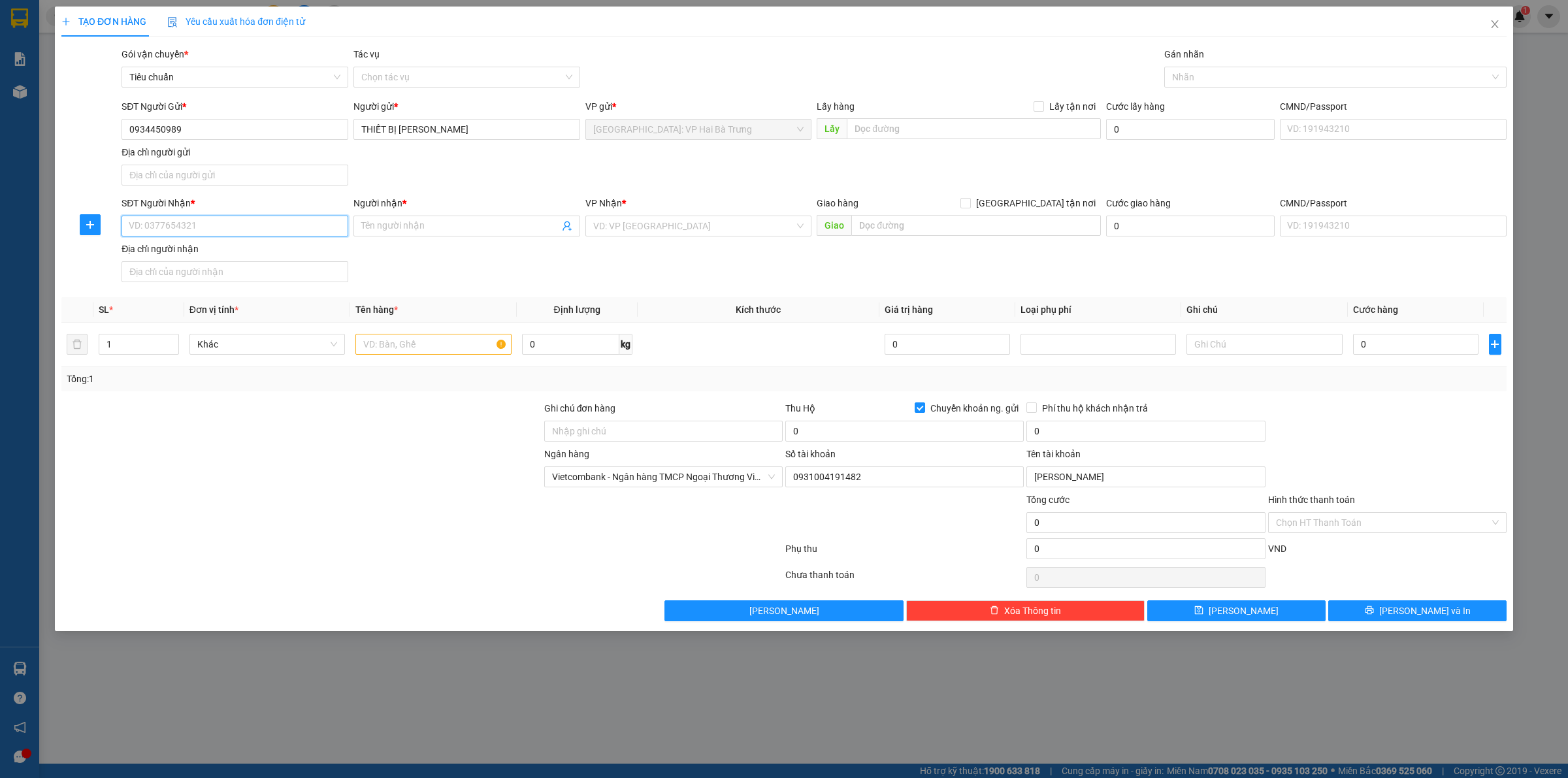
click at [274, 223] on input "SĐT Người Nhận *" at bounding box center [235, 226] width 227 height 21
type input "0372018980"
click at [280, 252] on div "0372018980 - a An" at bounding box center [235, 254] width 211 height 15
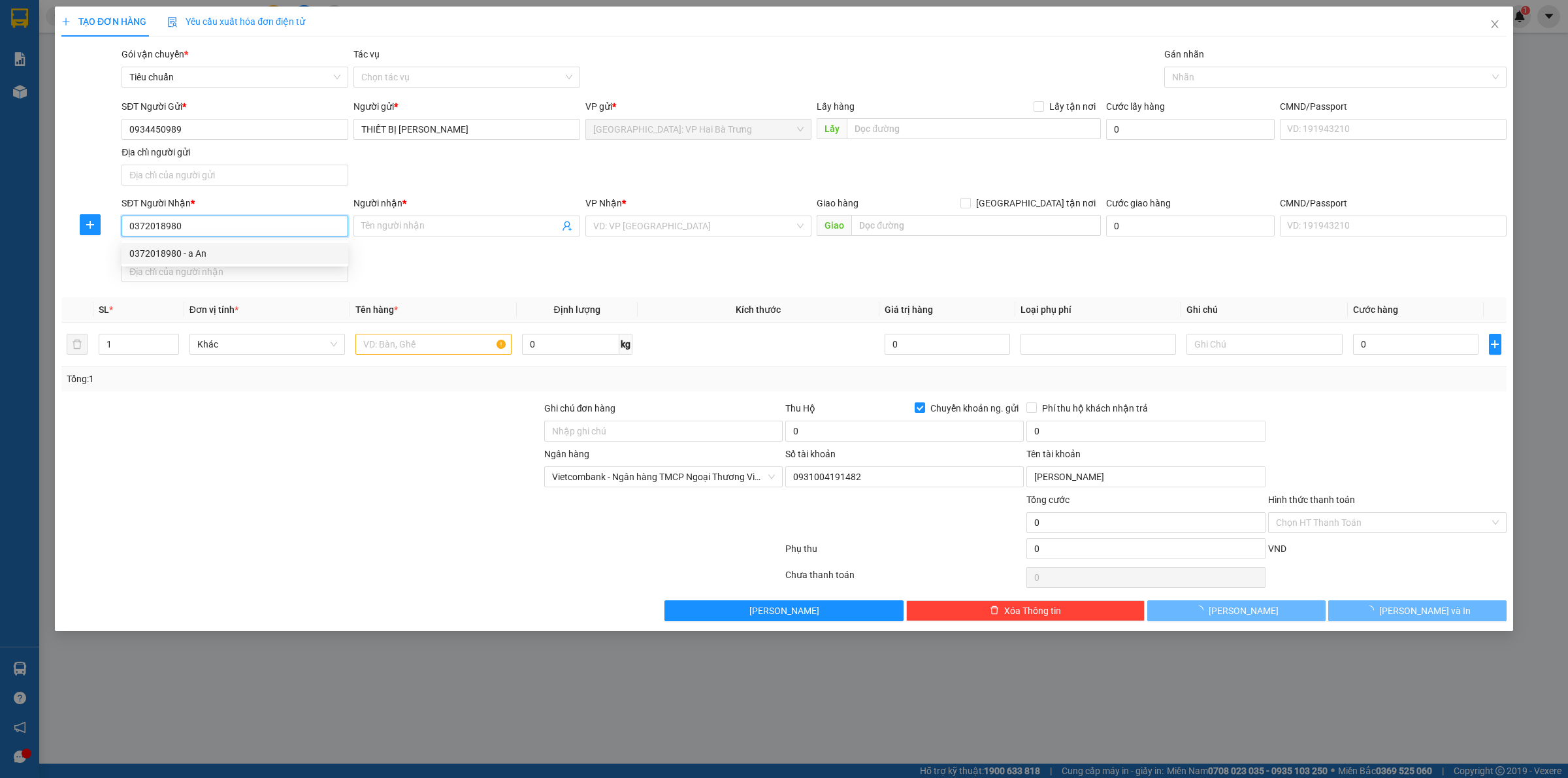
type input "a An"
checkbox input "true"
type input "Lô A2, [GEOGRAPHIC_DATA], [GEOGRAPHIC_DATA], [GEOGRAPHIC_DATA], [GEOGRAPHIC_DAT…"
checkbox input "false"
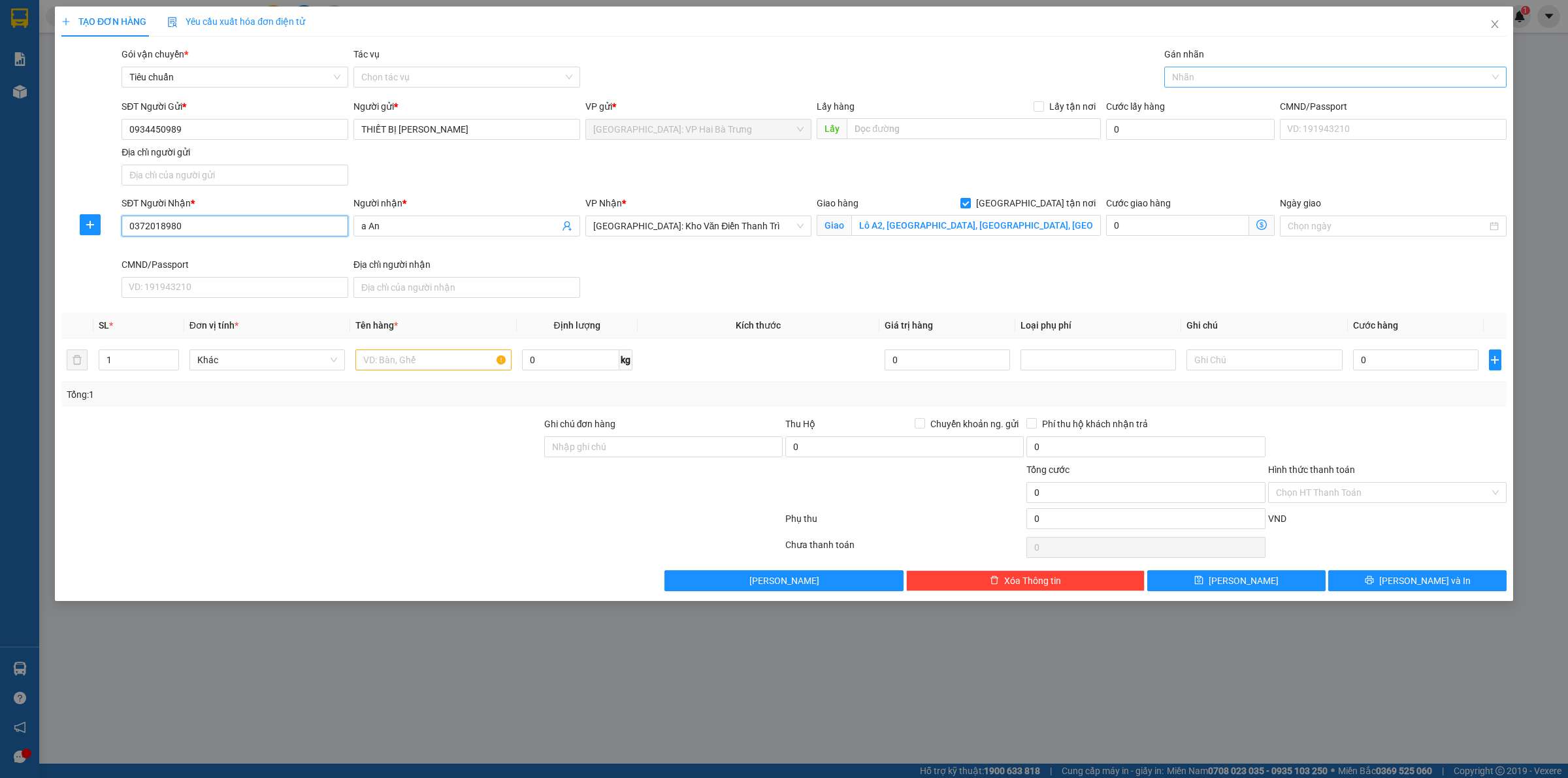
click at [1222, 79] on div at bounding box center [1329, 77] width 322 height 15
type input "0372018980"
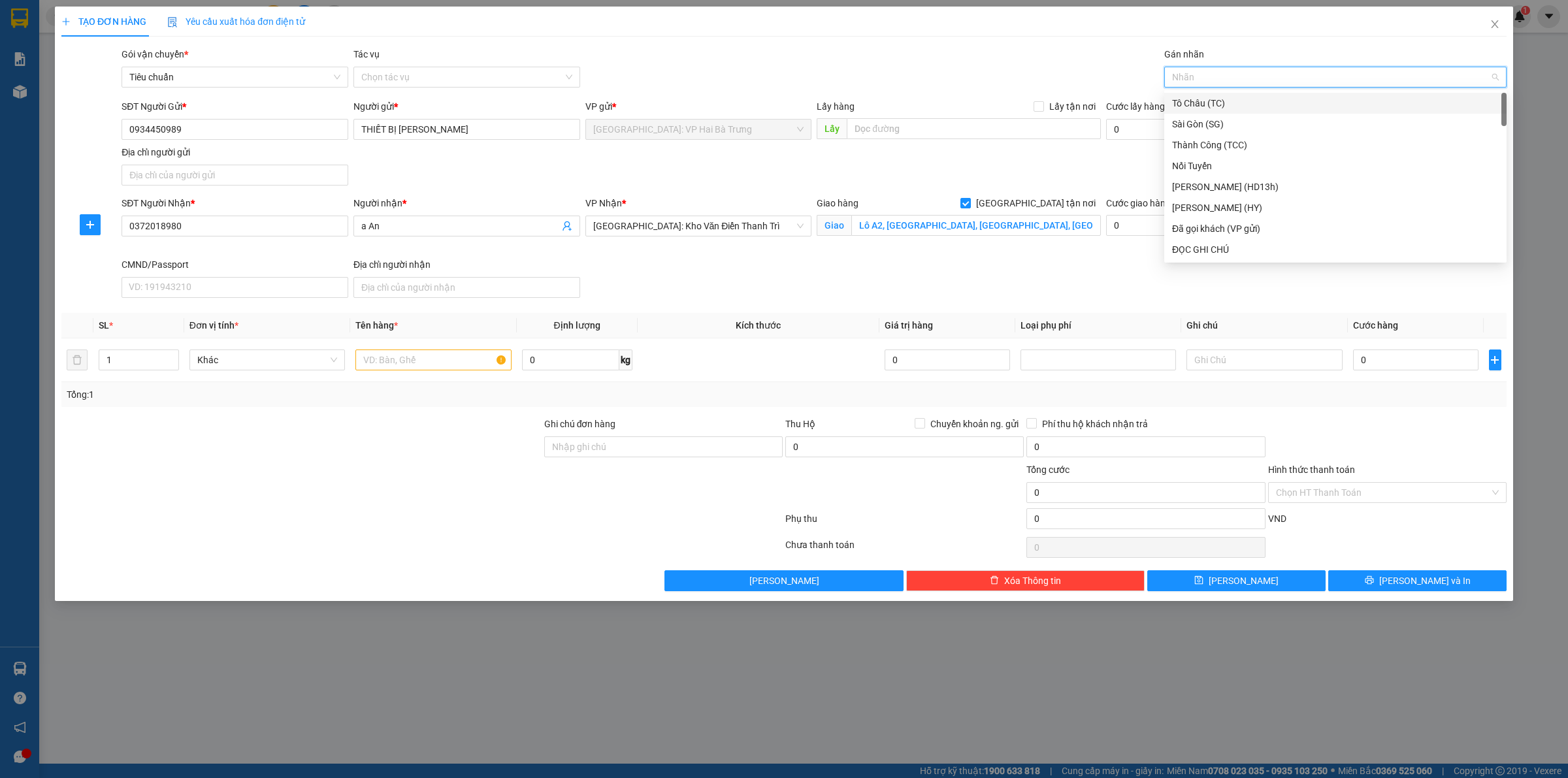
type input "G"
click at [1249, 249] on div "[GEOGRAPHIC_DATA] tận nơi" at bounding box center [1335, 250] width 326 height 15
click at [171, 353] on span "Increase Value" at bounding box center [171, 356] width 15 height 12
type input "2"
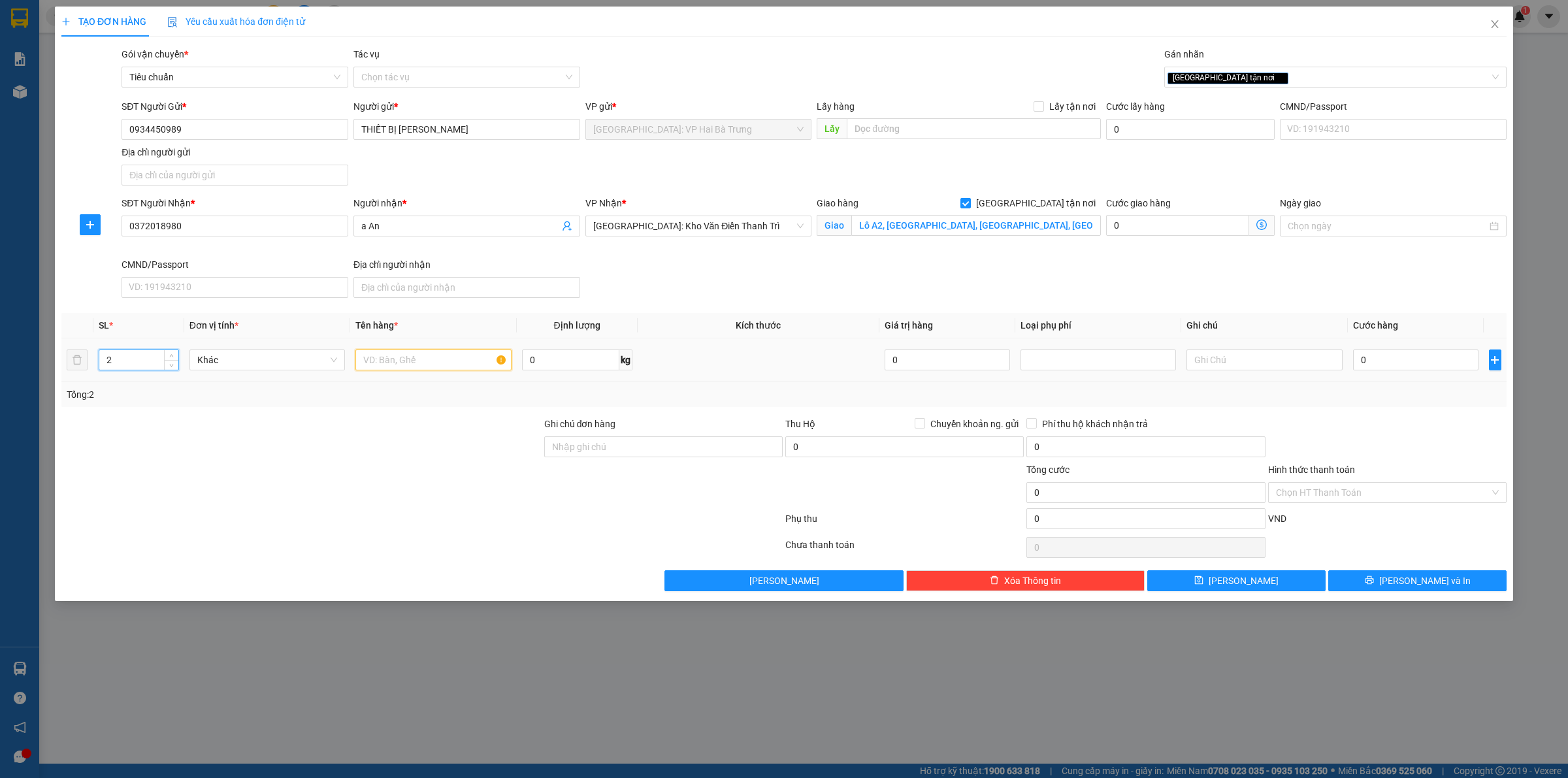
drag, startPoint x: 447, startPoint y: 351, endPoint x: 449, endPoint y: 328, distance: 23.1
click at [449, 340] on td at bounding box center [433, 360] width 166 height 44
click at [1299, 72] on div "[GEOGRAPHIC_DATA] tận nơi" at bounding box center [1329, 77] width 322 height 15
type input "2 kiện giấy"
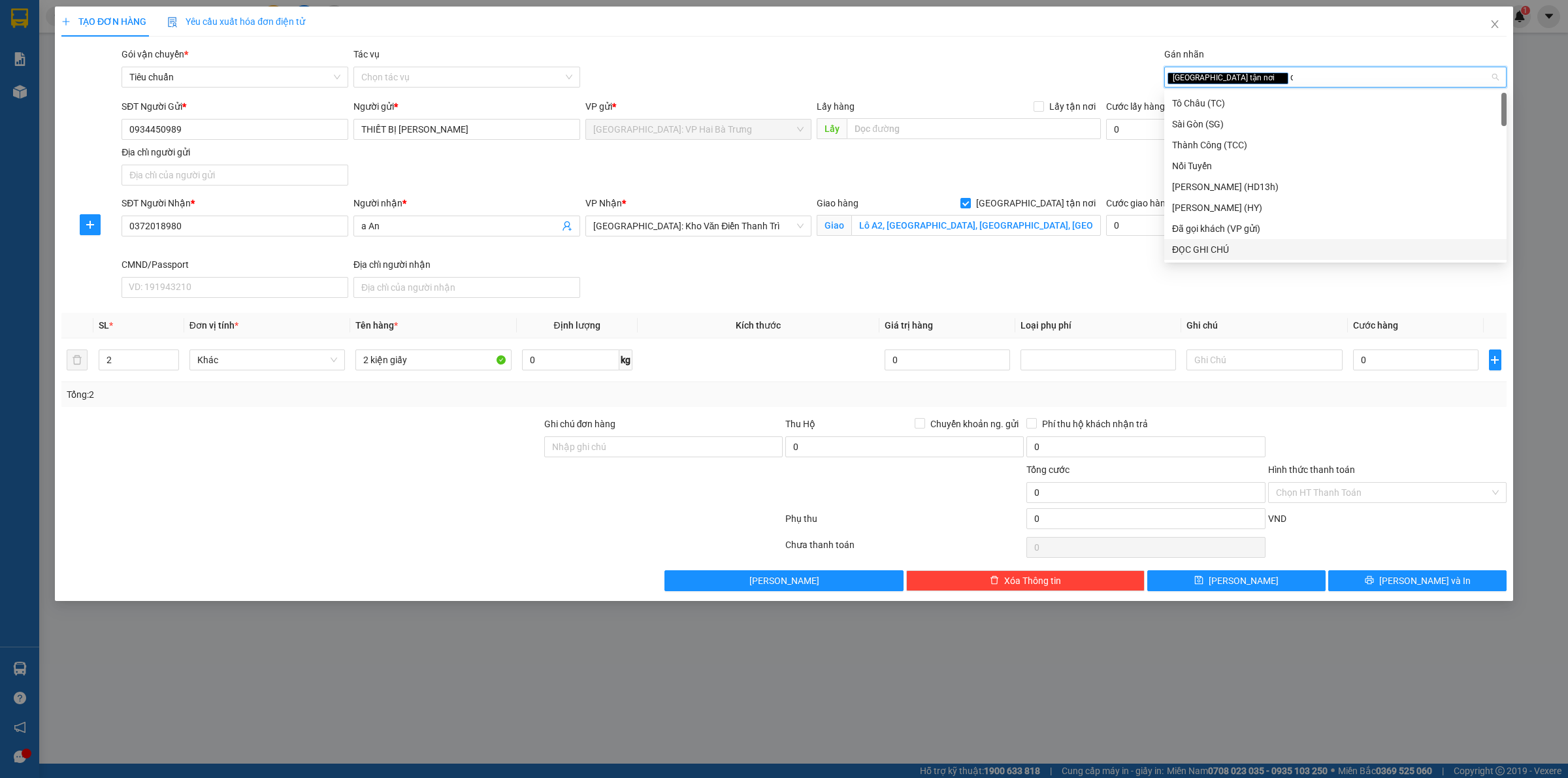
type input "d"
type input "đ"
click at [1212, 131] on div "Đã gọi khách (VP gửi)" at bounding box center [1335, 124] width 326 height 15
click at [1435, 361] on input "0" at bounding box center [1416, 360] width 126 height 21
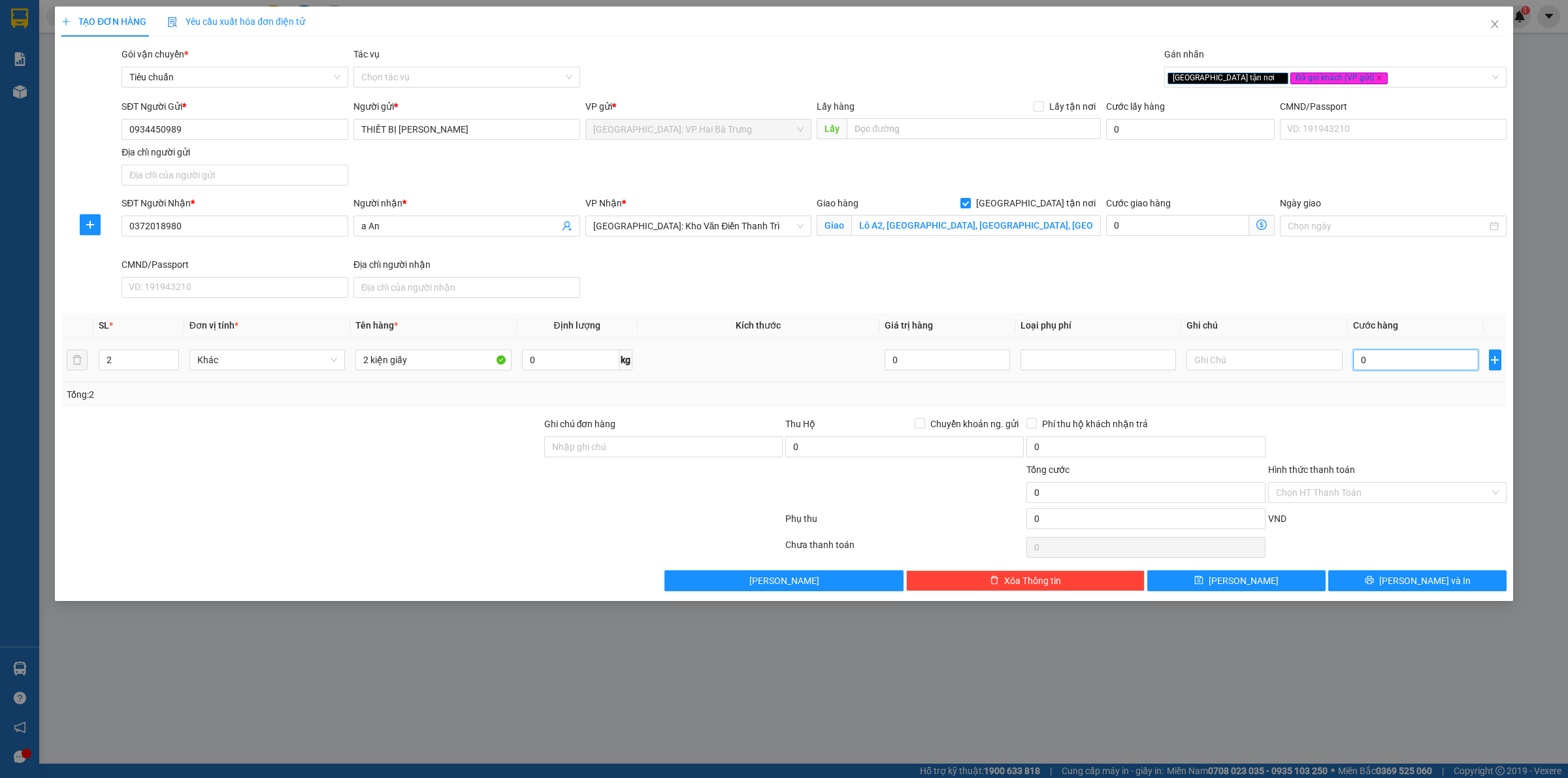
type input "9"
type input "95"
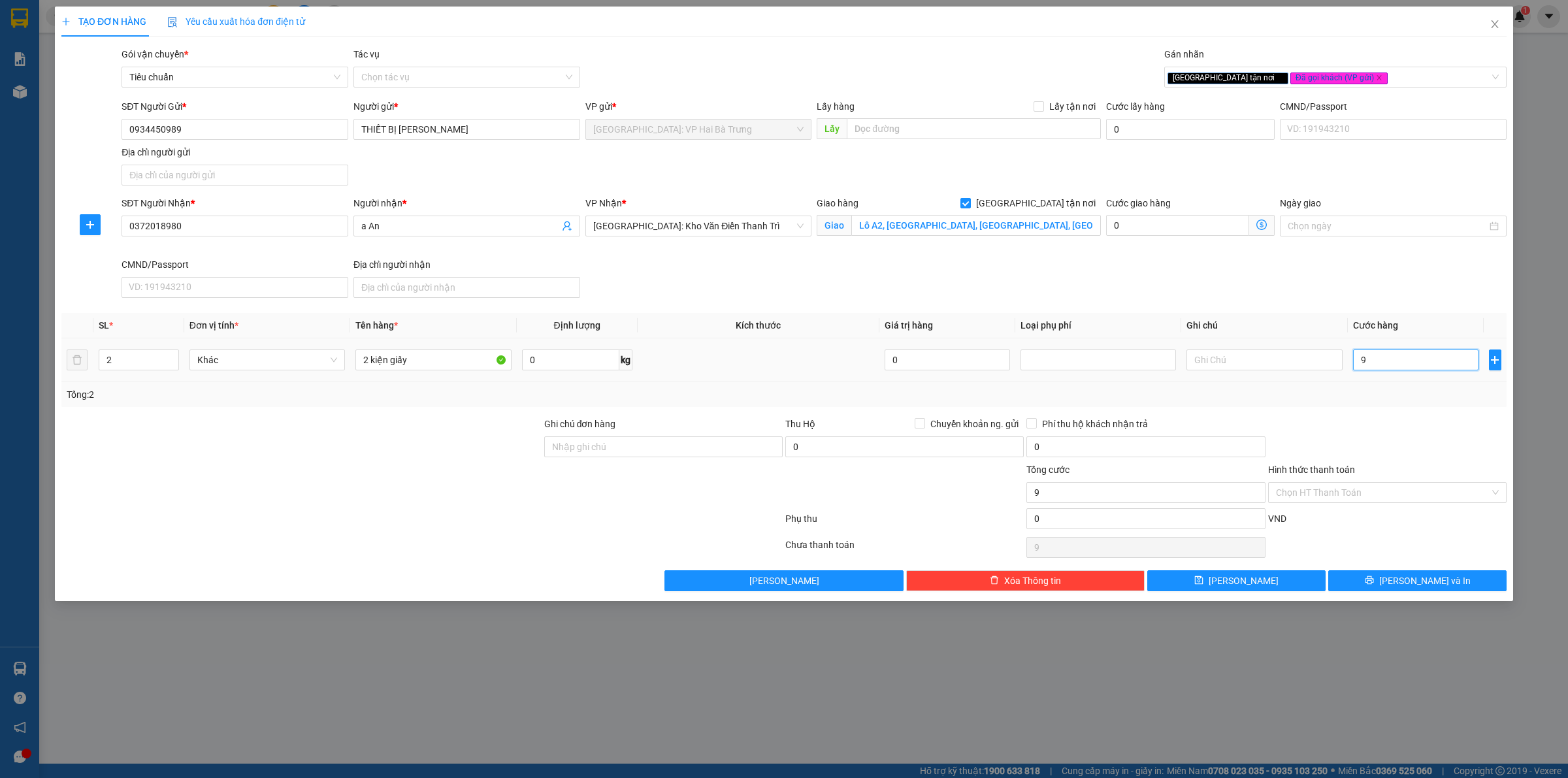
type input "95"
type input "950"
type input "9.500"
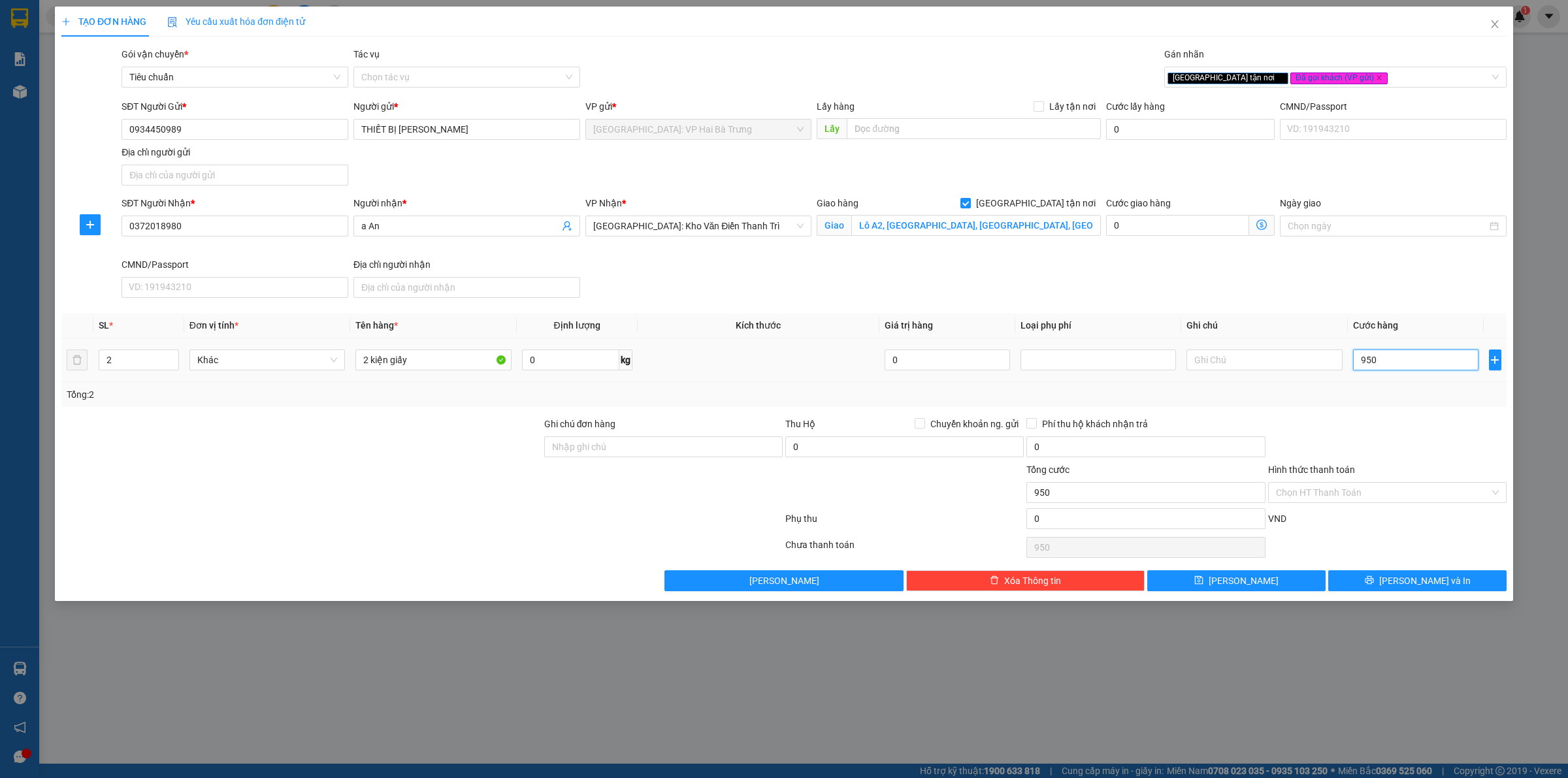
type input "9.500"
type input "95.000"
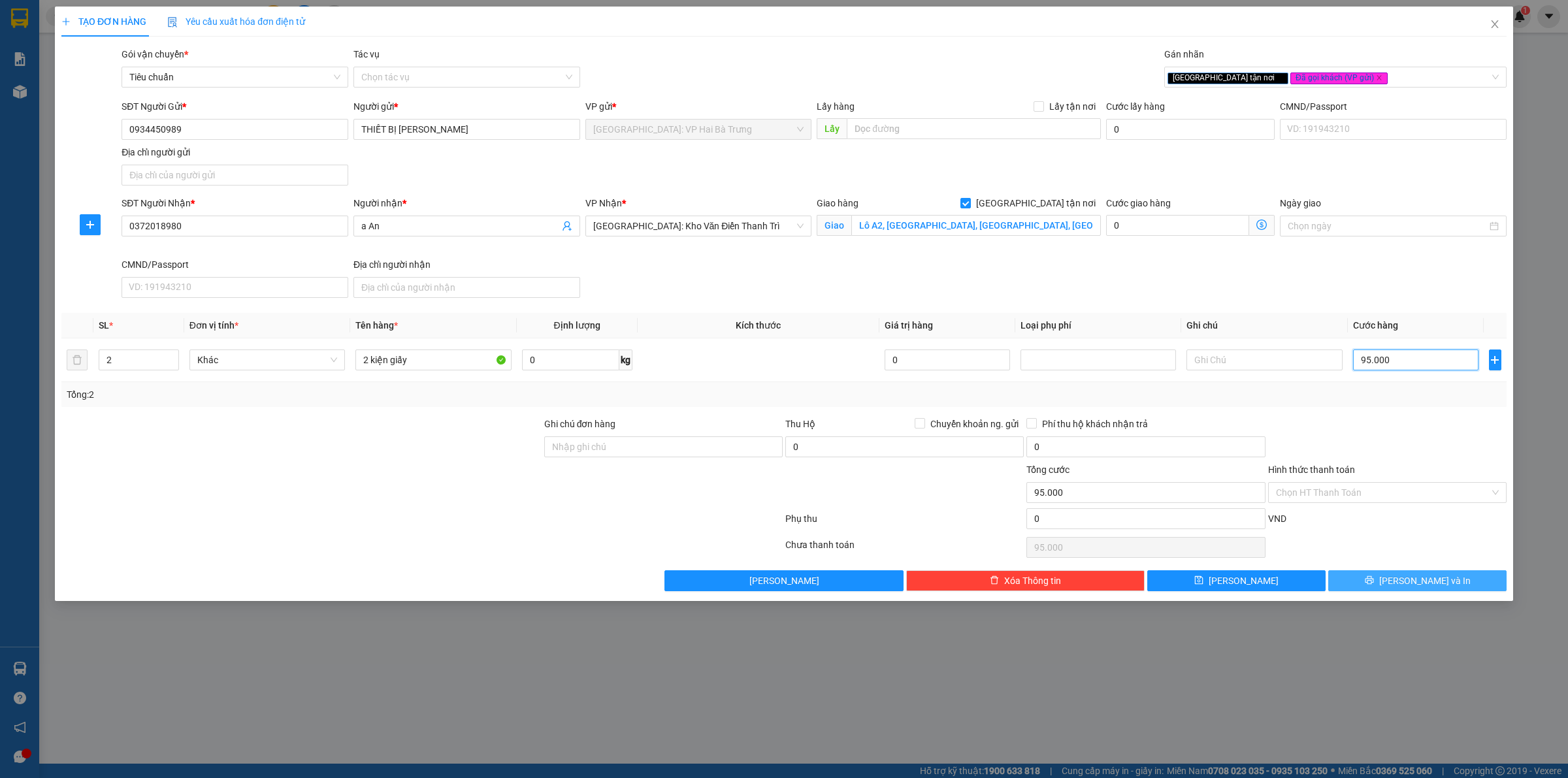
type input "95.000"
click at [1382, 583] on button "[PERSON_NAME] và In" at bounding box center [1416, 580] width 178 height 21
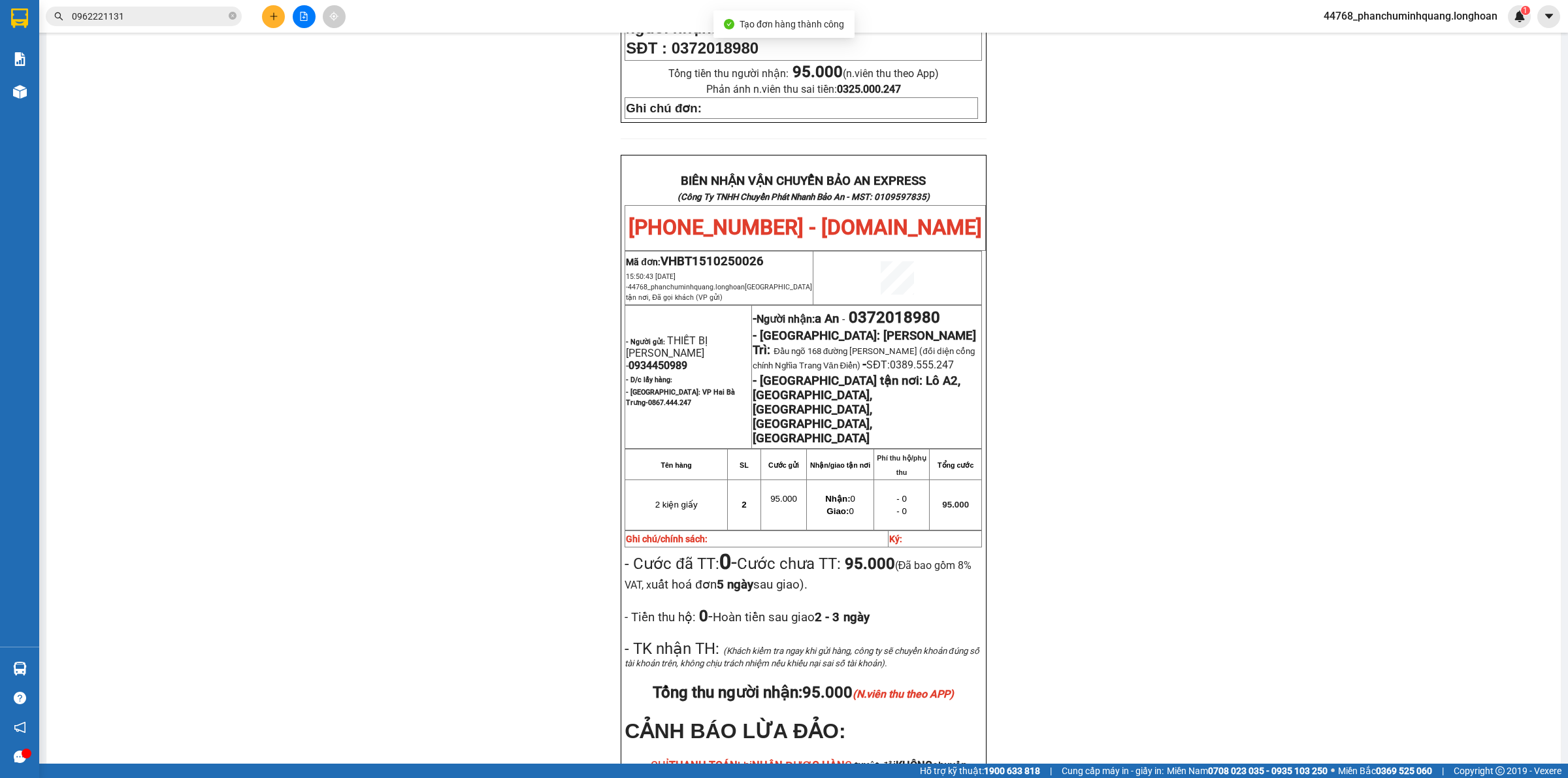
scroll to position [653, 0]
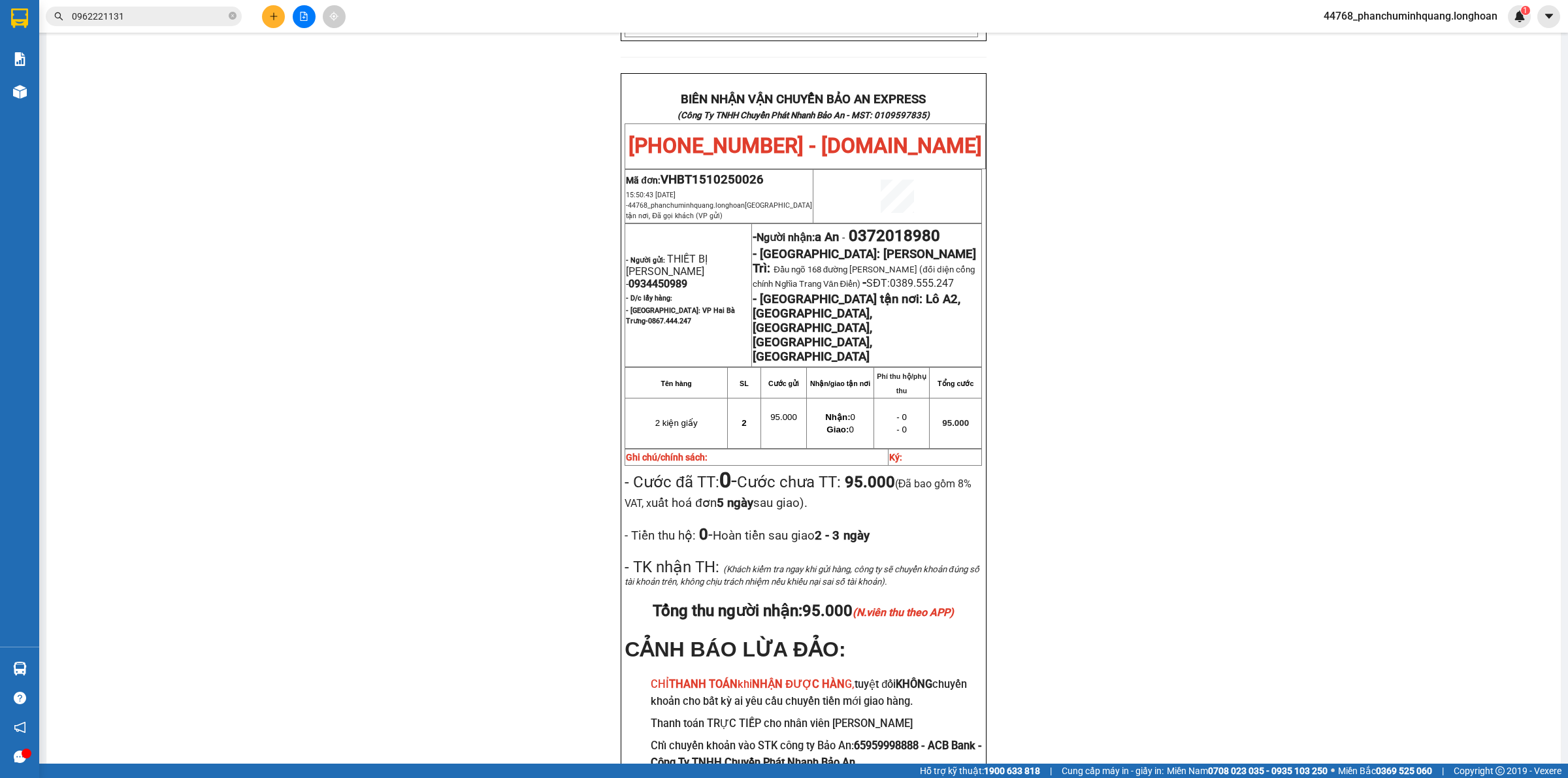
click at [267, 15] on button at bounding box center [273, 16] width 23 height 23
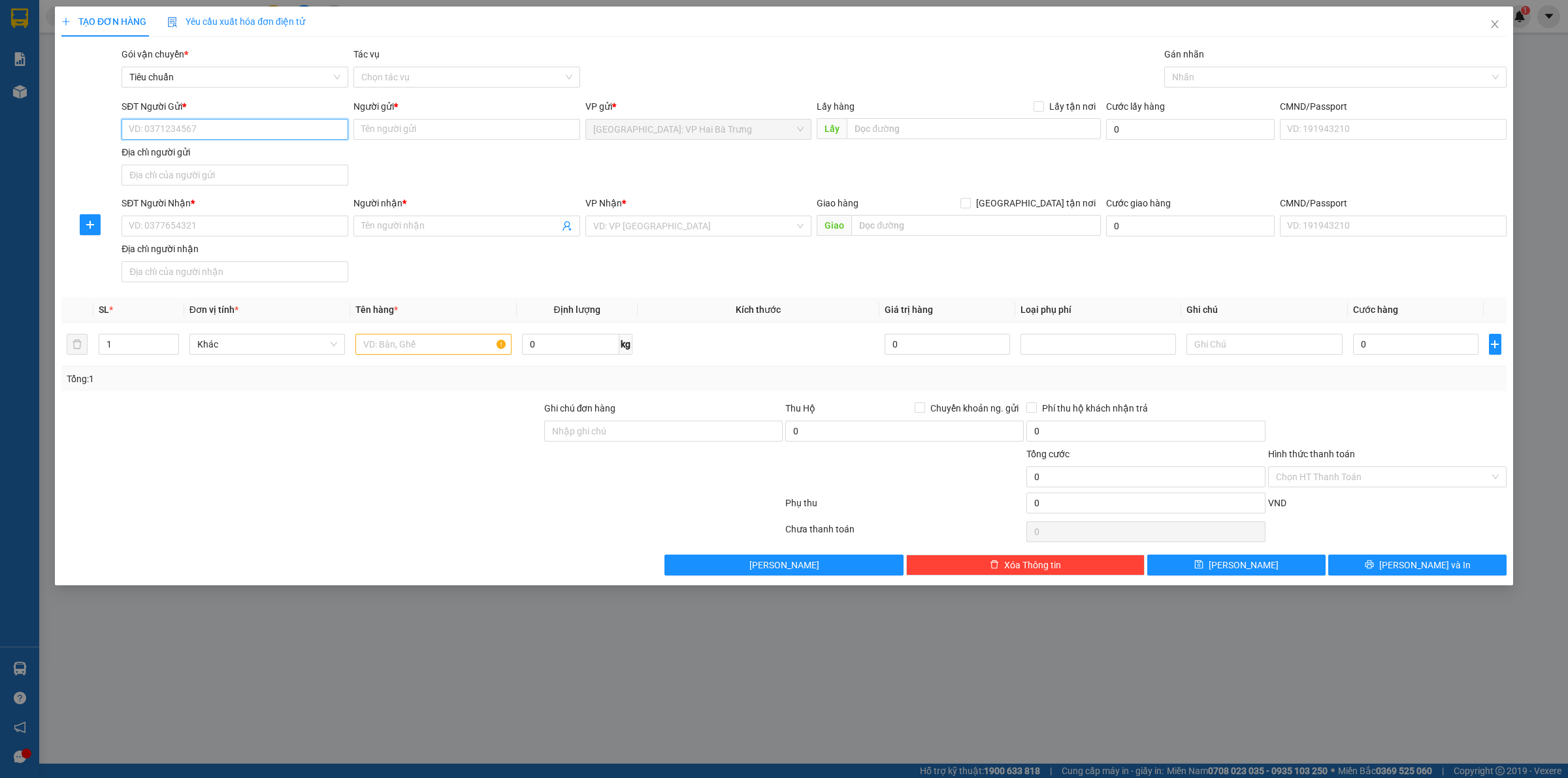
click at [294, 135] on input "SĐT Người Gửi *" at bounding box center [235, 129] width 227 height 21
drag, startPoint x: 204, startPoint y: 156, endPoint x: 247, endPoint y: 196, distance: 58.7
click at [206, 157] on div "0988887525 - La Floresta" at bounding box center [235, 156] width 211 height 15
type input "0988887525"
type input "La Floresta"
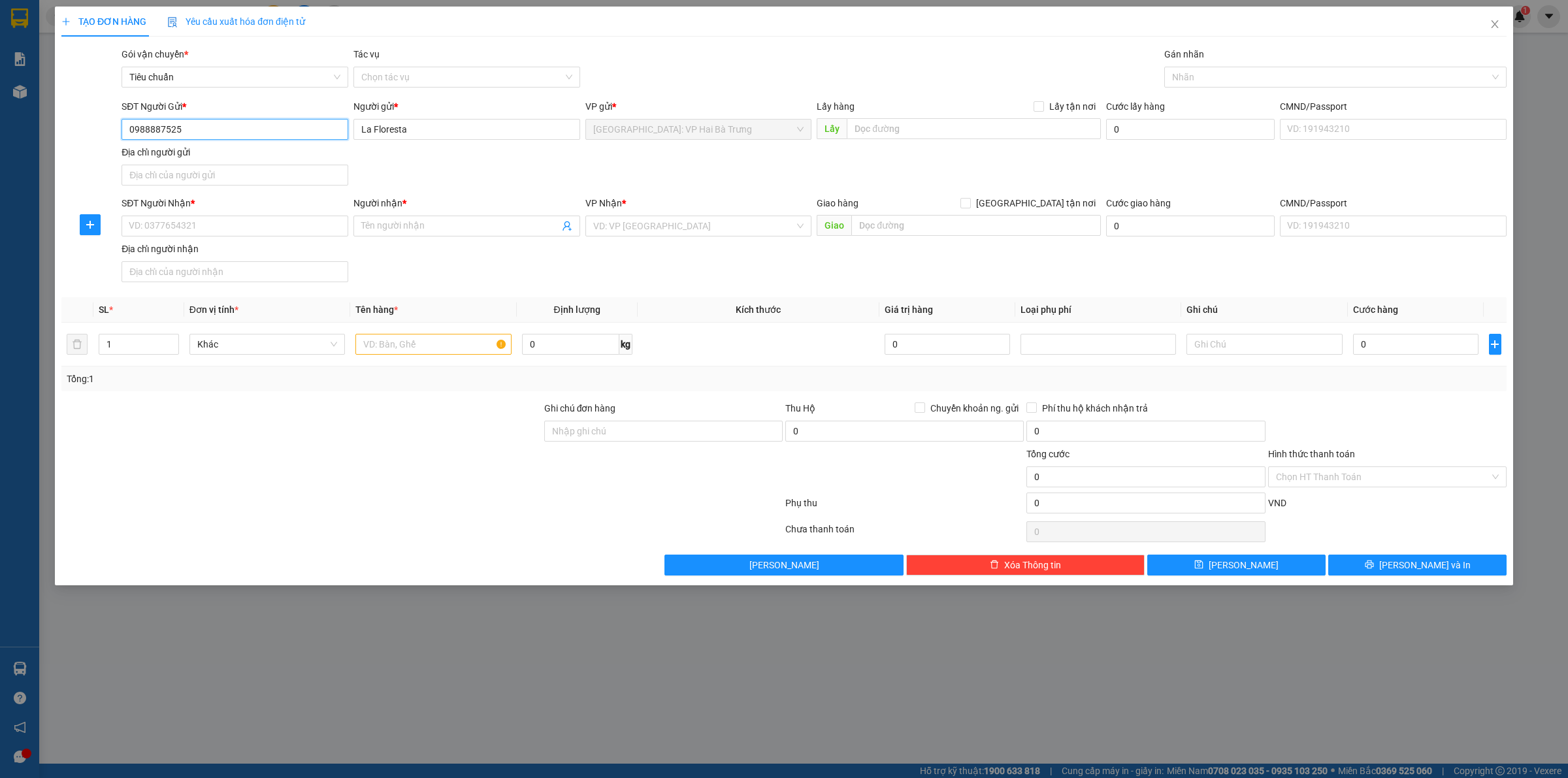
type input "0988887525"
click at [271, 243] on div "Địa chỉ người nhận" at bounding box center [235, 249] width 227 height 15
click at [271, 261] on input "Địa chỉ người nhận" at bounding box center [235, 272] width 227 height 21
click at [296, 239] on div "SĐT Người Nhận * VD: 0377654321" at bounding box center [235, 218] width 227 height 46
click at [311, 234] on input "SĐT Người Nhận *" at bounding box center [235, 226] width 227 height 21
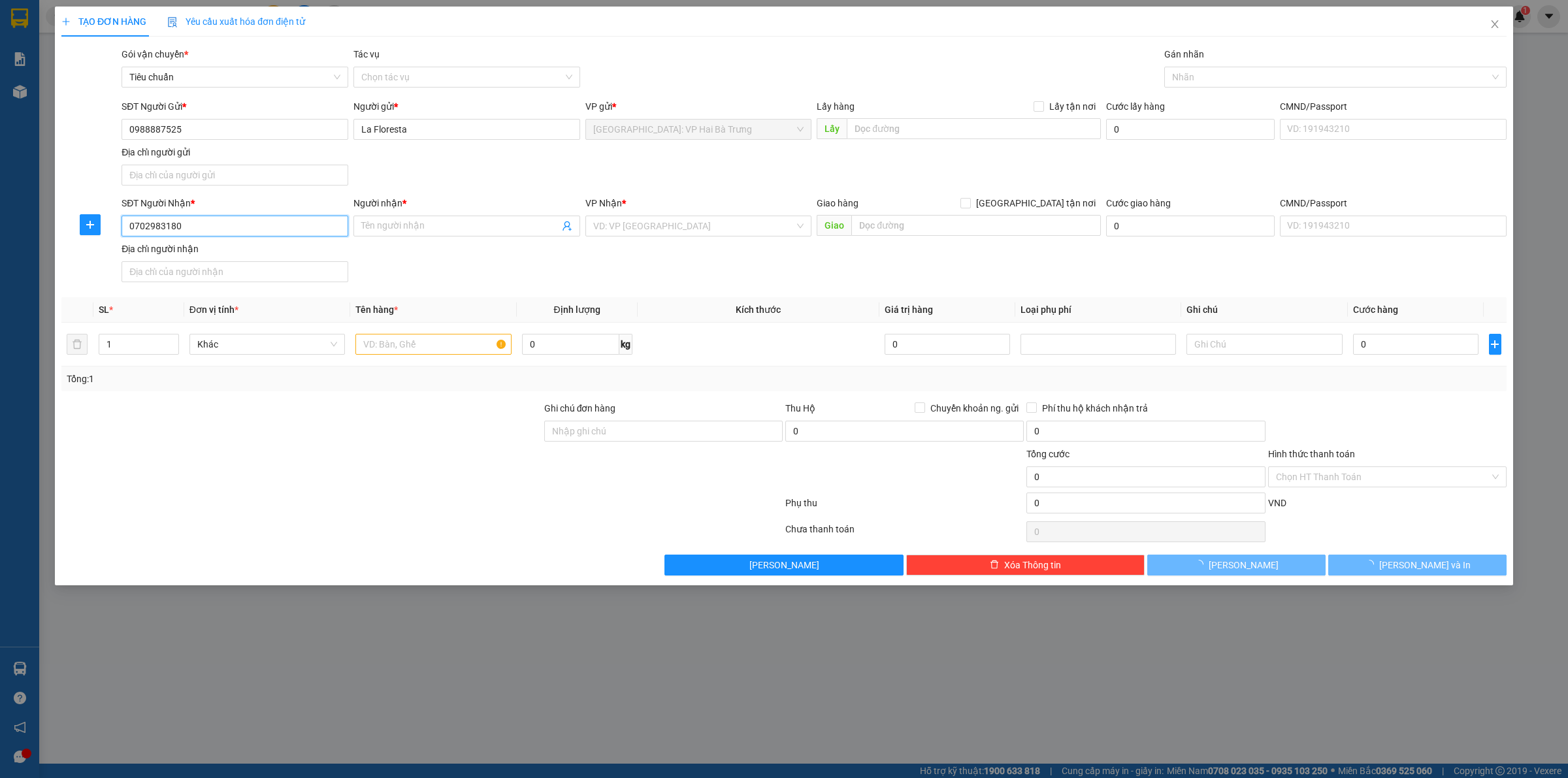
type input "0702983180"
type input "[PERSON_NAME]"
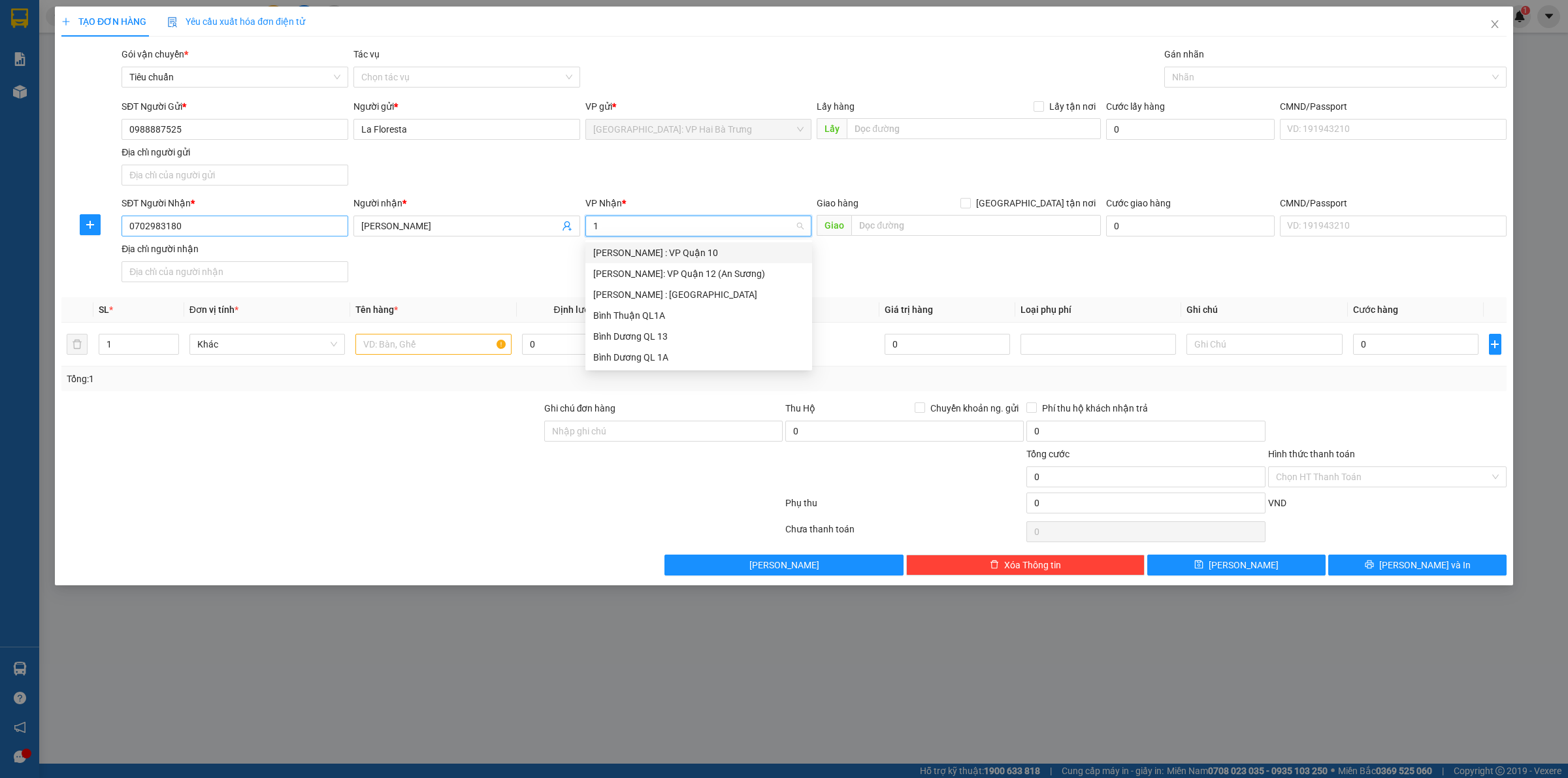
type input "12"
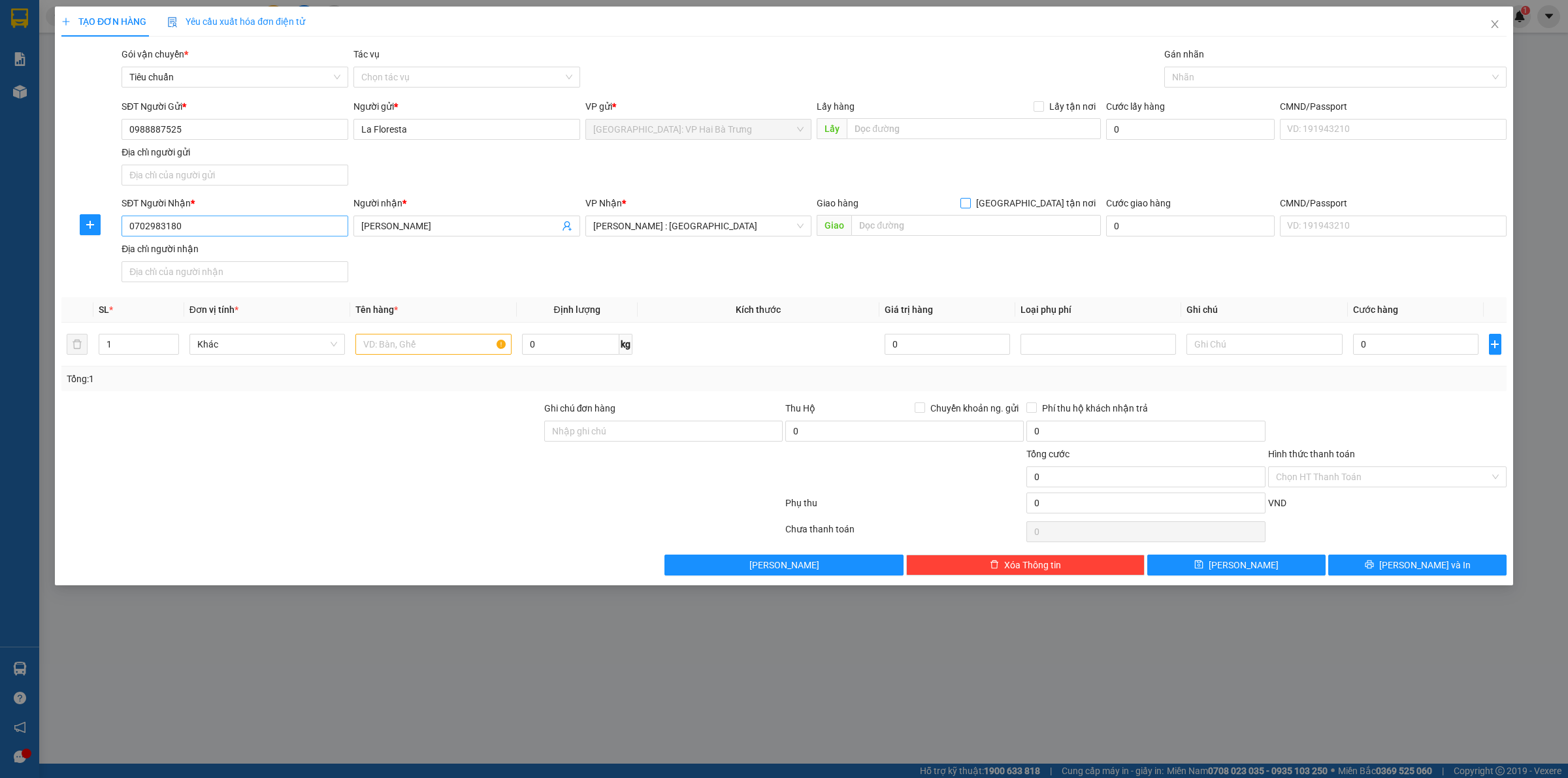
click at [960, 198] on input "[GEOGRAPHIC_DATA] tận nơi" at bounding box center [964, 202] width 9 height 9
checkbox input "true"
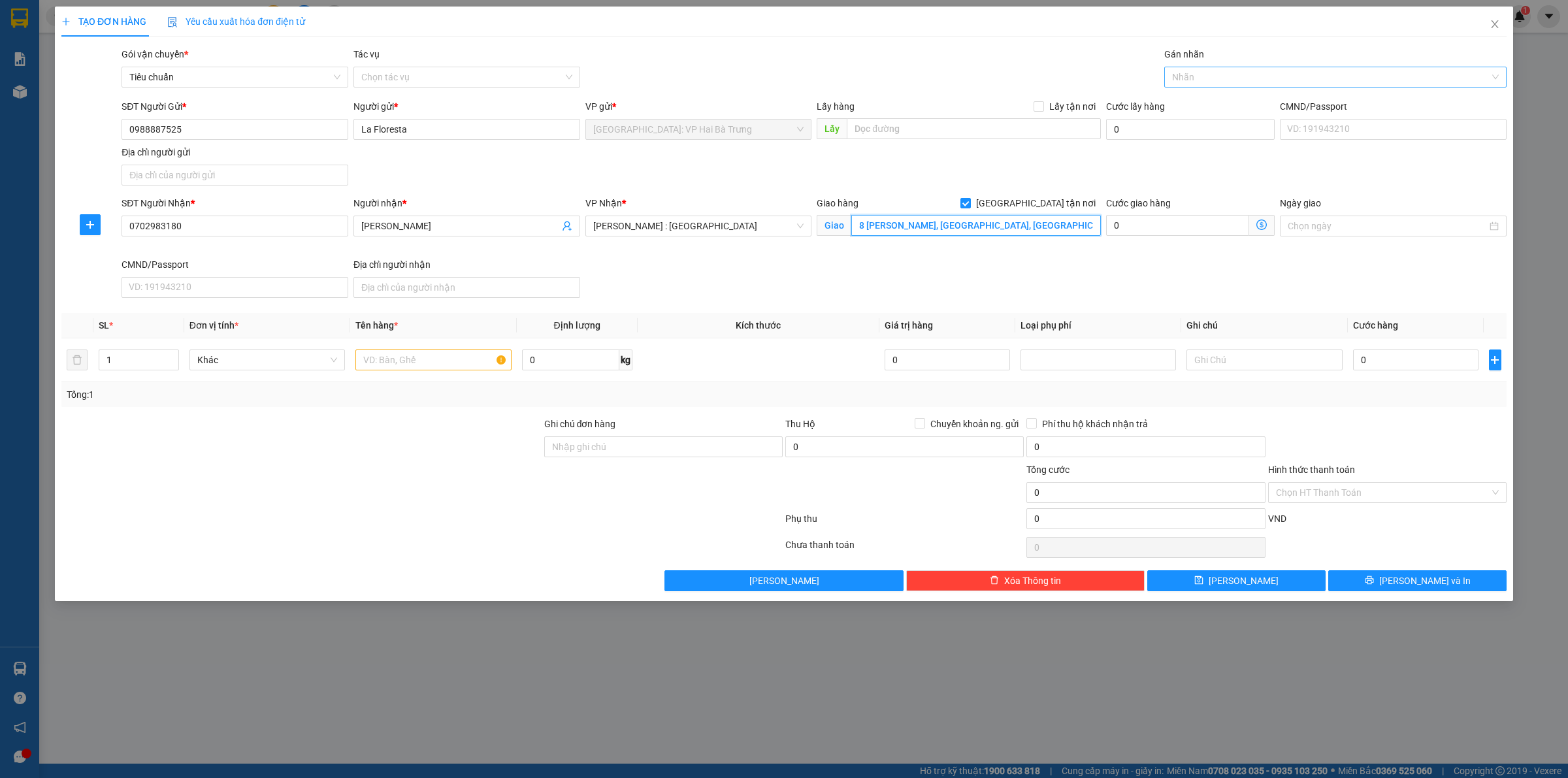
click at [1242, 76] on div at bounding box center [1329, 77] width 322 height 15
type input "8 [PERSON_NAME], [GEOGRAPHIC_DATA], [GEOGRAPHIC_DATA], [GEOGRAPHIC_DATA]"
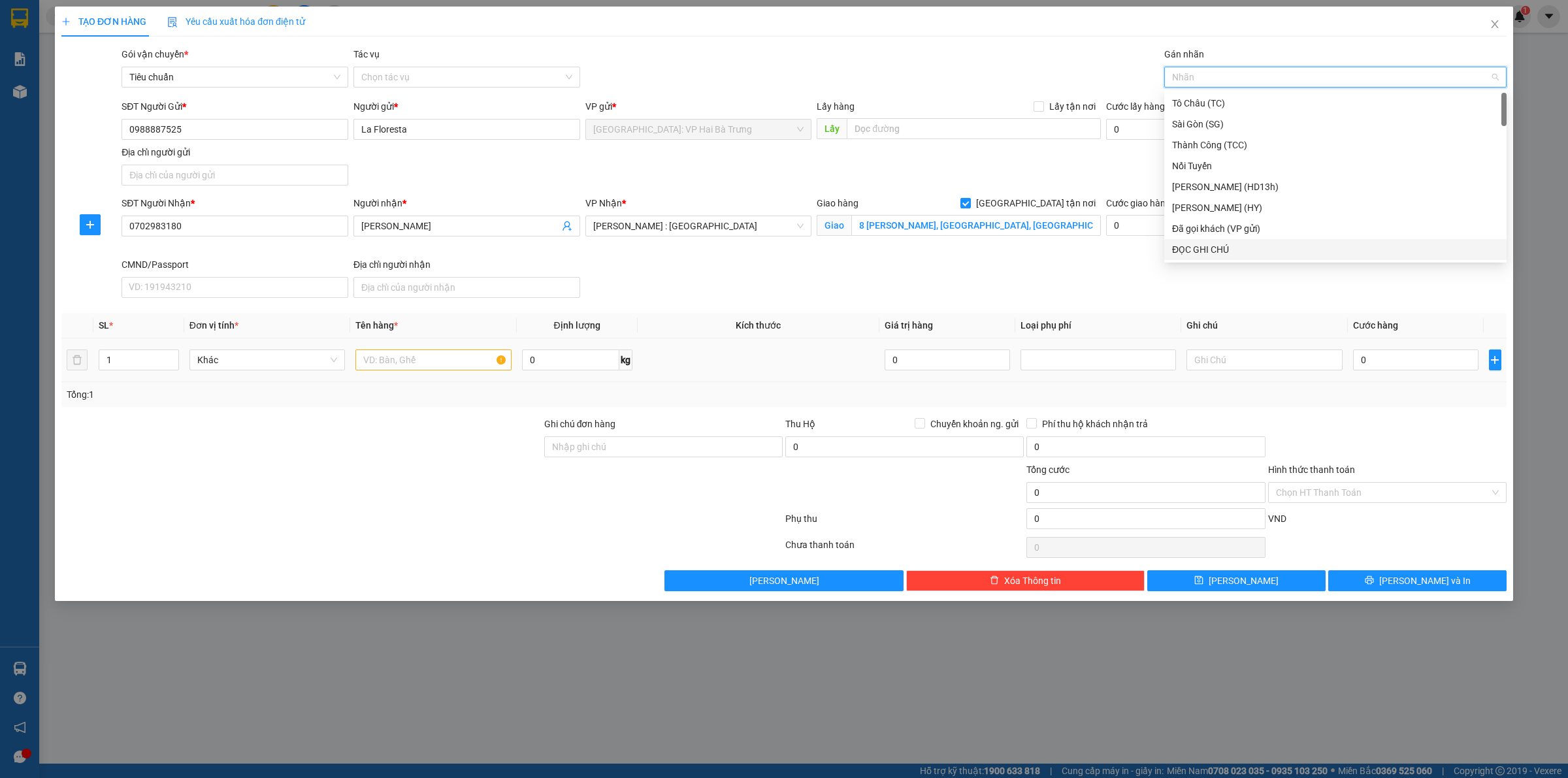
type input "G"
click at [1184, 248] on div "[GEOGRAPHIC_DATA] tận nơi" at bounding box center [1335, 250] width 326 height 15
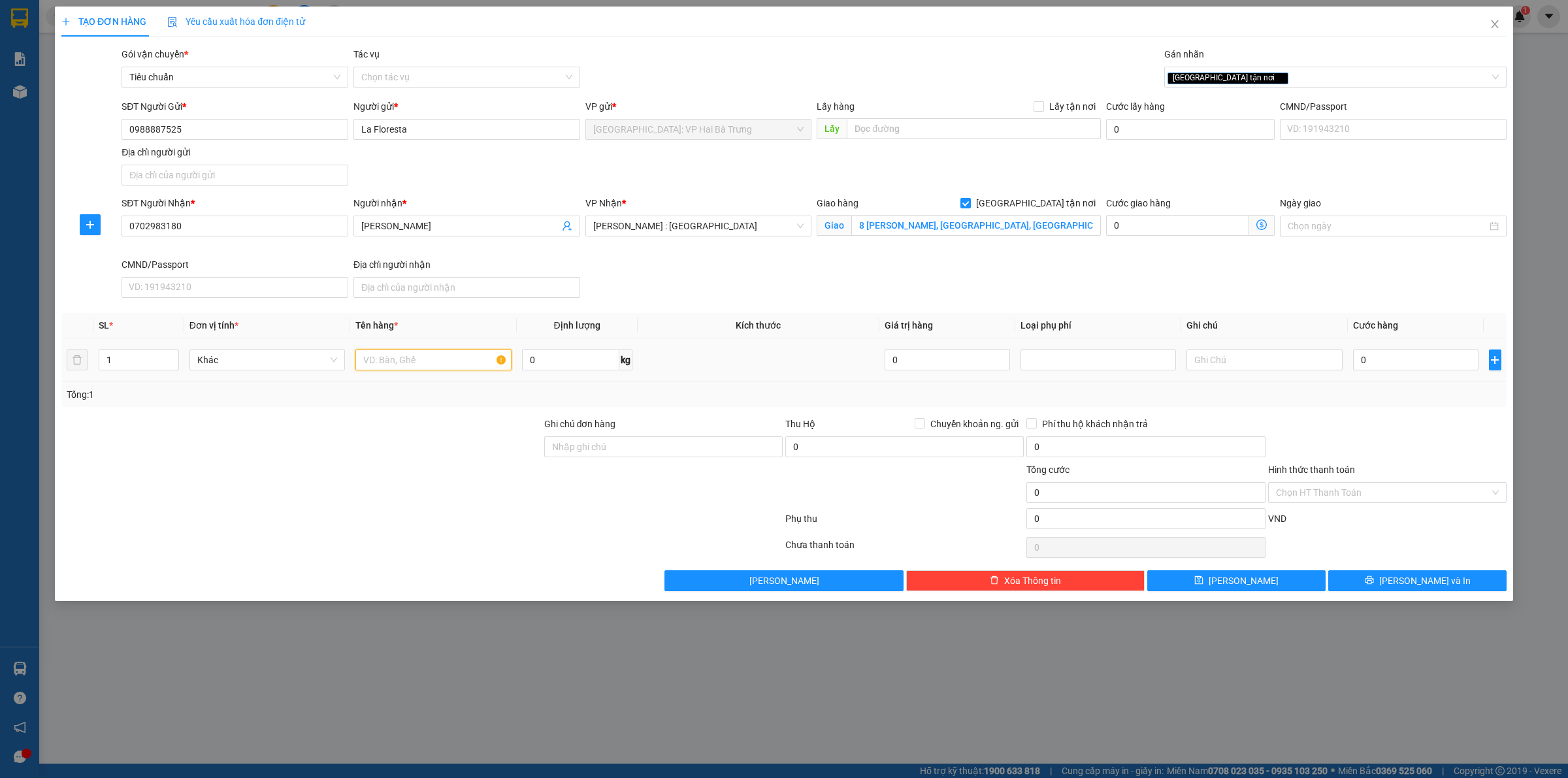
click at [438, 356] on input "text" at bounding box center [433, 360] width 156 height 21
type input "1 kiện bọc túi nhựa (hoa giả)"
drag, startPoint x: 1386, startPoint y: 355, endPoint x: 1377, endPoint y: 353, distance: 9.2
click at [1386, 354] on input "0" at bounding box center [1416, 360] width 126 height 21
type input "1"
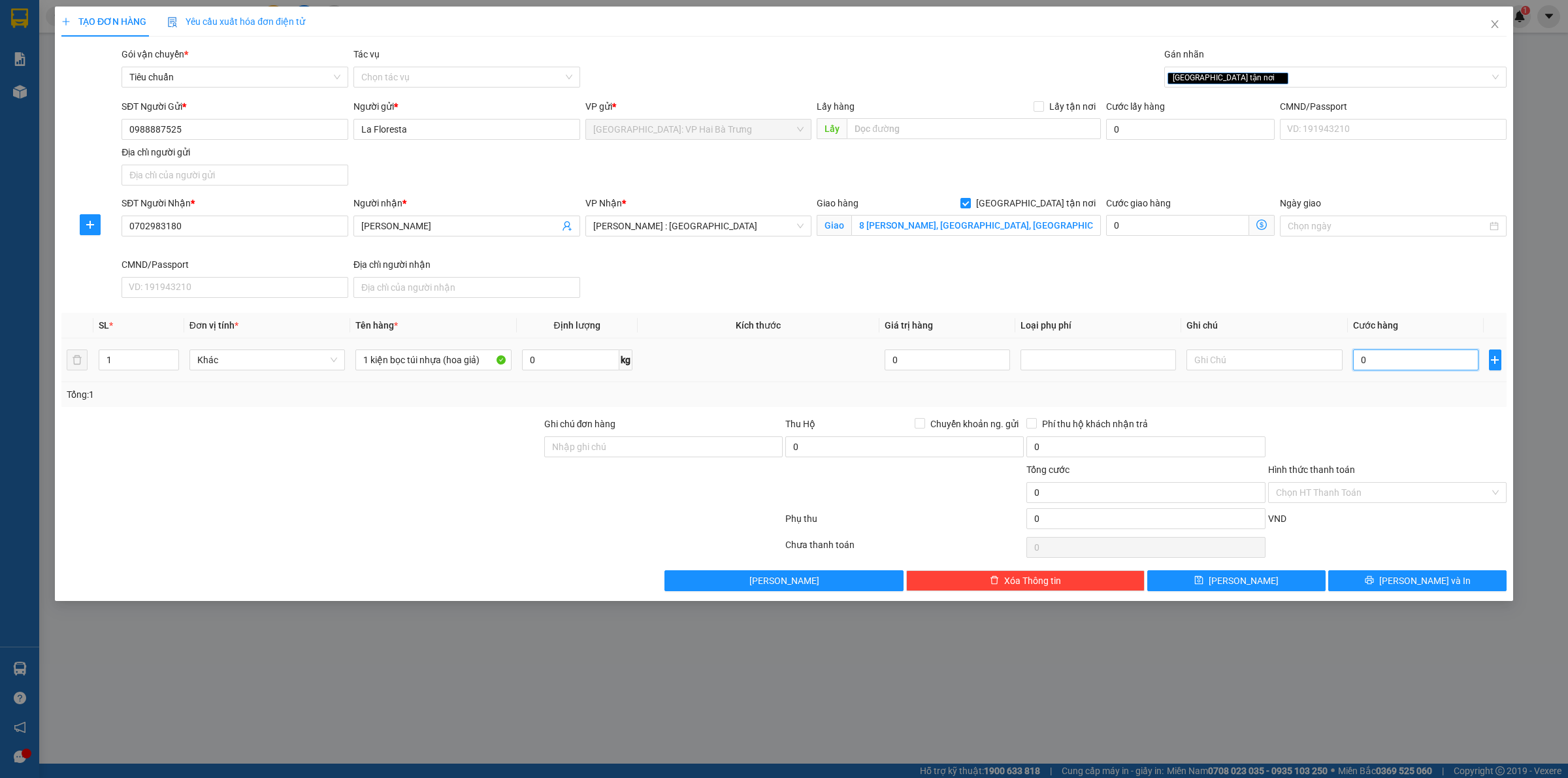
type input "1"
type input "12"
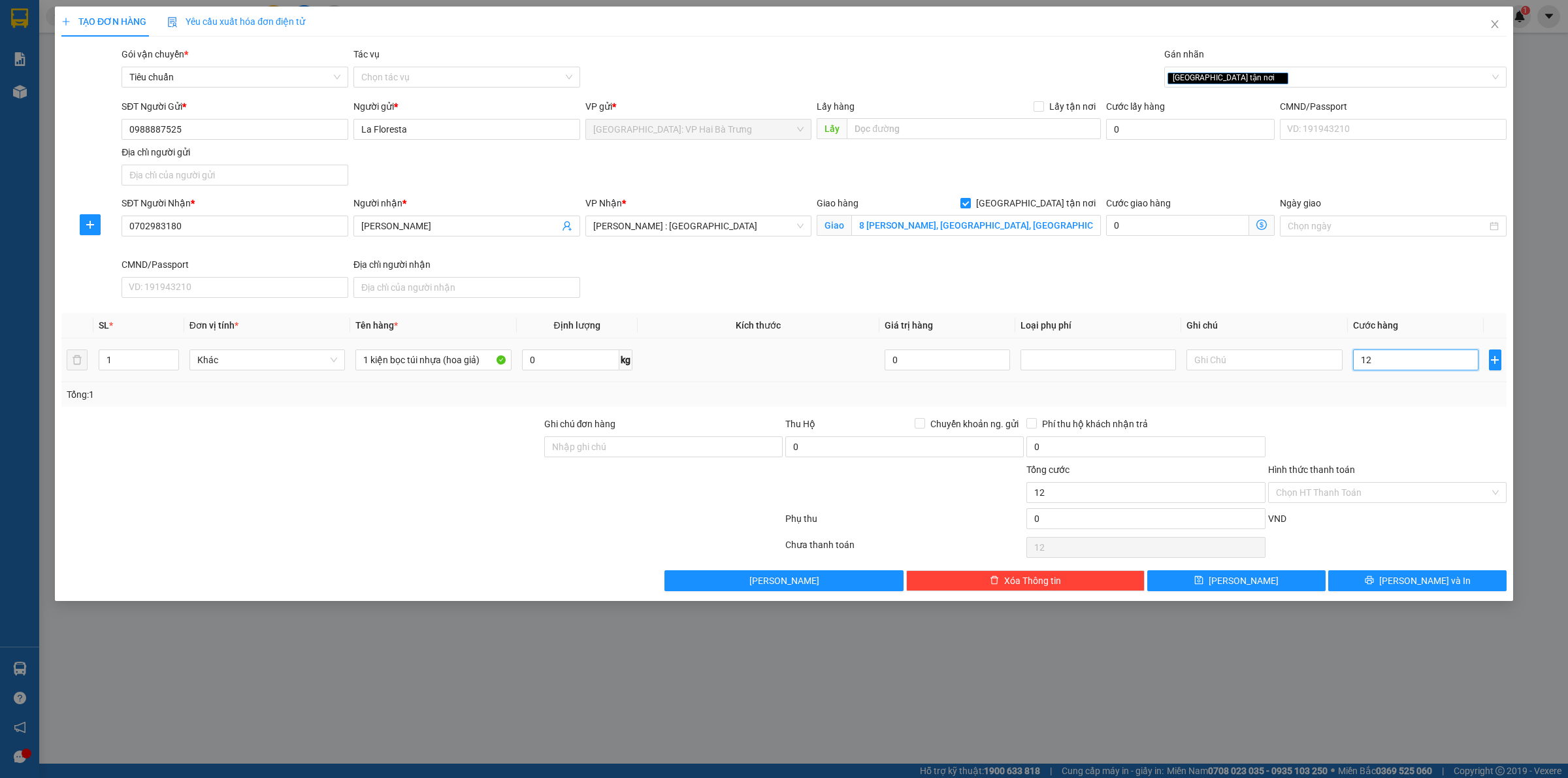
type input "120"
type input "1.200"
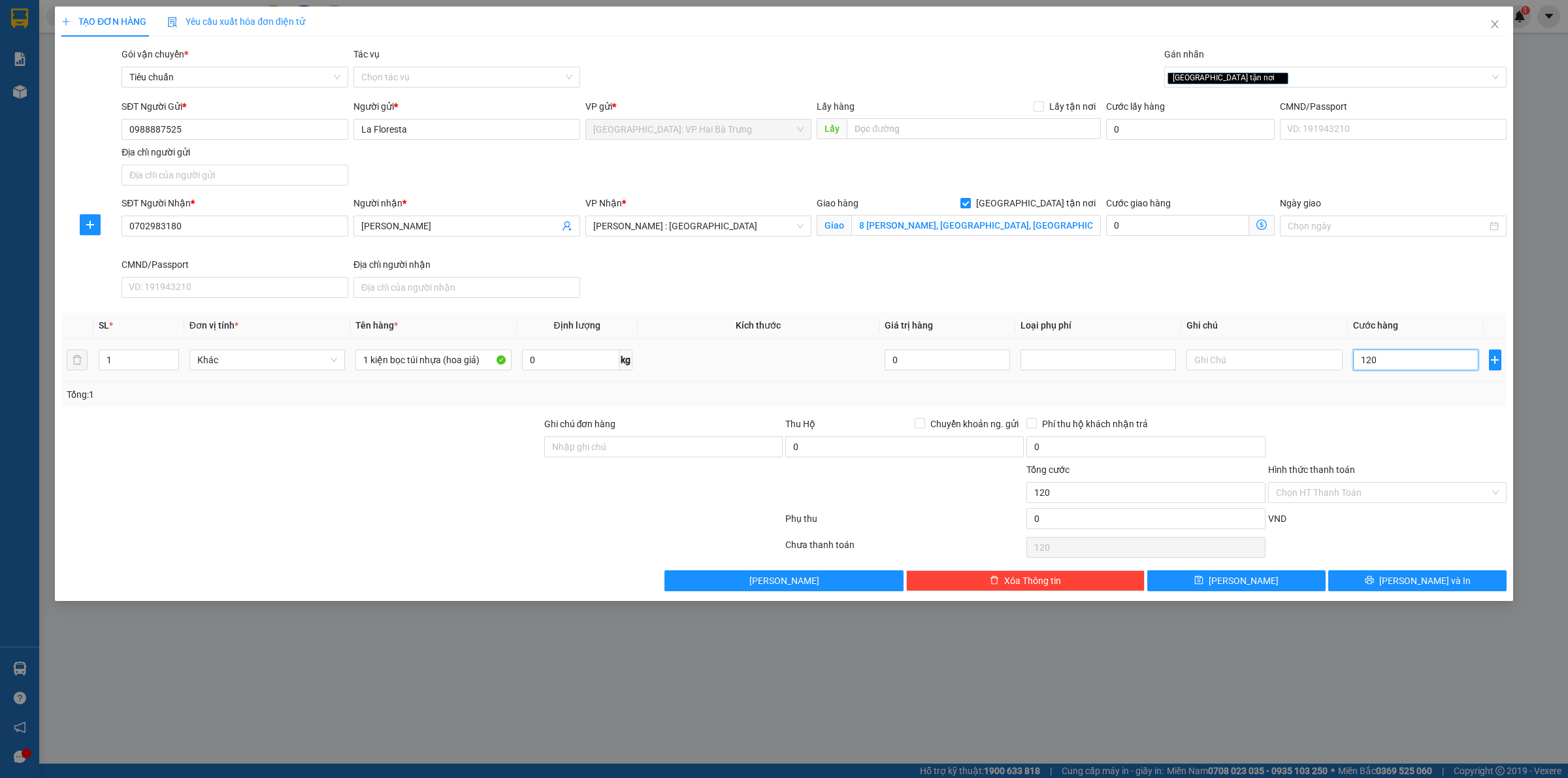
type input "1.200"
type input "12.000"
type input "120.000"
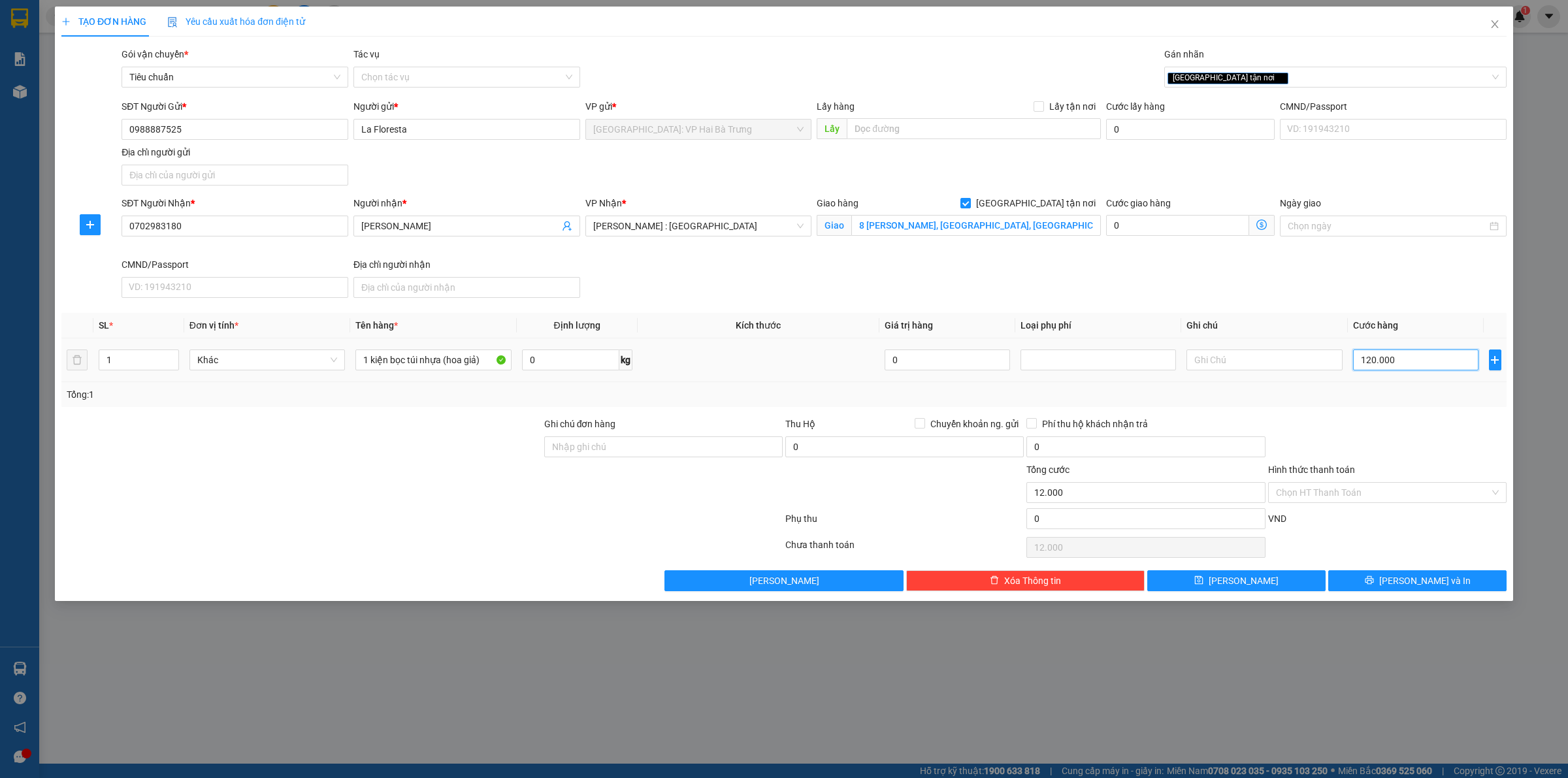
type input "120.000"
click at [1360, 591] on button "[PERSON_NAME] và In" at bounding box center [1416, 580] width 178 height 21
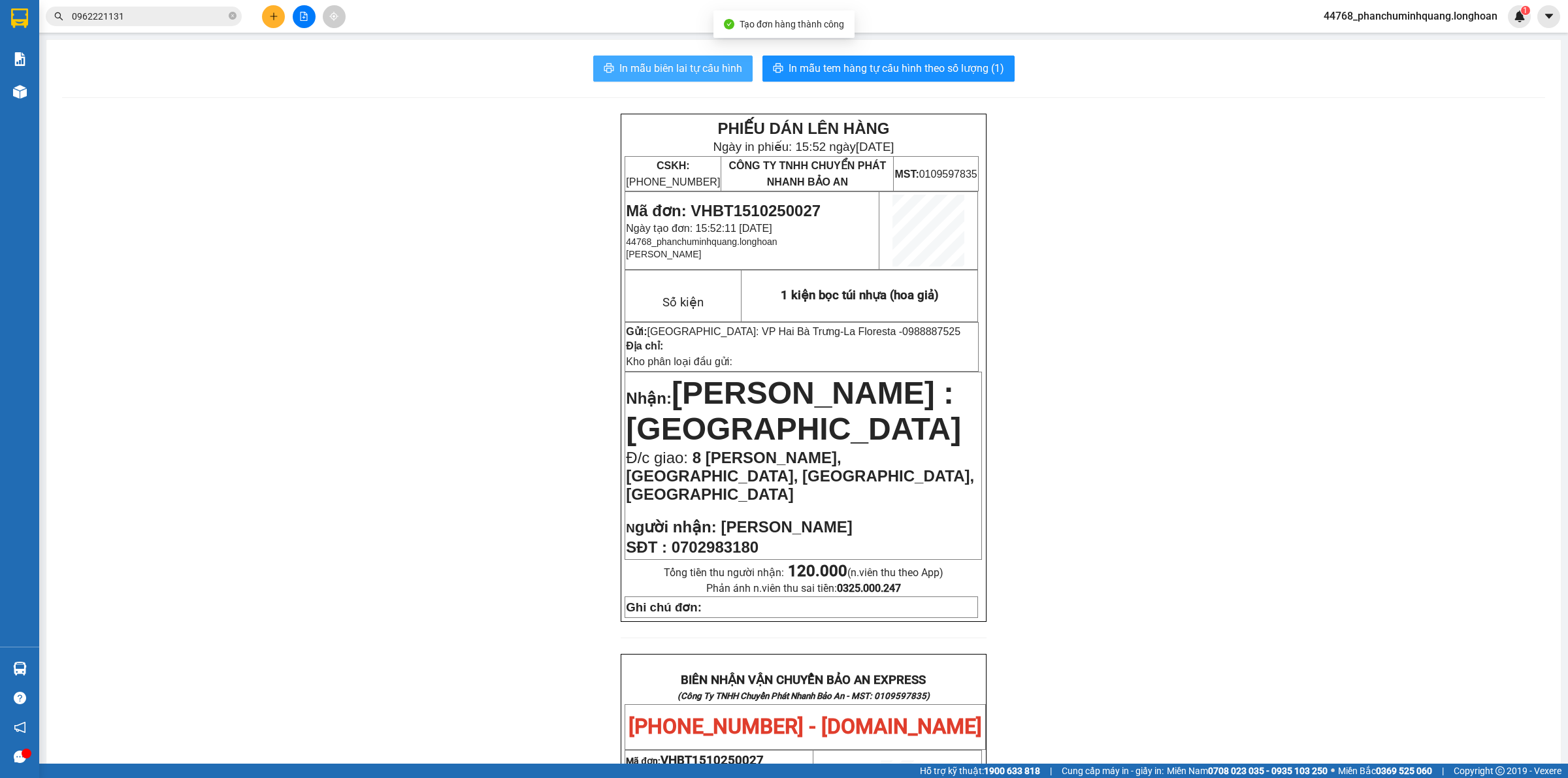
click at [708, 70] on span "In mẫu biên lai tự cấu hình" at bounding box center [680, 69] width 123 height 16
click at [149, 15] on input "0962221131" at bounding box center [148, 16] width 154 height 15
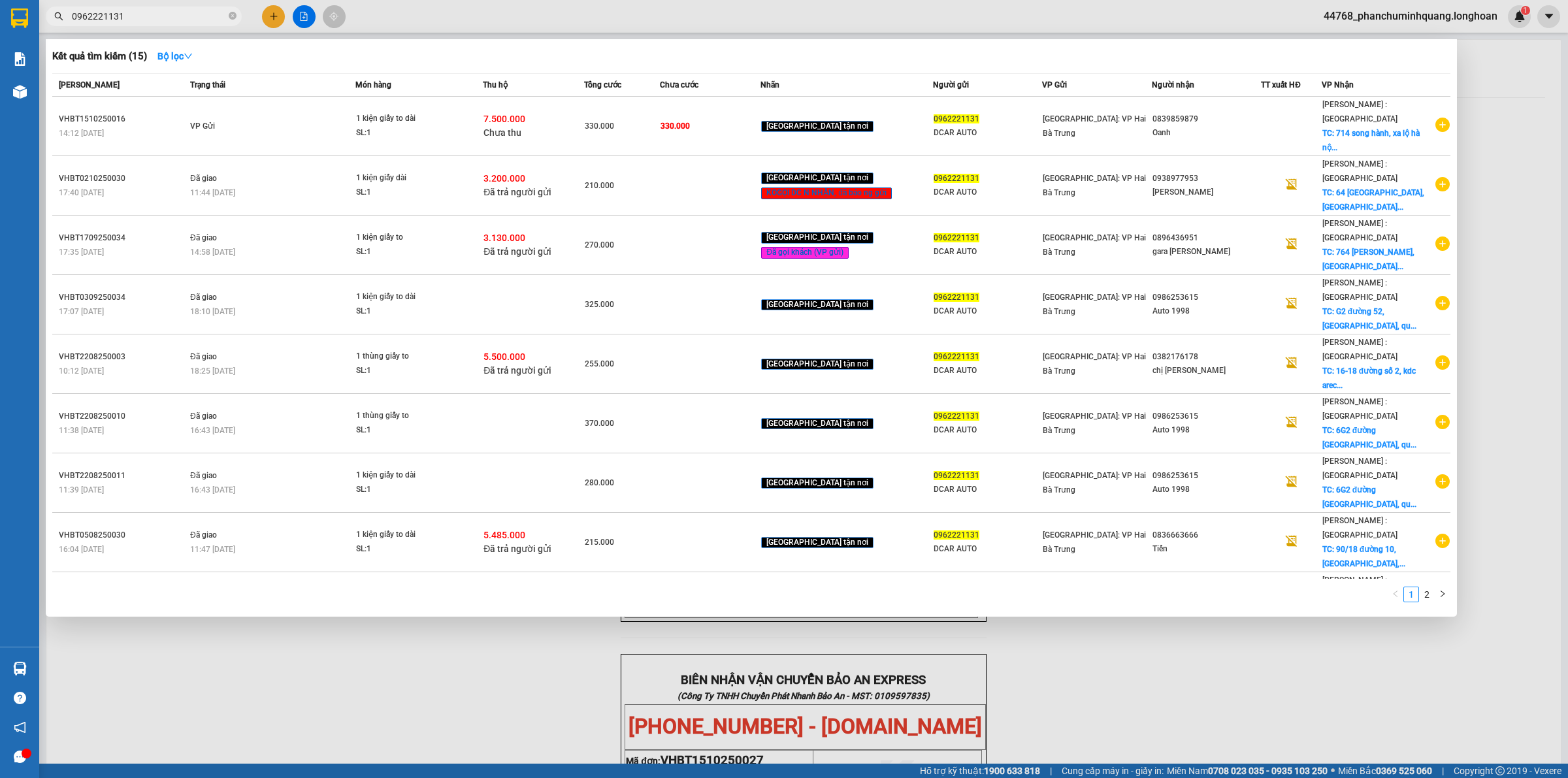
click at [149, 15] on input "0962221131" at bounding box center [148, 16] width 154 height 15
paste input "06317898"
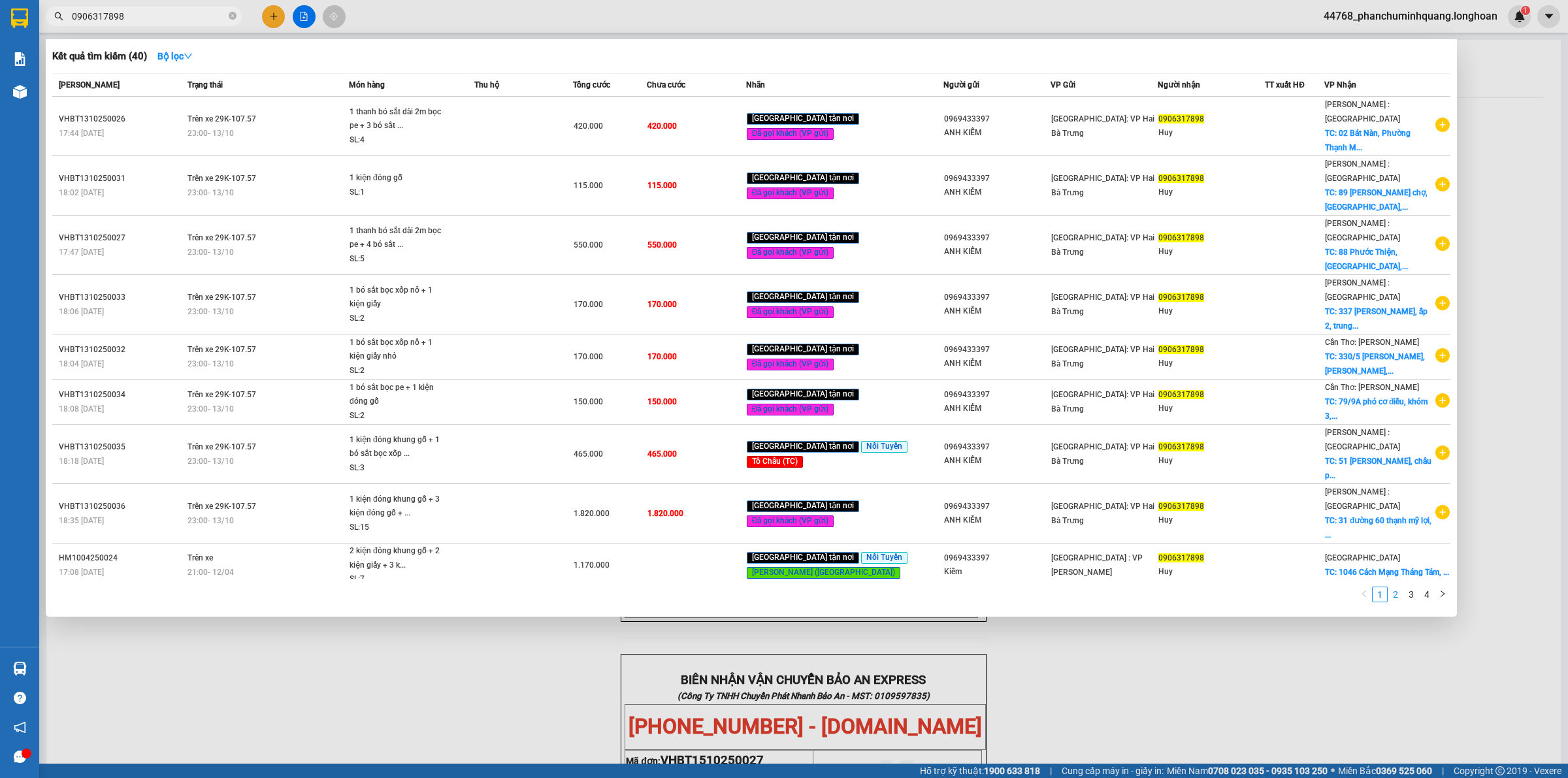
type input "0906317898"
click at [1393, 588] on link "2" at bounding box center [1395, 595] width 15 height 15
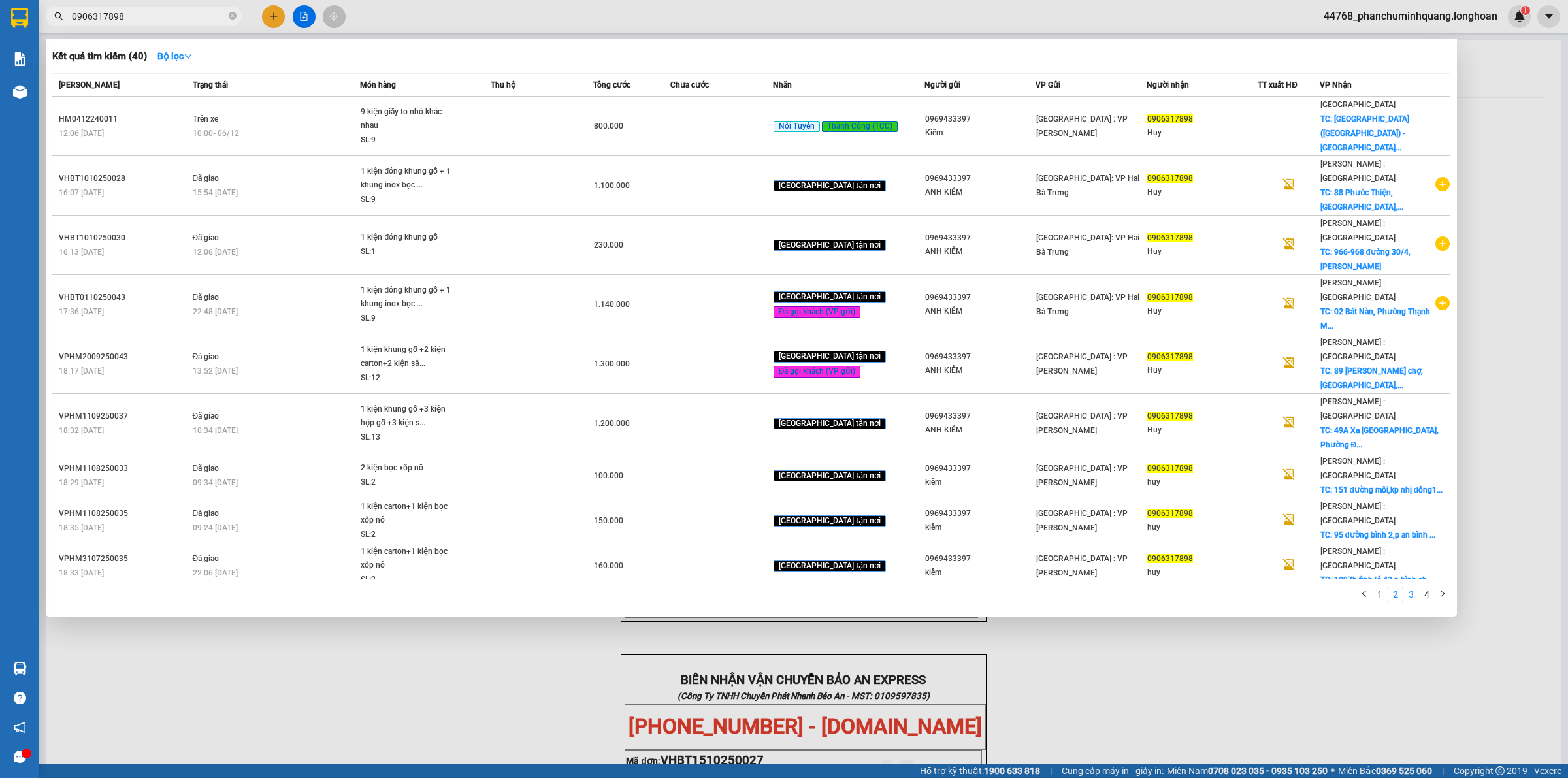
click at [1416, 588] on link "3" at bounding box center [1411, 595] width 15 height 15
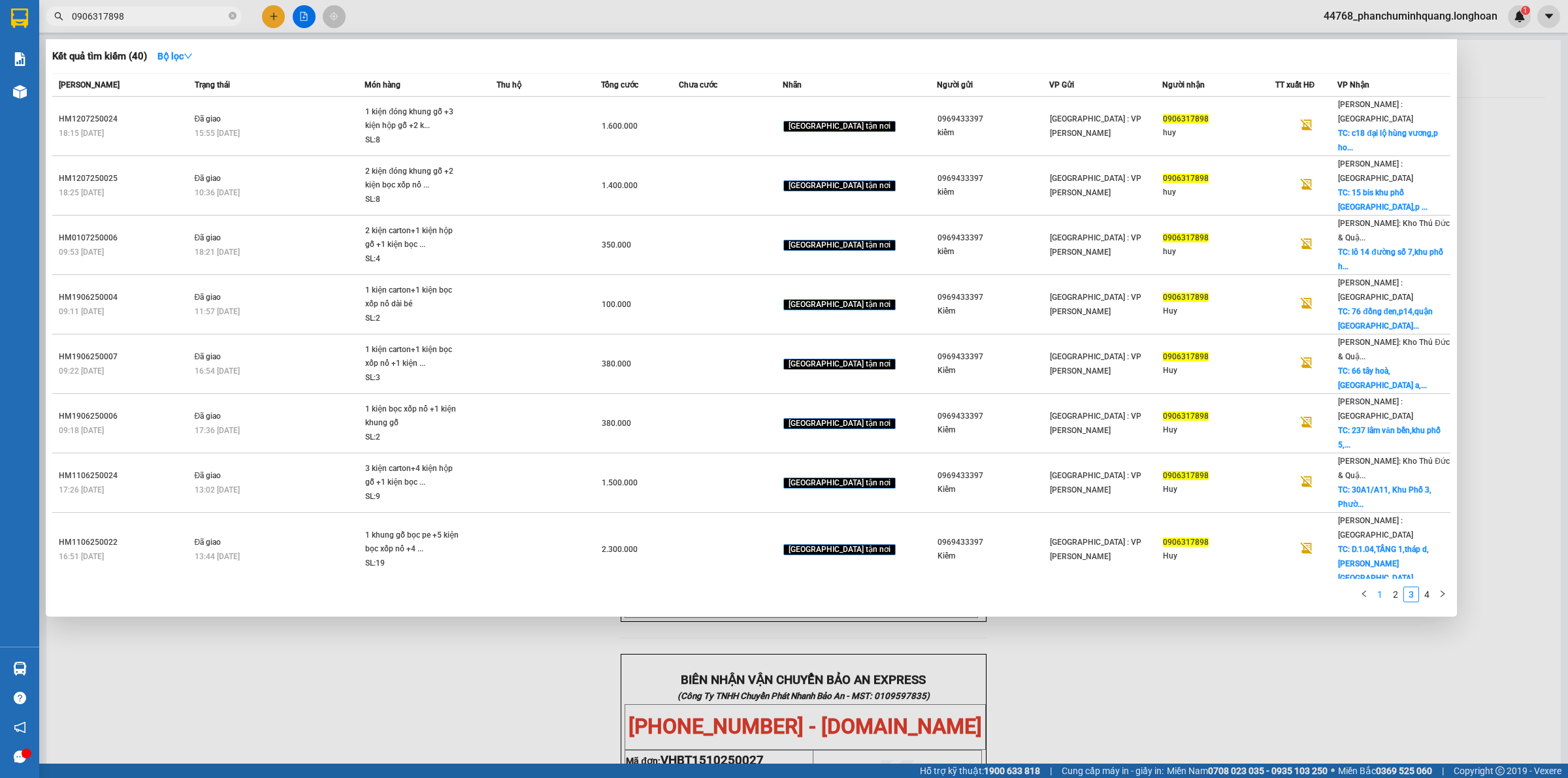
click at [1382, 588] on link "1" at bounding box center [1380, 595] width 15 height 15
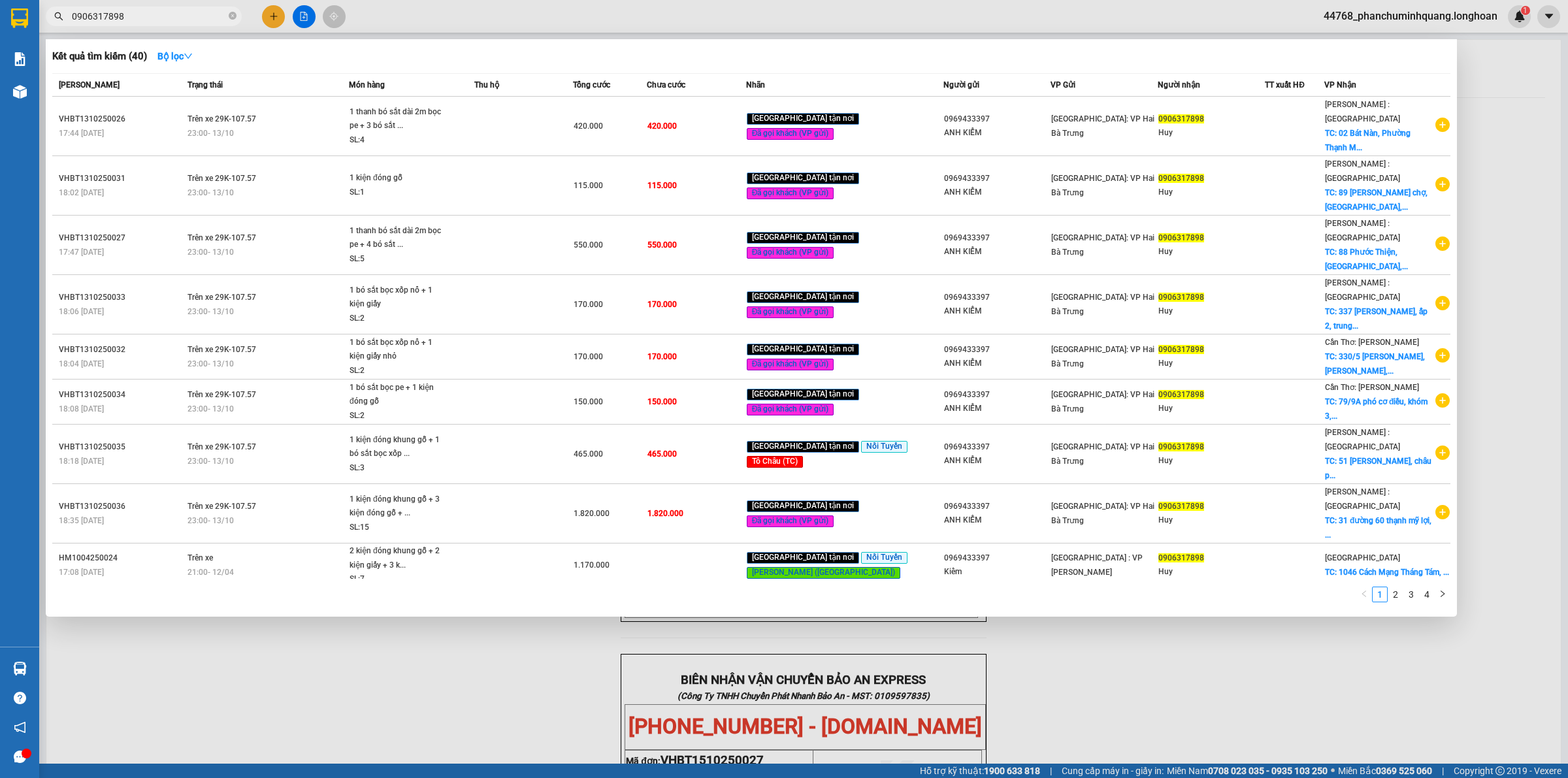
drag, startPoint x: 276, startPoint y: 22, endPoint x: 272, endPoint y: 6, distance: 16.5
click at [277, 21] on div at bounding box center [784, 389] width 1568 height 778
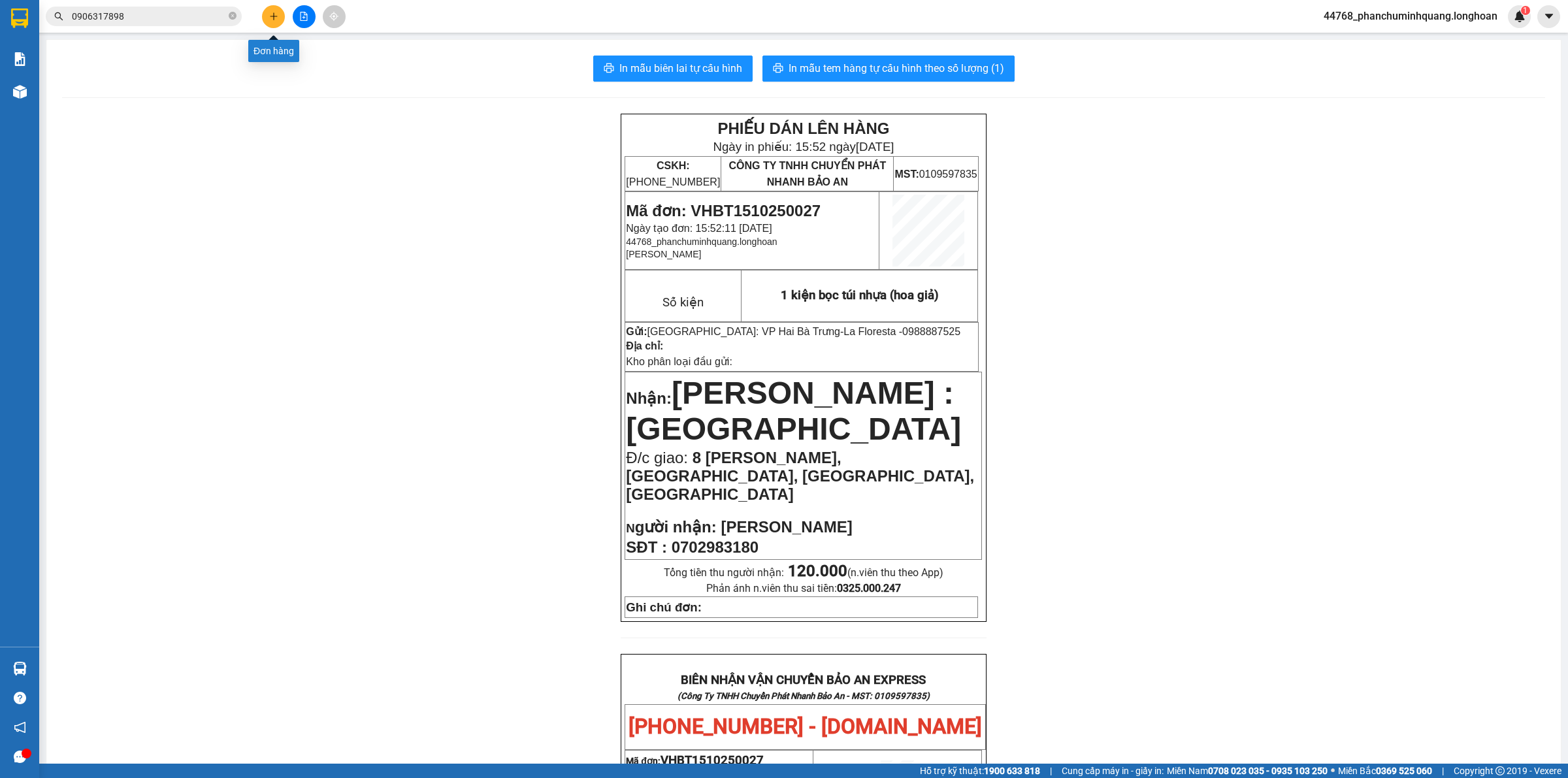
click at [278, 12] on button at bounding box center [273, 16] width 23 height 23
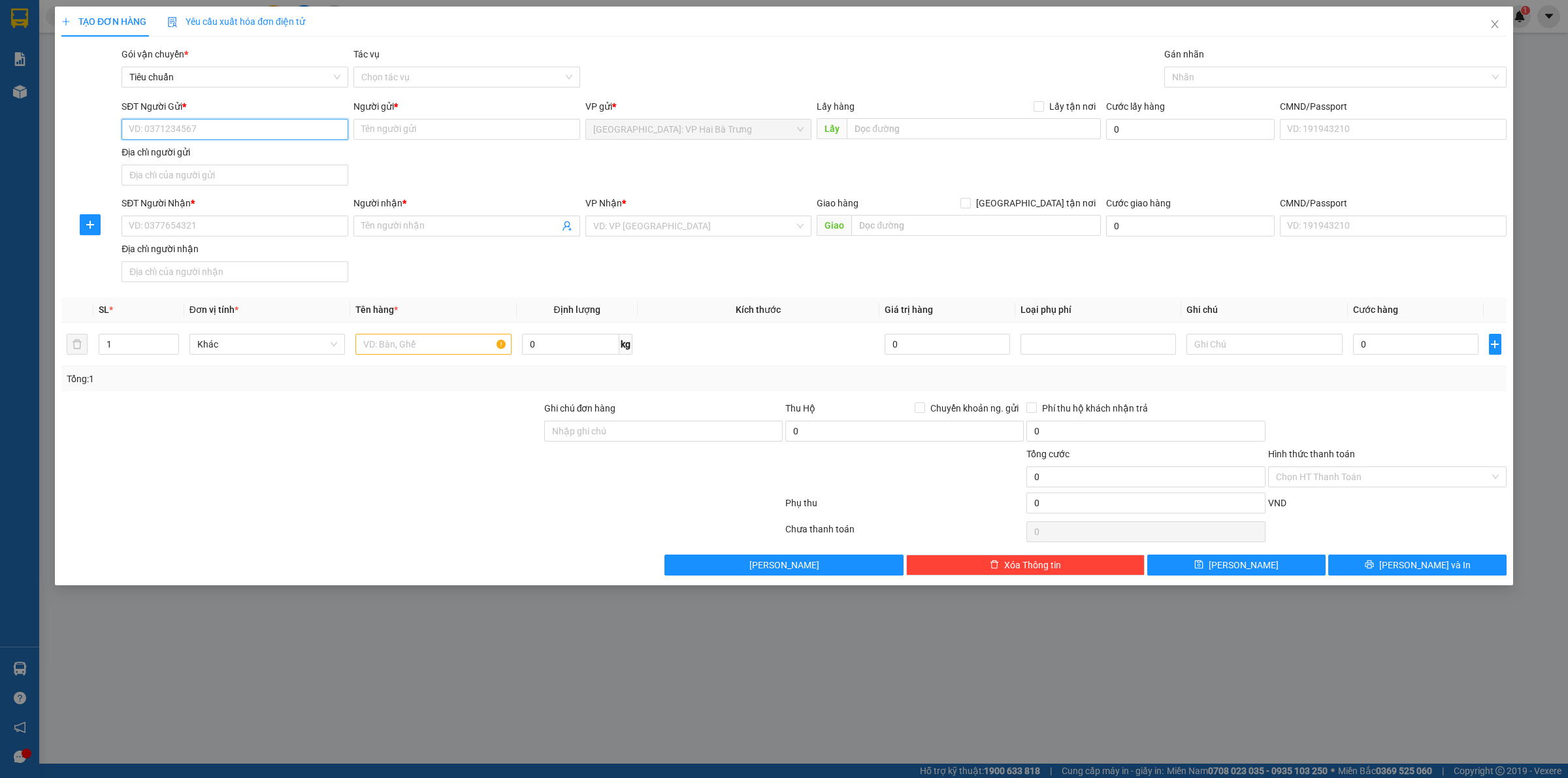
click at [289, 133] on input "SĐT Người Gửi *" at bounding box center [235, 129] width 227 height 21
drag, startPoint x: 324, startPoint y: 229, endPoint x: 355, endPoint y: 213, distance: 34.9
click at [323, 227] on input "SĐT Người Nhận *" at bounding box center [235, 226] width 227 height 21
click at [256, 224] on input "SĐT Người Nhận *" at bounding box center [235, 226] width 227 height 21
type input "0903920047"
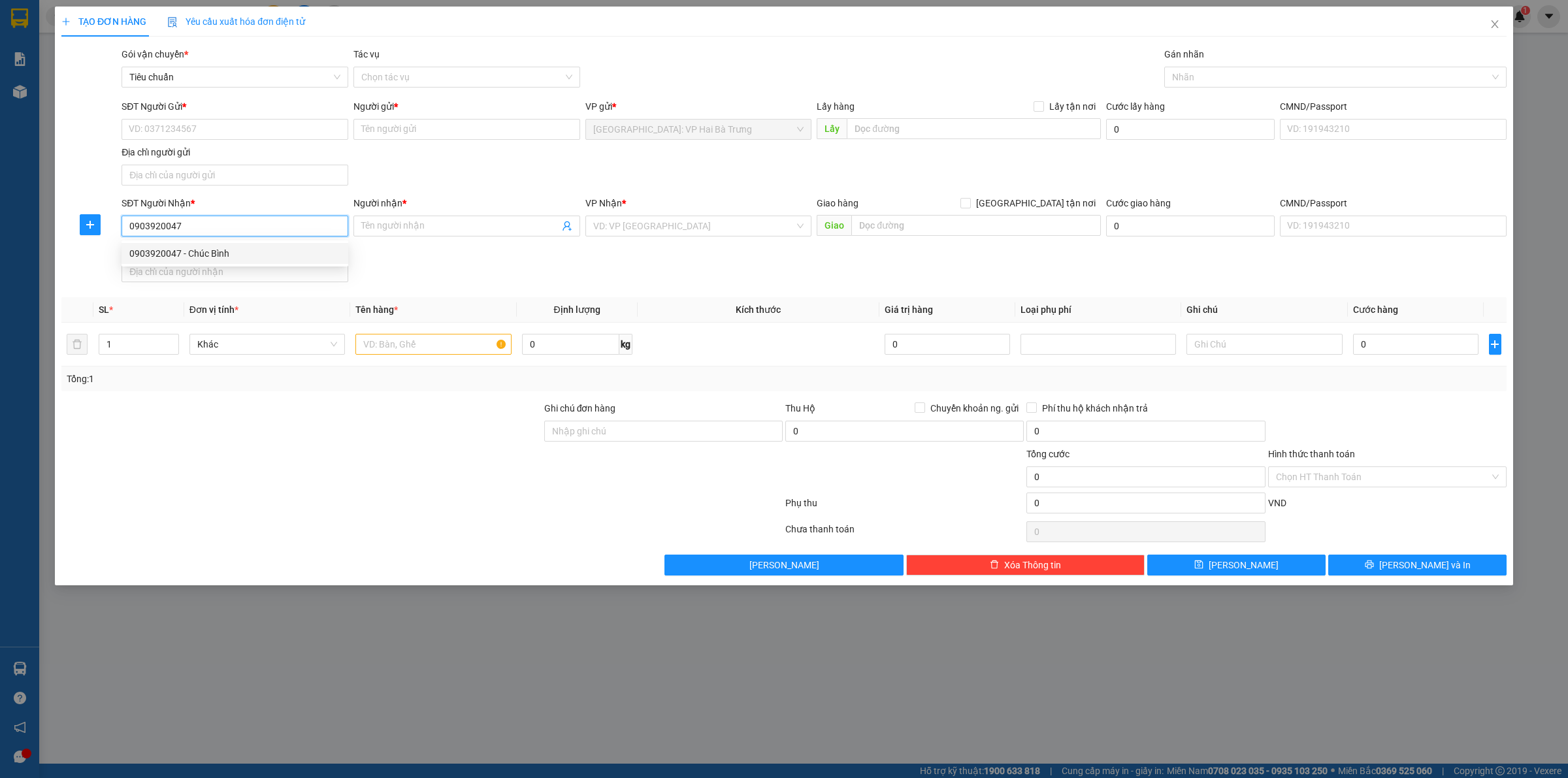
click at [294, 253] on div "0903920047 - Chúc Bình" at bounding box center [235, 254] width 211 height 15
type input "Chúc Bình"
checkbox input "true"
type input "709 nguyễn văn cừ, an khánh, ninh kiều, cần thơ"
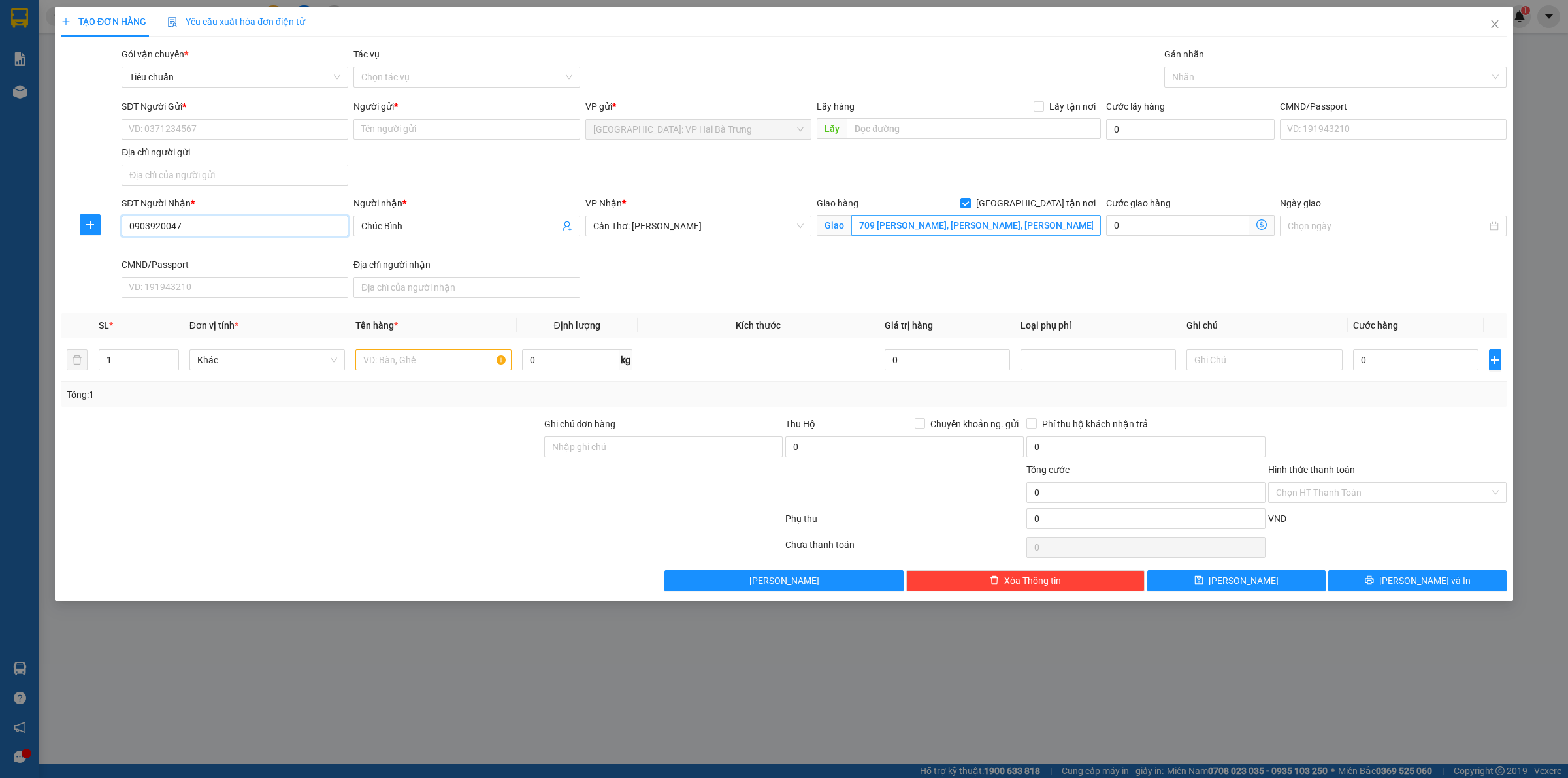
type input "0903920047"
click at [1011, 232] on input "709 nguyễn văn cừ, an khánh, ninh kiều, cần thơ" at bounding box center [976, 226] width 250 height 21
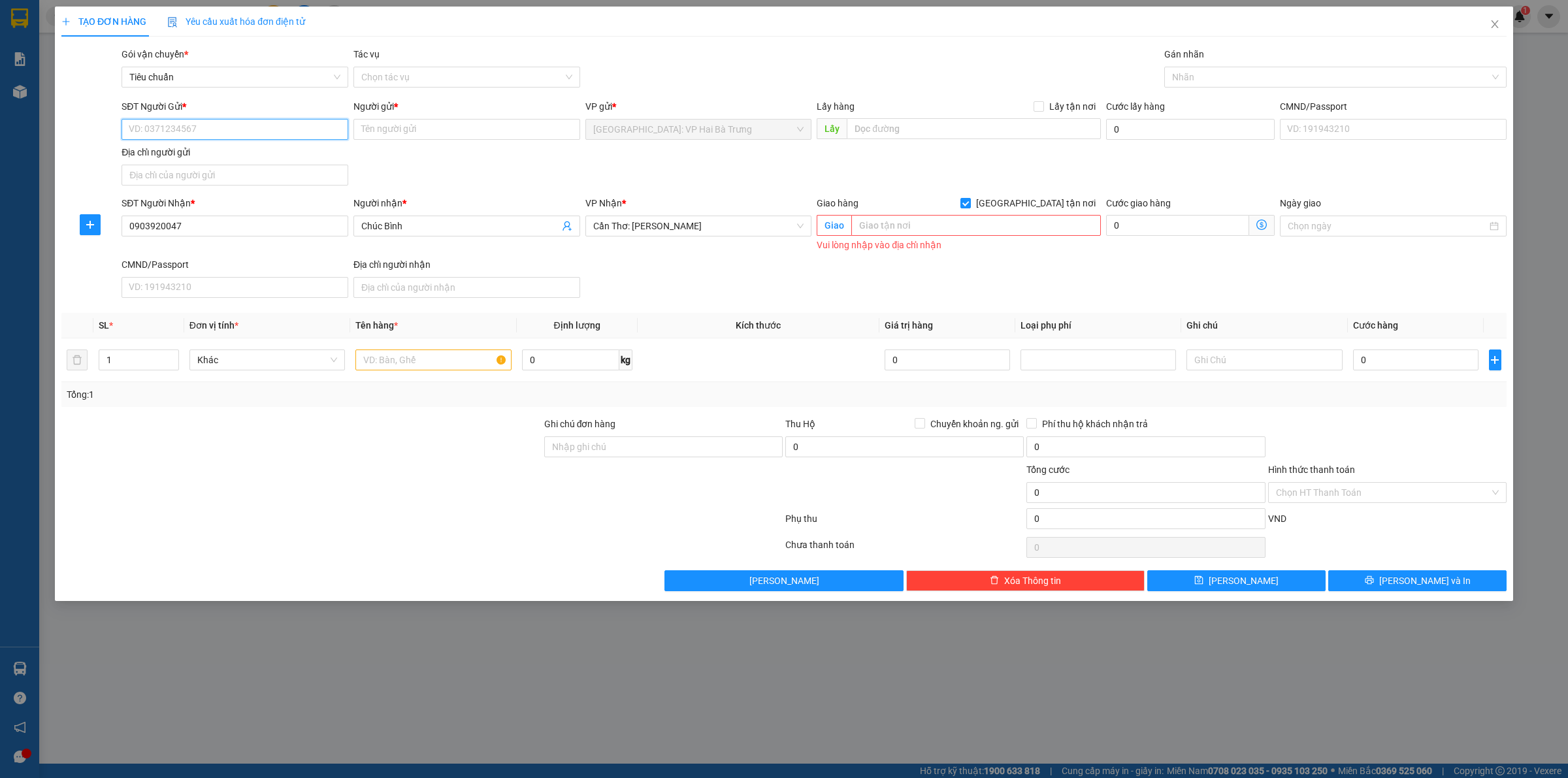
click at [276, 124] on input "SĐT Người Gửi *" at bounding box center [235, 129] width 227 height 21
click at [274, 173] on div "0988959414 - Hoàng Thành" at bounding box center [235, 177] width 211 height 15
type input "0988959414"
type input "[PERSON_NAME]"
click at [291, 126] on input "0988959414" at bounding box center [235, 129] width 227 height 21
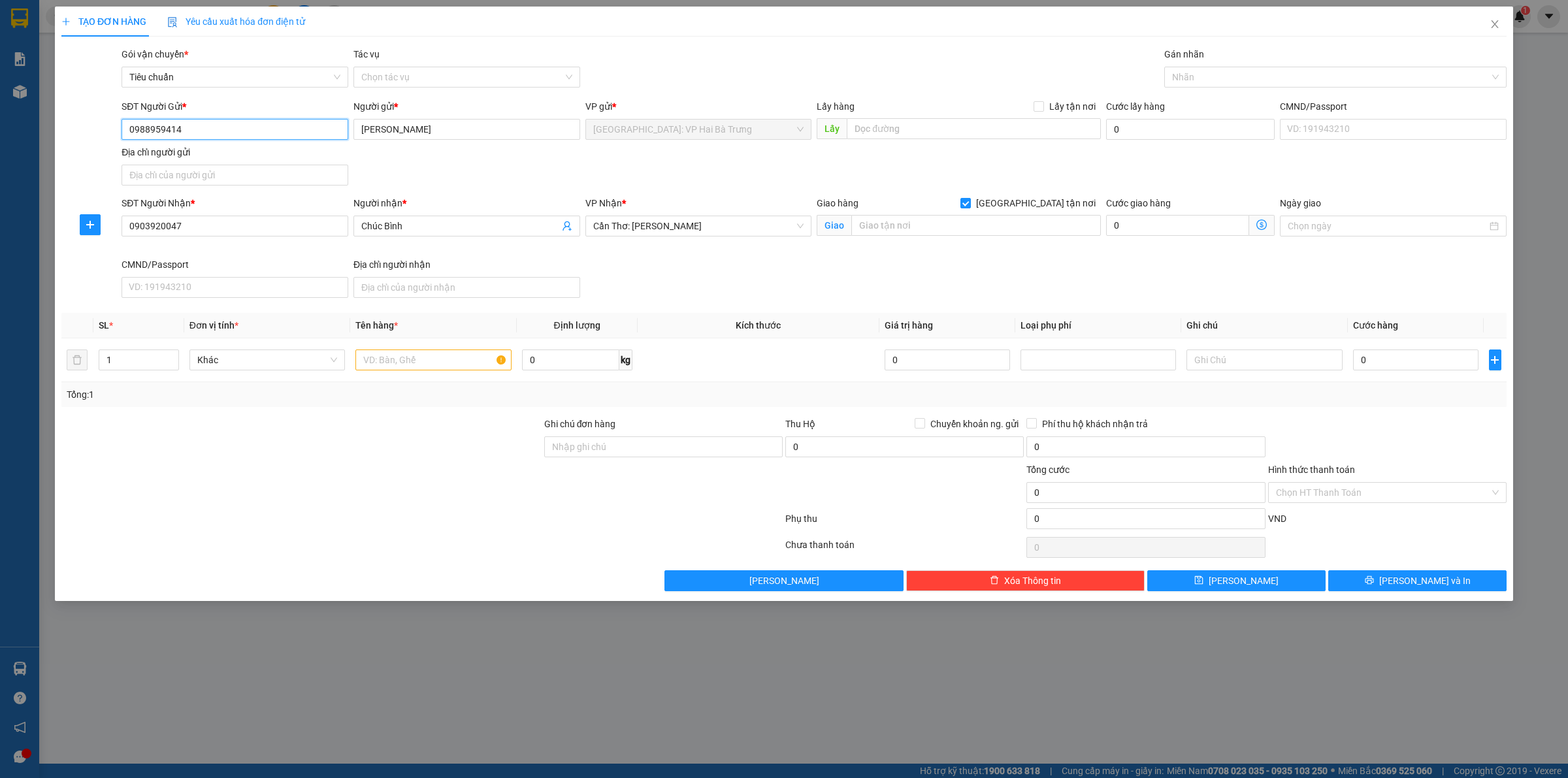
click at [291, 126] on input "0988959414" at bounding box center [235, 129] width 227 height 21
click at [445, 167] on div "SĐT Người Gửi * 0988959414 Người gửi * Hoàng Thành VP gửi * Hà Nội: VP Hai Bà T…" at bounding box center [813, 144] width 1390 height 91
click at [298, 129] on input "0988959414" at bounding box center [235, 129] width 227 height 21
click at [401, 167] on div "SĐT Người Gửi * 0988959414 Người gửi * Hoàng Thành VP gửi * Hà Nội: VP Hai Bà T…" at bounding box center [813, 144] width 1390 height 91
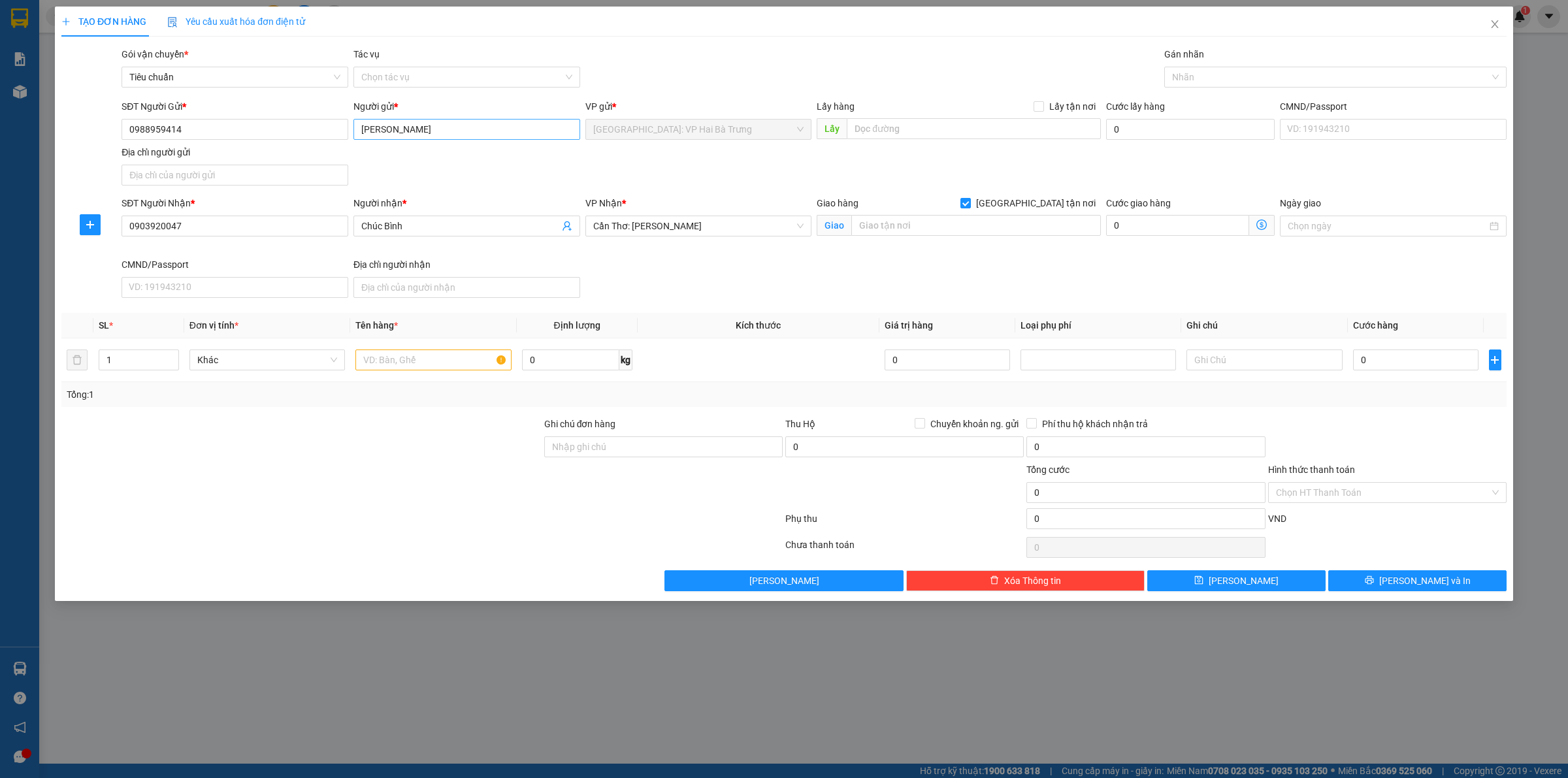
drag, startPoint x: 559, startPoint y: 175, endPoint x: 464, endPoint y: 137, distance: 102.3
click at [559, 175] on div "SĐT Người Gửi * 0988959414 Người gửi * Hoàng Thành VP gửi * Hà Nội: VP Hai Bà T…" at bounding box center [813, 144] width 1390 height 91
click at [1055, 206] on span "[GEOGRAPHIC_DATA] tận nơi" at bounding box center [1035, 203] width 130 height 15
click at [970, 206] on input "[GEOGRAPHIC_DATA] tận nơi" at bounding box center [964, 202] width 9 height 9
checkbox input "false"
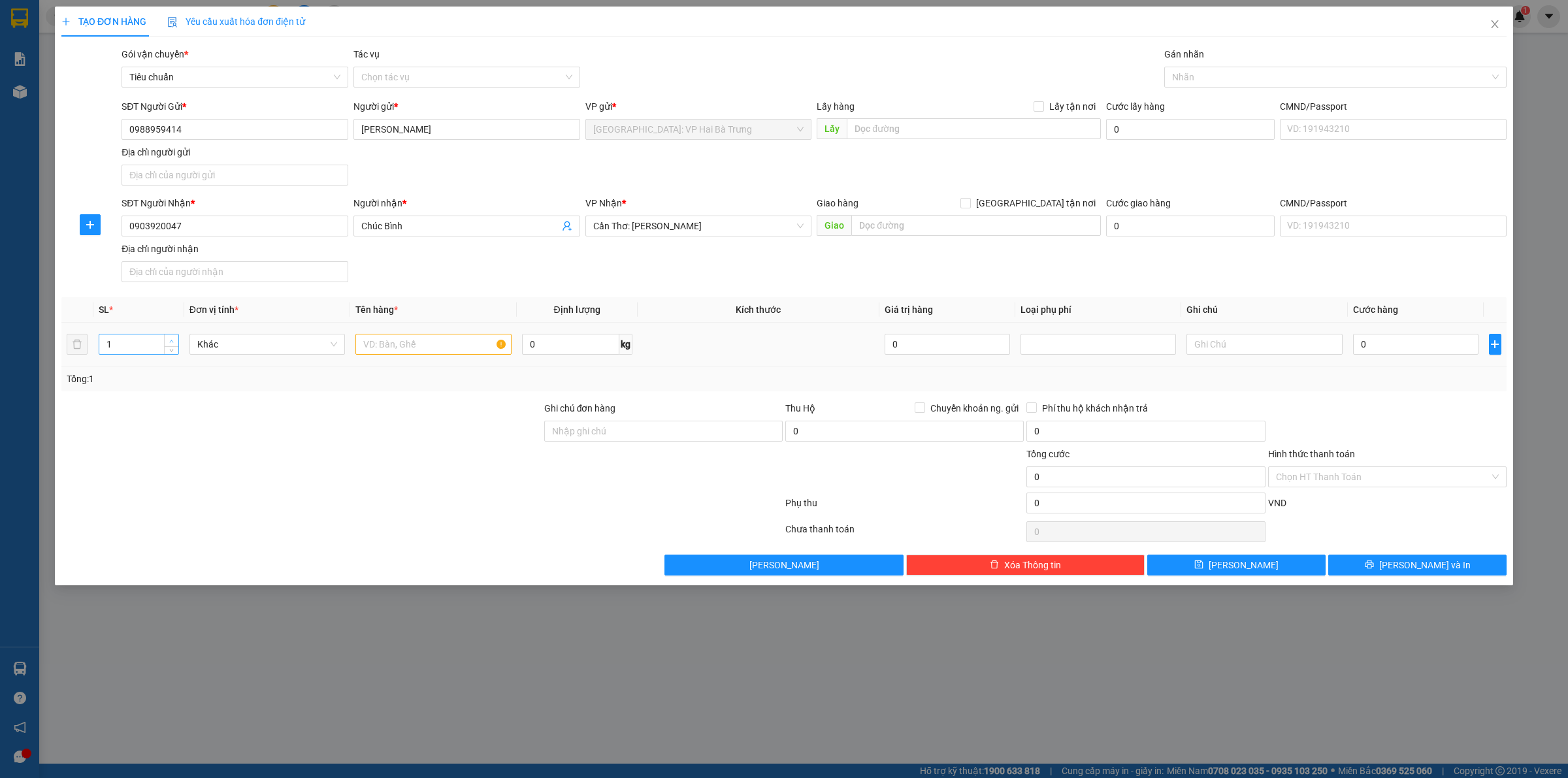
type input "2"
click at [171, 340] on icon "up" at bounding box center [172, 342] width 5 height 5
click at [401, 353] on input "text" at bounding box center [433, 344] width 156 height 21
type input "2 kiện giấy"
click at [1379, 347] on input "0" at bounding box center [1416, 344] width 126 height 21
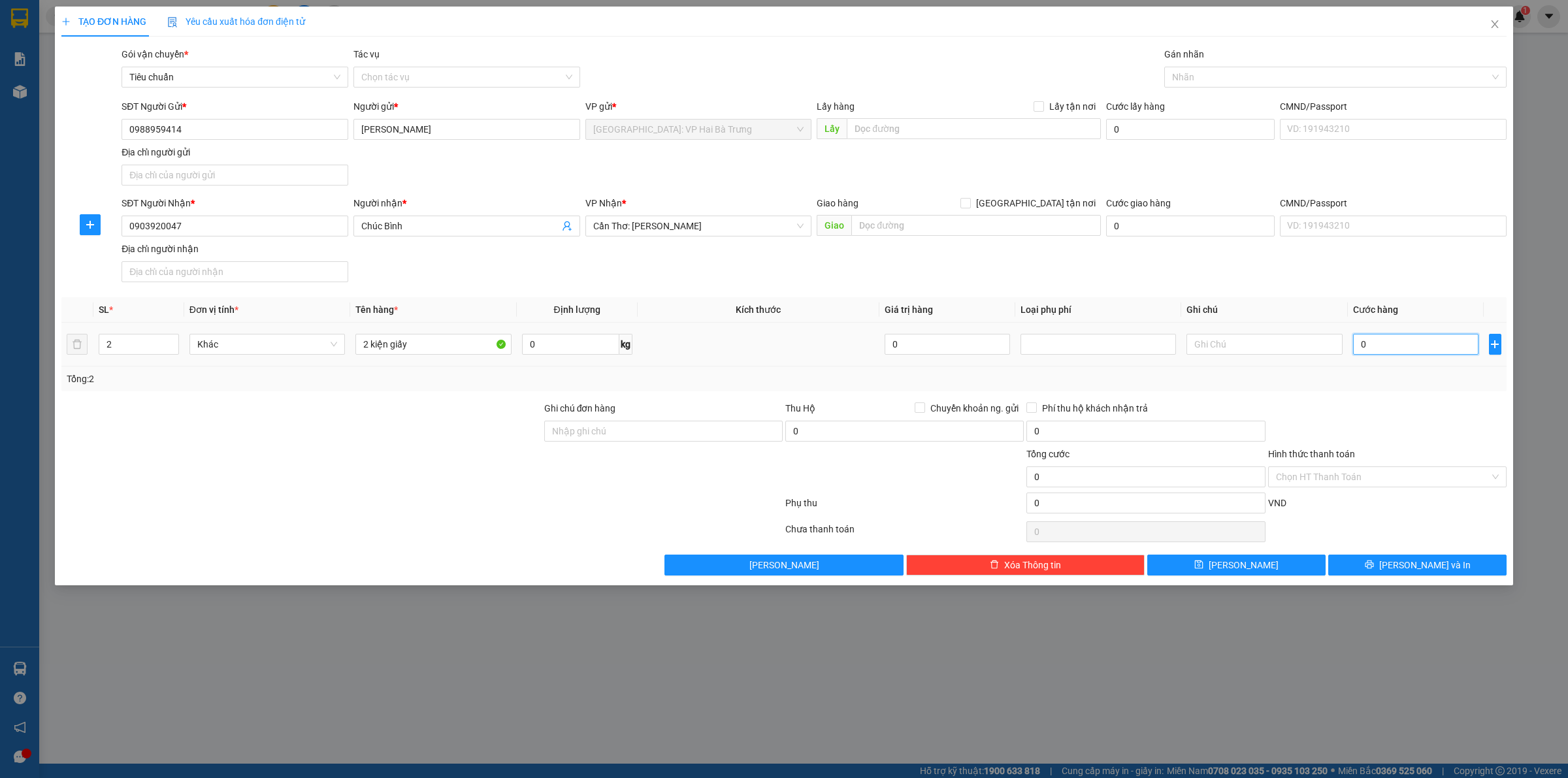
type input "1"
type input "15"
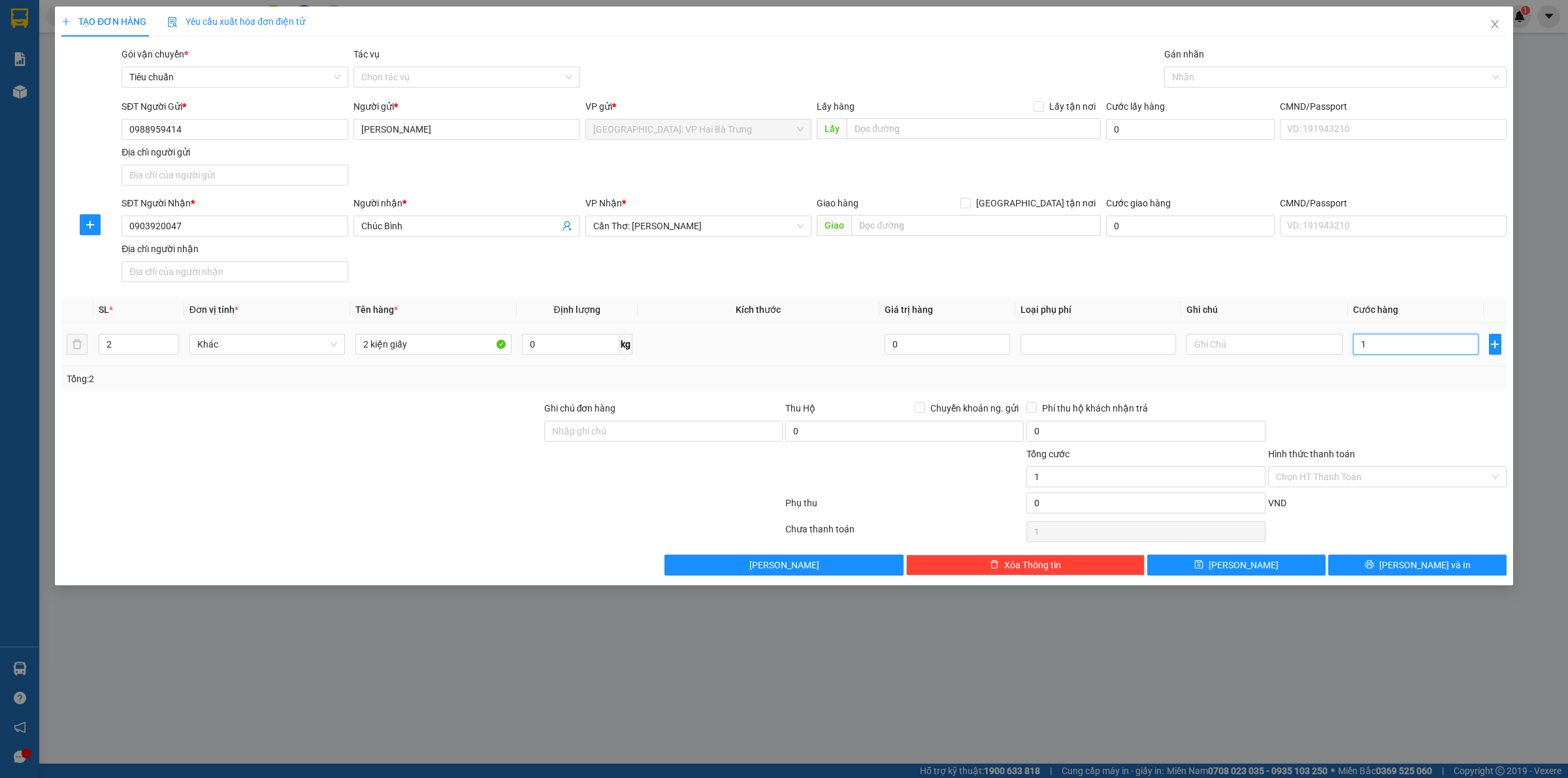
type input "15"
type input "150"
type input "1.500"
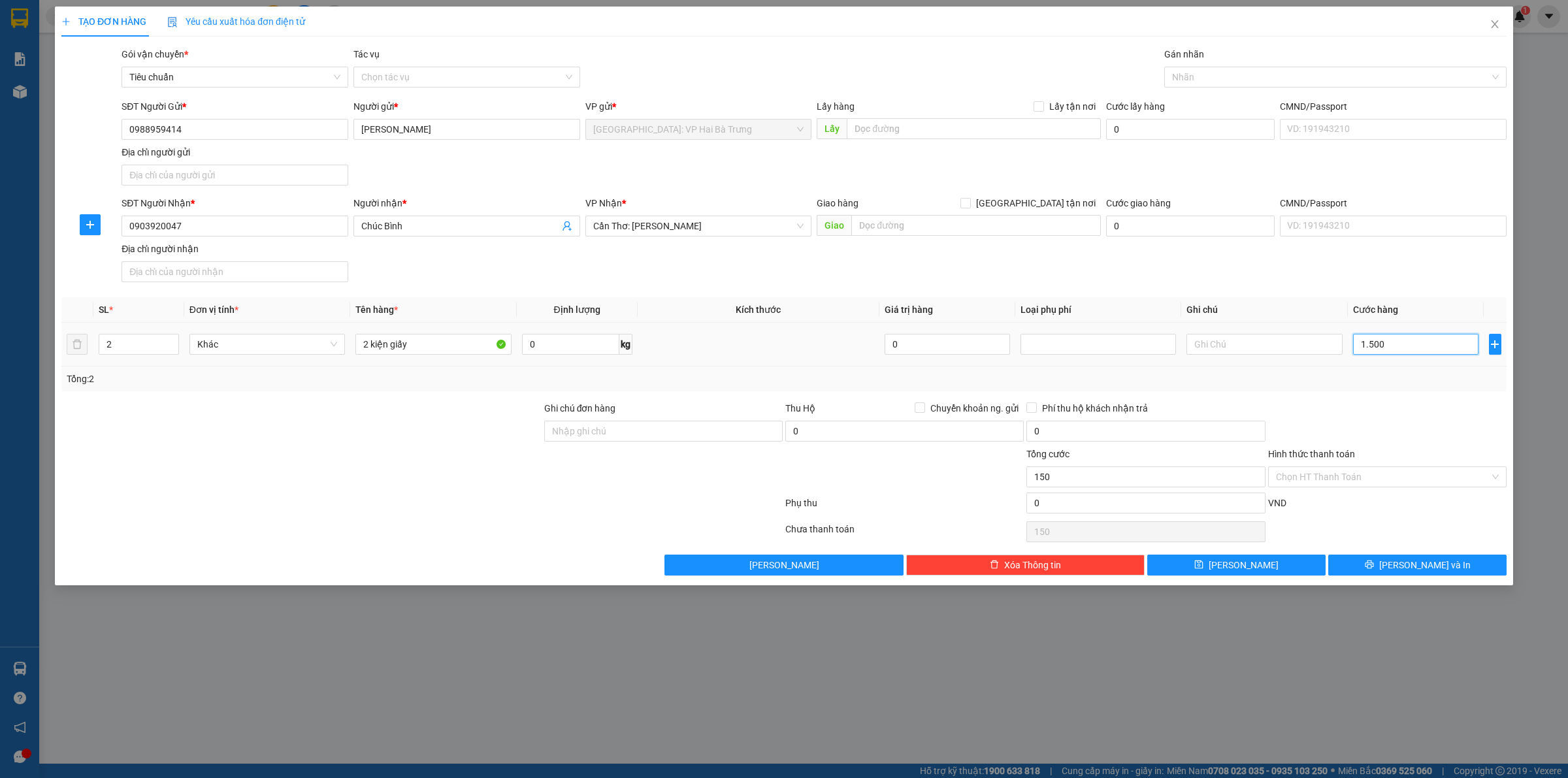
type input "1.500"
type input "15.000"
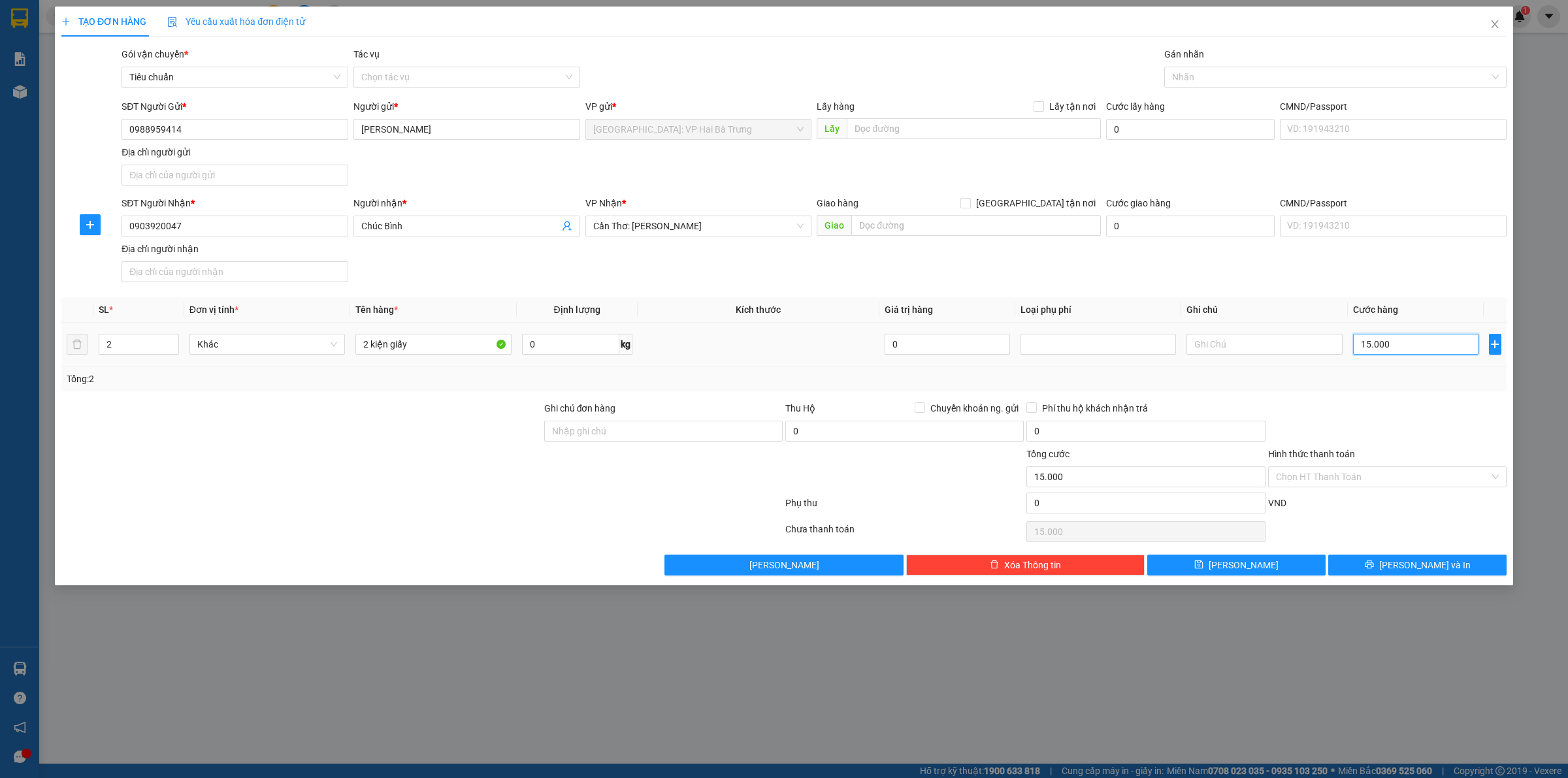
type input "150.000"
click at [1416, 471] on input "Hình thức thanh toán" at bounding box center [1383, 476] width 214 height 19
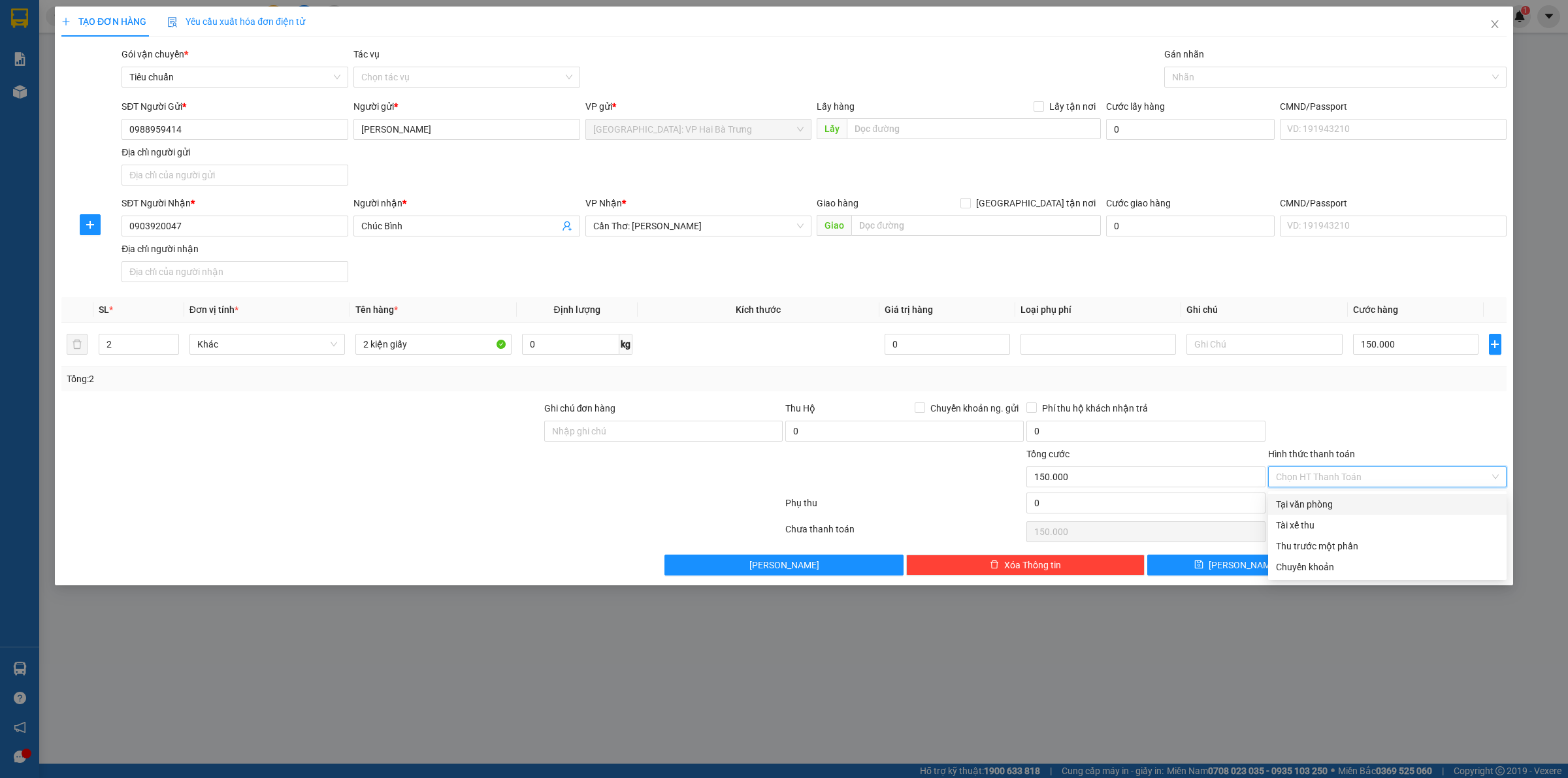
click at [1396, 501] on div "Tại văn phòng" at bounding box center [1387, 505] width 223 height 15
type input "0"
click at [1187, 79] on div at bounding box center [1329, 77] width 322 height 15
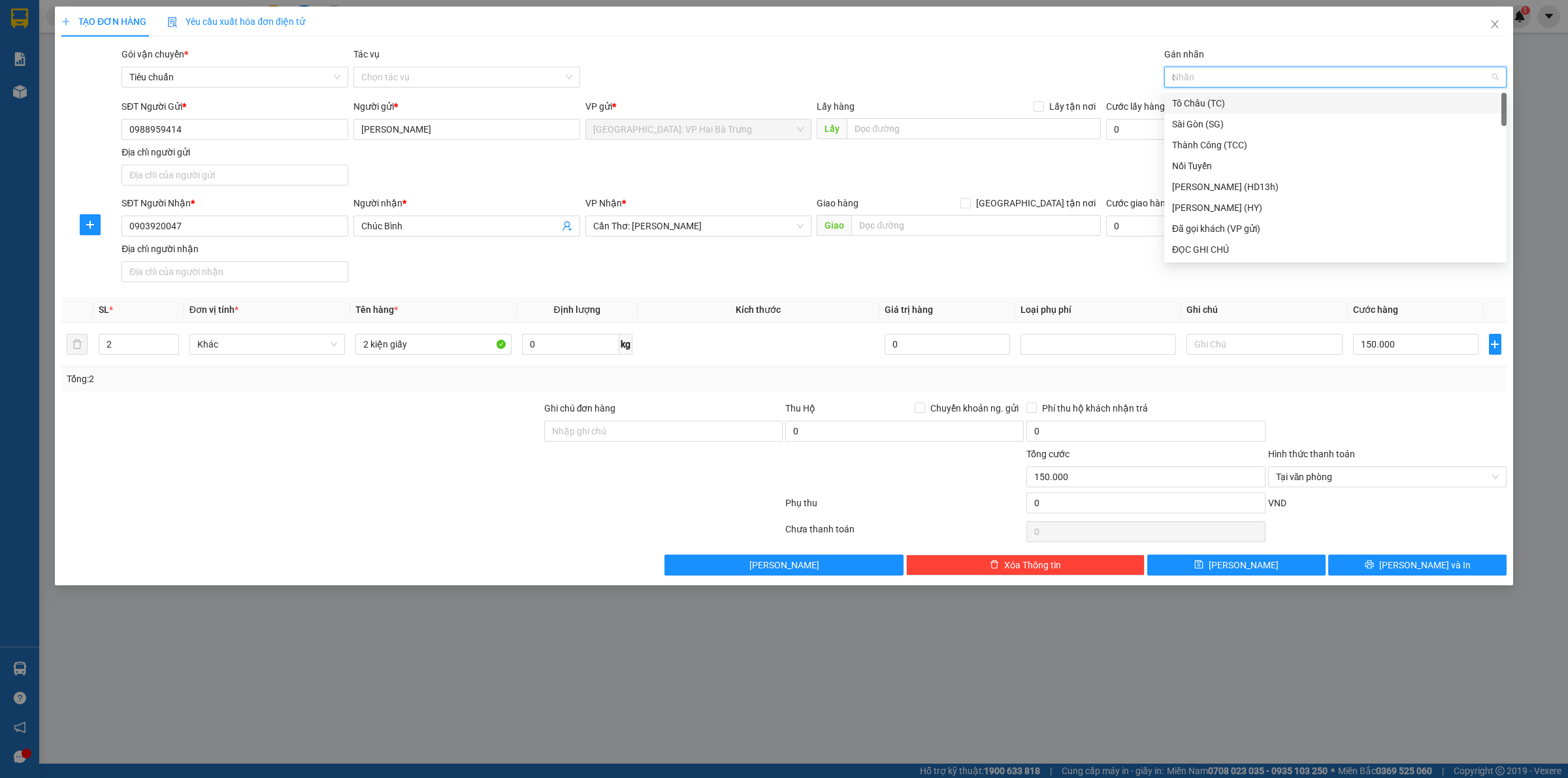
type input "d"
type input "đ"
click at [1197, 115] on div "Đã gọi khách (VP gửi)" at bounding box center [1335, 124] width 343 height 21
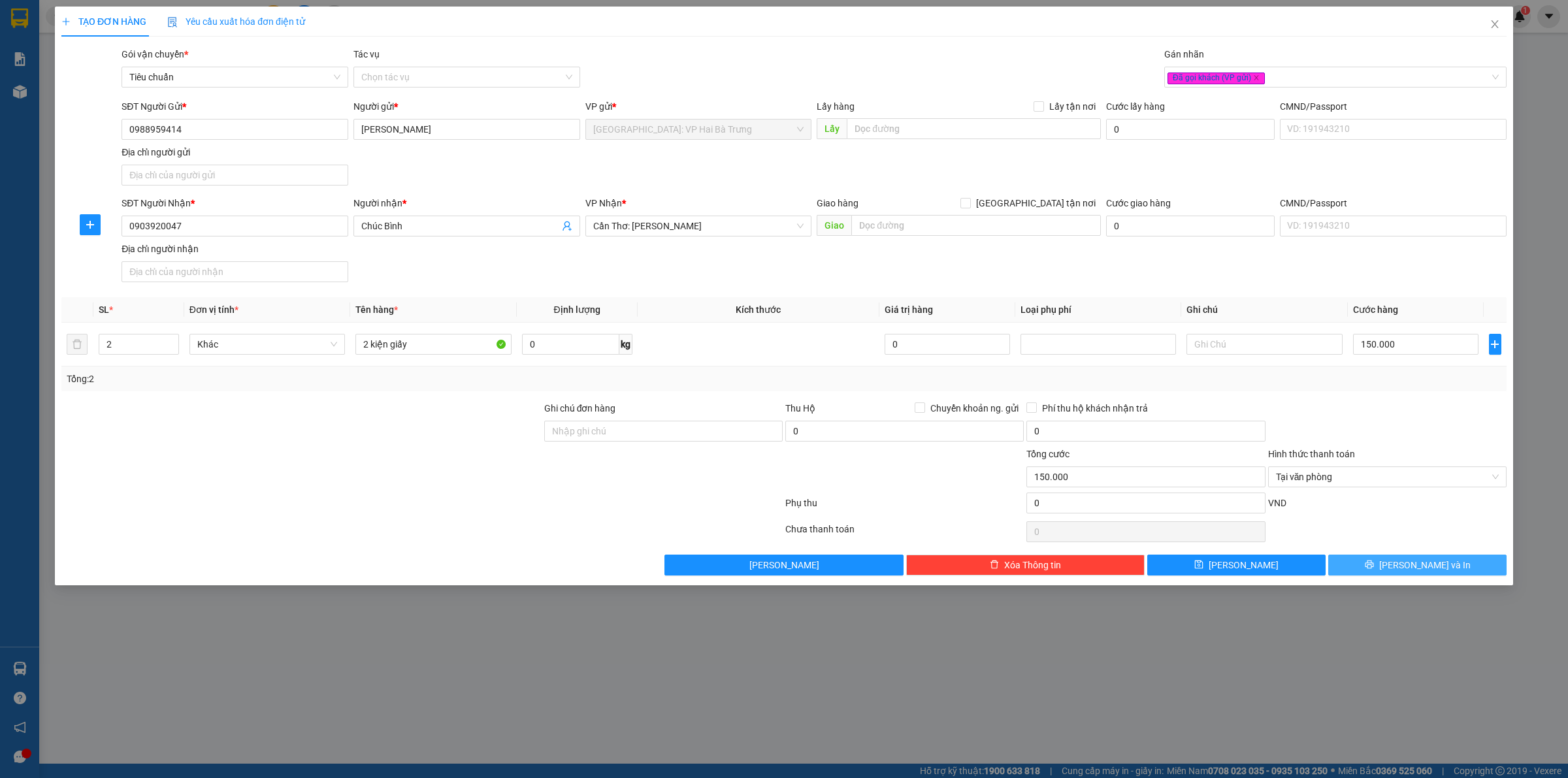
click at [1379, 560] on button "[PERSON_NAME] và In" at bounding box center [1416, 565] width 178 height 21
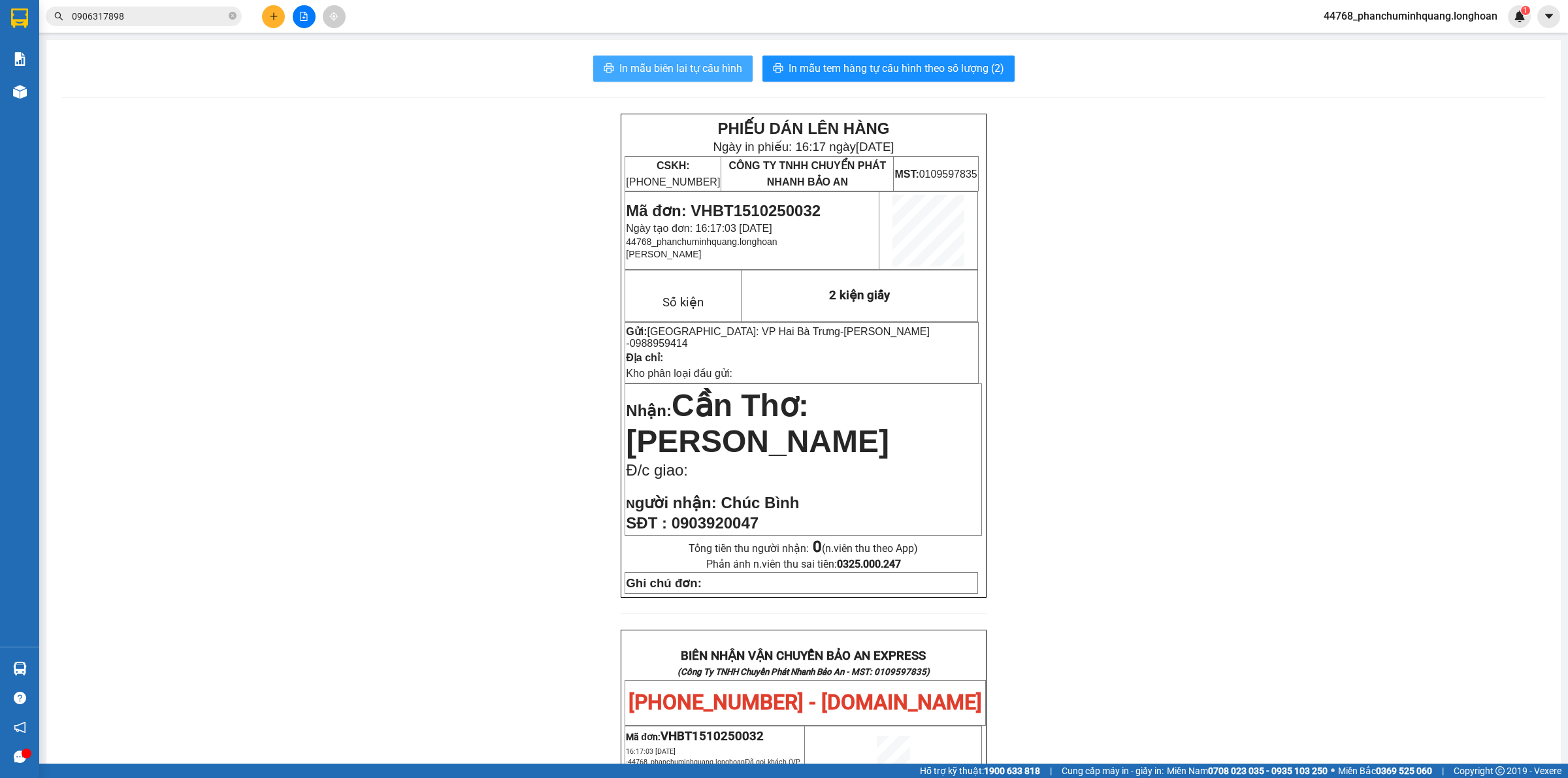
drag, startPoint x: 684, startPoint y: 67, endPoint x: 668, endPoint y: 53, distance: 21.3
click at [684, 66] on span "In mẫu biên lai tự cấu hình" at bounding box center [680, 69] width 123 height 16
click at [863, 69] on span "In mẫu tem hàng tự cấu hình theo số lượng (2)" at bounding box center [896, 69] width 215 height 16
drag, startPoint x: 692, startPoint y: 53, endPoint x: 684, endPoint y: 57, distance: 8.9
click at [691, 56] on div "In mẫu biên lai tự cấu hình In mẫu tem hàng tự cấu hình theo số lượng (2) PHIẾU…" at bounding box center [804, 691] width 1514 height 1304
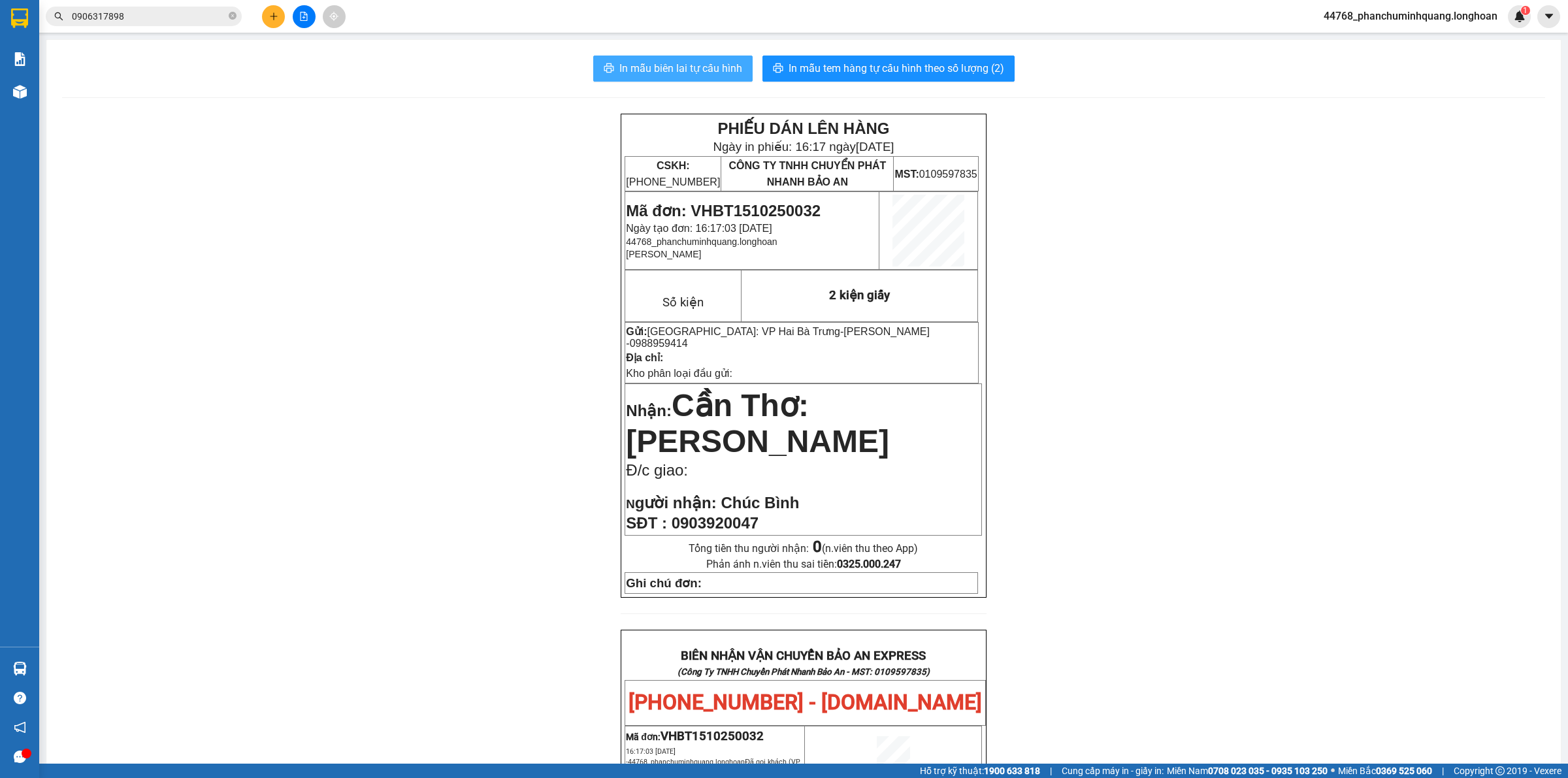
click at [667, 81] on button "In mẫu biên lai tự cấu hình" at bounding box center [673, 69] width 160 height 26
click at [264, 14] on button at bounding box center [273, 16] width 23 height 23
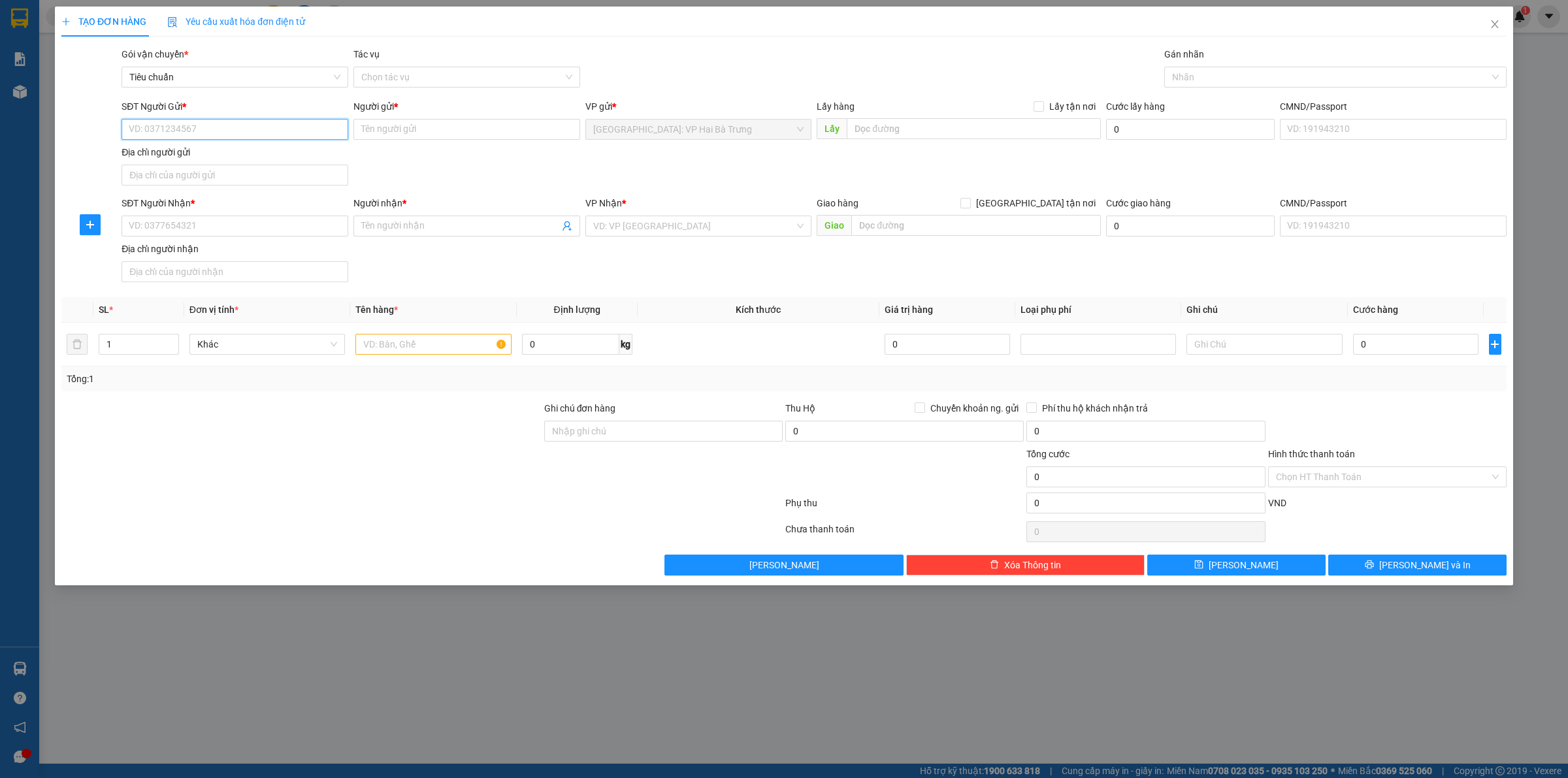
click at [219, 128] on input "SĐT Người Gửi *" at bounding box center [235, 129] width 227 height 21
click at [178, 154] on div "0969433397 - ANH KIỂM" at bounding box center [235, 156] width 211 height 15
type input "0969433397"
type input "ANH KIỂM"
type input "0969433397"
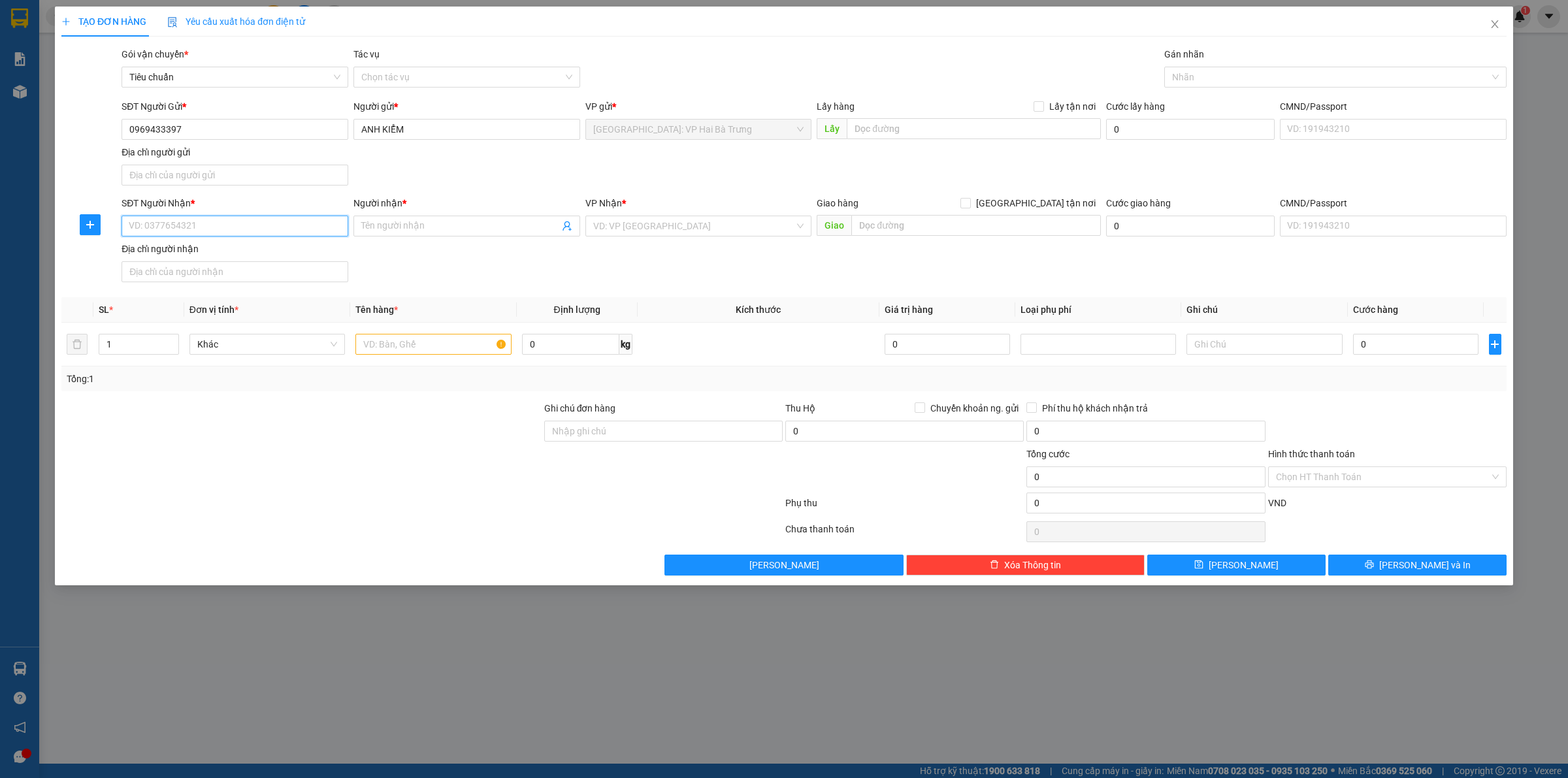
drag, startPoint x: 247, startPoint y: 226, endPoint x: 253, endPoint y: 223, distance: 6.7
click at [247, 226] on input "SĐT Người Nhận *" at bounding box center [235, 226] width 227 height 21
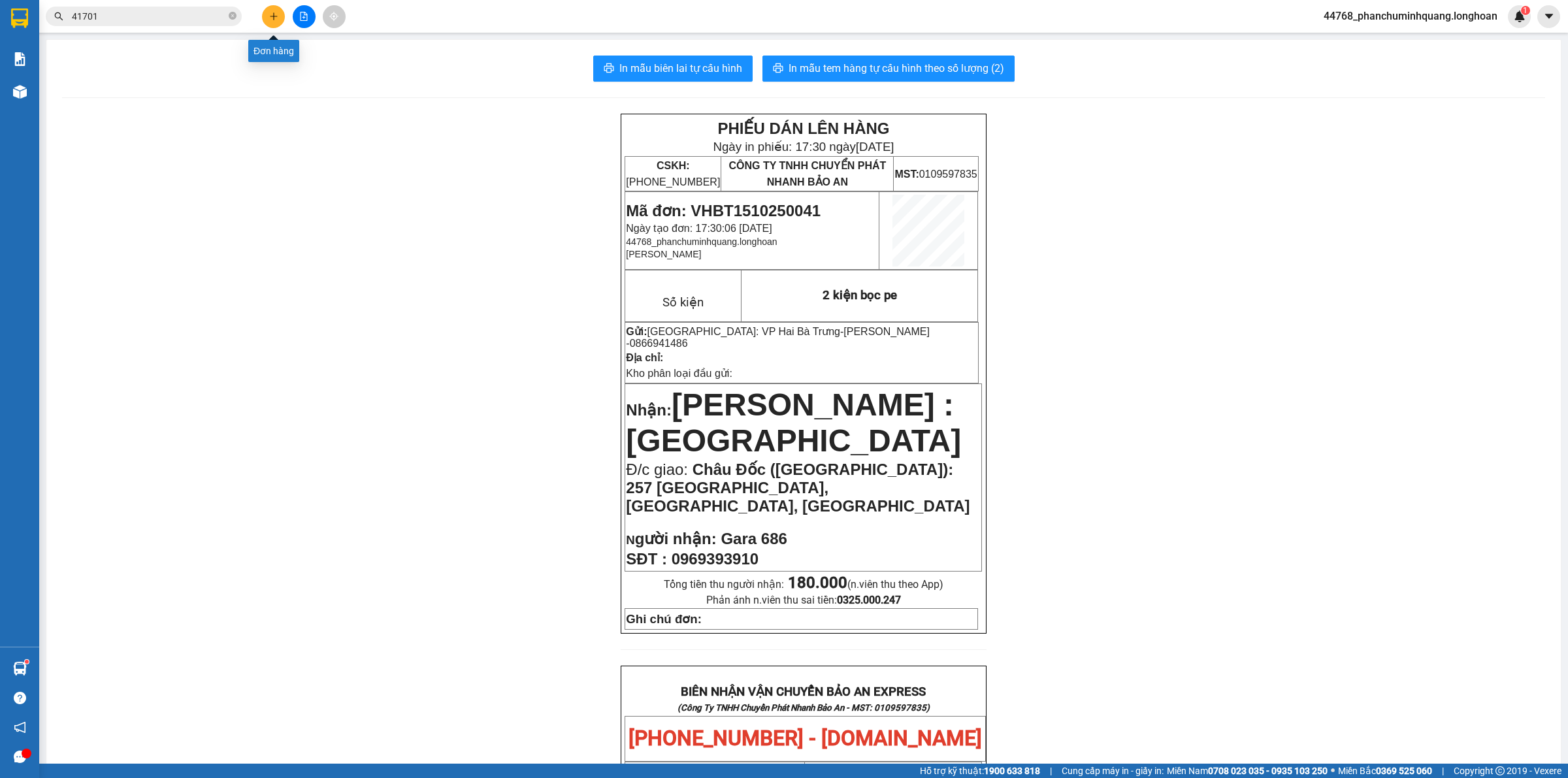
click at [265, 15] on button at bounding box center [273, 16] width 23 height 23
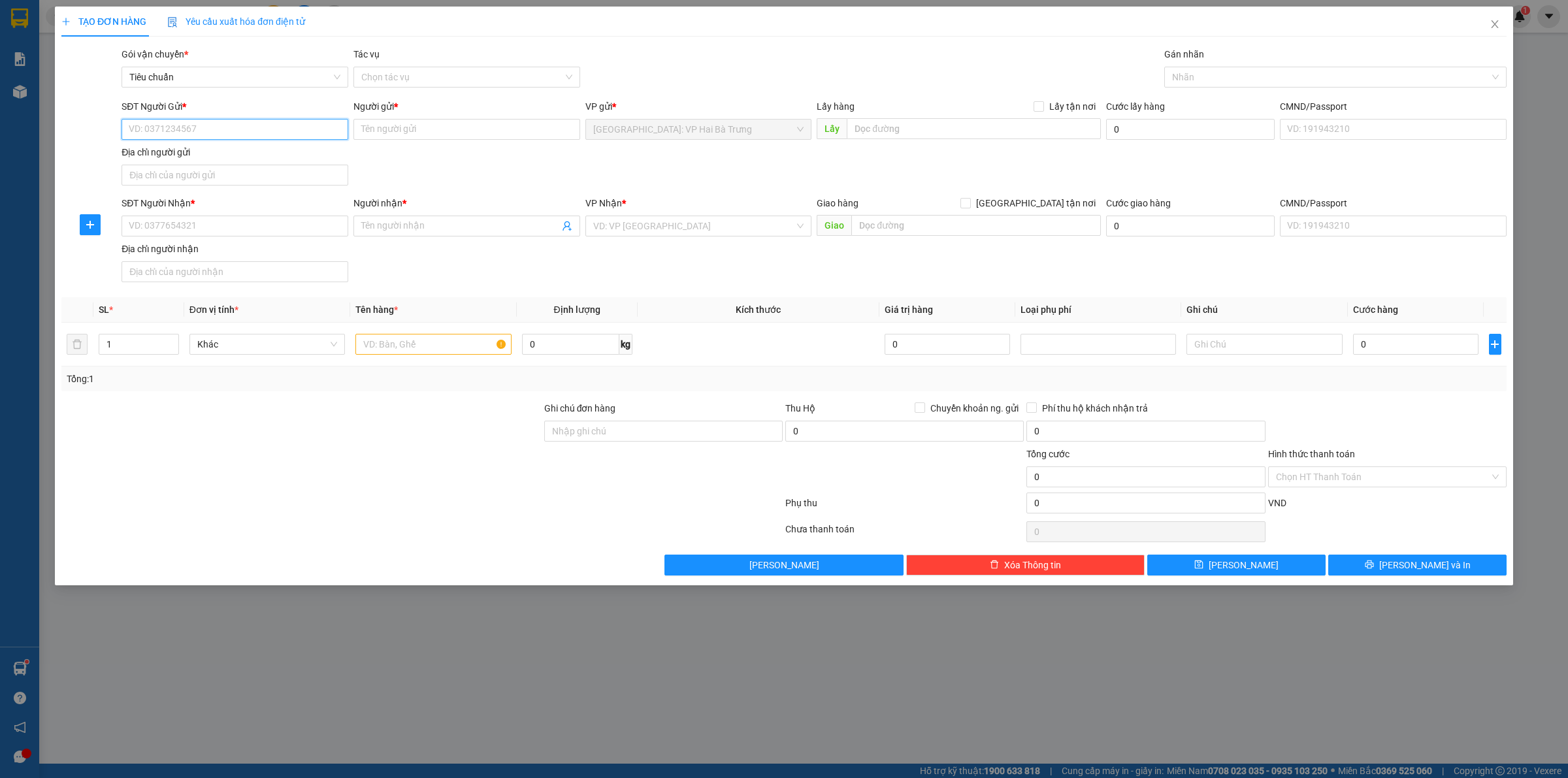
drag, startPoint x: 298, startPoint y: 125, endPoint x: 309, endPoint y: 119, distance: 12.5
click at [301, 122] on input "SĐT Người Gửi *" at bounding box center [235, 129] width 227 height 21
type input "0942408383"
click at [450, 125] on input "Người gửi *" at bounding box center [466, 129] width 227 height 21
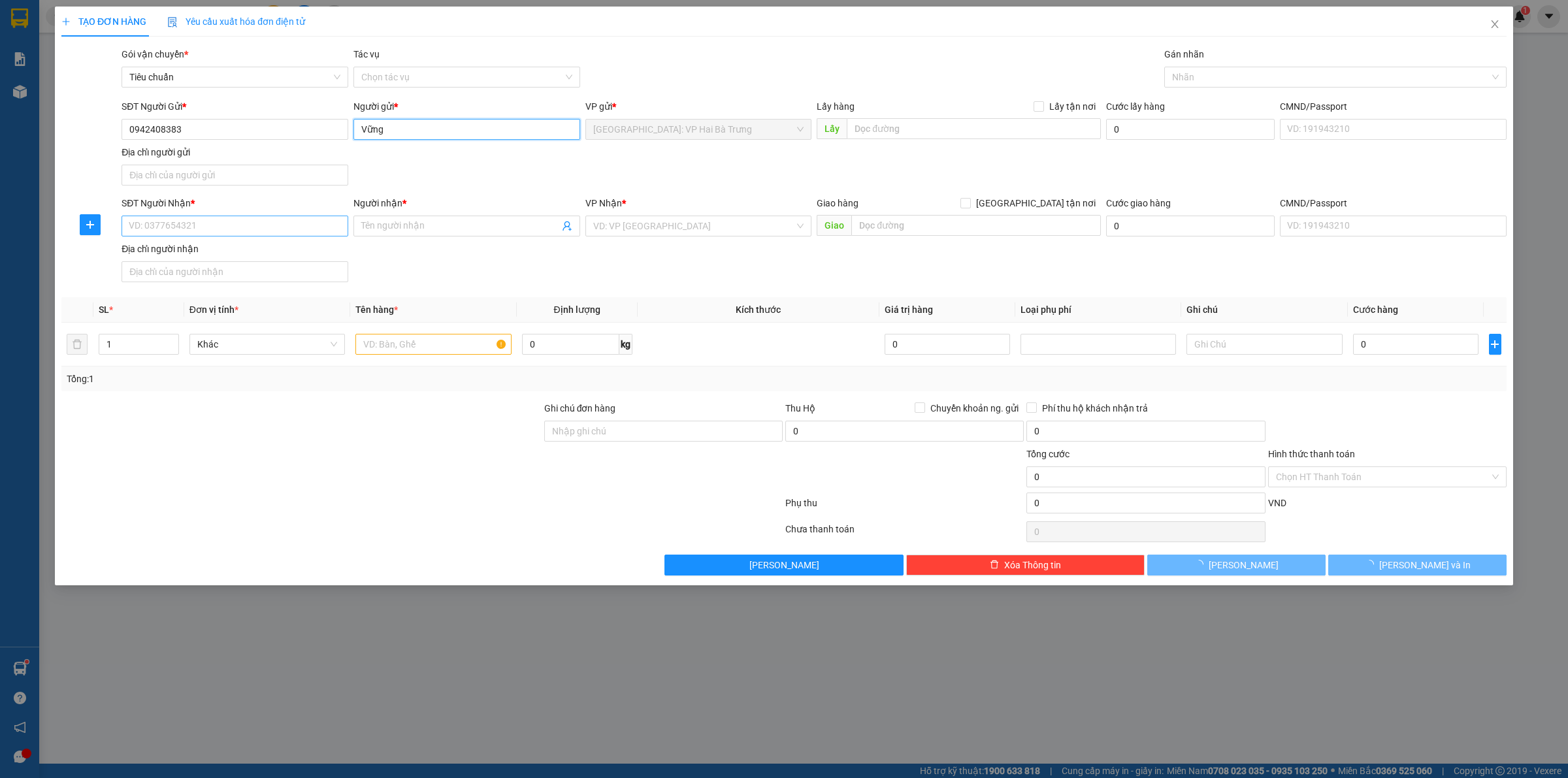
type input "Vững"
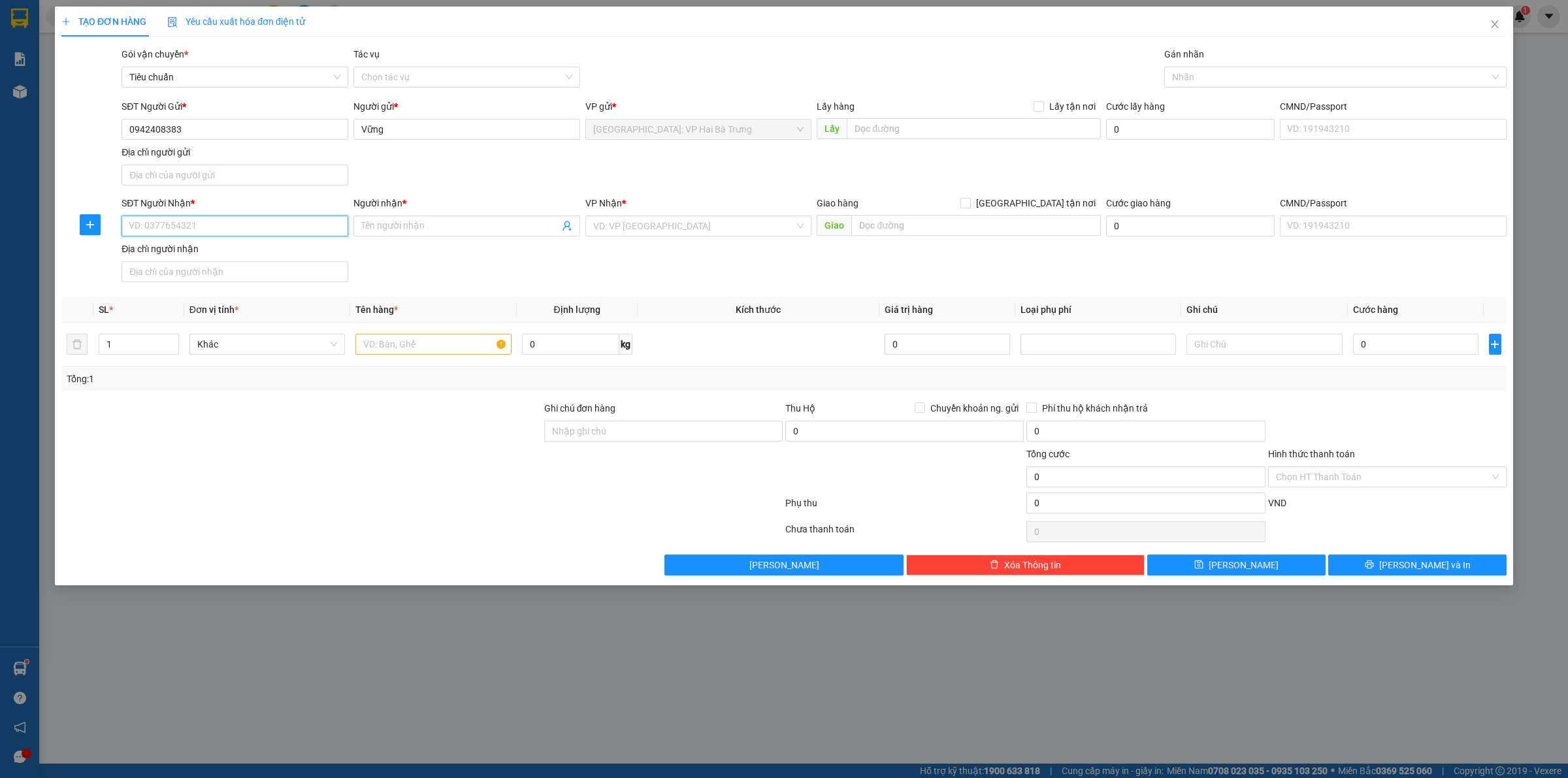
drag, startPoint x: 338, startPoint y: 230, endPoint x: 355, endPoint y: 230, distance: 17.0
click at [341, 230] on input "SĐT Người Nhận *" at bounding box center [235, 226] width 227 height 21
type input "0984063592"
click at [392, 215] on span at bounding box center [466, 226] width 227 height 21
click at [409, 226] on input "Người nhận *" at bounding box center [460, 226] width 198 height 15
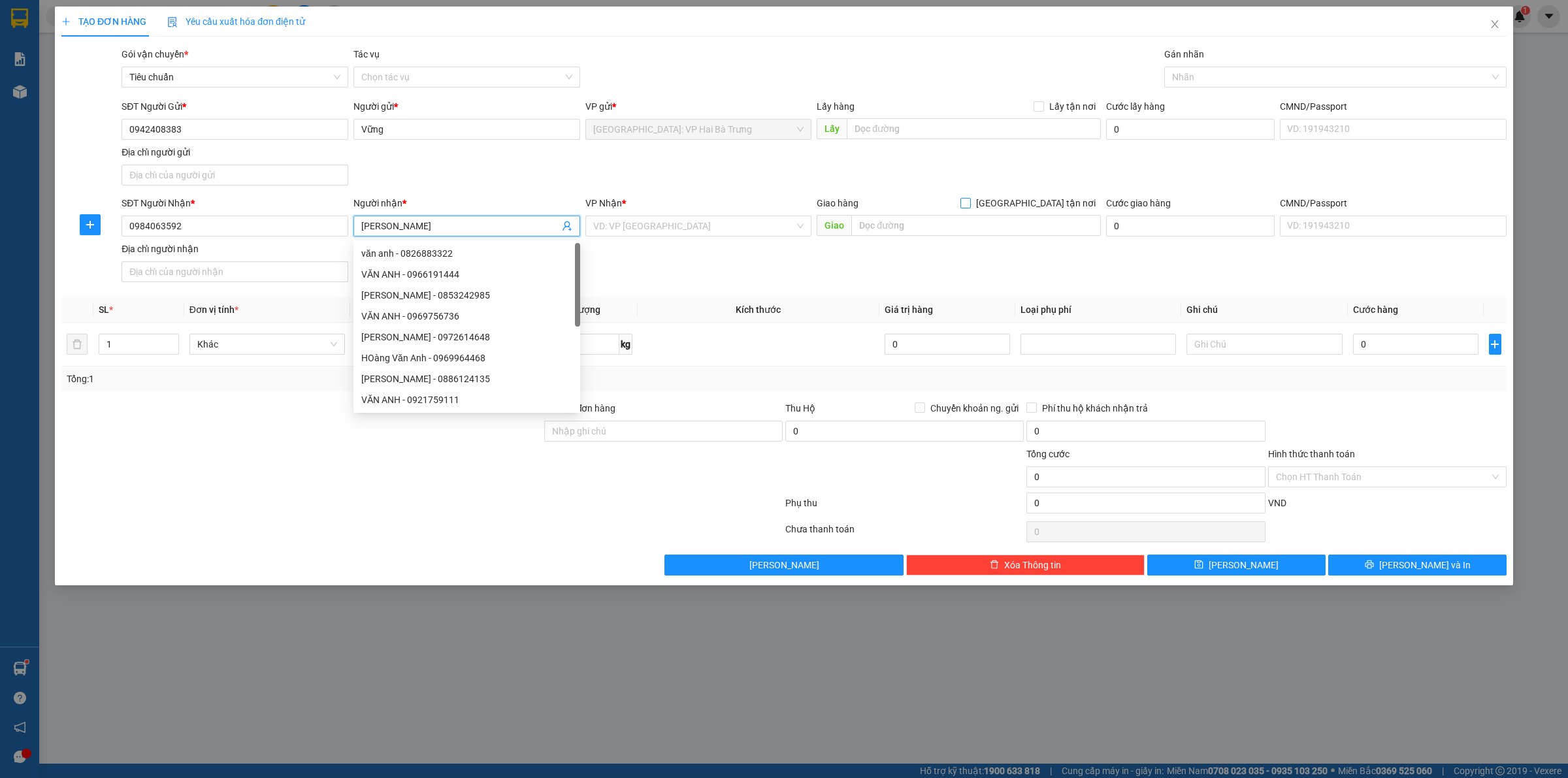
type input "[PERSON_NAME]"
click at [1053, 203] on span "[GEOGRAPHIC_DATA] tận nơi" at bounding box center [1035, 203] width 130 height 15
click at [970, 203] on input "[GEOGRAPHIC_DATA] tận nơi" at bounding box center [964, 202] width 9 height 9
checkbox input "true"
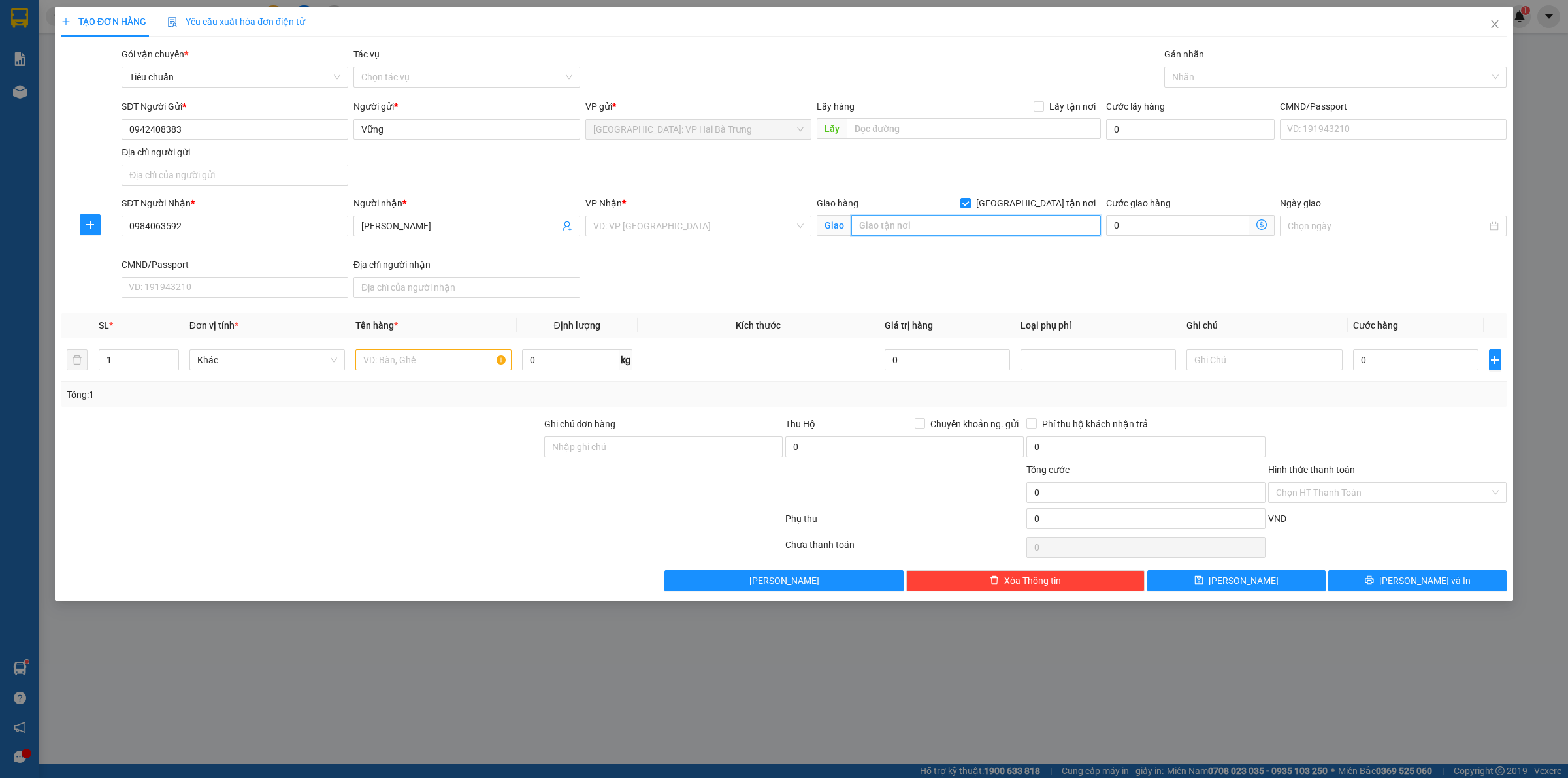
click at [1042, 223] on input "text" at bounding box center [976, 226] width 250 height 21
click at [1021, 233] on input "lê bãi, thủ sỹ, tiễn" at bounding box center [976, 226] width 250 height 21
type input "lê bãi, thủ sỹ, [GEOGRAPHIC_DATA], [GEOGRAPHIC_DATA]"
click at [651, 218] on input "search" at bounding box center [694, 226] width 202 height 19
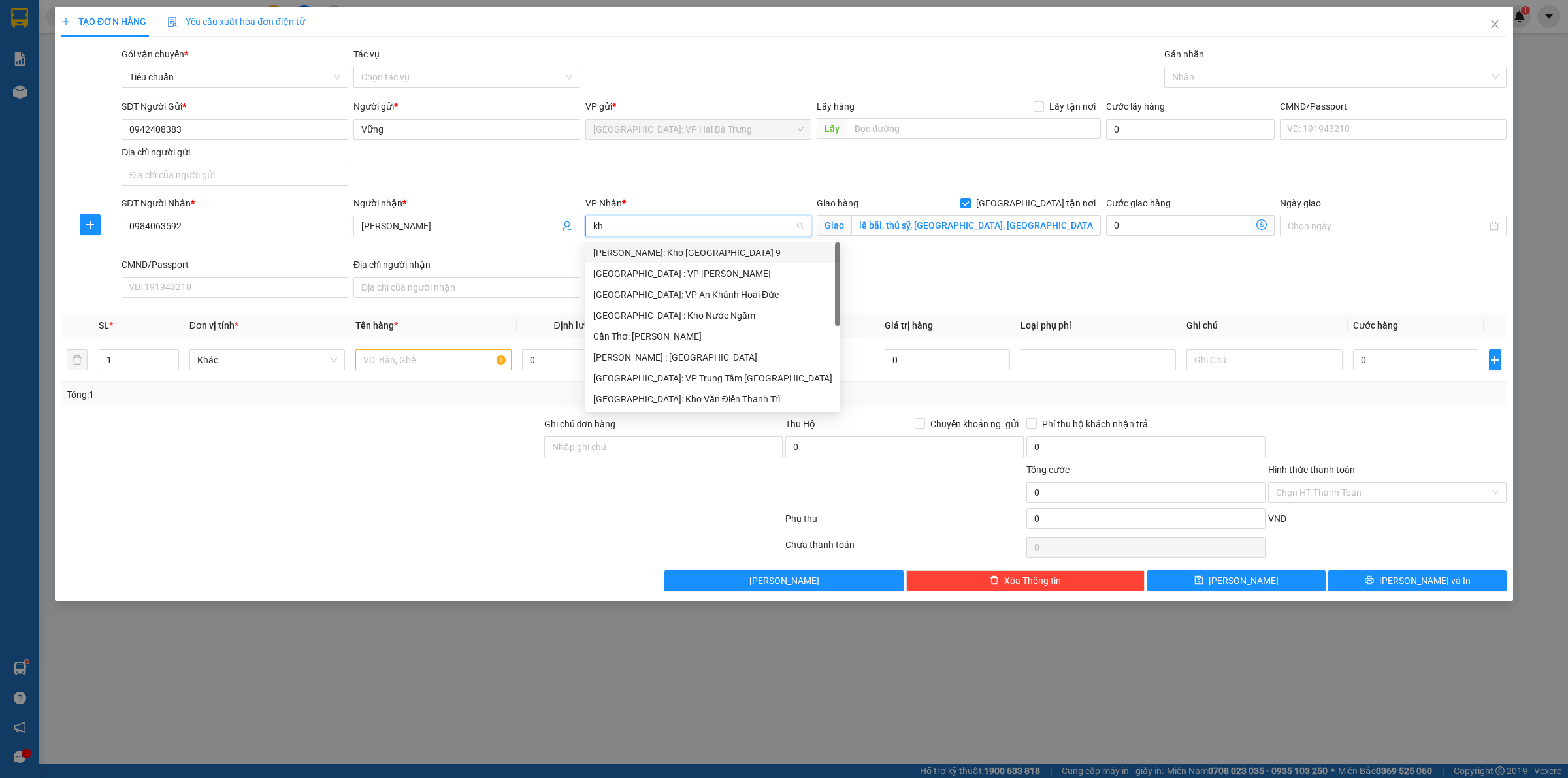
type input "kho"
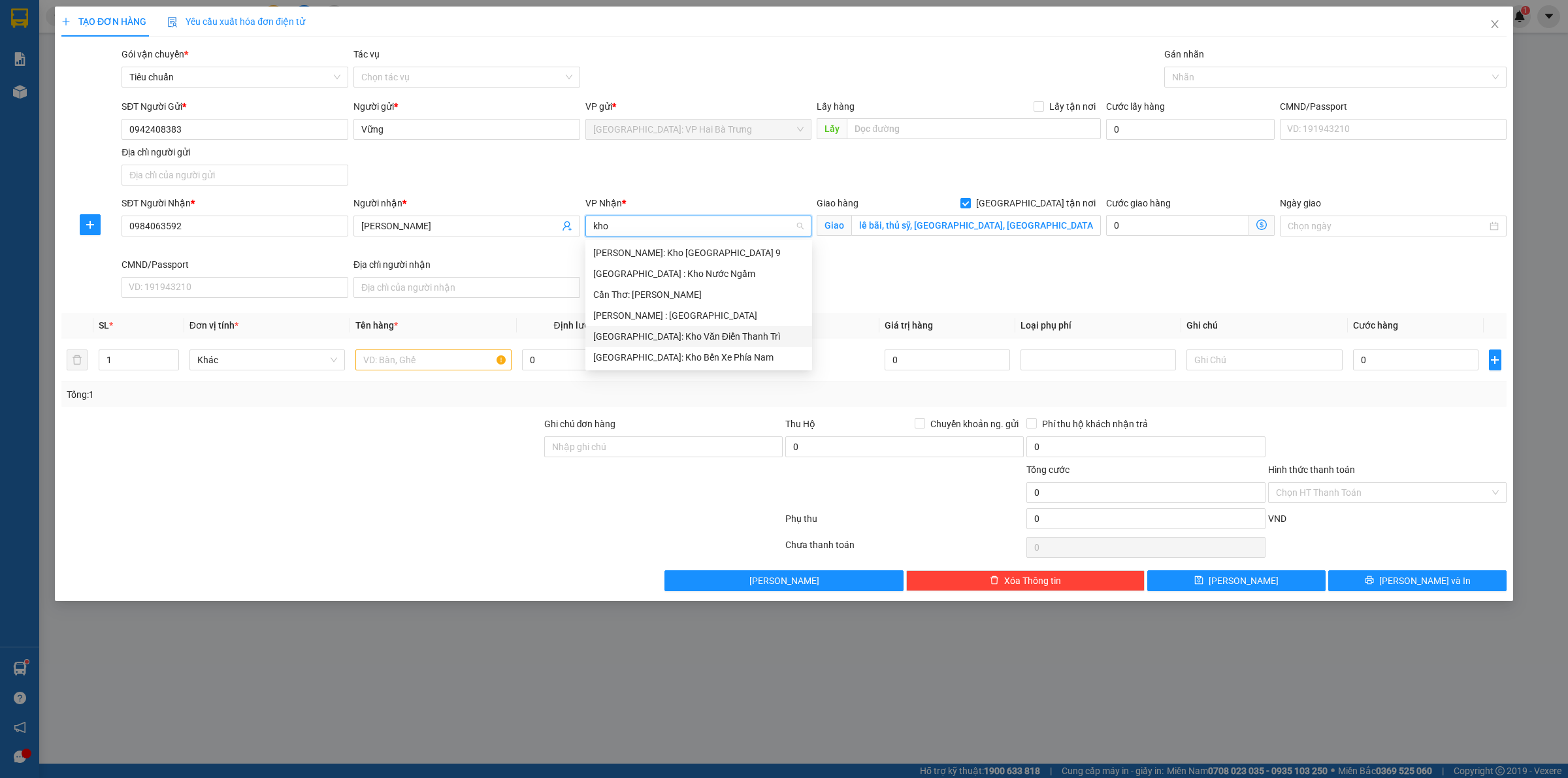
click at [668, 341] on div "[GEOGRAPHIC_DATA]: Kho Văn Điển Thanh Trì" at bounding box center [699, 336] width 211 height 15
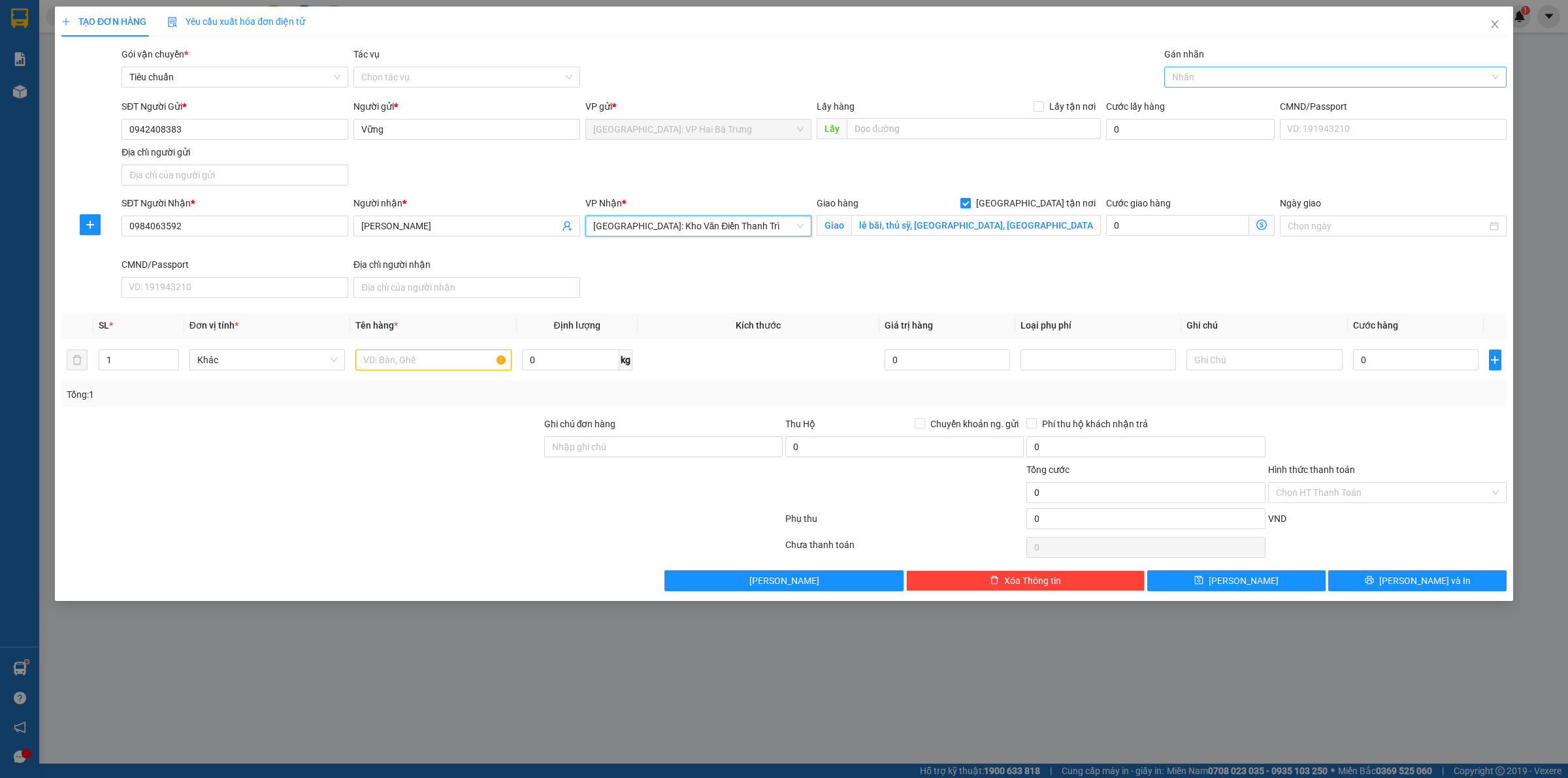
click at [1250, 75] on div at bounding box center [1329, 77] width 322 height 15
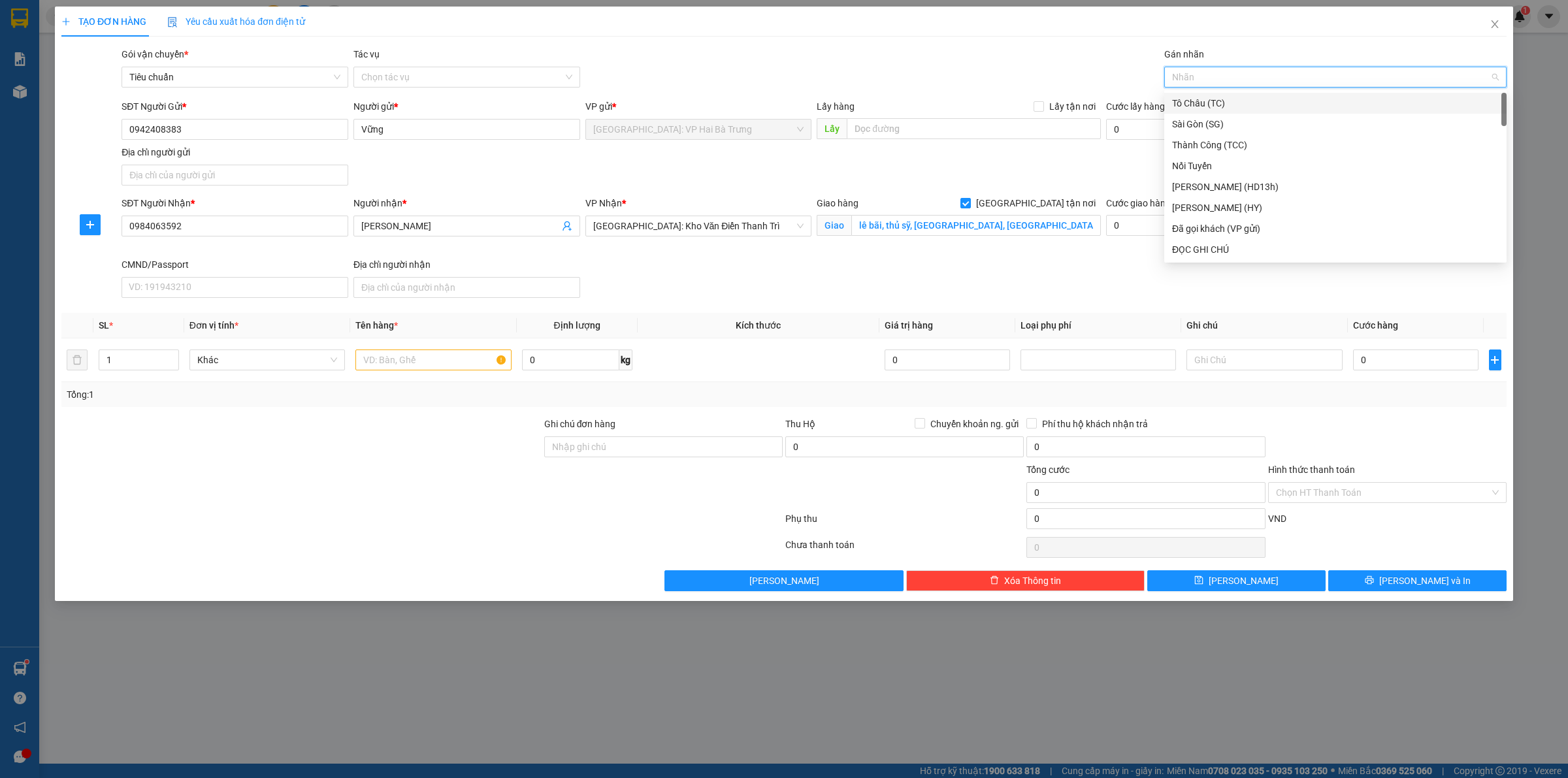
type input "G"
click at [1221, 250] on div "[GEOGRAPHIC_DATA] tận nơi" at bounding box center [1335, 250] width 326 height 15
click at [432, 363] on input "text" at bounding box center [433, 360] width 156 height 21
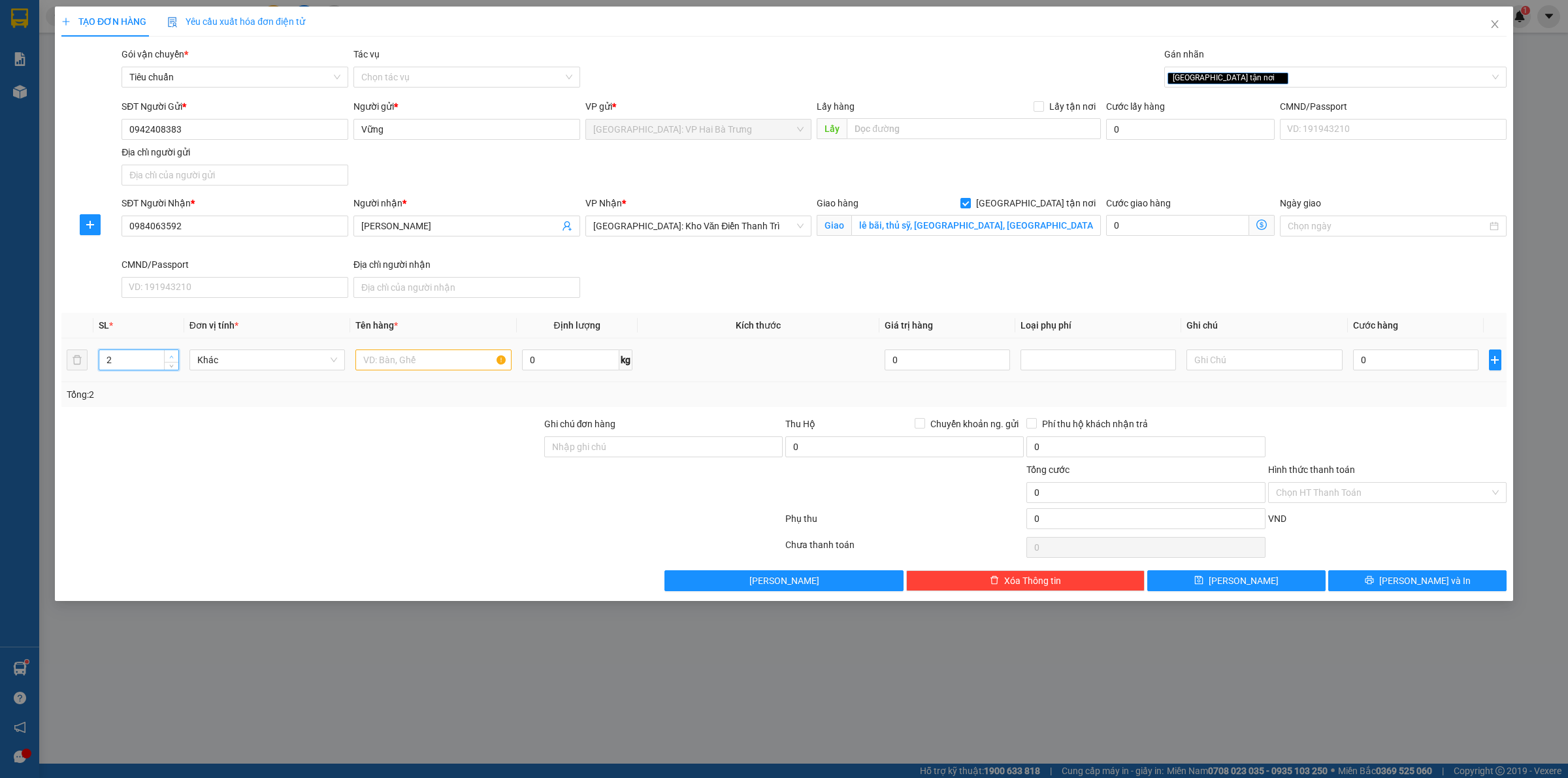
click at [175, 356] on span "Increase Value" at bounding box center [171, 356] width 15 height 12
type input "3"
click at [175, 356] on span "Increase Value" at bounding box center [171, 356] width 15 height 12
click at [442, 360] on input "text" at bounding box center [433, 360] width 156 height 21
type input "3 kiện giấy dài (quạt)"
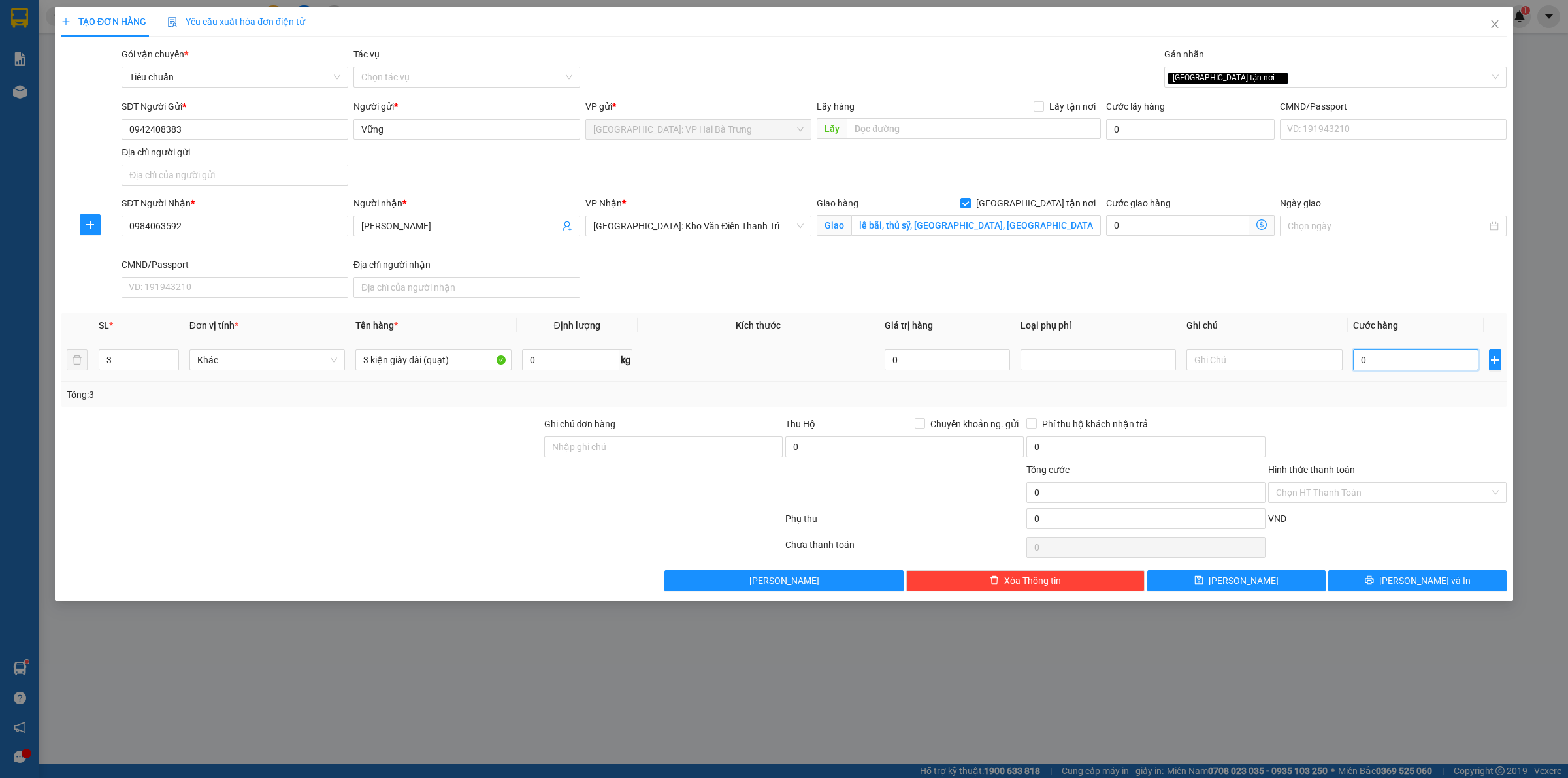
click at [1405, 355] on input "0" at bounding box center [1416, 360] width 126 height 21
type input "1"
type input "16"
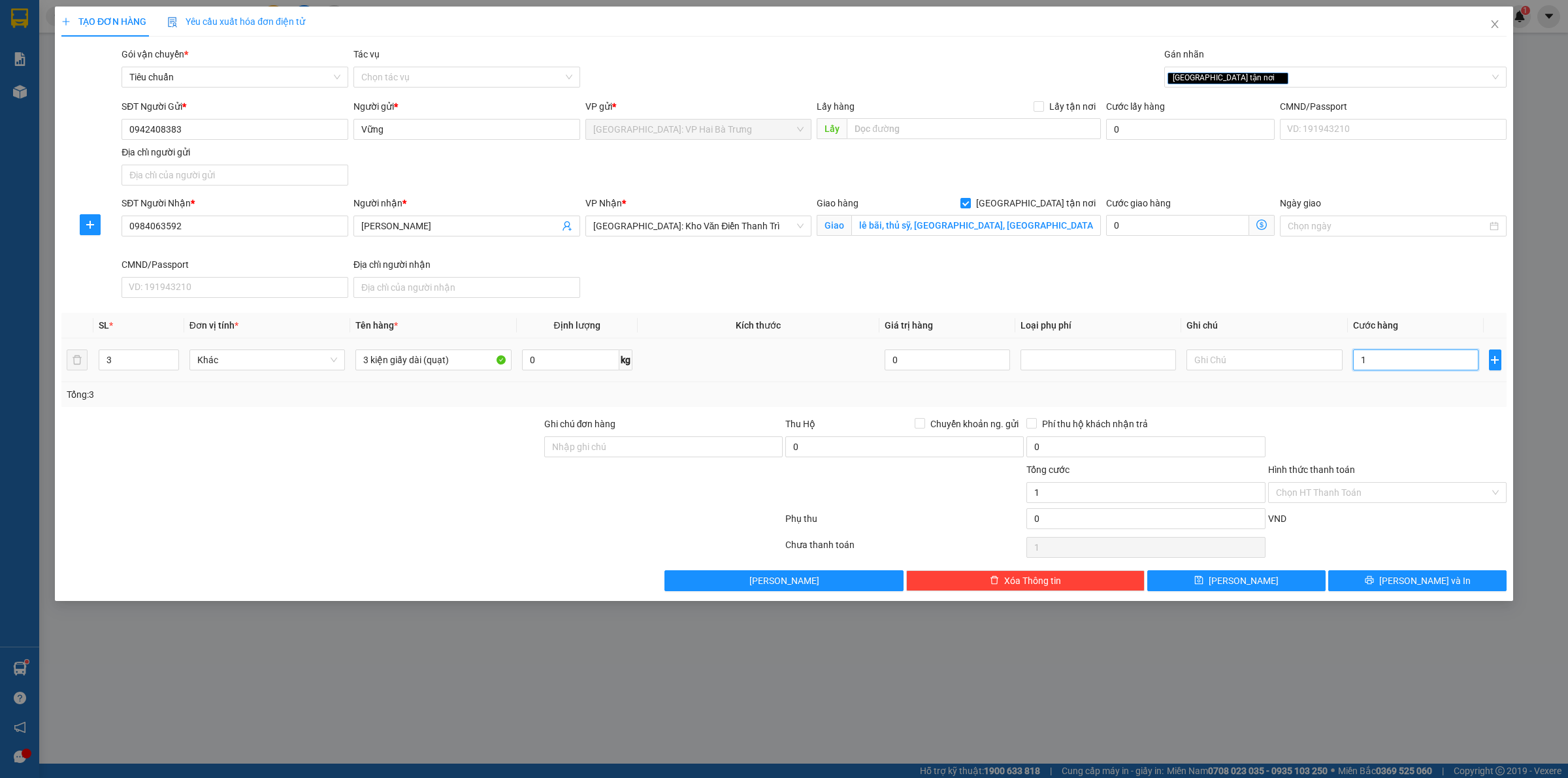
type input "16"
type input "165"
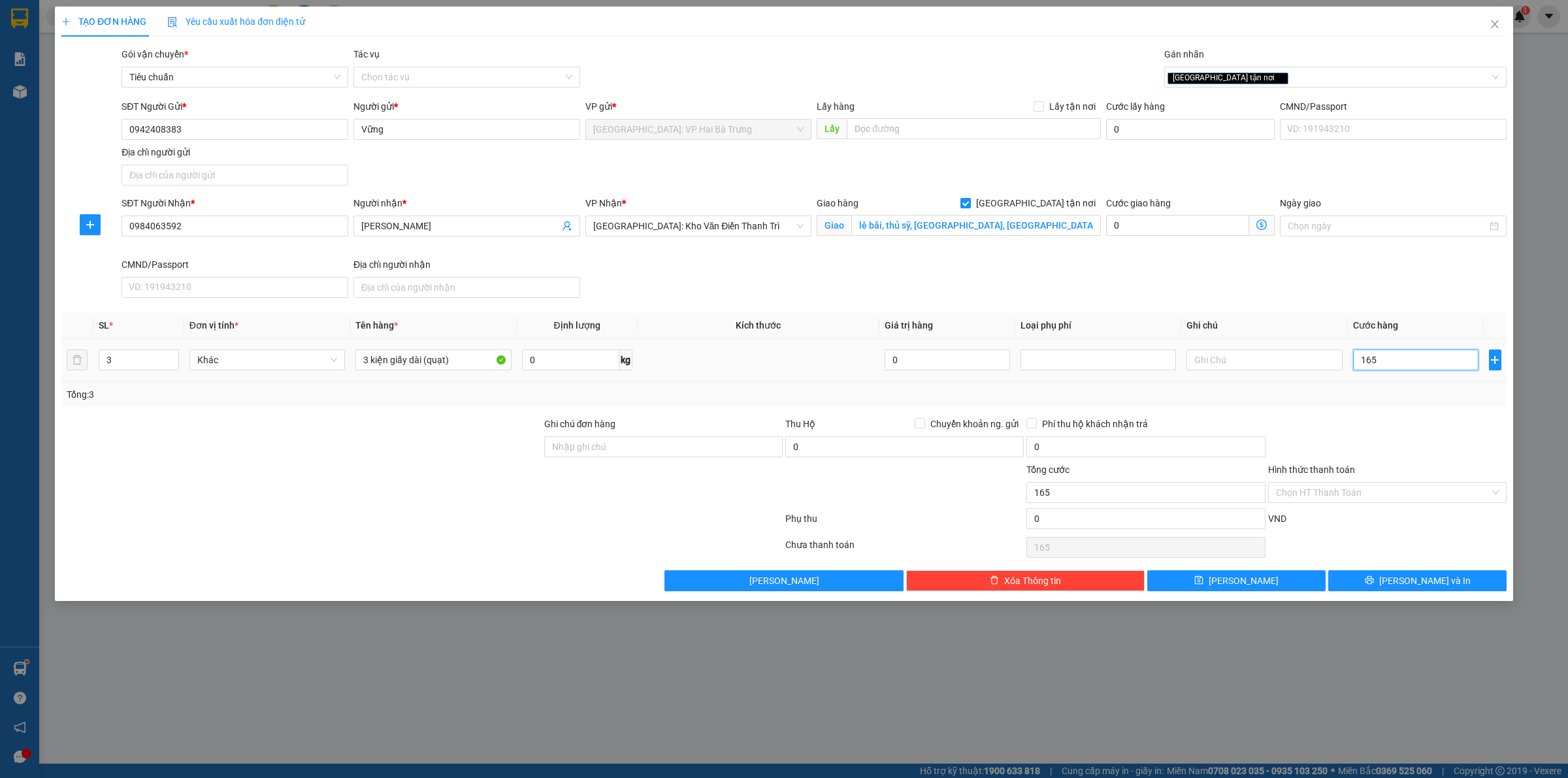
type input "1.650"
type input "16.500"
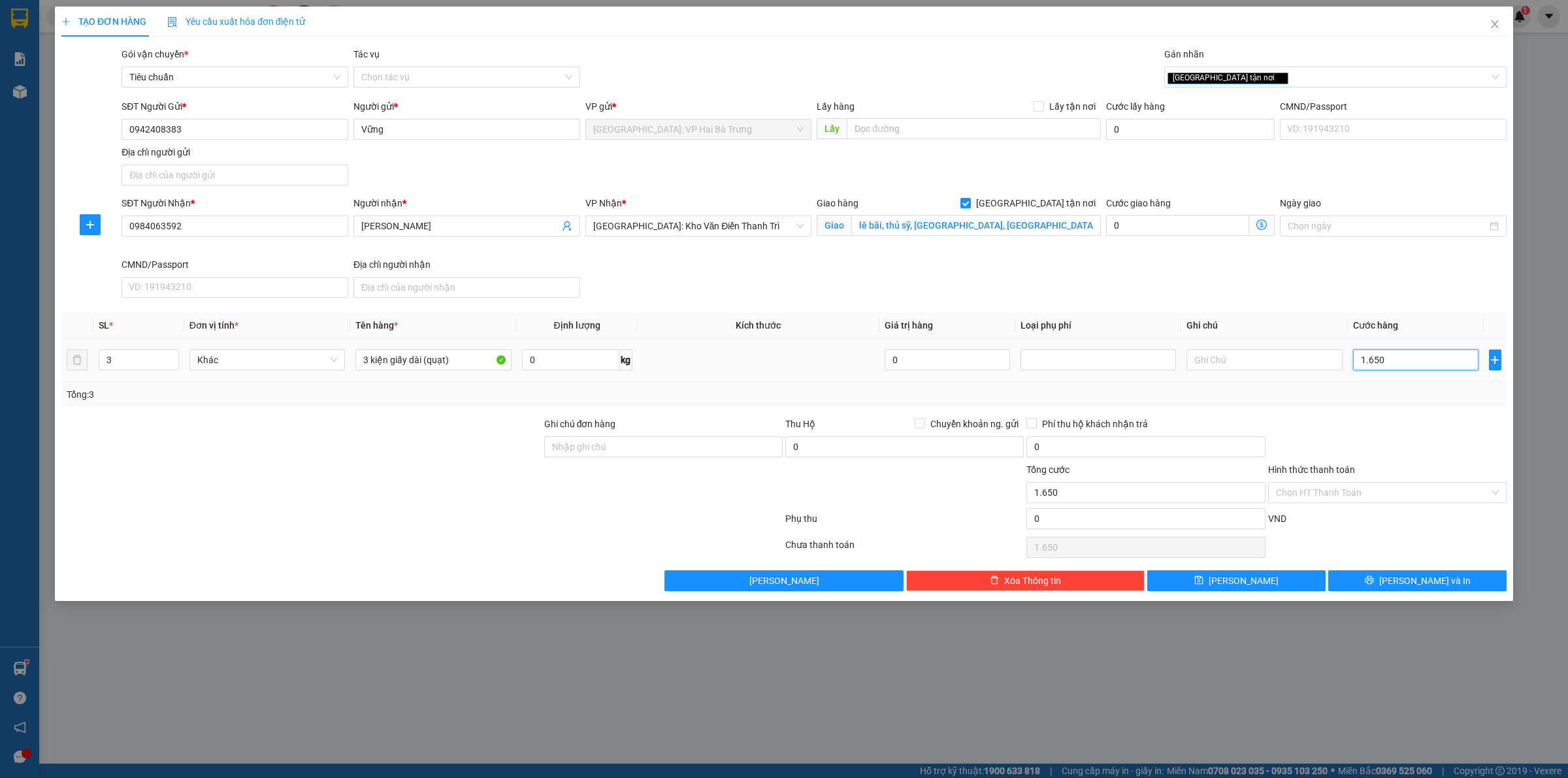
type input "16.500"
type input "165.000"
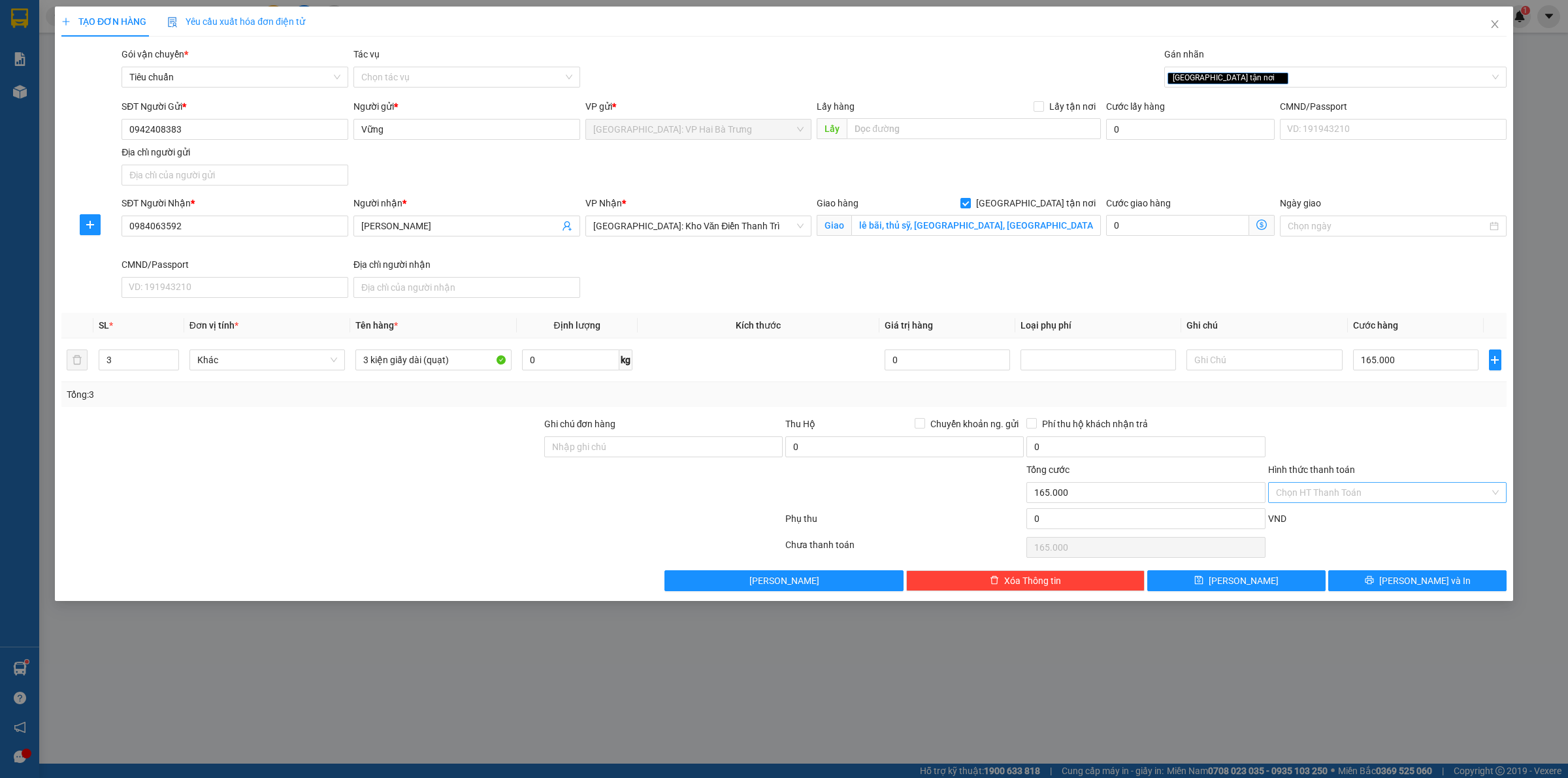
click at [1383, 494] on input "Hình thức thanh toán" at bounding box center [1383, 493] width 214 height 19
click at [1366, 516] on div "Tại văn phòng" at bounding box center [1387, 520] width 223 height 15
type input "0"
click at [1272, 85] on div "[GEOGRAPHIC_DATA] tận nơi" at bounding box center [1335, 77] width 343 height 21
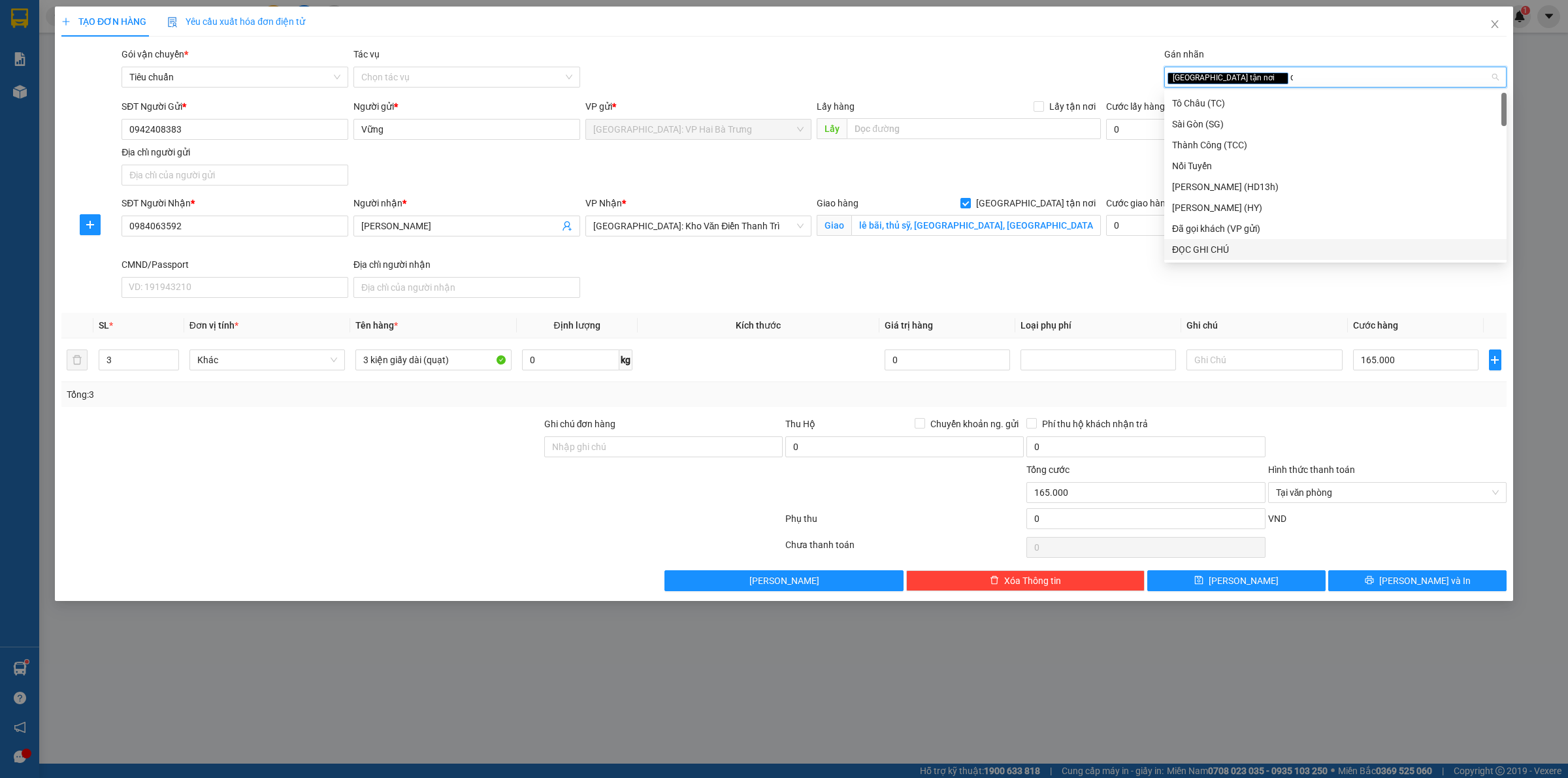
type input "d"
type input "đ"
click at [1262, 119] on div "Đã gọi khách (VP gửi)" at bounding box center [1335, 124] width 326 height 15
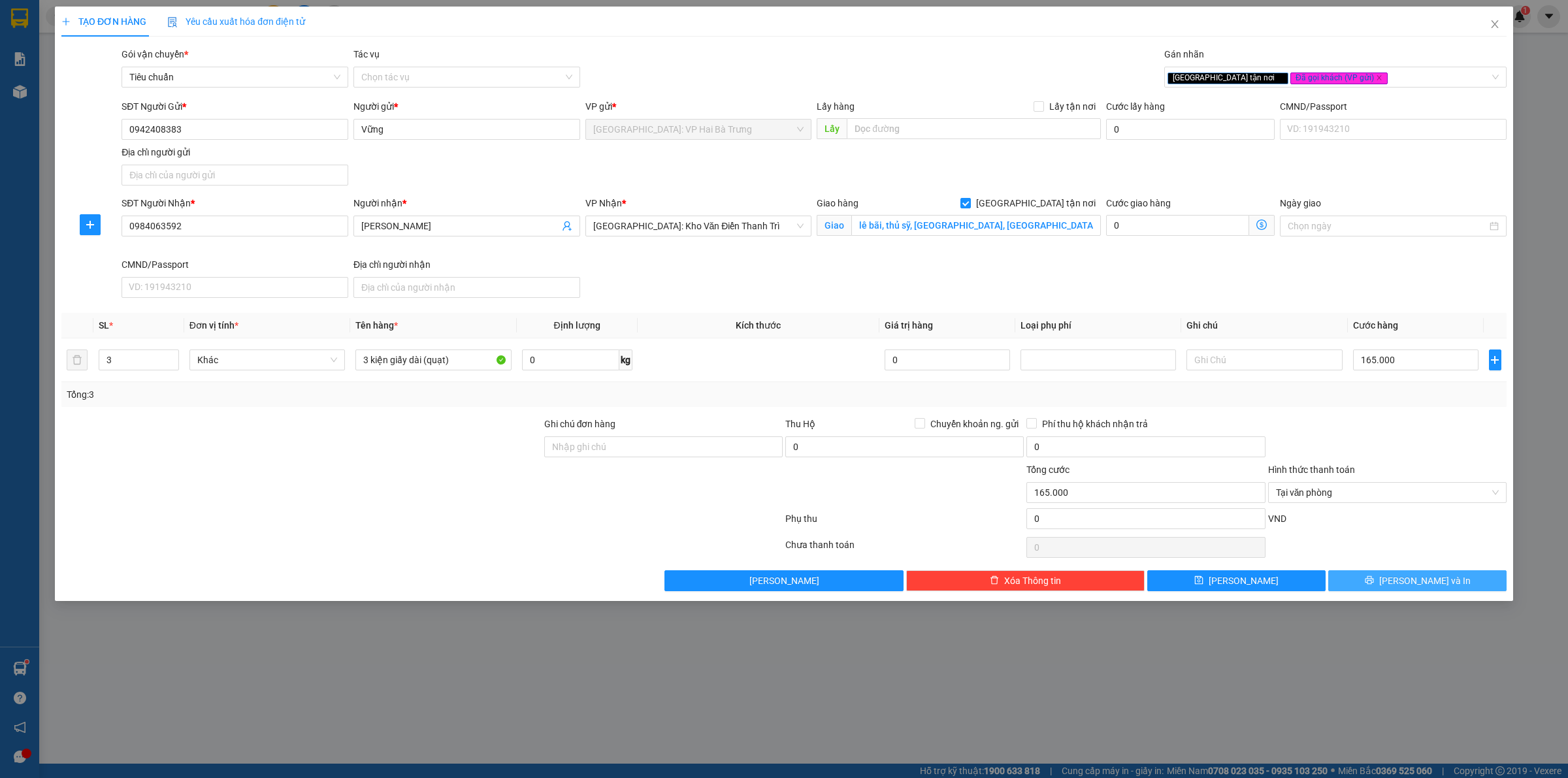
click at [1425, 584] on span "[PERSON_NAME] và In" at bounding box center [1425, 581] width 91 height 15
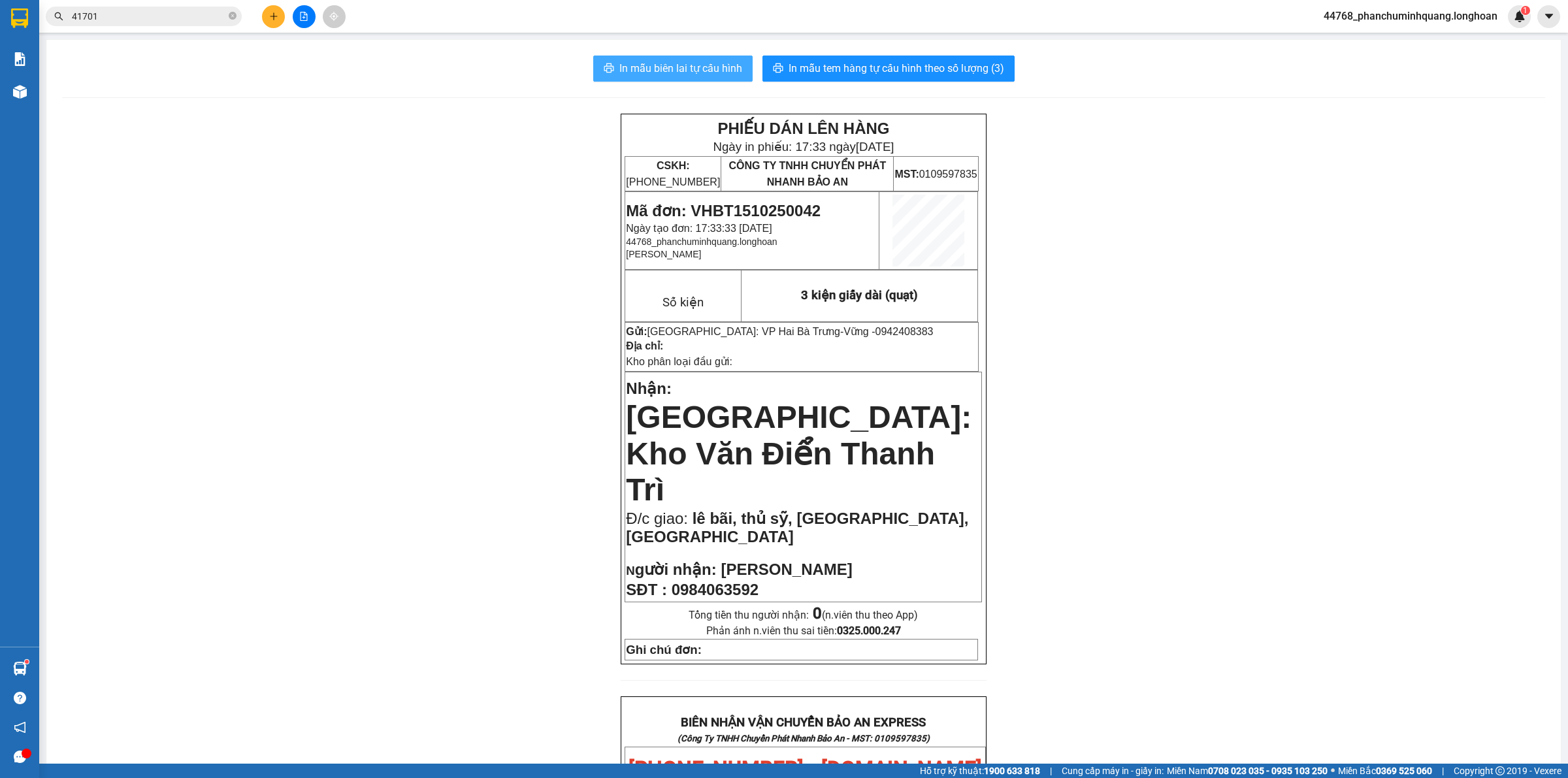
click at [711, 60] on span "In mẫu biên lai tự cấu hình" at bounding box center [680, 69] width 123 height 16
click at [910, 64] on span "In mẫu tem hàng tự cấu hình theo số lượng (3)" at bounding box center [896, 69] width 215 height 16
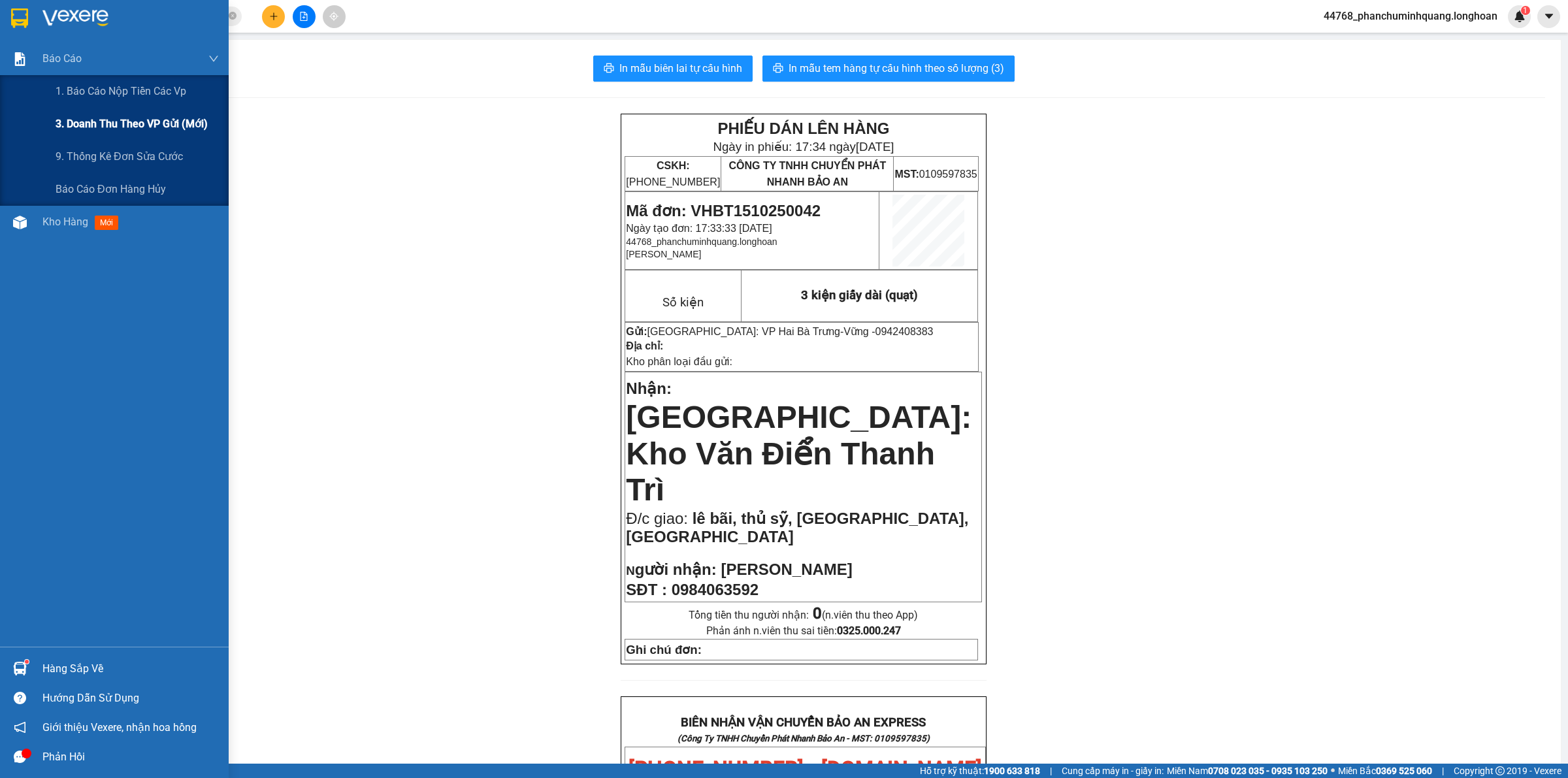
click at [88, 113] on div "3. Doanh Thu theo VP Gửi (mới)" at bounding box center [137, 124] width 164 height 33
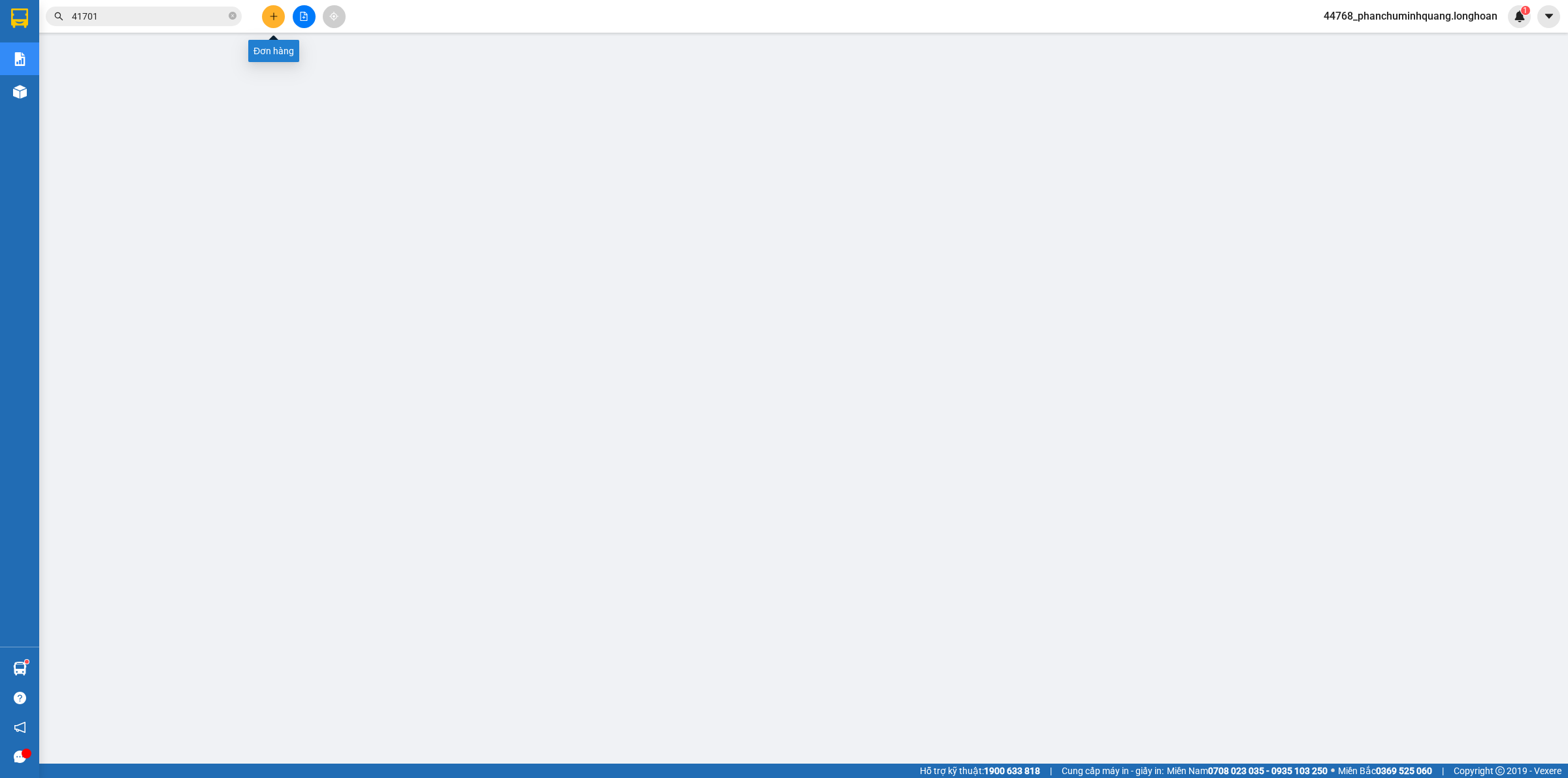
click at [272, 15] on icon "plus" at bounding box center [273, 16] width 9 height 9
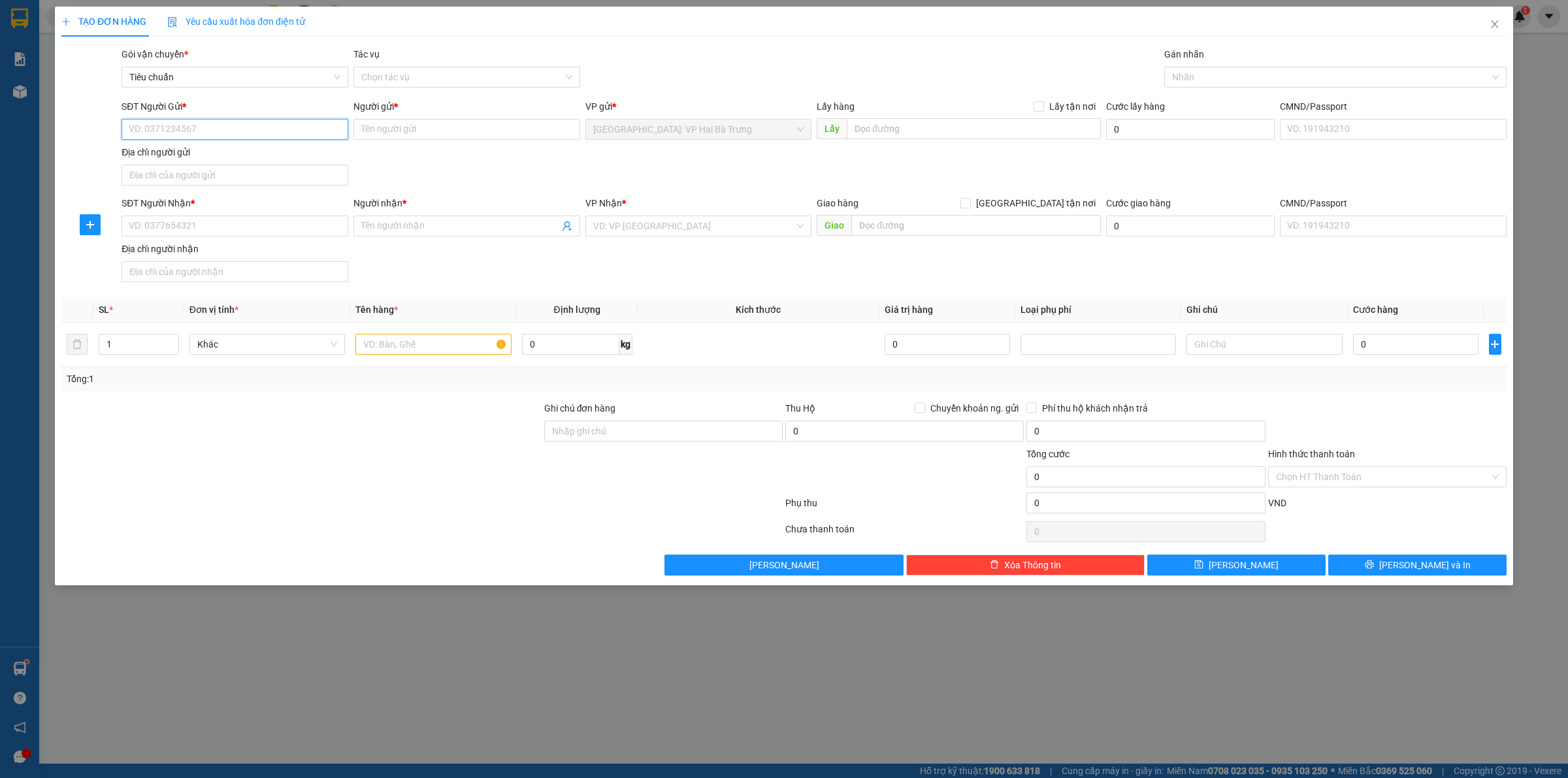
click at [253, 133] on input "SĐT Người Gửi *" at bounding box center [235, 129] width 227 height 21
drag, startPoint x: 194, startPoint y: 160, endPoint x: 208, endPoint y: 168, distance: 16.1
click at [196, 160] on div "0904996044 - [GEOGRAPHIC_DATA]" at bounding box center [235, 156] width 211 height 15
type input "0904996044"
type input "[PERSON_NAME]"
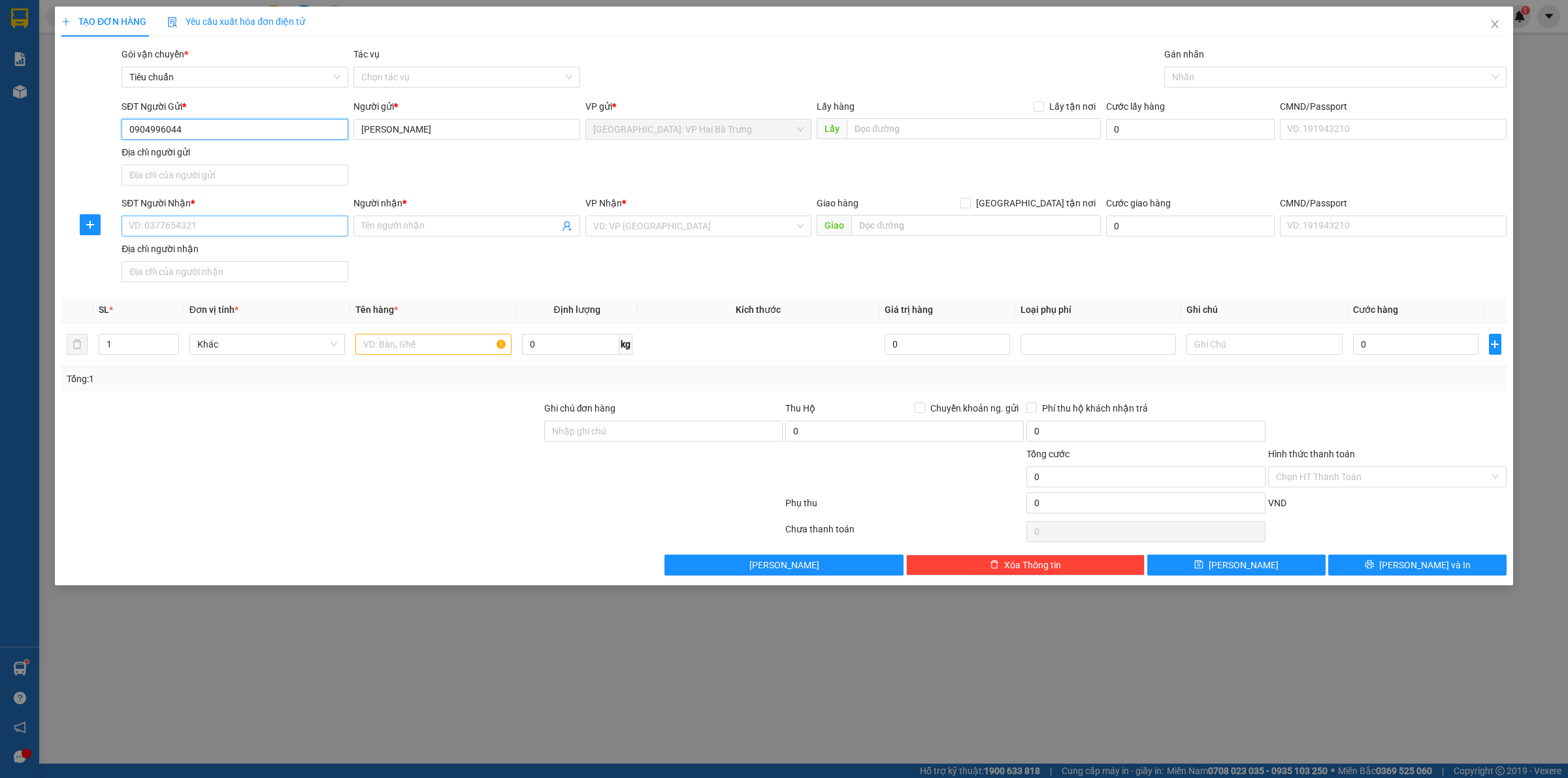
type input "0904996044"
drag, startPoint x: 231, startPoint y: 232, endPoint x: 252, endPoint y: 232, distance: 21.0
click at [232, 232] on input "SĐT Người Nhận *" at bounding box center [235, 226] width 227 height 21
type input "."
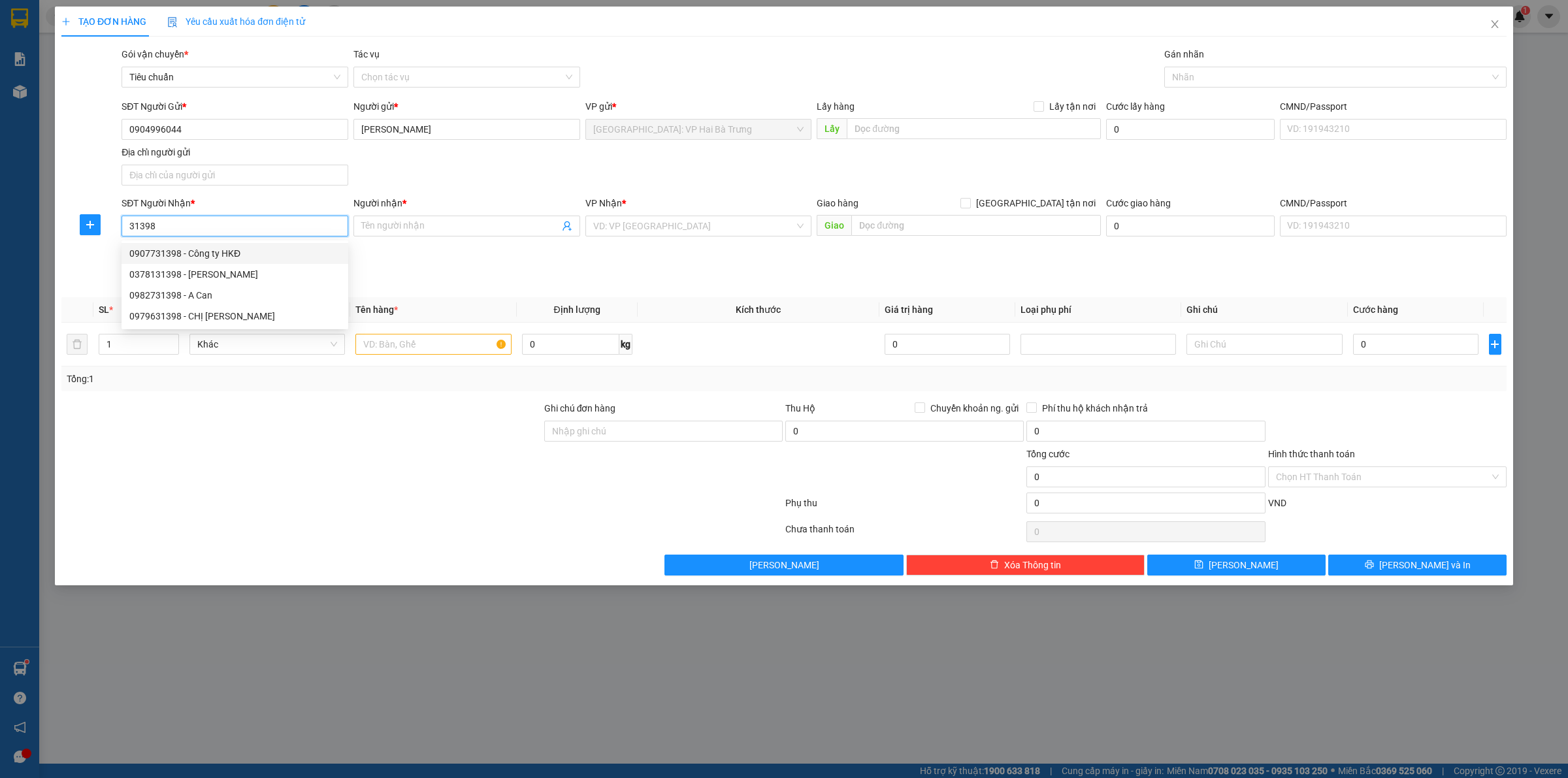
click at [217, 250] on div "0907731398 - Công ty HKĐ" at bounding box center [235, 254] width 211 height 15
type input "0907731398"
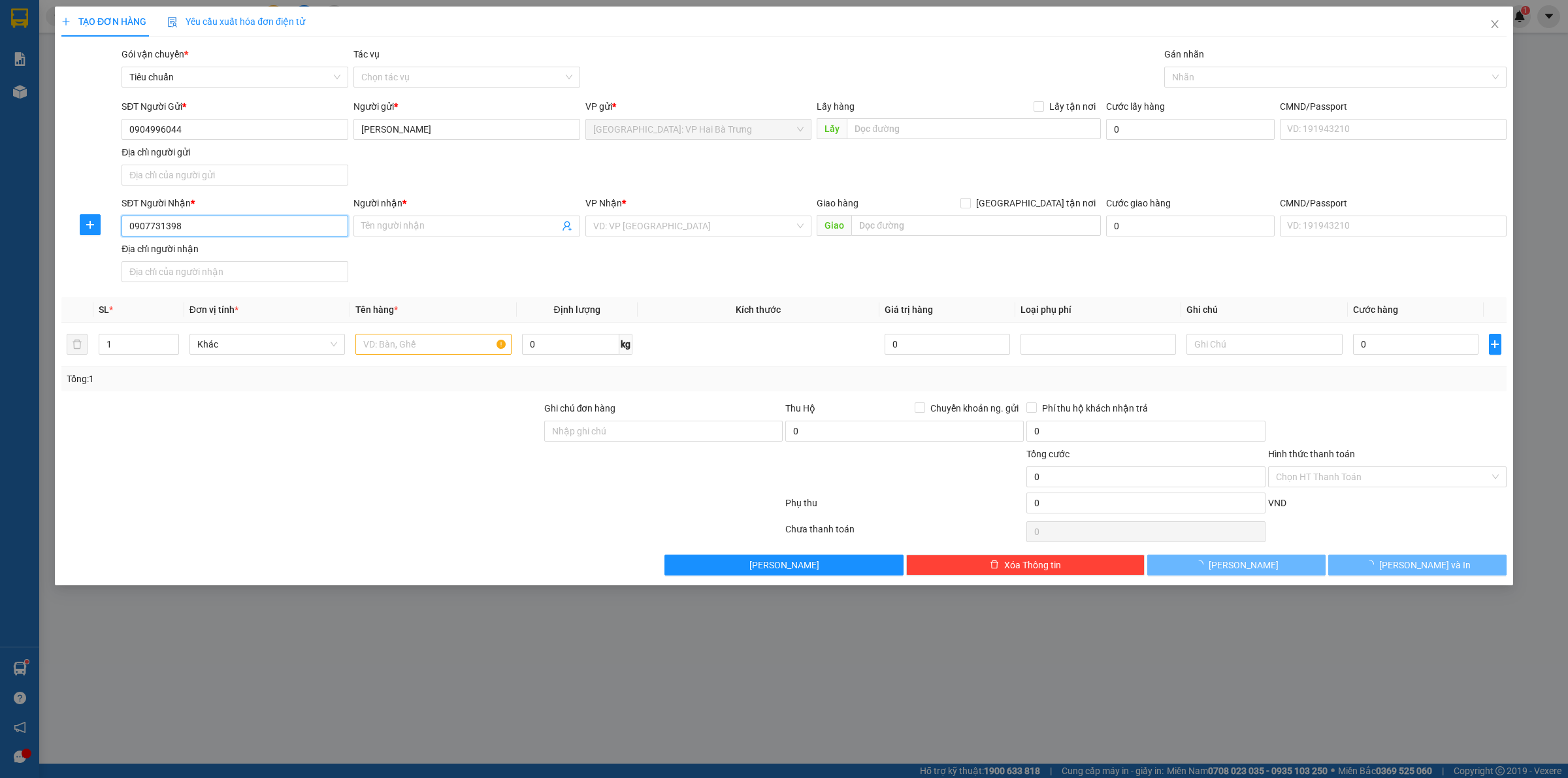
type input "Công ty HKĐ"
checkbox input "true"
type input "44 [PERSON_NAME], dakao, quận 1, hcm"
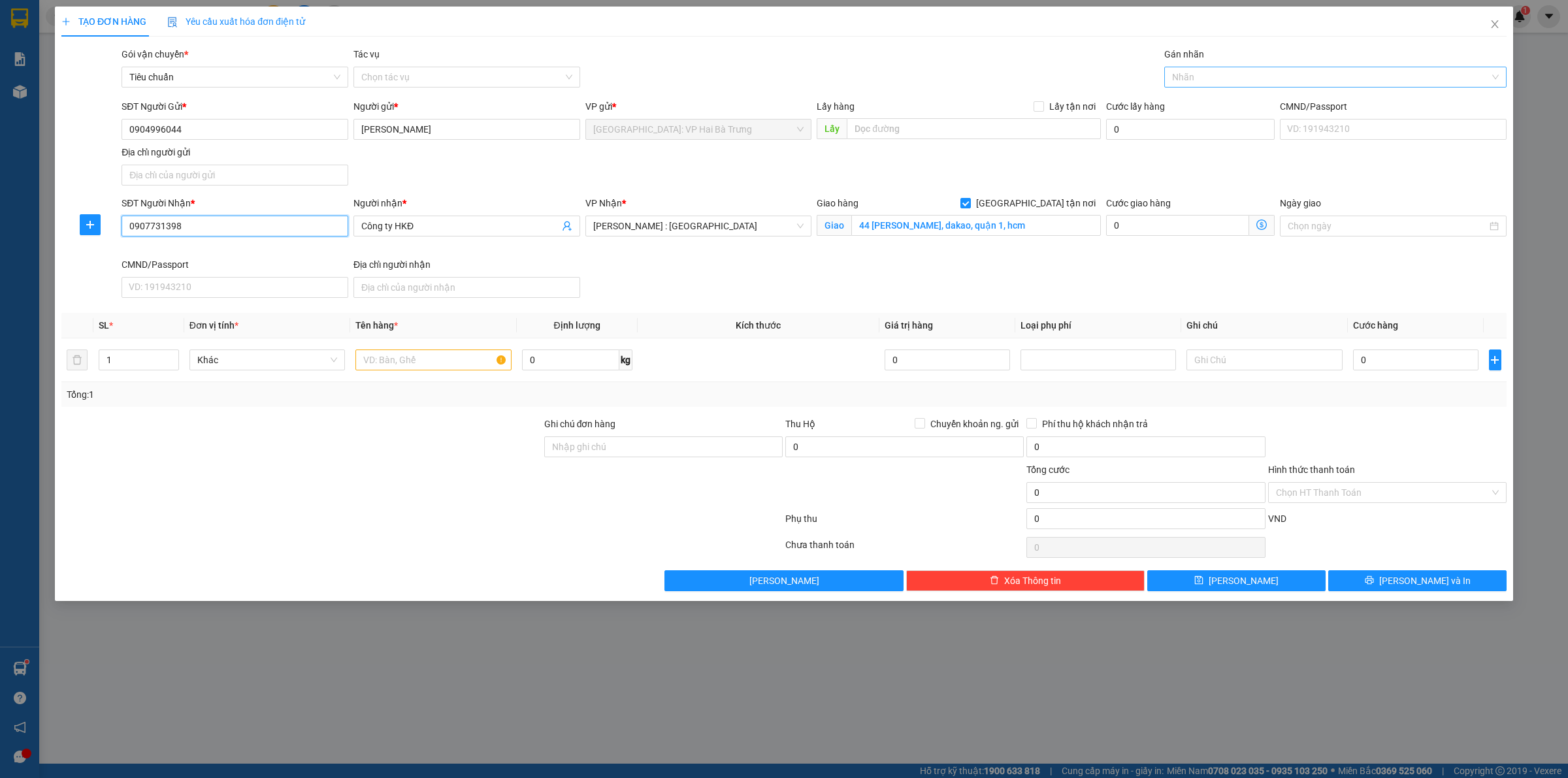
click at [1204, 76] on div at bounding box center [1329, 77] width 322 height 15
type input "0907731398"
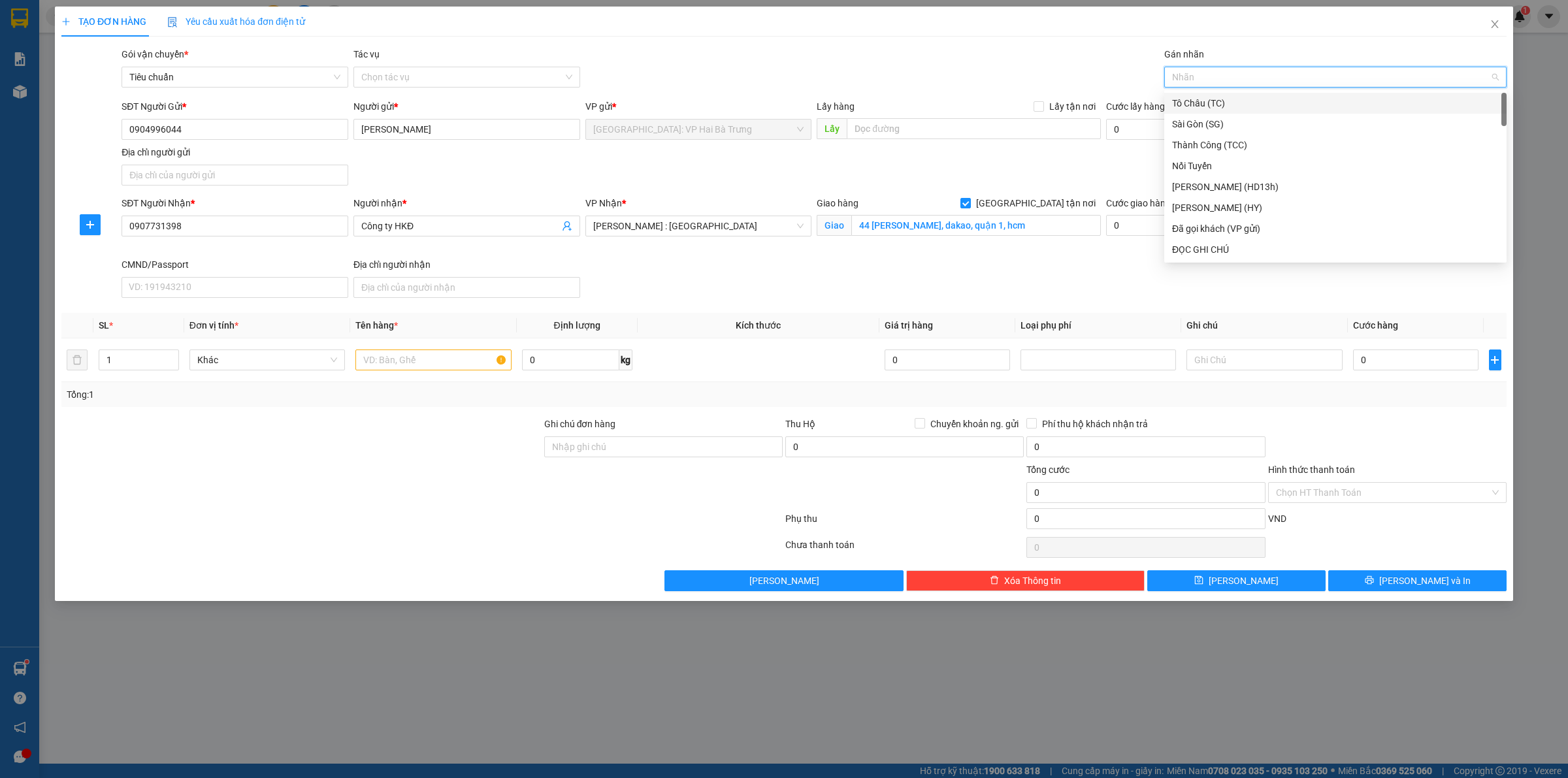
type input "G"
click at [1216, 246] on div "[GEOGRAPHIC_DATA] tận nơi" at bounding box center [1335, 250] width 326 height 15
click at [834, 278] on div "SĐT Người Nhận * 0907731398 Người nhận * Công ty HKĐ VP Nhận * [GEOGRAPHIC_DATA…" at bounding box center [813, 249] width 1390 height 107
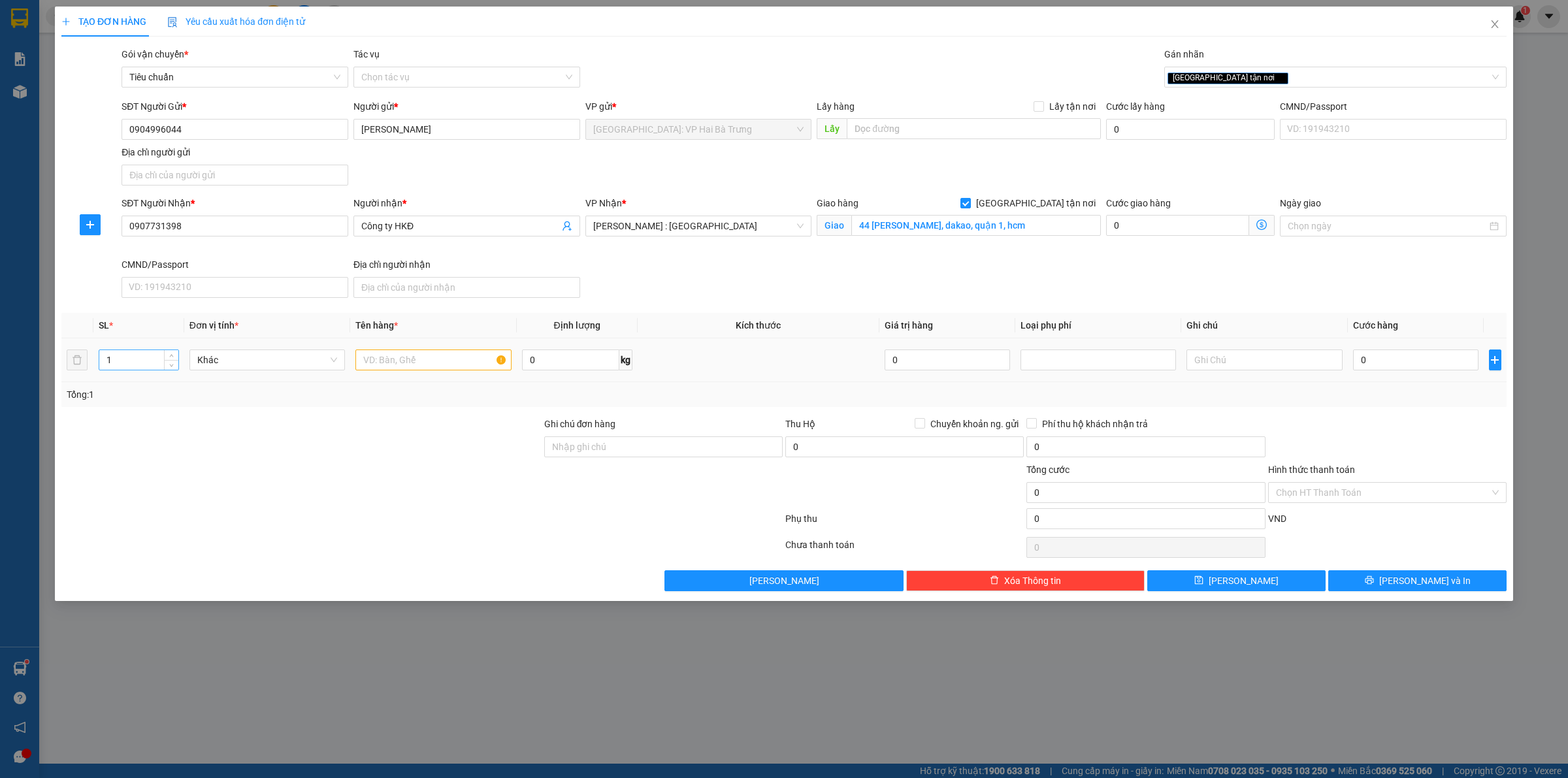
click at [147, 356] on input "1" at bounding box center [139, 360] width 79 height 19
type input "9"
click at [388, 366] on input "text" at bounding box center [433, 360] width 156 height 21
type input "9 kiện bọc pe"
click at [1380, 364] on input "0" at bounding box center [1416, 360] width 126 height 21
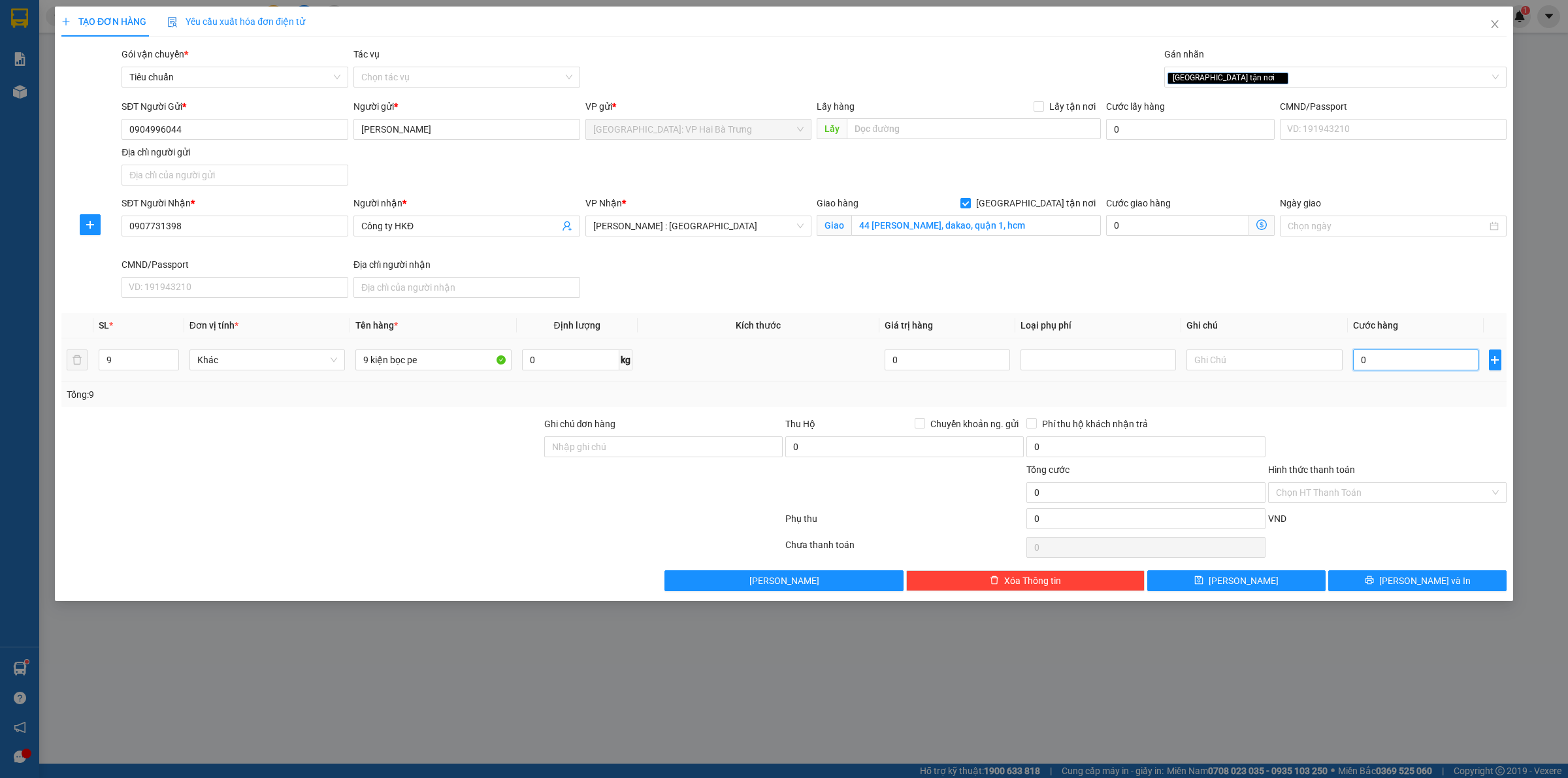
type input "1"
type input "10"
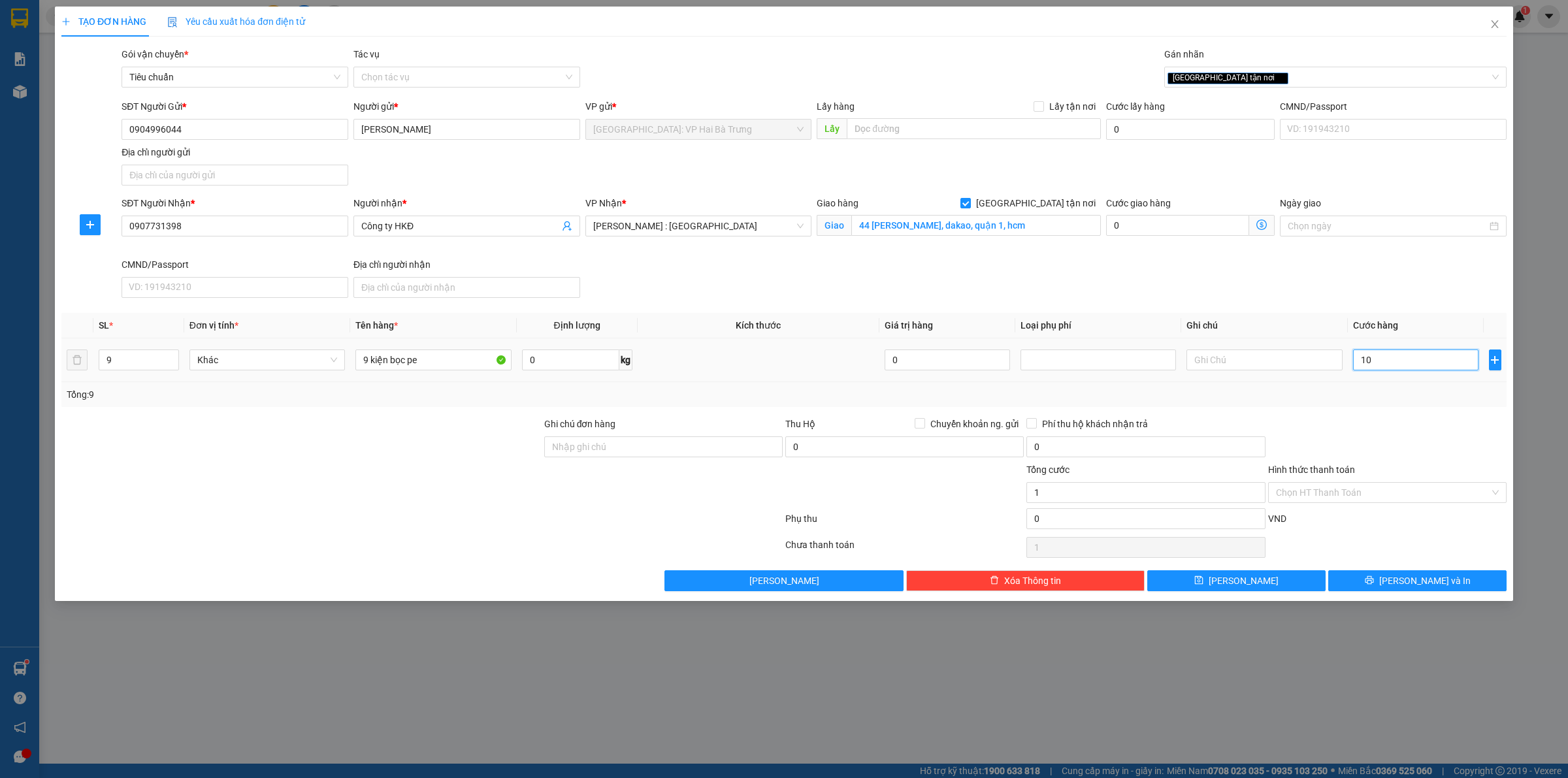
type input "10"
type input "103"
type input "1.030"
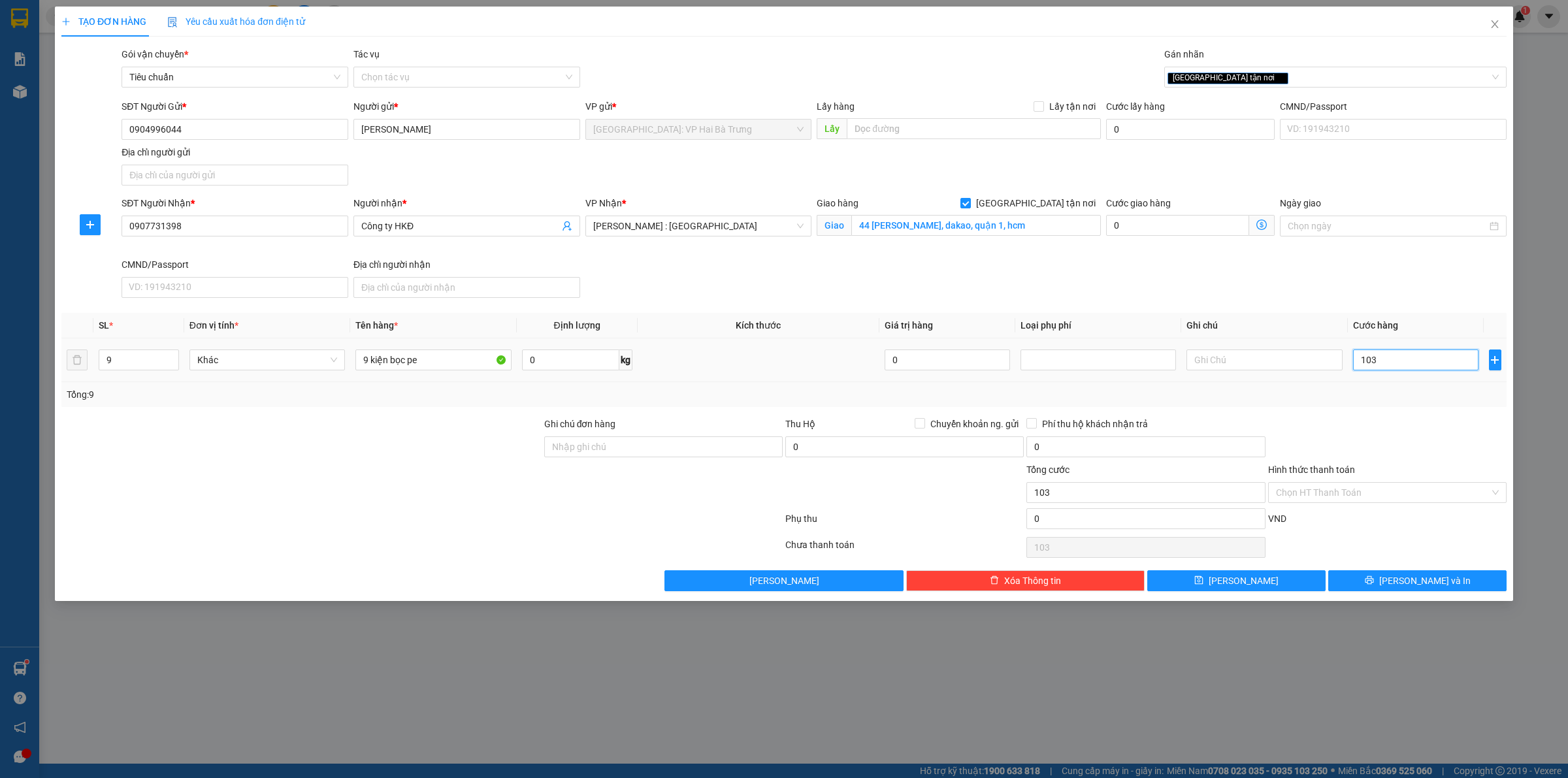
type input "1.030"
type input "10.300"
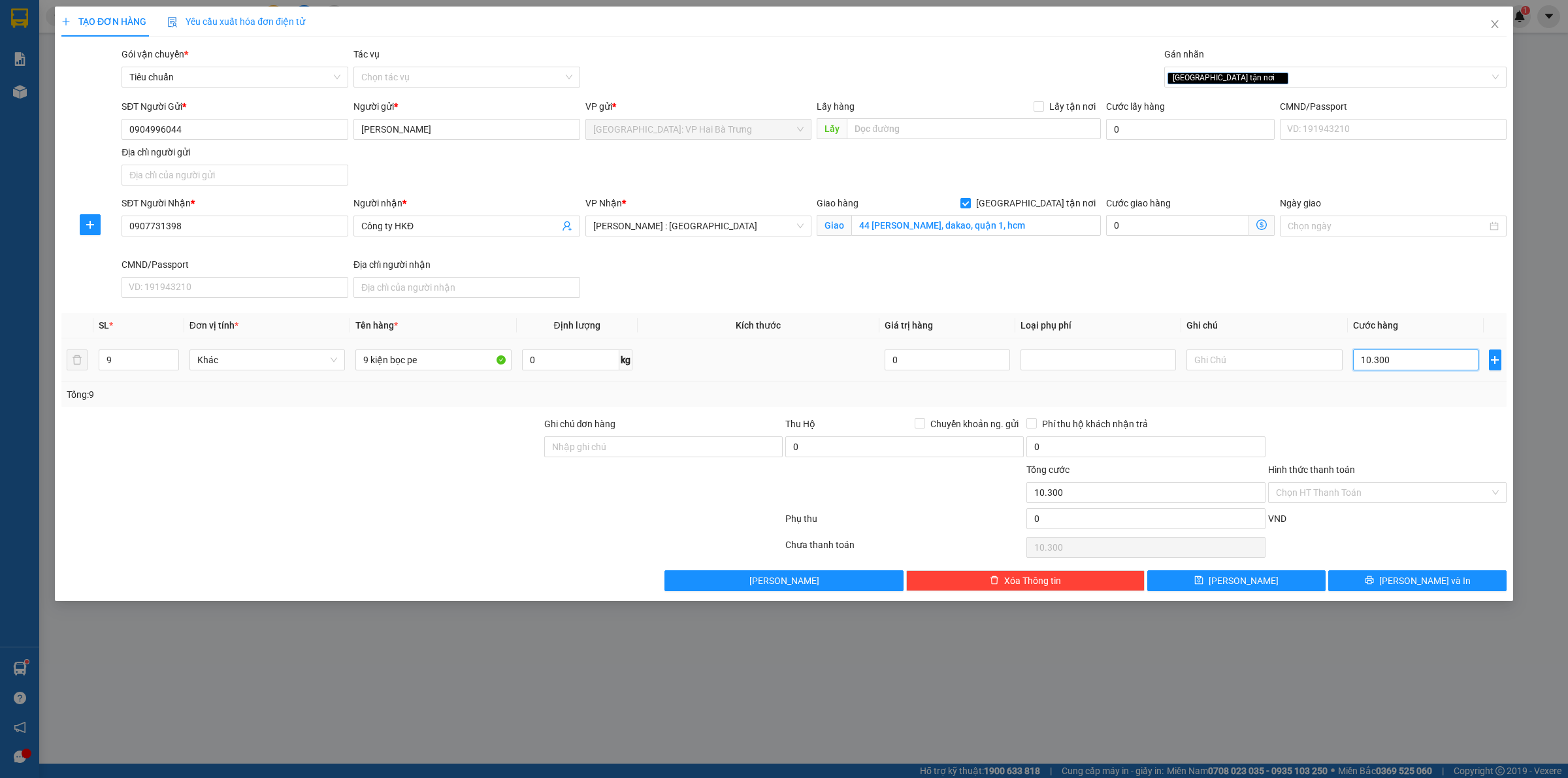
type input "103.000"
type input "1.030.000"
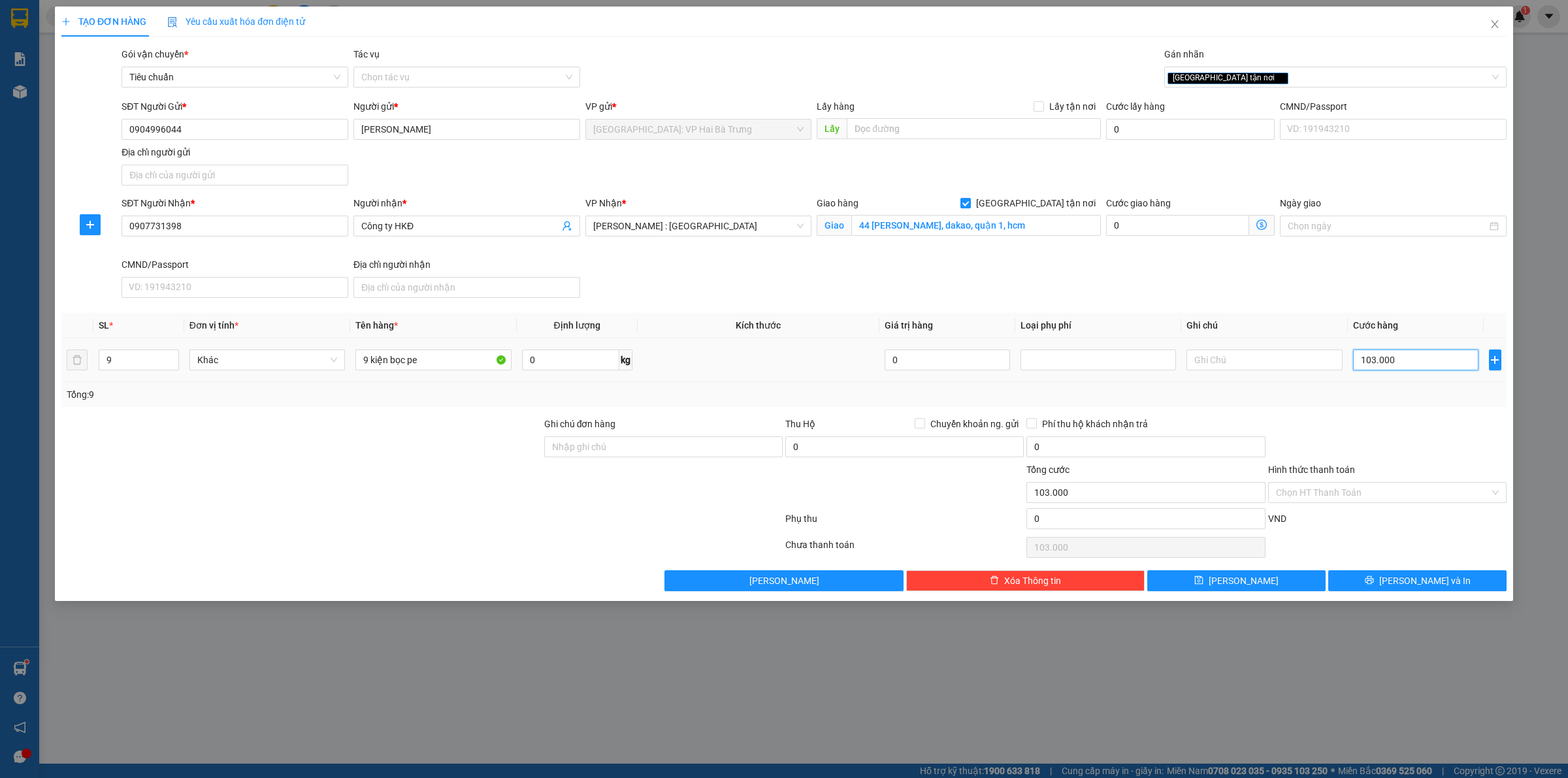
type input "1.030.000"
click at [1383, 585] on button "[PERSON_NAME] và In" at bounding box center [1416, 580] width 178 height 21
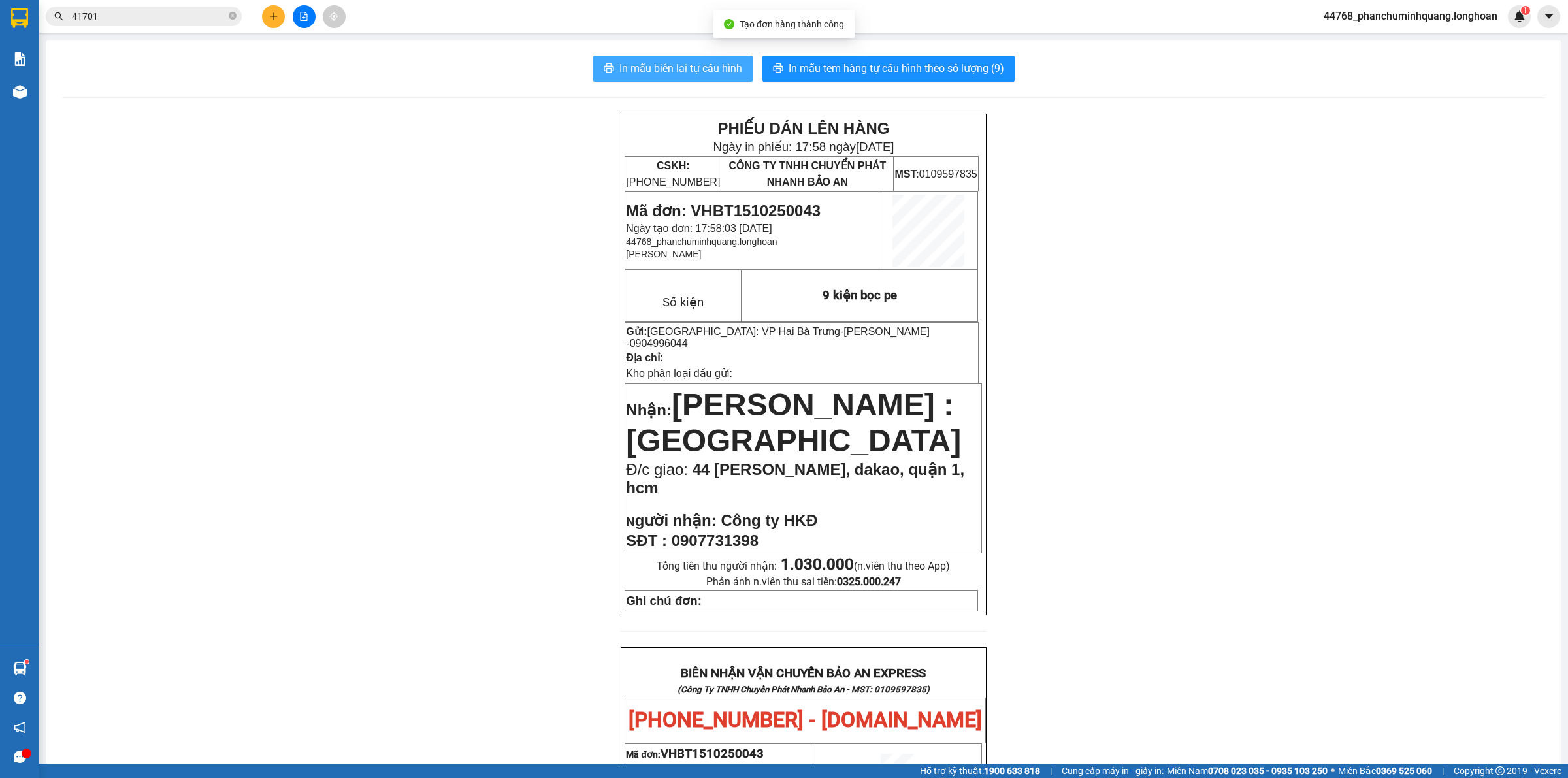
click at [705, 65] on span "In mẫu biên lai tự cấu hình" at bounding box center [680, 69] width 123 height 16
drag, startPoint x: 830, startPoint y: 329, endPoint x: 896, endPoint y: 335, distance: 66.3
click at [896, 335] on p "Gửi: [GEOGRAPHIC_DATA]: VP [GEOGRAPHIC_DATA] - [GEOGRAPHIC_DATA] - 0904996044" at bounding box center [801, 338] width 351 height 24
copy span "0904996044"
click at [279, 19] on button at bounding box center [273, 16] width 23 height 23
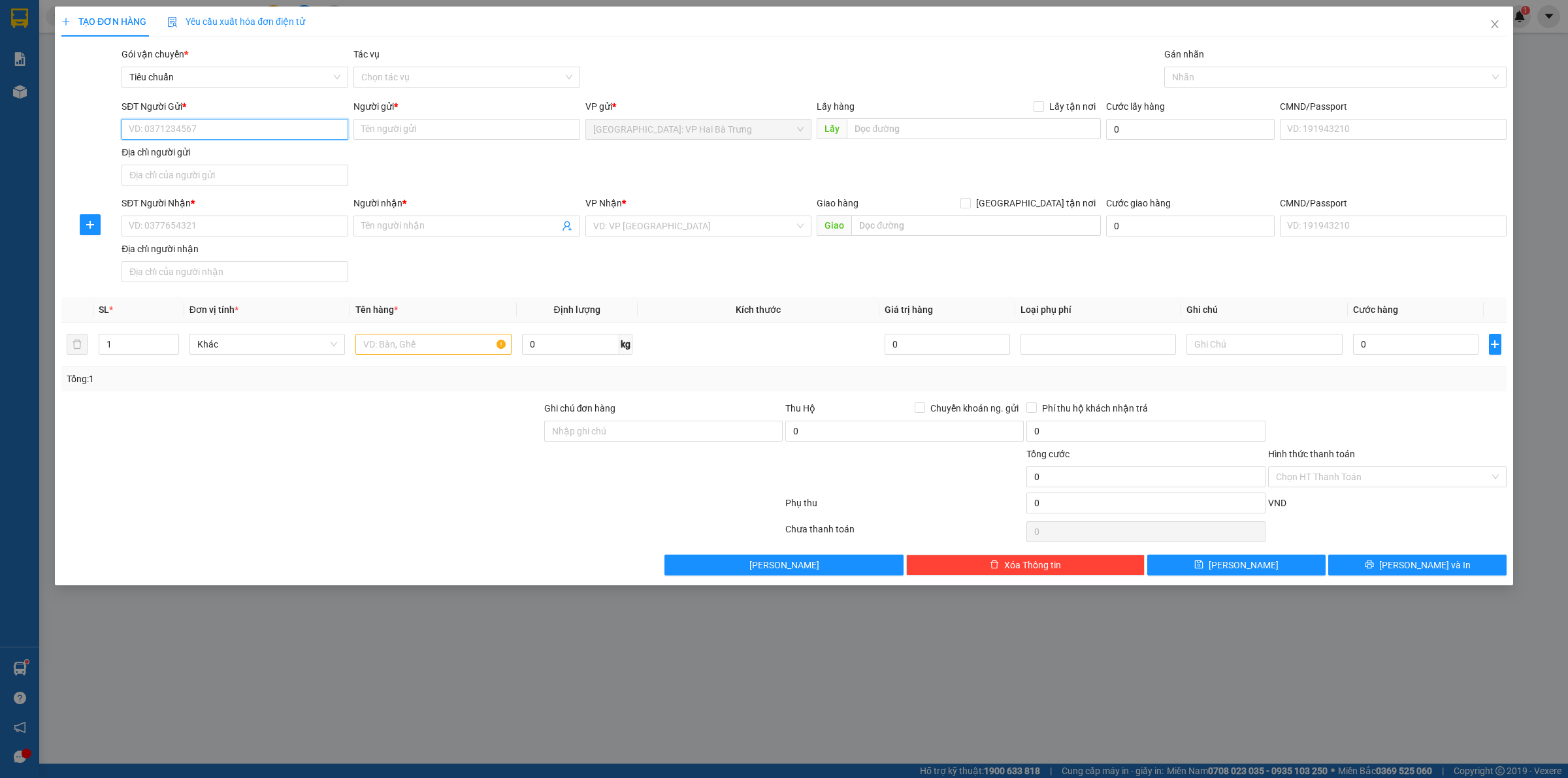
click at [321, 135] on input "SĐT Người Gửi *" at bounding box center [235, 129] width 227 height 21
paste input "0904996044"
type input "0904996044"
drag, startPoint x: 247, startPoint y: 155, endPoint x: 269, endPoint y: 185, distance: 37.2
click at [248, 155] on div "0904996044 - [GEOGRAPHIC_DATA]" at bounding box center [235, 156] width 211 height 15
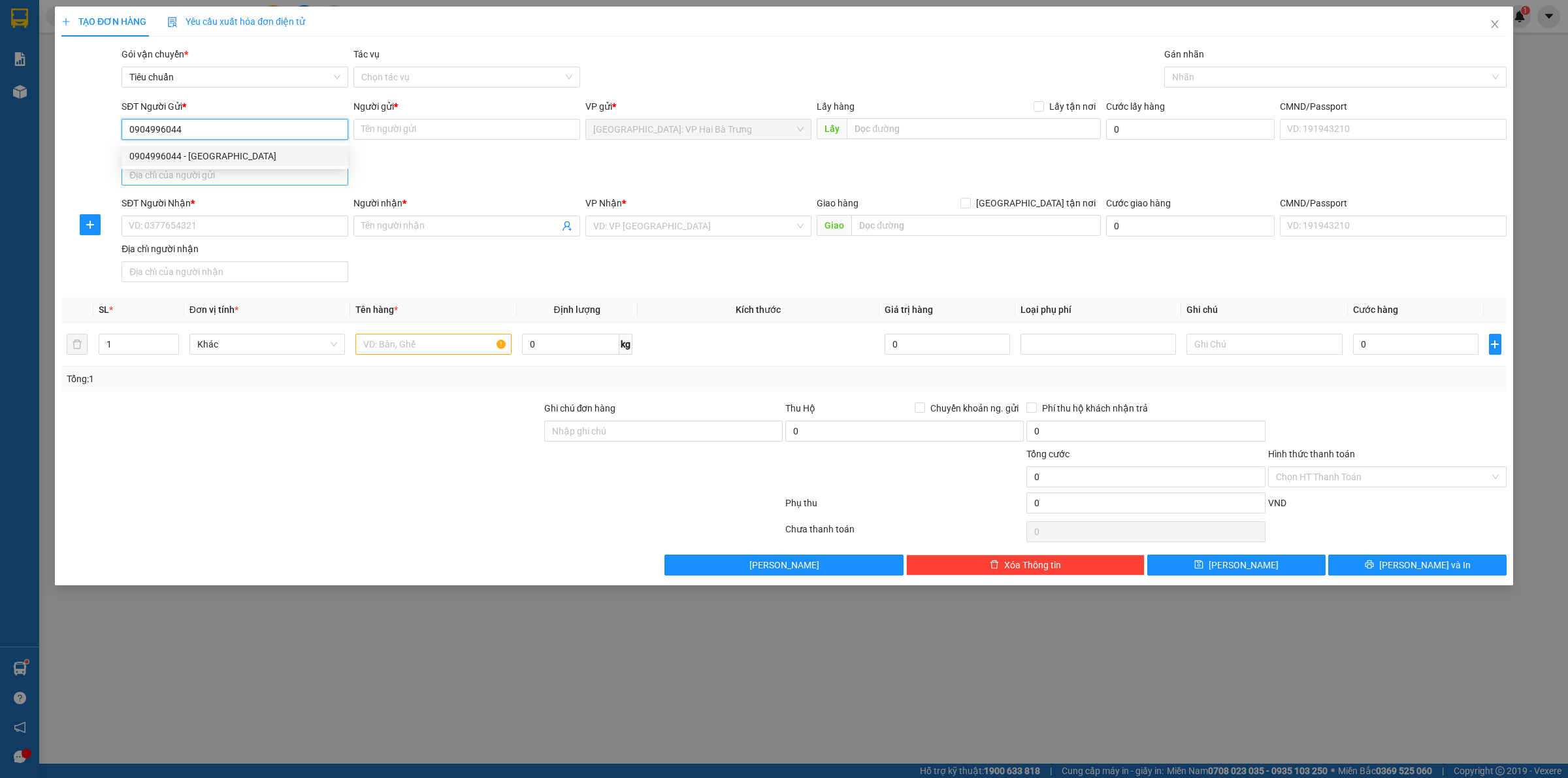
type input "[PERSON_NAME]"
type input "0904996044"
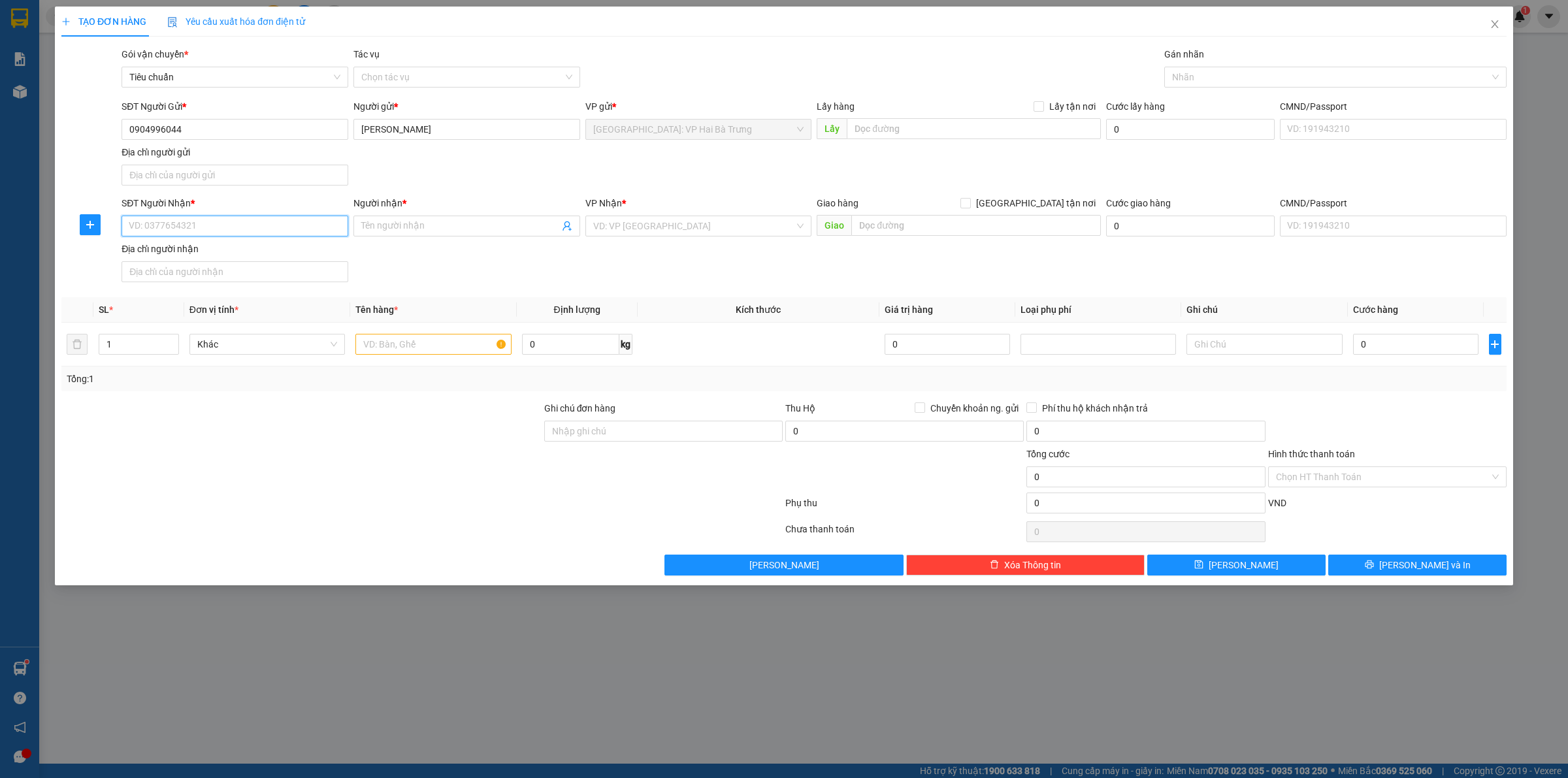
click at [302, 223] on input "SĐT Người Nhận *" at bounding box center [235, 226] width 227 height 21
type input "0905467388"
click at [521, 231] on input "Người nhận *" at bounding box center [460, 226] width 198 height 15
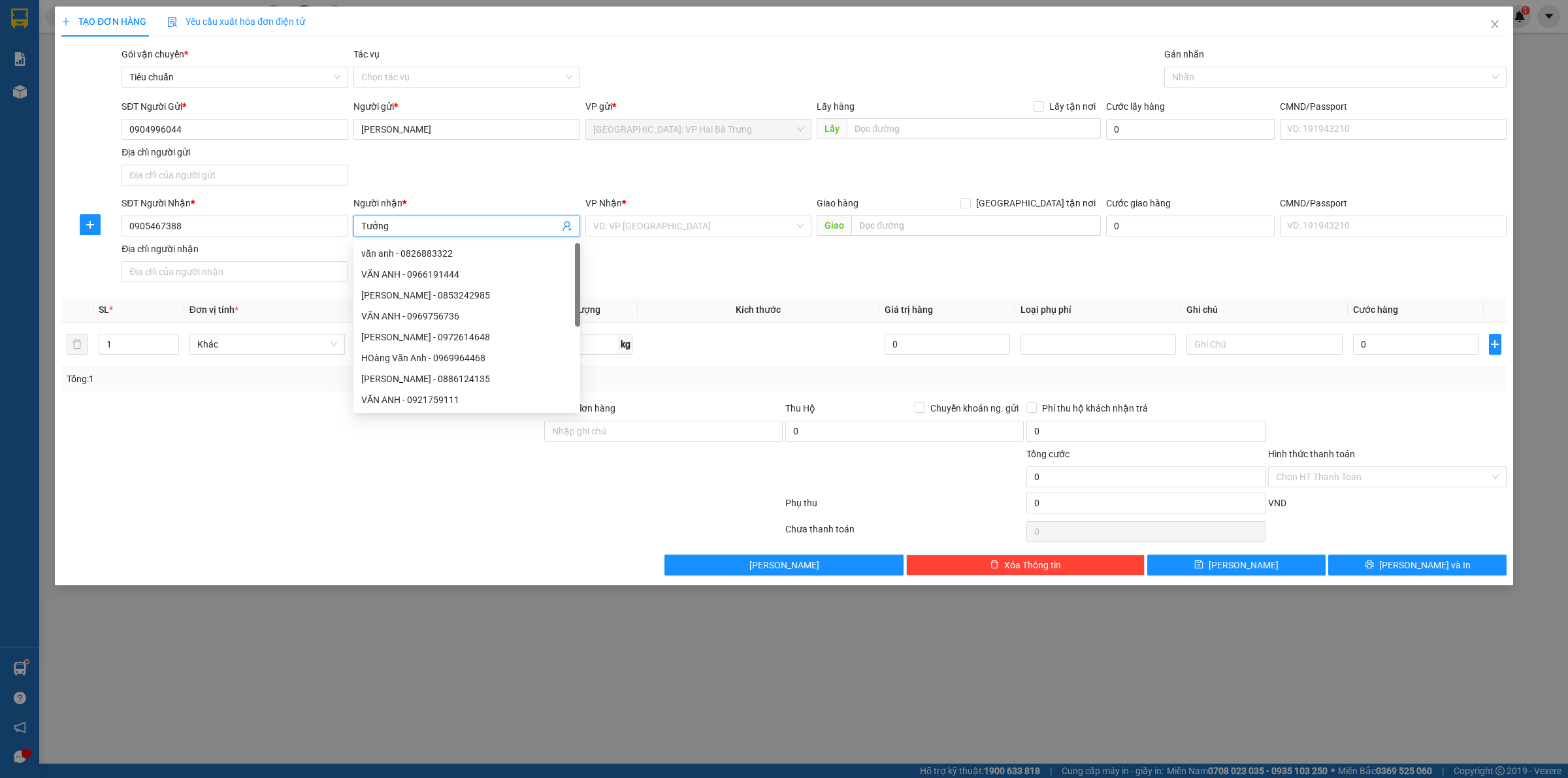
type input "Tưởng"
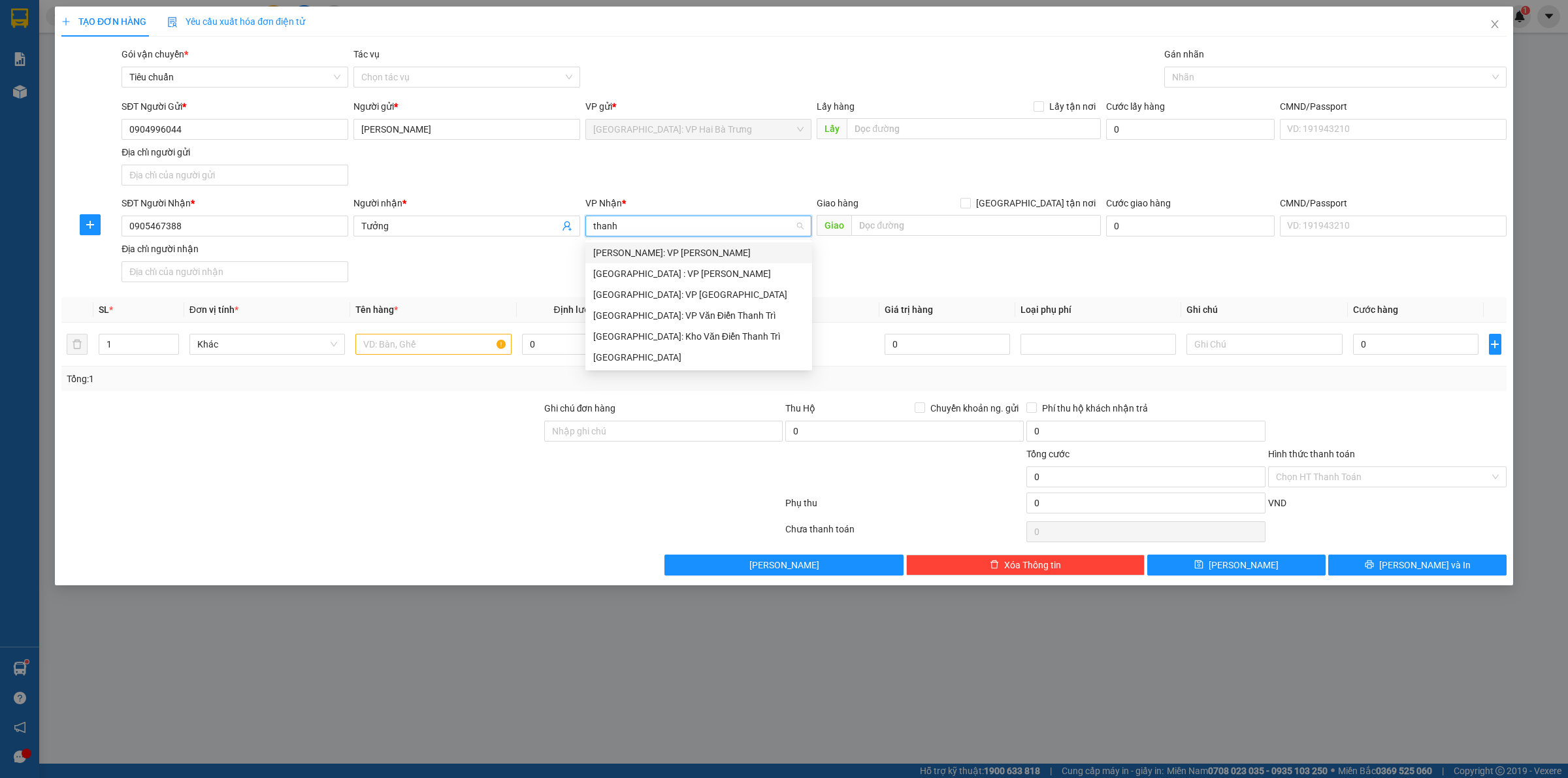
type input "thanh"
type input "tha"
click at [691, 275] on div "[GEOGRAPHIC_DATA] : VP [PERSON_NAME]" at bounding box center [699, 274] width 211 height 15
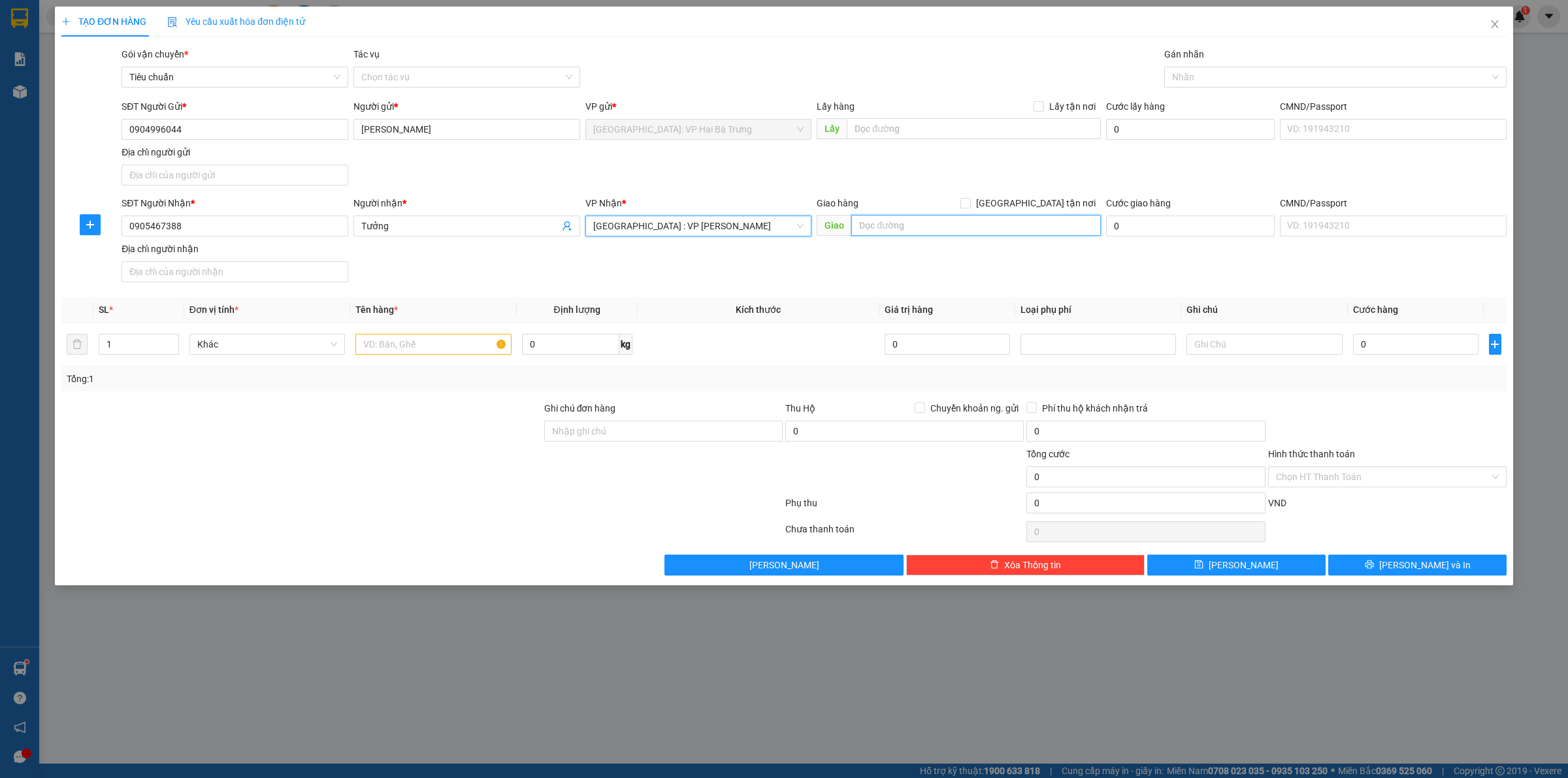
click at [893, 233] on input "text" at bounding box center [976, 226] width 250 height 21
type input "331A hoàng diệu, [GEOGRAPHIC_DATA], [GEOGRAPHIC_DATA], [GEOGRAPHIC_DATA]"
click at [1066, 202] on span "[GEOGRAPHIC_DATA] tận nơi" at bounding box center [1035, 203] width 130 height 15
click at [970, 202] on input "[GEOGRAPHIC_DATA] tận nơi" at bounding box center [964, 202] width 9 height 9
checkbox input "true"
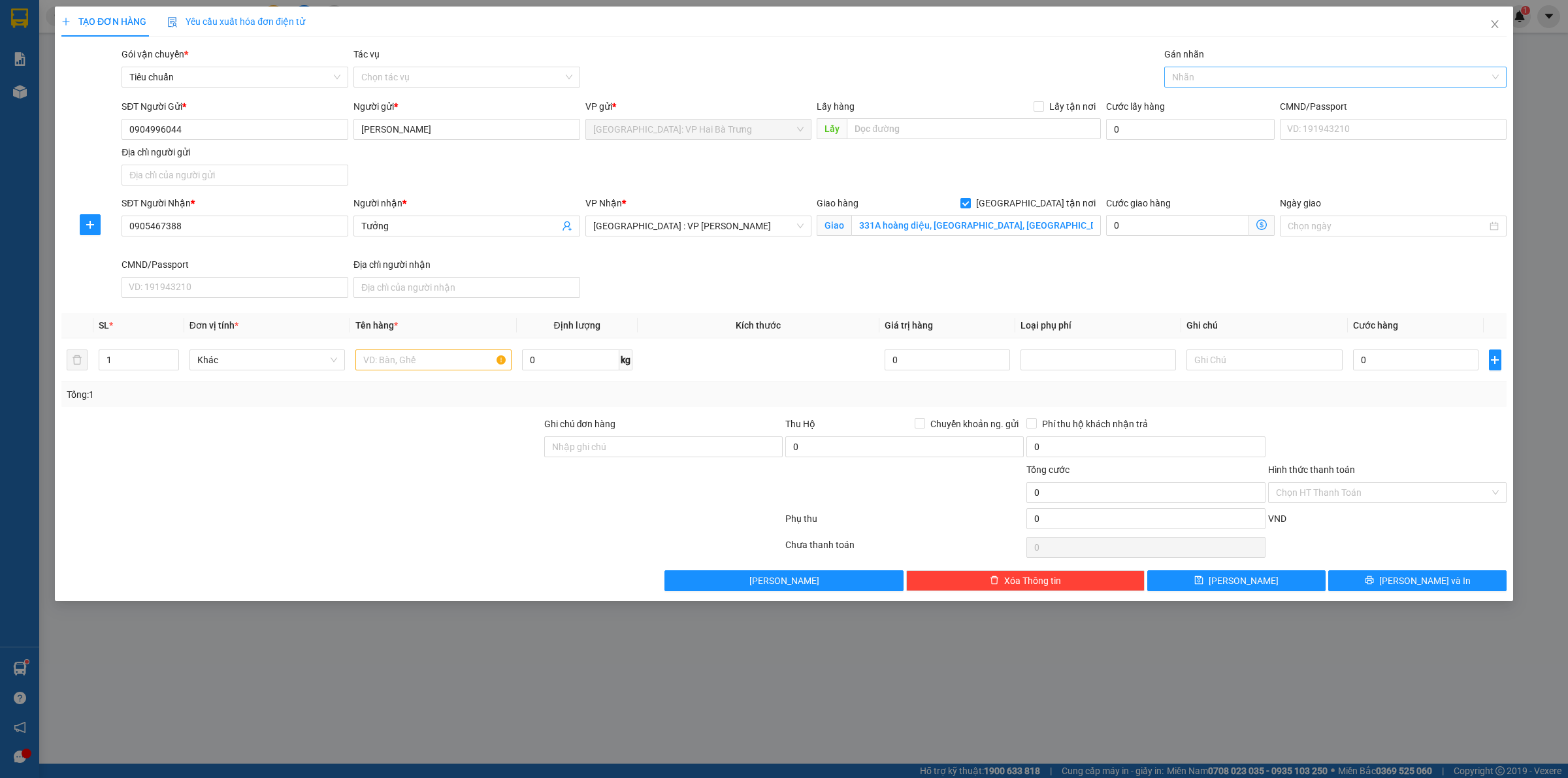
click at [1217, 69] on div at bounding box center [1329, 77] width 322 height 15
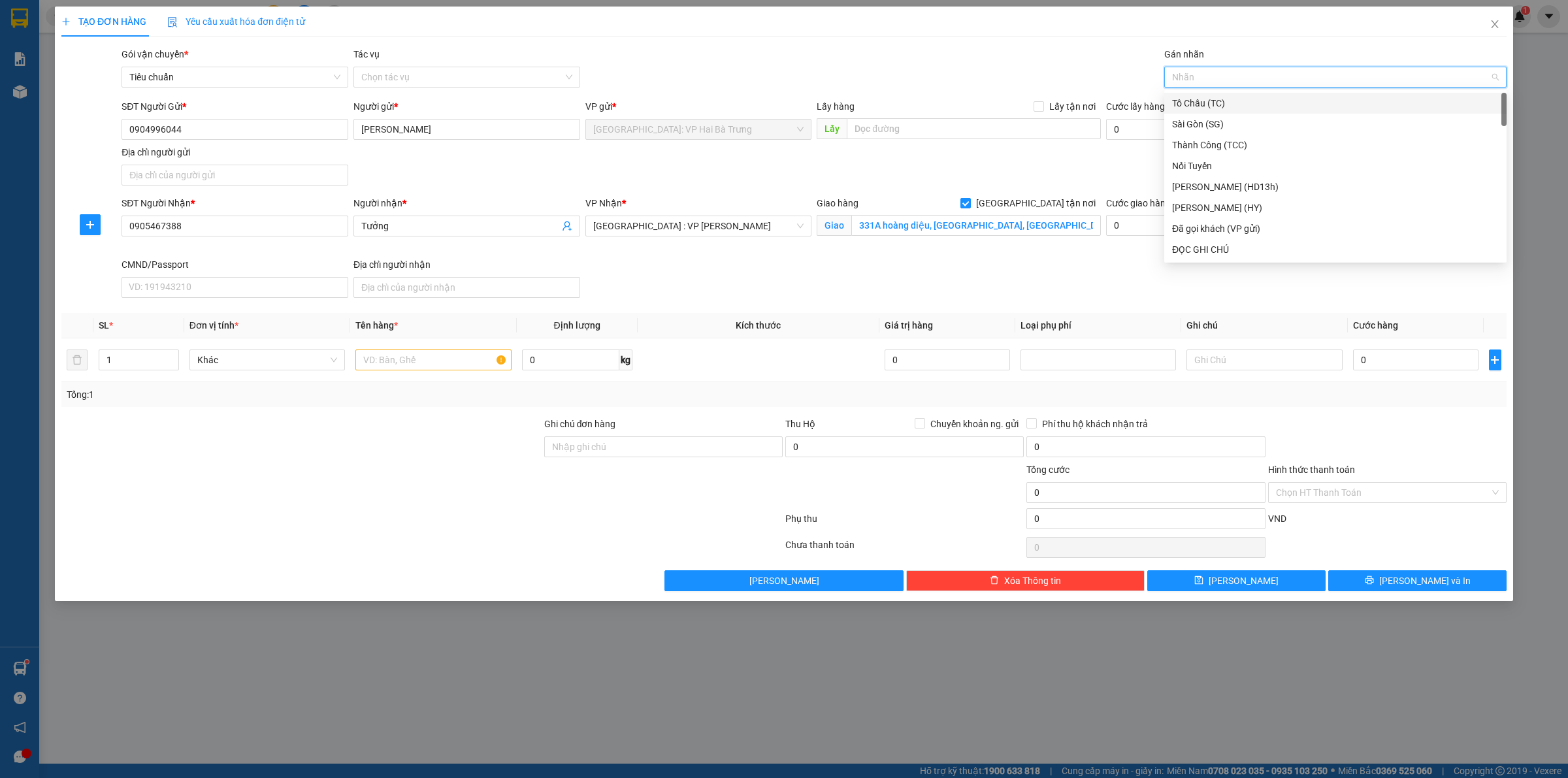
type input "G"
drag, startPoint x: 1204, startPoint y: 242, endPoint x: 1193, endPoint y: 236, distance: 12.5
click at [1203, 243] on div "[GEOGRAPHIC_DATA] tận nơi" at bounding box center [1335, 250] width 326 height 15
click at [167, 351] on span "Increase Value" at bounding box center [171, 356] width 15 height 12
type input "3"
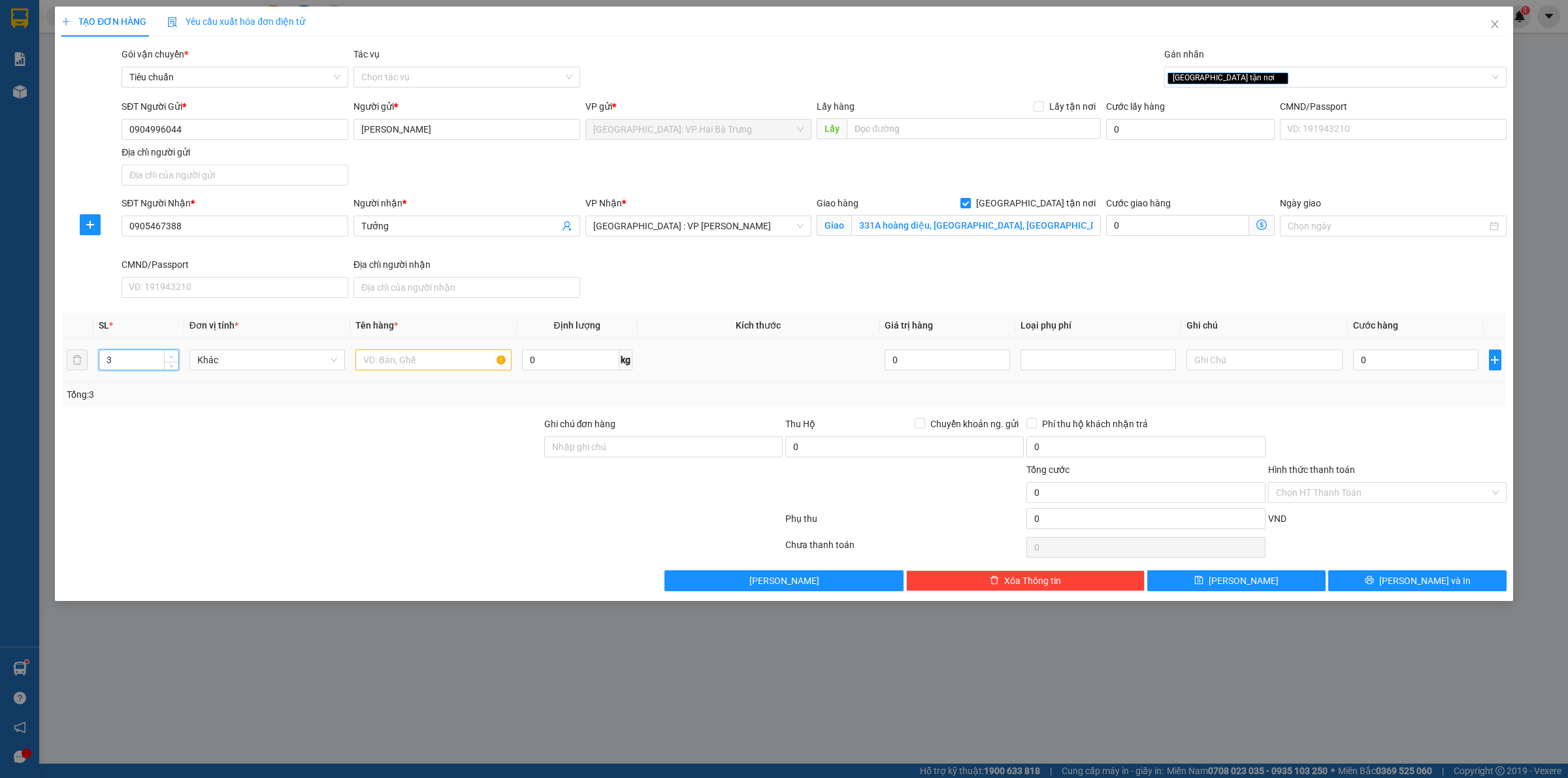
click at [167, 351] on span "Increase Value" at bounding box center [171, 356] width 15 height 12
click at [406, 358] on input "text" at bounding box center [433, 360] width 156 height 21
type input "3 kiện bọc pe"
click at [1409, 360] on input "0" at bounding box center [1416, 360] width 126 height 21
type input "3"
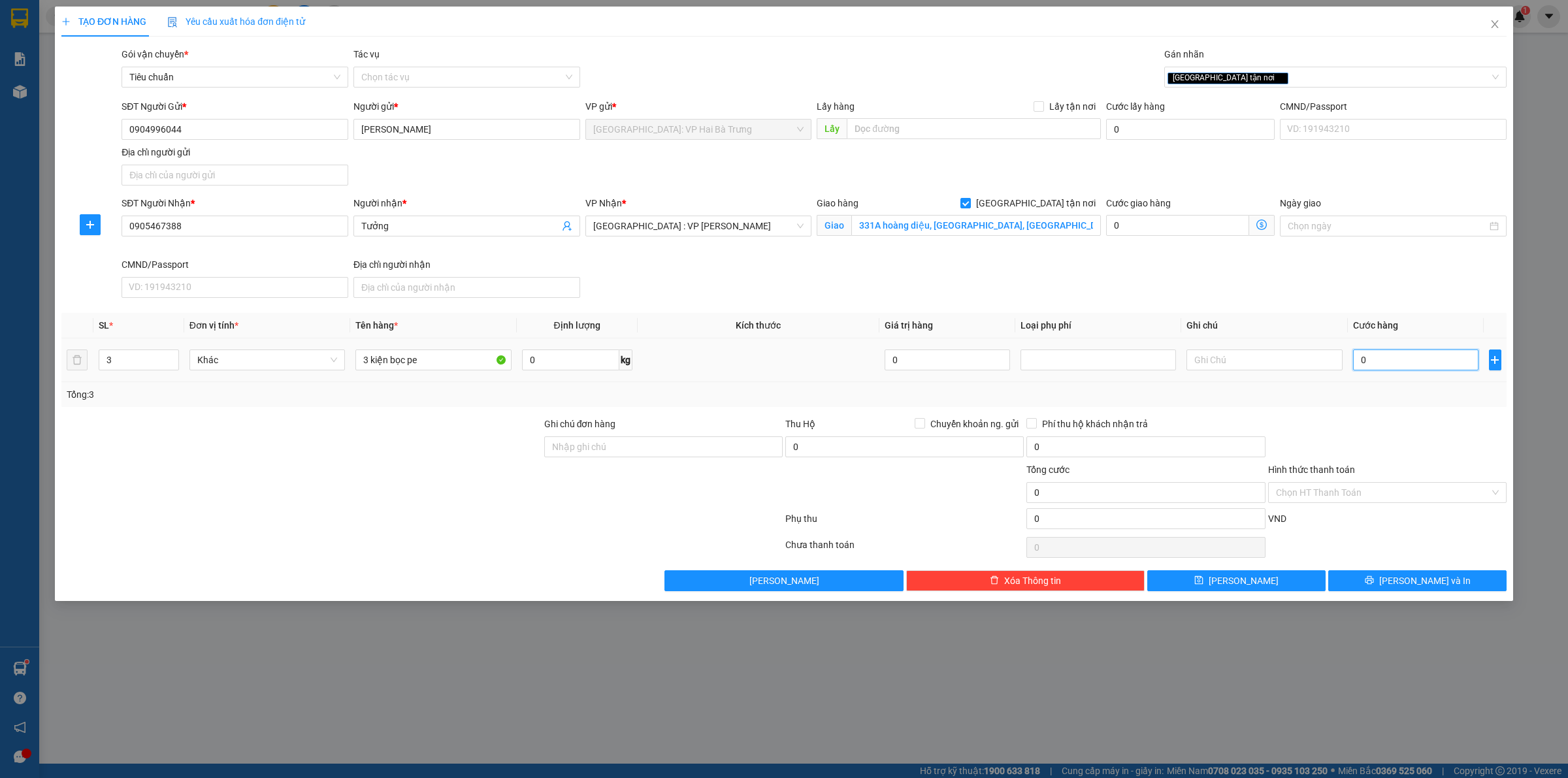
type input "3"
type input "34"
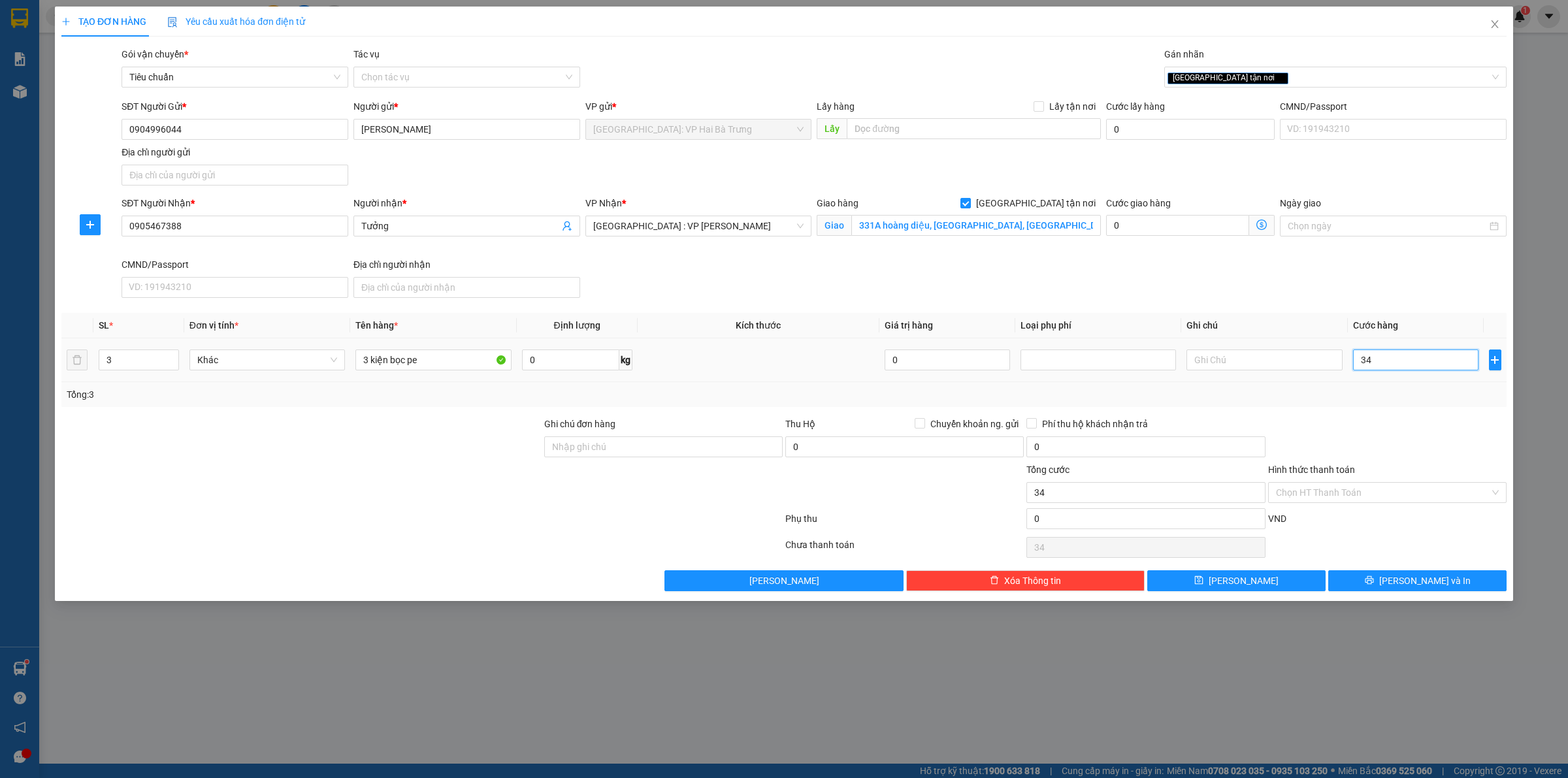
type input "340"
type input "3.400"
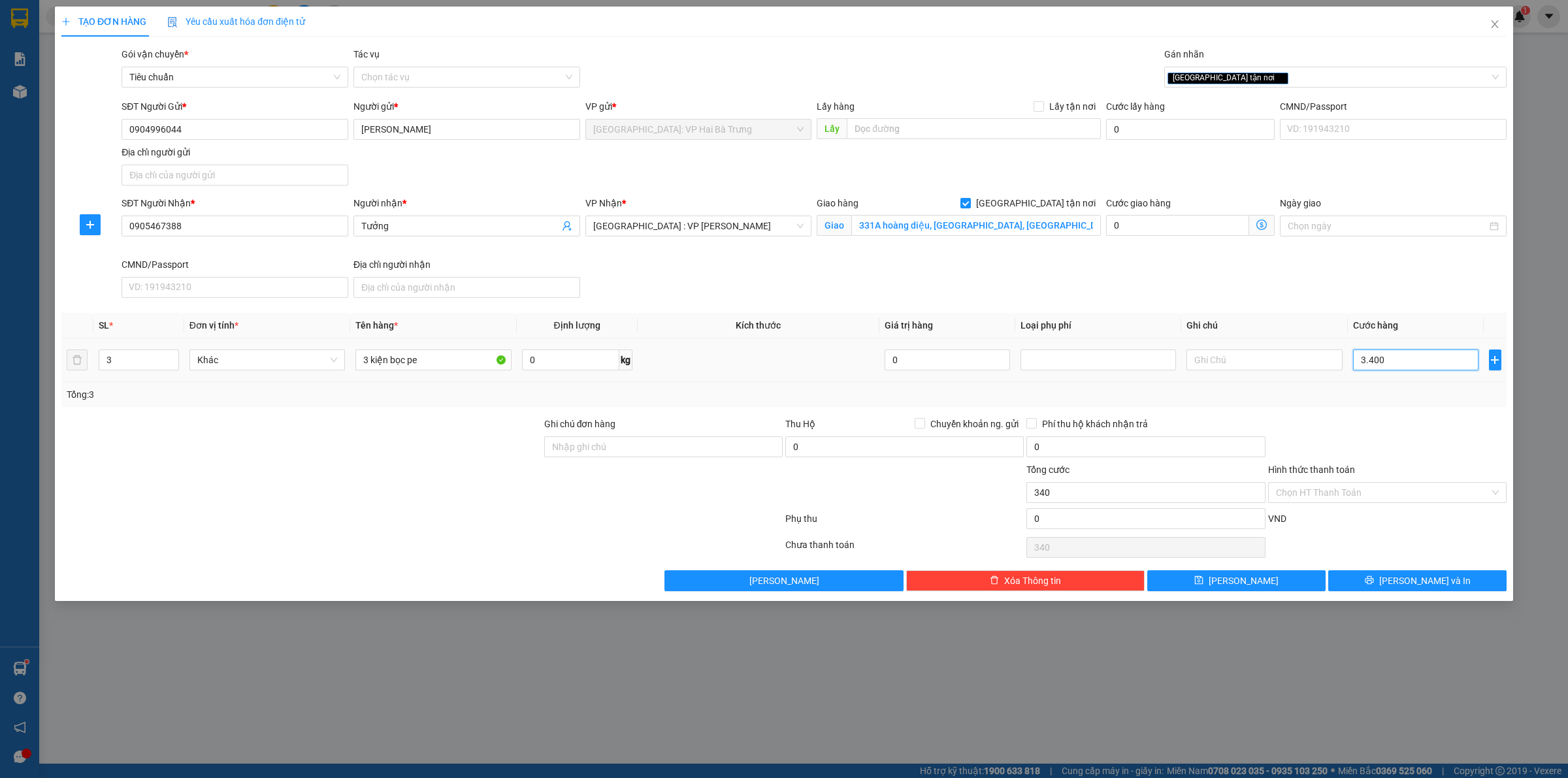
type input "3.400"
type input "34.000"
type input "340.000"
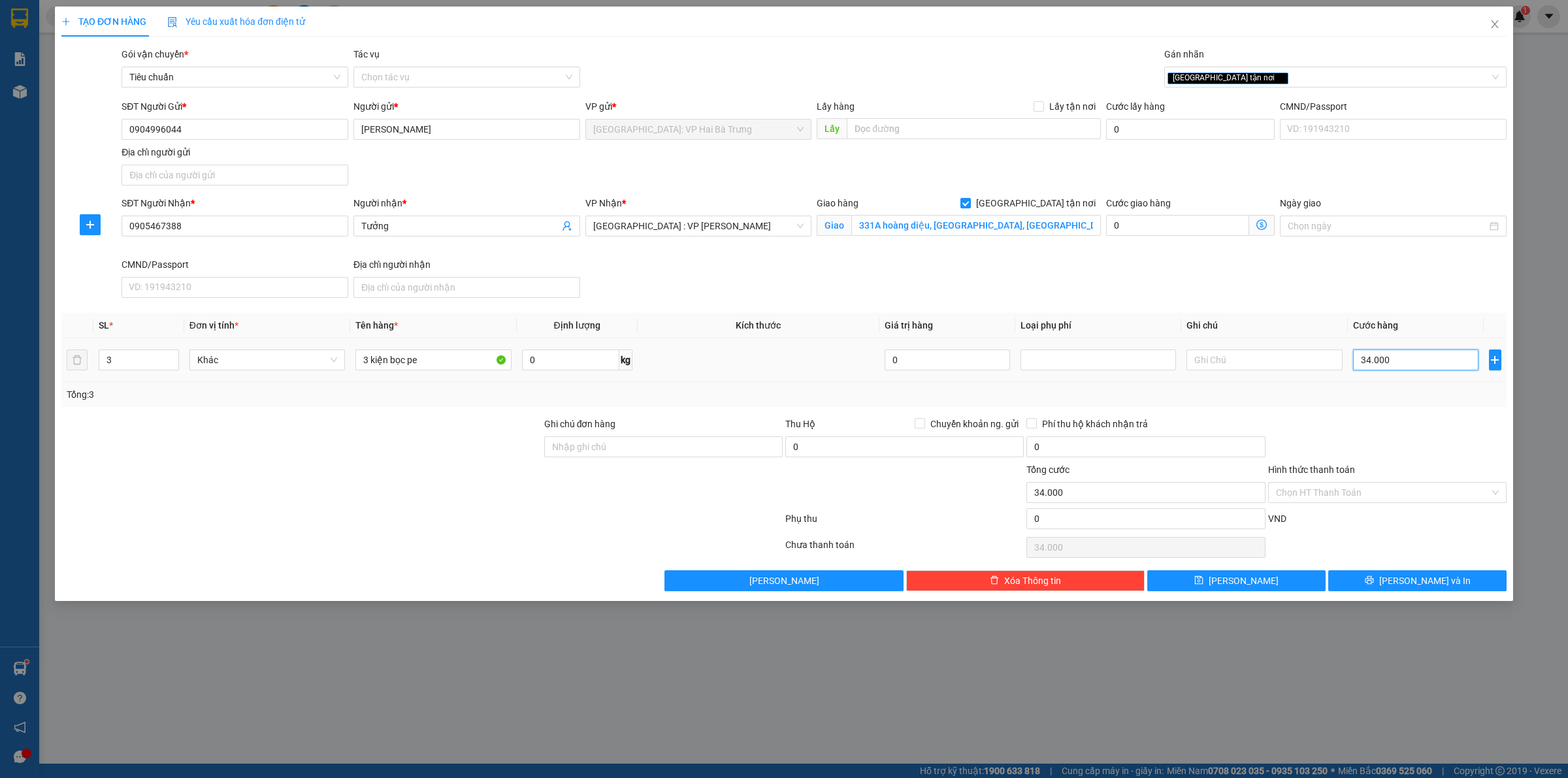
type input "340.000"
click at [1383, 585] on button "[PERSON_NAME] và In" at bounding box center [1416, 580] width 178 height 21
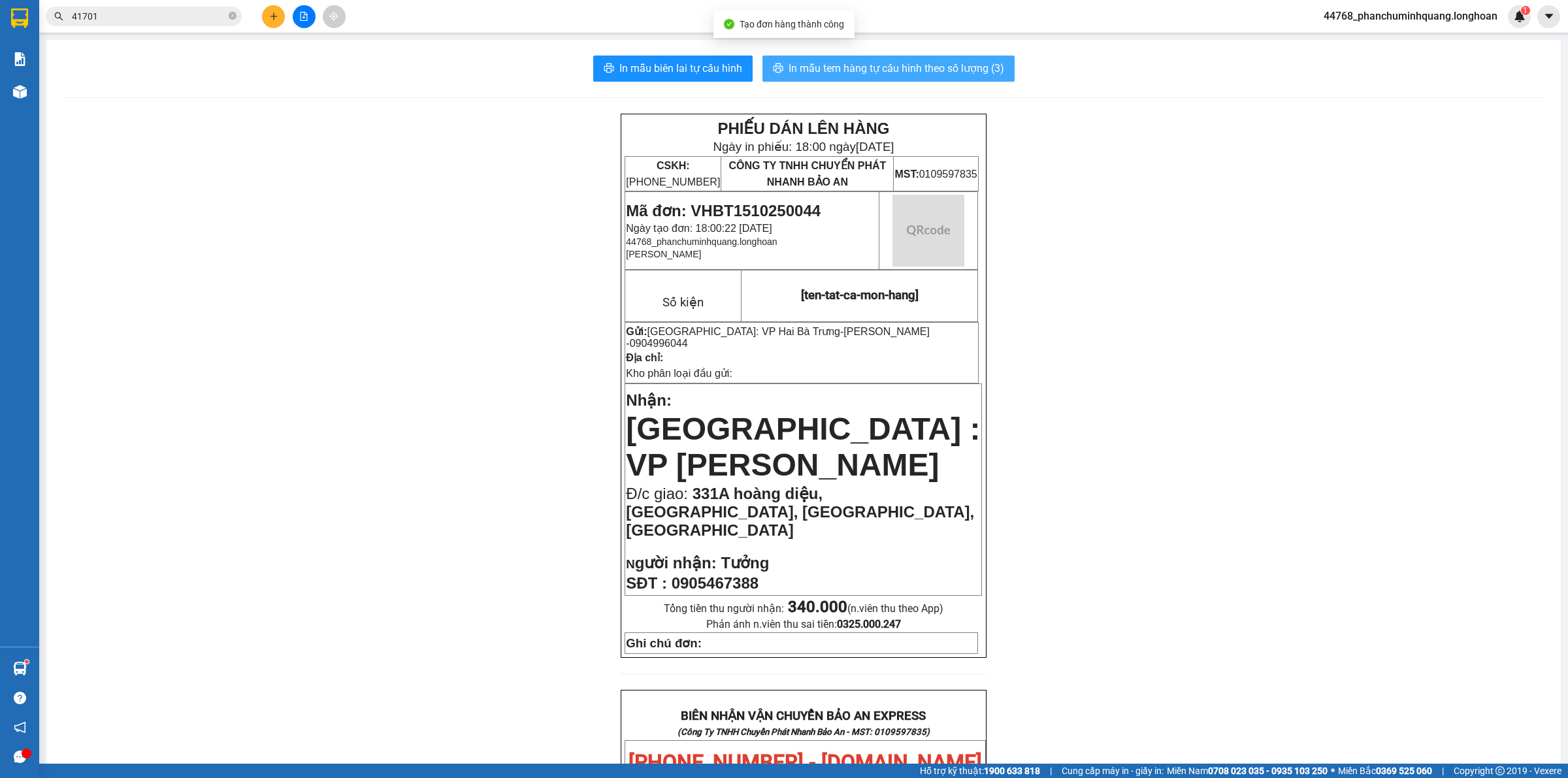
click at [863, 59] on button "In mẫu tem hàng tự cấu hình theo số lượng (3)" at bounding box center [888, 69] width 252 height 26
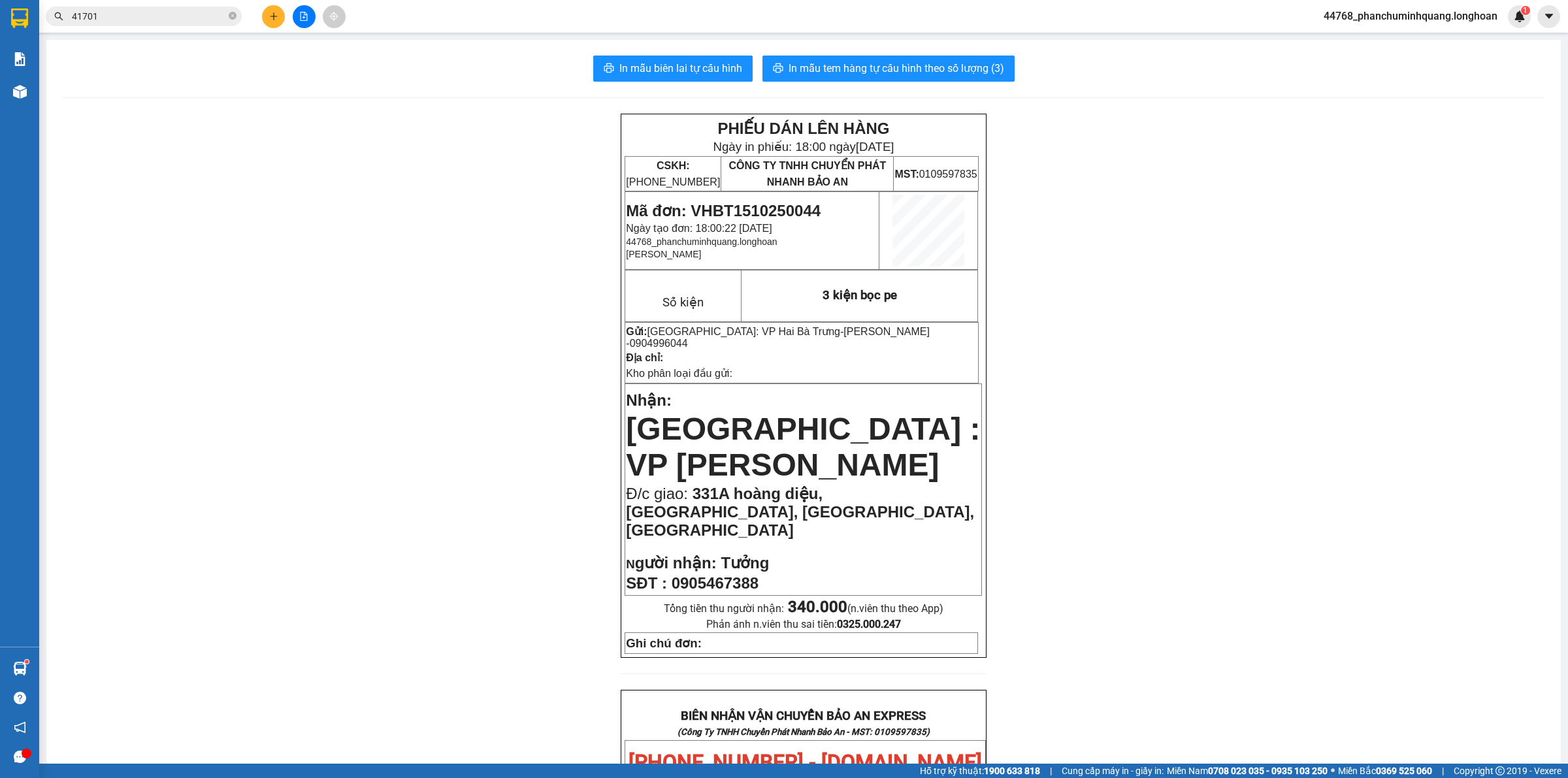
click at [688, 53] on div "In mẫu biên lai tự cấu hình In mẫu tem hàng tự cấu hình theo số lượng (3) PHIẾU…" at bounding box center [804, 743] width 1514 height 1407
click at [644, 64] on span "In mẫu biên lai tự cấu hình" at bounding box center [680, 69] width 123 height 16
click at [1217, 668] on div "PHIẾU DÁN LÊN HÀNG Ngày in phiếu: 18:00 [DATE] CSKH: [PHONE_NUMBER] CÔNG TY TNH…" at bounding box center [804, 772] width 1483 height 1317
click at [1217, 674] on div "PHIẾU DÁN LÊN HÀNG Ngày in phiếu: 18:00 [DATE] CSKH: [PHONE_NUMBER] CÔNG TY TNH…" at bounding box center [804, 772] width 1483 height 1317
drag, startPoint x: 1119, startPoint y: 109, endPoint x: 1143, endPoint y: 40, distance: 73.1
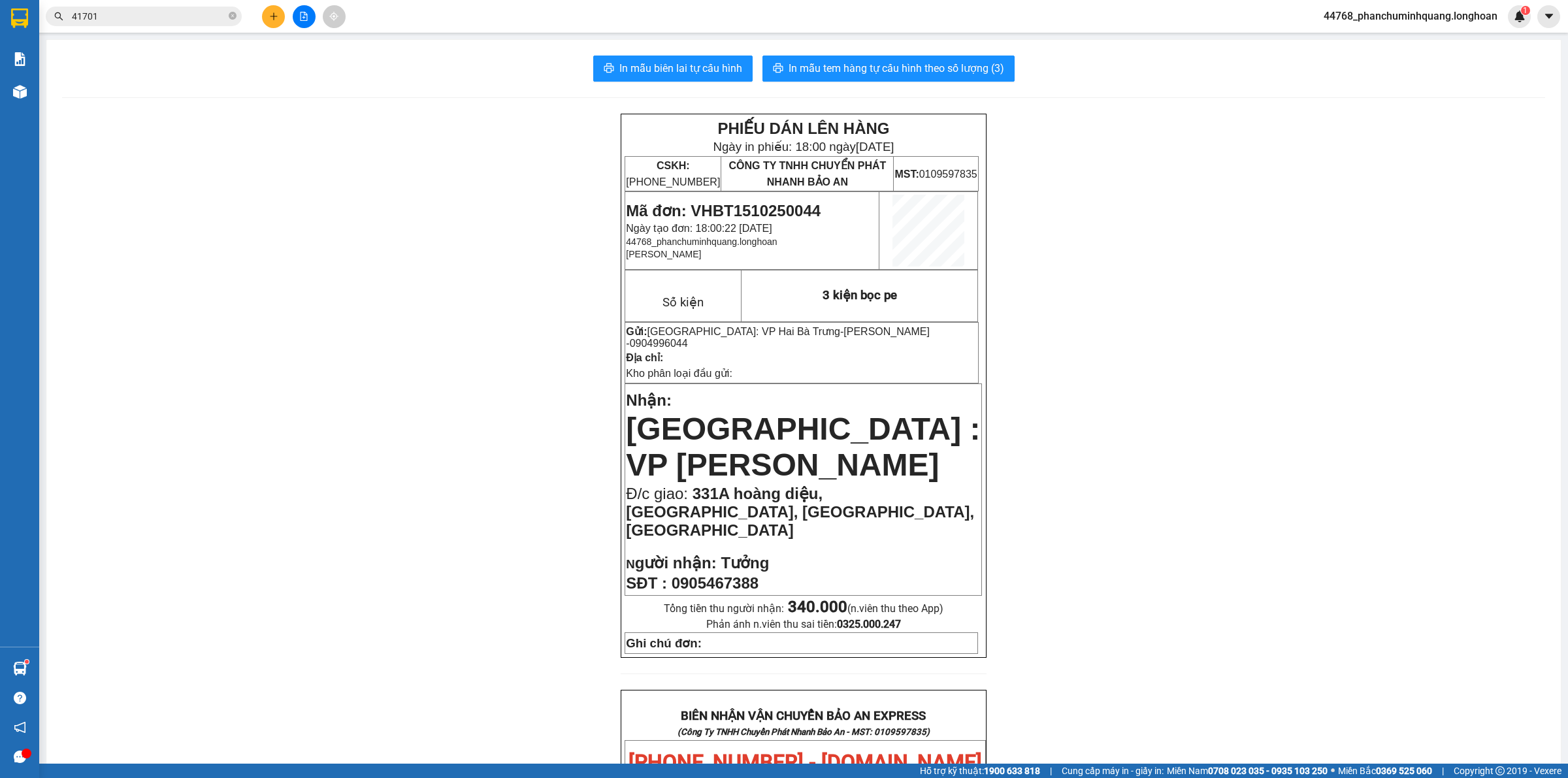
click at [1143, 40] on div "In mẫu biên lai tự cấu hình In mẫu tem hàng tự cấu hình theo số lượng (3) PHIẾU…" at bounding box center [804, 743] width 1516 height 1408
drag, startPoint x: 1510, startPoint y: 93, endPoint x: 1475, endPoint y: 95, distance: 35.1
click at [1506, 114] on div "PHIẾU DÁN LÊN HÀNG Ngày in phiếu: 18:00 [DATE] CSKH: [PHONE_NUMBER] CÔNG TY TNH…" at bounding box center [804, 772] width 1483 height 1317
click at [1432, 150] on div "PHIẾU DÁN LÊN HÀNG Ngày in phiếu: 18:00 [DATE] CSKH: [PHONE_NUMBER] CÔNG TY TNH…" at bounding box center [804, 772] width 1483 height 1317
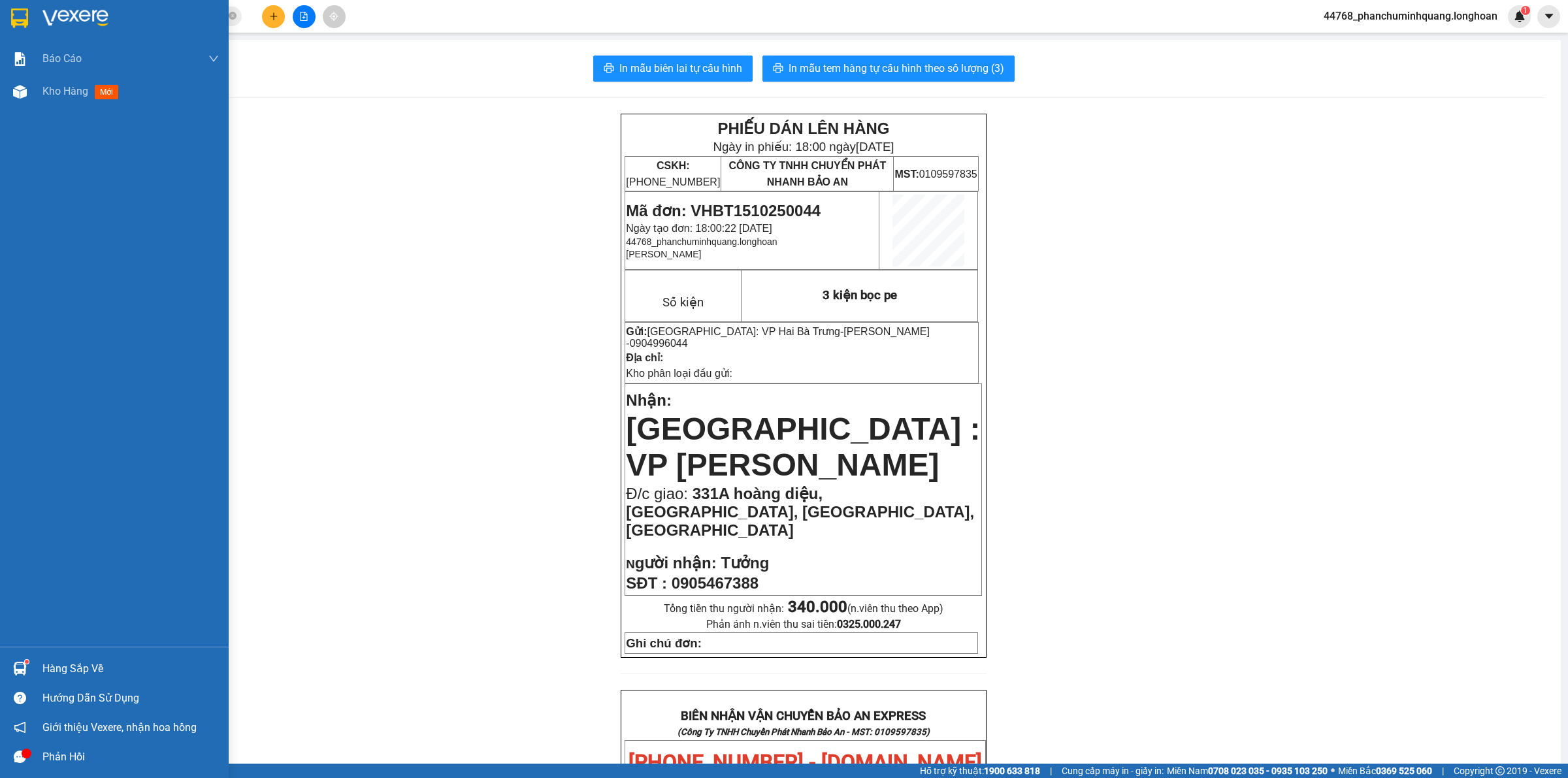
drag, startPoint x: 15, startPoint y: 15, endPoint x: 1566, endPoint y: 352, distance: 1587.2
click at [14, 15] on img at bounding box center [19, 19] width 17 height 19
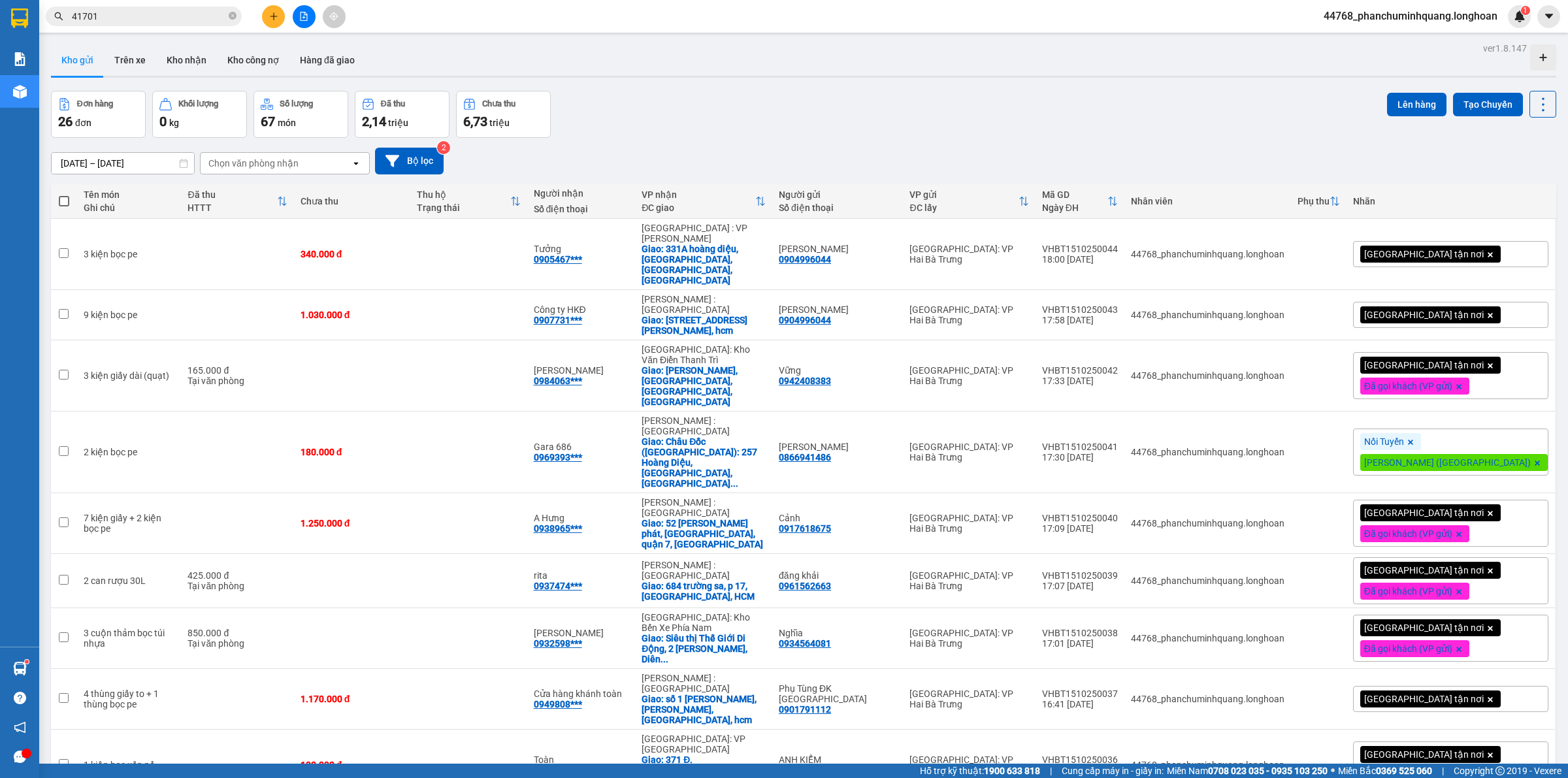
click at [1404, 248] on span "[GEOGRAPHIC_DATA] tận nơi" at bounding box center [1424, 254] width 119 height 12
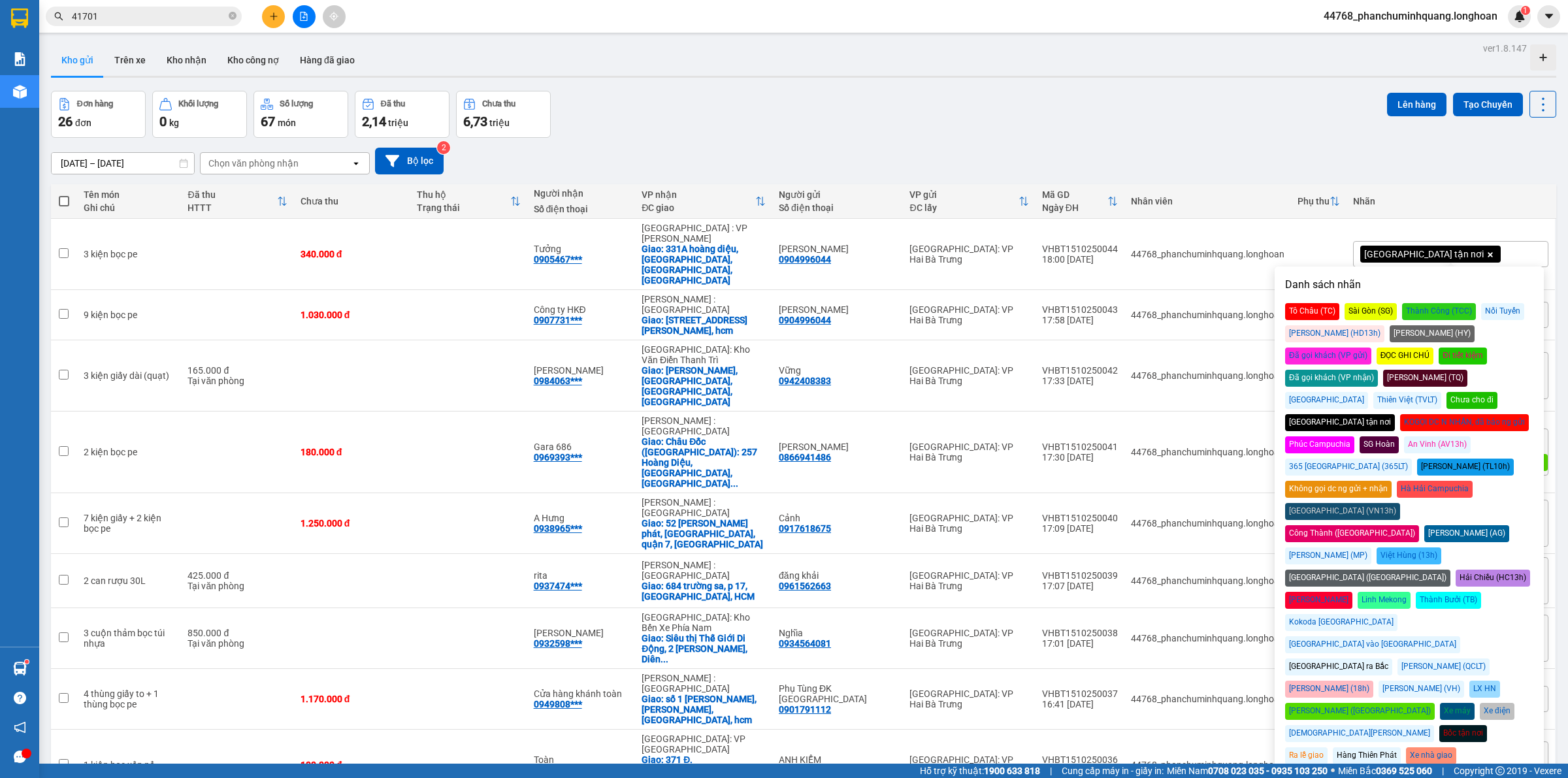
click at [1371, 347] on div "Đã gọi khách (VP gửi)" at bounding box center [1328, 356] width 86 height 17
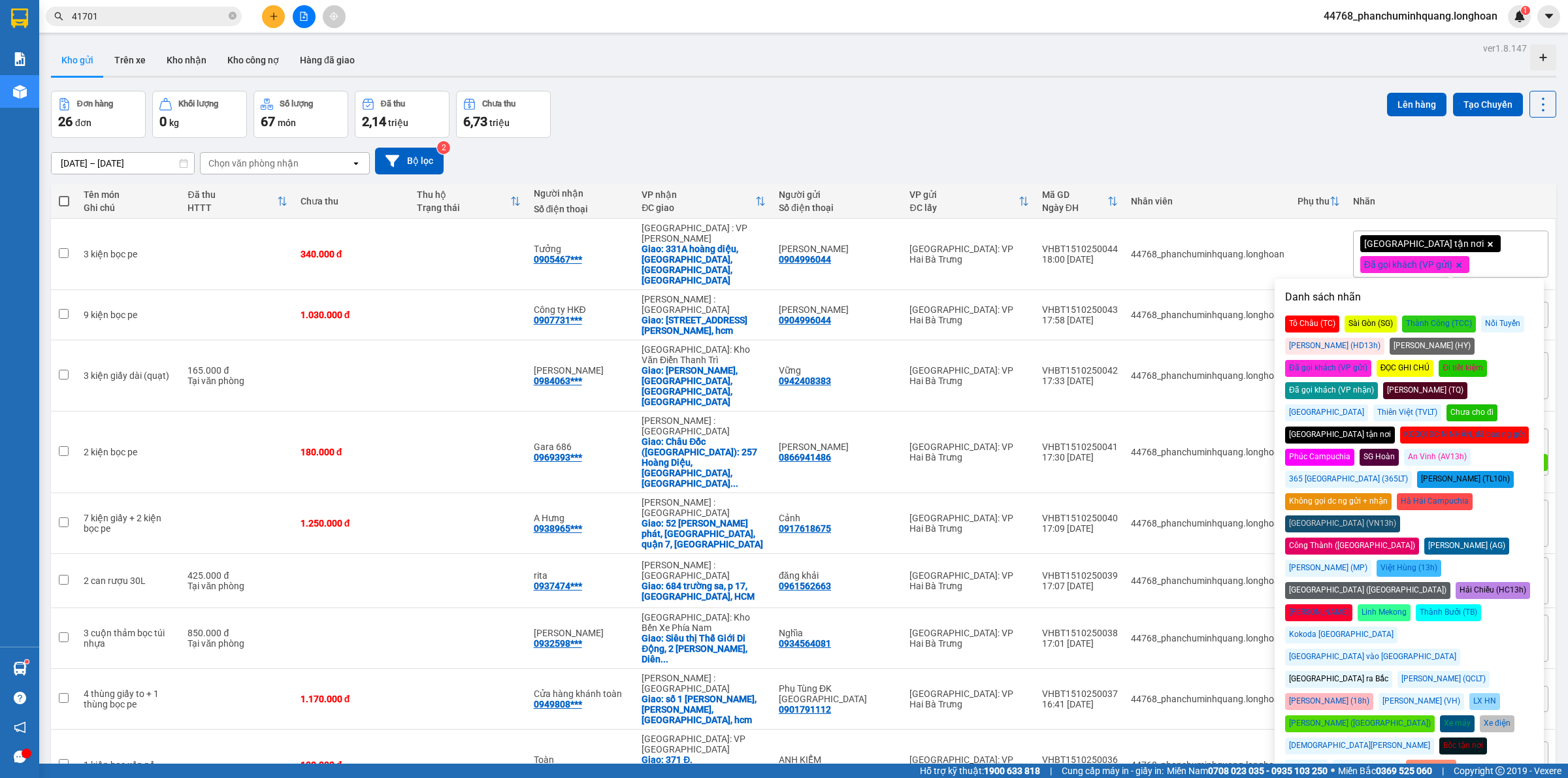
click at [1196, 138] on div "[DATE] – [DATE] Press the down arrow key to interact with the calendar and sele…" at bounding box center [803, 161] width 1505 height 47
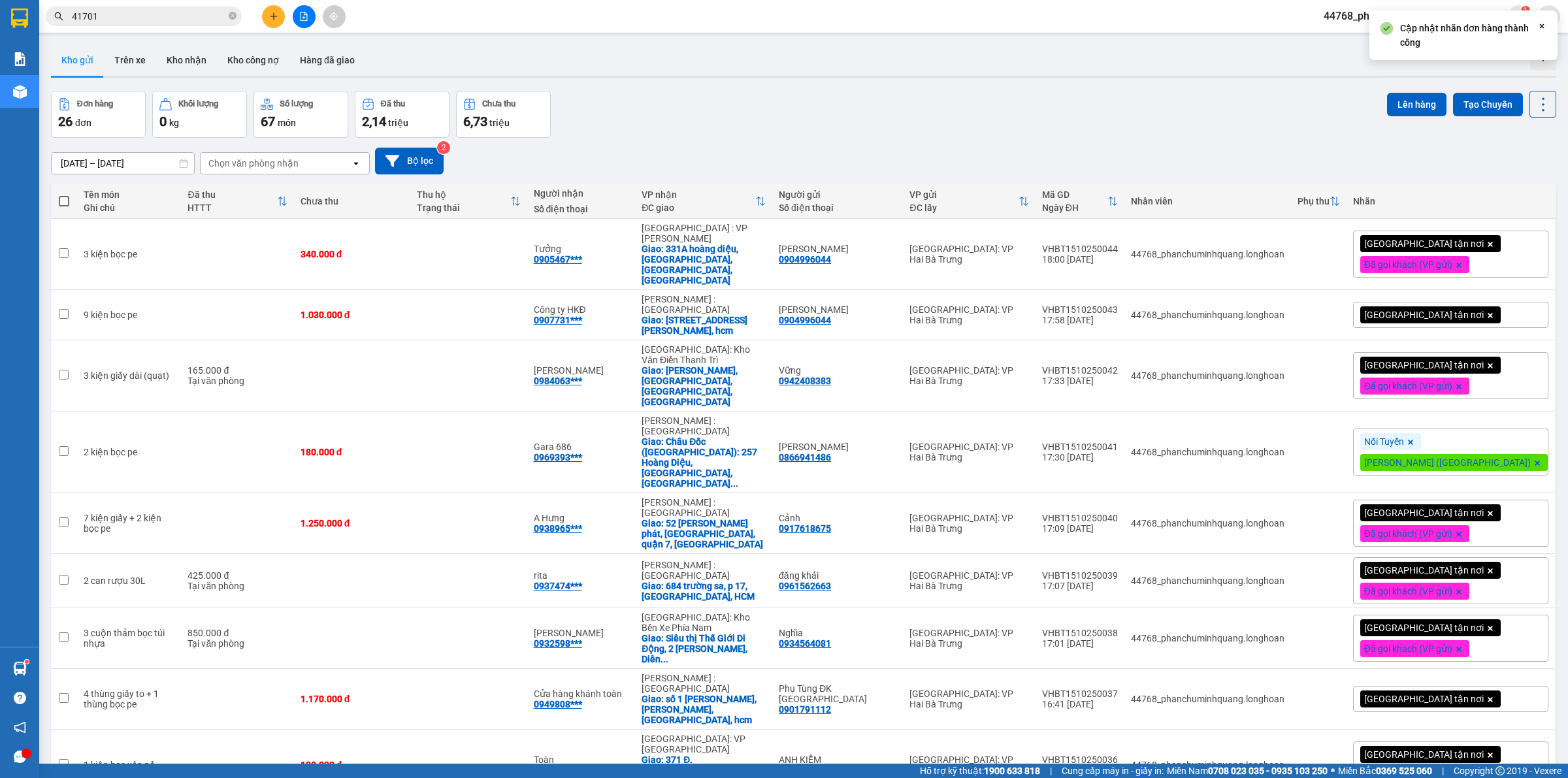
click at [1387, 309] on span "[GEOGRAPHIC_DATA] tận nơi" at bounding box center [1424, 314] width 119 height 12
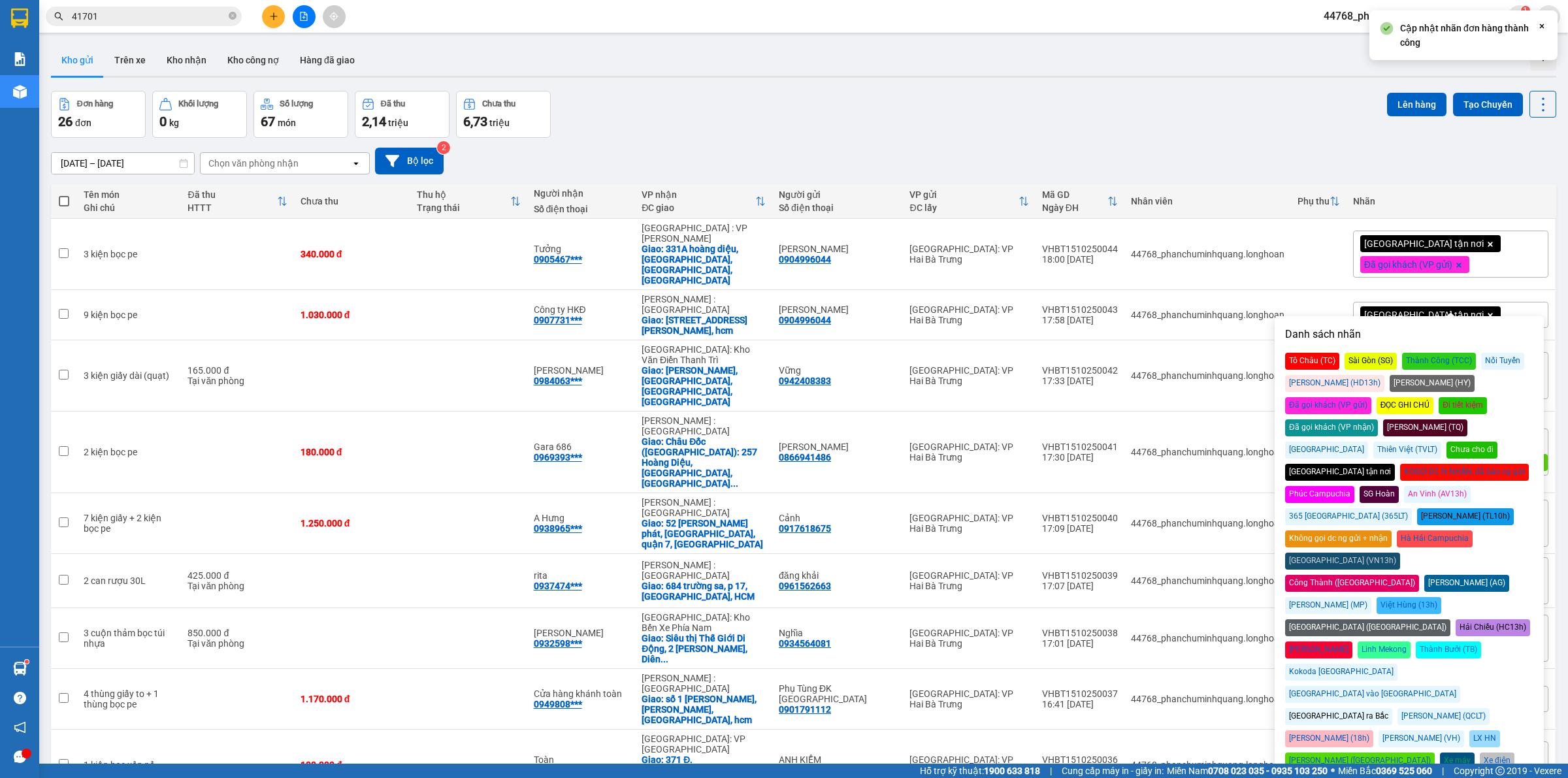
drag, startPoint x: 1445, startPoint y: 386, endPoint x: 1442, endPoint y: 377, distance: 9.5
click at [1371, 397] on div "Đã gọi khách (VP gửi)" at bounding box center [1328, 406] width 86 height 17
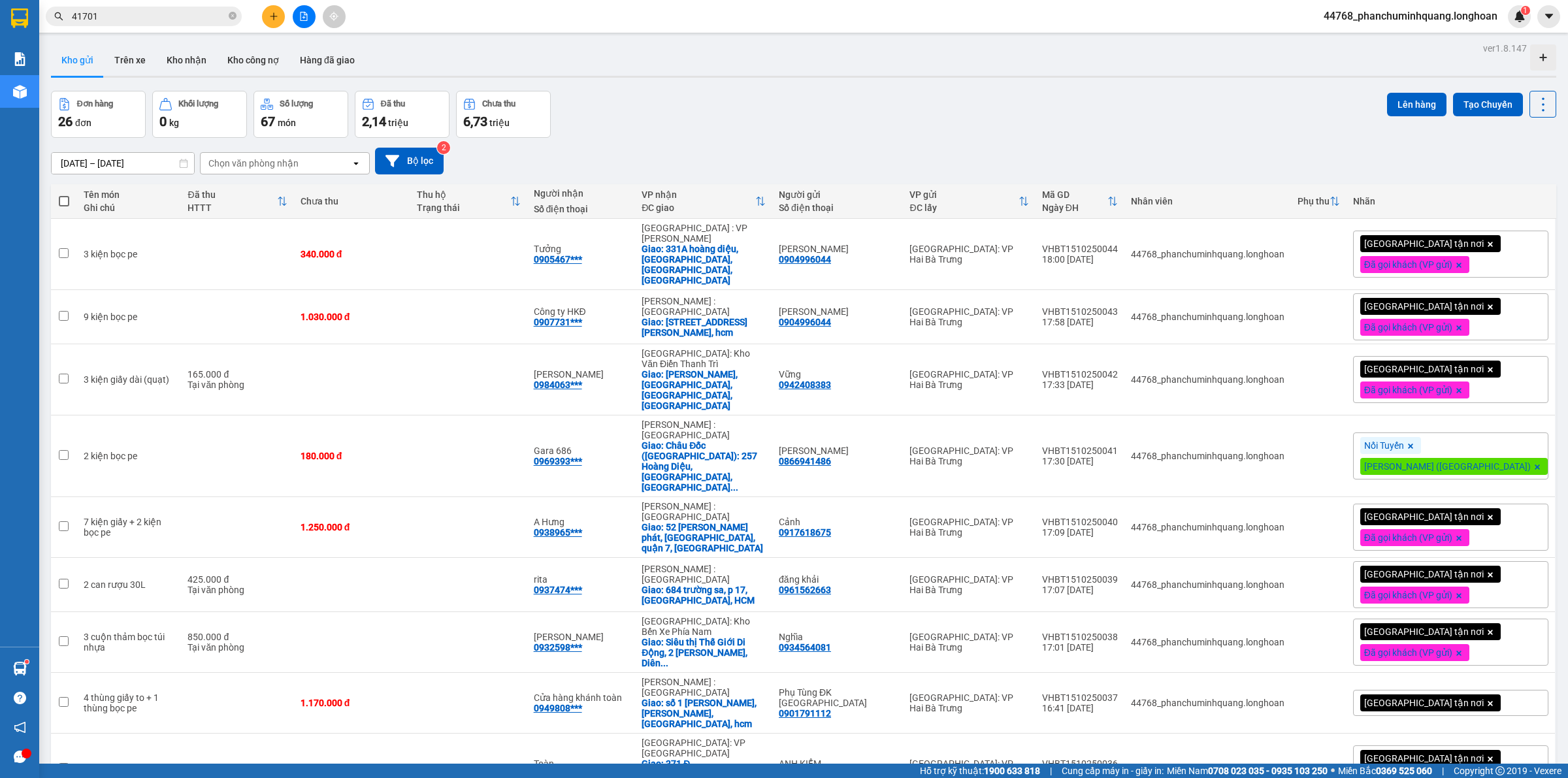
drag, startPoint x: 1020, startPoint y: 59, endPoint x: 1230, endPoint y: 189, distance: 247.0
click at [1021, 59] on div "Kho gửi Trên xe Kho nhận Kho công nợ Hàng đã giao" at bounding box center [803, 61] width 1505 height 35
click at [1392, 439] on span "Nối Tuyến" at bounding box center [1383, 445] width 40 height 12
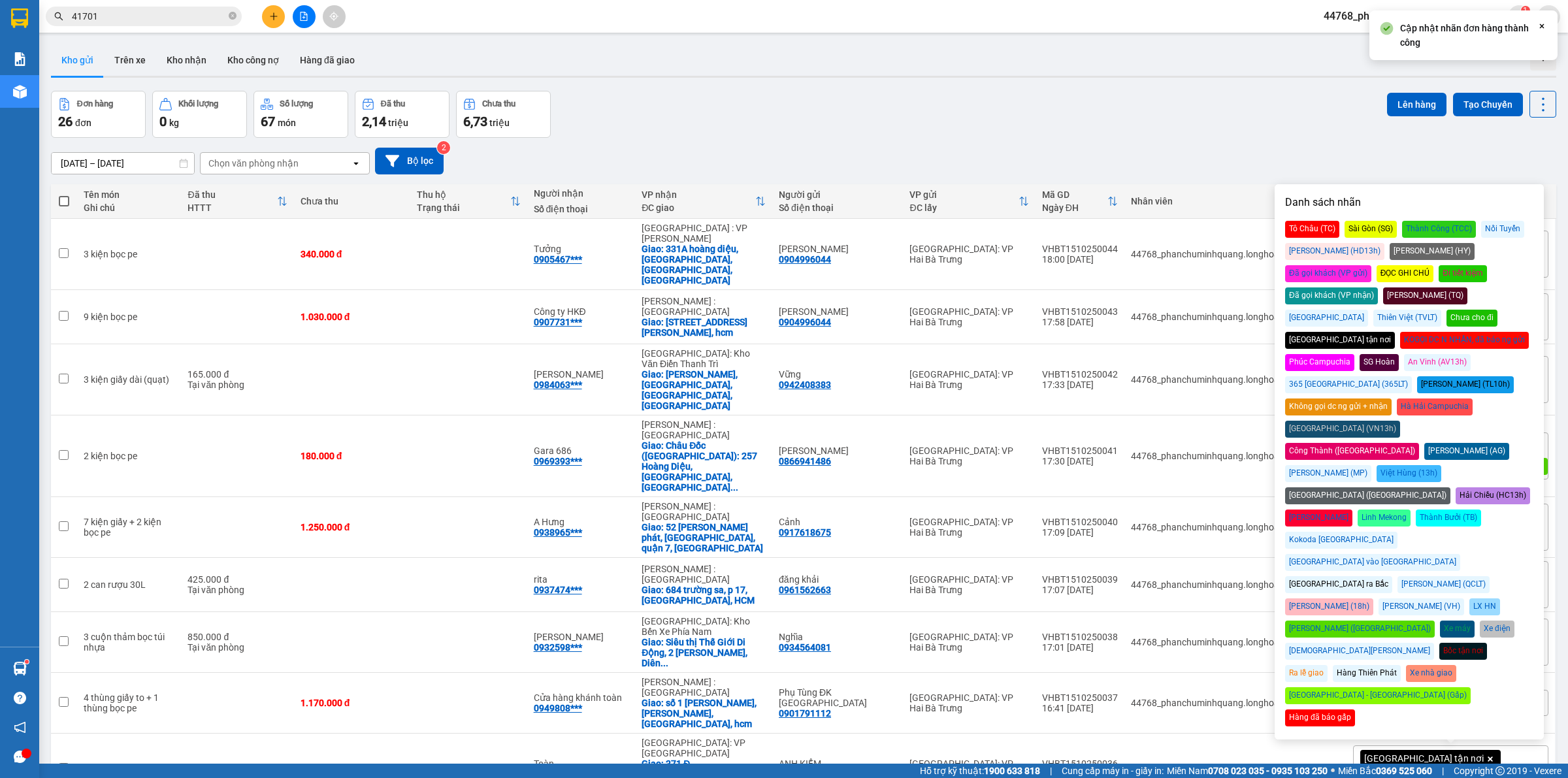
click at [1371, 265] on div "Đã gọi khách (VP gửi)" at bounding box center [1328, 273] width 86 height 17
click at [1146, 140] on div "16/09/2025 – 15/10/2025 Press the down arrow key to interact with the calendar …" at bounding box center [803, 161] width 1505 height 47
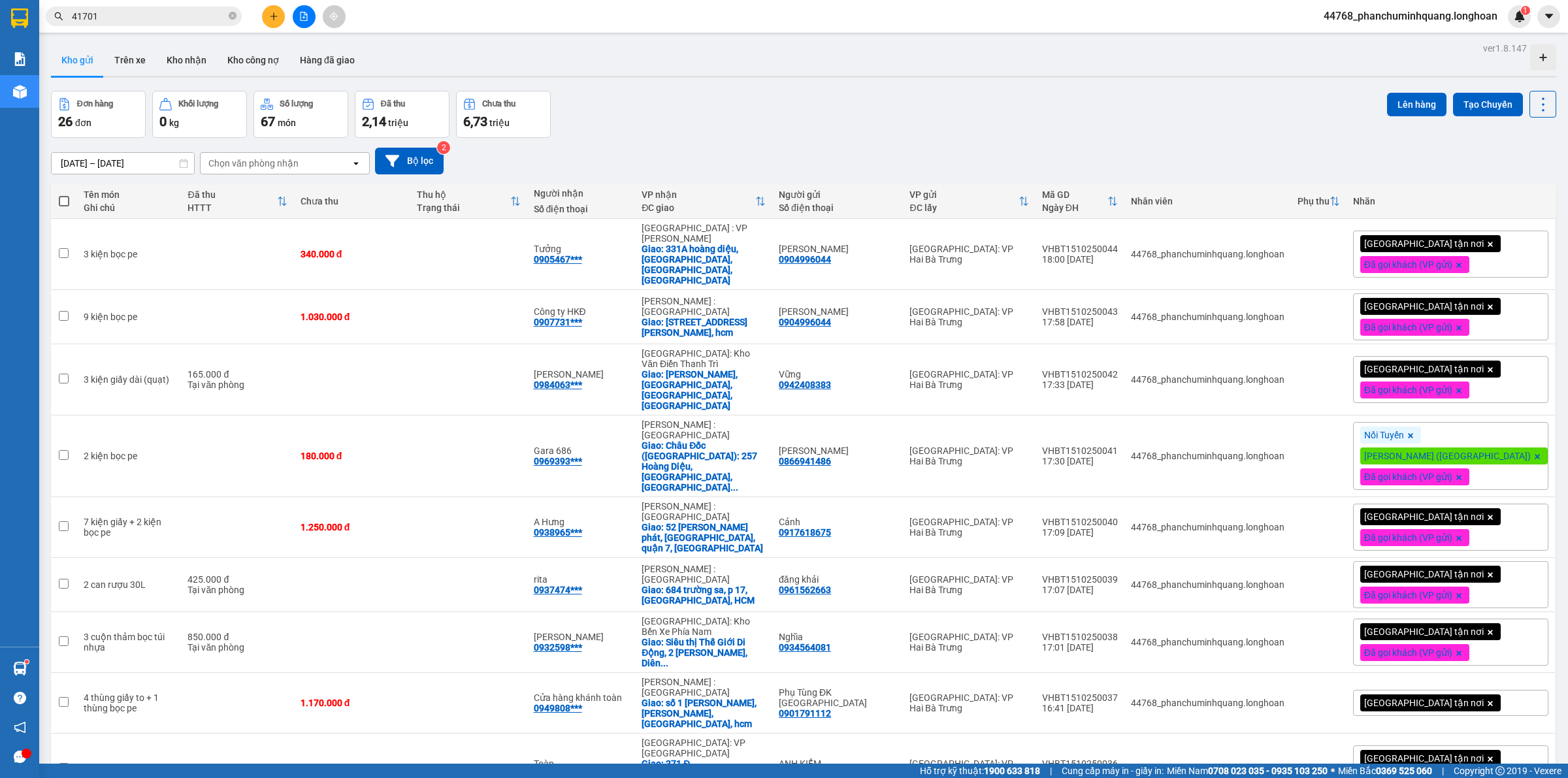
click at [1390, 697] on span "[GEOGRAPHIC_DATA] tận nơi" at bounding box center [1424, 703] width 119 height 12
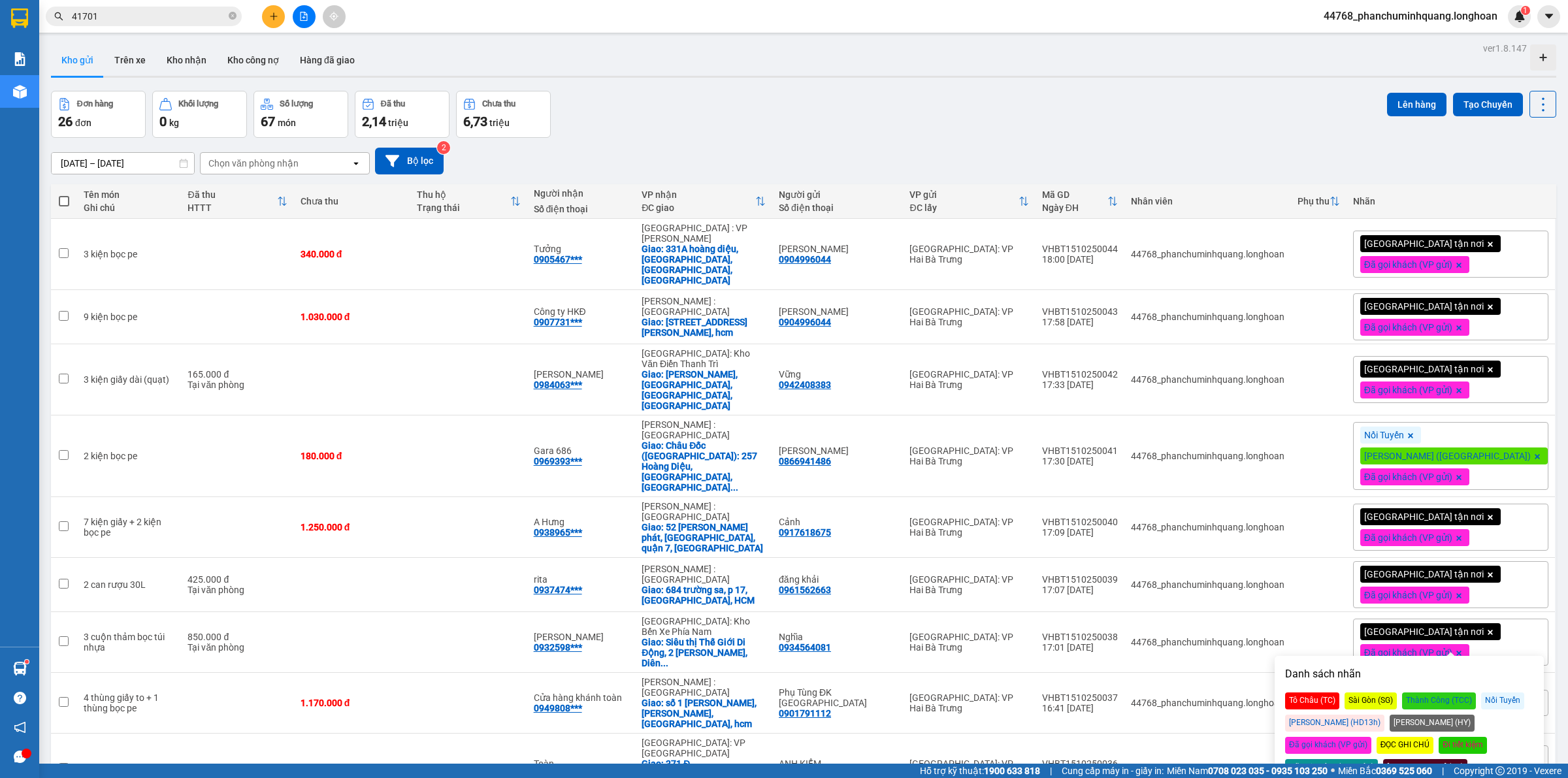
click at [1371, 737] on div "Đã gọi khách (VP gửi)" at bounding box center [1328, 745] width 86 height 17
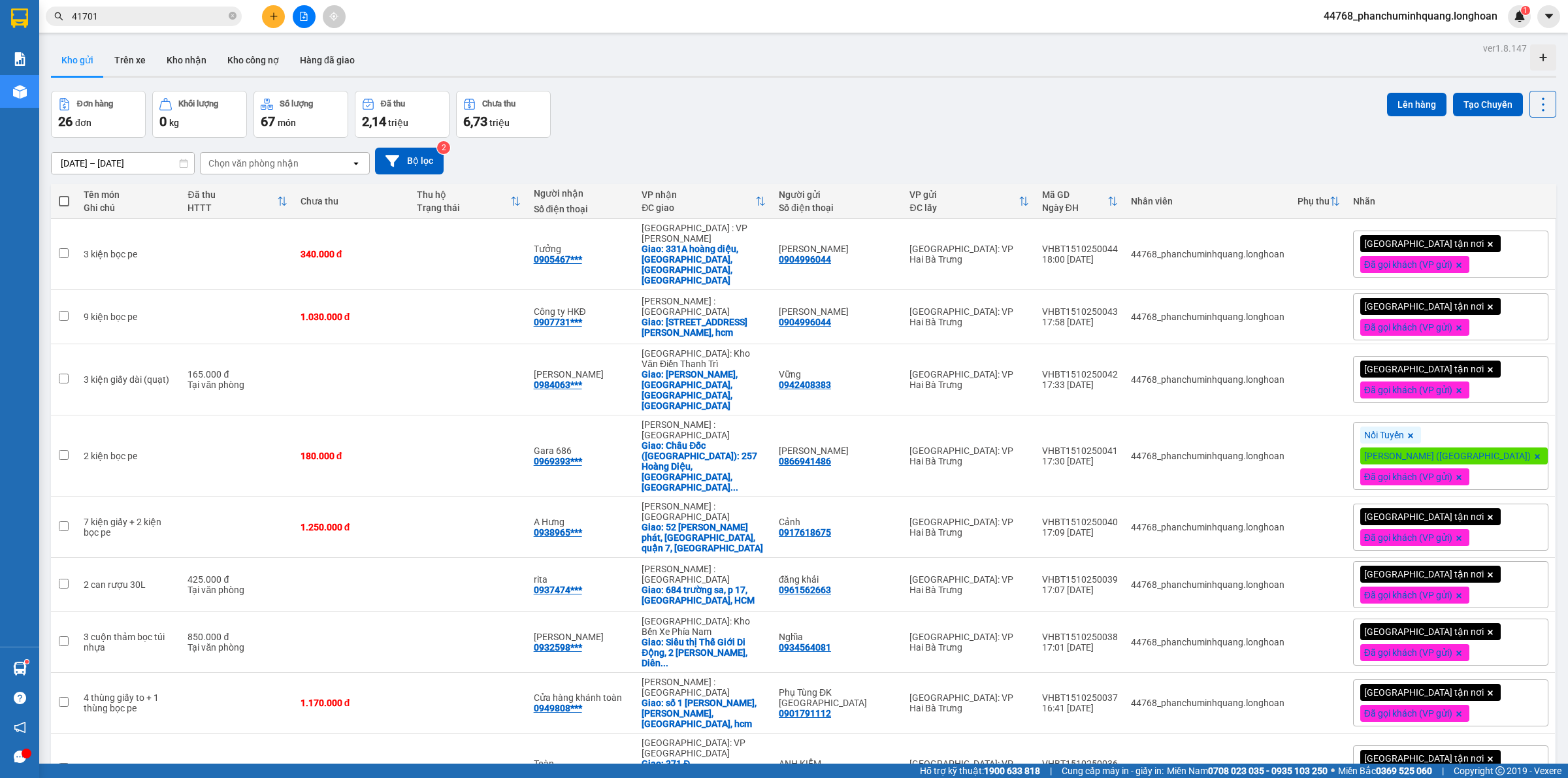
click at [1470, 98] on button "Tạo Chuyến" at bounding box center [1487, 104] width 70 height 23
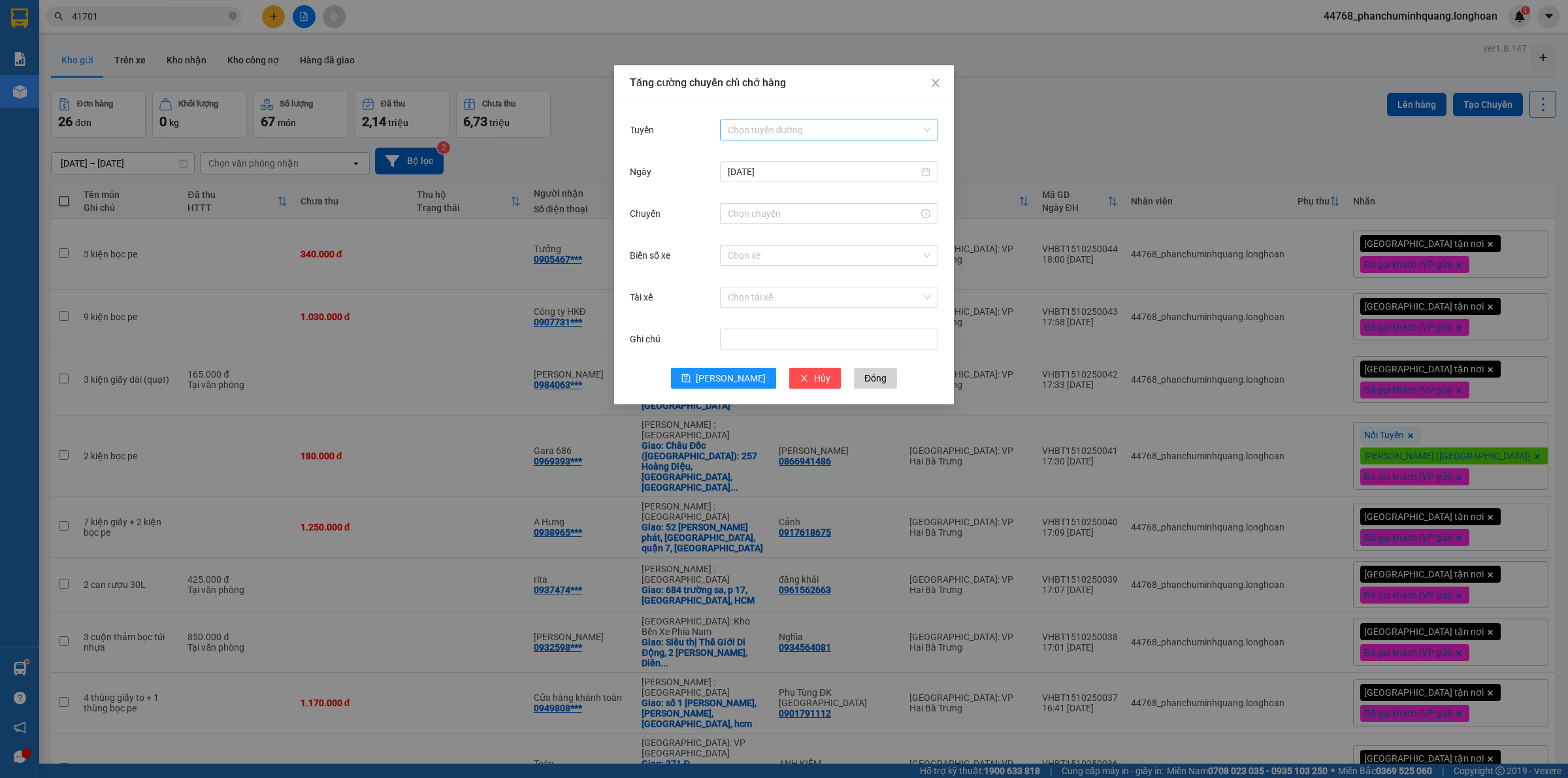
click at [814, 127] on input "Tuyến" at bounding box center [825, 130] width 193 height 19
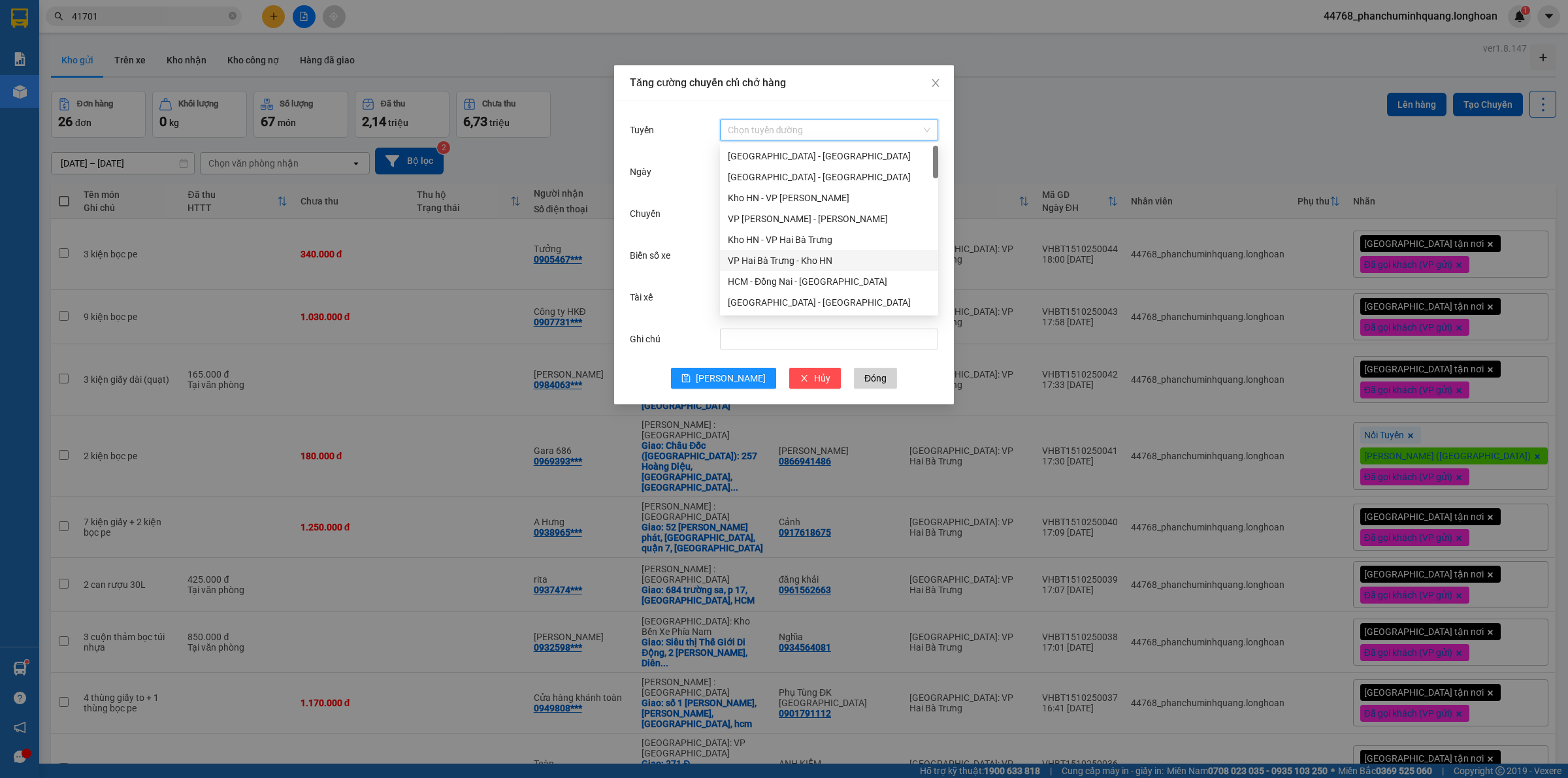
click at [785, 261] on div "VP Hai Bà Trưng - Kho HN" at bounding box center [829, 260] width 202 height 15
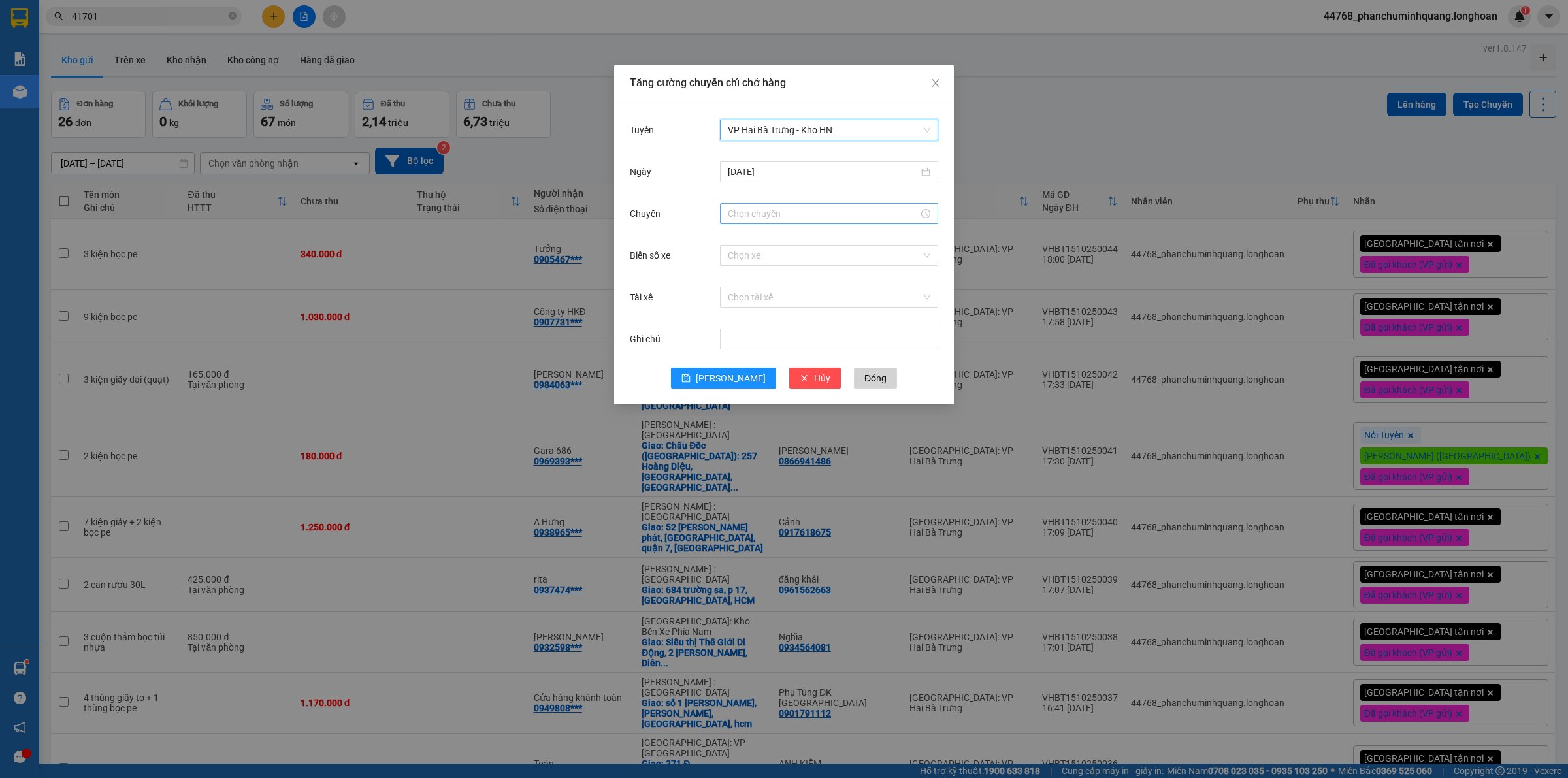
click at [830, 219] on input "Chuyến" at bounding box center [823, 214] width 191 height 15
drag, startPoint x: 743, startPoint y: 387, endPoint x: 778, endPoint y: 277, distance: 115.4
click at [745, 381] on li "Bây giờ" at bounding box center [743, 390] width 31 height 23
click at [739, 389] on link "Bây giờ" at bounding box center [743, 389] width 31 height 10
click at [801, 216] on input "18:30" at bounding box center [823, 214] width 191 height 15
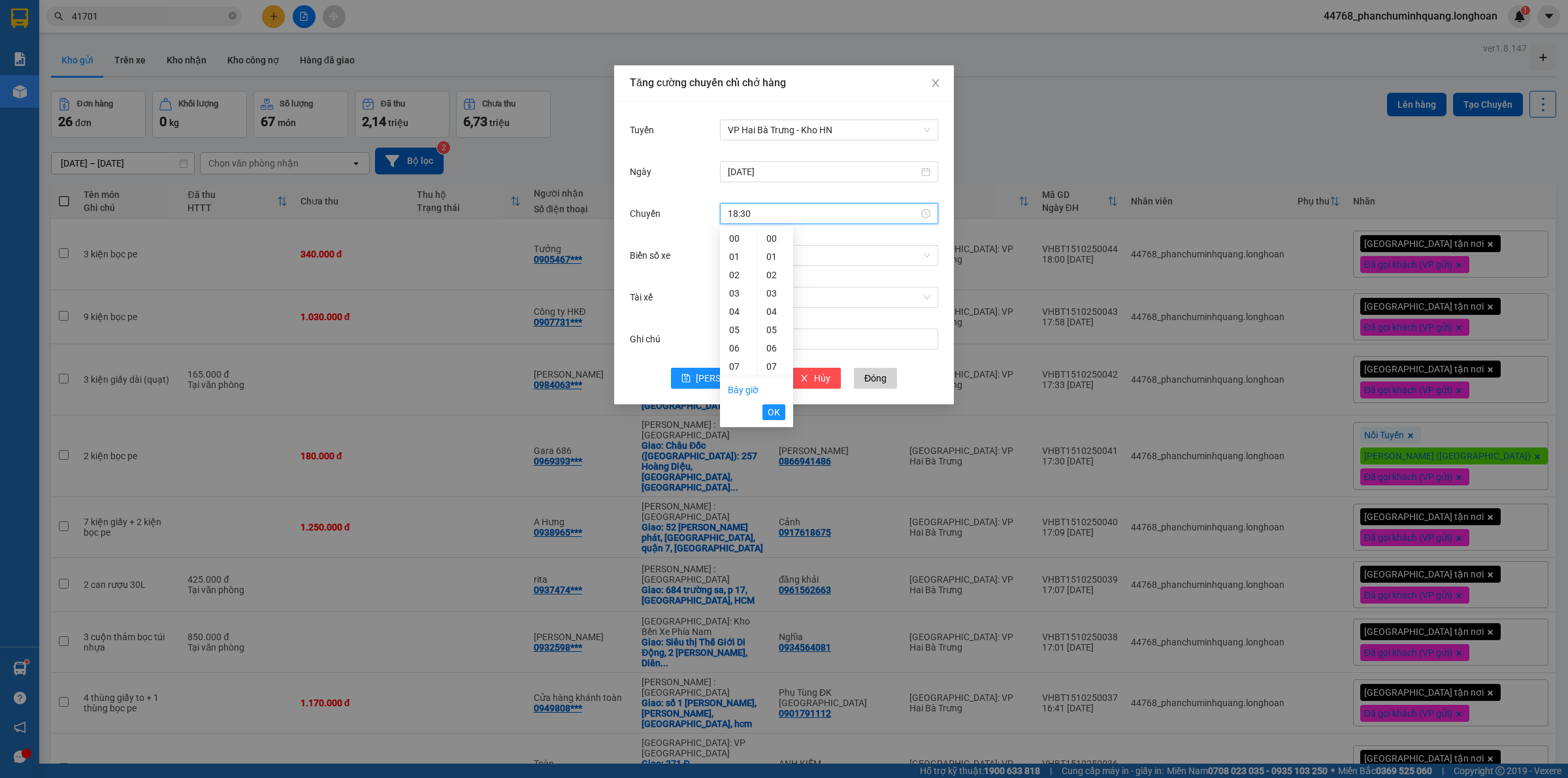
click at [801, 216] on input "18:30" at bounding box center [823, 214] width 191 height 15
click at [773, 419] on button "OK" at bounding box center [774, 412] width 23 height 15
type input "18:50"
drag, startPoint x: 751, startPoint y: 262, endPoint x: 759, endPoint y: 275, distance: 15.3
click at [752, 262] on input "Biển số xe" at bounding box center [825, 256] width 193 height 19
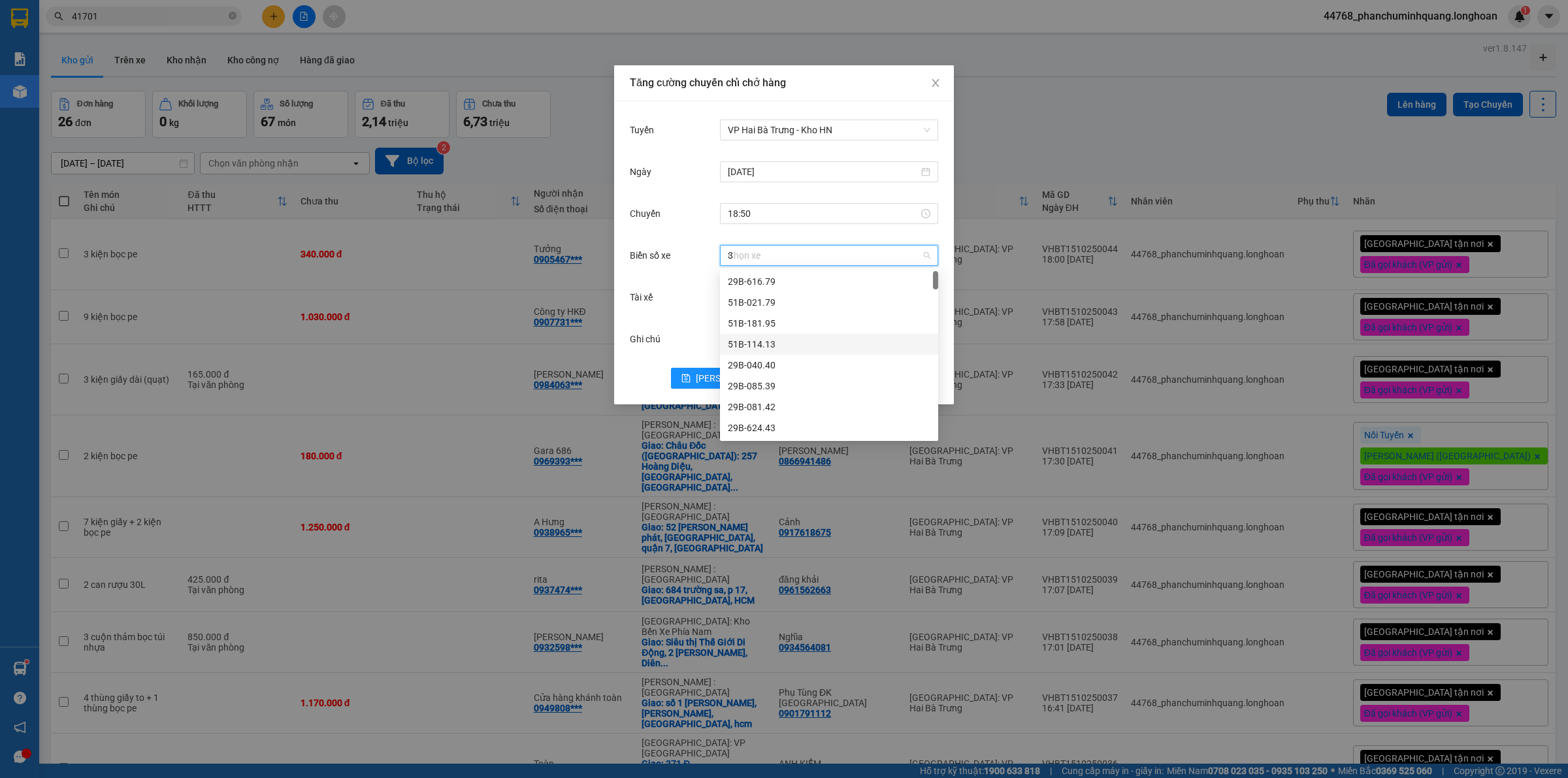
type input "31"
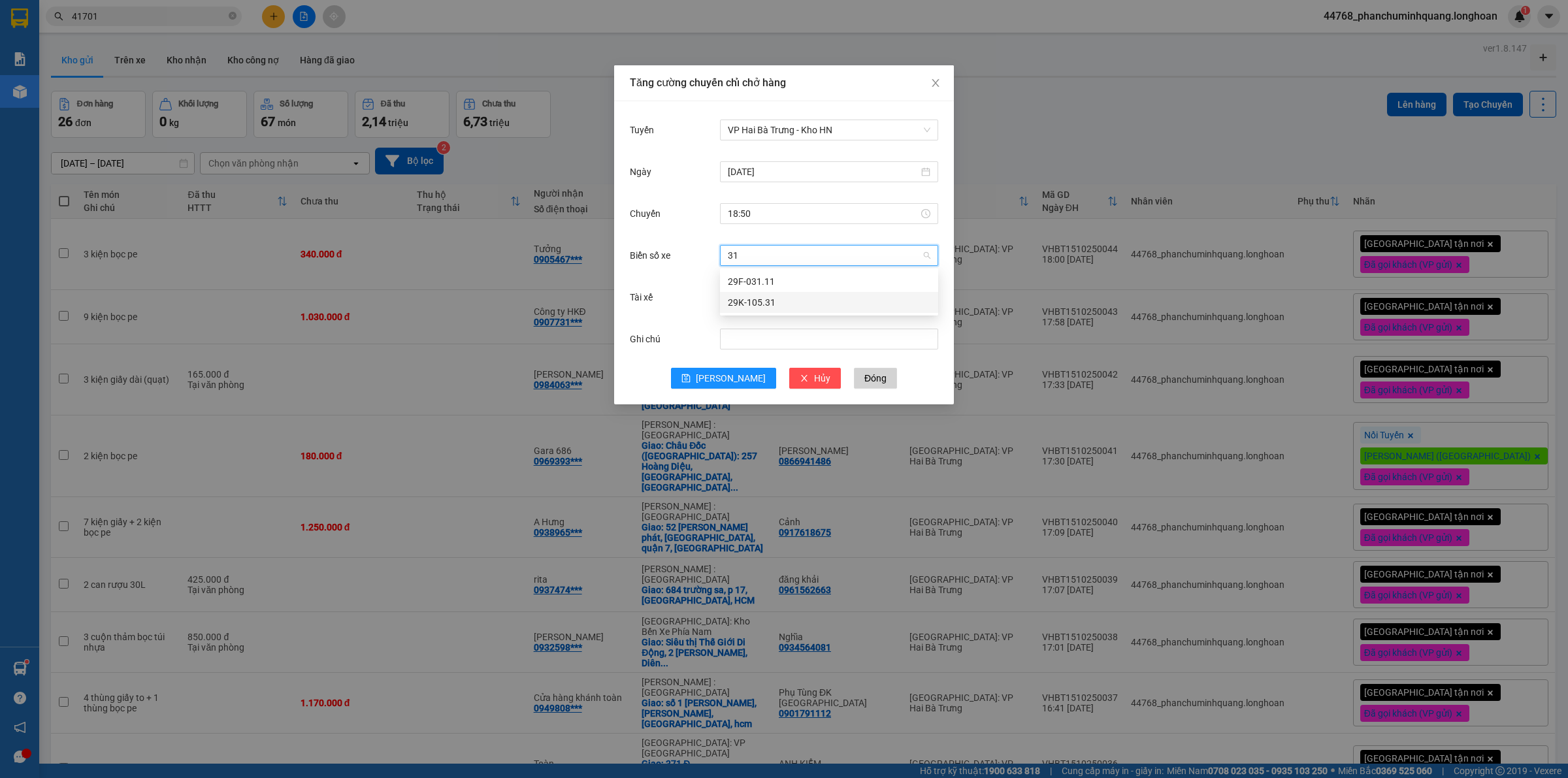
click at [774, 302] on div "29K-105.31" at bounding box center [829, 302] width 202 height 15
click at [788, 311] on div "Tài xế Chọn tài xế" at bounding box center [784, 306] width 308 height 42
click at [807, 305] on input "Tài xế" at bounding box center [825, 297] width 193 height 19
type input "Sươn"
click at [799, 318] on div "Bùi Mạnh Sướng 0336.858.247" at bounding box center [829, 323] width 202 height 15
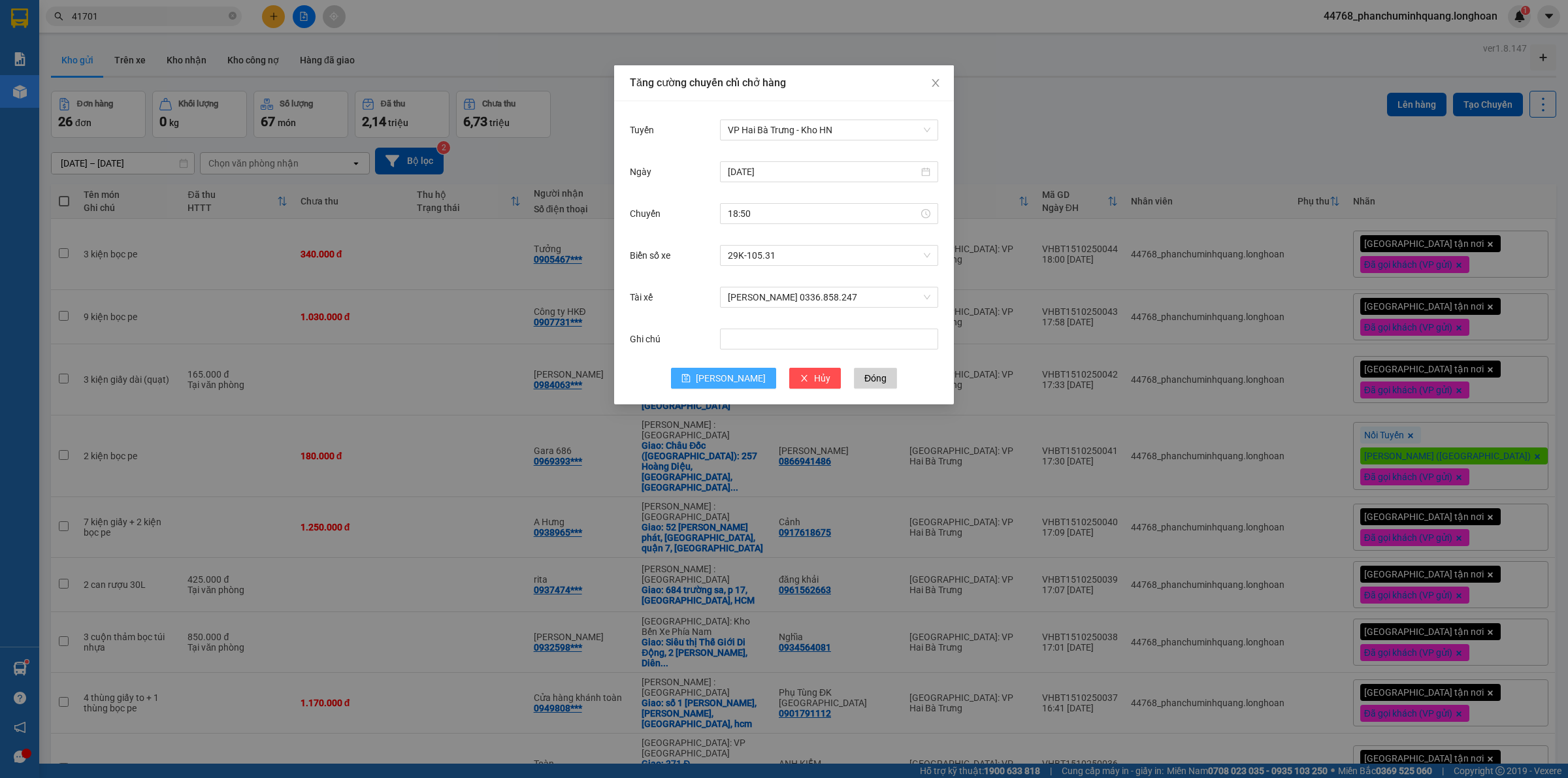
click at [723, 384] on span "[PERSON_NAME]" at bounding box center [730, 378] width 70 height 15
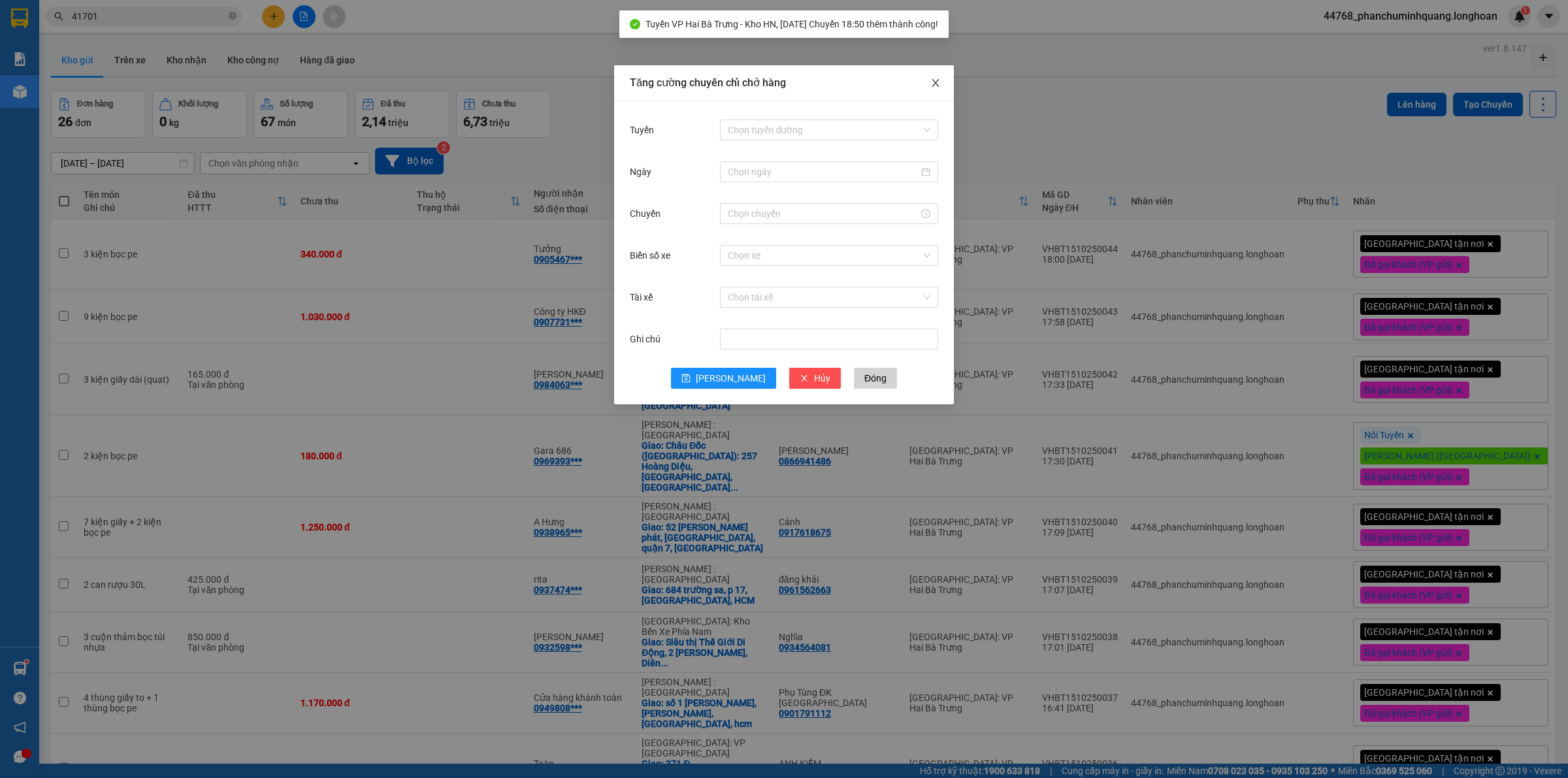
click at [935, 75] on span "Close" at bounding box center [935, 83] width 36 height 36
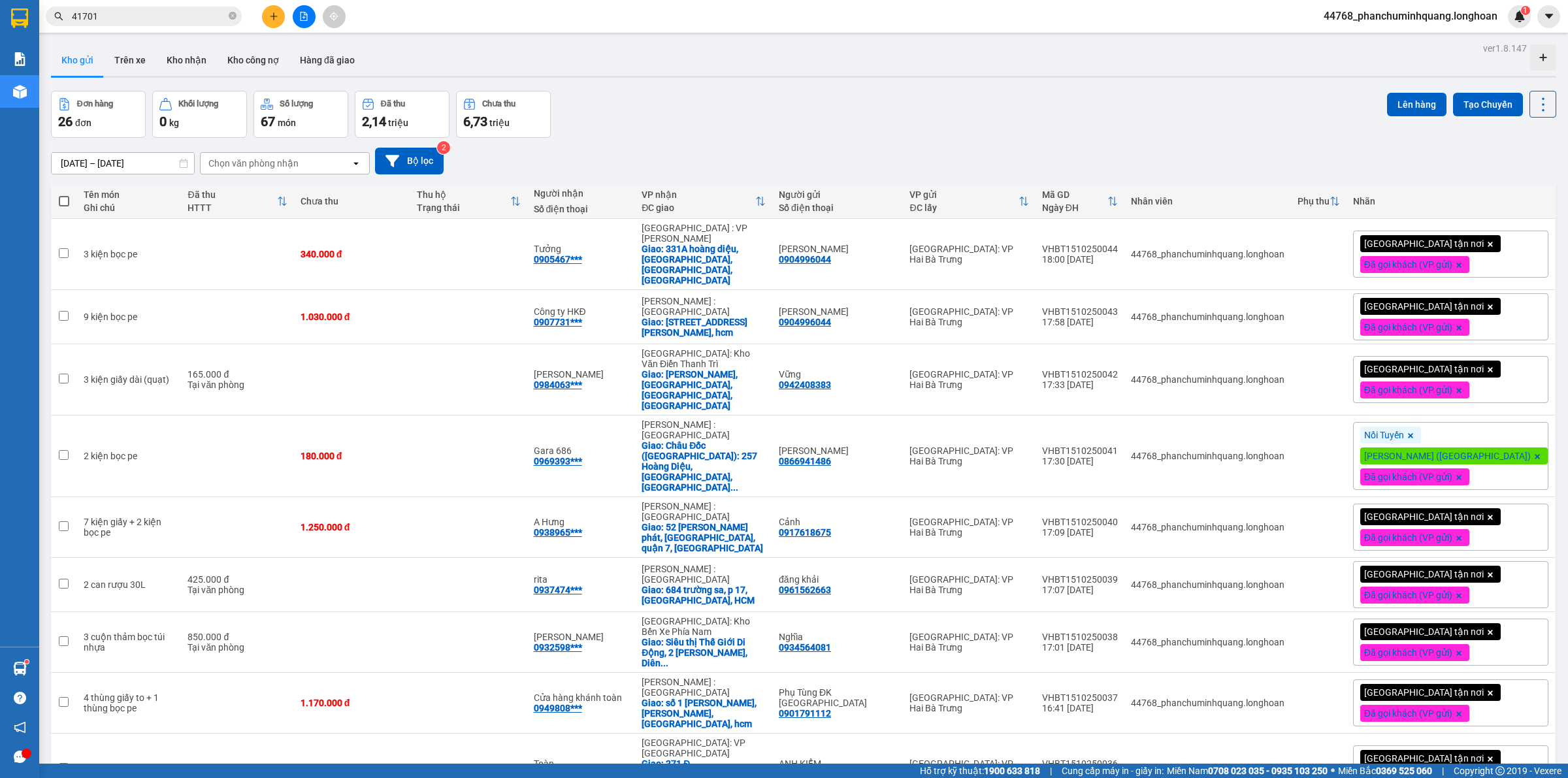
click at [67, 202] on span at bounding box center [64, 201] width 10 height 10
click at [64, 194] on input "checkbox" at bounding box center [64, 194] width 0 height 0
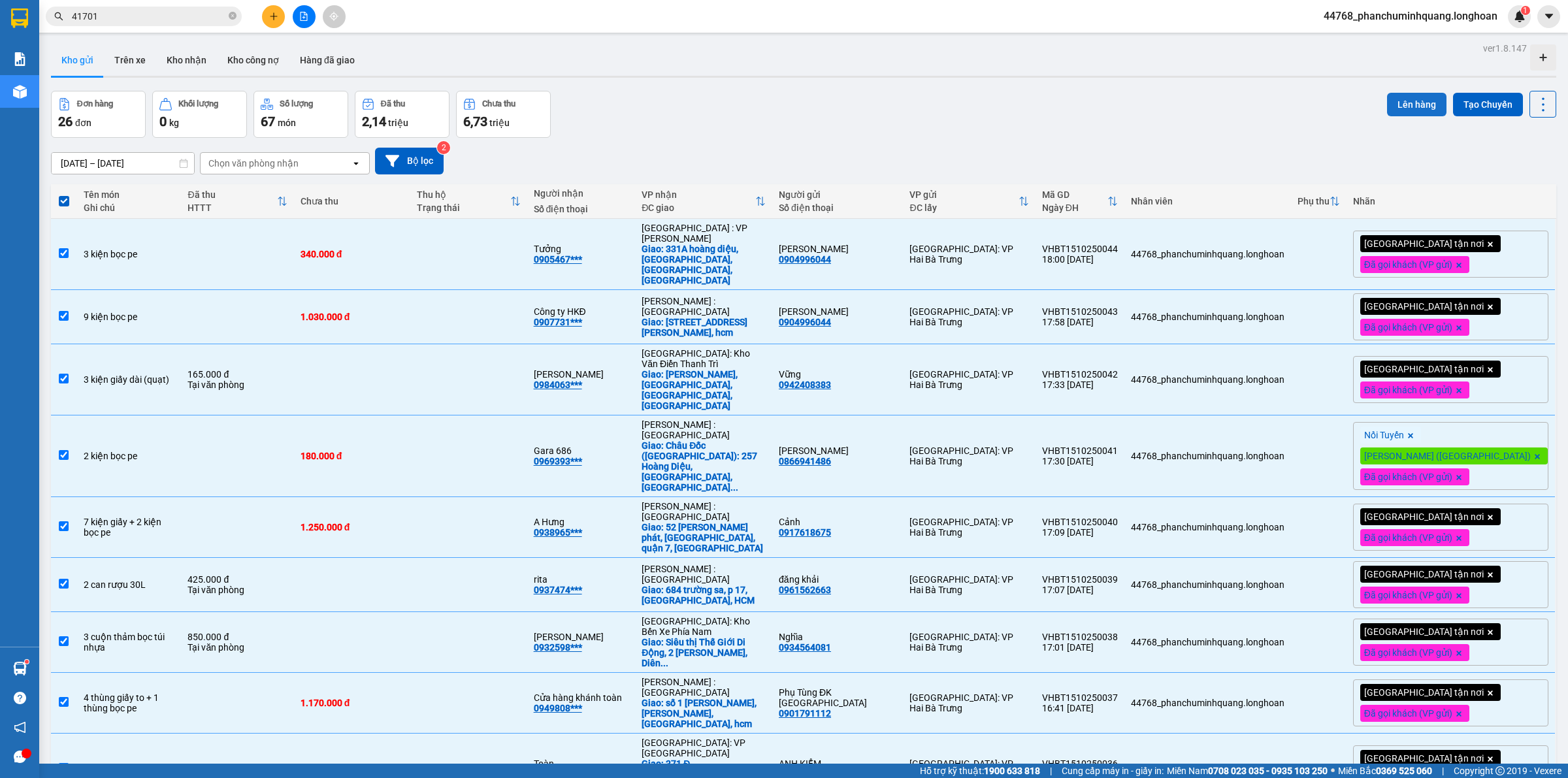
click at [1411, 102] on button "Lên hàng" at bounding box center [1416, 104] width 60 height 23
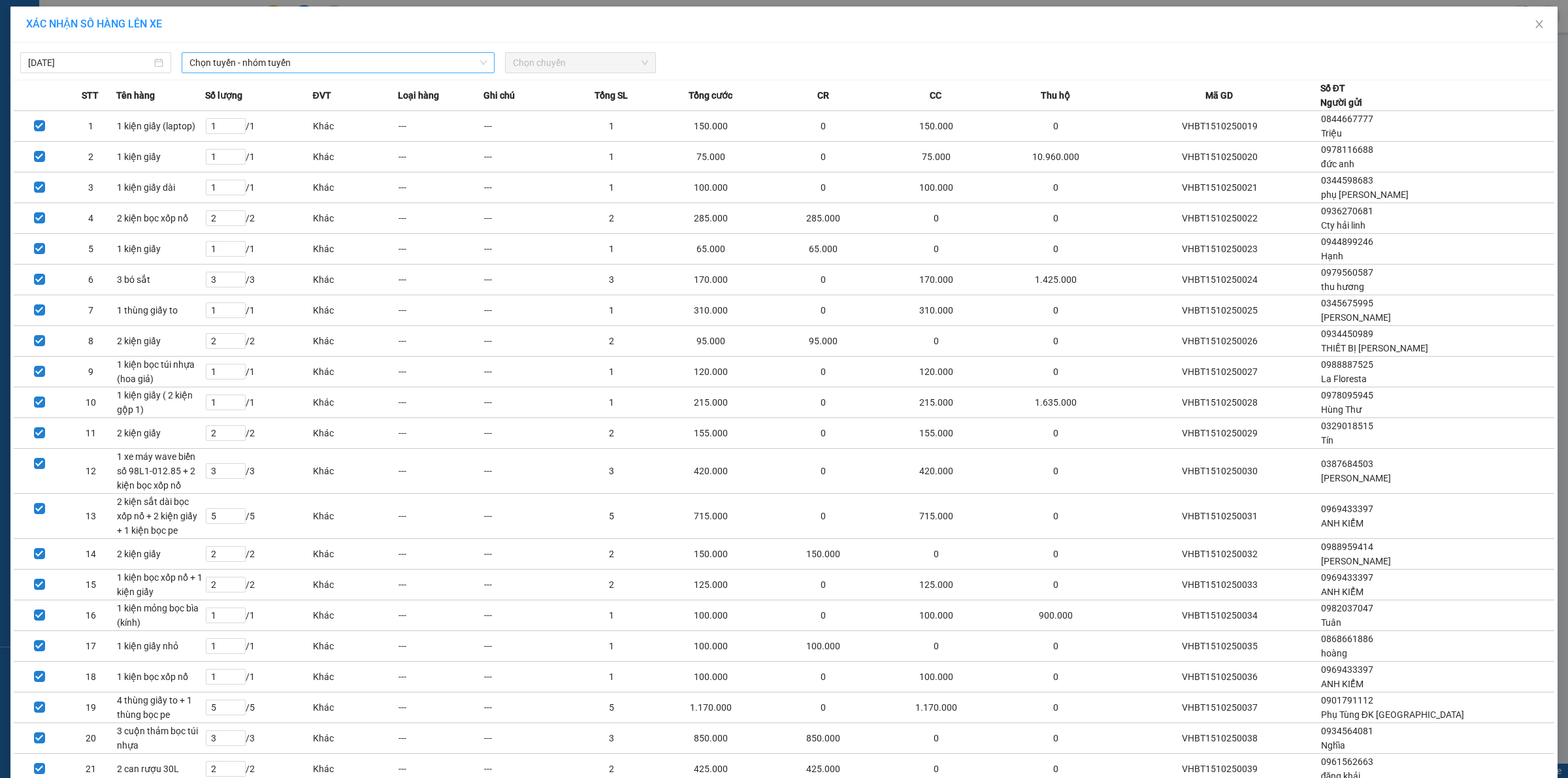
click at [429, 60] on span "Chọn tuyến - nhóm tuyến" at bounding box center [338, 63] width 297 height 19
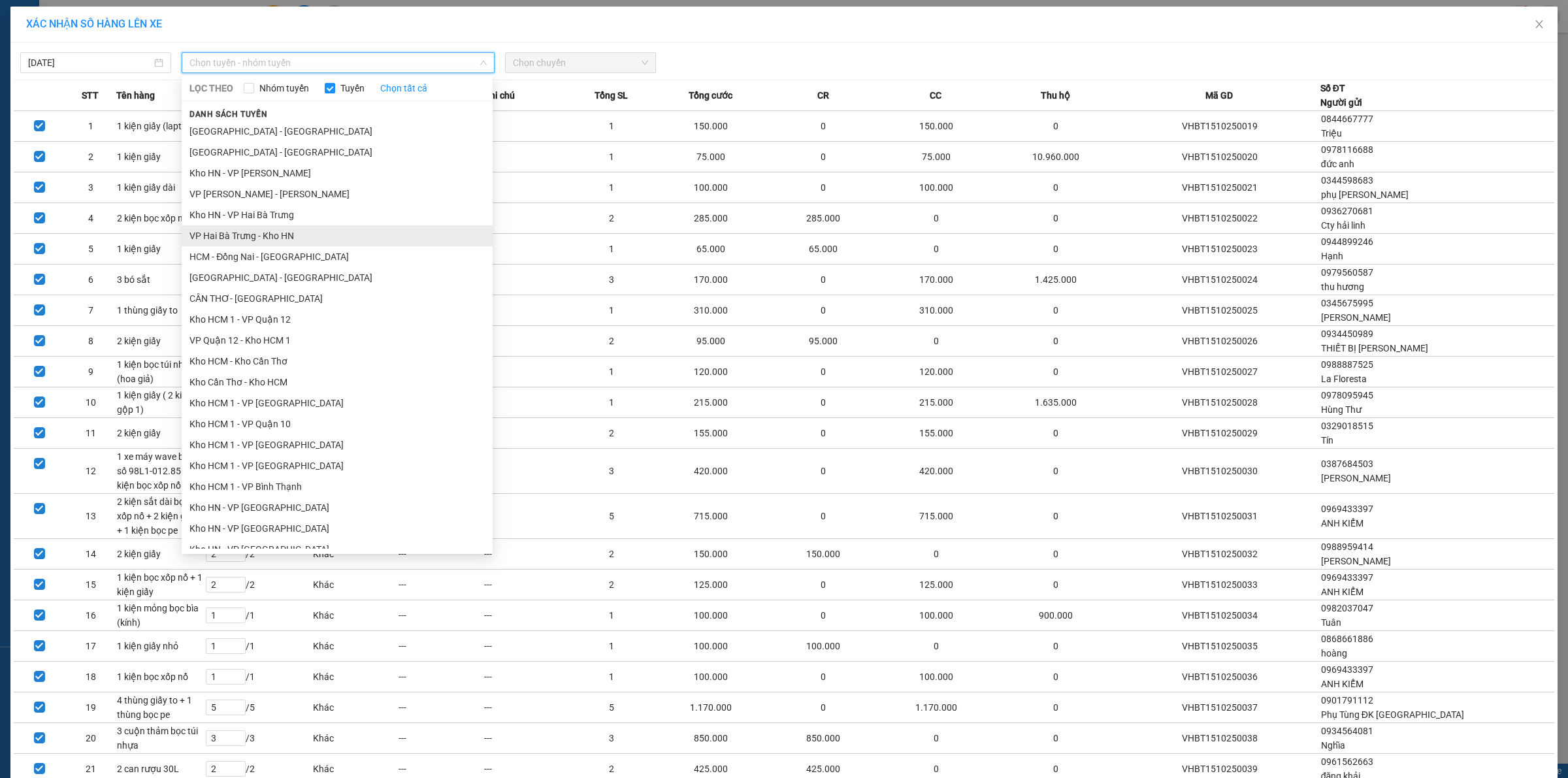
click at [243, 239] on li "VP Hai Bà Trưng - Kho HN" at bounding box center [337, 236] width 311 height 21
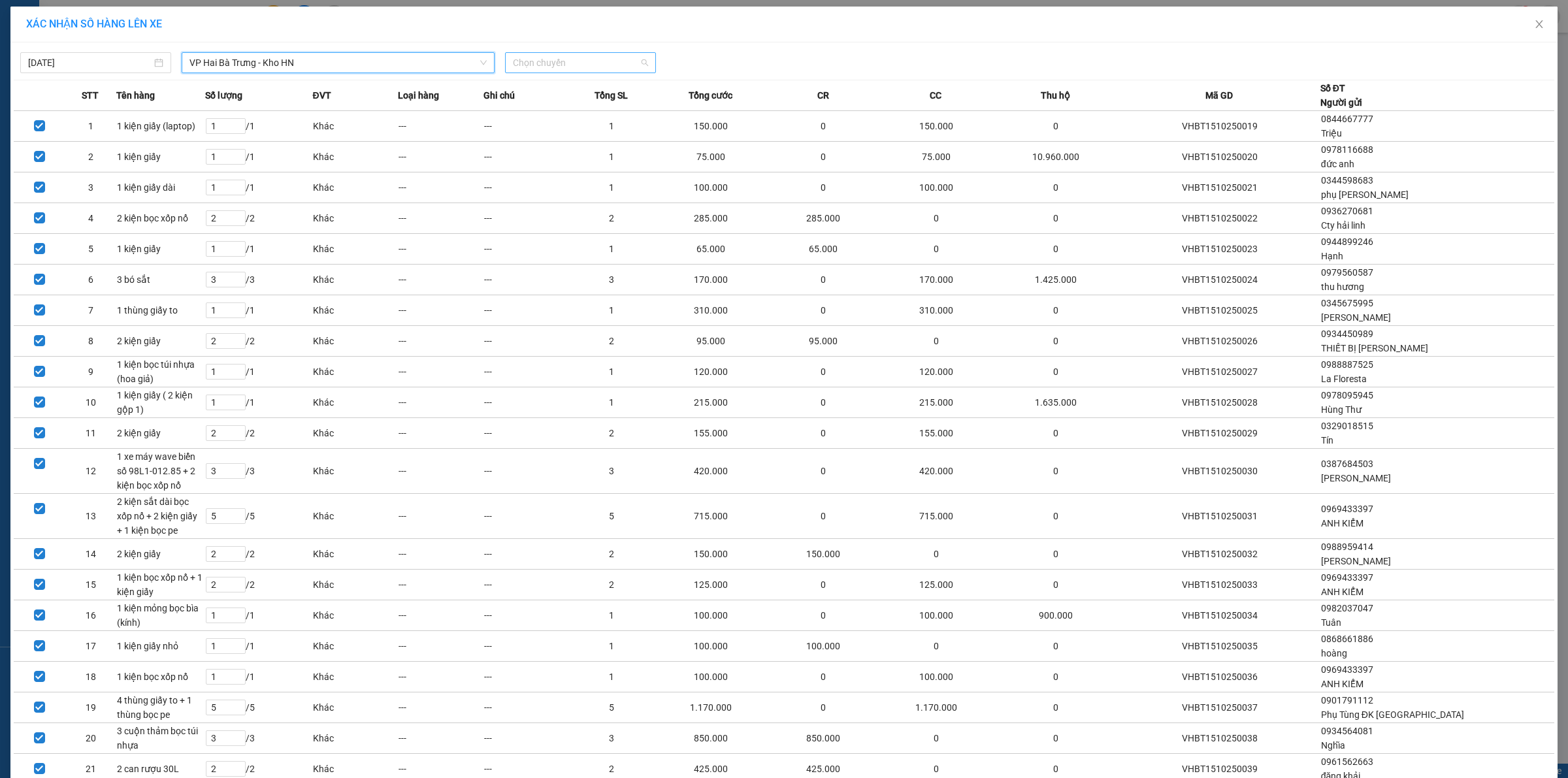
click at [547, 64] on span "Chọn chuyến" at bounding box center [580, 63] width 135 height 19
click at [550, 127] on div "18:50 (TC) - 29K-105.31" at bounding box center [559, 131] width 102 height 15
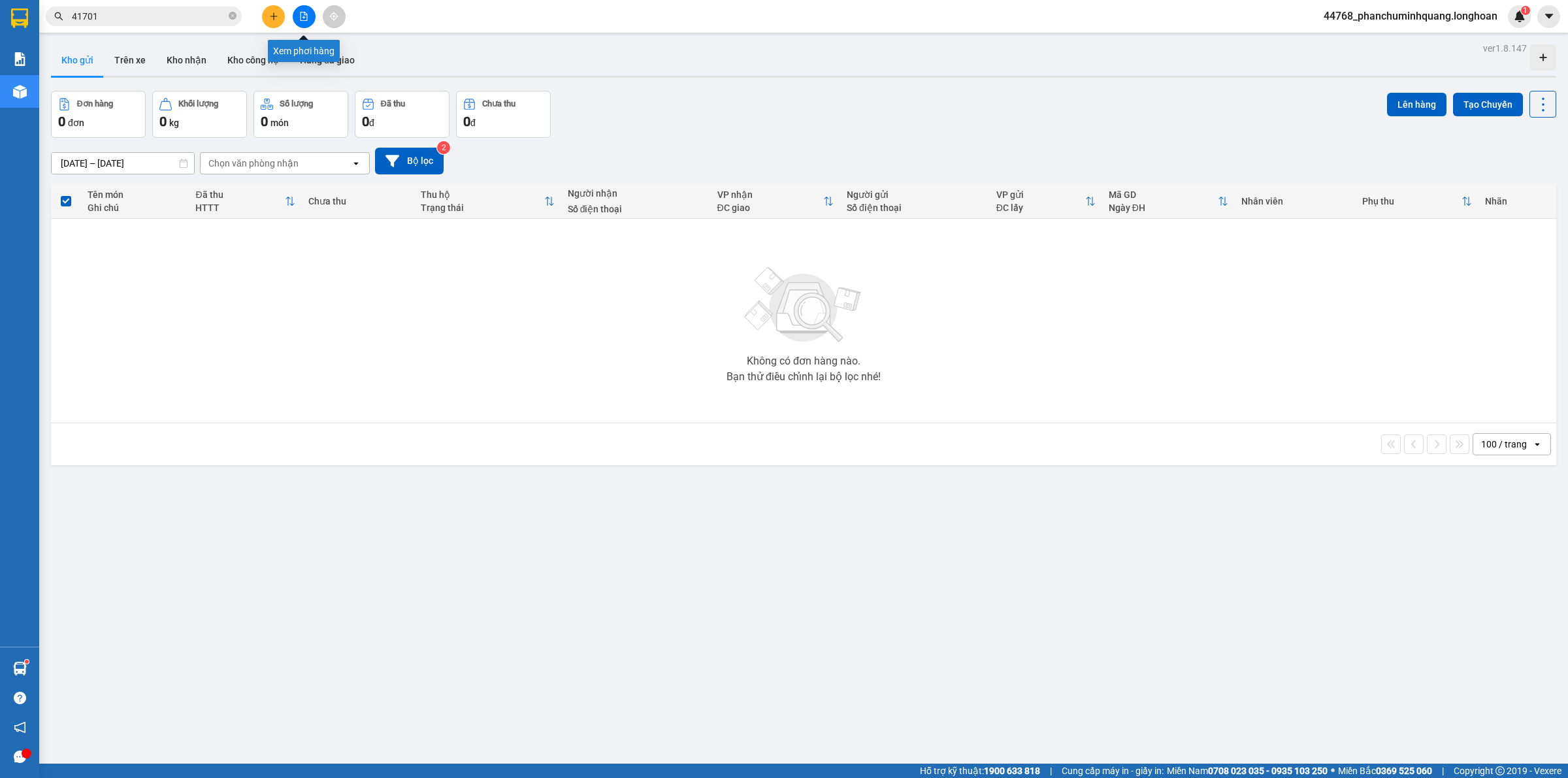
click at [298, 15] on button at bounding box center [304, 16] width 23 height 23
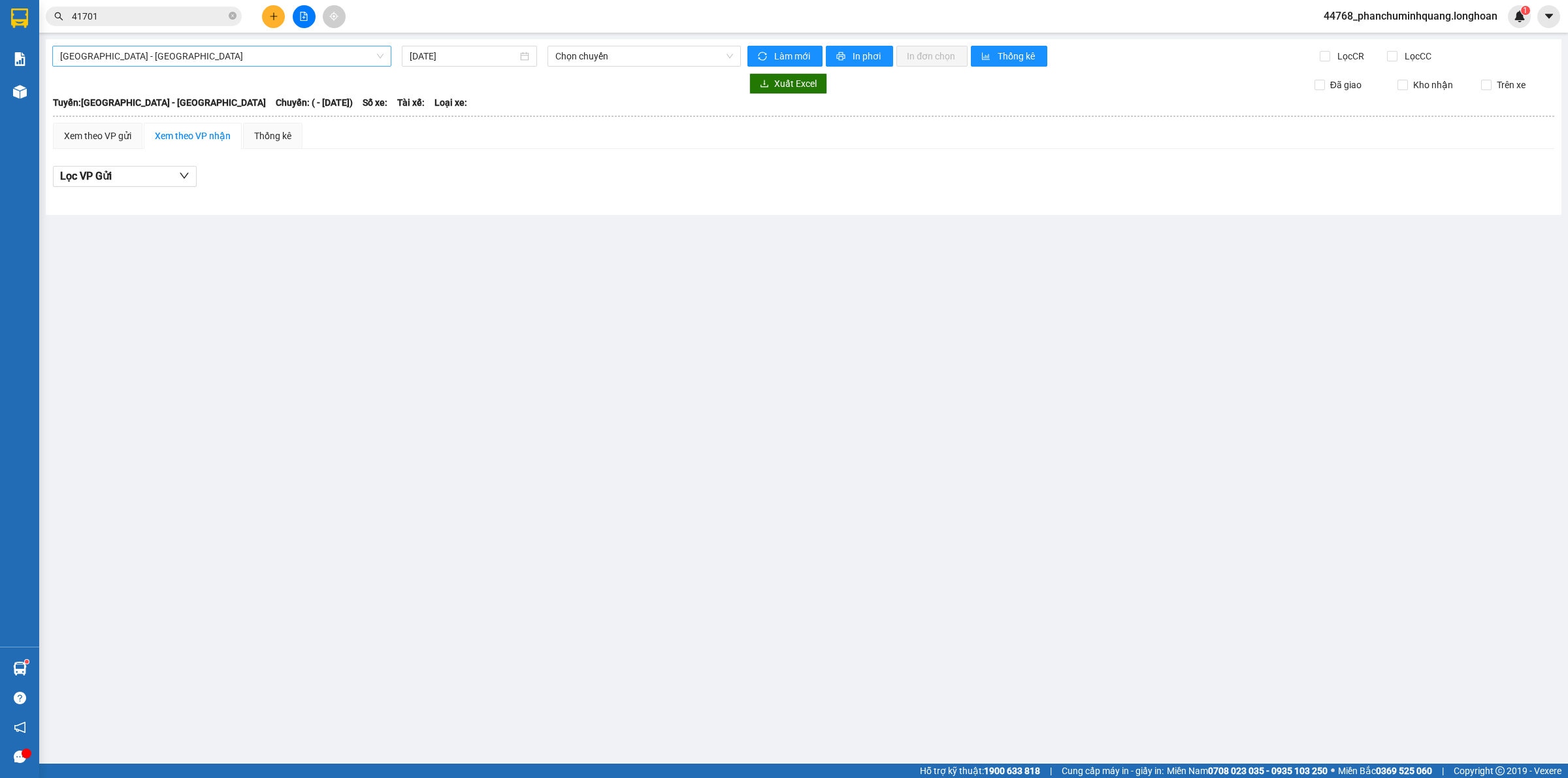
click at [205, 56] on span "Hải Phòng - Hà Nội" at bounding box center [222, 56] width 323 height 19
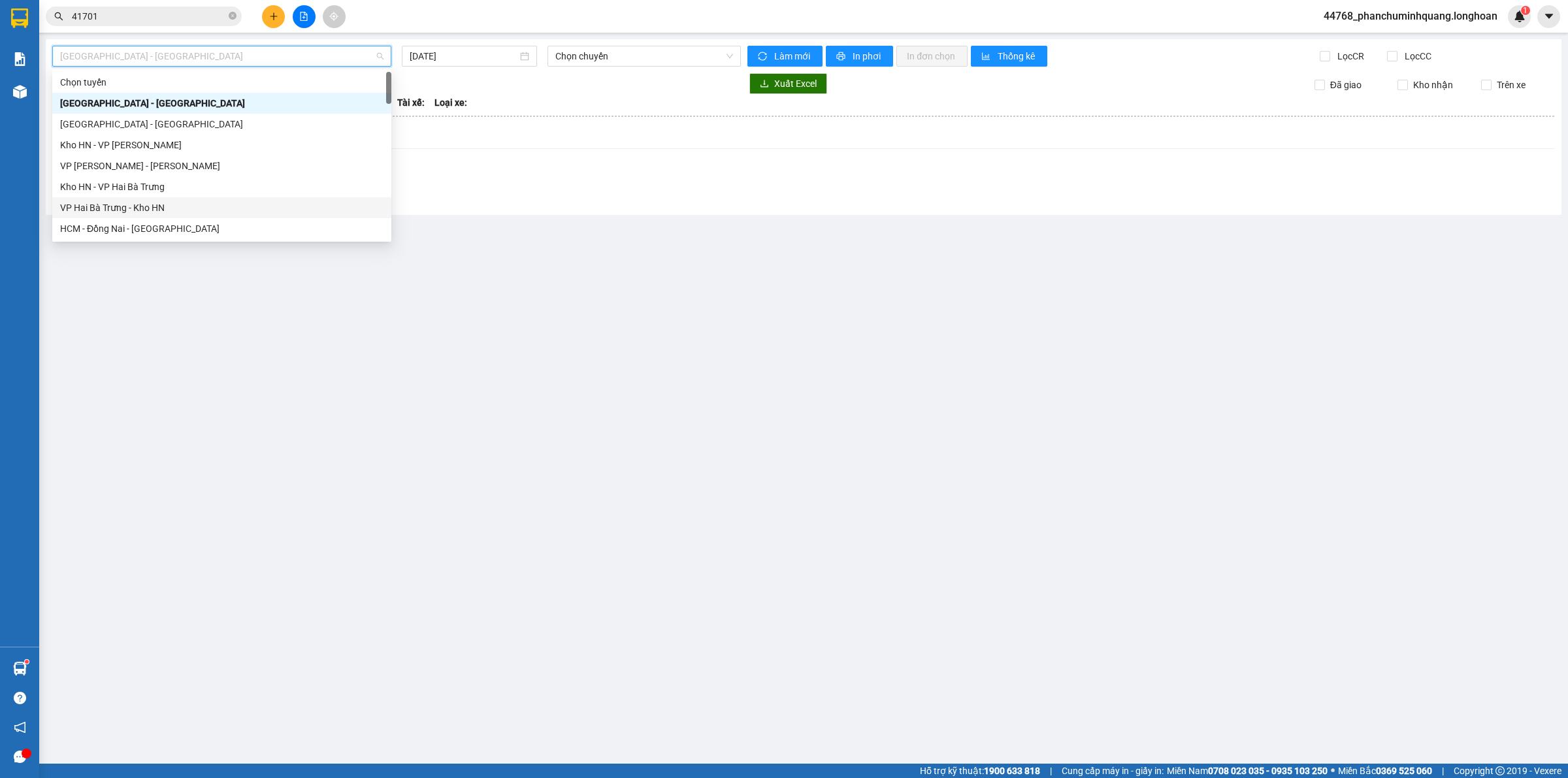
click at [147, 209] on div "VP Hai Bà Trưng - Kho HN" at bounding box center [222, 208] width 323 height 15
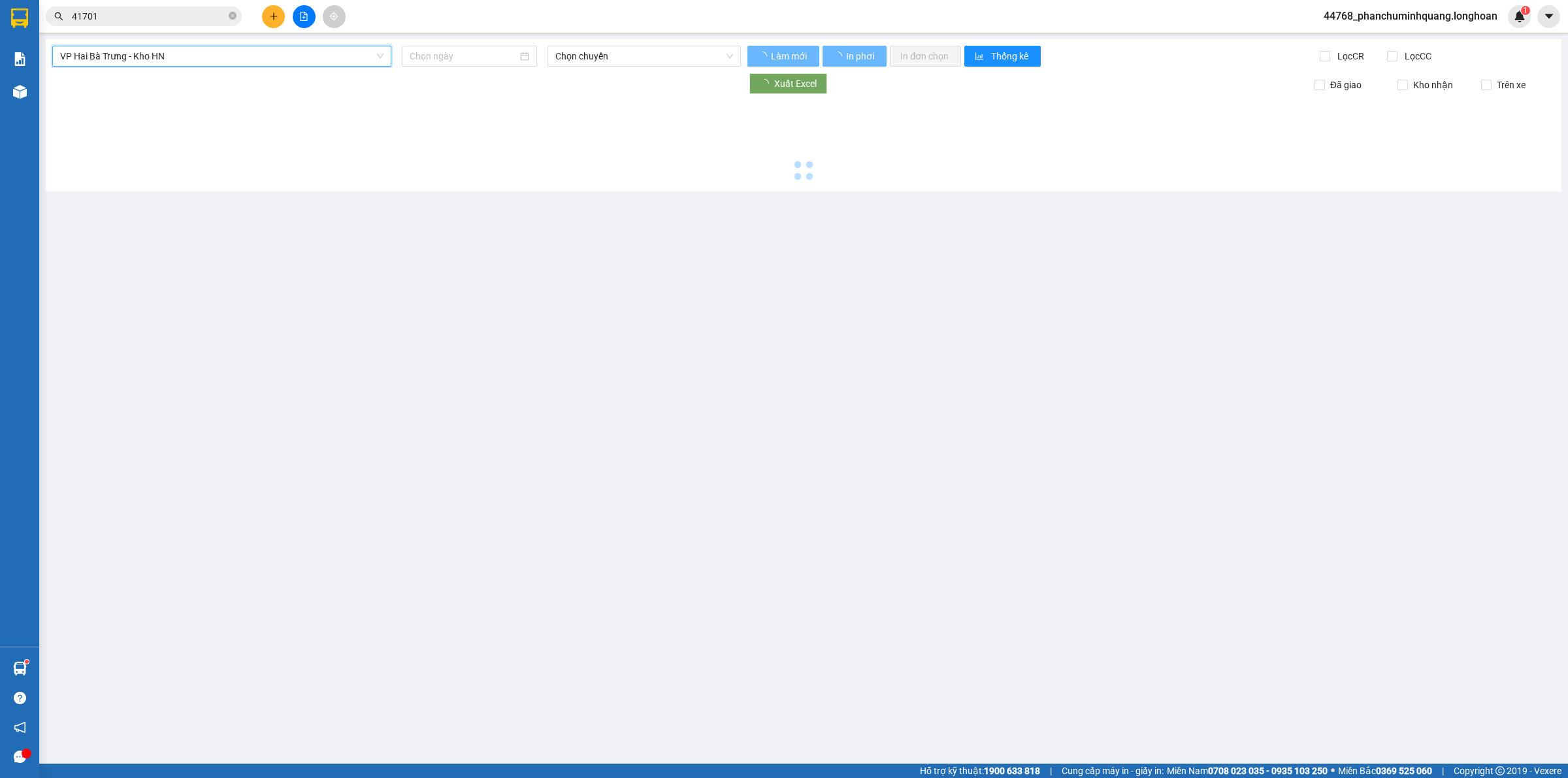
type input "15/10/2025"
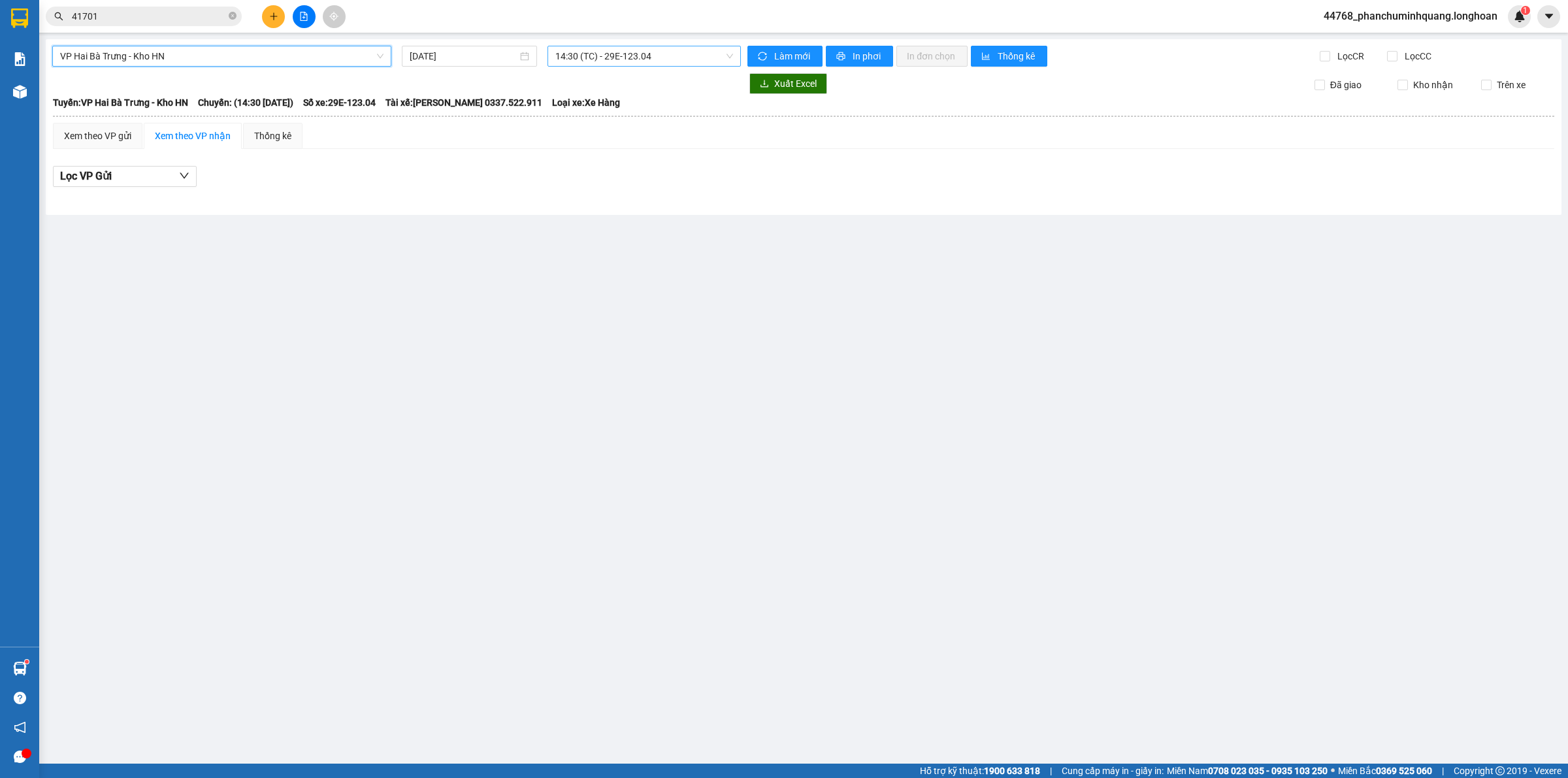
click at [672, 54] on span "14:30 (TC) - 29E-123.04" at bounding box center [644, 56] width 177 height 19
click at [580, 123] on div "18:50 (TC) - 29K-105.31" at bounding box center [606, 124] width 102 height 15
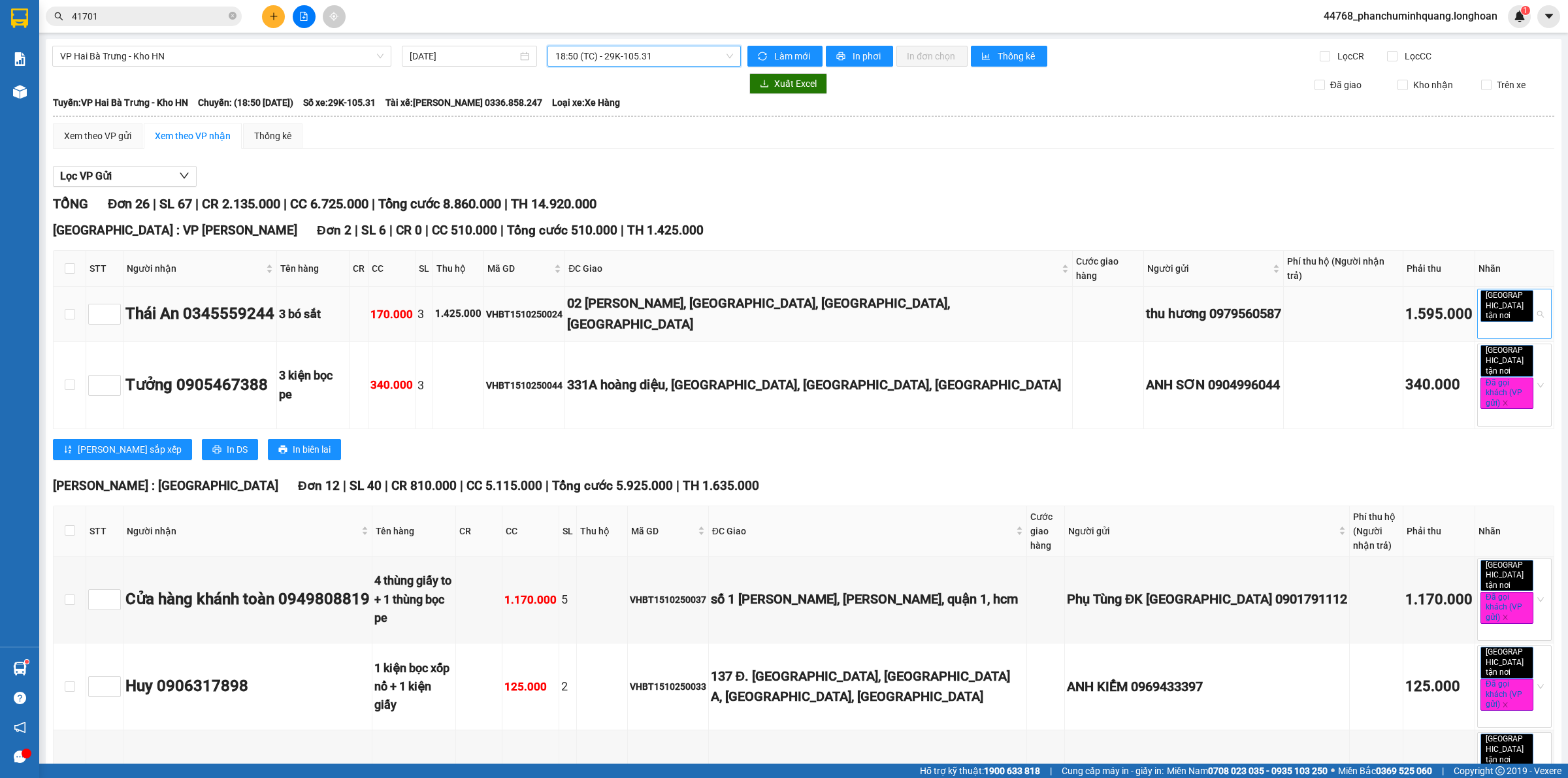
click at [1499, 294] on span "[GEOGRAPHIC_DATA] tận nơi" at bounding box center [1507, 306] width 53 height 32
click at [1506, 460] on div "Đã gọi khách (VP gửi)" at bounding box center [1502, 459] width 59 height 15
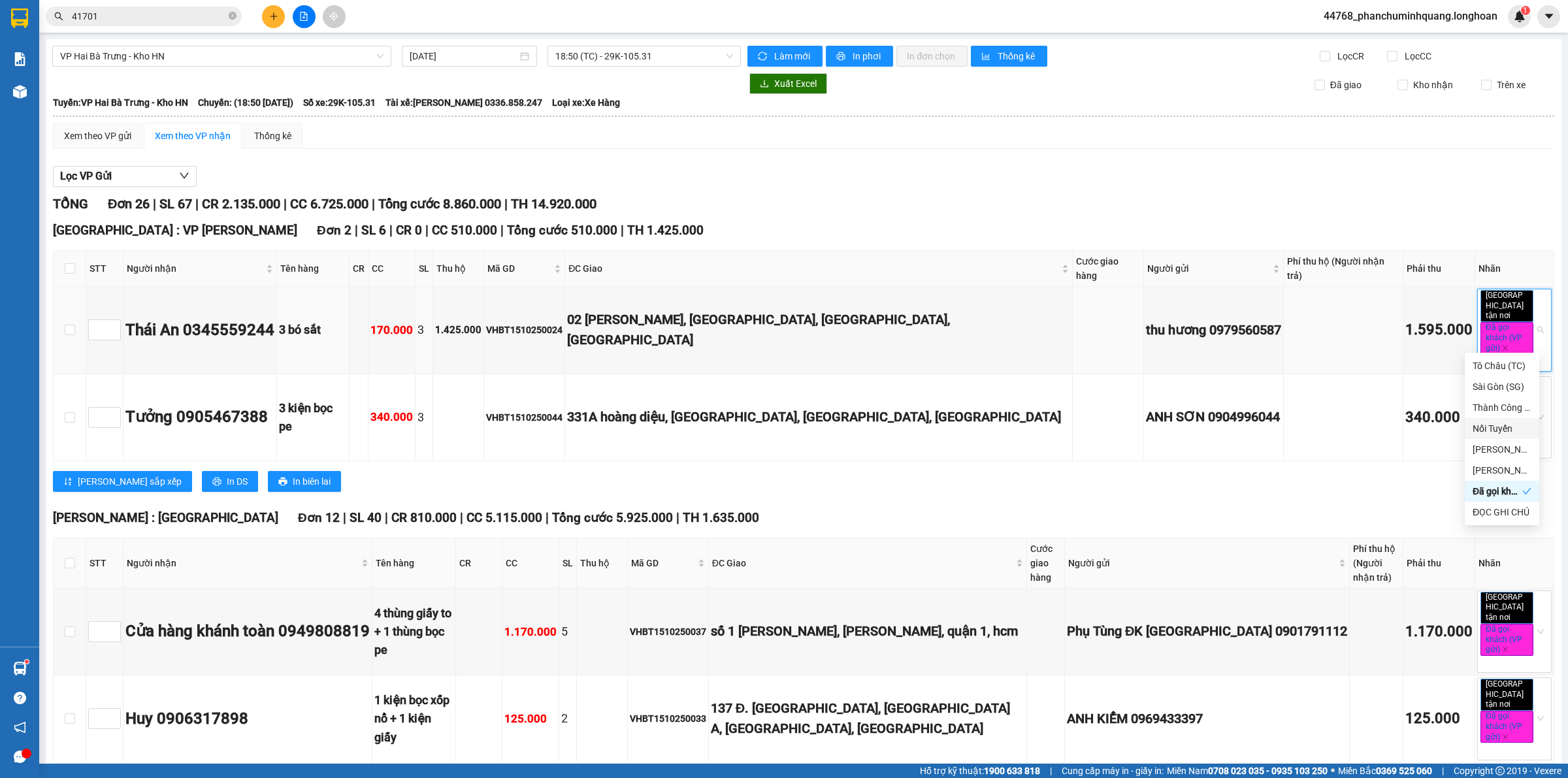
click at [1409, 185] on div "Lọc VP Gửi" at bounding box center [804, 177] width 1501 height 22
click at [843, 59] on button "In phơi" at bounding box center [859, 56] width 67 height 21
click at [1494, 205] on div "TỔNG Đơn 26 | SL 67 | CR 2.135.000 | CC 6.725.000 | Tổng cước 8.860.000 | TH 14…" at bounding box center [804, 204] width 1501 height 20
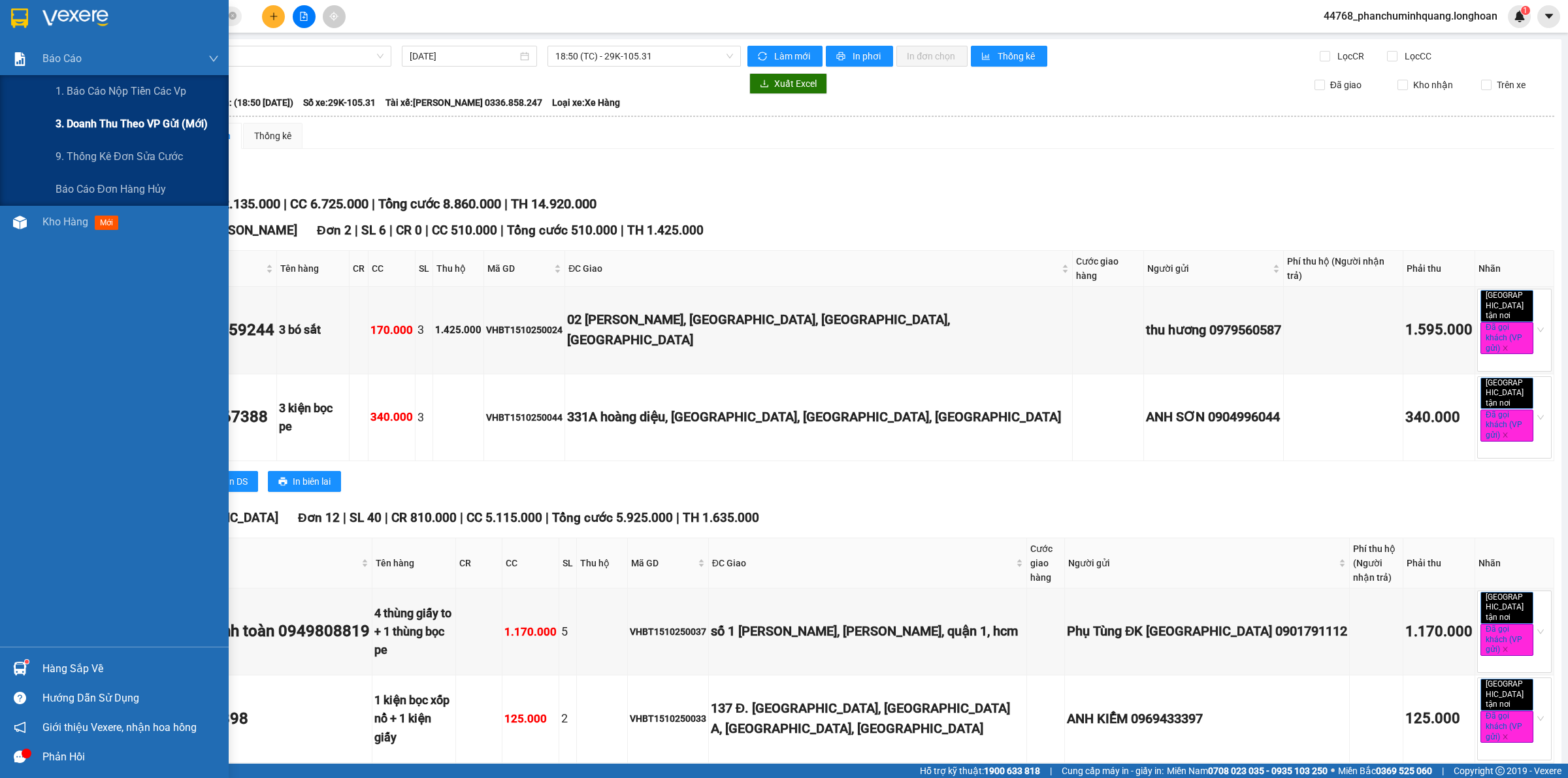
click at [73, 115] on span "3. Doanh Thu theo VP Gửi (mới)" at bounding box center [131, 123] width 152 height 16
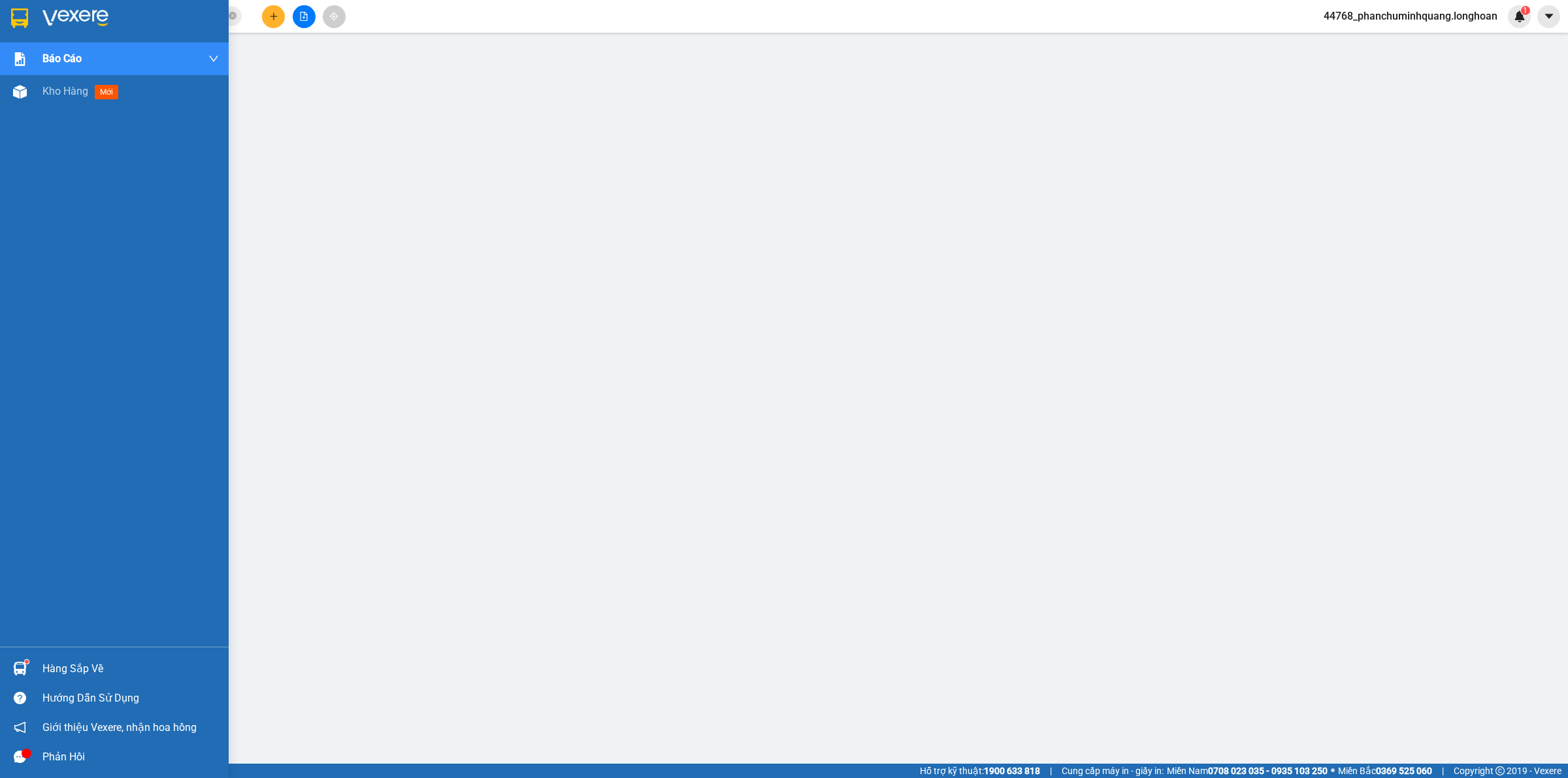
click at [18, 19] on img at bounding box center [19, 19] width 17 height 19
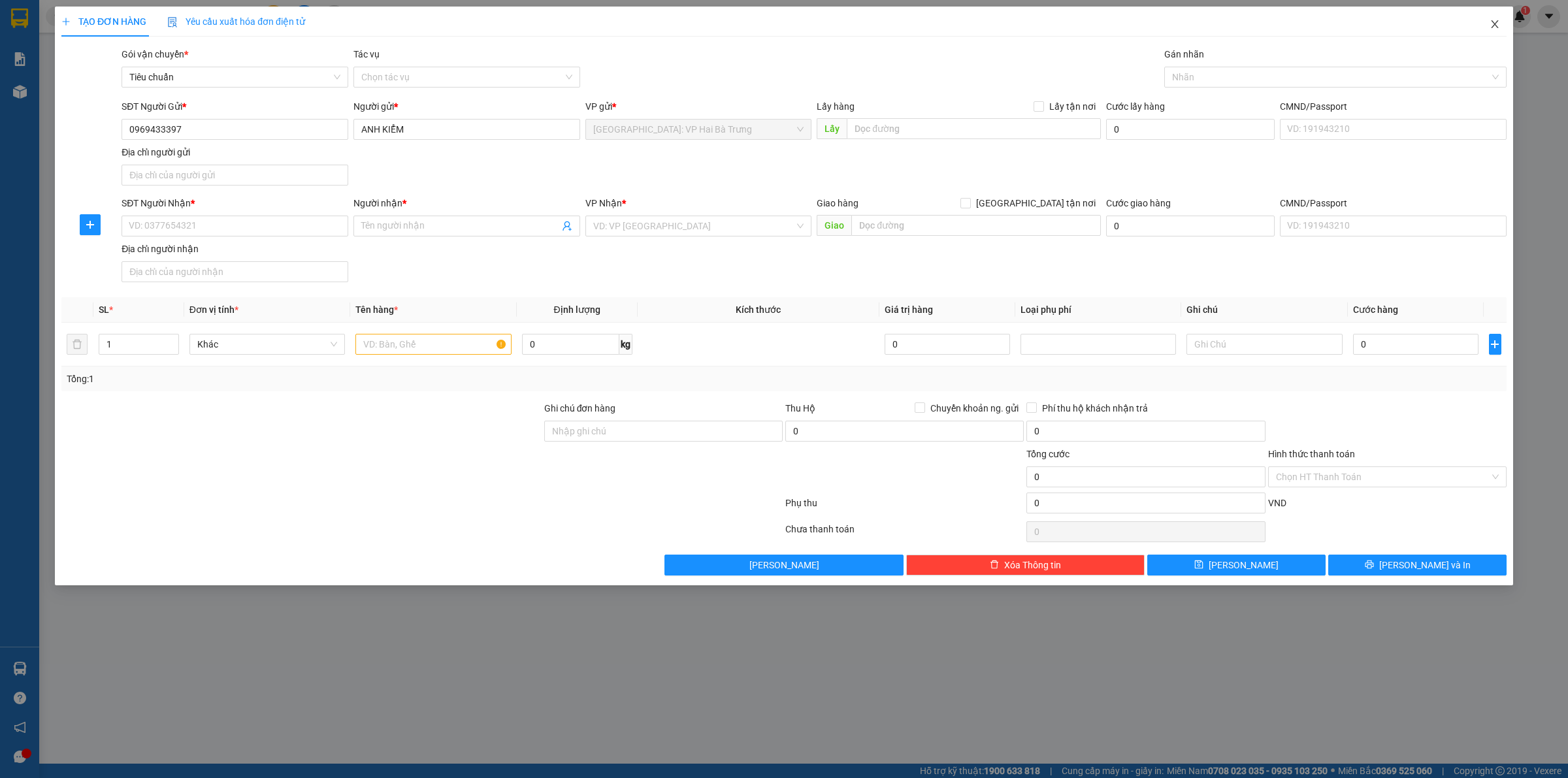
click at [1491, 26] on icon "close" at bounding box center [1495, 24] width 10 height 10
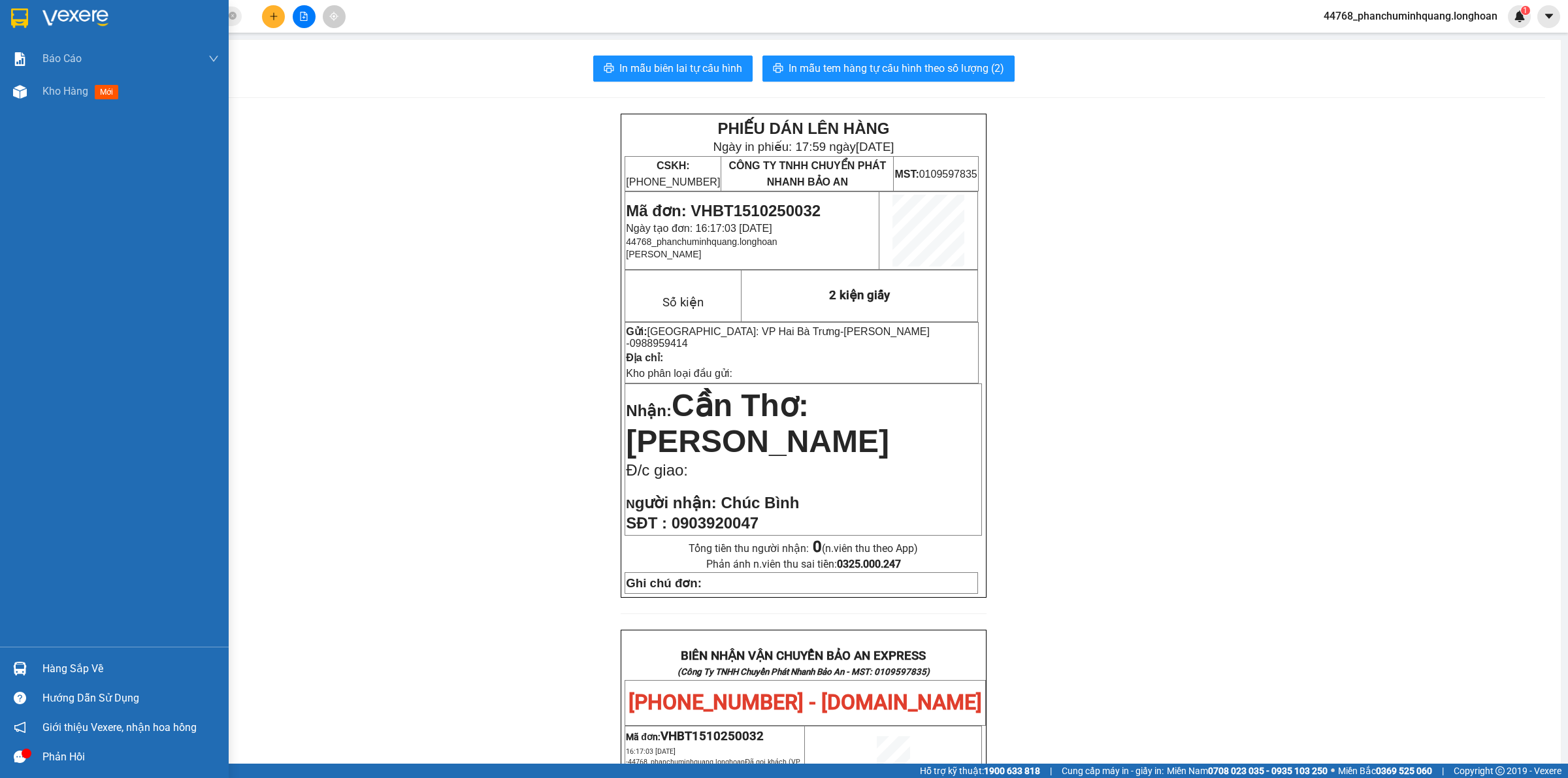
click at [24, 22] on img at bounding box center [19, 19] width 17 height 19
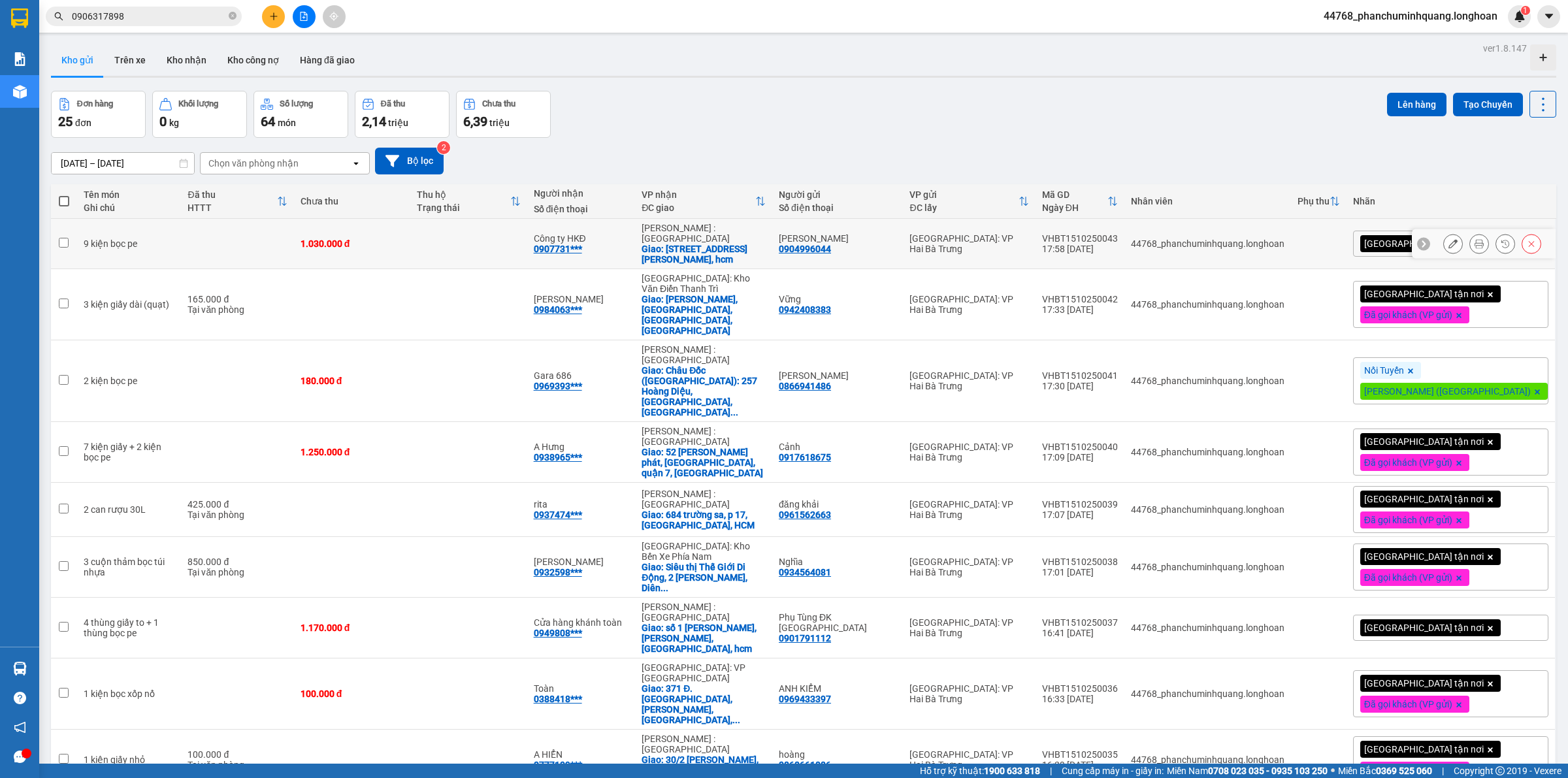
click at [1474, 239] on icon at bounding box center [1479, 243] width 9 height 9
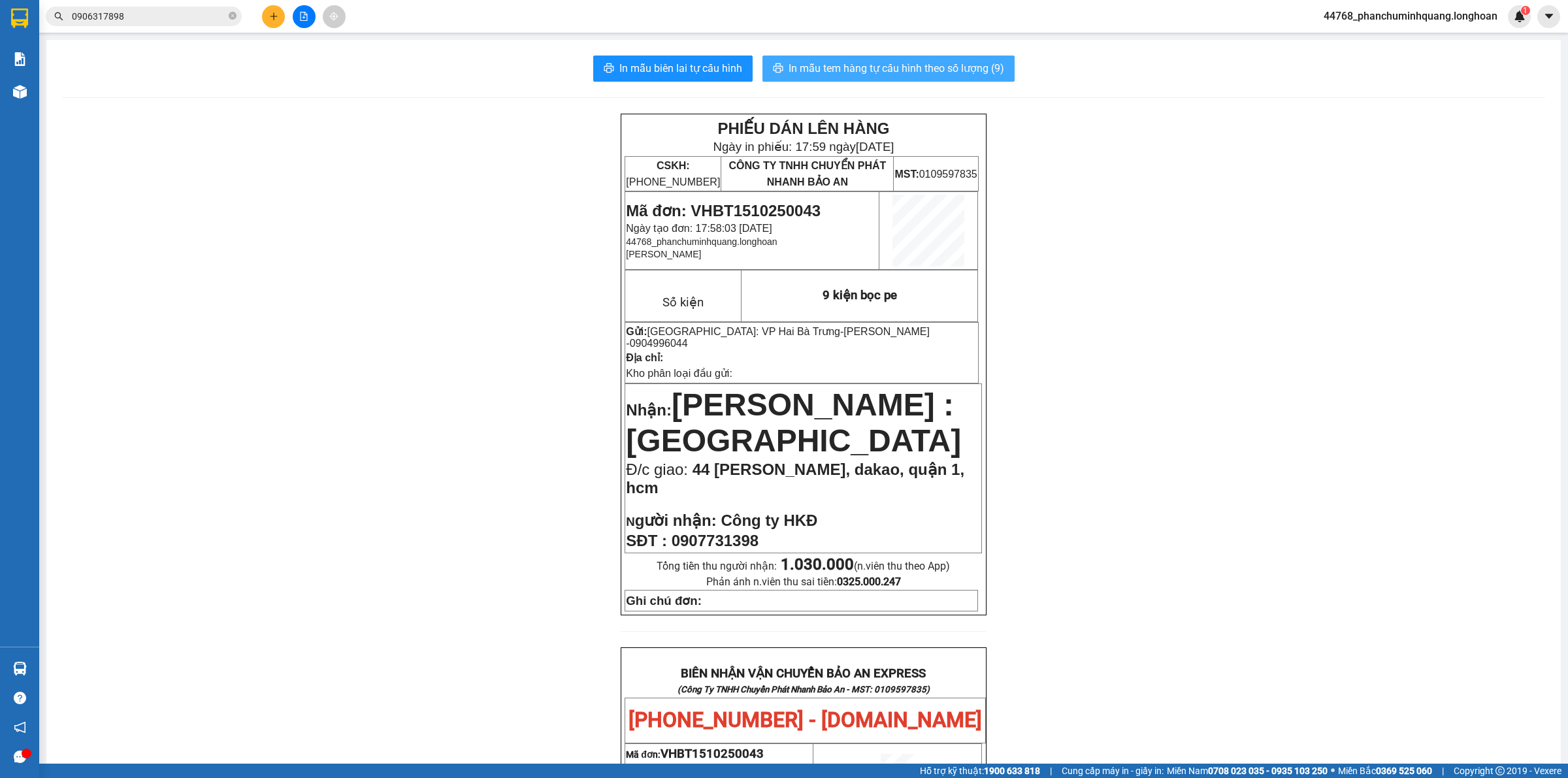
click at [897, 69] on span "In mẫu tem hàng tự cấu hình theo số lượng (9)" at bounding box center [896, 69] width 215 height 16
